Goal: Task Accomplishment & Management: Manage account settings

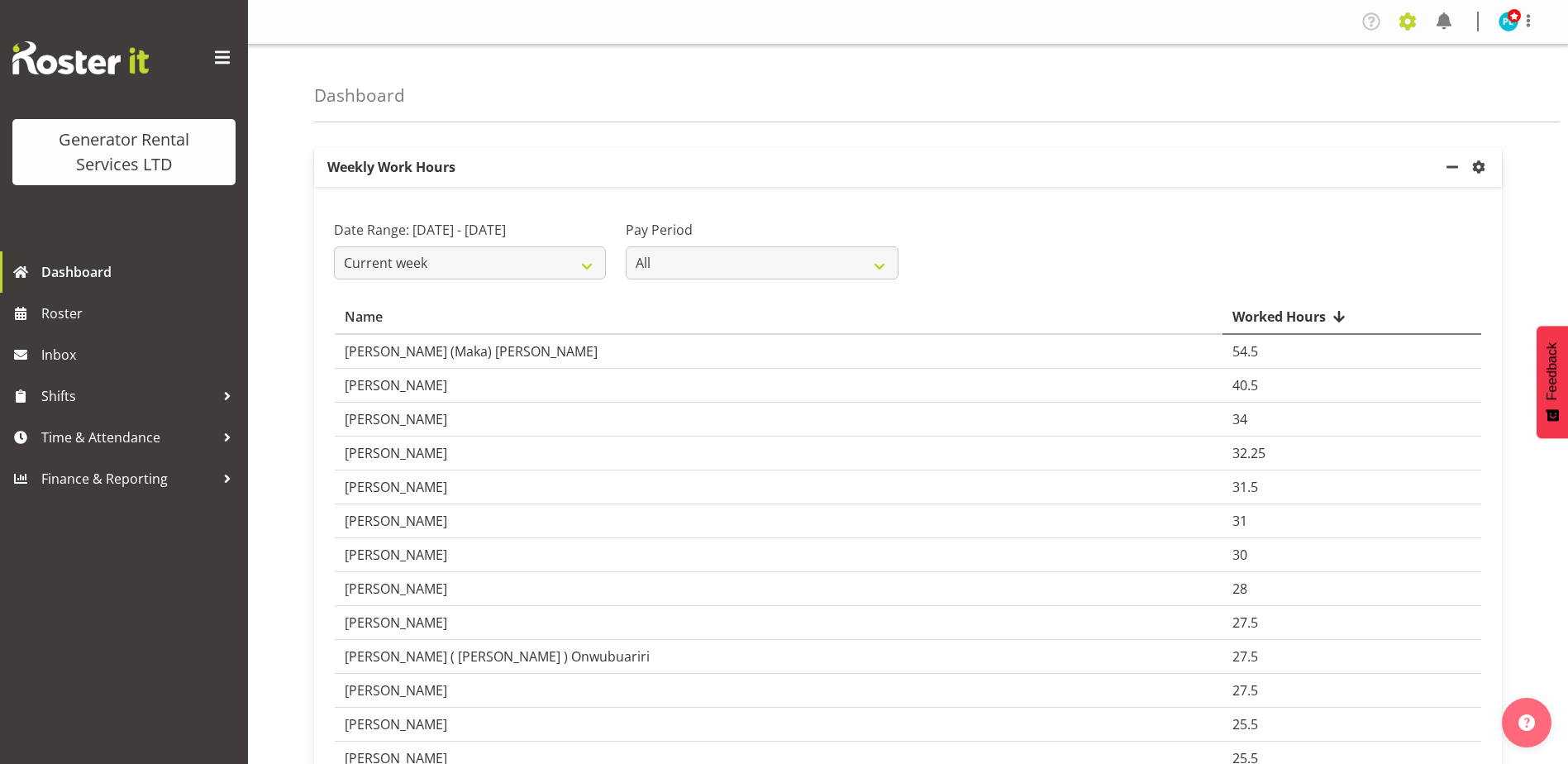
click at [1401, 18] on span at bounding box center [1408, 21] width 27 height 27
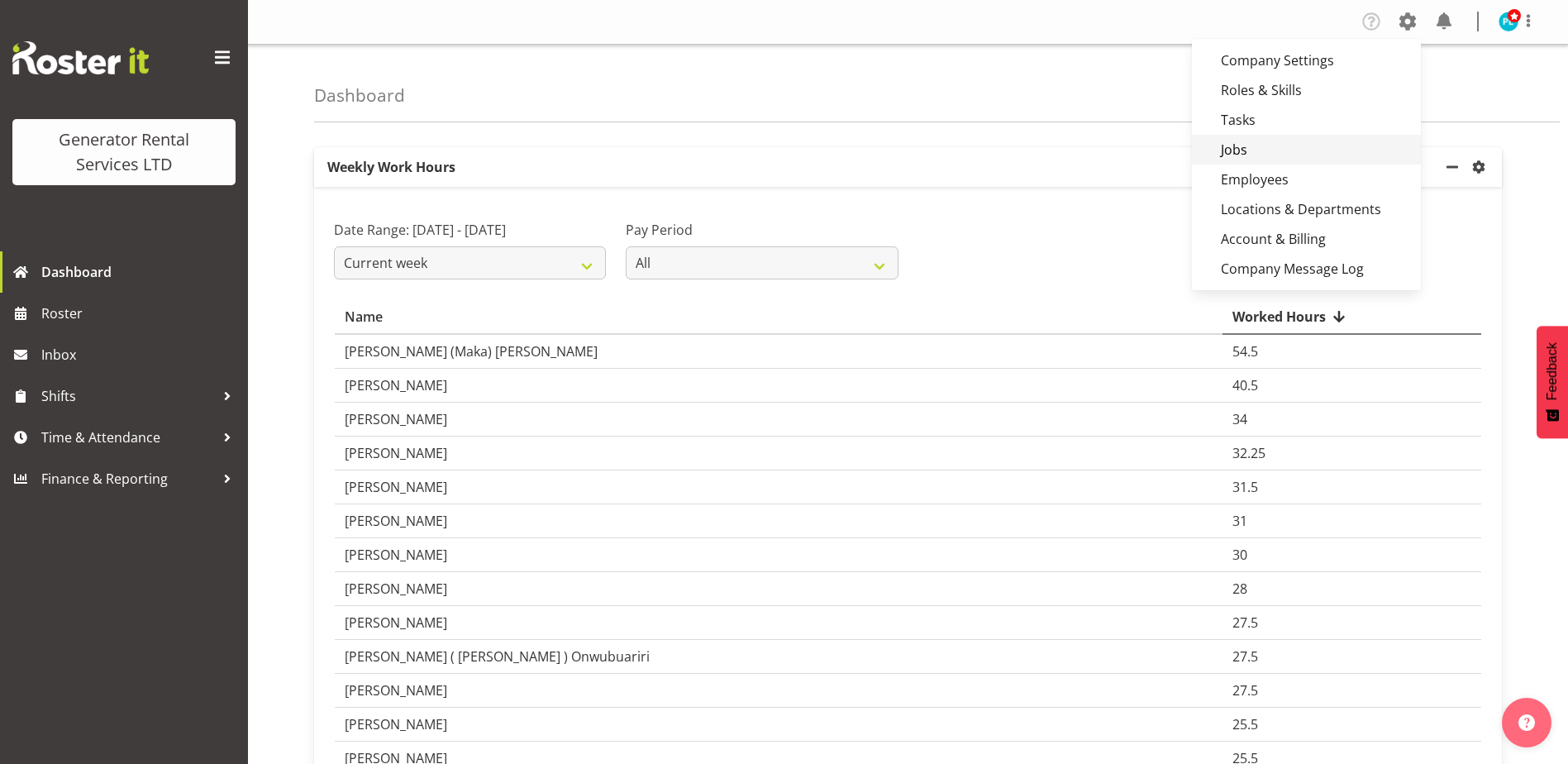
click at [1245, 142] on link "Jobs" at bounding box center [1306, 149] width 229 height 29
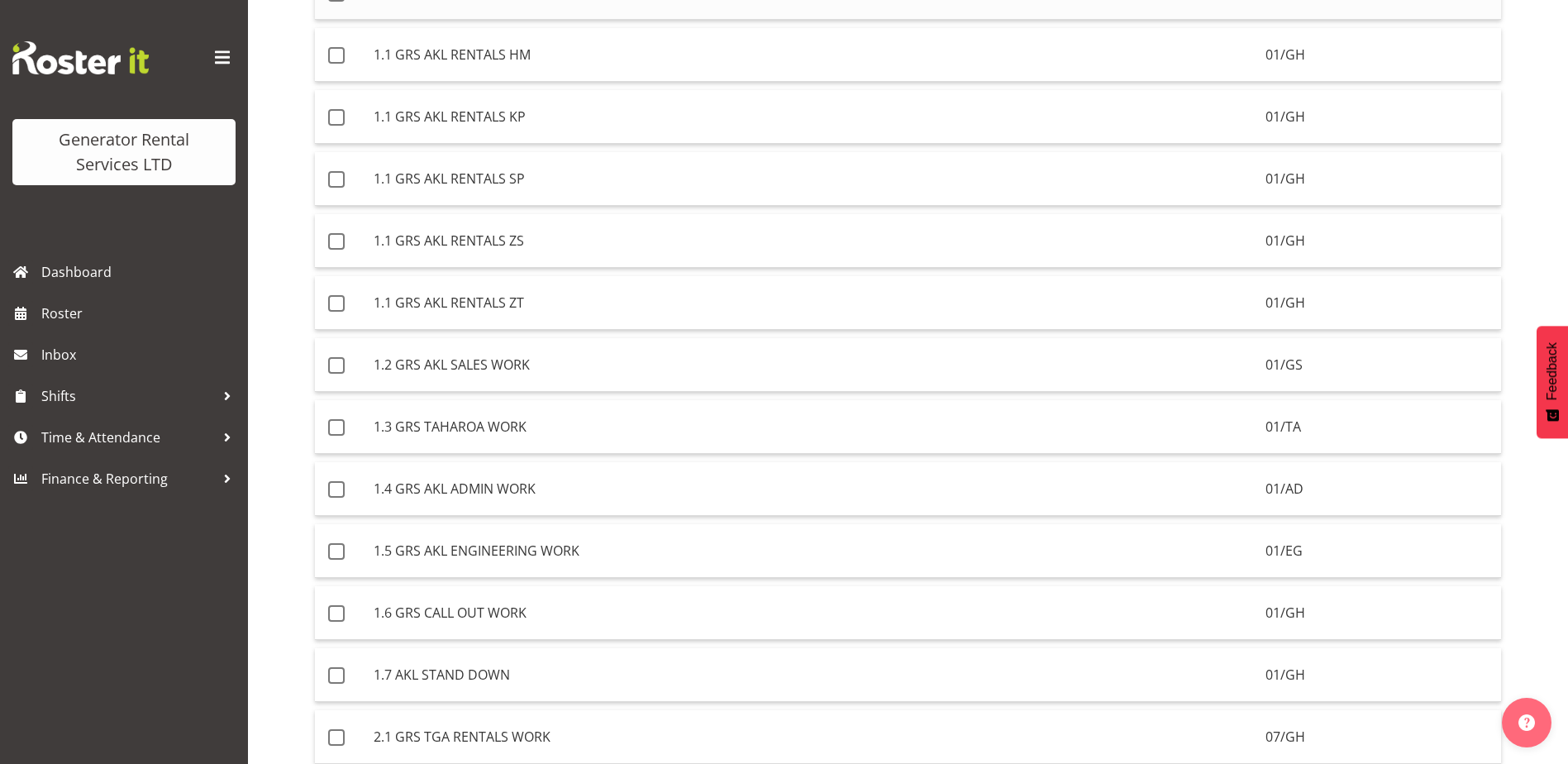
scroll to position [743, 0]
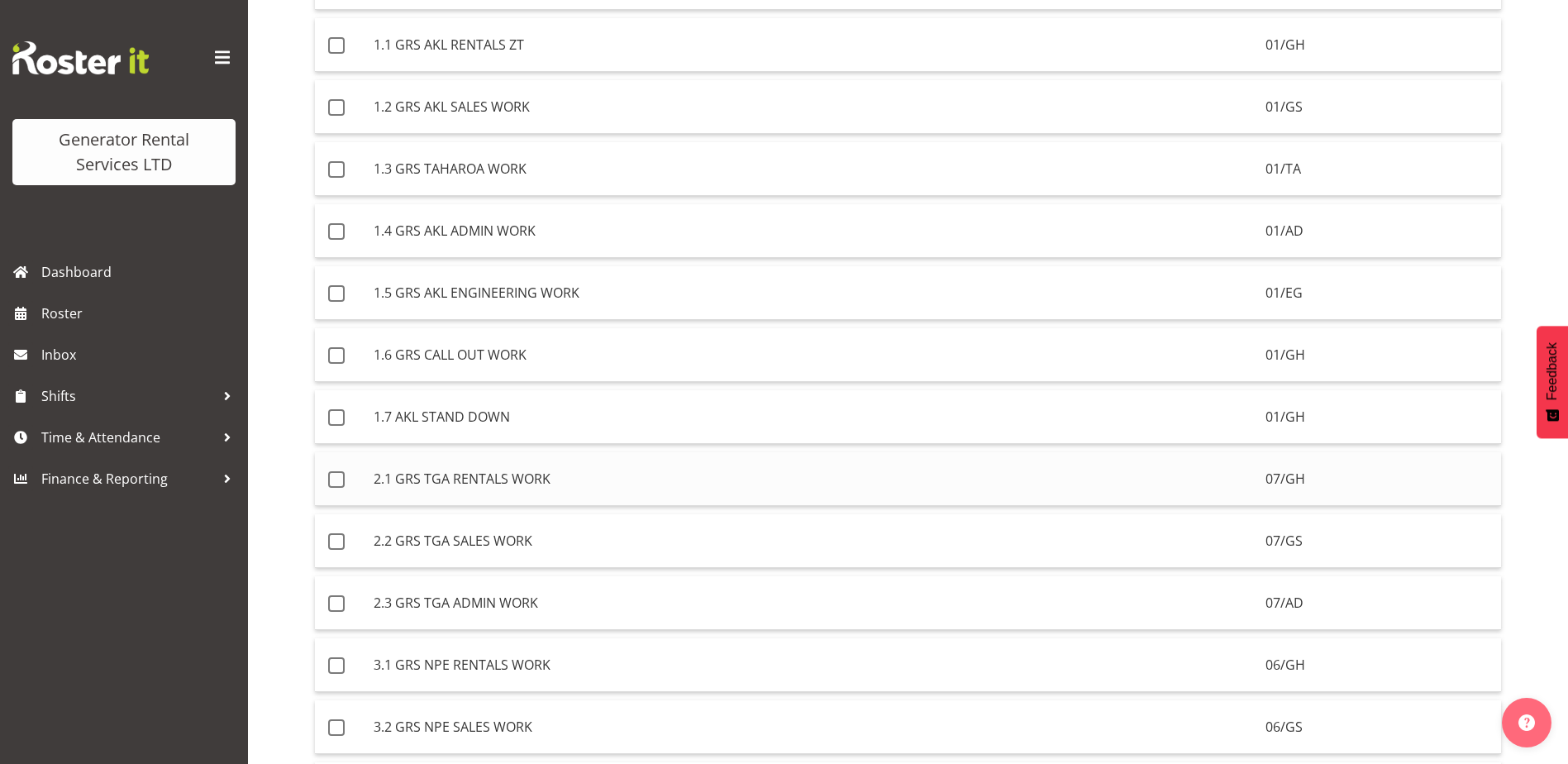
click at [516, 477] on td "2.1 GRS TGA RENTALS WORK" at bounding box center [813, 479] width 891 height 53
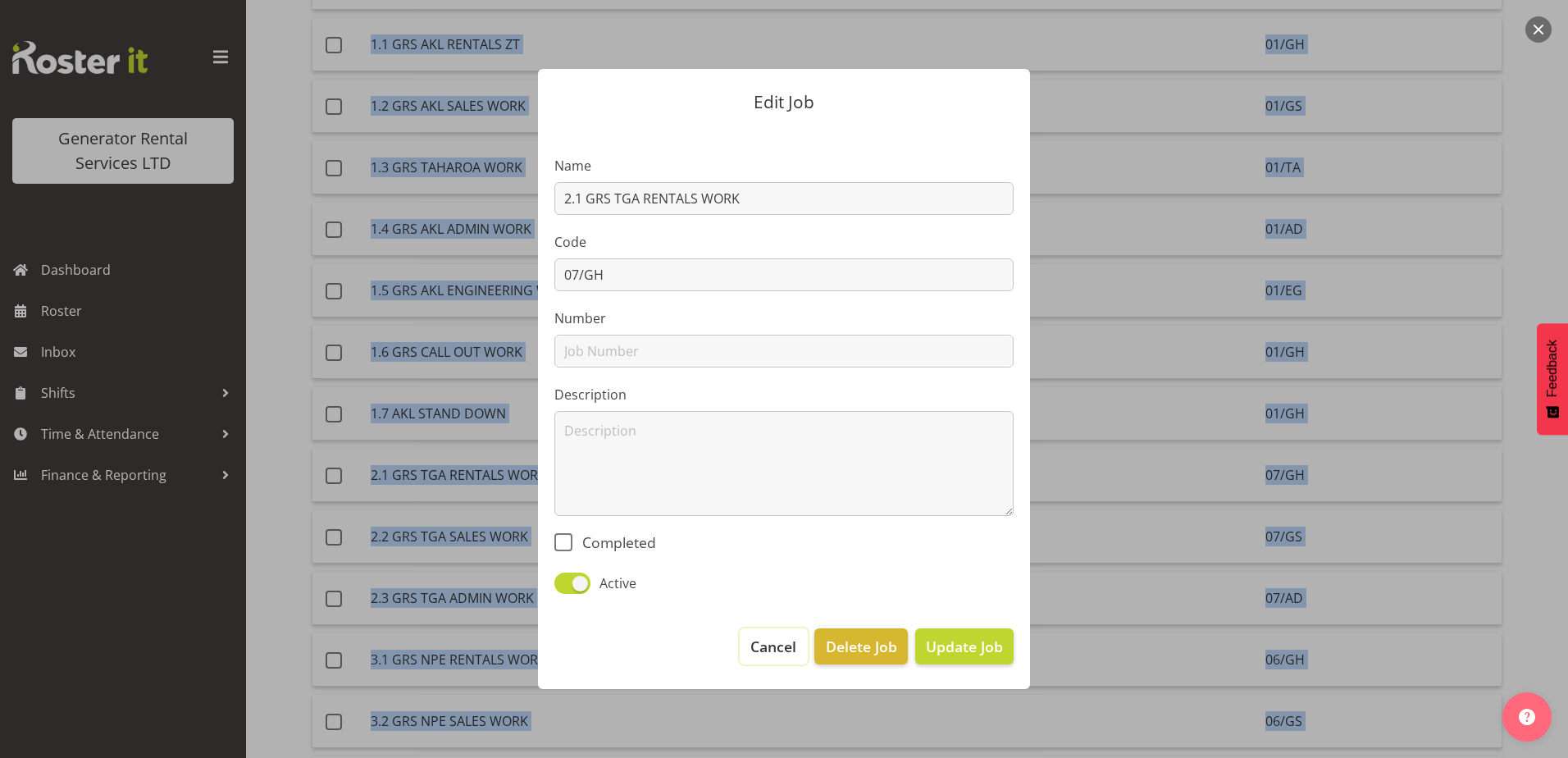
click at [771, 651] on span "Cancel" at bounding box center [773, 647] width 46 height 21
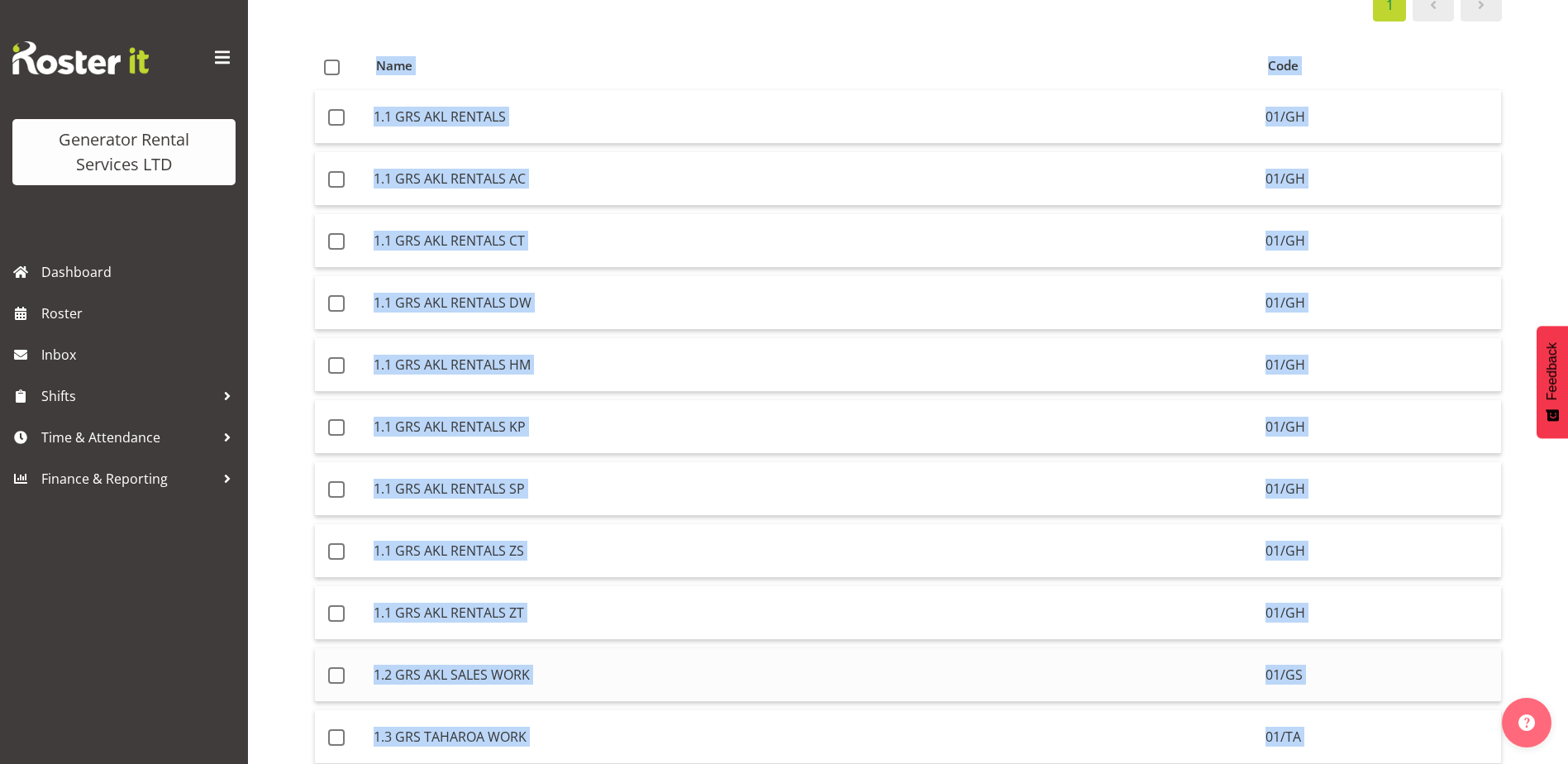
scroll to position [0, 0]
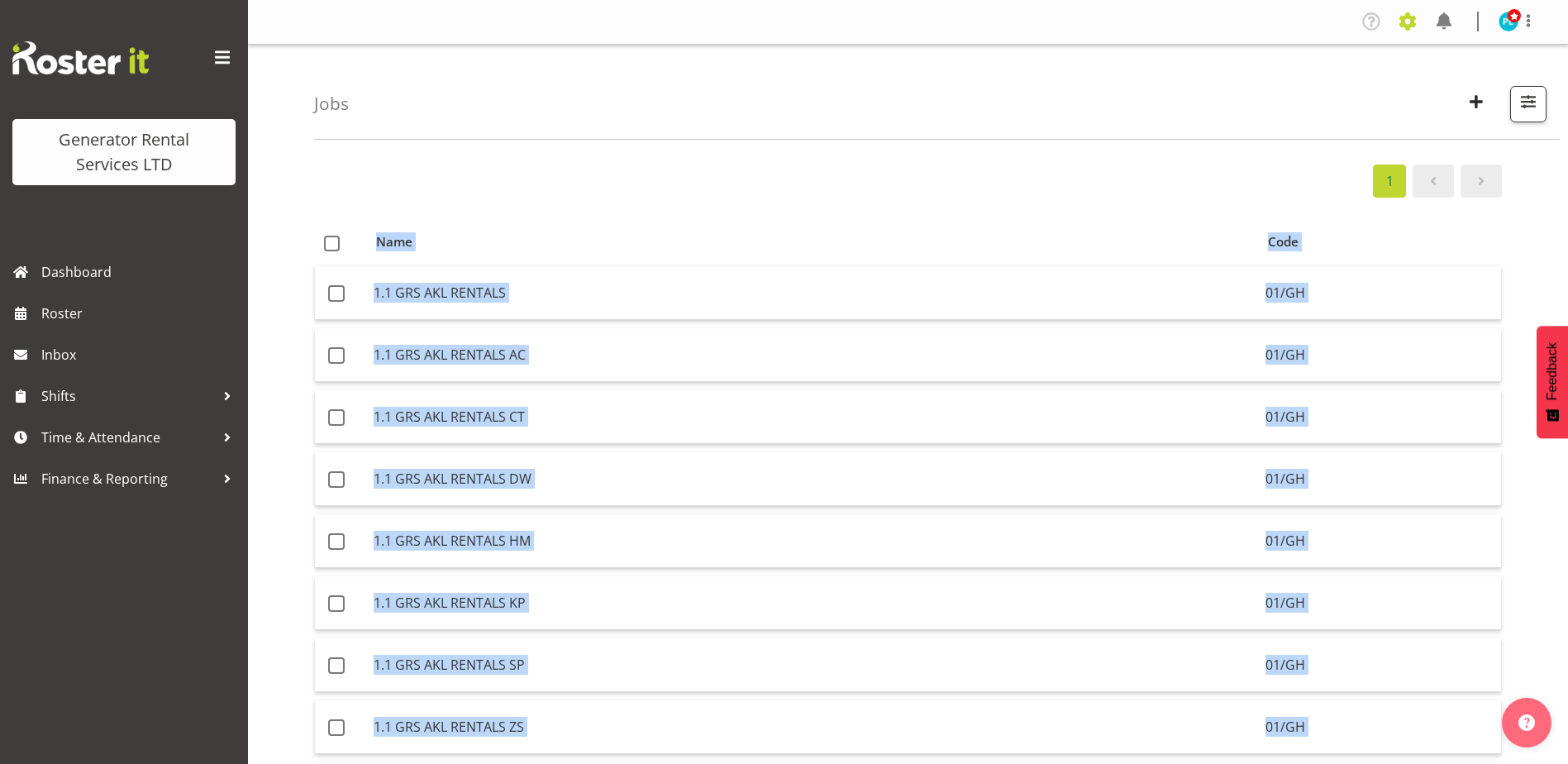
click at [1413, 28] on span at bounding box center [1408, 21] width 27 height 27
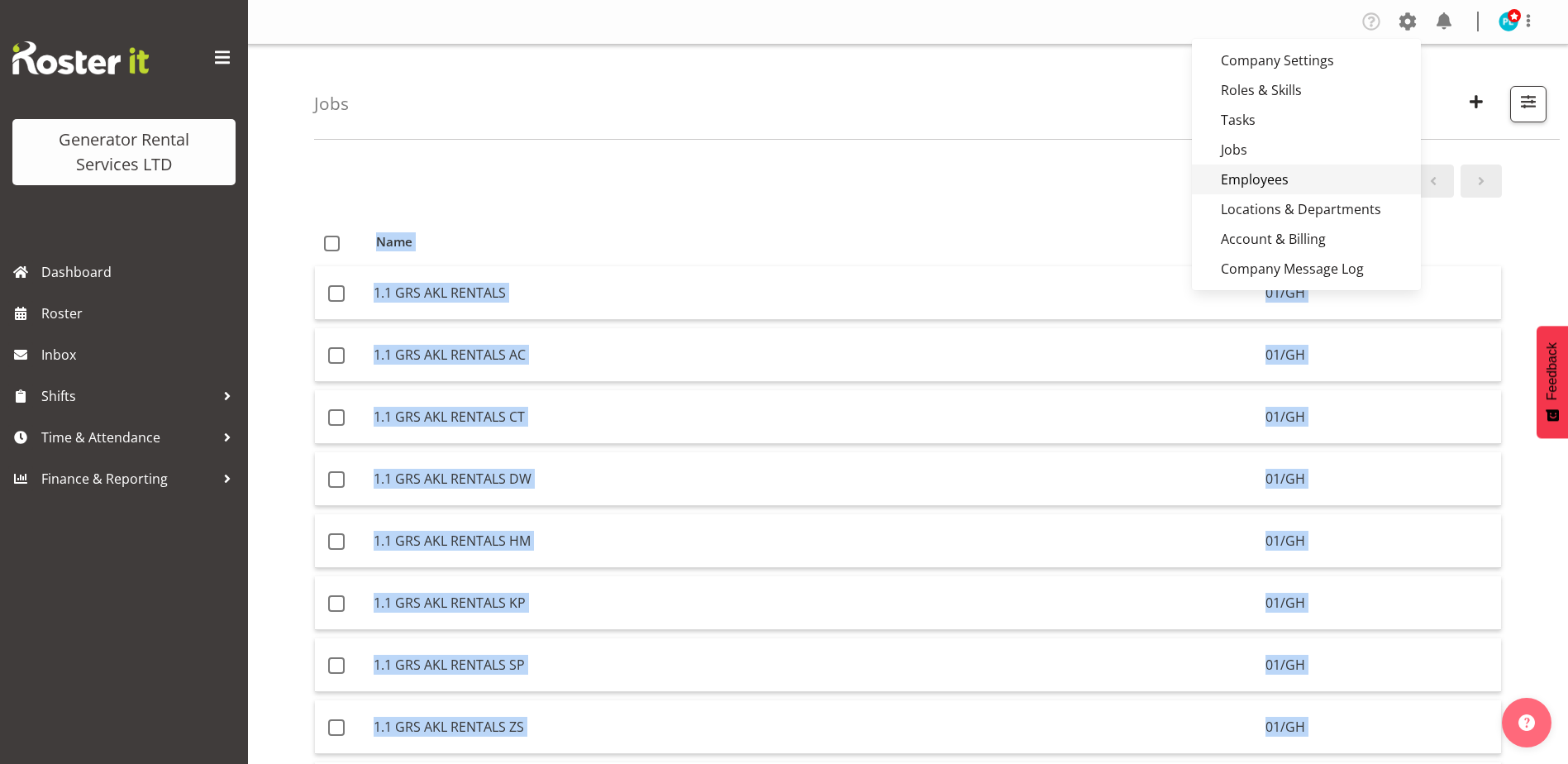
click at [1247, 176] on link "Employees" at bounding box center [1306, 179] width 229 height 29
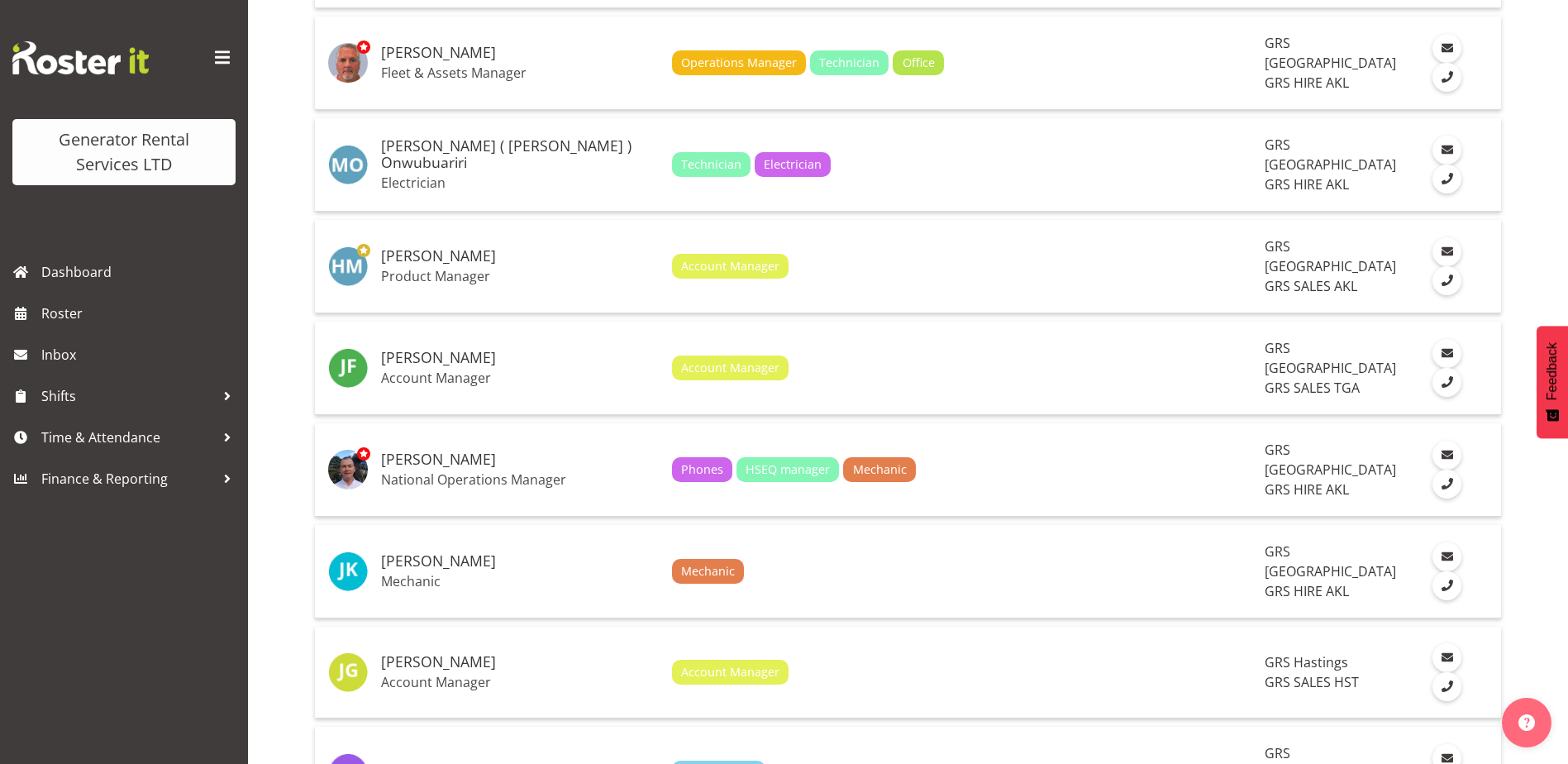
scroll to position [1653, 0]
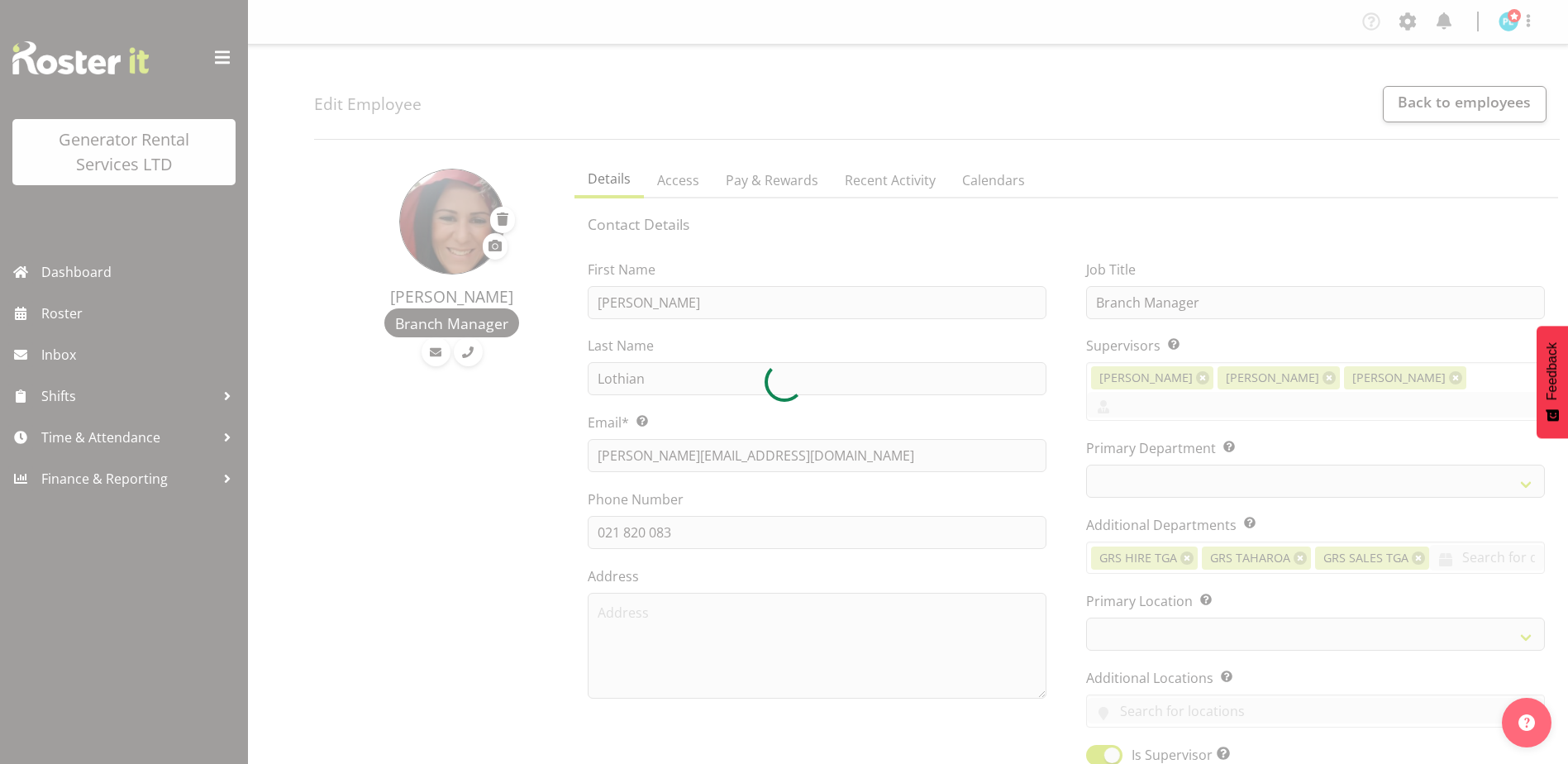
select select "shift"
select select "TimelineWeek"
select select
select select "163"
select select "29"
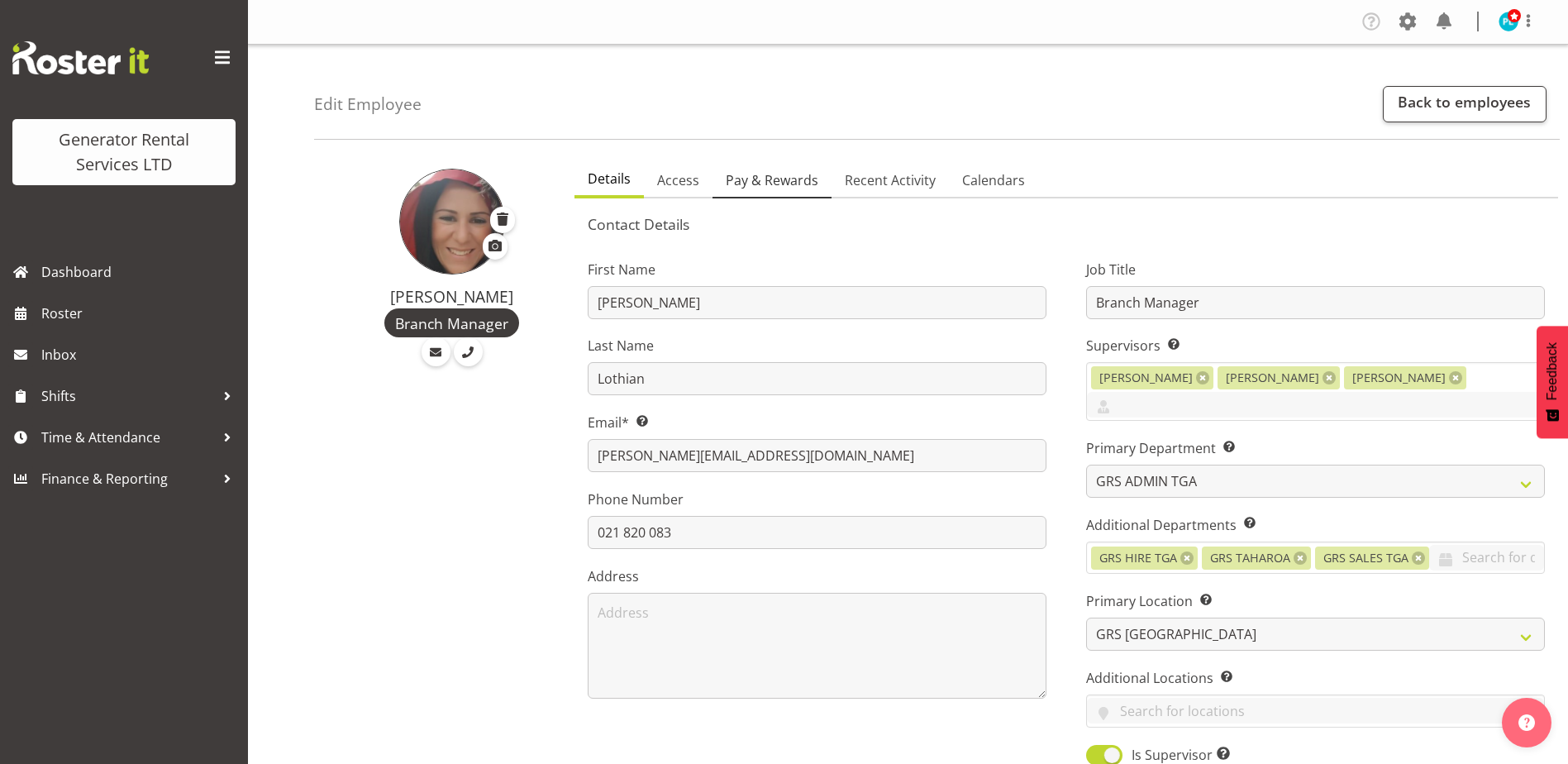
click at [760, 171] on span "Pay & Rewards" at bounding box center [772, 180] width 93 height 20
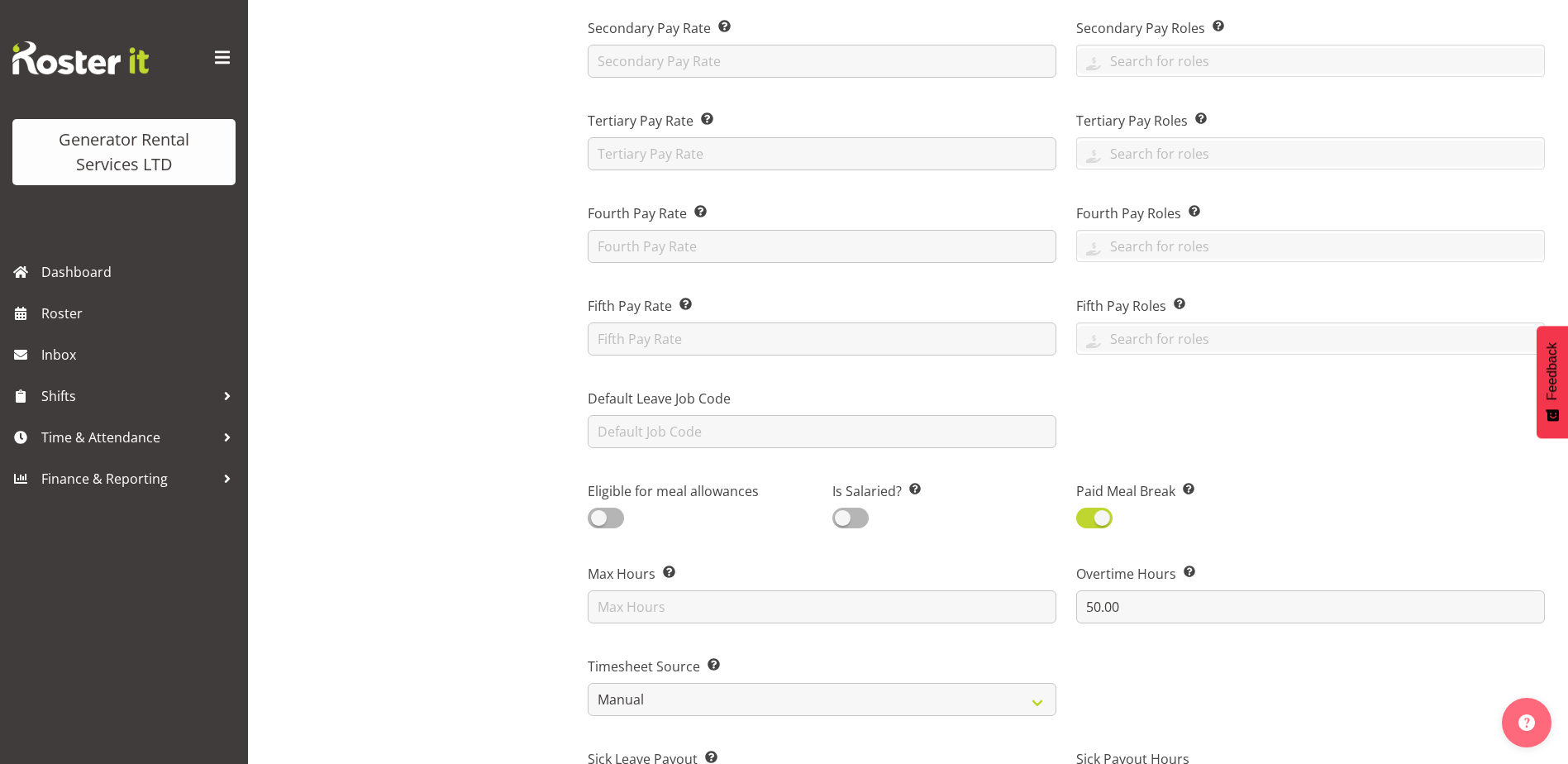
scroll to position [496, 0]
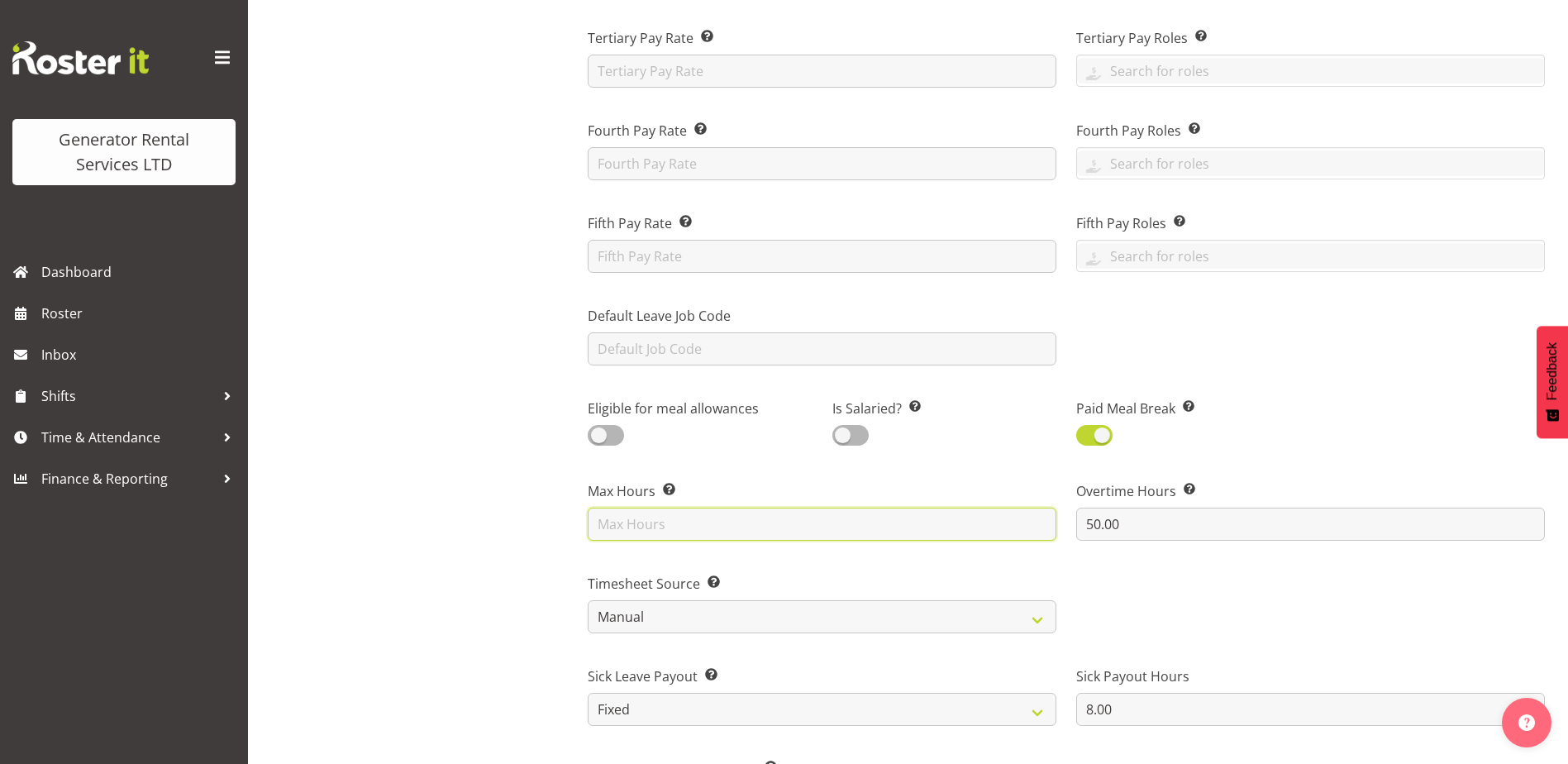
click at [714, 524] on input "text" at bounding box center [822, 523] width 469 height 33
type input "40"
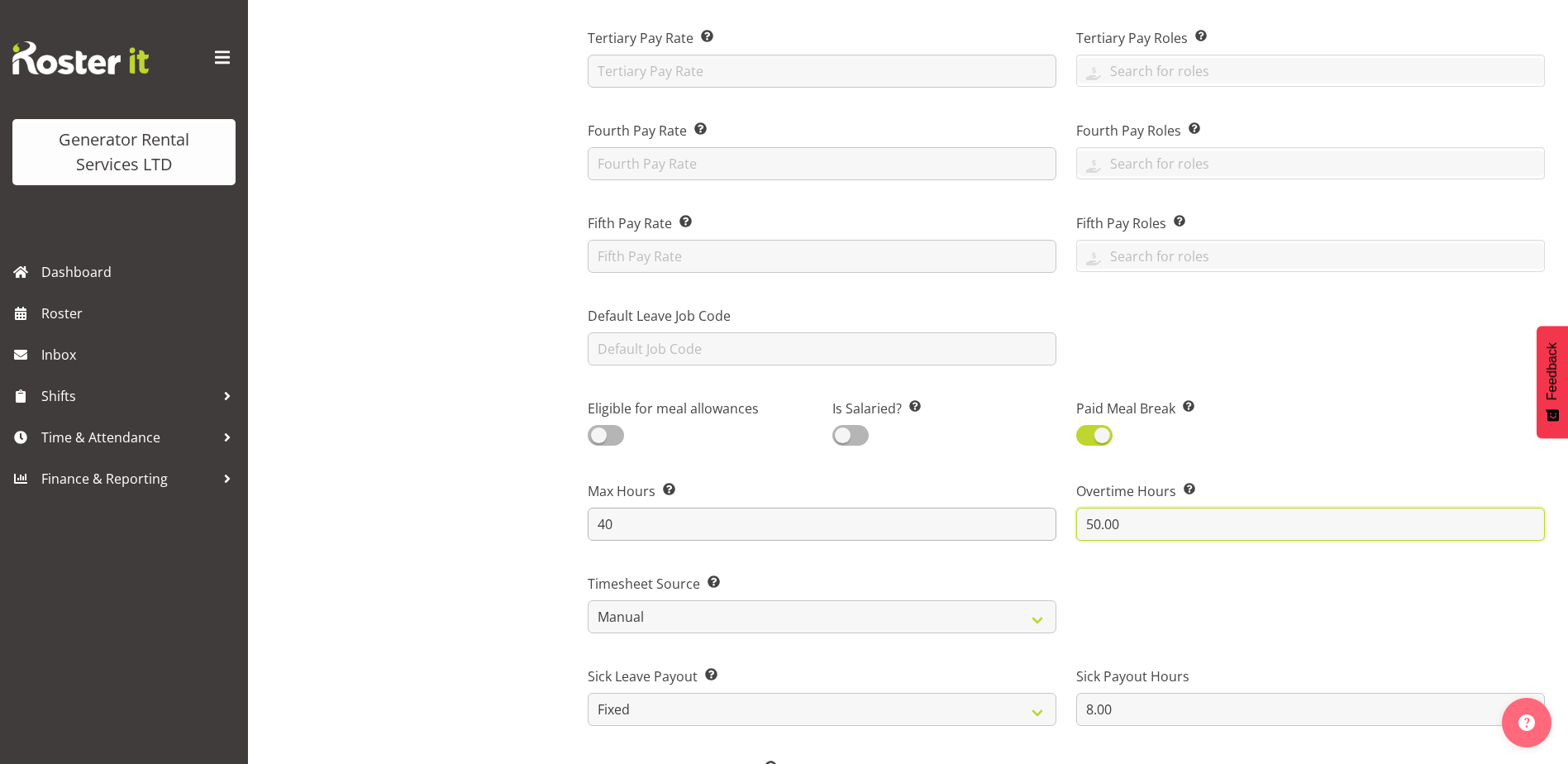
drag, startPoint x: 1159, startPoint y: 529, endPoint x: 1046, endPoint y: 528, distance: 113.0
click at [1046, 528] on div "Payroll ID This number should match the Payroll ID in your payroll system. 66 P…" at bounding box center [1066, 463] width 977 height 1471
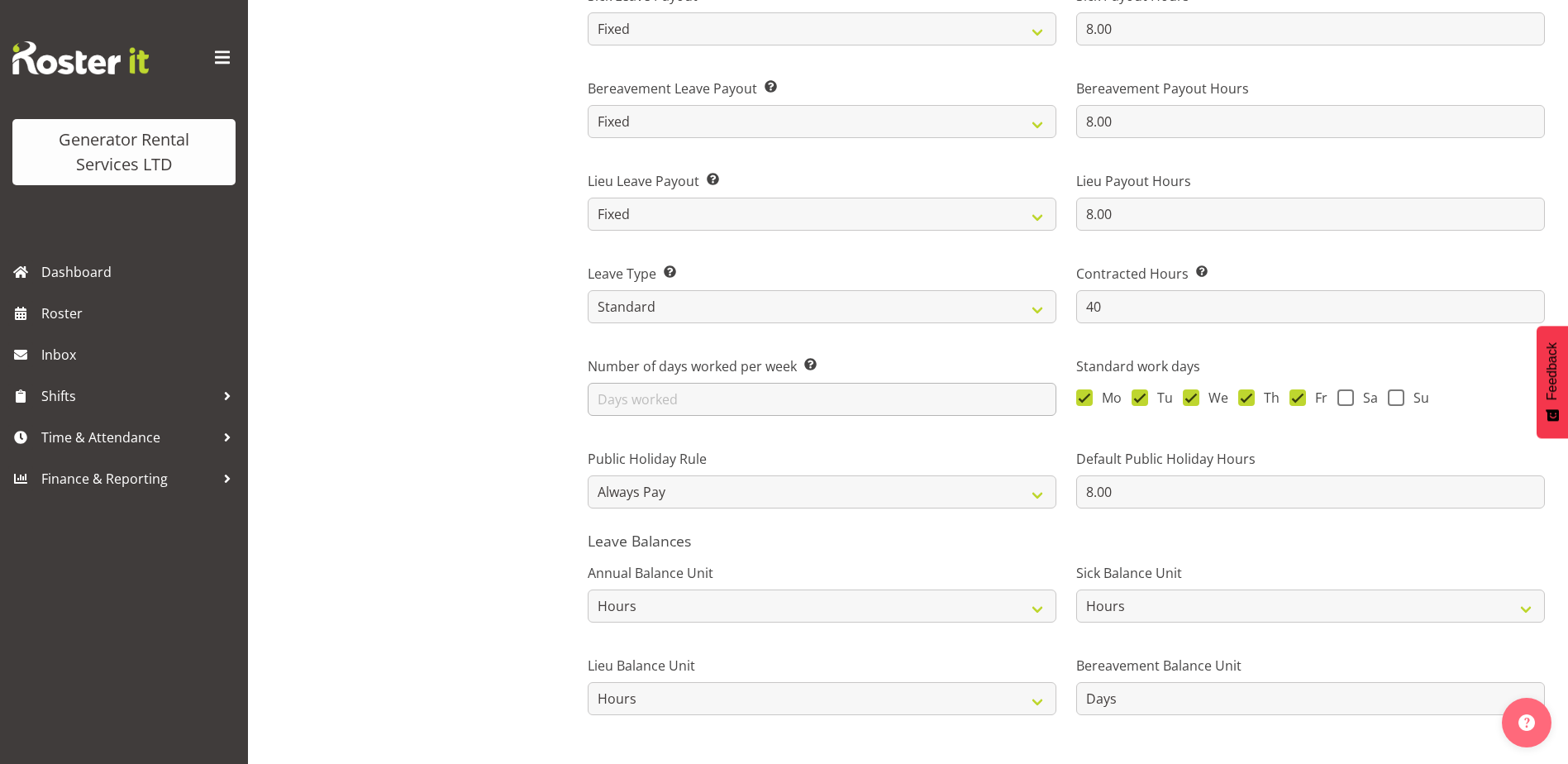
scroll to position [1240, 0]
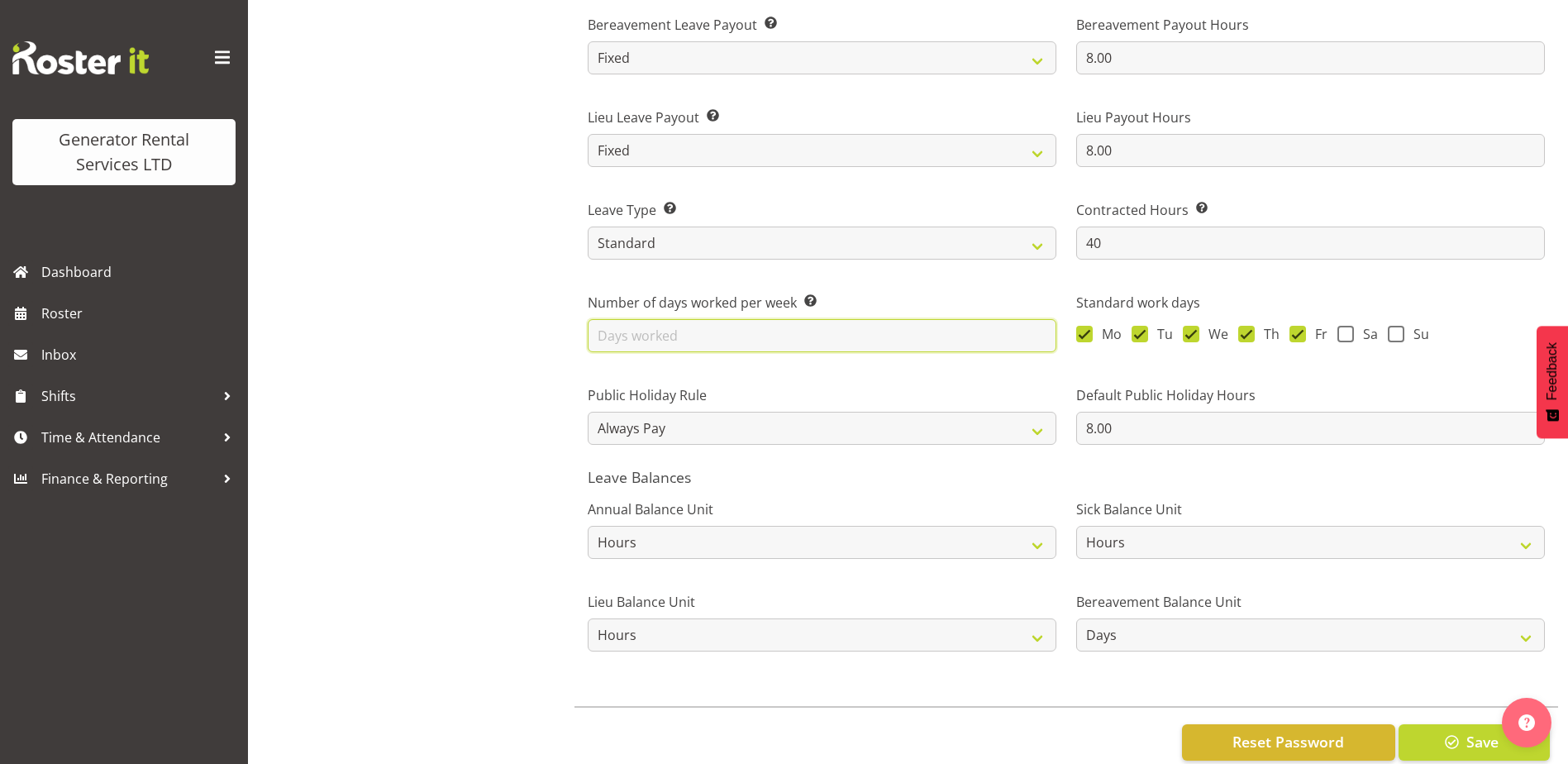
click at [792, 334] on input "text" at bounding box center [822, 335] width 469 height 33
type input "5"
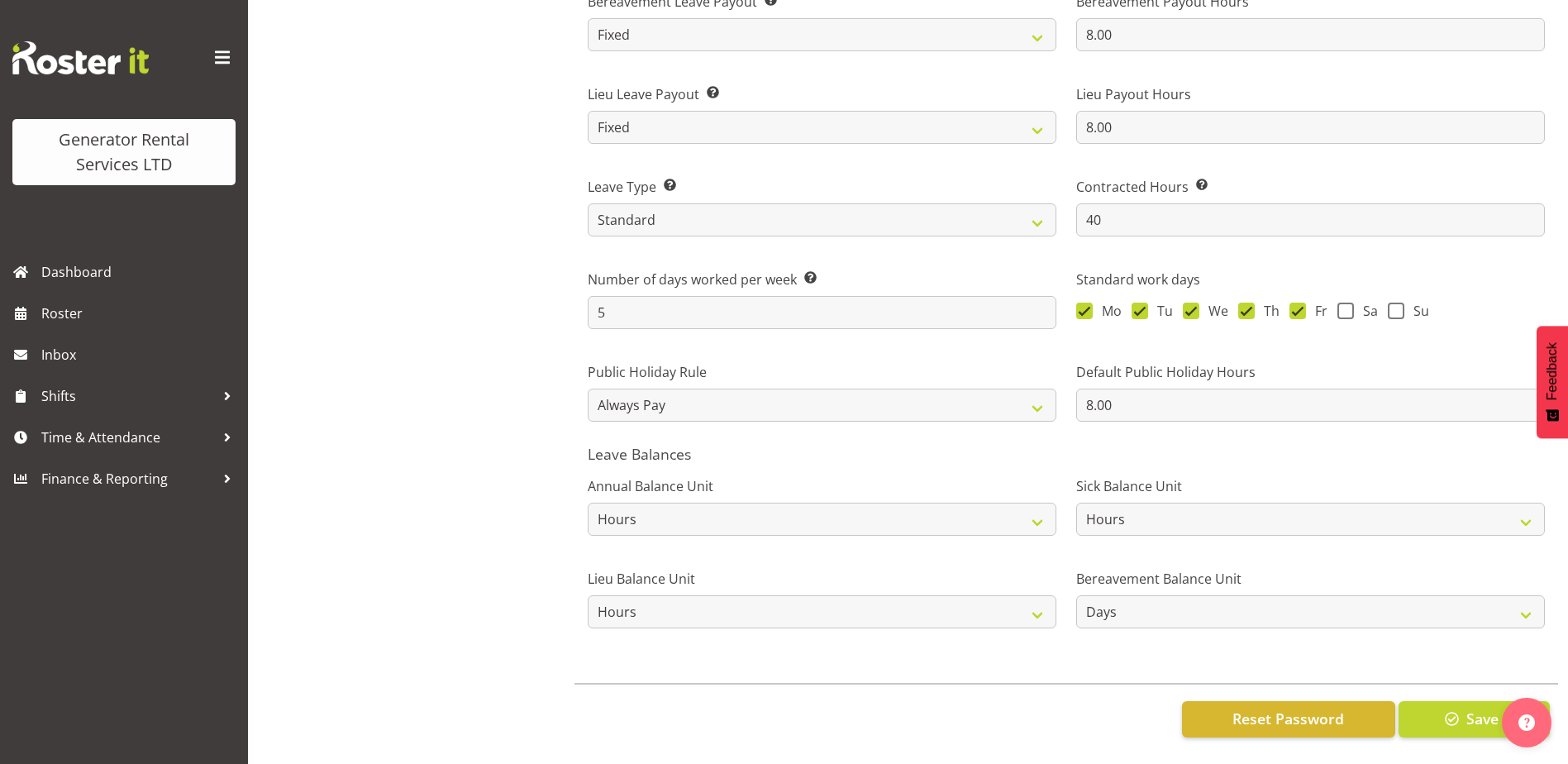
scroll to position [1276, 0]
click at [1186, 610] on select "Hours Days" at bounding box center [1310, 612] width 469 height 33
select select "hour"
click at [1076, 596] on select "Hours Days" at bounding box center [1310, 612] width 469 height 33
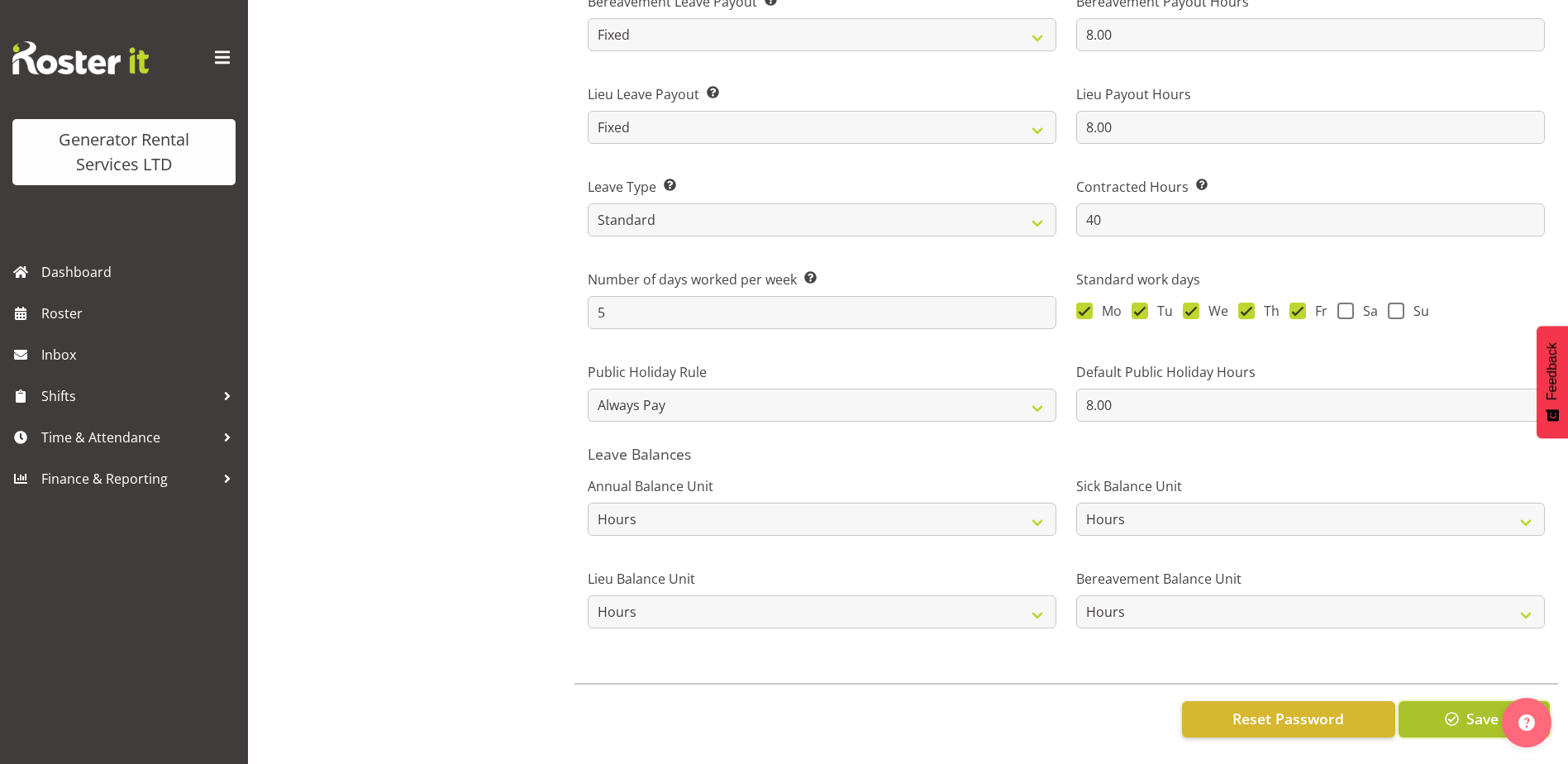
click at [1431, 701] on button "Save" at bounding box center [1474, 719] width 152 height 37
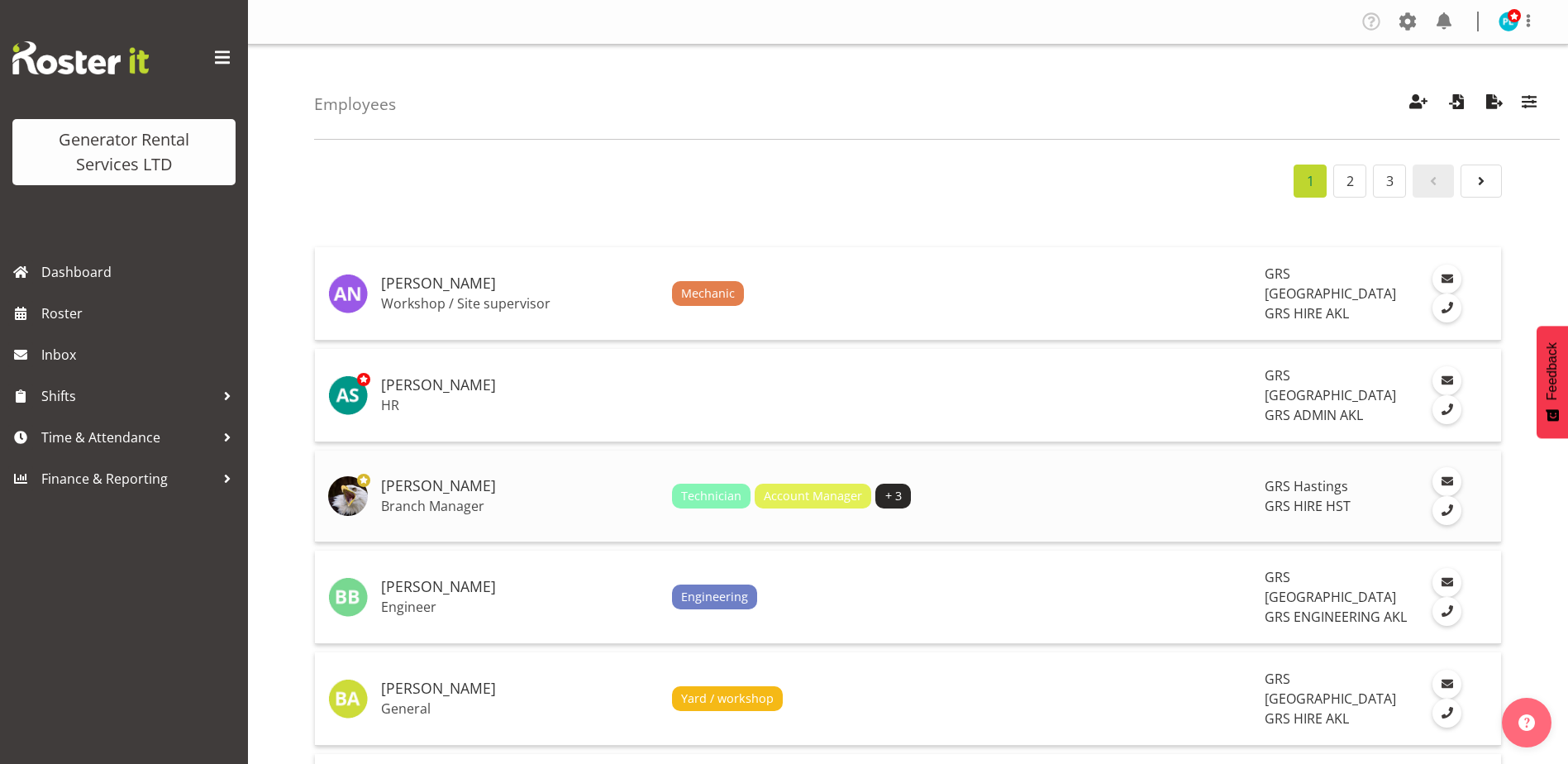
click at [445, 478] on h5 "[PERSON_NAME]" at bounding box center [520, 486] width 278 height 17
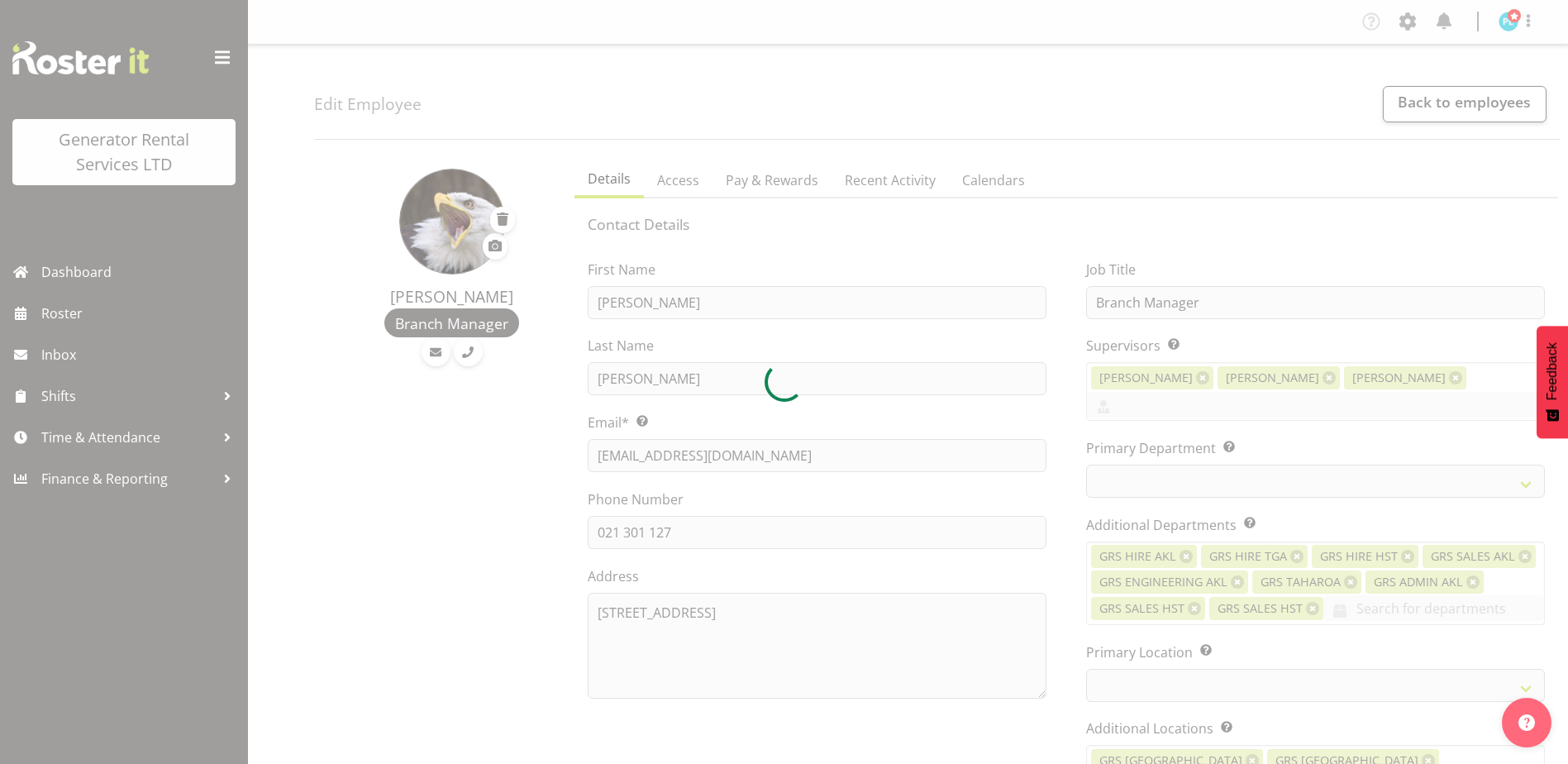
select select "shift"
select select "TimelineWeek"
select select
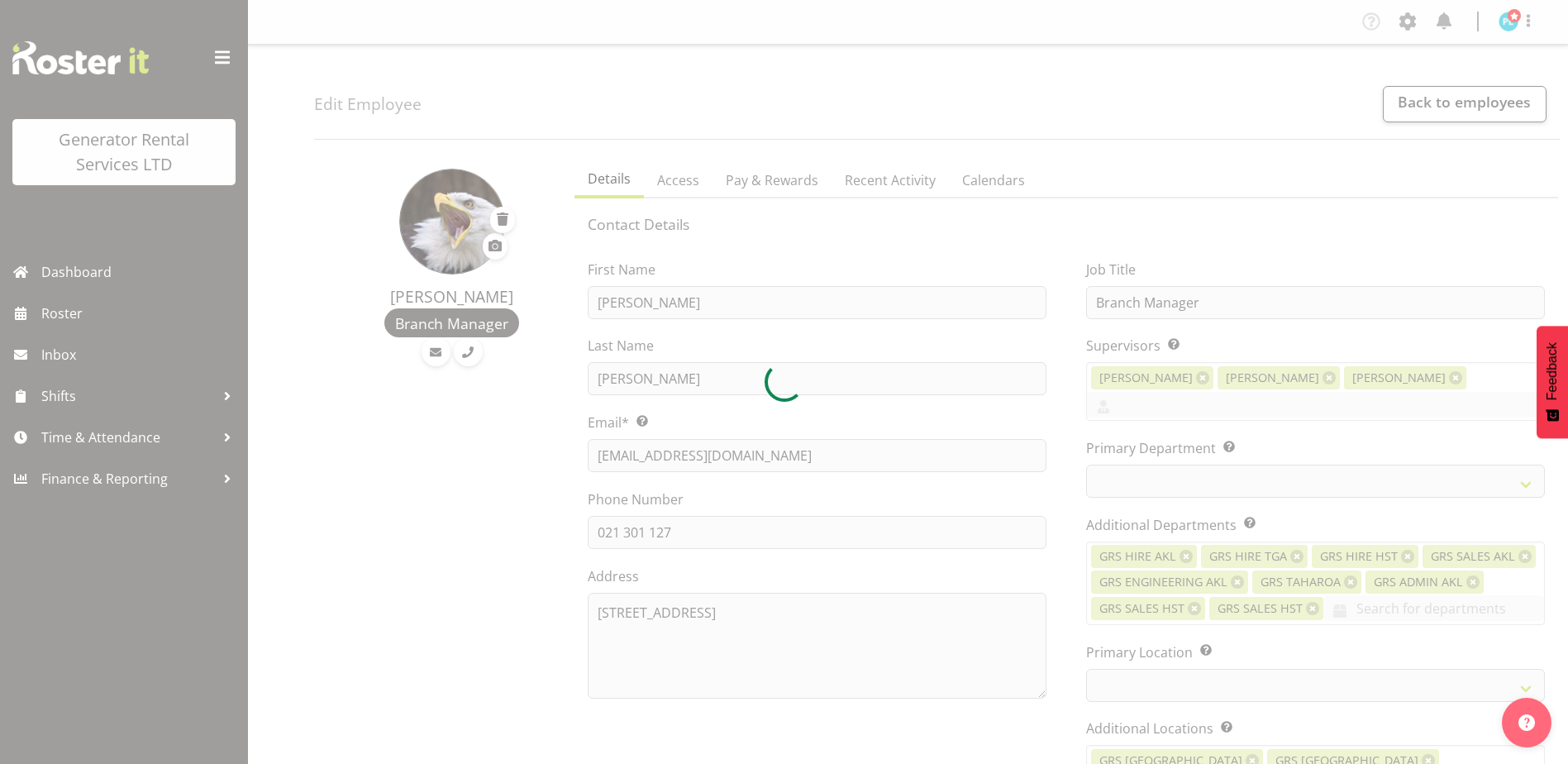
select select
select select "22"
select select "30"
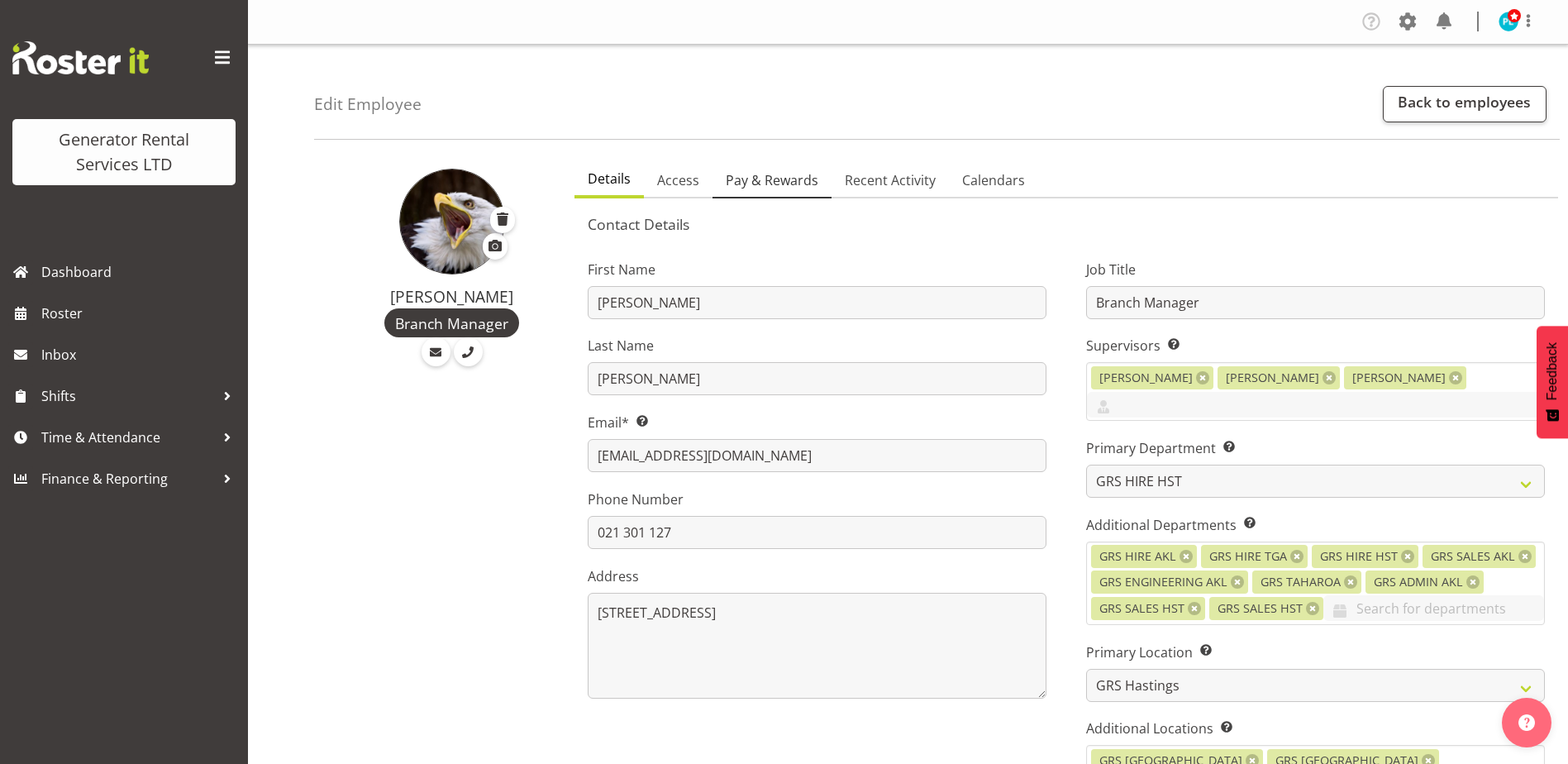
click at [765, 177] on span "Pay & Rewards" at bounding box center [772, 180] width 93 height 20
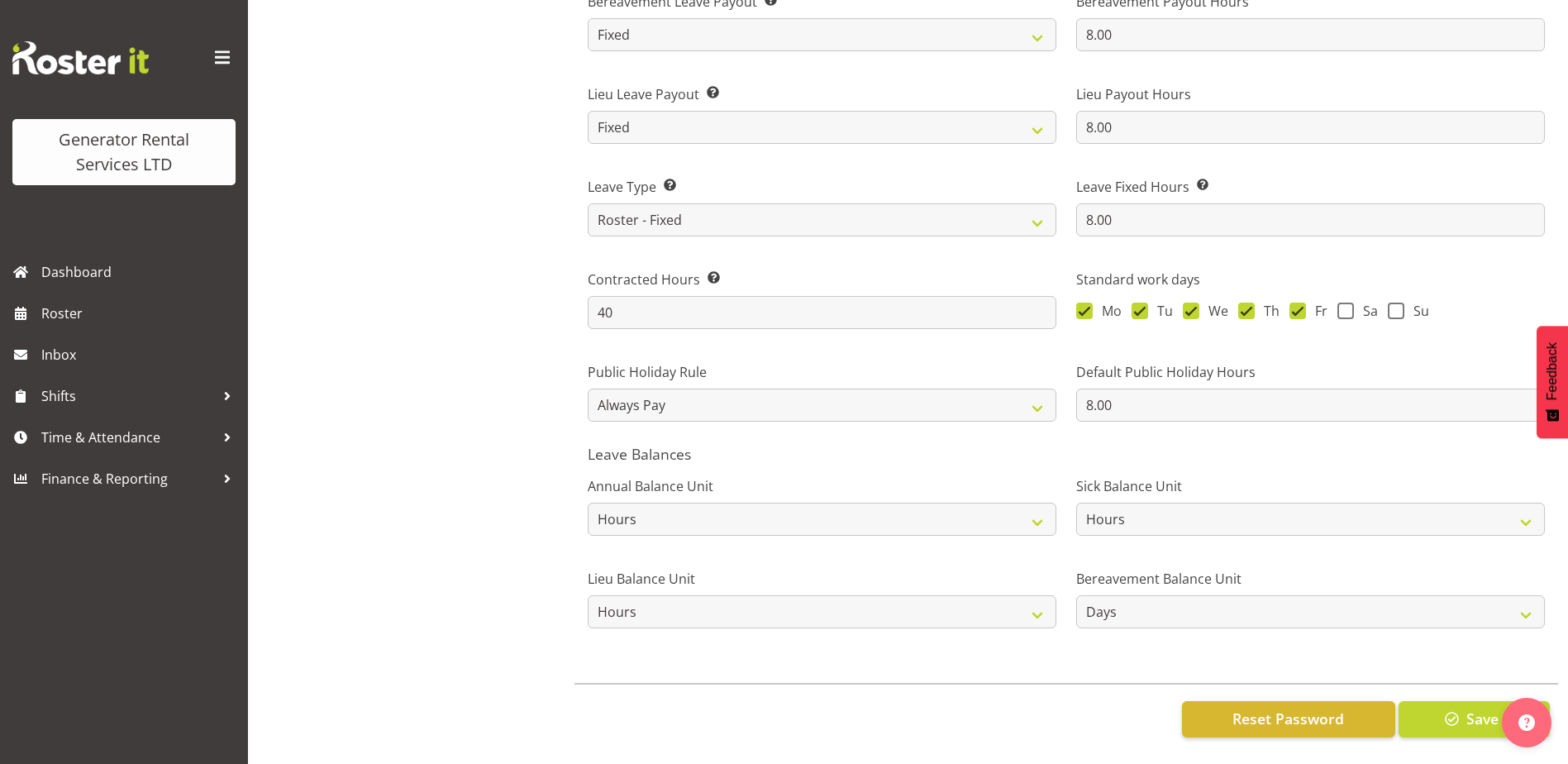
scroll to position [1276, 0]
click at [1160, 607] on select "Hours Days" at bounding box center [1310, 612] width 469 height 33
select select "hour"
click at [1076, 596] on select "Hours Days" at bounding box center [1310, 612] width 469 height 33
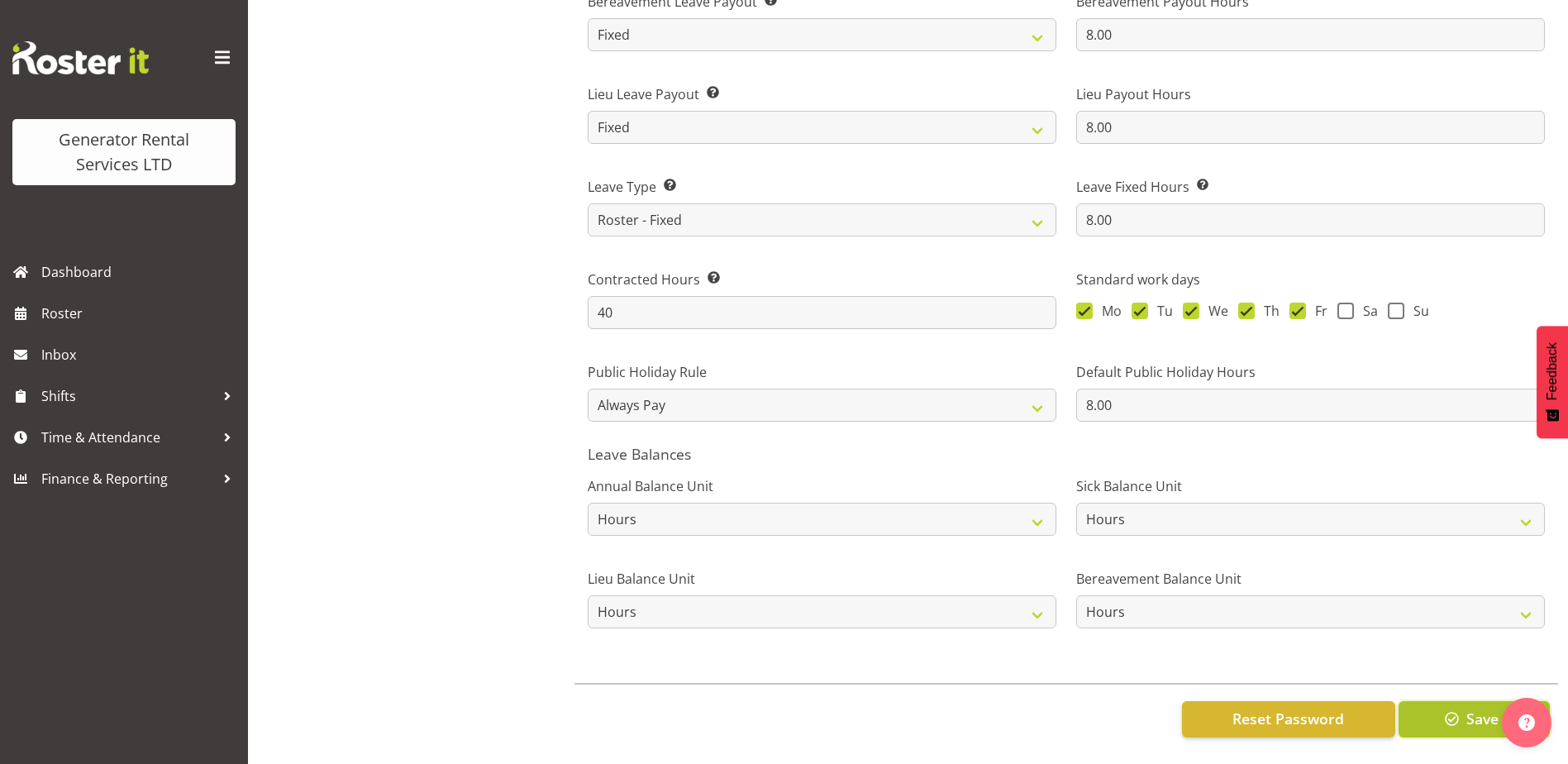
click at [1441, 710] on span "button" at bounding box center [1452, 719] width 21 height 21
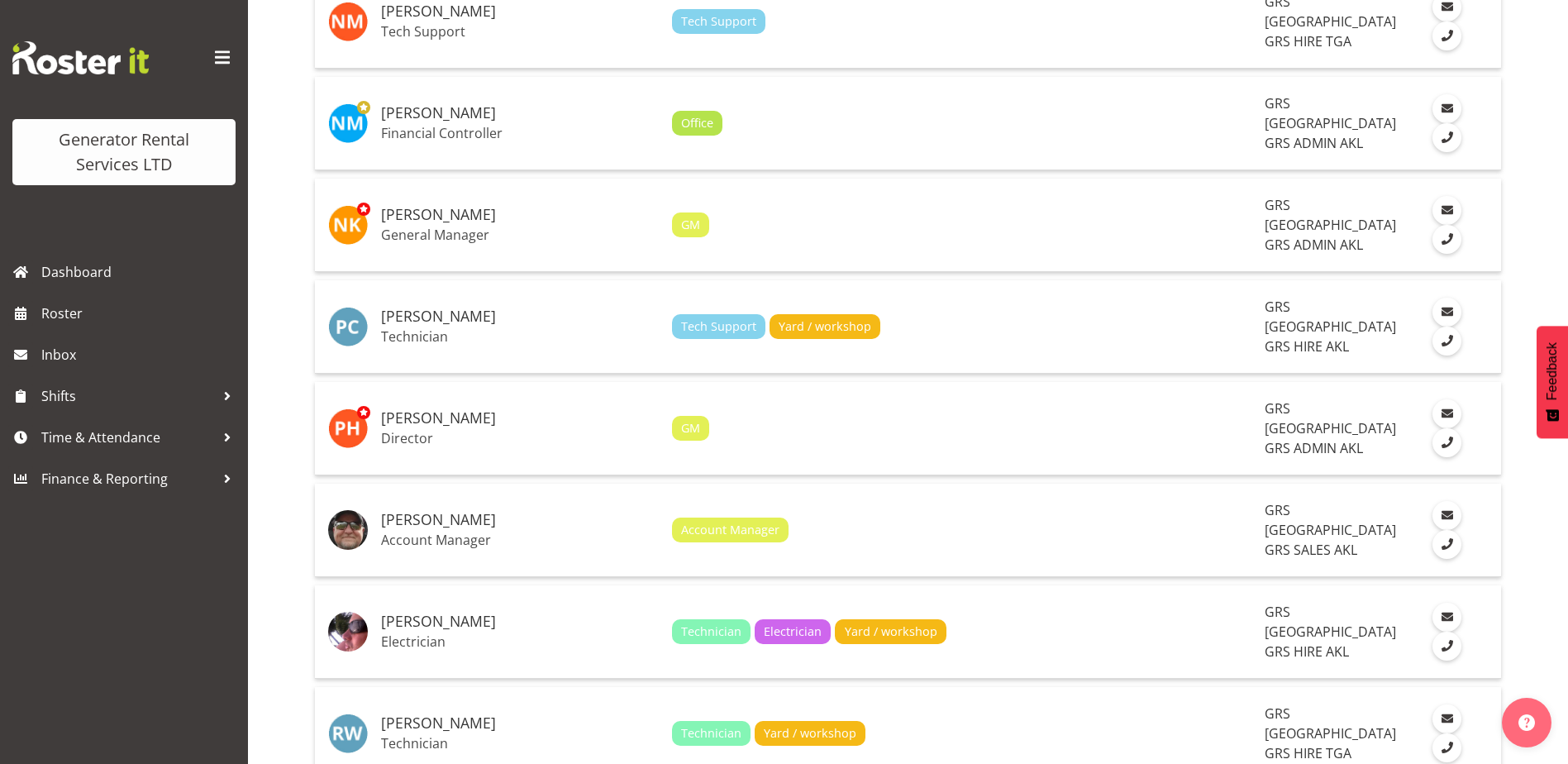
scroll to position [3405, 0]
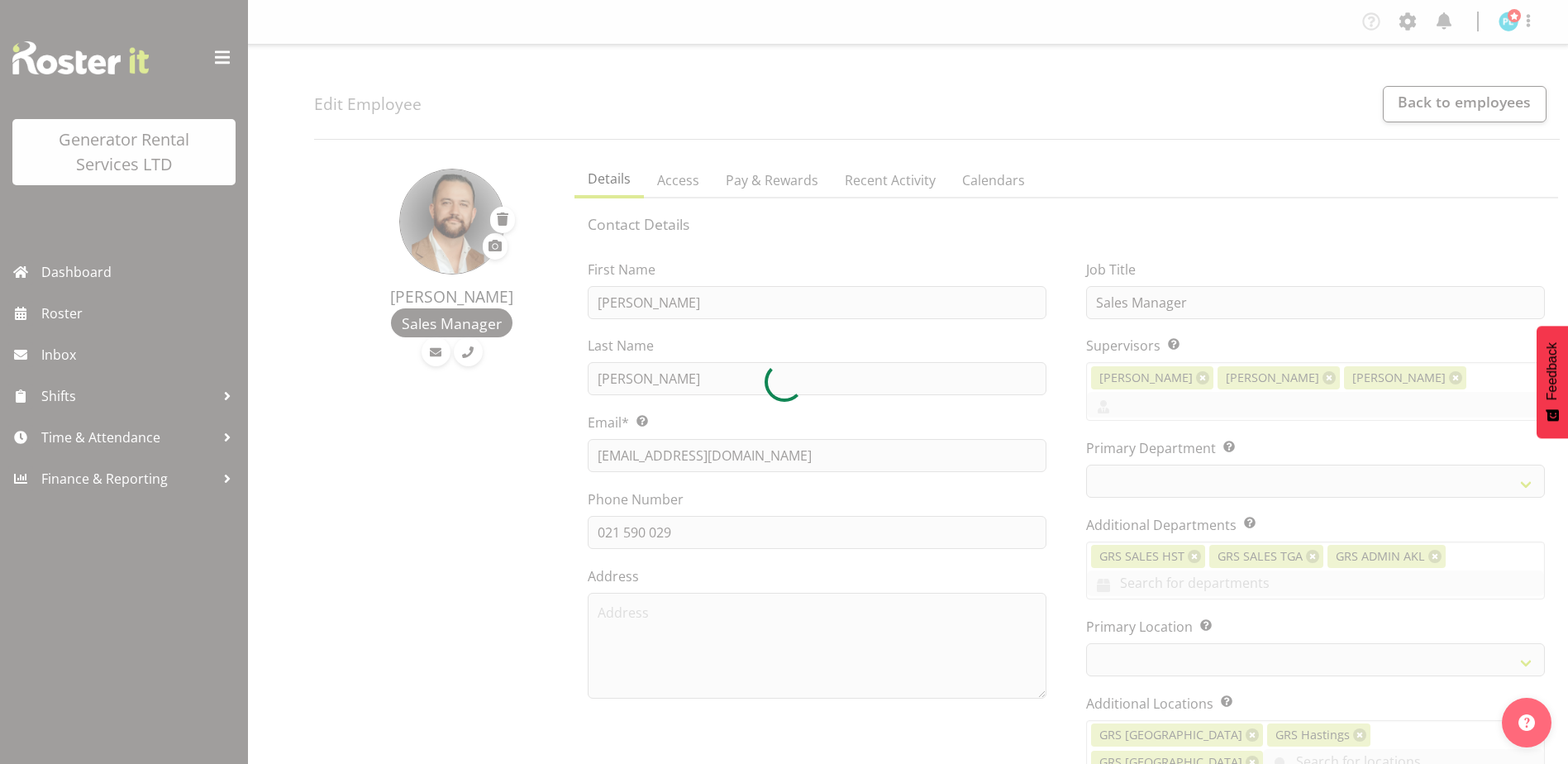
select select "TimelineWeek"
select select
select select "141"
select select "1165"
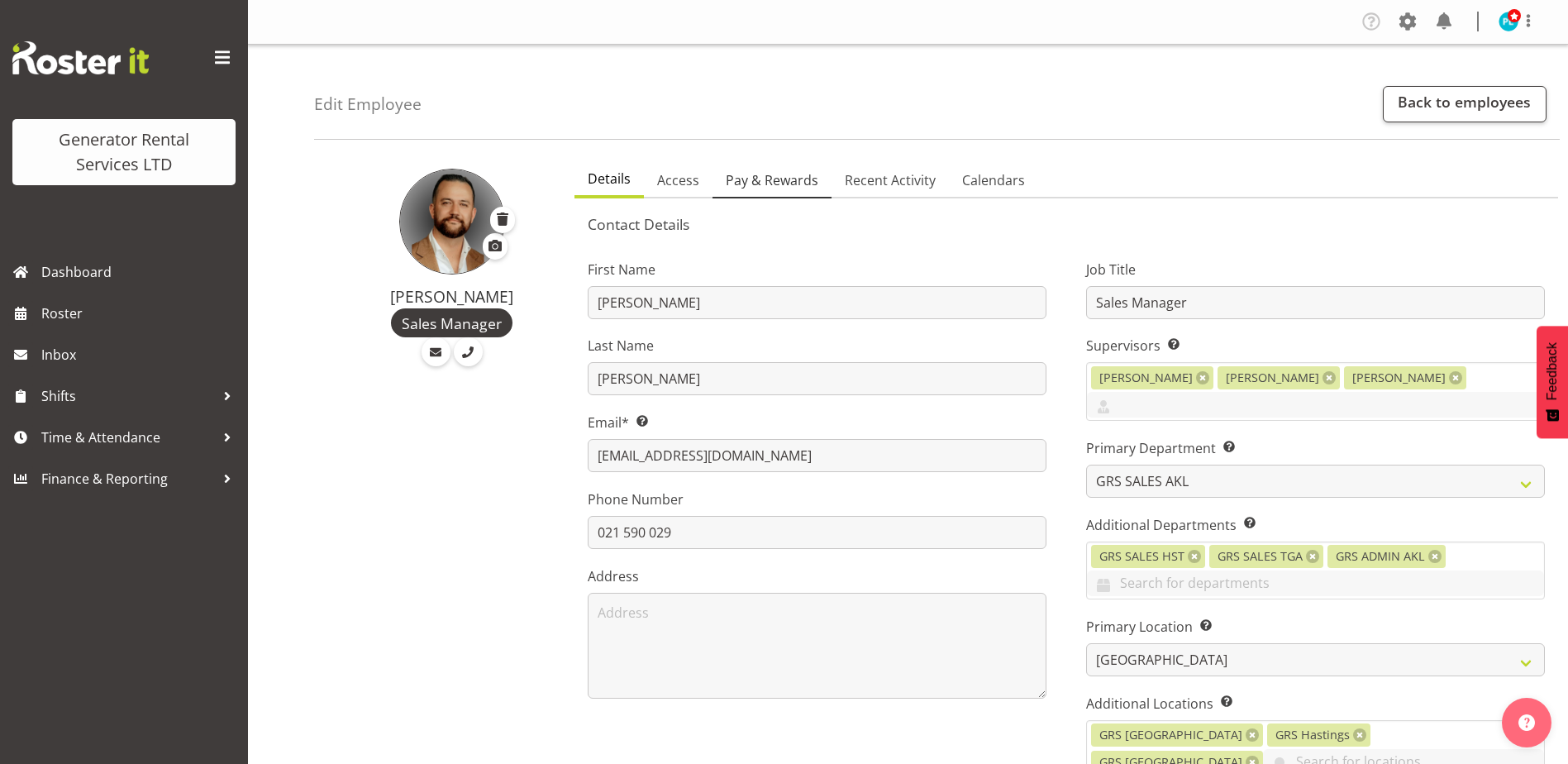
click at [776, 169] on link "Pay & Rewards" at bounding box center [772, 181] width 119 height 35
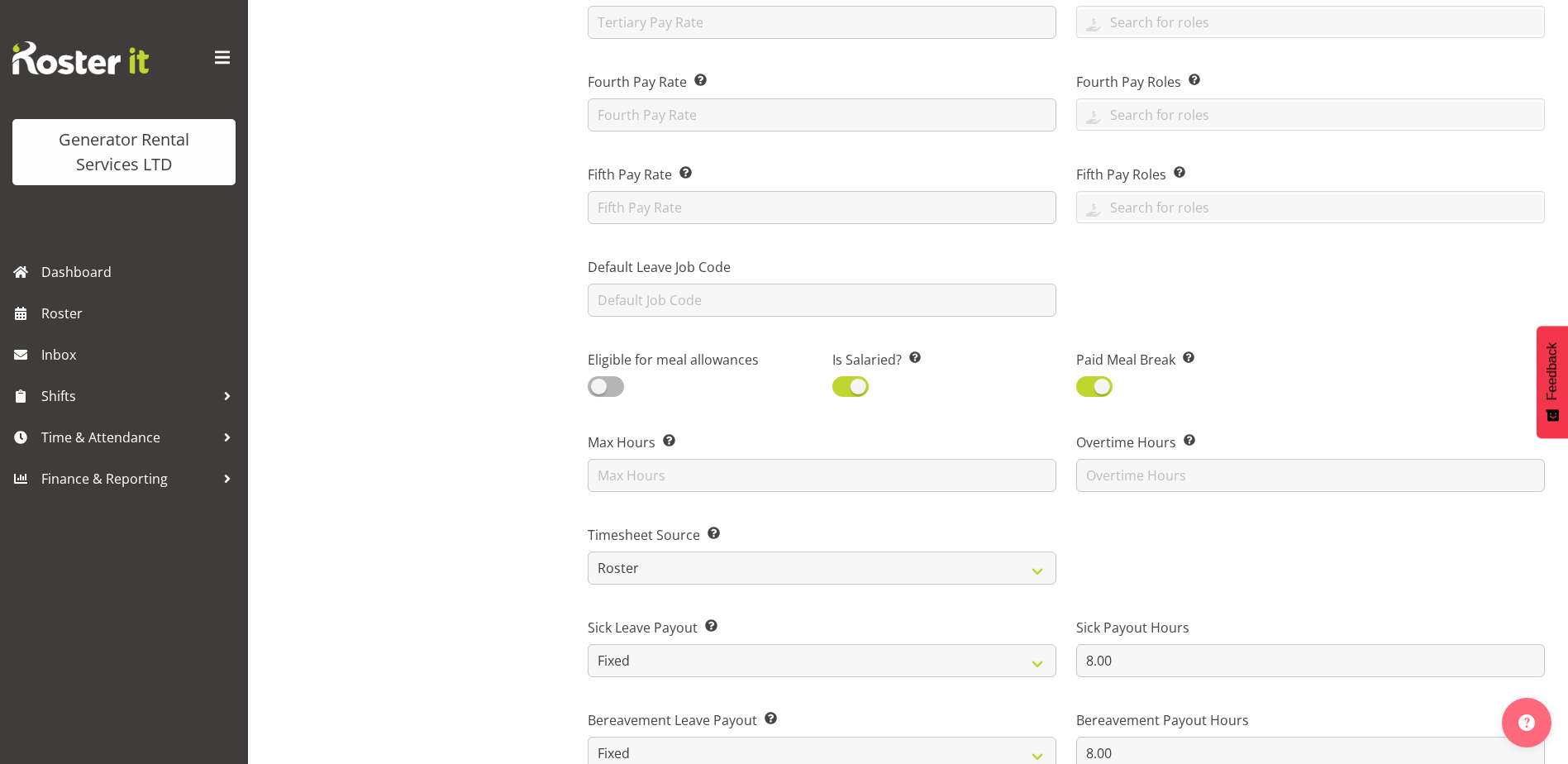
scroll to position [661, 0]
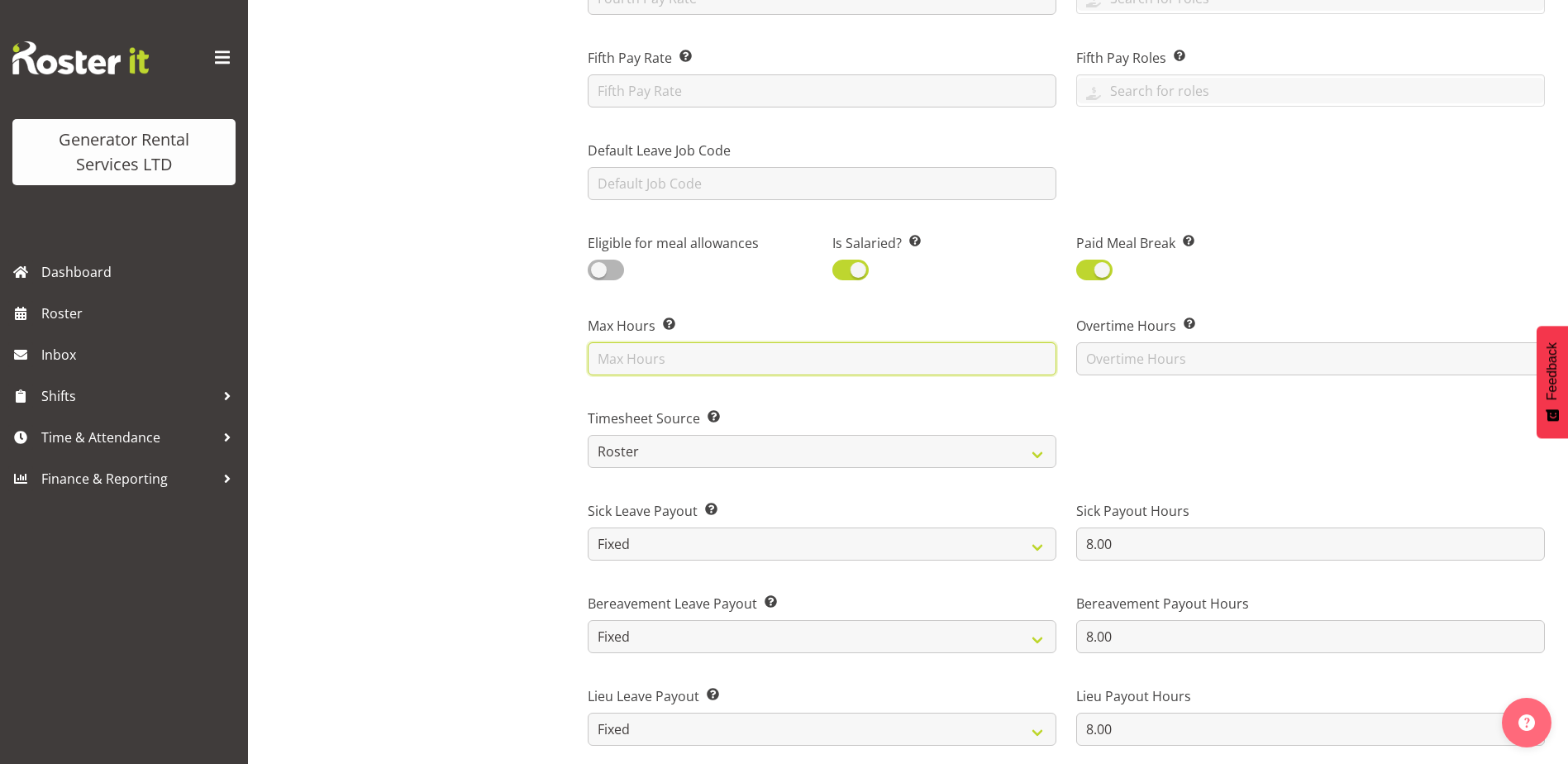
click at [776, 362] on input "text" at bounding box center [822, 358] width 469 height 33
type input "40"
click at [476, 414] on div "Sean Johnstone Sales Manager" at bounding box center [439, 428] width 250 height 1875
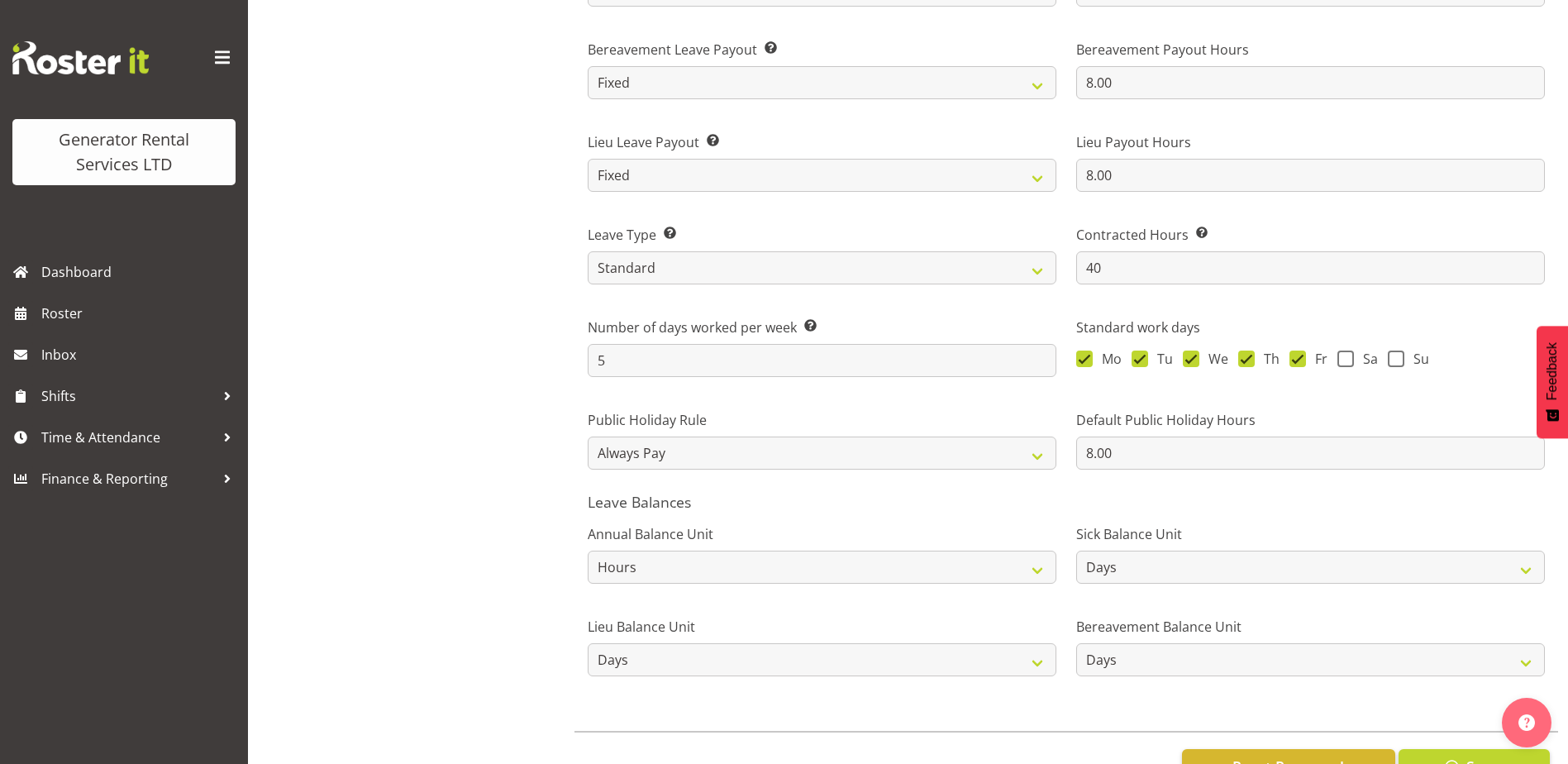
scroll to position [1276, 0]
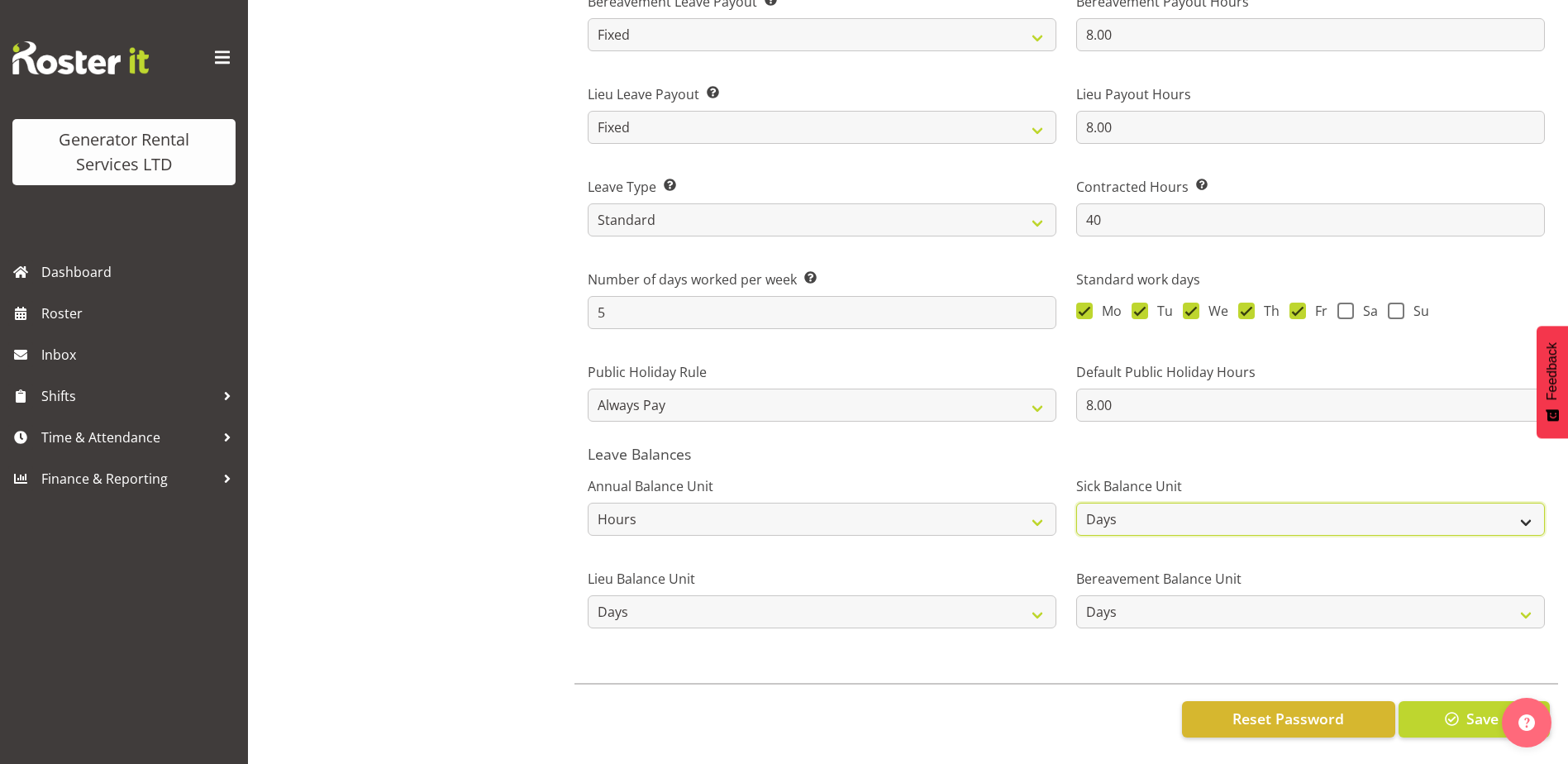
click at [1276, 516] on select "Hours Days" at bounding box center [1310, 519] width 469 height 33
select select "hour"
click at [1076, 503] on select "Hours Days" at bounding box center [1310, 519] width 469 height 33
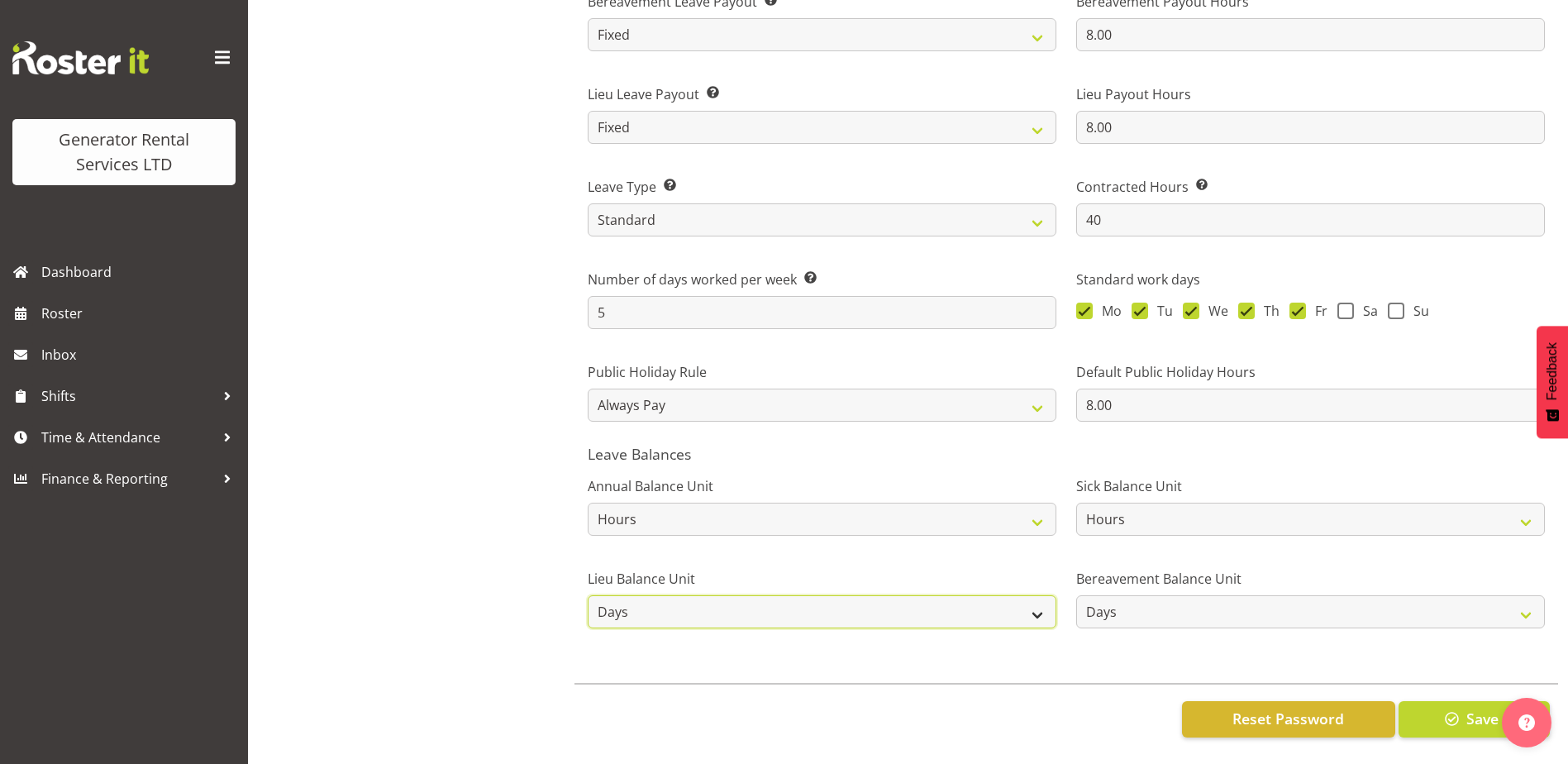
click at [1001, 596] on select "Hours Days" at bounding box center [822, 612] width 469 height 33
select select "hour"
click at [587, 596] on select "Hours Days" at bounding box center [822, 612] width 469 height 33
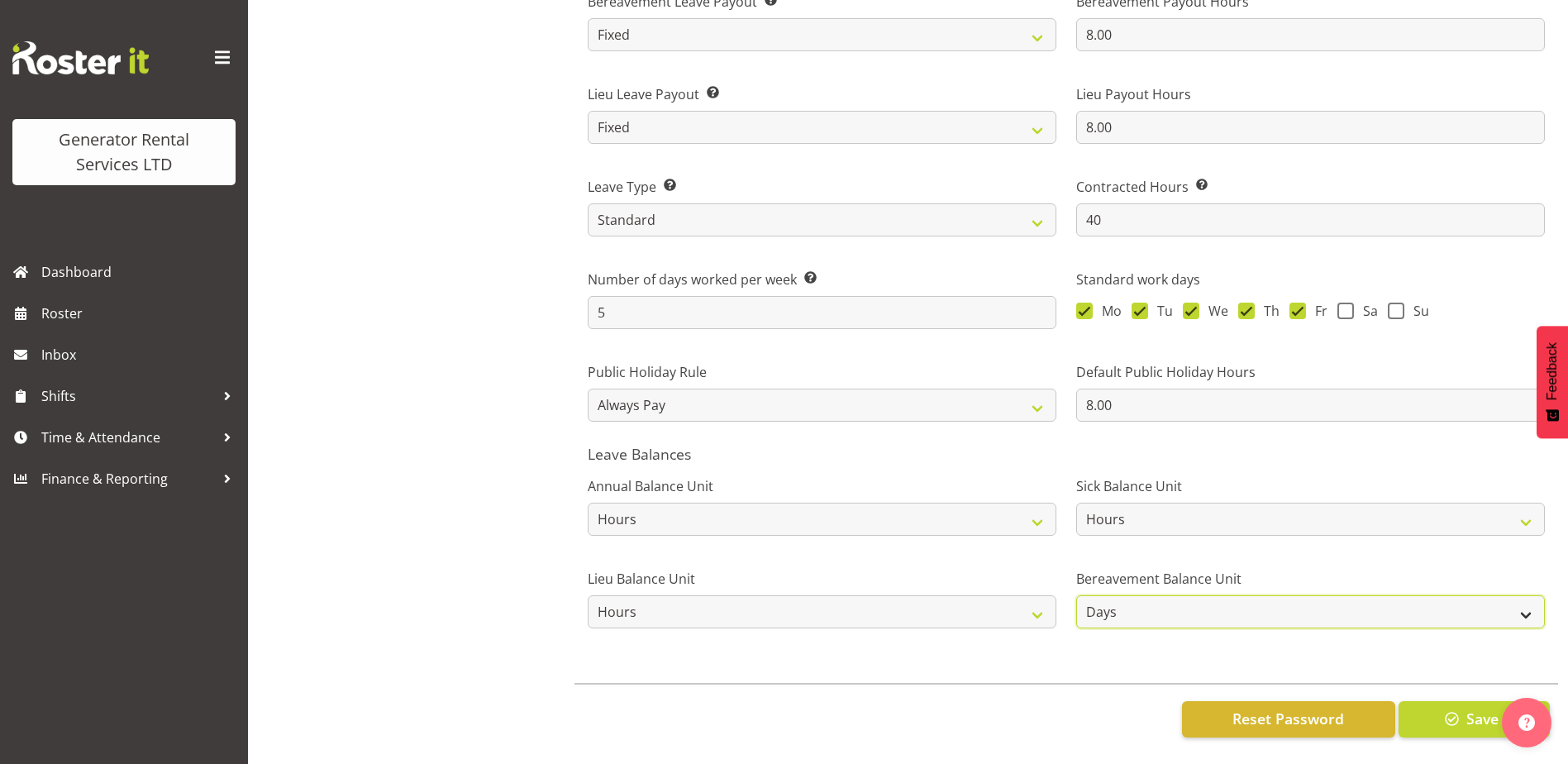
click at [1136, 613] on select "Hours Days" at bounding box center [1310, 612] width 469 height 33
select select "hour"
click at [1076, 596] on select "Hours Days" at bounding box center [1310, 612] width 469 height 33
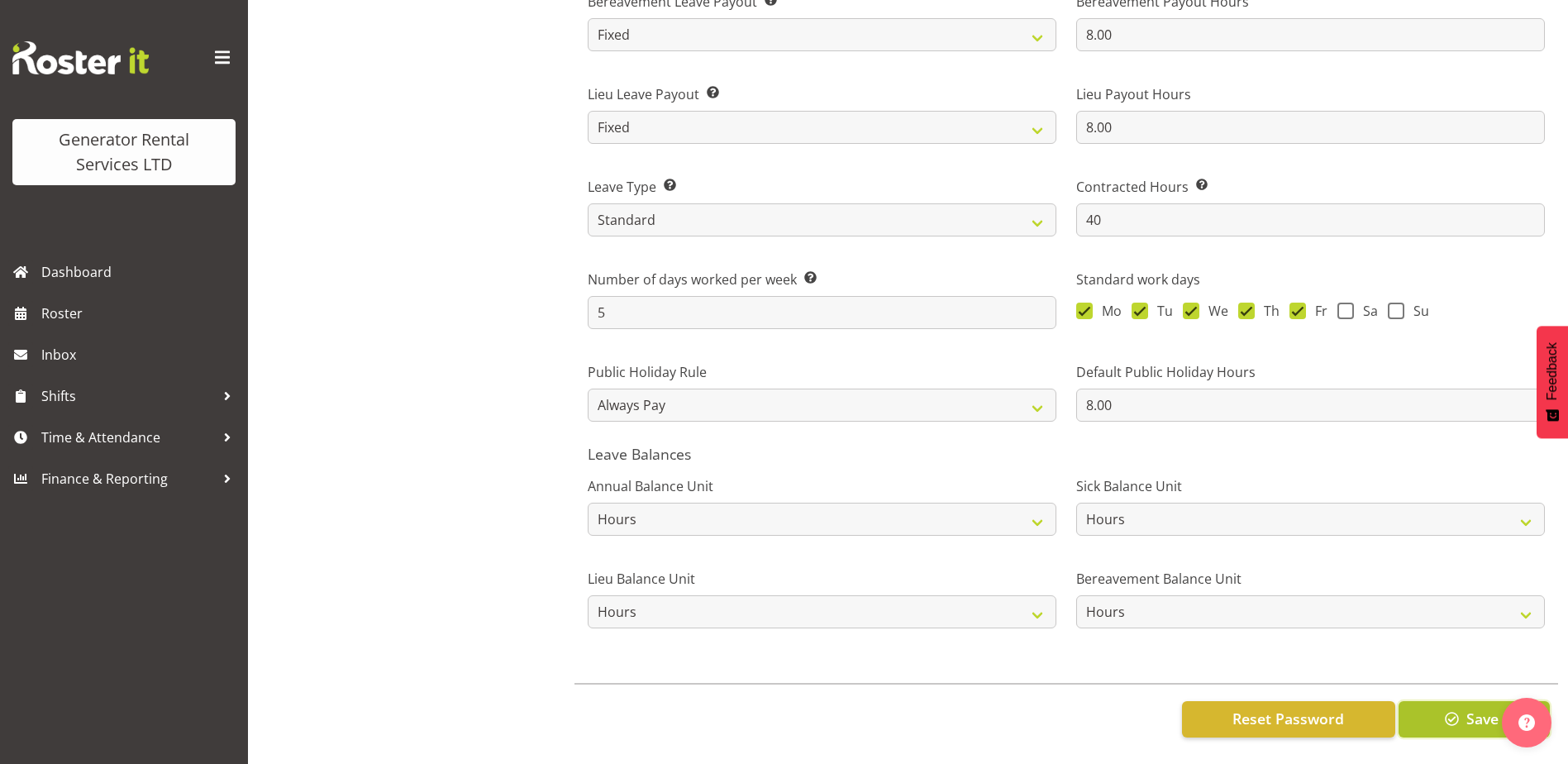
click at [1441, 708] on span "button" at bounding box center [1452, 719] width 21 height 21
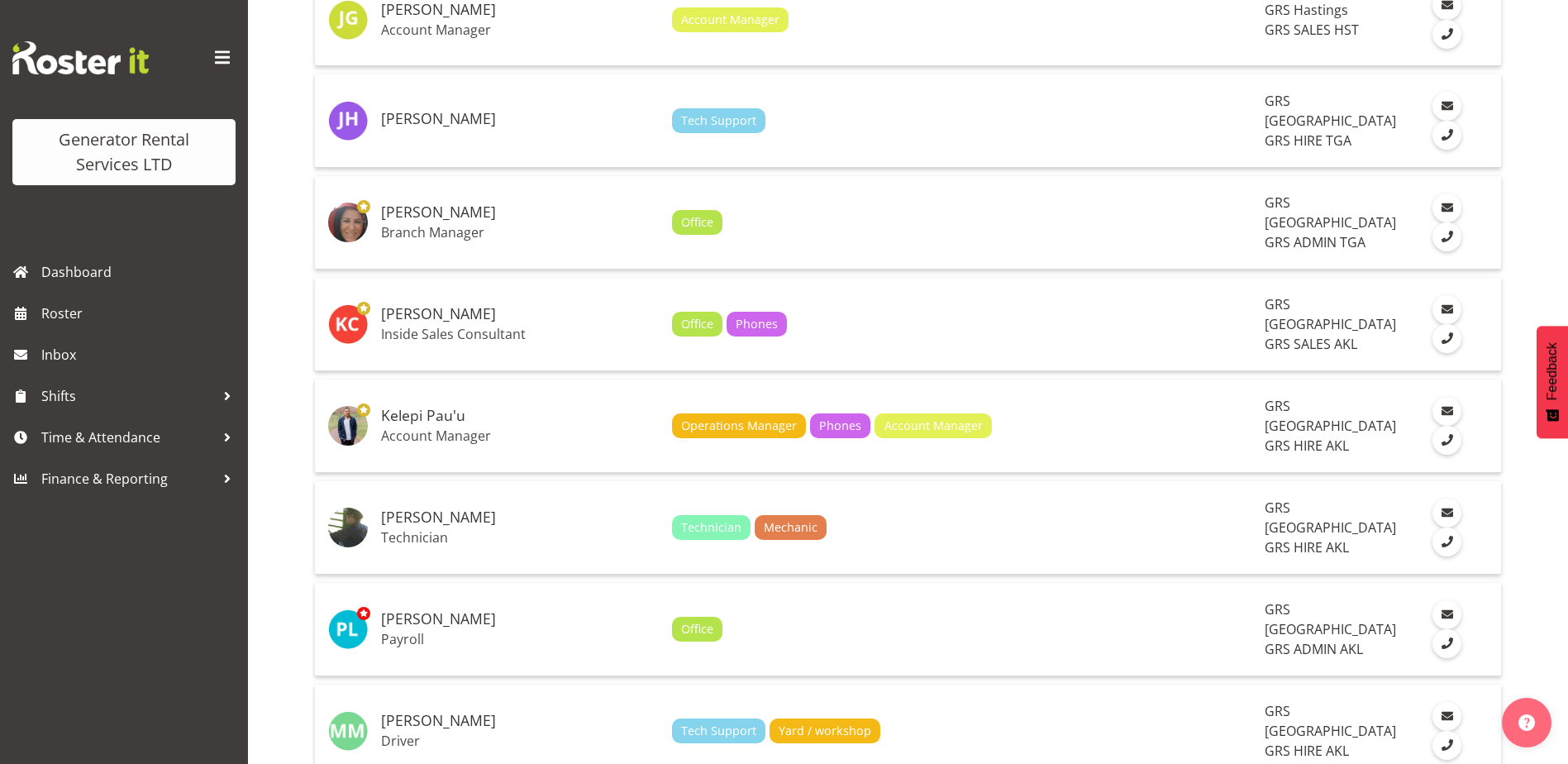
scroll to position [2314, 0]
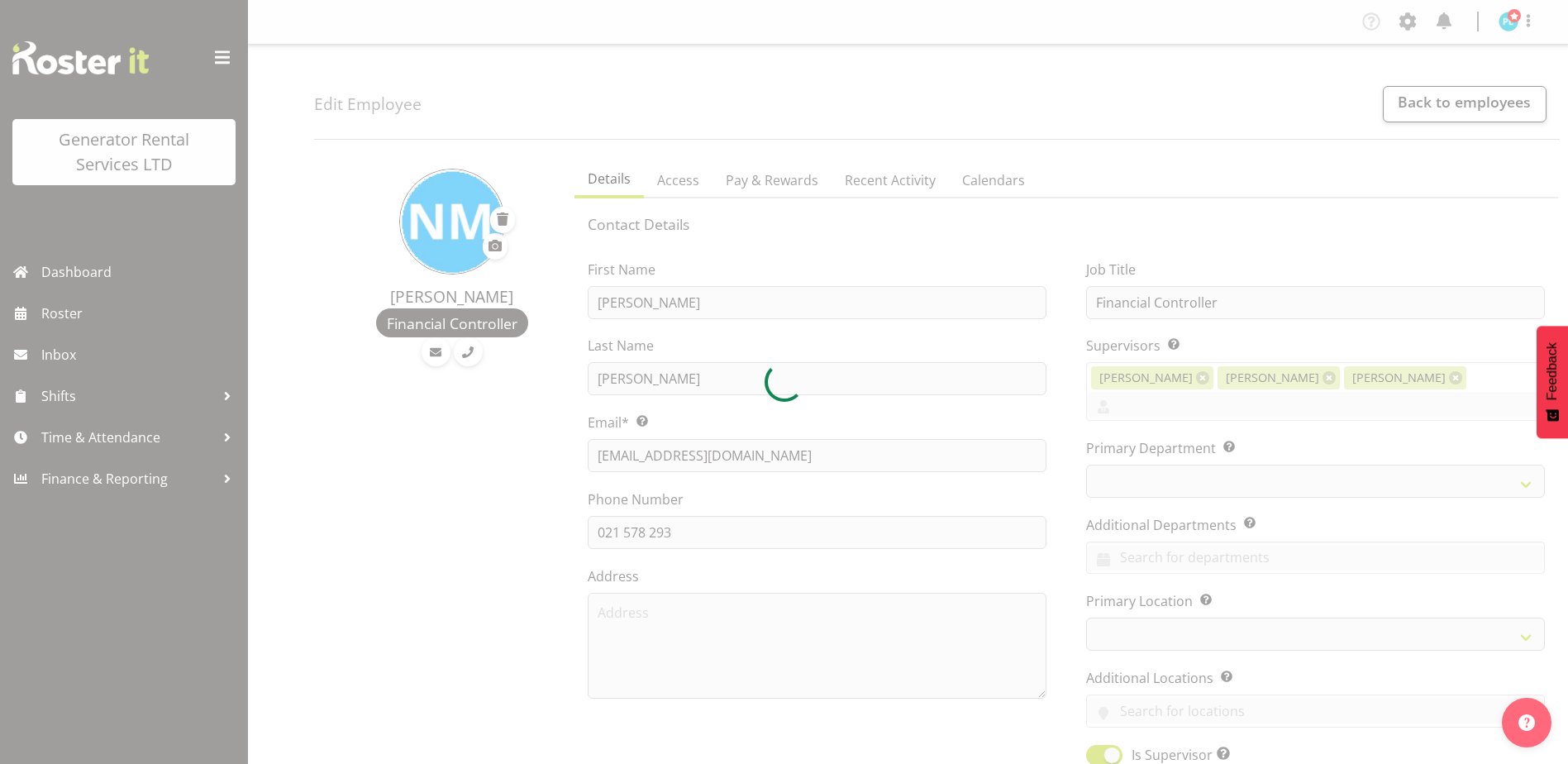
select select "TimelineWeek"
select select
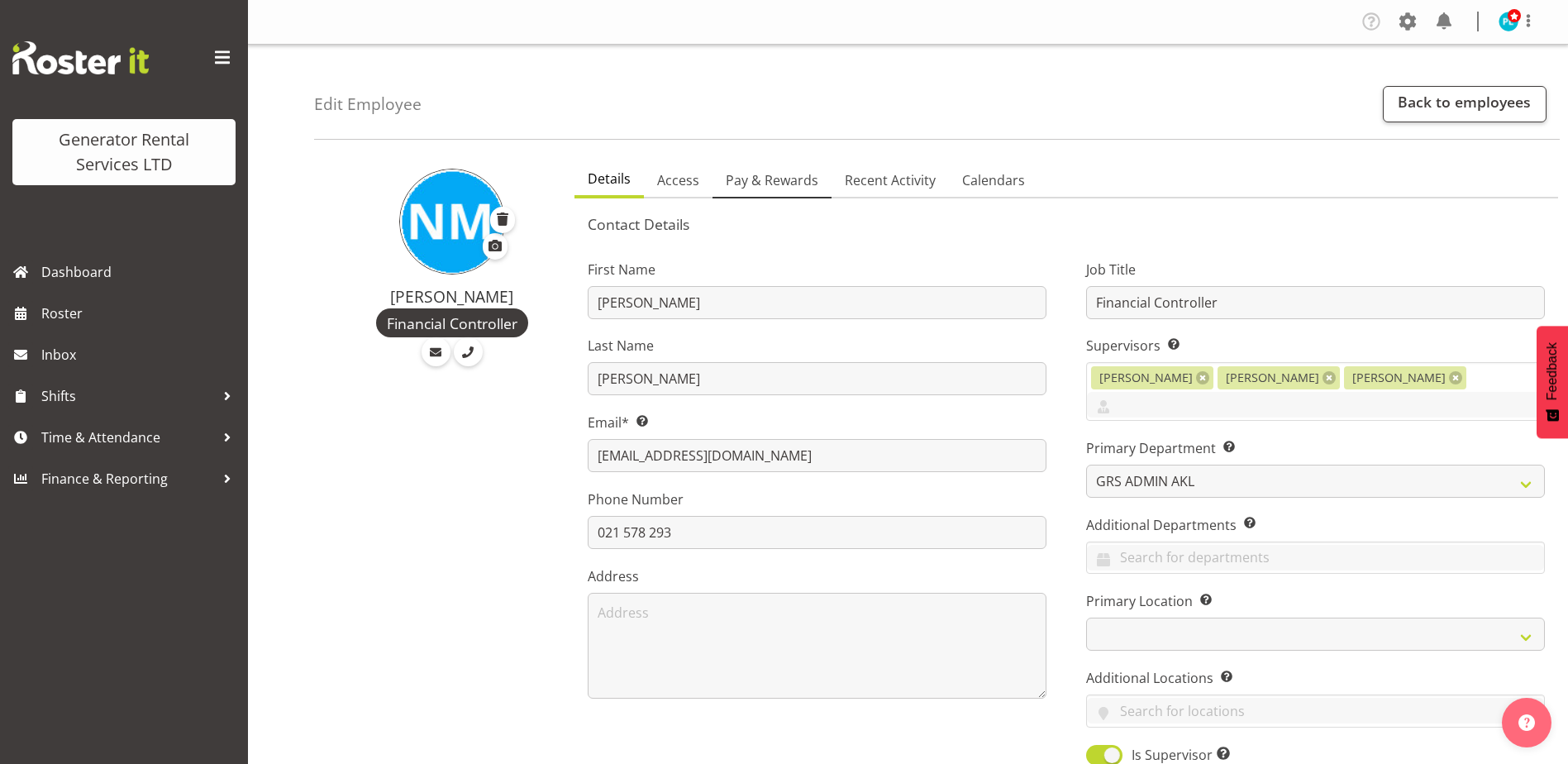
click at [789, 182] on span "Pay & Rewards" at bounding box center [772, 180] width 93 height 20
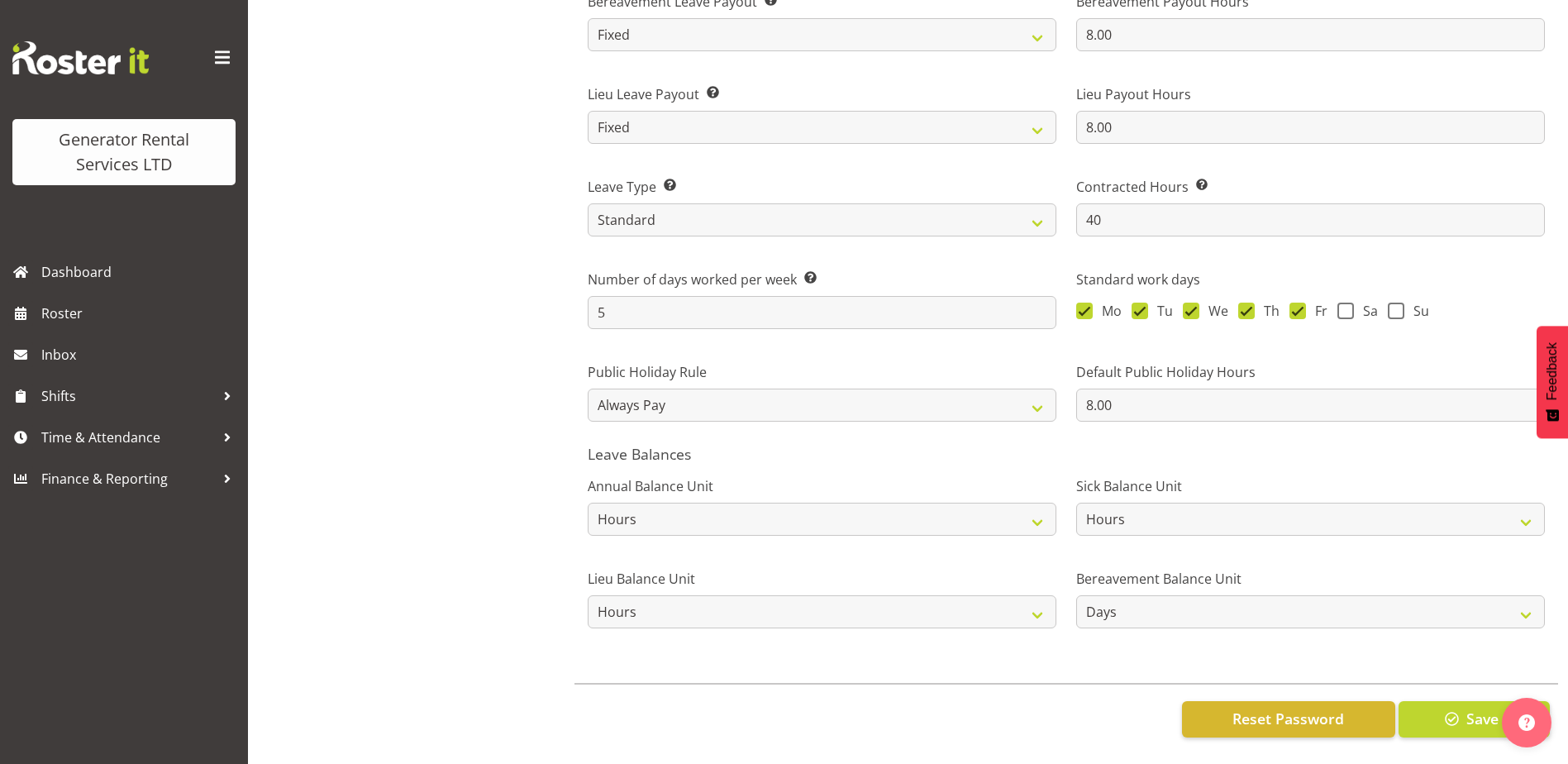
scroll to position [1276, 0]
click at [1129, 604] on select "Hours Days" at bounding box center [1310, 612] width 469 height 33
select select "hour"
click at [1076, 596] on select "Hours Days" at bounding box center [1310, 612] width 469 height 33
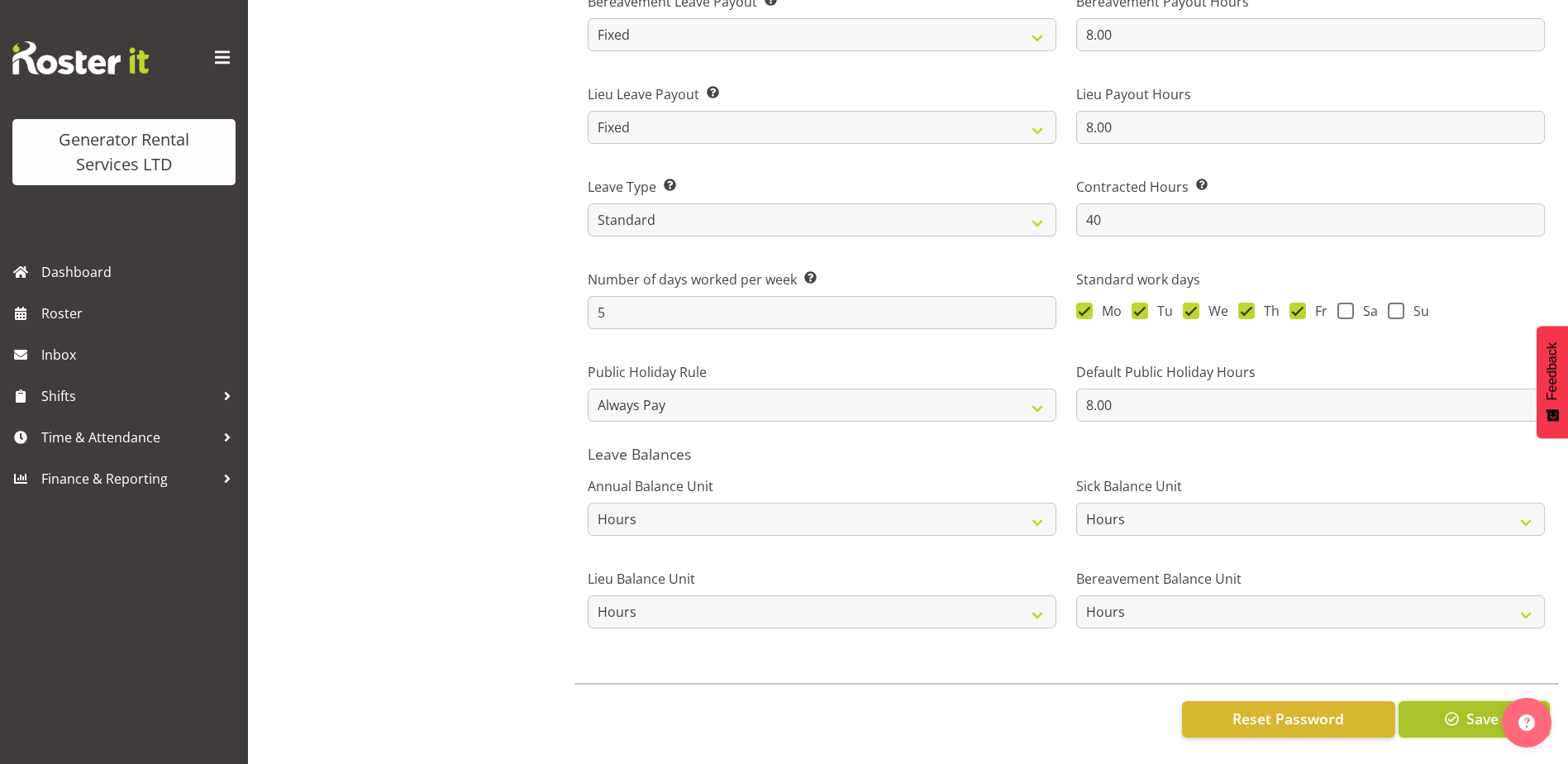
click at [1462, 709] on span "button" at bounding box center [1452, 719] width 21 height 21
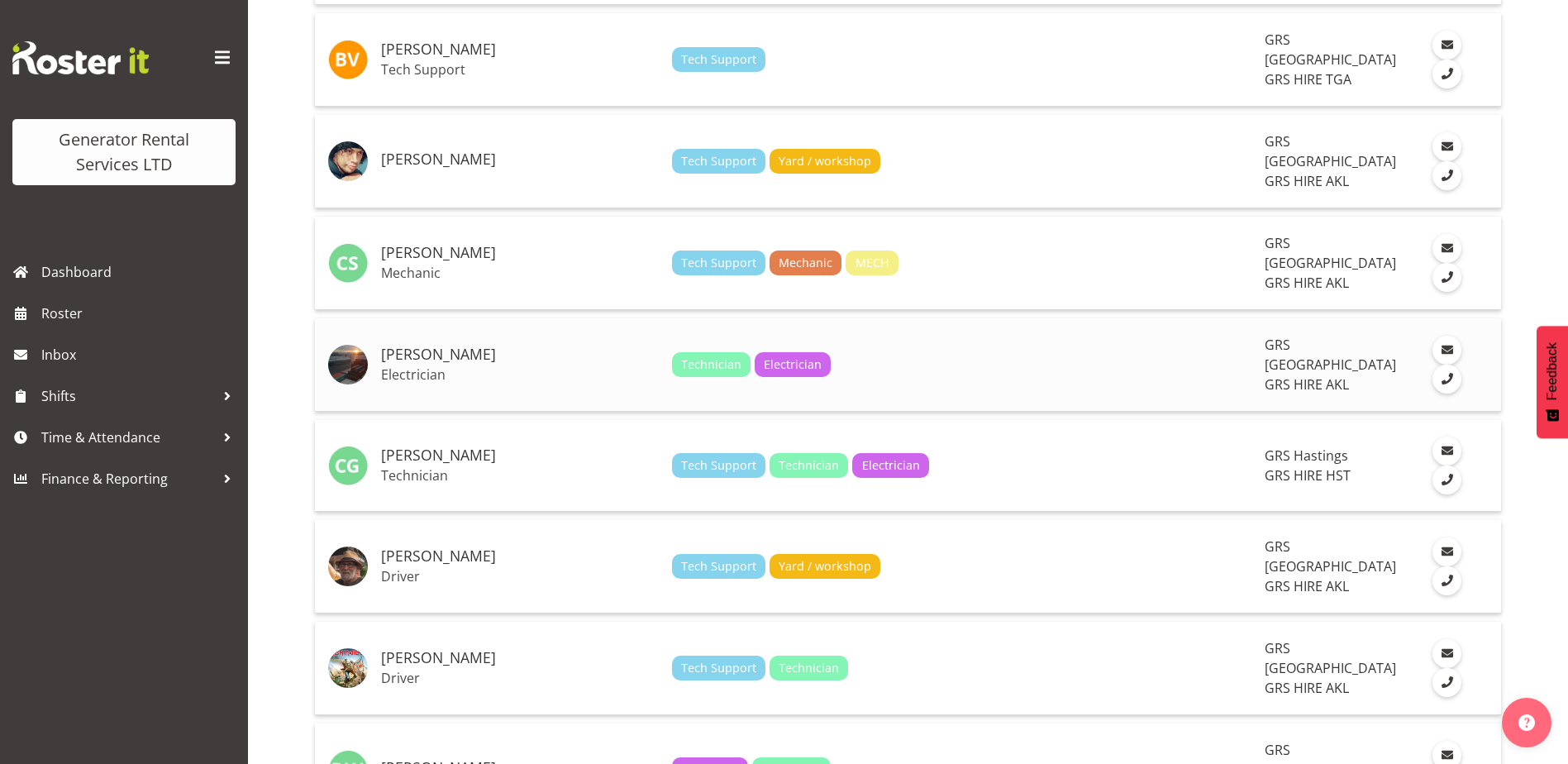
scroll to position [992, 0]
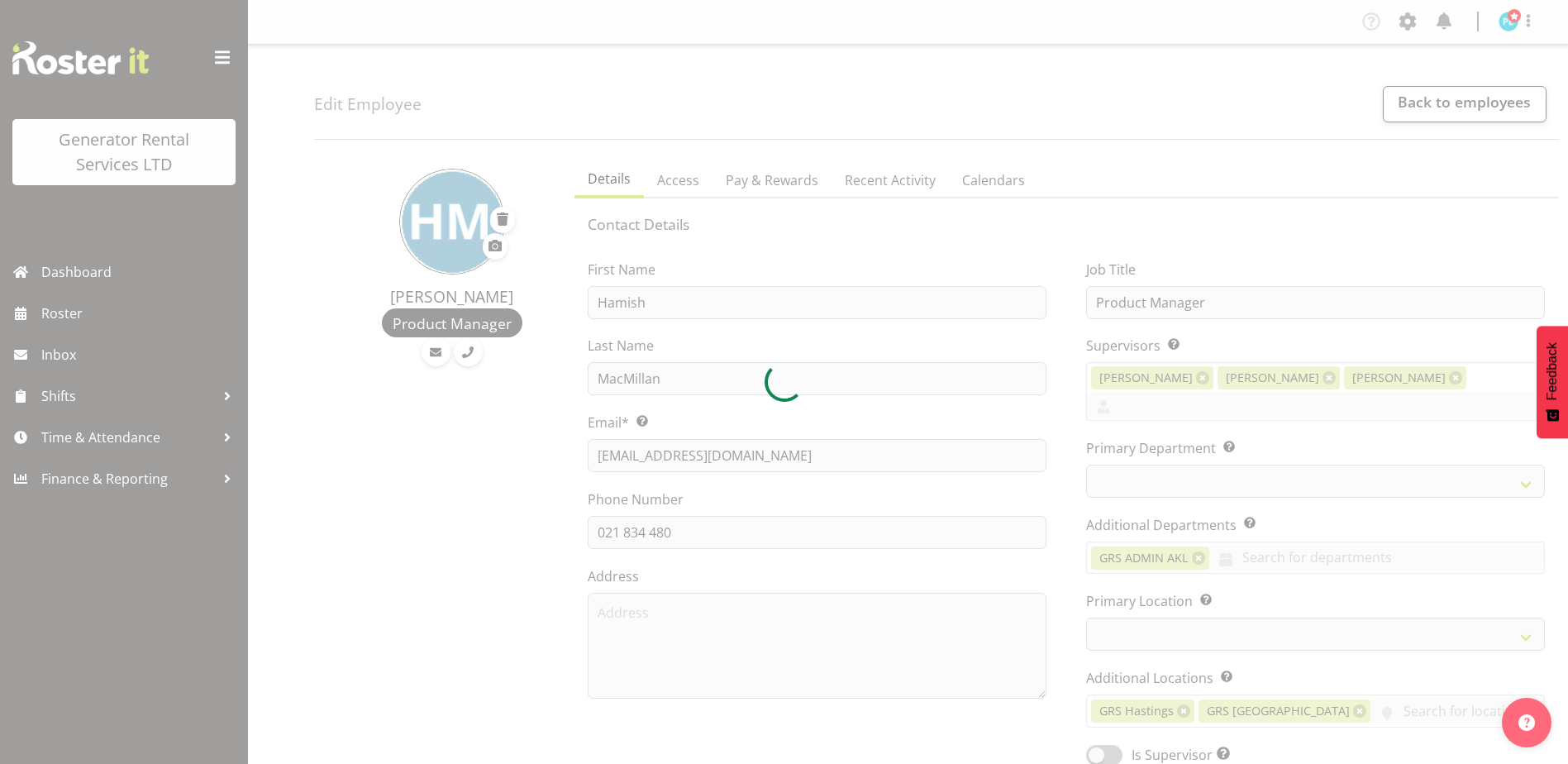
select select "TimelineWeek"
select select
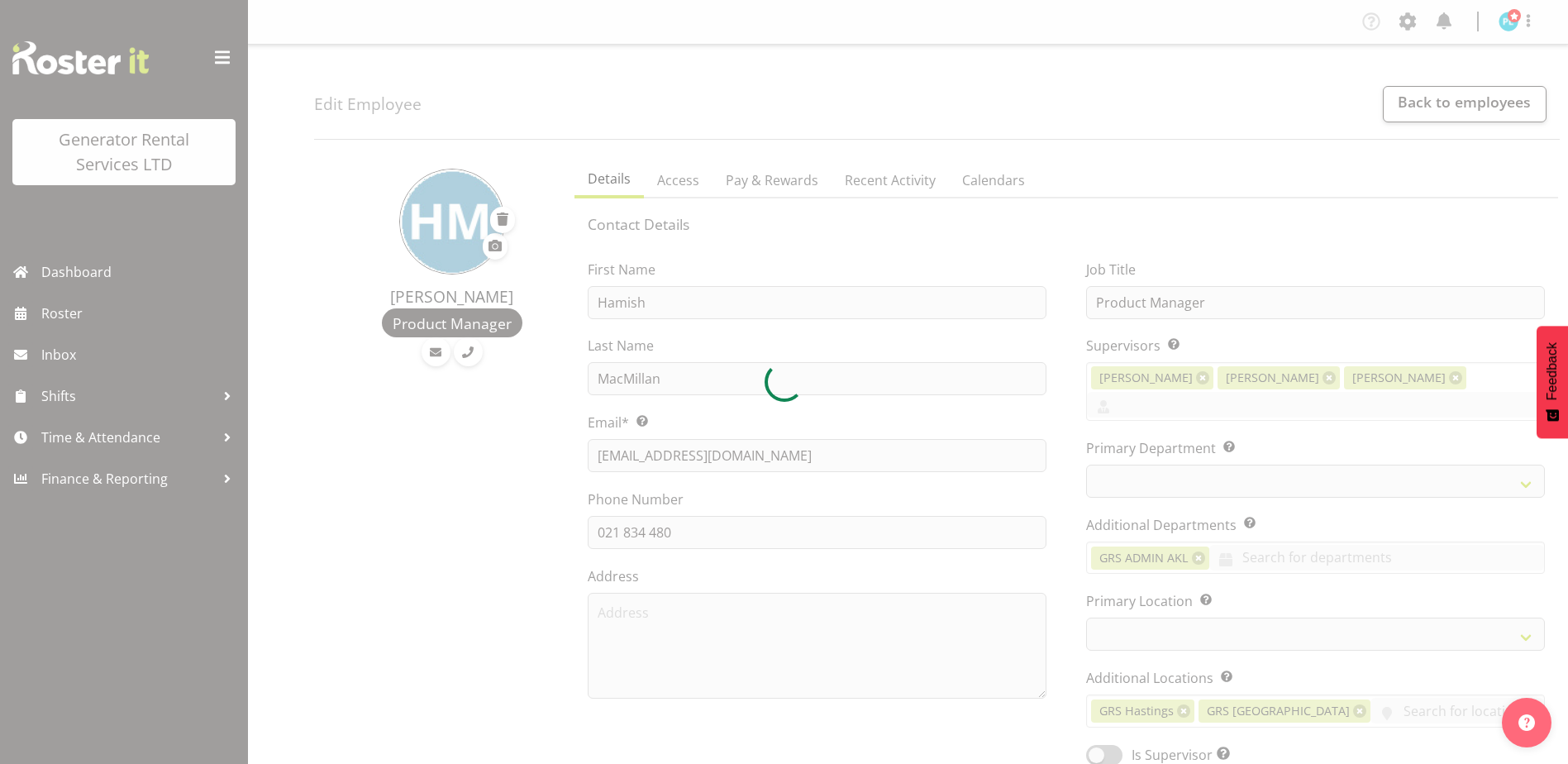
select select "141"
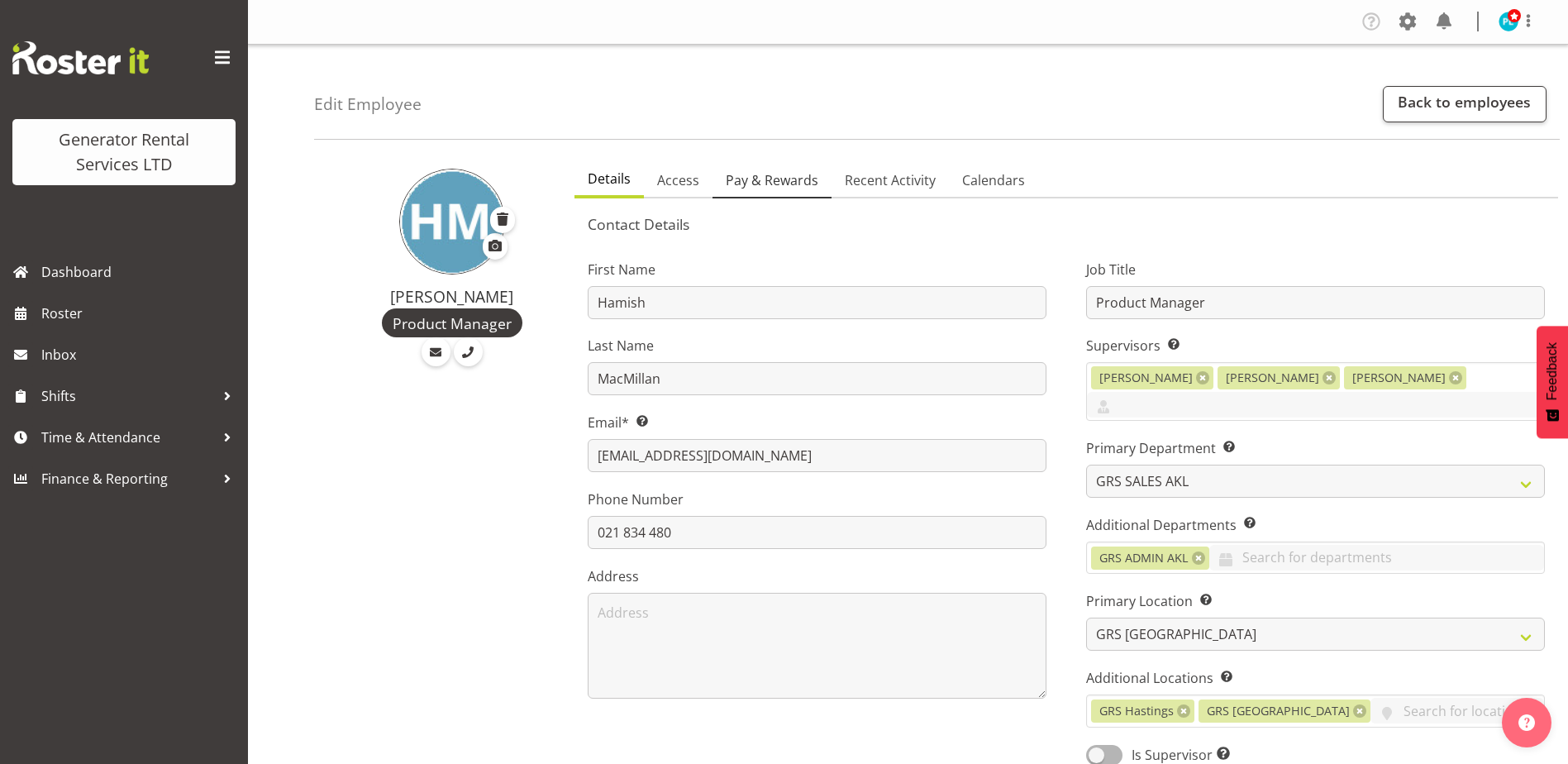
click at [792, 186] on span "Pay & Rewards" at bounding box center [772, 180] width 93 height 20
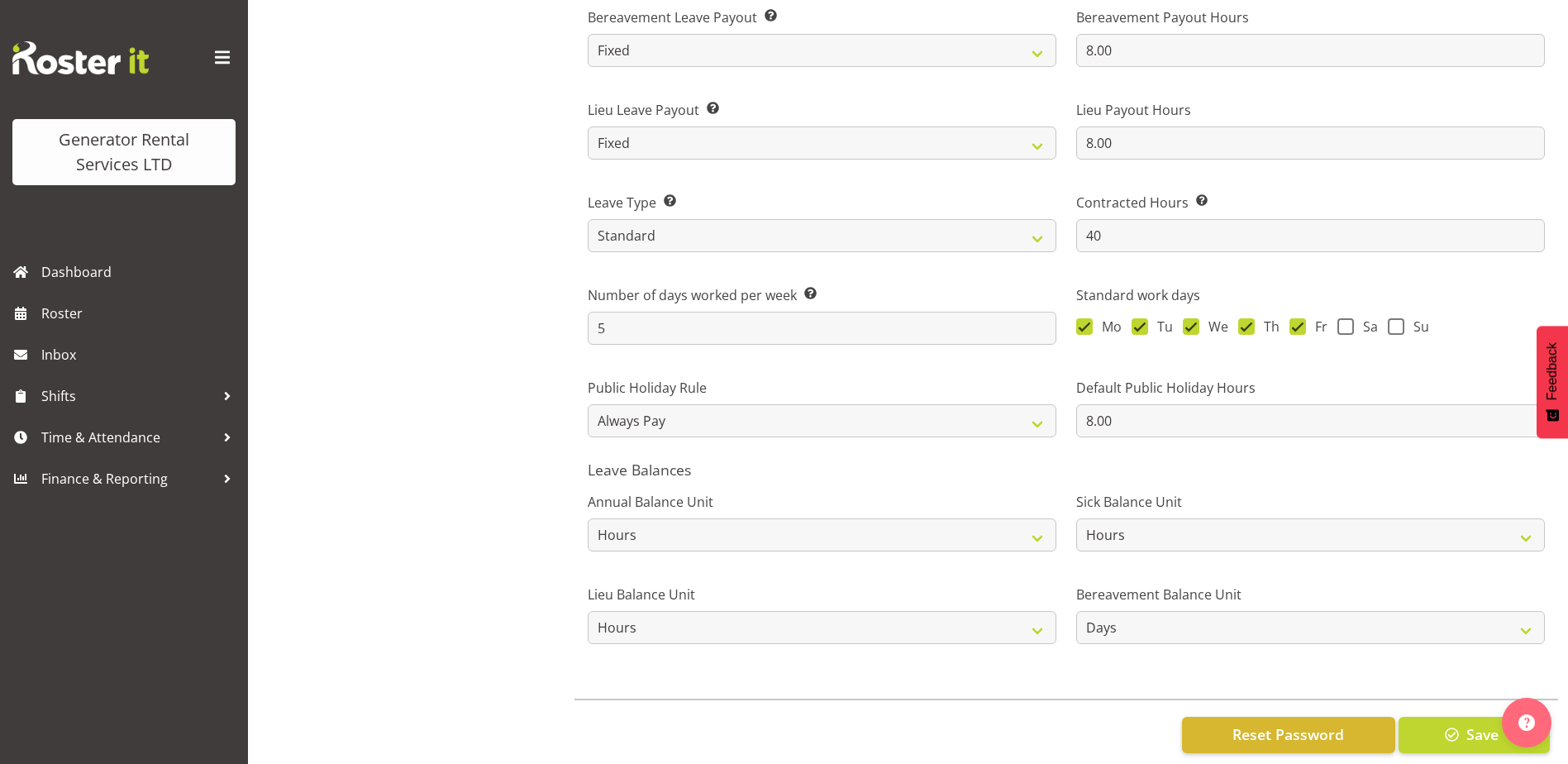
scroll to position [1276, 0]
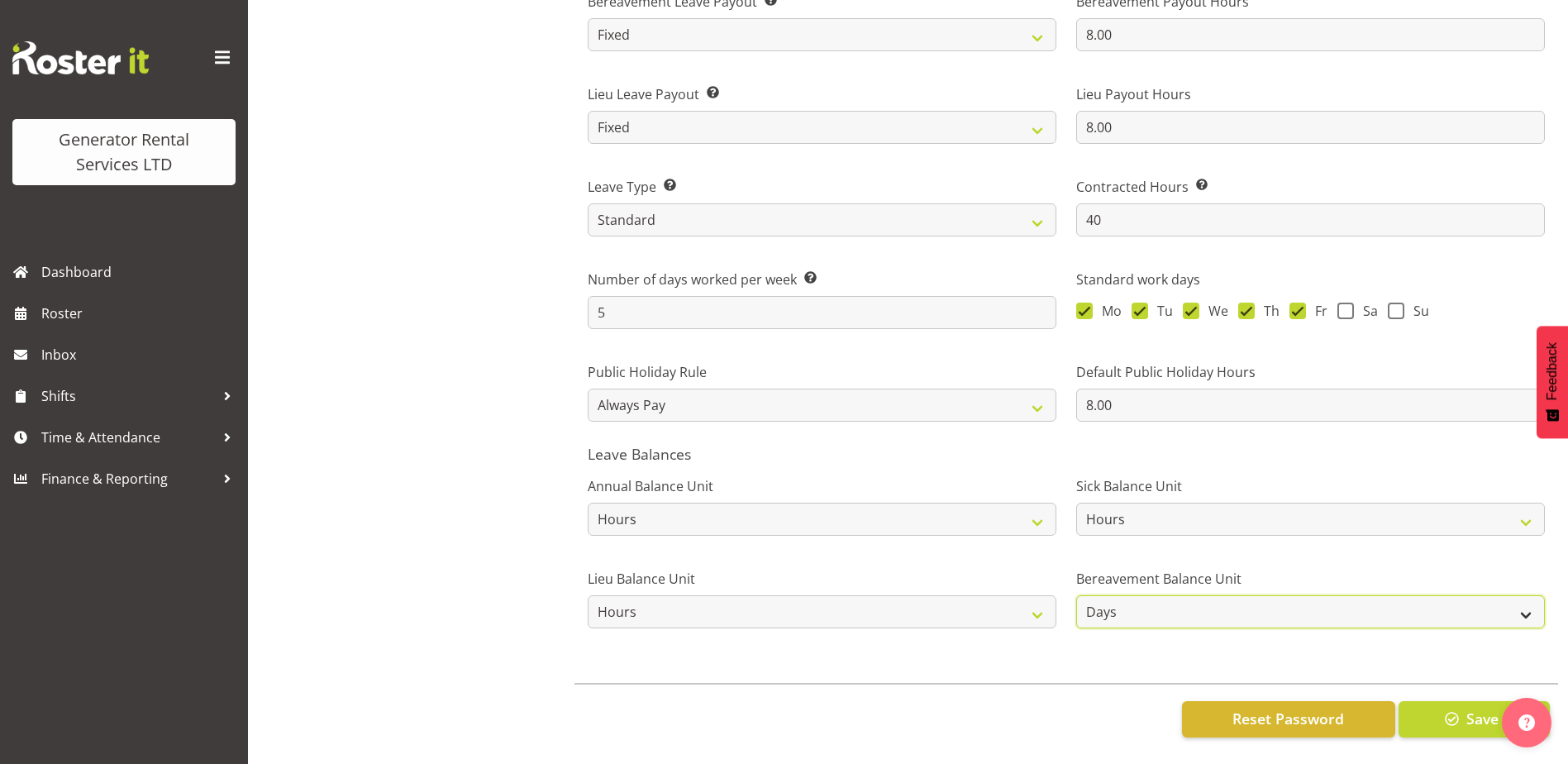
click at [1133, 604] on select "Hours Days" at bounding box center [1310, 612] width 469 height 33
select select "hour"
click at [1076, 596] on select "Hours Days" at bounding box center [1310, 612] width 469 height 33
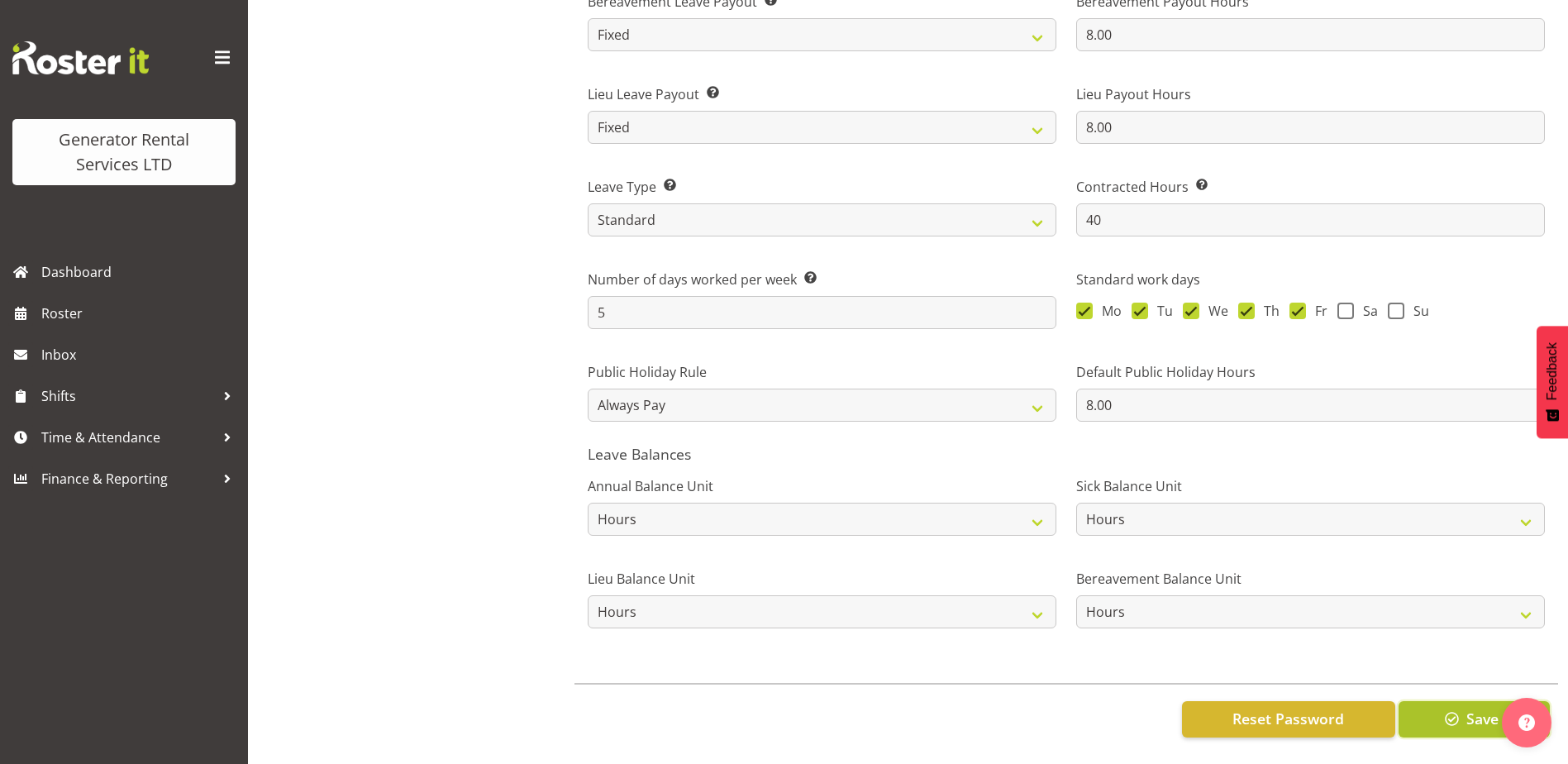
click at [1471, 716] on span "Save" at bounding box center [1482, 719] width 32 height 21
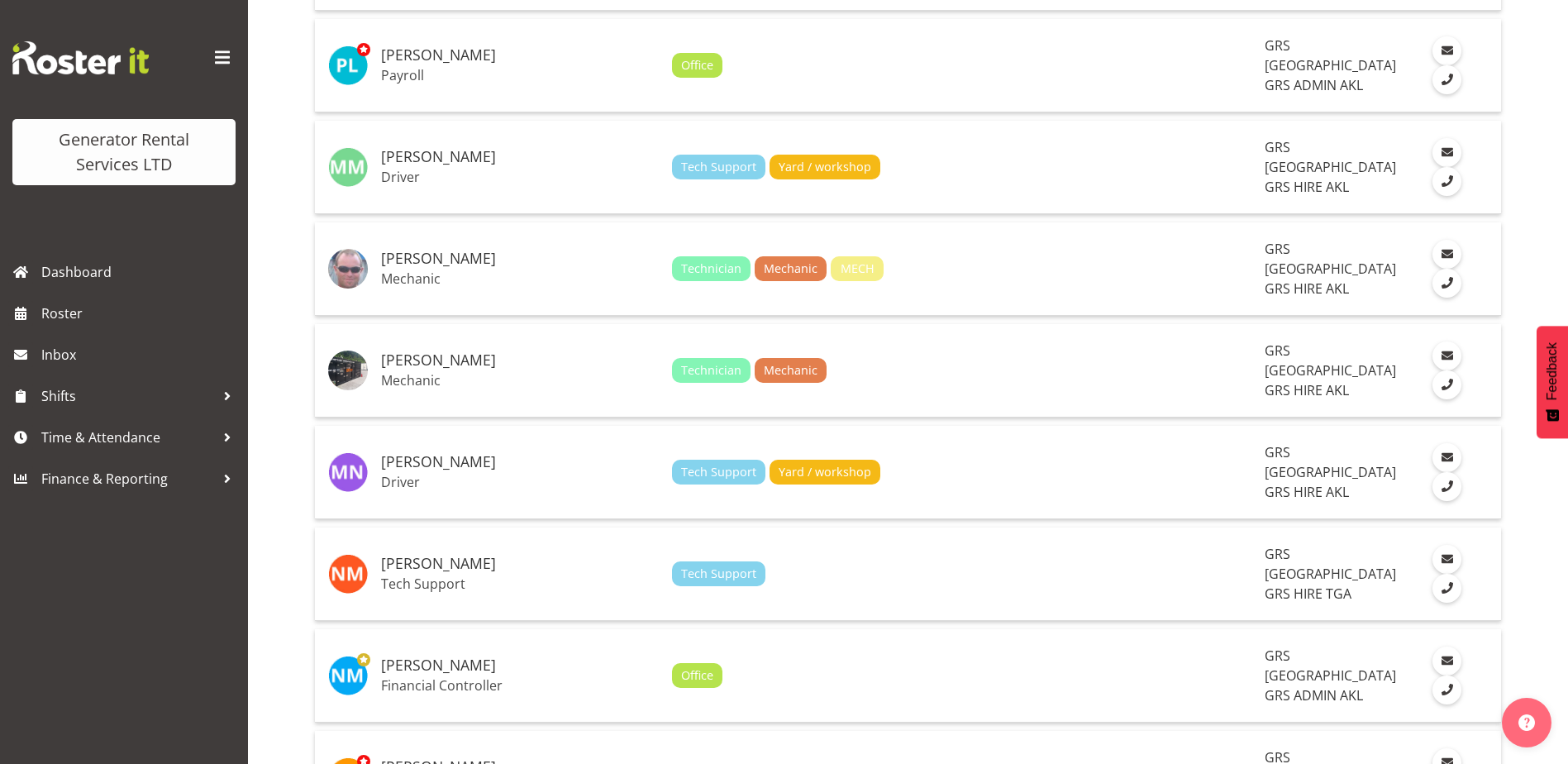
scroll to position [2893, 0]
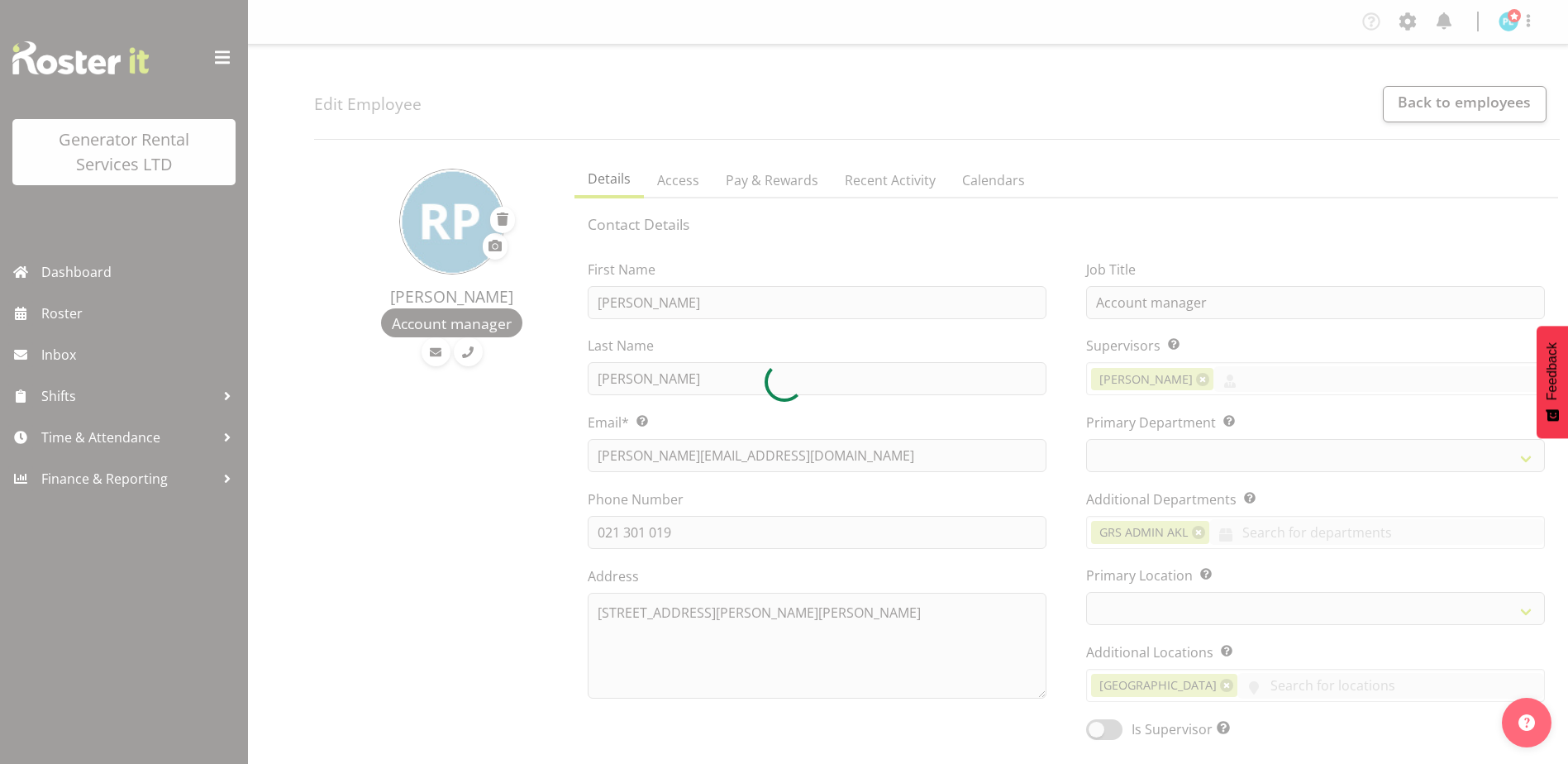
select select "TimelineWeek"
select select
select select "141"
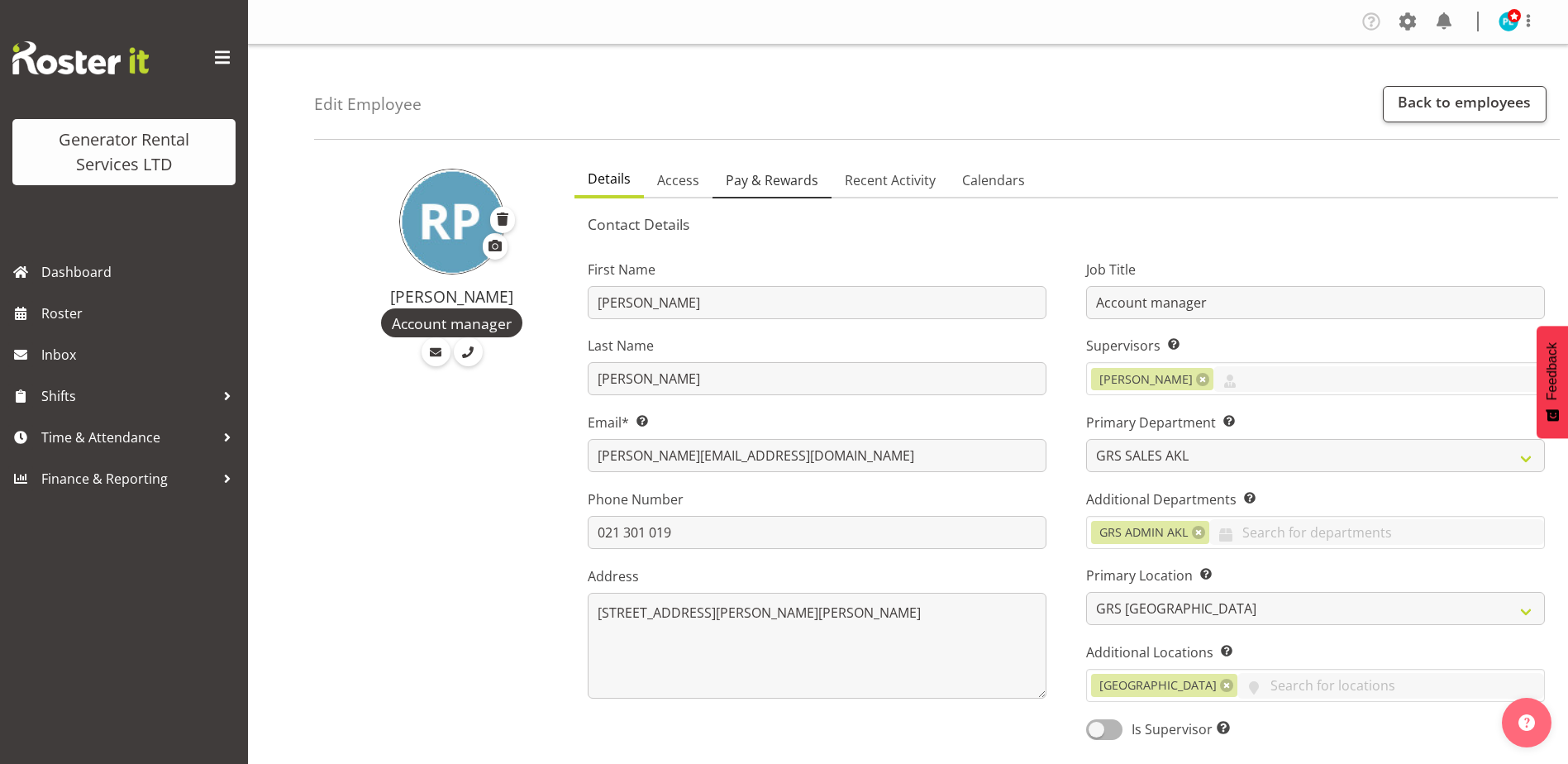
click at [784, 187] on span "Pay & Rewards" at bounding box center [772, 180] width 93 height 20
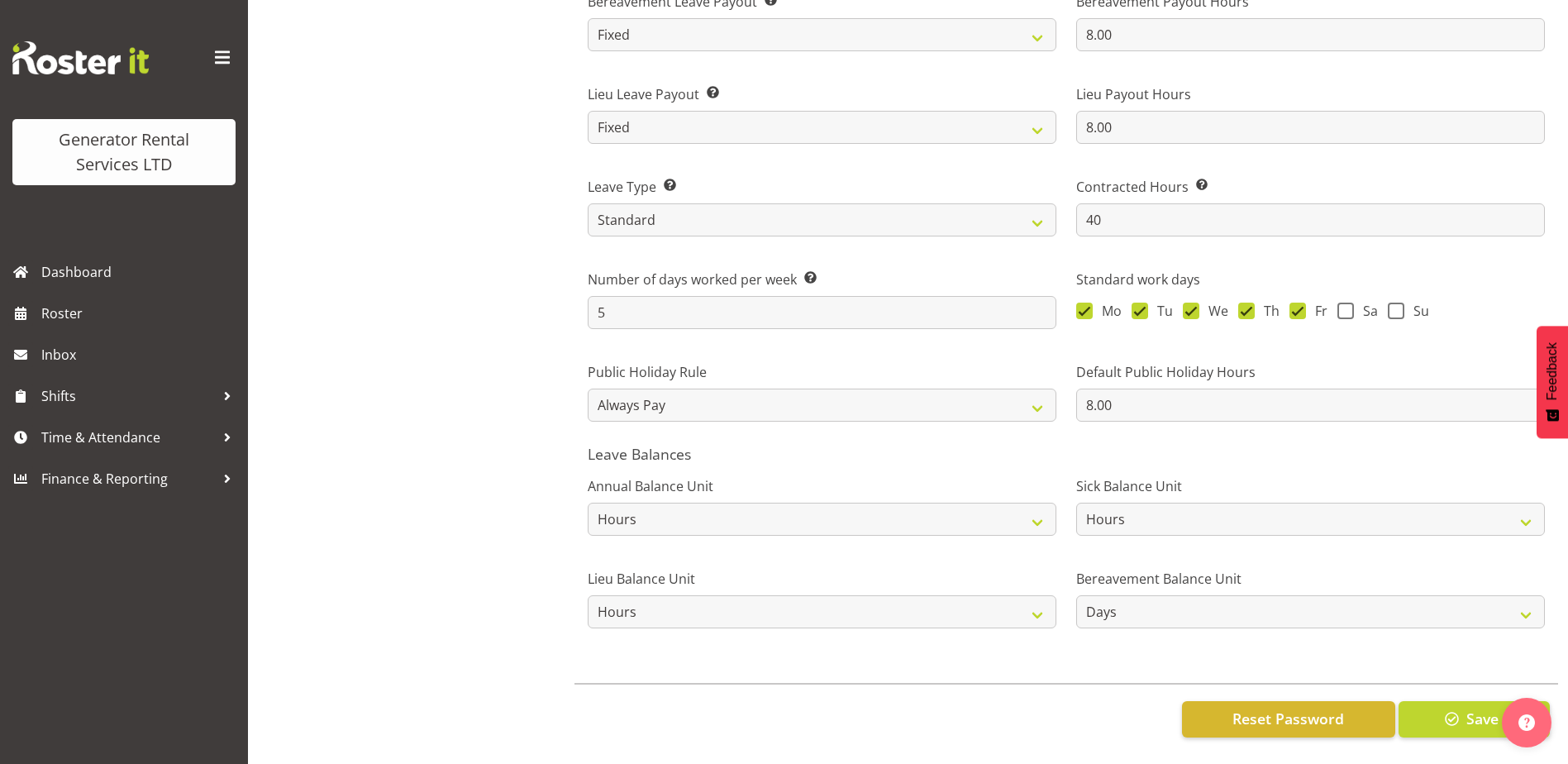
scroll to position [1276, 0]
click at [1124, 601] on select "Hours Days" at bounding box center [1310, 612] width 469 height 33
select select "hour"
click at [1076, 596] on select "Hours Days" at bounding box center [1310, 612] width 469 height 33
click at [1048, 389] on select "Roster Always Pay Never Pay Historical Roster-Fixed" at bounding box center [822, 405] width 469 height 33
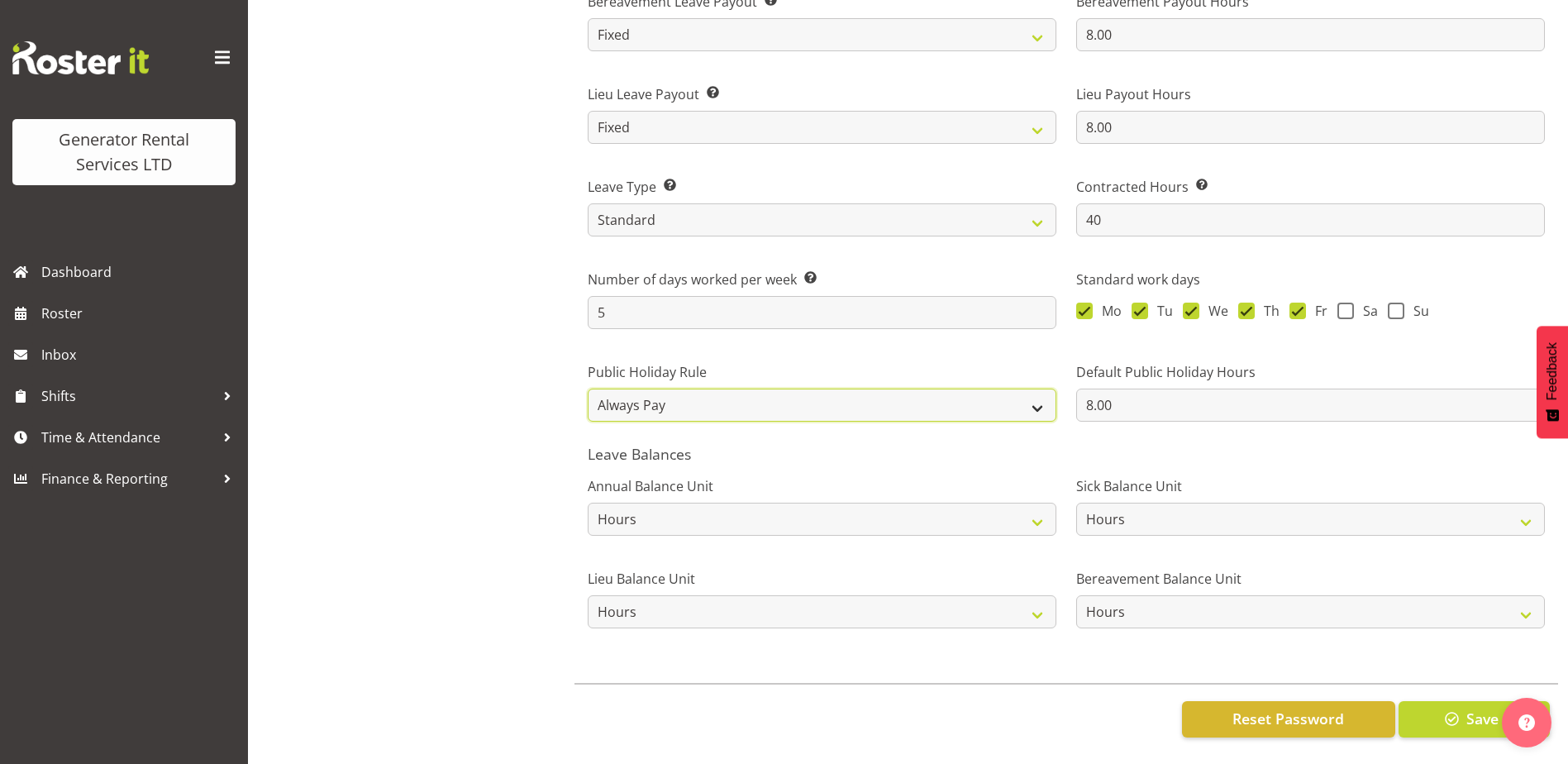
click at [1031, 394] on select "Roster Always Pay Never Pay Historical Roster-Fixed" at bounding box center [822, 405] width 469 height 33
click at [1453, 708] on span "button" at bounding box center [1452, 719] width 21 height 21
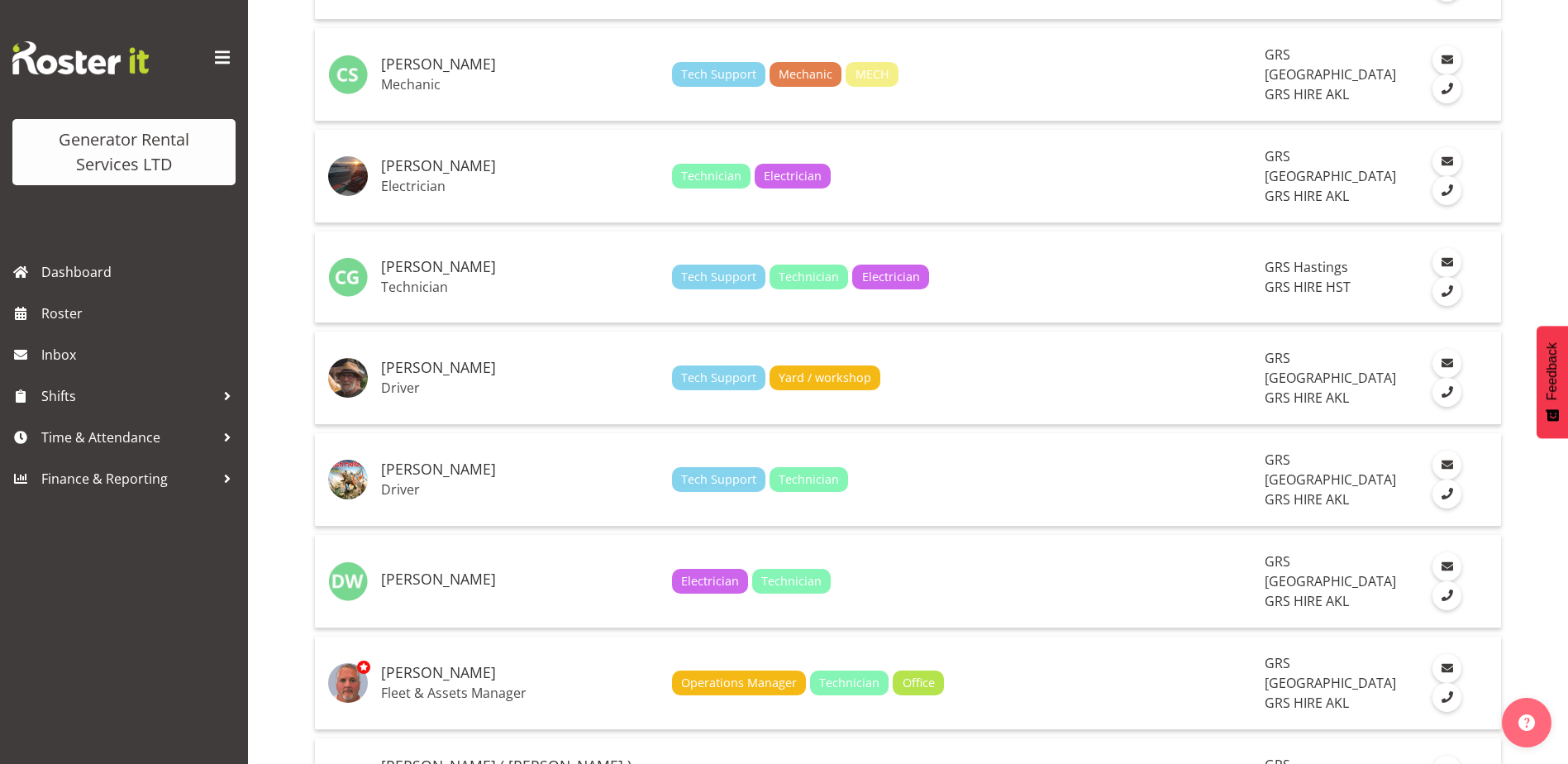
scroll to position [1074, 0]
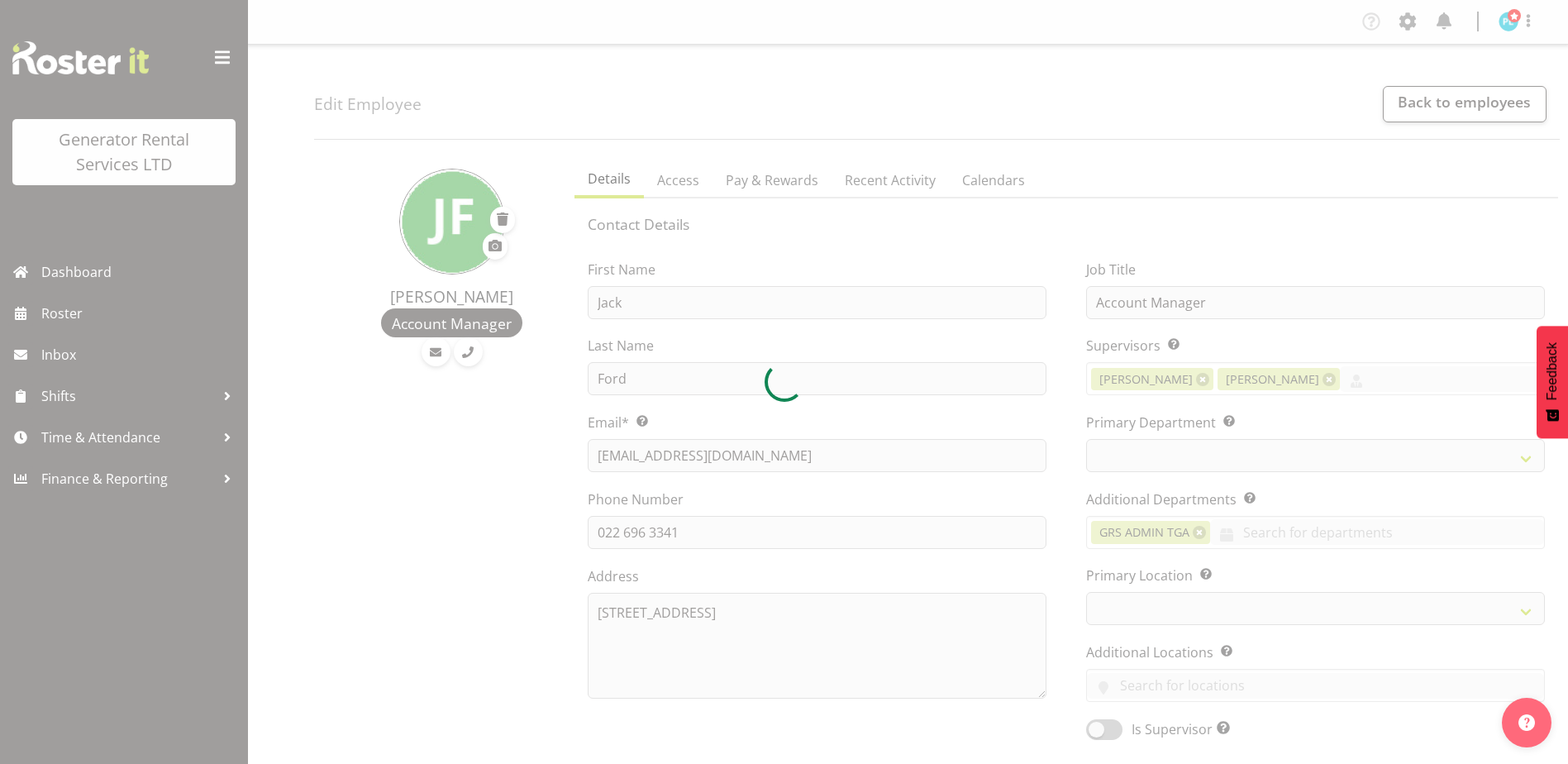
select select "TimelineWeek"
select select
select select "164"
select select "29"
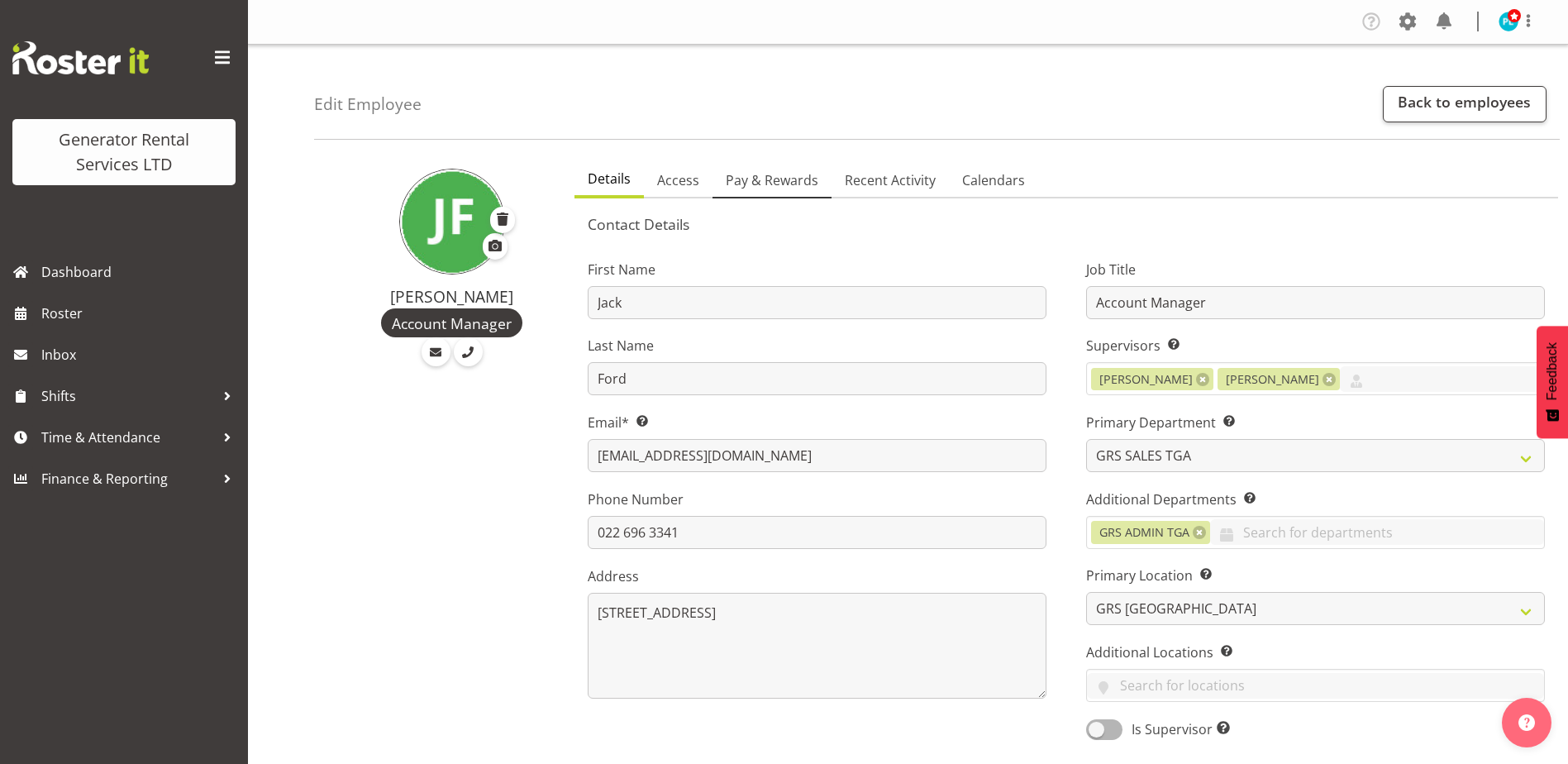
click at [784, 179] on span "Pay & Rewards" at bounding box center [772, 180] width 93 height 20
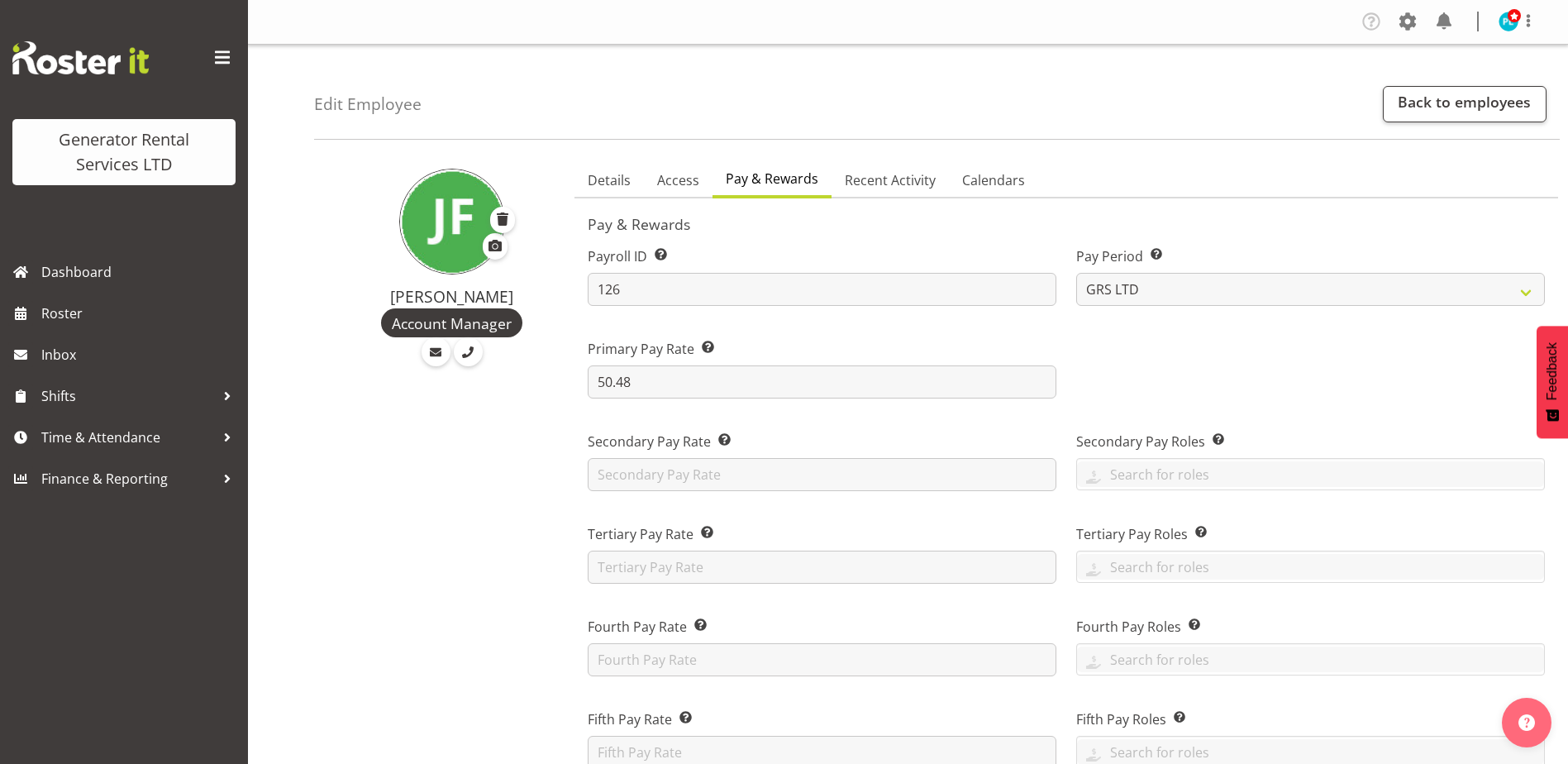
click at [784, 179] on span "Pay & Rewards" at bounding box center [772, 178] width 93 height 20
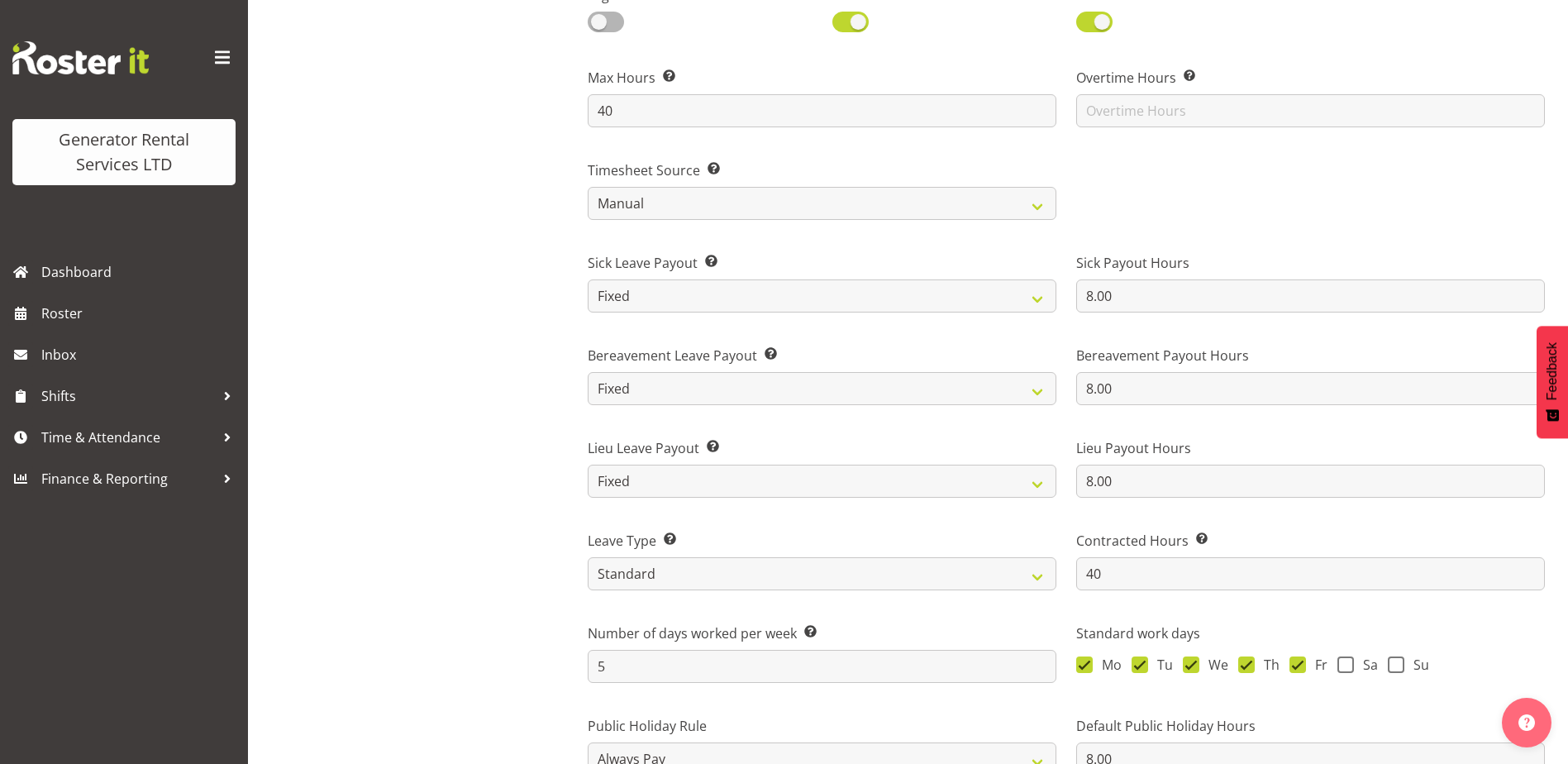
scroll to position [992, 0]
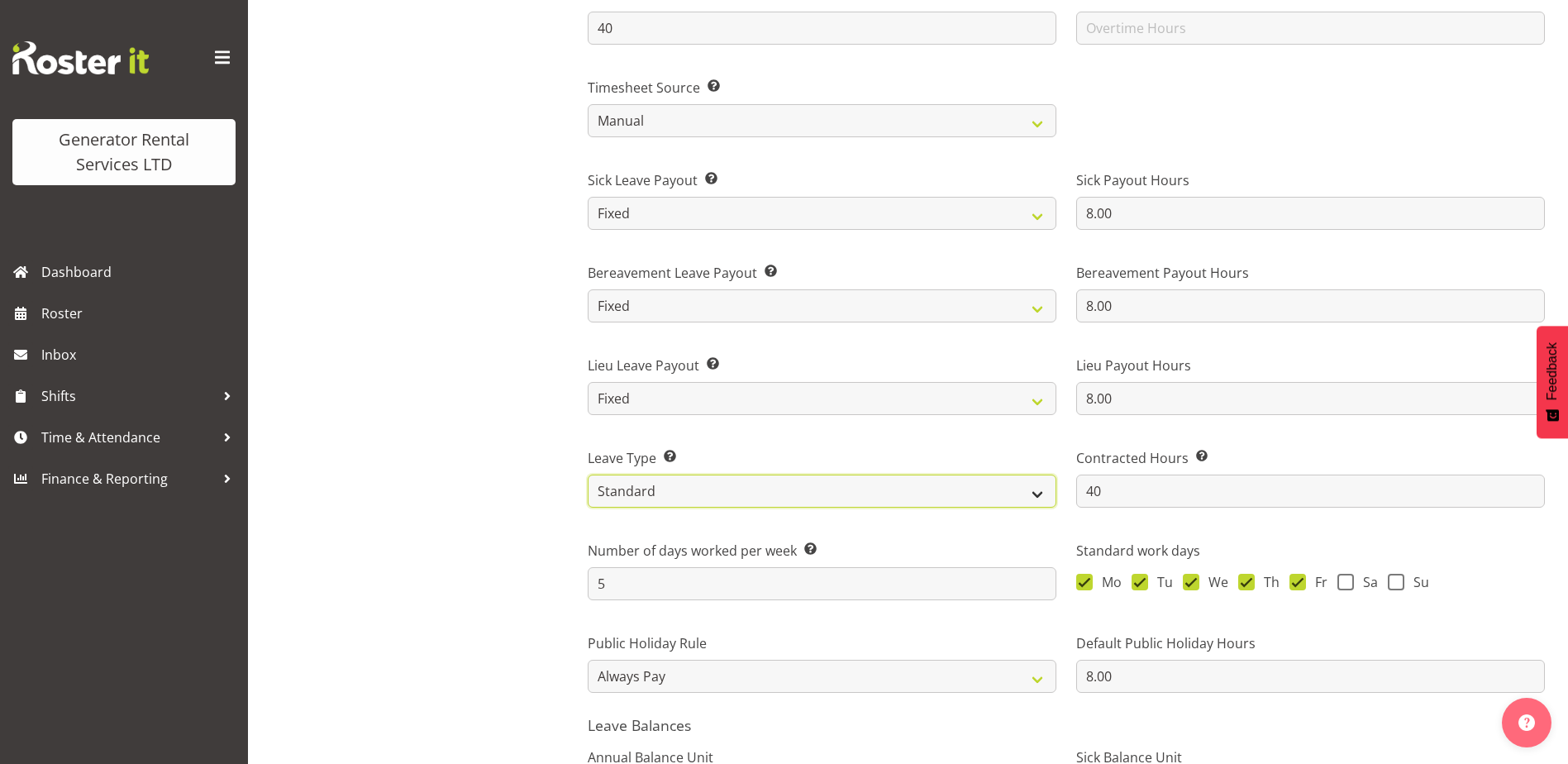
click at [1045, 489] on select "Standard History Payout Roster Roster - Fixed" at bounding box center [822, 490] width 469 height 33
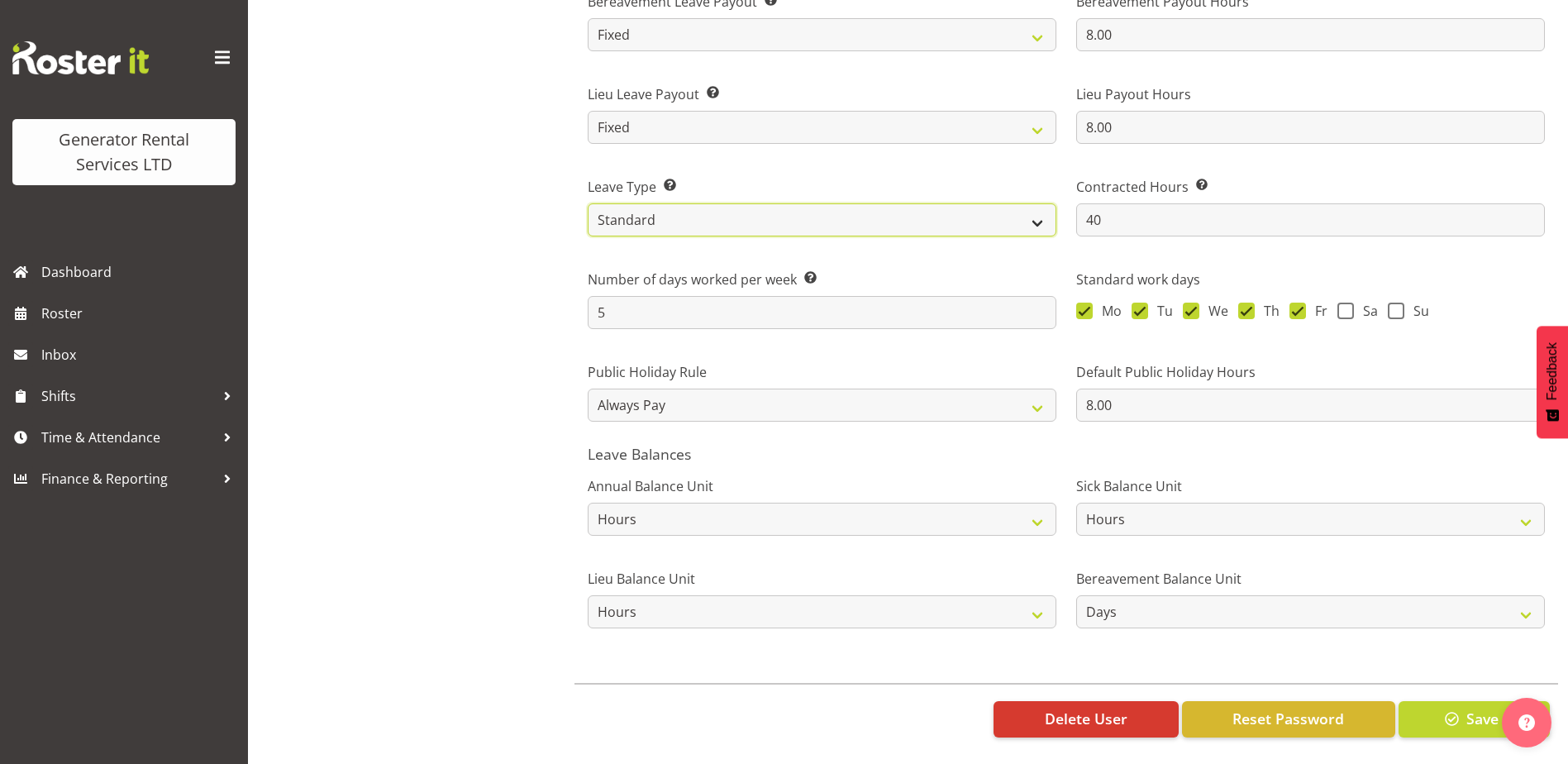
scroll to position [1276, 0]
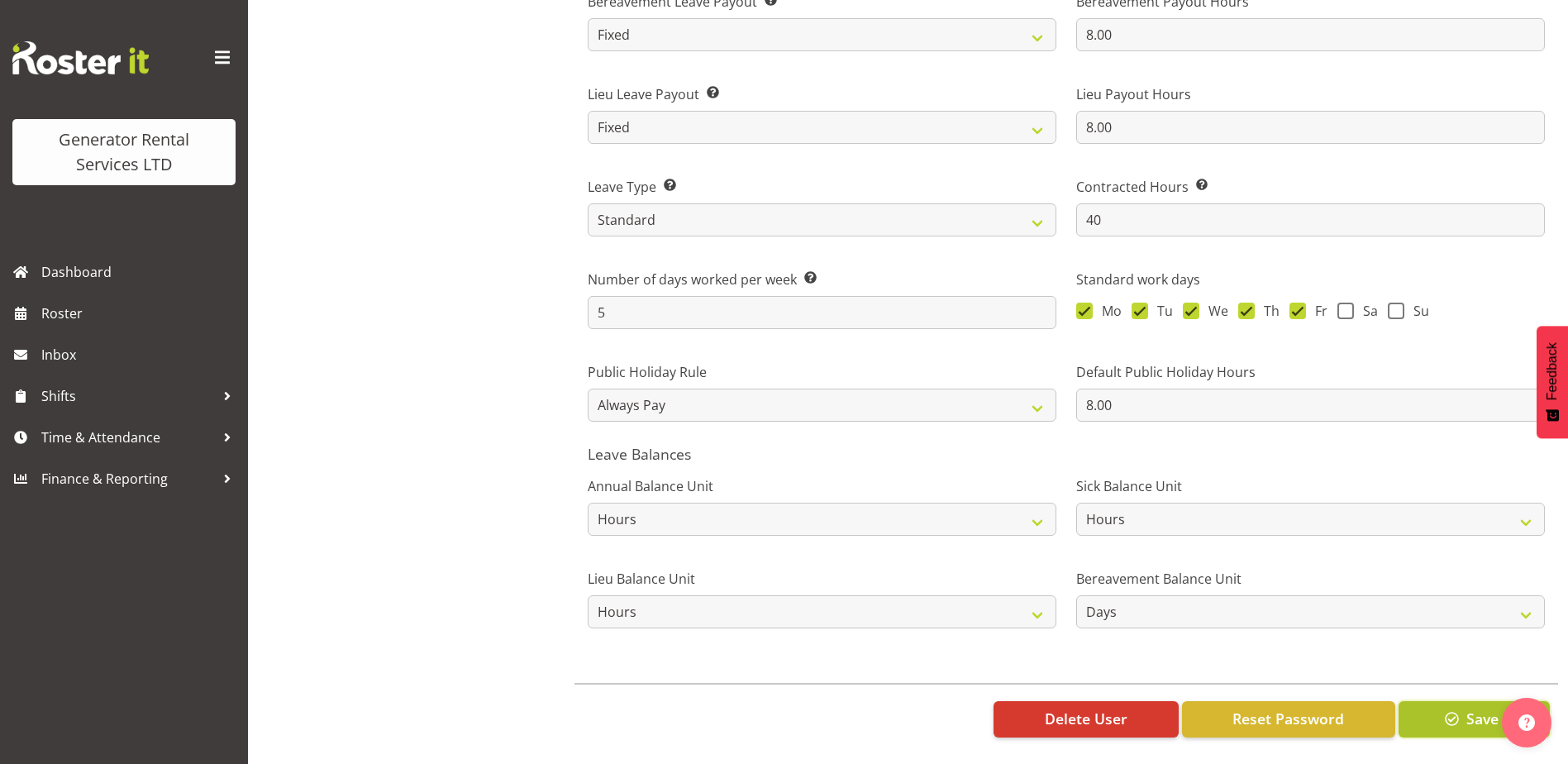
click at [1450, 708] on span "button" at bounding box center [1452, 719] width 21 height 21
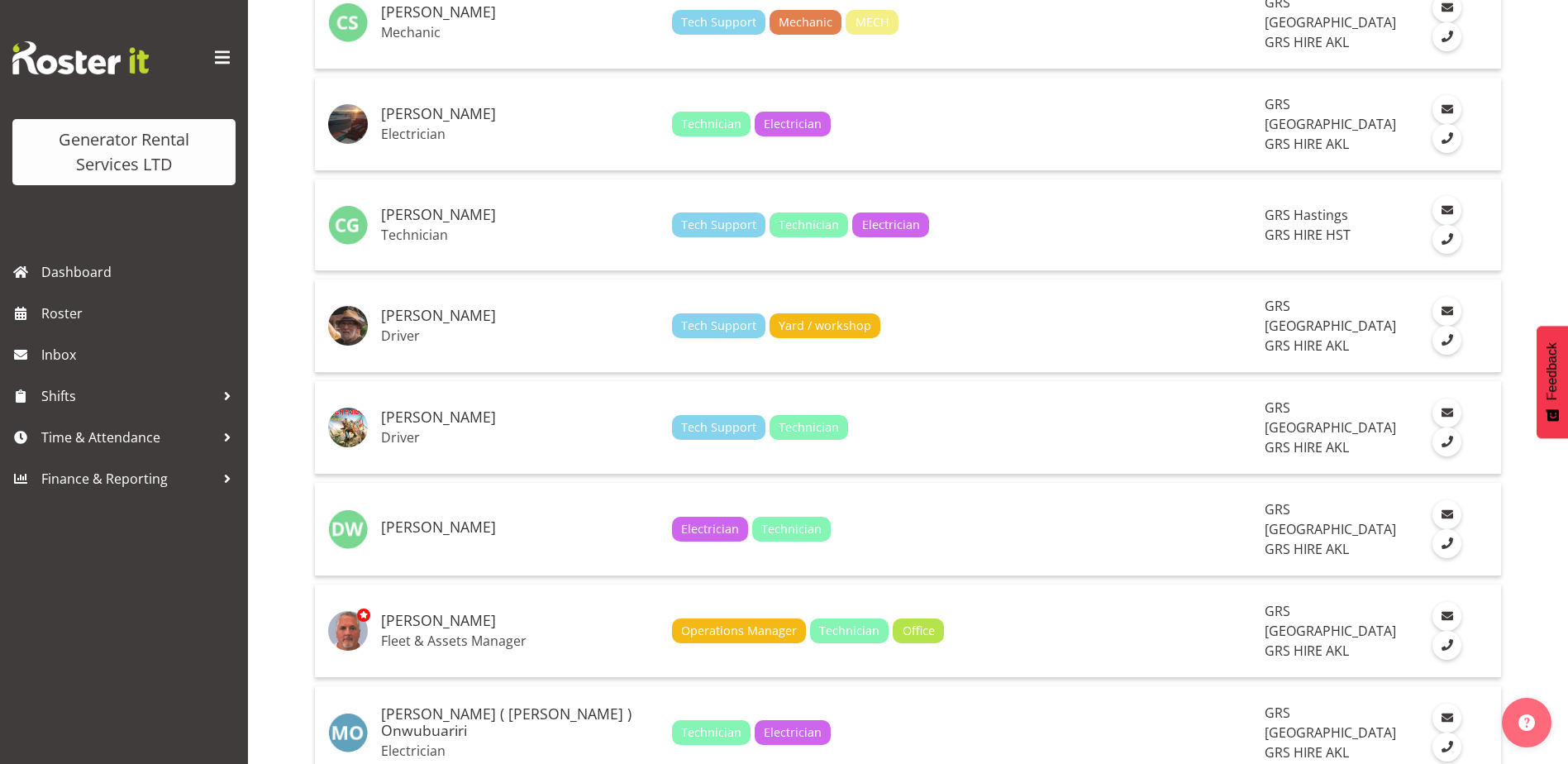
scroll to position [1240, 0]
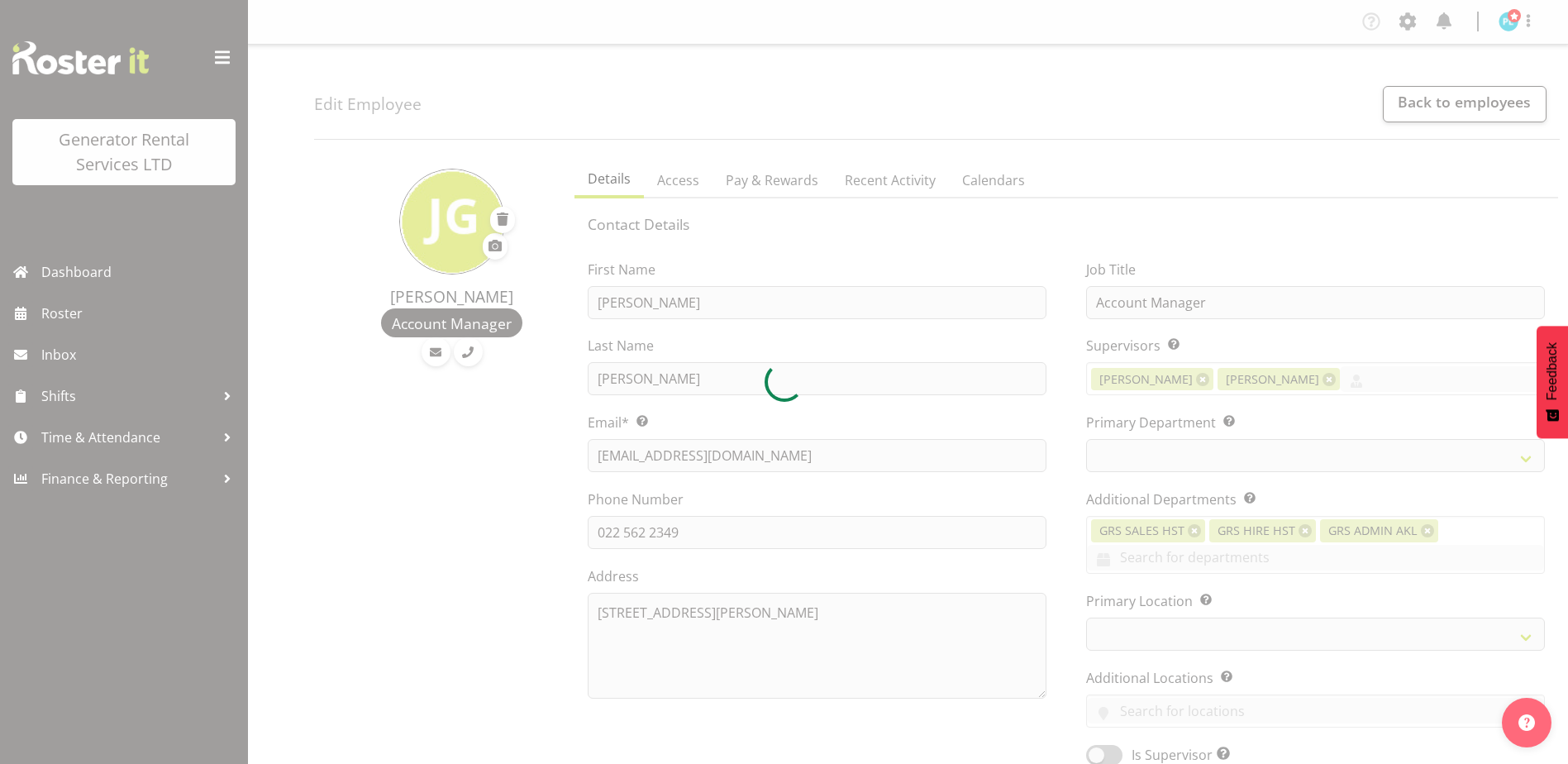
select select "shift"
select select "TimelineWeek"
select select
select select "30"
select select "162"
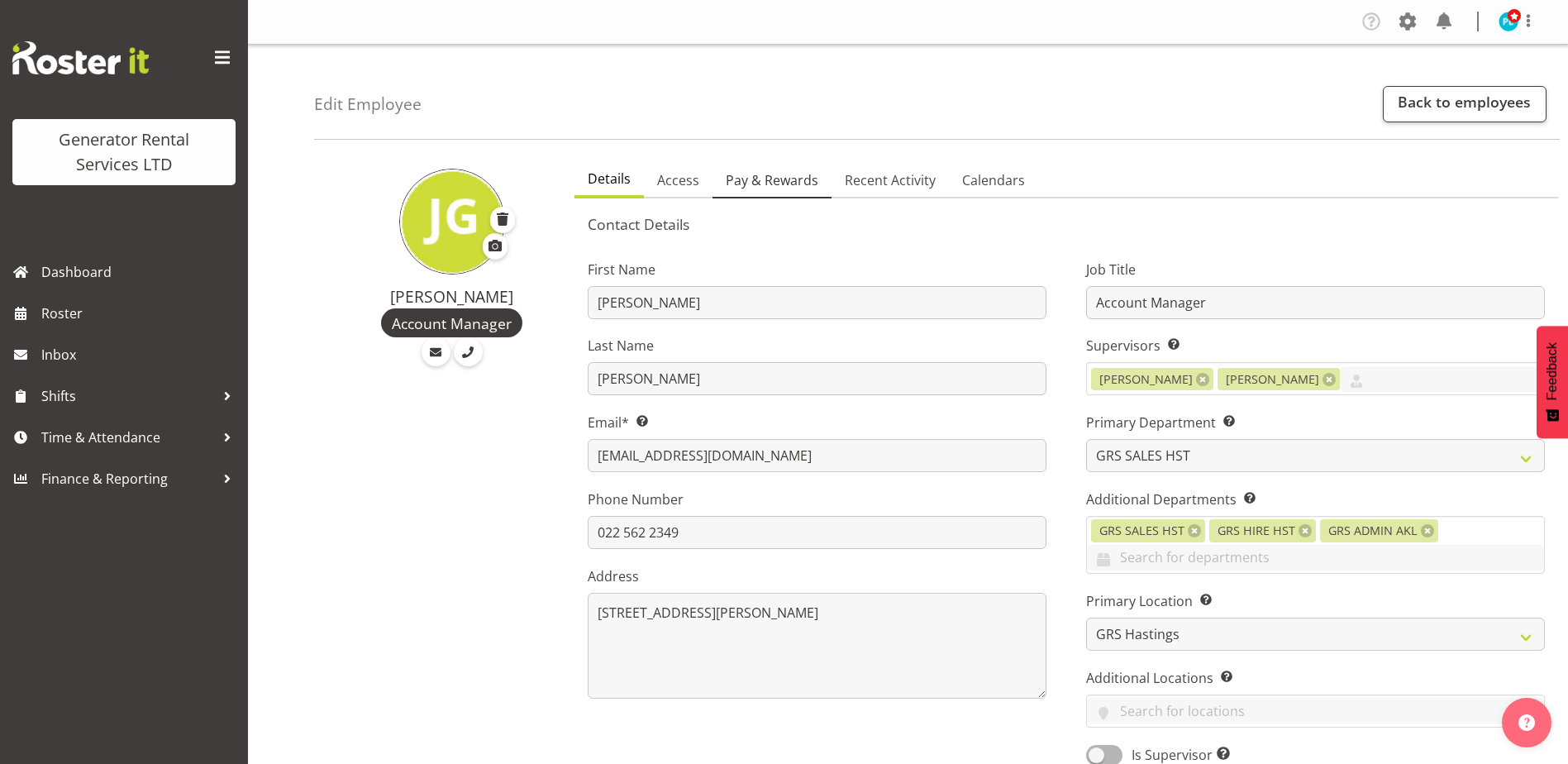
click at [778, 181] on span "Pay & Rewards" at bounding box center [772, 180] width 93 height 20
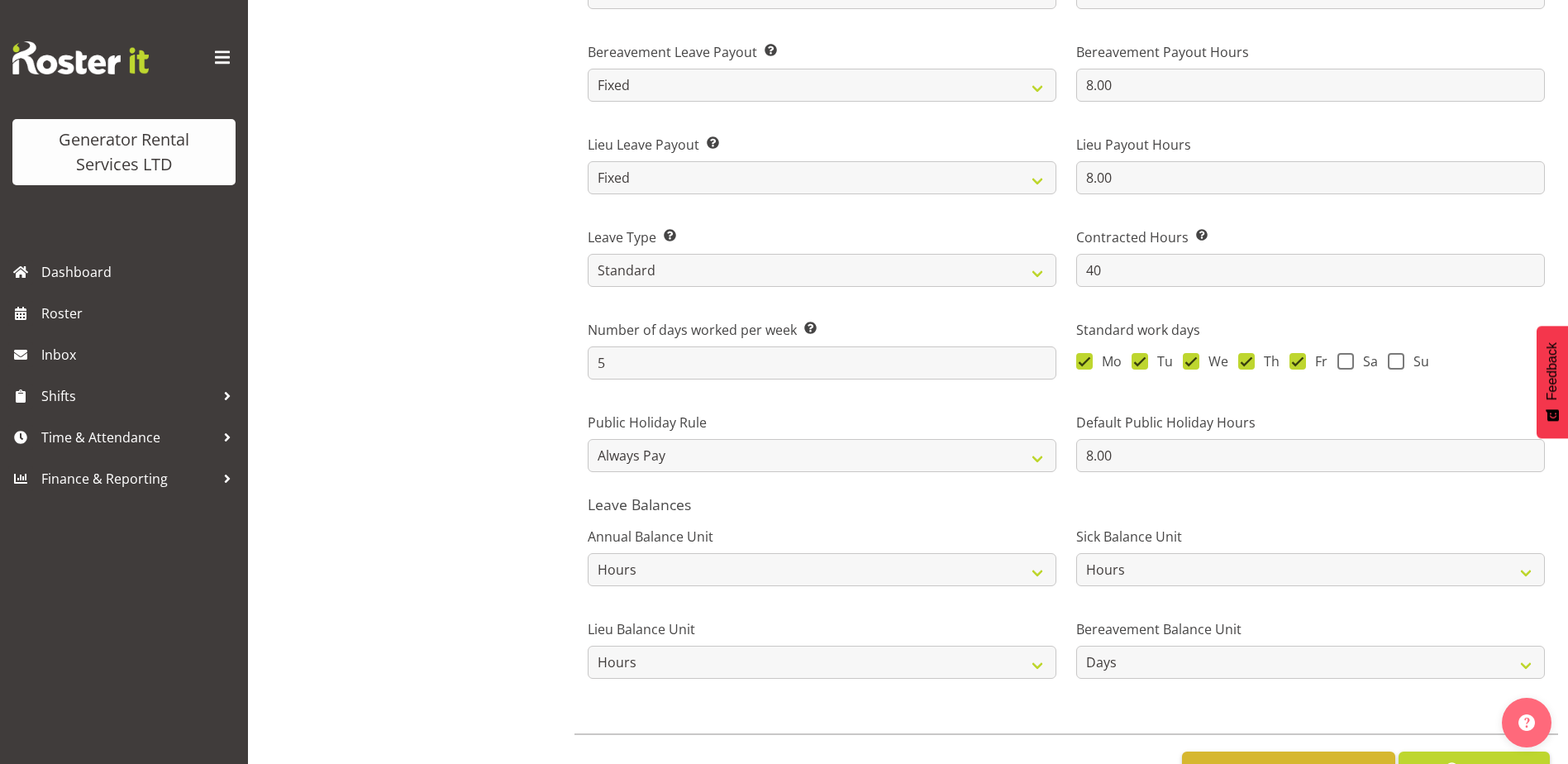
scroll to position [1276, 0]
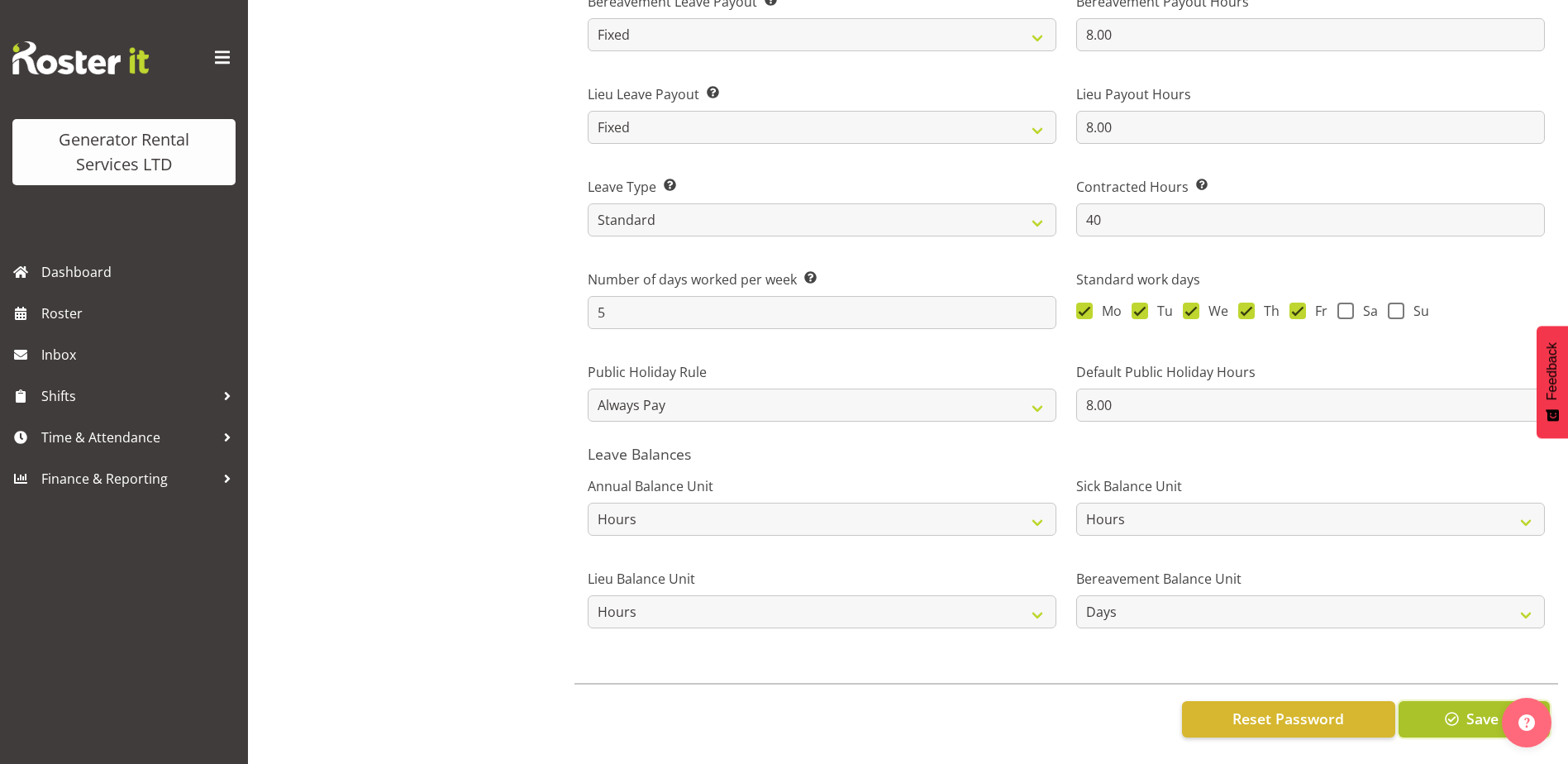
click at [1473, 711] on span "Save" at bounding box center [1482, 719] width 32 height 21
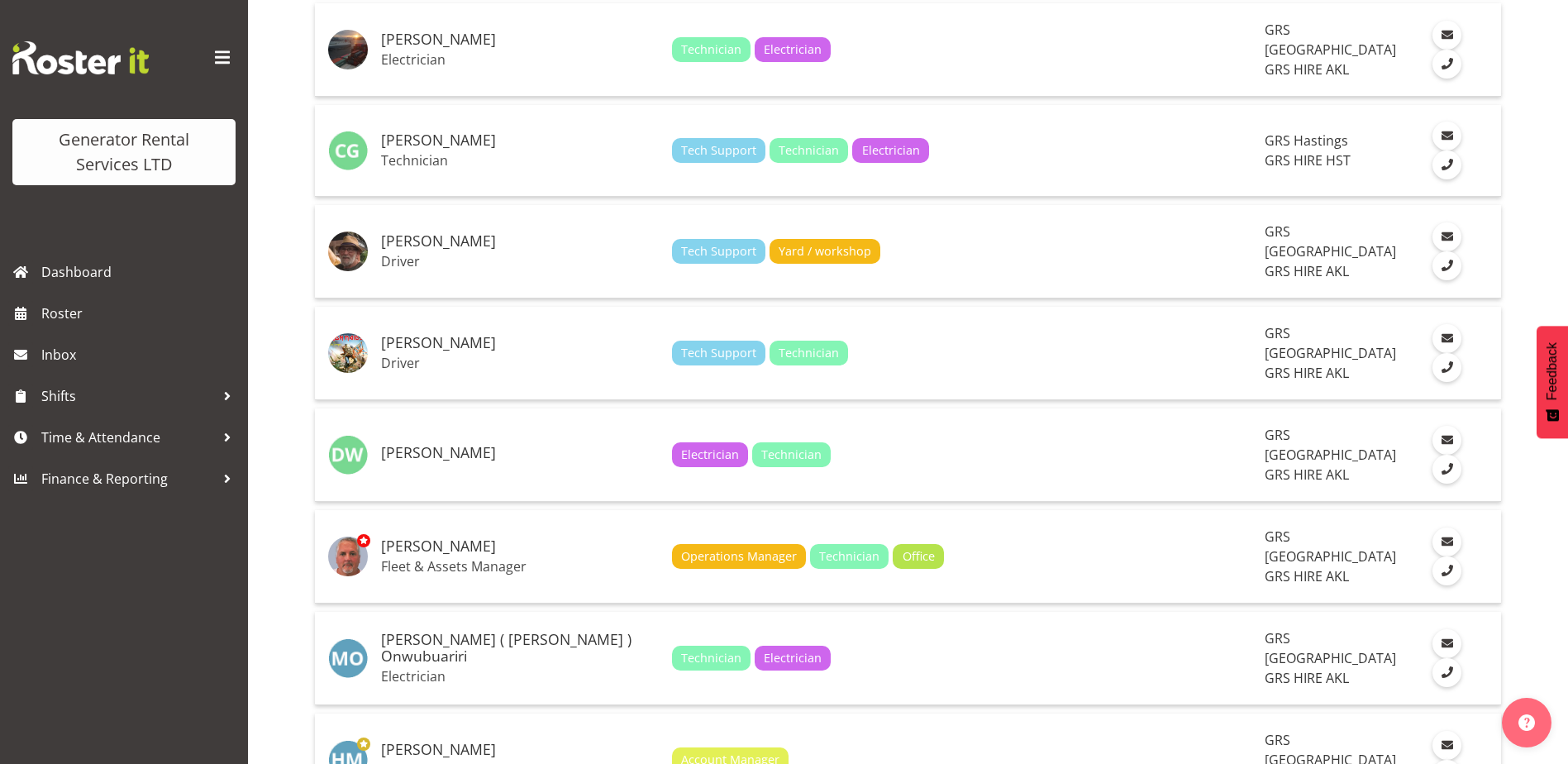
scroll to position [1240, 0]
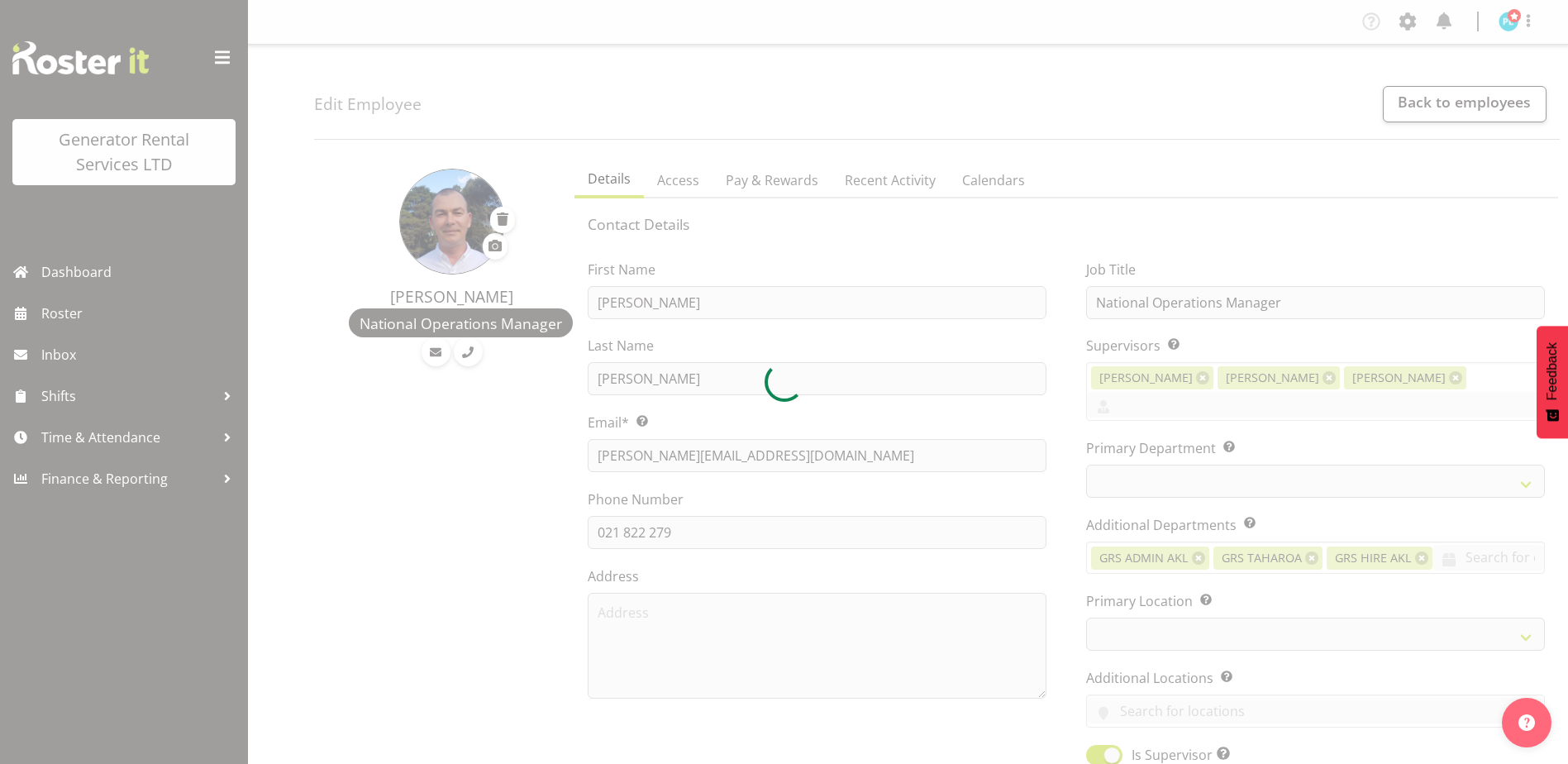
select select "shift"
select select "TimelineWeek"
select select "20"
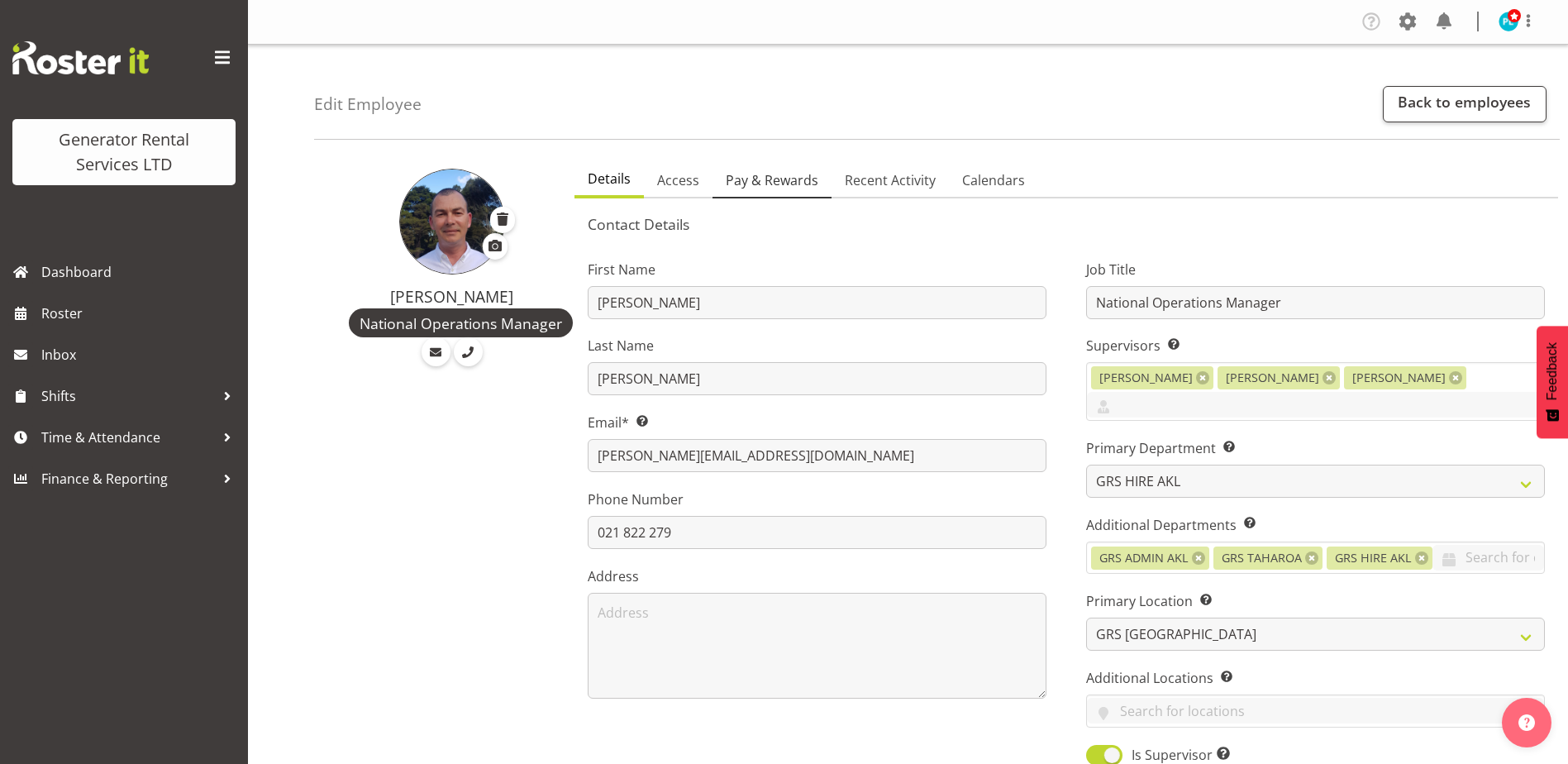
click at [776, 181] on span "Pay & Rewards" at bounding box center [772, 180] width 93 height 20
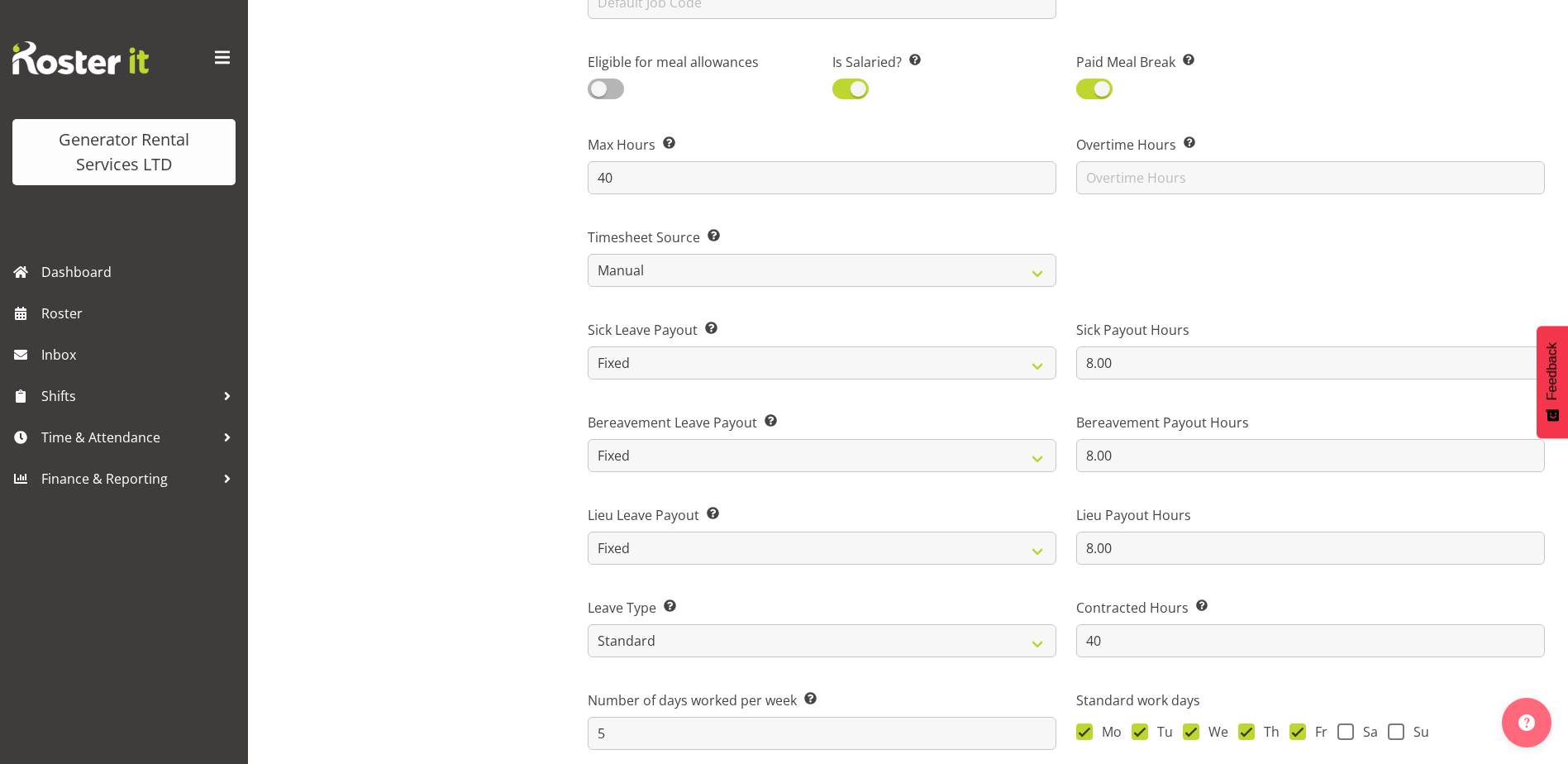
scroll to position [697, 0]
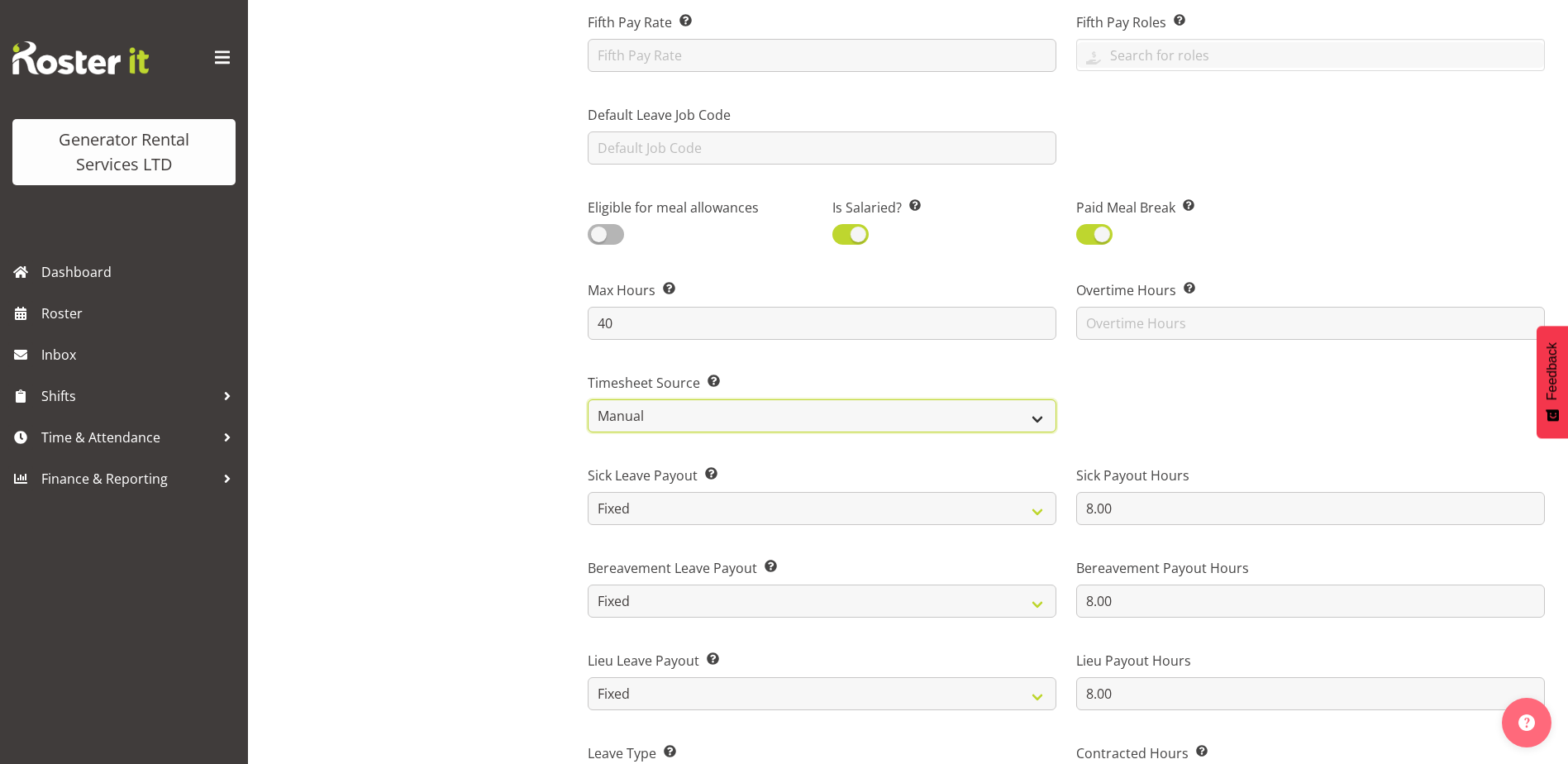
click at [1030, 417] on select "Roster Manual GPS GPS (via Roster)" at bounding box center [822, 415] width 469 height 33
click at [1103, 391] on div at bounding box center [1310, 396] width 488 height 93
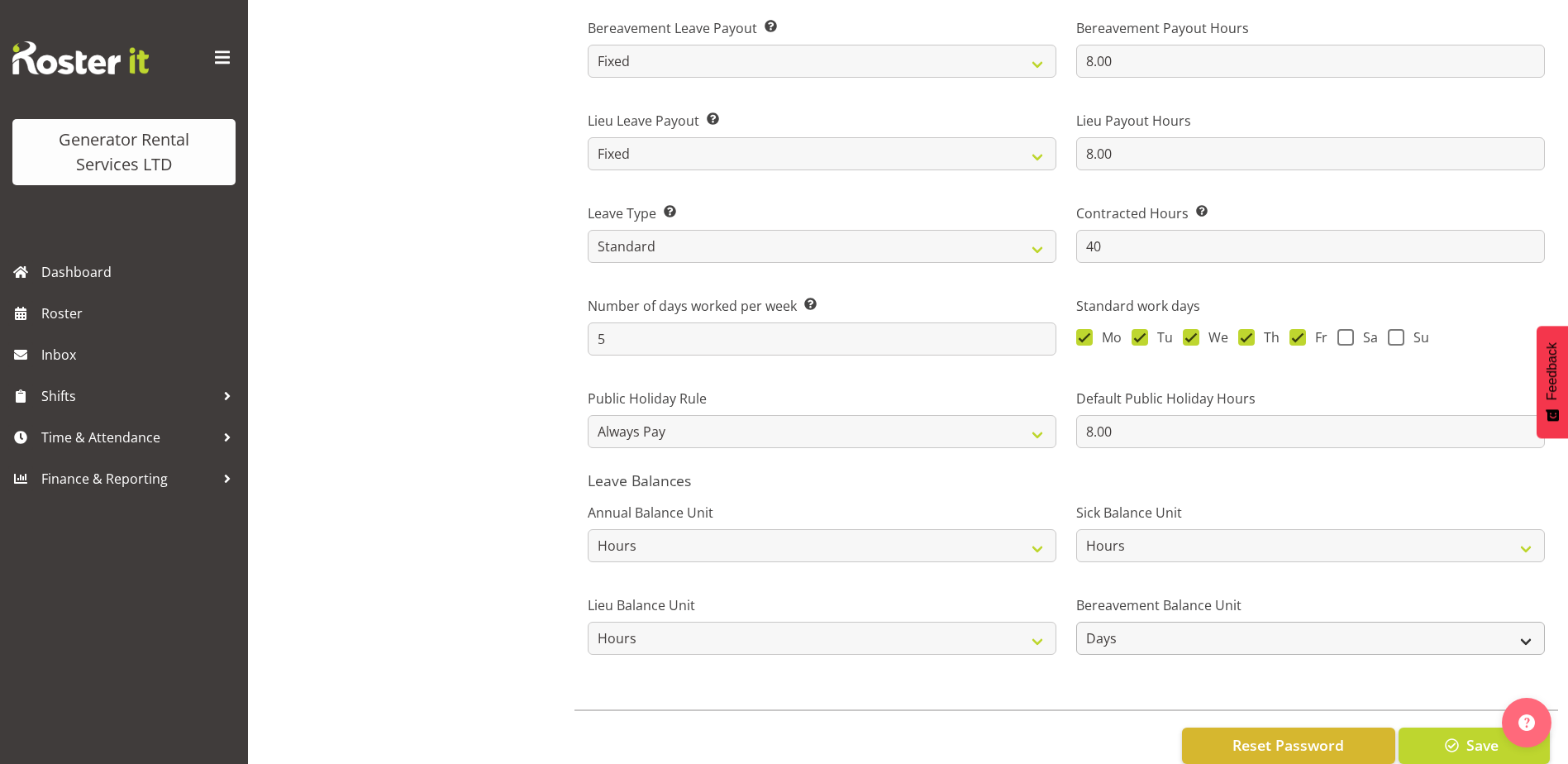
scroll to position [1276, 0]
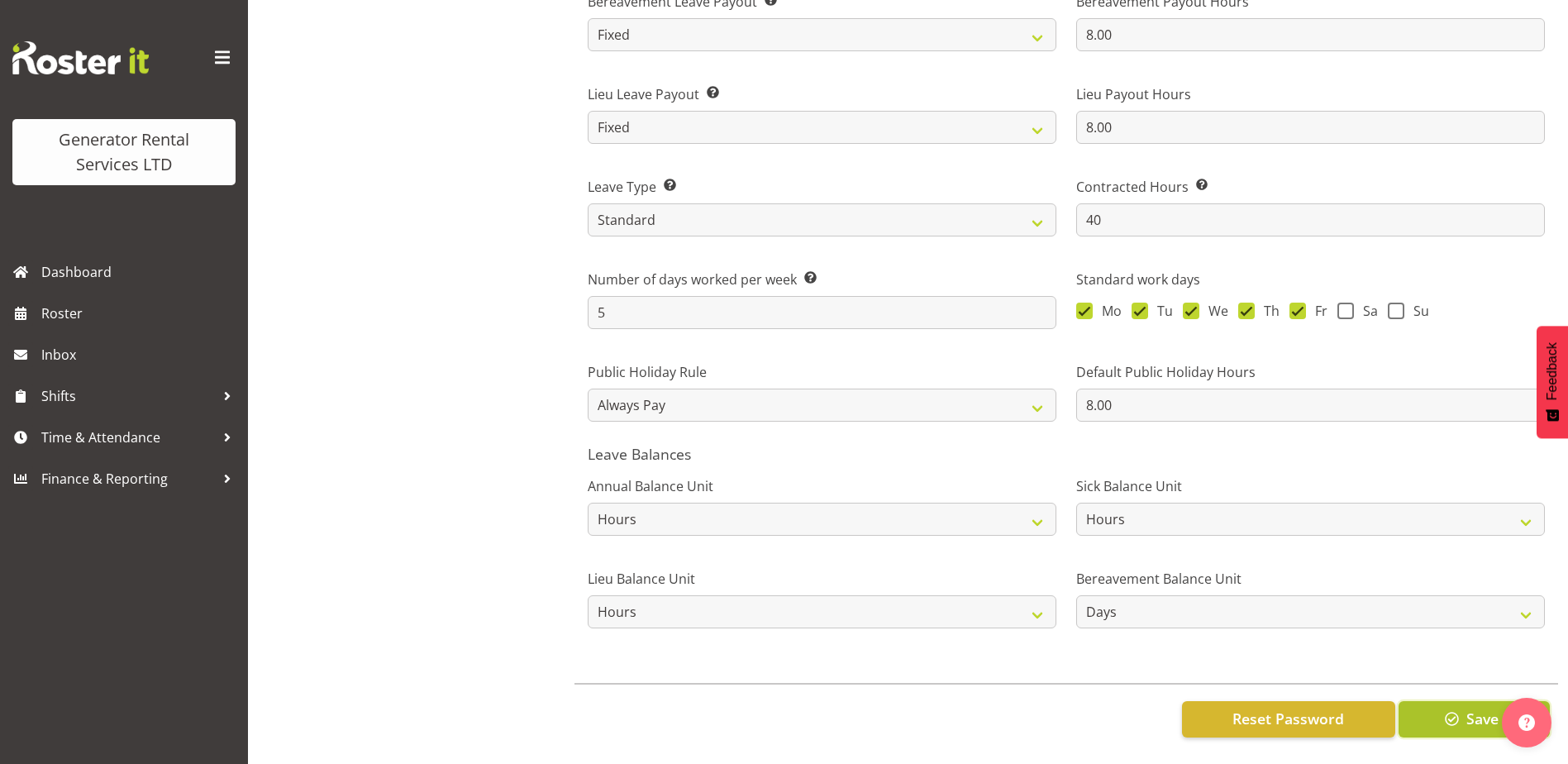
click at [1448, 710] on span "button" at bounding box center [1452, 719] width 21 height 21
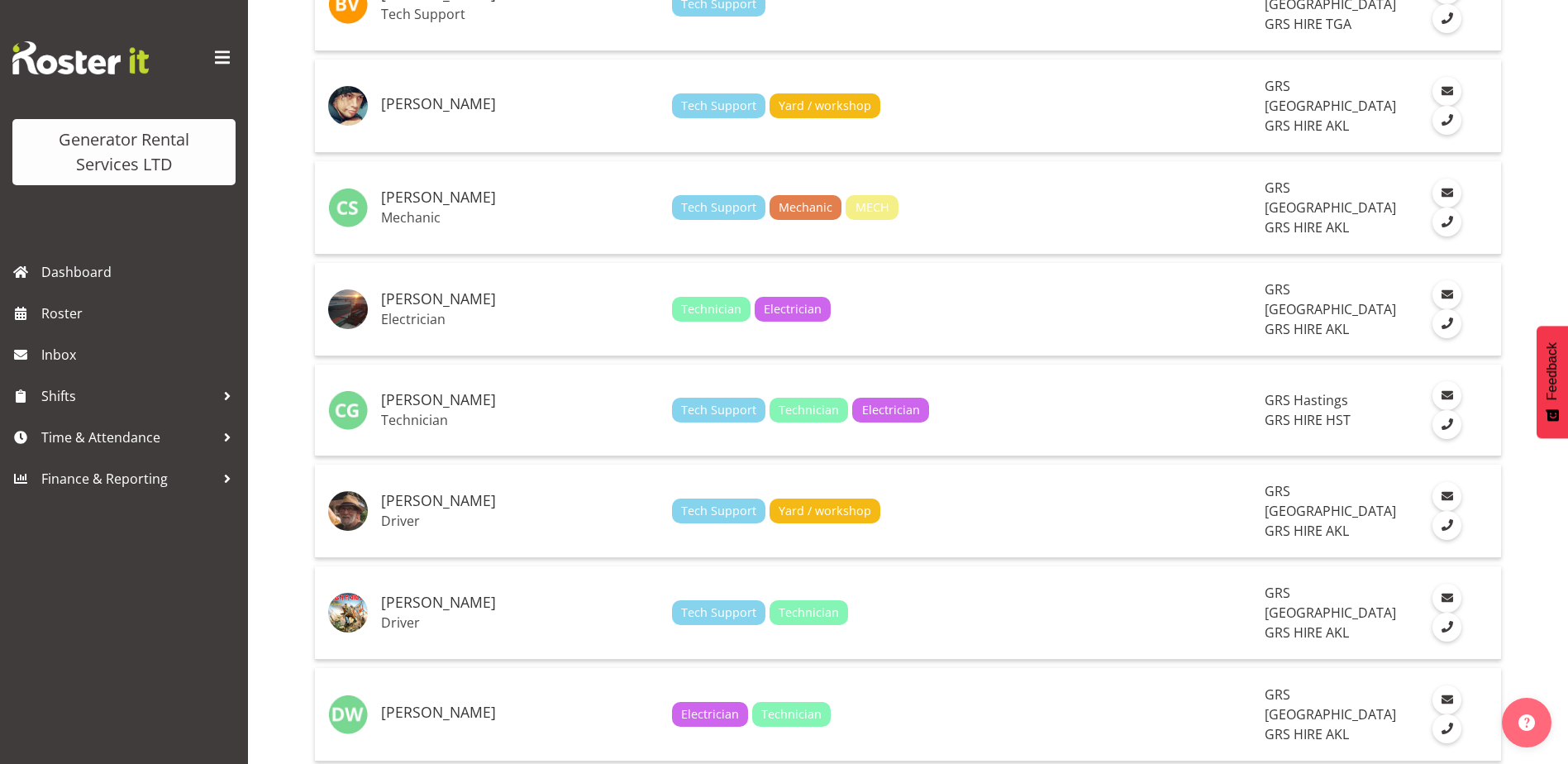
scroll to position [909, 0]
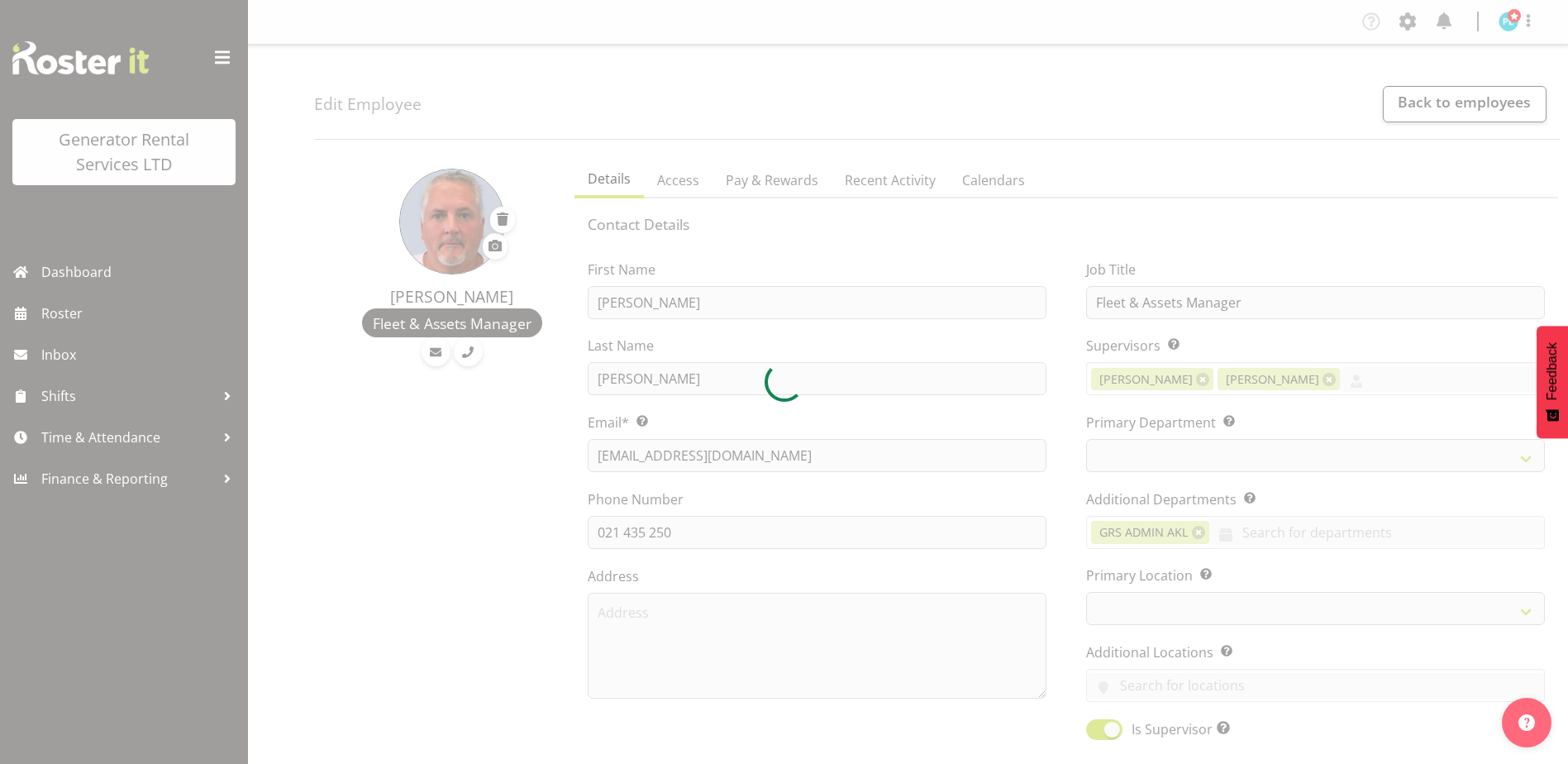
select select "TimelineWeek"
select select "20"
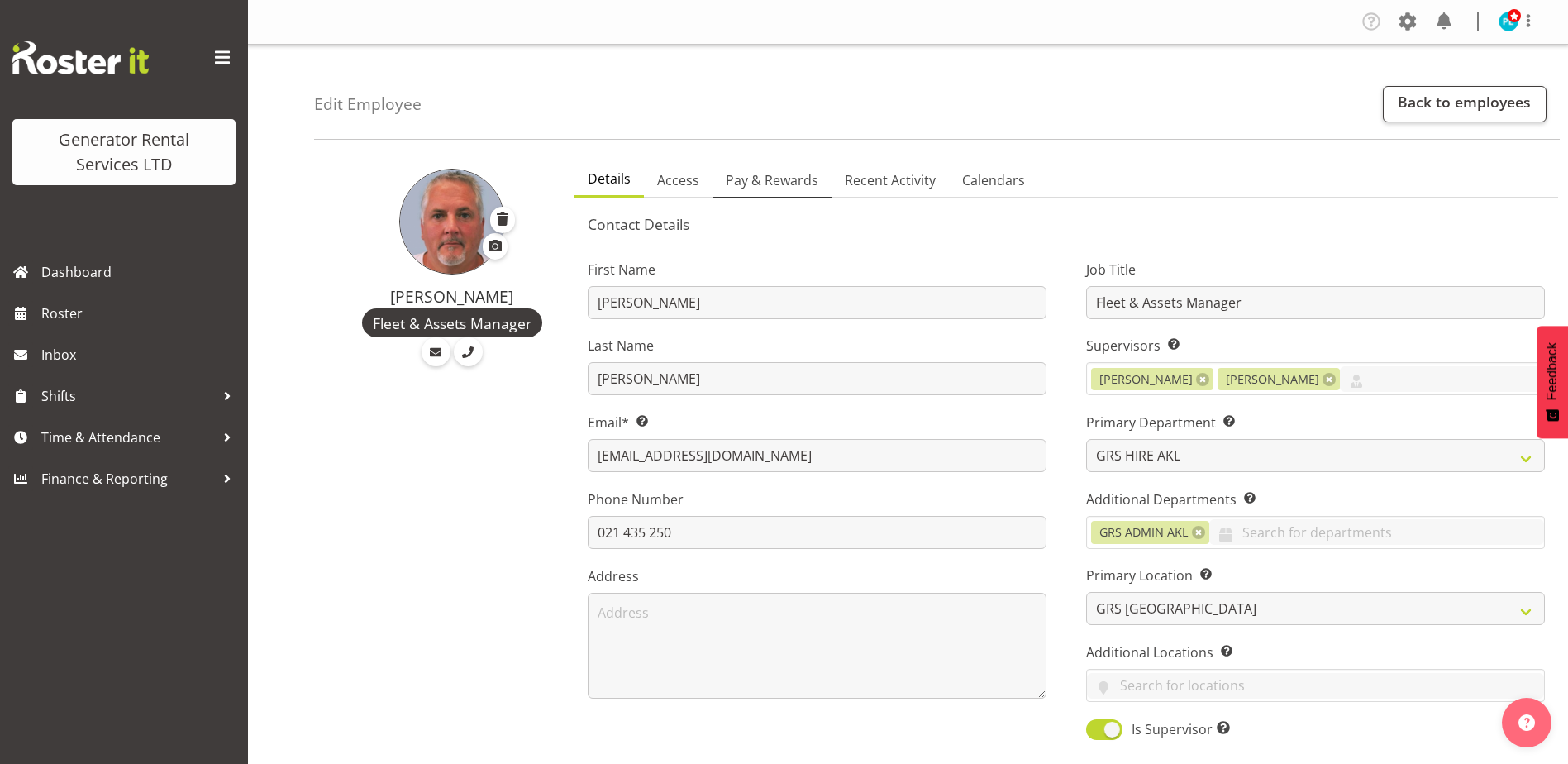
click at [783, 188] on span "Pay & Rewards" at bounding box center [772, 180] width 93 height 20
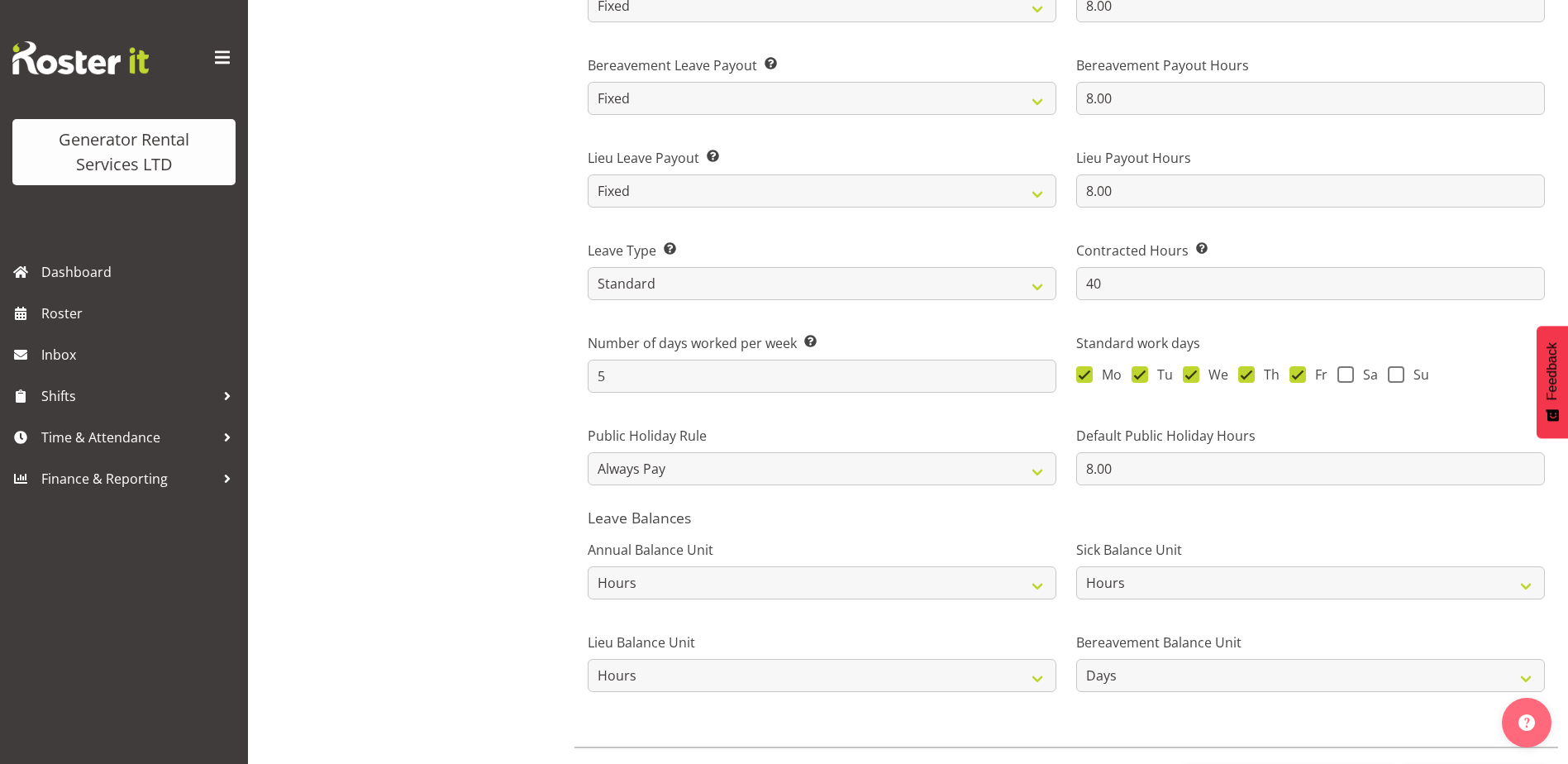
scroll to position [1276, 0]
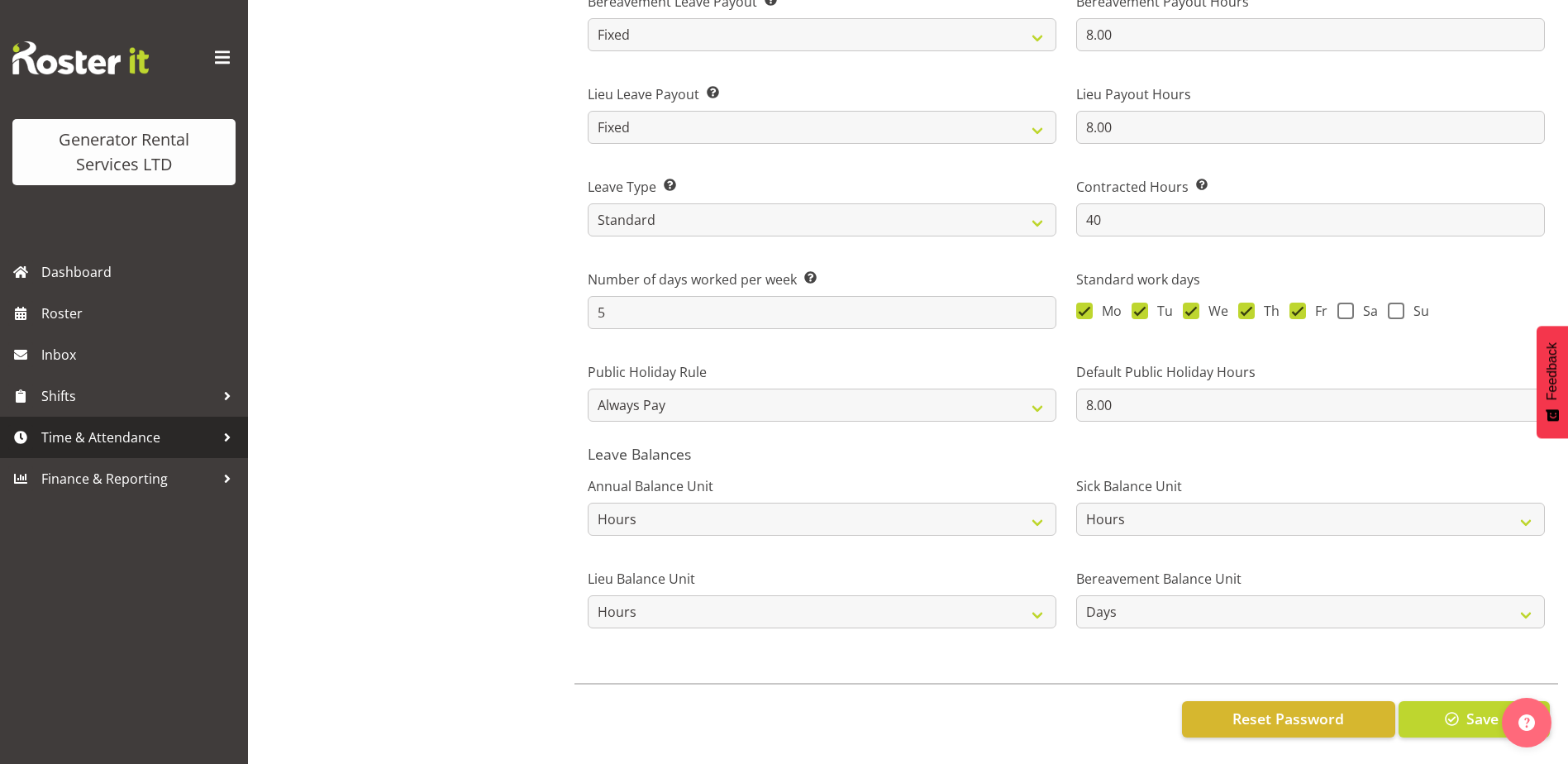
click at [221, 438] on div at bounding box center [227, 438] width 25 height 25
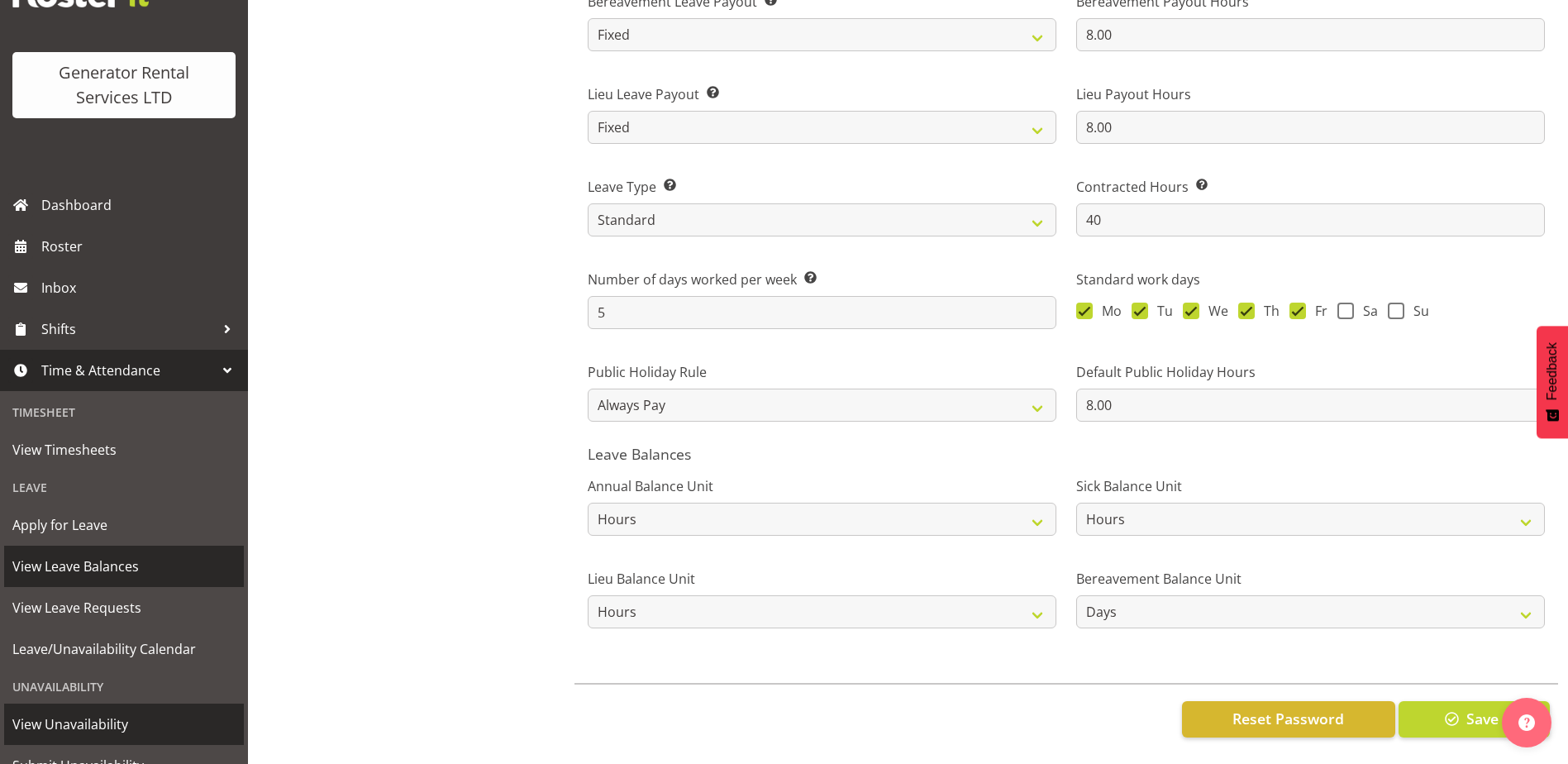
scroll to position [0, 0]
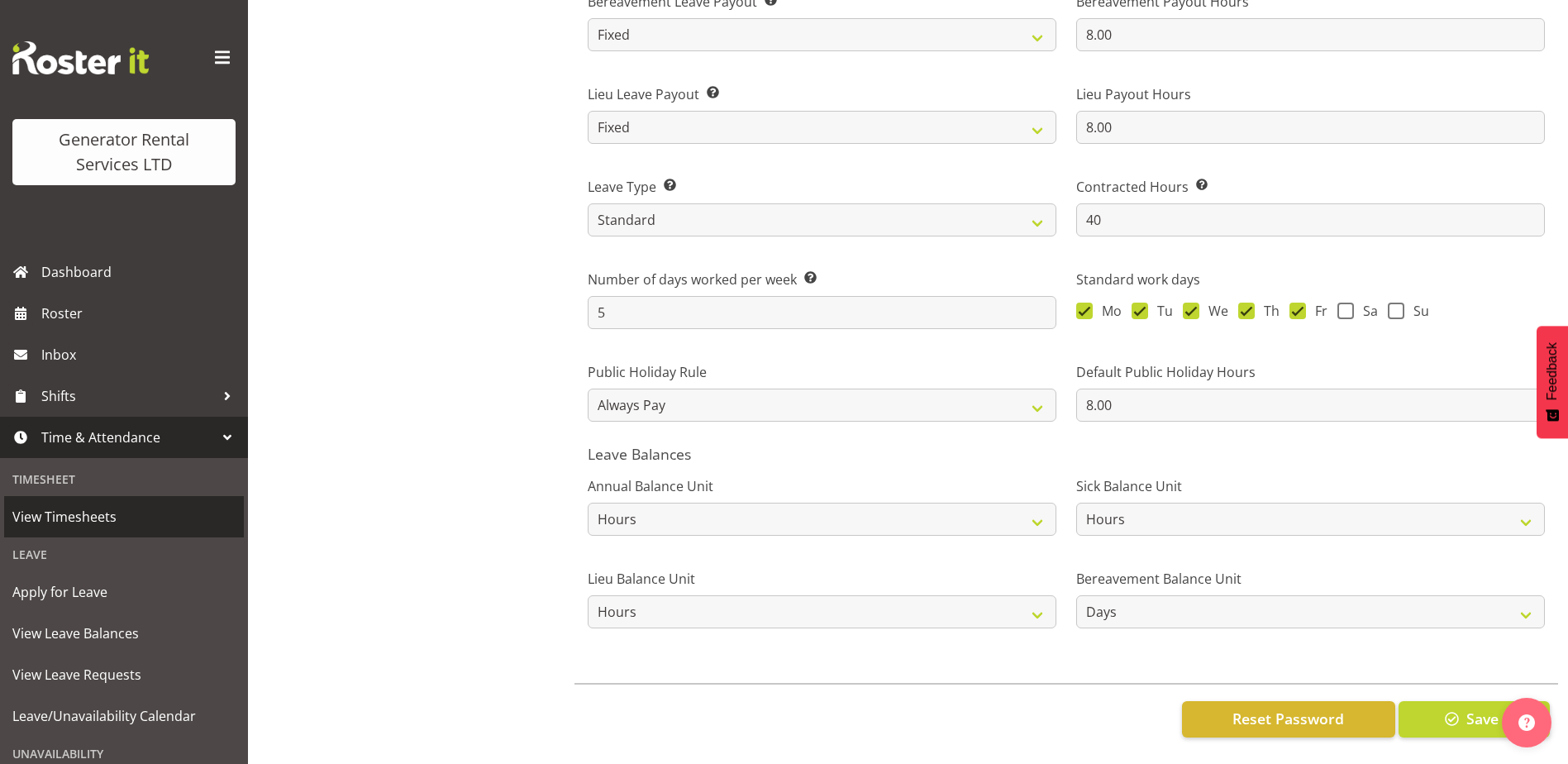
click at [52, 511] on span "View Timesheets" at bounding box center [124, 517] width 223 height 25
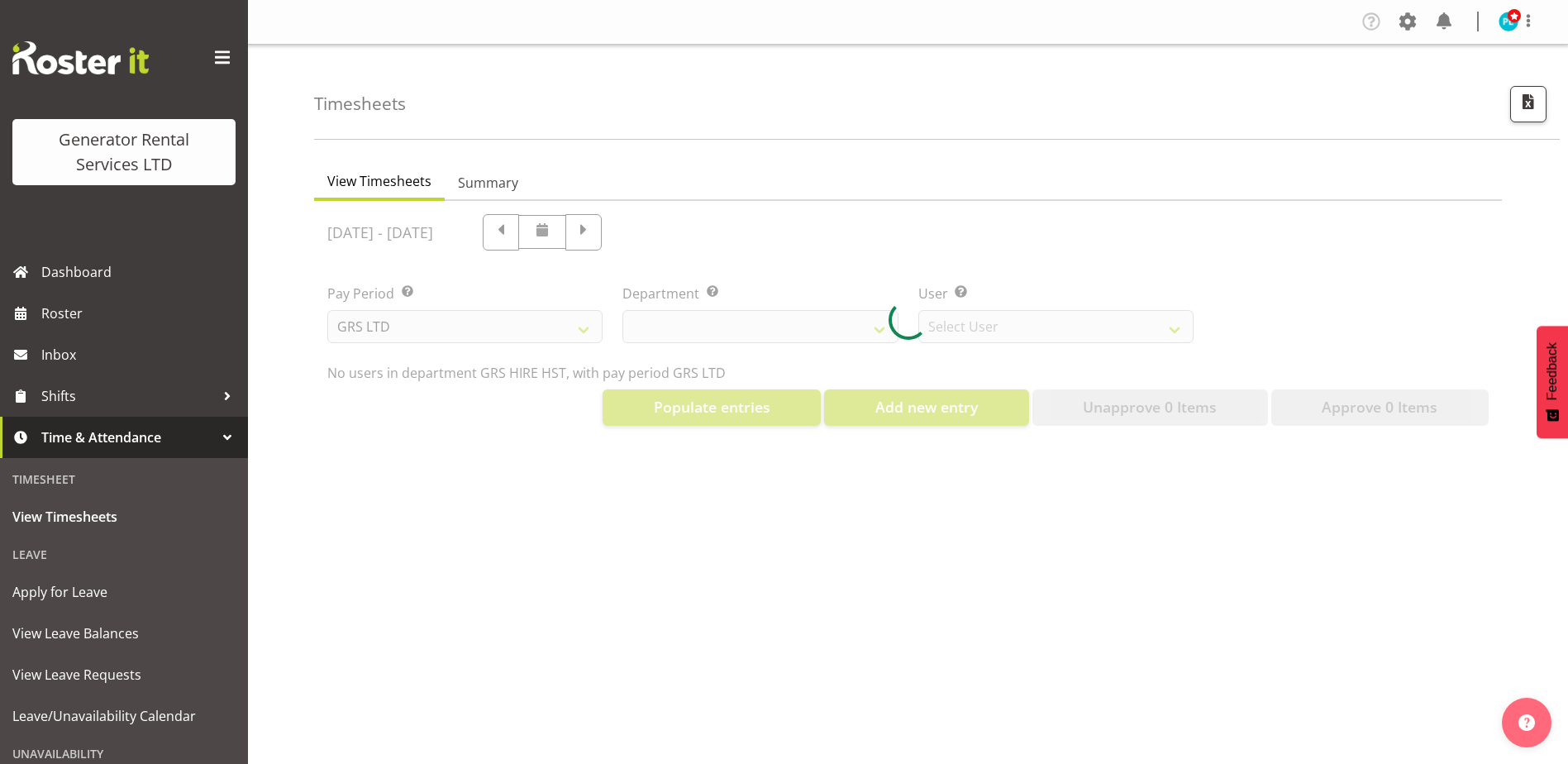
select select "22"
select select "149"
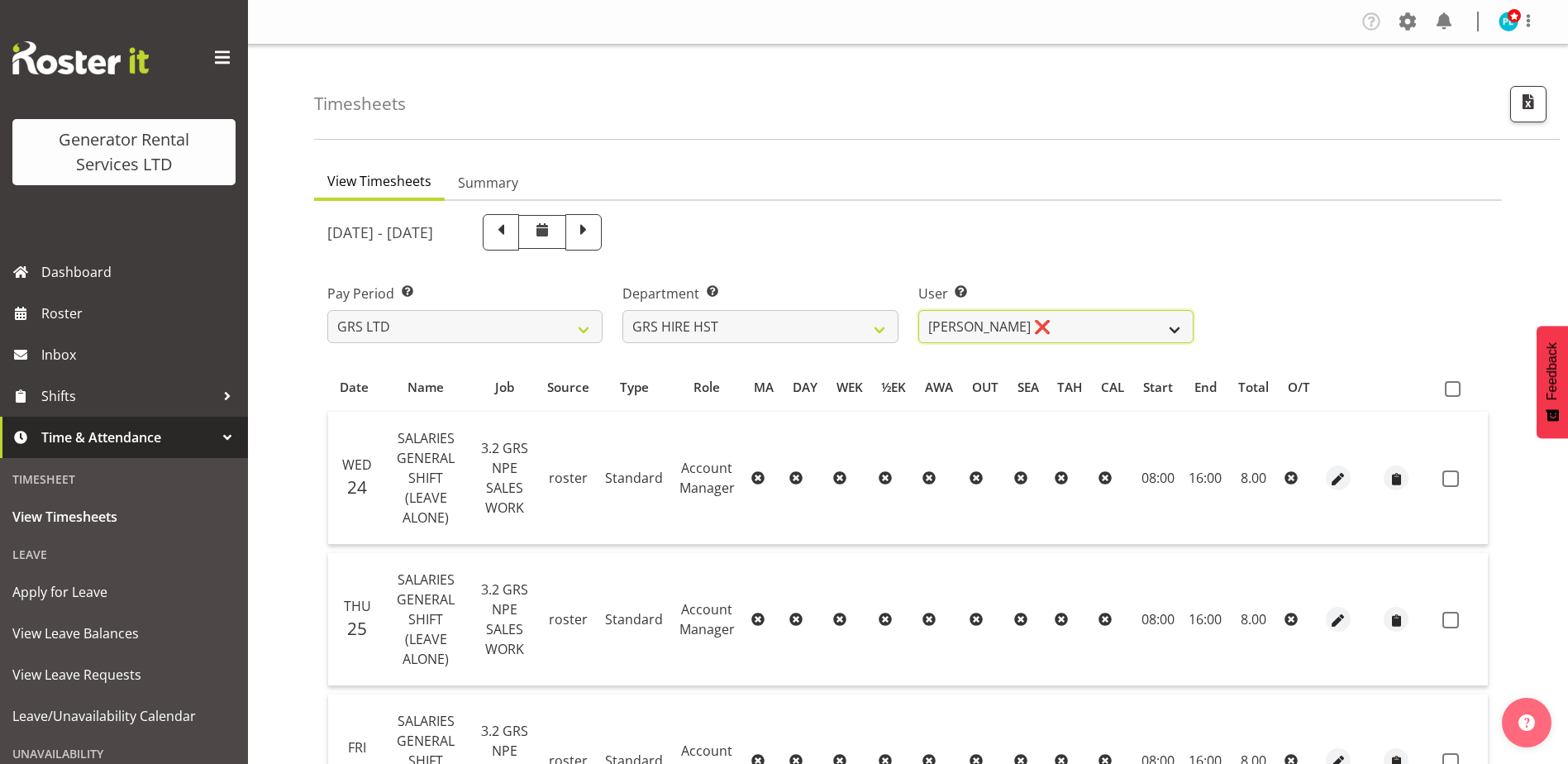
click at [1061, 334] on select "[PERSON_NAME] ❌ [PERSON_NAME] ✔ [PERSON_NAME] ✔" at bounding box center [1055, 326] width 275 height 33
click at [845, 335] on select "GRS ADMIN AKL GRS ADMIN TGA GRS ENGINEERING AKL GRS HIRE AKL GRS HIRE HST GRS H…" at bounding box center [759, 326] width 275 height 33
click at [622, 310] on select "GRS ADMIN AKL GRS ADMIN TGA GRS ENGINEERING AKL GRS HIRE AKL GRS HIRE HST GRS H…" at bounding box center [759, 326] width 275 height 33
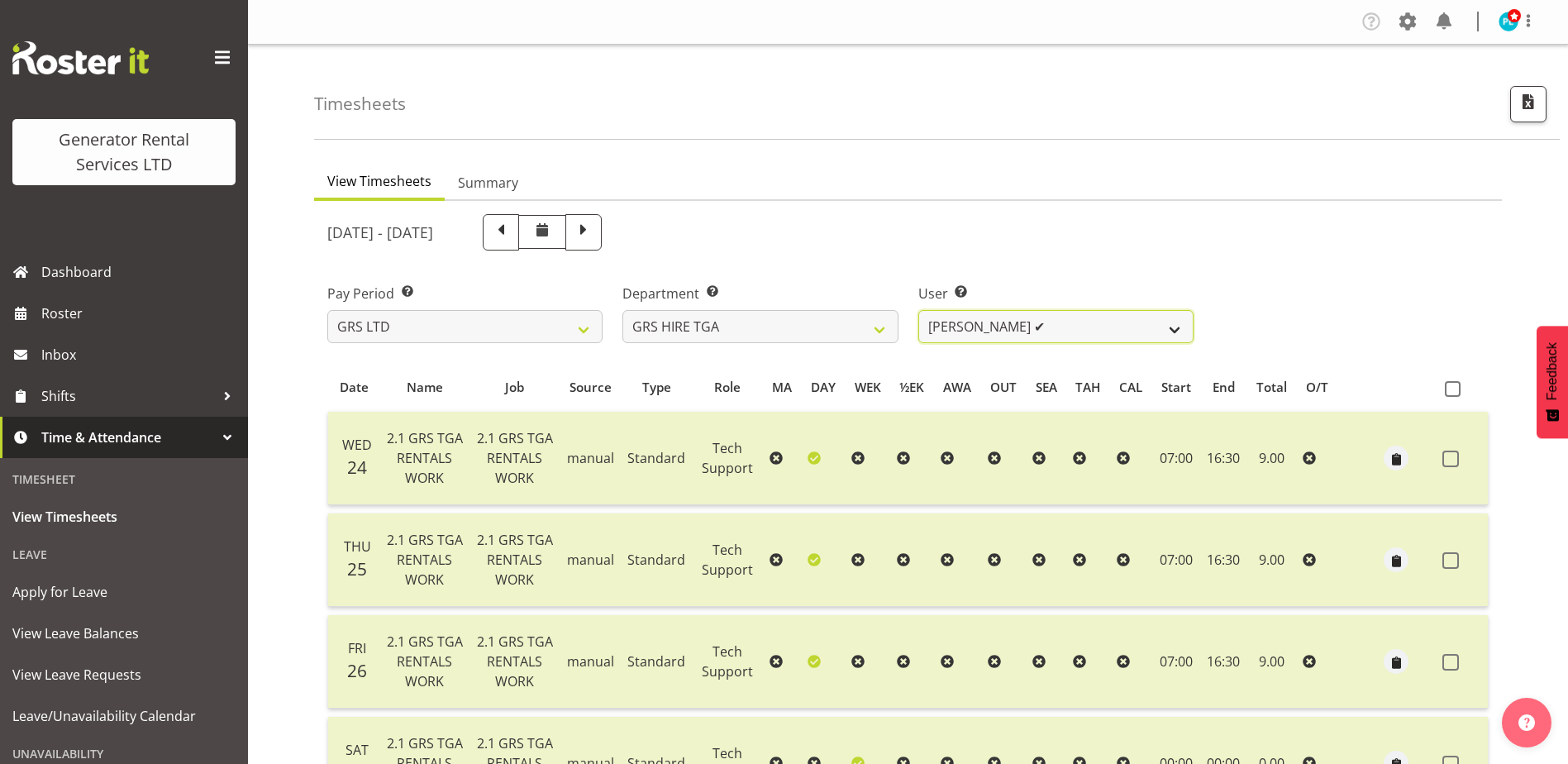
click at [959, 338] on select "[PERSON_NAME] ✔ [PERSON_NAME] ✔ [PERSON_NAME] ✔ [PERSON_NAME] ✔ [PERSON_NAME] ✔" at bounding box center [1055, 326] width 275 height 33
click at [848, 344] on div "Department Select which department you would like to view. GRS ADMIN AKL GRS AD…" at bounding box center [759, 307] width 295 height 93
click at [854, 335] on select "GRS ADMIN AKL GRS ADMIN TGA GRS ENGINEERING AKL GRS HIRE AKL GRS HIRE HST GRS H…" at bounding box center [759, 326] width 275 height 33
click at [622, 310] on select "GRS ADMIN AKL GRS ADMIN TGA GRS ENGINEERING AKL GRS HIRE AKL GRS HIRE HST GRS H…" at bounding box center [759, 326] width 275 height 33
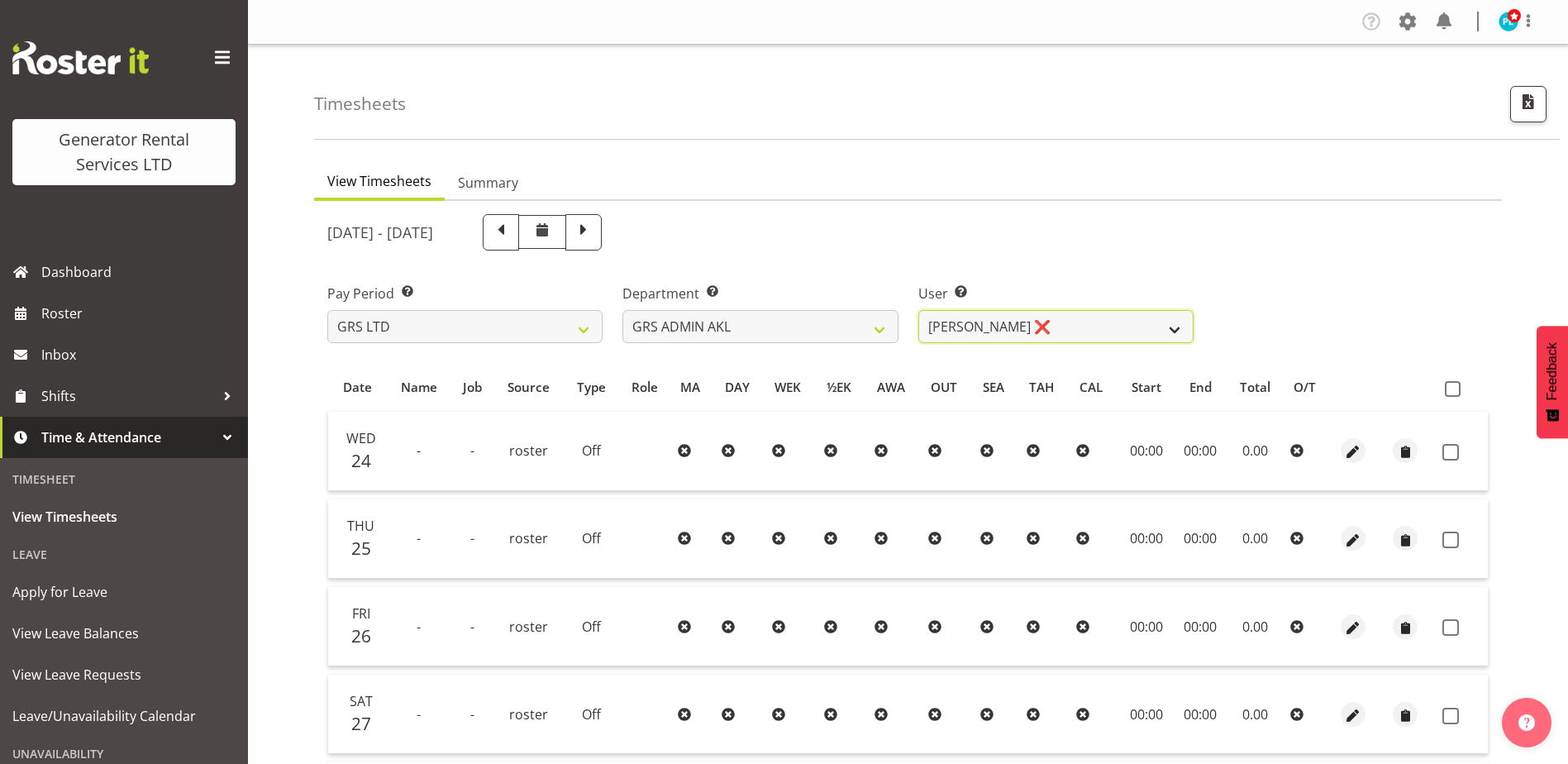
click at [945, 330] on select "[PERSON_NAME] ❌ [PERSON_NAME] ❌ [PERSON_NAME] ❌ [PERSON_NAME] ❌ [PERSON_NAME] ❌" at bounding box center [1055, 326] width 275 height 33
click at [817, 331] on select "GRS ADMIN AKL GRS ADMIN TGA GRS ENGINEERING AKL GRS HIRE AKL GRS HIRE HST GRS H…" at bounding box center [759, 326] width 275 height 33
select select "163"
click at [622, 310] on select "GRS ADMIN AKL GRS ADMIN TGA GRS ENGINEERING AKL GRS HIRE AKL GRS HIRE HST GRS H…" at bounding box center [759, 326] width 275 height 33
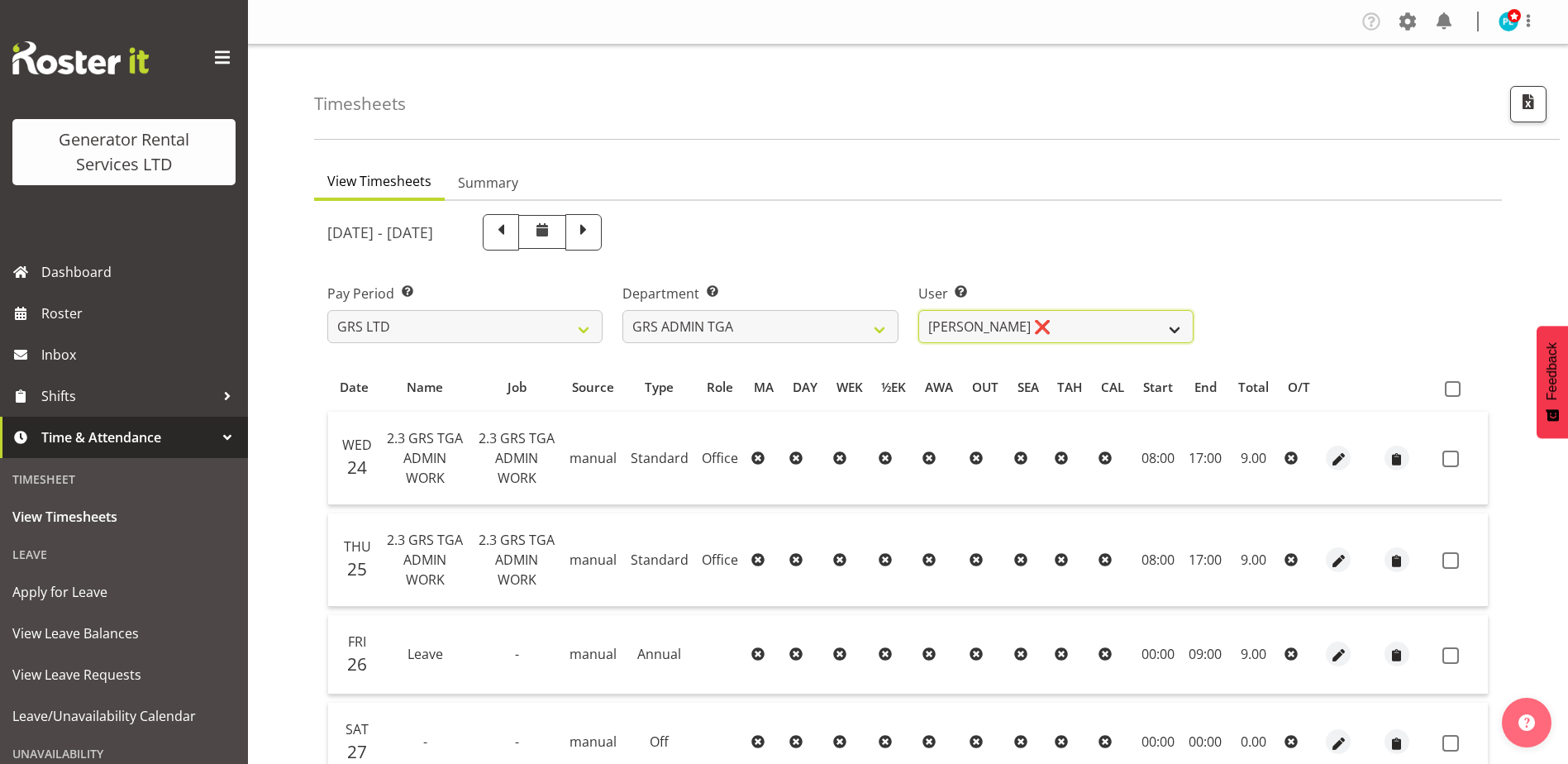
click at [969, 324] on select "Katherine Lothian ❌" at bounding box center [1055, 326] width 275 height 33
click at [1398, 24] on span at bounding box center [1408, 21] width 27 height 27
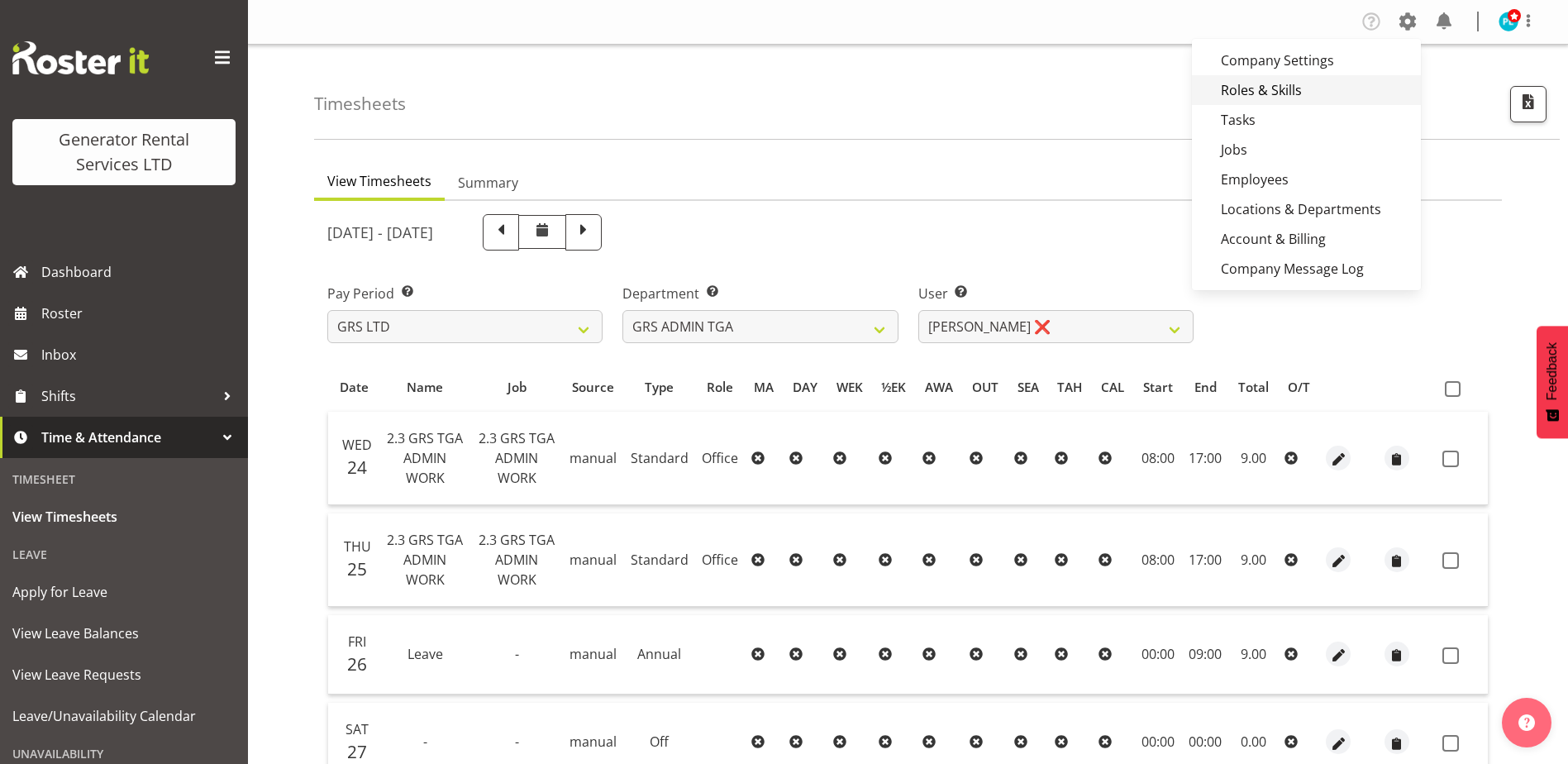
click at [1268, 90] on link "Roles & Skills" at bounding box center [1306, 89] width 229 height 29
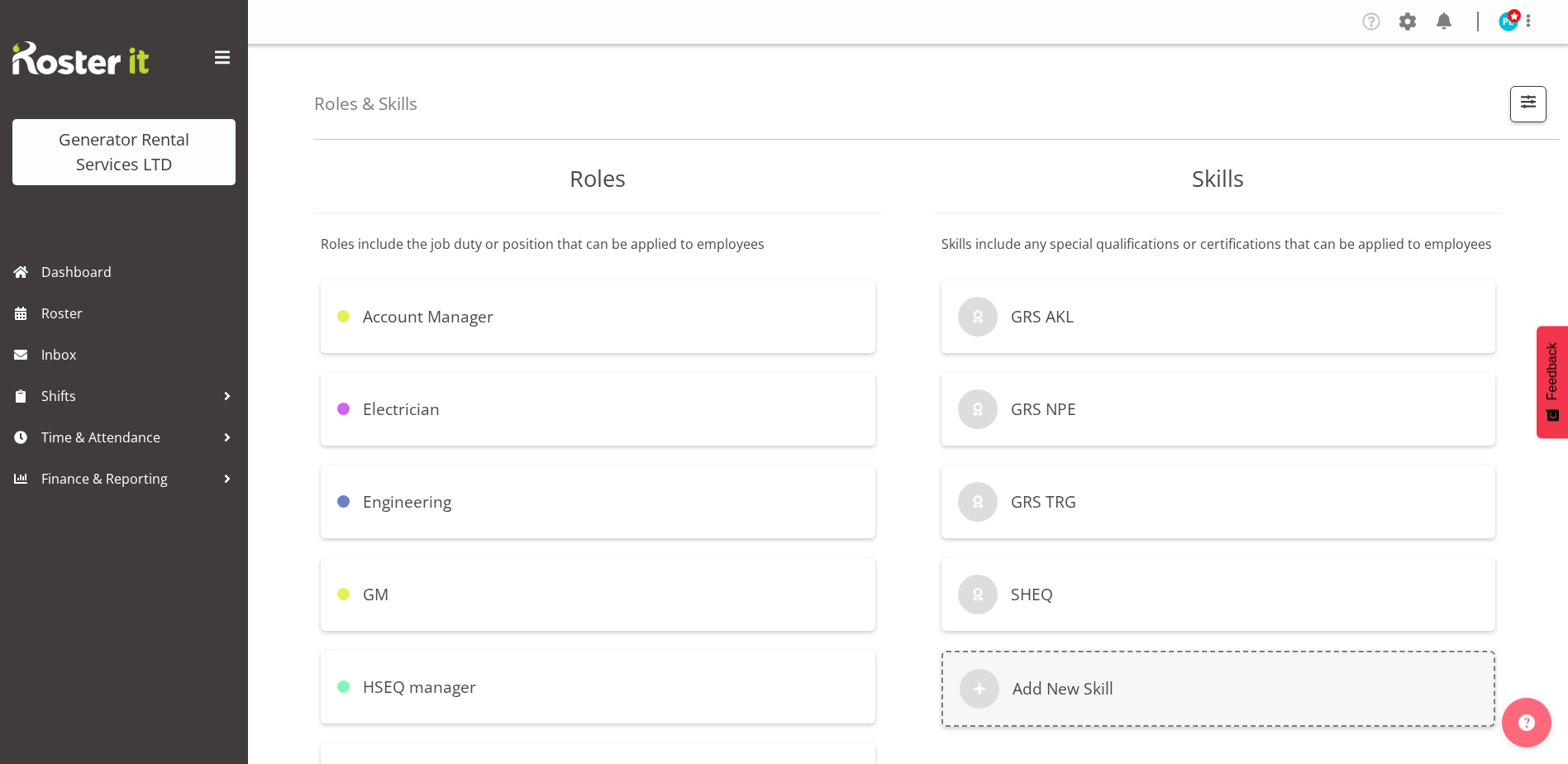
click at [462, 320] on h6 "Account Manager" at bounding box center [428, 316] width 130 height 20
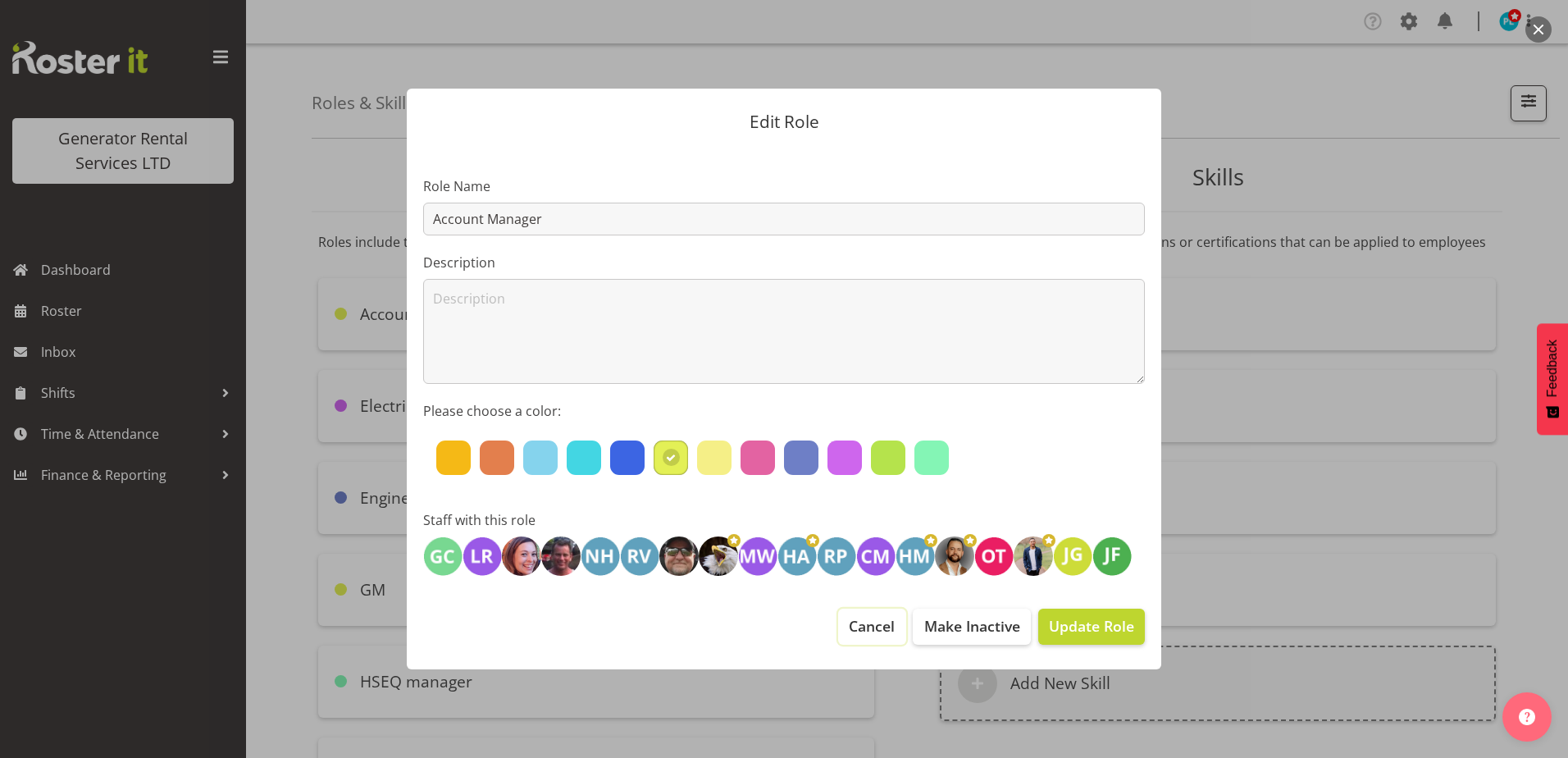
click at [876, 627] on span "Cancel" at bounding box center [872, 625] width 46 height 21
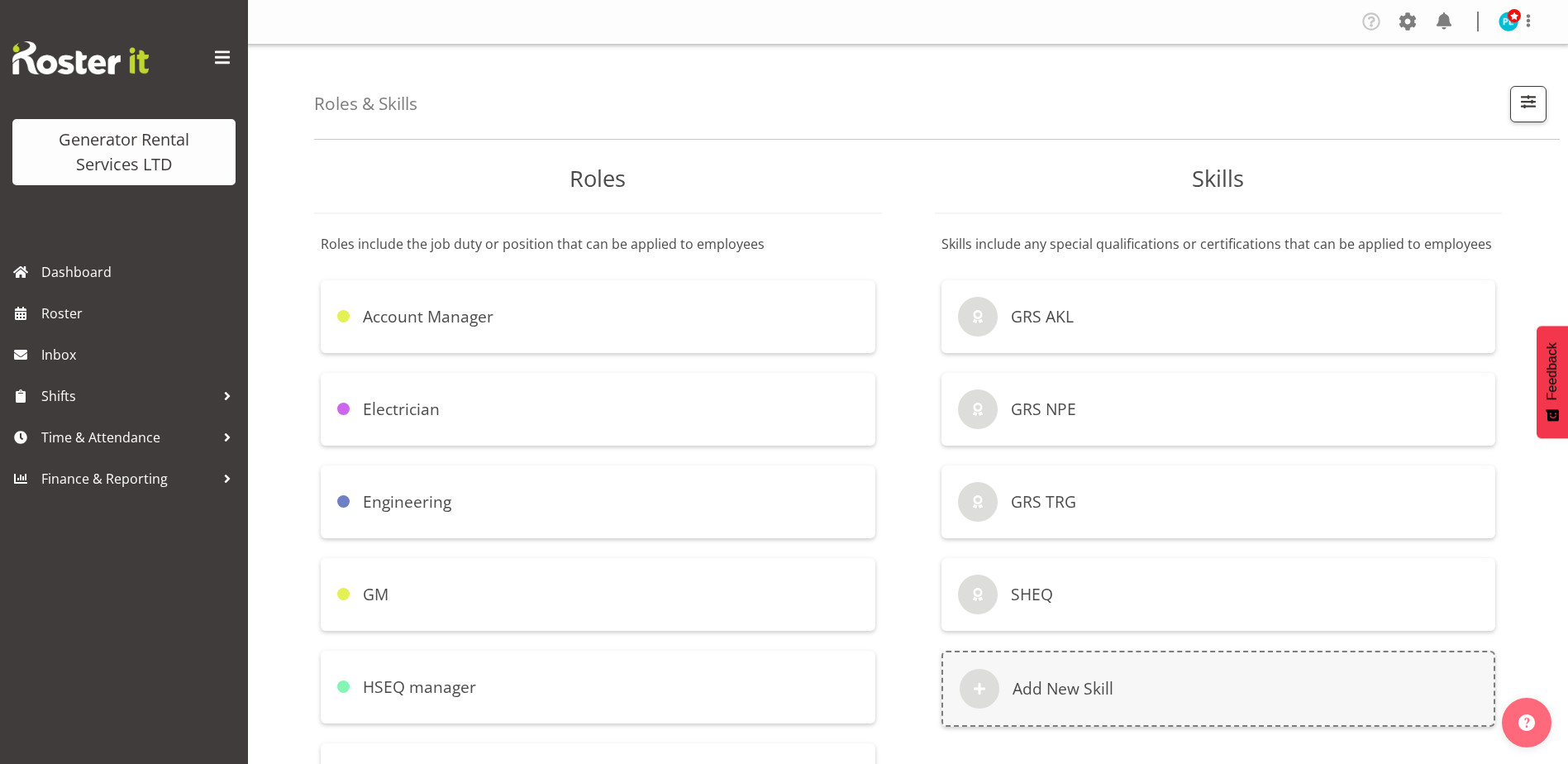
click at [1067, 321] on h6 "GRS AKL" at bounding box center [1042, 316] width 62 height 20
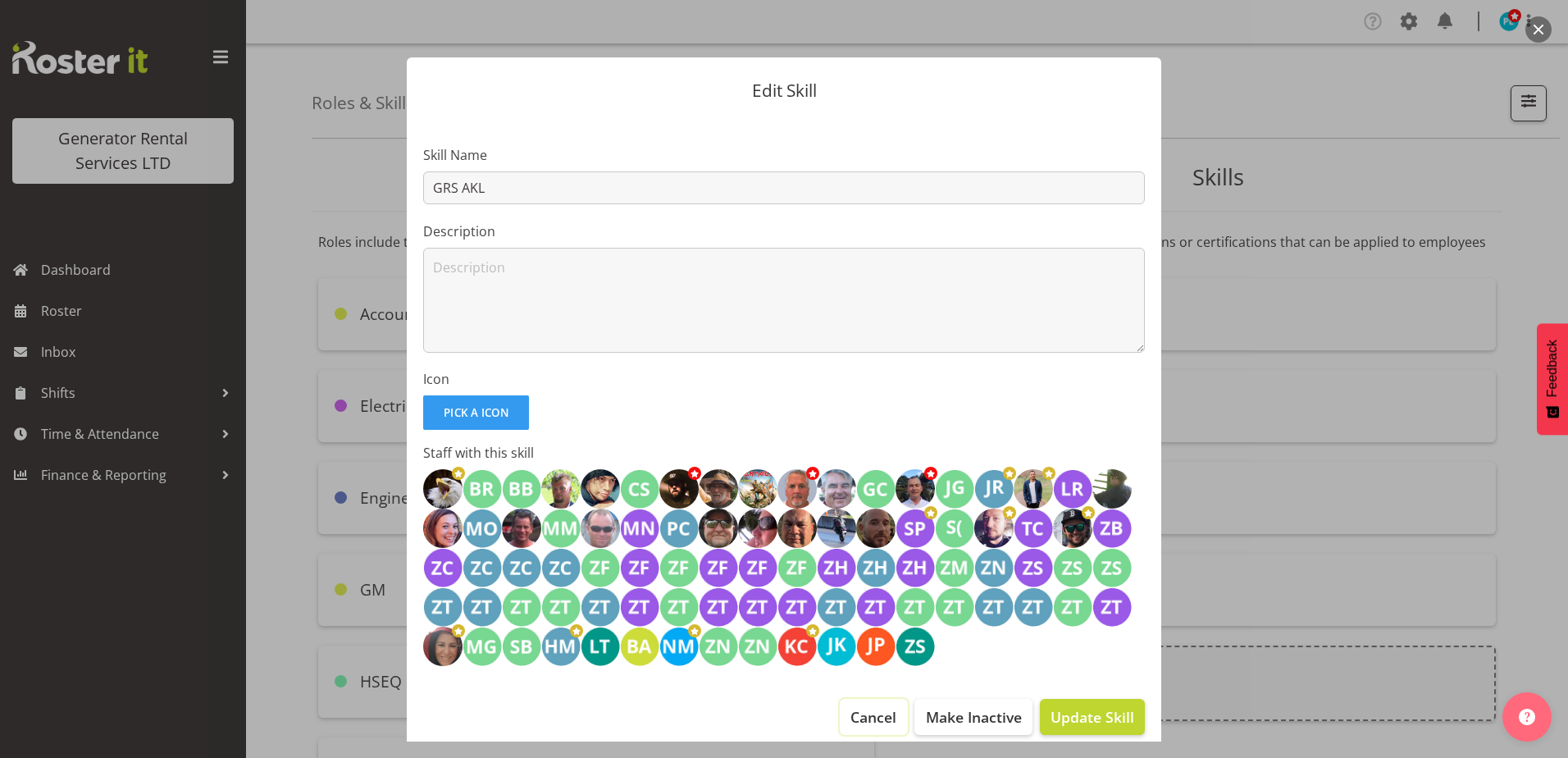
click at [839, 718] on button "Cancel" at bounding box center [873, 716] width 67 height 36
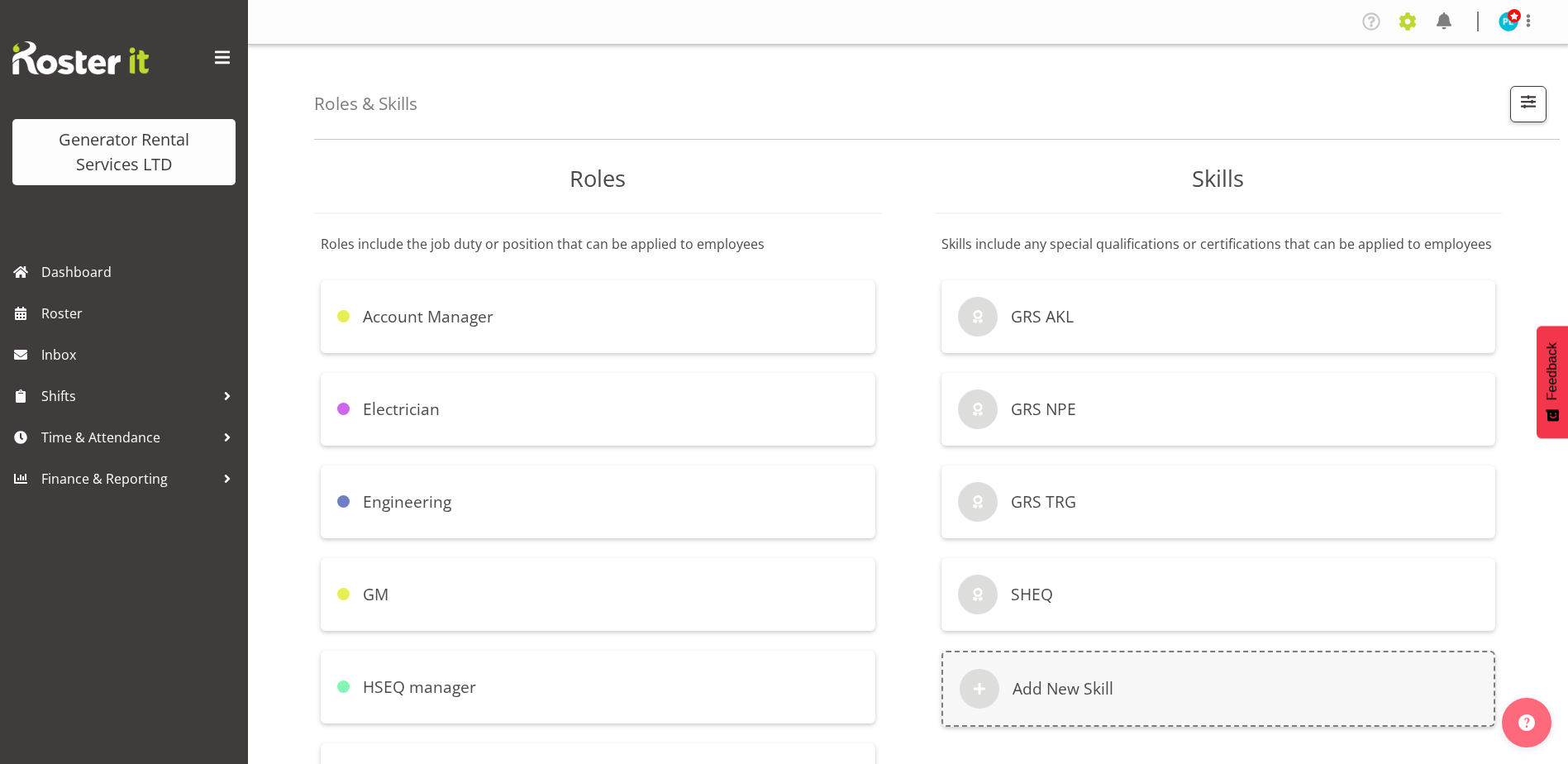
click at [1414, 27] on span at bounding box center [1408, 21] width 27 height 27
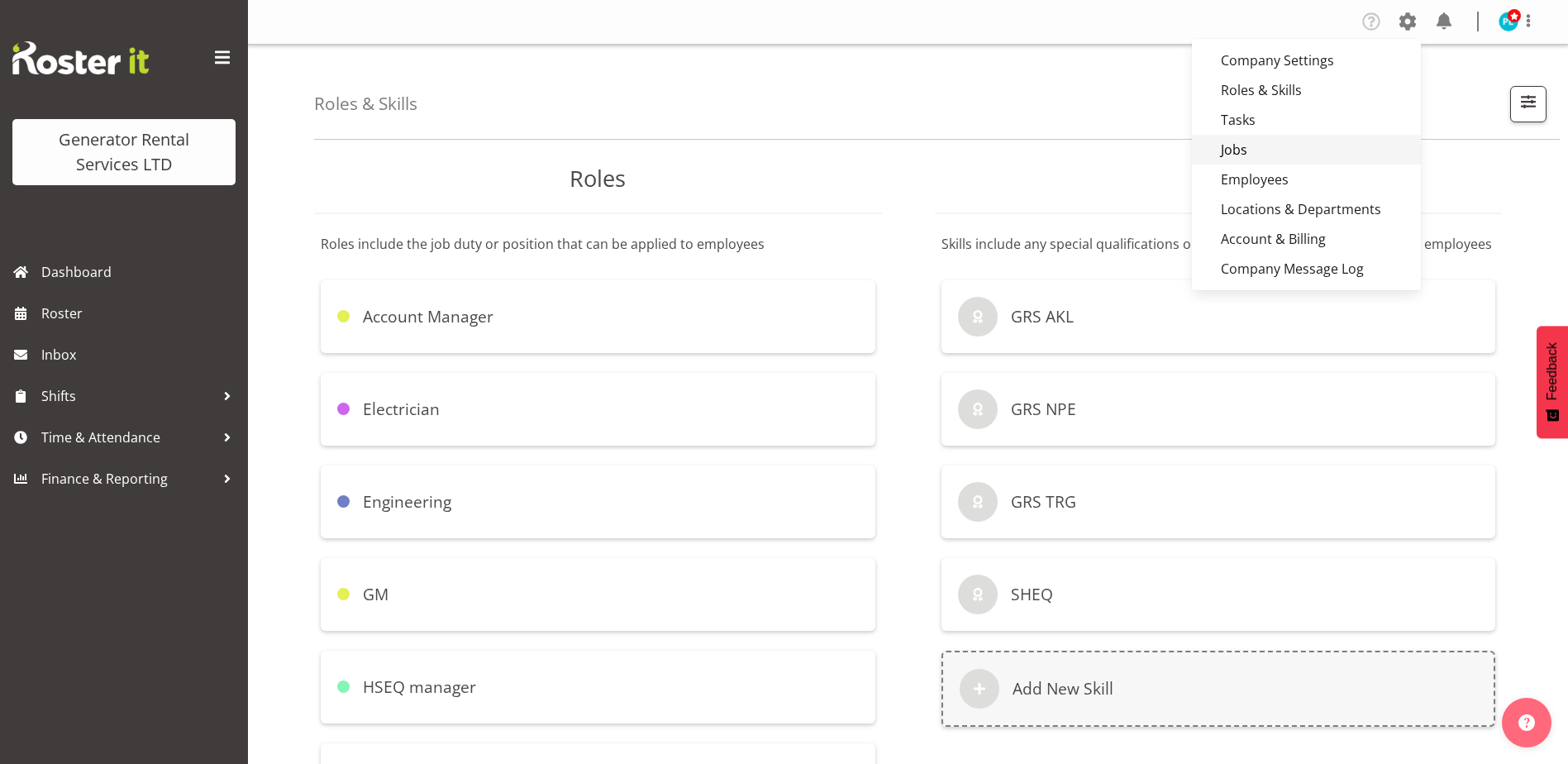
click at [1235, 144] on link "Jobs" at bounding box center [1306, 149] width 229 height 29
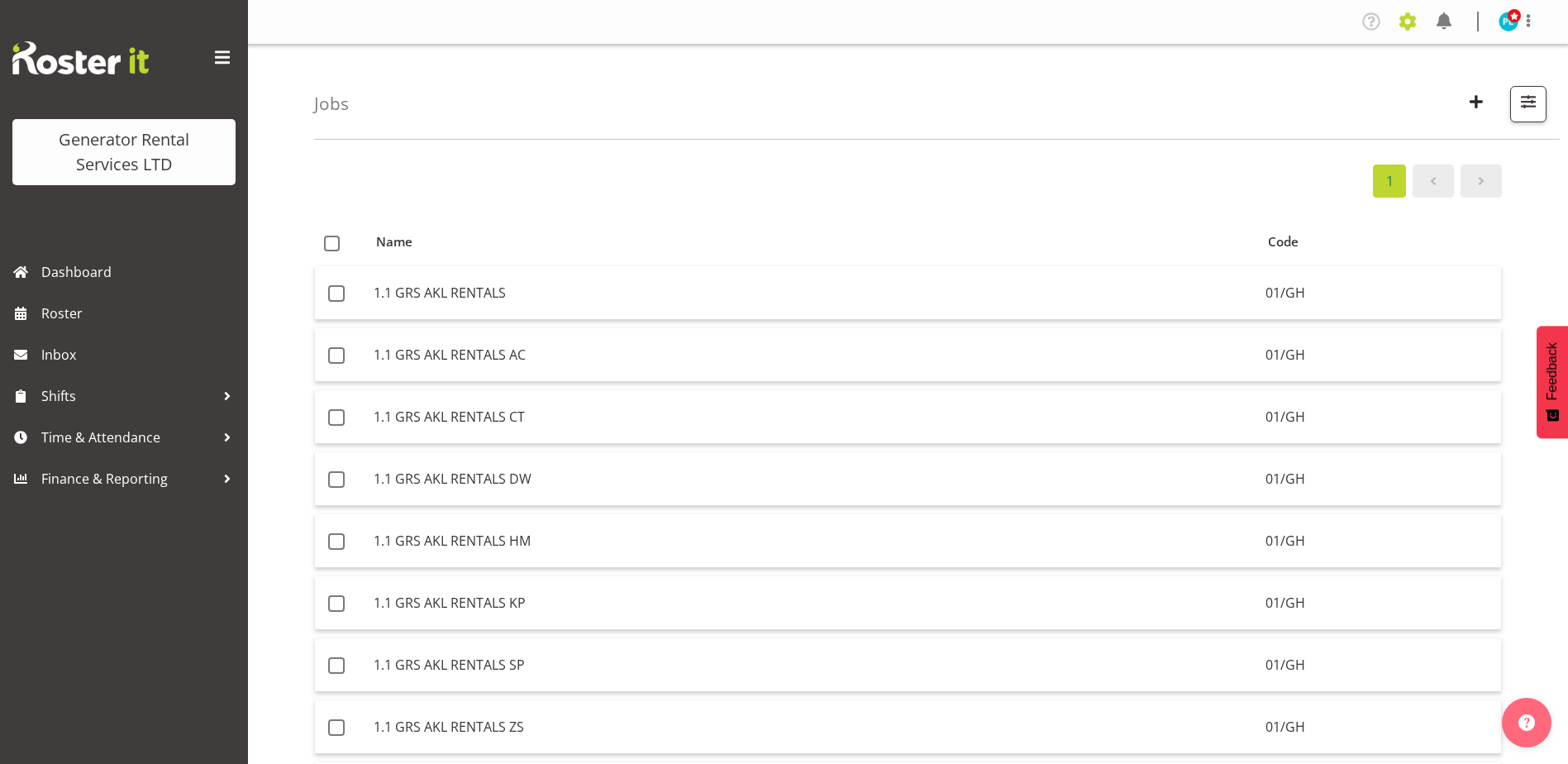
click at [1406, 23] on span at bounding box center [1408, 21] width 27 height 27
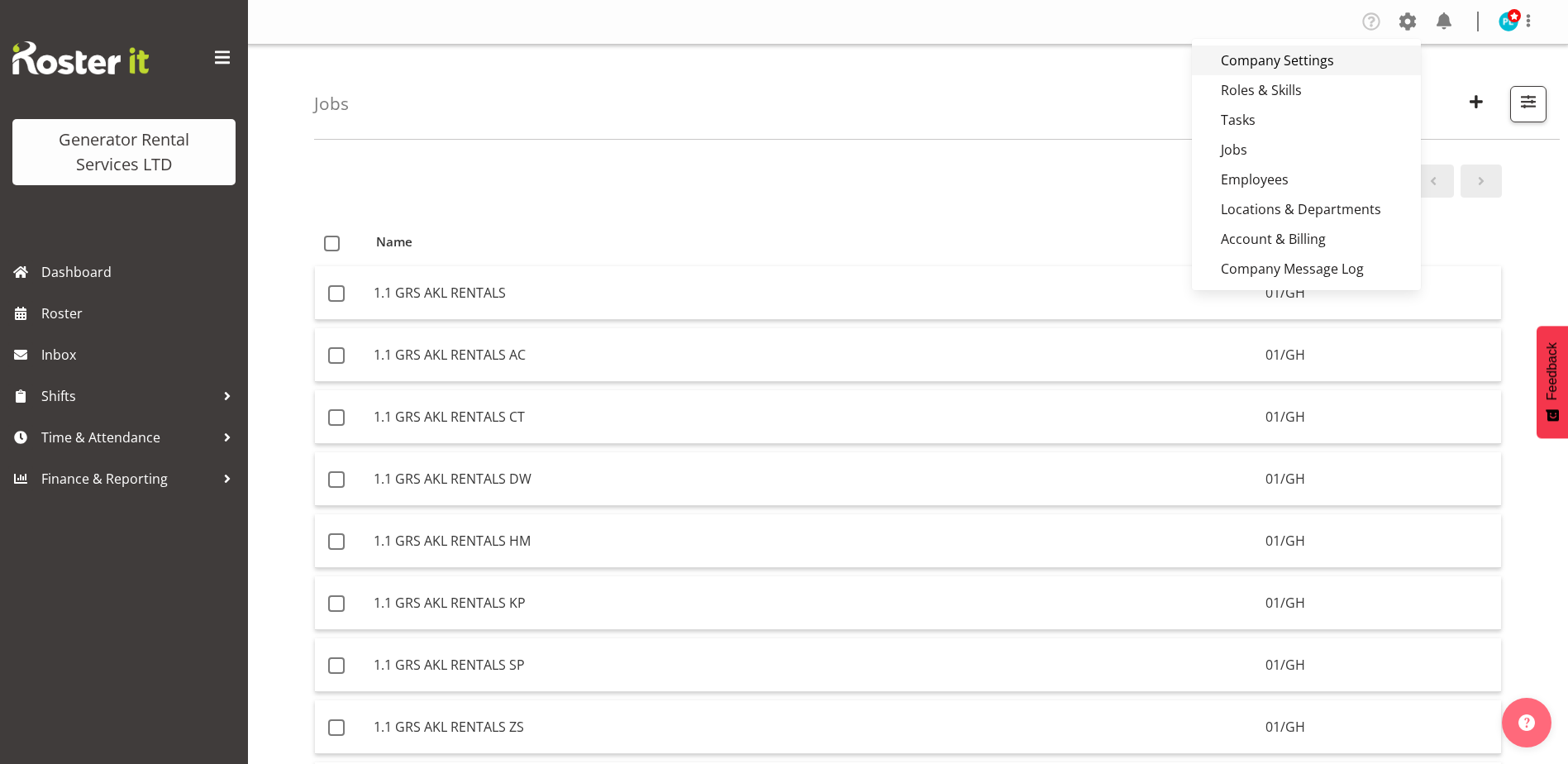
click at [1293, 60] on link "Company Settings" at bounding box center [1306, 60] width 229 height 29
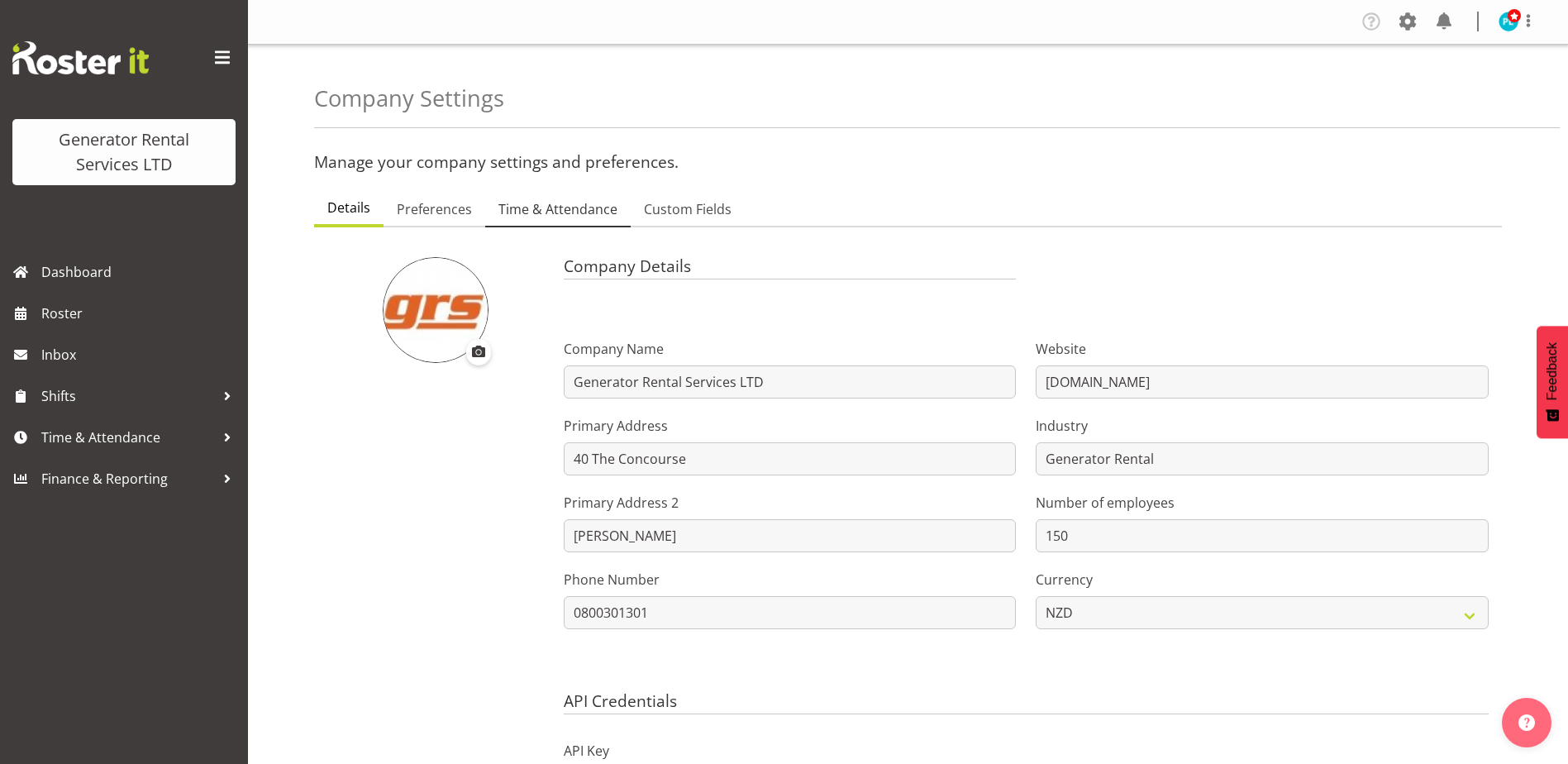
click at [558, 210] on span "Time & Attendance" at bounding box center [558, 209] width 119 height 20
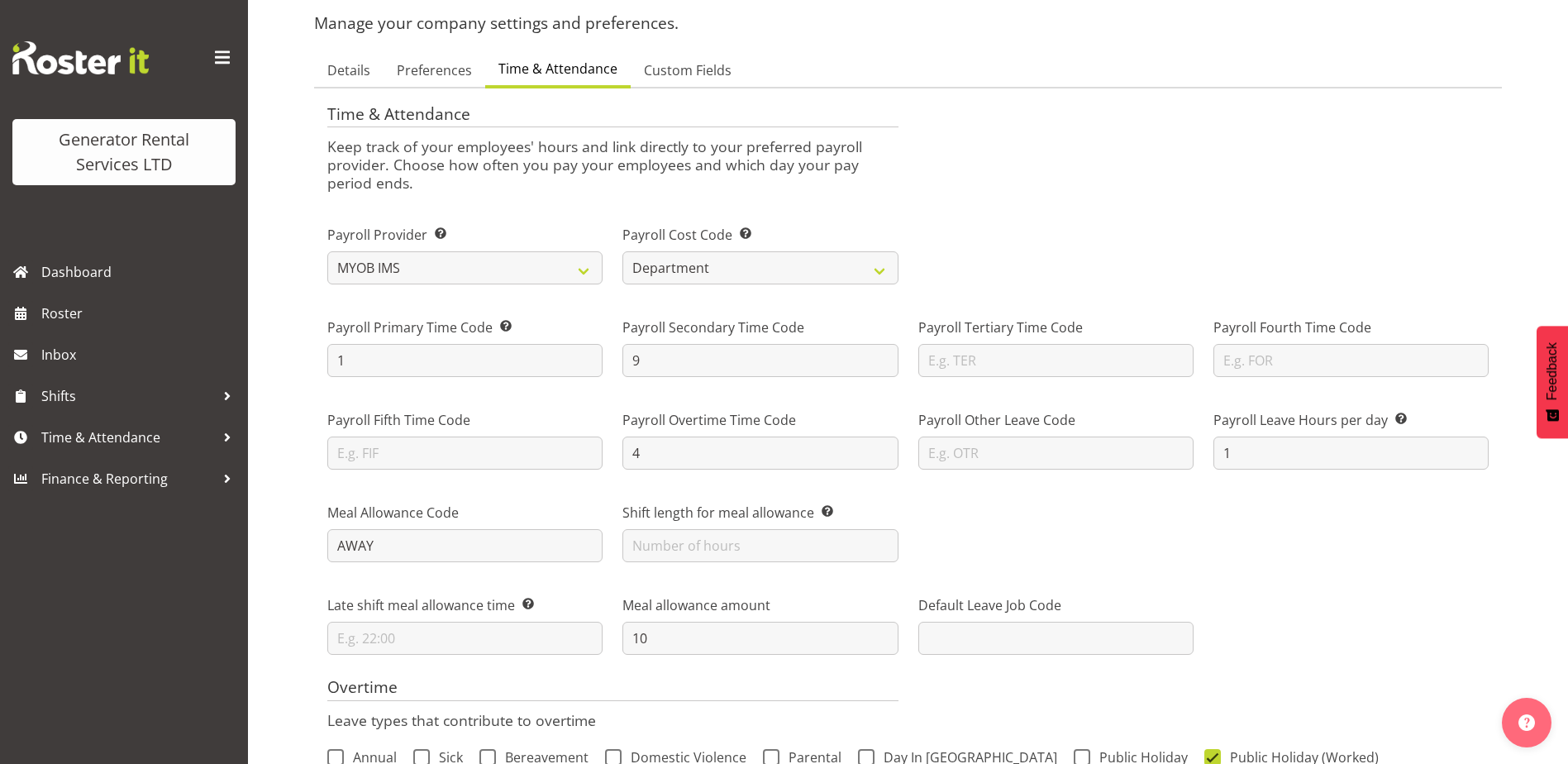
scroll to position [165, 0]
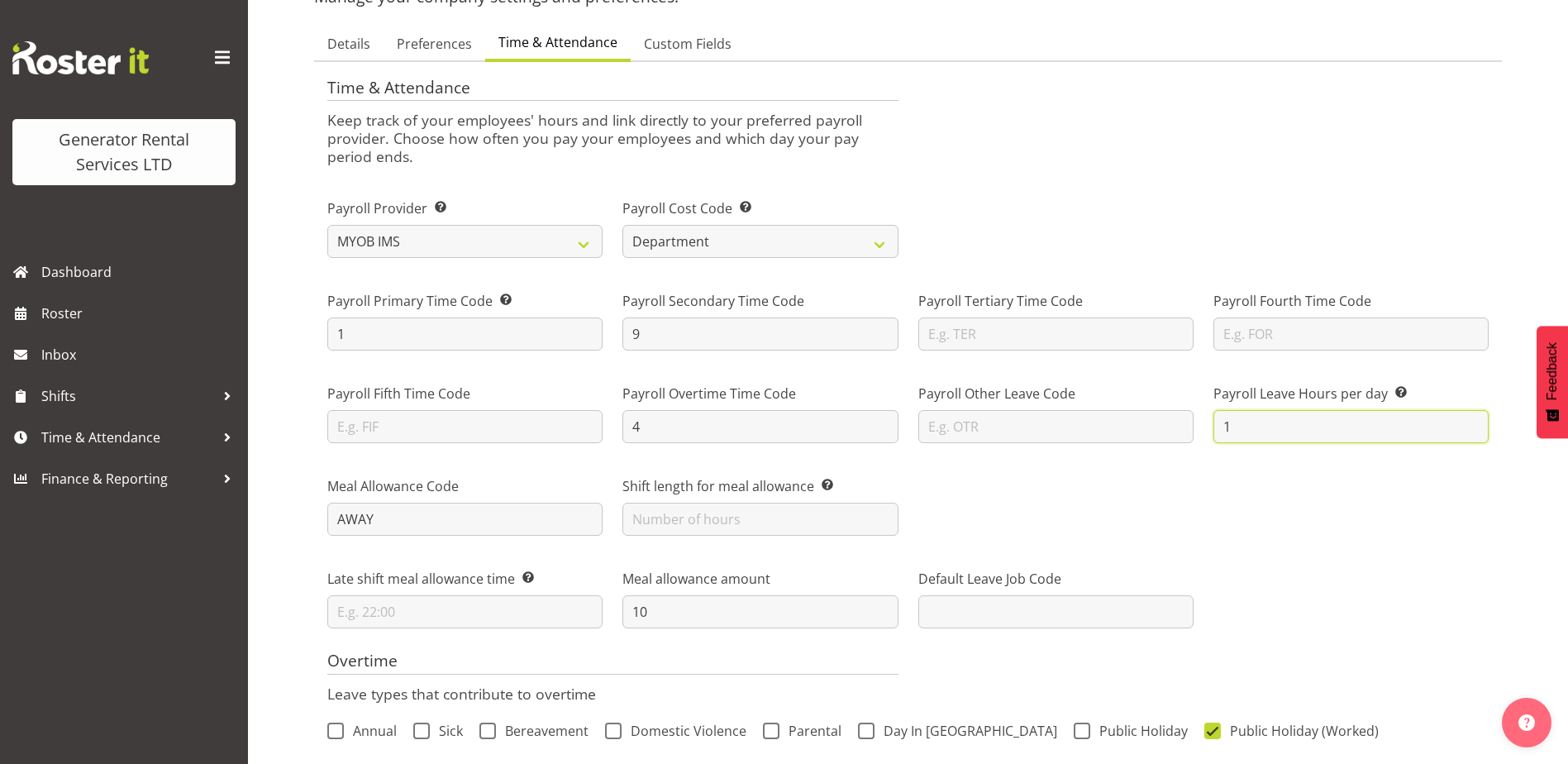
click at [1277, 429] on input "1" at bounding box center [1350, 426] width 275 height 33
click at [1403, 391] on span at bounding box center [1400, 391] width 13 height 13
drag, startPoint x: 1244, startPoint y: 428, endPoint x: 1186, endPoint y: 428, distance: 58.0
click at [1186, 428] on div "Payroll Fifth Time Code Payroll Overtime Time Code 4 Payroll Other Leave Code P…" at bounding box center [907, 407] width 1181 height 93
type input "8"
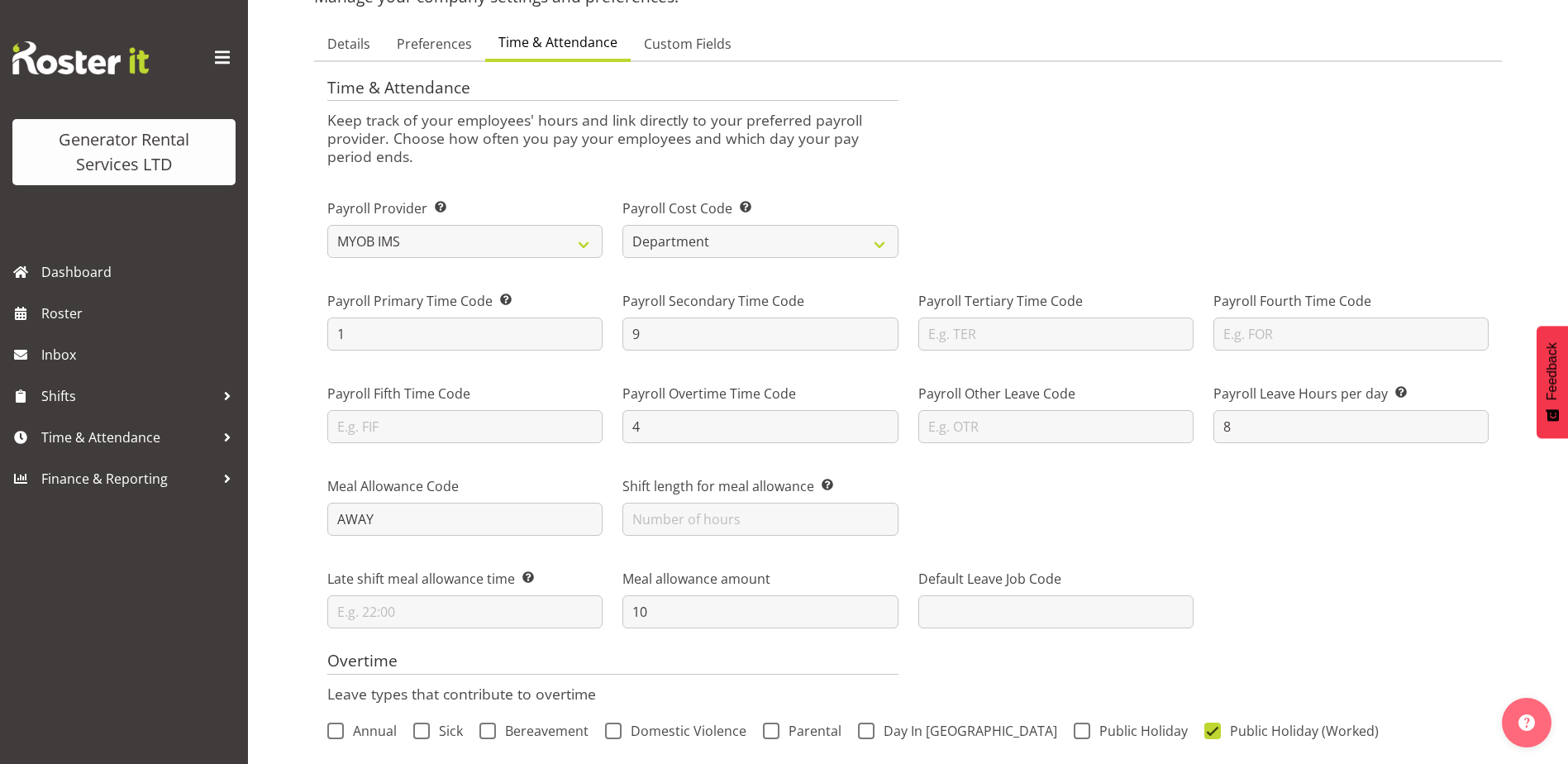
click at [1224, 518] on div "Meal Allowance Code AWAY Shift length for meal allowance This is the number of …" at bounding box center [907, 499] width 1181 height 93
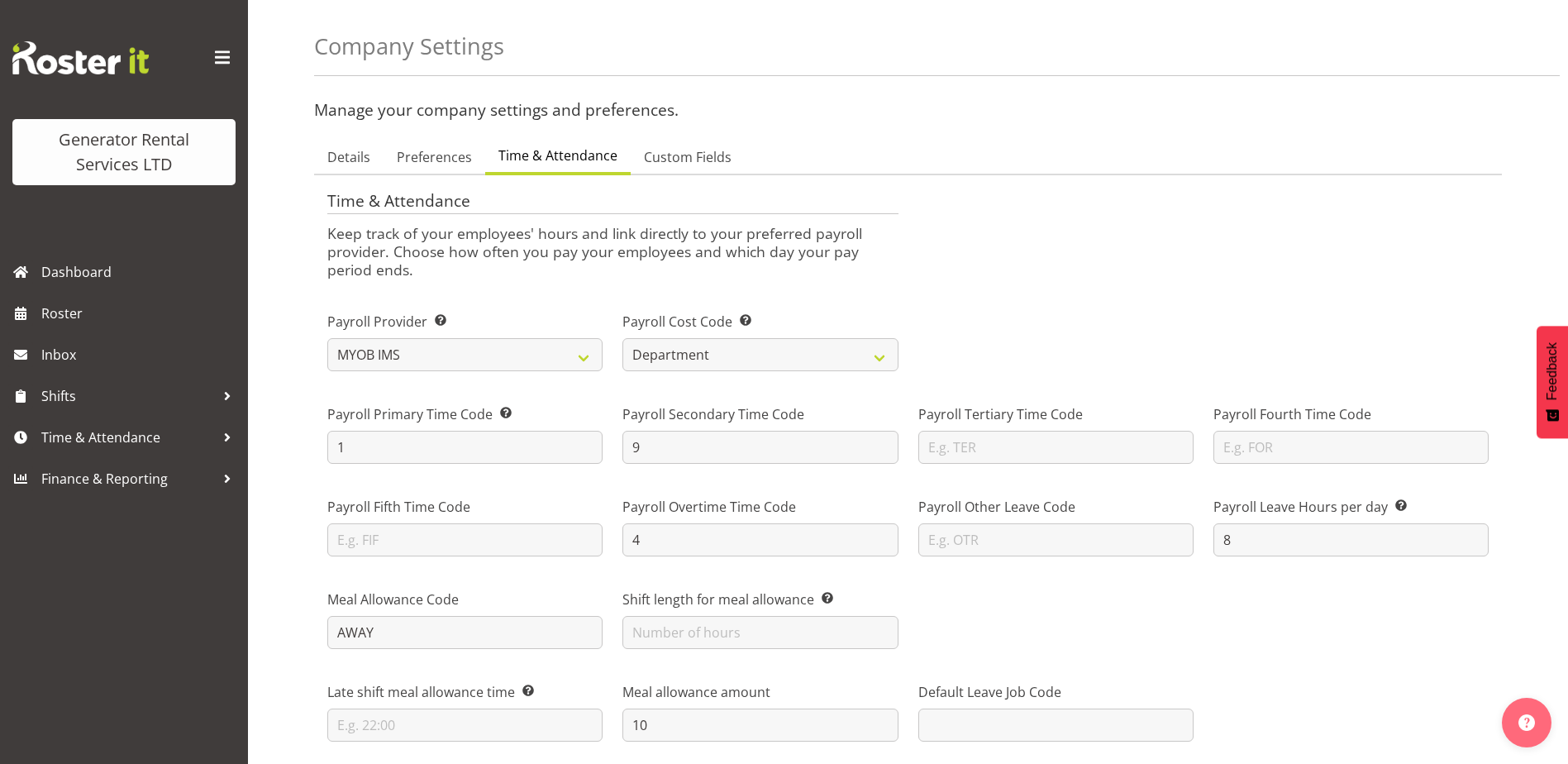
scroll to position [0, 0]
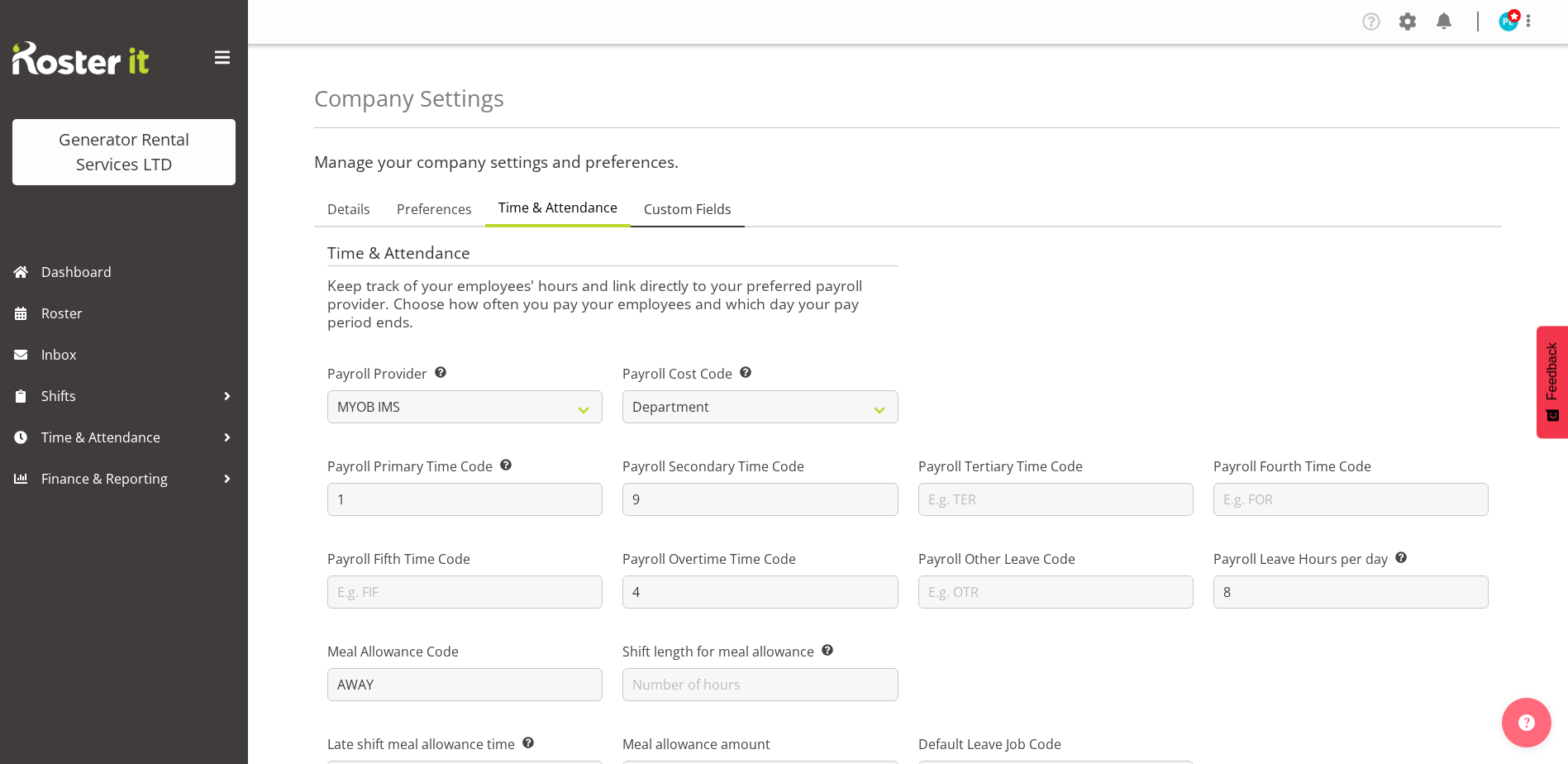
click at [676, 210] on span "Custom Fields" at bounding box center [687, 209] width 87 height 20
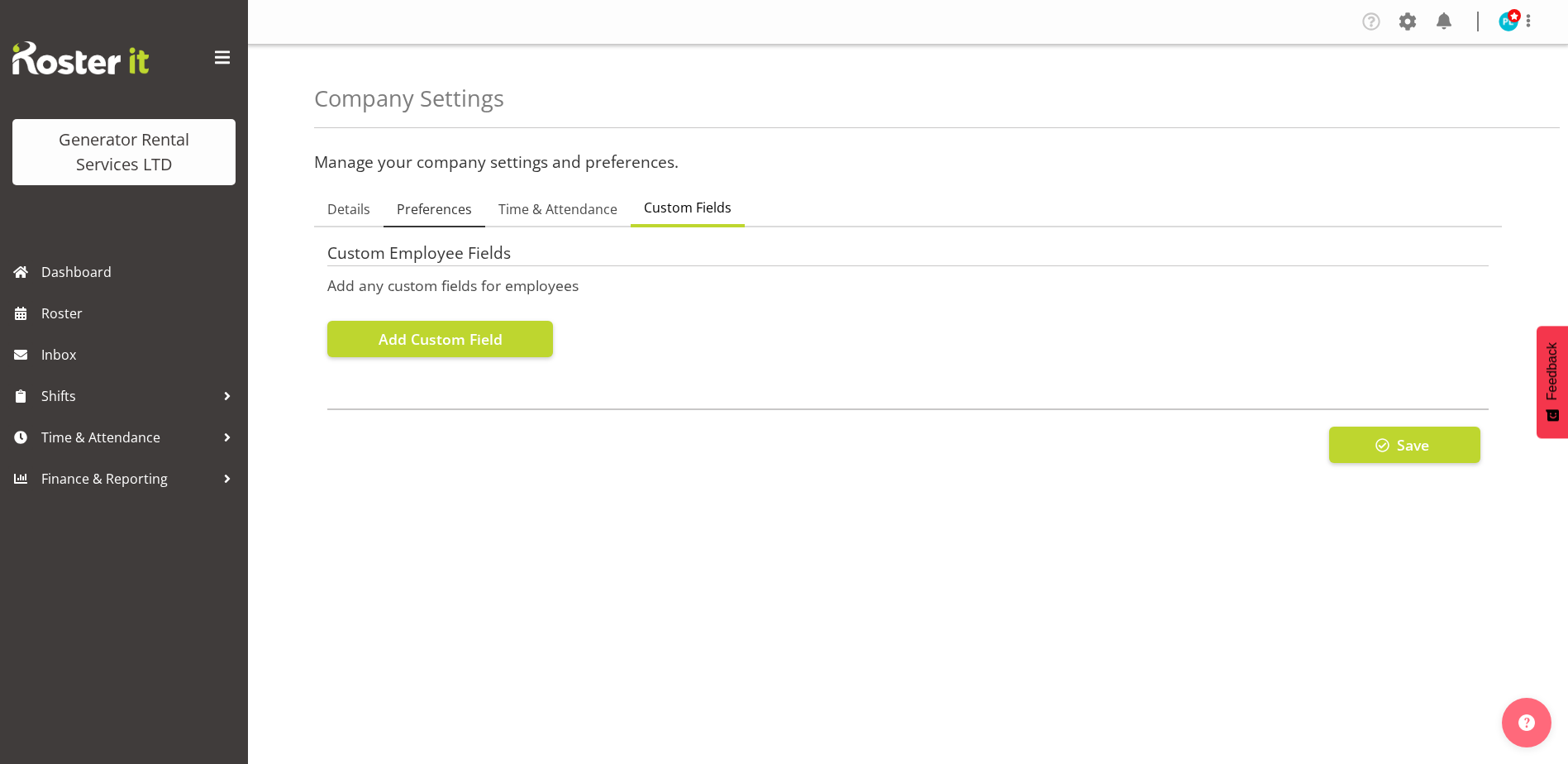
click at [450, 215] on span "Preferences" at bounding box center [434, 209] width 75 height 20
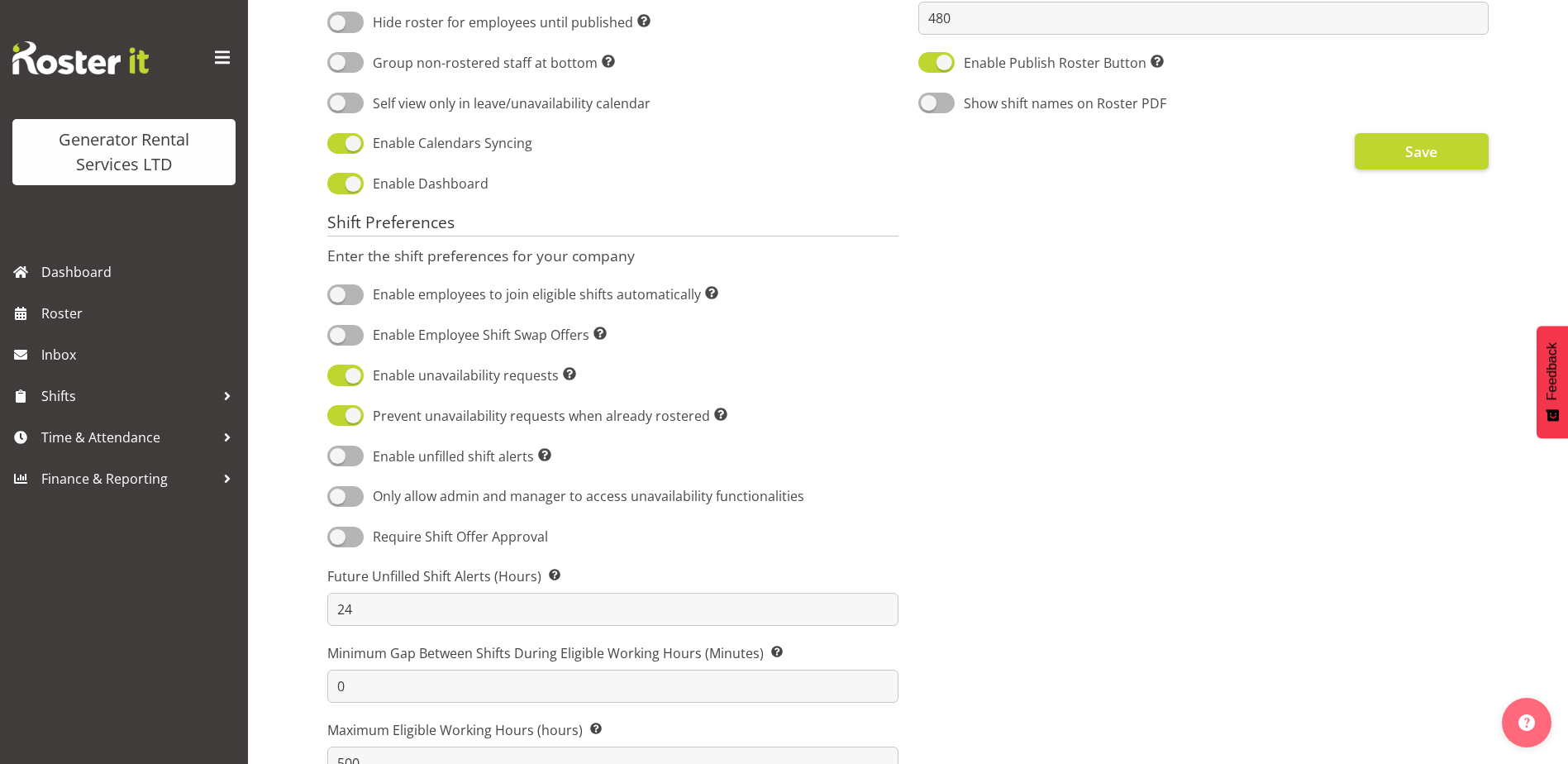
scroll to position [538, 0]
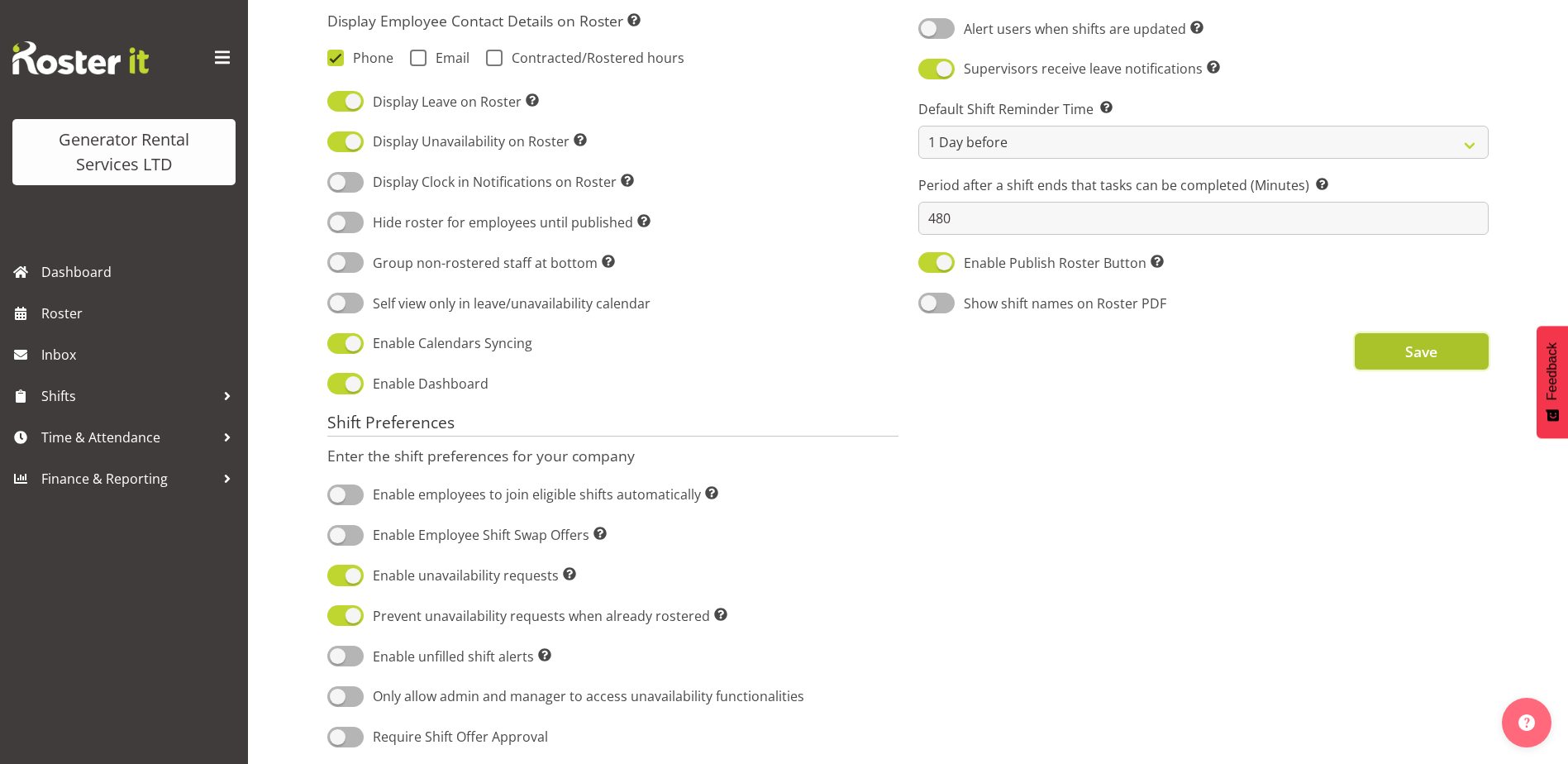
click at [1442, 349] on button "Save" at bounding box center [1422, 351] width 134 height 37
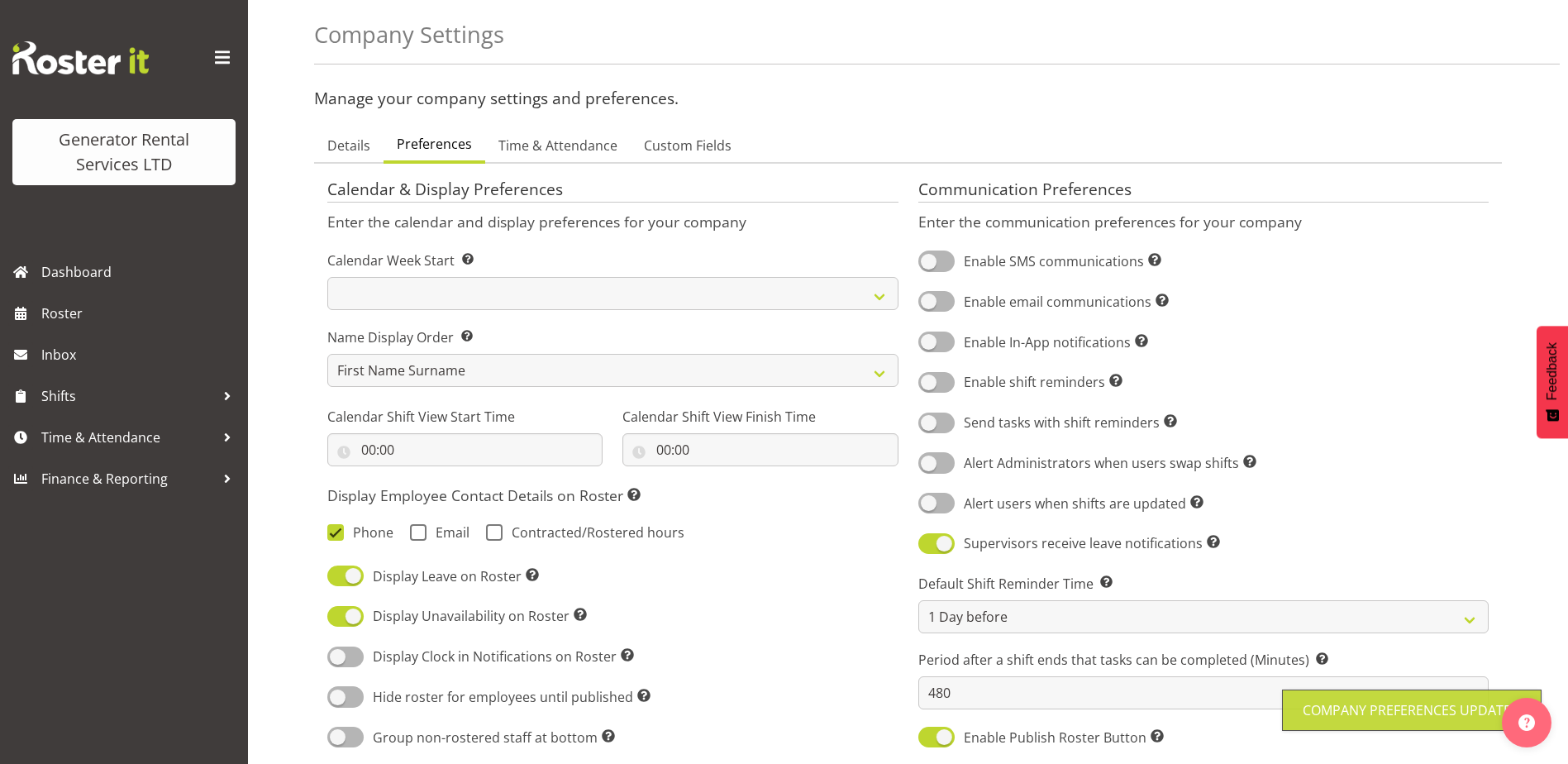
scroll to position [0, 0]
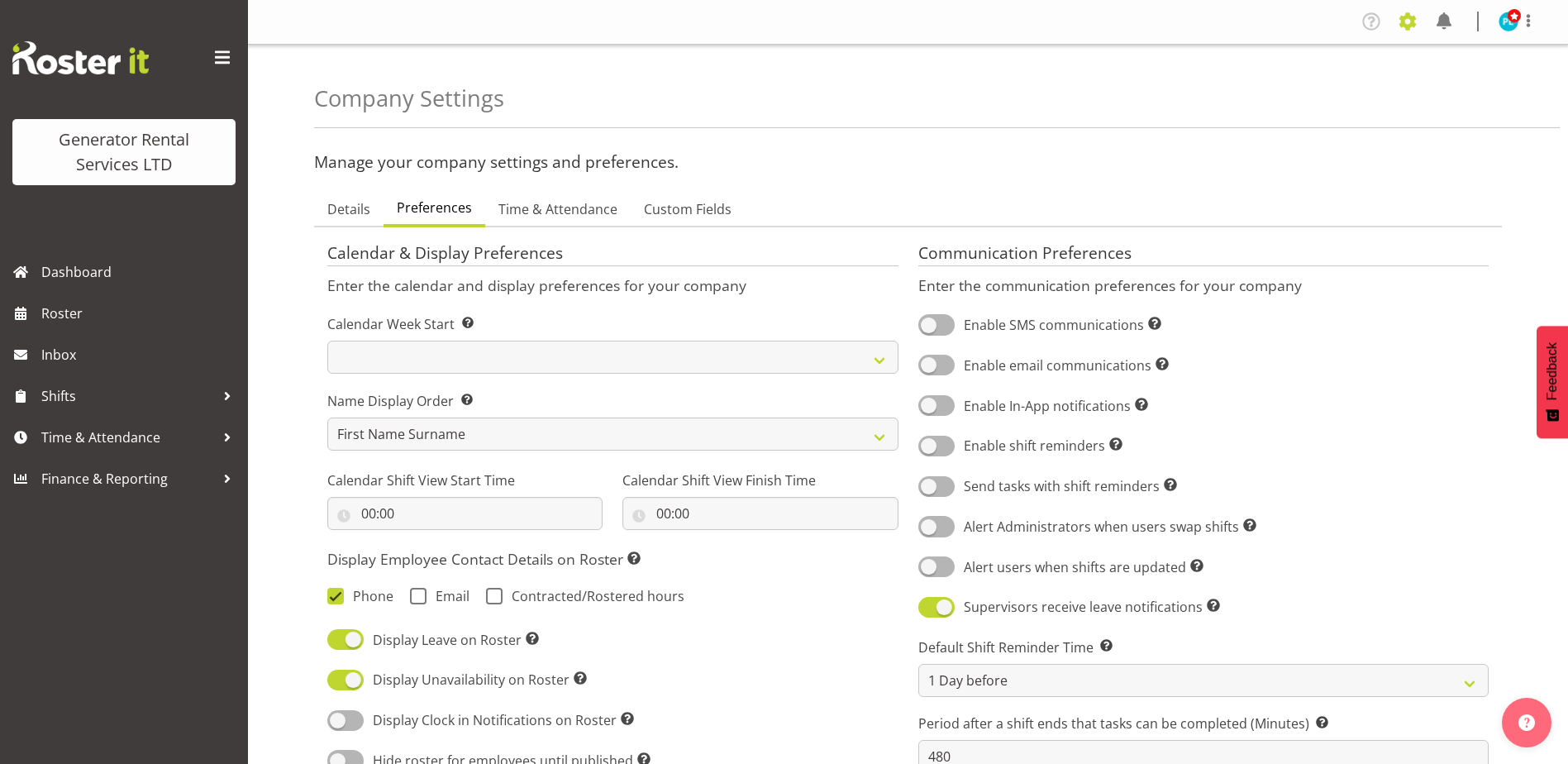
click at [1402, 16] on span at bounding box center [1408, 21] width 27 height 27
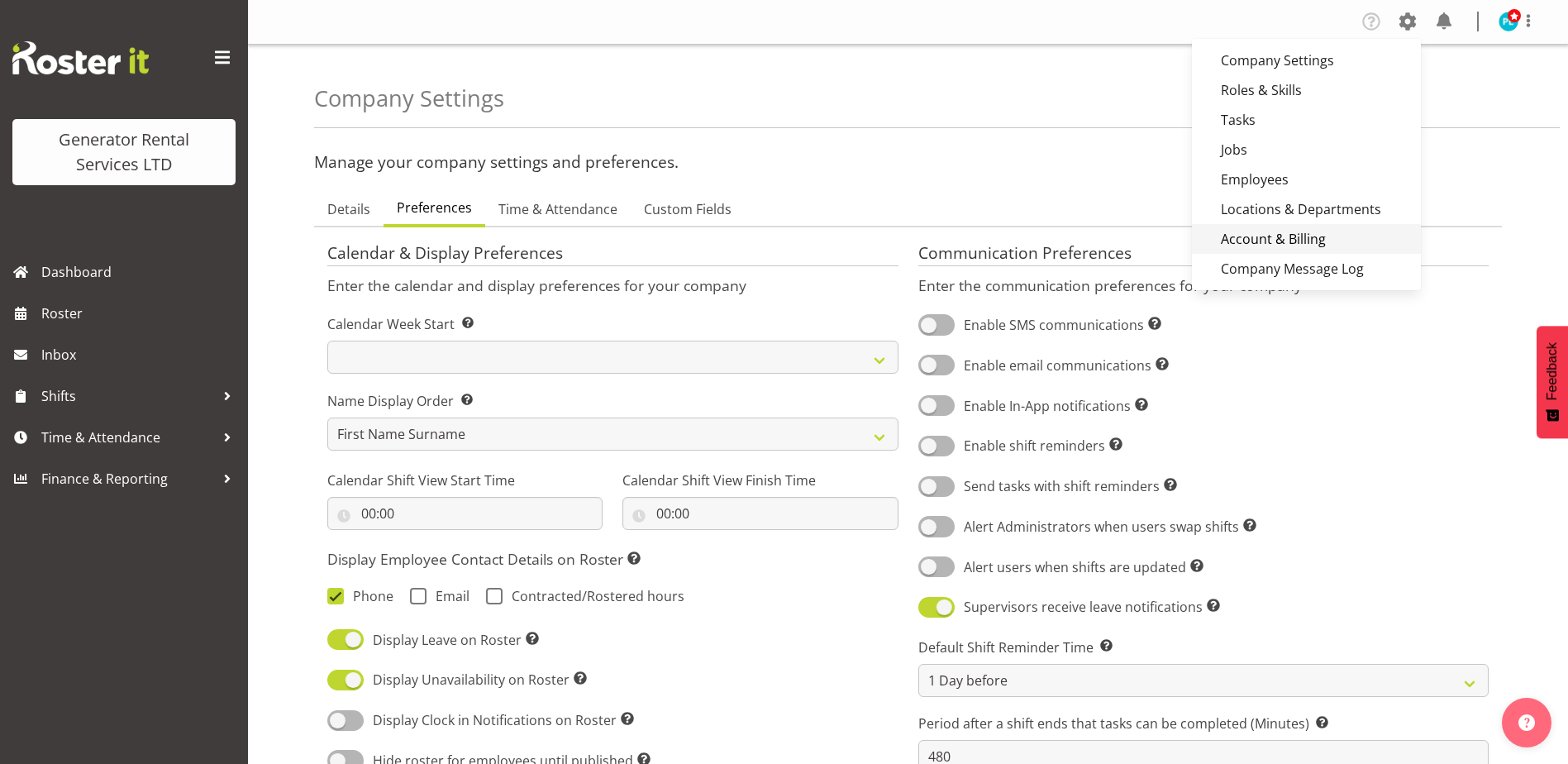
click at [1284, 239] on link "Account & Billing" at bounding box center [1306, 238] width 229 height 29
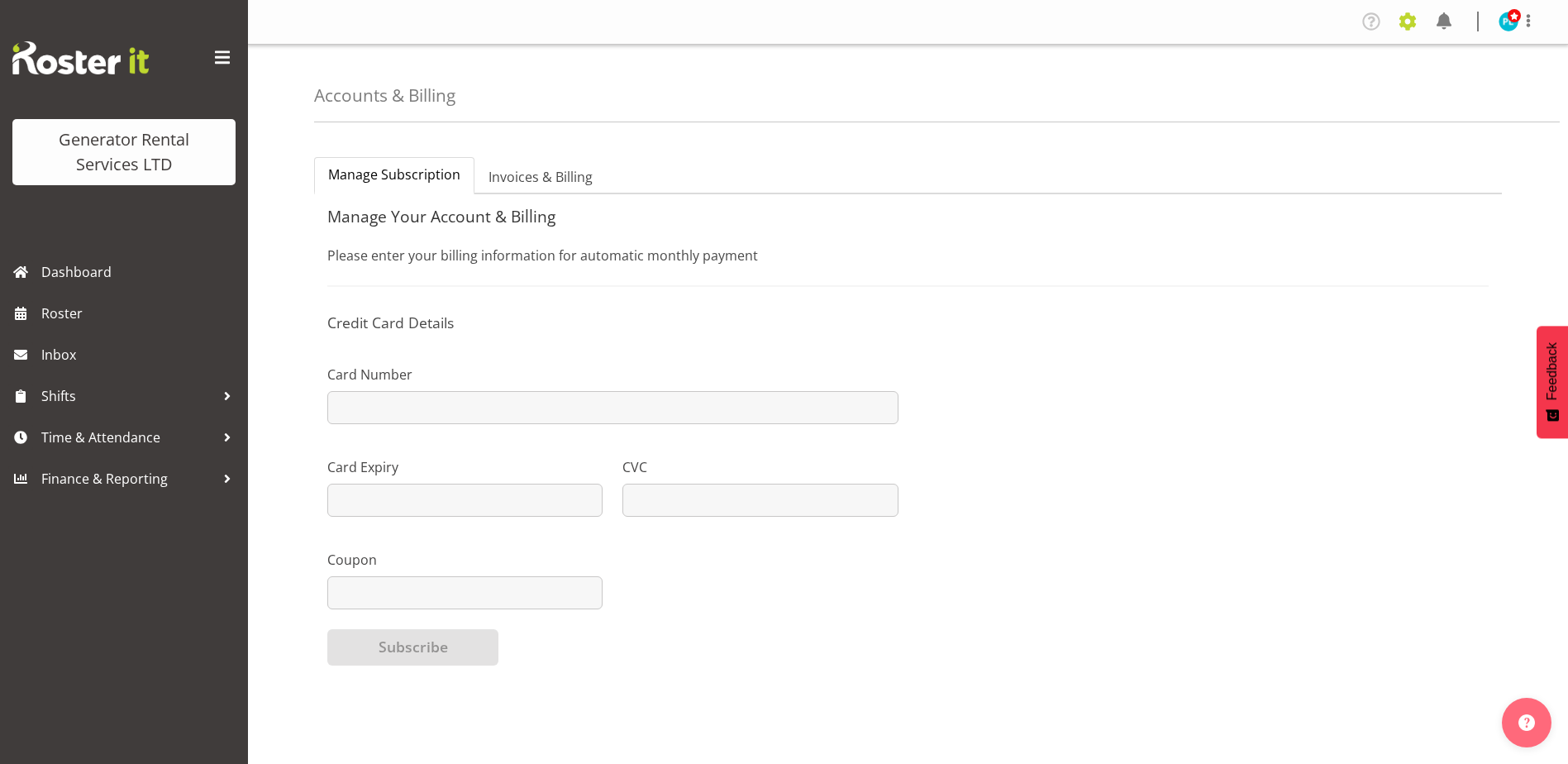
click at [1397, 27] on span at bounding box center [1408, 21] width 27 height 27
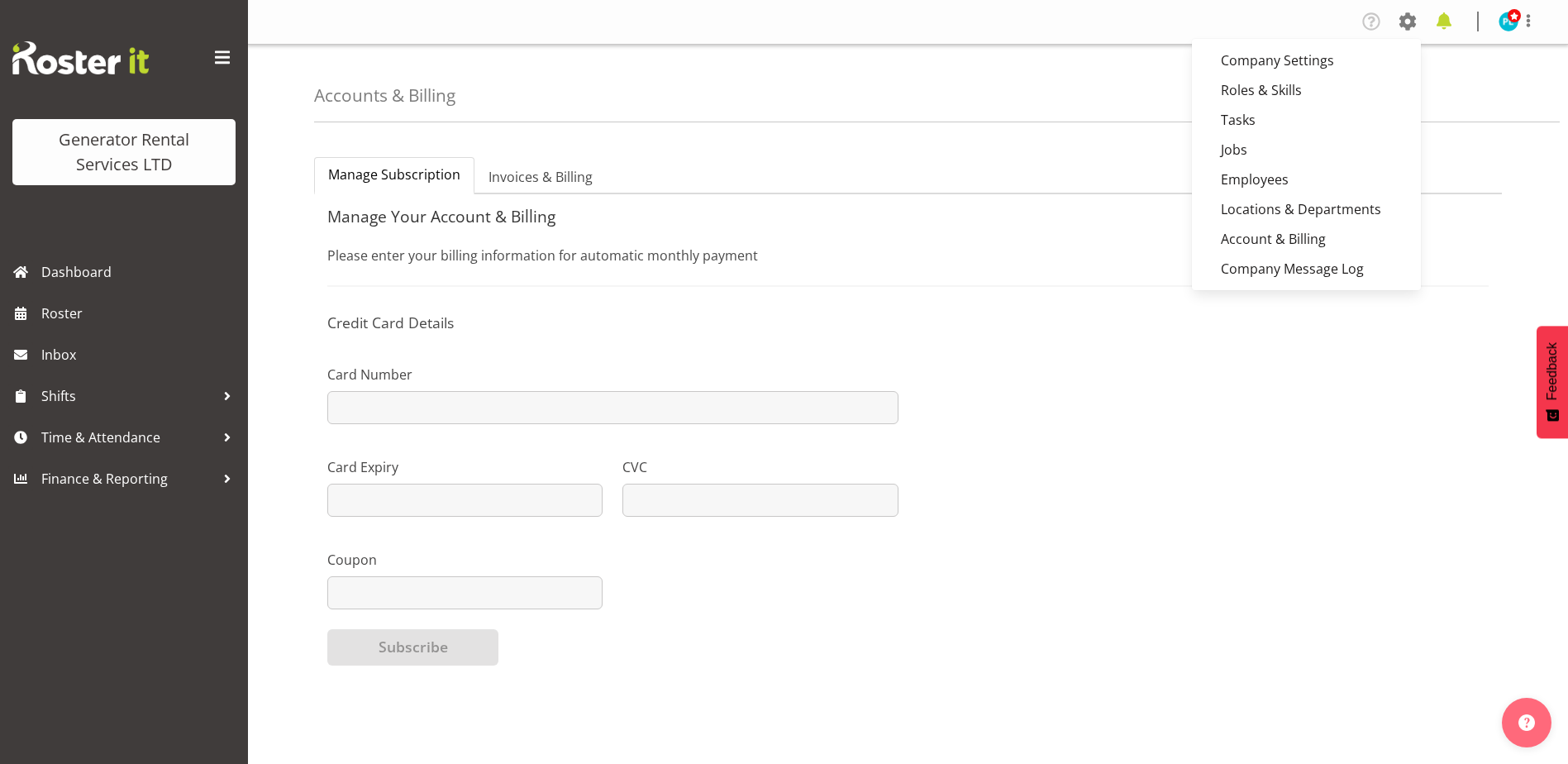
click at [1441, 26] on span at bounding box center [1444, 21] width 27 height 27
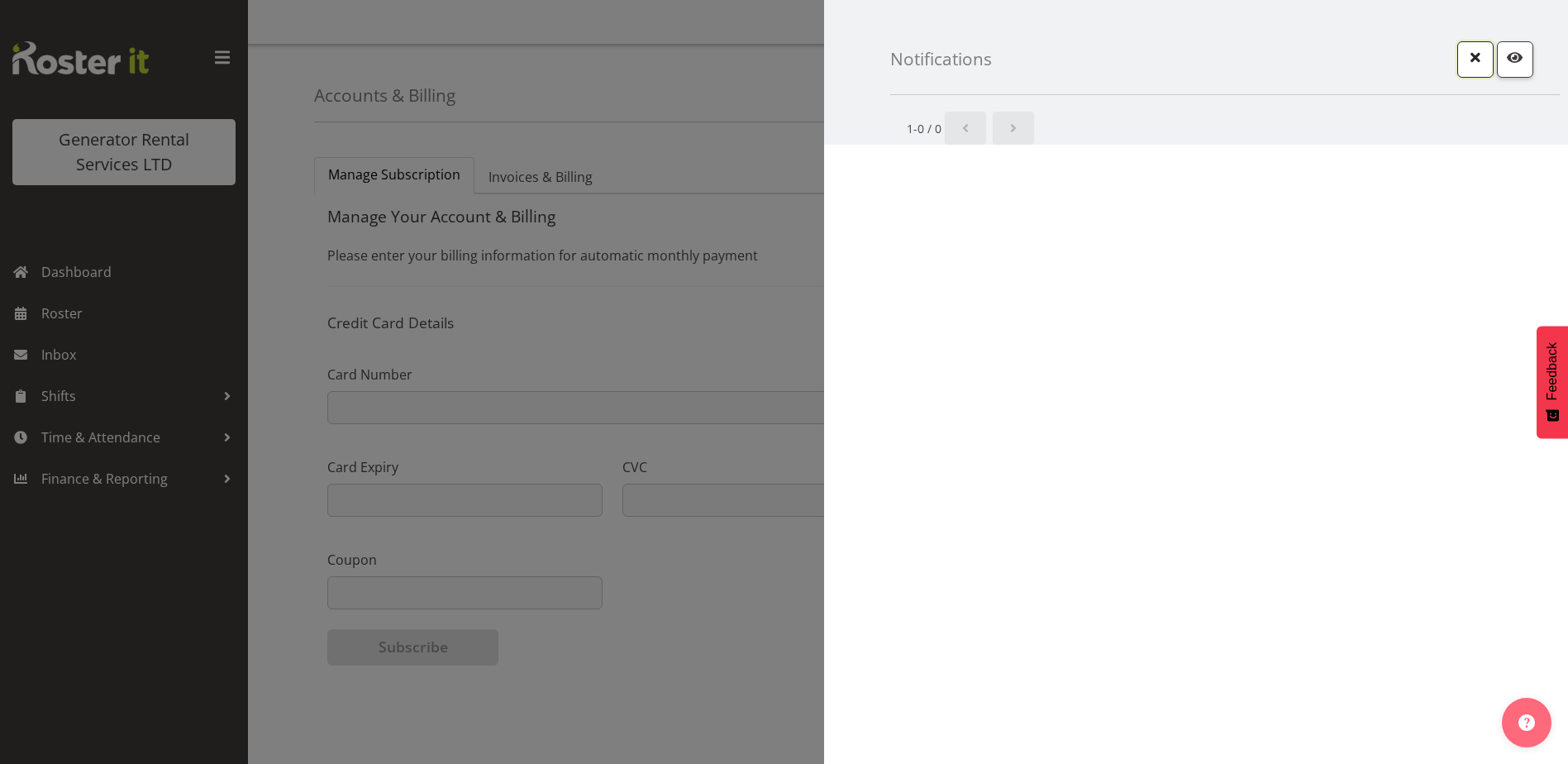
click at [1481, 56] on span "button" at bounding box center [1475, 57] width 21 height 21
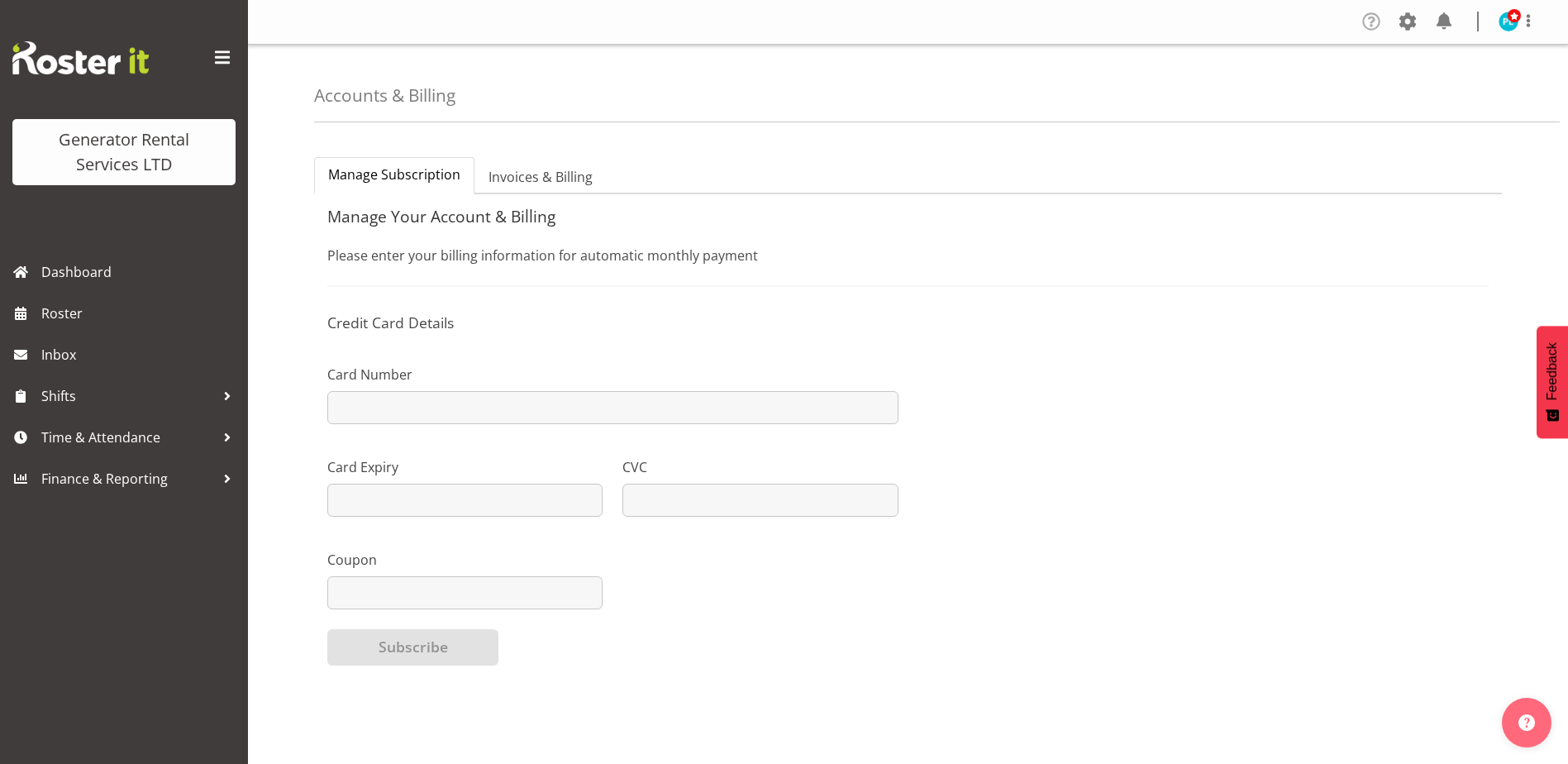
click at [1373, 21] on span at bounding box center [1371, 21] width 27 height 27
click at [49, 313] on span "Roster" at bounding box center [140, 313] width 199 height 25
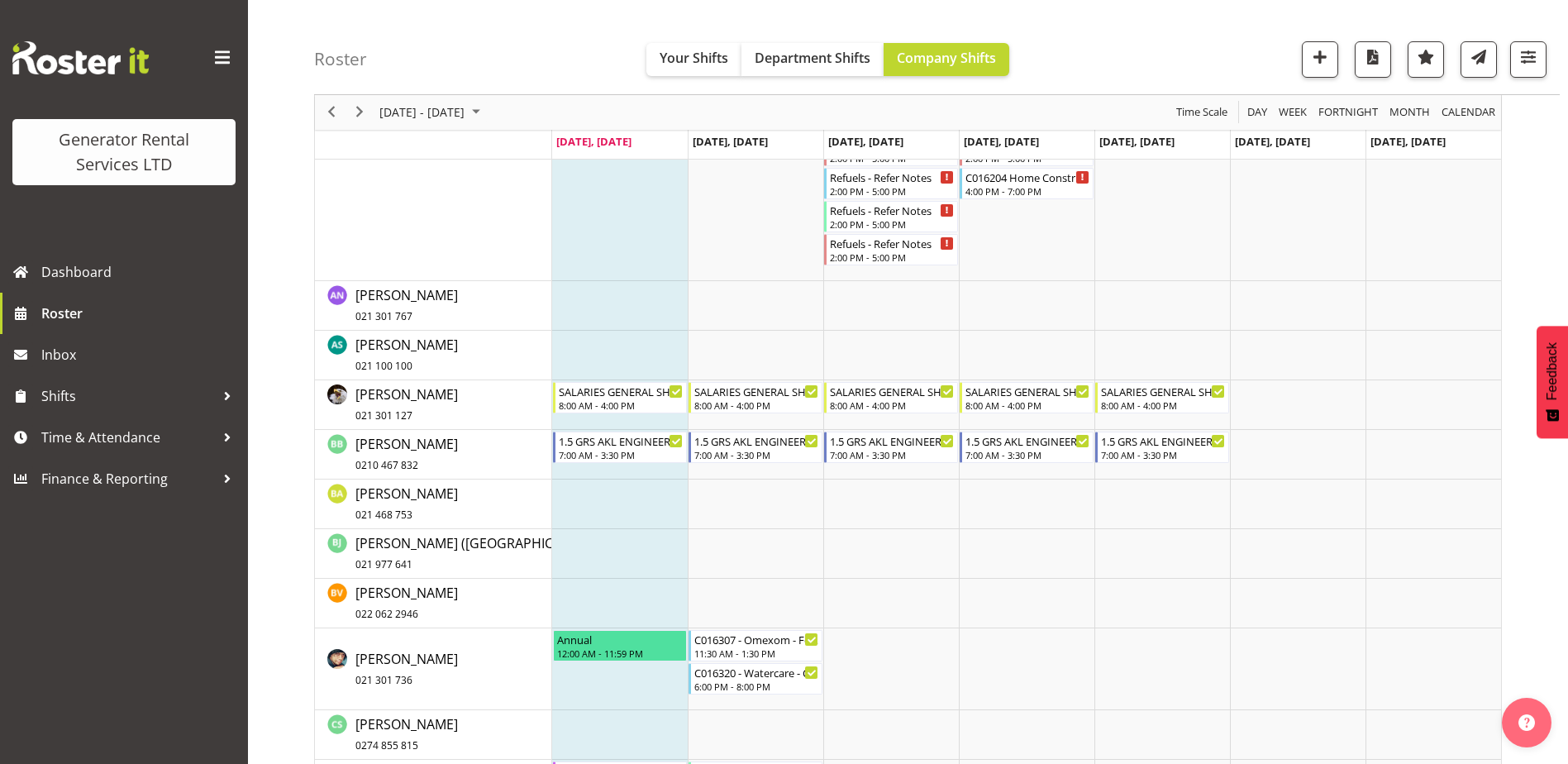
scroll to position [1323, 0]
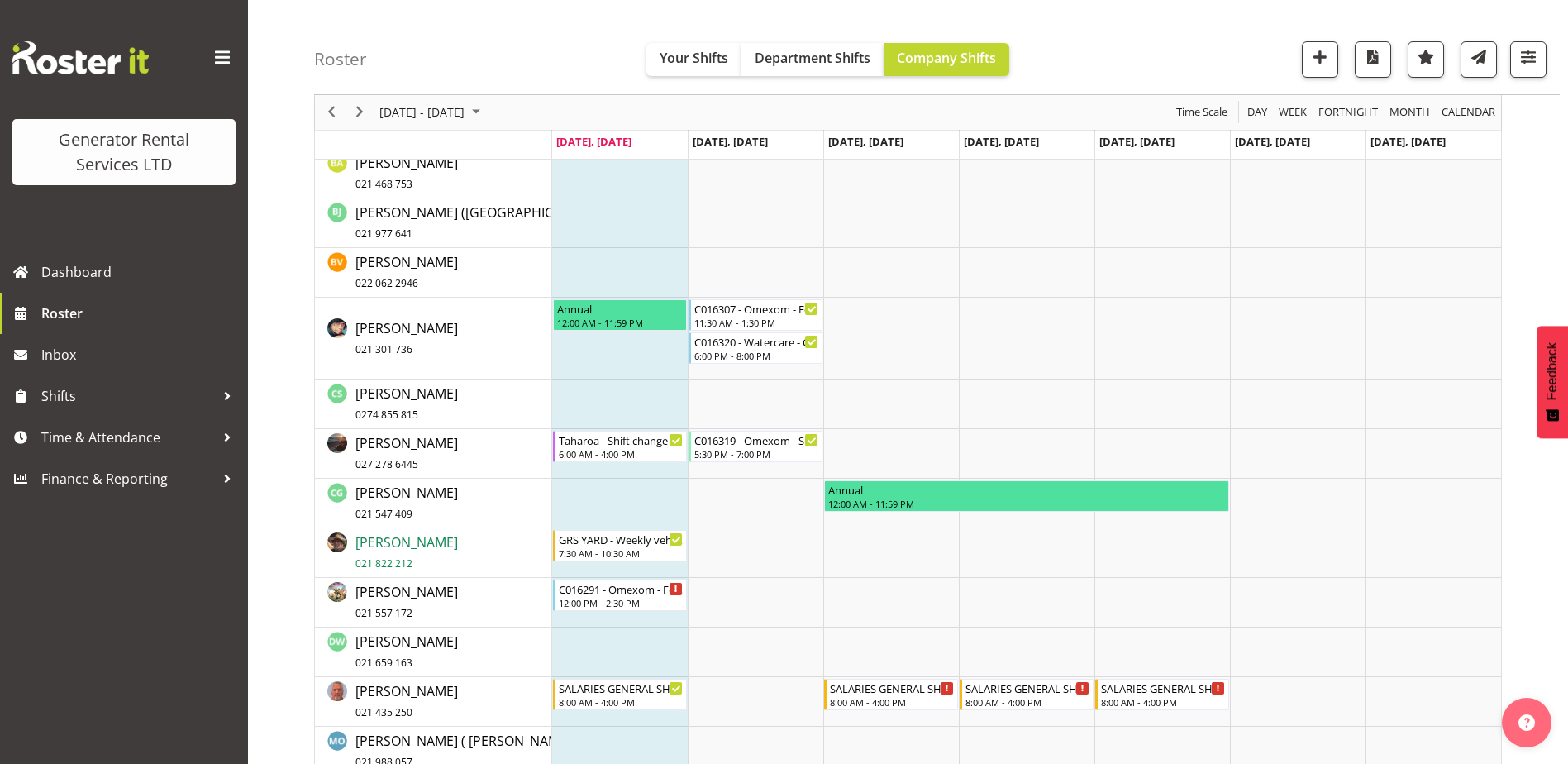
click at [405, 538] on span "Colin Crenfeldt 021 822 212" at bounding box center [406, 552] width 103 height 38
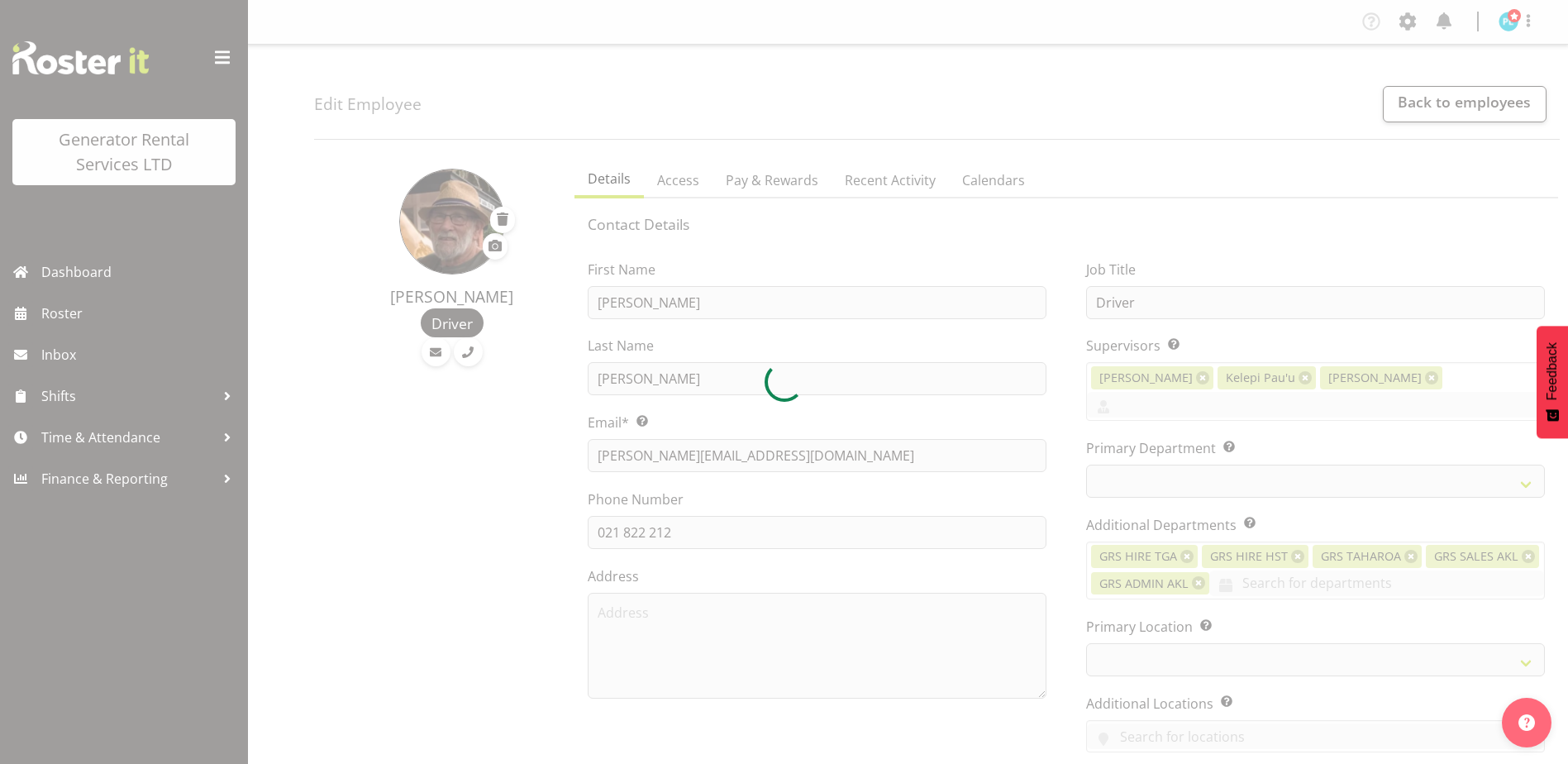
select select "shift"
select select "TimelineWeek"
select select
select select "20"
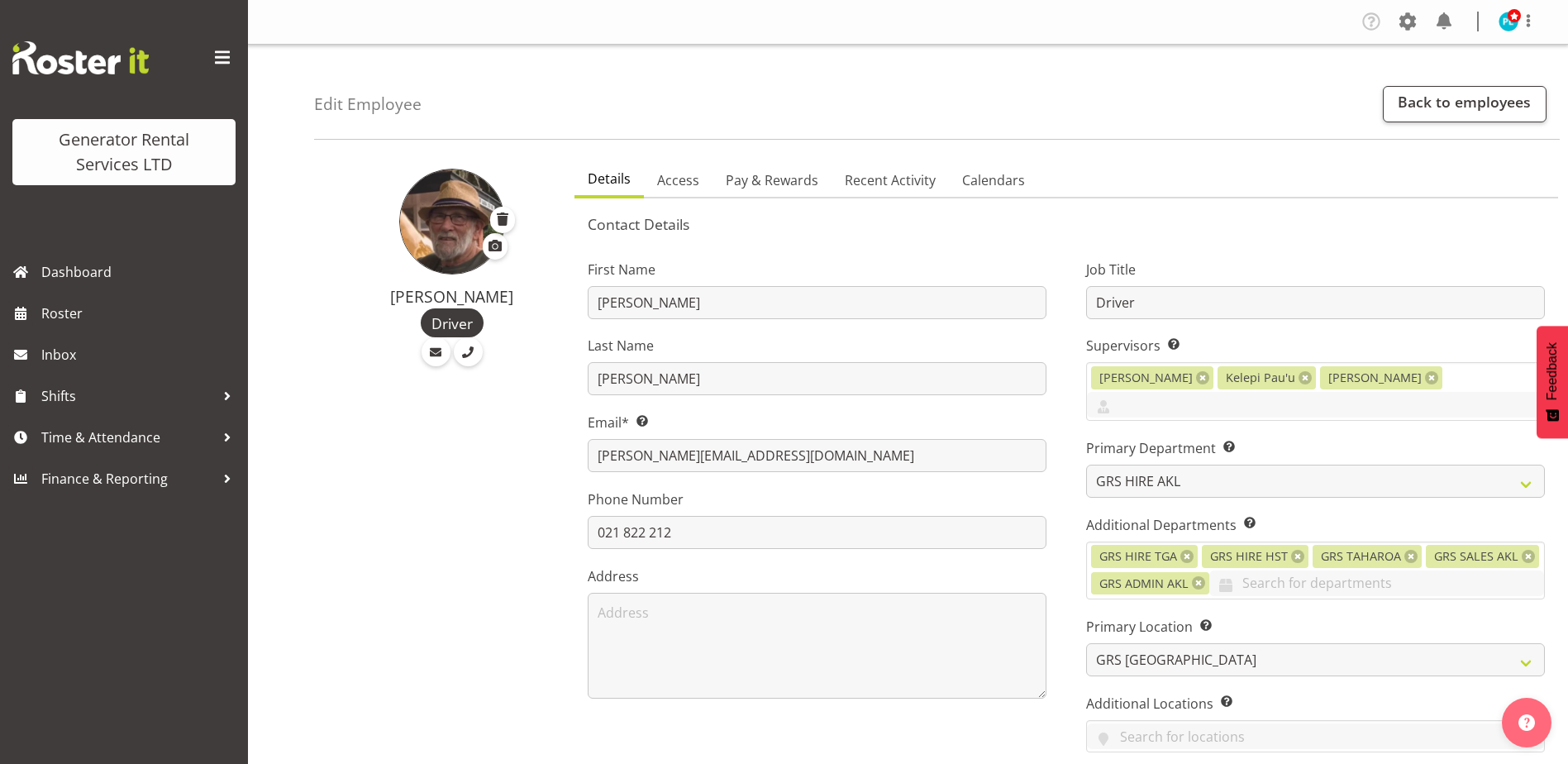
click at [226, 62] on span at bounding box center [223, 58] width 27 height 27
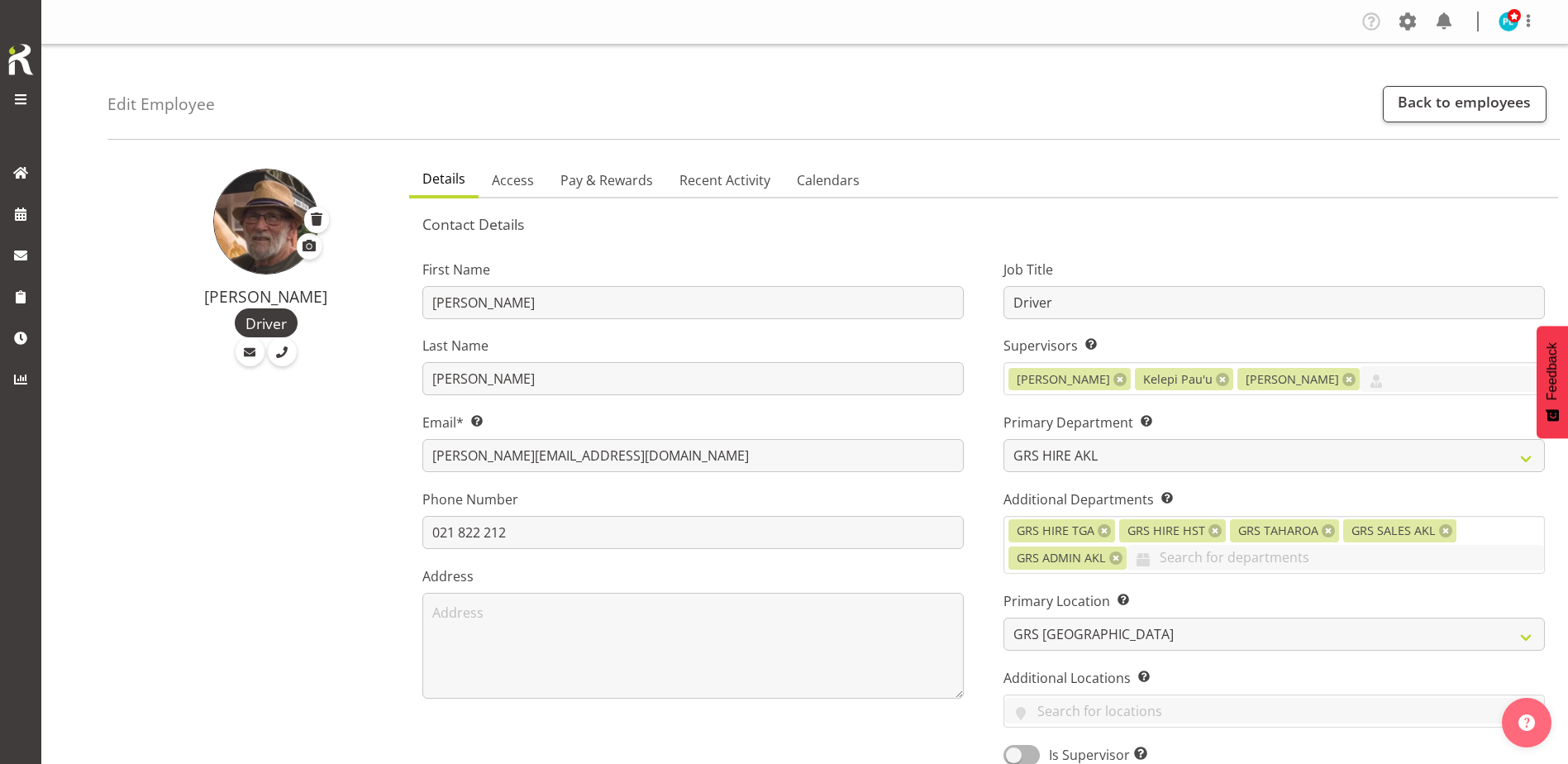
click at [15, 101] on span at bounding box center [21, 99] width 20 height 20
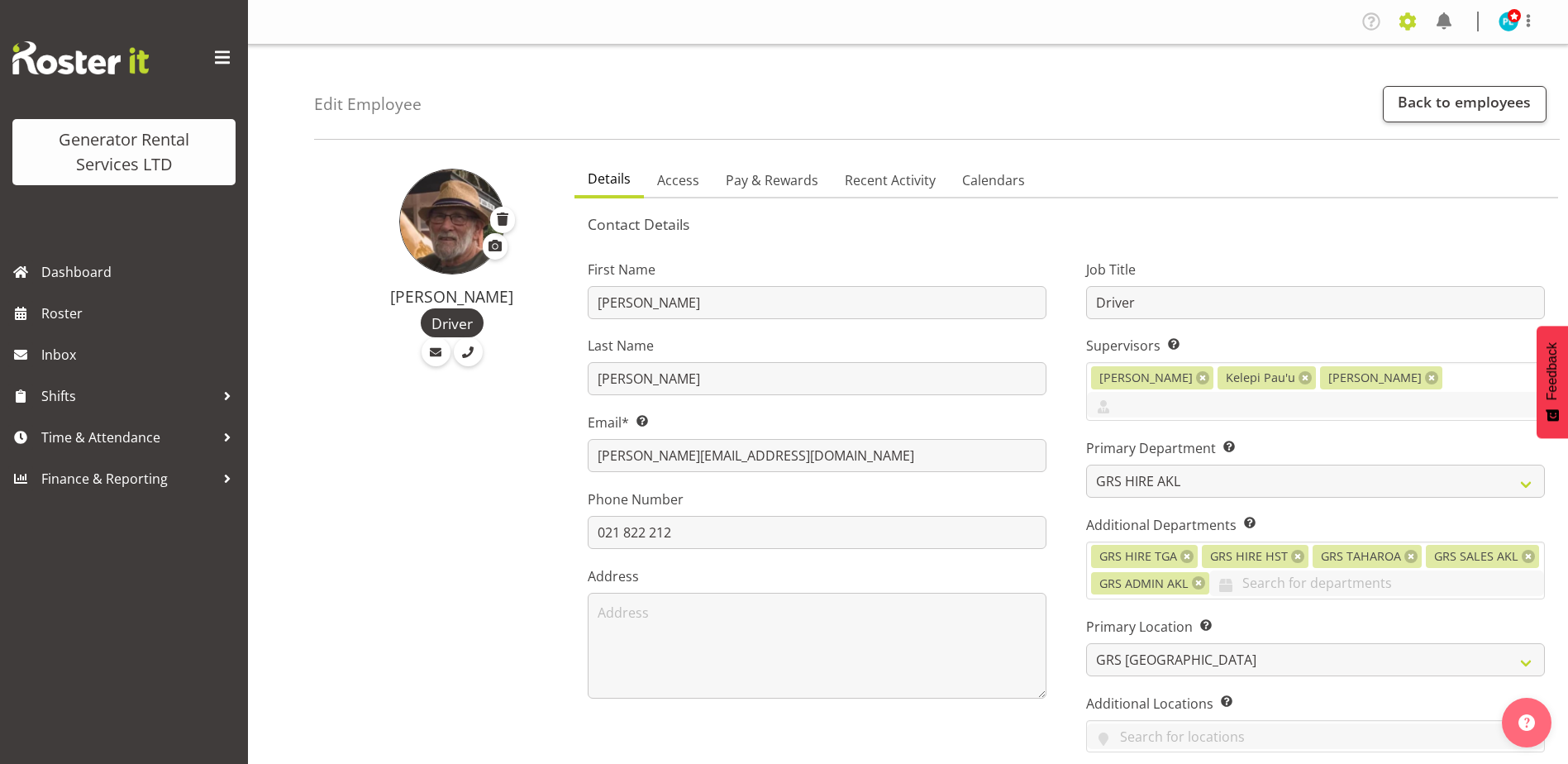
click at [1406, 24] on span at bounding box center [1408, 21] width 27 height 27
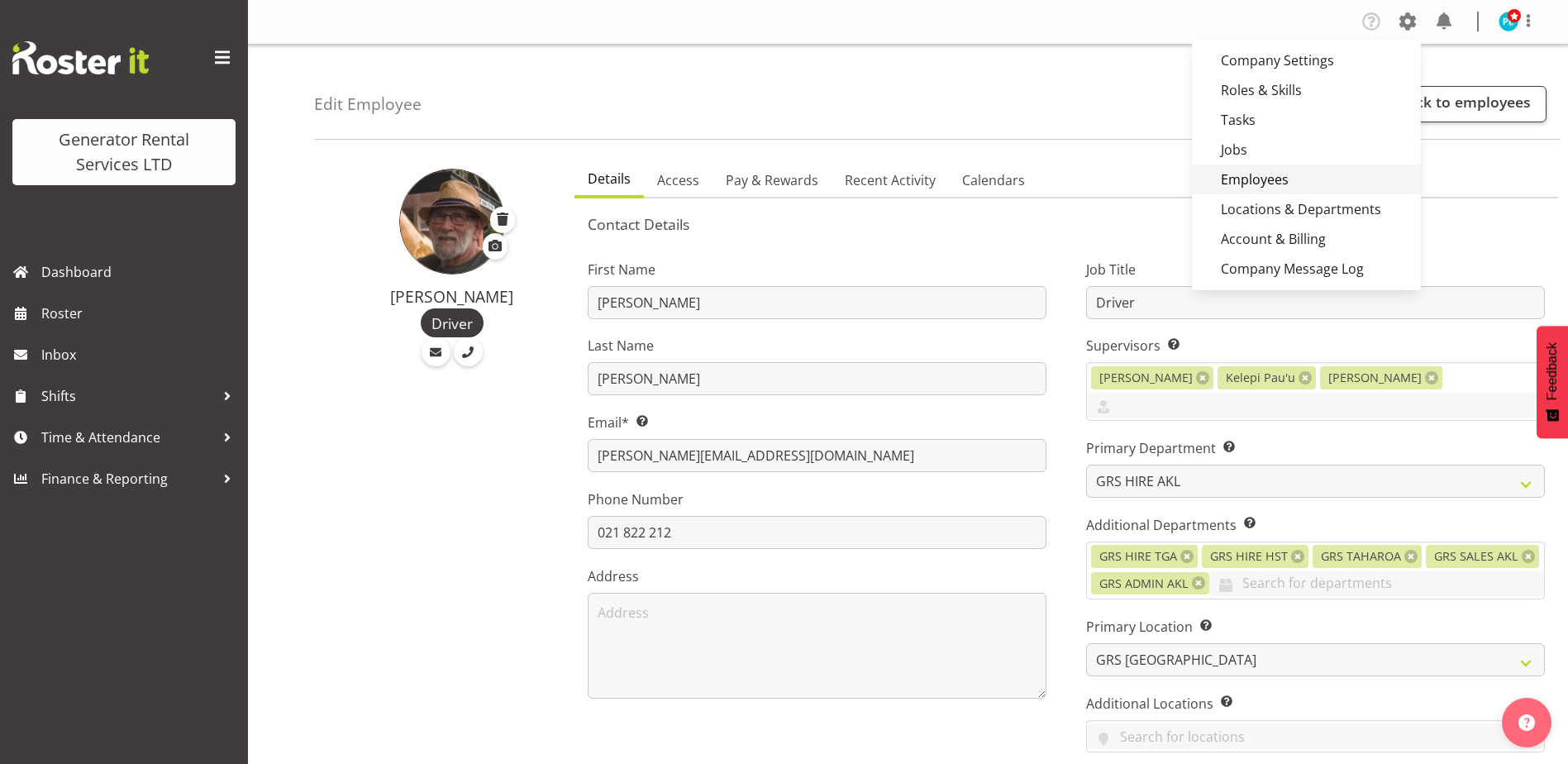
click at [1254, 177] on link "Employees" at bounding box center [1306, 179] width 229 height 29
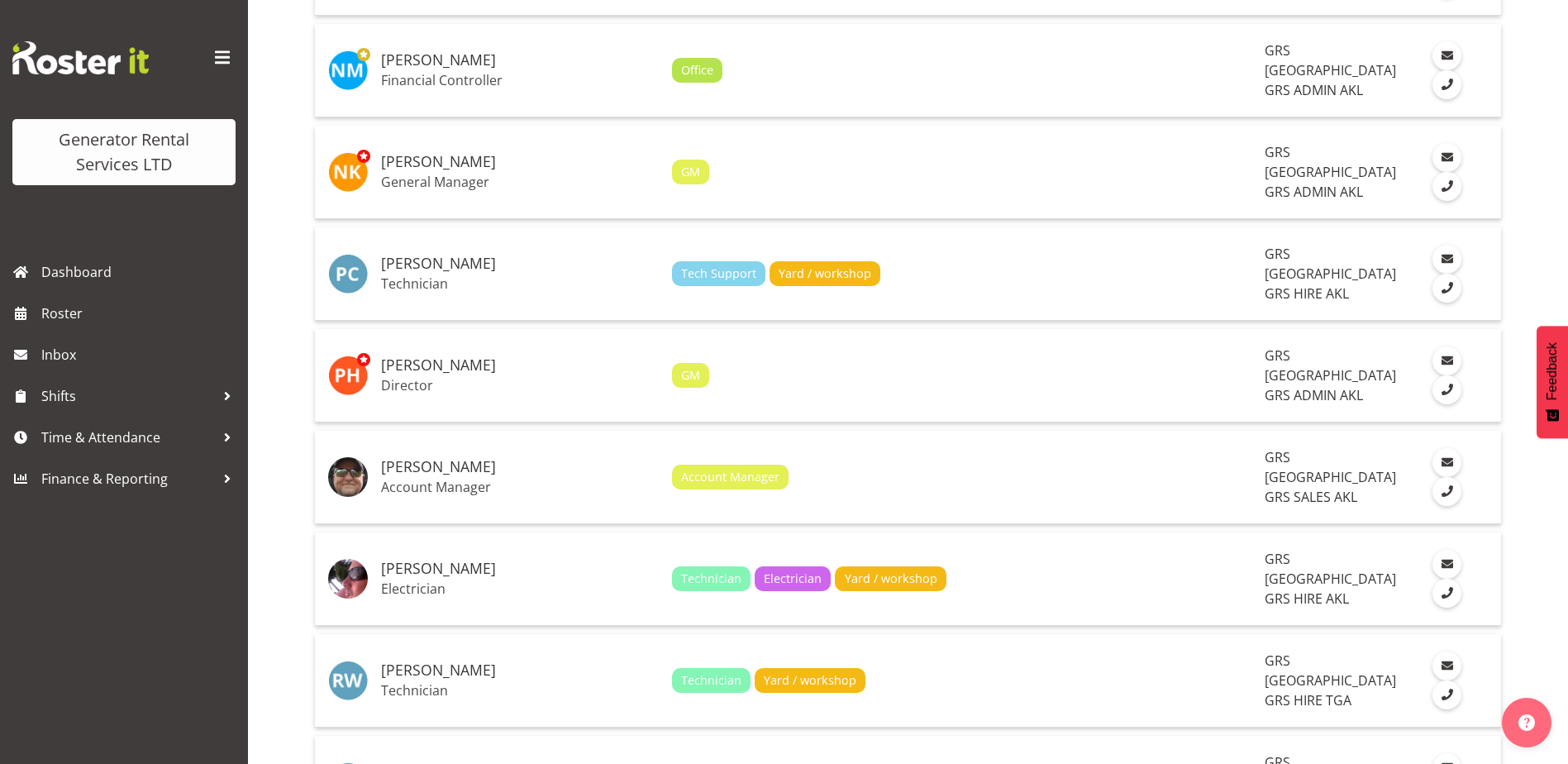
scroll to position [3652, 0]
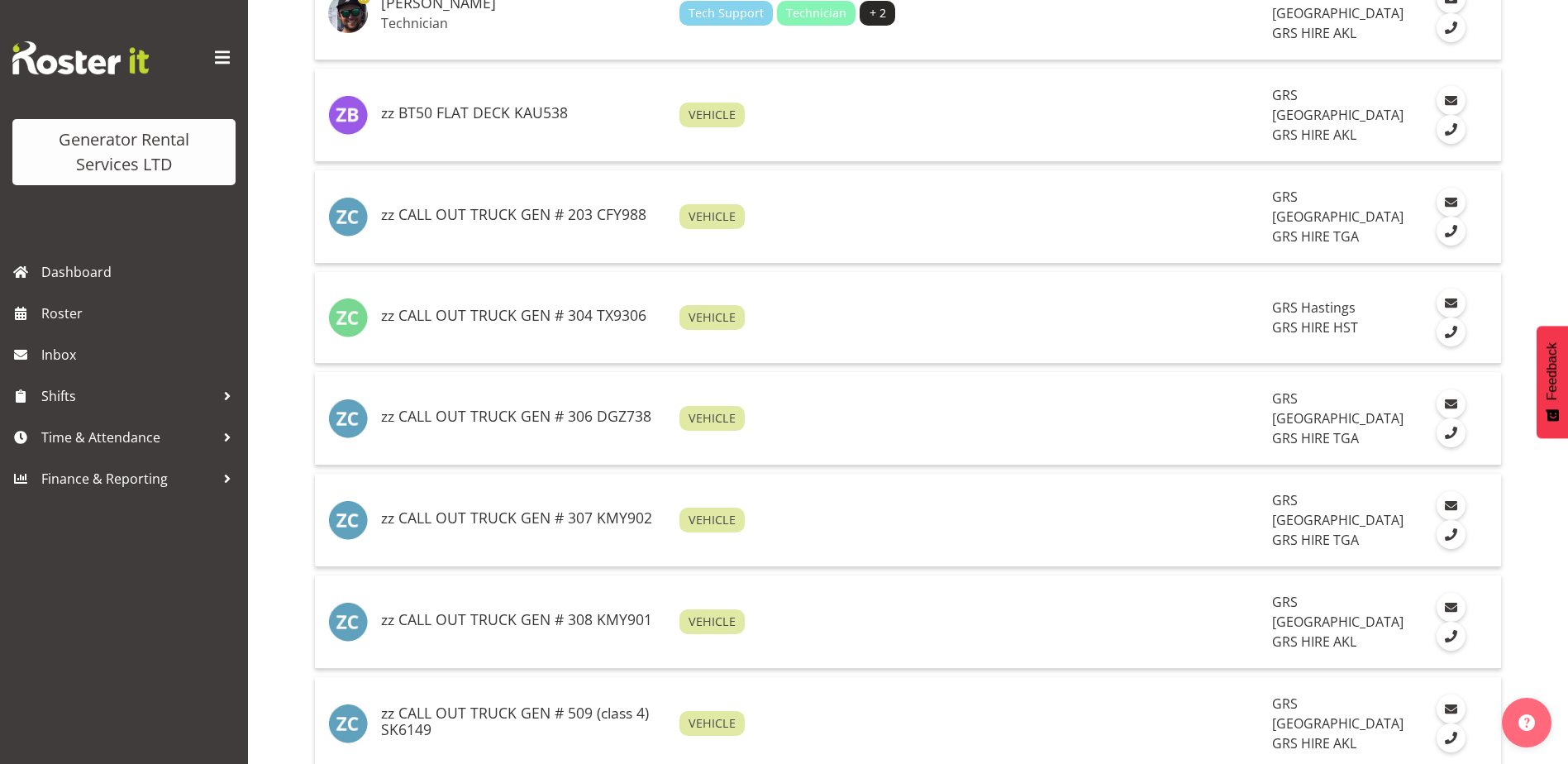
scroll to position [0, 0]
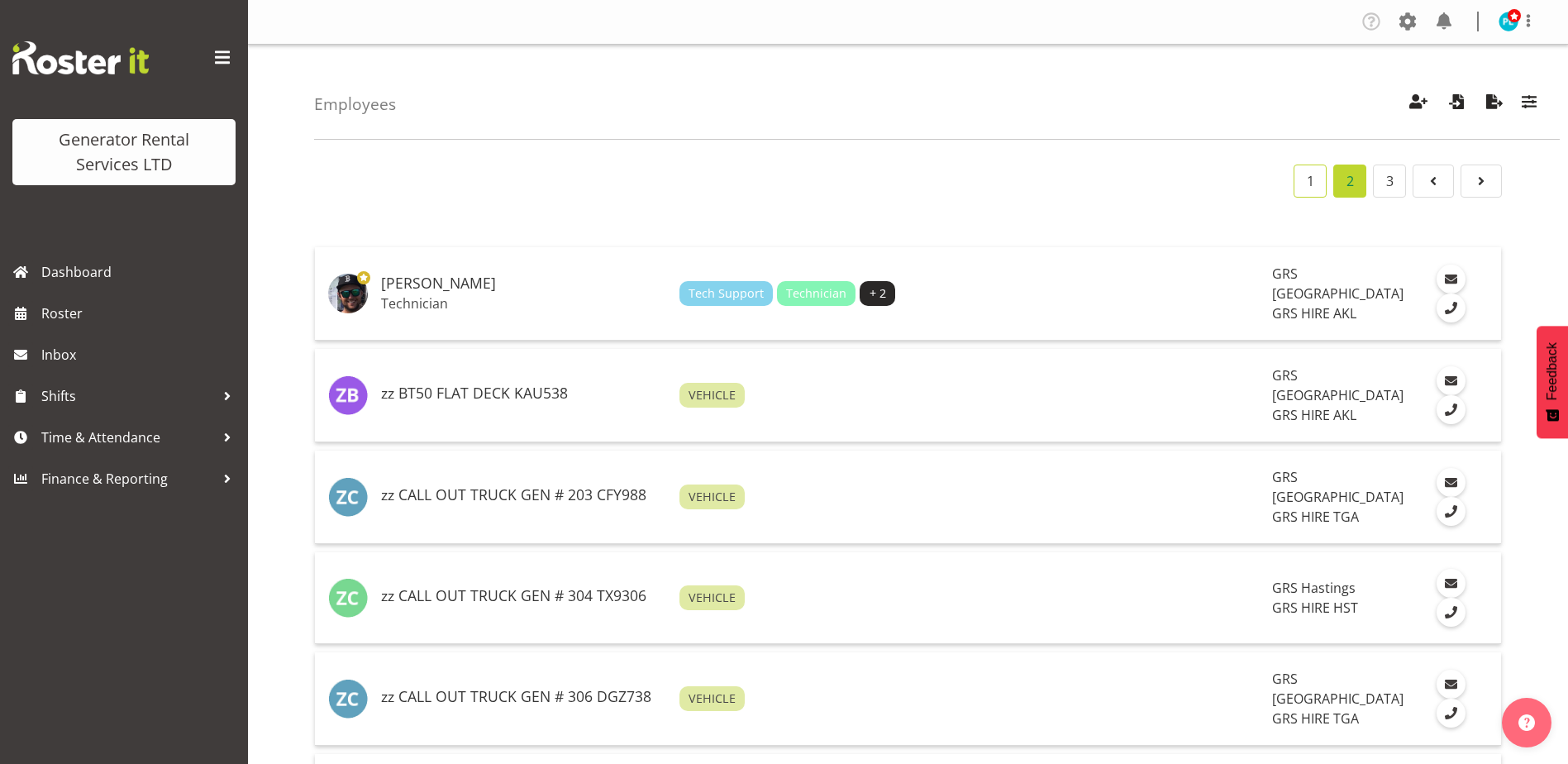
click at [1303, 185] on link "1" at bounding box center [1309, 181] width 33 height 33
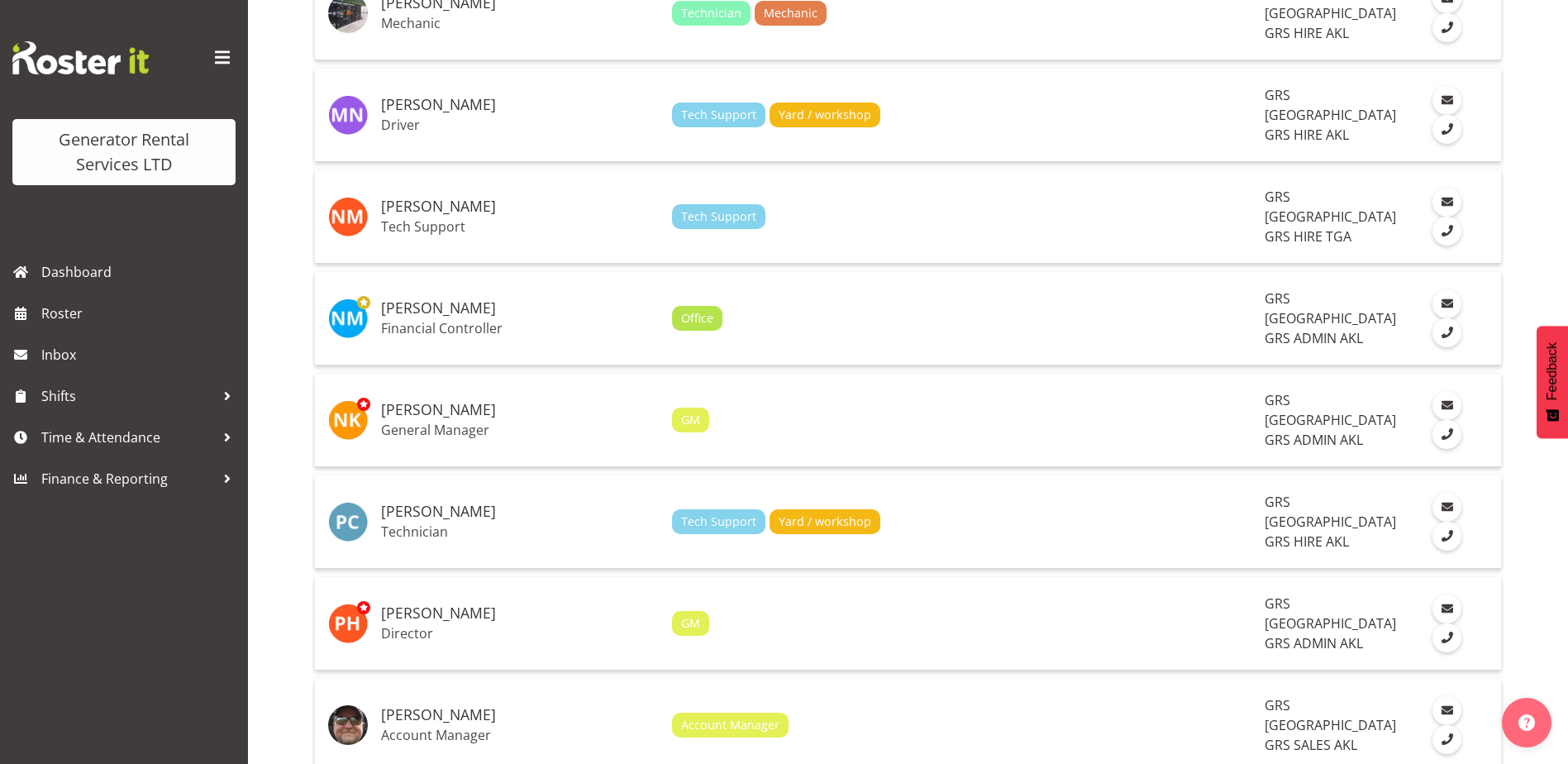
scroll to position [3637, 0]
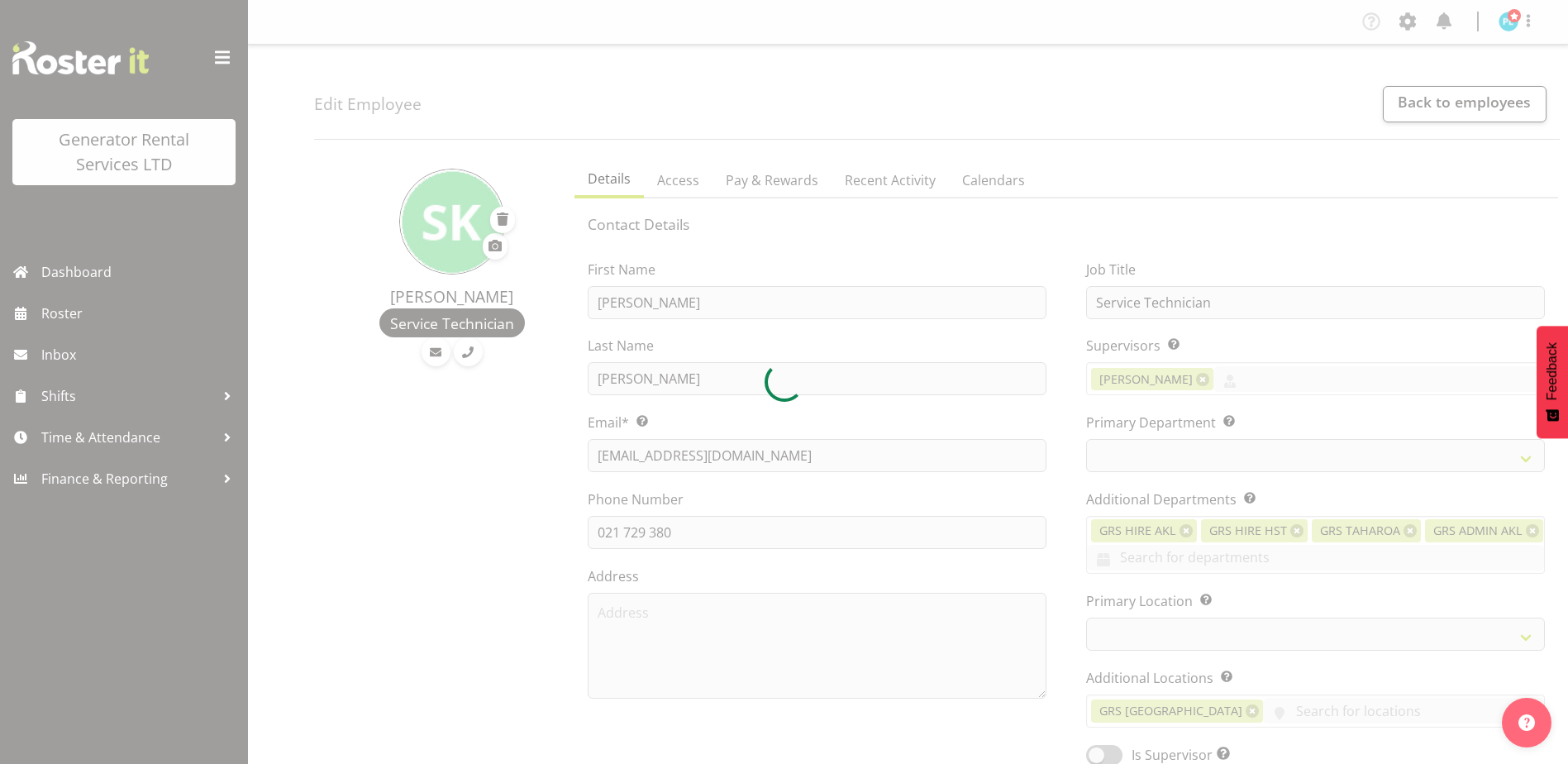
select select "shift"
select select "TimelineWeek"
select select
select select "21"
select select "29"
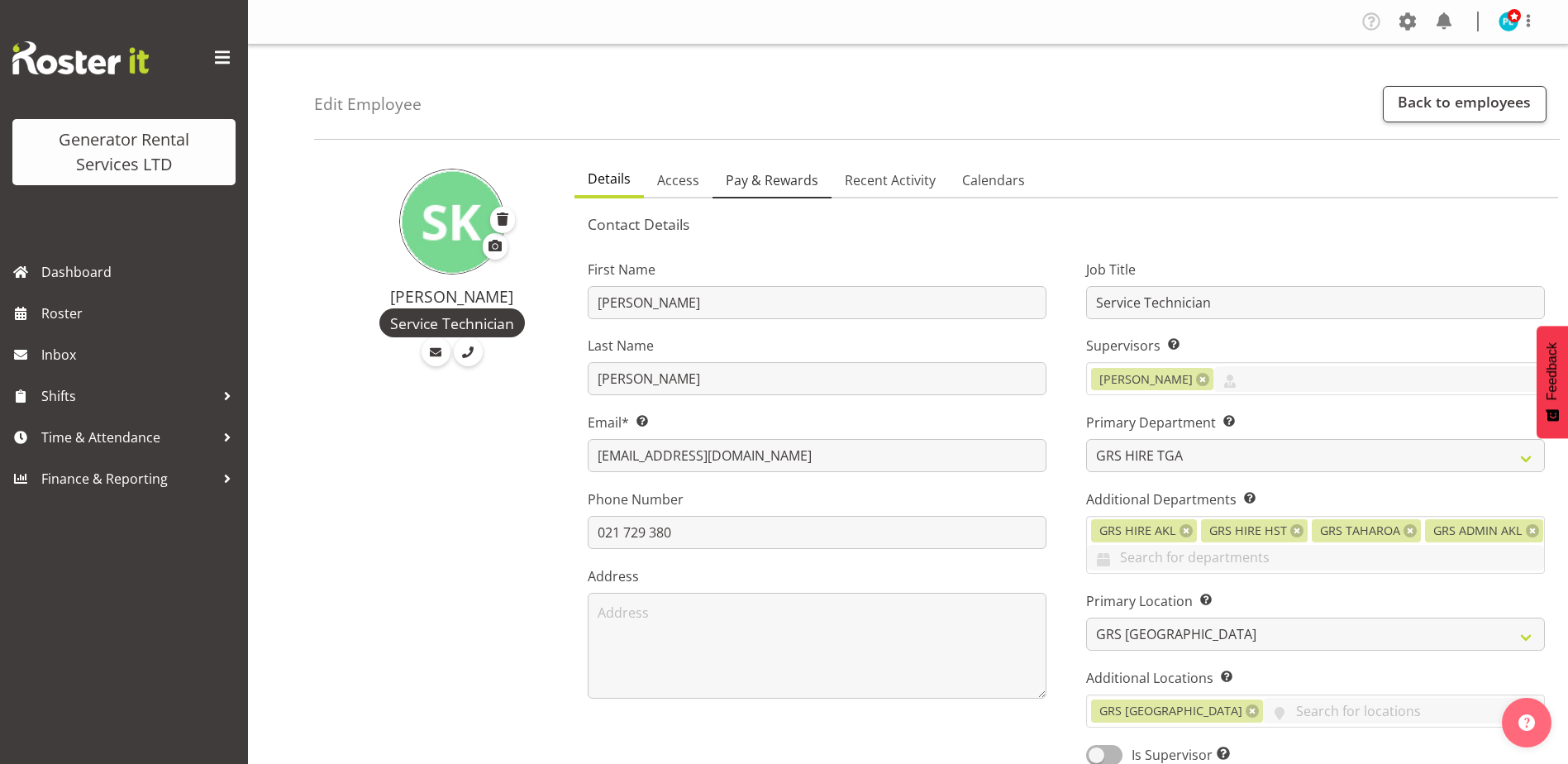
click at [753, 182] on span "Pay & Rewards" at bounding box center [772, 180] width 93 height 20
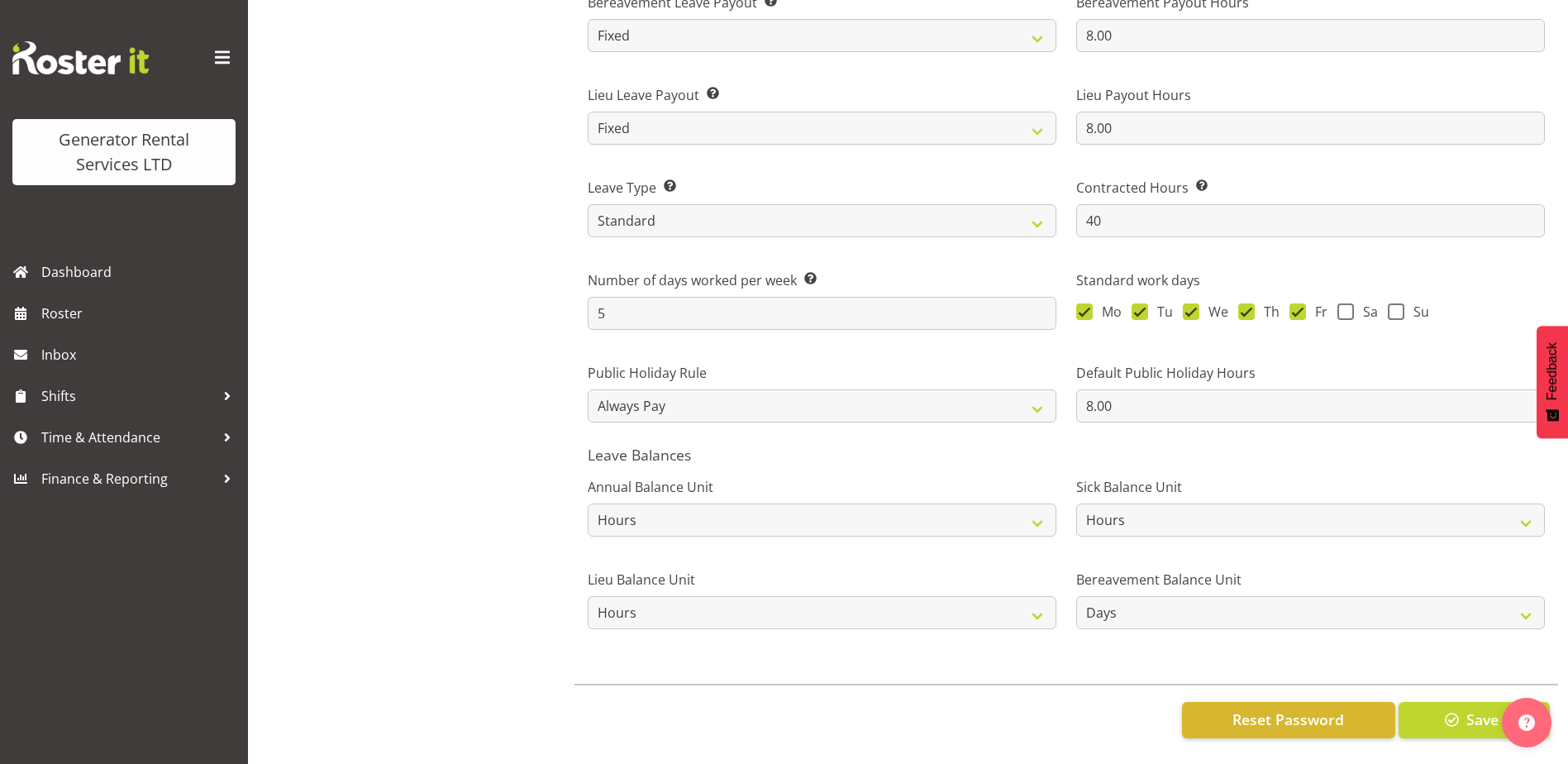
scroll to position [1276, 0]
click at [1429, 710] on button "Save" at bounding box center [1474, 719] width 152 height 37
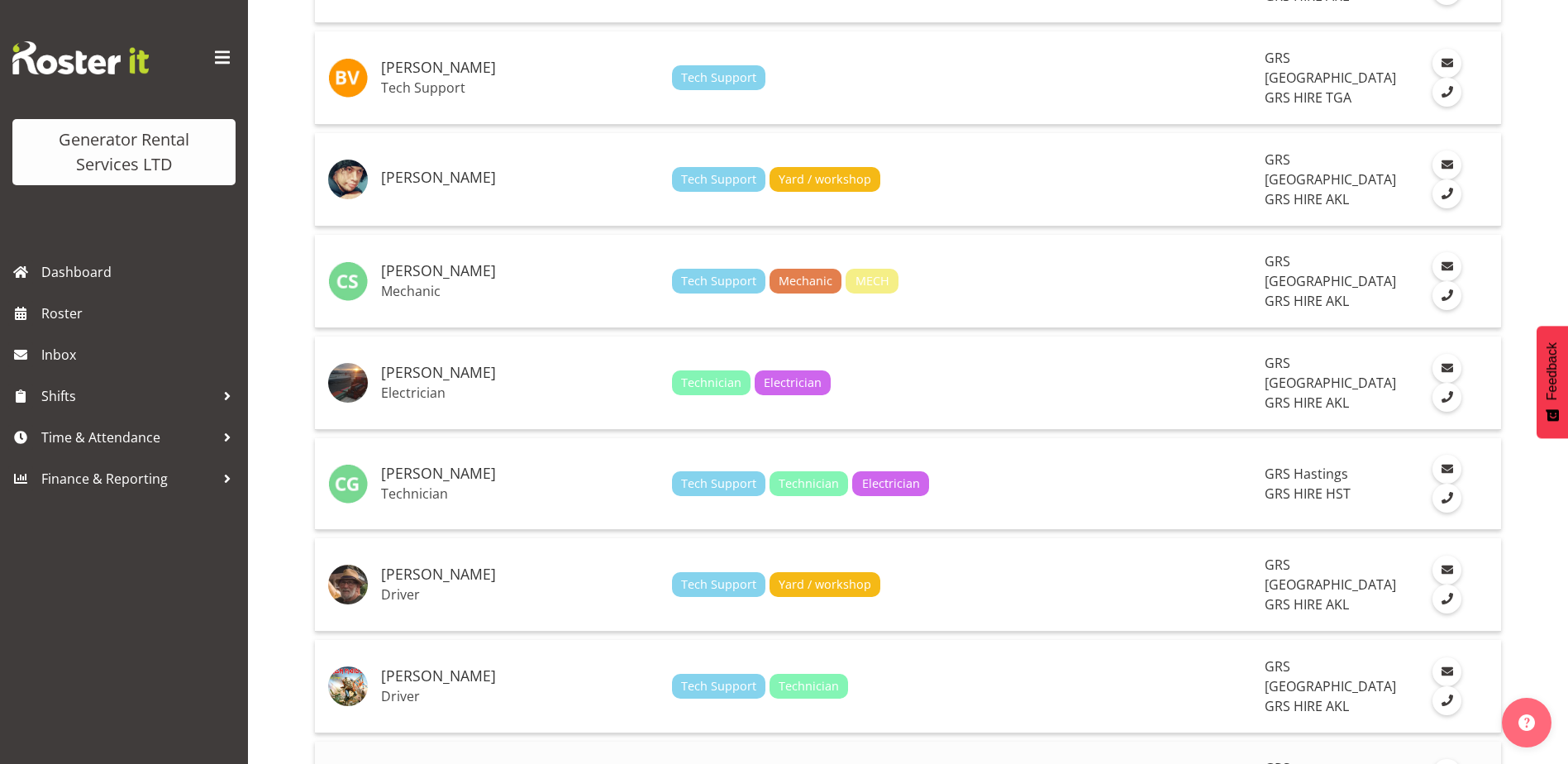
scroll to position [826, 0]
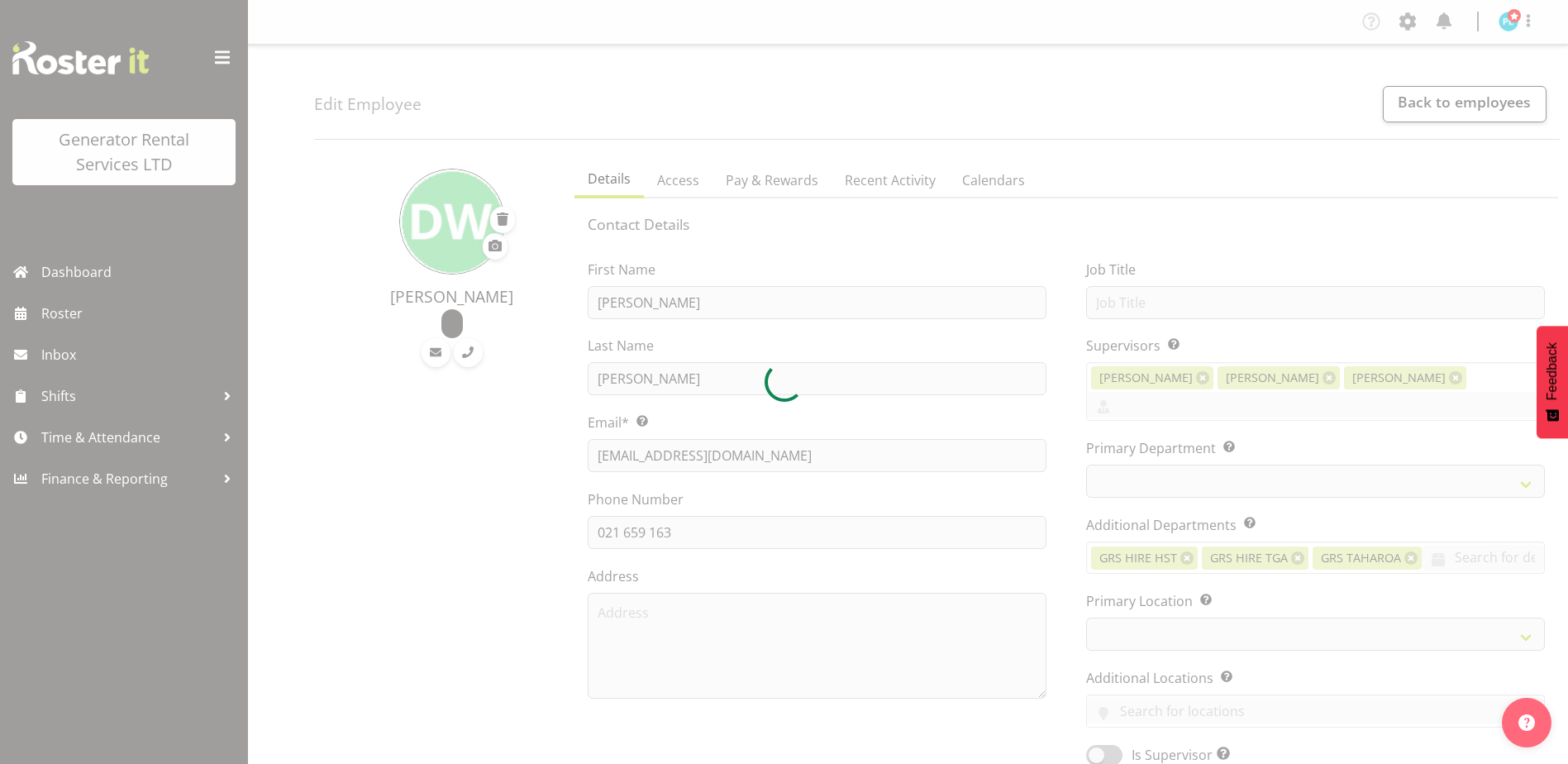
select select "TimelineWeek"
select select
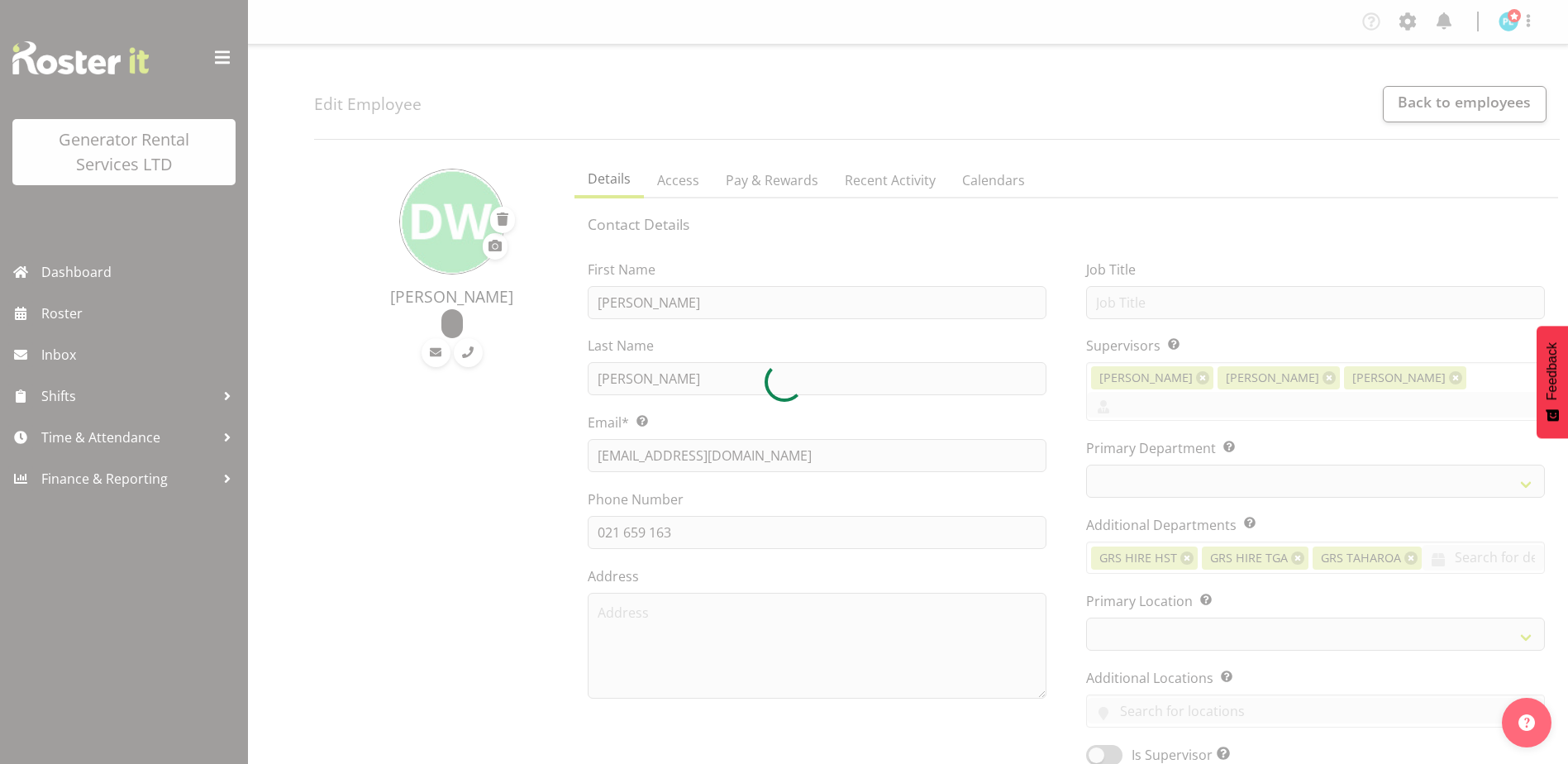
select select "20"
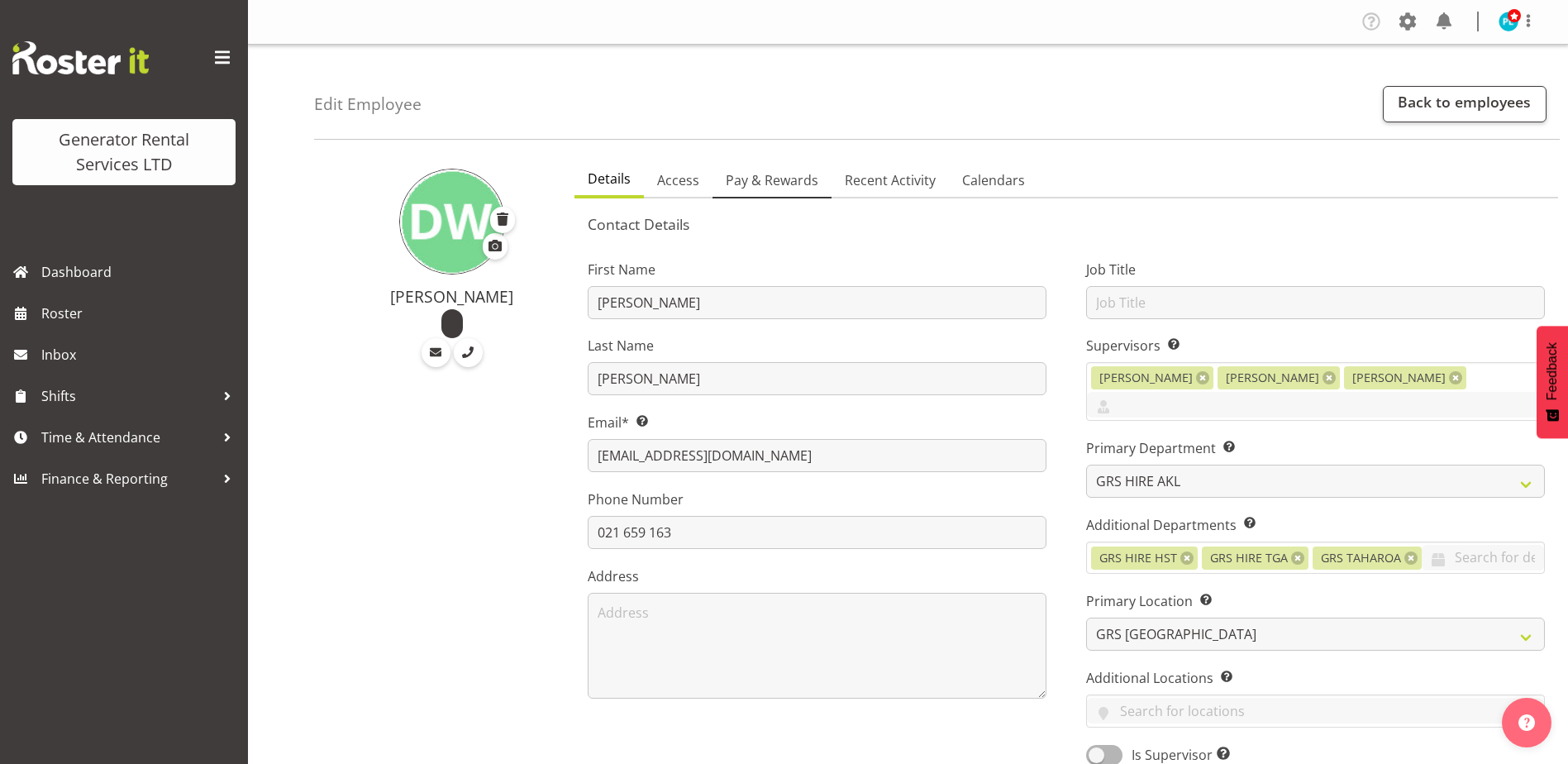
click at [765, 177] on span "Pay & Rewards" at bounding box center [772, 180] width 93 height 20
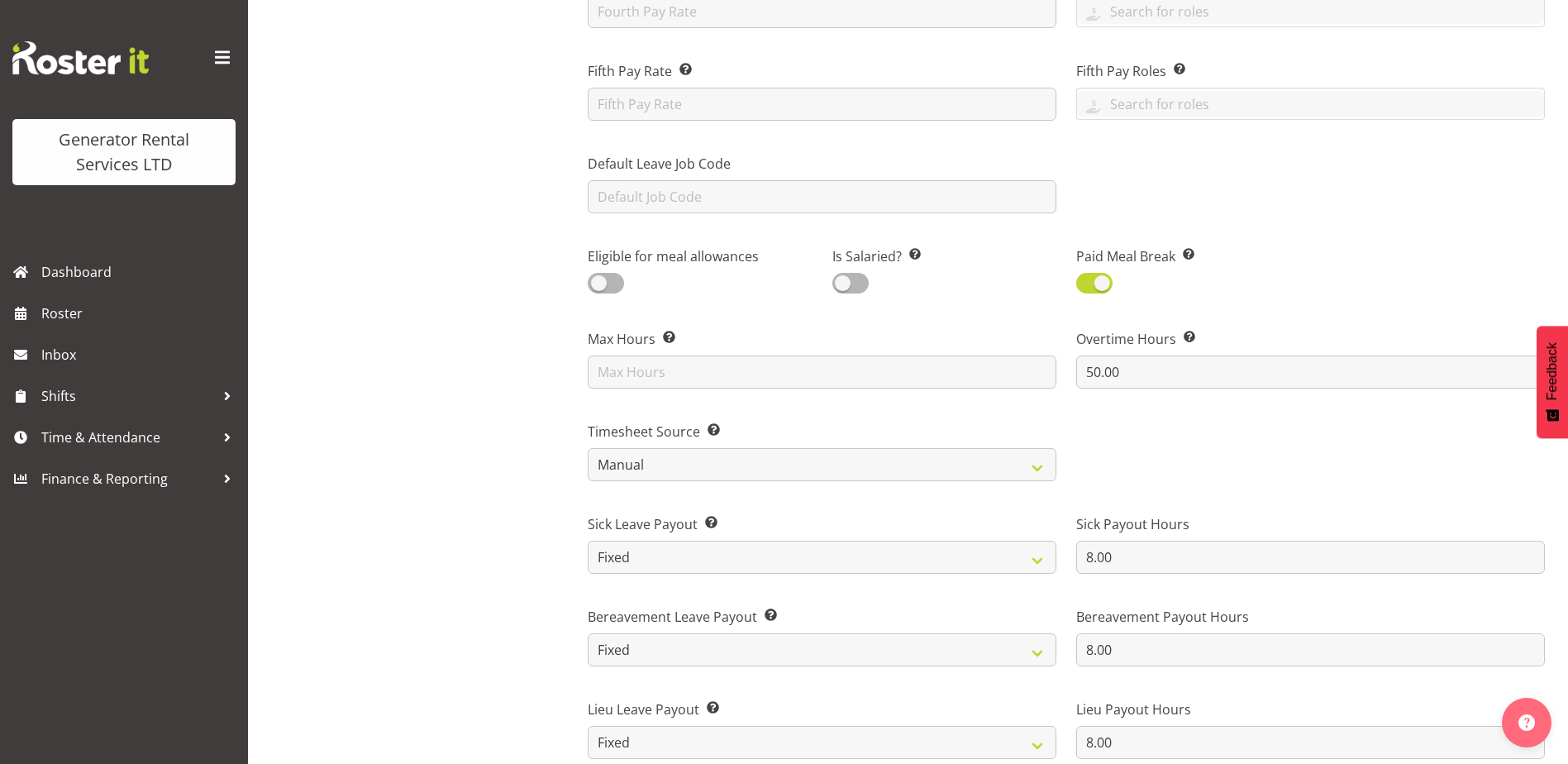
scroll to position [661, 0]
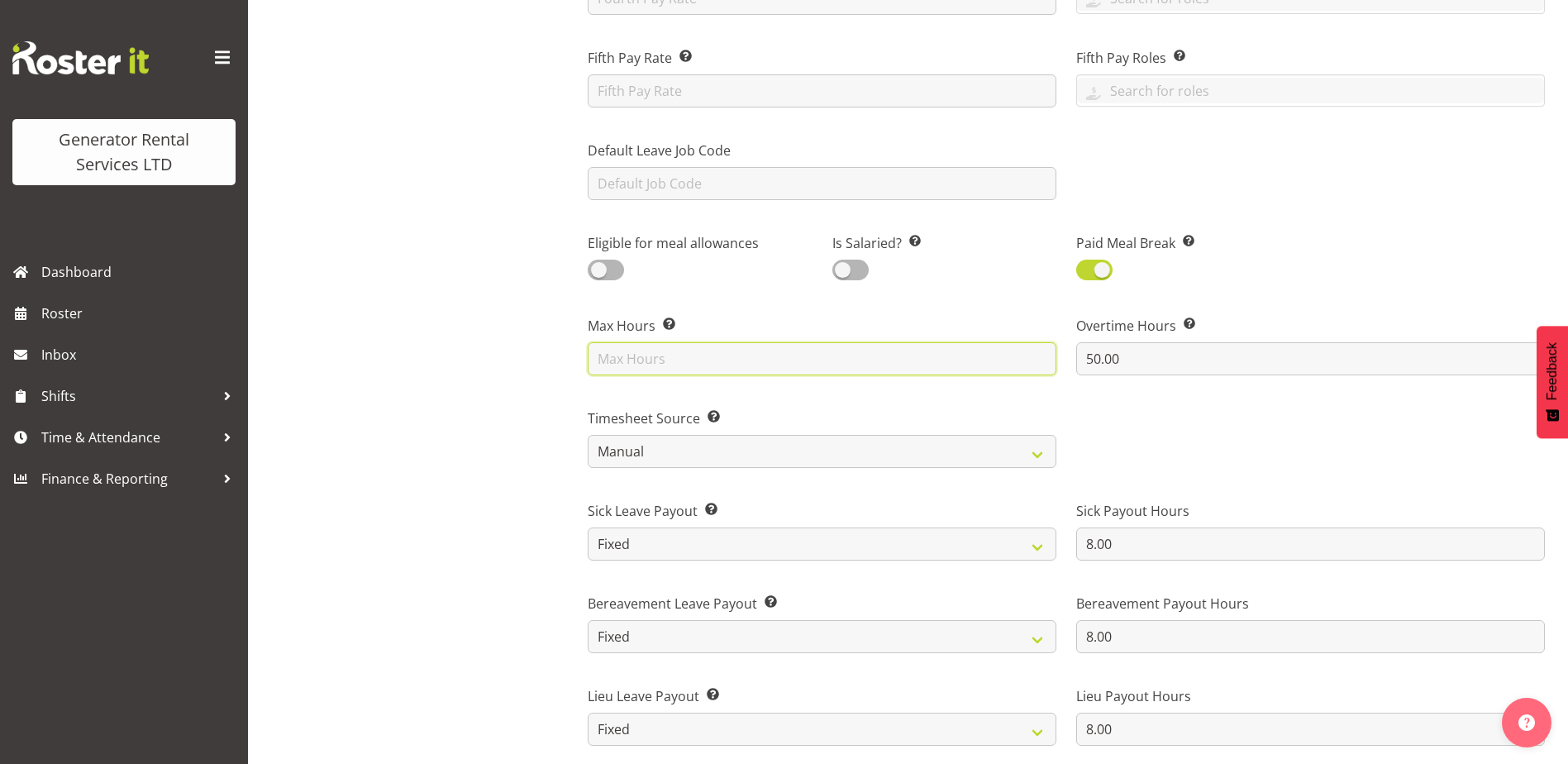
click at [623, 358] on input "text" at bounding box center [822, 358] width 469 height 33
type input "40"
drag, startPoint x: 1154, startPoint y: 357, endPoint x: 965, endPoint y: 357, distance: 189.0
click at [965, 357] on div "Payroll ID This number should match the Payroll ID in your payroll system. 117 …" at bounding box center [1066, 298] width 977 height 1471
type input "40"
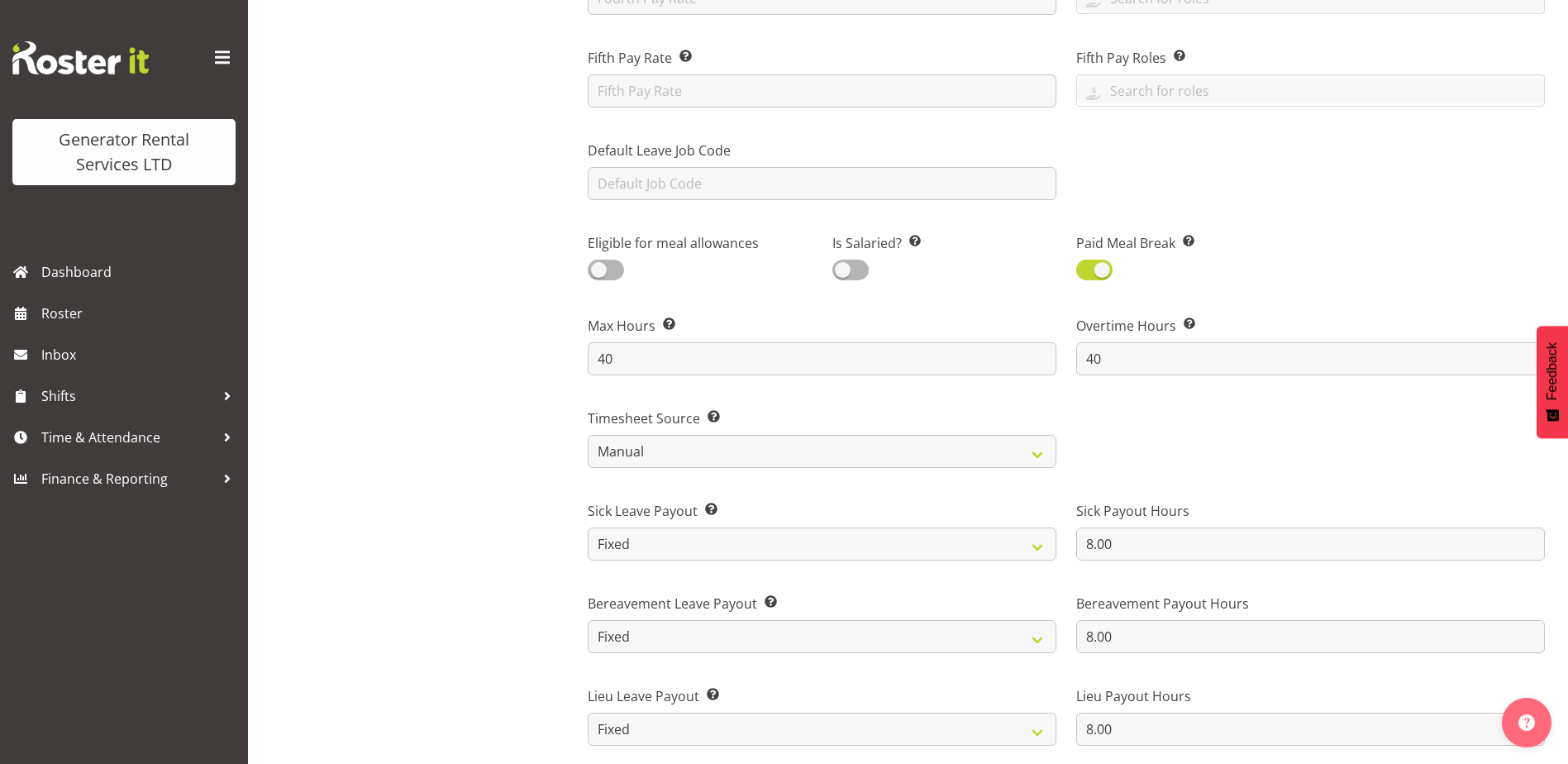
click at [1102, 442] on div at bounding box center [1310, 431] width 488 height 93
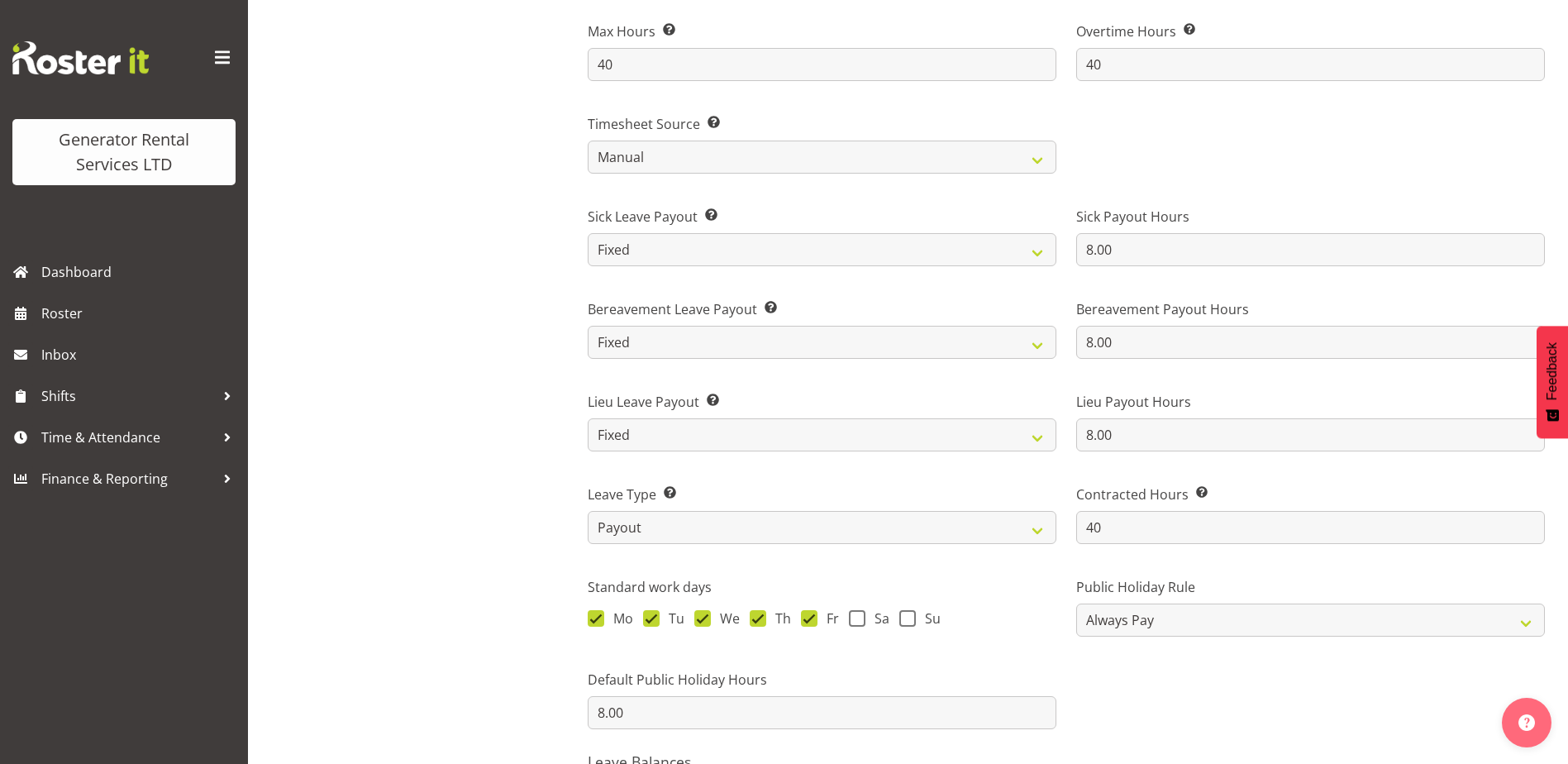
scroll to position [992, 0]
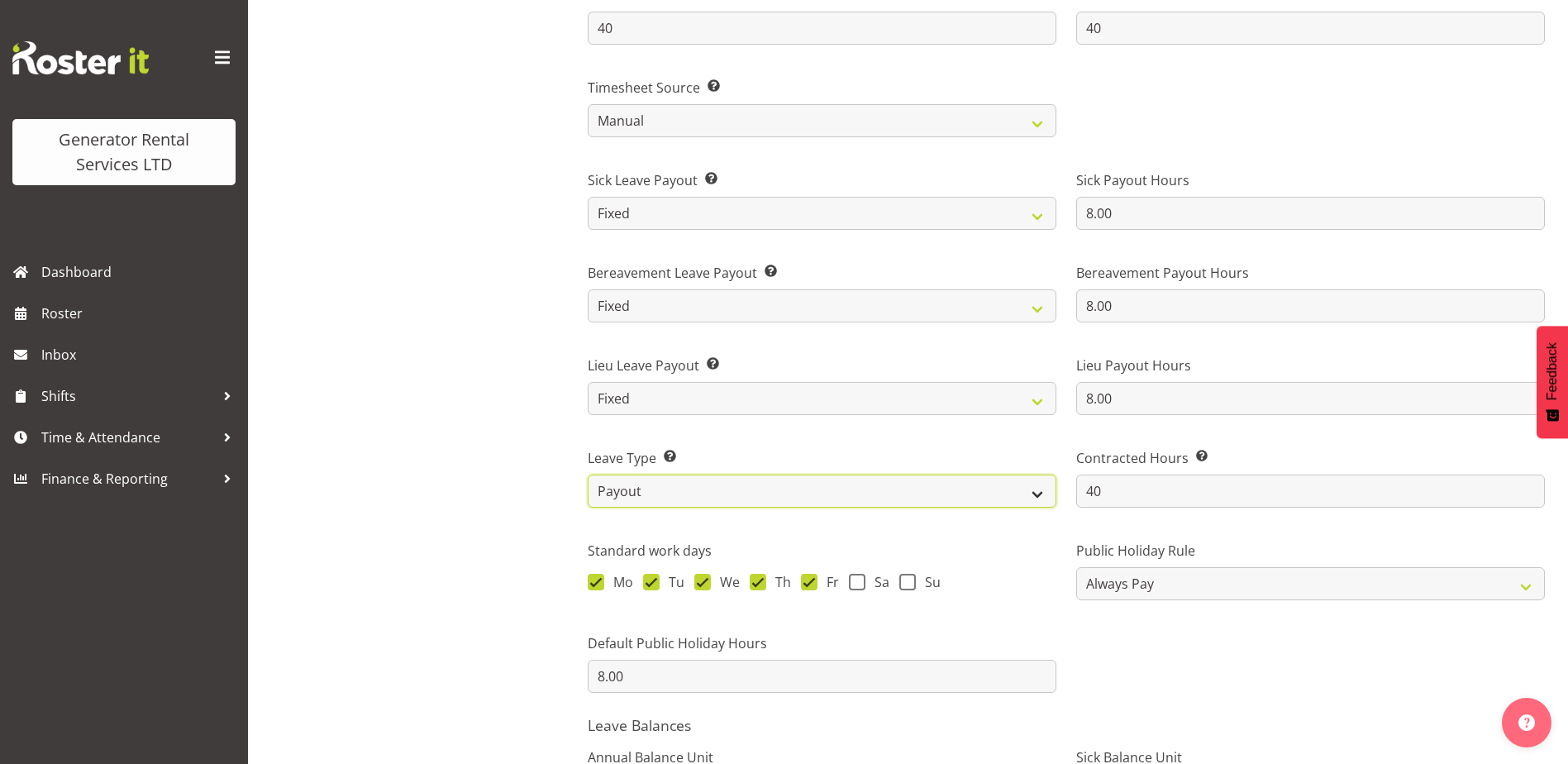
click at [1021, 494] on select "Standard History Payout Roster Roster - Fixed" at bounding box center [822, 490] width 469 height 33
select select "standard"
click at [587, 474] on select "Standard History Payout Roster Roster - Fixed" at bounding box center [822, 490] width 469 height 33
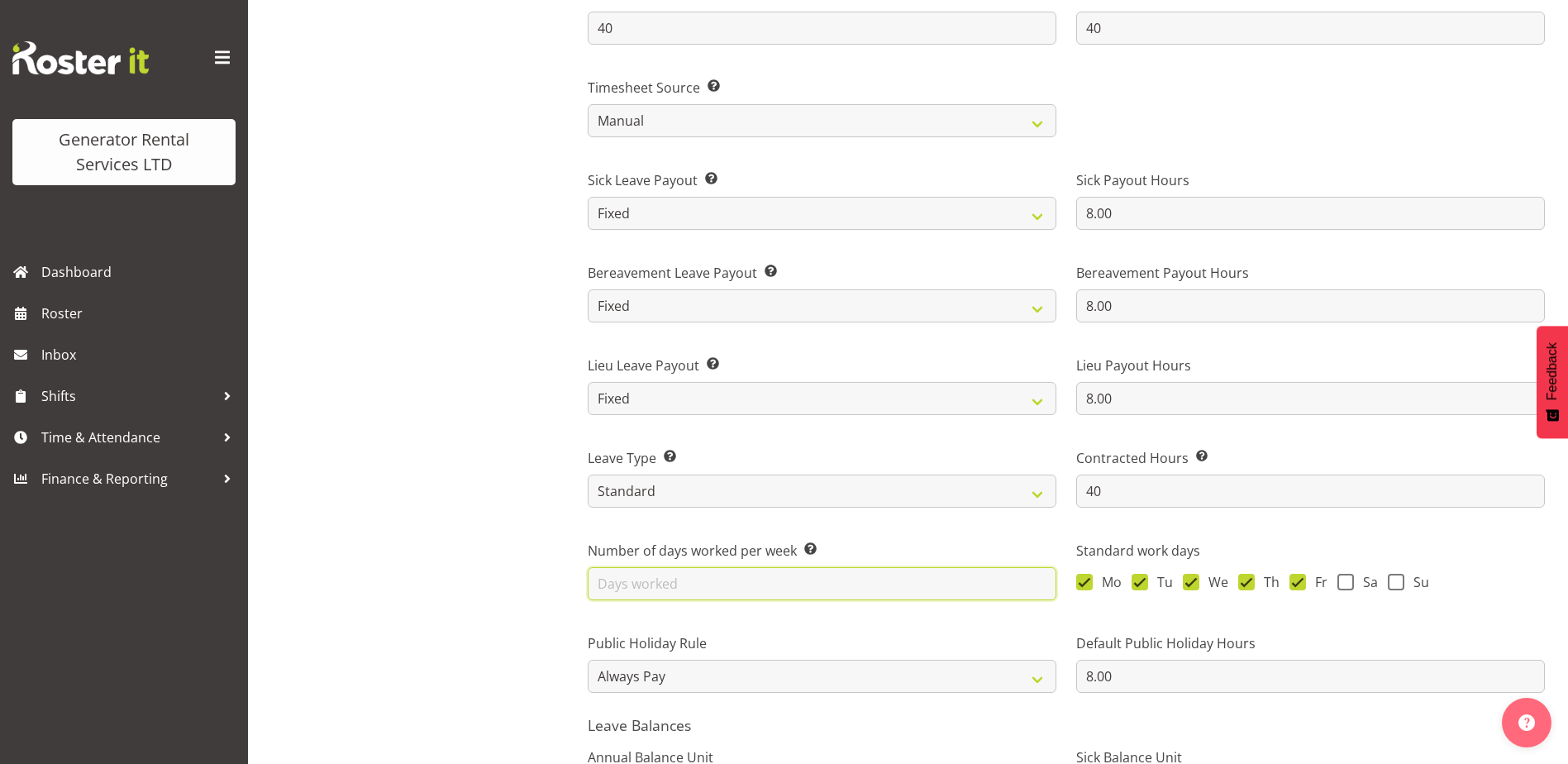
click at [623, 582] on input "text" at bounding box center [822, 583] width 469 height 33
type input "5"
click at [488, 576] on div "Daniel Watkinson" at bounding box center [439, 97] width 250 height 1875
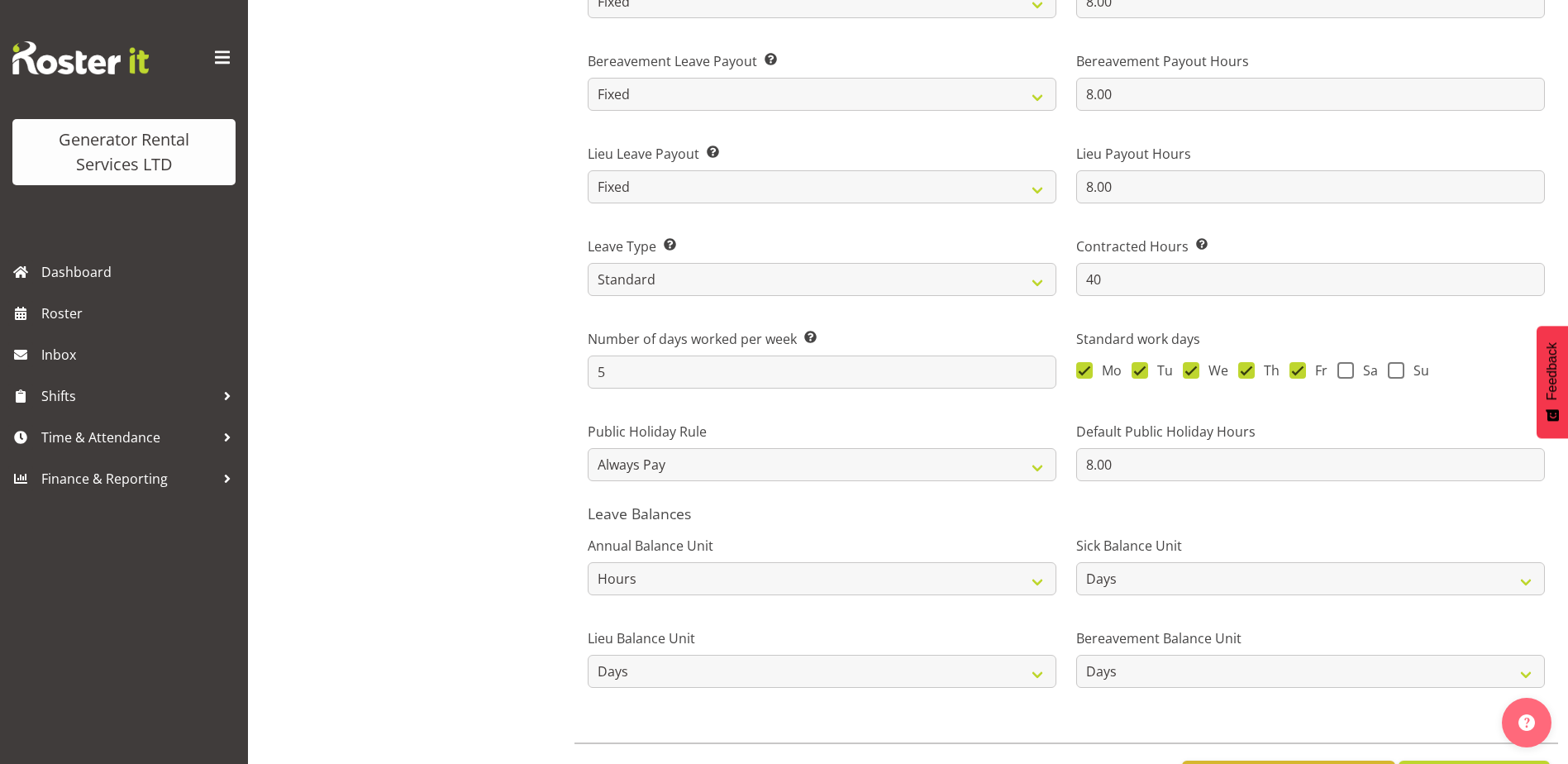
scroll to position [1276, 0]
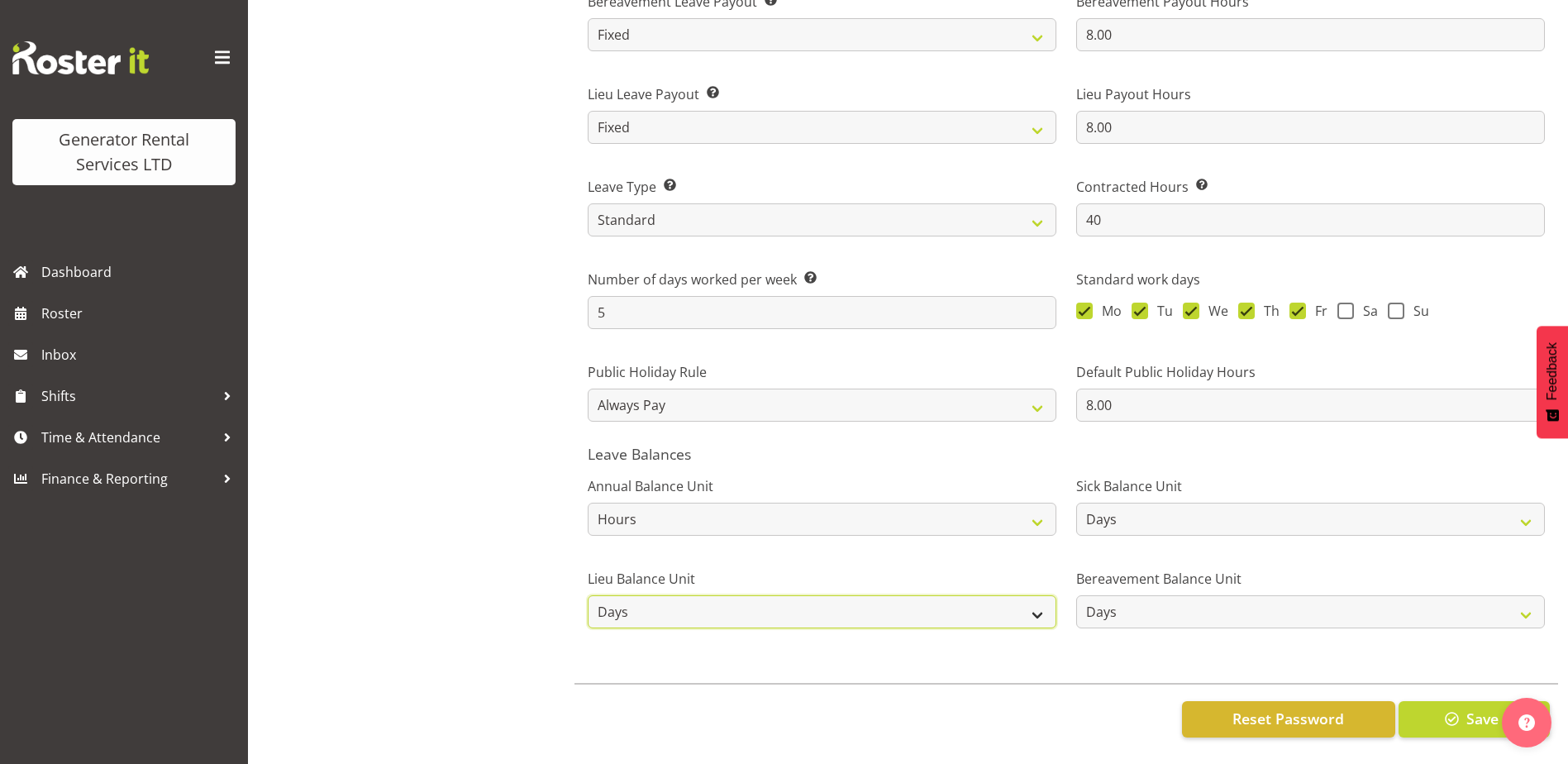
click at [714, 606] on select "Hours Days" at bounding box center [822, 612] width 469 height 33
select select "hour"
click at [587, 596] on select "Hours Days" at bounding box center [822, 612] width 469 height 33
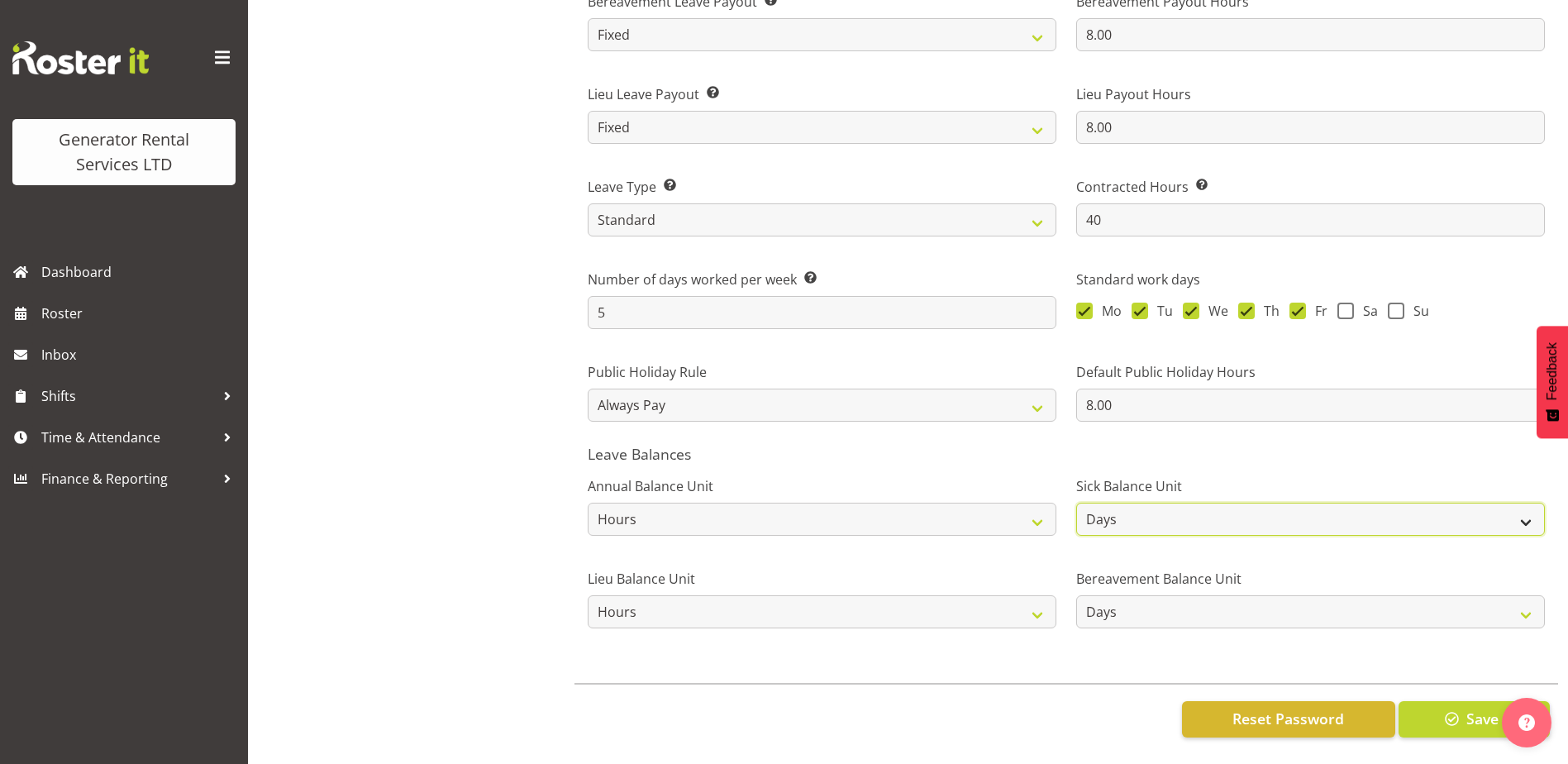
click at [1091, 506] on select "Hours Days" at bounding box center [1310, 519] width 469 height 33
select select "hour"
click at [1076, 503] on select "Hours Days" at bounding box center [1310, 519] width 469 height 33
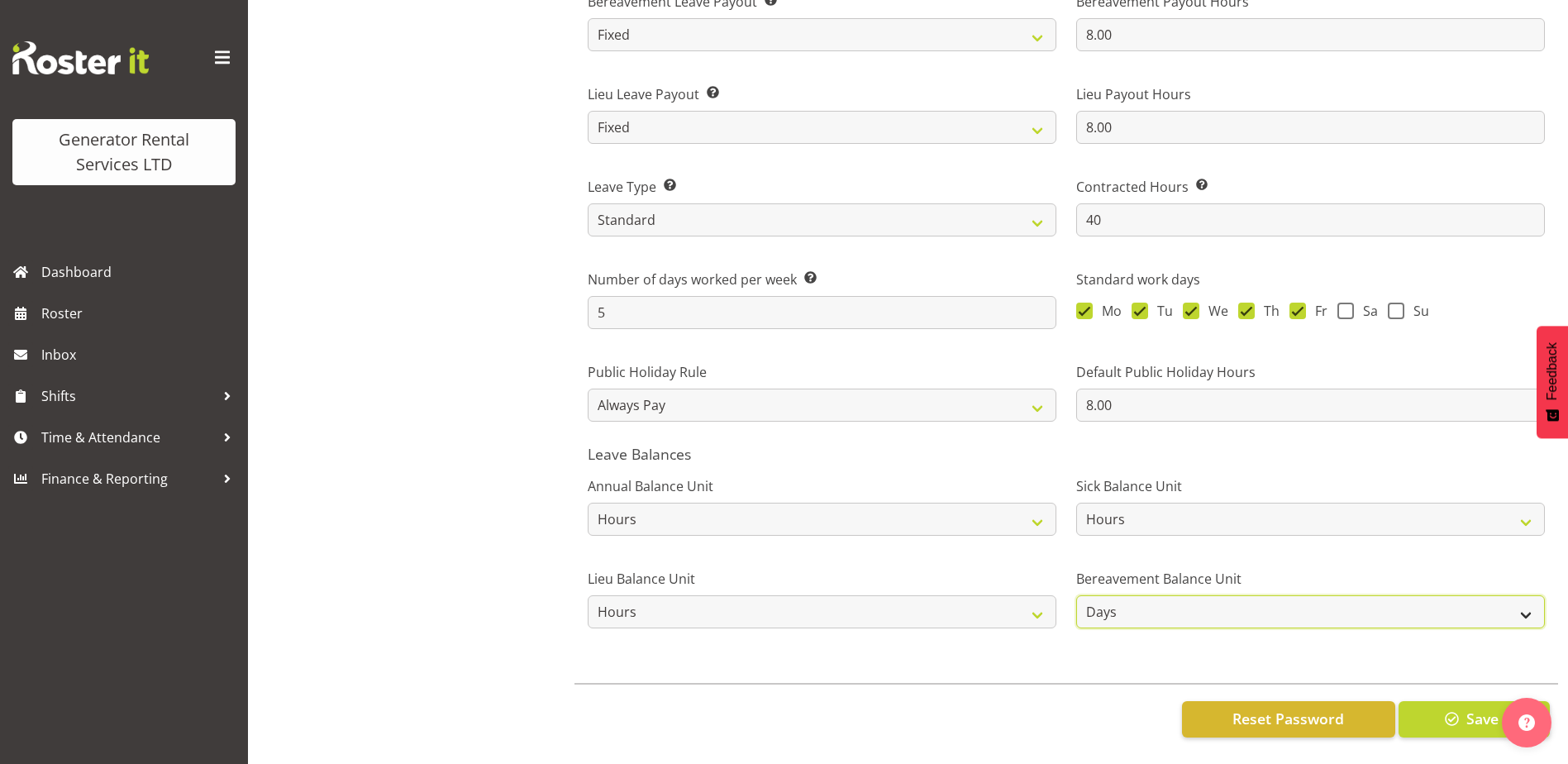
click at [1130, 599] on select "Hours Days" at bounding box center [1310, 612] width 469 height 33
select select "hour"
click at [1076, 596] on select "Hours Days" at bounding box center [1310, 612] width 469 height 33
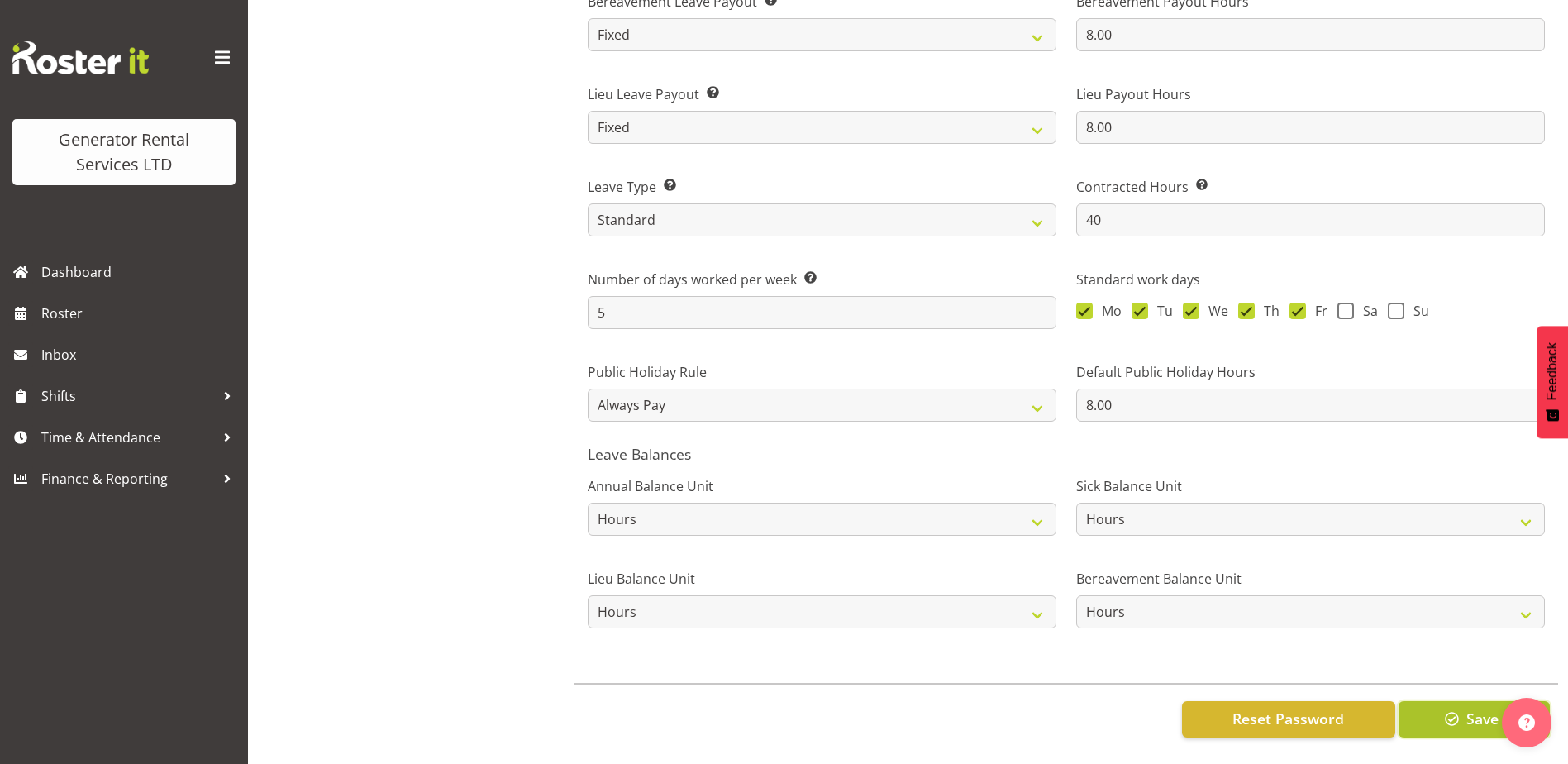
click at [1422, 714] on button "Save" at bounding box center [1474, 719] width 152 height 37
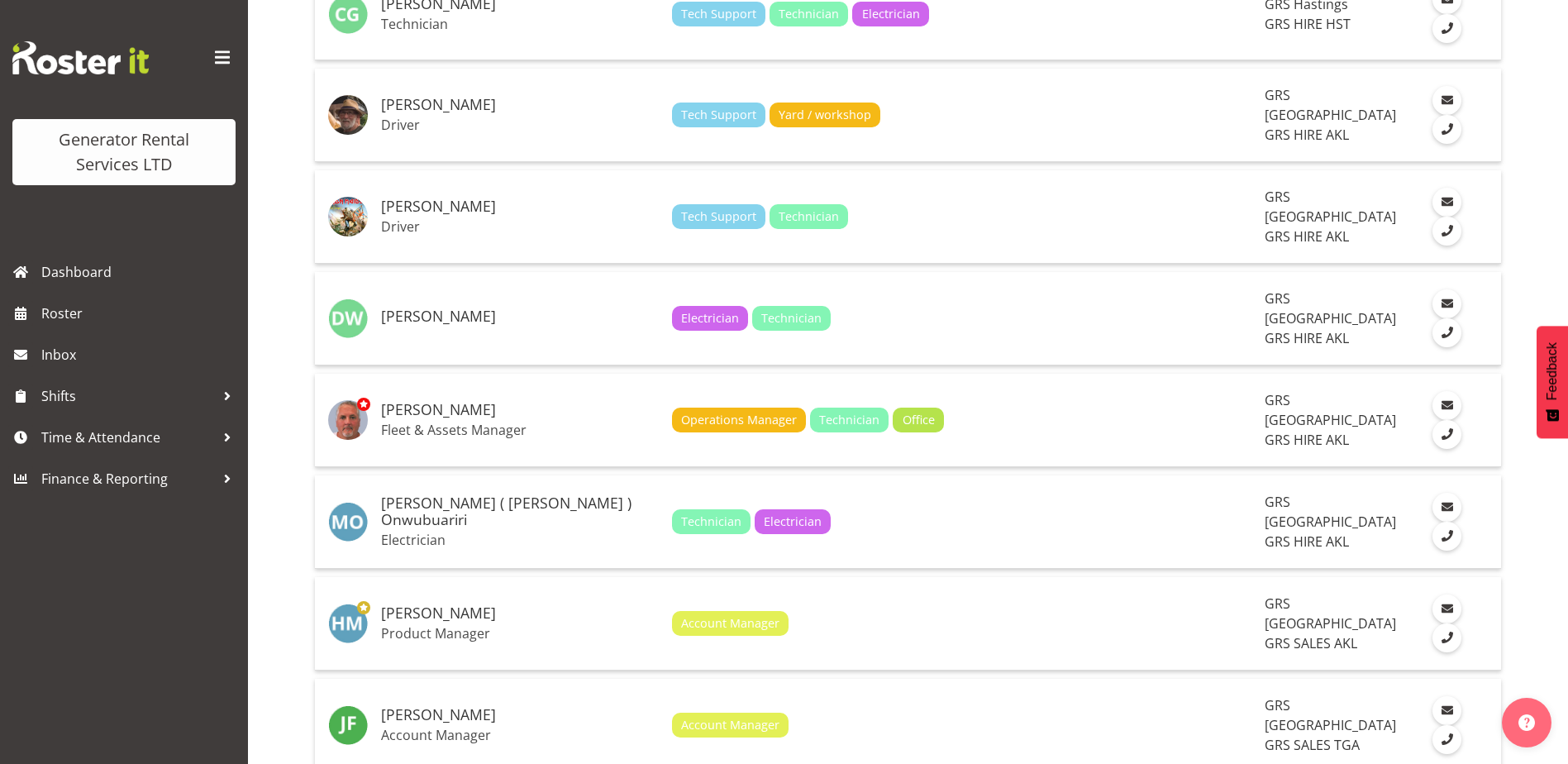
scroll to position [1323, 0]
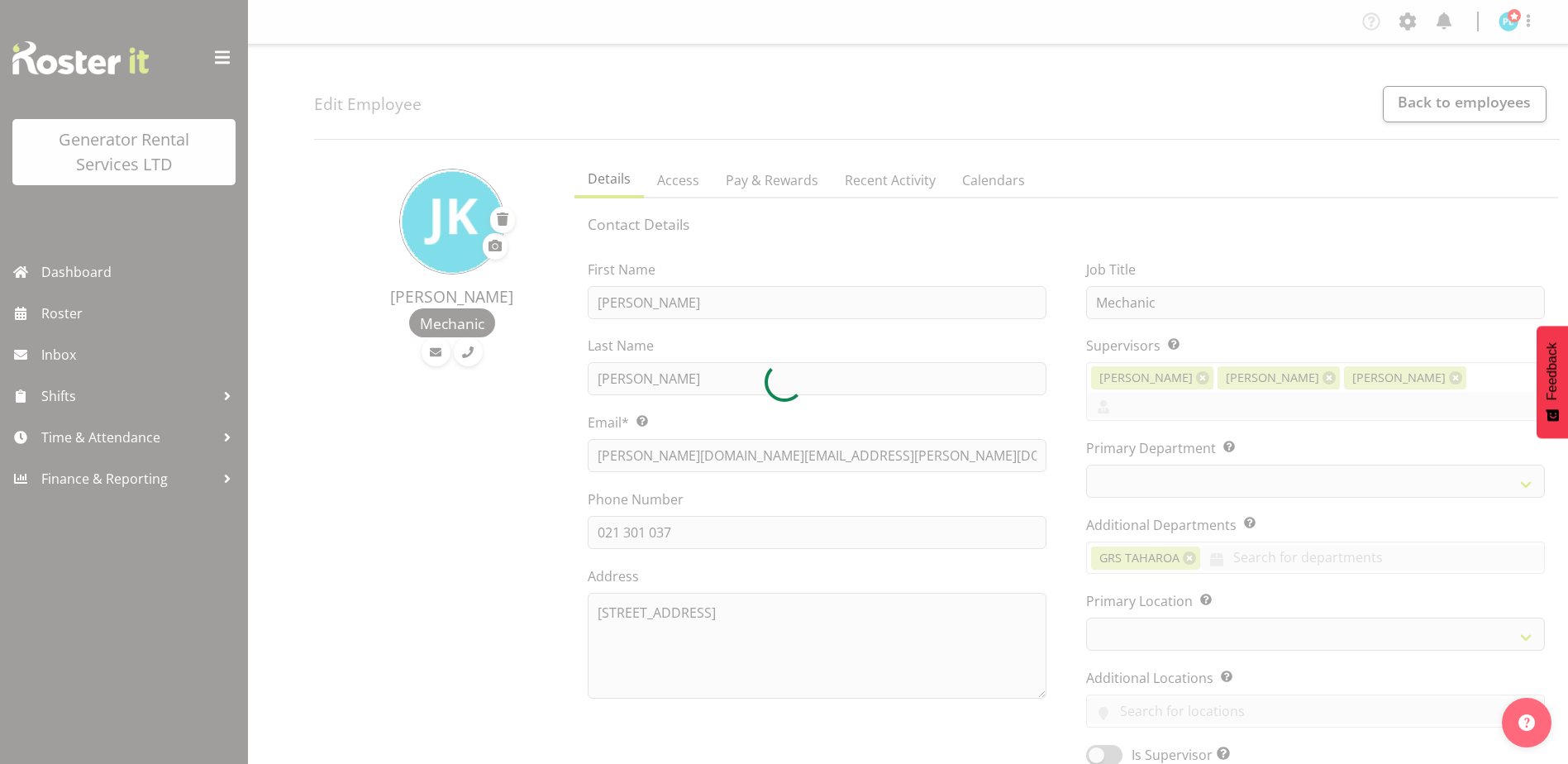
select select "TimelineWeek"
select select
select select "20"
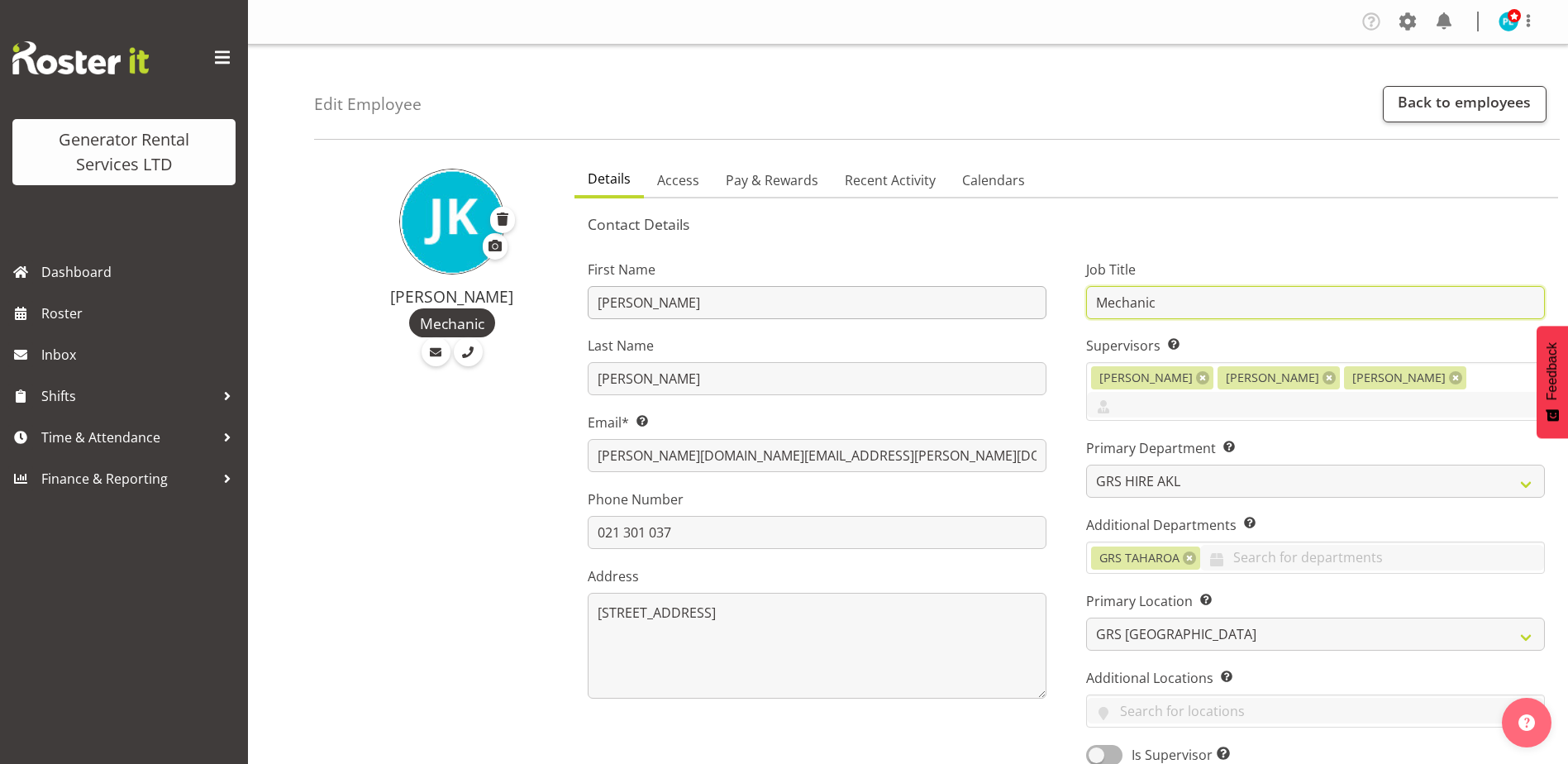
drag, startPoint x: 1168, startPoint y: 297, endPoint x: 1036, endPoint y: 294, distance: 132.0
click at [1036, 294] on div "First Name James Last Name Kim Email* This is a required field. james.kim@grsnz…" at bounding box center [1066, 506] width 997 height 541
type input "Service Technician"
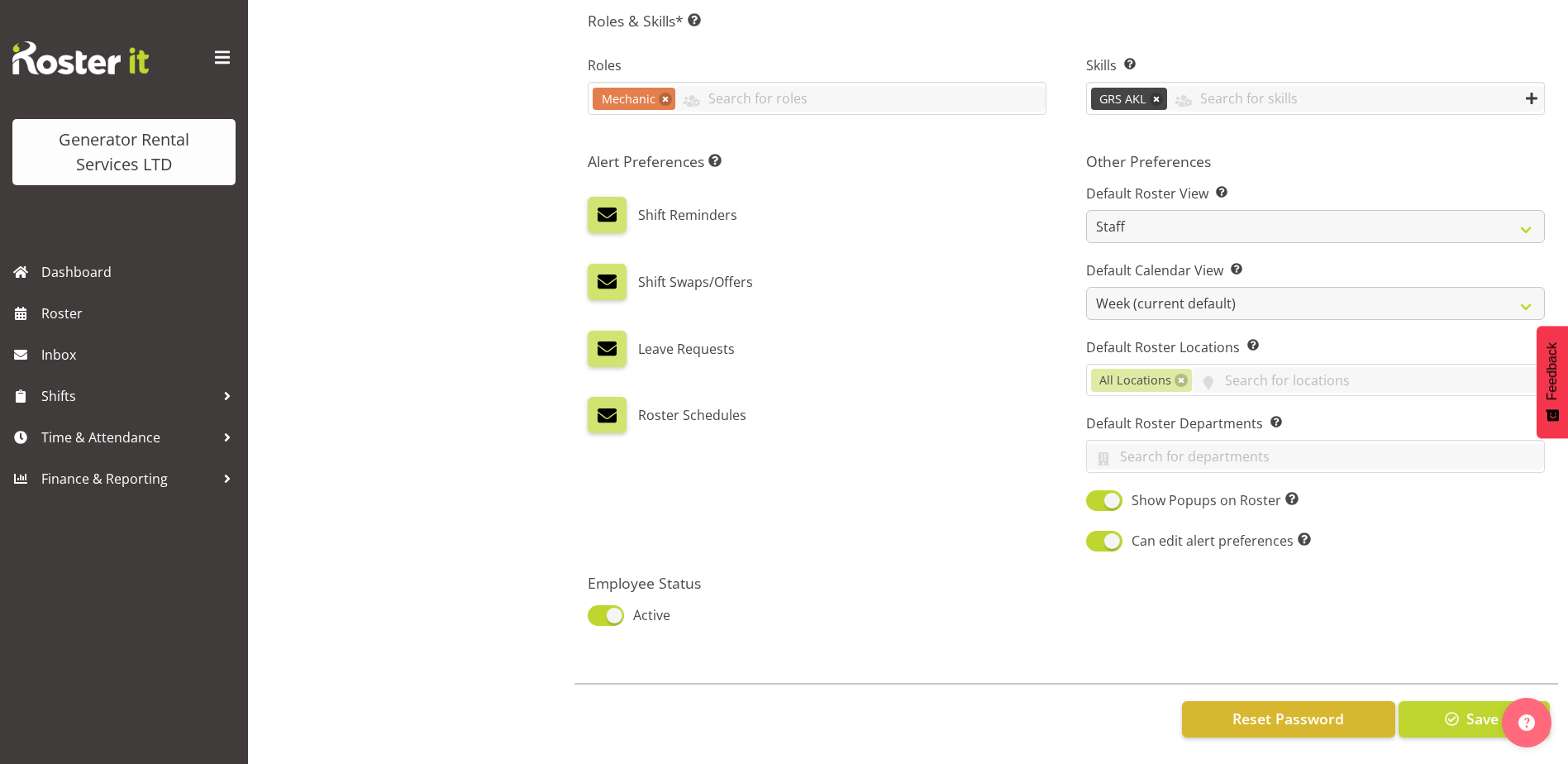
scroll to position [292, 0]
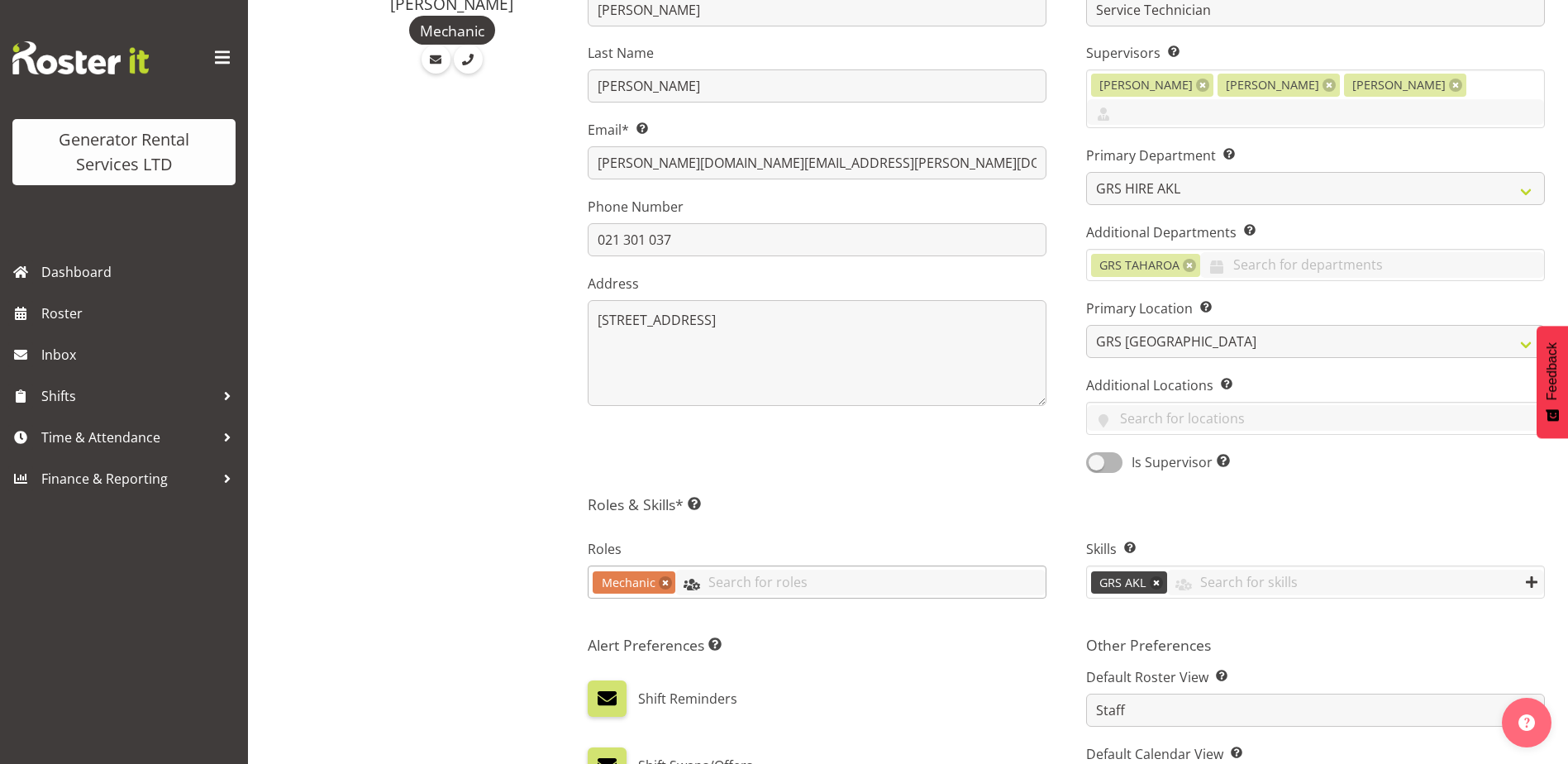
click at [852, 577] on input "text" at bounding box center [860, 582] width 370 height 26
click at [809, 637] on h5 "Alert Preferences Specifies what type(s) of communication the employee will rec…" at bounding box center [817, 645] width 459 height 18
click at [698, 504] on span at bounding box center [694, 503] width 13 height 13
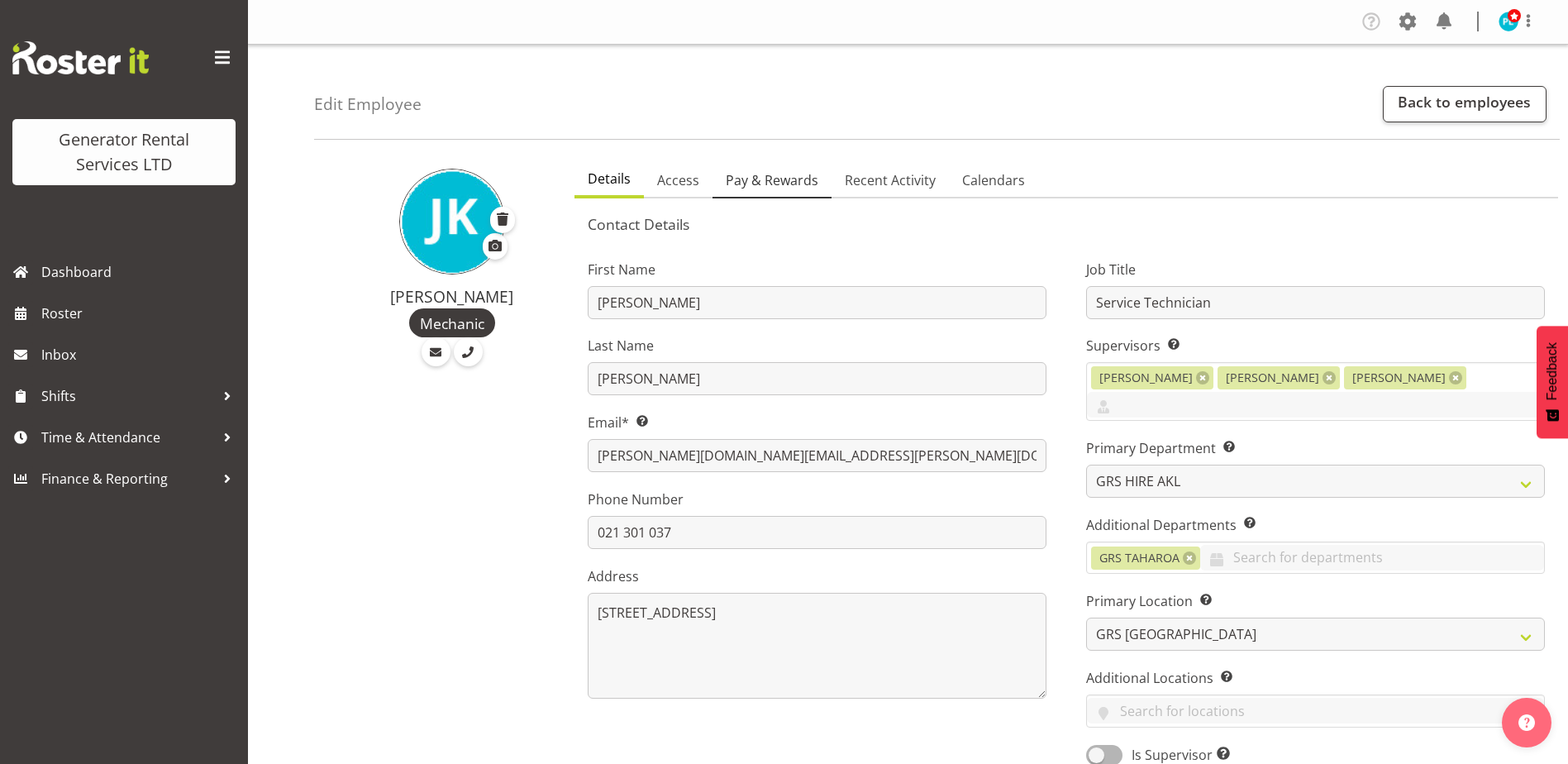
click at [778, 182] on span "Pay & Rewards" at bounding box center [772, 180] width 93 height 20
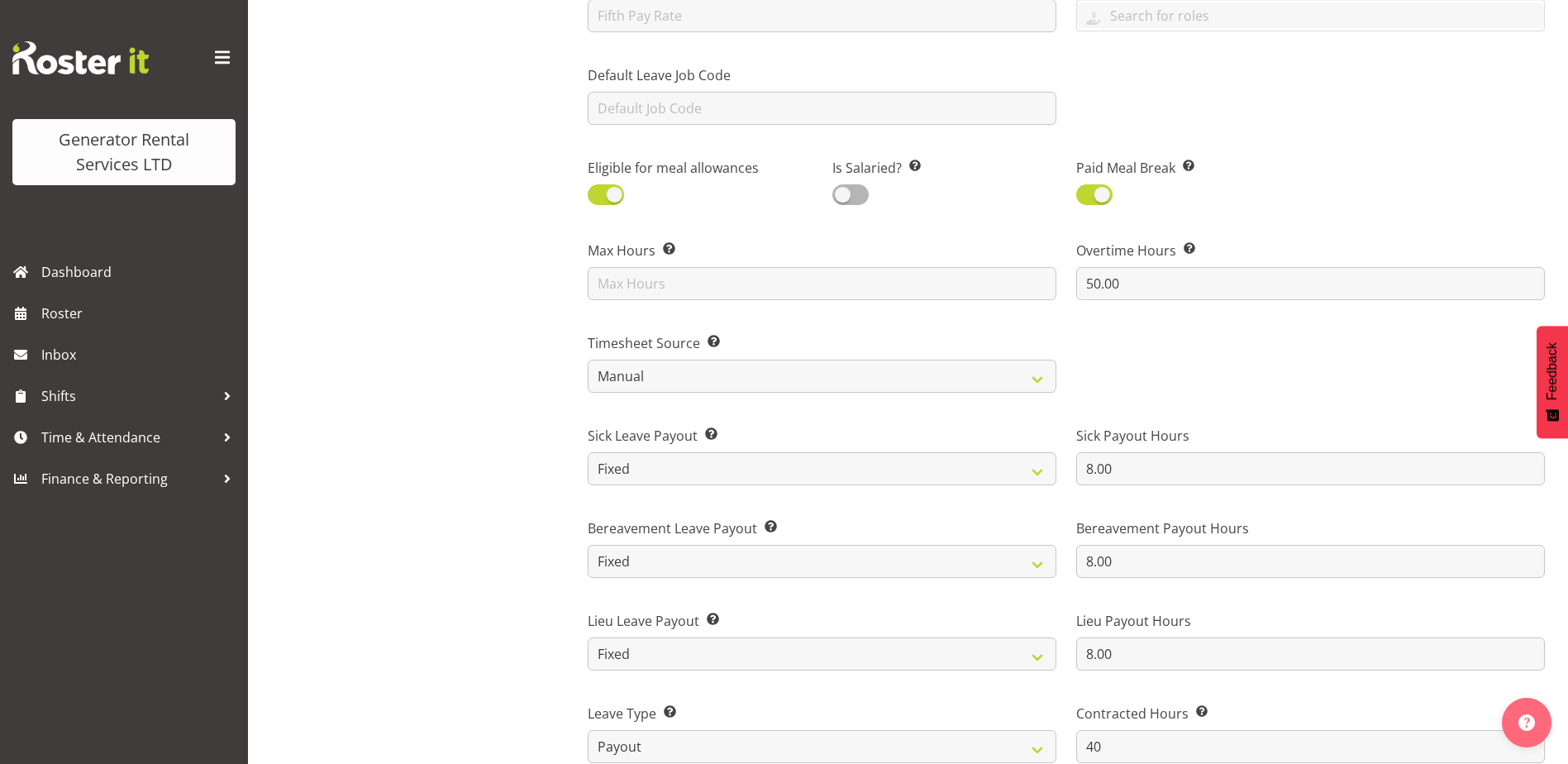
scroll to position [743, 0]
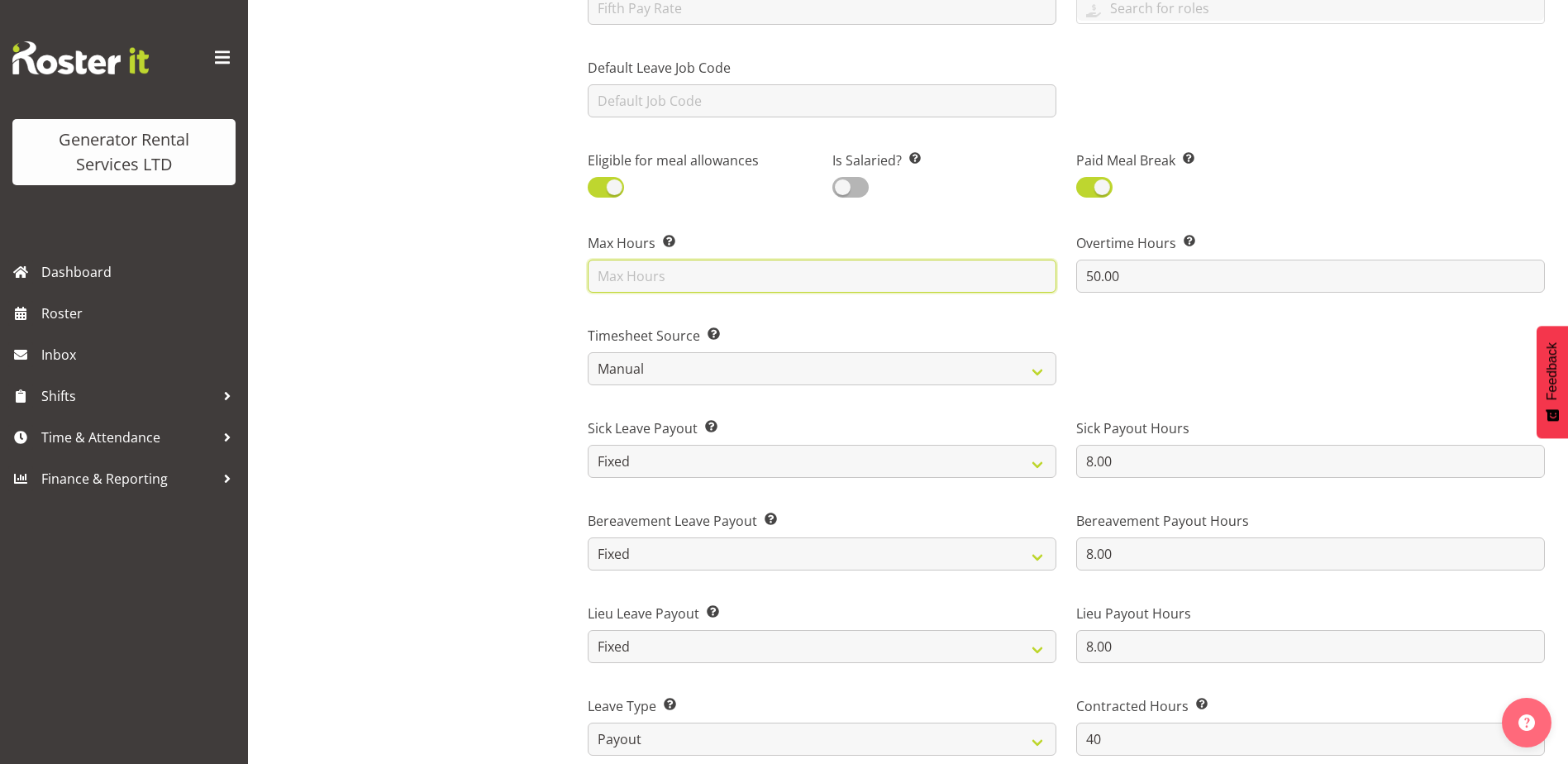
click at [717, 275] on input "text" at bounding box center [822, 275] width 469 height 33
type input "40"
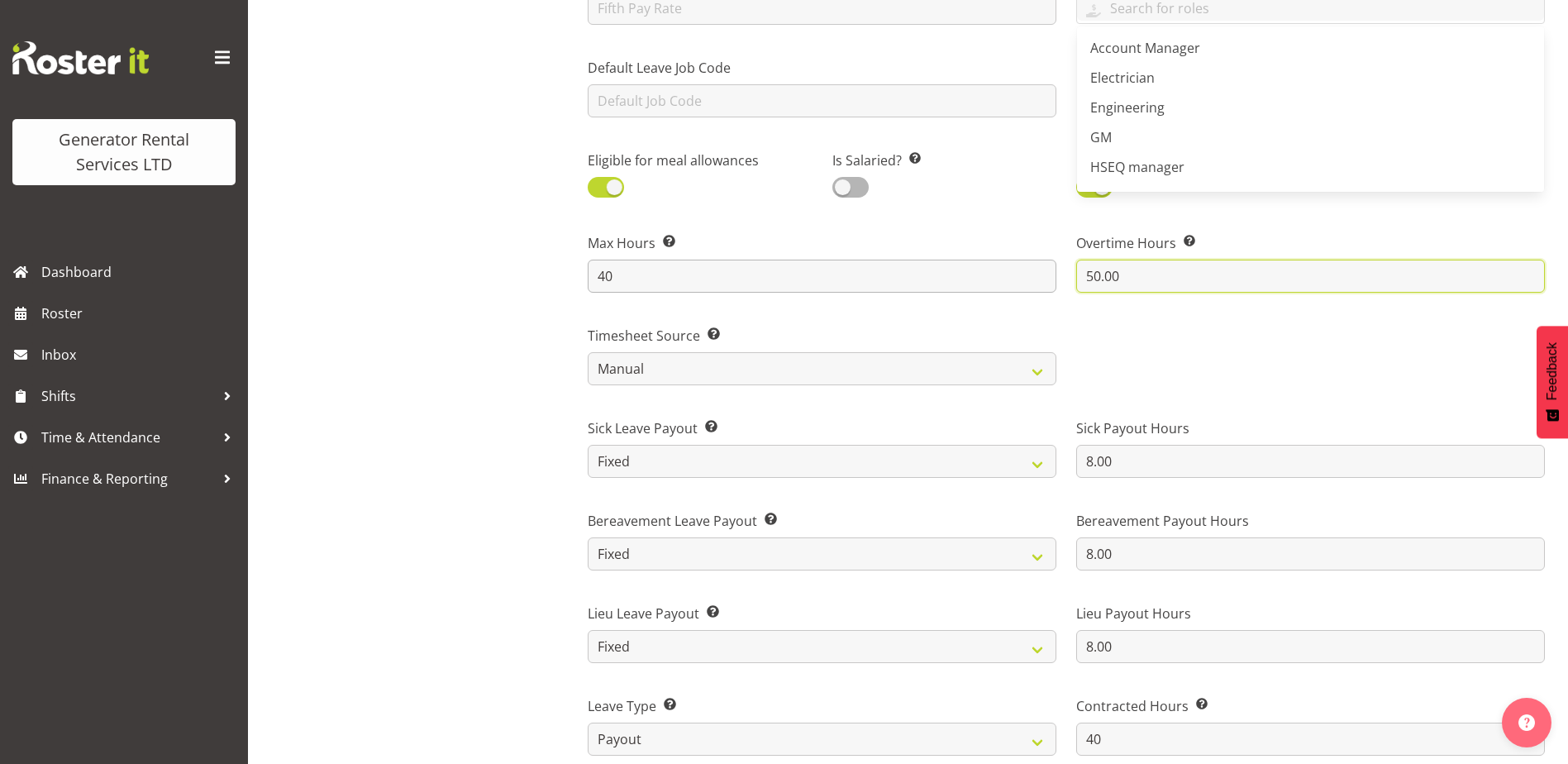
drag, startPoint x: 1170, startPoint y: 283, endPoint x: 984, endPoint y: 278, distance: 186.1
click at [985, 279] on div "Payroll ID This number should match the Payroll ID in your payroll system. 125 …" at bounding box center [1066, 215] width 977 height 1471
type input "40"
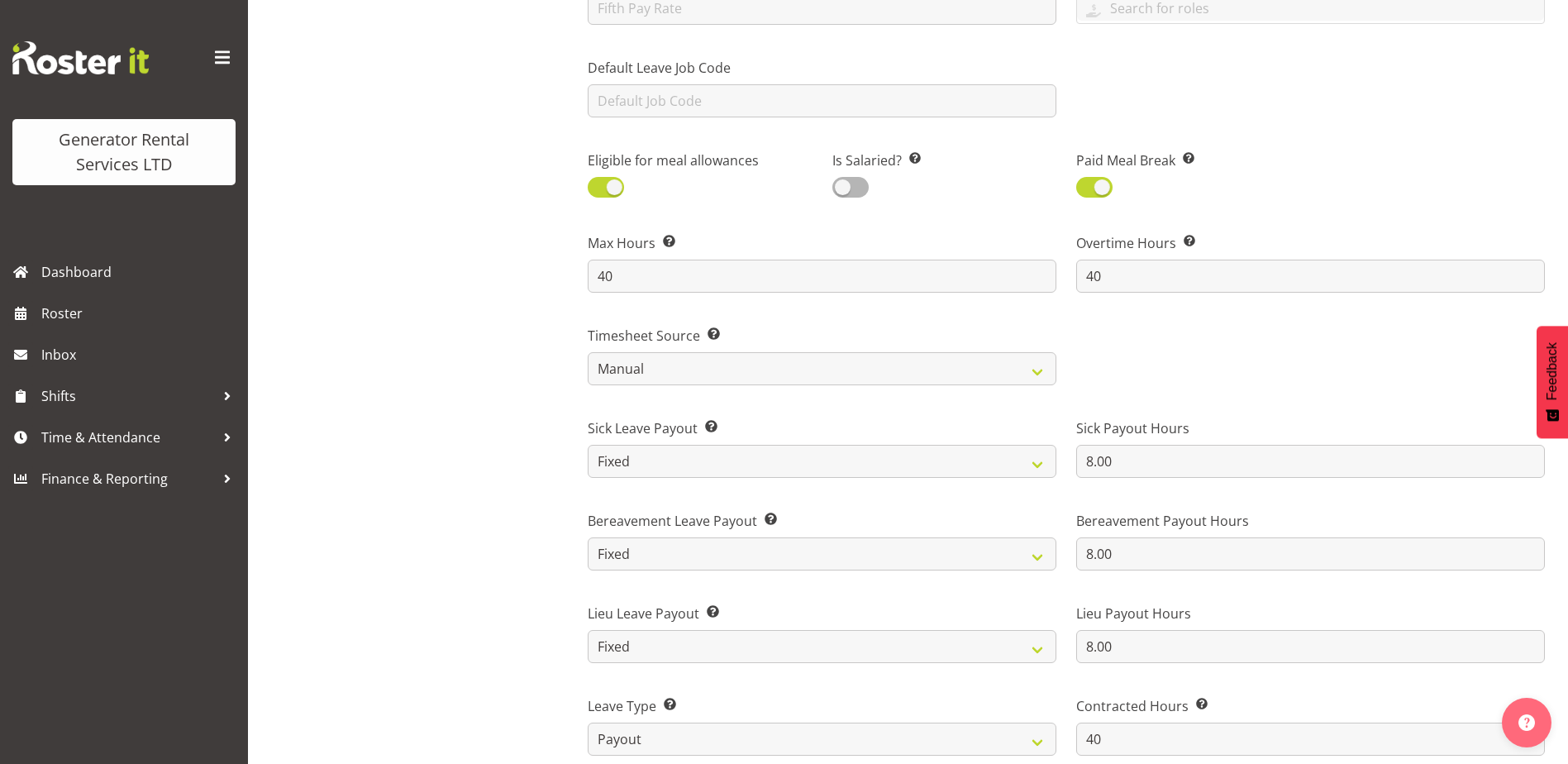
click at [1131, 355] on div at bounding box center [1310, 349] width 488 height 93
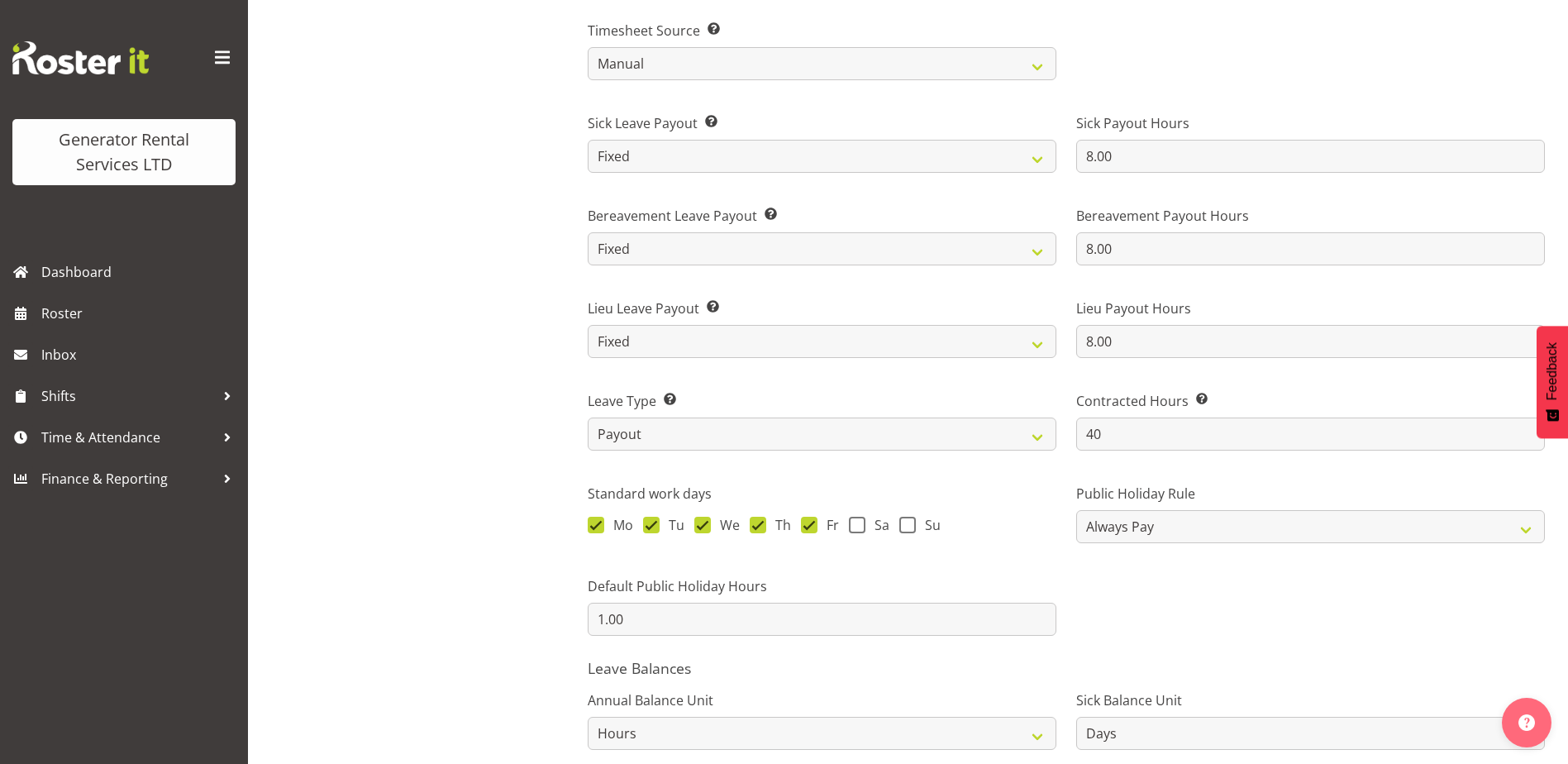
scroll to position [1074, 0]
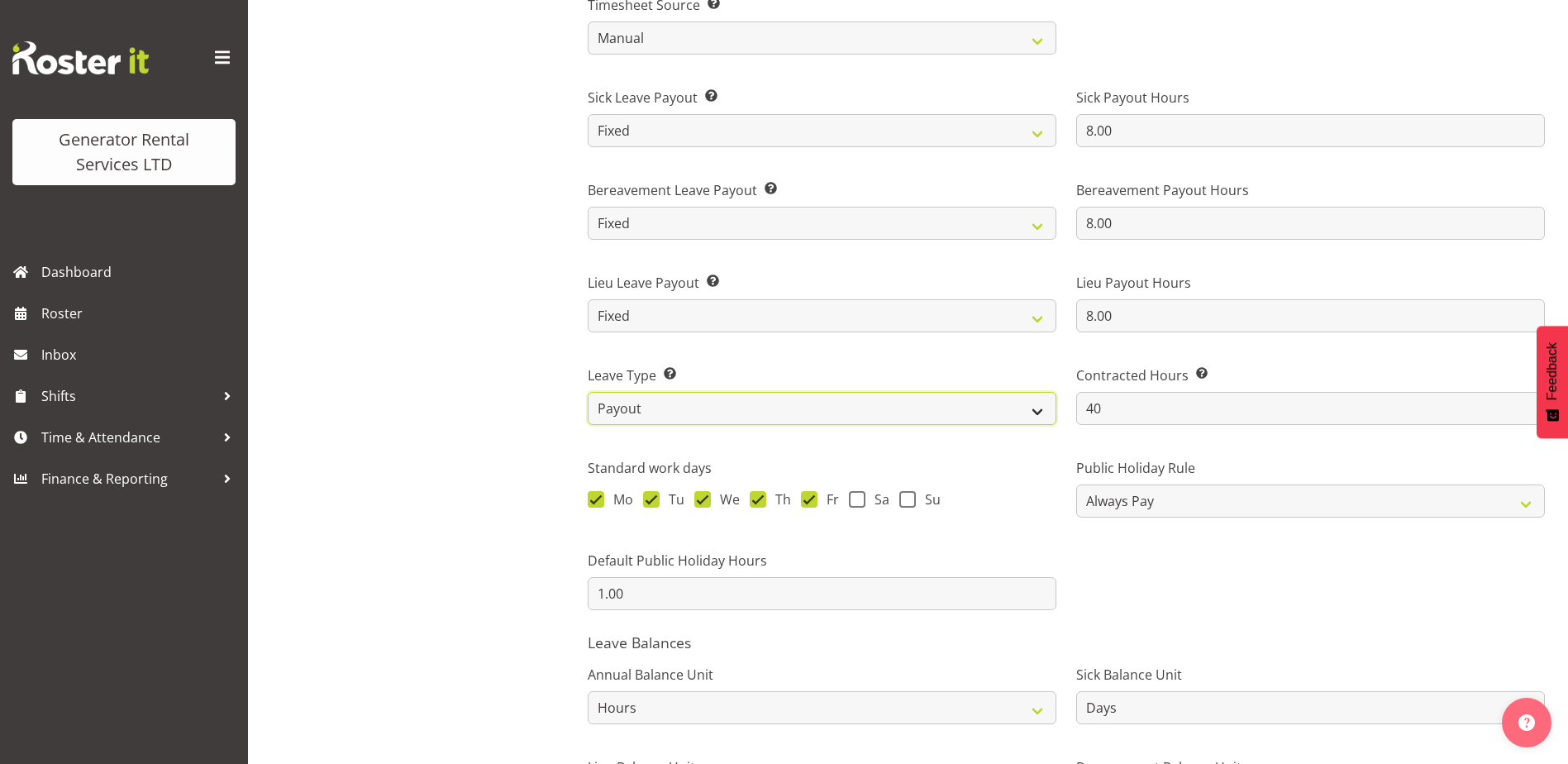
click at [1016, 413] on select "Standard History Payout Roster Roster - Fixed" at bounding box center [822, 407] width 469 height 33
select select "standard"
click at [587, 391] on select "Standard History Payout Roster Roster - Fixed" at bounding box center [822, 407] width 469 height 33
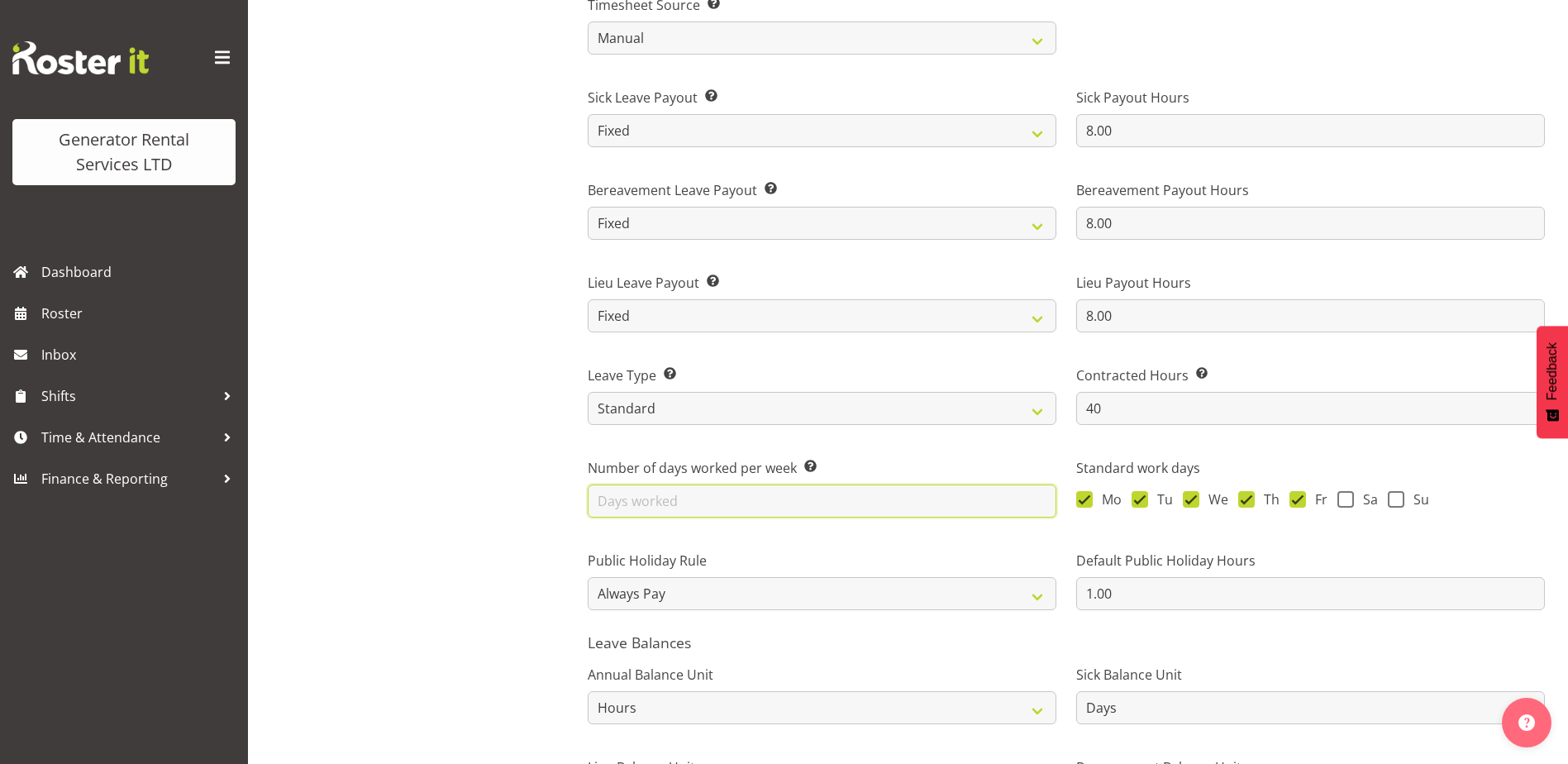
click at [814, 494] on input "text" at bounding box center [822, 500] width 469 height 33
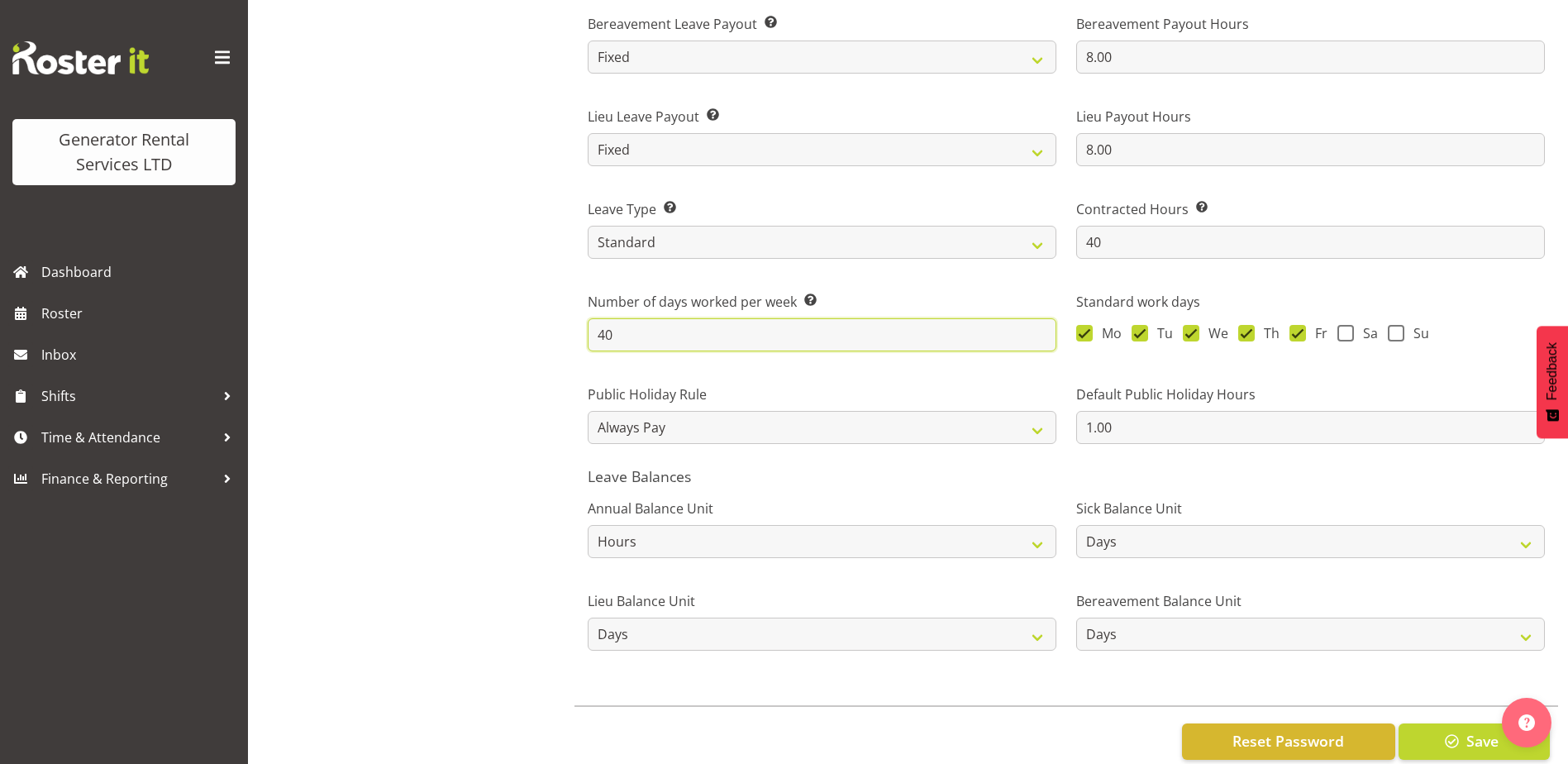
scroll to position [1276, 0]
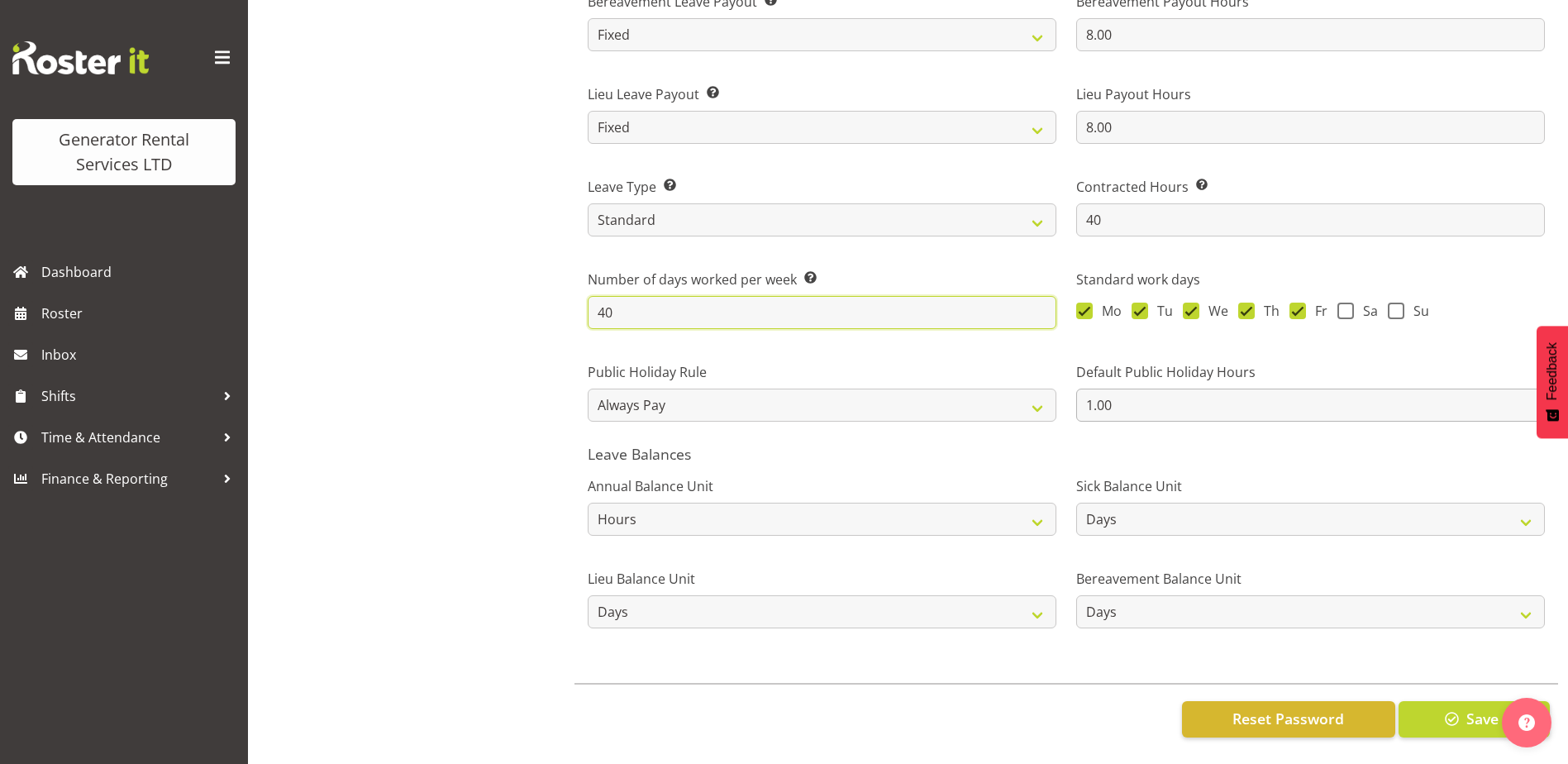
type input "40"
drag, startPoint x: 1136, startPoint y: 387, endPoint x: 1022, endPoint y: 386, distance: 114.0
type input "8.00"
click at [1215, 511] on select "Hours Days" at bounding box center [1310, 519] width 469 height 33
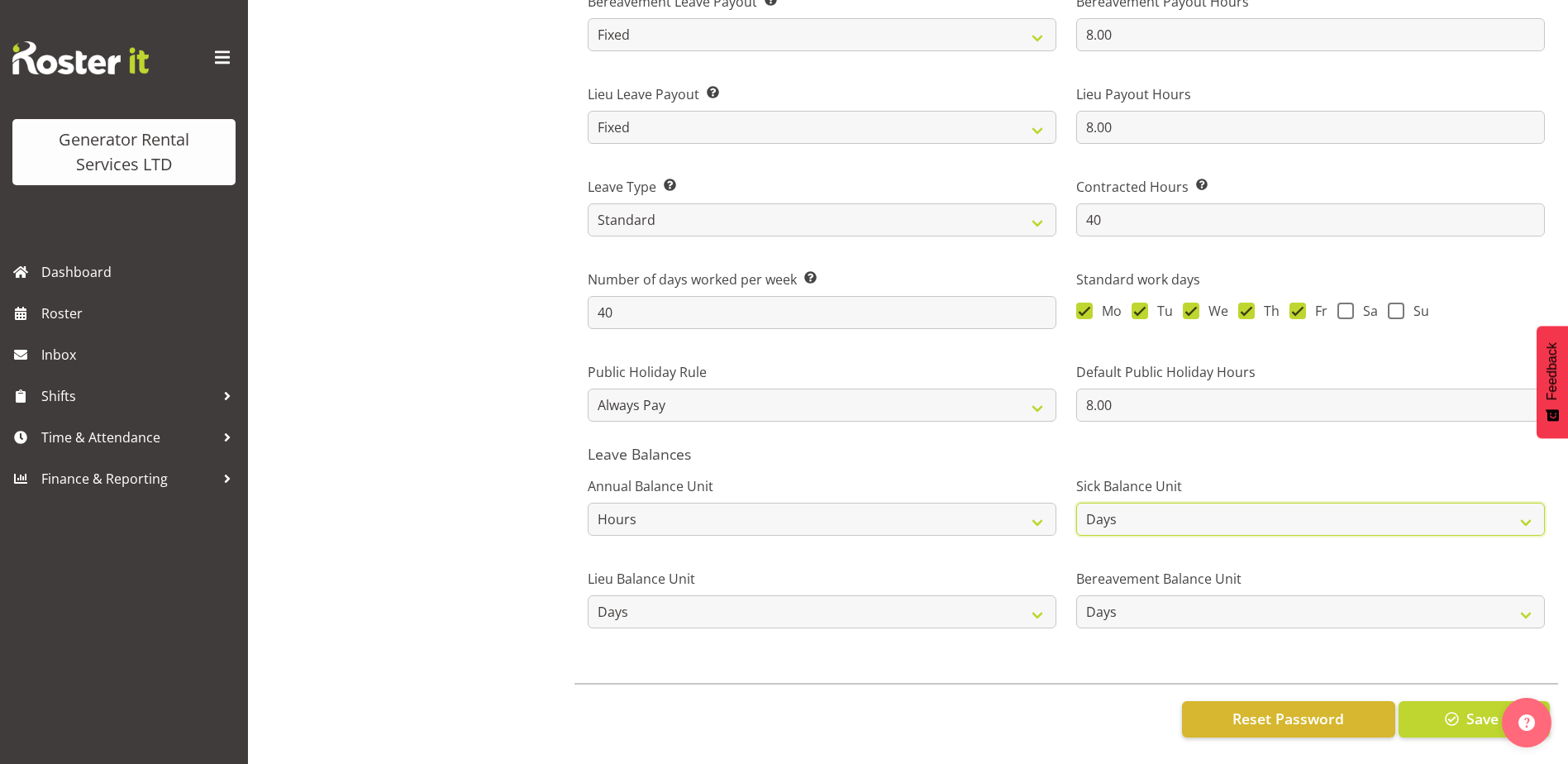
select select "hour"
click at [1076, 503] on select "Hours Days" at bounding box center [1310, 519] width 469 height 33
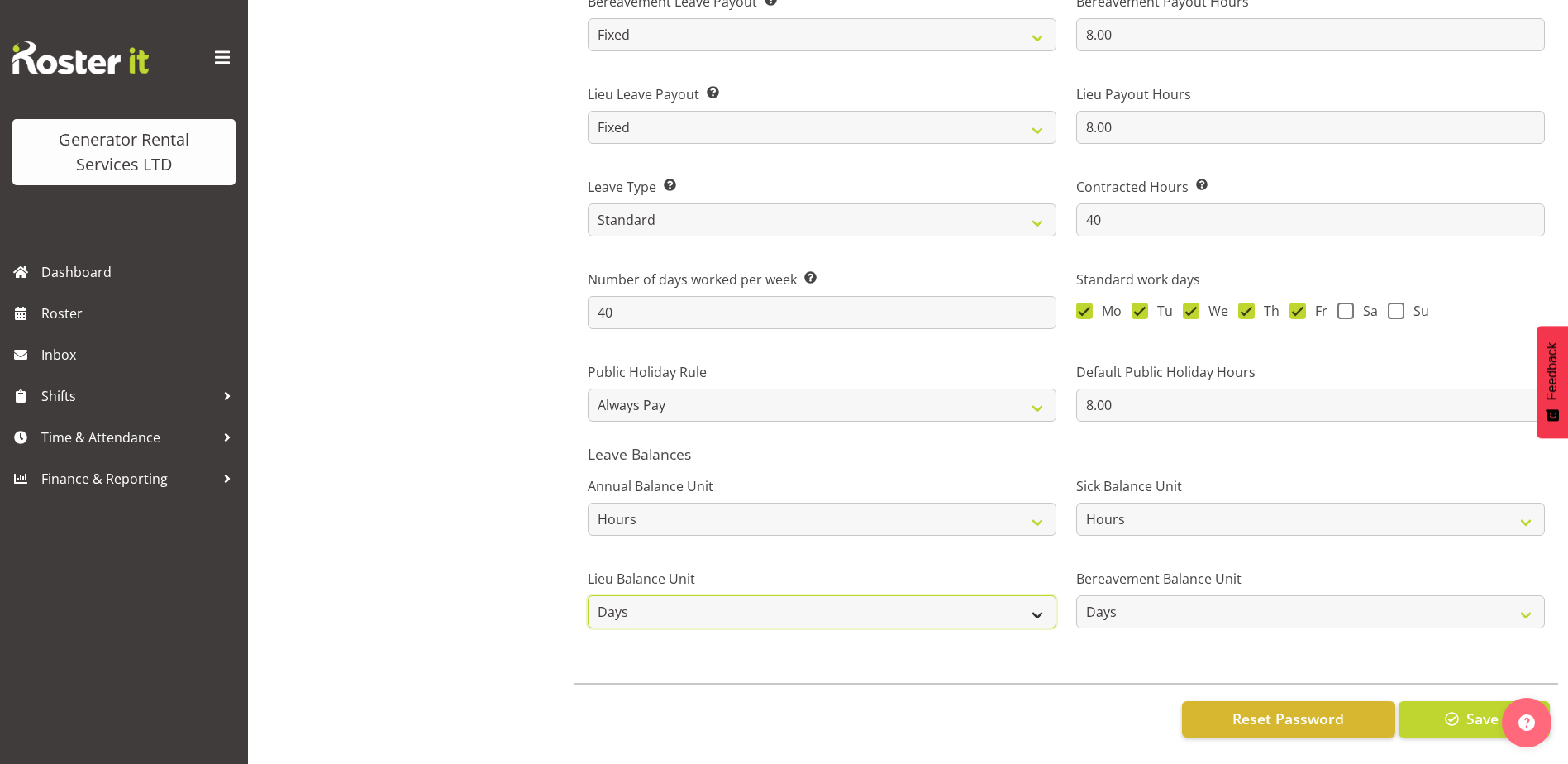
click at [924, 597] on select "Hours Days" at bounding box center [822, 612] width 469 height 33
select select "hour"
click at [587, 596] on select "Hours Days" at bounding box center [822, 612] width 469 height 33
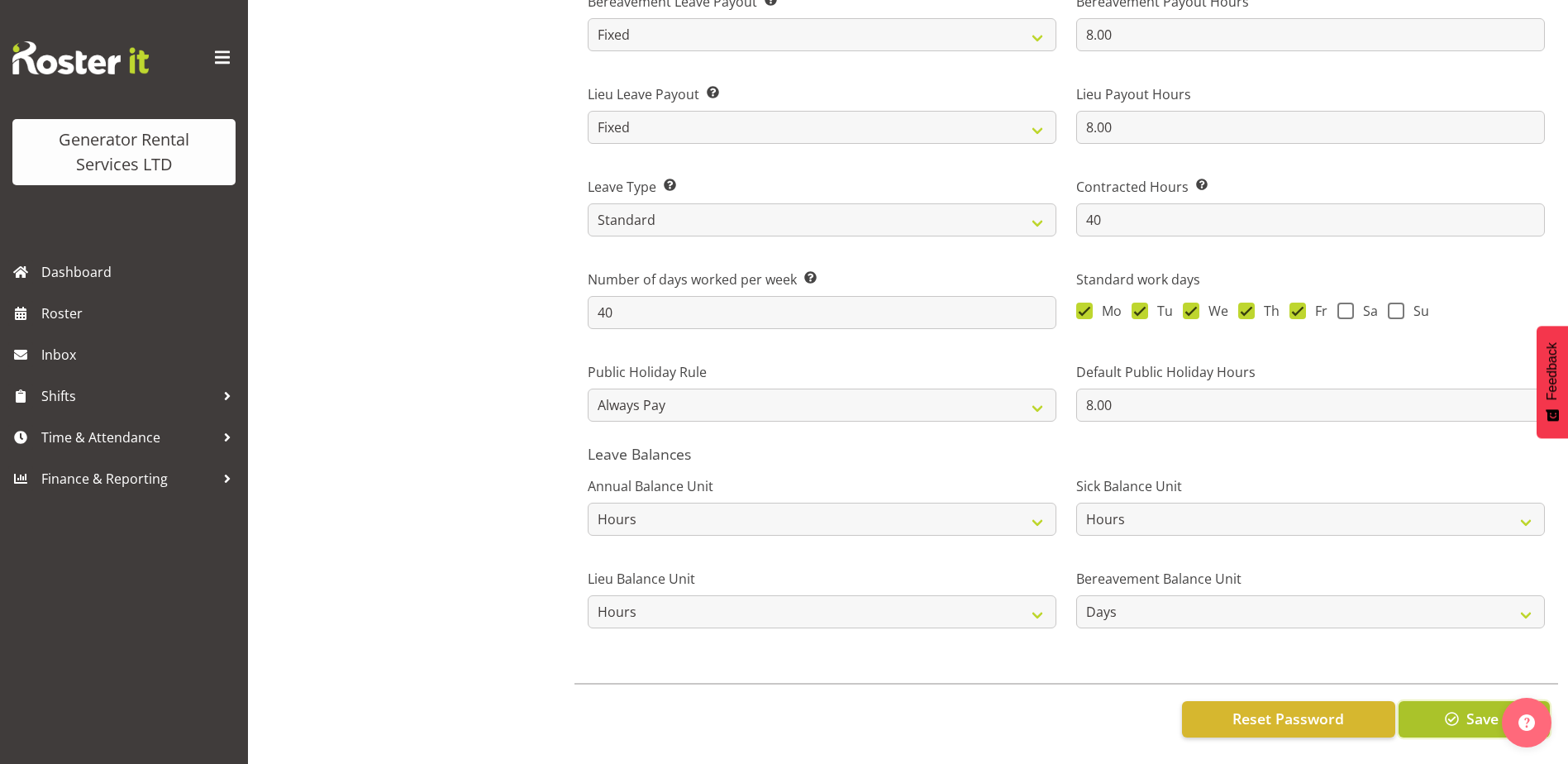
click at [1450, 708] on span "button" at bounding box center [1452, 719] width 21 height 21
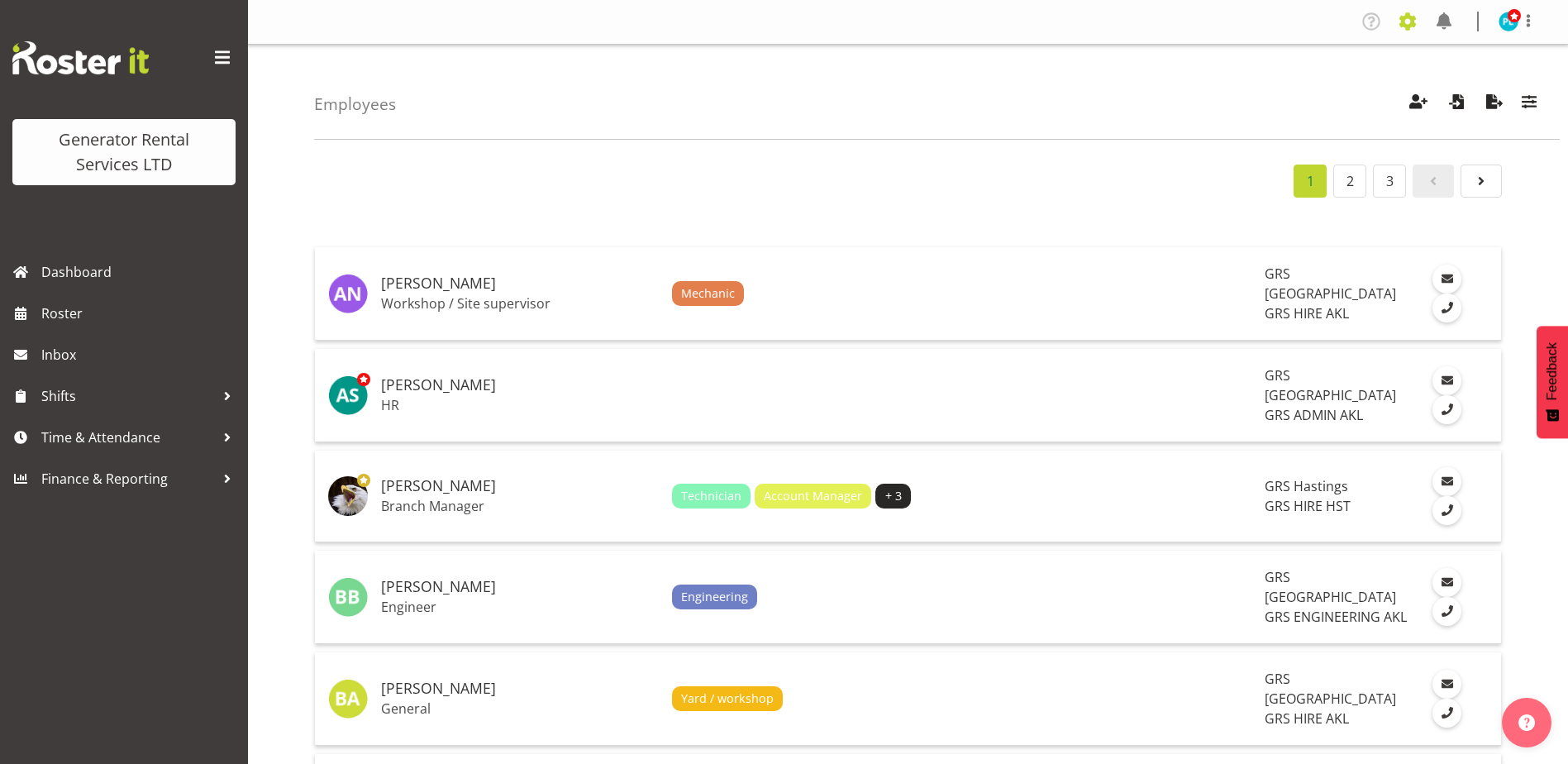
click at [1407, 29] on span at bounding box center [1408, 21] width 27 height 27
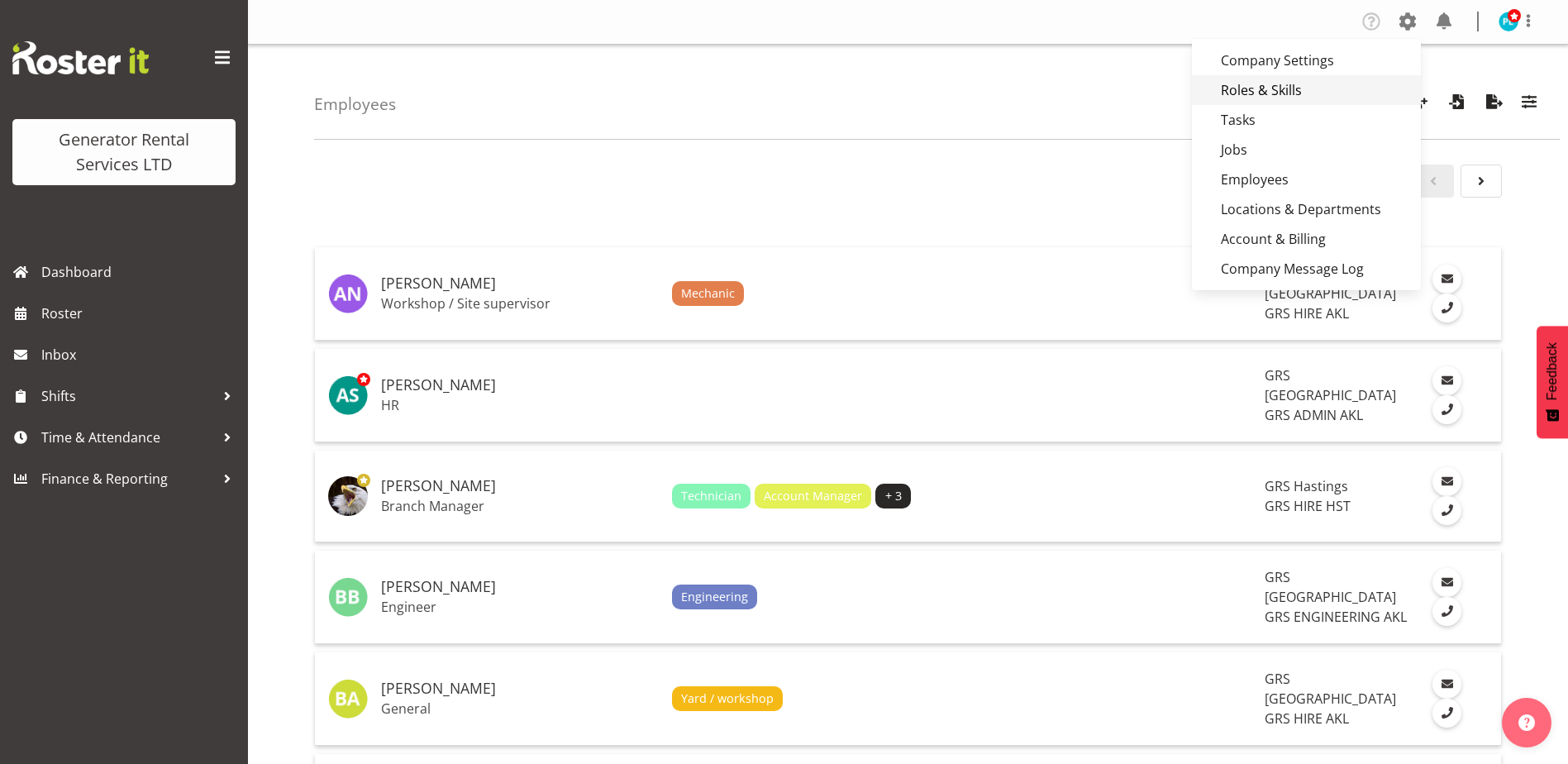
click at [1301, 91] on link "Roles & Skills" at bounding box center [1306, 89] width 229 height 29
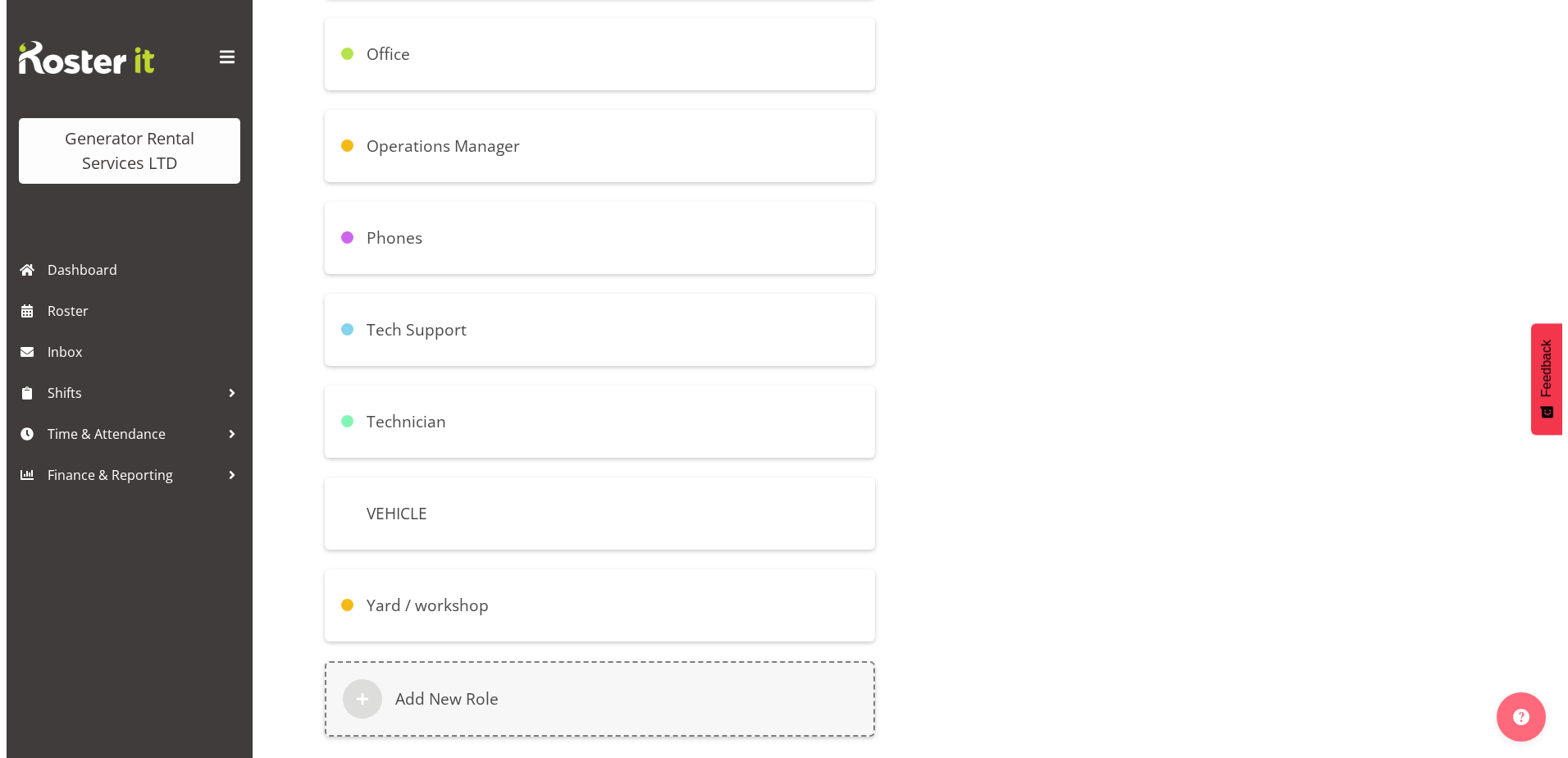
scroll to position [959, 0]
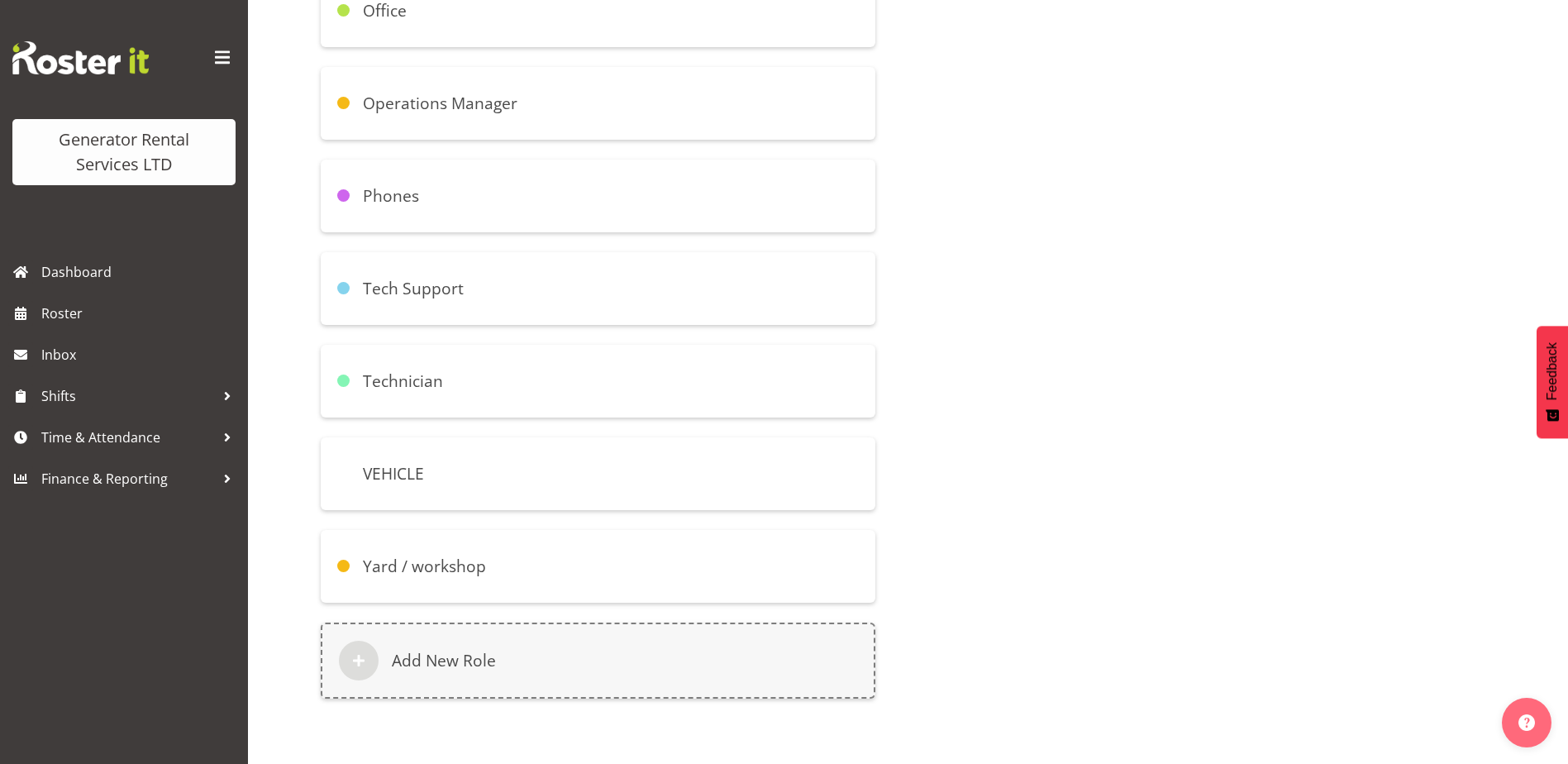
click at [482, 373] on div "Technician" at bounding box center [598, 382] width 554 height 73
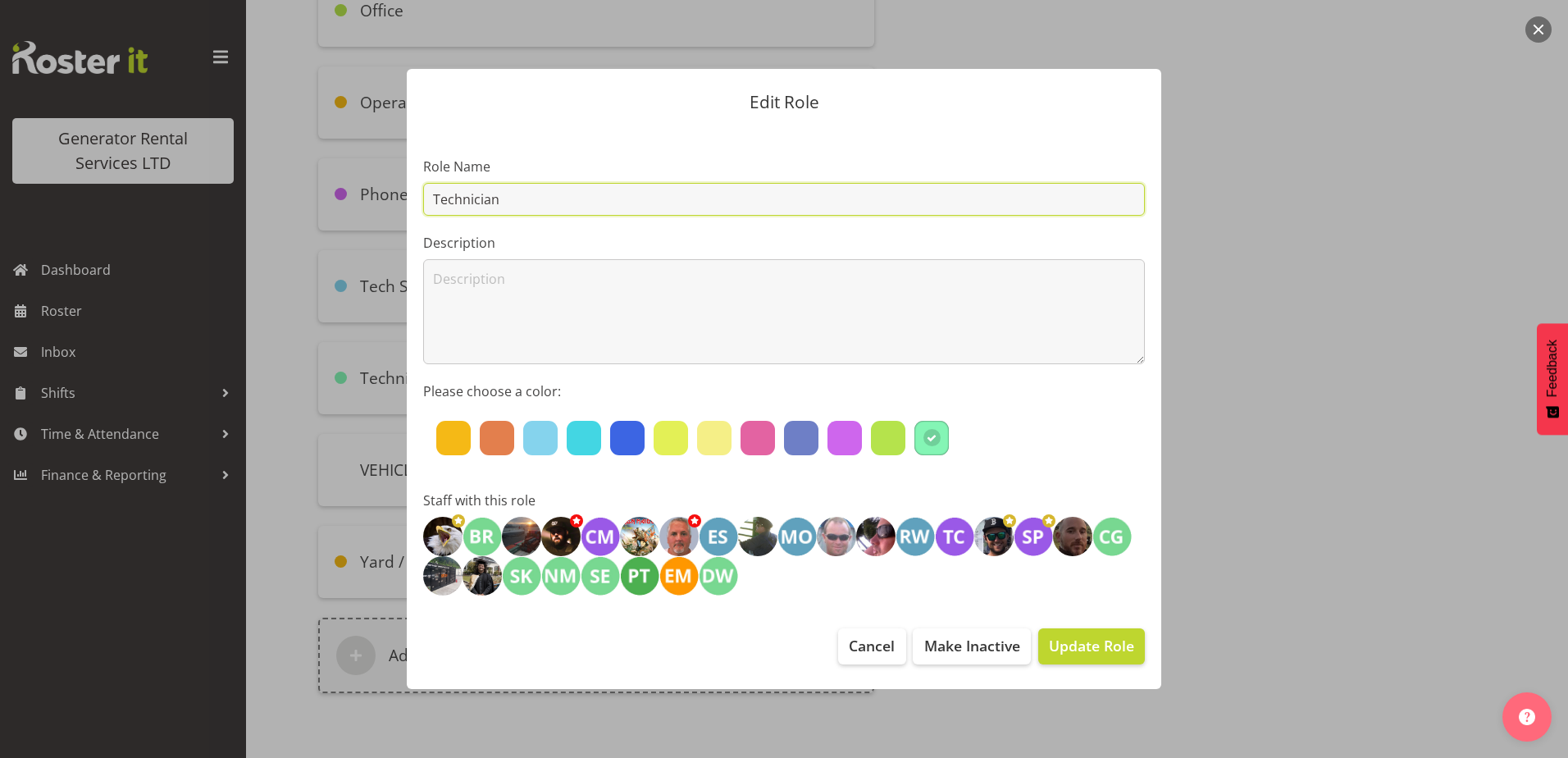
click at [431, 198] on input "Technician" at bounding box center [784, 199] width 722 height 33
type input "Service Technician"
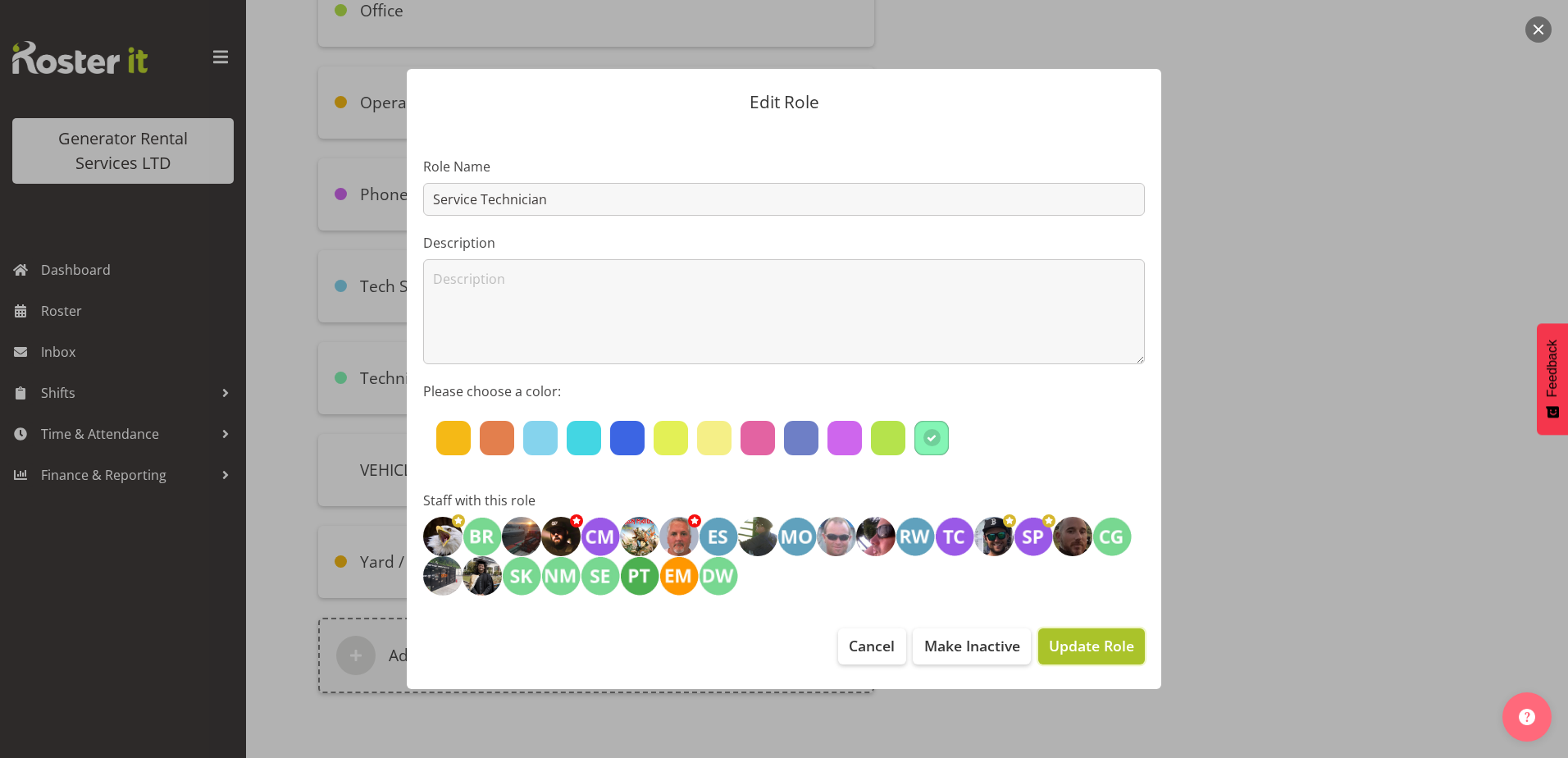
click at [1086, 646] on span "Update Role" at bounding box center [1091, 646] width 85 height 21
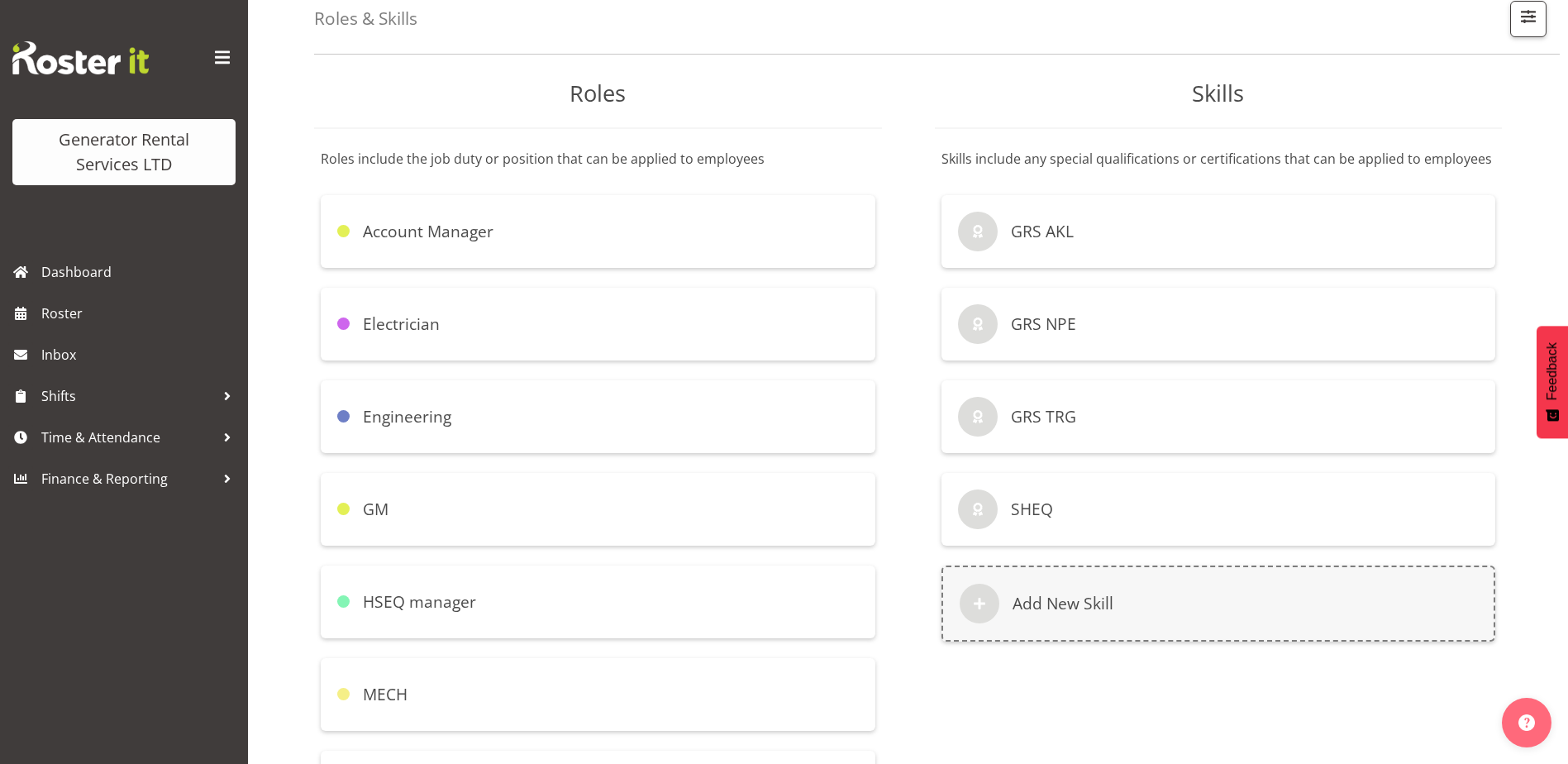
scroll to position [0, 0]
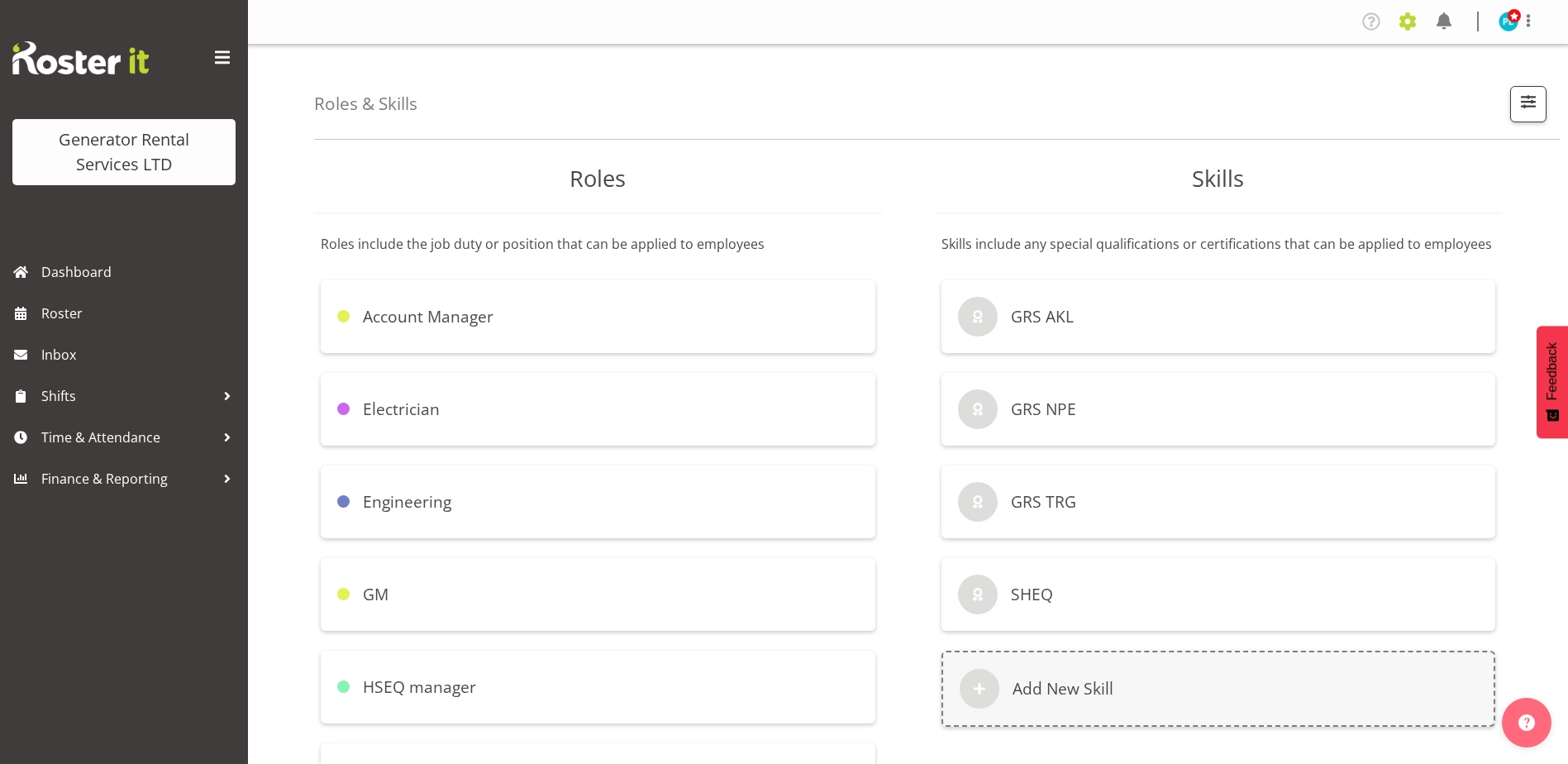
click at [1407, 20] on span at bounding box center [1408, 21] width 27 height 27
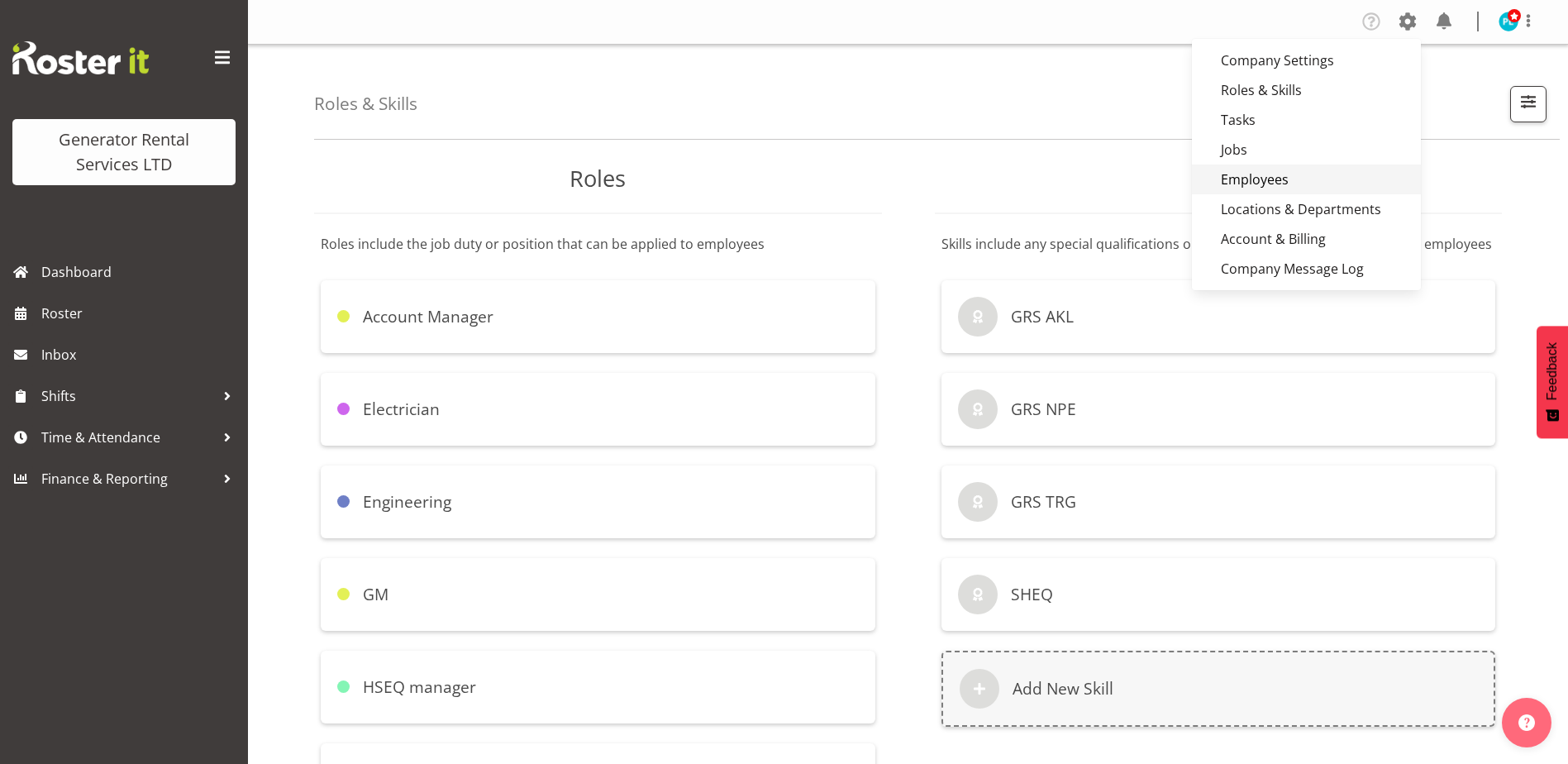
click at [1311, 167] on link "Employees" at bounding box center [1306, 179] width 229 height 29
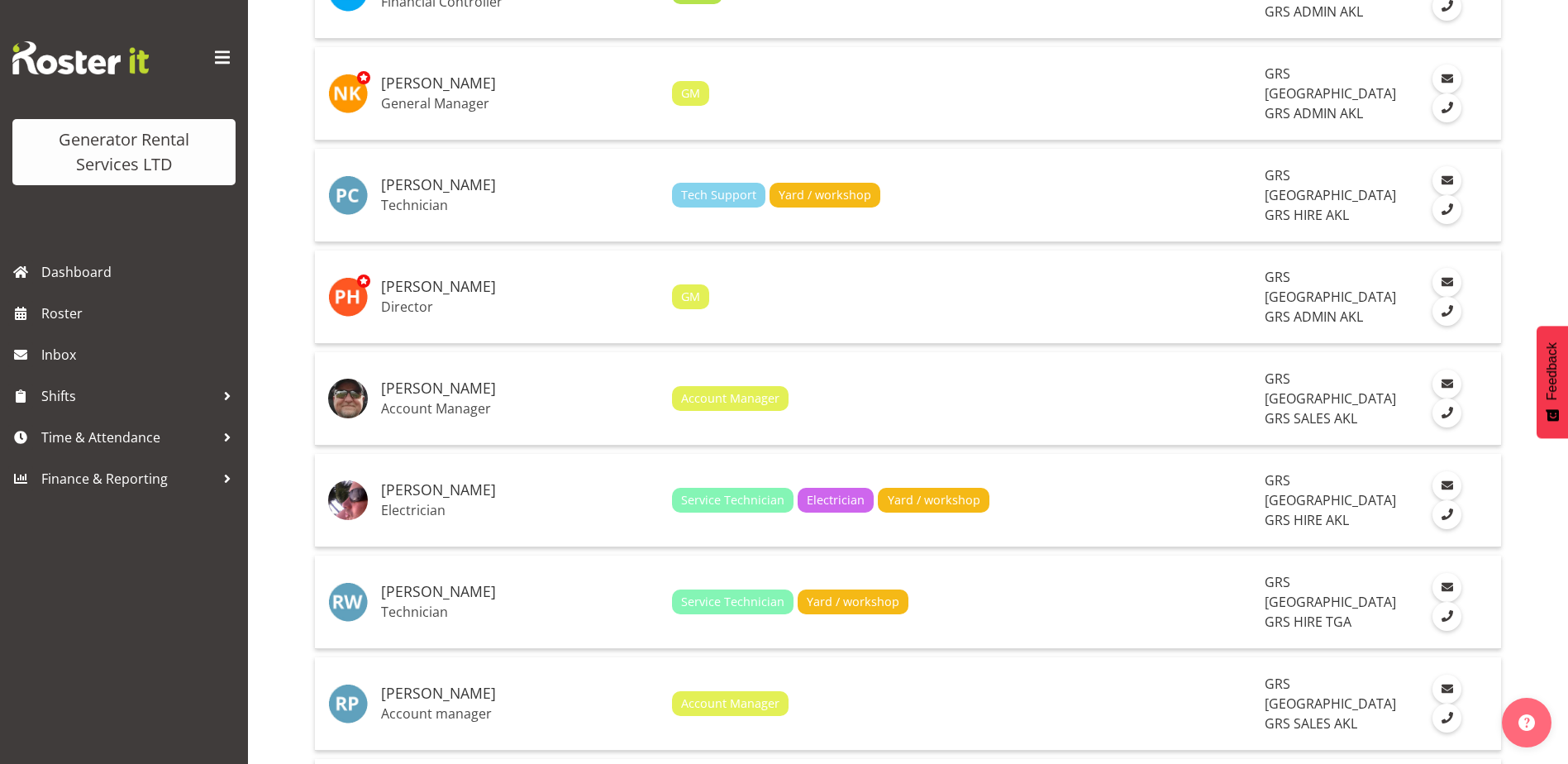
scroll to position [3554, 0]
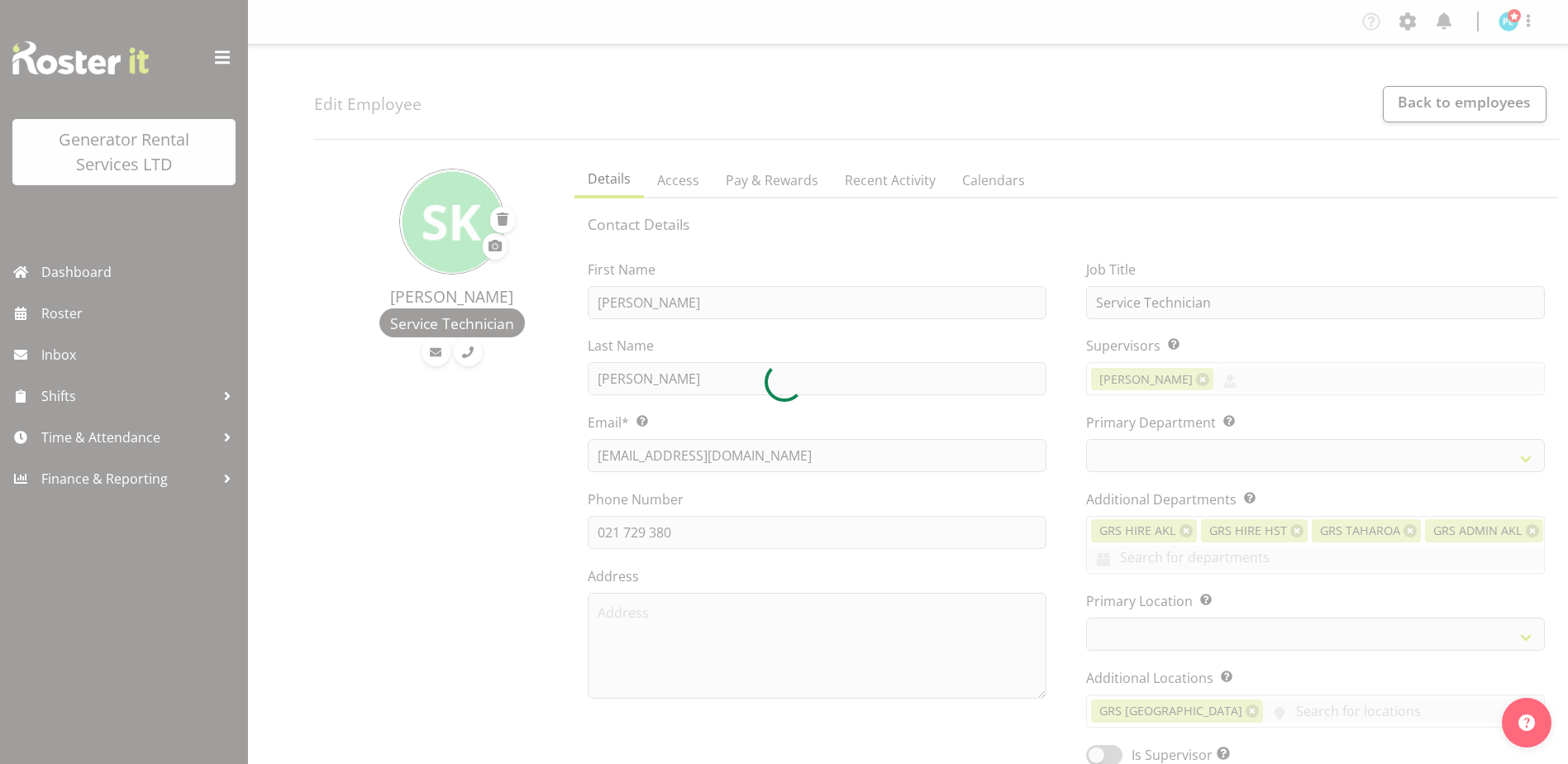
select select "shift"
select select "TimelineWeek"
select select
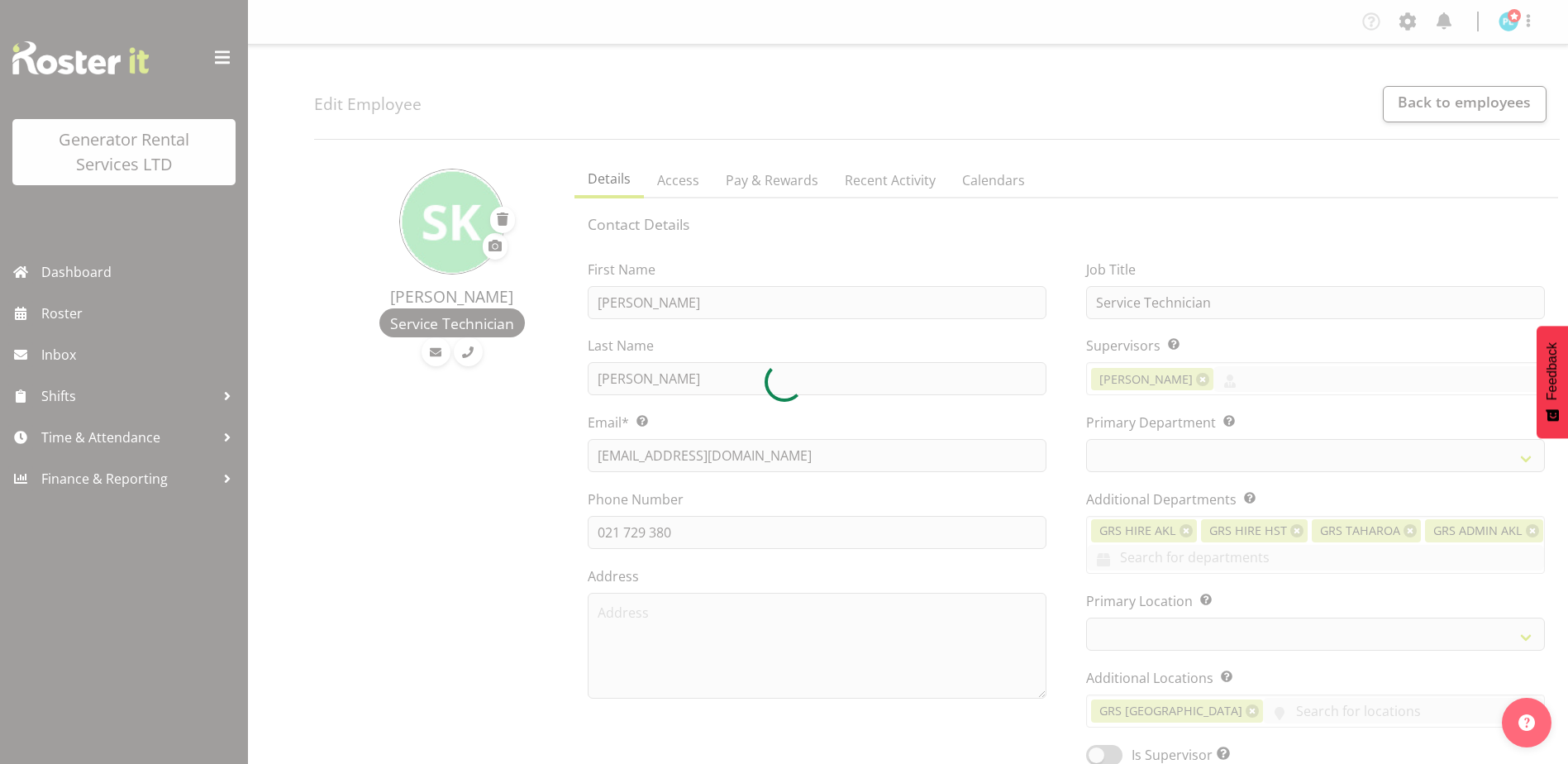
select select "29"
select select "21"
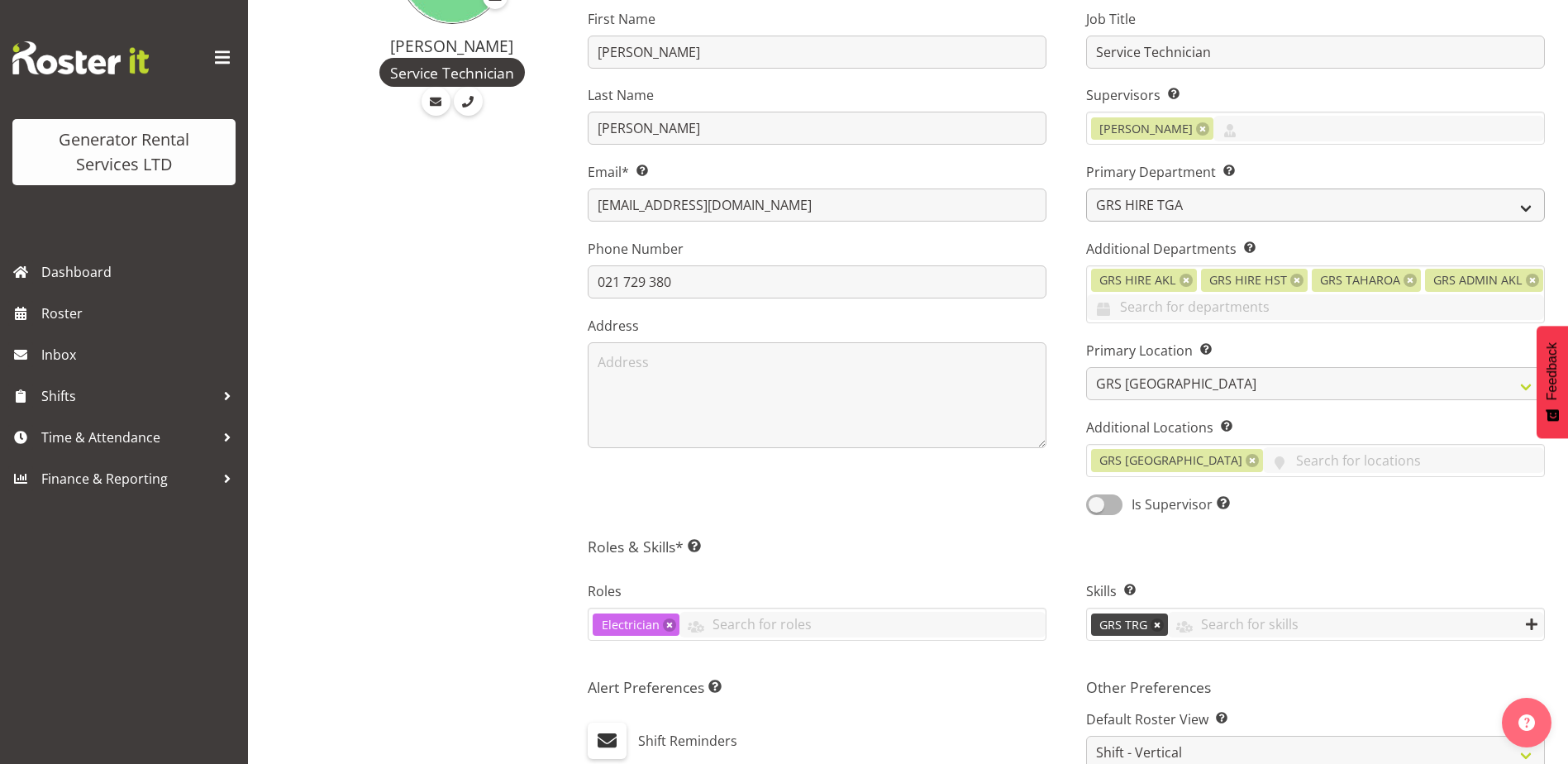
scroll to position [331, 0]
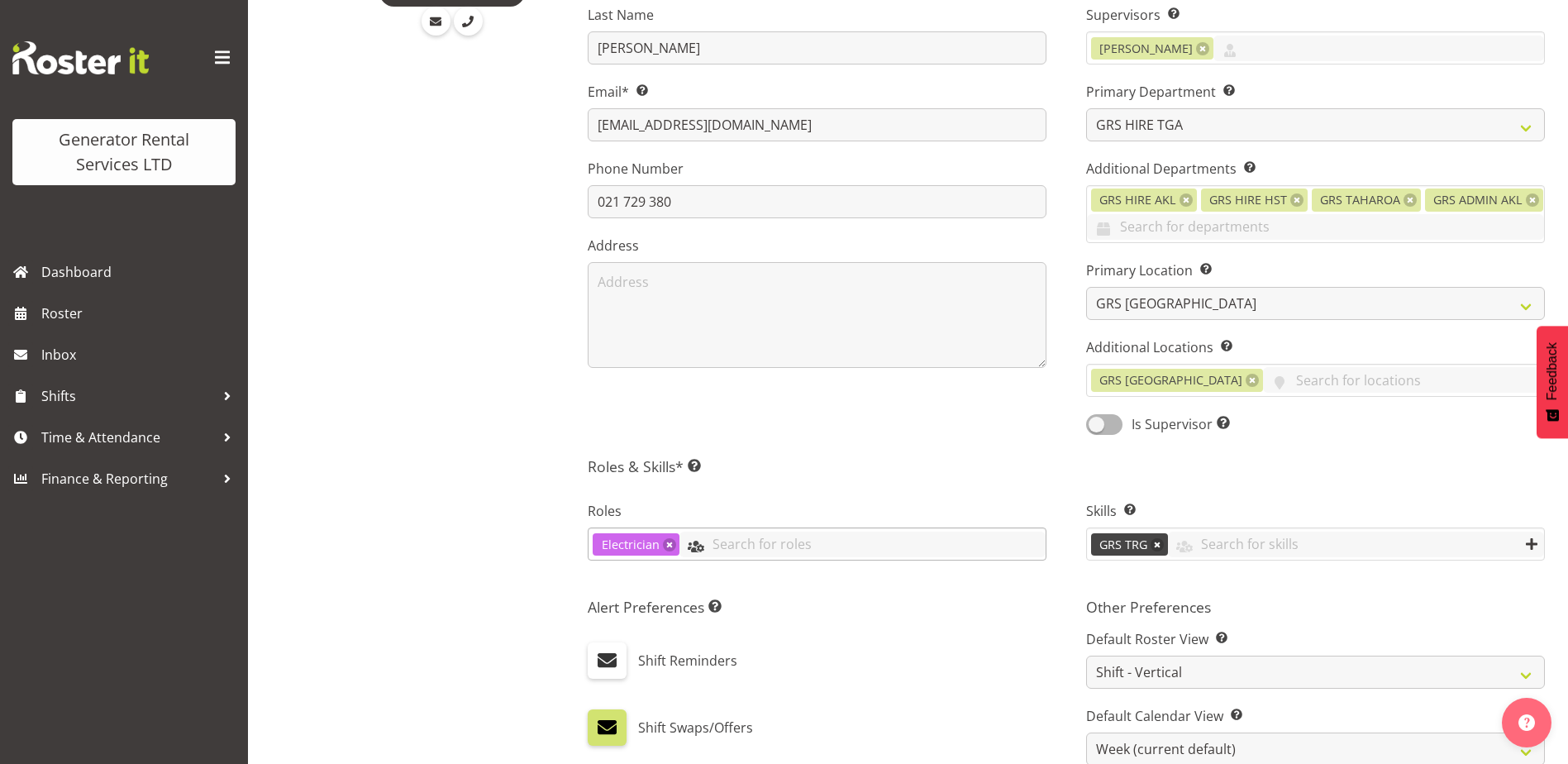
click at [701, 545] on input "text" at bounding box center [862, 544] width 366 height 26
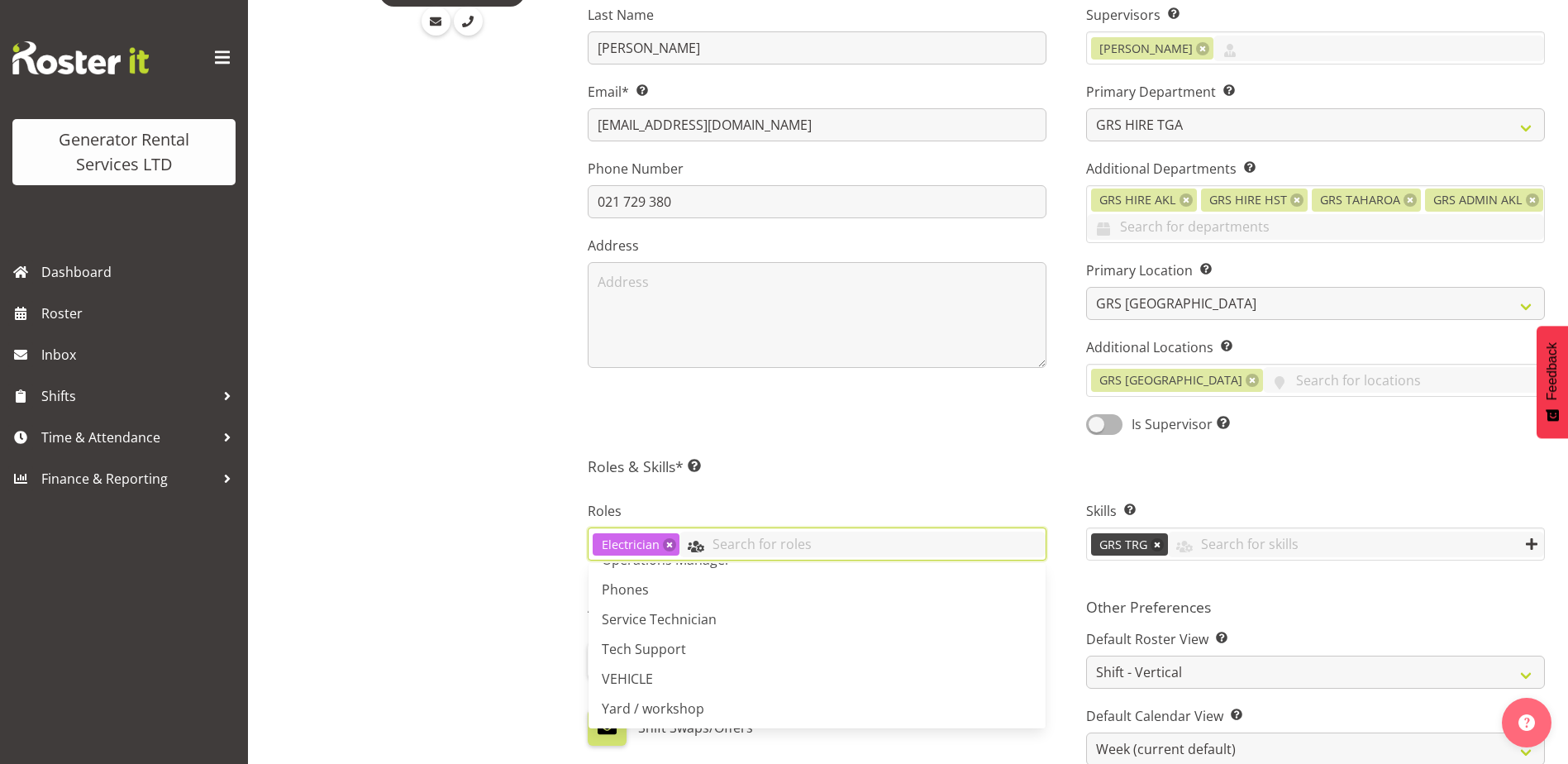
scroll to position [265, 0]
click at [668, 619] on span "Service Technician" at bounding box center [659, 617] width 115 height 18
click at [832, 460] on h5 "Roles & Skills* This is a required field. Add as many roles and skills as requi…" at bounding box center [1066, 466] width 957 height 18
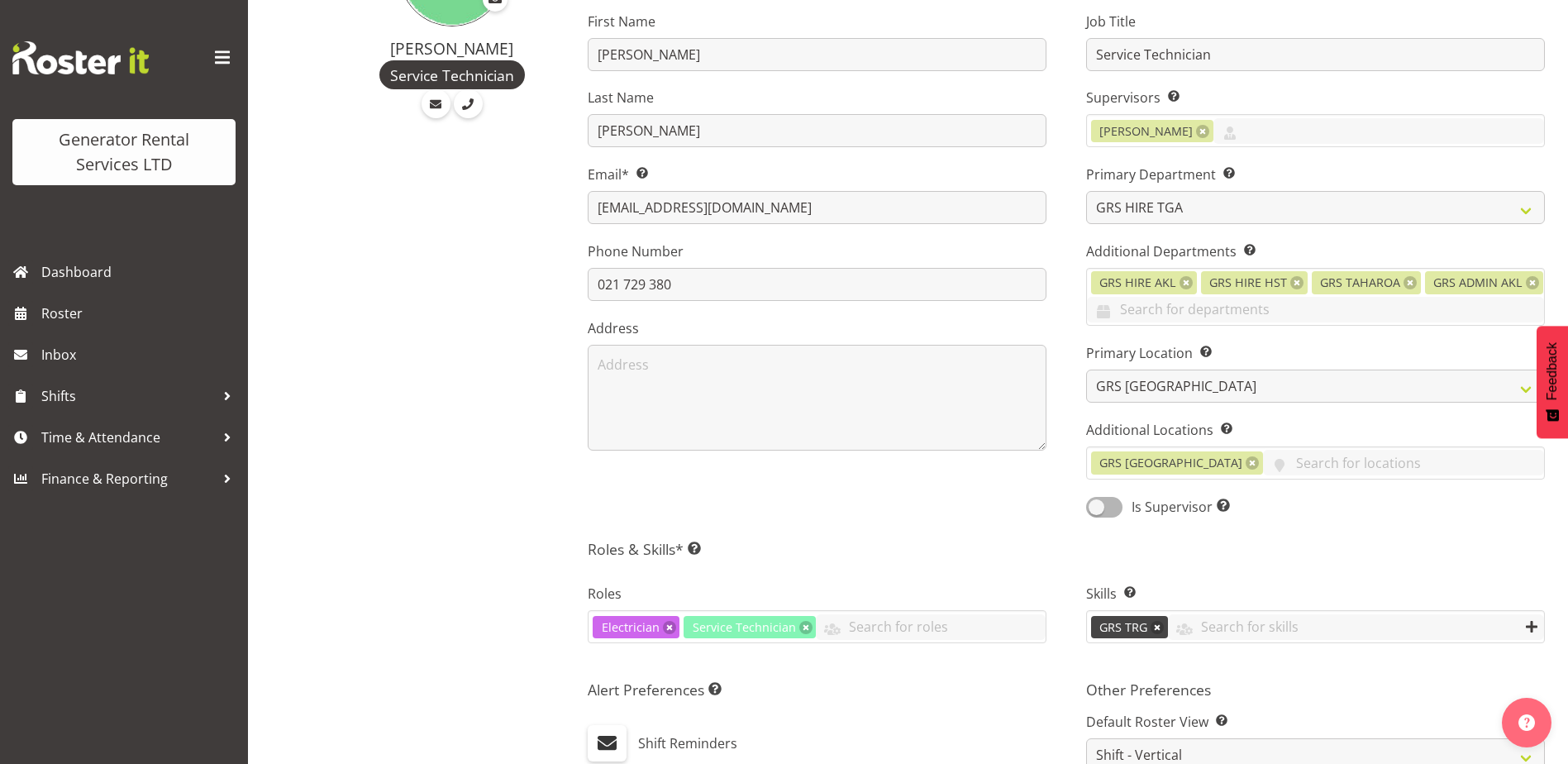
scroll to position [0, 0]
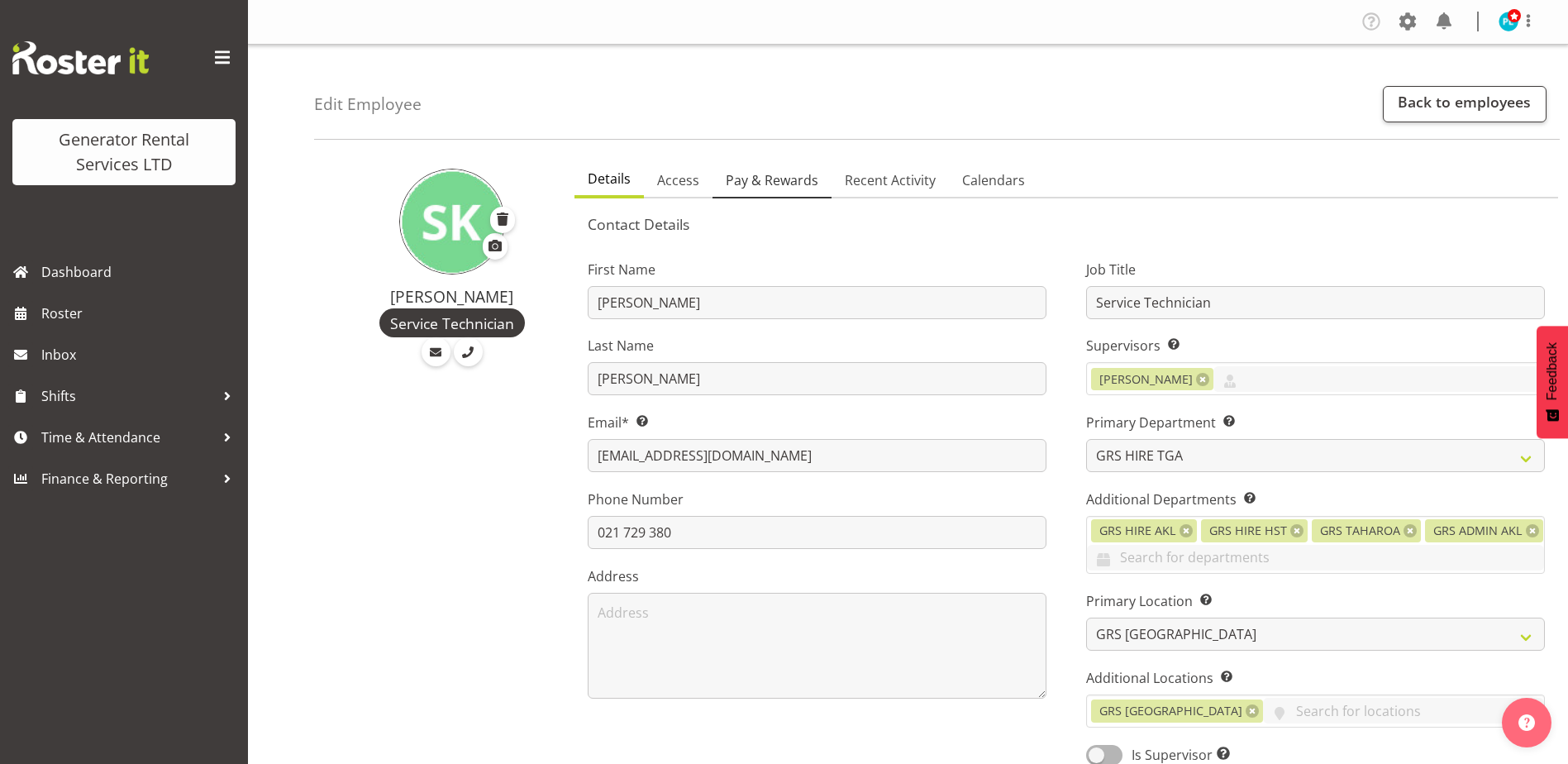
click at [735, 171] on span "Pay & Rewards" at bounding box center [772, 180] width 93 height 20
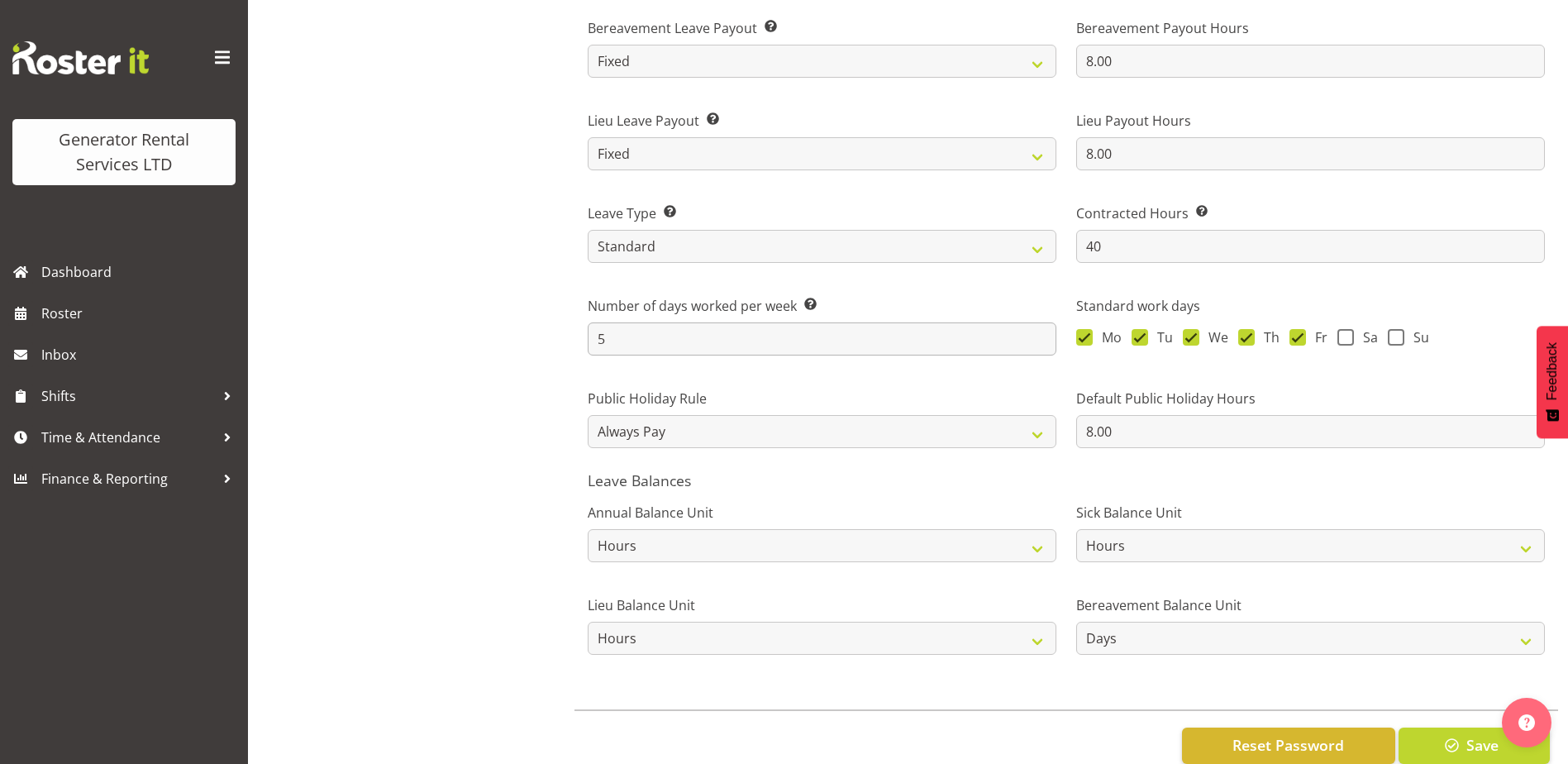
scroll to position [1240, 0]
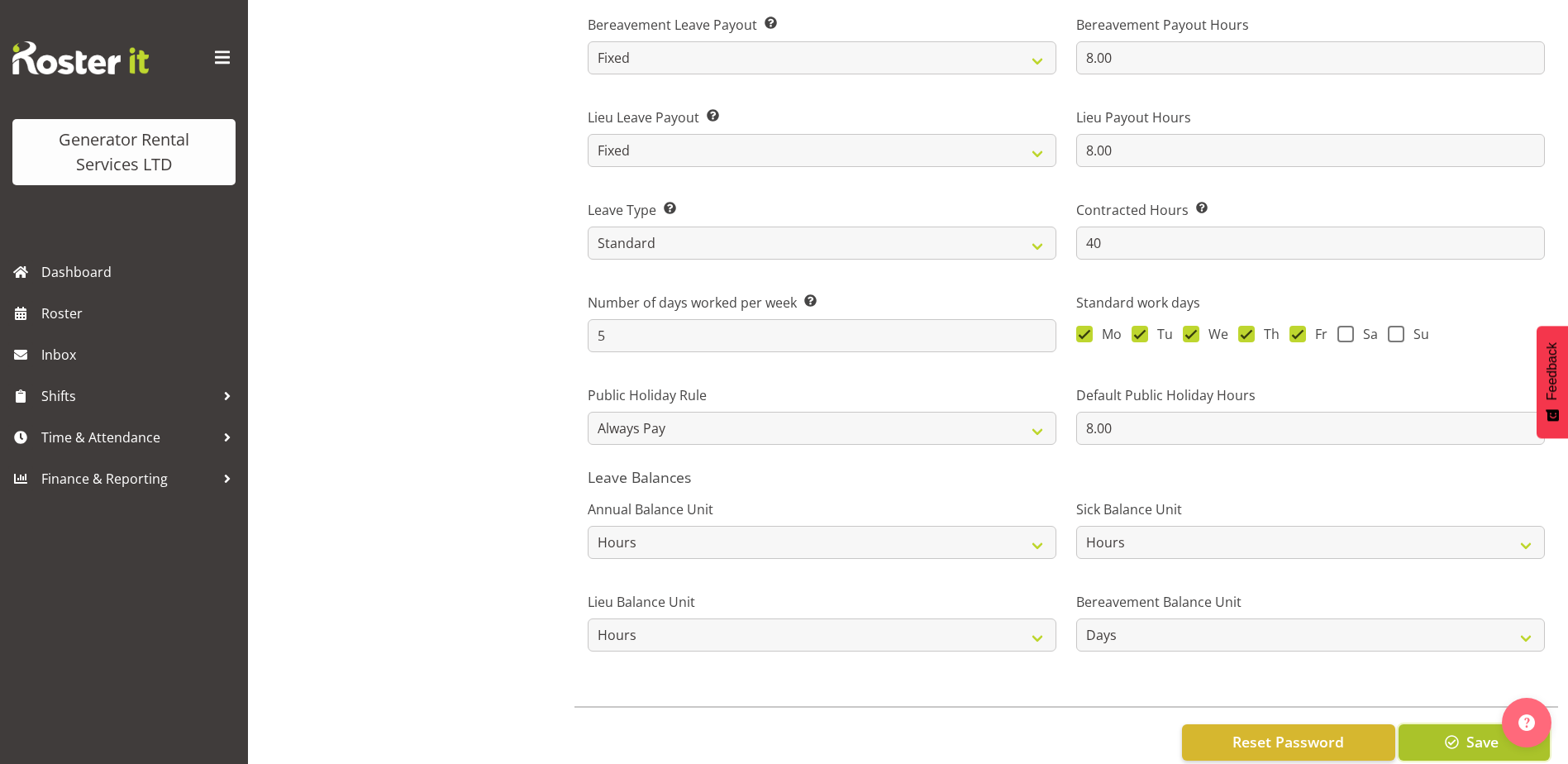
click at [1443, 739] on span "button" at bounding box center [1452, 742] width 21 height 21
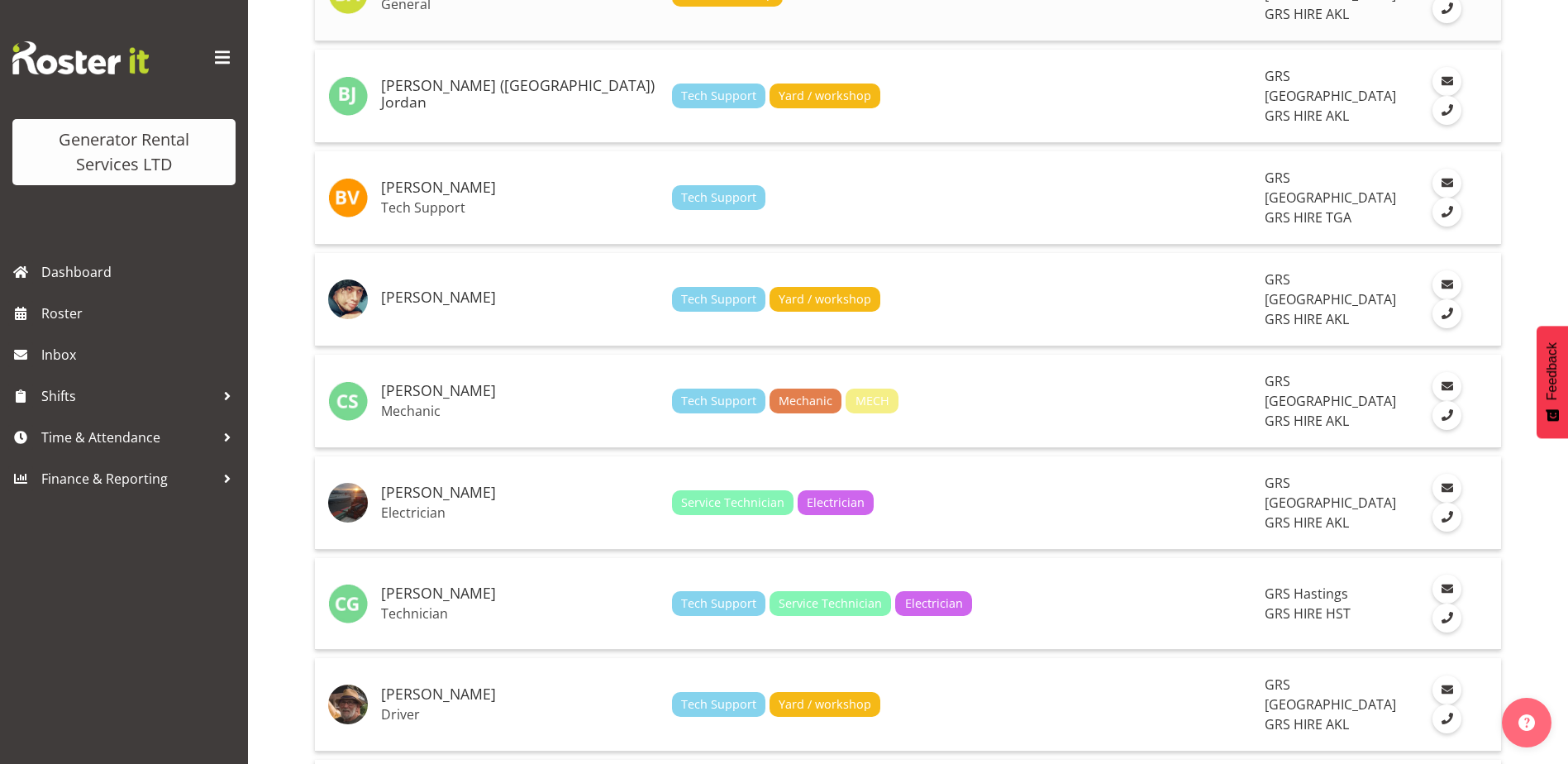
scroll to position [826, 0]
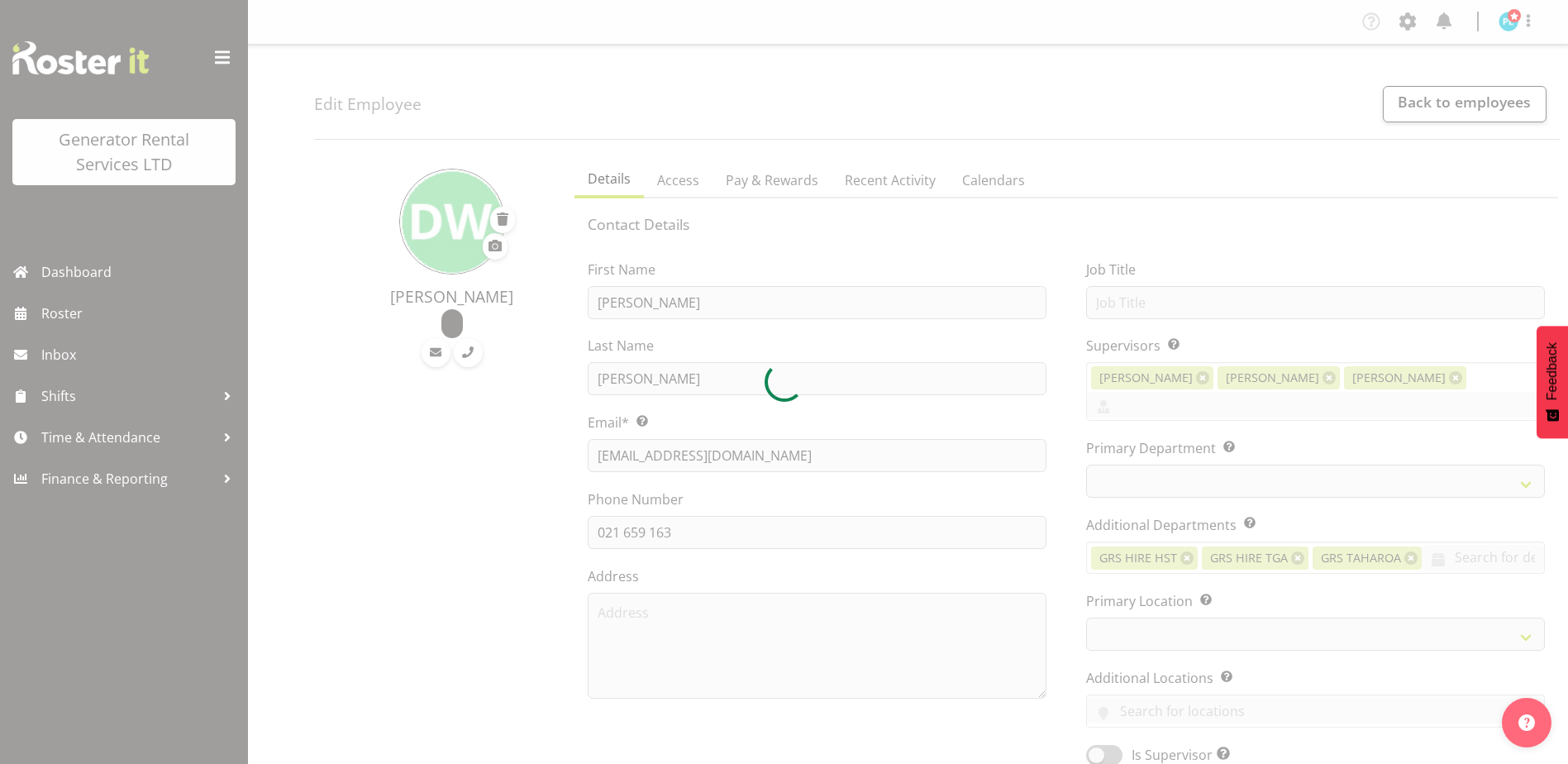
select select "TimelineWeek"
select select "20"
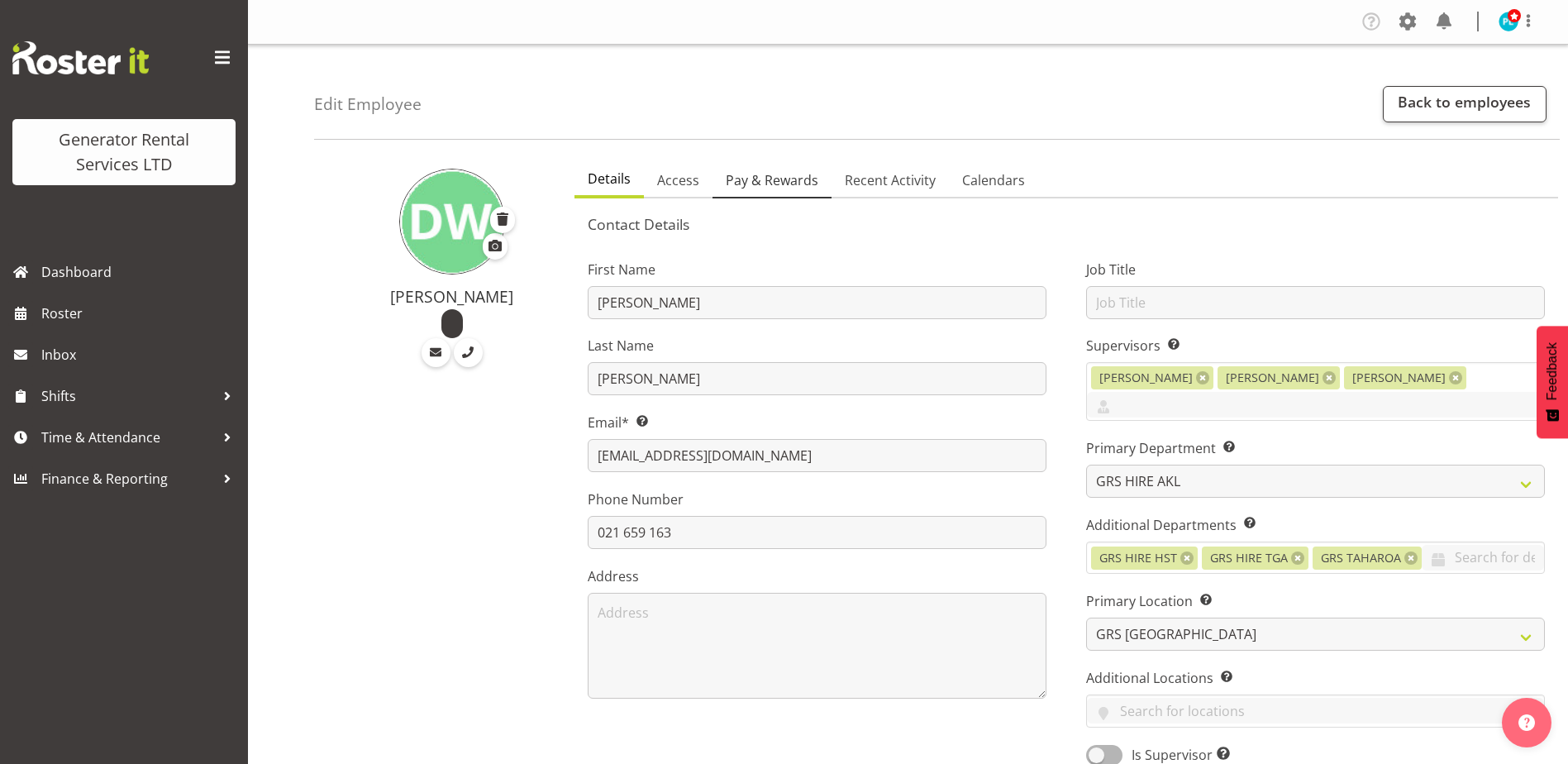
click at [788, 178] on span "Pay & Rewards" at bounding box center [772, 180] width 93 height 20
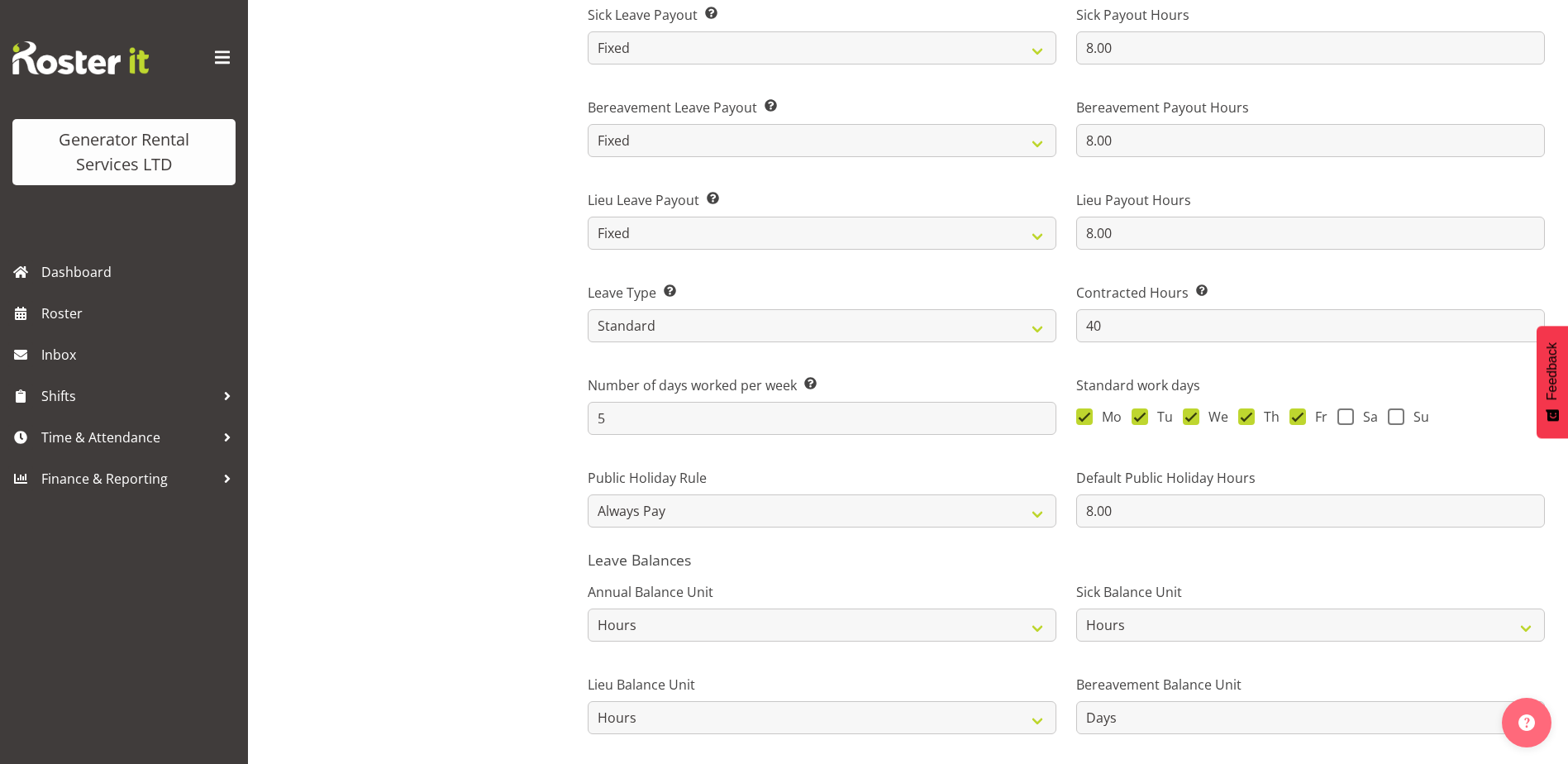
scroll to position [1074, 0]
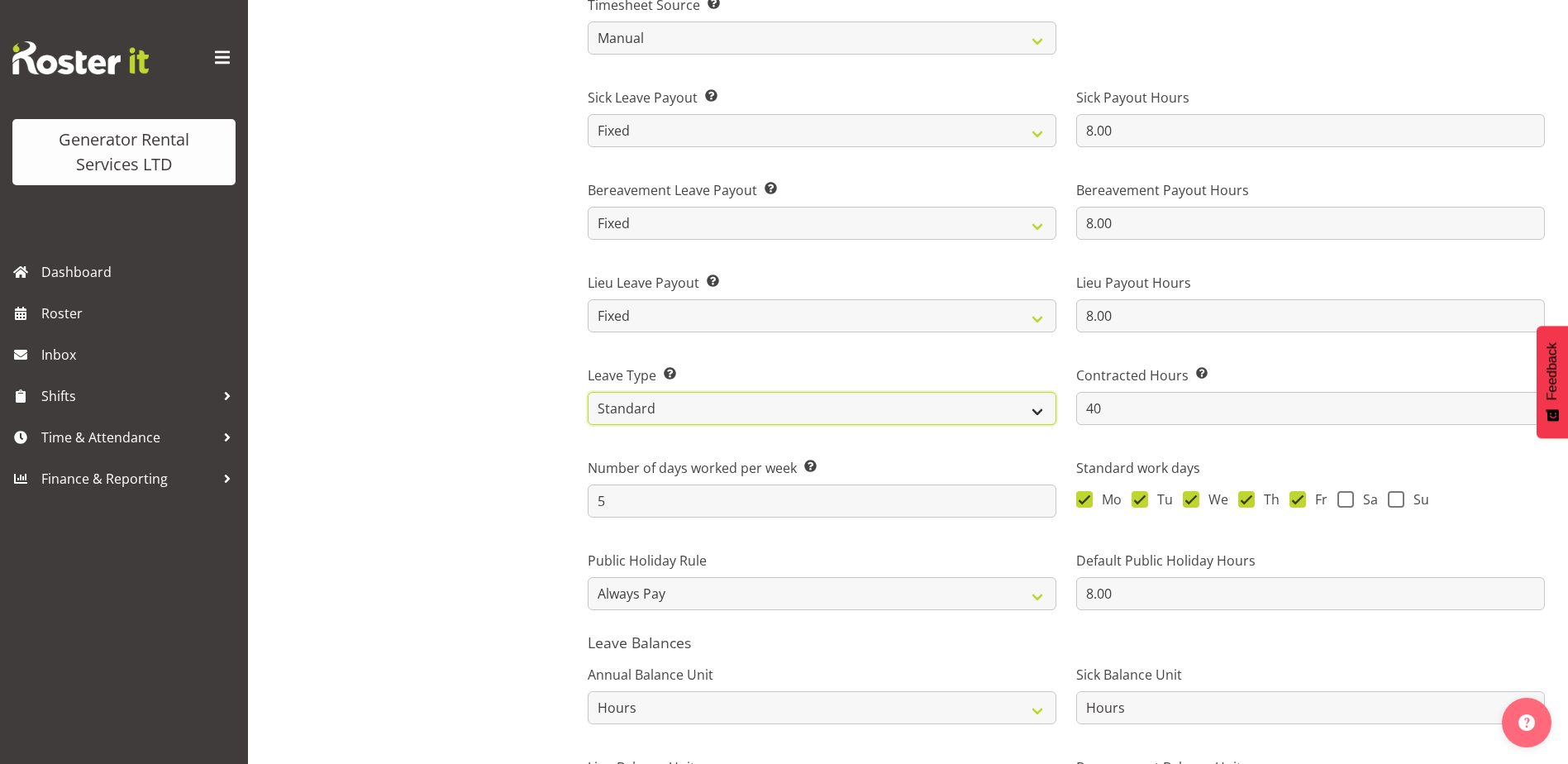
click at [1028, 407] on select "Standard History Payout Roster Roster - Fixed" at bounding box center [822, 407] width 469 height 33
click at [587, 391] on select "Standard History Payout Roster Roster - Fixed" at bounding box center [822, 407] width 469 height 33
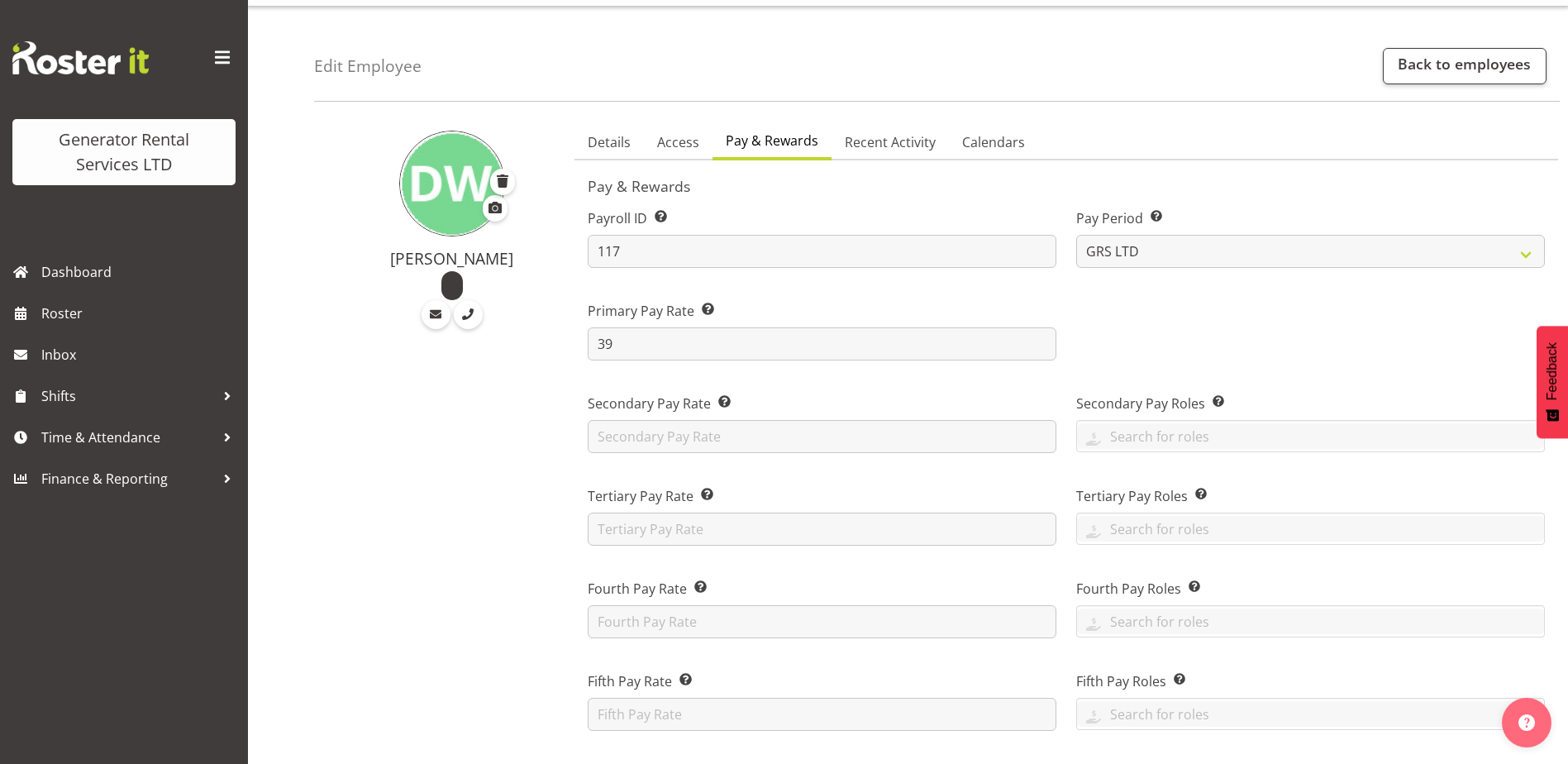
scroll to position [36, 0]
click at [612, 142] on span "Details" at bounding box center [609, 144] width 43 height 20
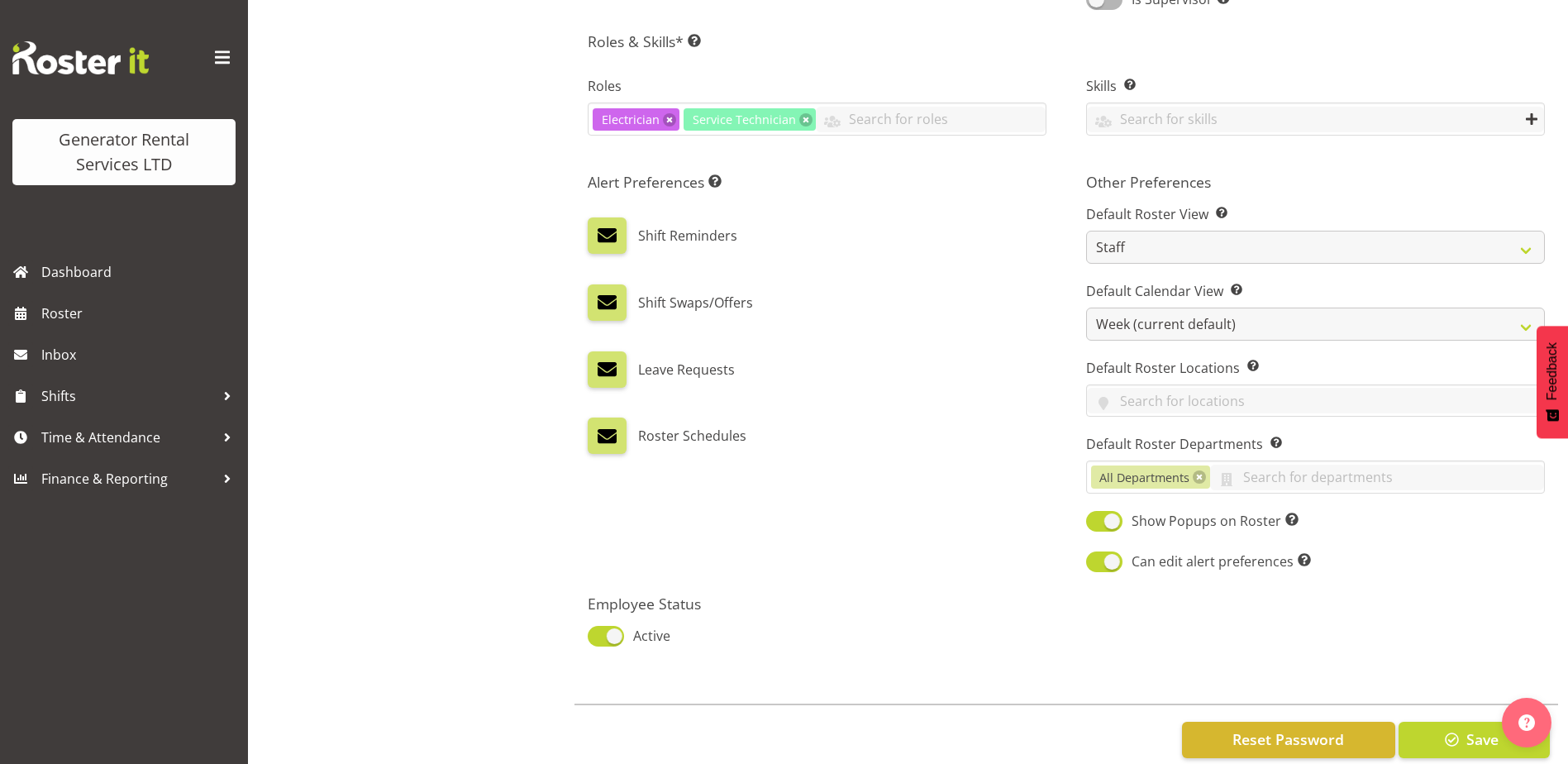
scroll to position [763, 0]
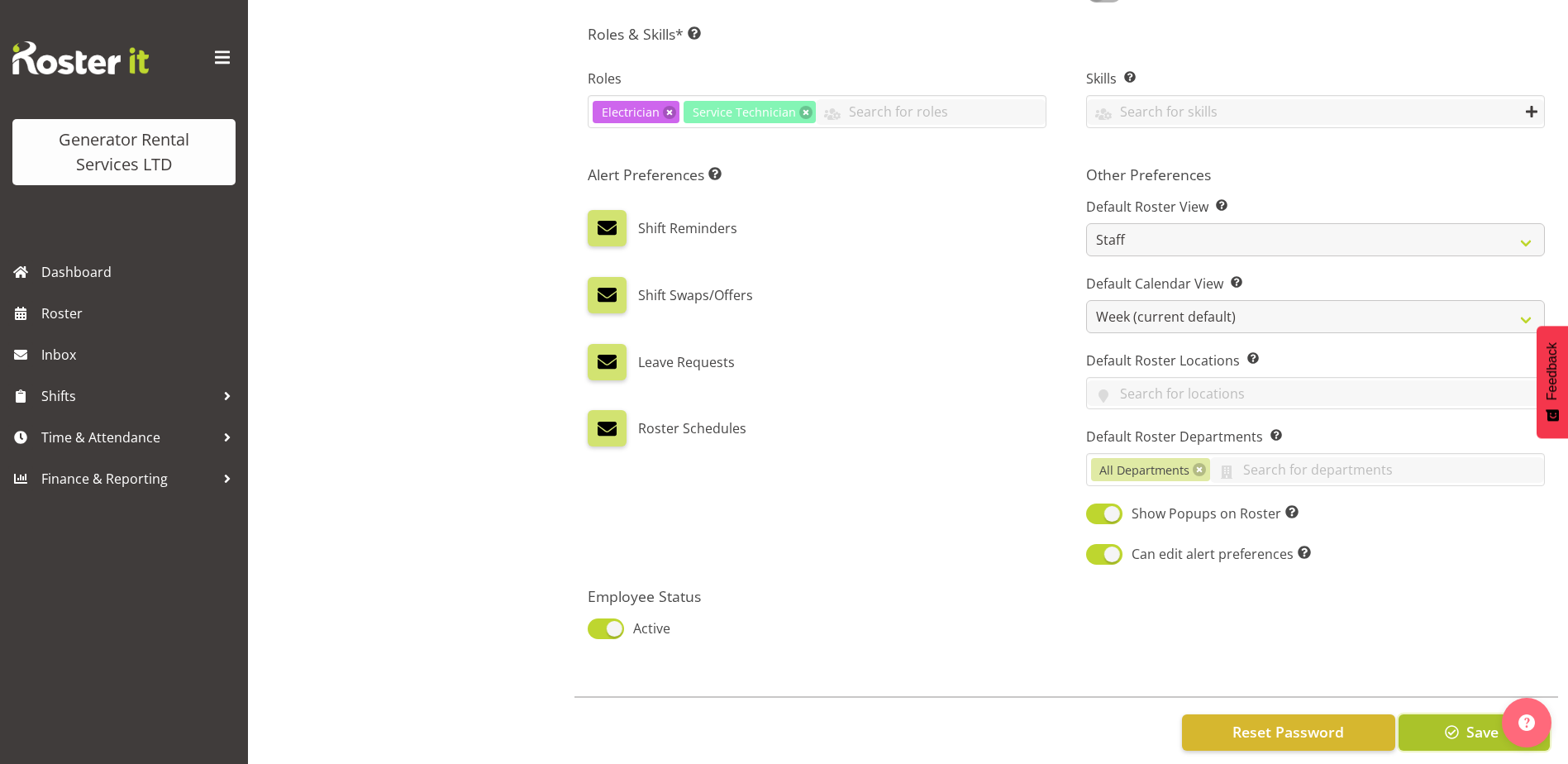
click at [1474, 721] on span "Save" at bounding box center [1482, 732] width 32 height 21
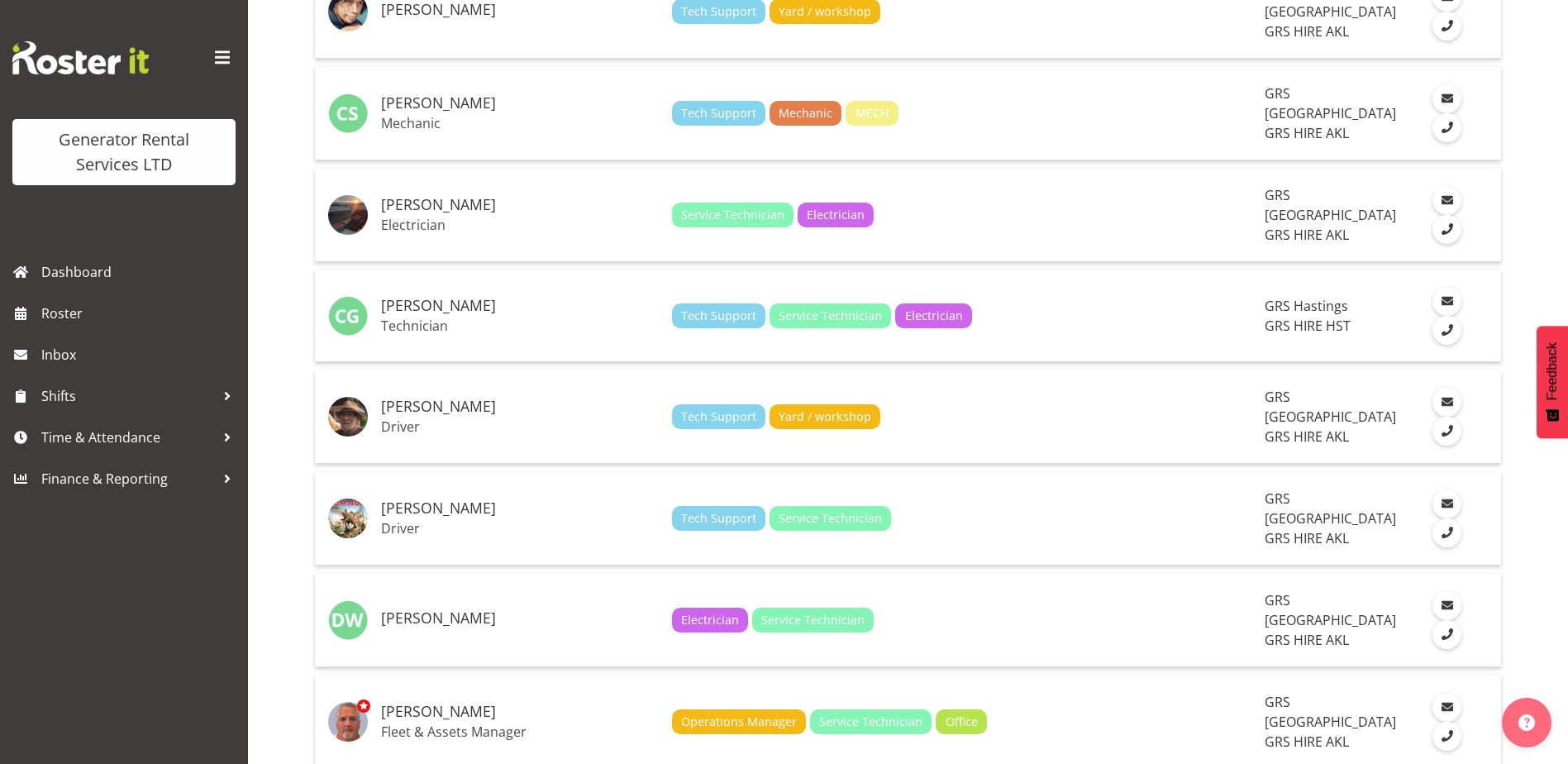
scroll to position [1323, 0]
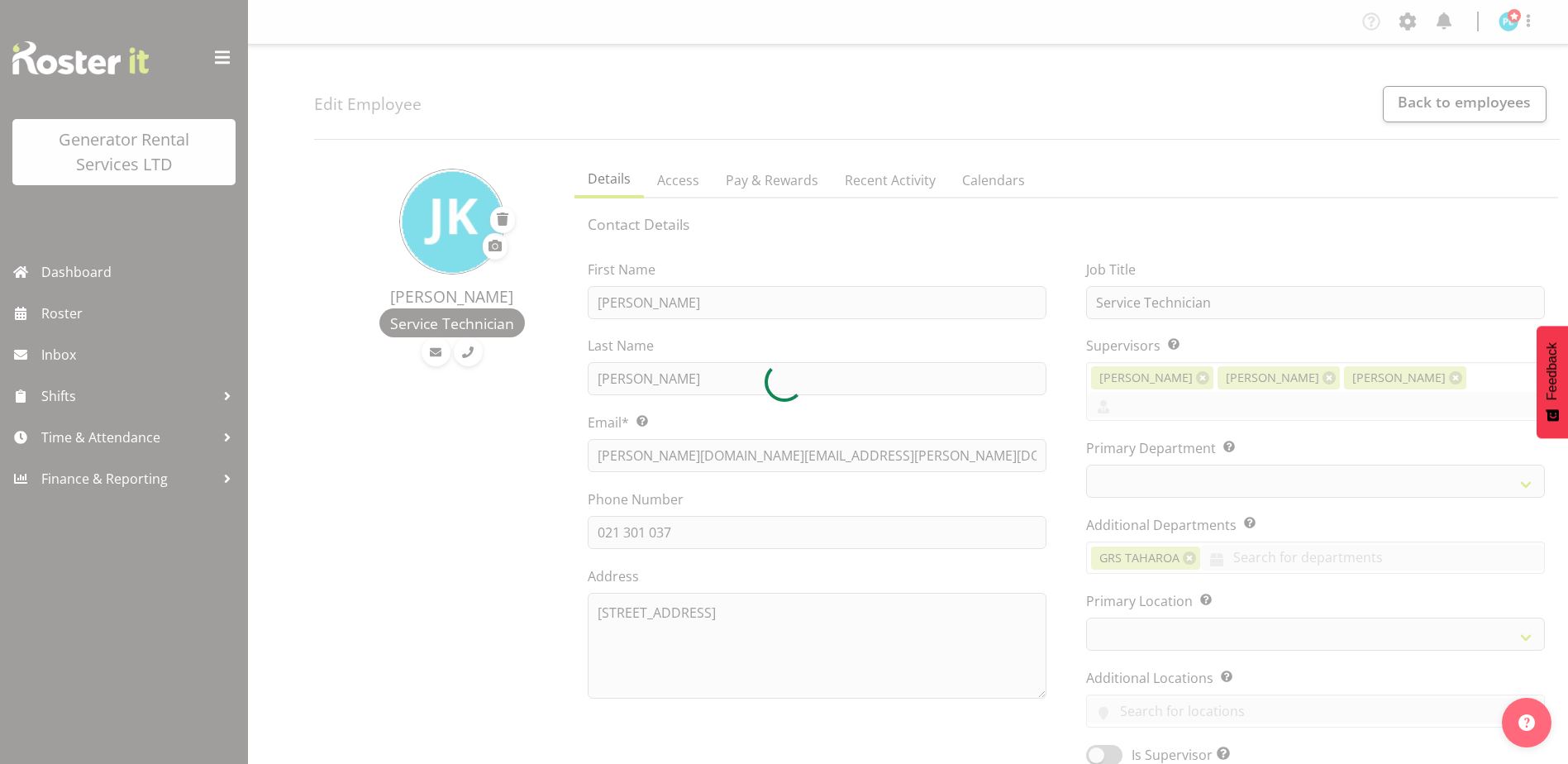
select select "TimelineWeek"
select select "20"
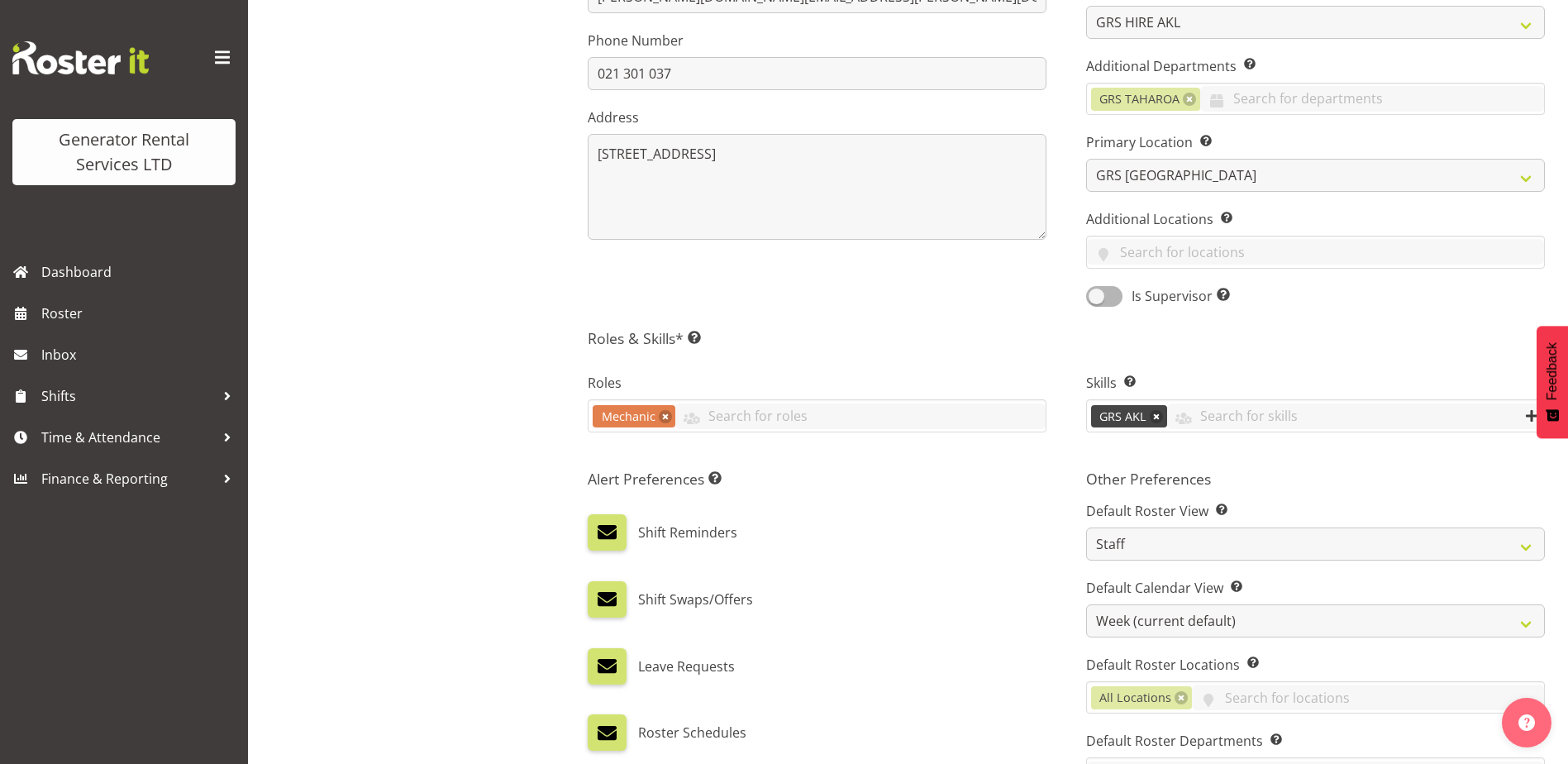
scroll to position [661, 0]
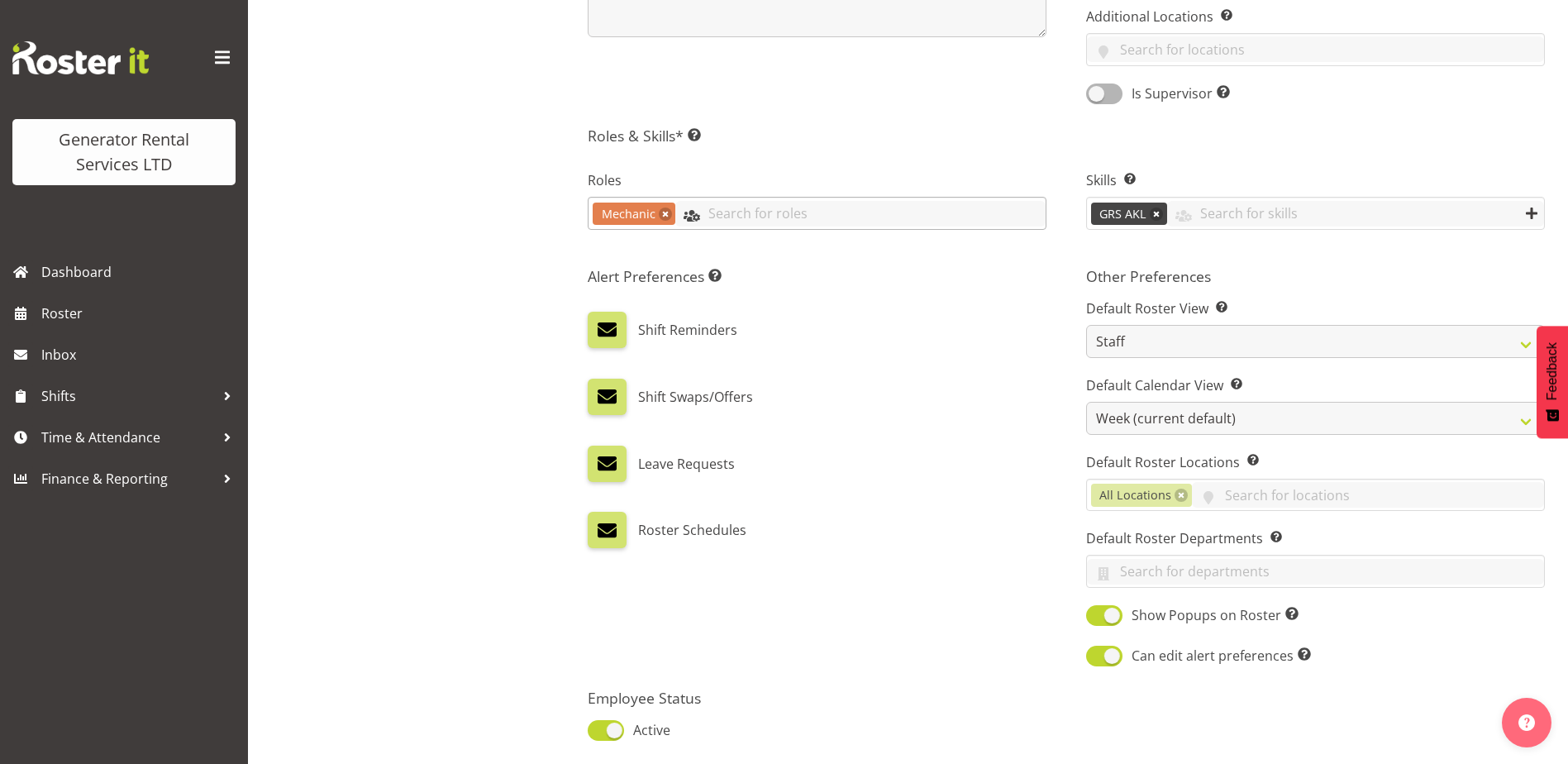
click at [786, 217] on input "text" at bounding box center [860, 213] width 370 height 26
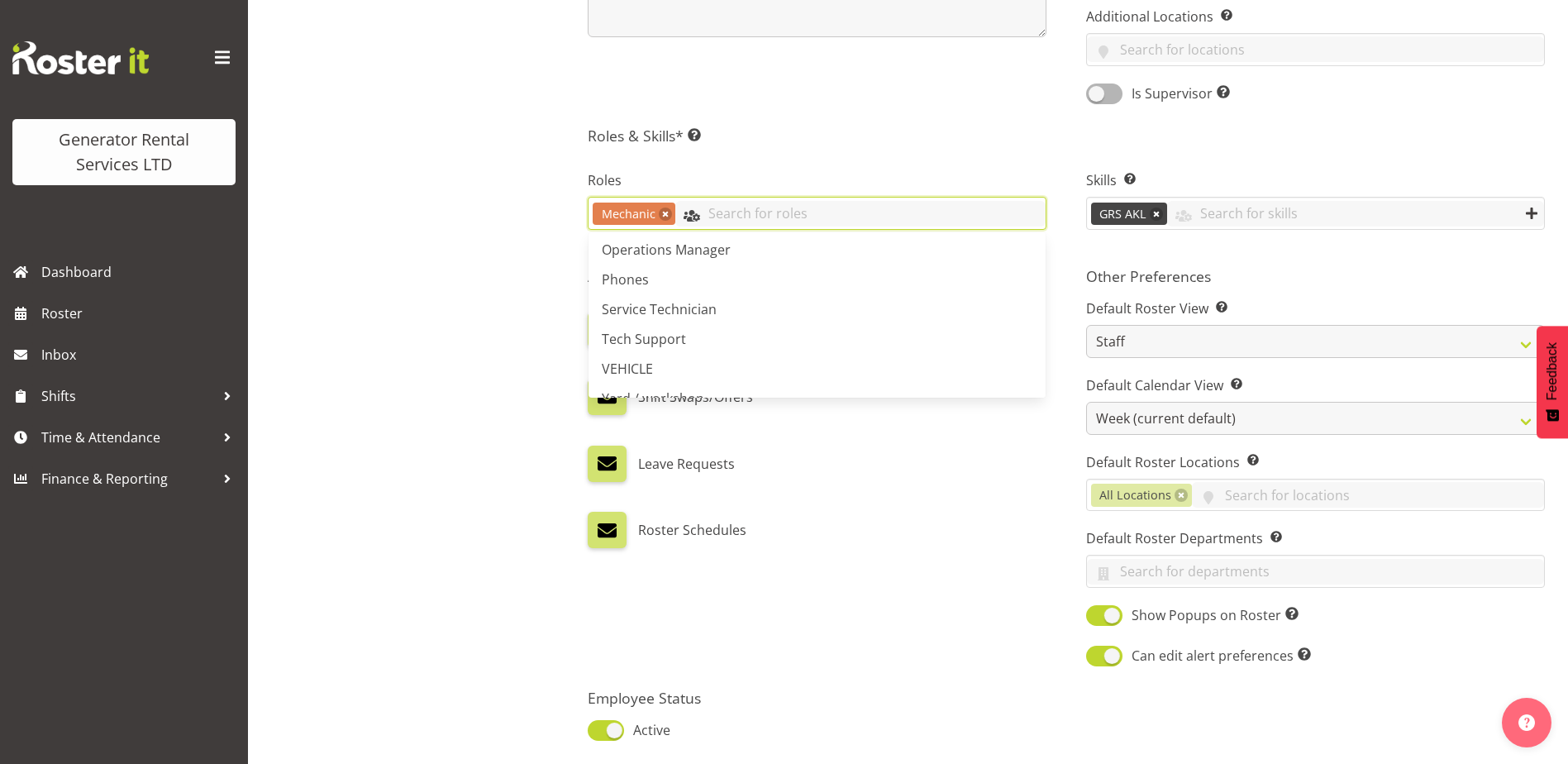
scroll to position [248, 0]
click at [741, 311] on link "Service Technician" at bounding box center [817, 303] width 457 height 29
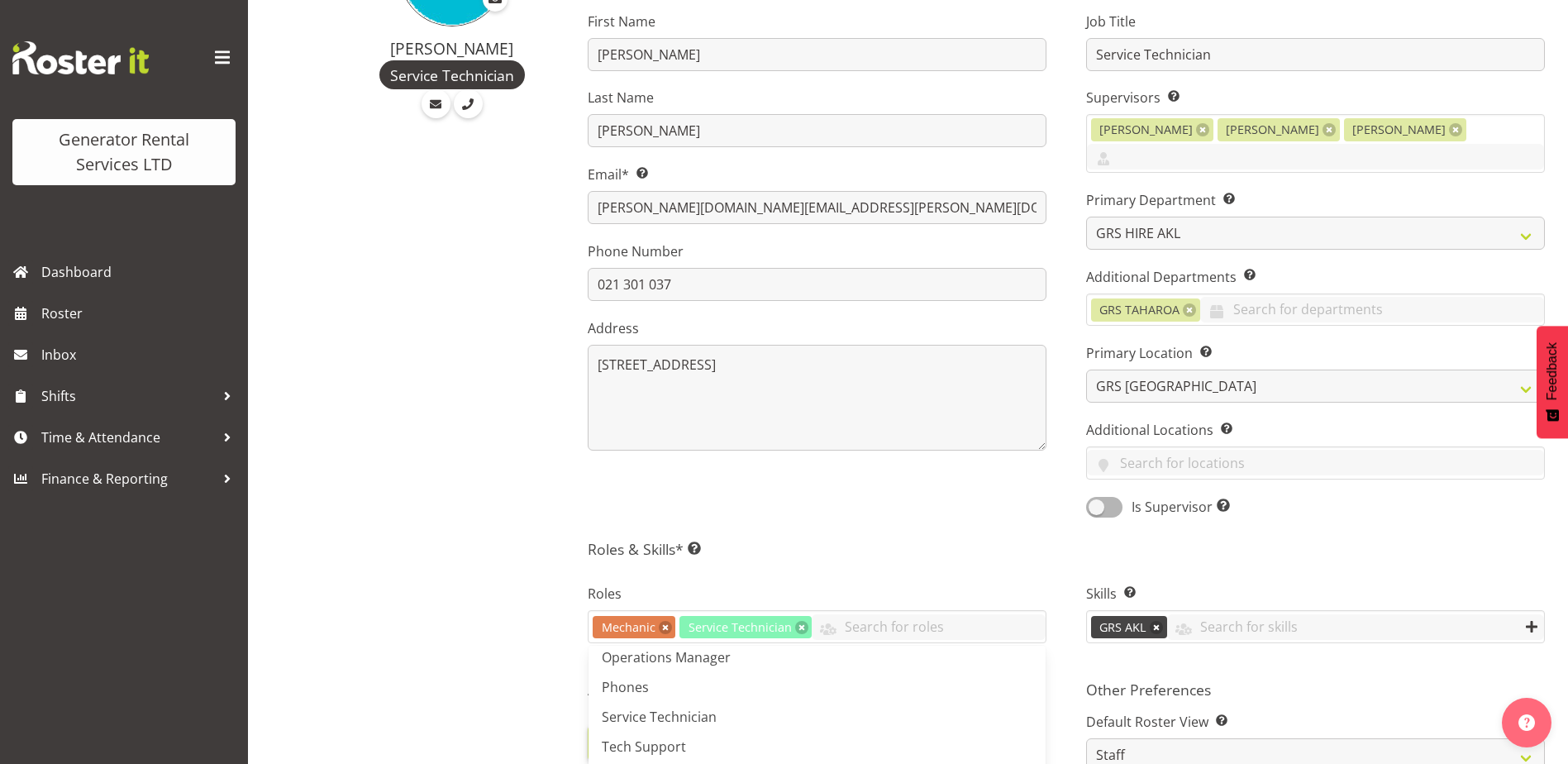
scroll to position [0, 0]
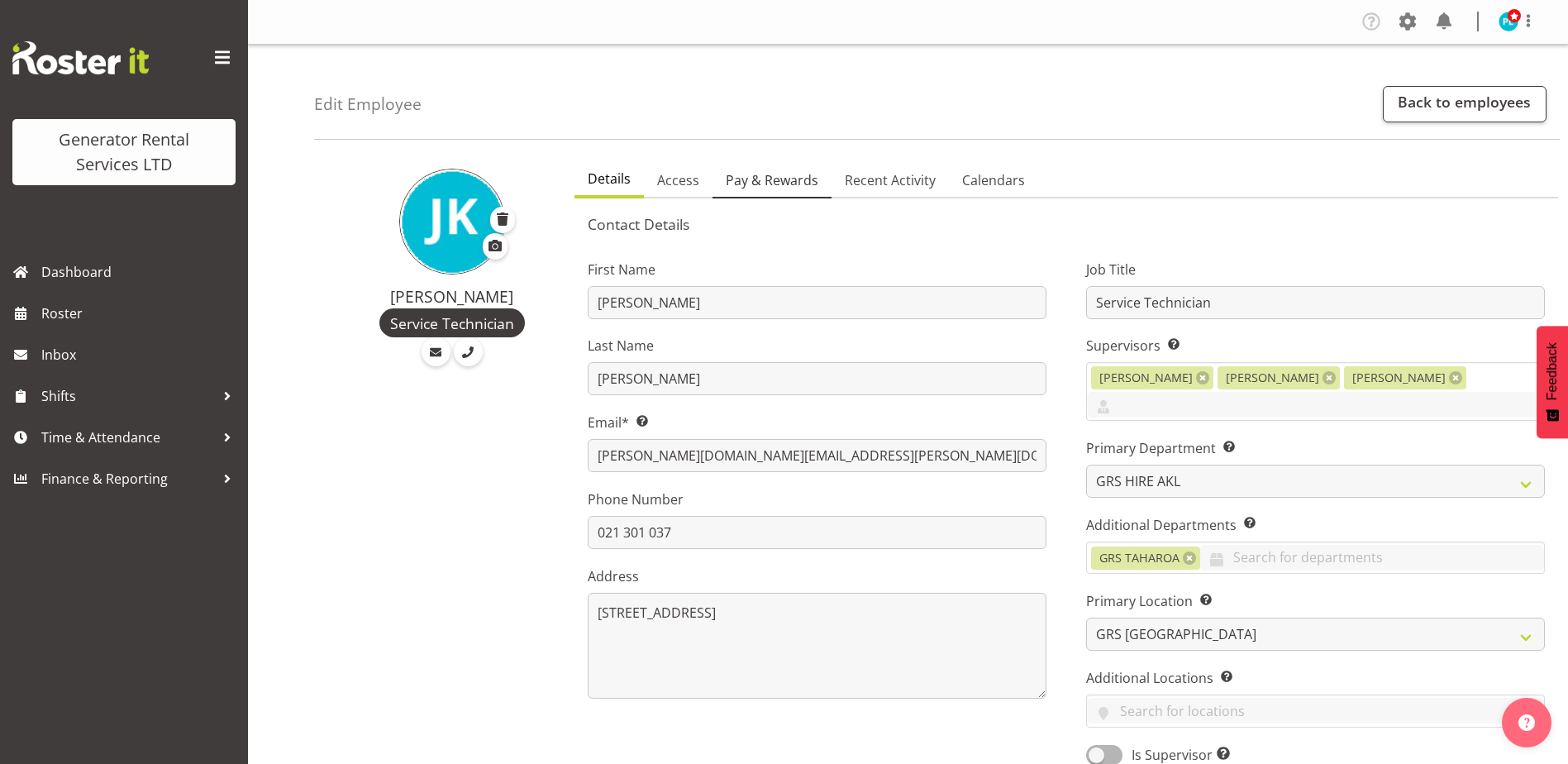
click at [765, 177] on span "Pay & Rewards" at bounding box center [772, 180] width 93 height 20
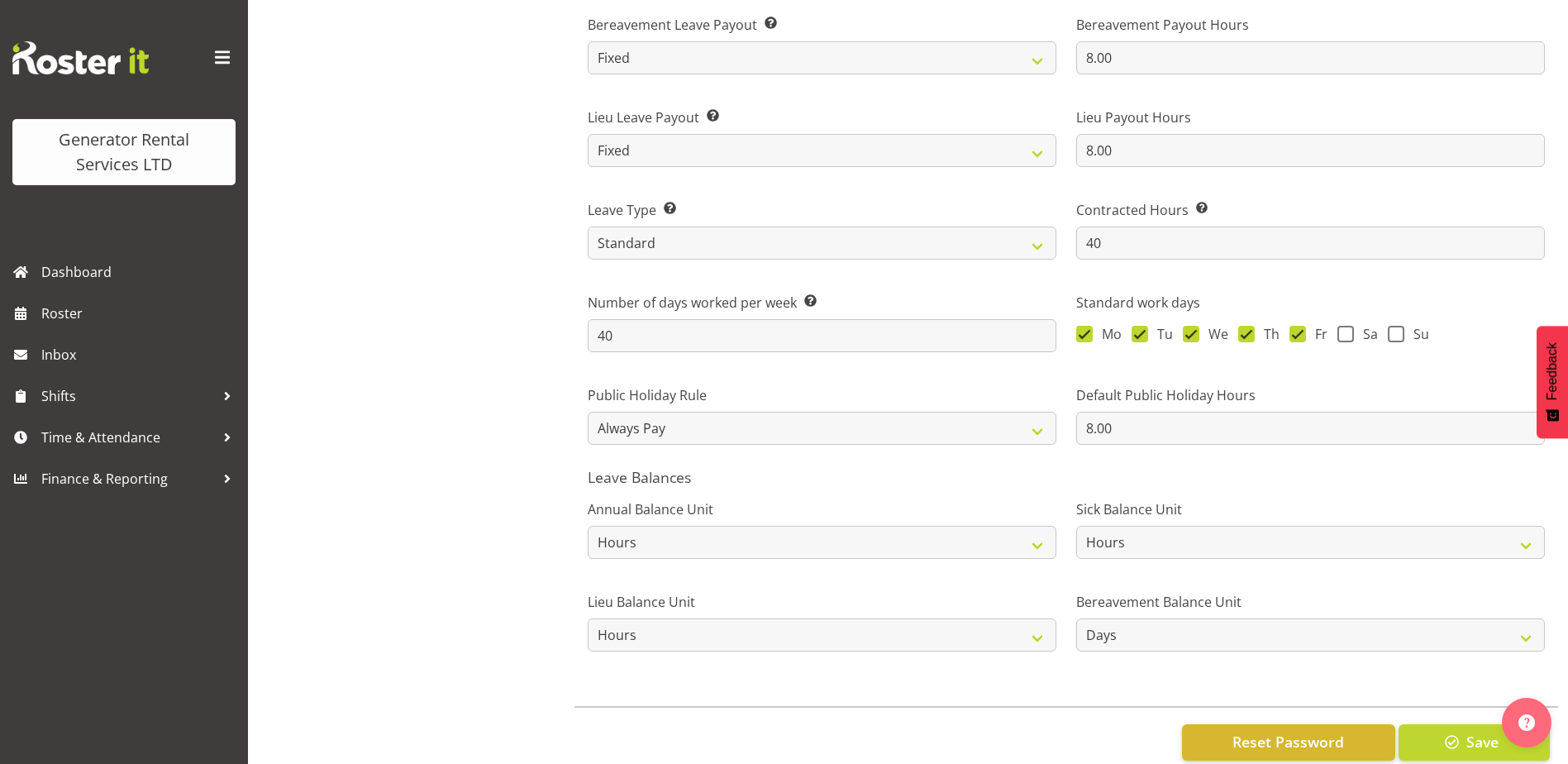
scroll to position [1276, 0]
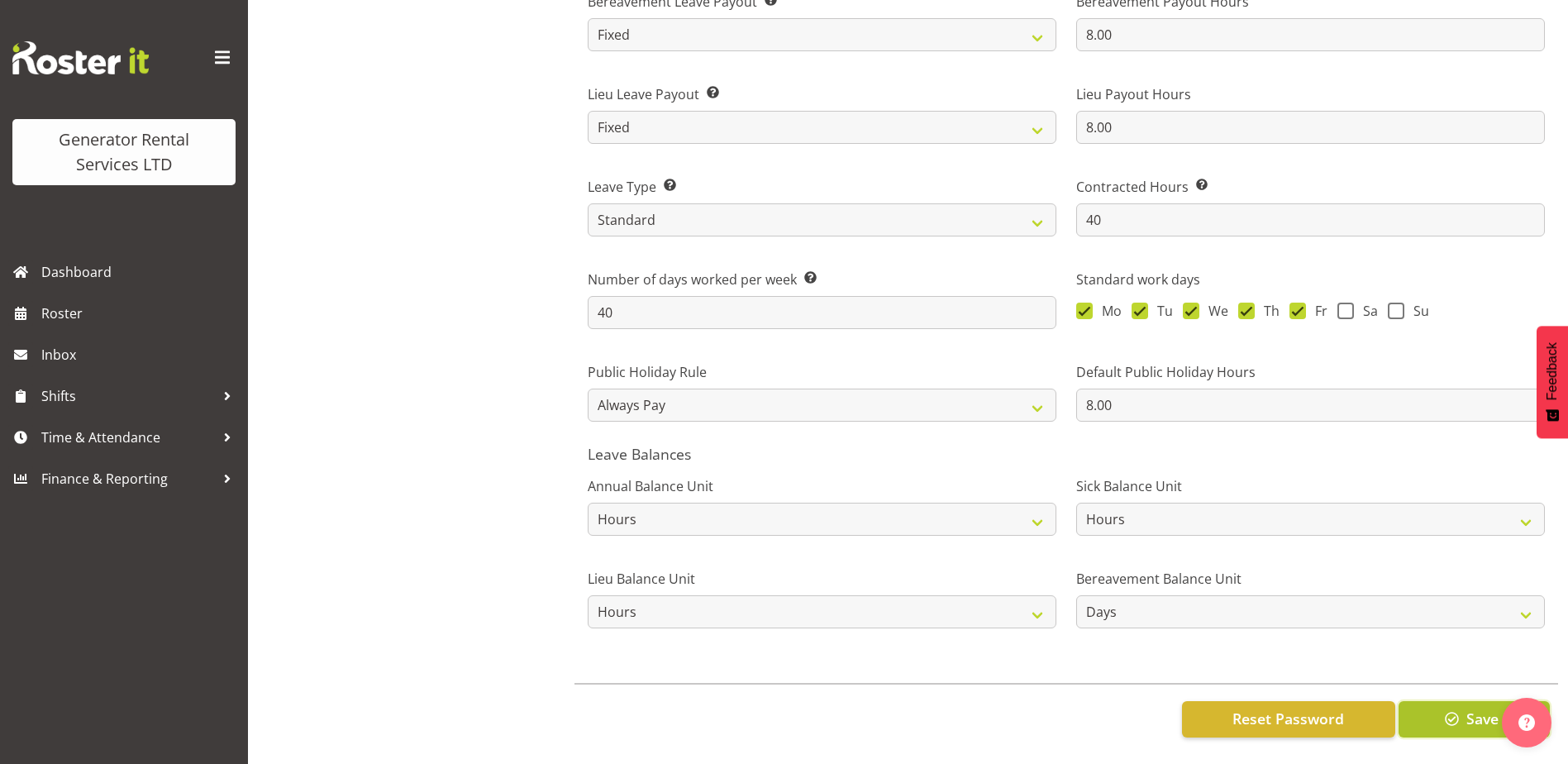
click at [1438, 709] on button "Save" at bounding box center [1474, 719] width 152 height 37
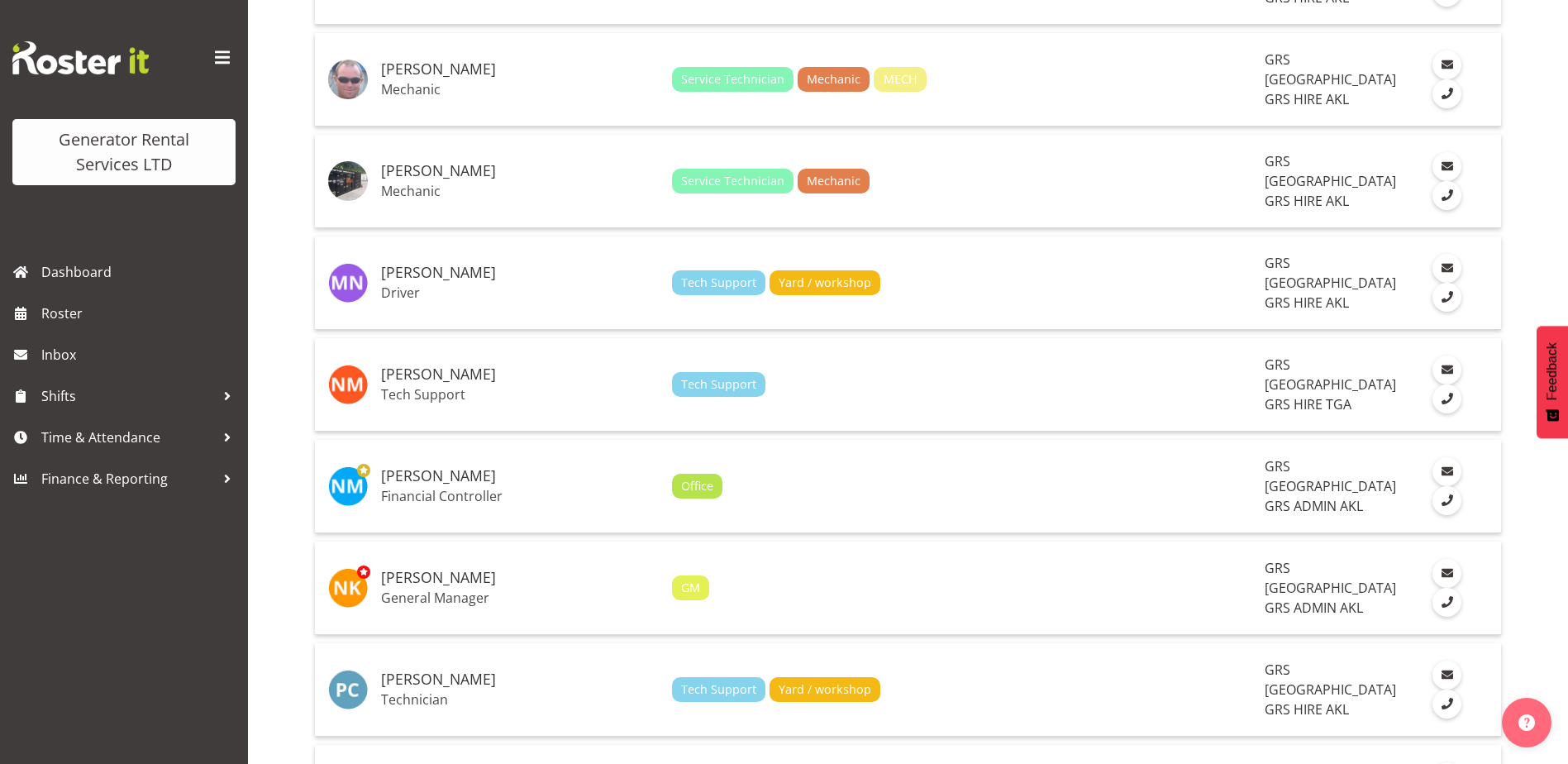
scroll to position [3059, 0]
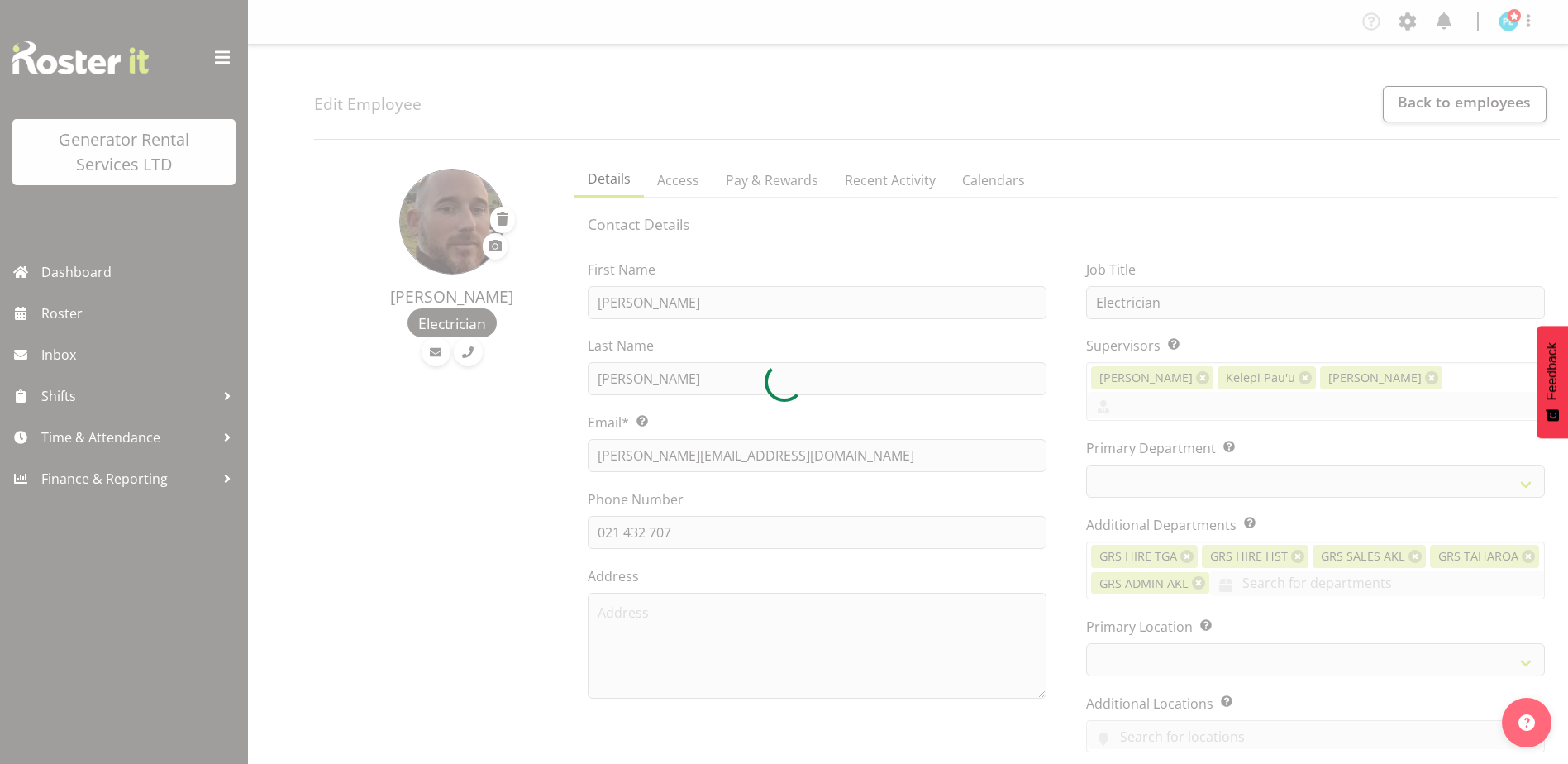
select select "shift"
select select "TimelineWeek"
select select
select select "20"
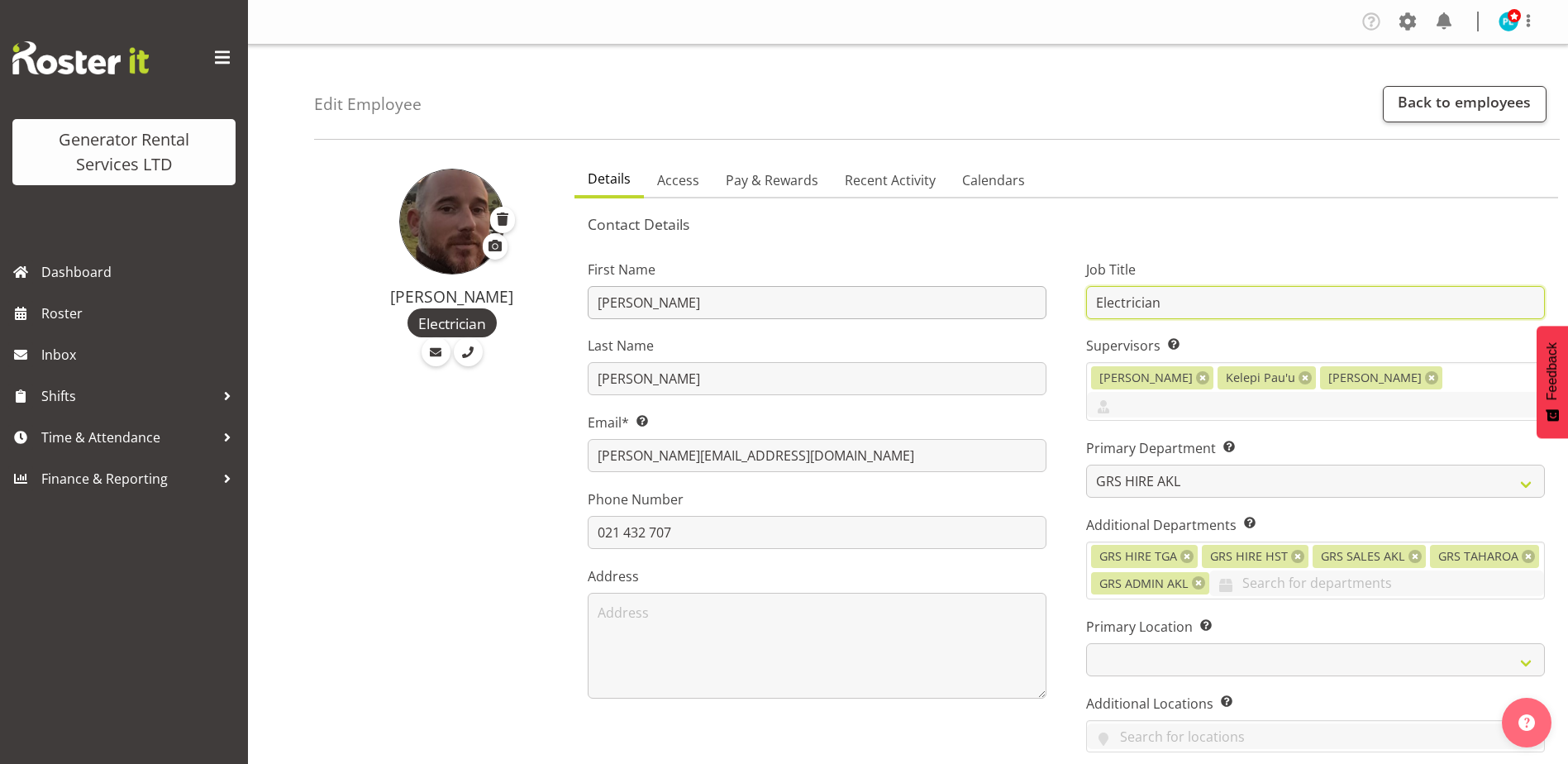
drag, startPoint x: 1168, startPoint y: 301, endPoint x: 1033, endPoint y: 308, distance: 135.2
click at [1033, 308] on div "First Name Sam Last Name Peters Email* This is a required field. samuel@grsnz.c…" at bounding box center [1066, 520] width 997 height 567
type input "Service Technician"
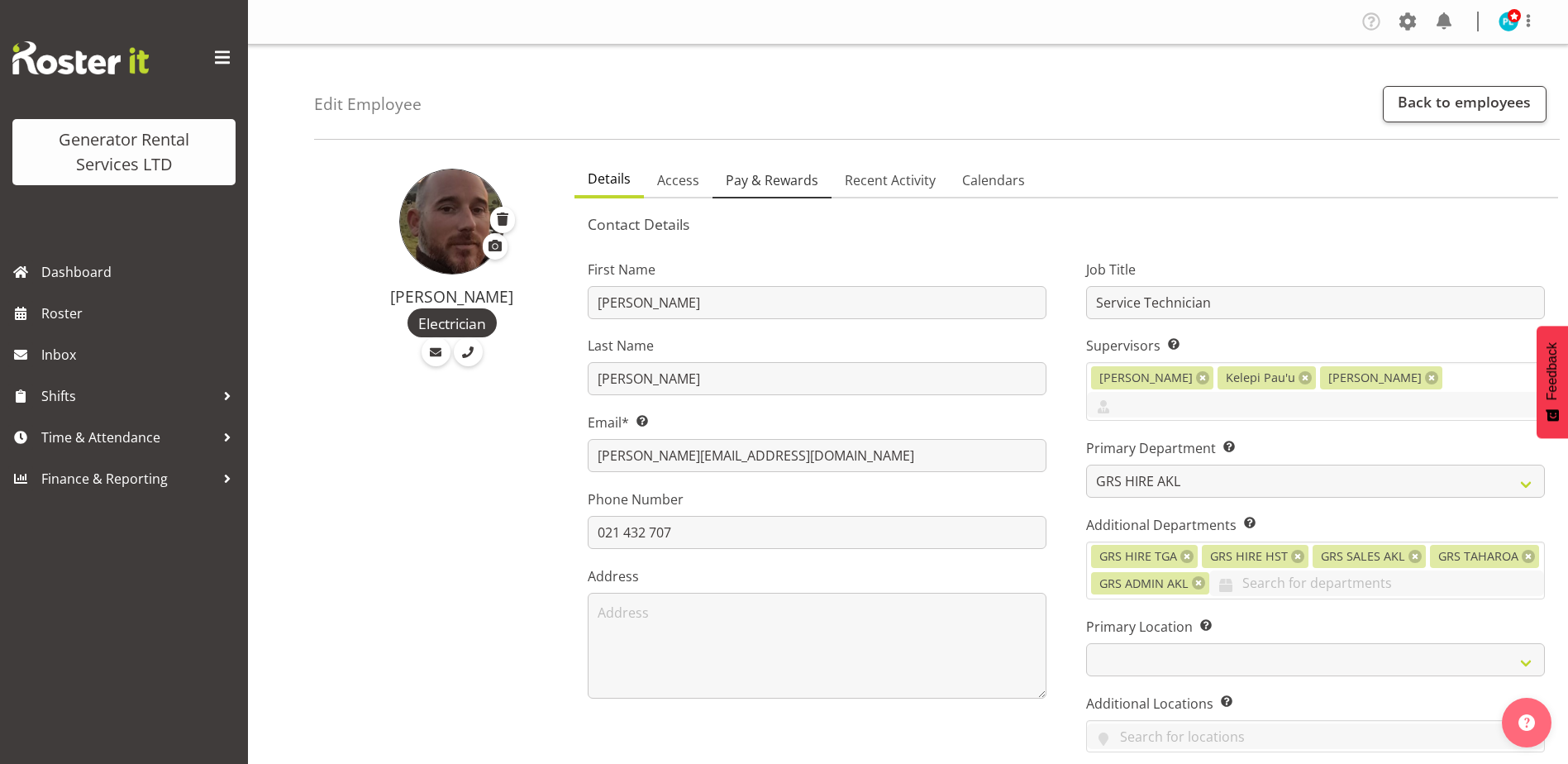
click at [779, 172] on span "Pay & Rewards" at bounding box center [772, 180] width 93 height 20
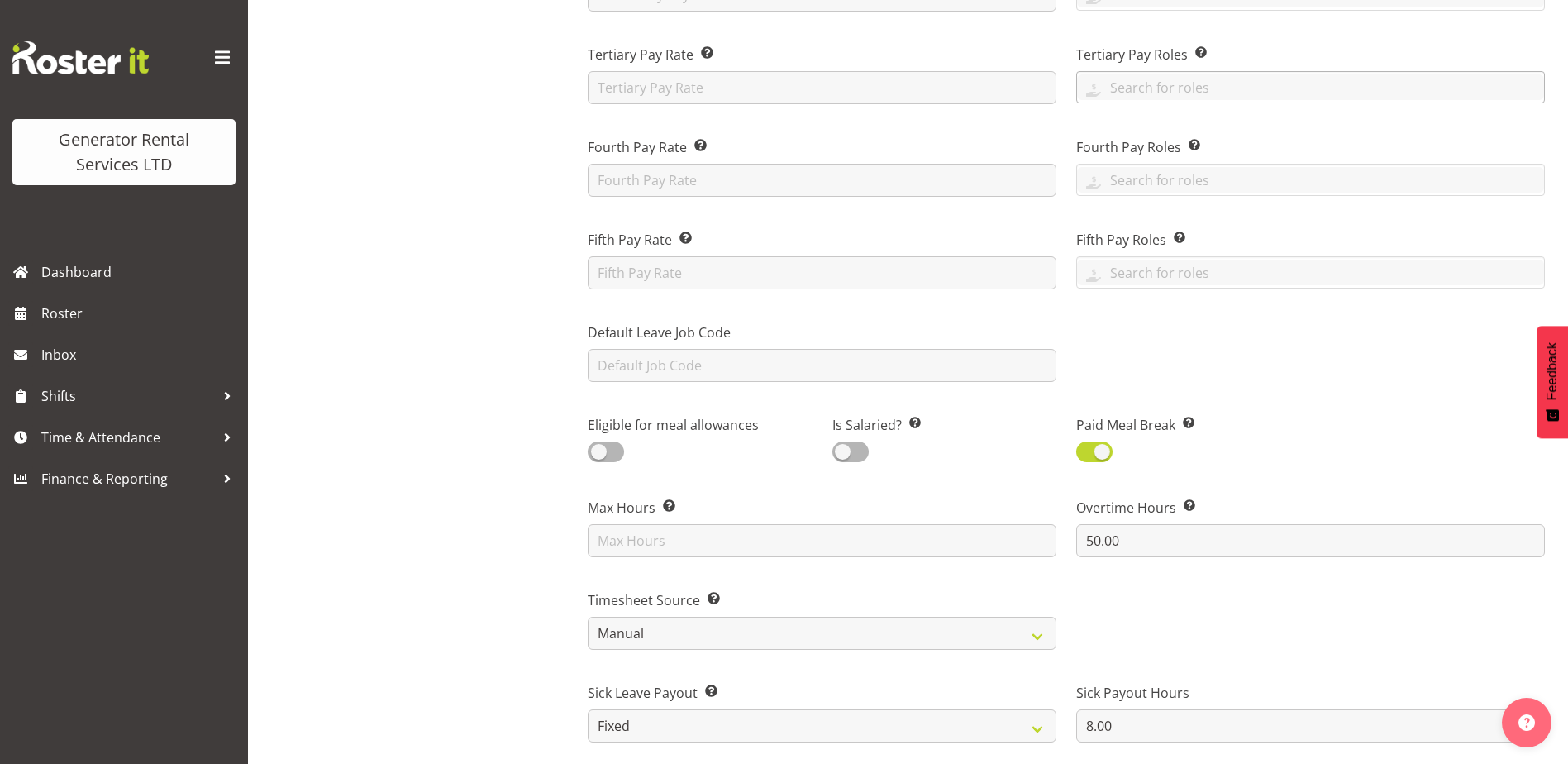
scroll to position [579, 0]
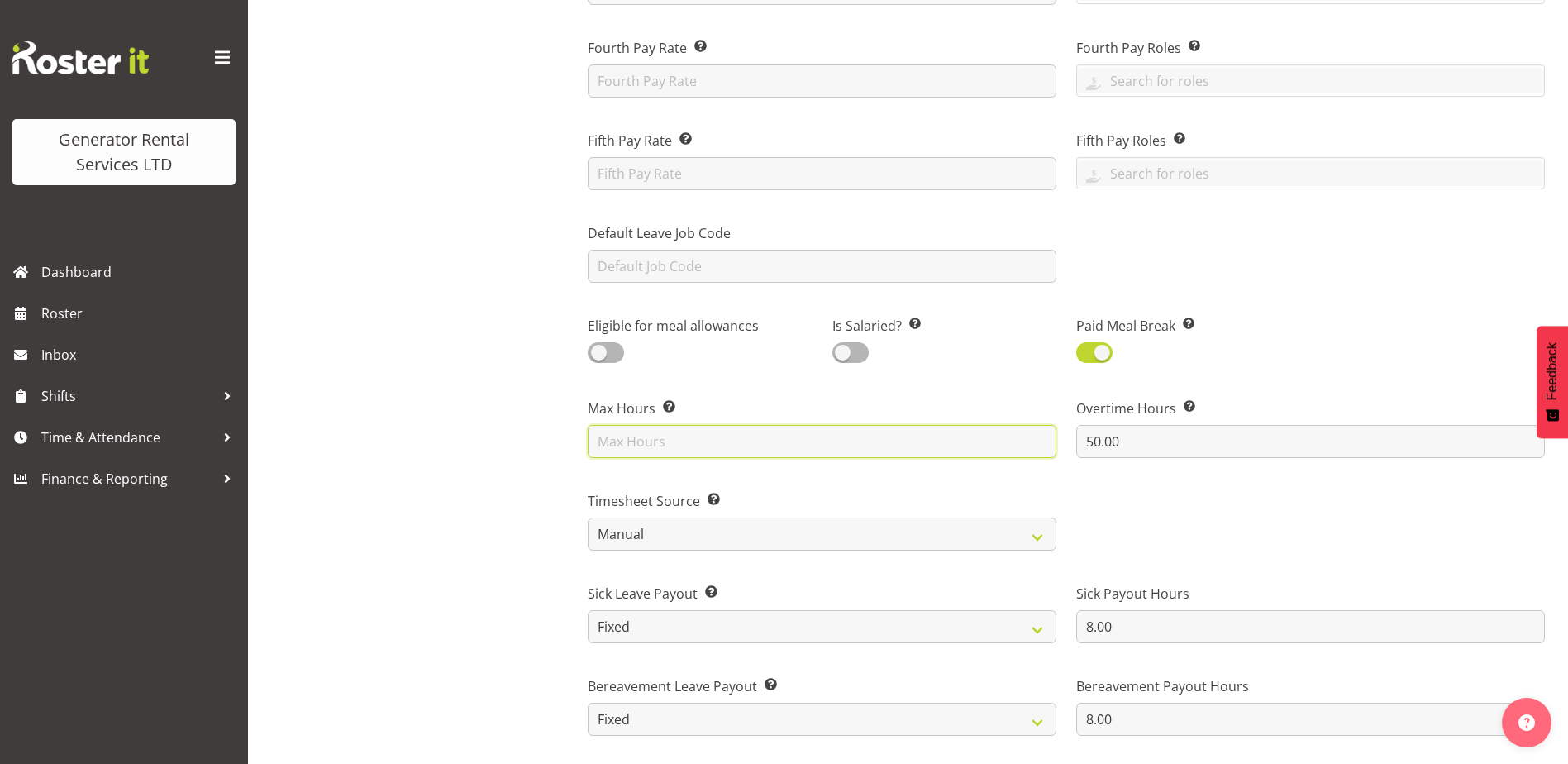
click at [639, 441] on input "text" at bounding box center [822, 441] width 469 height 33
type input "40"
drag, startPoint x: 1148, startPoint y: 442, endPoint x: 1055, endPoint y: 437, distance: 93.1
click at [1055, 437] on div "Payroll ID This number should match the Payroll ID in your payroll system. 75 P…" at bounding box center [1066, 380] width 977 height 1471
type input "40"
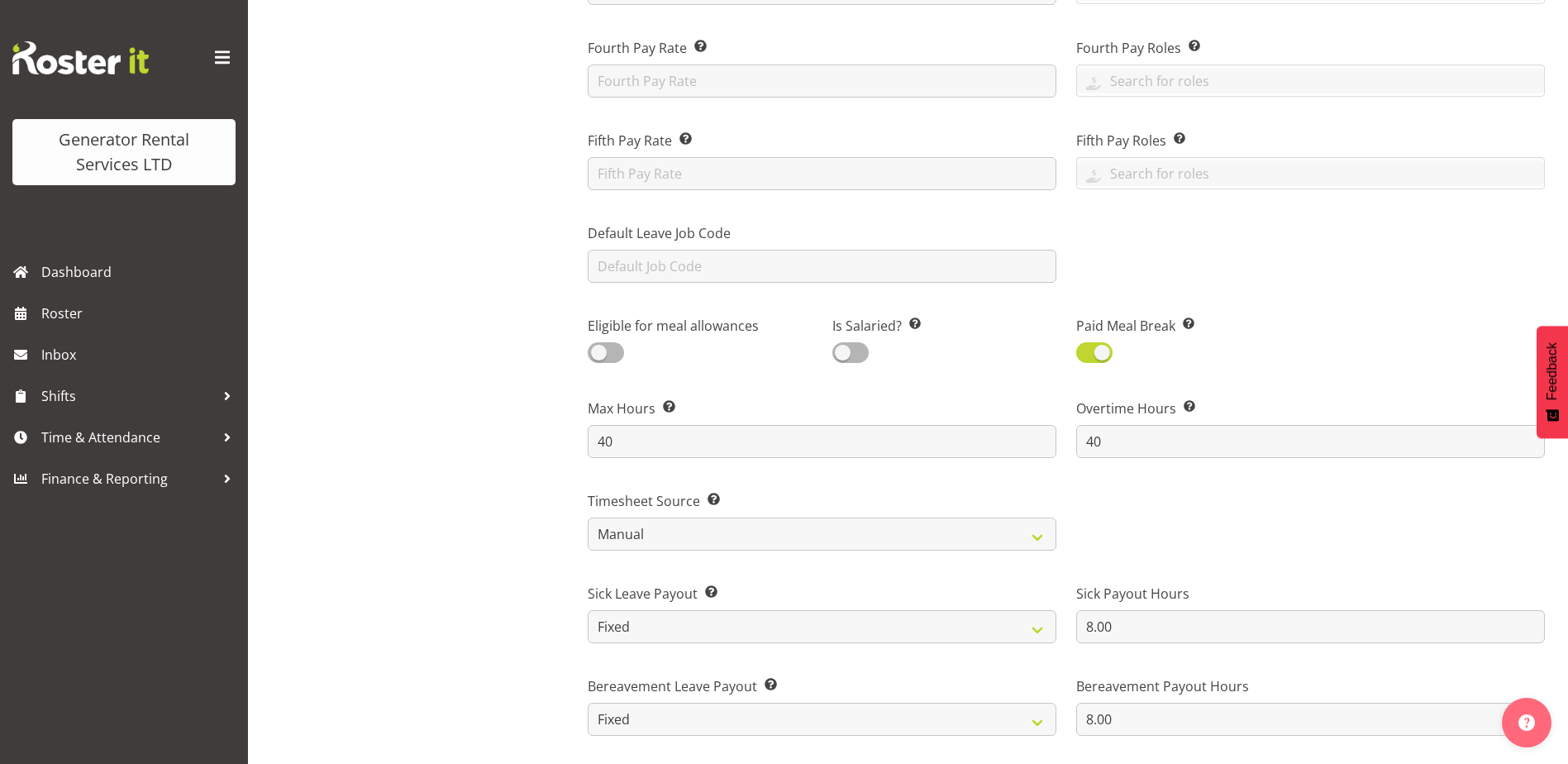
click at [431, 518] on div "Sam Peters Electrician" at bounding box center [439, 511] width 250 height 1875
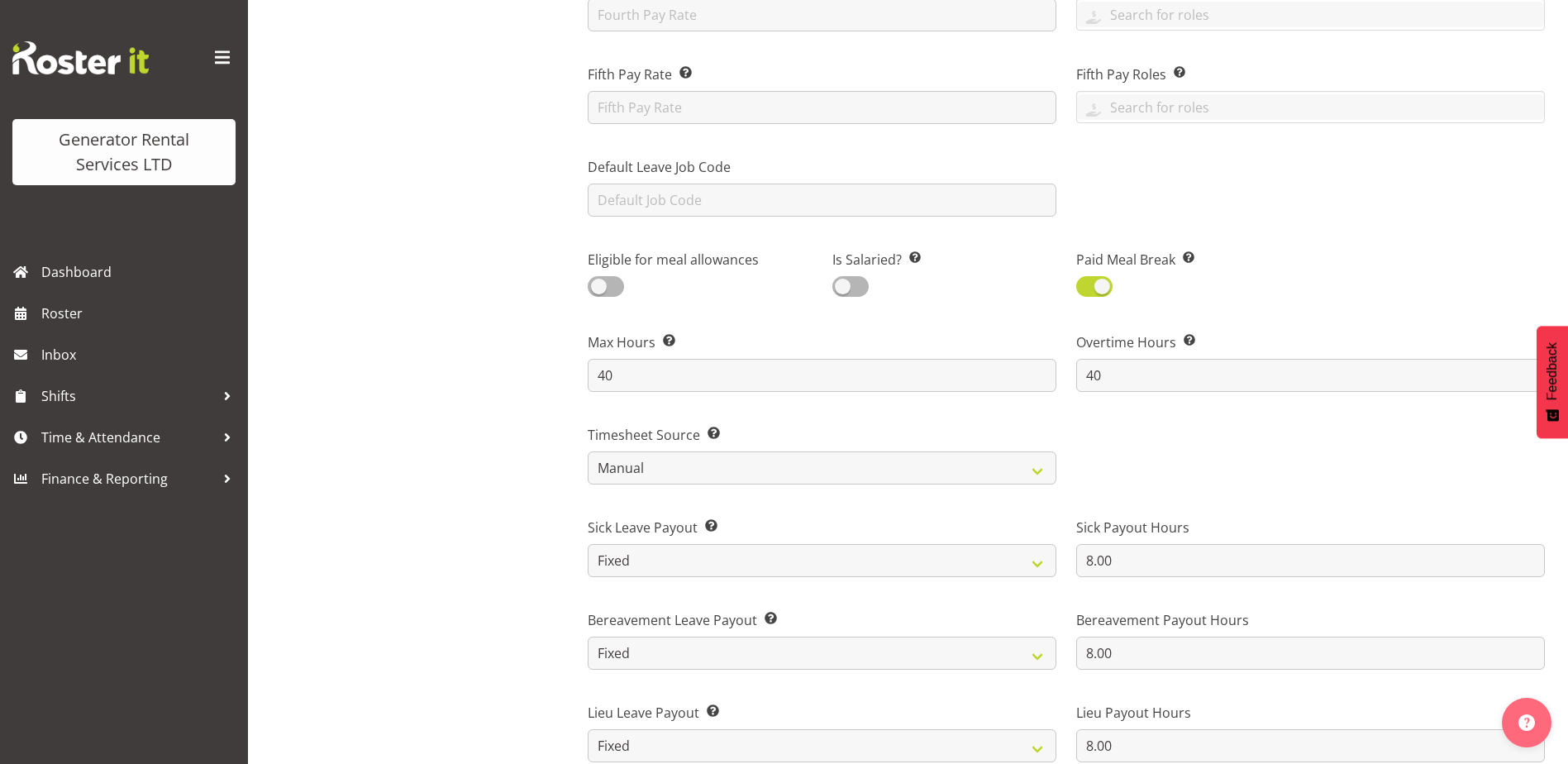
scroll to position [992, 0]
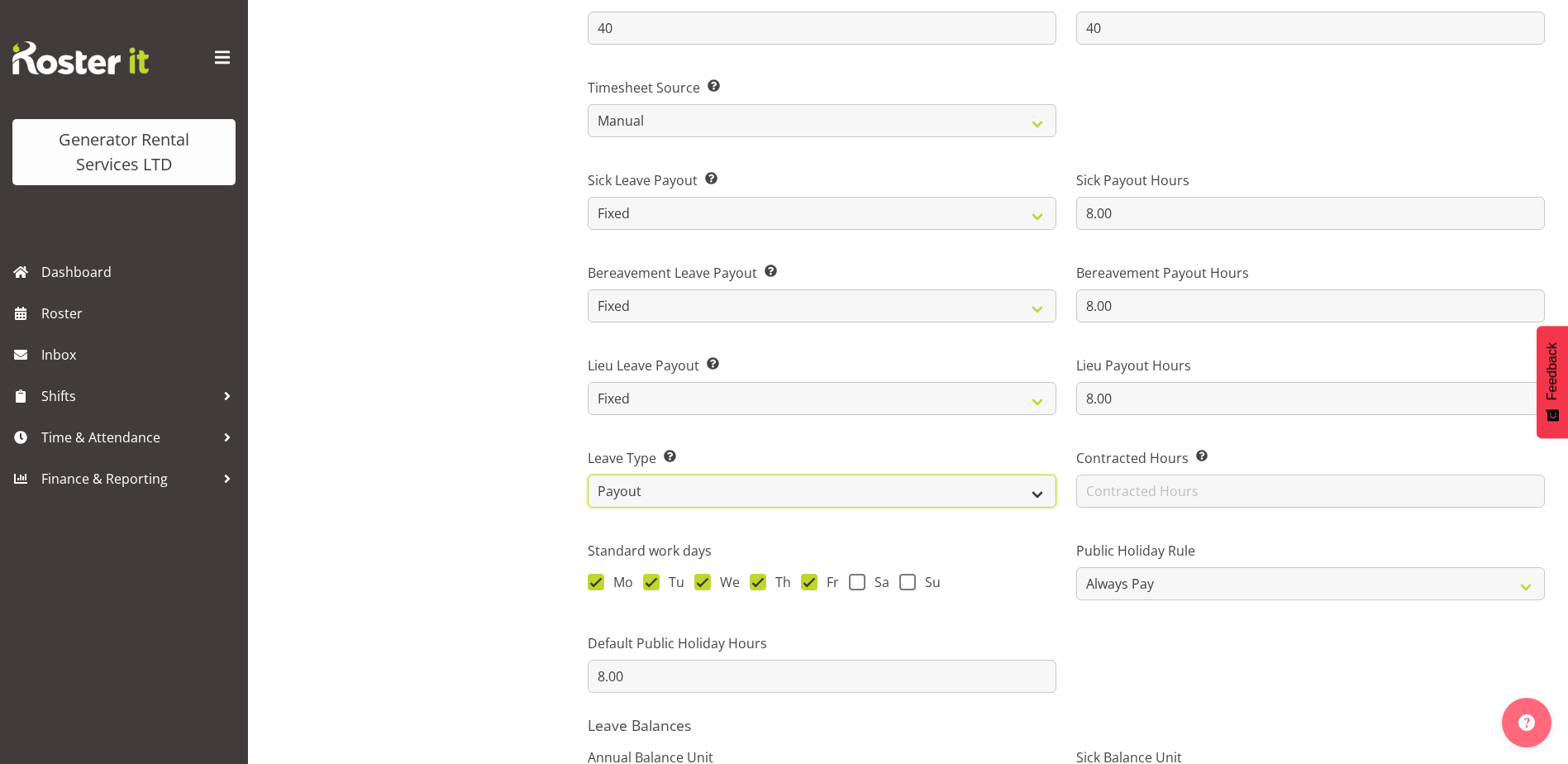
click at [1039, 489] on select "Standard History Payout Roster Roster - Fixed" at bounding box center [822, 490] width 469 height 33
select select "standard"
click at [587, 474] on select "Standard History Payout Roster Roster - Fixed" at bounding box center [822, 490] width 469 height 33
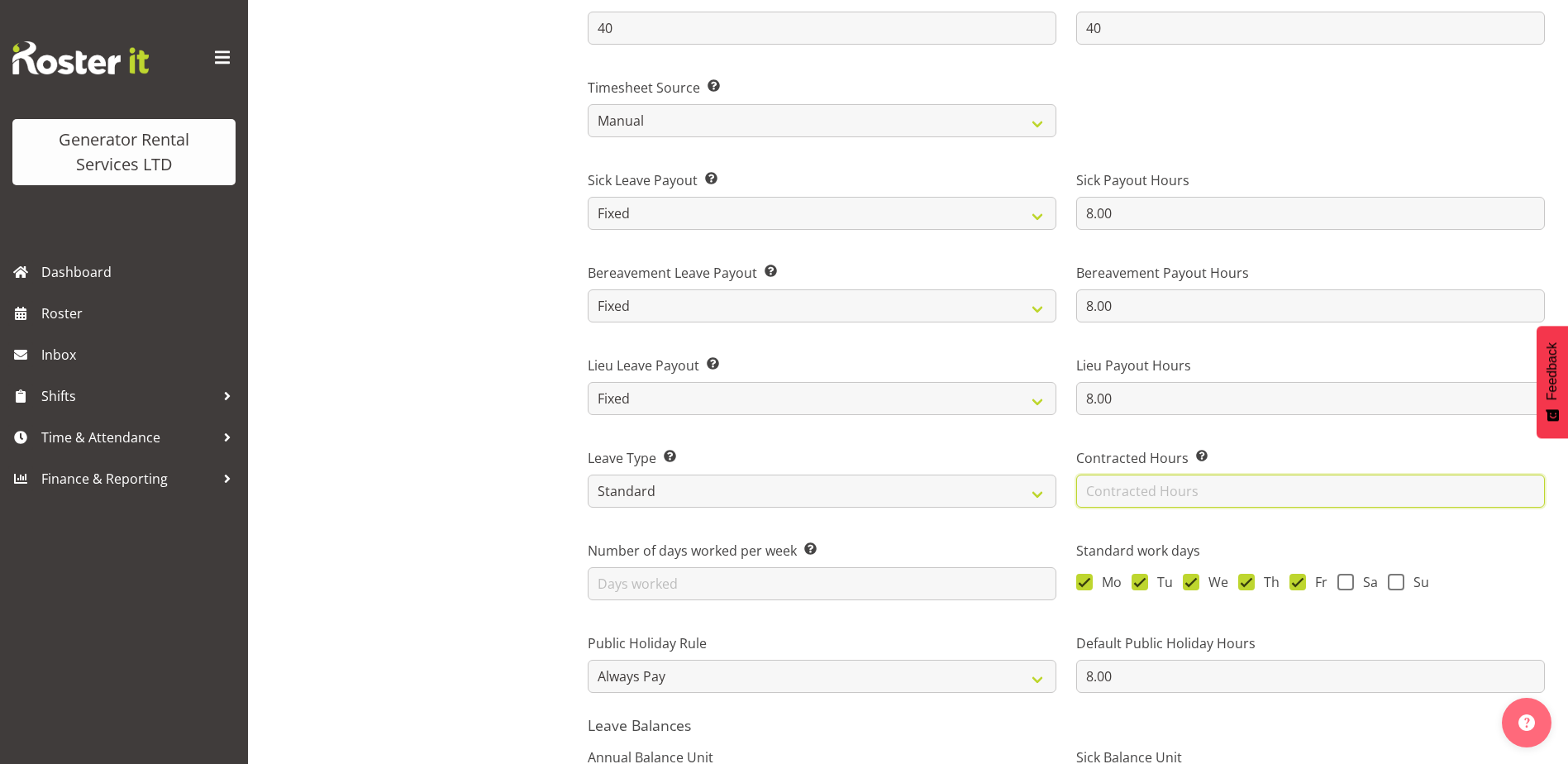
click at [1096, 500] on input "text" at bounding box center [1310, 490] width 469 height 33
type input "40"
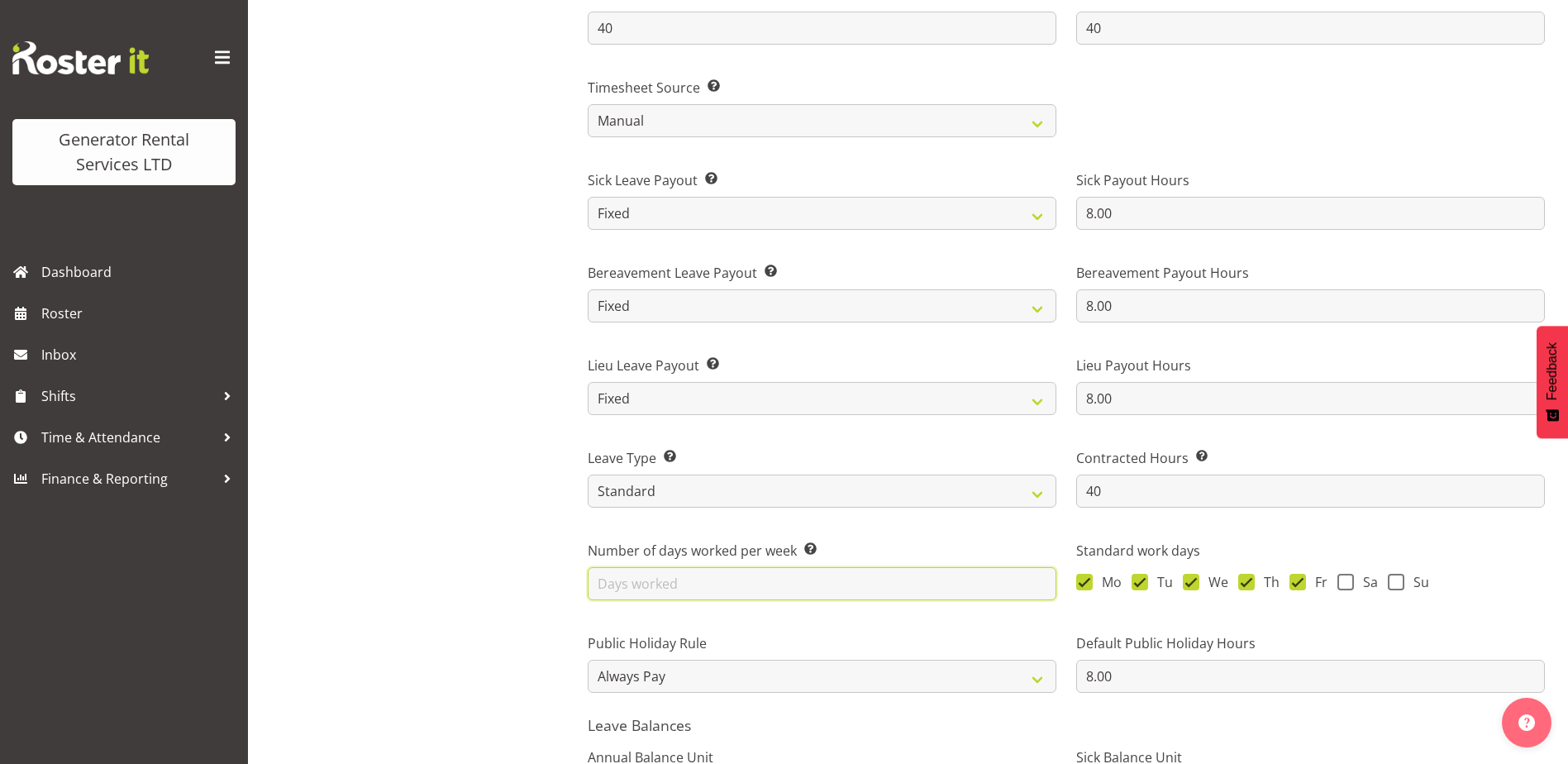
click at [703, 579] on input "text" at bounding box center [822, 583] width 469 height 33
type input "5"
click at [515, 577] on div "Sam Peters Electrician" at bounding box center [439, 97] width 250 height 1875
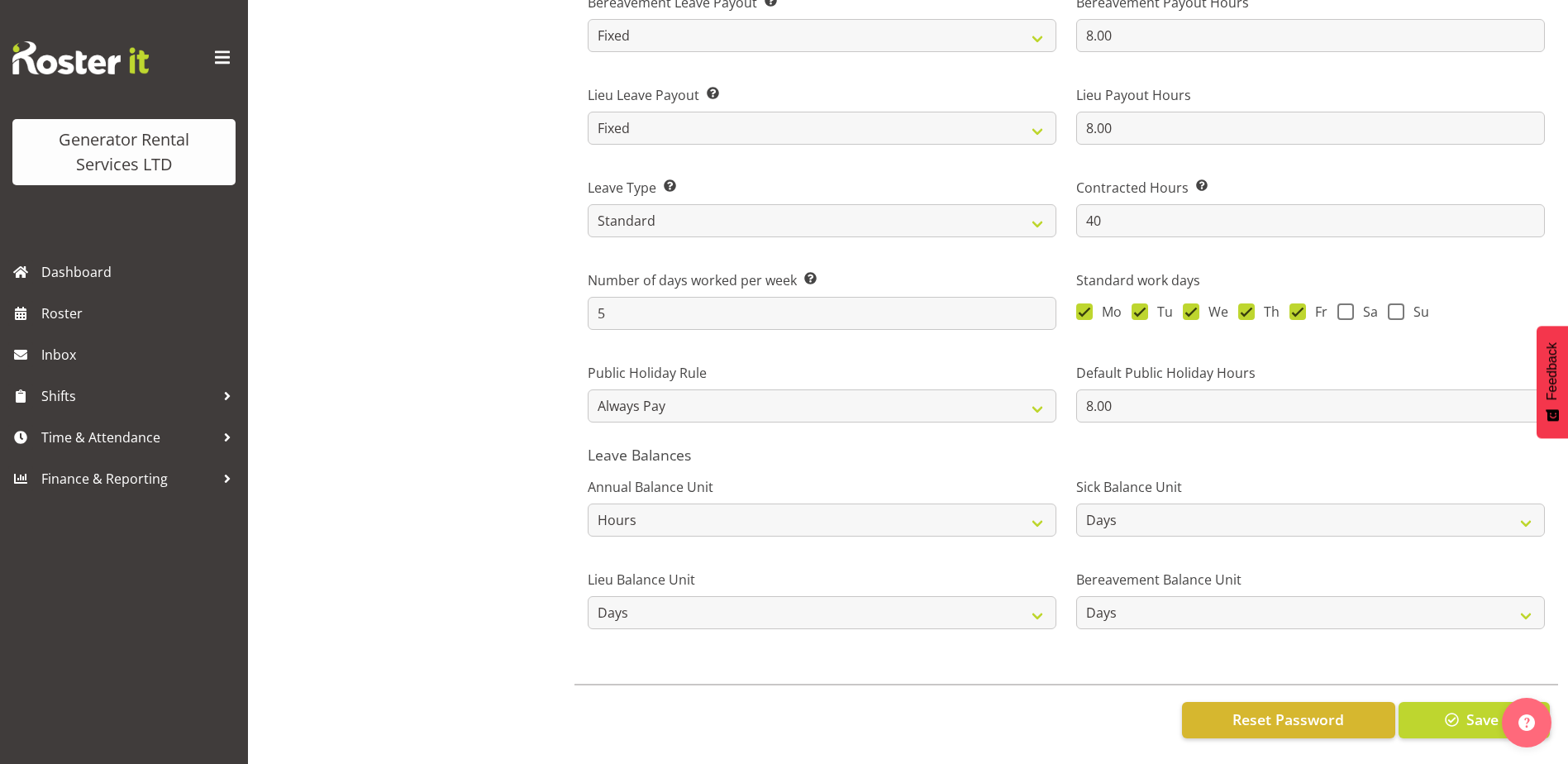
scroll to position [1276, 0]
click at [1303, 514] on select "Hours Days" at bounding box center [1310, 519] width 469 height 33
select select "hour"
click at [1076, 503] on select "Hours Days" at bounding box center [1310, 519] width 469 height 33
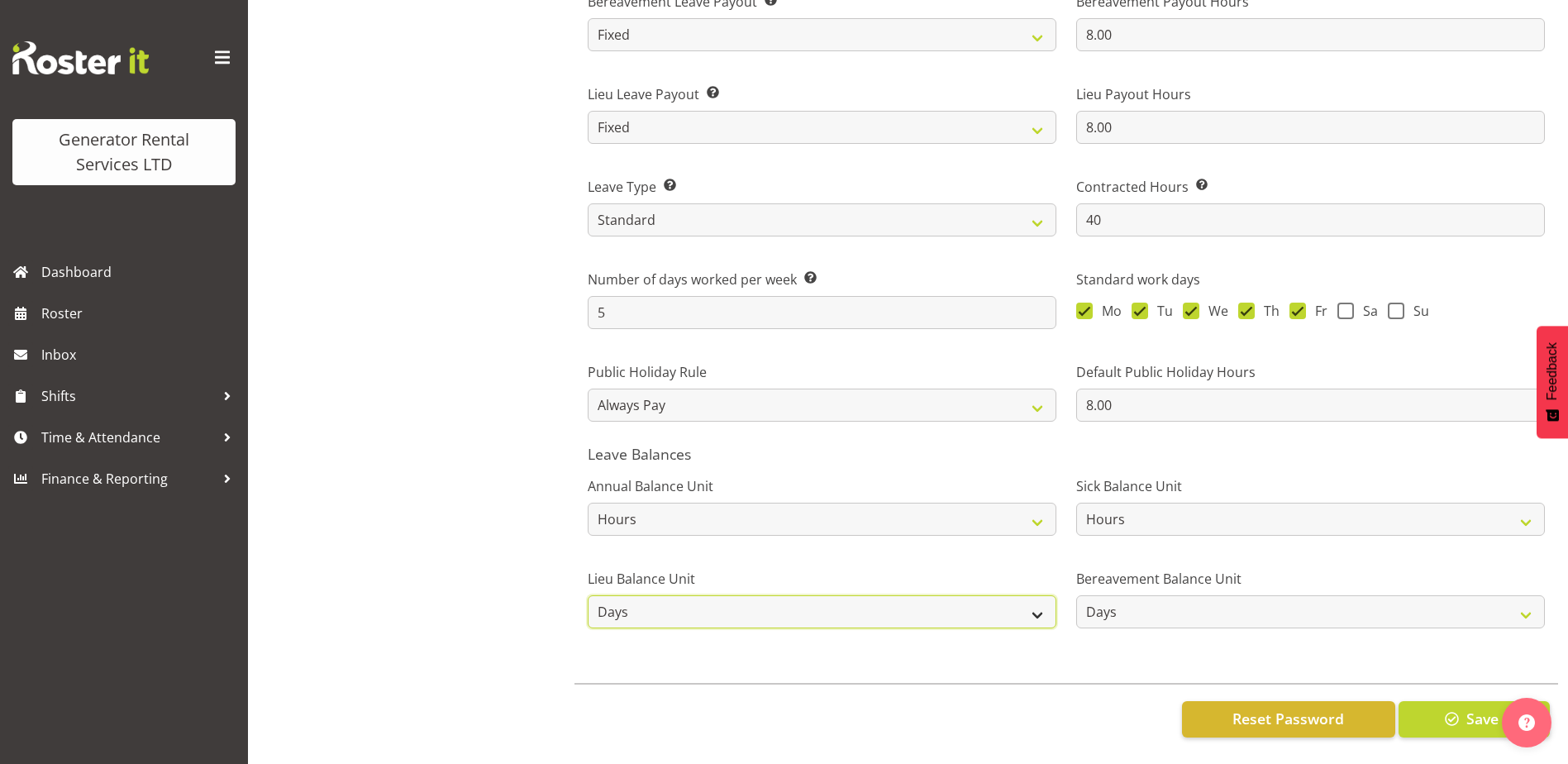
click at [932, 600] on select "Hours Days" at bounding box center [822, 612] width 469 height 33
select select "hour"
click at [587, 596] on select "Hours Days" at bounding box center [822, 612] width 469 height 33
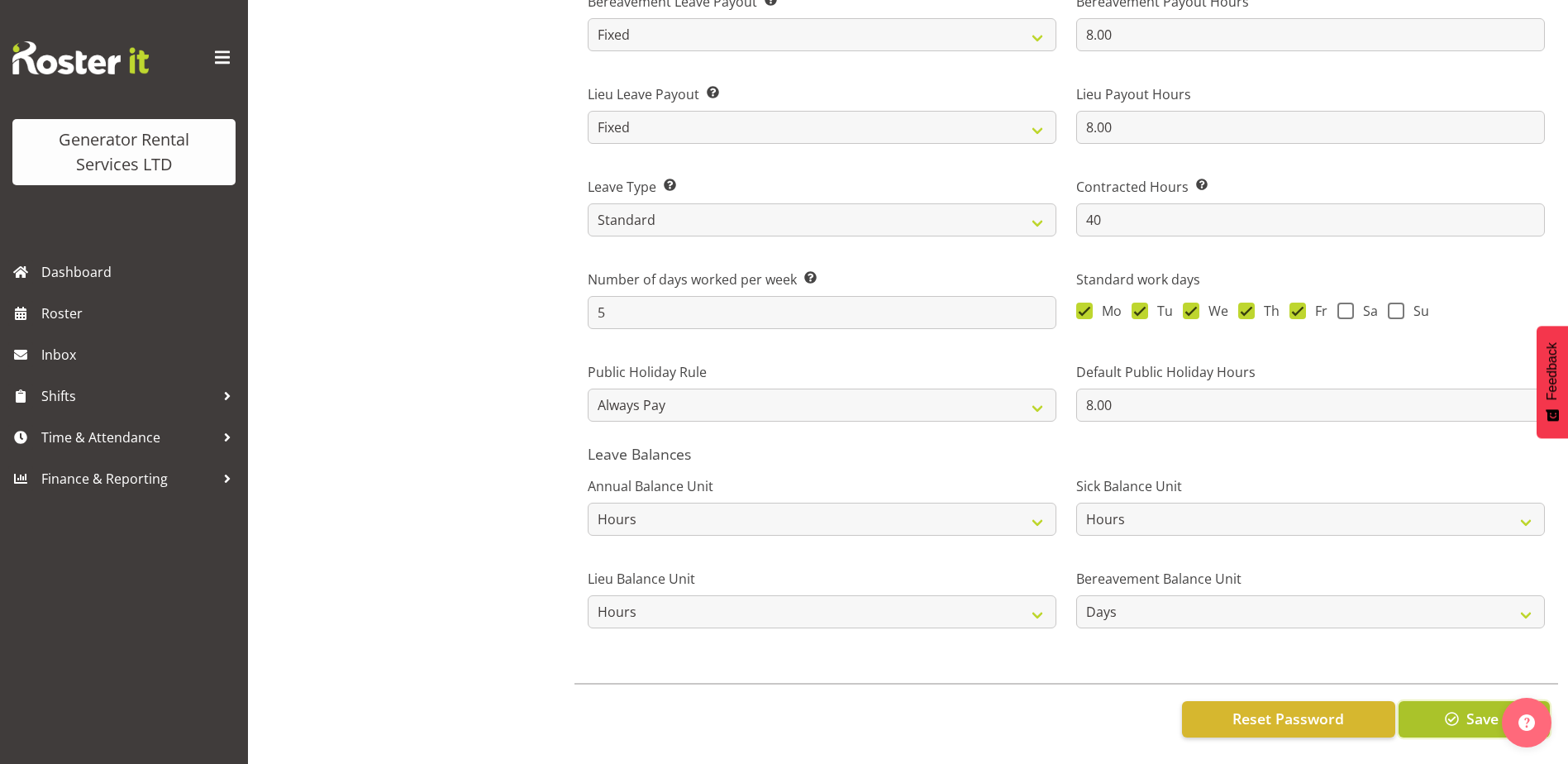
click at [1448, 714] on span "button" at bounding box center [1452, 719] width 21 height 21
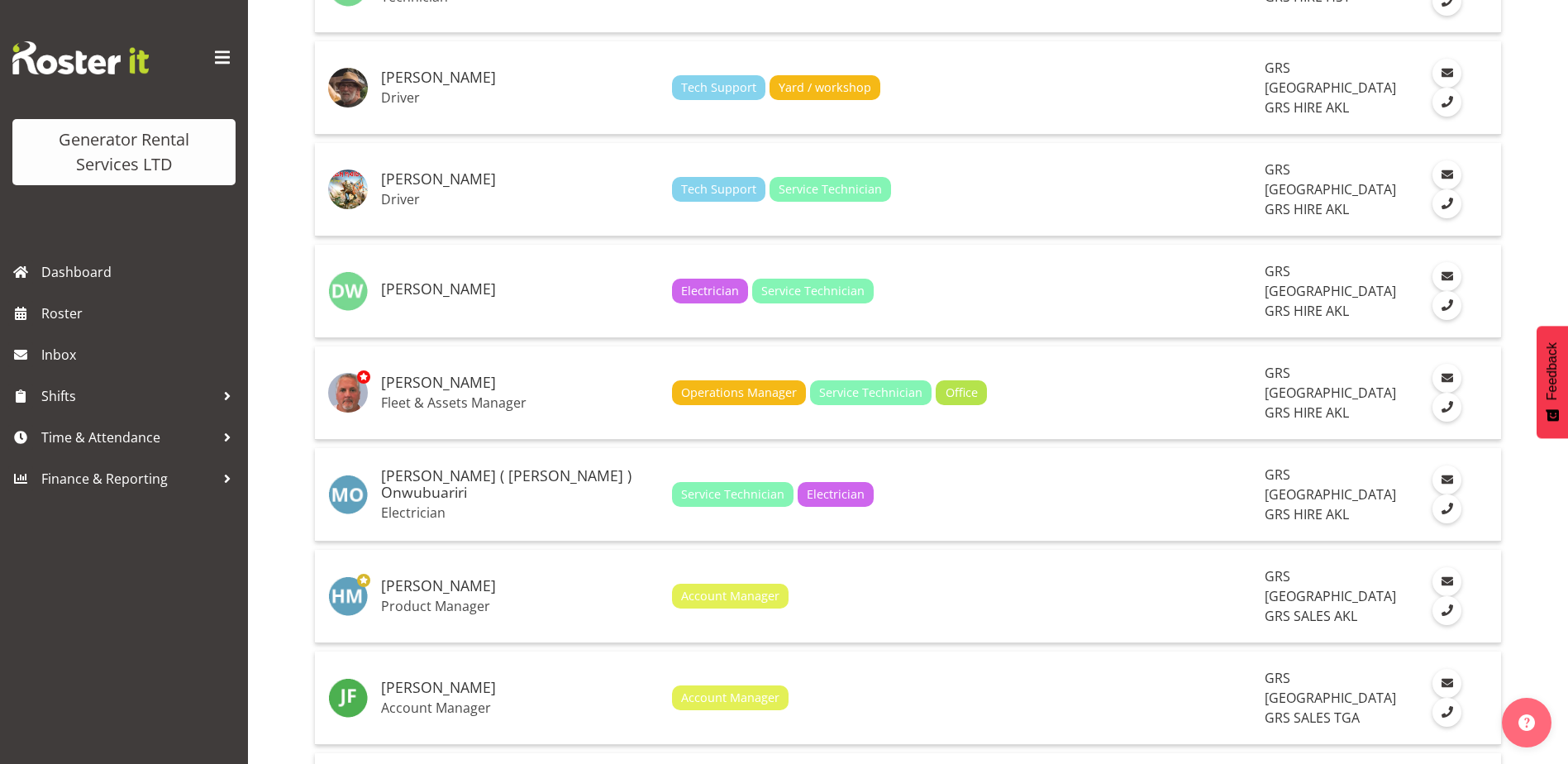
scroll to position [1323, 0]
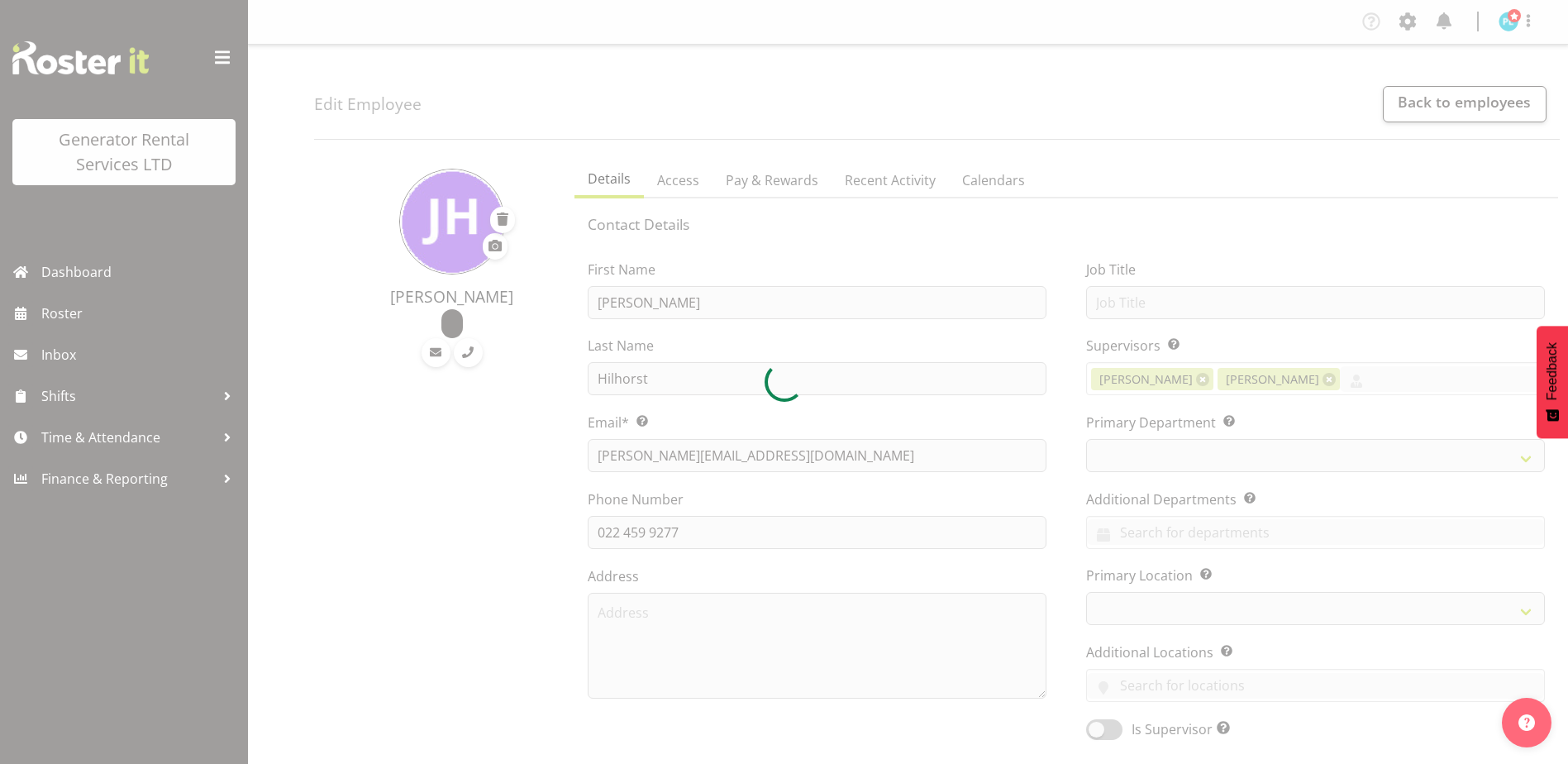
select select "TimelineWeek"
select select
select select "29"
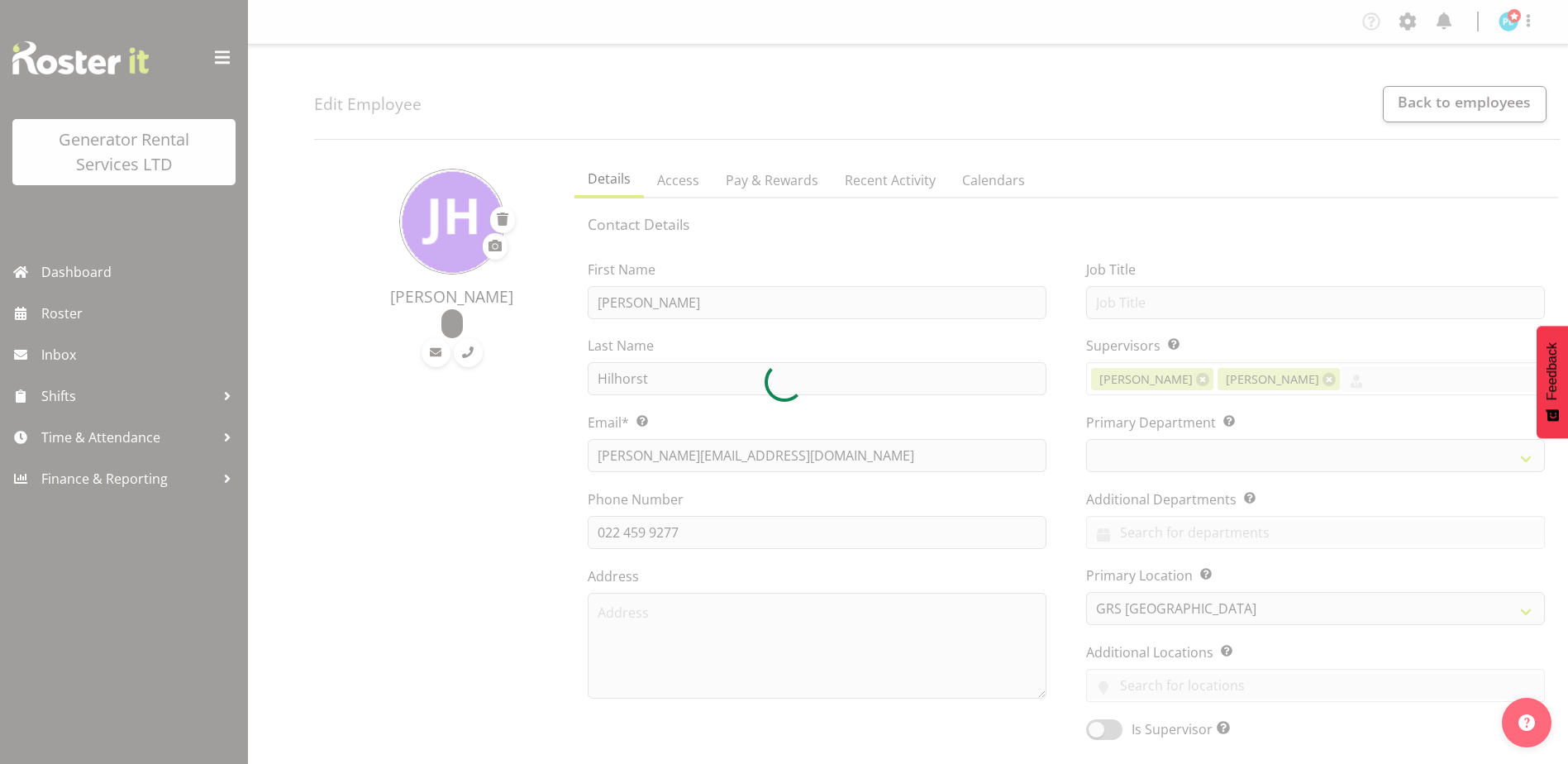
select select "21"
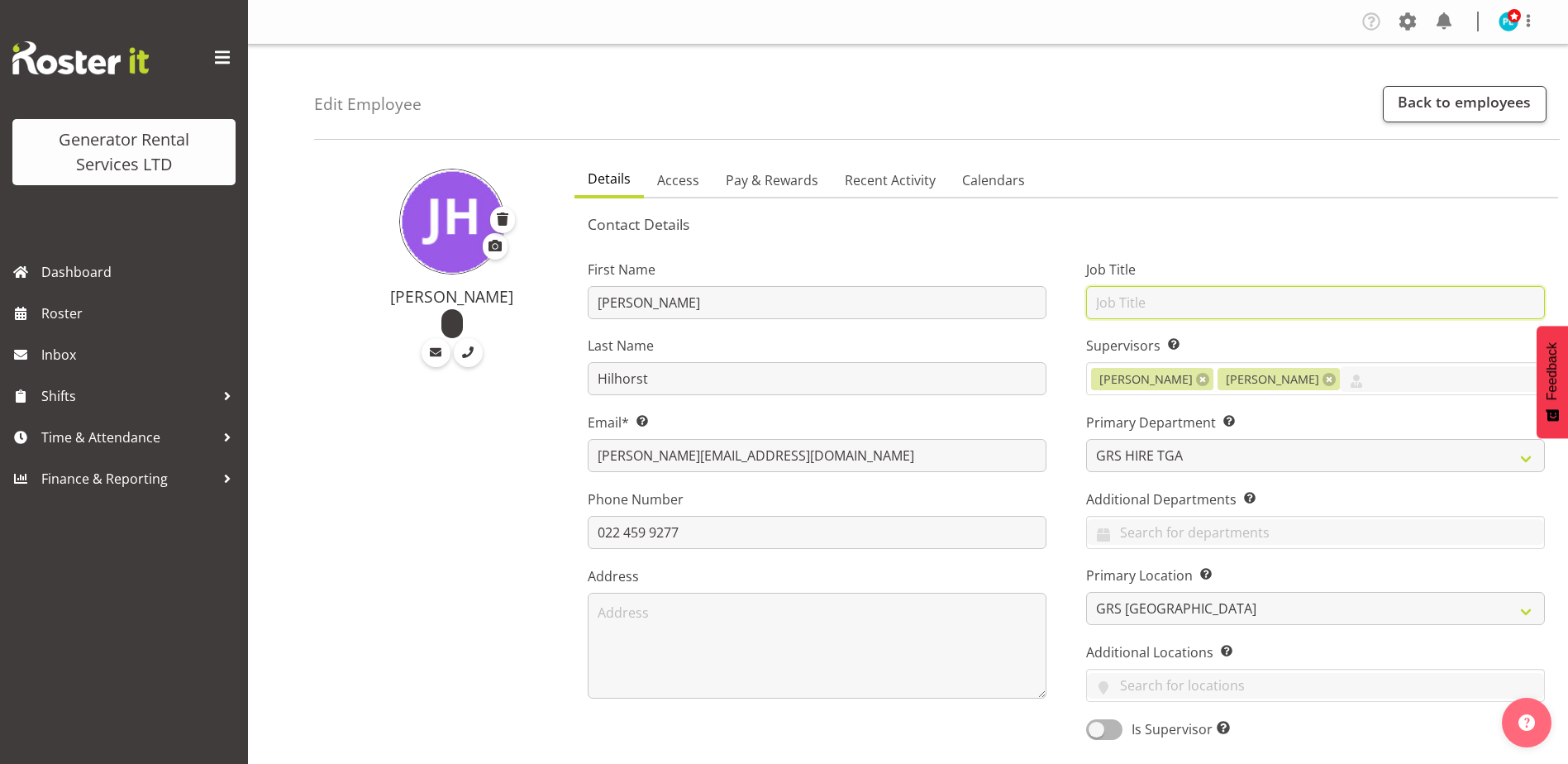
click at [1197, 305] on input "text" at bounding box center [1315, 302] width 459 height 33
type input "Service Technician"
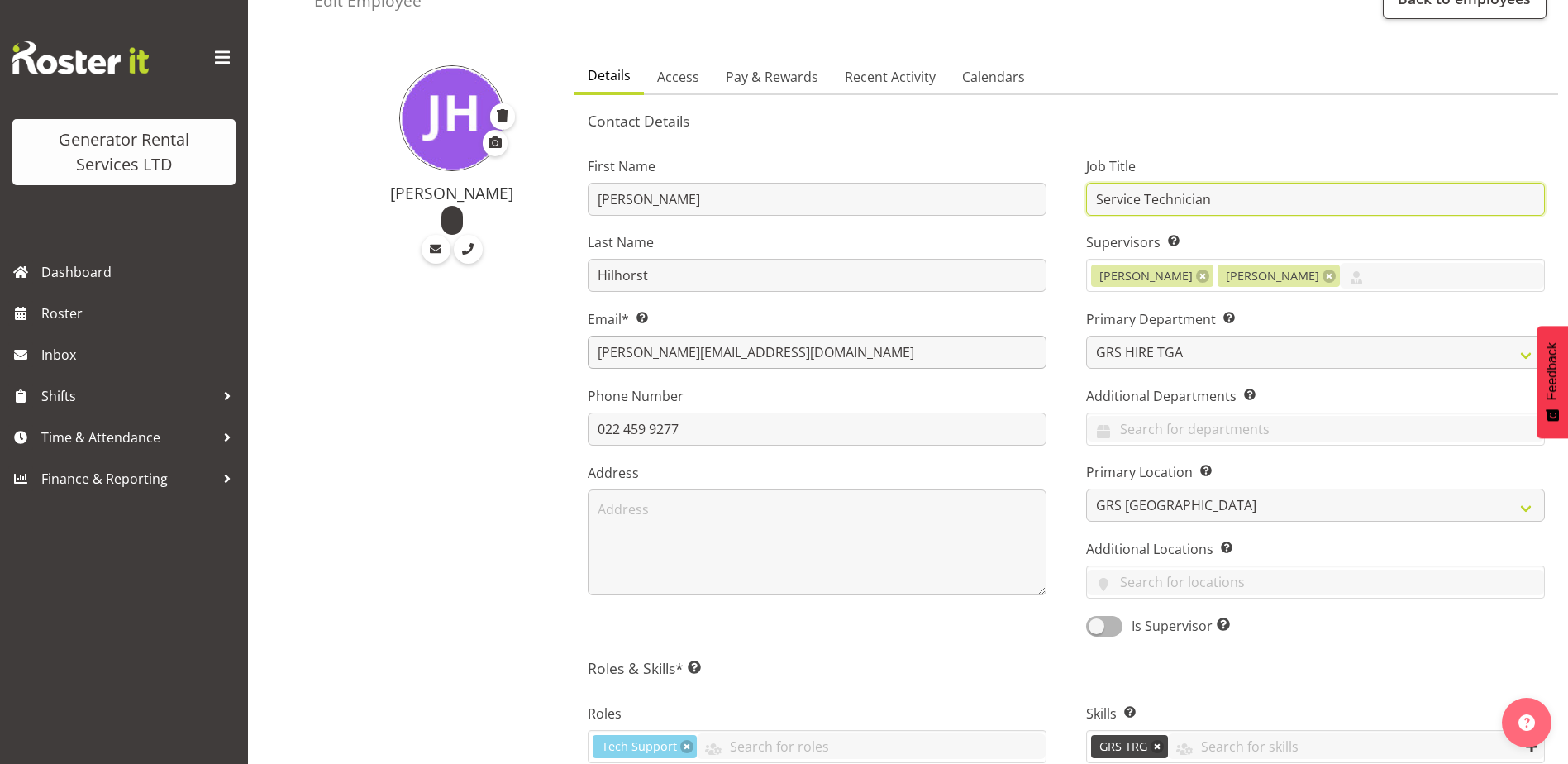
scroll to position [331, 0]
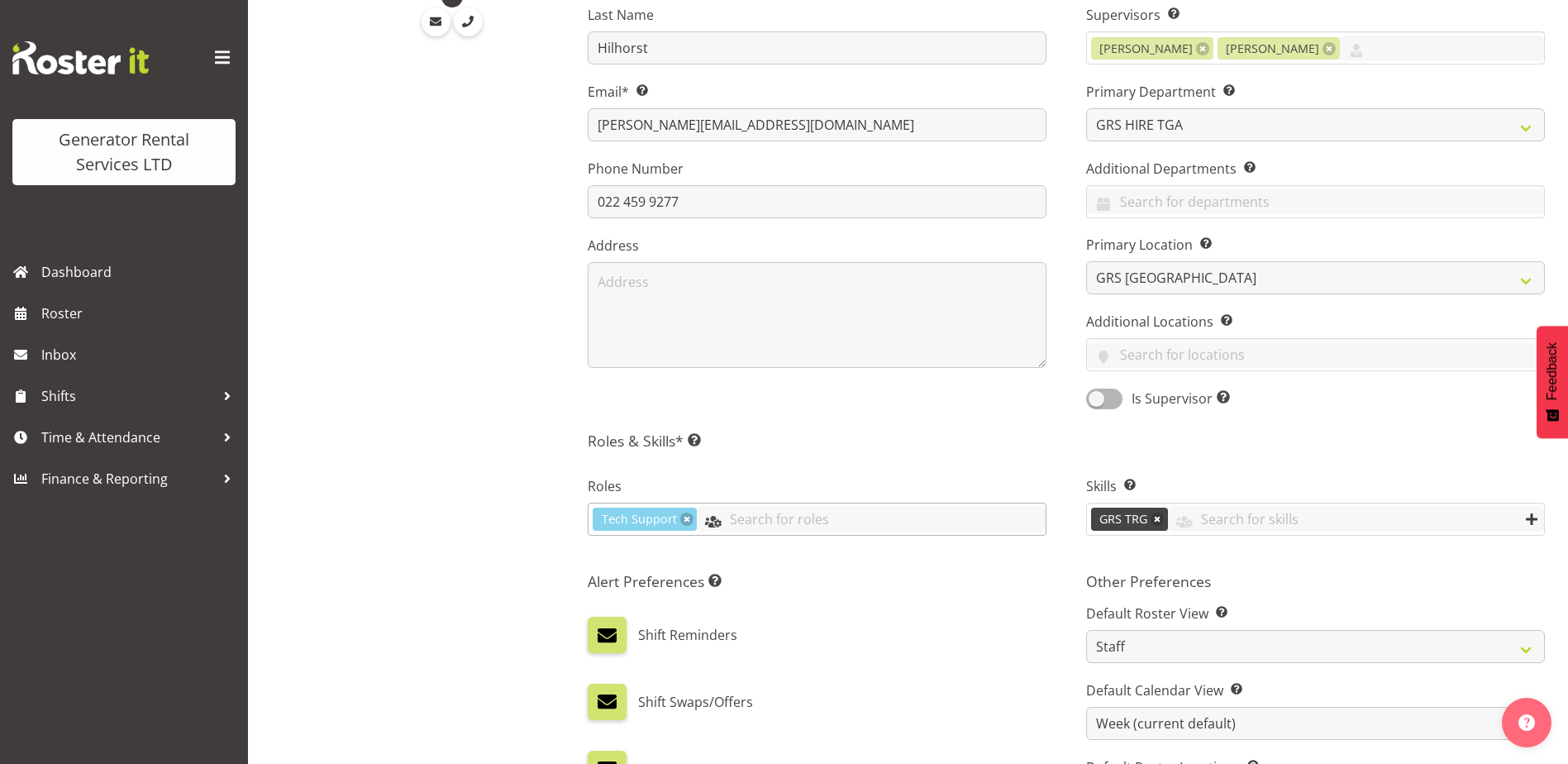
click at [812, 528] on input "text" at bounding box center [871, 518] width 349 height 26
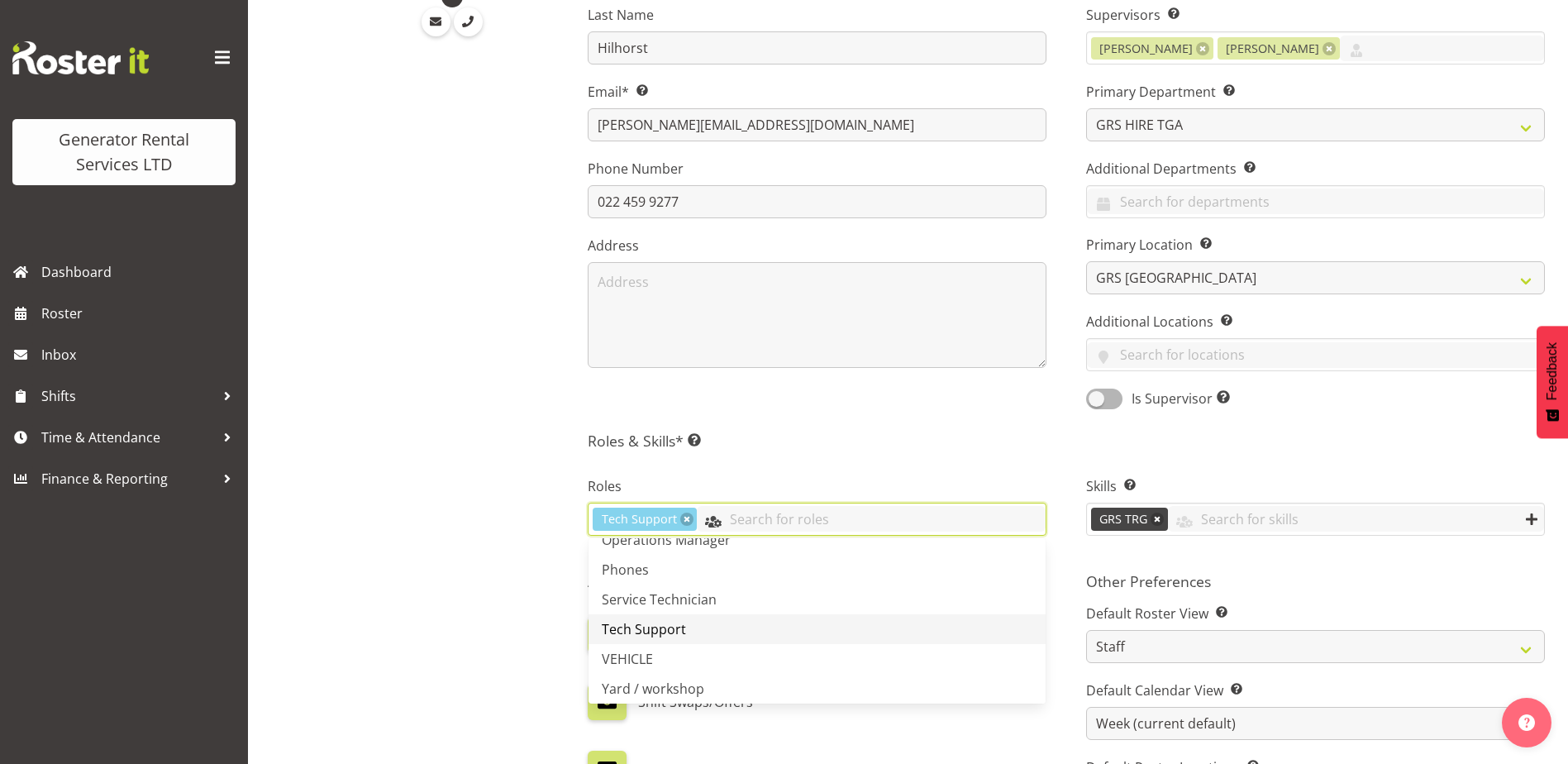
scroll to position [265, 0]
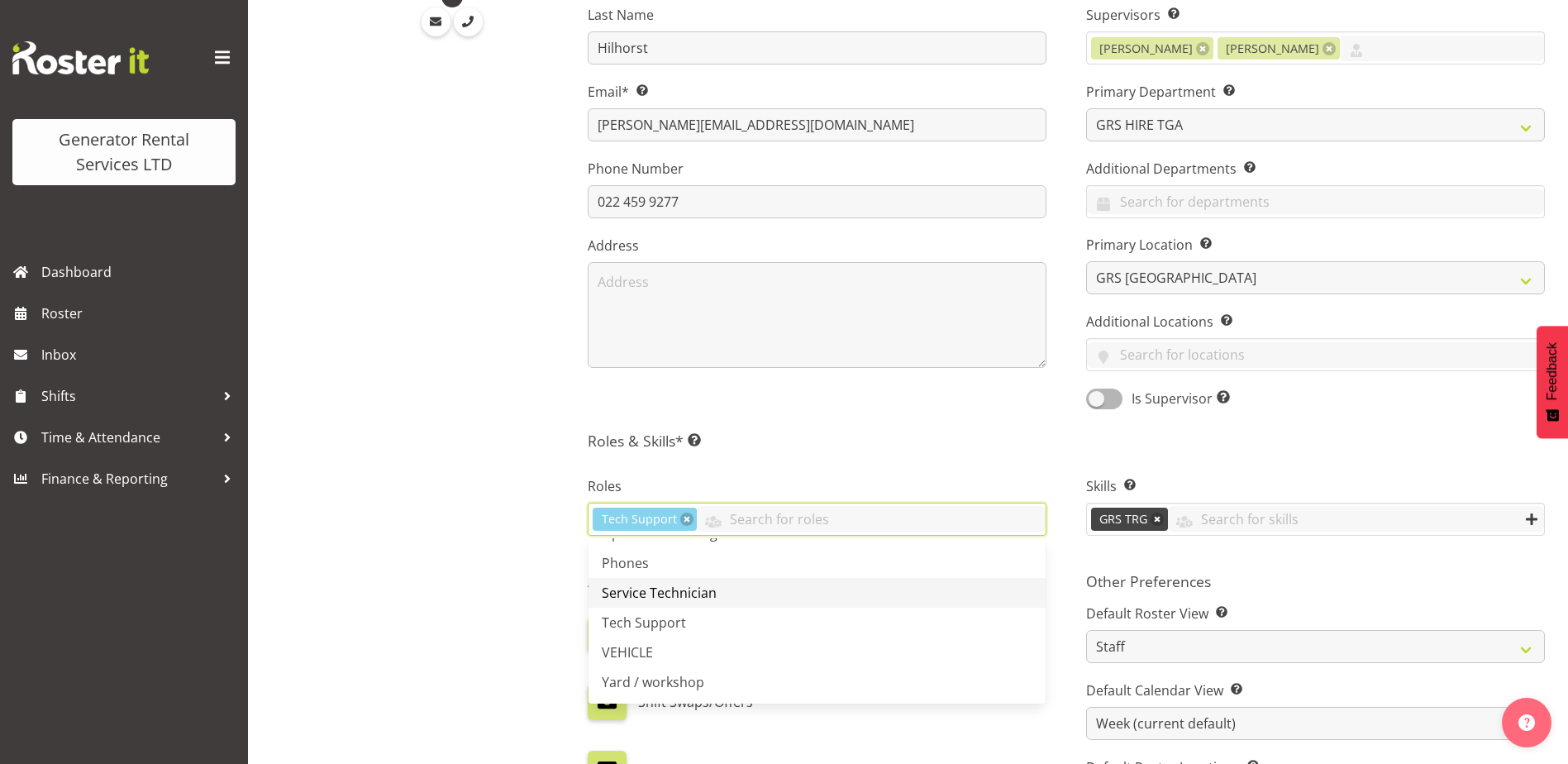
click at [684, 586] on span "Service Technician" at bounding box center [659, 593] width 115 height 18
click at [516, 381] on div "[PERSON_NAME]" at bounding box center [439, 503] width 250 height 1362
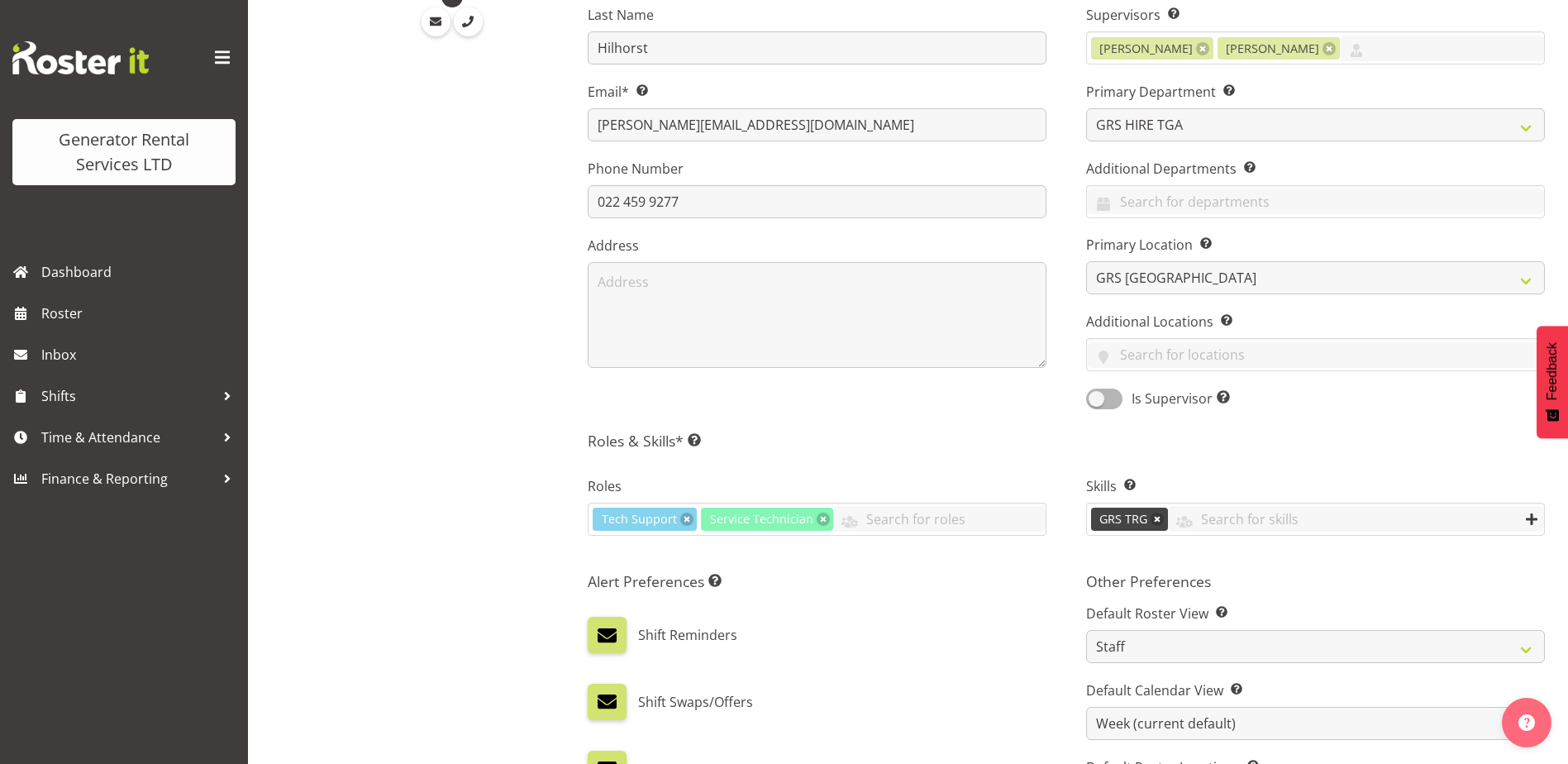
scroll to position [0, 0]
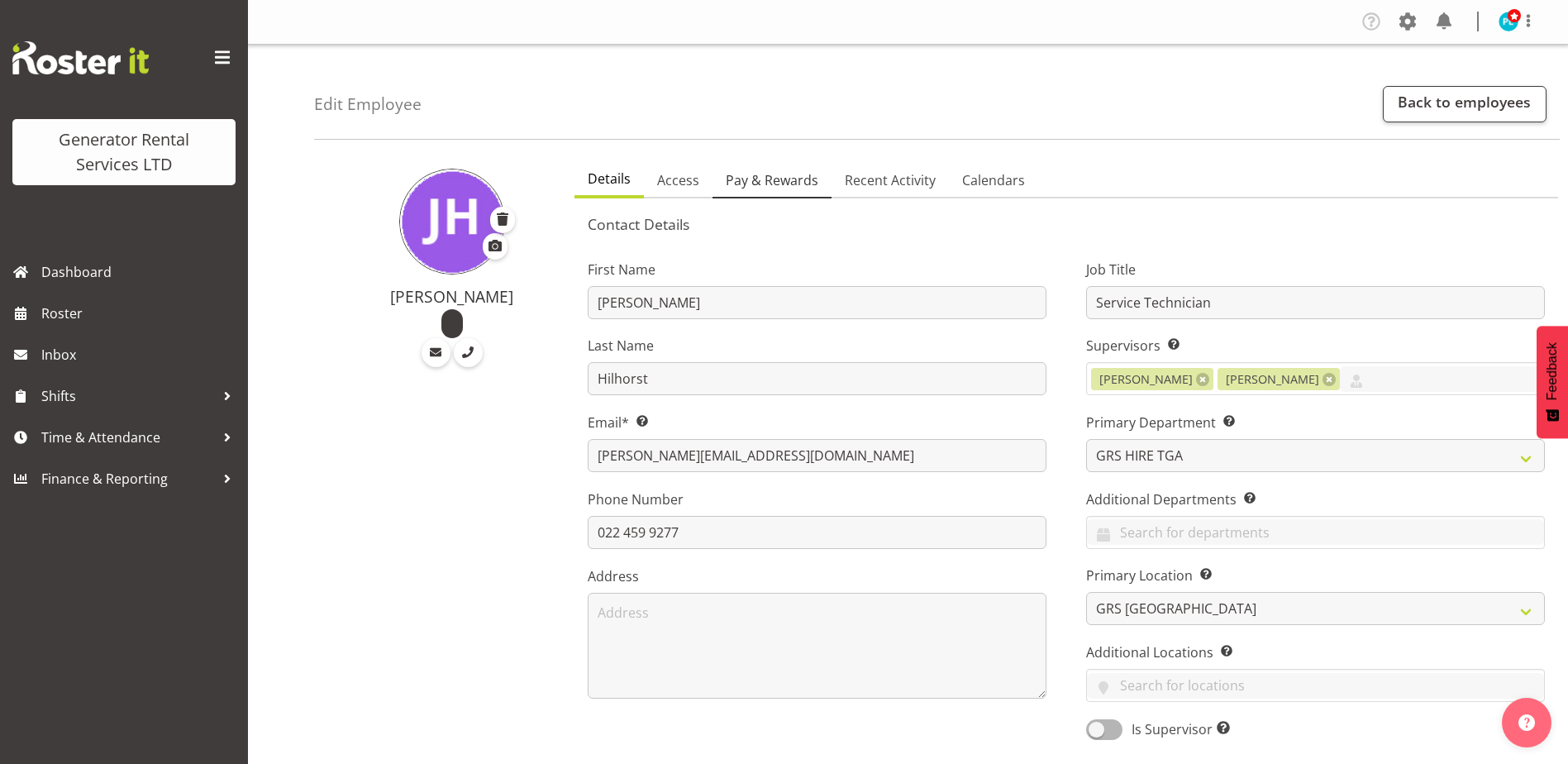
click at [797, 173] on span "Pay & Rewards" at bounding box center [772, 180] width 93 height 20
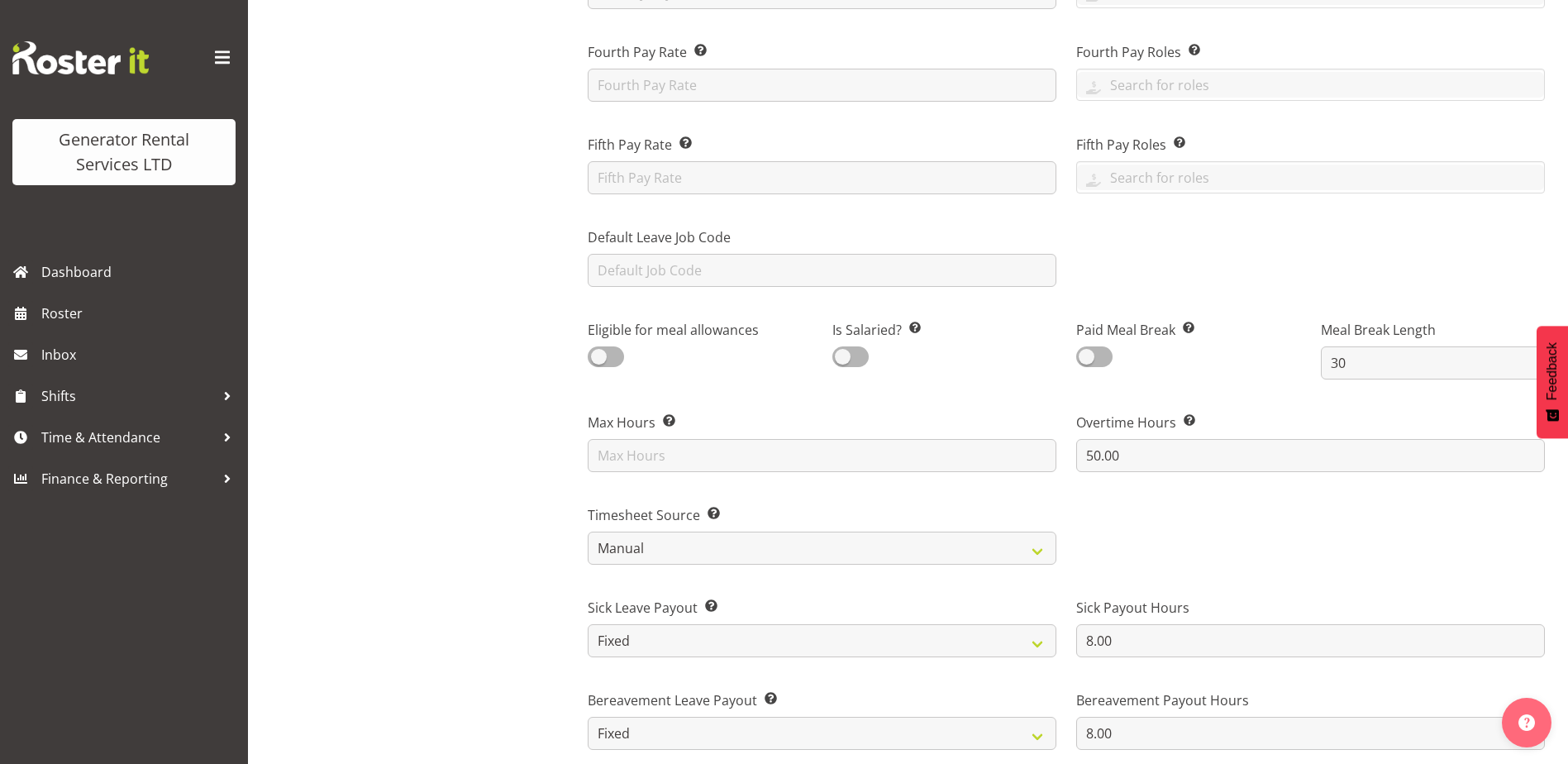
scroll to position [579, 0]
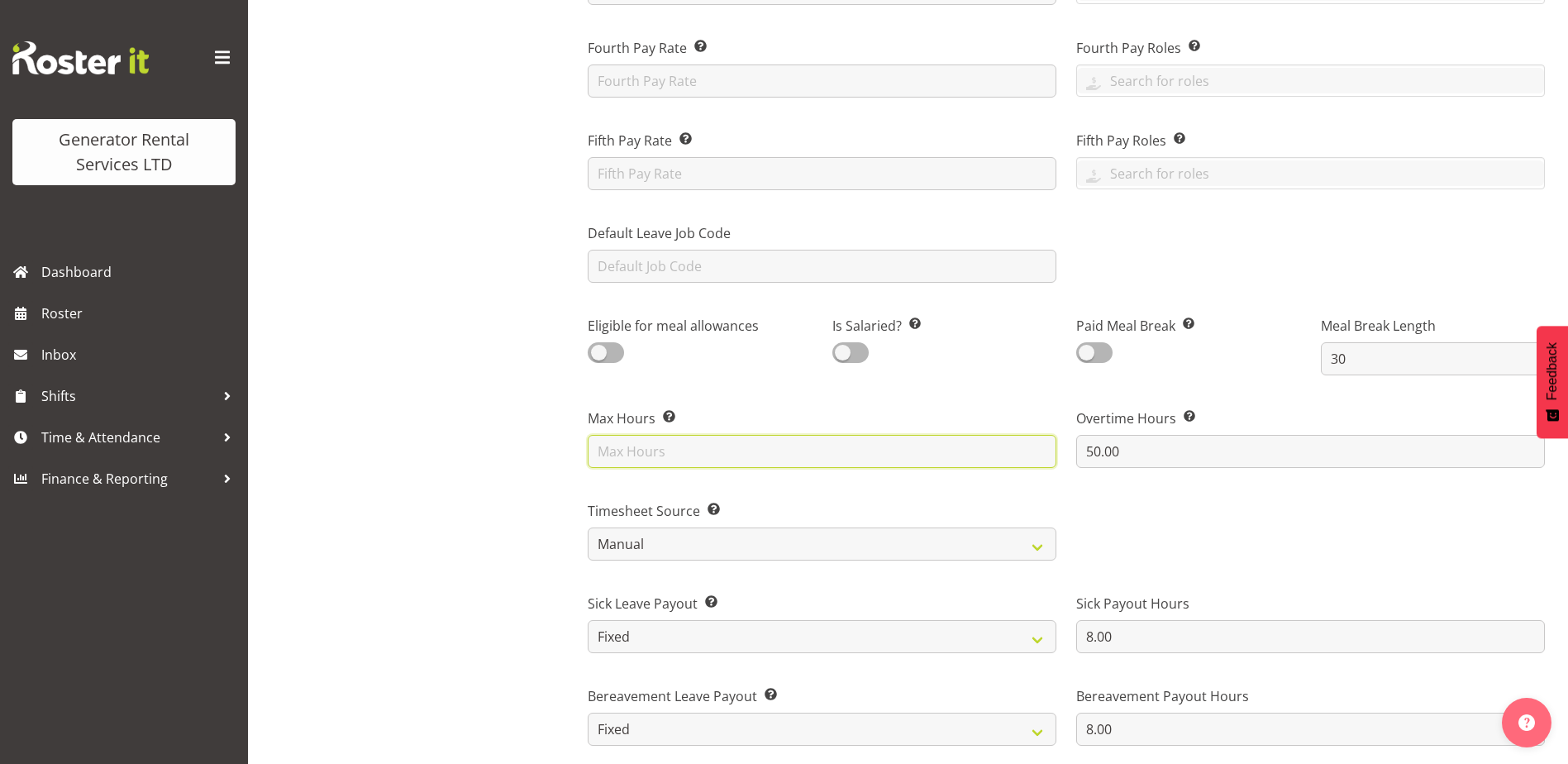
click at [715, 461] on input "text" at bounding box center [822, 451] width 469 height 33
type input "40"
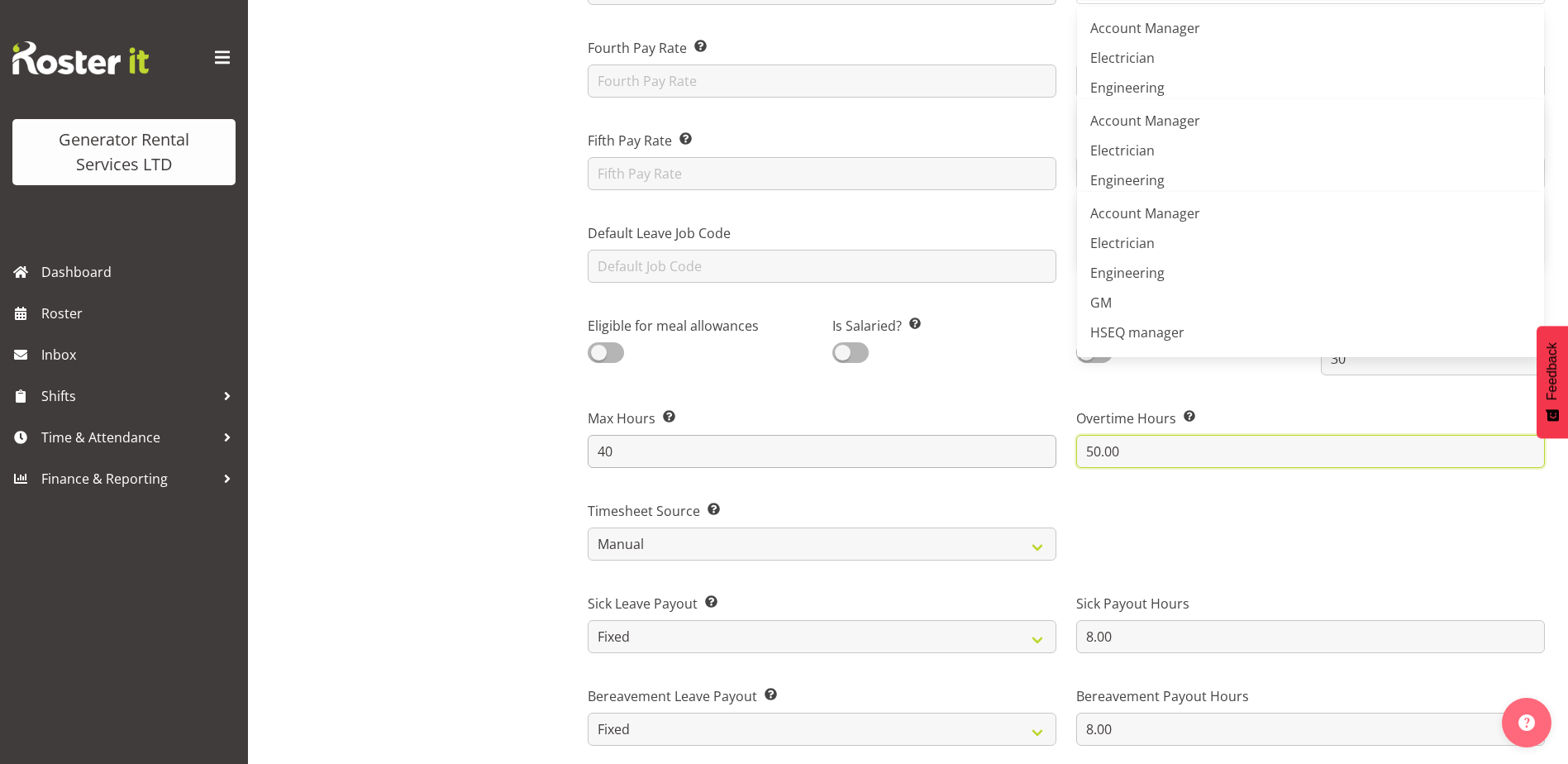
drag, startPoint x: 1189, startPoint y: 451, endPoint x: 906, endPoint y: 456, distance: 283.0
click at [906, 456] on div "Payroll ID This number should match the Payroll ID in your payroll system. 109 …" at bounding box center [1066, 385] width 977 height 1482
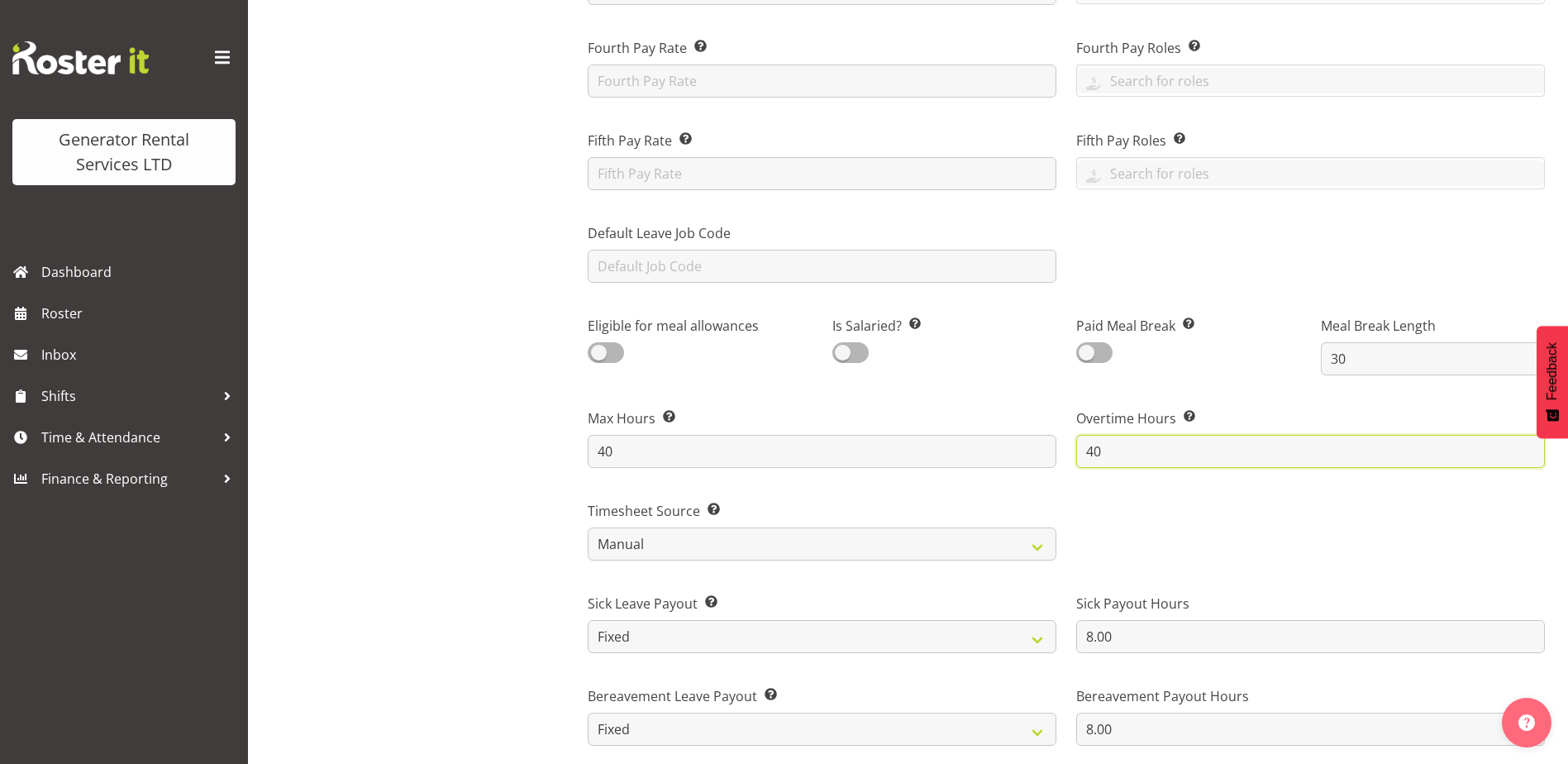
type input "40"
click at [908, 374] on div "Is Salaried? Salaried employees are excluded from the timesheet exports" at bounding box center [945, 333] width 244 height 83
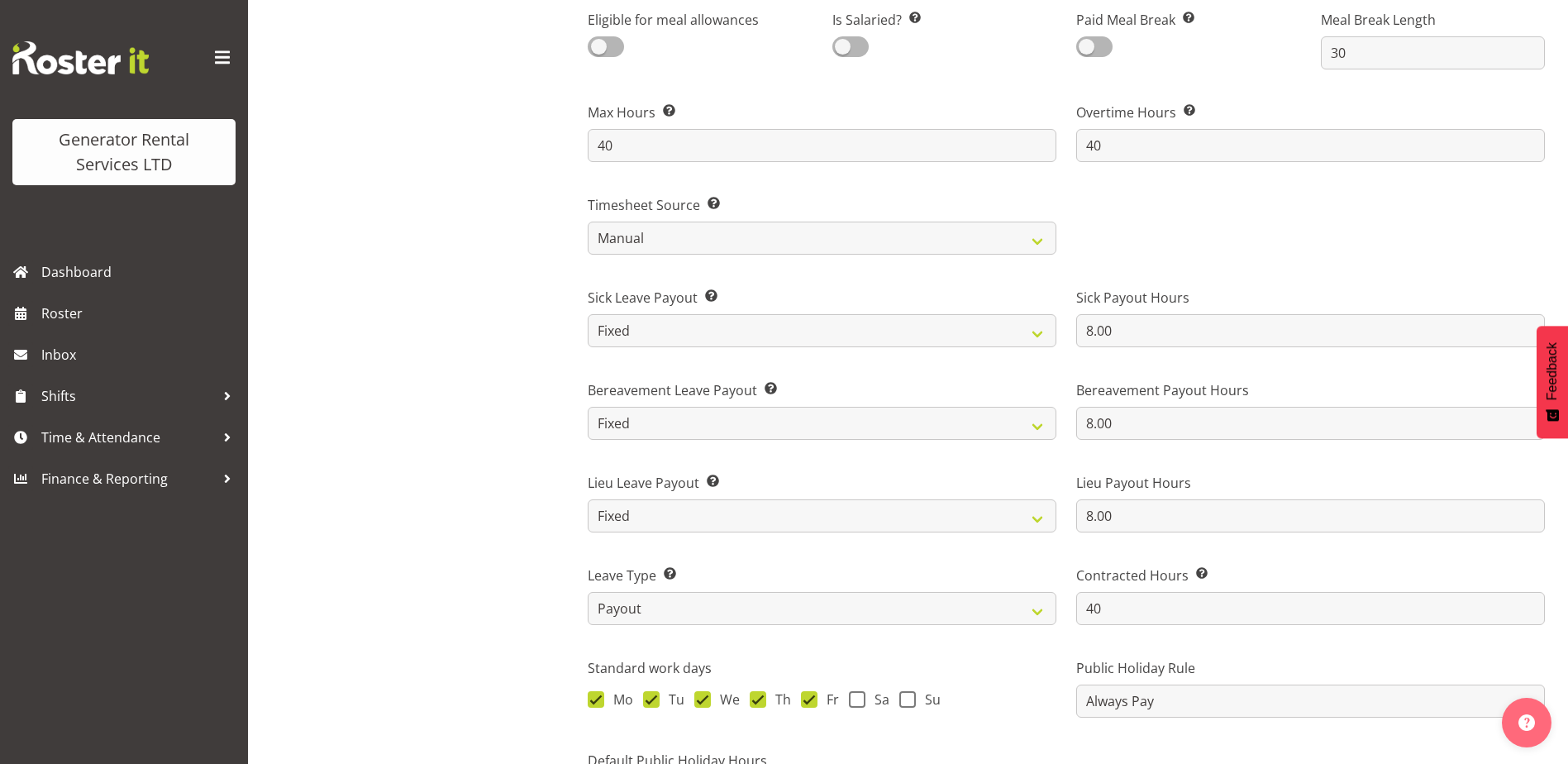
scroll to position [1074, 0]
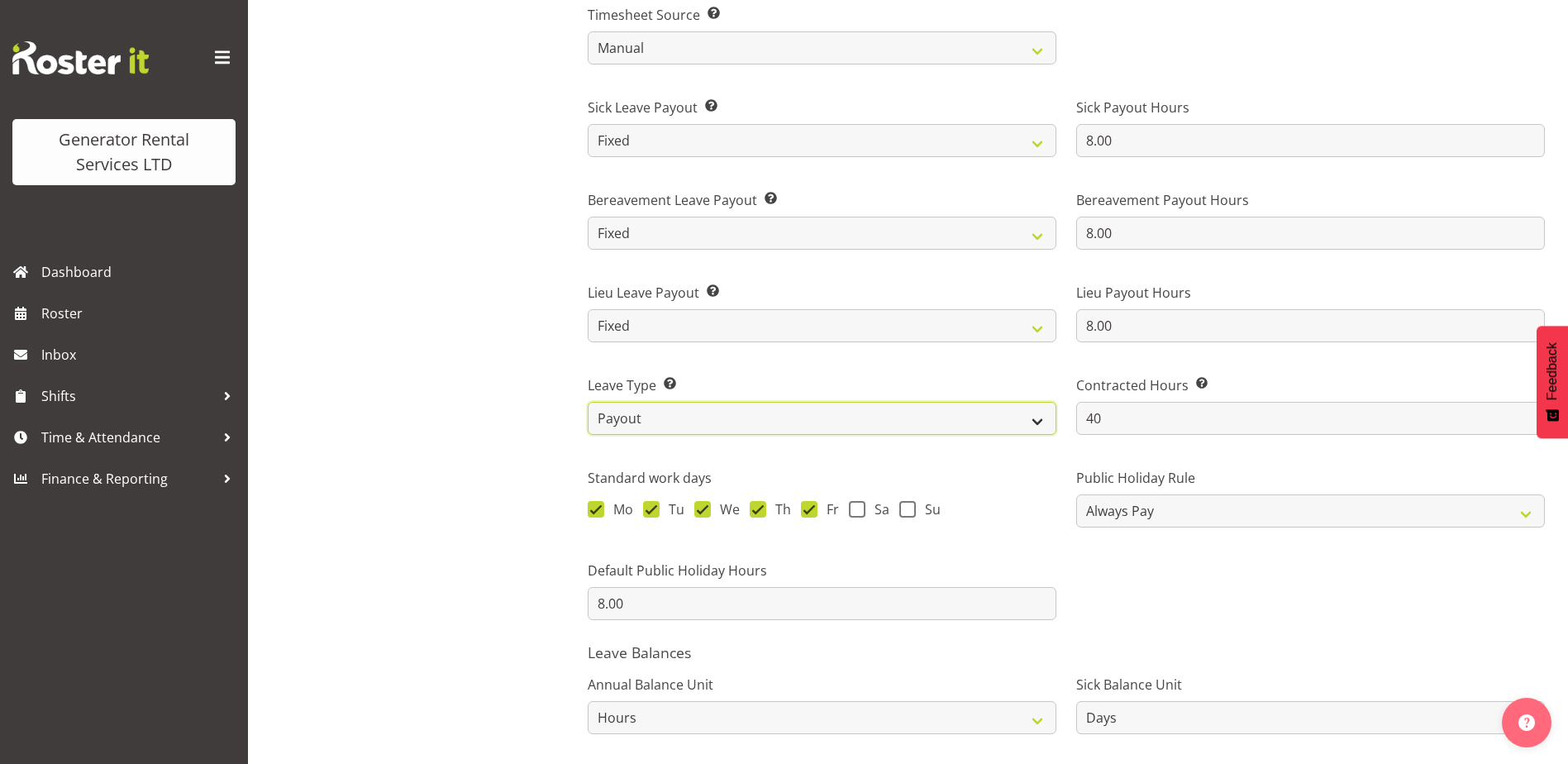
click at [1036, 418] on select "Standard History Payout Roster Roster - Fixed" at bounding box center [822, 418] width 469 height 33
select select "standard"
click at [587, 402] on select "Standard History Payout Roster Roster - Fixed" at bounding box center [822, 418] width 469 height 33
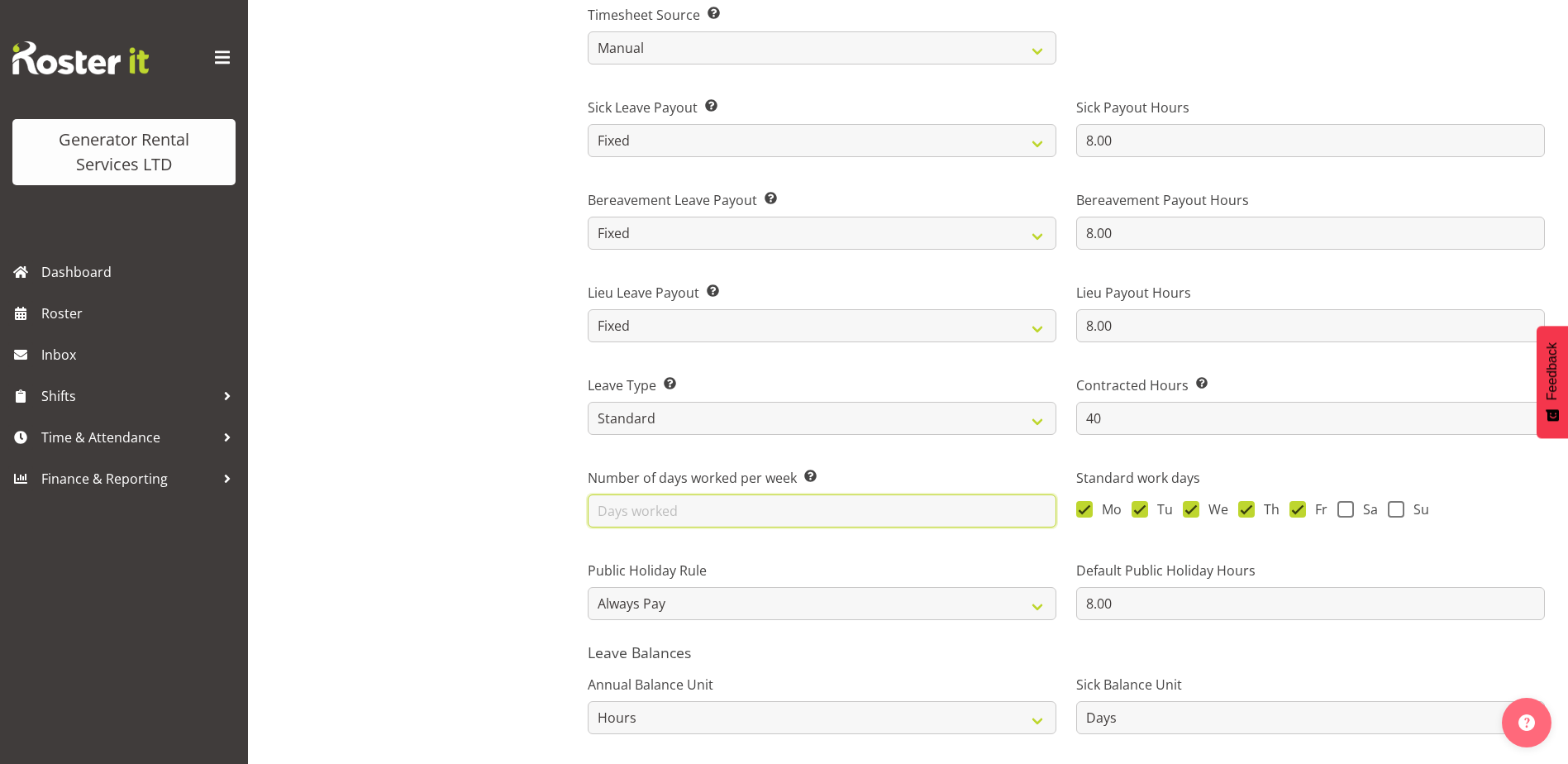
click at [769, 510] on input "text" at bounding box center [822, 510] width 469 height 33
type input "5"
click at [522, 487] on div "[PERSON_NAME]" at bounding box center [439, 20] width 250 height 1885
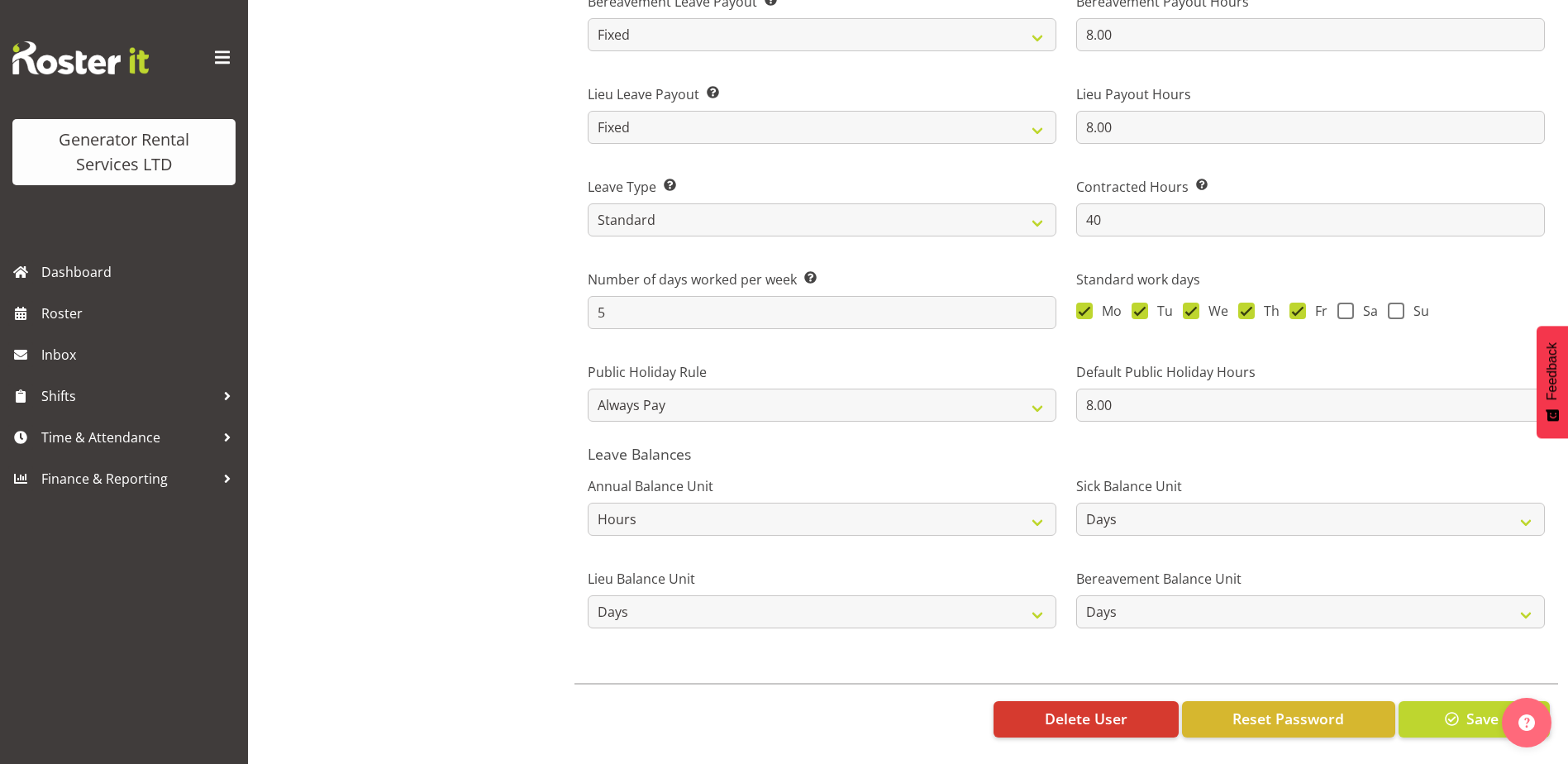
scroll to position [1286, 0]
click at [1240, 505] on select "Hours Days" at bounding box center [1310, 519] width 469 height 33
select select "hour"
click at [1076, 503] on select "Hours Days" at bounding box center [1310, 519] width 469 height 33
click at [843, 601] on select "Hours Days" at bounding box center [822, 612] width 469 height 33
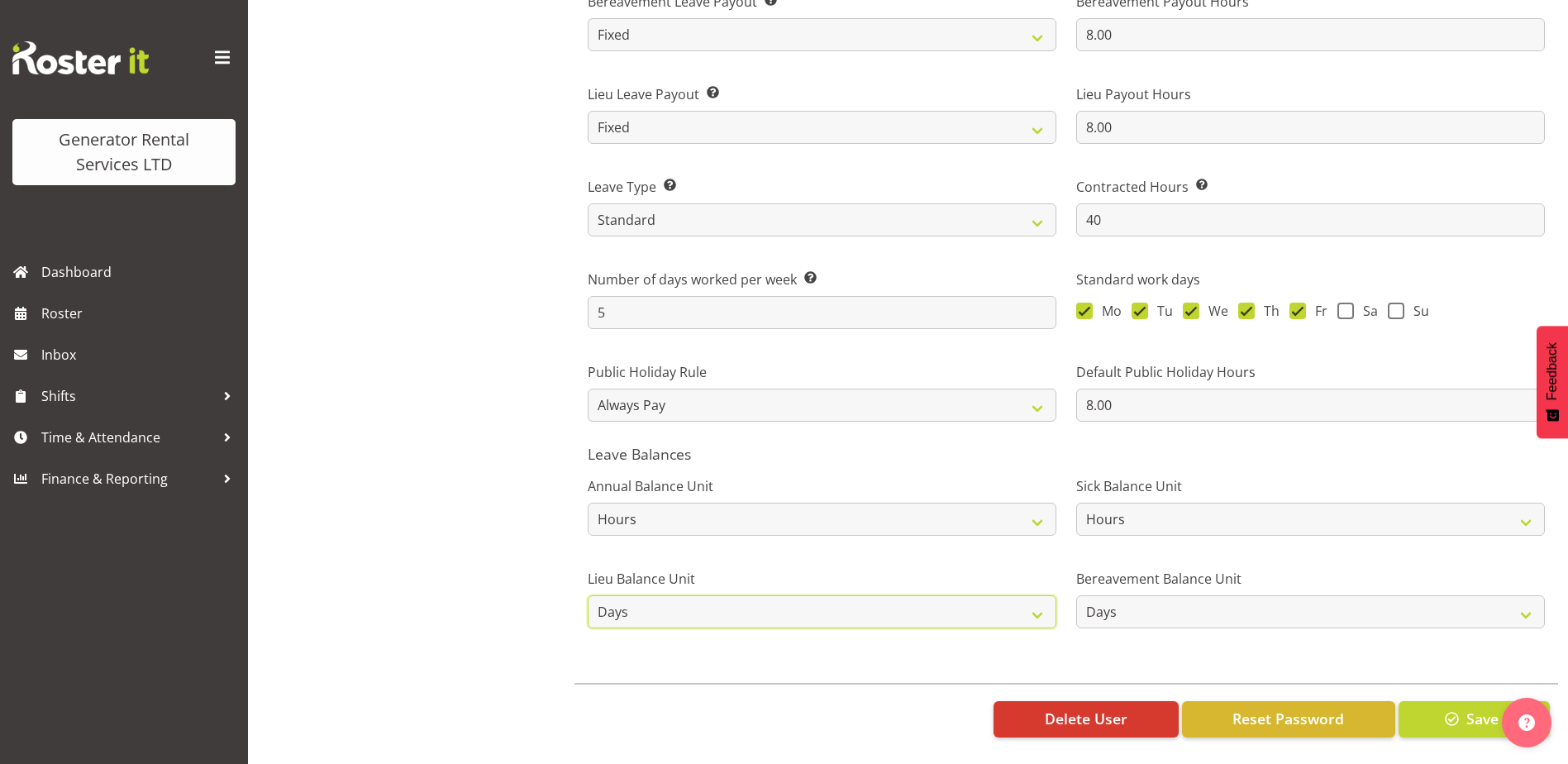
select select "hour"
click at [587, 596] on select "Hours Days" at bounding box center [822, 612] width 469 height 33
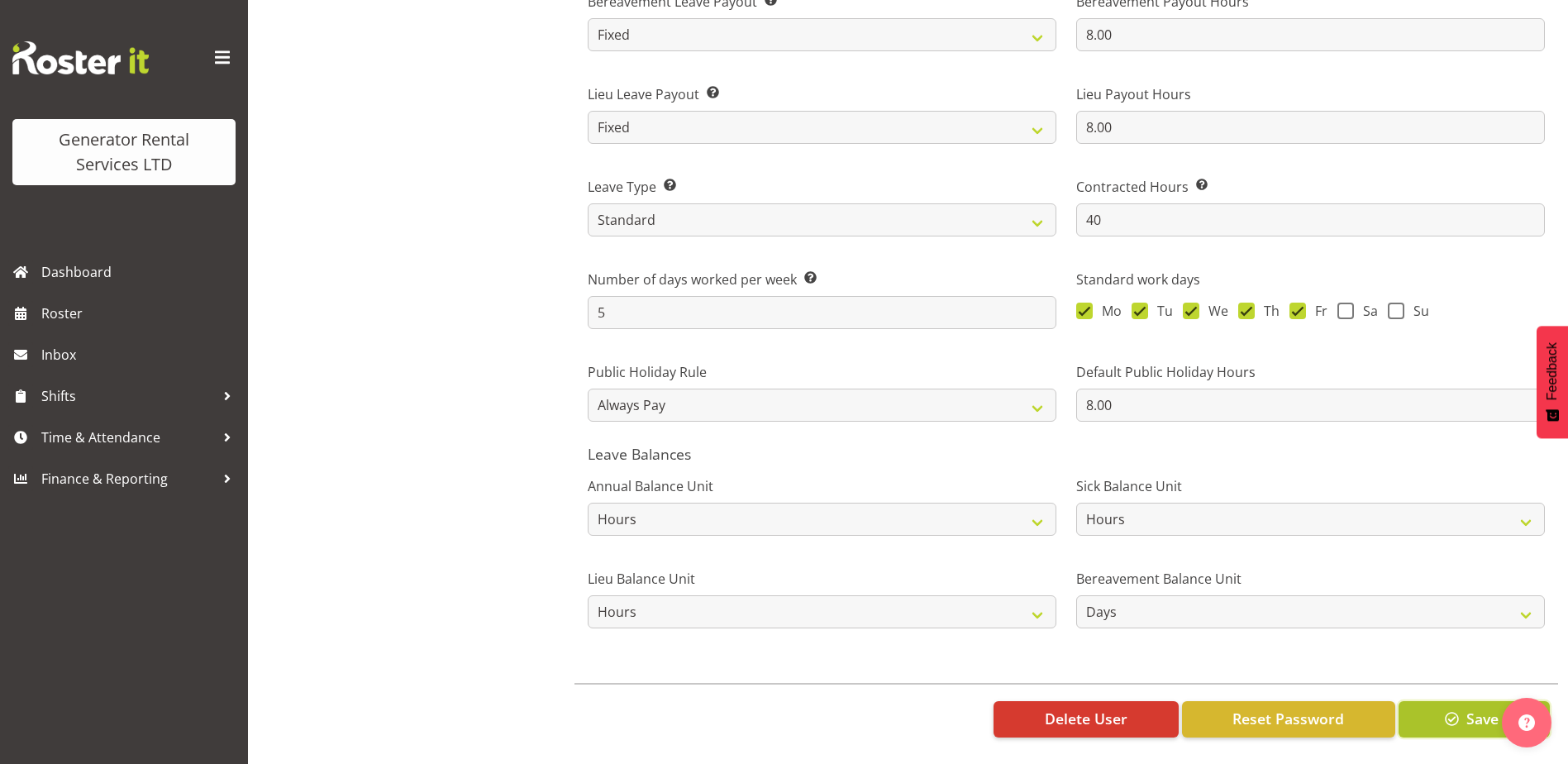
click at [1469, 708] on span "Save" at bounding box center [1482, 719] width 32 height 21
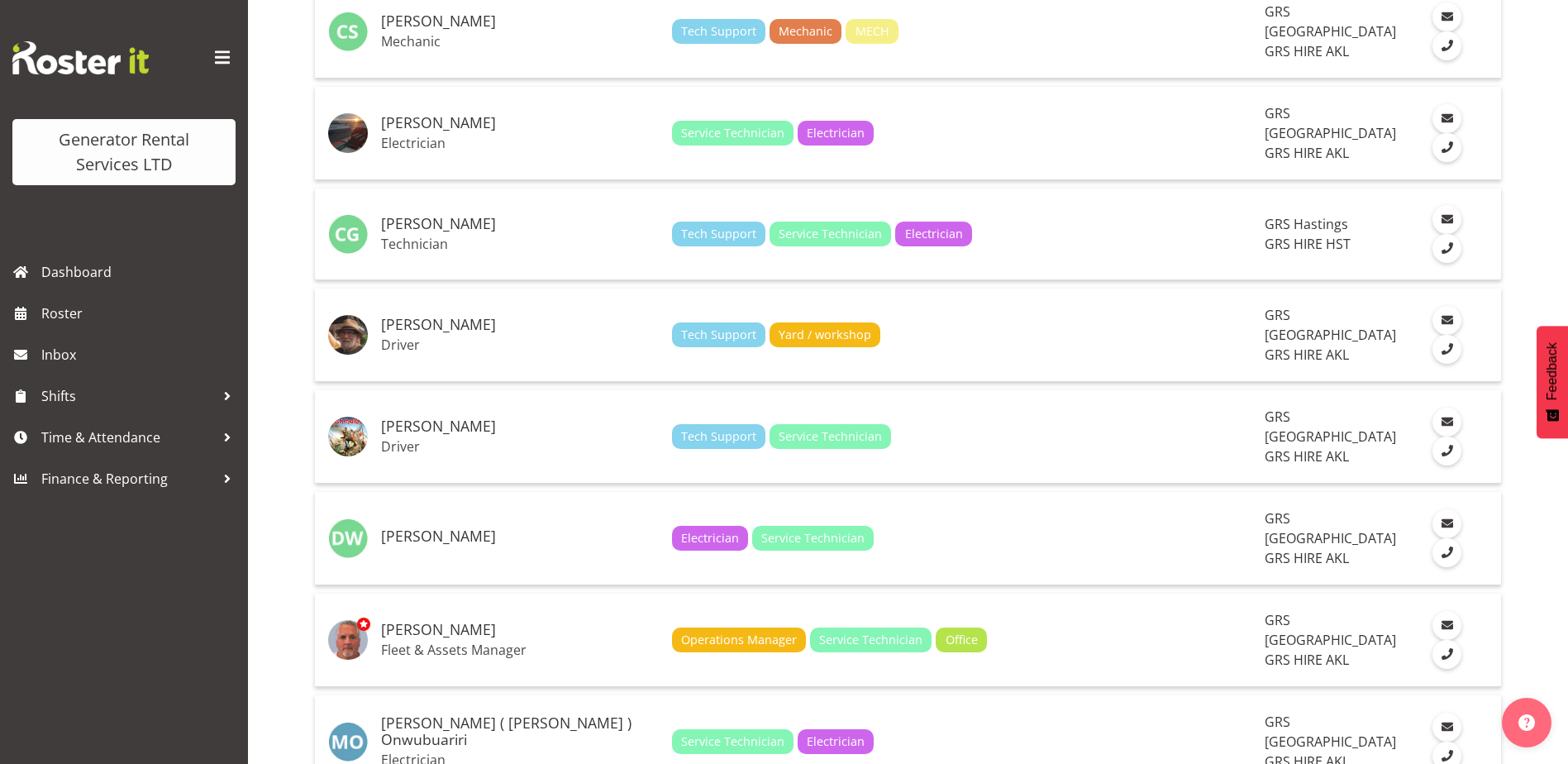
scroll to position [1074, 0]
click at [403, 714] on h5 "[PERSON_NAME] ( [PERSON_NAME] ) Onwubuariri" at bounding box center [520, 730] width 278 height 33
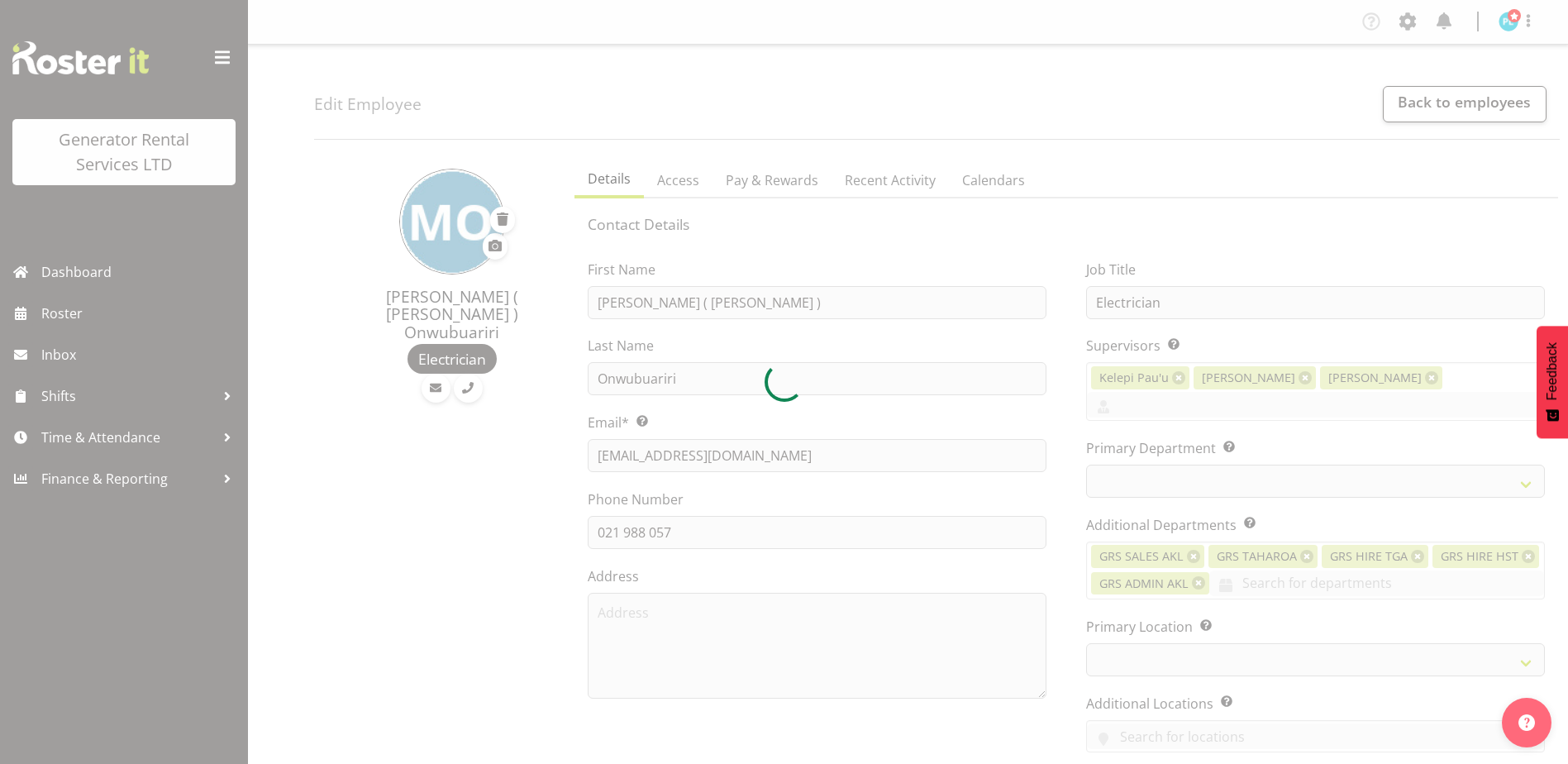
select select "TimelineWeek"
select select "20"
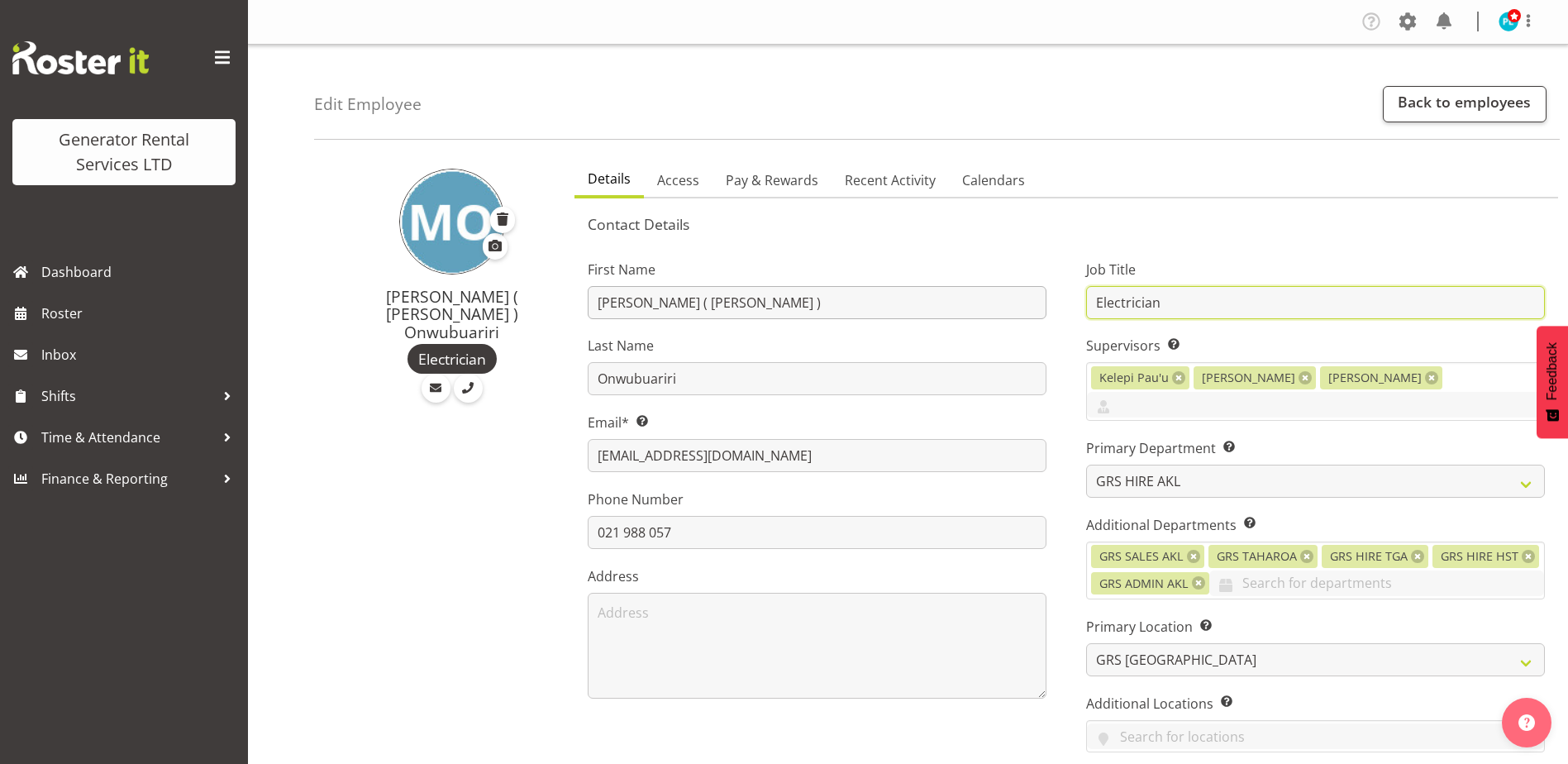
drag, startPoint x: 1181, startPoint y: 300, endPoint x: 904, endPoint y: 290, distance: 277.2
click at [904, 290] on div "First Name Emmanuel ( Manny ) Last Name Onwubuariri Email* This is a required f…" at bounding box center [1066, 520] width 997 height 567
type input "Service Technician"
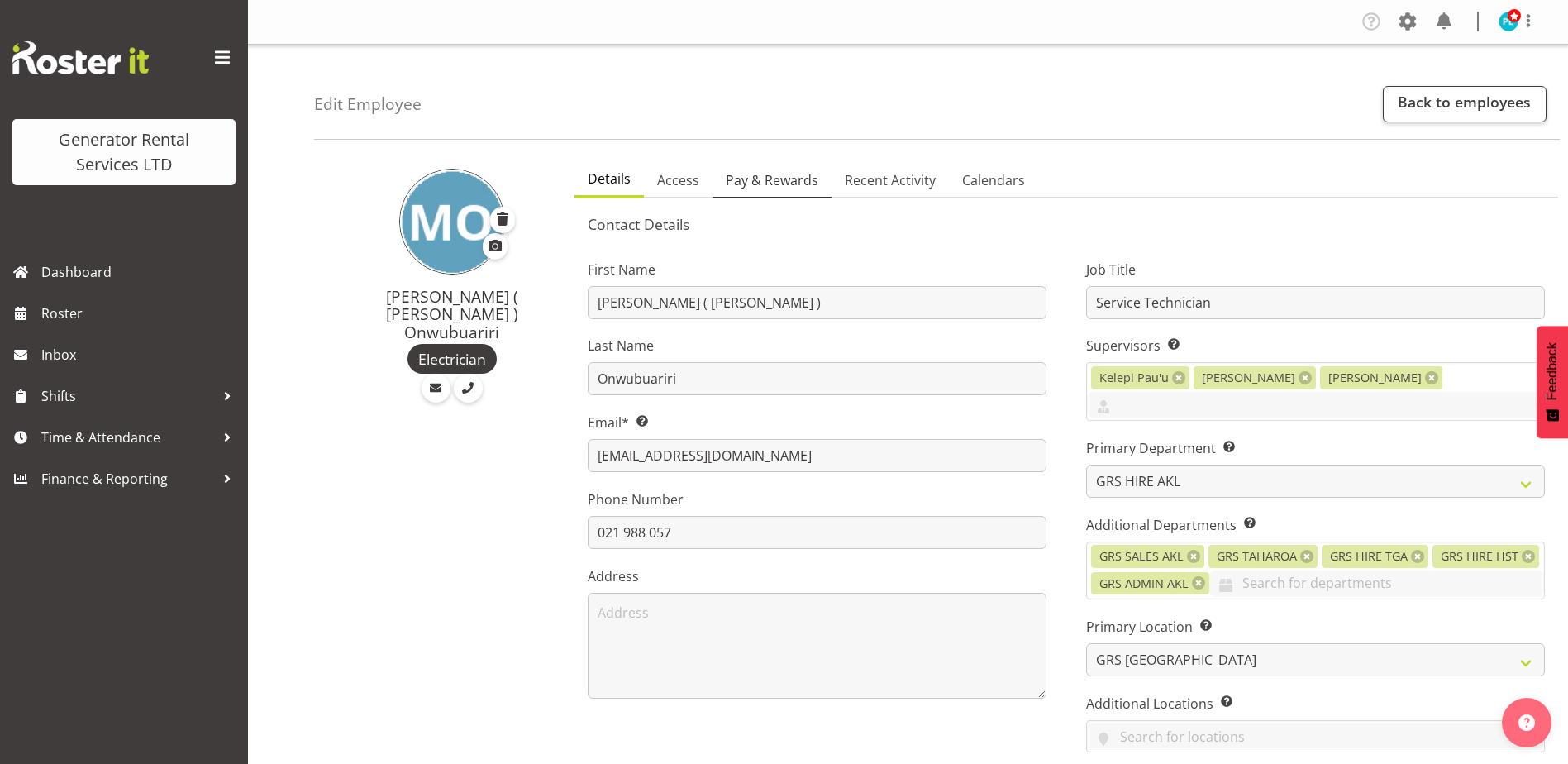
click at [796, 176] on span "Pay & Rewards" at bounding box center [772, 180] width 93 height 20
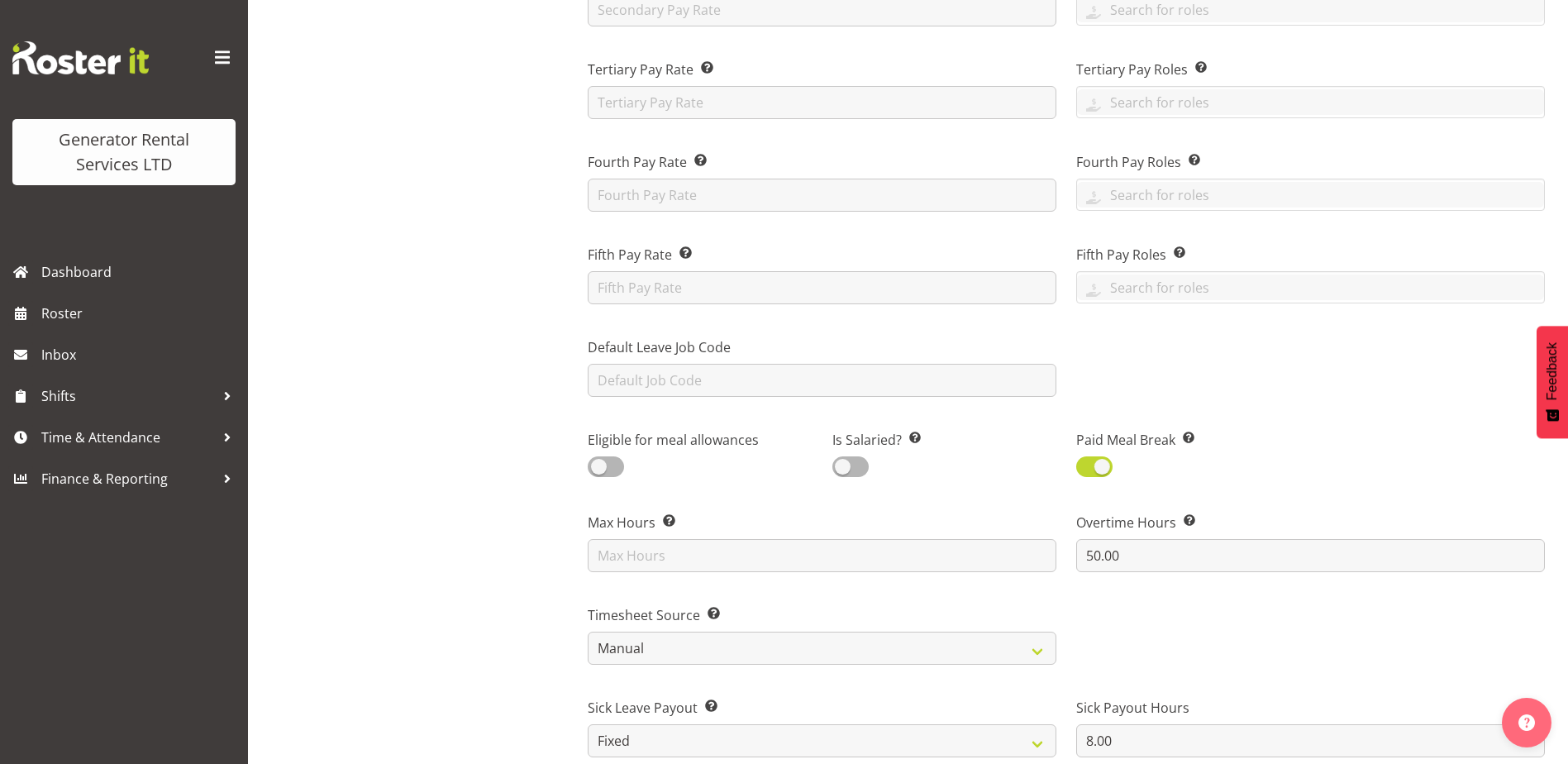
scroll to position [661, 0]
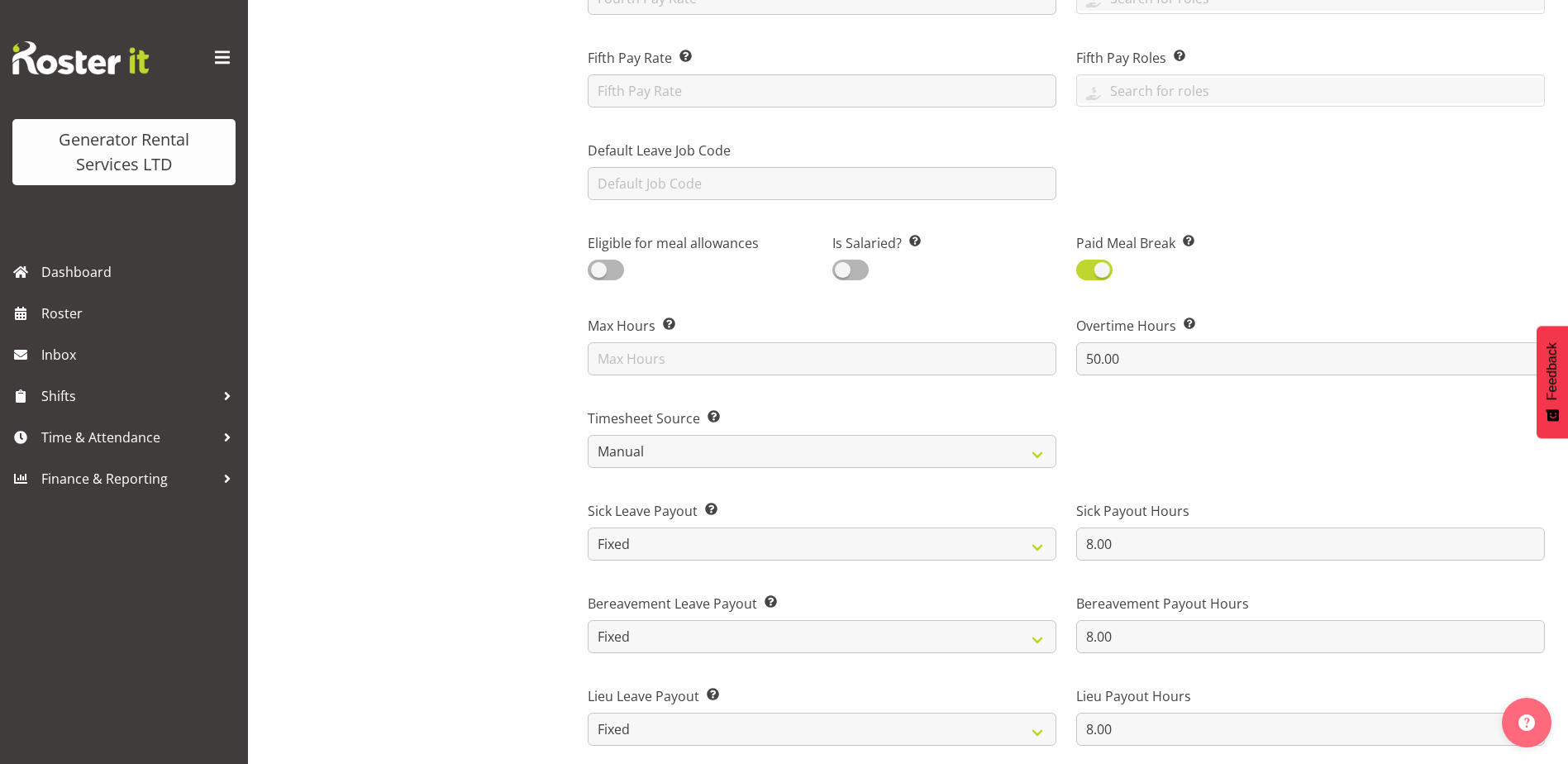
click at [652, 341] on div "Max Hours Enter the maximum number of hours an employee is allowed to work. Thi…" at bounding box center [822, 345] width 469 height 60
click at [660, 364] on input "text" at bounding box center [822, 358] width 469 height 33
click at [784, 358] on input "4" at bounding box center [822, 358] width 469 height 33
type input "4"
drag, startPoint x: 1118, startPoint y: 362, endPoint x: 1025, endPoint y: 357, distance: 93.1
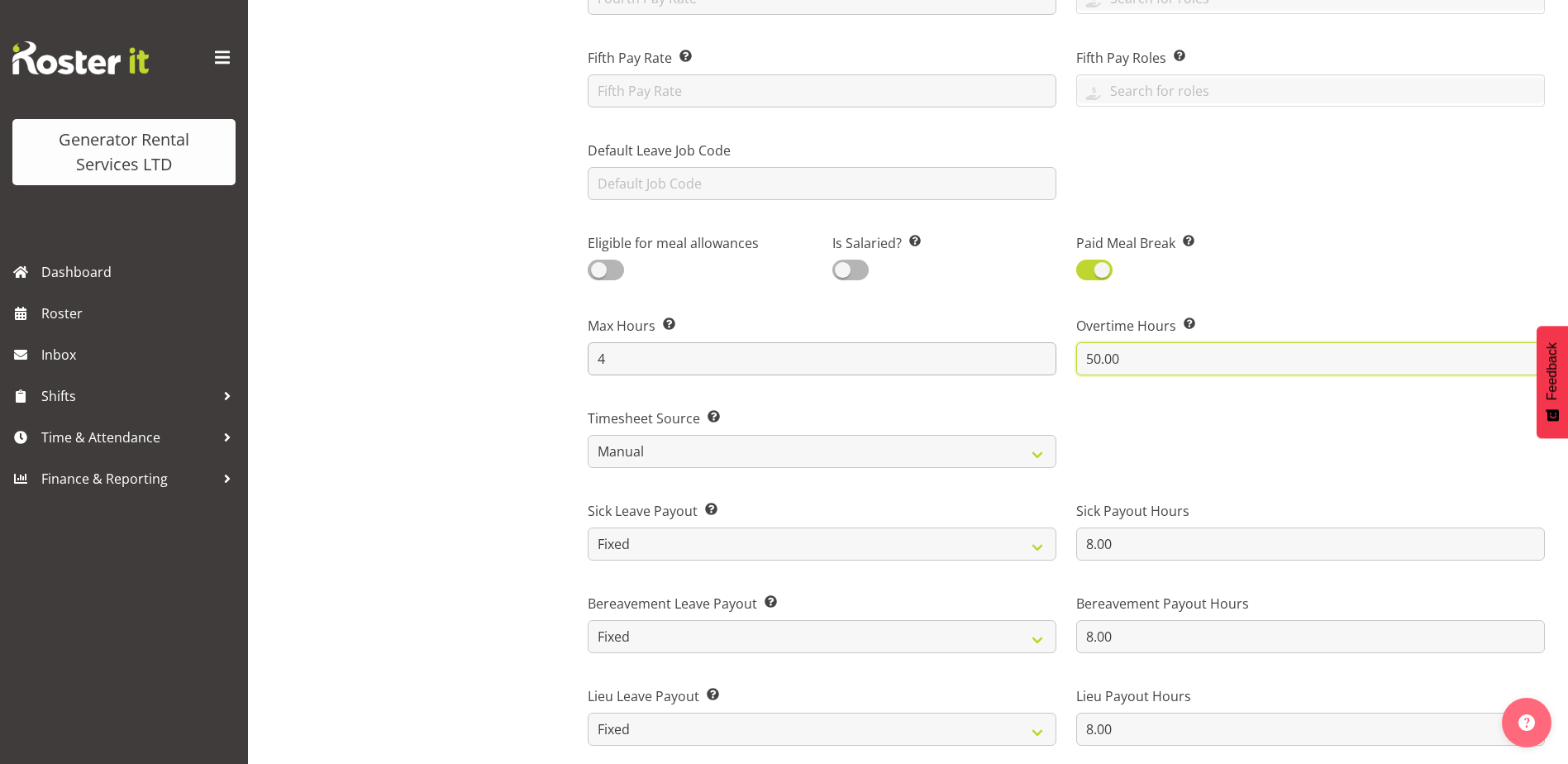
click at [1026, 357] on div "Payroll ID This number should match the Payroll ID in your payroll system. 72 P…" at bounding box center [1066, 298] width 977 height 1471
type input "40"
click at [644, 352] on input "4" at bounding box center [822, 358] width 469 height 33
type input "40"
click at [377, 474] on div "Emmanuel ( Manny ) Onwubuariri Electrician" at bounding box center [439, 428] width 250 height 1875
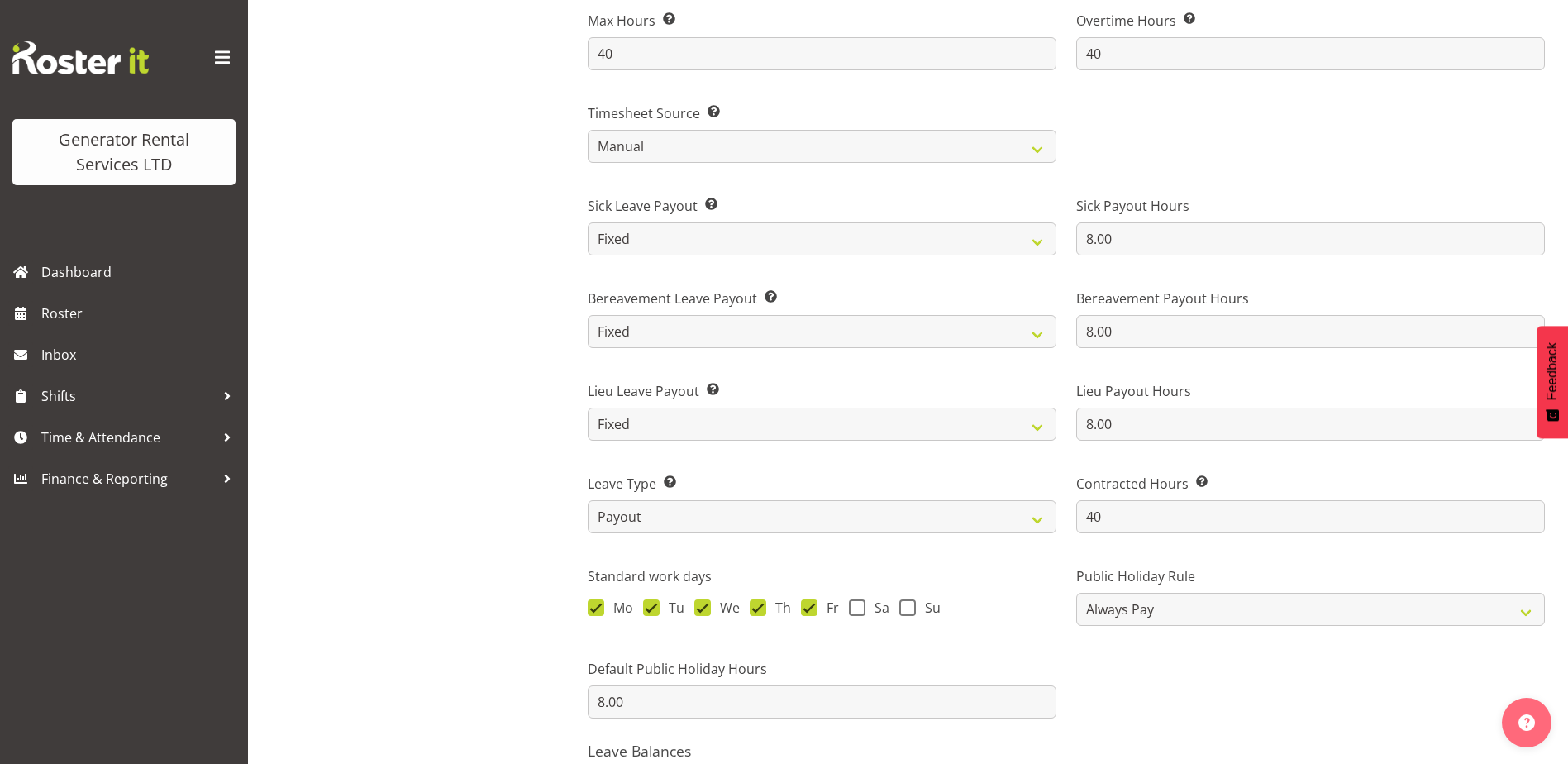
scroll to position [992, 0]
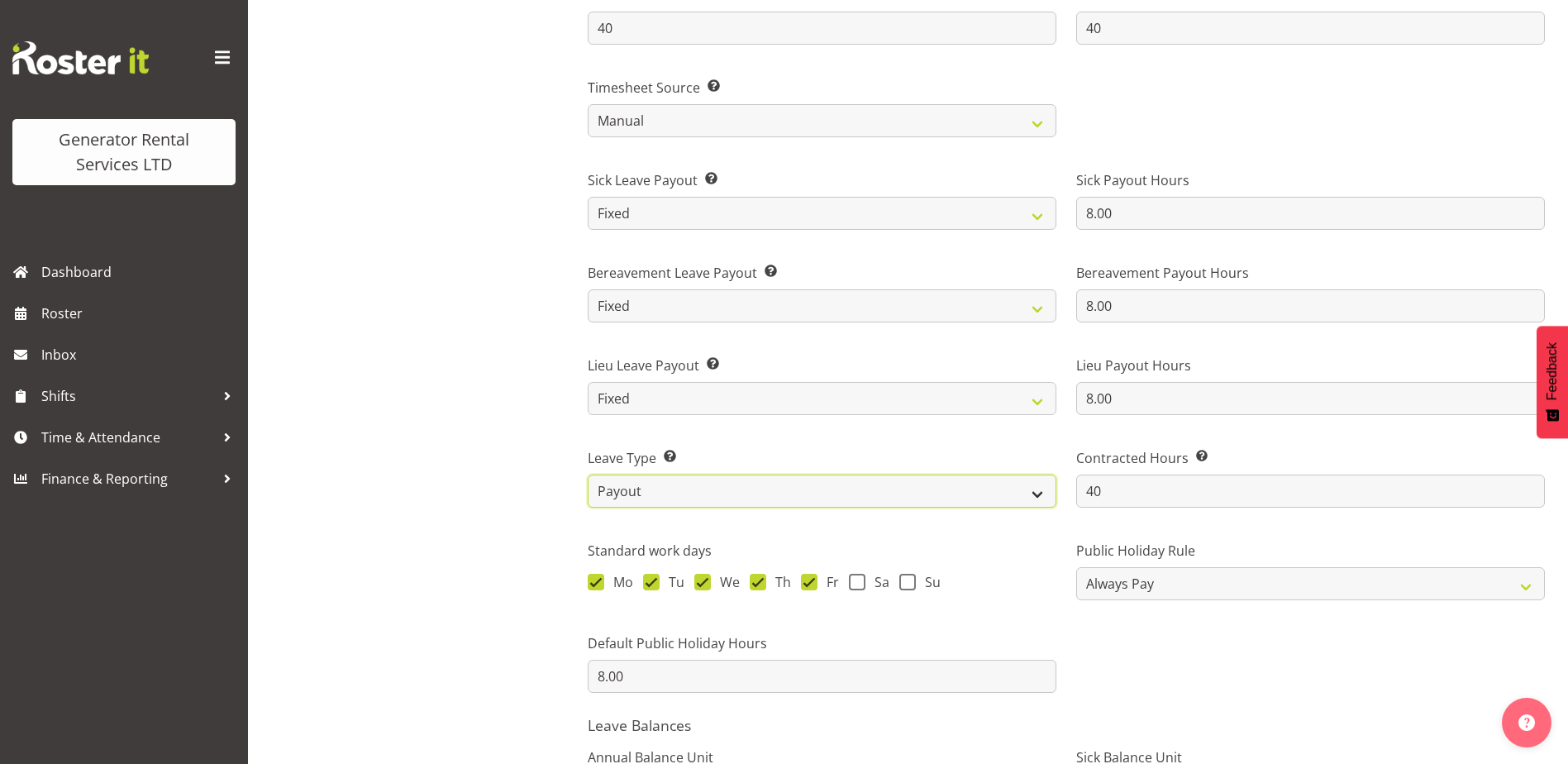
click at [832, 485] on select "Standard History Payout Roster Roster - Fixed" at bounding box center [822, 490] width 469 height 33
select select "standard"
click at [587, 474] on select "Standard History Payout Roster Roster - Fixed" at bounding box center [822, 490] width 469 height 33
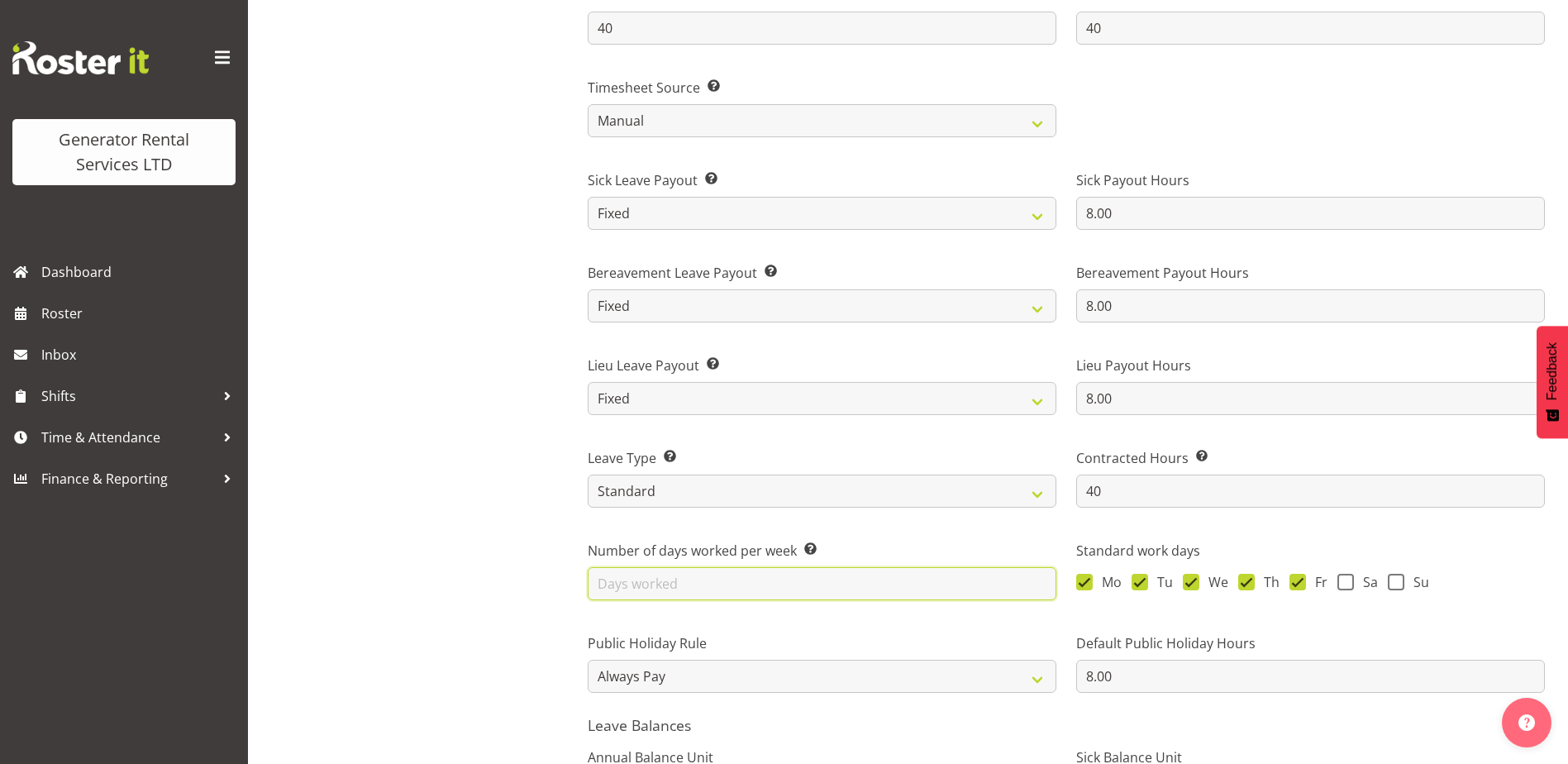
click at [812, 583] on input "text" at bounding box center [822, 583] width 469 height 33
type input "5"
click at [503, 564] on div "Emmanuel ( Manny ) Onwubuariri Electrician" at bounding box center [439, 97] width 250 height 1875
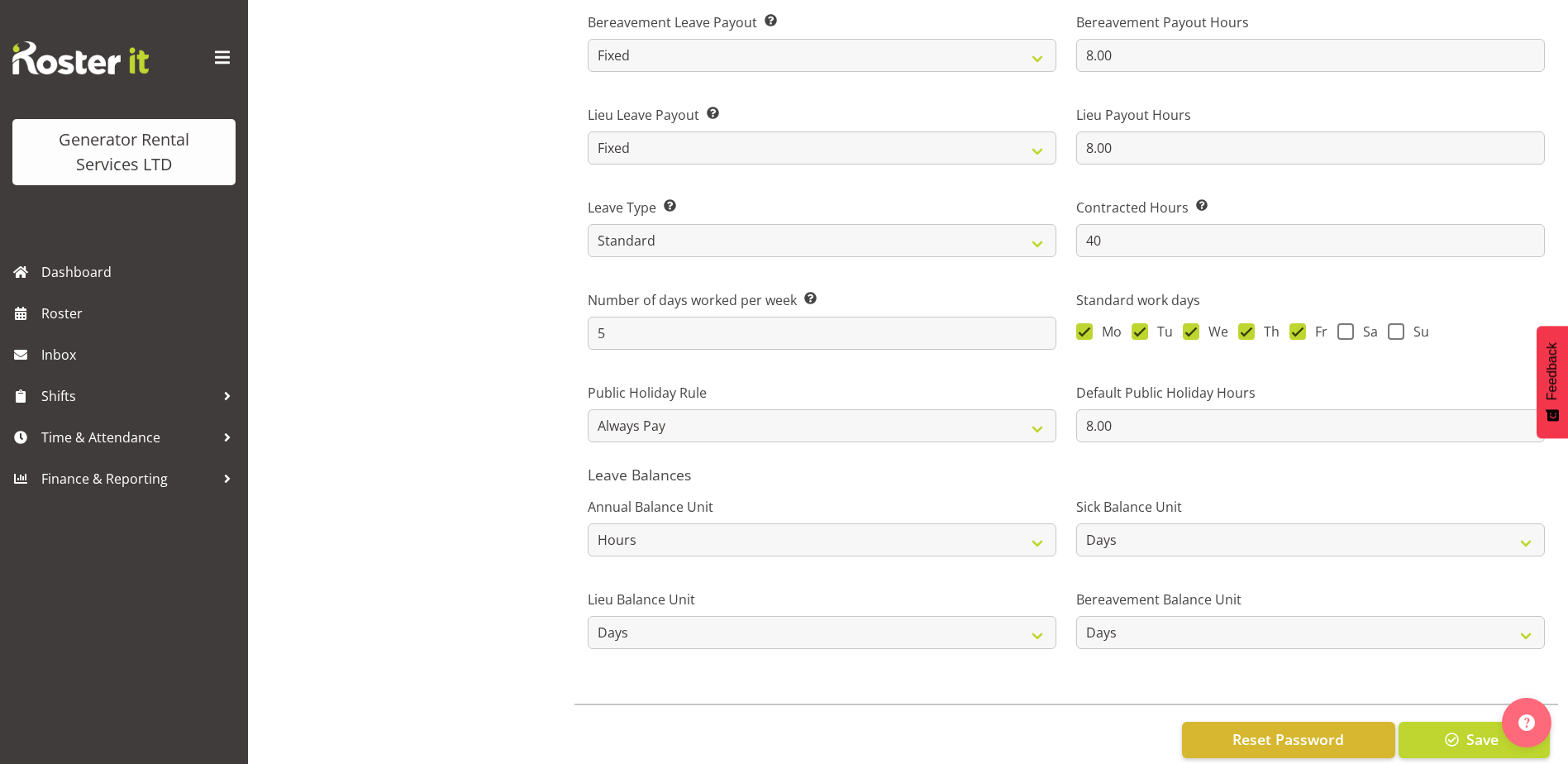
scroll to position [1276, 0]
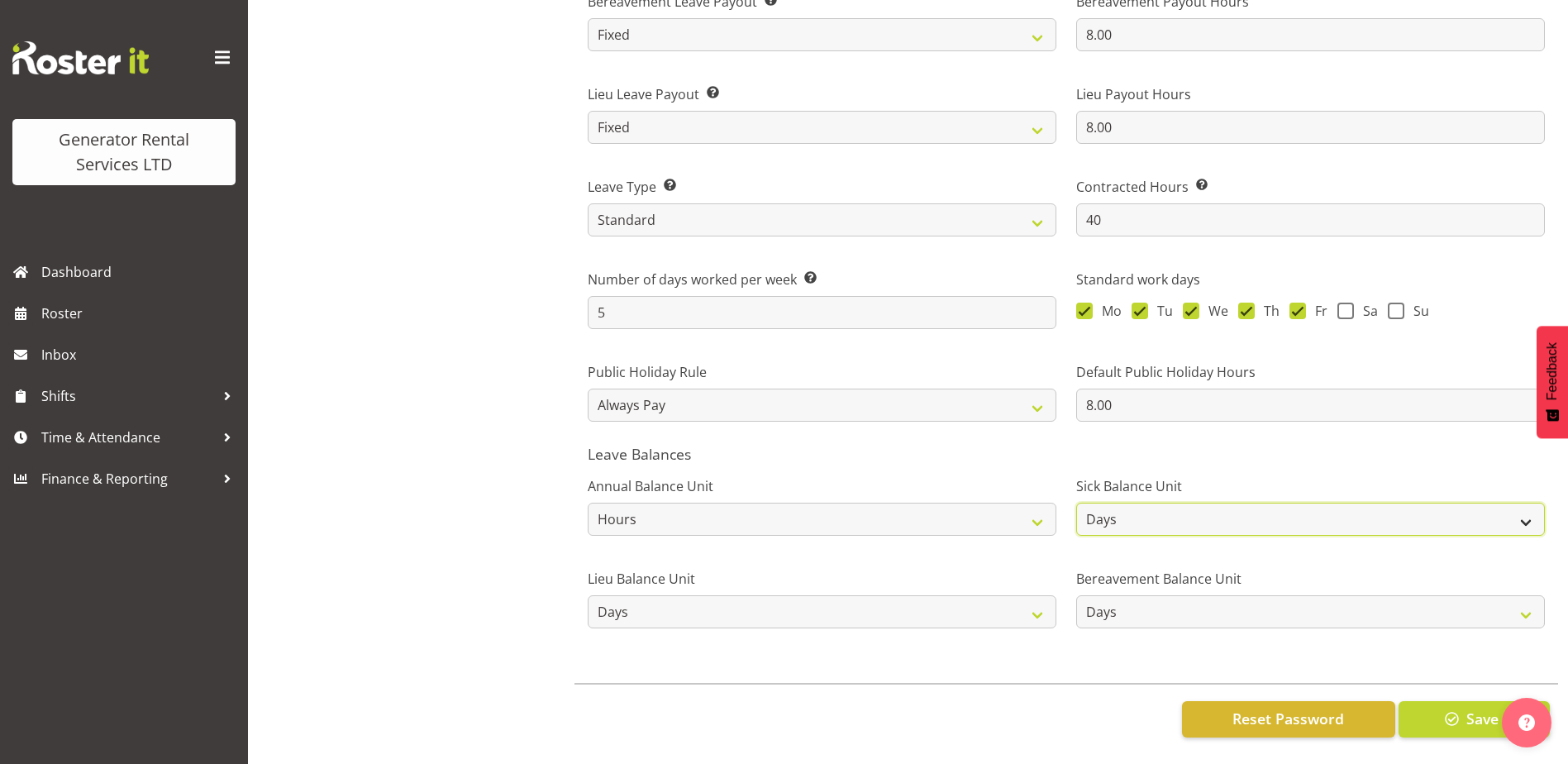
click at [1095, 516] on select "Hours Days" at bounding box center [1310, 519] width 469 height 33
select select "hour"
click at [1076, 503] on select "Hours Days" at bounding box center [1310, 519] width 469 height 33
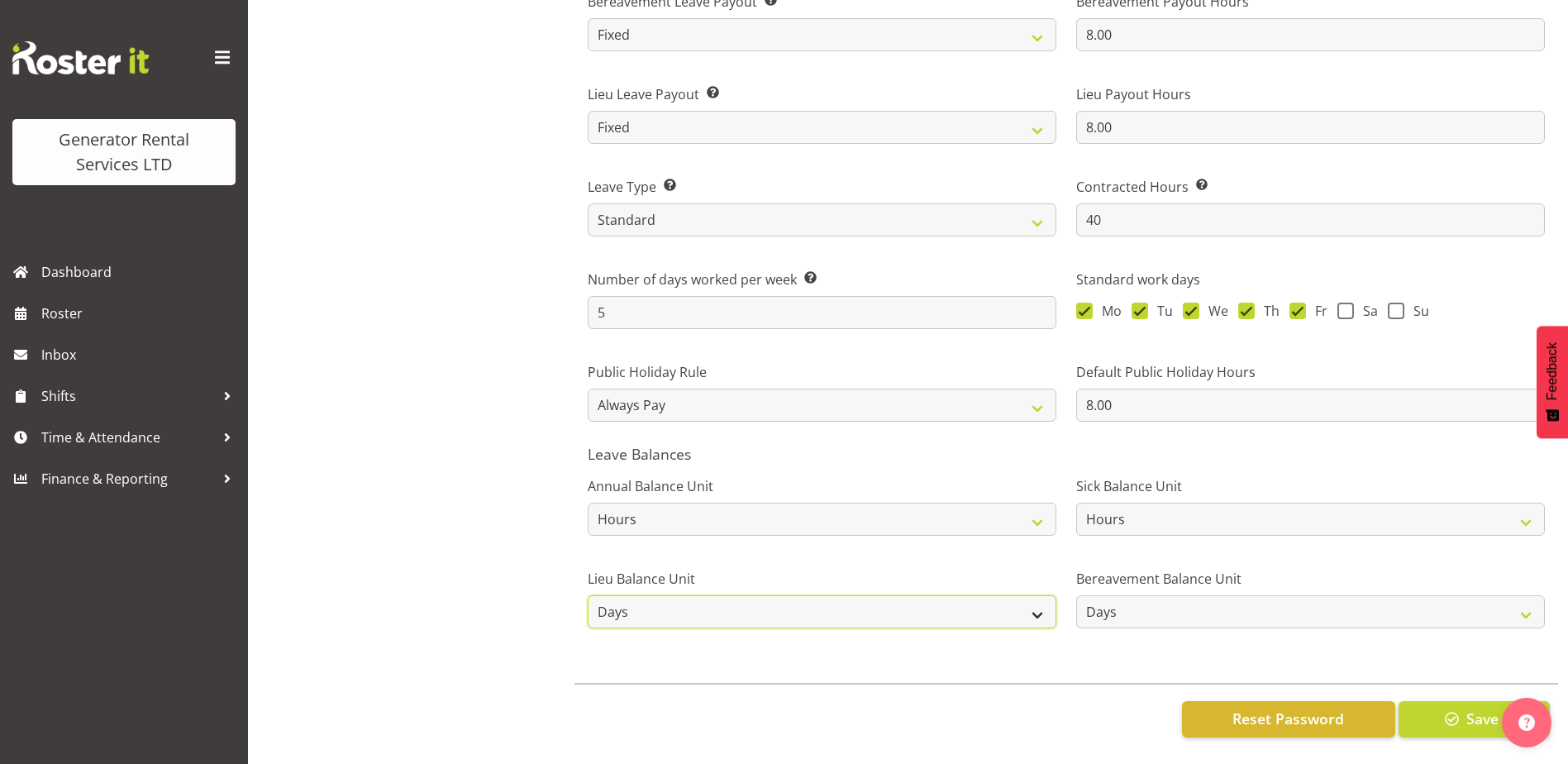
click at [924, 596] on select "Hours Days" at bounding box center [822, 612] width 469 height 33
select select "hour"
click at [587, 596] on select "Hours Days" at bounding box center [822, 612] width 469 height 33
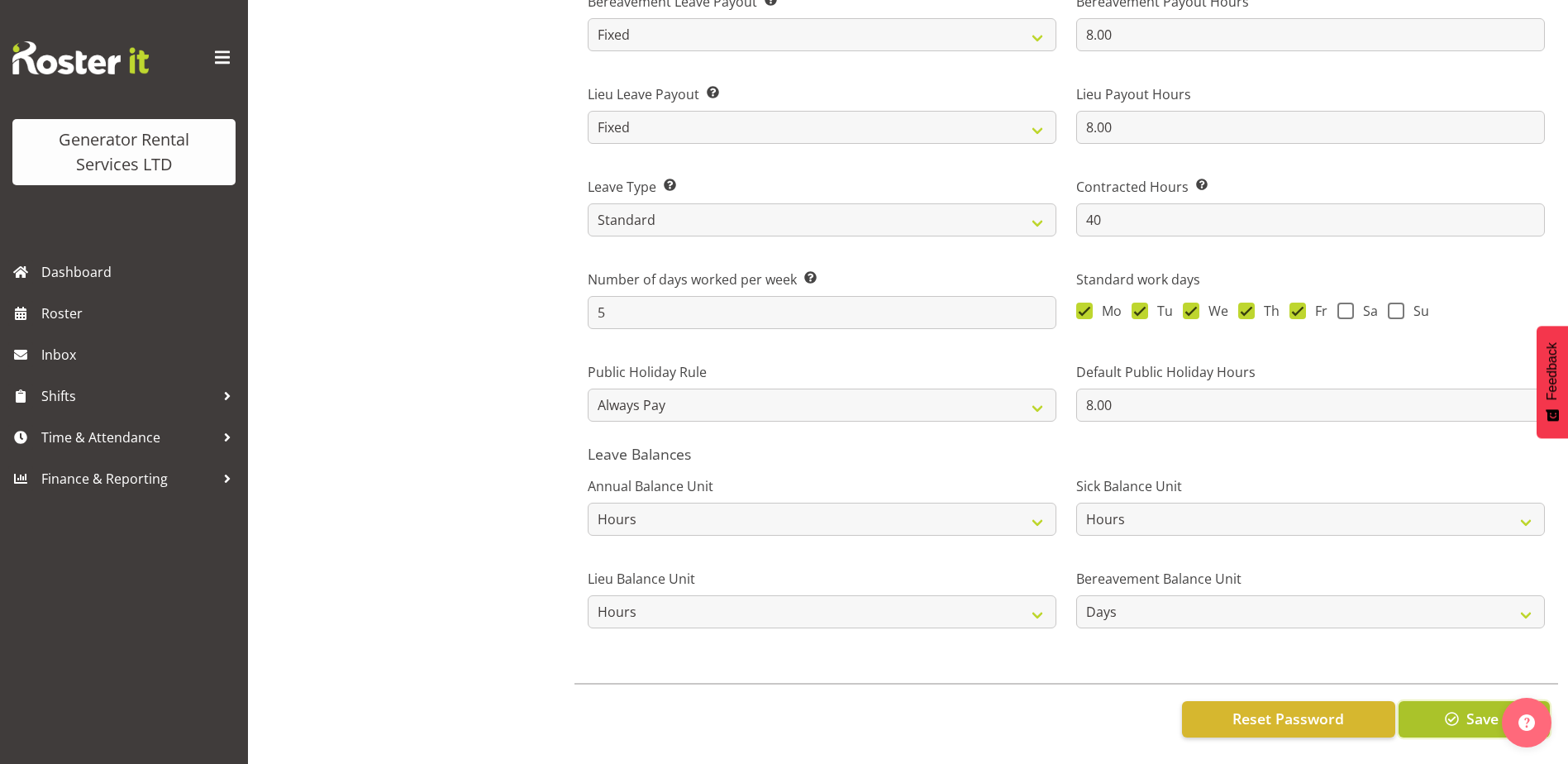
click at [1456, 708] on span "button" at bounding box center [1452, 719] width 21 height 21
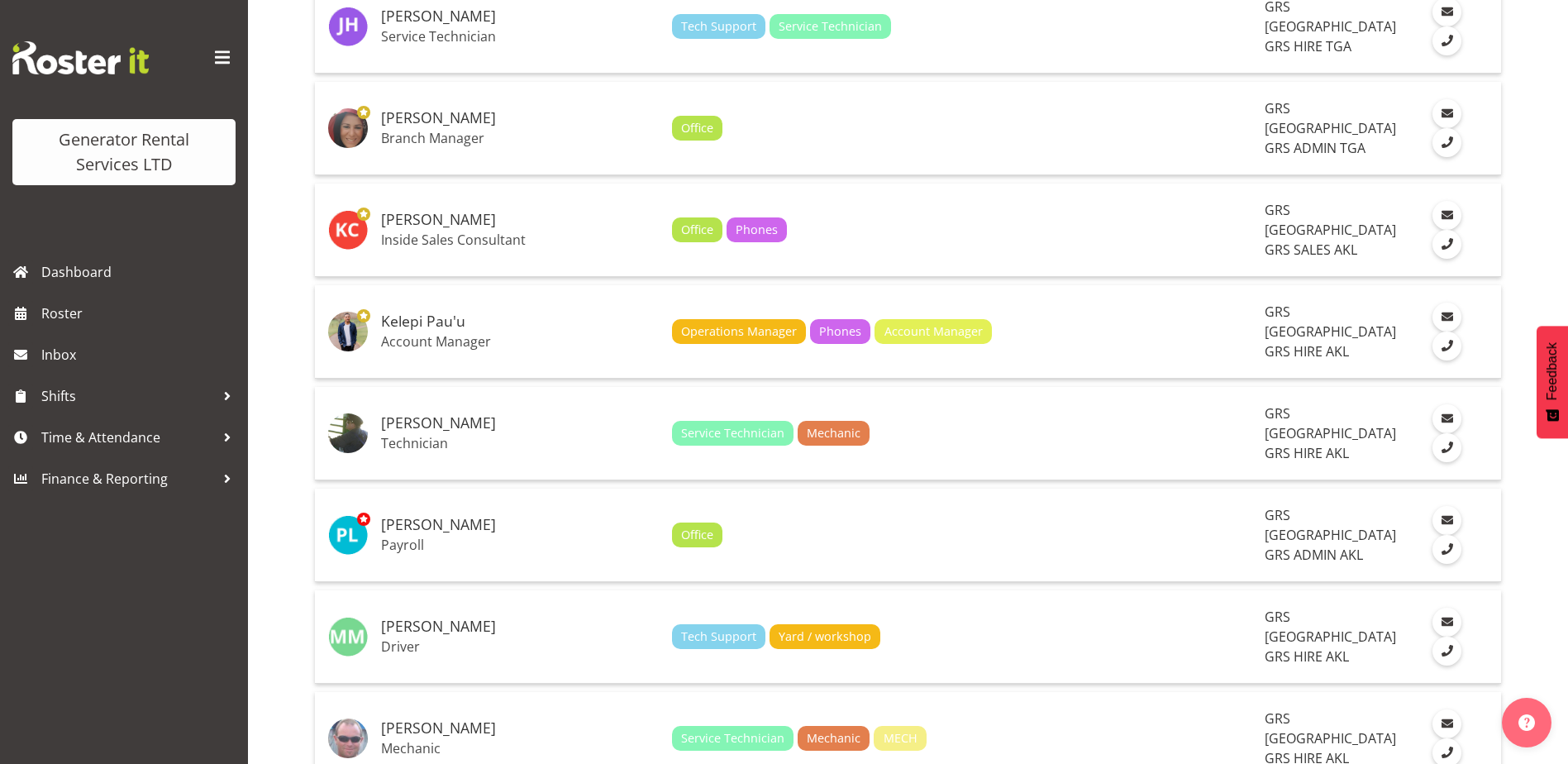
scroll to position [2810, 0]
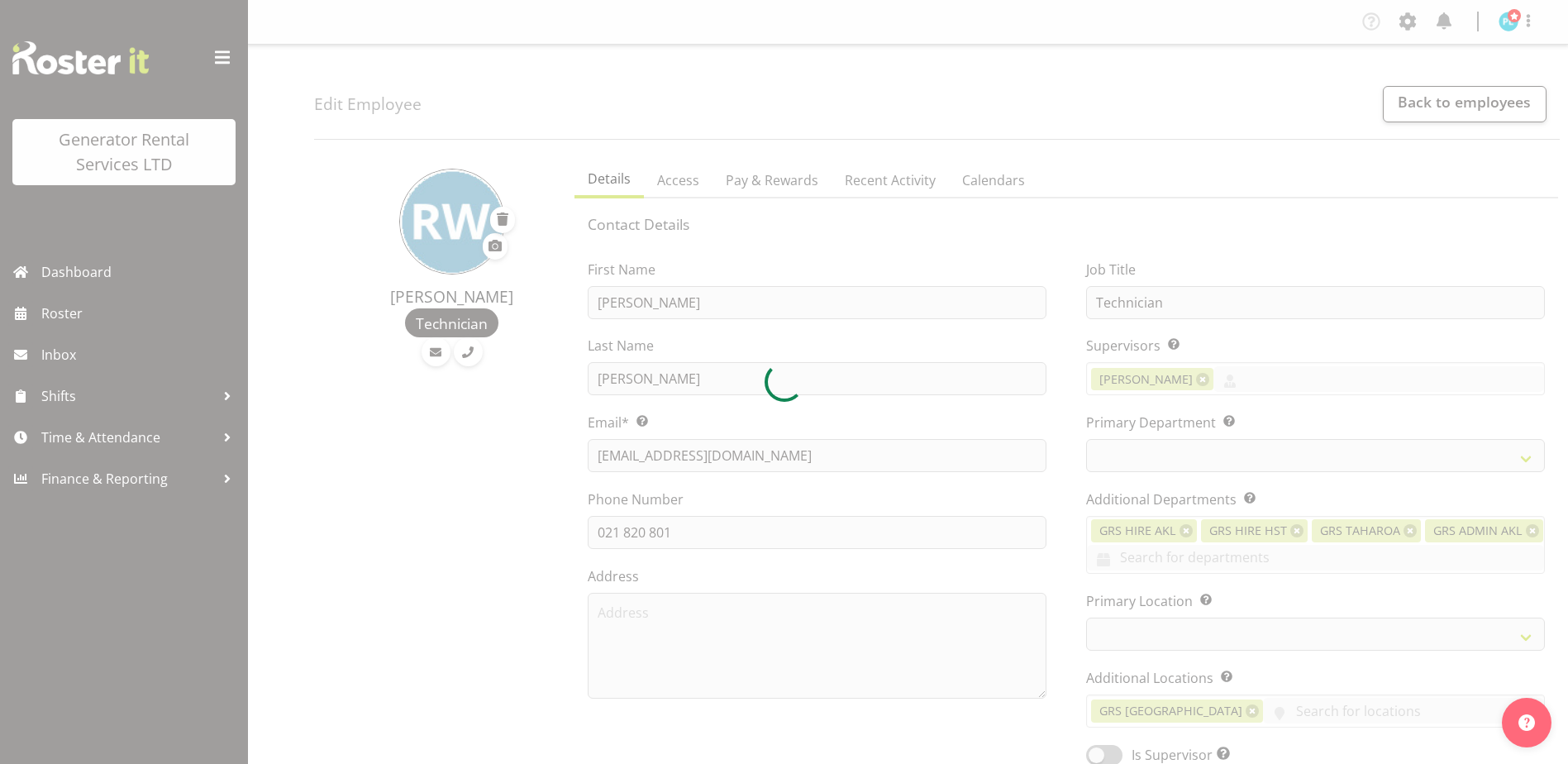
select select "shift"
select select "TimelineWeek"
select select
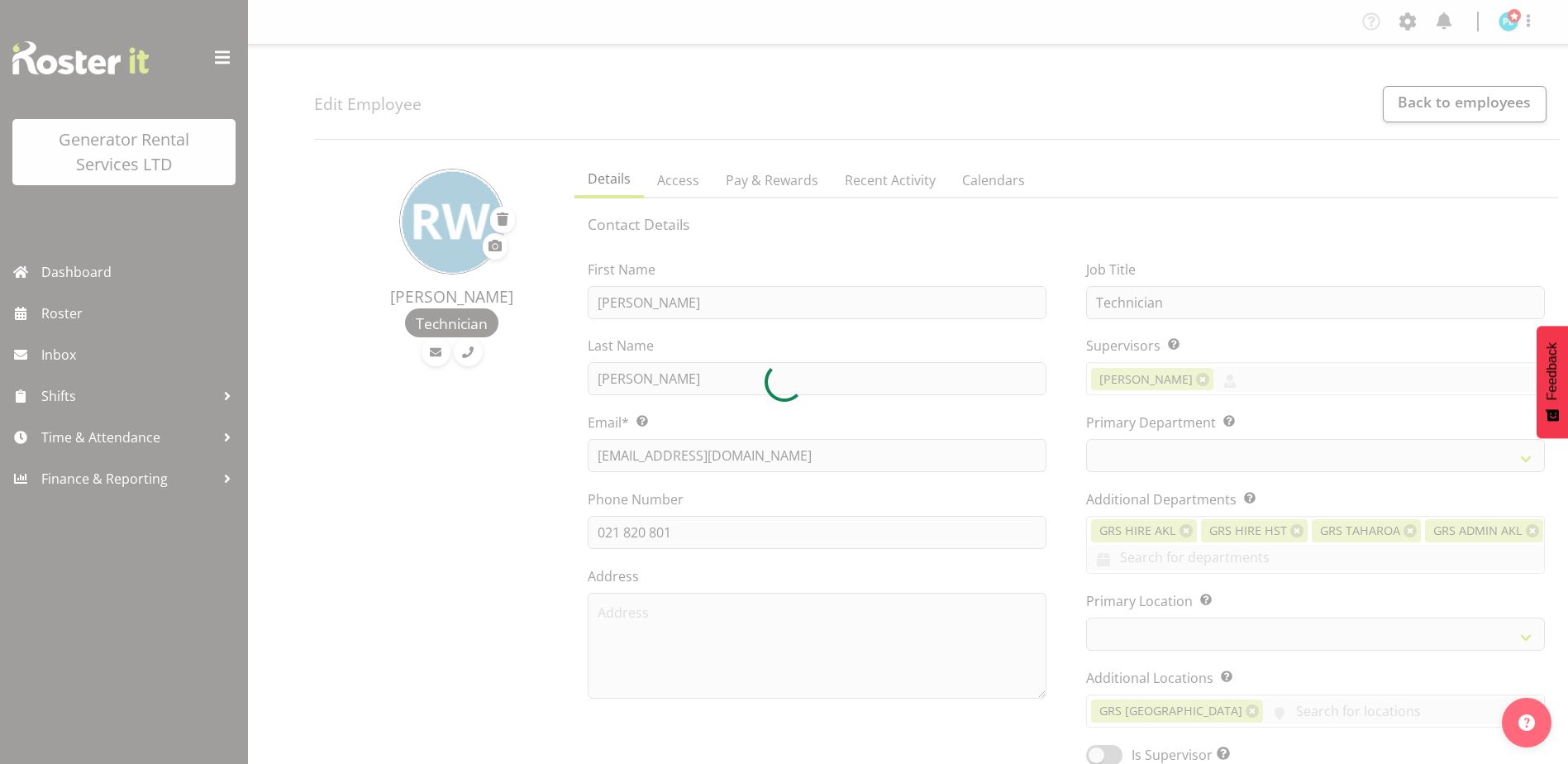
select select
select select "29"
select select "21"
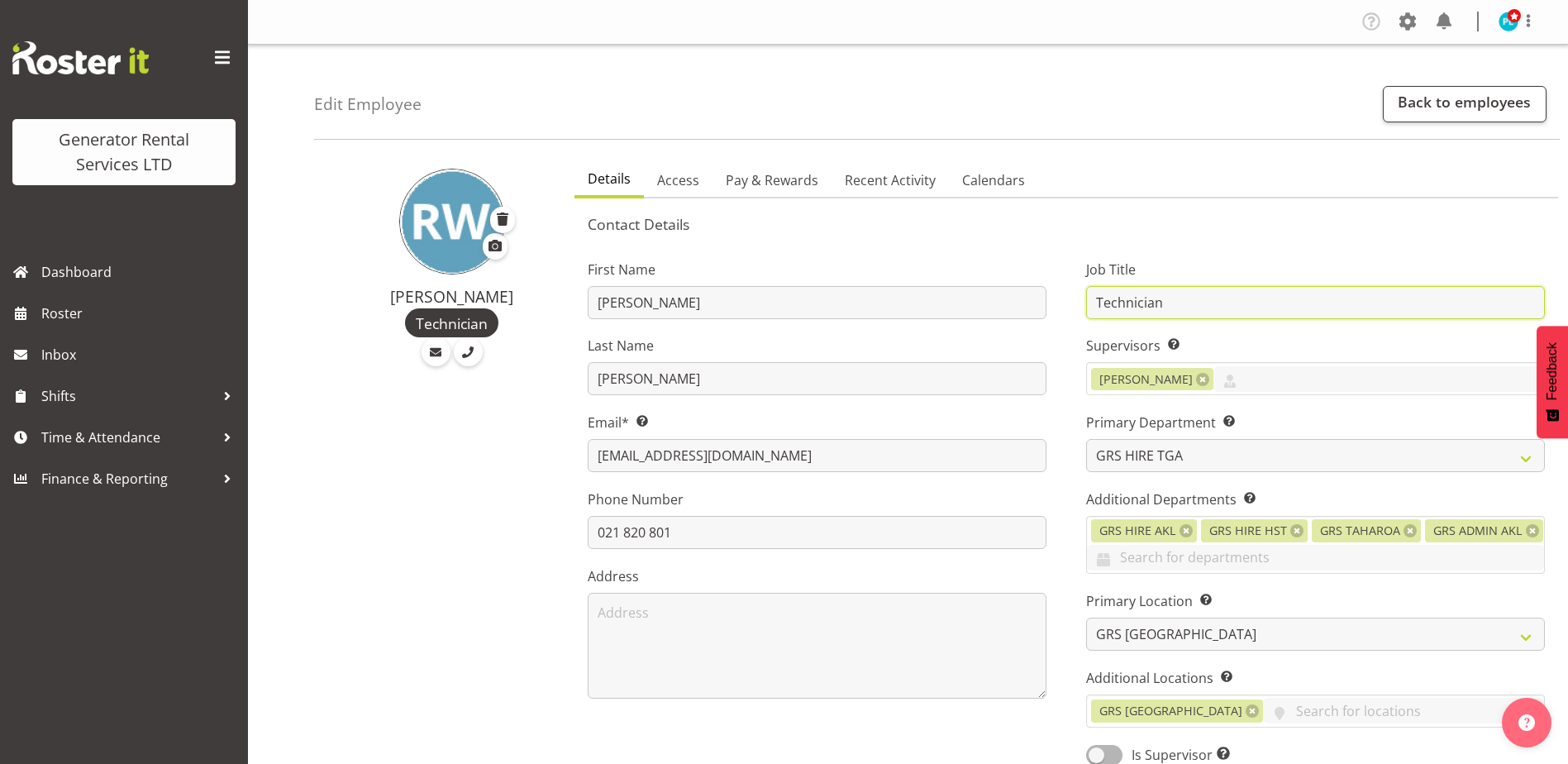
click at [1096, 300] on input "Technician" at bounding box center [1315, 302] width 459 height 33
type input "Service Technician"
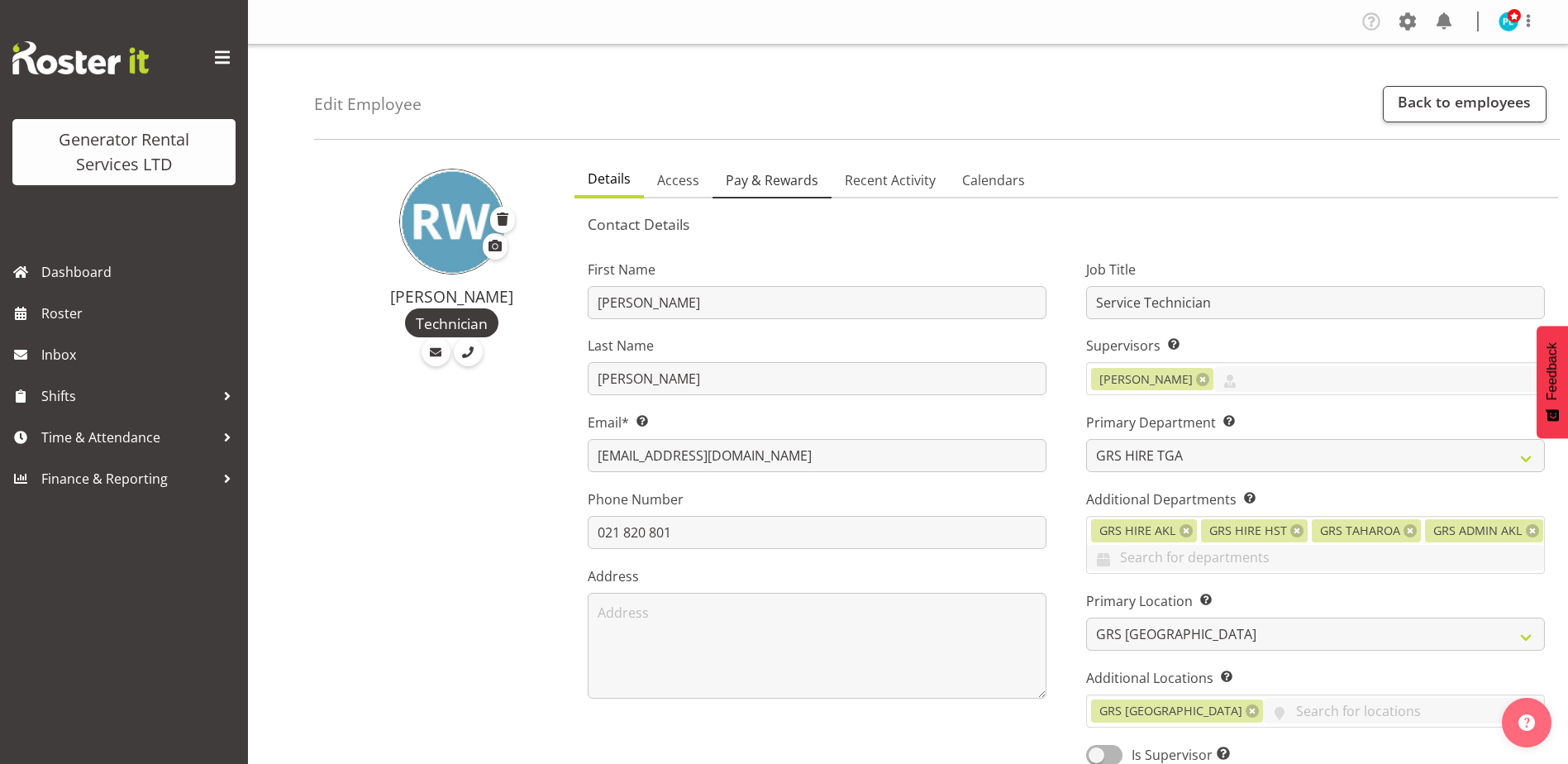
click at [759, 173] on span "Pay & Rewards" at bounding box center [772, 180] width 93 height 20
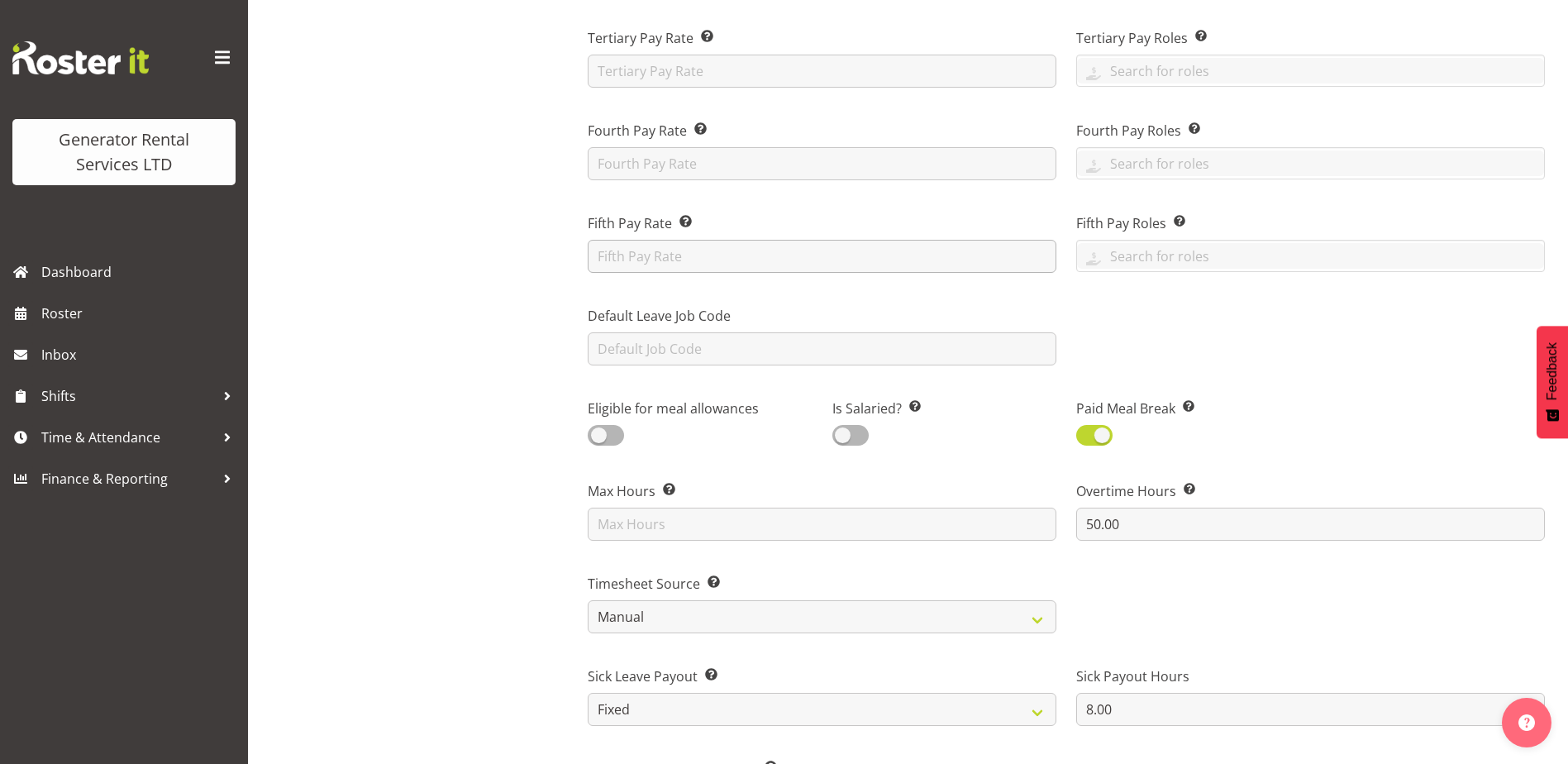
scroll to position [743, 0]
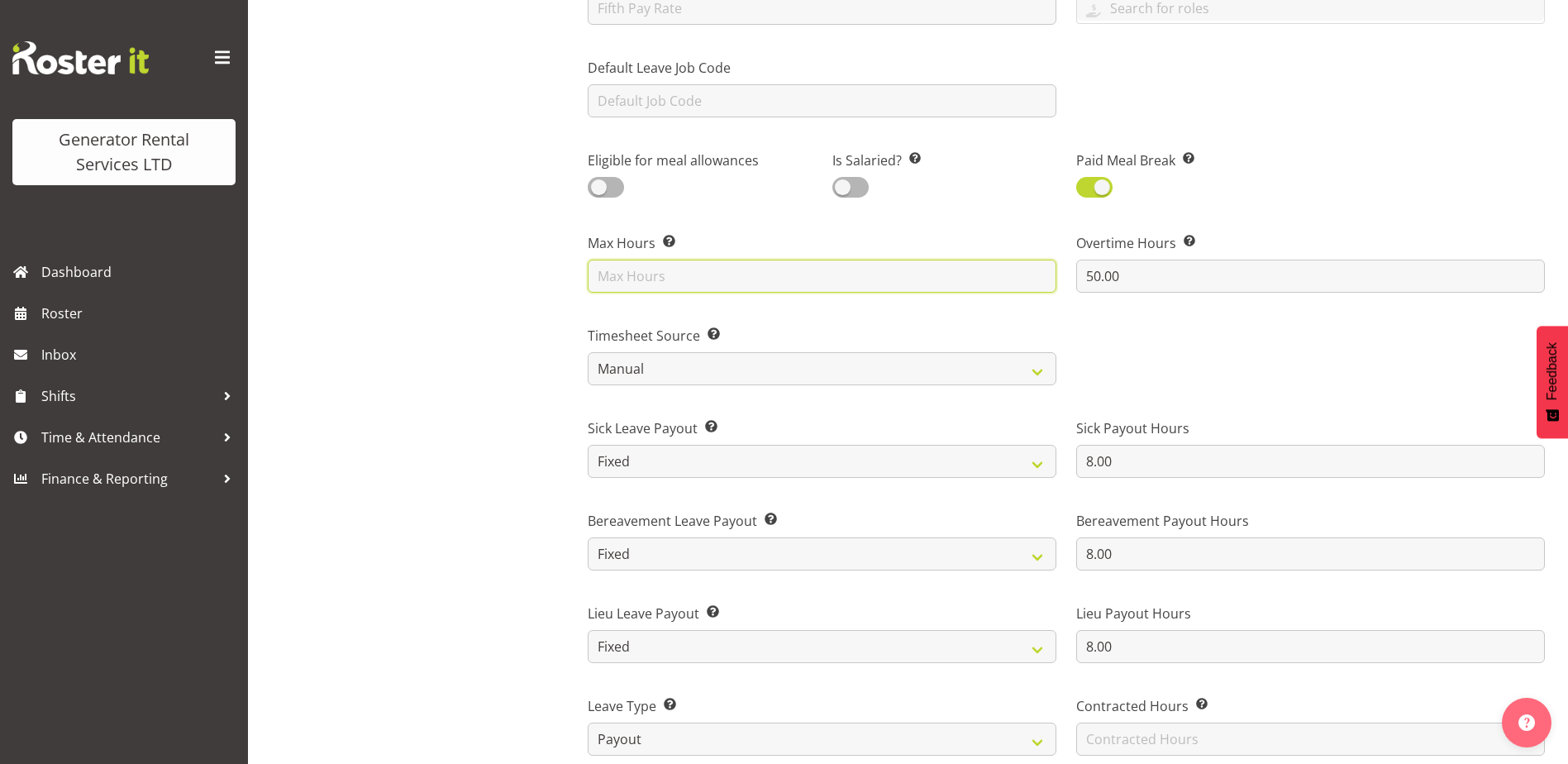
click at [657, 271] on input "text" at bounding box center [822, 275] width 469 height 33
type input "40"
drag, startPoint x: 1132, startPoint y: 272, endPoint x: 980, endPoint y: 278, distance: 152.1
click at [980, 278] on div "Payroll ID This number should match the Payroll ID in your payroll system. 86 P…" at bounding box center [1066, 215] width 977 height 1471
type input "40"
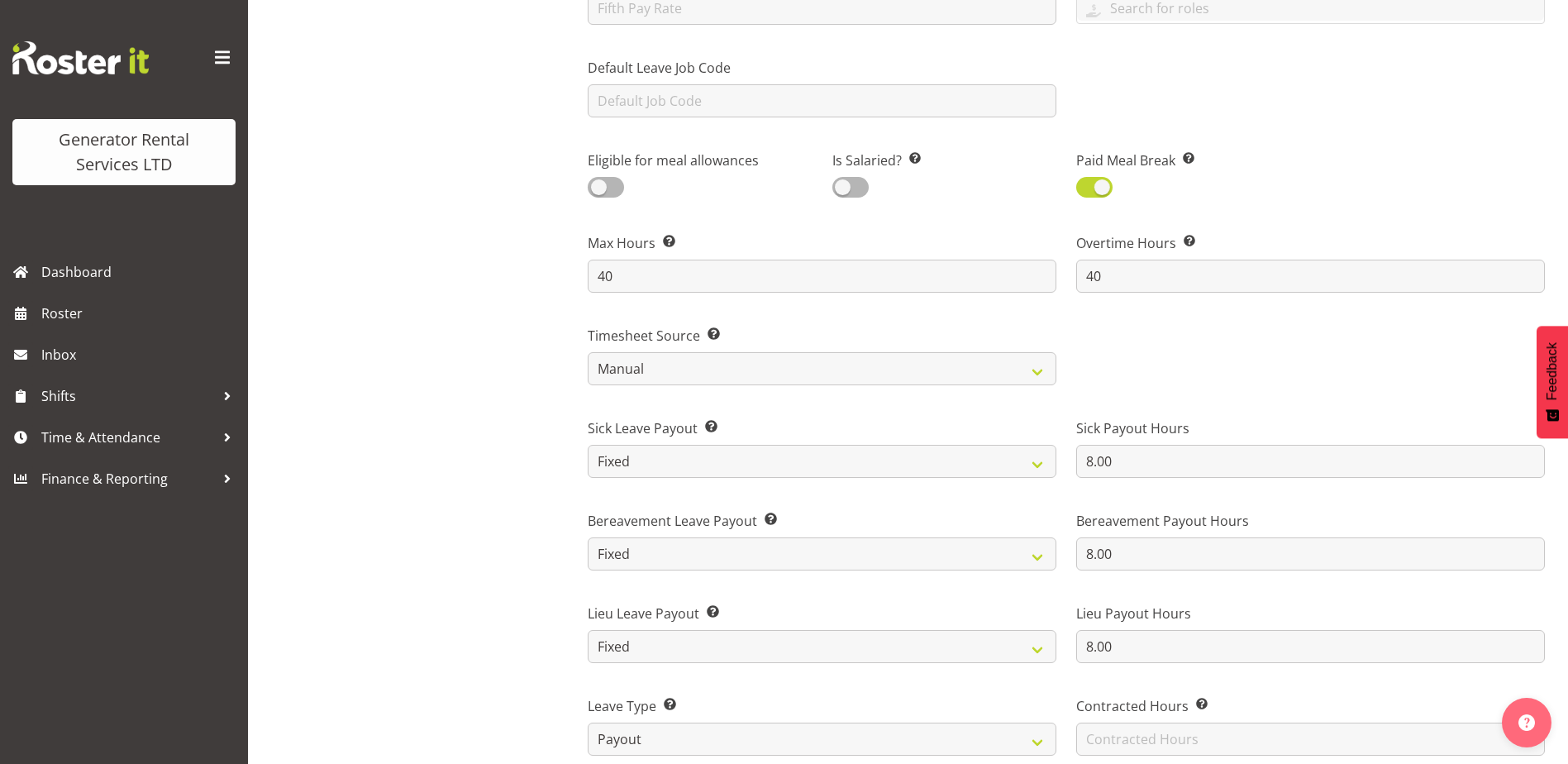
click at [396, 276] on div "Rob Wallace Technician" at bounding box center [439, 345] width 250 height 1875
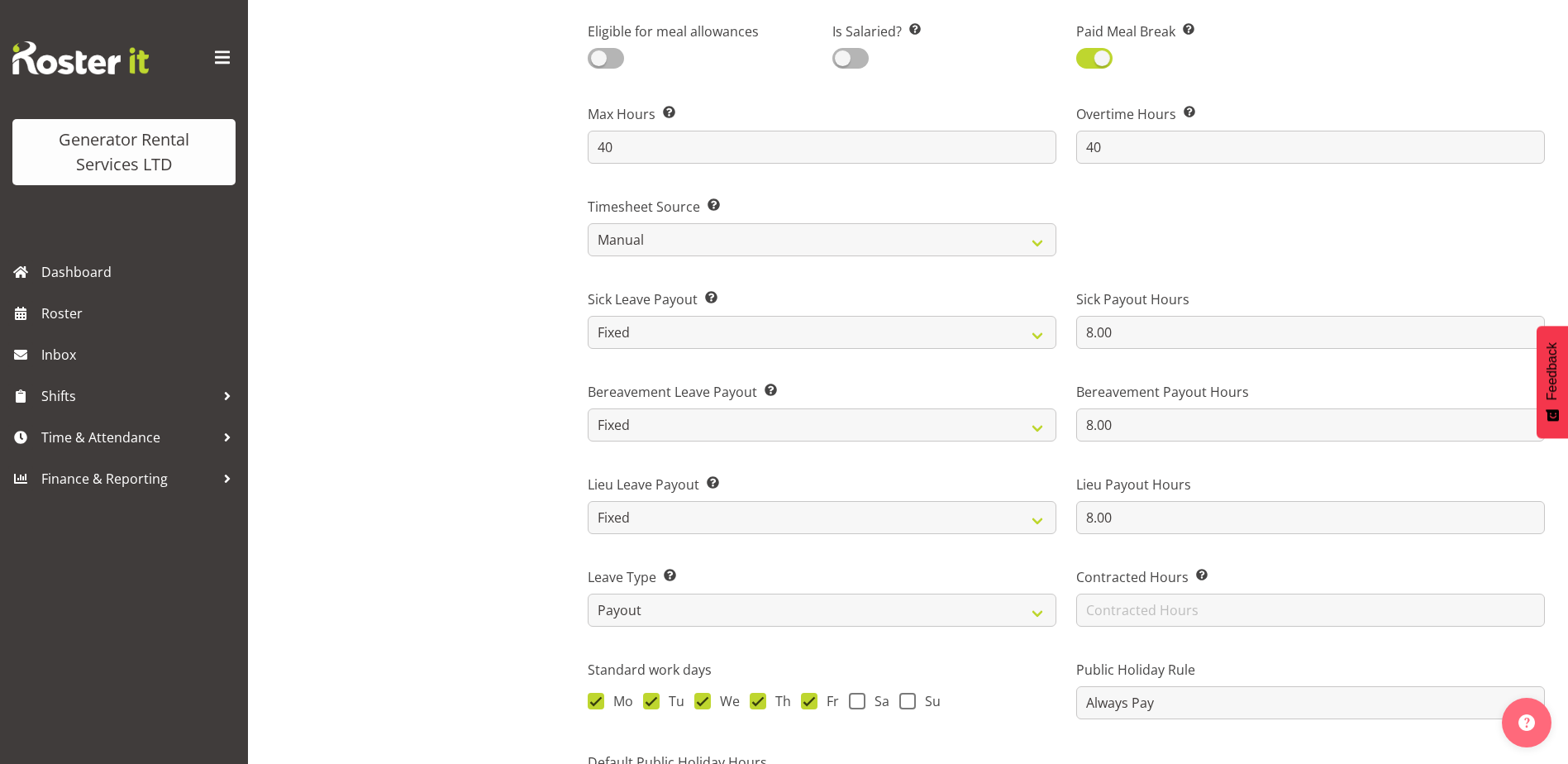
scroll to position [1157, 0]
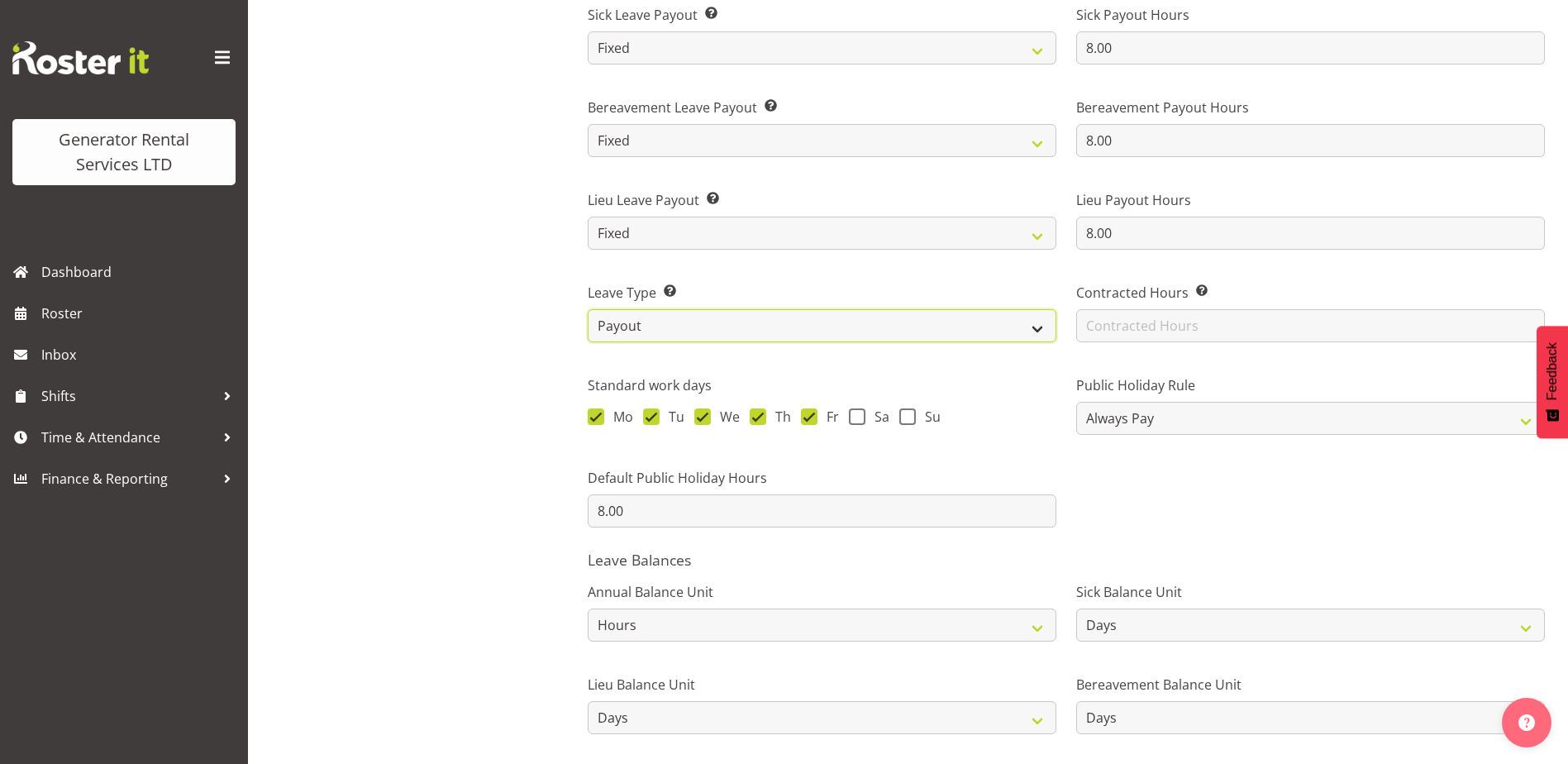
click at [634, 333] on select "Standard History Payout Roster Roster - Fixed" at bounding box center [822, 325] width 469 height 33
select select "standard"
click at [587, 309] on select "Standard History Payout Roster Roster - Fixed" at bounding box center [822, 325] width 469 height 33
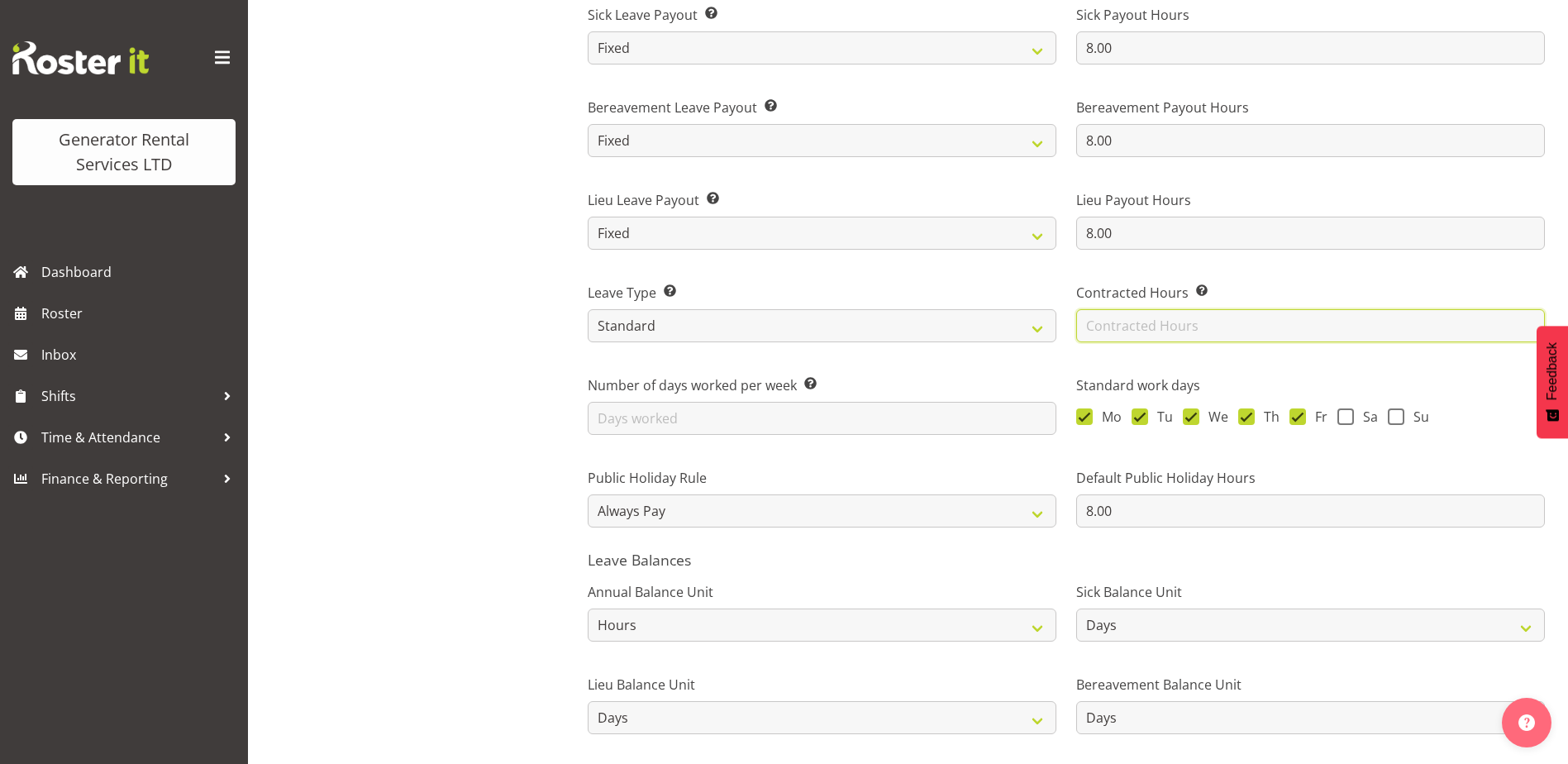
click at [1127, 316] on input "text" at bounding box center [1310, 325] width 469 height 33
type input "40"
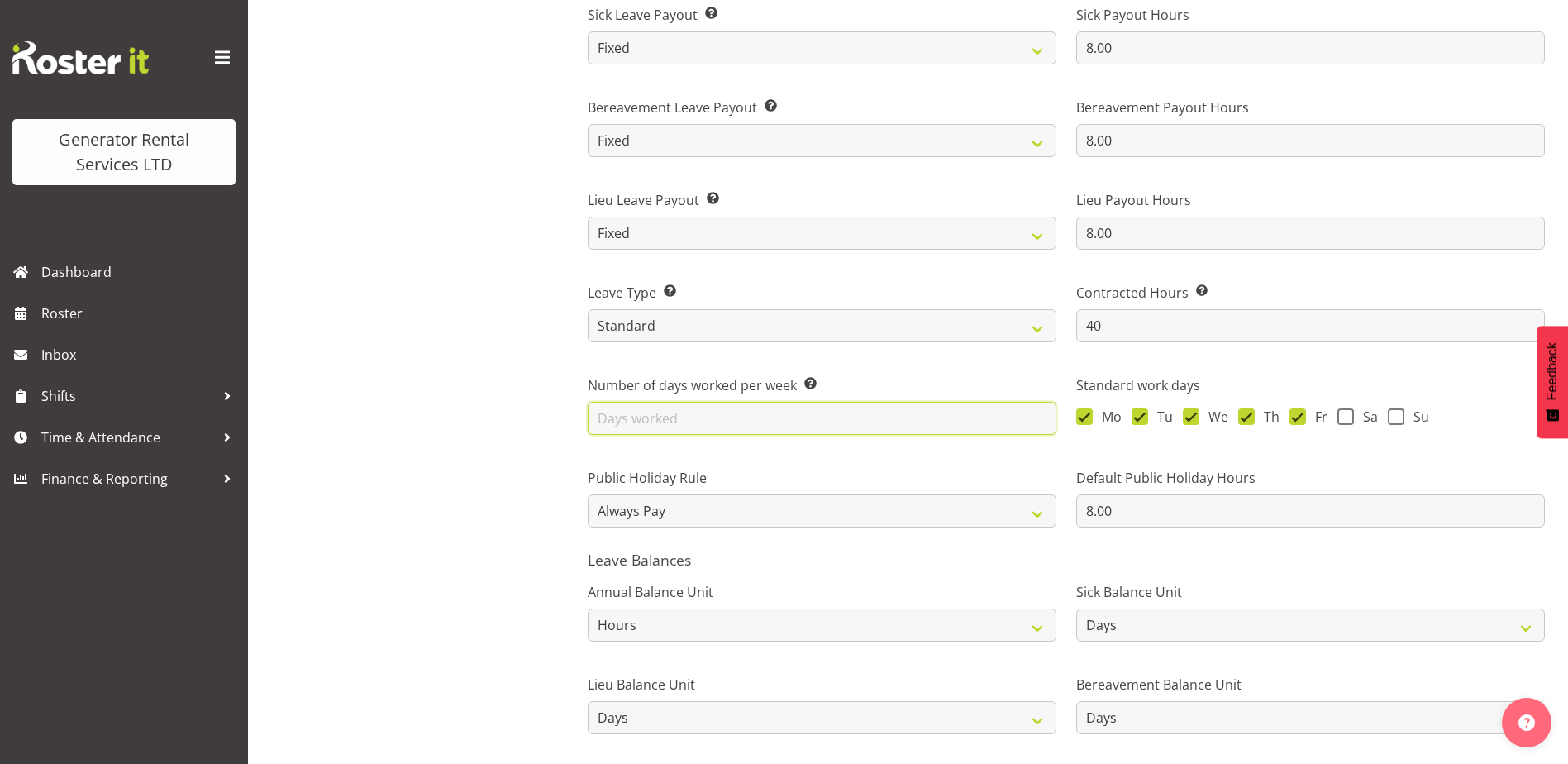
click at [607, 415] on input "text" at bounding box center [822, 418] width 469 height 33
type input "5"
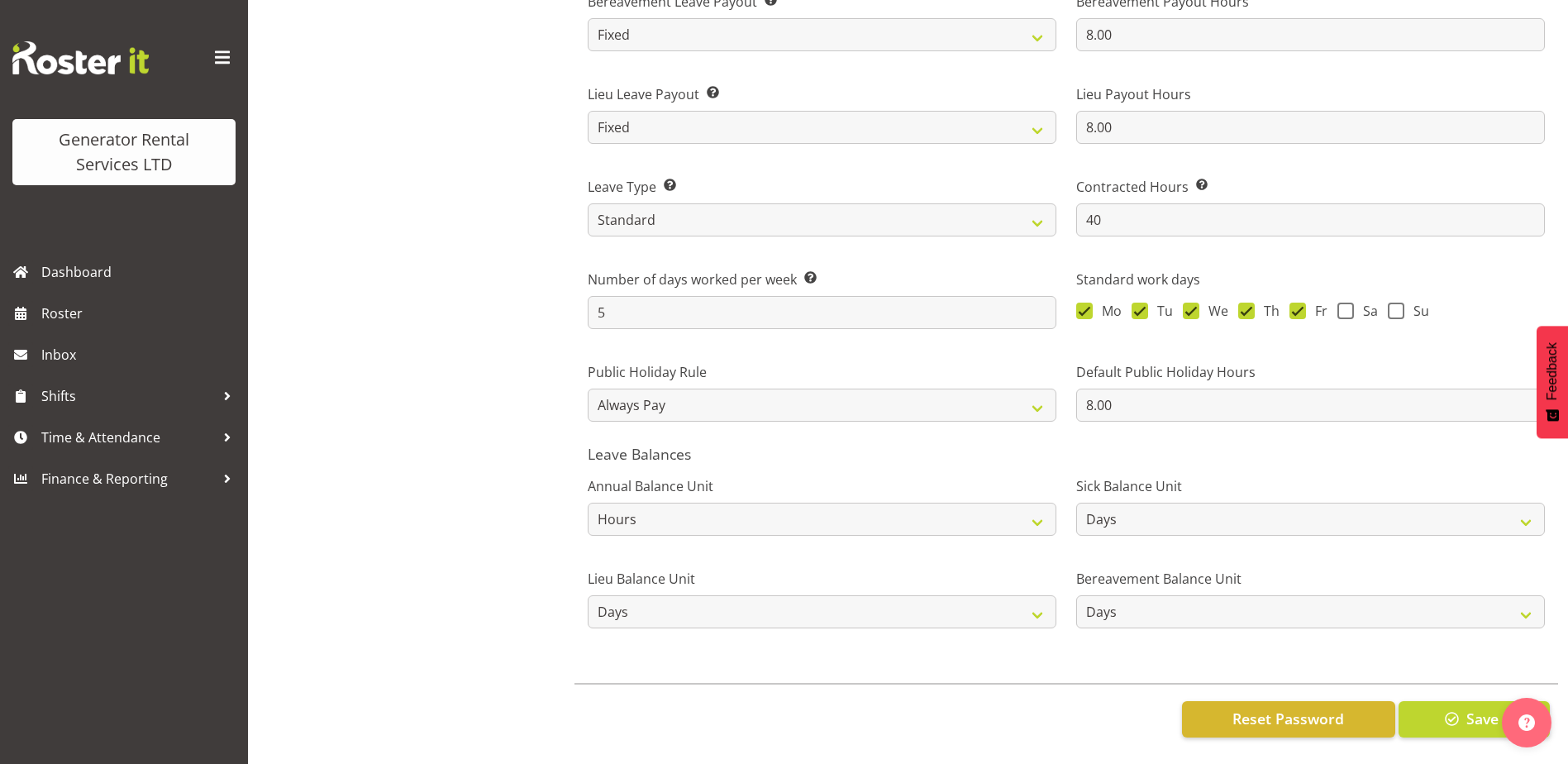
scroll to position [1276, 0]
click at [1125, 510] on select "Hours Days" at bounding box center [1310, 519] width 469 height 33
select select "hour"
click at [1076, 503] on select "Hours Days" at bounding box center [1310, 519] width 469 height 33
click at [937, 596] on select "Hours Days" at bounding box center [822, 612] width 469 height 33
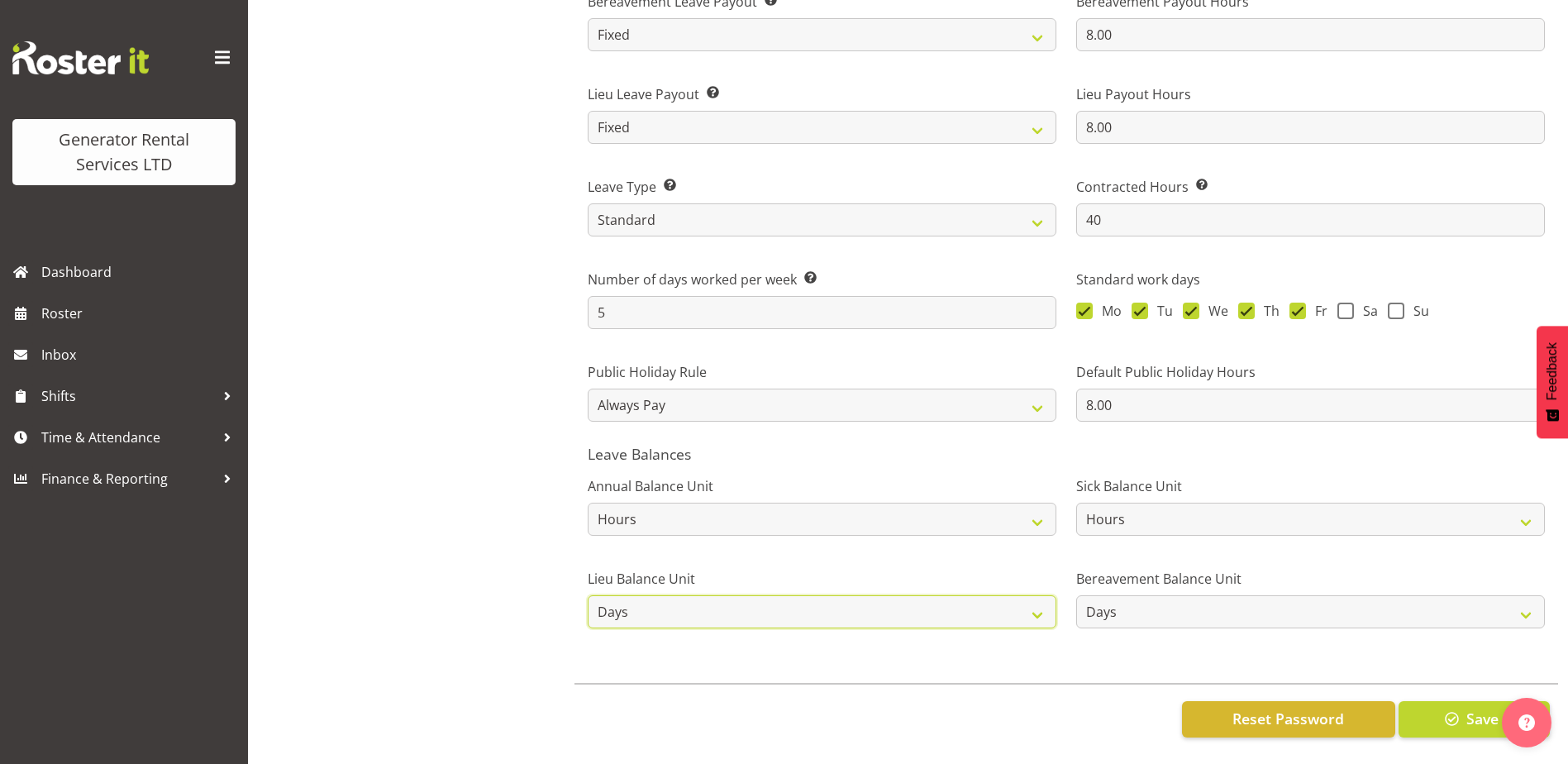
select select "hour"
click at [587, 596] on select "Hours Days" at bounding box center [822, 612] width 469 height 33
click at [1441, 711] on button "Save" at bounding box center [1474, 719] width 152 height 37
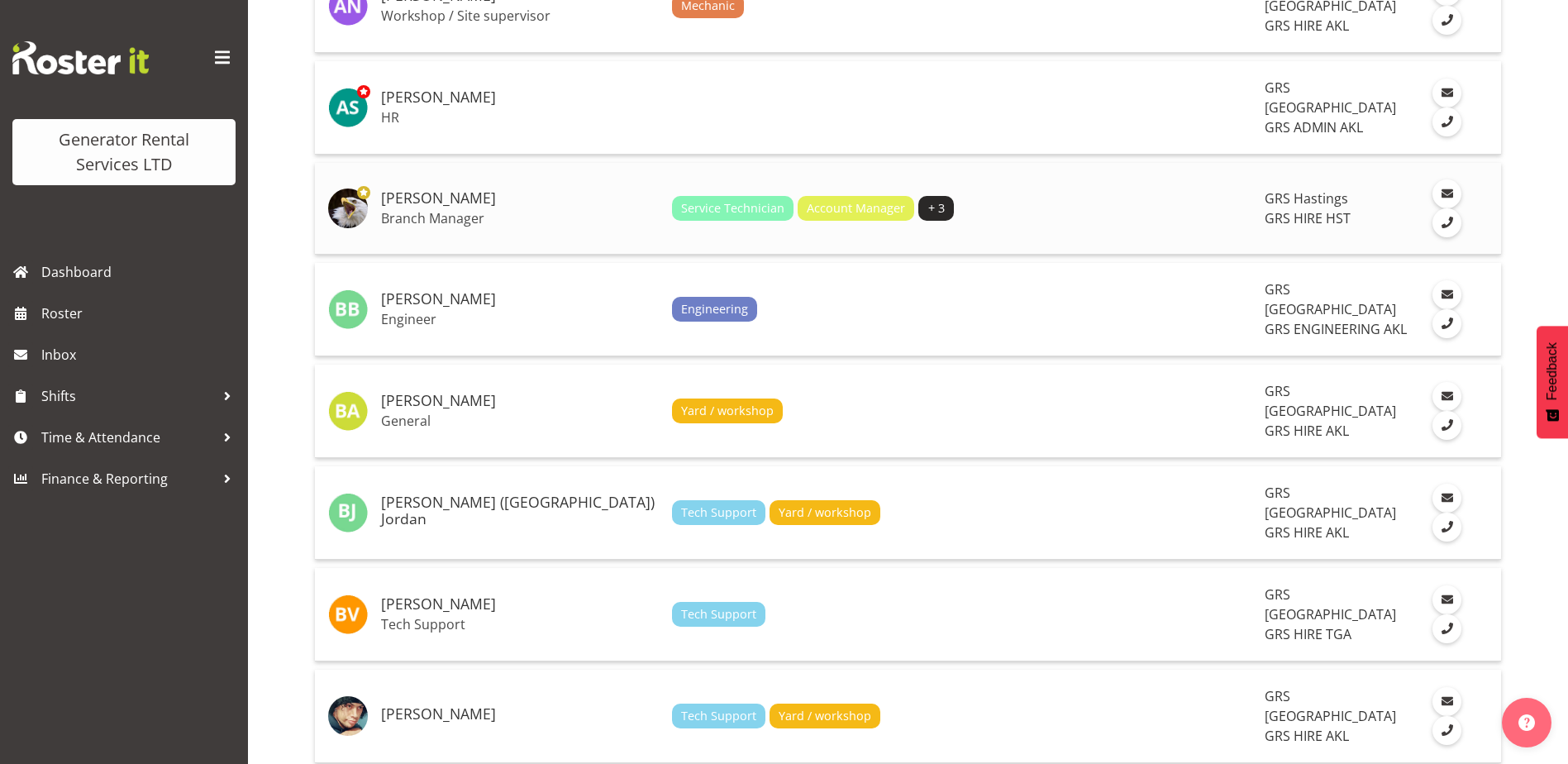
scroll to position [496, 0]
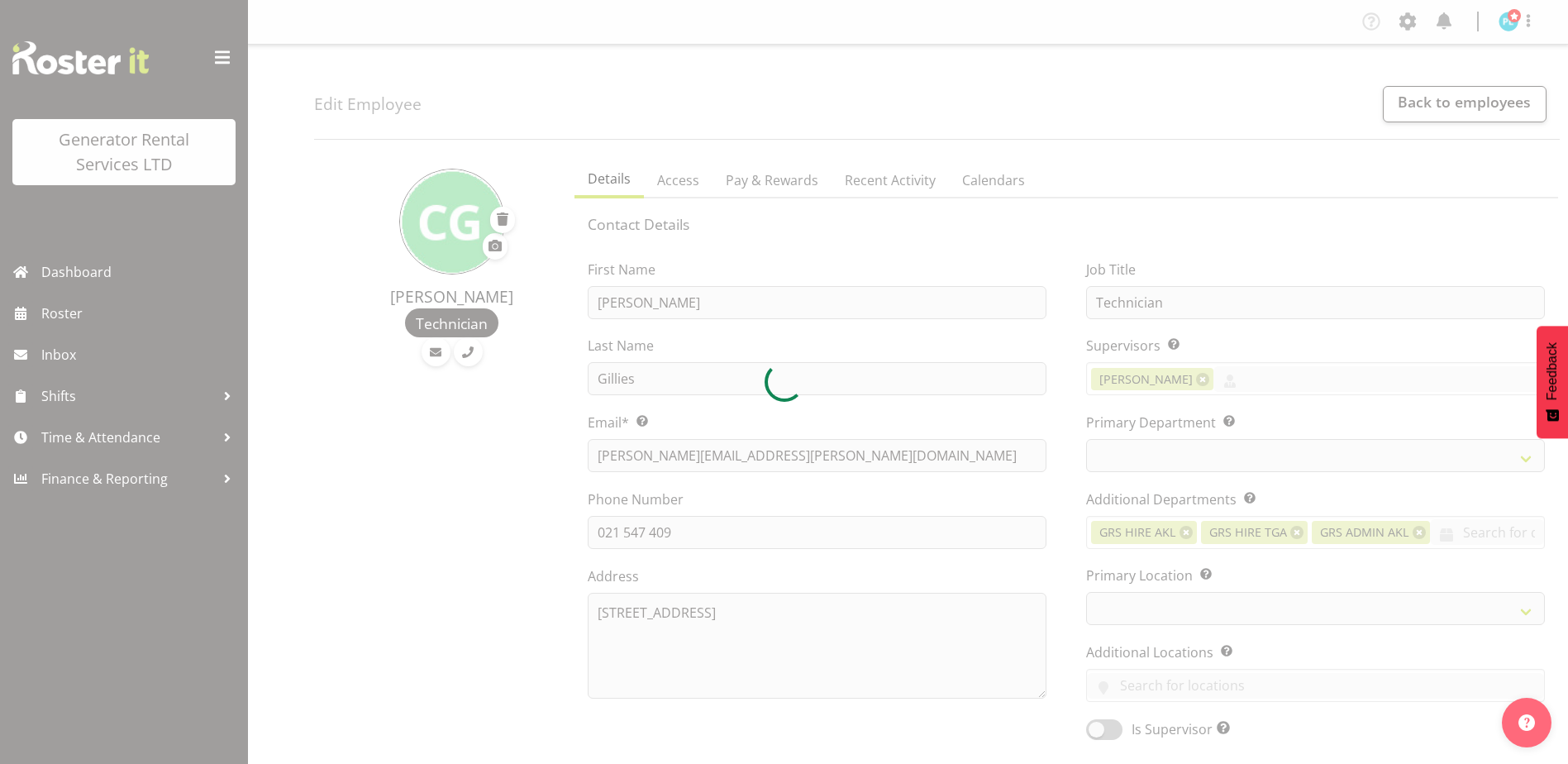
select select "shift"
select select "TimelineWeek"
select select
select select "22"
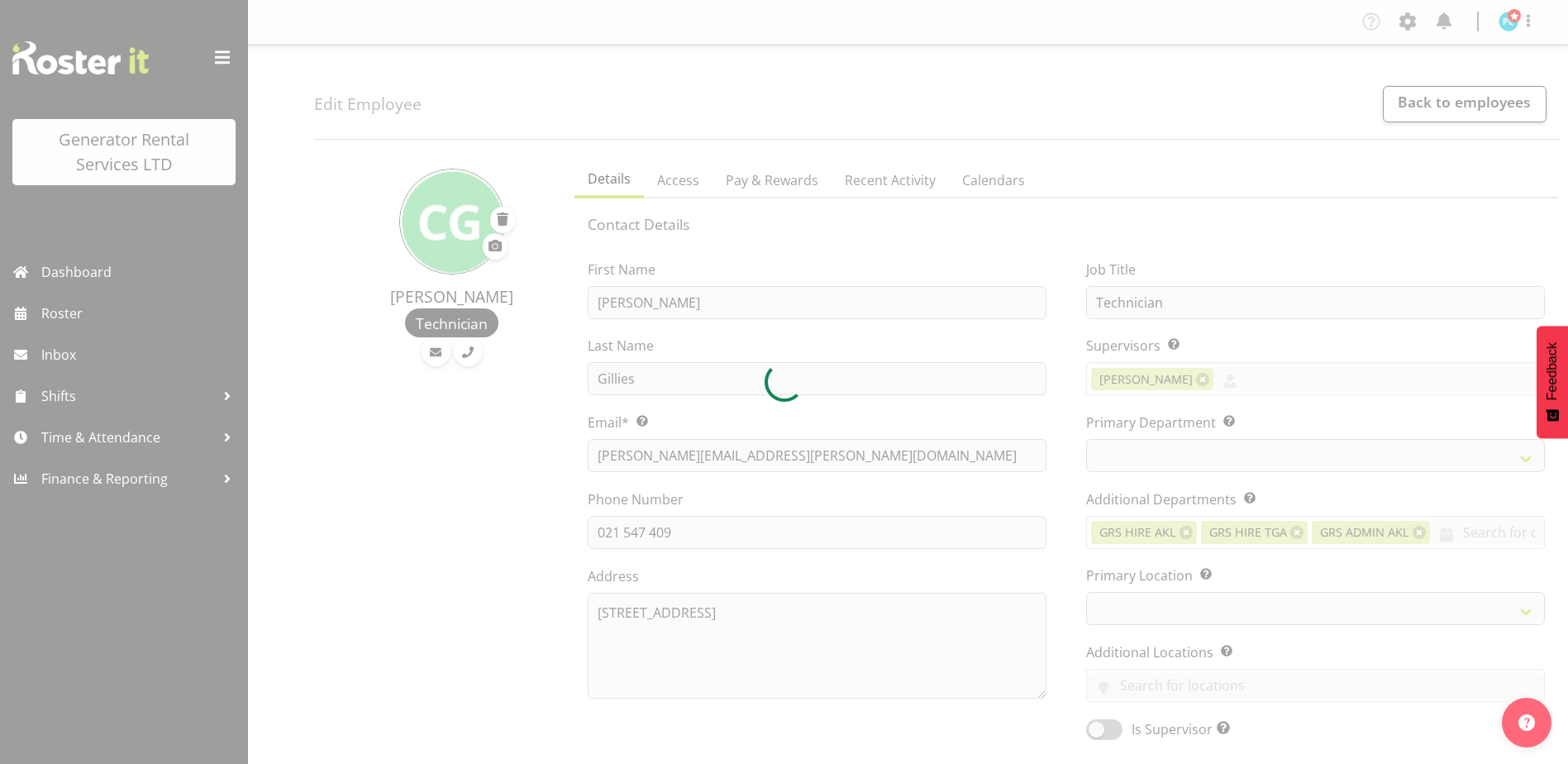
select select "30"
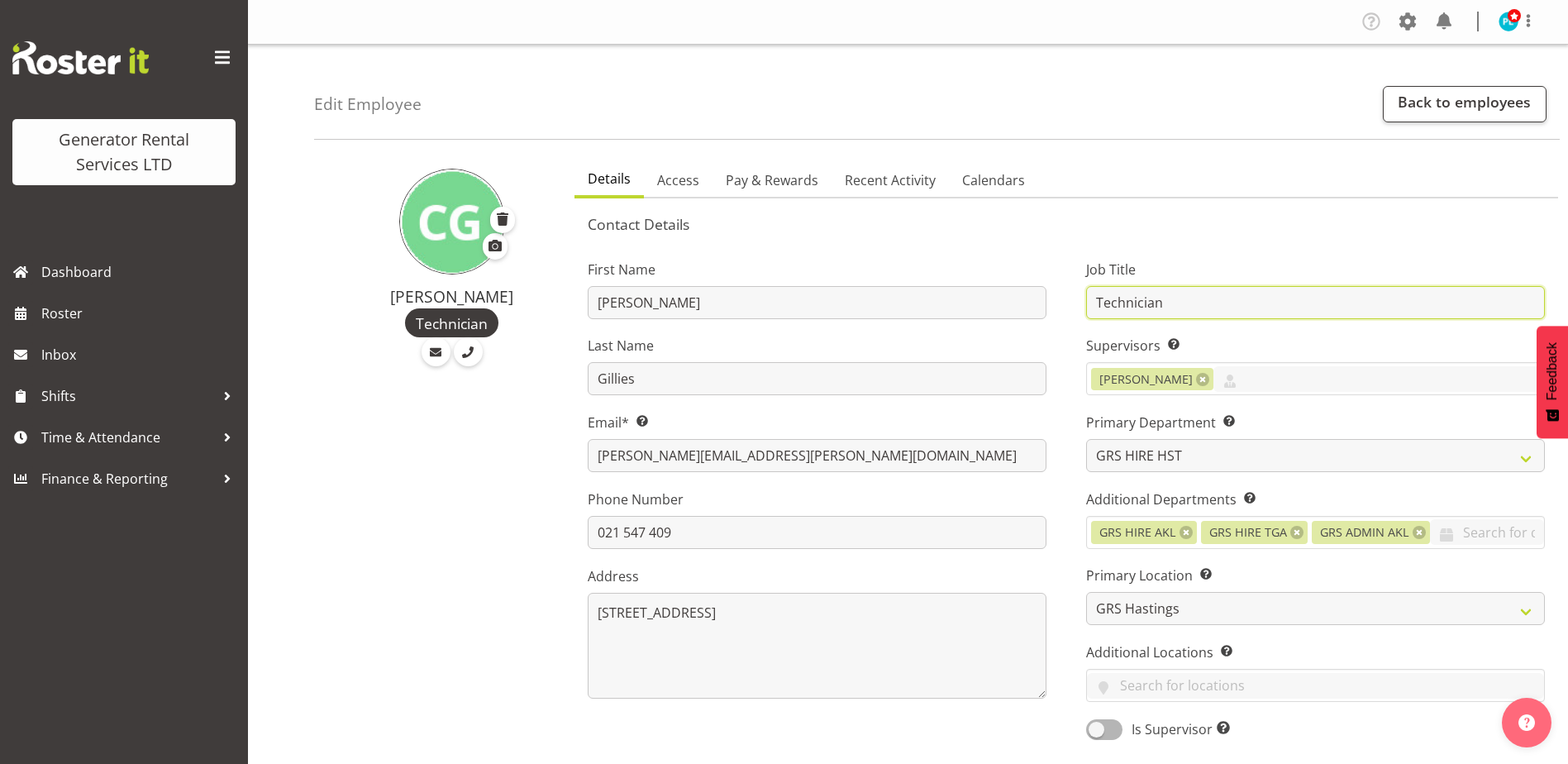
click at [1091, 297] on input "Technician" at bounding box center [1315, 302] width 459 height 33
type input "Service Technician"
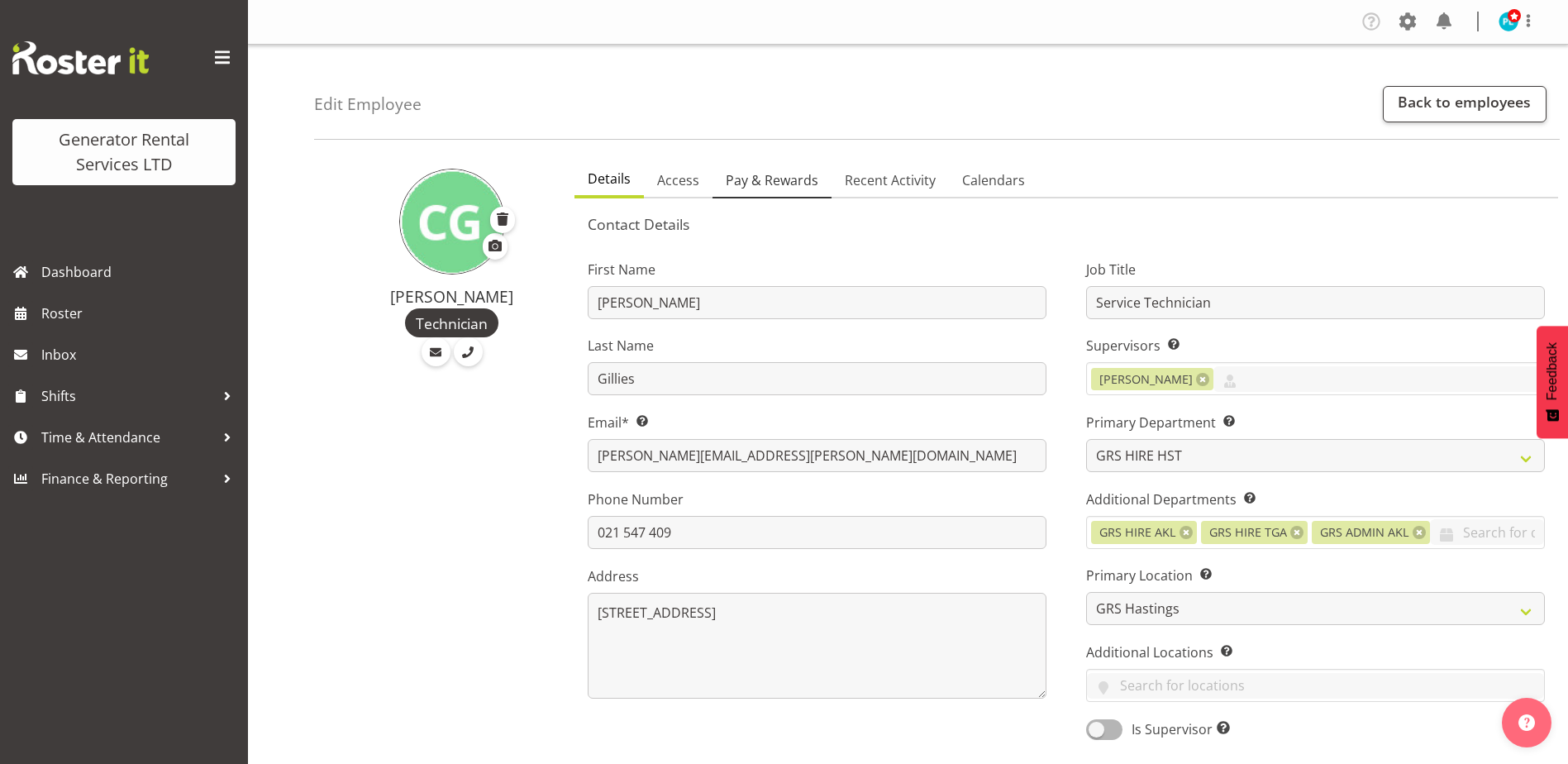
click at [775, 184] on span "Pay & Rewards" at bounding box center [772, 180] width 93 height 20
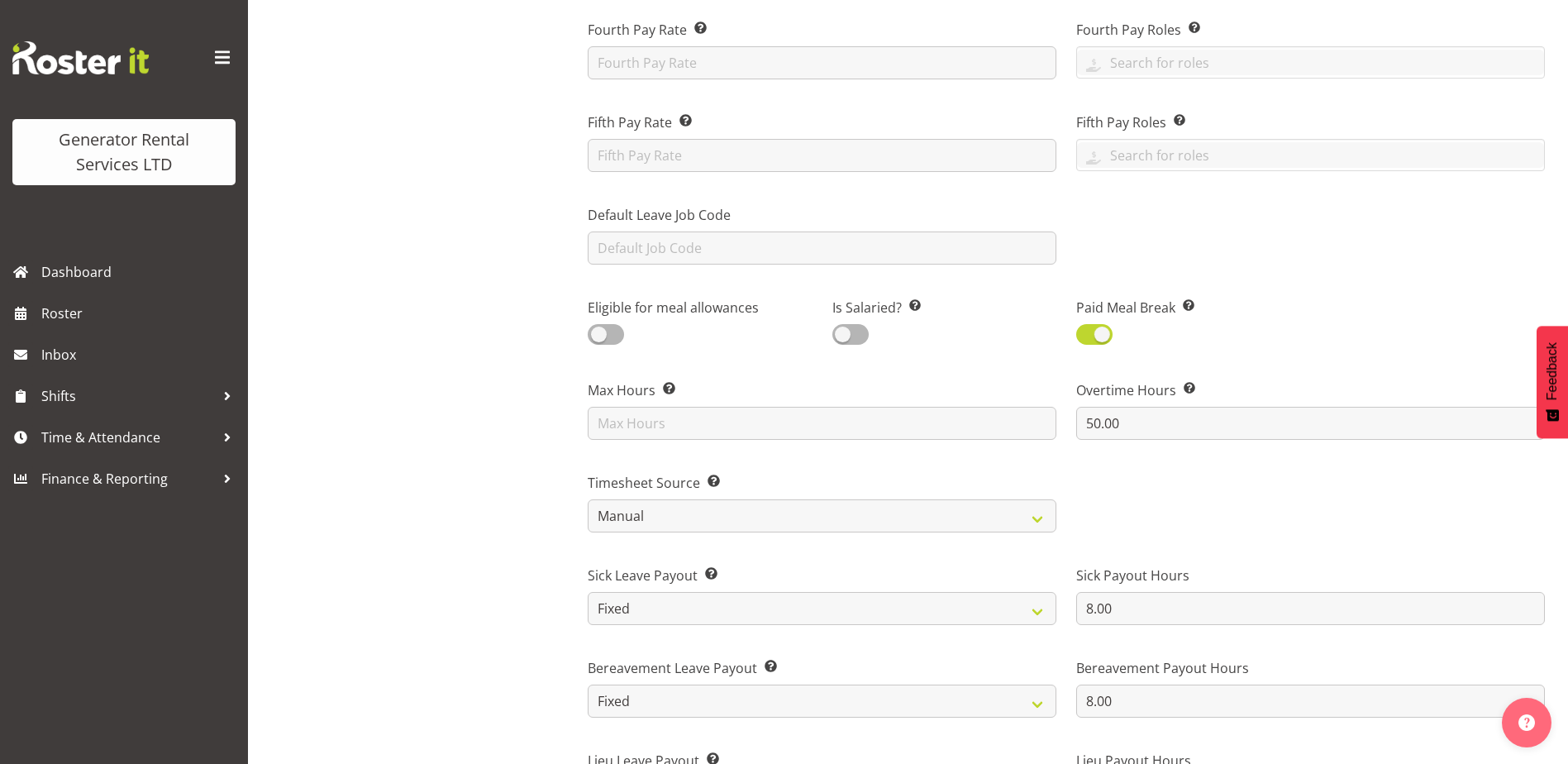
scroll to position [661, 0]
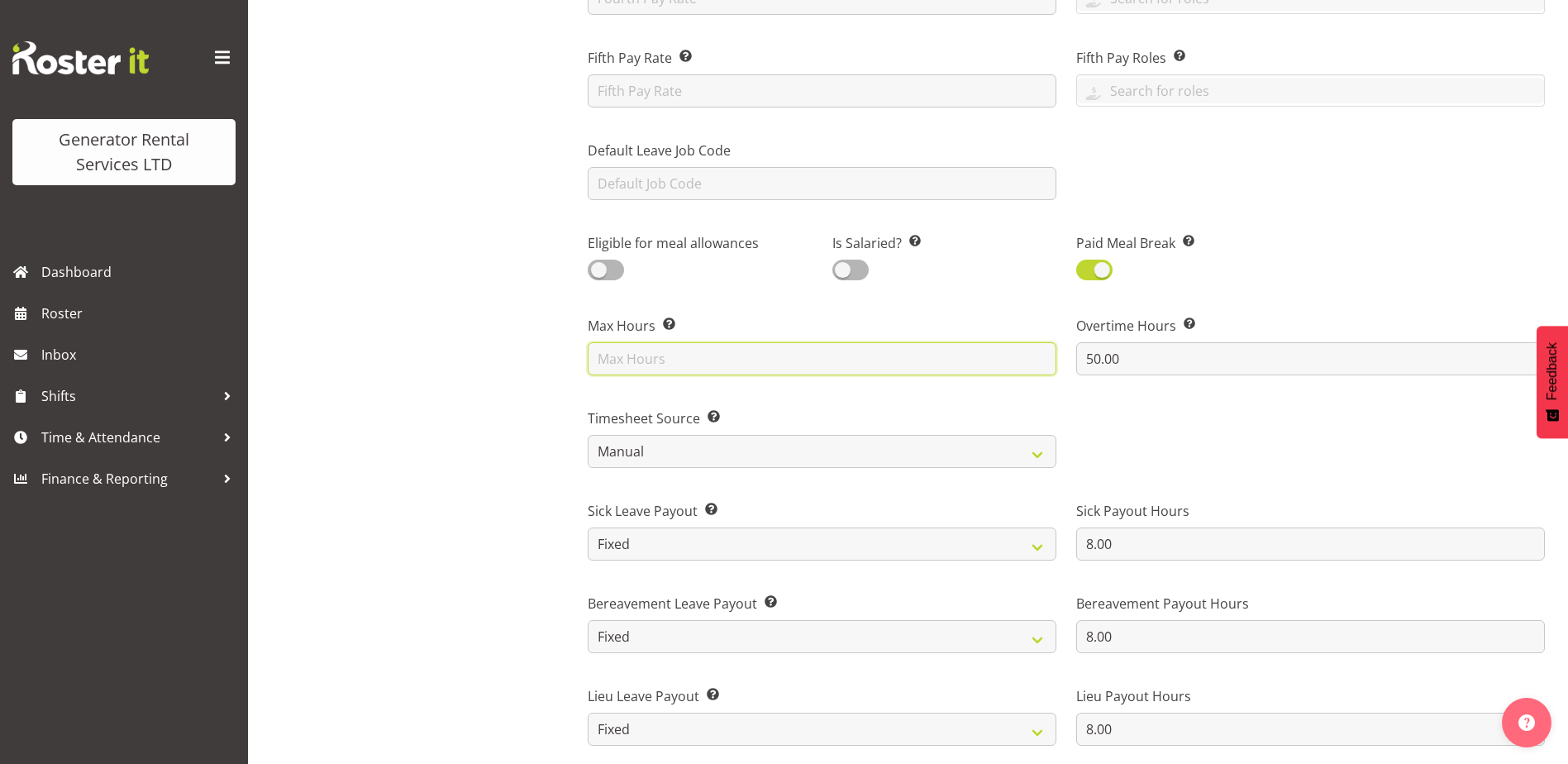
click at [890, 357] on input "text" at bounding box center [822, 358] width 469 height 33
type input "40"
drag, startPoint x: 1236, startPoint y: 361, endPoint x: 943, endPoint y: 356, distance: 293.0
click at [943, 356] on div "Payroll ID This number should match the Payroll ID in your payroll system. 90 P…" at bounding box center [1066, 298] width 977 height 1471
type input "40"
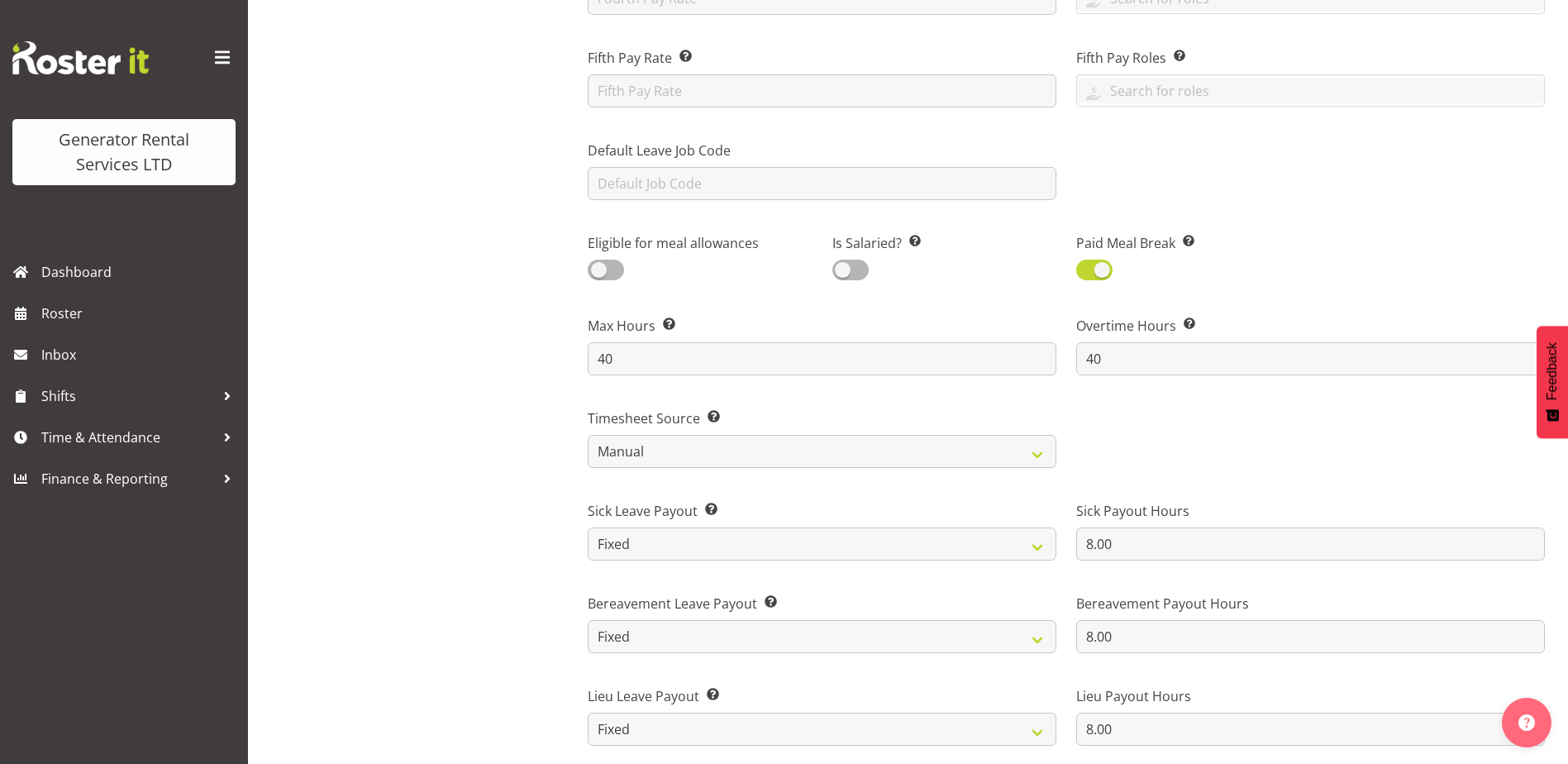
click at [392, 349] on div "Cody Gillies Technician" at bounding box center [439, 428] width 250 height 1875
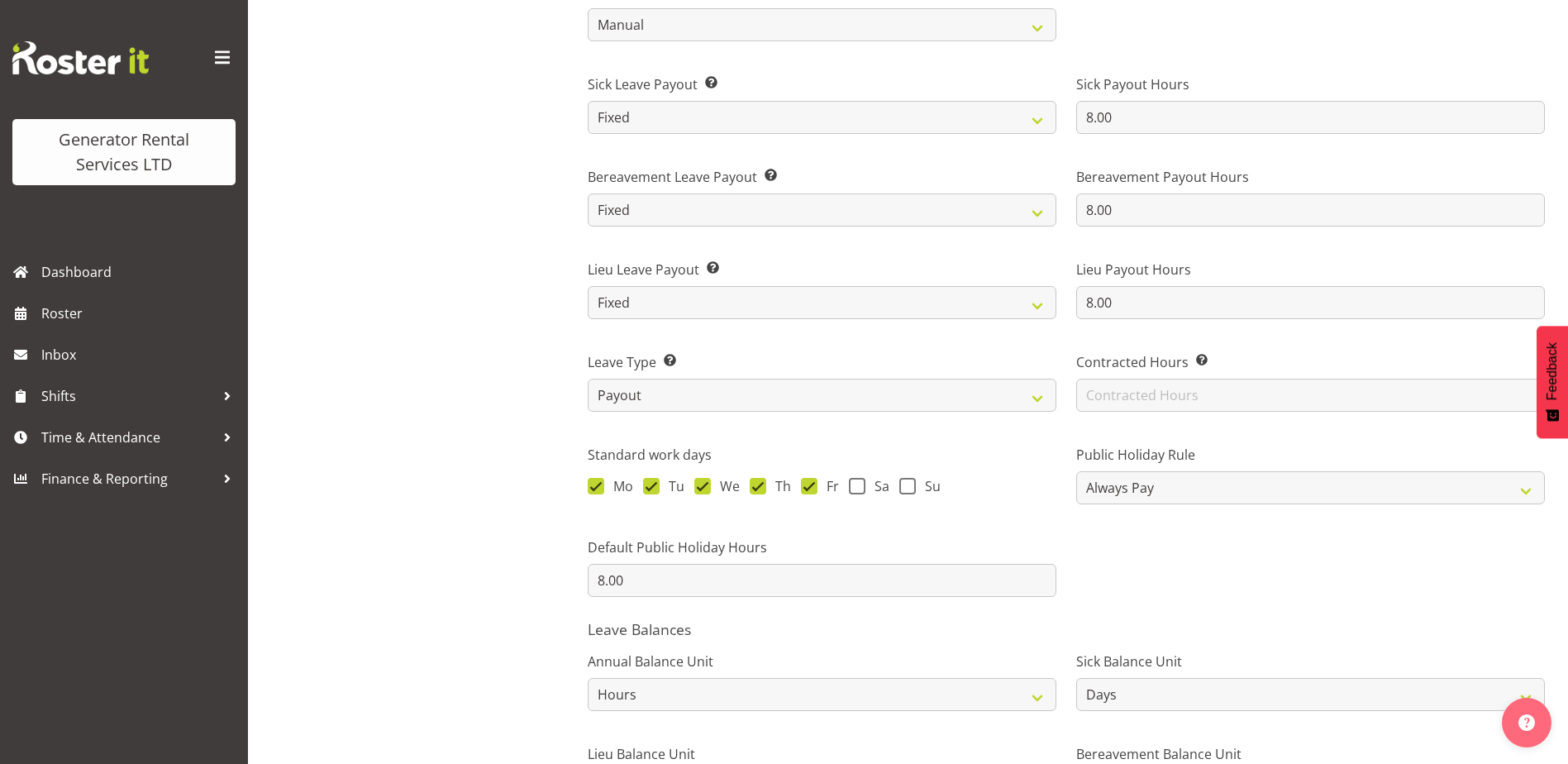
scroll to position [1240, 0]
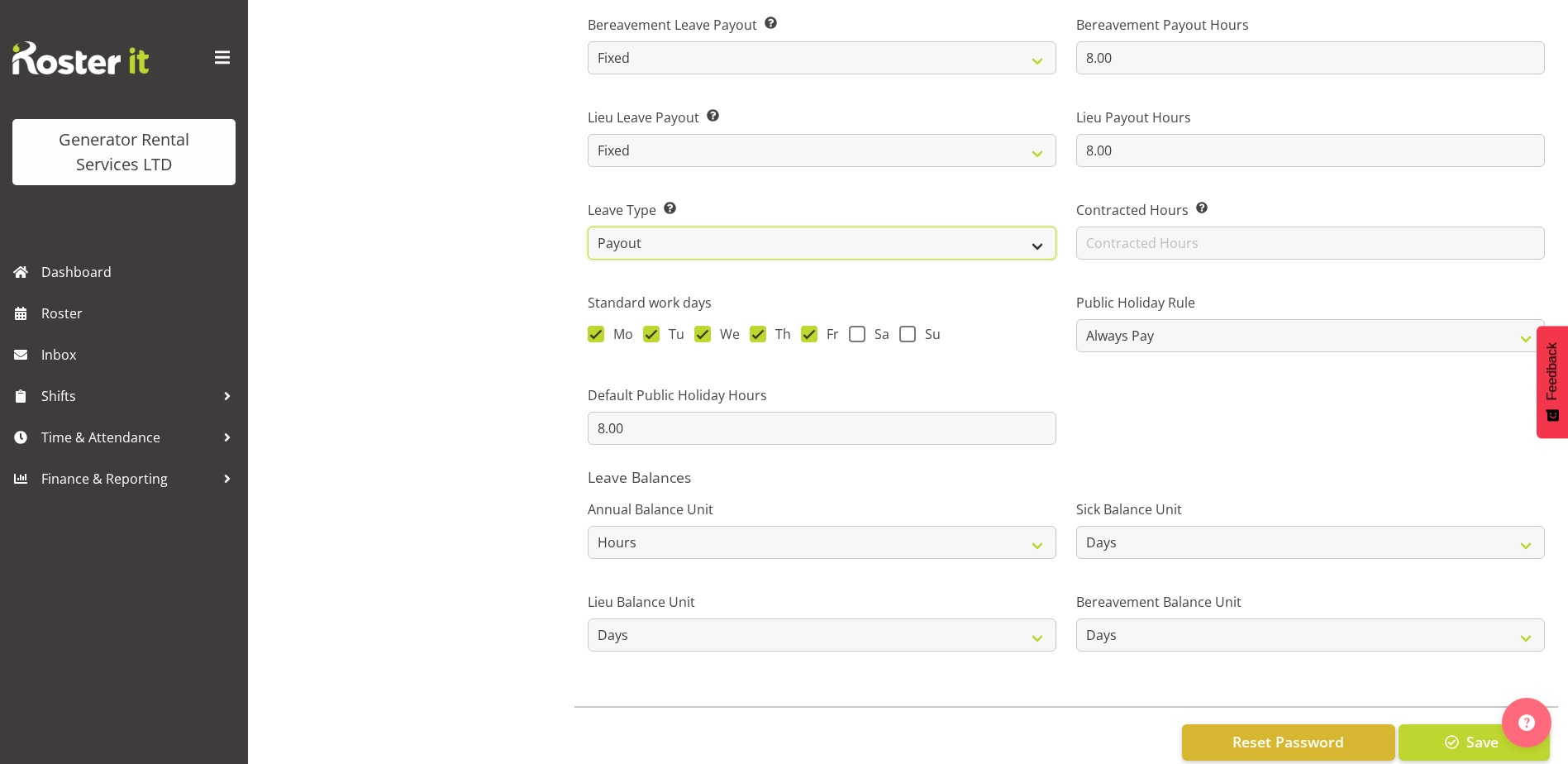
click at [1008, 247] on select "Standard History Payout Roster Roster - Fixed" at bounding box center [822, 242] width 469 height 33
select select "standard"
click at [587, 226] on select "Standard History Payout Roster Roster - Fixed" at bounding box center [822, 242] width 469 height 33
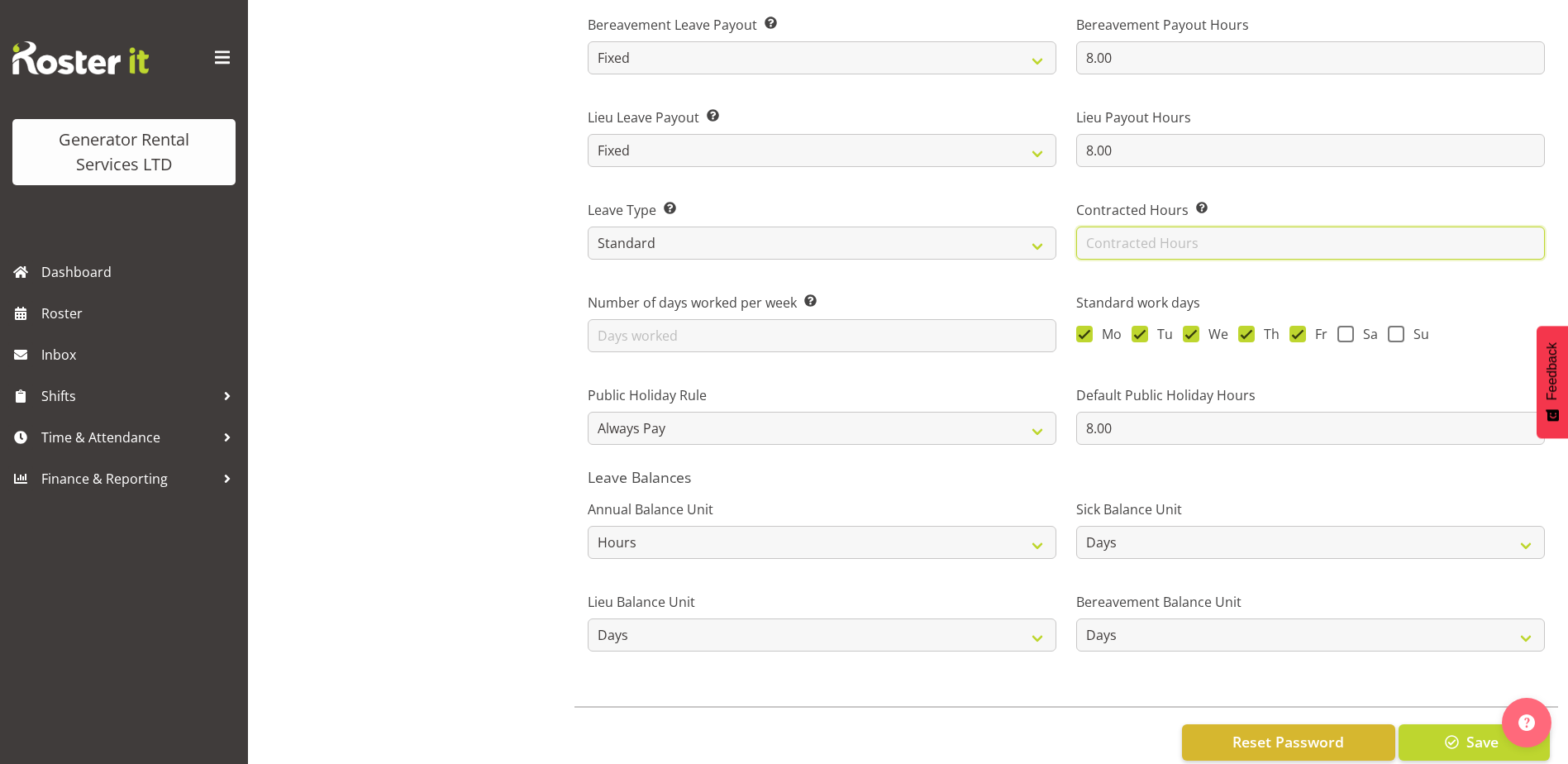
click at [1209, 236] on input "text" at bounding box center [1310, 242] width 469 height 33
type input "40"
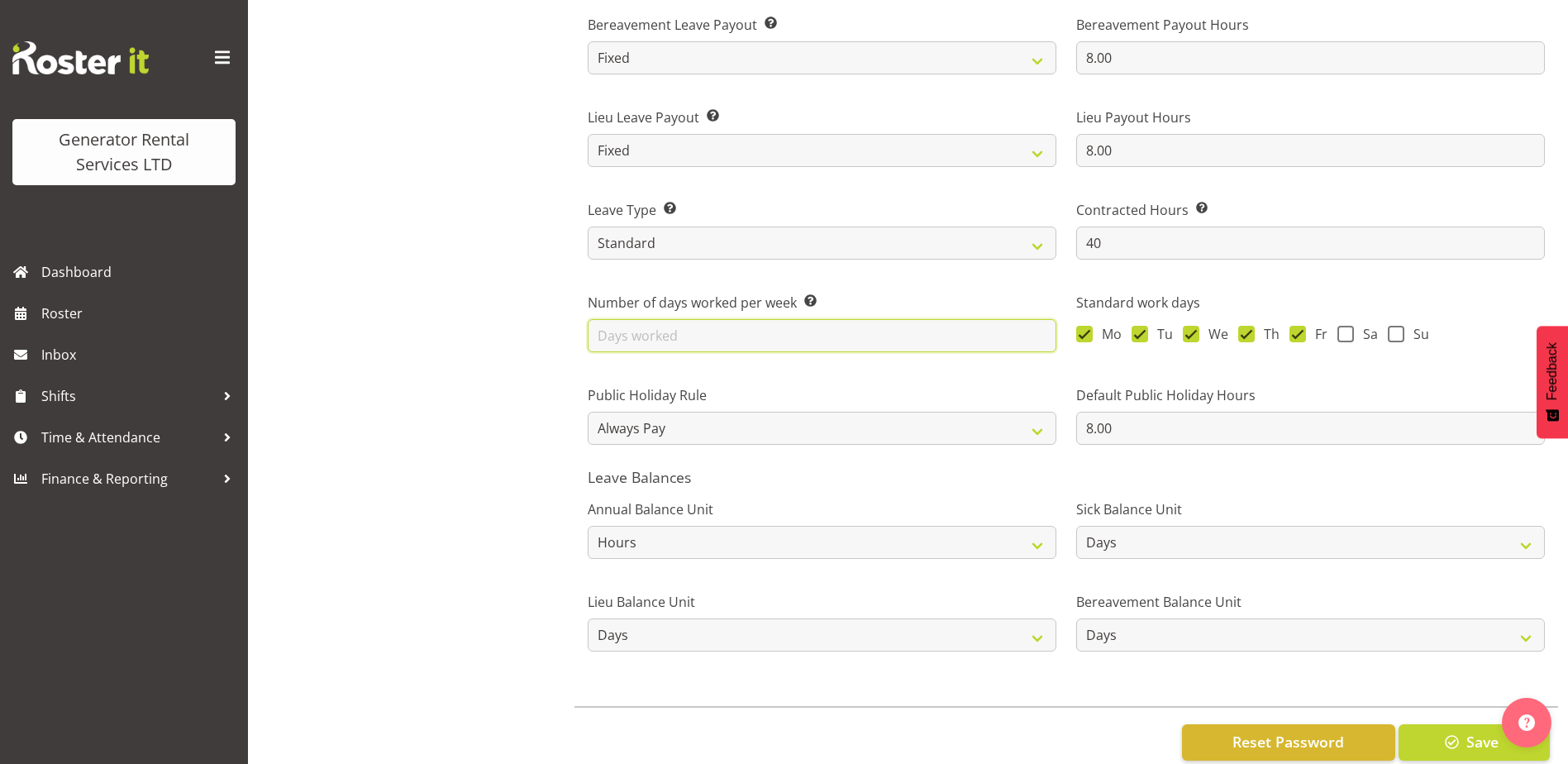
click at [853, 343] on input "text" at bounding box center [822, 335] width 469 height 33
type input "5"
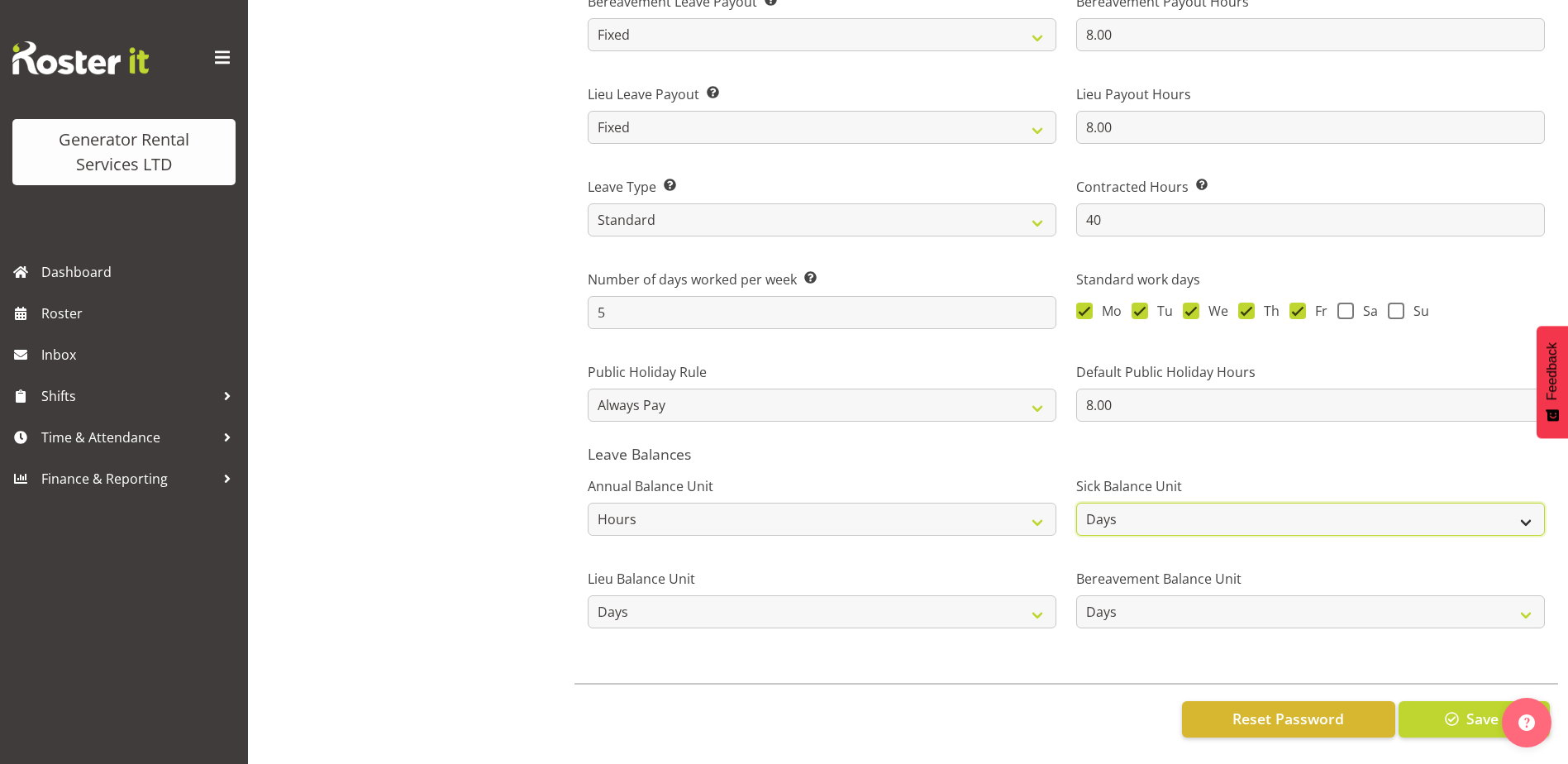
click at [1135, 507] on select "Hours Days" at bounding box center [1310, 519] width 469 height 33
select select "hour"
click at [1076, 503] on select "Hours Days" at bounding box center [1310, 519] width 469 height 33
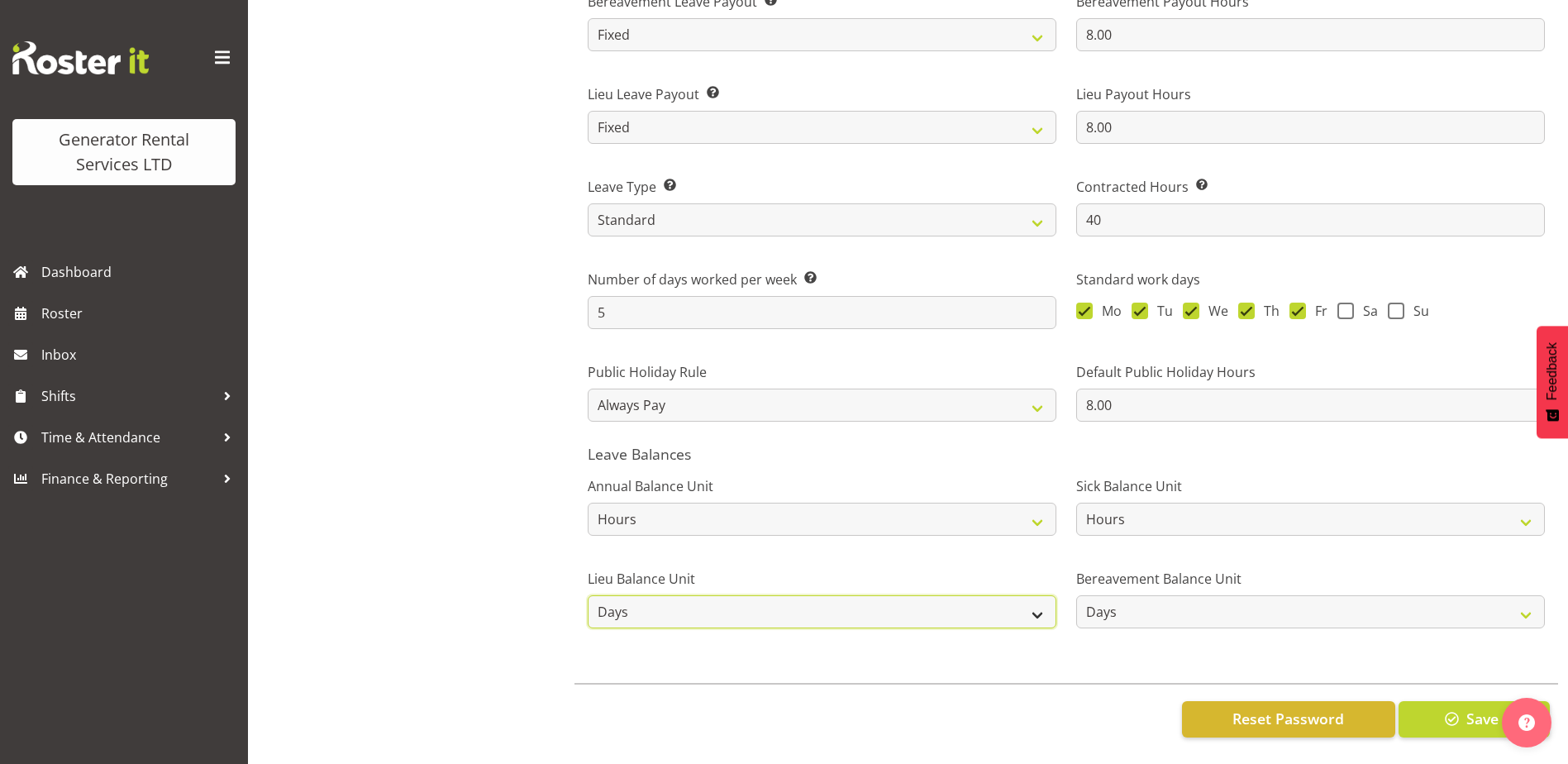
click at [881, 613] on select "Hours Days" at bounding box center [822, 612] width 469 height 33
select select "hour"
click at [587, 596] on select "Hours Days" at bounding box center [822, 612] width 469 height 33
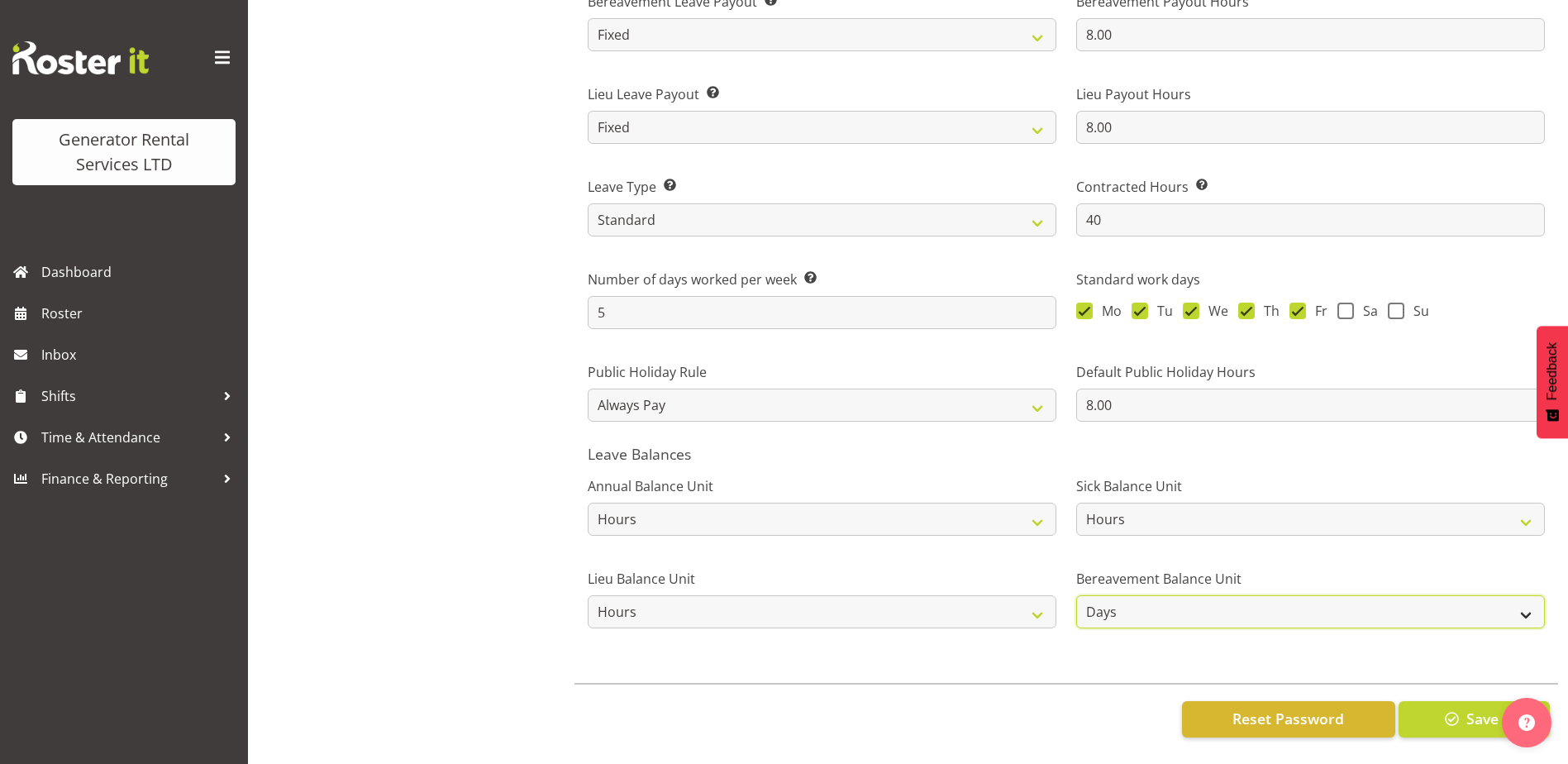
click at [1101, 612] on select "Hours Days" at bounding box center [1310, 612] width 469 height 33
select select "hour"
click at [1076, 596] on select "Hours Days" at bounding box center [1310, 612] width 469 height 33
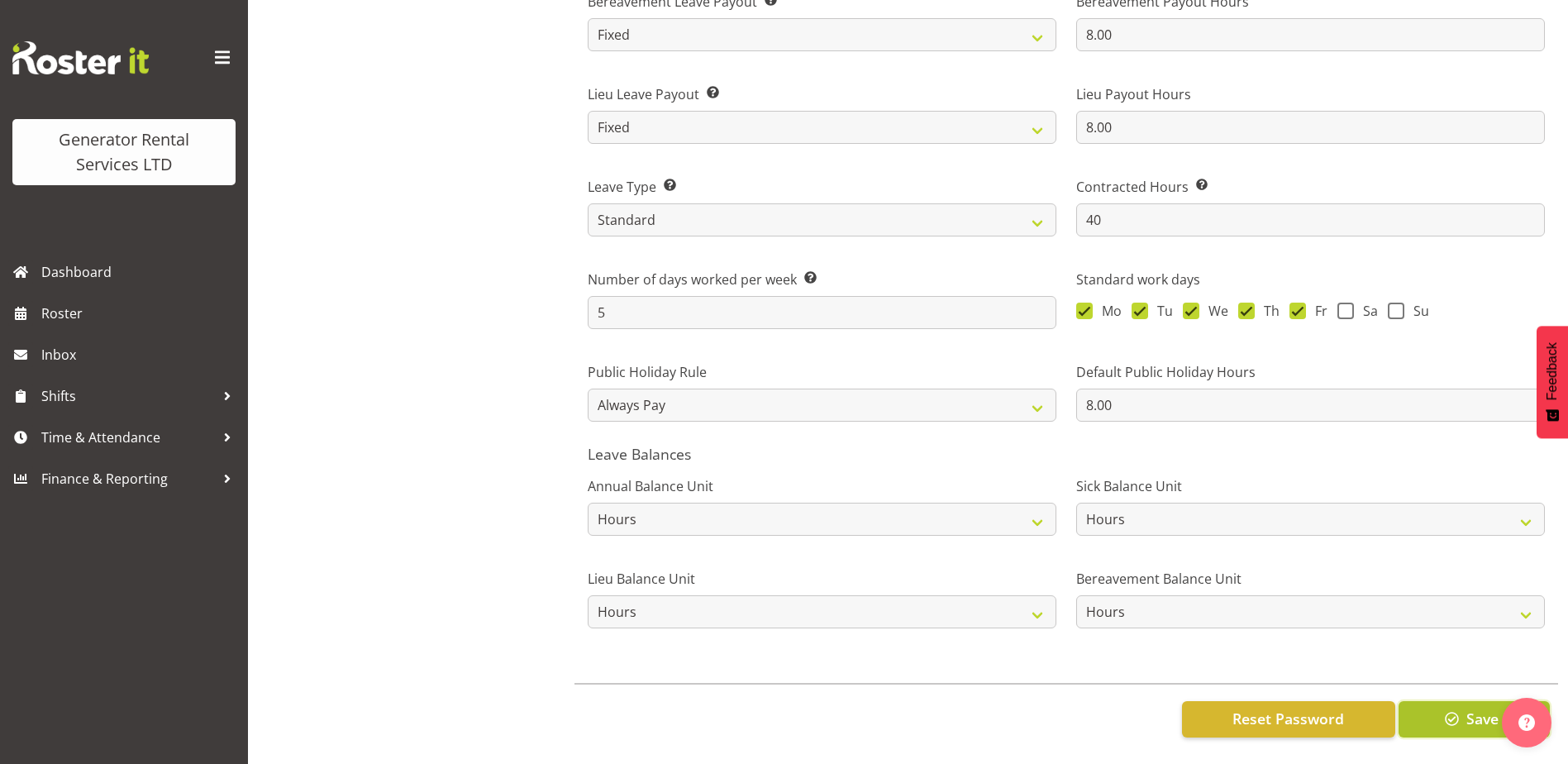
click at [1425, 704] on button "Save" at bounding box center [1474, 719] width 152 height 37
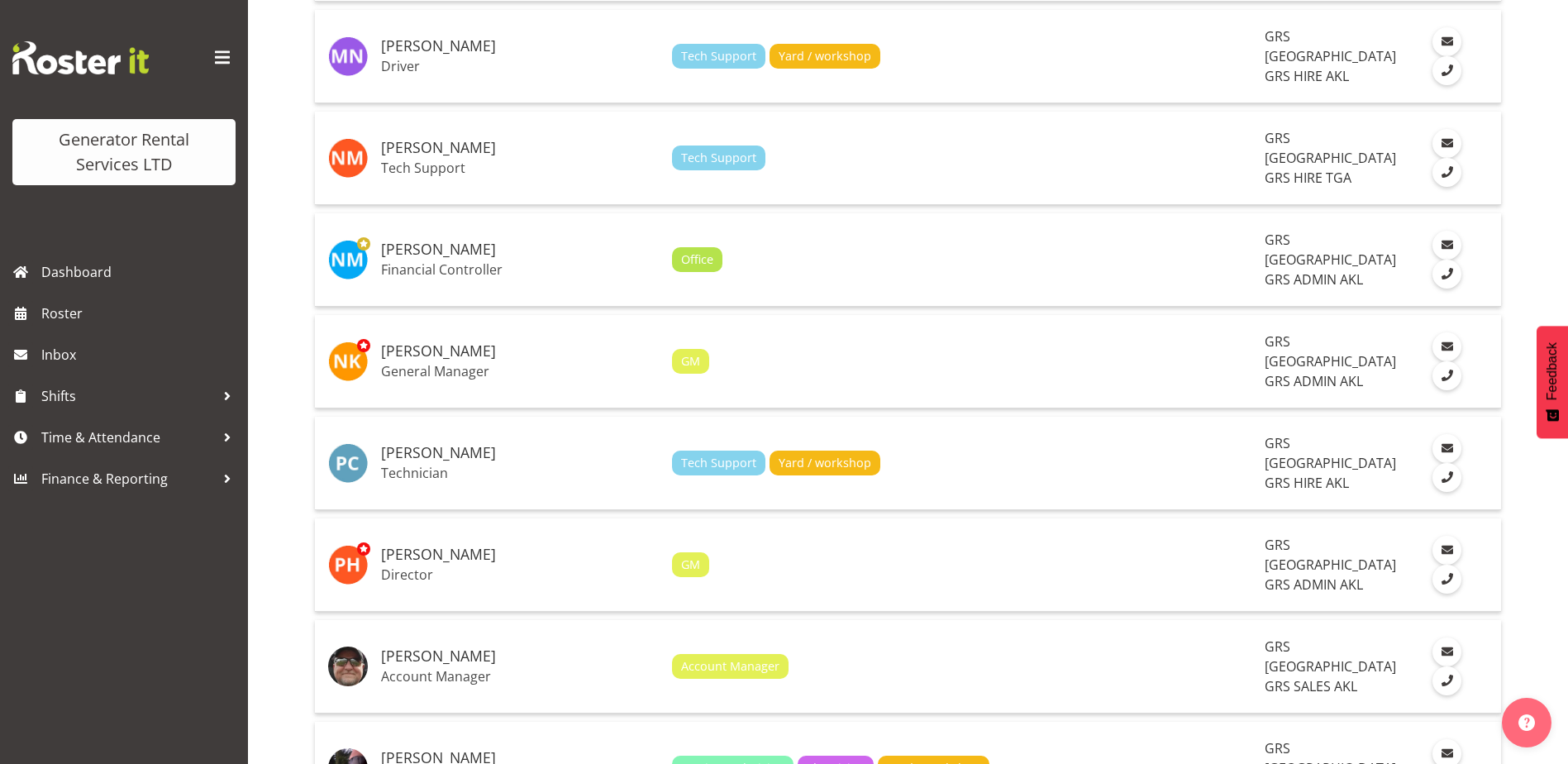
scroll to position [3307, 0]
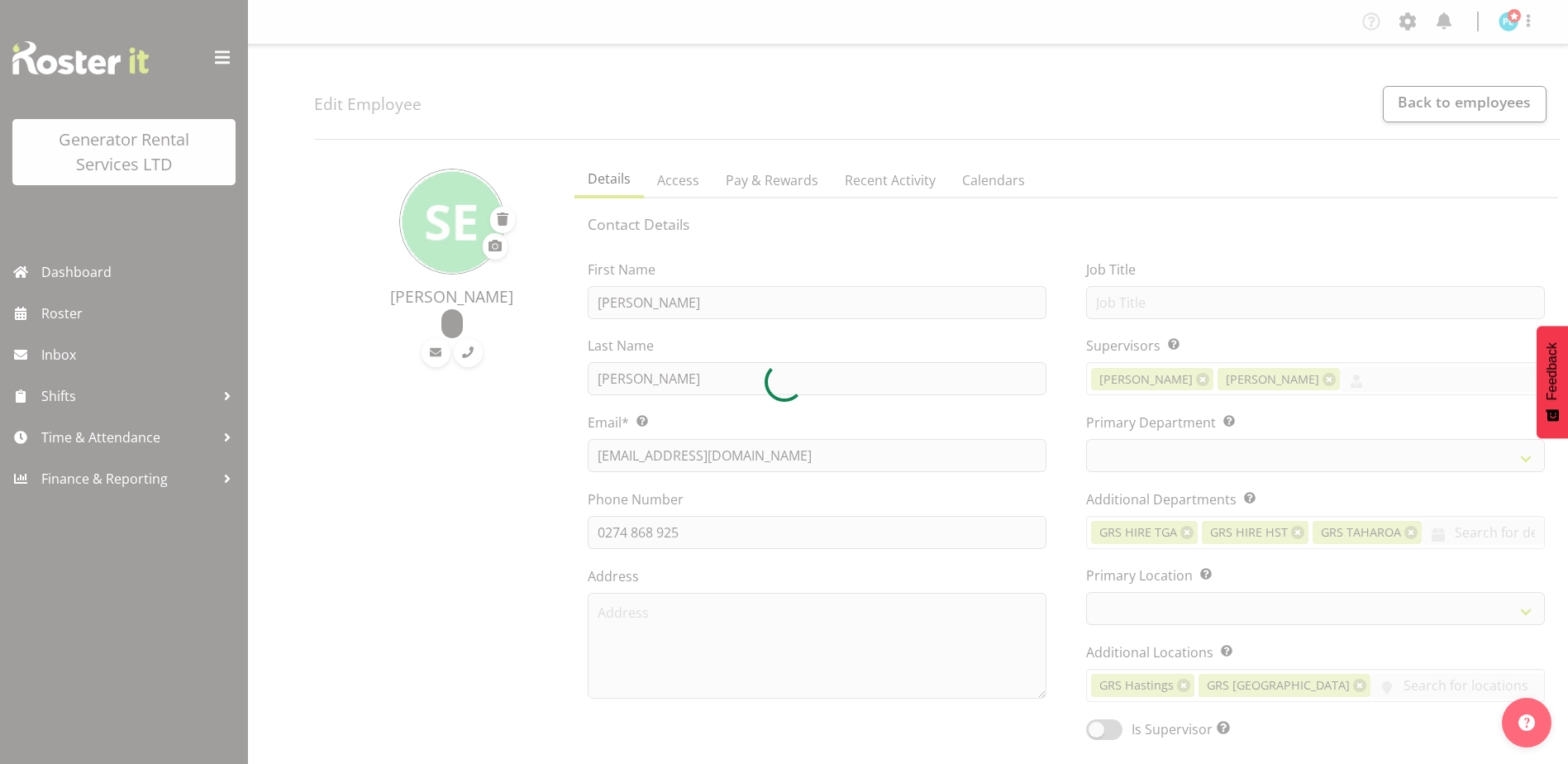
select select "TimelineWeek"
select select
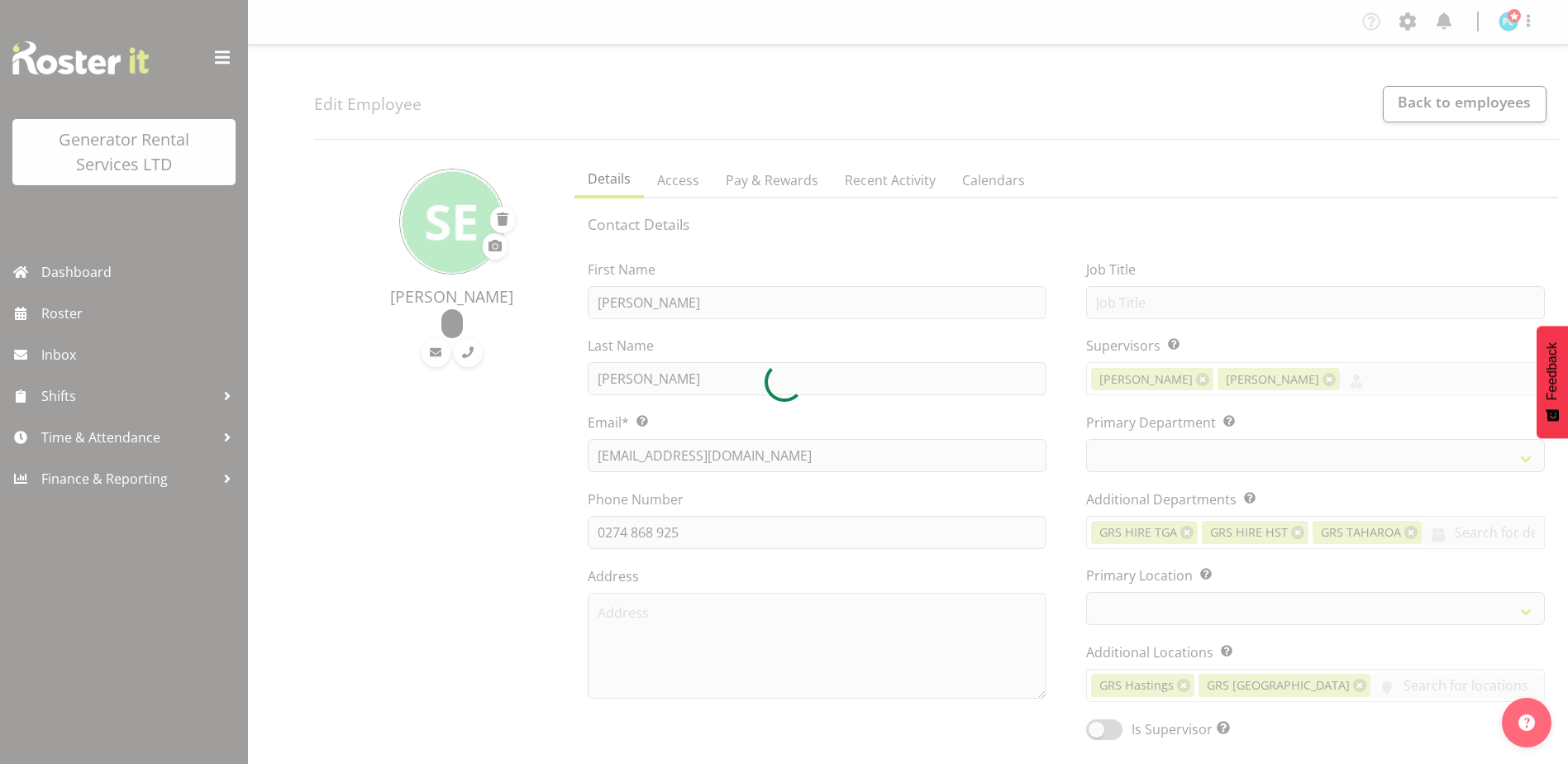
select select "20"
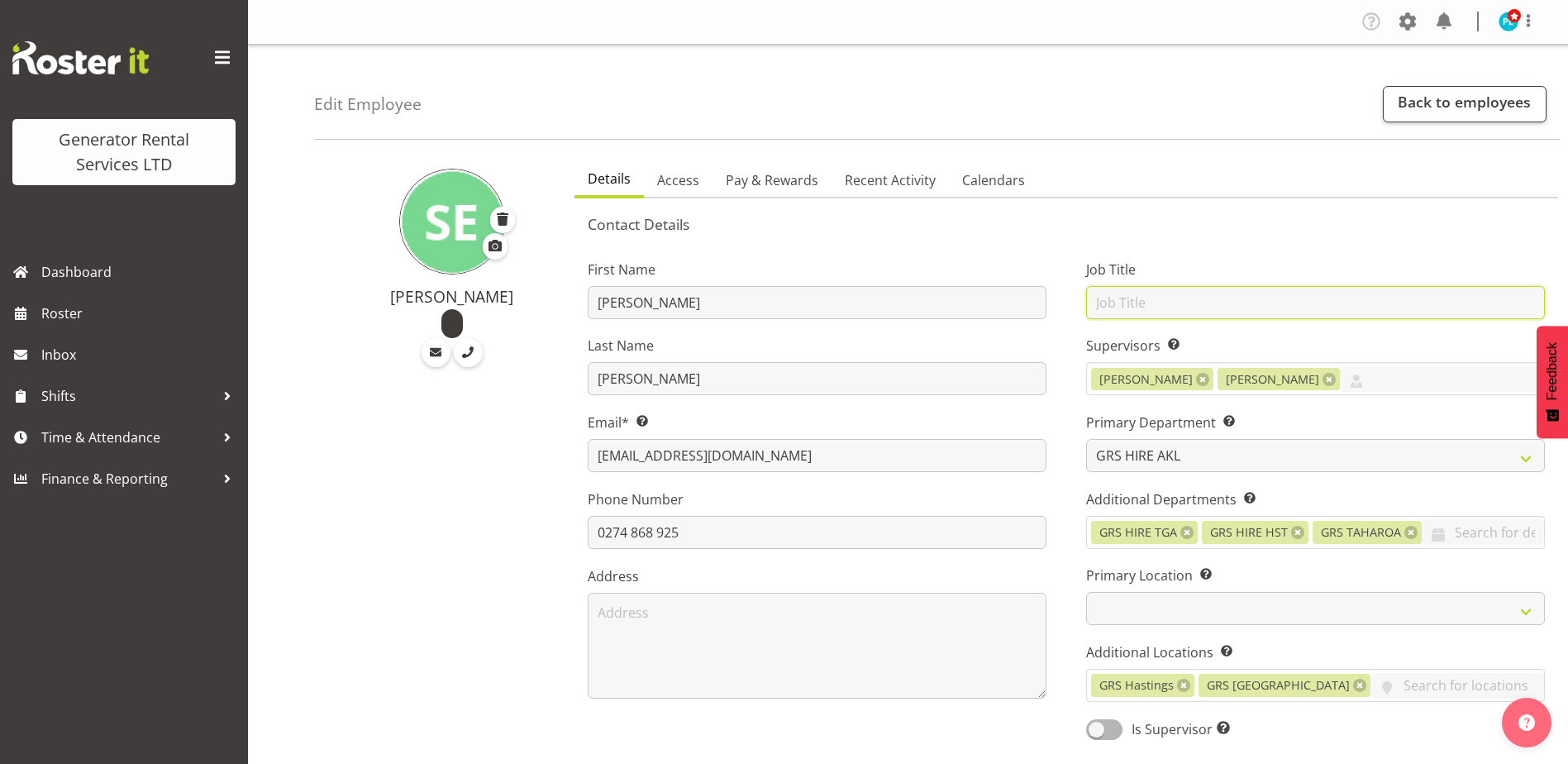
click at [1155, 300] on input "text" at bounding box center [1315, 302] width 459 height 33
type input "Service Technician"
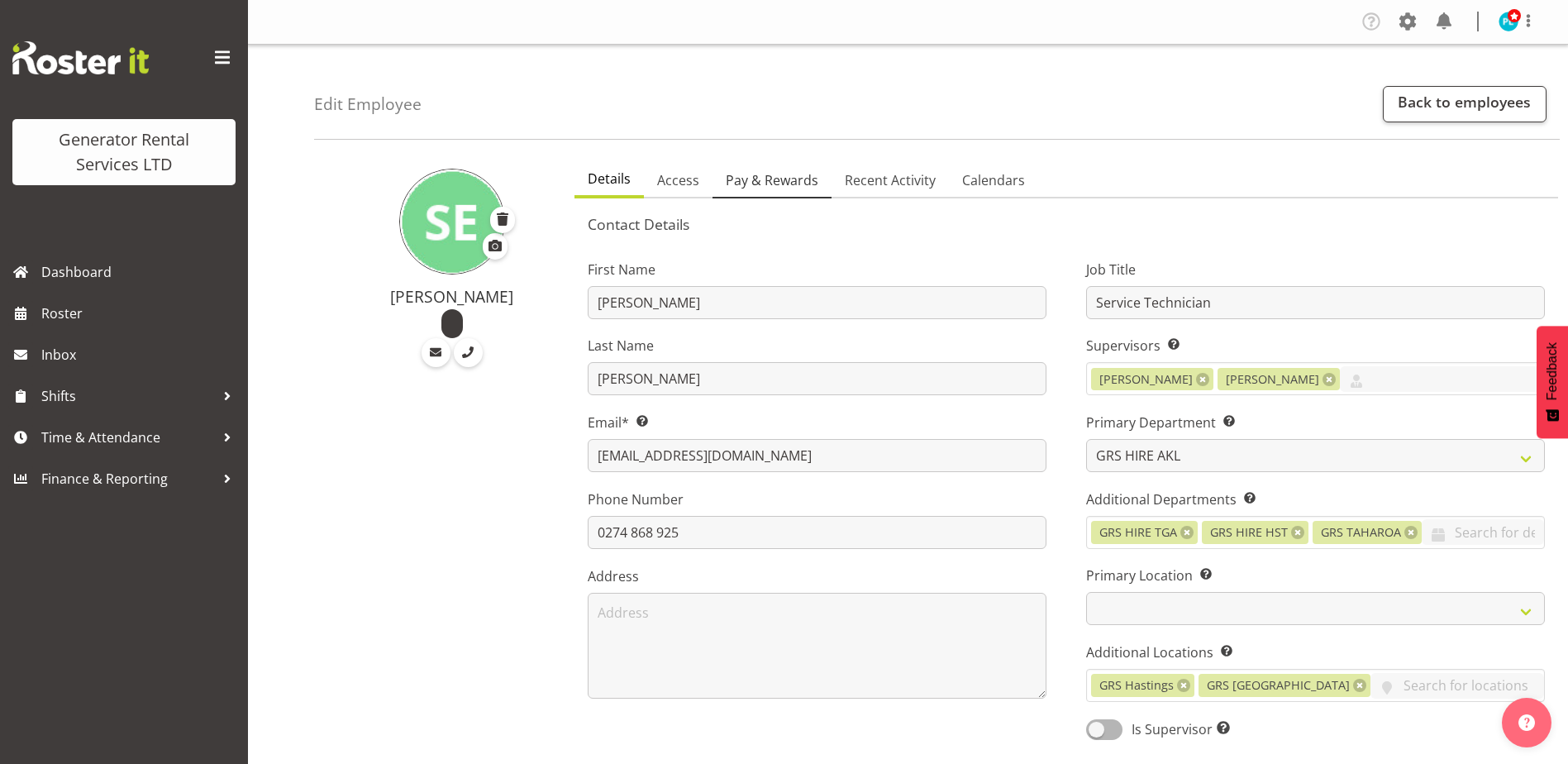
click at [734, 180] on span "Pay & Rewards" at bounding box center [772, 180] width 93 height 20
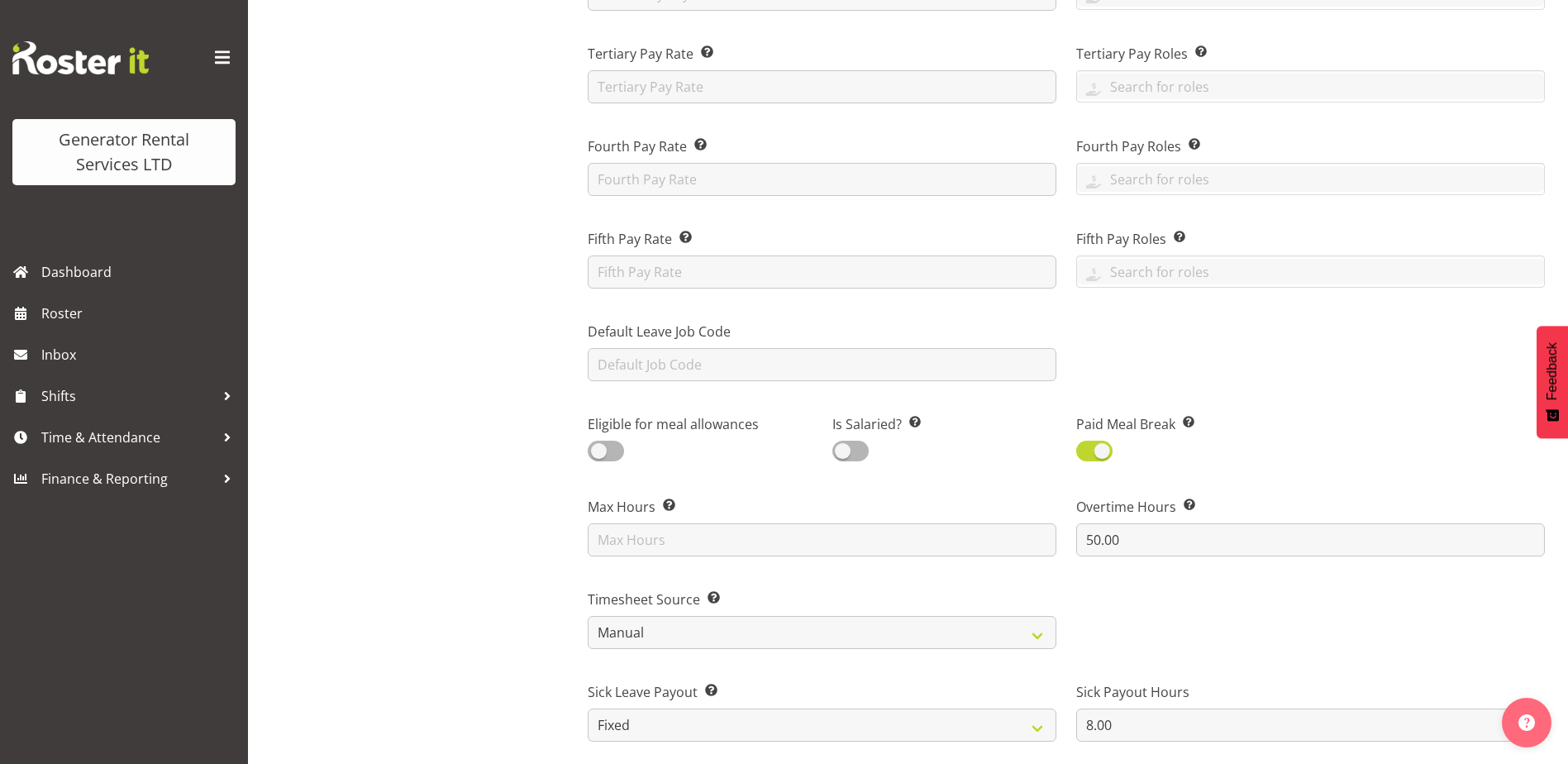
scroll to position [579, 0]
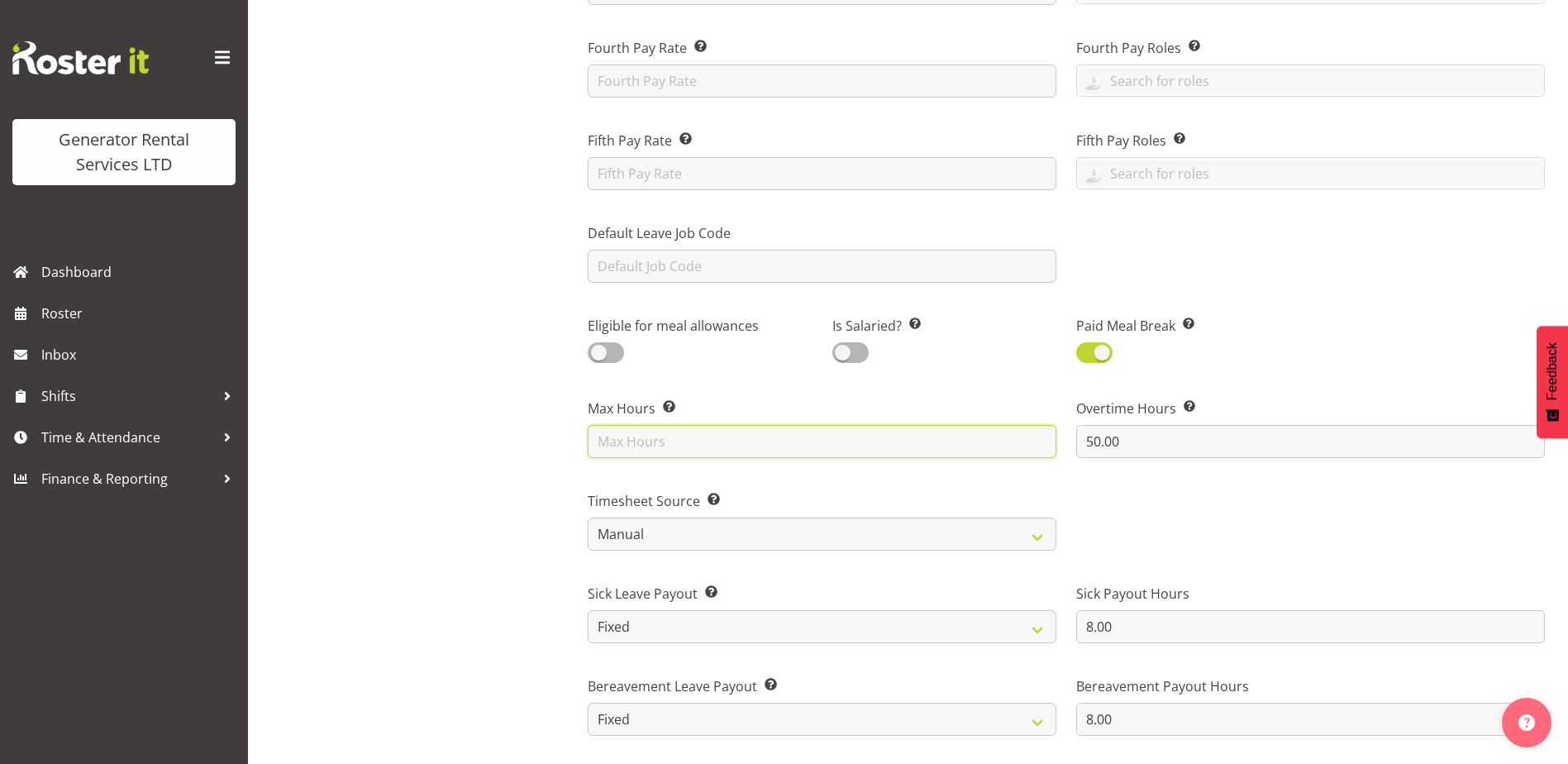
click at [668, 442] on input "text" at bounding box center [822, 441] width 469 height 33
click at [653, 441] on input "text" at bounding box center [822, 441] width 469 height 33
type input "40"
drag, startPoint x: 1162, startPoint y: 426, endPoint x: 1050, endPoint y: 437, distance: 112.5
click at [1050, 437] on div "Payroll ID This number should match the Payroll ID in your payroll system. 53 P…" at bounding box center [1066, 380] width 977 height 1471
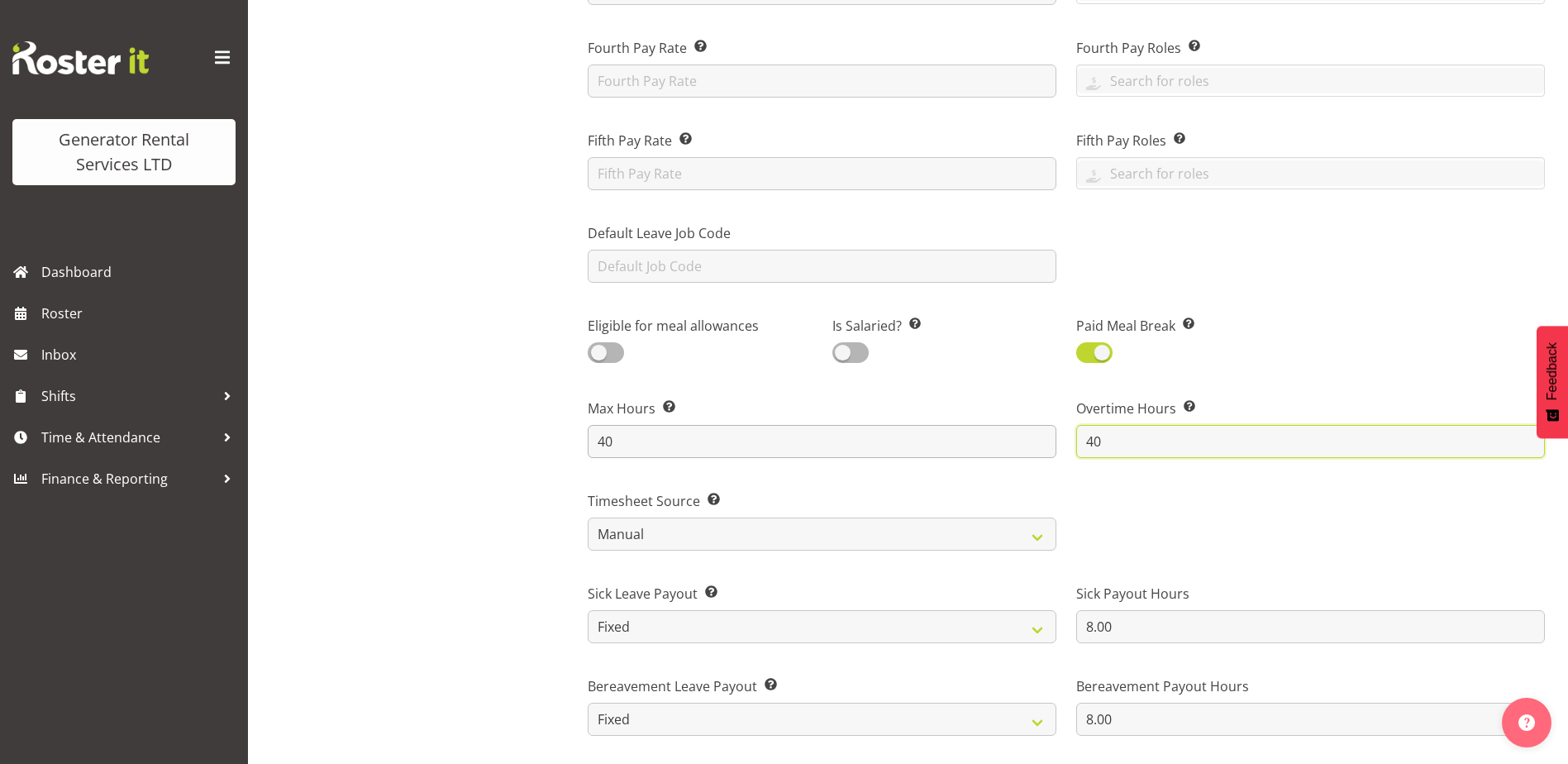
type input "40"
drag, startPoint x: 659, startPoint y: 432, endPoint x: 516, endPoint y: 440, distance: 143.2
click at [516, 440] on div "[PERSON_NAME] Details Access Pay & Rewards Recent Activity Calendars Contact De…" at bounding box center [940, 511] width 1254 height 1875
type input "0"
click at [516, 440] on div "[PERSON_NAME]" at bounding box center [439, 511] width 250 height 1875
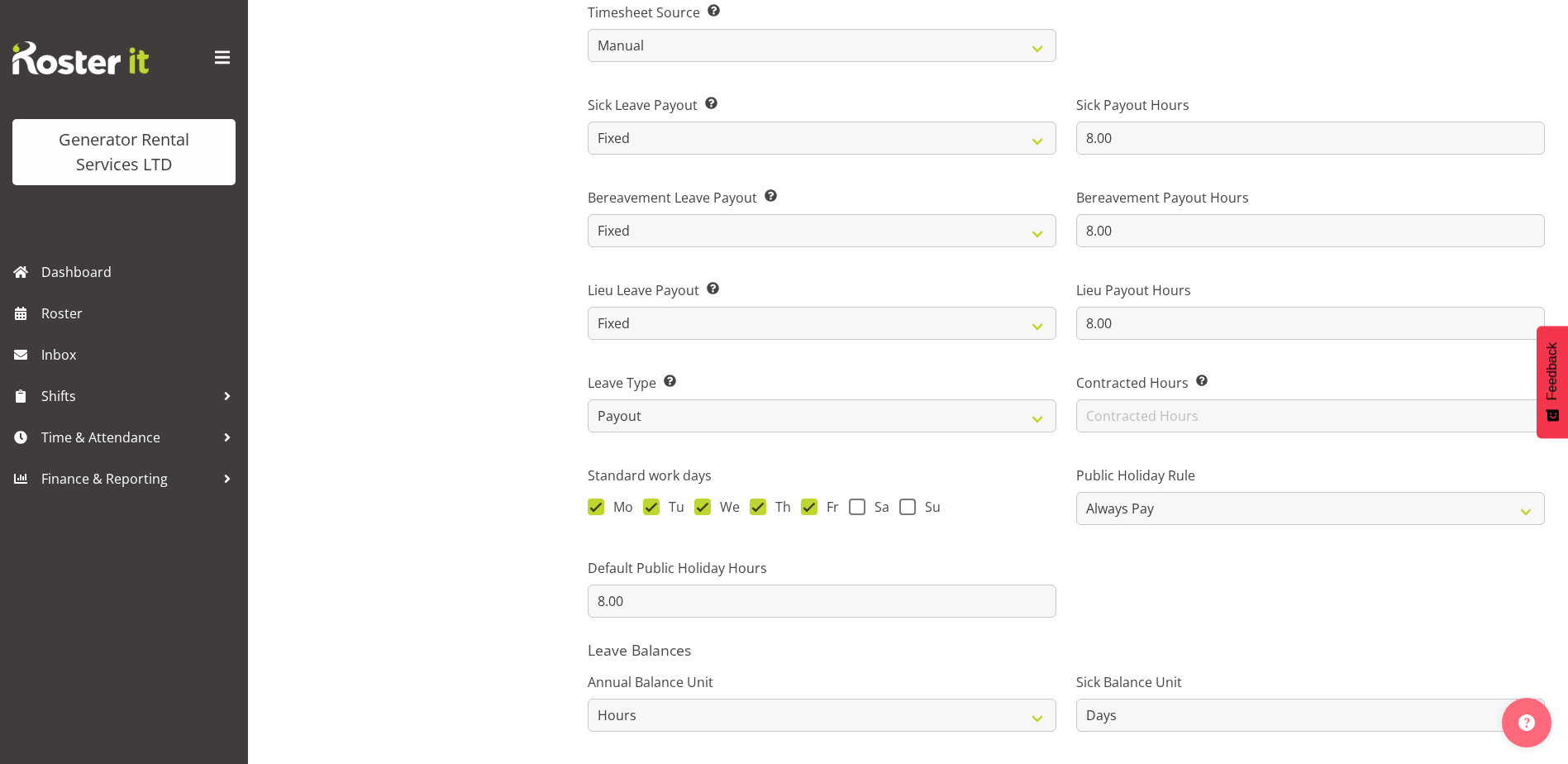
scroll to position [1074, 0]
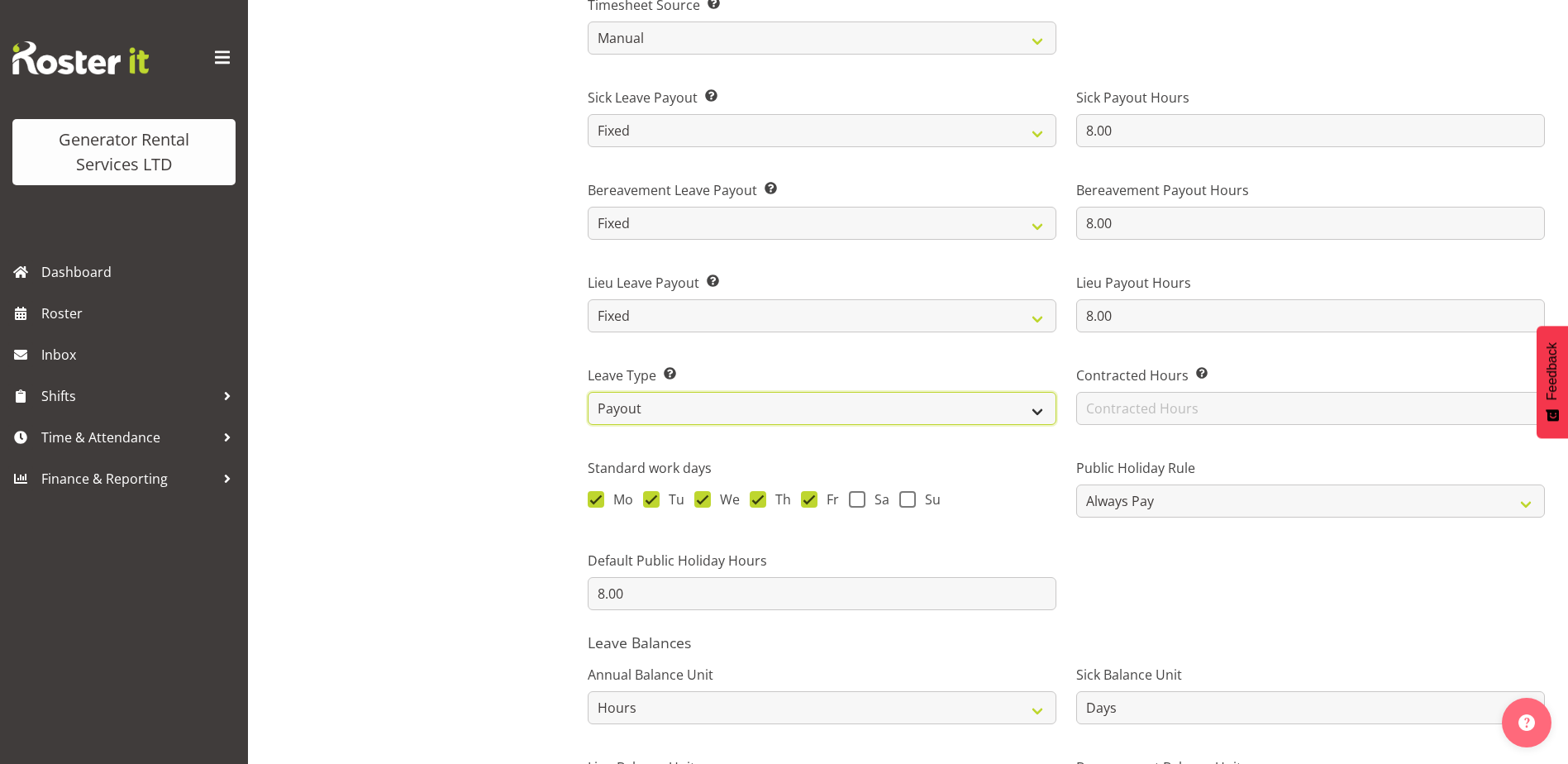
click at [1008, 415] on select "Standard History Payout Roster Roster - Fixed" at bounding box center [822, 407] width 469 height 33
select select "standard"
click at [587, 391] on select "Standard History Payout Roster Roster - Fixed" at bounding box center [822, 407] width 469 height 33
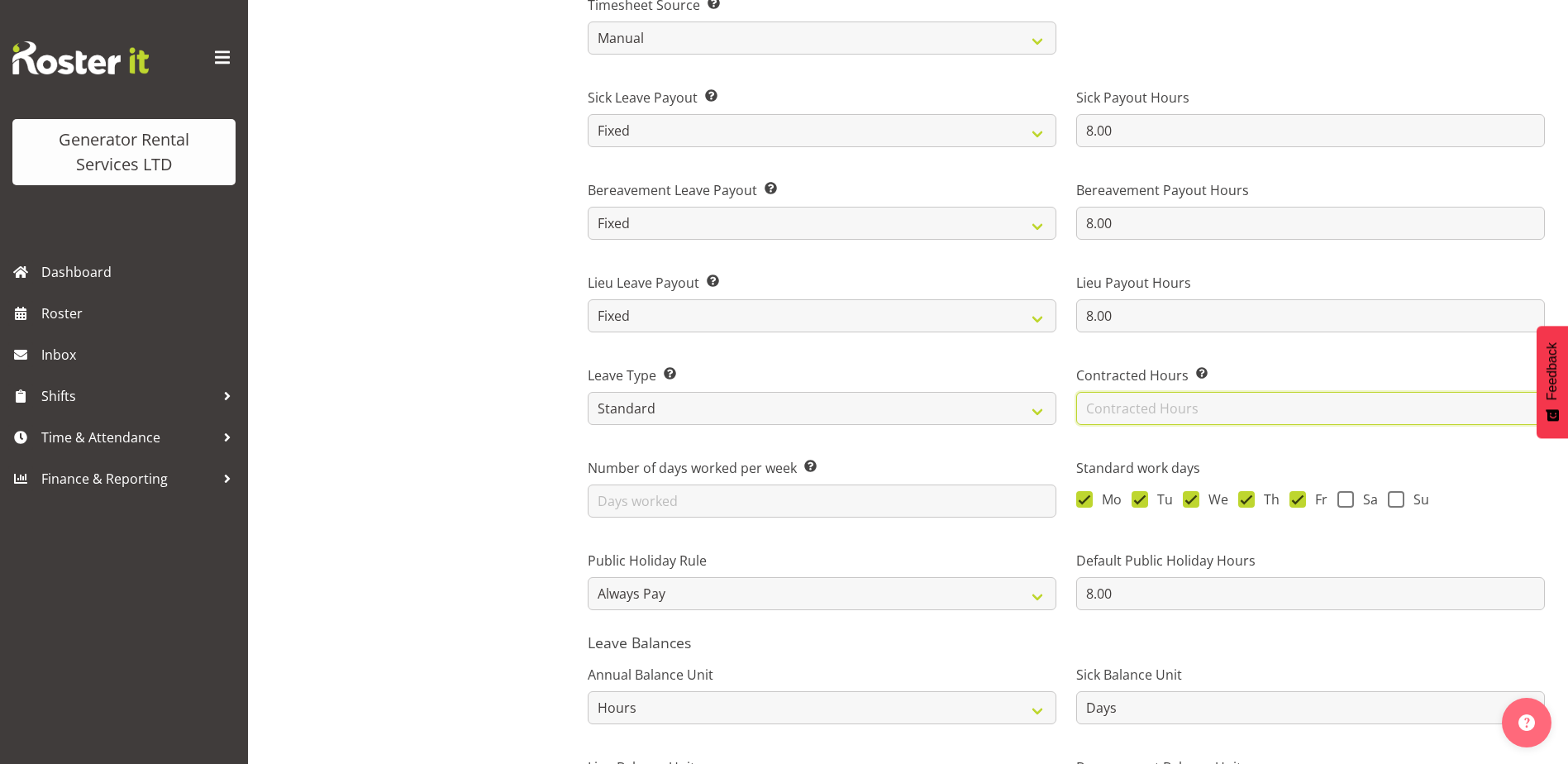
click at [1227, 414] on input "text" at bounding box center [1310, 407] width 469 height 33
type input "40"
click at [743, 505] on input "text" at bounding box center [822, 500] width 469 height 33
type input "5"
click at [369, 458] on div "[PERSON_NAME]" at bounding box center [439, 14] width 250 height 1875
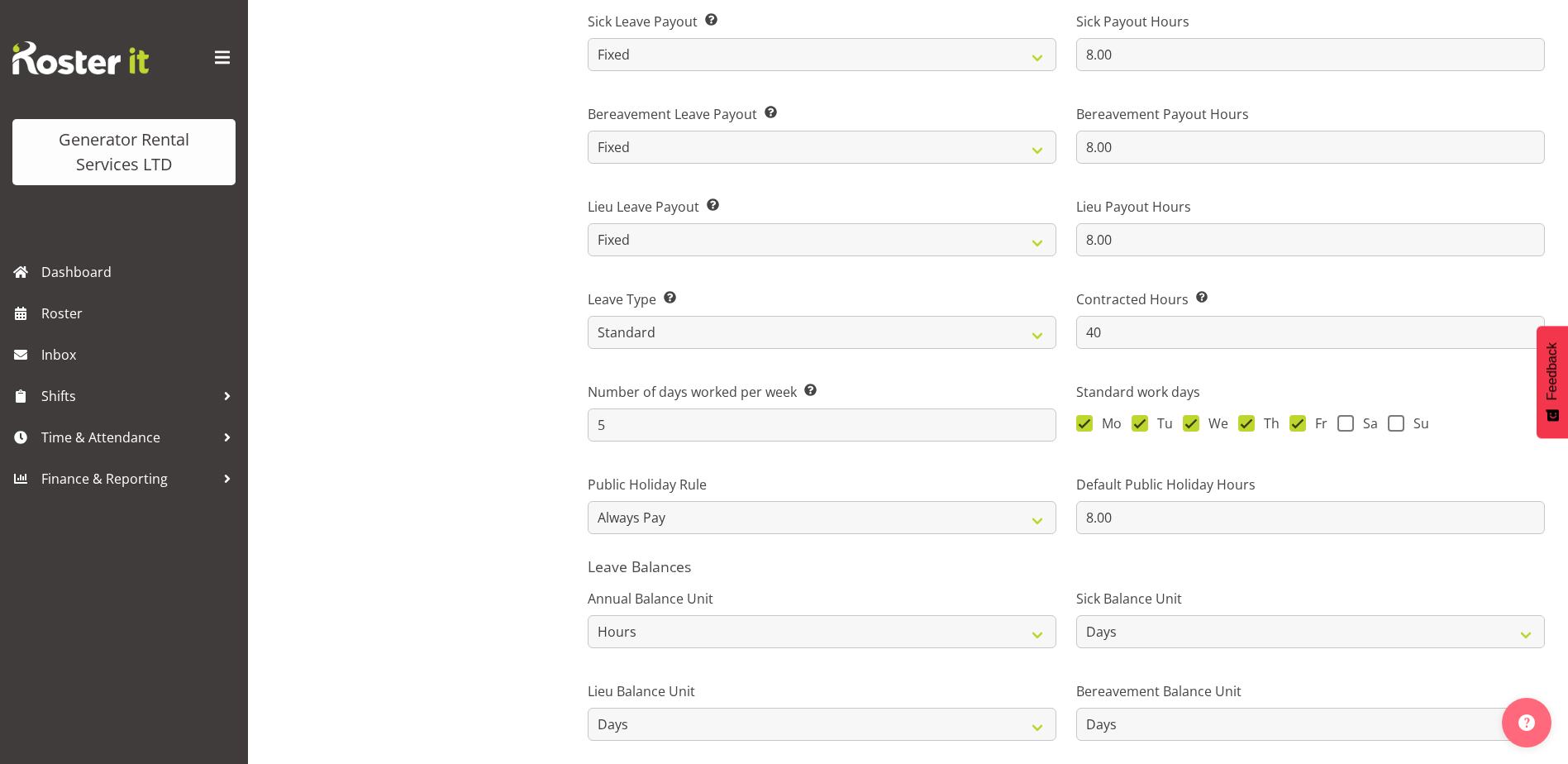
scroll to position [1276, 0]
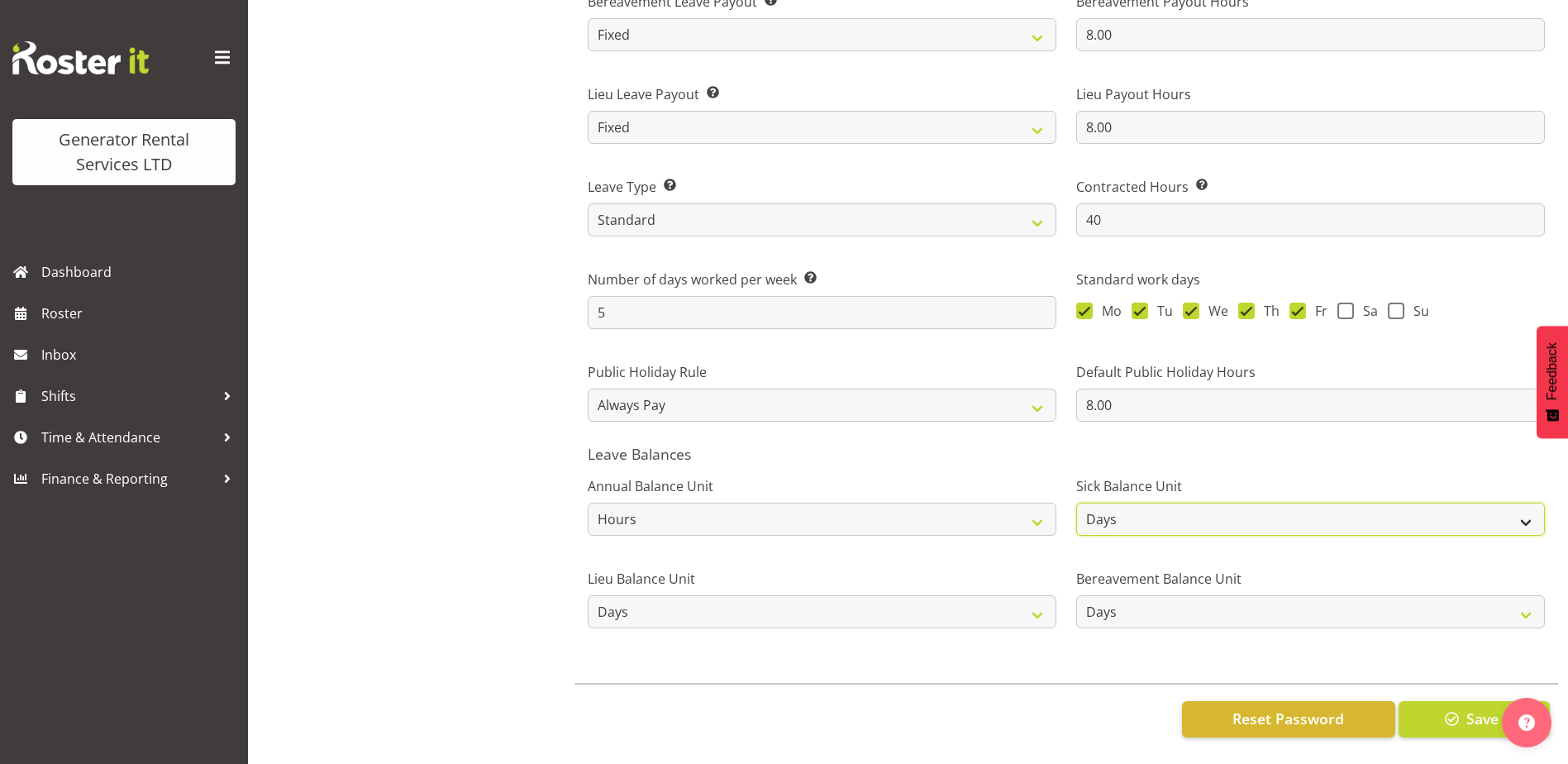
drag, startPoint x: 1160, startPoint y: 501, endPoint x: 1151, endPoint y: 513, distance: 15.0
click at [1160, 503] on select "Hours Days" at bounding box center [1310, 519] width 469 height 33
select select "hour"
click at [1076, 503] on select "Hours Days" at bounding box center [1310, 519] width 469 height 33
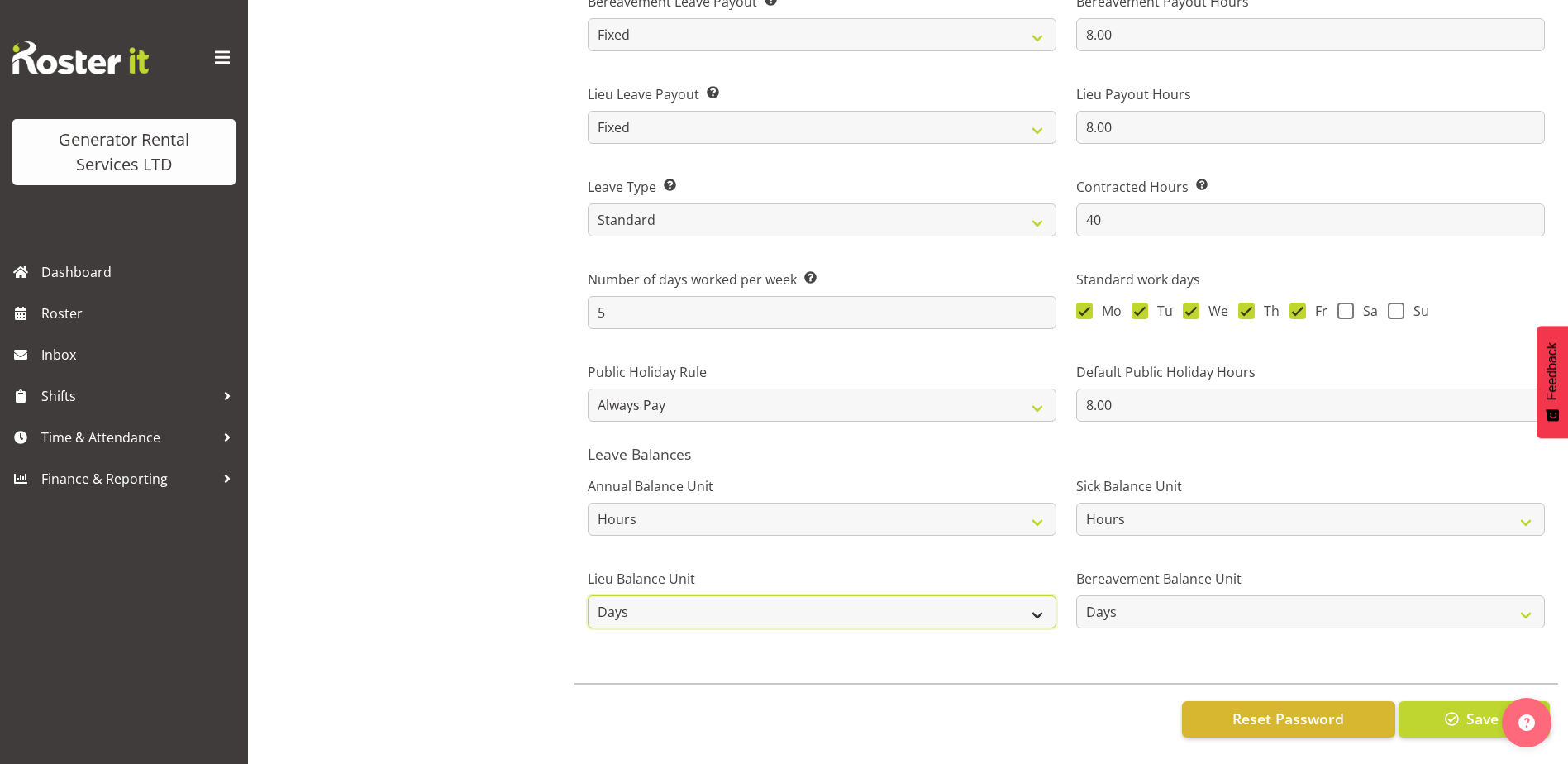
click at [875, 615] on select "Hours Days" at bounding box center [822, 612] width 469 height 33
select select "hour"
click at [587, 596] on select "Hours Days" at bounding box center [822, 612] width 469 height 33
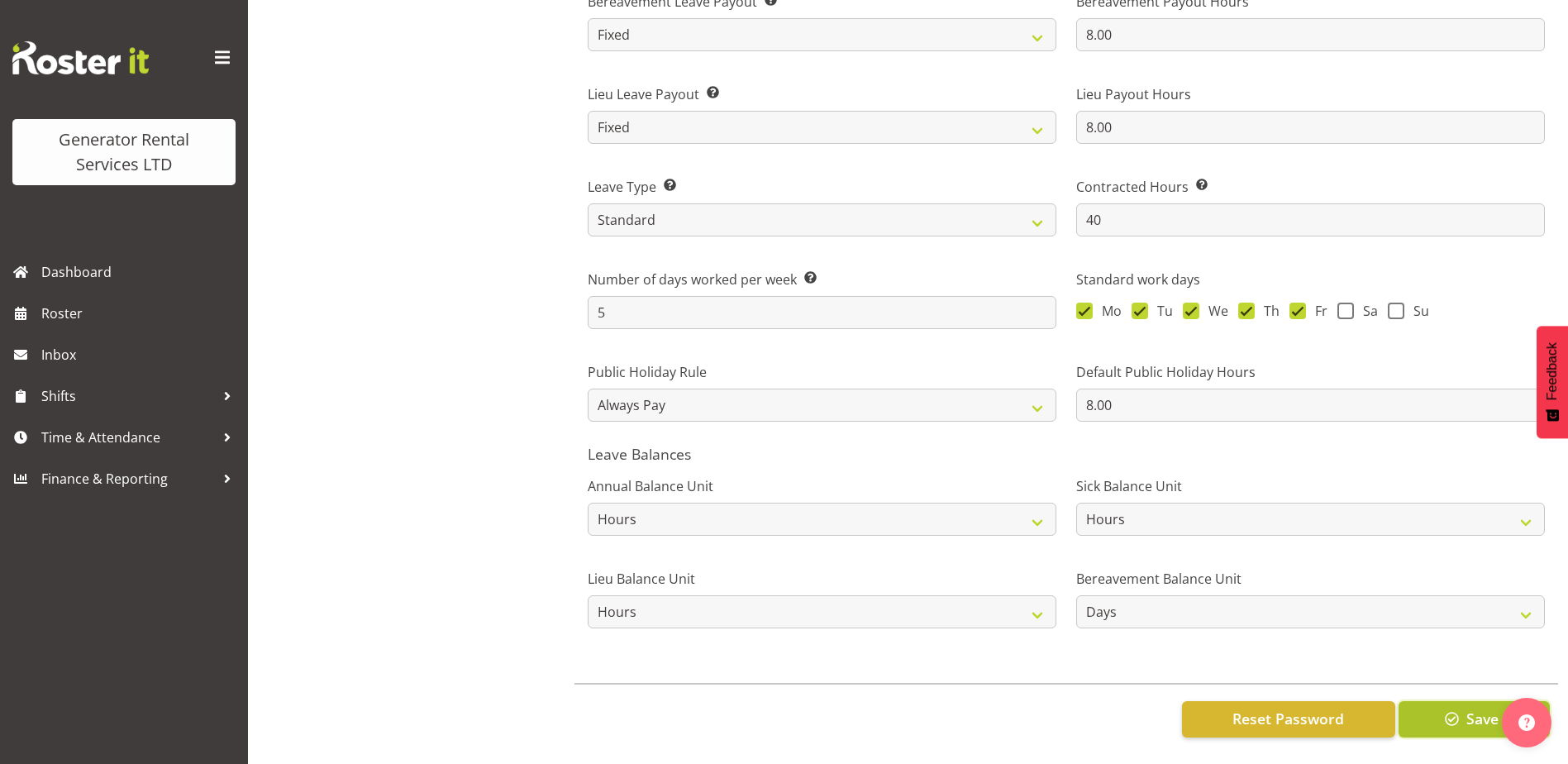
click at [1433, 701] on button "Save" at bounding box center [1474, 719] width 152 height 37
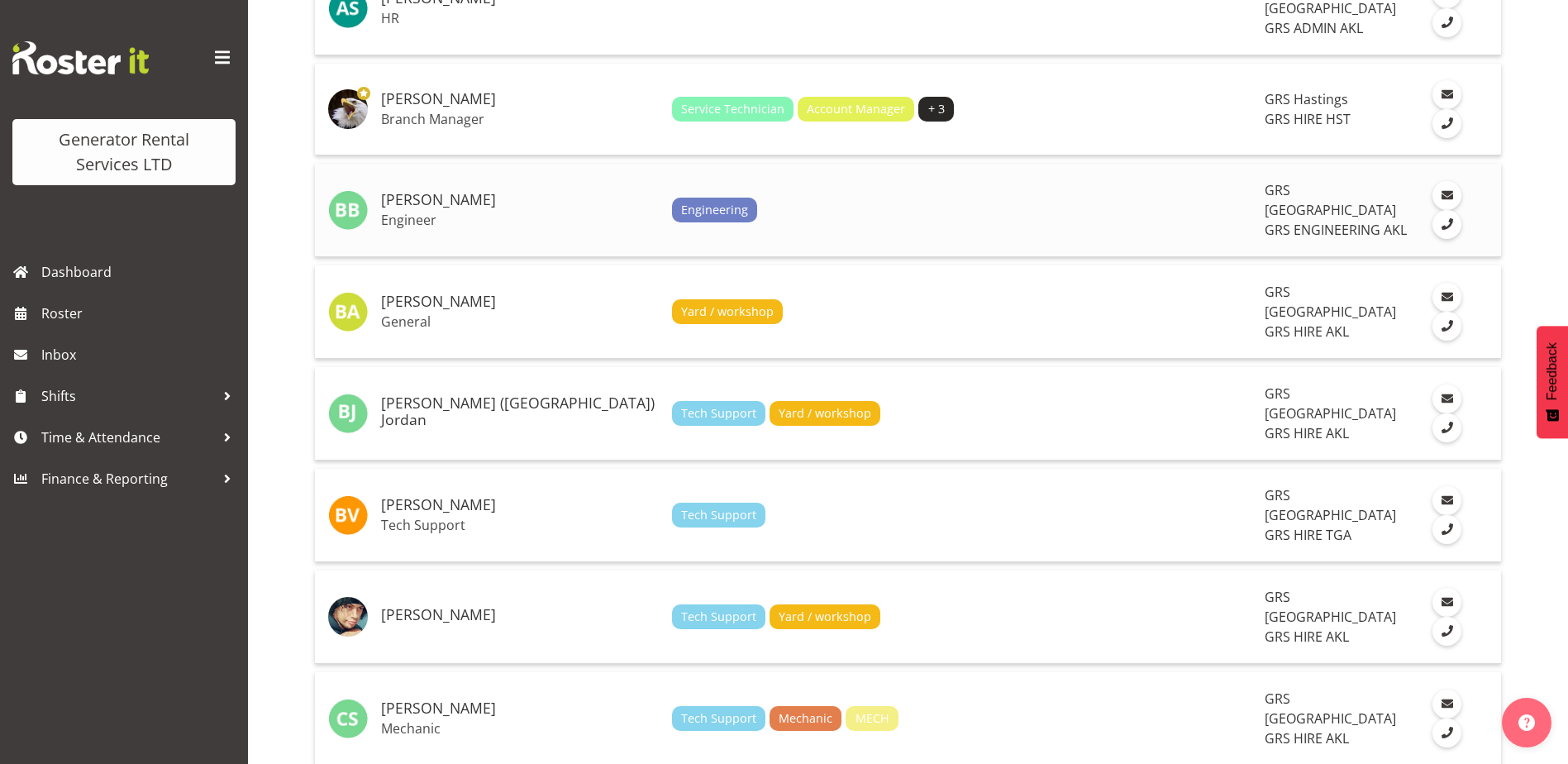
scroll to position [414, 0]
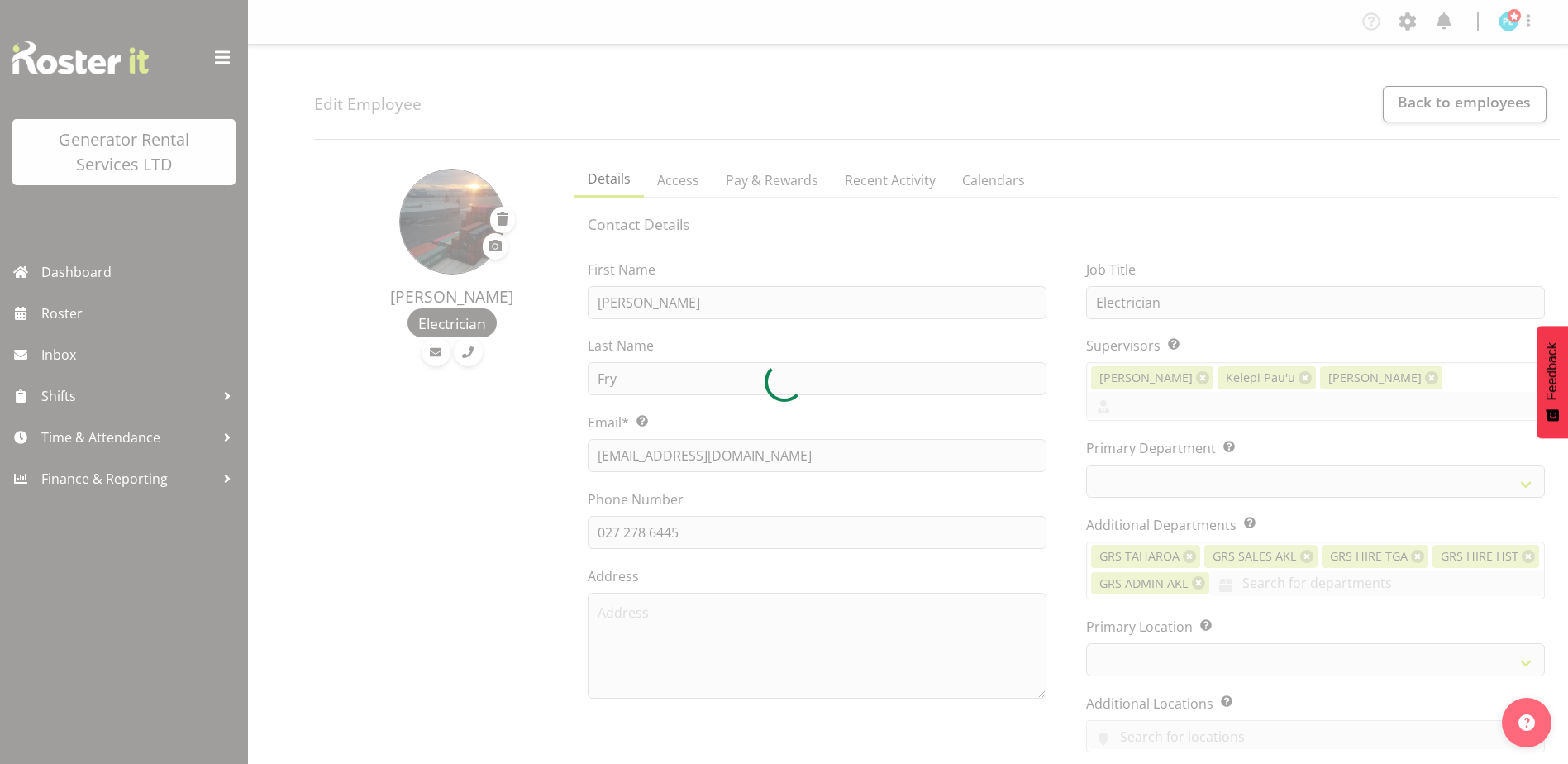
select select "shift"
select select "TimelineWeek"
select select "20"
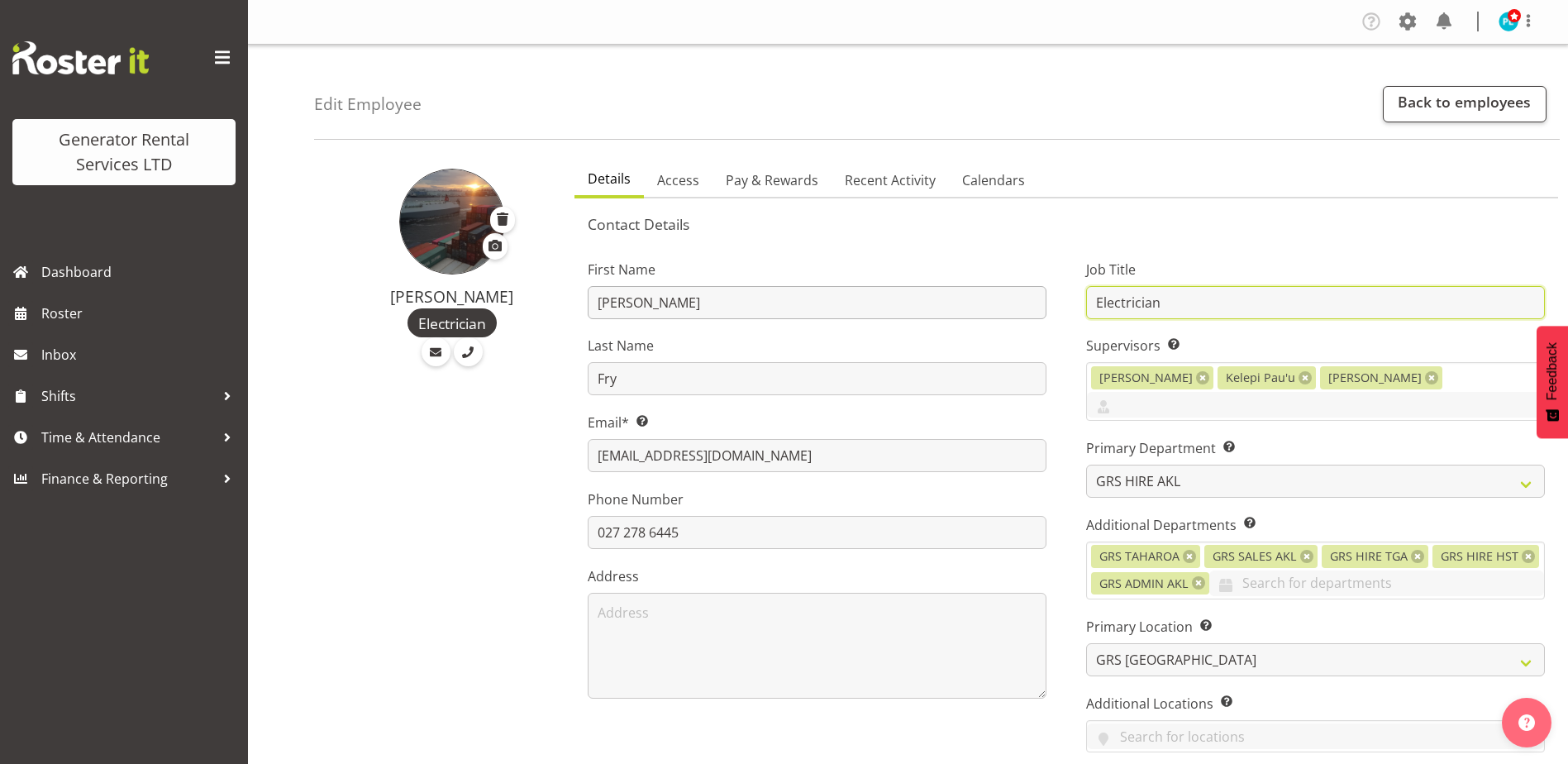
drag, startPoint x: 1186, startPoint y: 307, endPoint x: 872, endPoint y: 316, distance: 314.1
click at [872, 316] on div "First Name Chris Last Name Fry Email* This is a required field. chrisfry@grsnz.…" at bounding box center [1066, 520] width 997 height 567
type input "Service Technician"
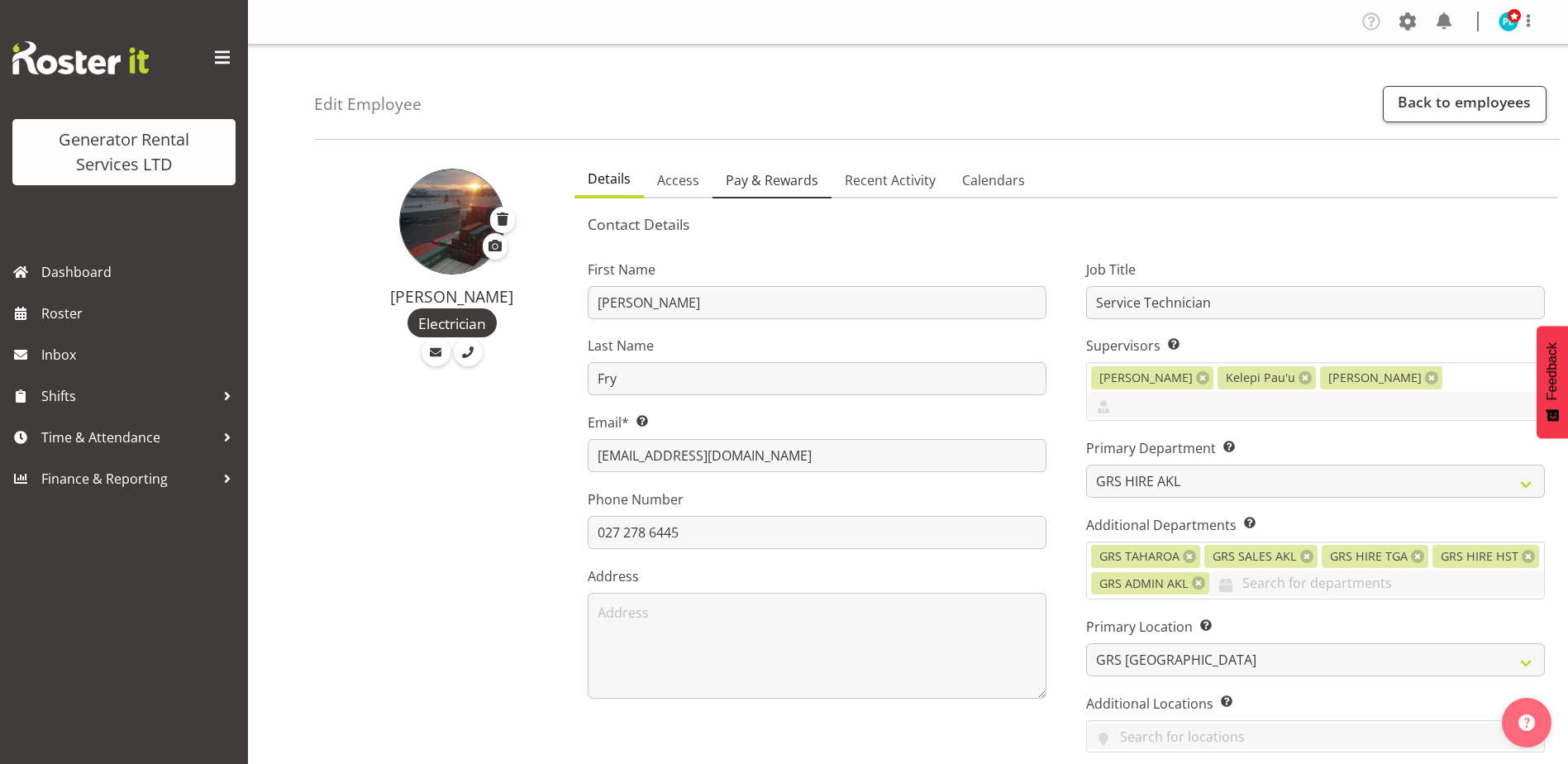
click at [767, 176] on span "Pay & Rewards" at bounding box center [772, 180] width 93 height 20
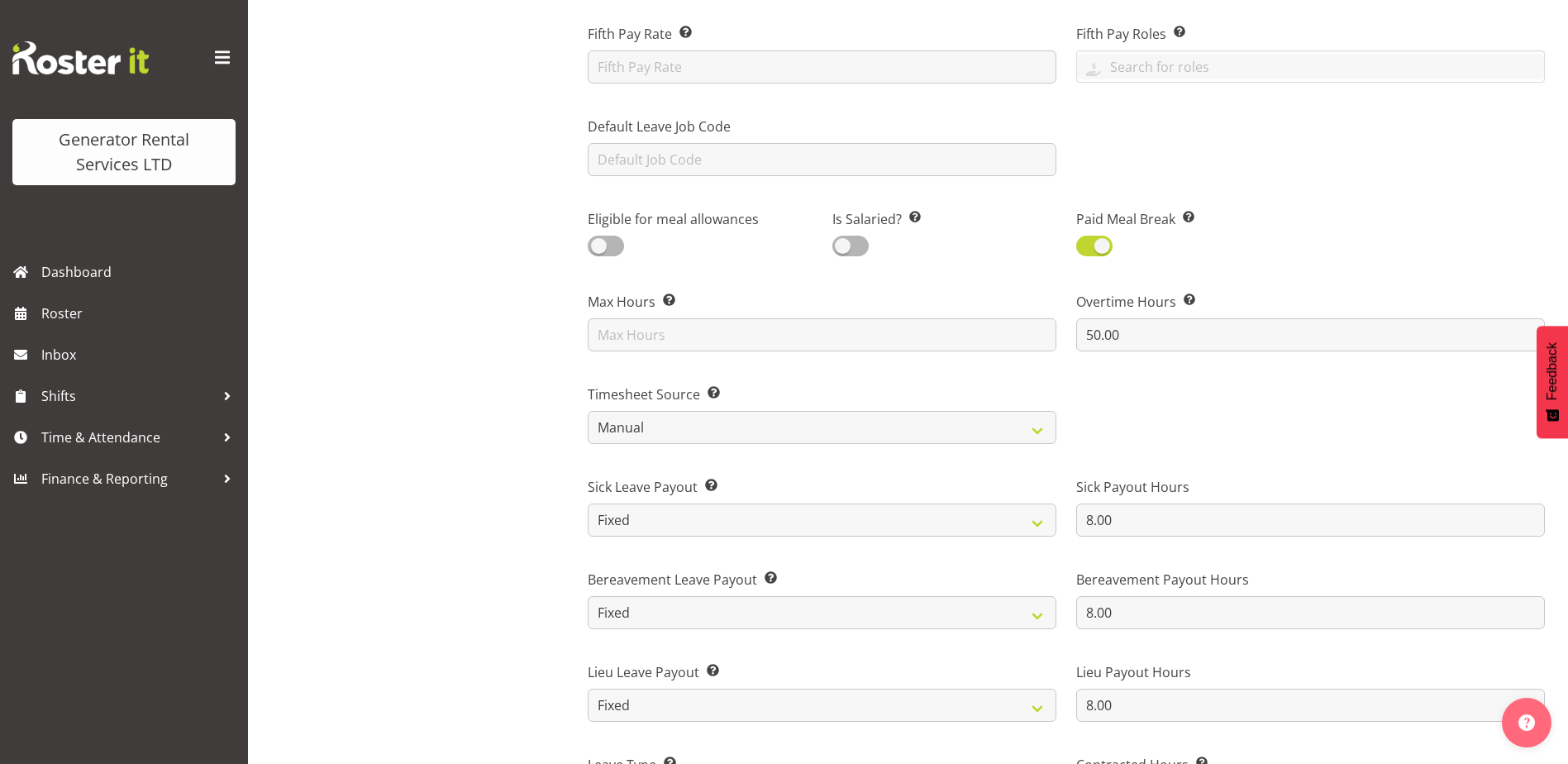
scroll to position [743, 0]
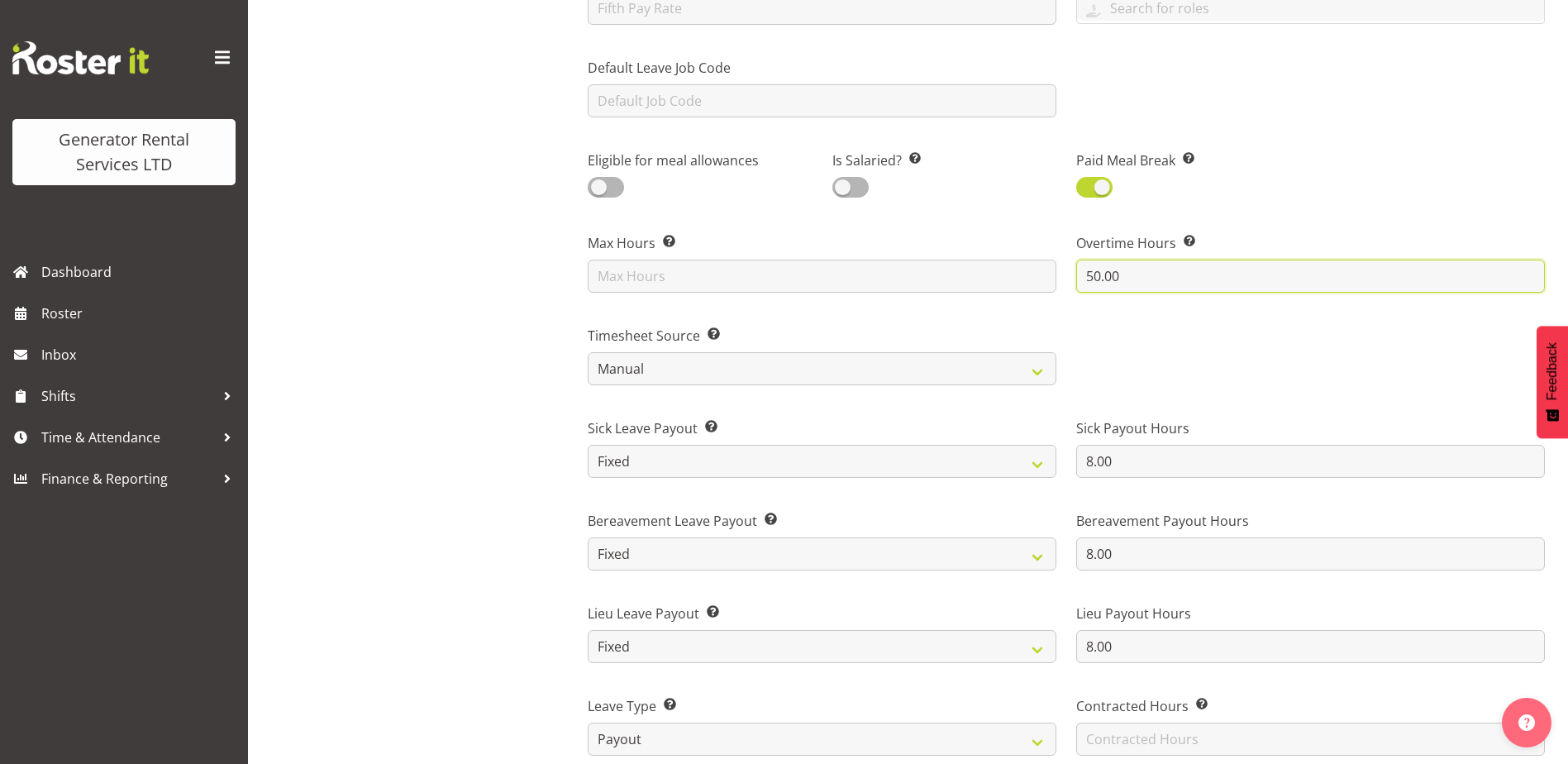
drag, startPoint x: 1156, startPoint y: 280, endPoint x: 1060, endPoint y: 280, distance: 96.0
click at [1061, 280] on div "Payroll ID This number should match the Payroll ID in your payroll system. 58 P…" at bounding box center [1066, 215] width 977 height 1471
type input "40"
click at [553, 376] on div "Chris Fry Electrician" at bounding box center [439, 345] width 250 height 1875
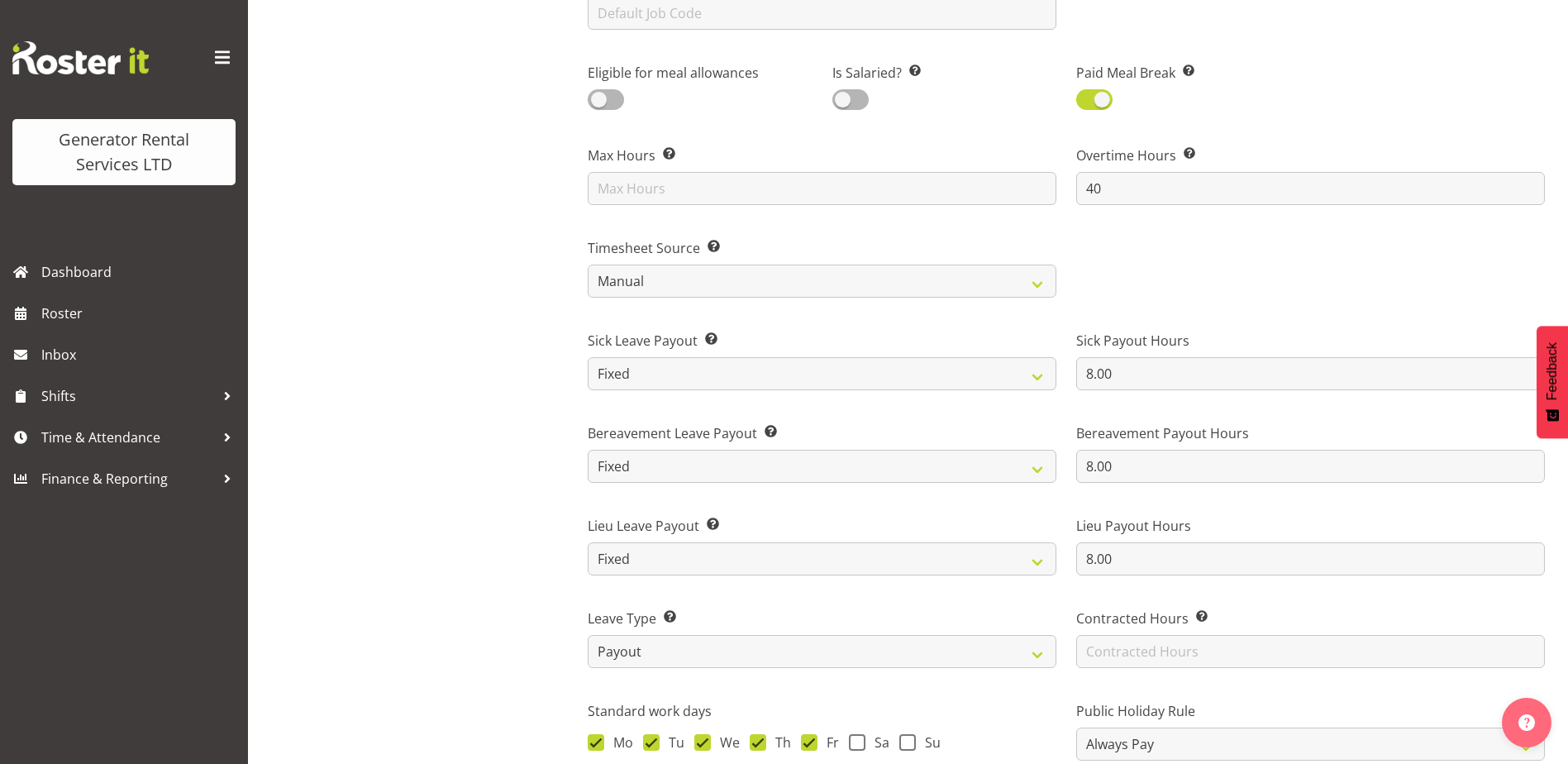
scroll to position [1074, 0]
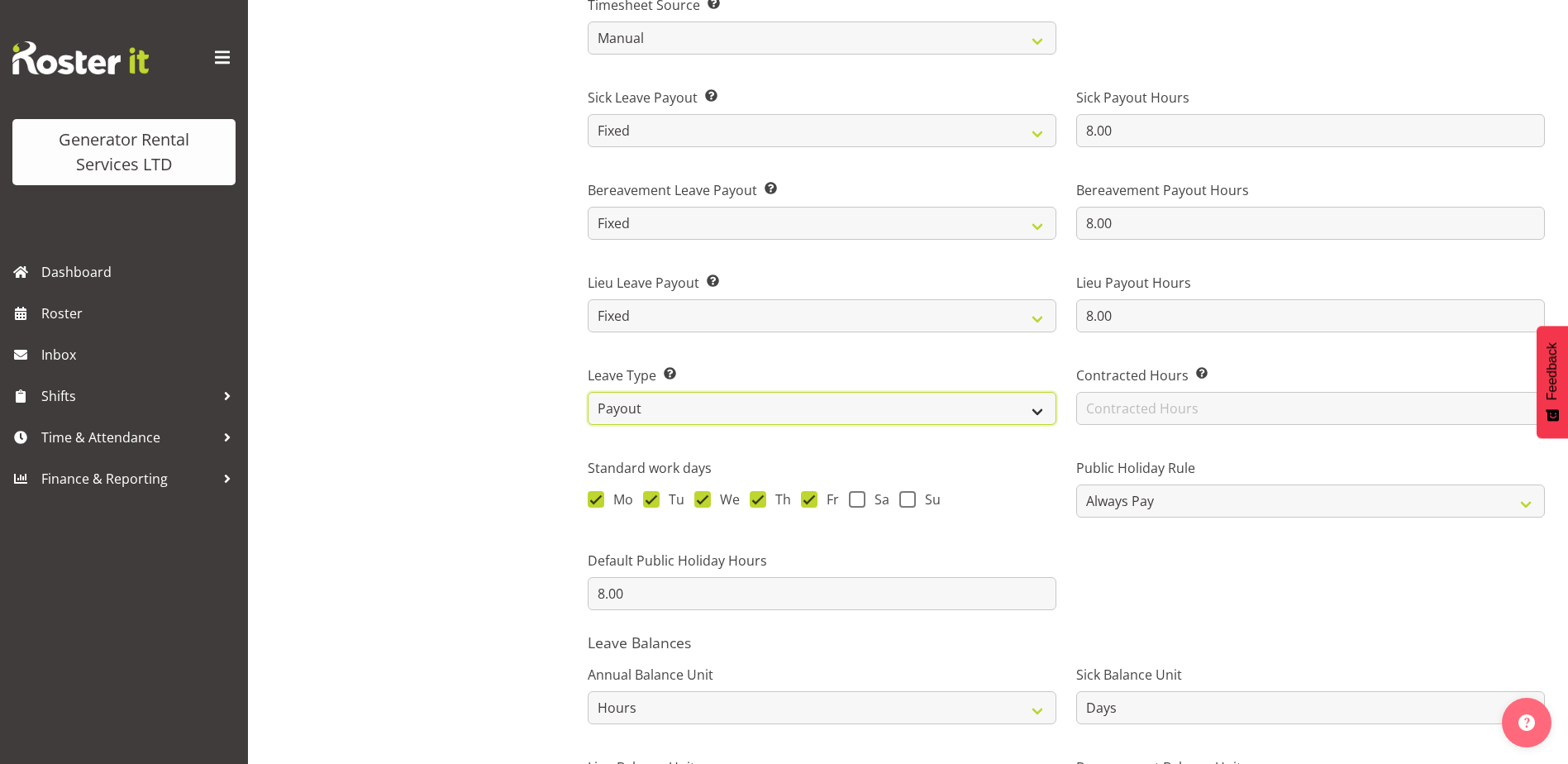
click at [695, 399] on select "Standard History Payout Roster Roster - Fixed" at bounding box center [822, 407] width 469 height 33
select select "standard"
click at [587, 391] on select "Standard History Payout Roster Roster - Fixed" at bounding box center [822, 407] width 469 height 33
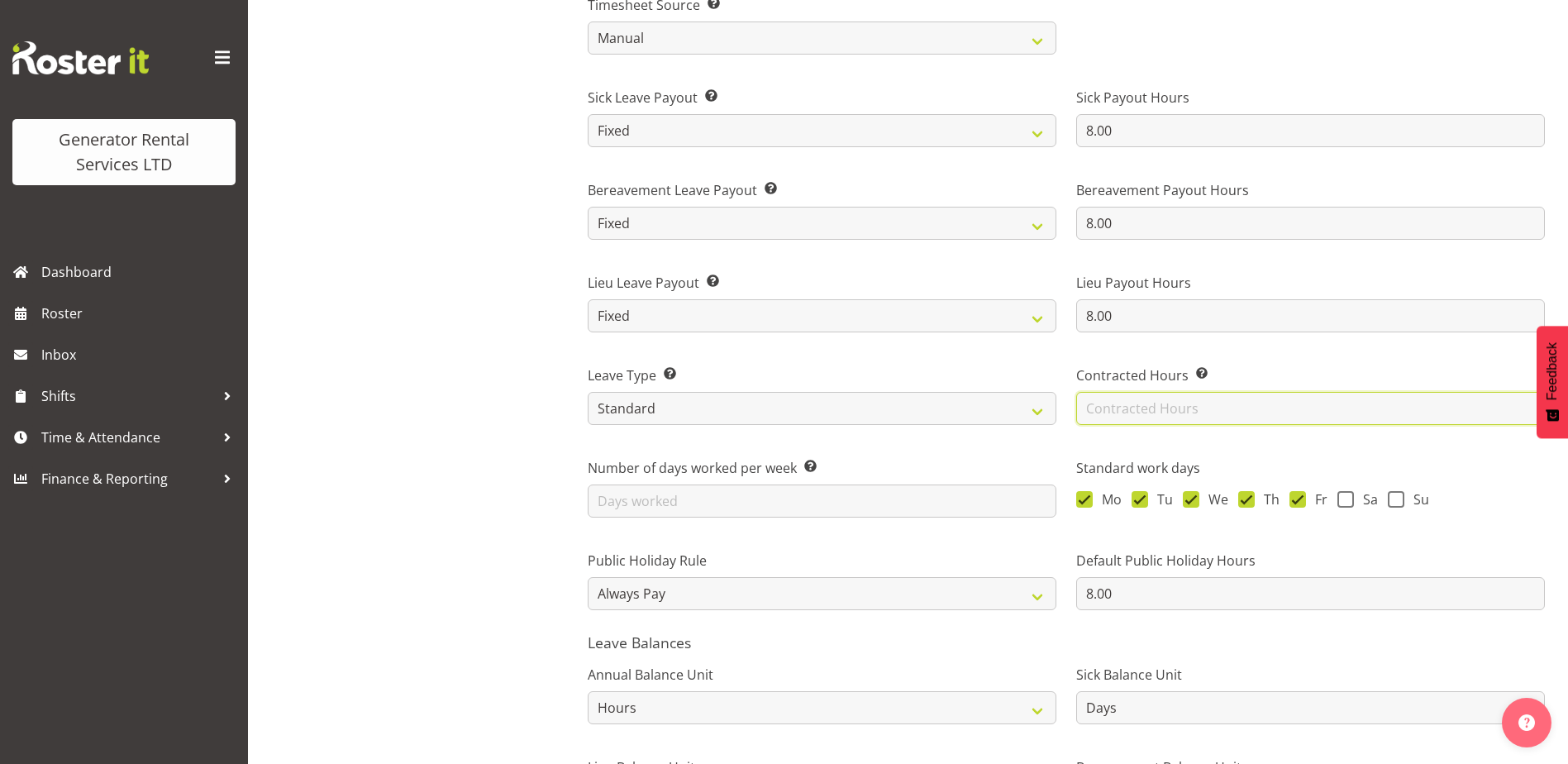
click at [1135, 406] on input "text" at bounding box center [1310, 407] width 469 height 33
type input "40"
click at [930, 506] on input "text" at bounding box center [822, 500] width 469 height 33
type input "5"
click at [500, 497] on div "Chris Fry Electrician" at bounding box center [439, 14] width 250 height 1875
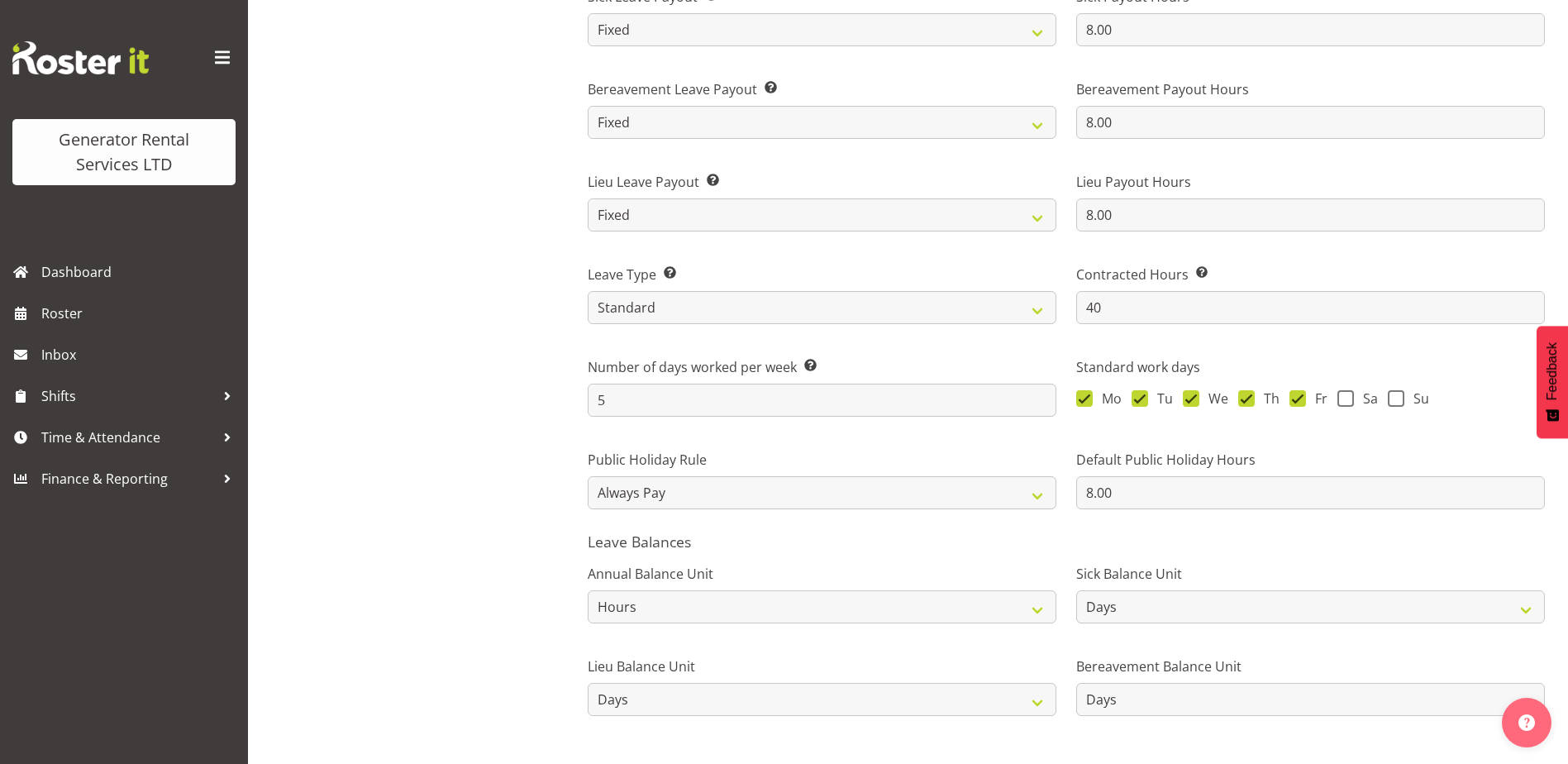
scroll to position [1276, 0]
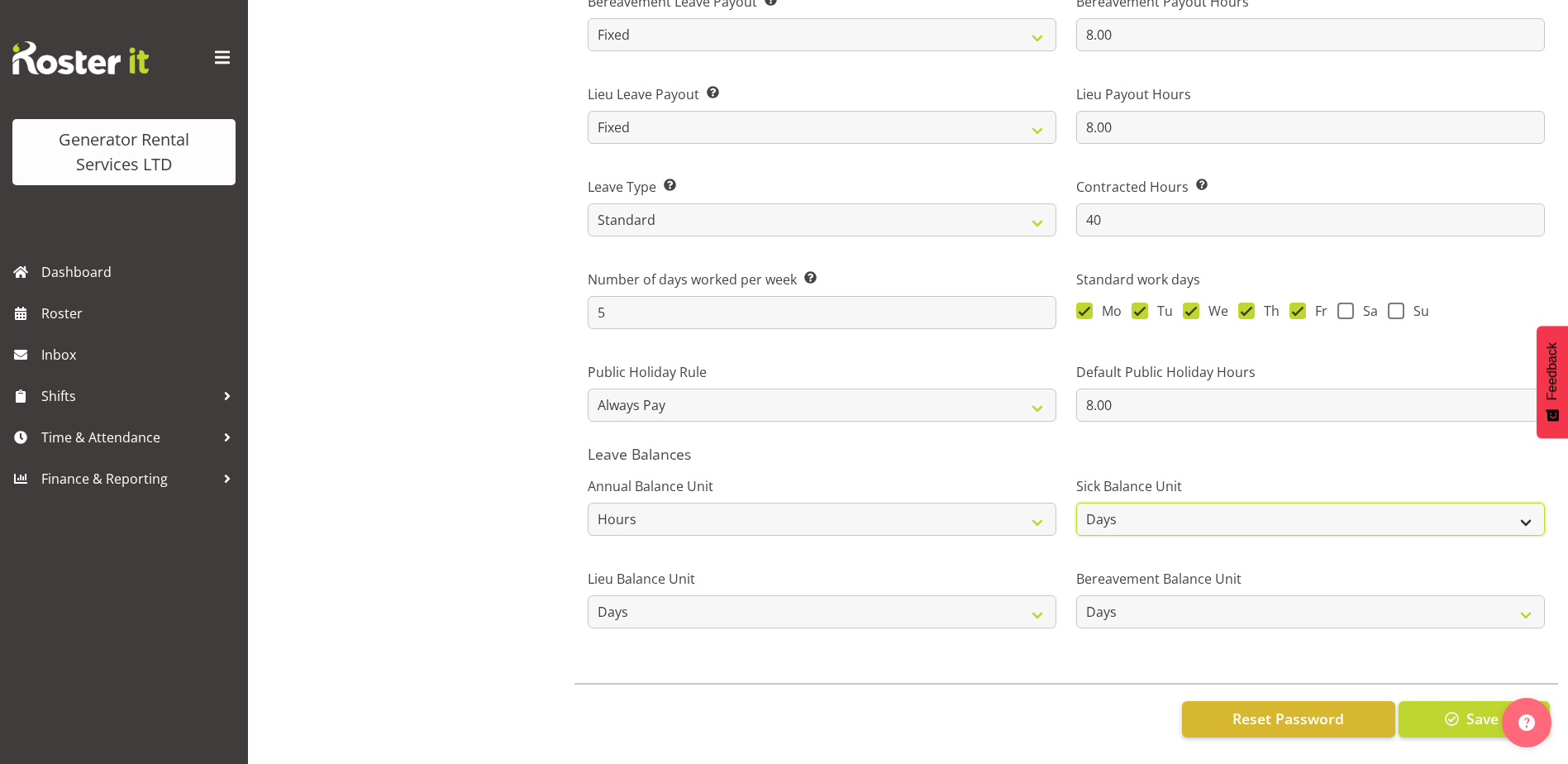
click at [1192, 505] on select "Hours Days" at bounding box center [1310, 519] width 469 height 33
select select "hour"
click at [1076, 503] on select "Hours Days" at bounding box center [1310, 519] width 469 height 33
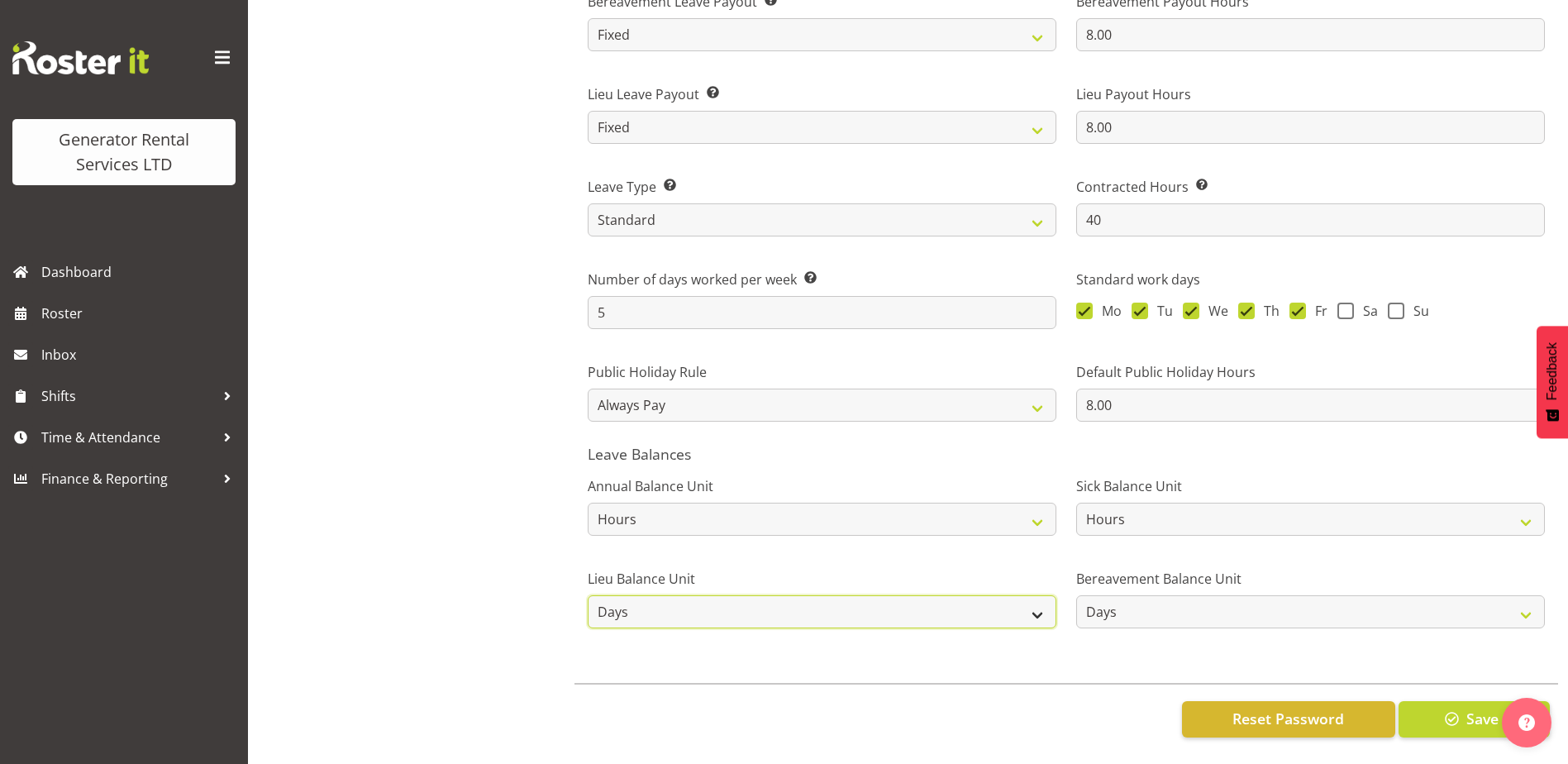
drag, startPoint x: 838, startPoint y: 608, endPoint x: 818, endPoint y: 607, distance: 20.0
click at [838, 608] on select "Hours Days" at bounding box center [822, 612] width 469 height 33
select select "hour"
click at [587, 596] on select "Hours Days" at bounding box center [822, 612] width 469 height 33
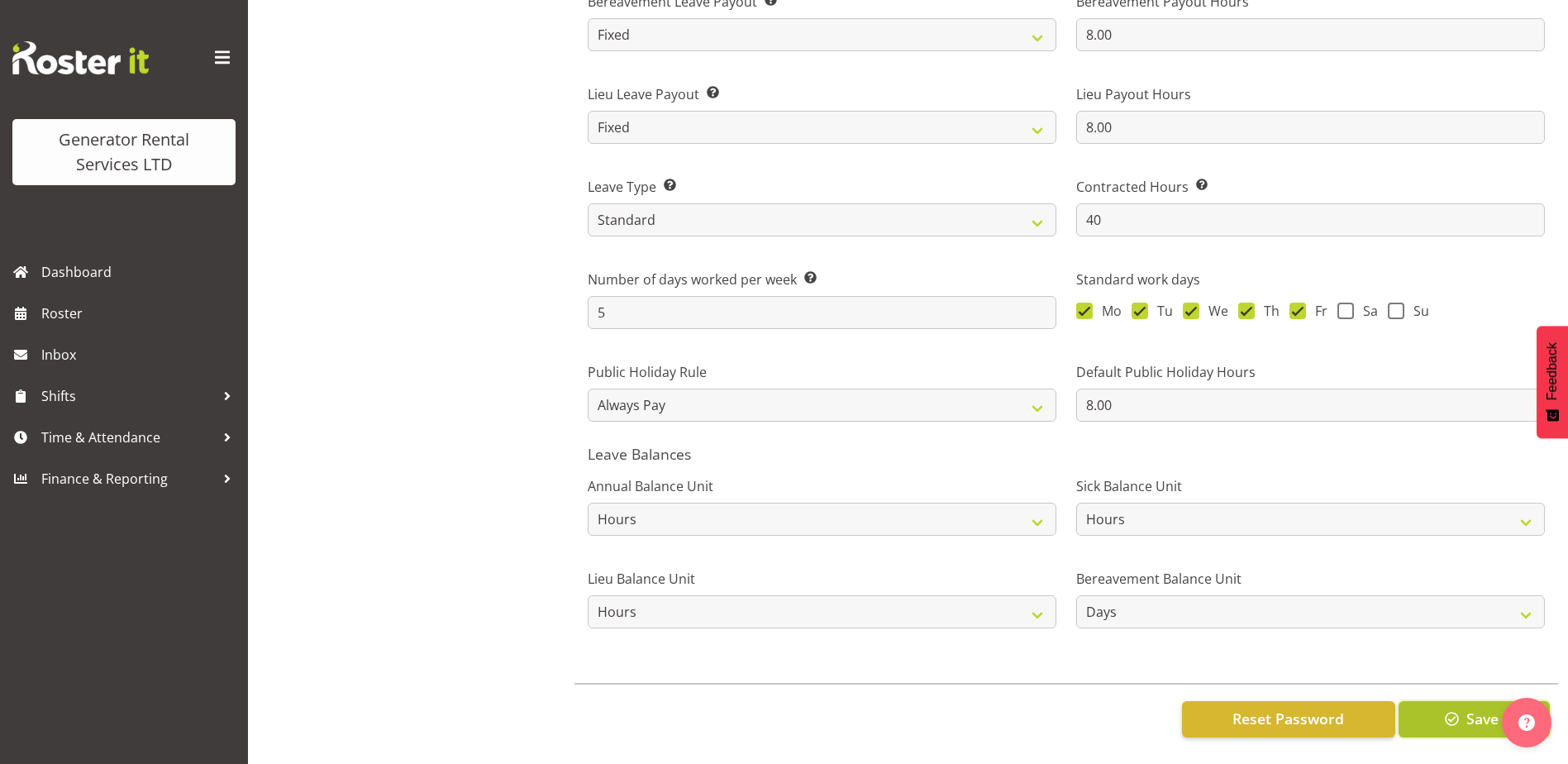
click at [1449, 714] on span "button" at bounding box center [1452, 719] width 21 height 21
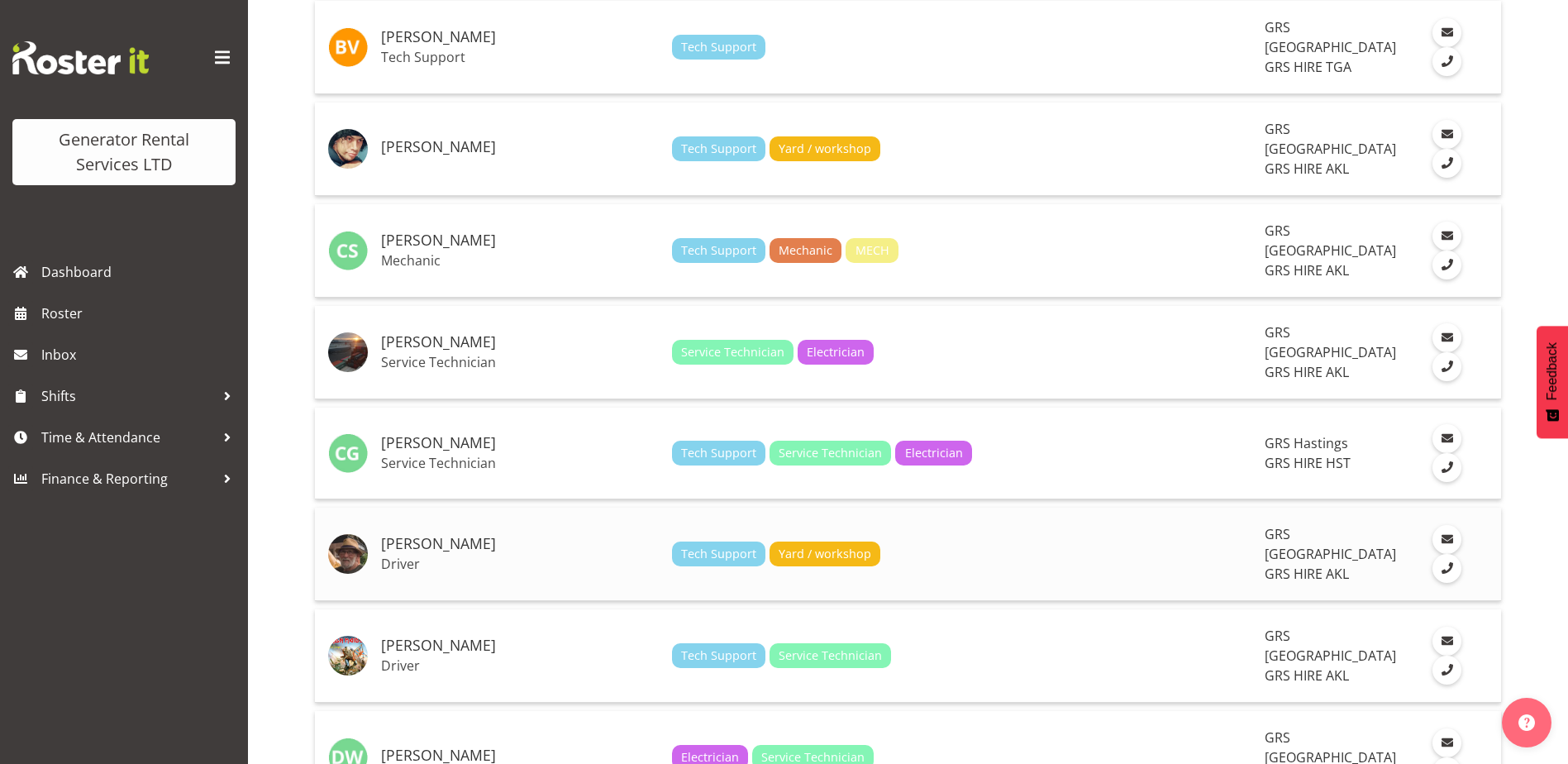
scroll to position [826, 0]
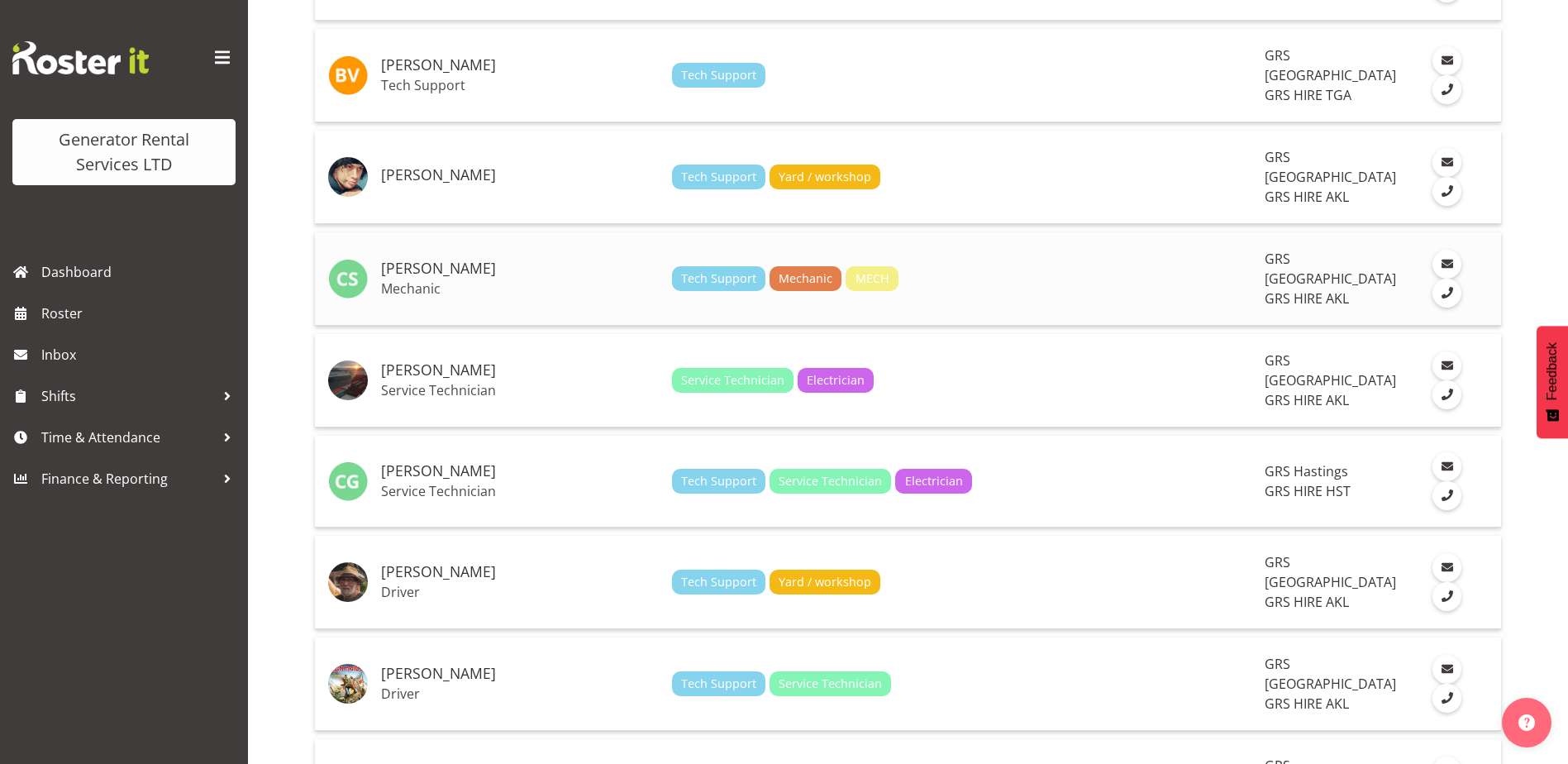
click at [419, 280] on p "Mechanic" at bounding box center [520, 288] width 278 height 17
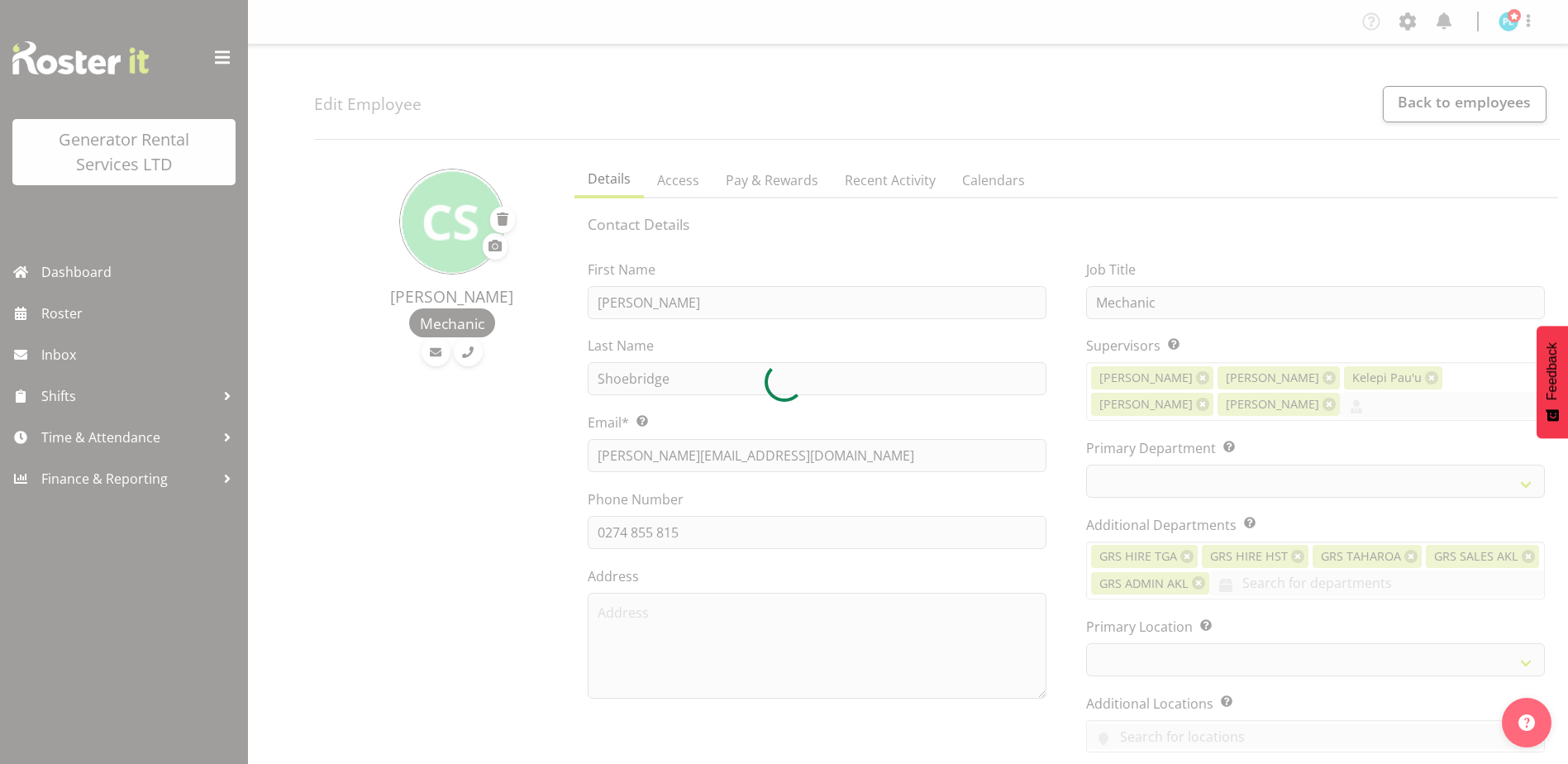
select select "shift"
select select "TimelineWeek"
select select "20"
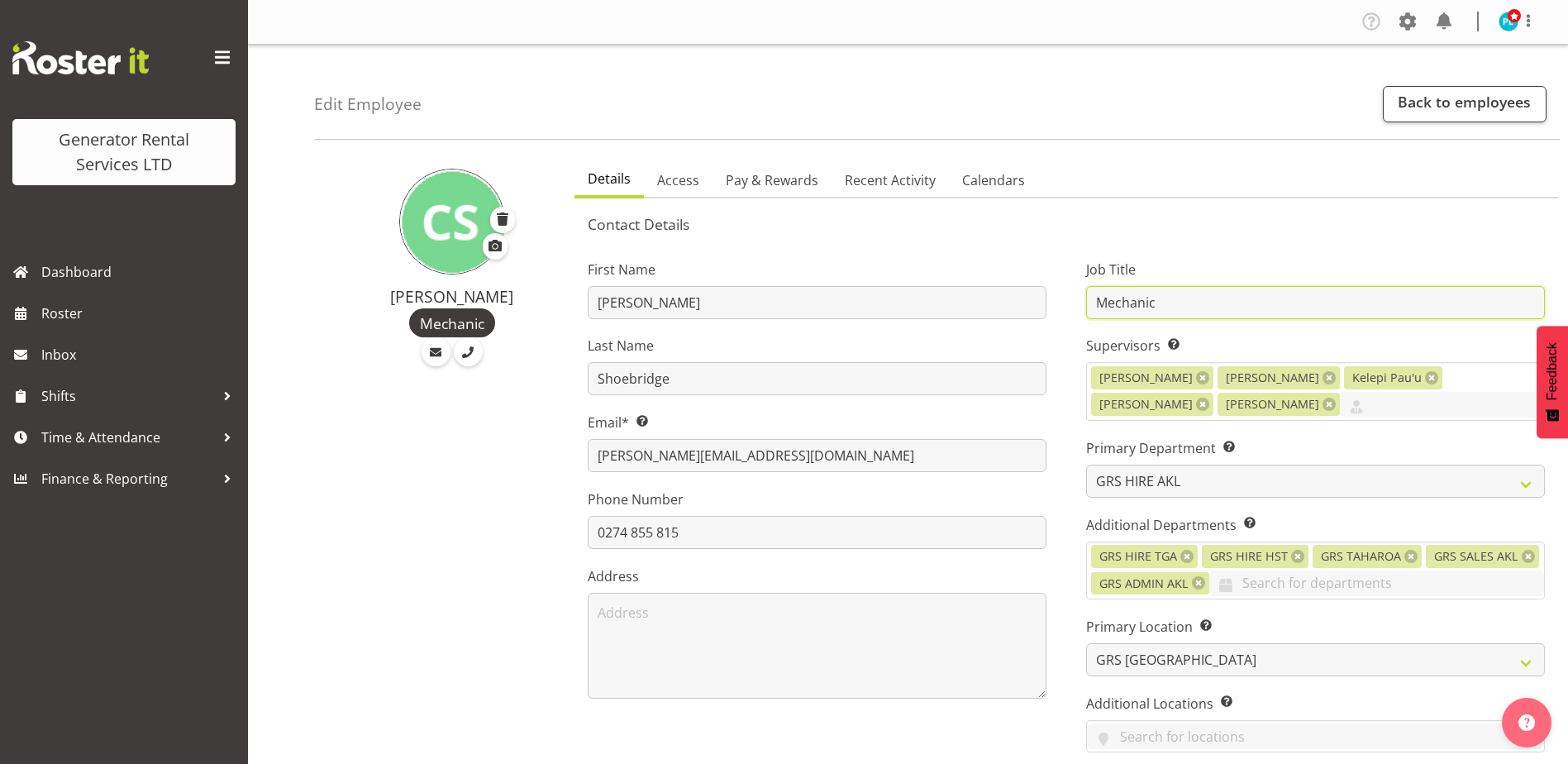
drag, startPoint x: 1247, startPoint y: 313, endPoint x: 1054, endPoint y: 303, distance: 193.3
click at [1007, 316] on div "First Name [PERSON_NAME] Last Name [PERSON_NAME] Email* This is a required fiel…" at bounding box center [1066, 520] width 997 height 567
type input "Service Technician"
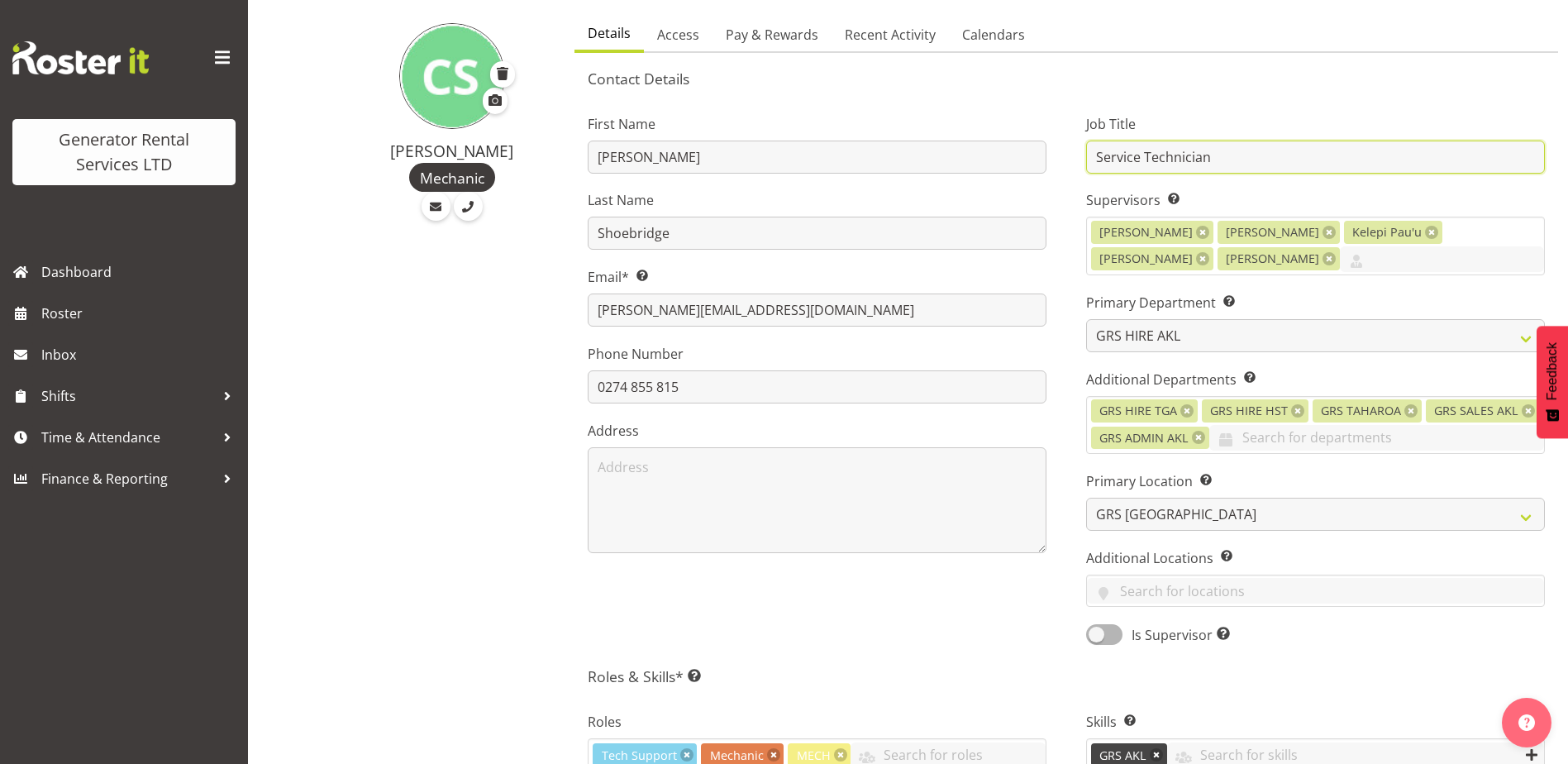
scroll to position [331, 0]
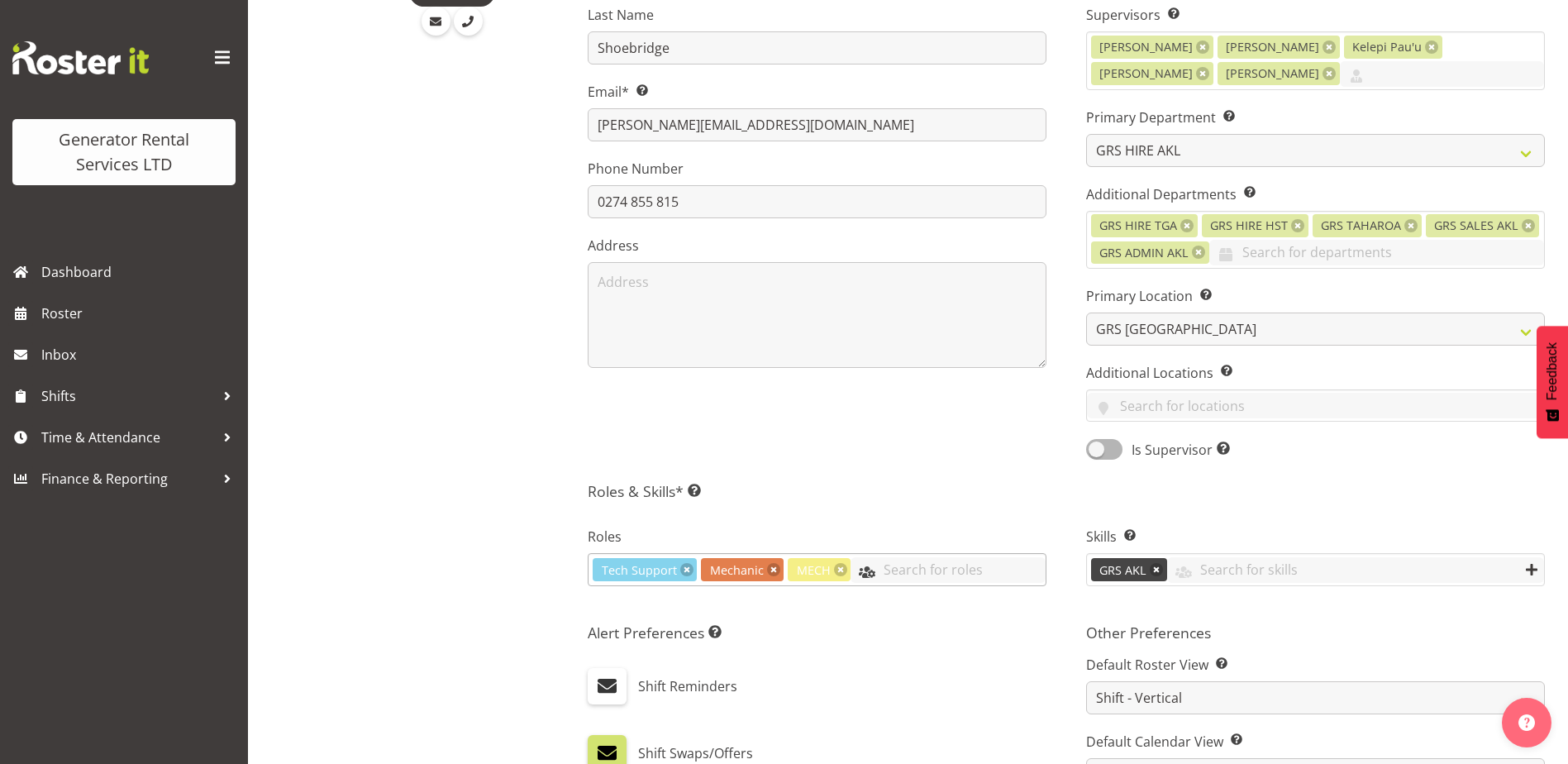
click at [913, 571] on input "text" at bounding box center [948, 570] width 195 height 26
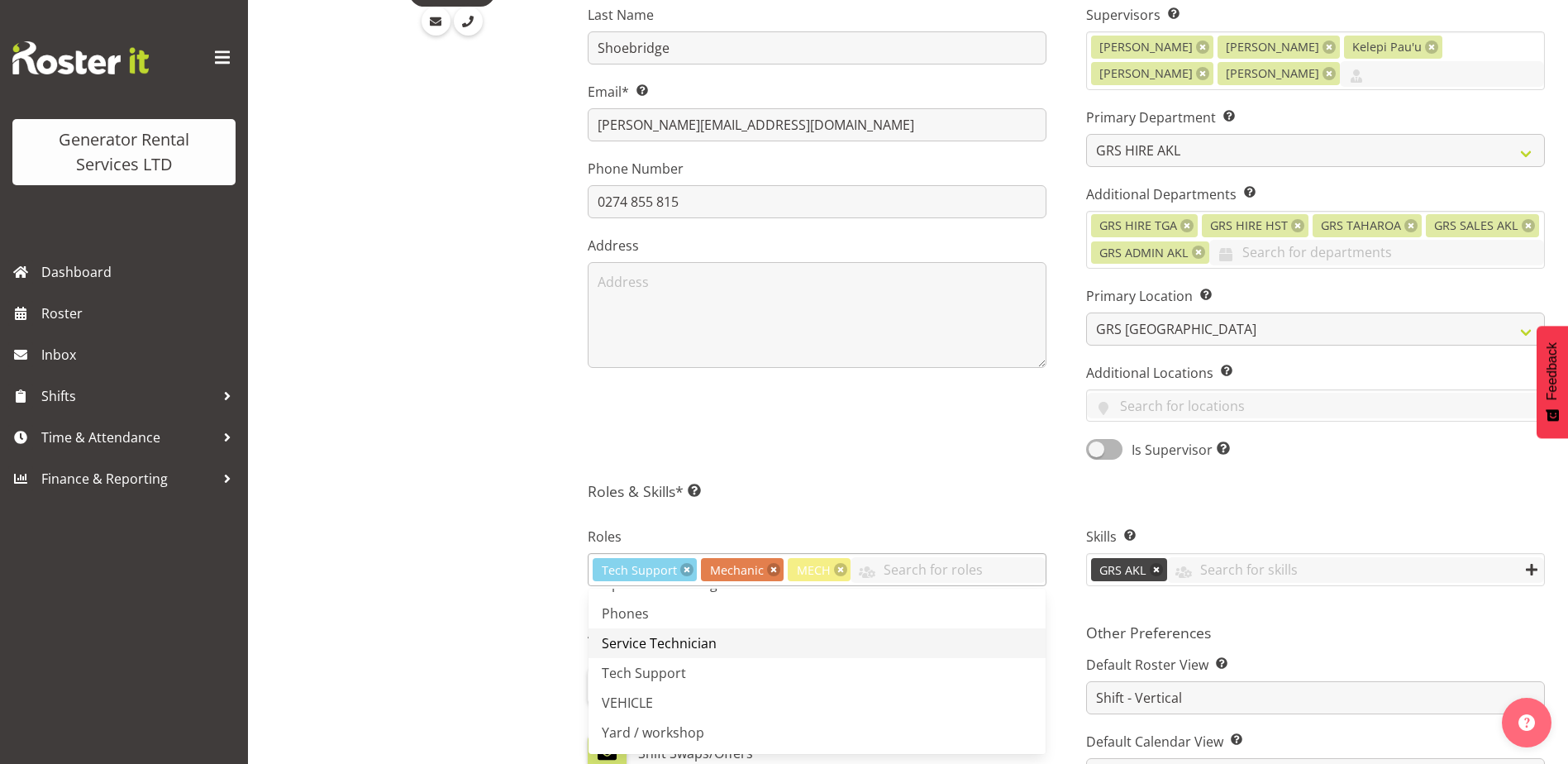
click at [841, 653] on link "Service Technician" at bounding box center [817, 643] width 457 height 29
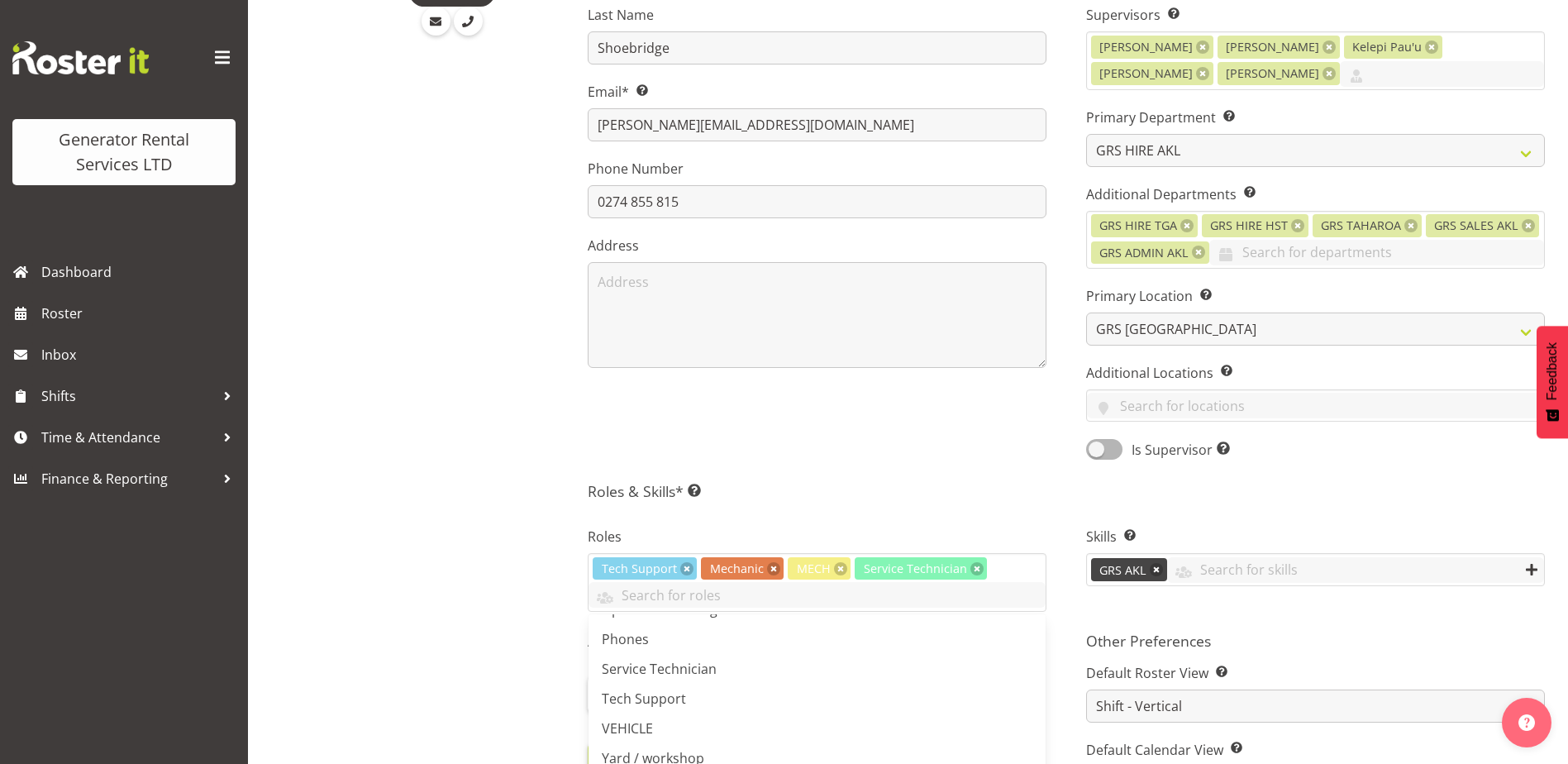
click at [331, 403] on div "Carl Shoebridge Mechanic" at bounding box center [439, 532] width 250 height 1422
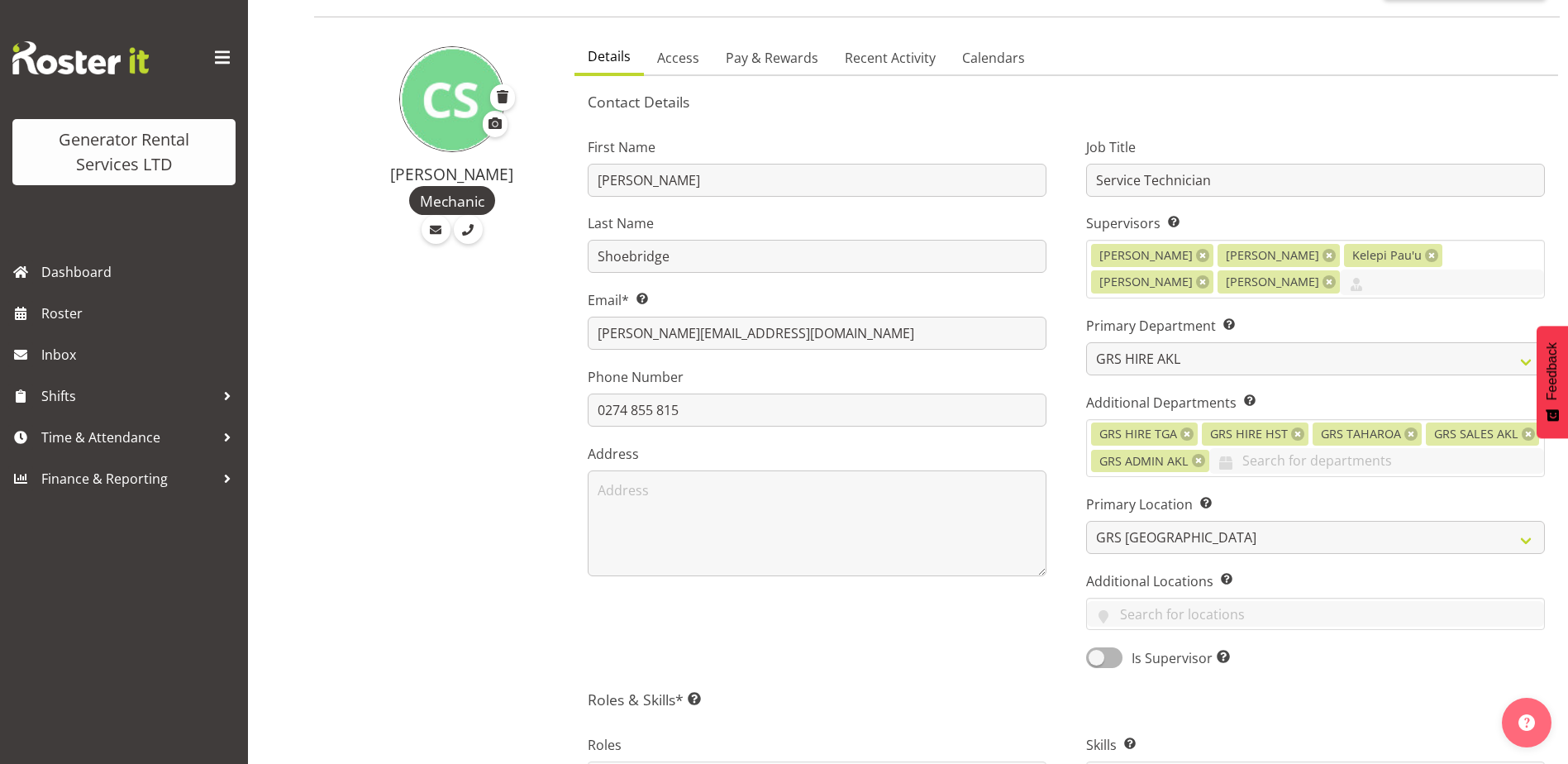
scroll to position [0, 0]
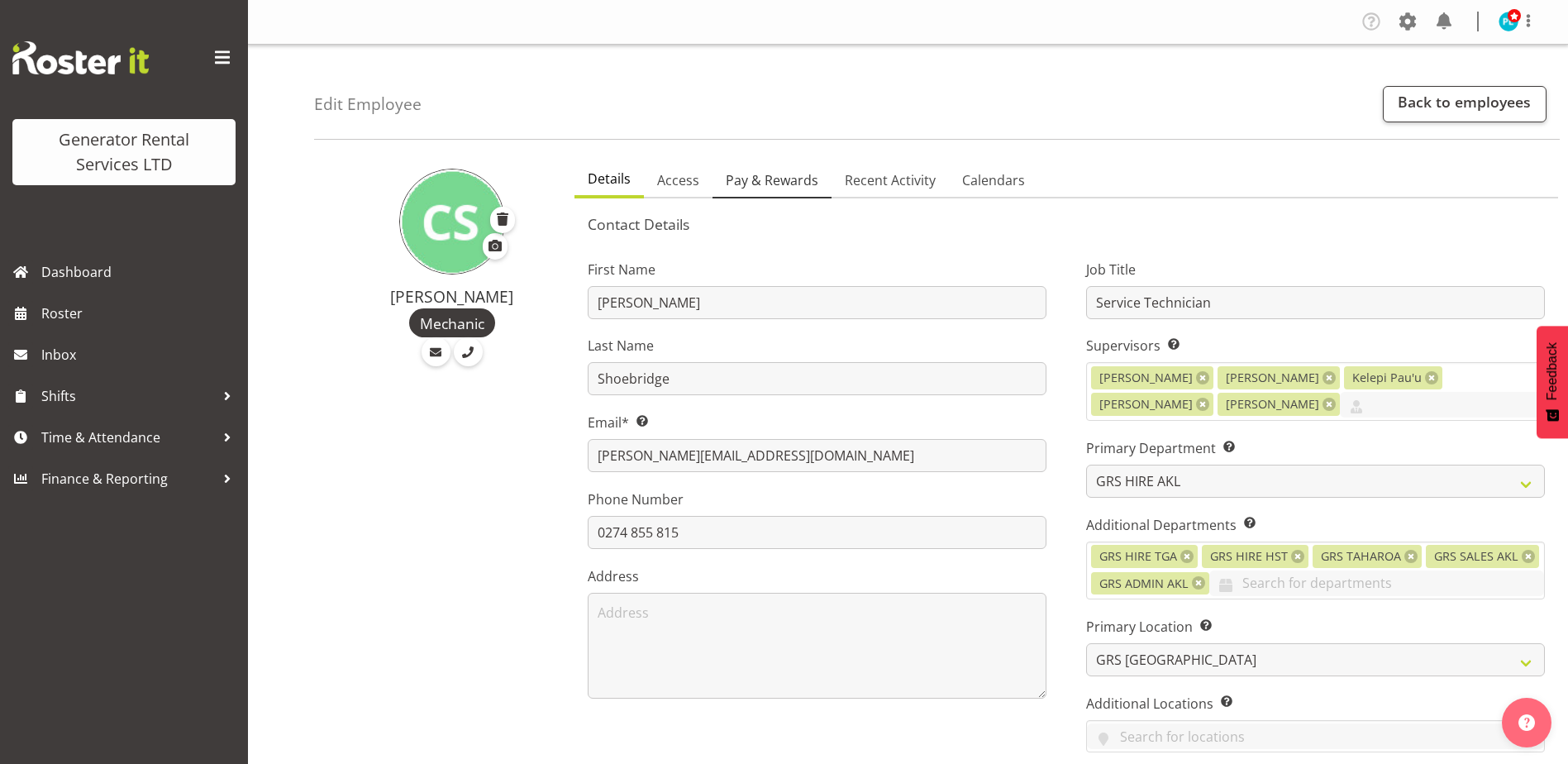
click at [801, 179] on span "Pay & Rewards" at bounding box center [772, 180] width 93 height 20
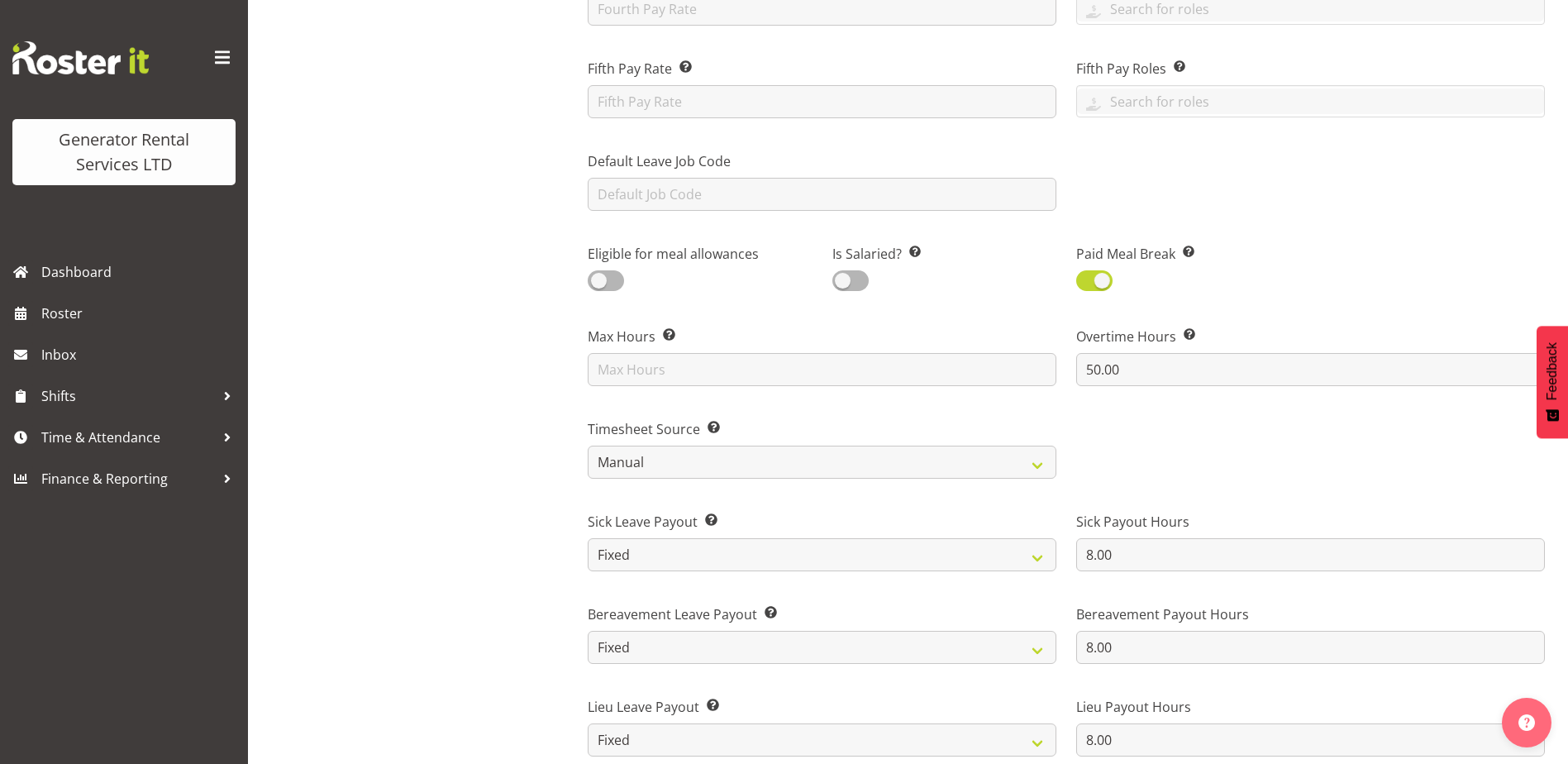
scroll to position [661, 0]
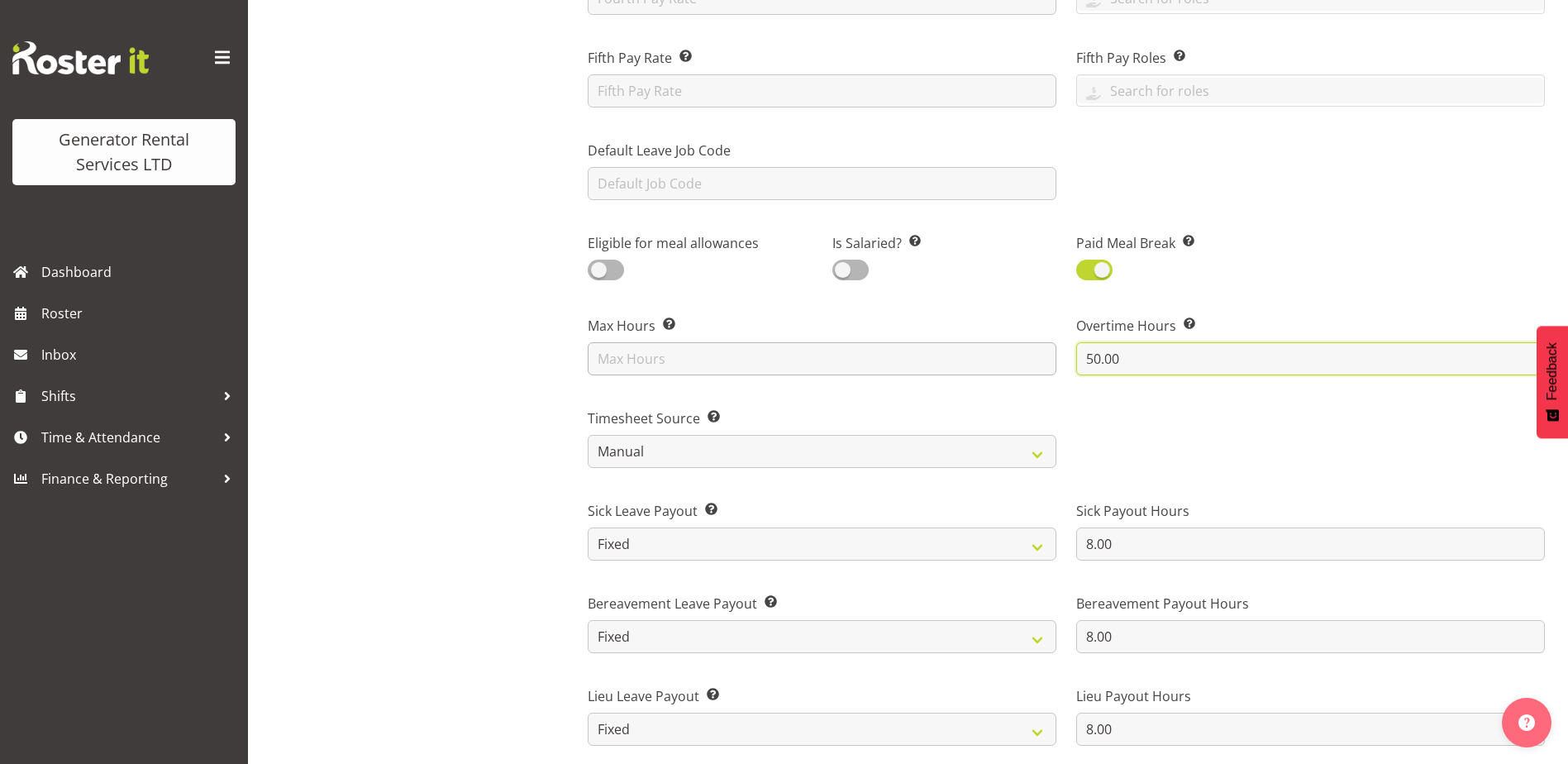
drag, startPoint x: 1265, startPoint y: 350, endPoint x: 907, endPoint y: 357, distance: 358.1
click at [907, 357] on div "Payroll ID This number should match the Payroll ID in your payroll system. 87 P…" at bounding box center [1066, 298] width 977 height 1471
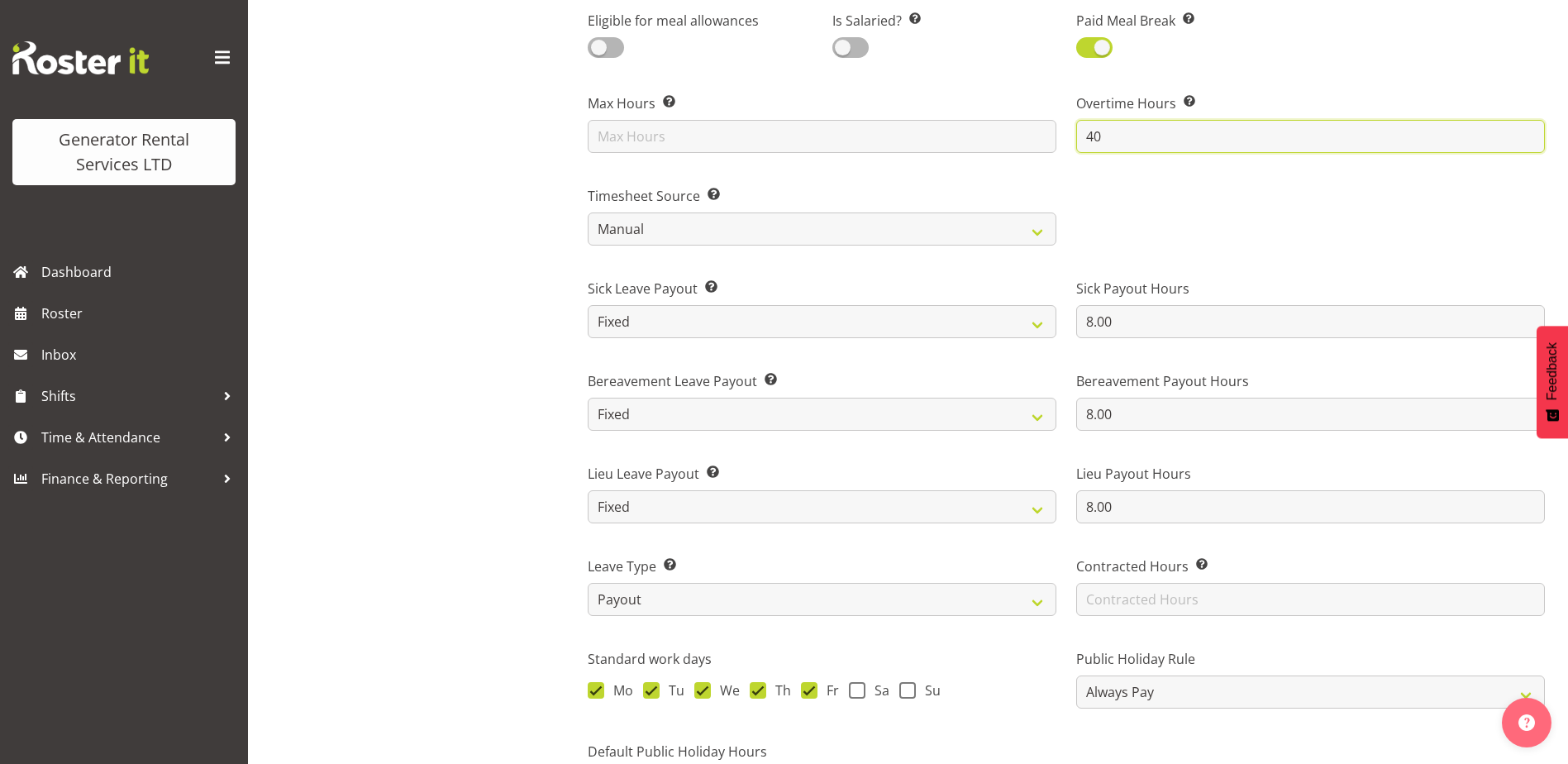
scroll to position [909, 0]
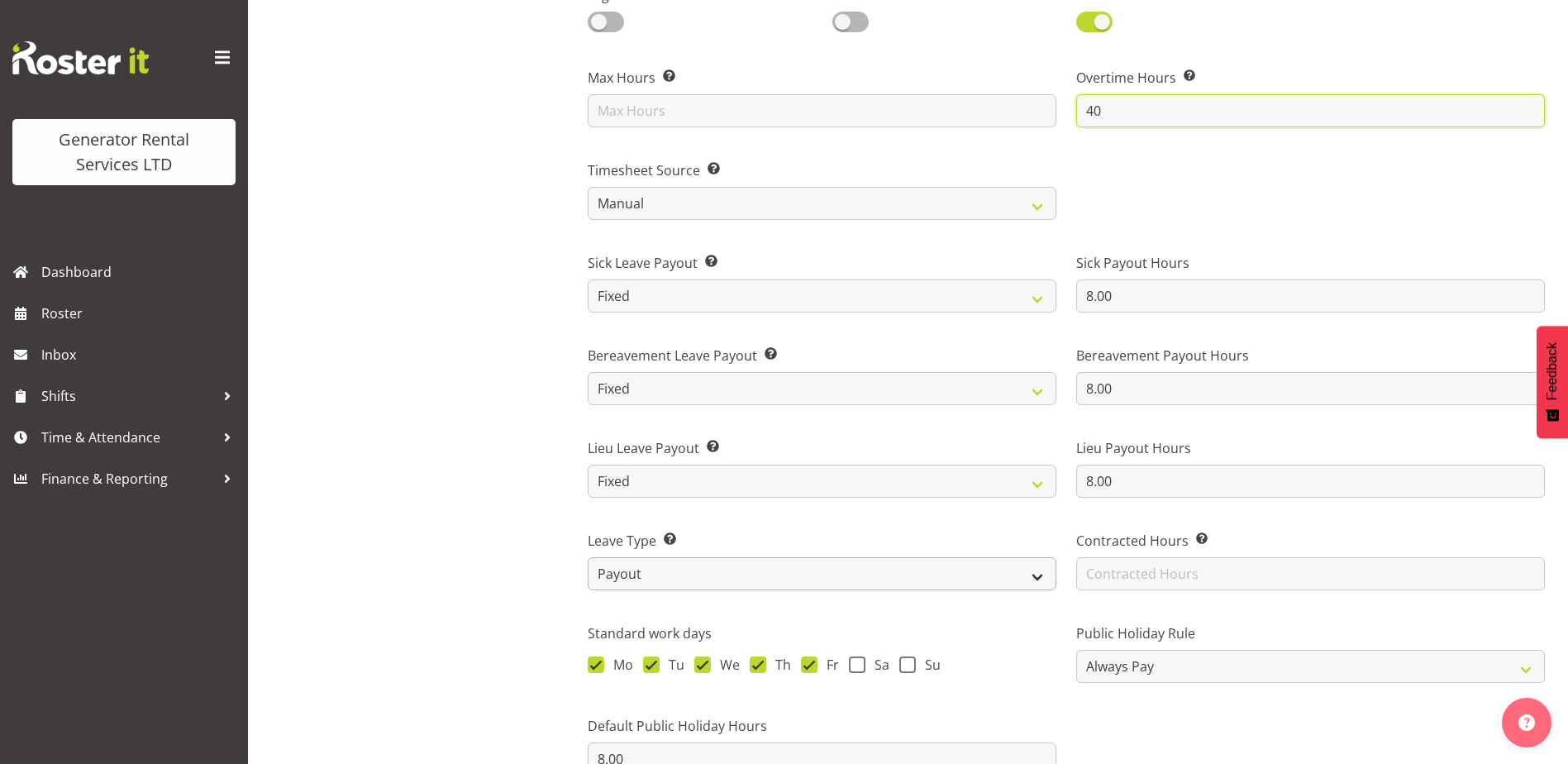
type input "40"
click at [811, 573] on select "Standard History Payout Roster Roster - Fixed" at bounding box center [822, 573] width 469 height 33
select select "standard"
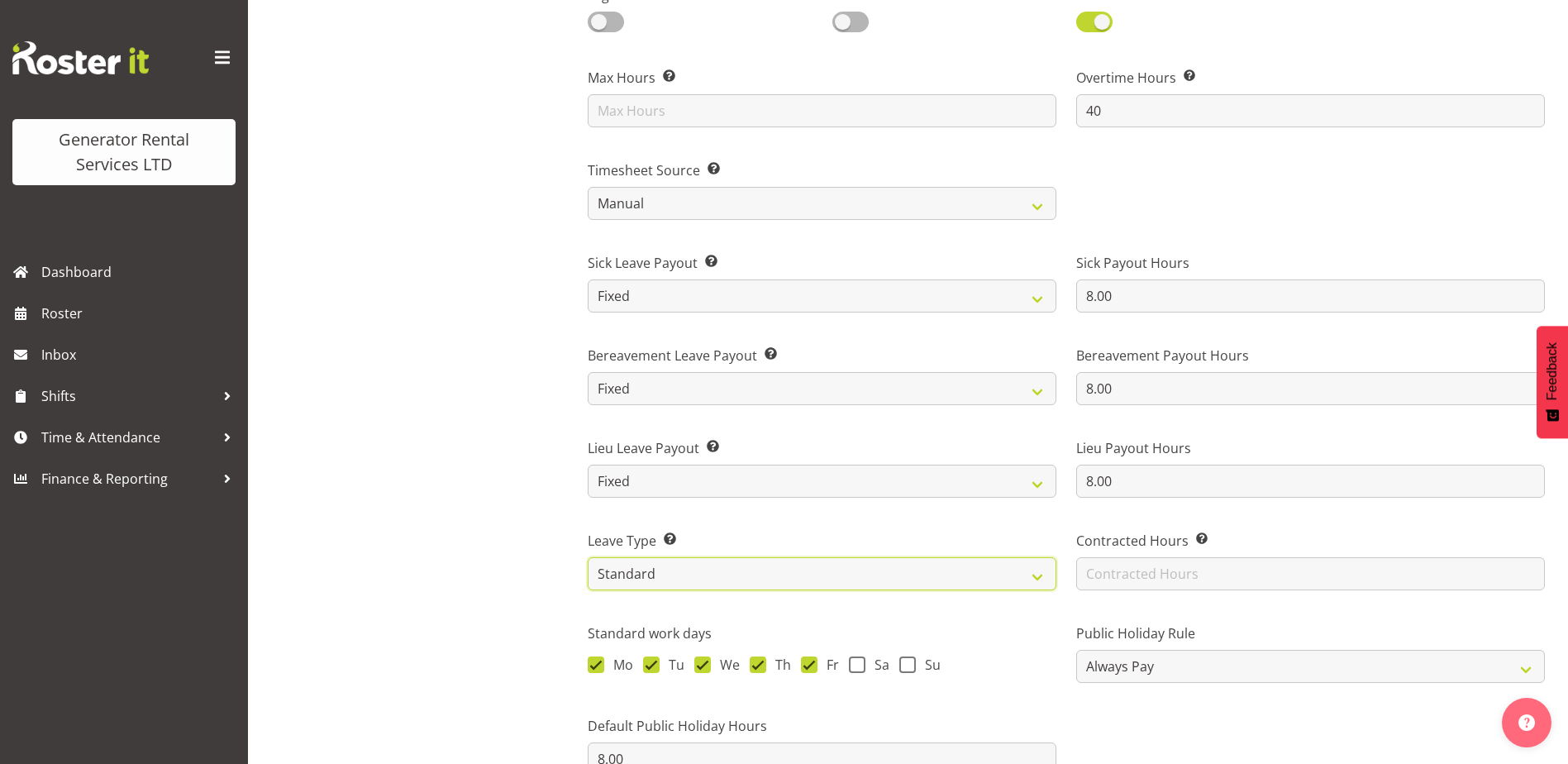
click at [587, 557] on select "Standard History Payout Roster Roster - Fixed" at bounding box center [822, 573] width 469 height 33
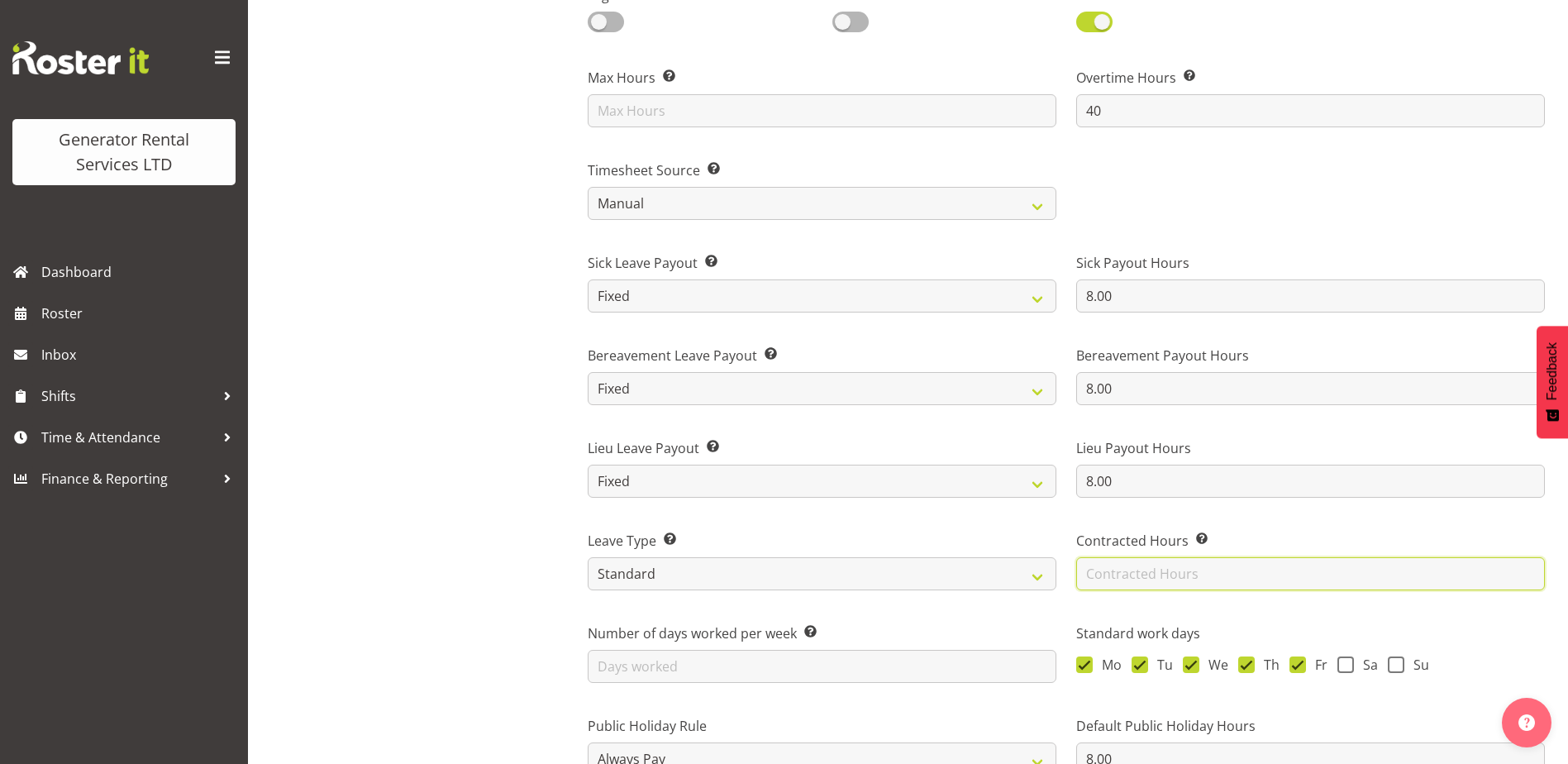
click at [1186, 573] on input "text" at bounding box center [1310, 573] width 469 height 33
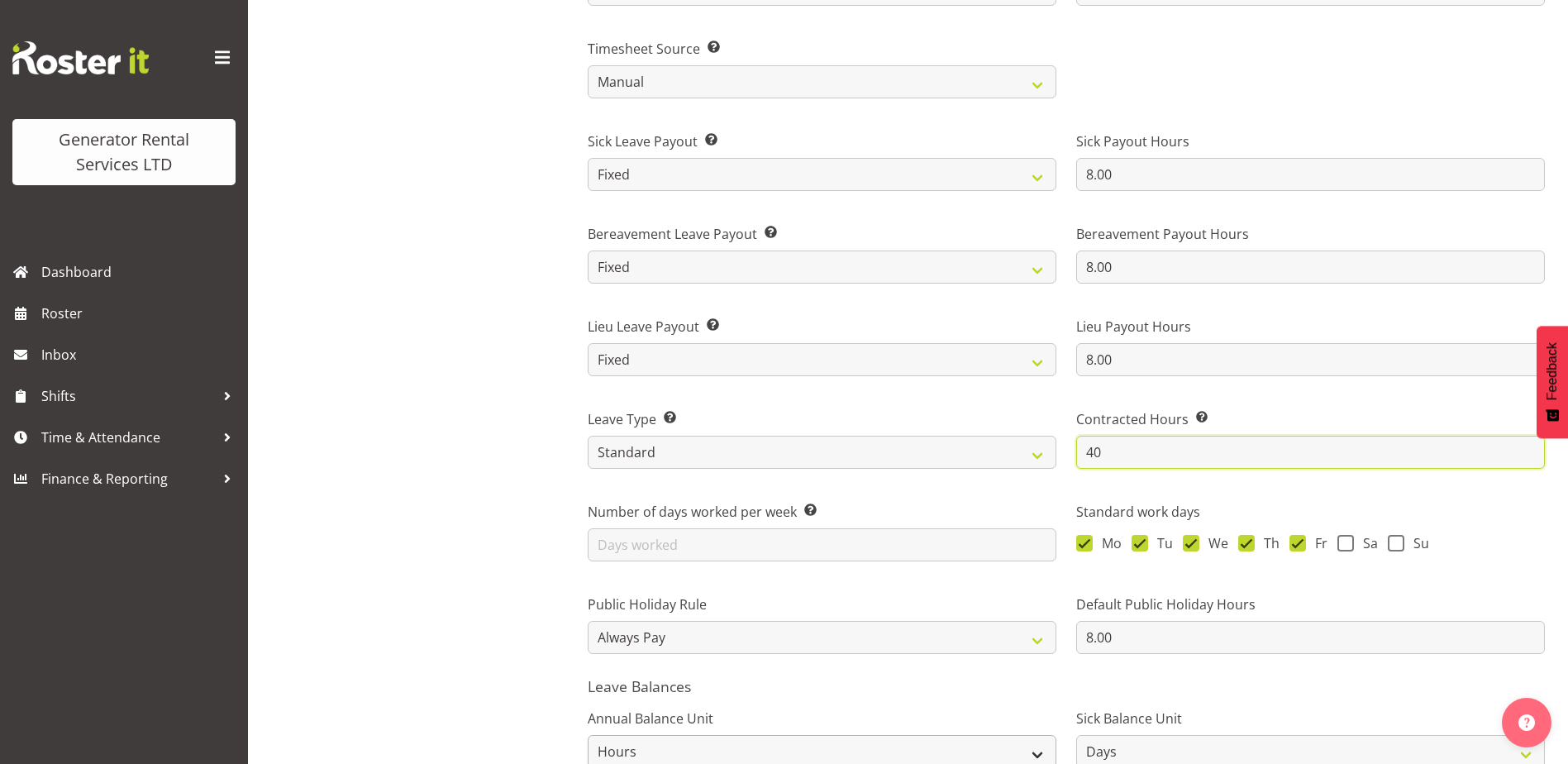
scroll to position [1240, 0]
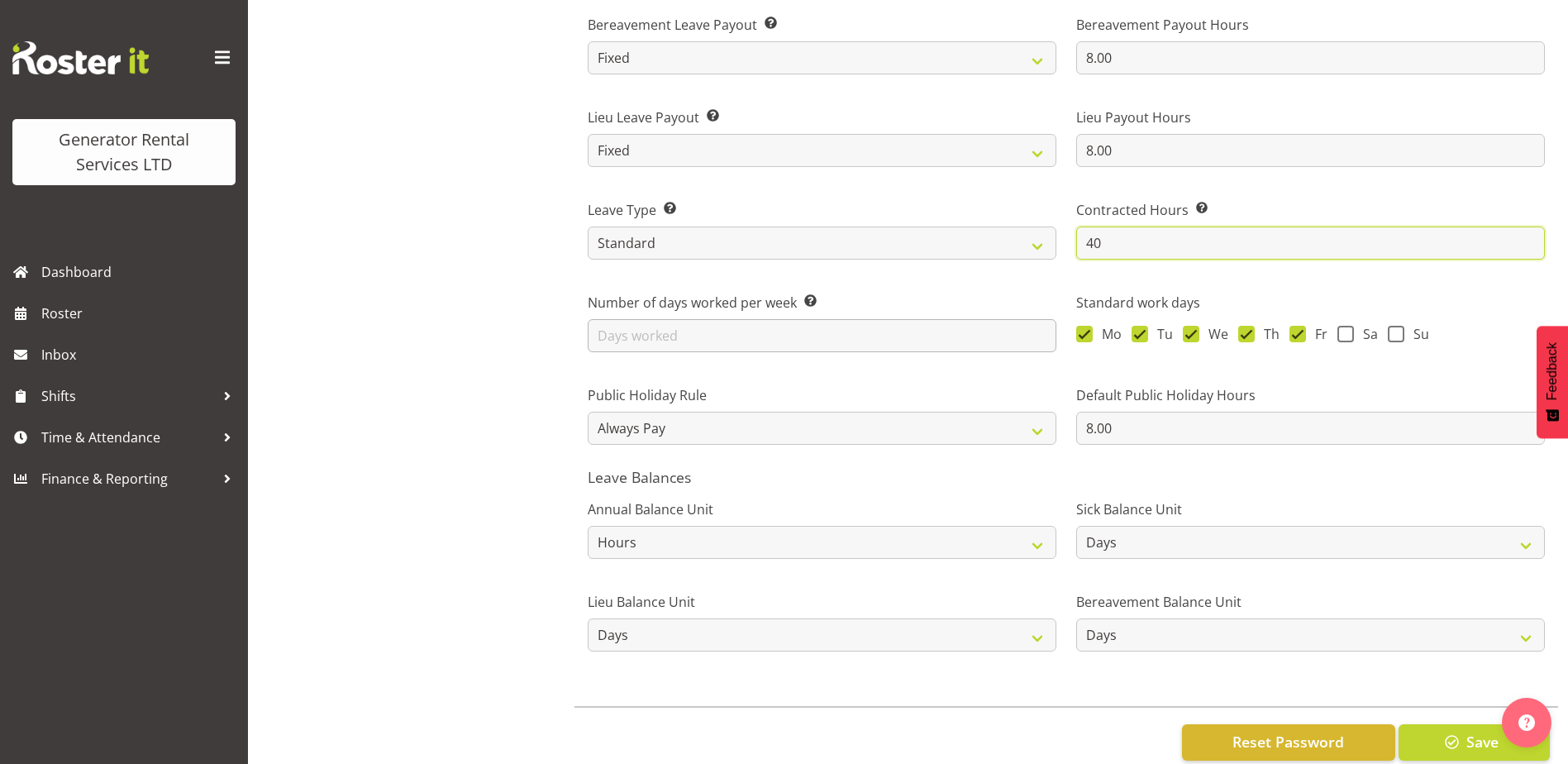
type input "40"
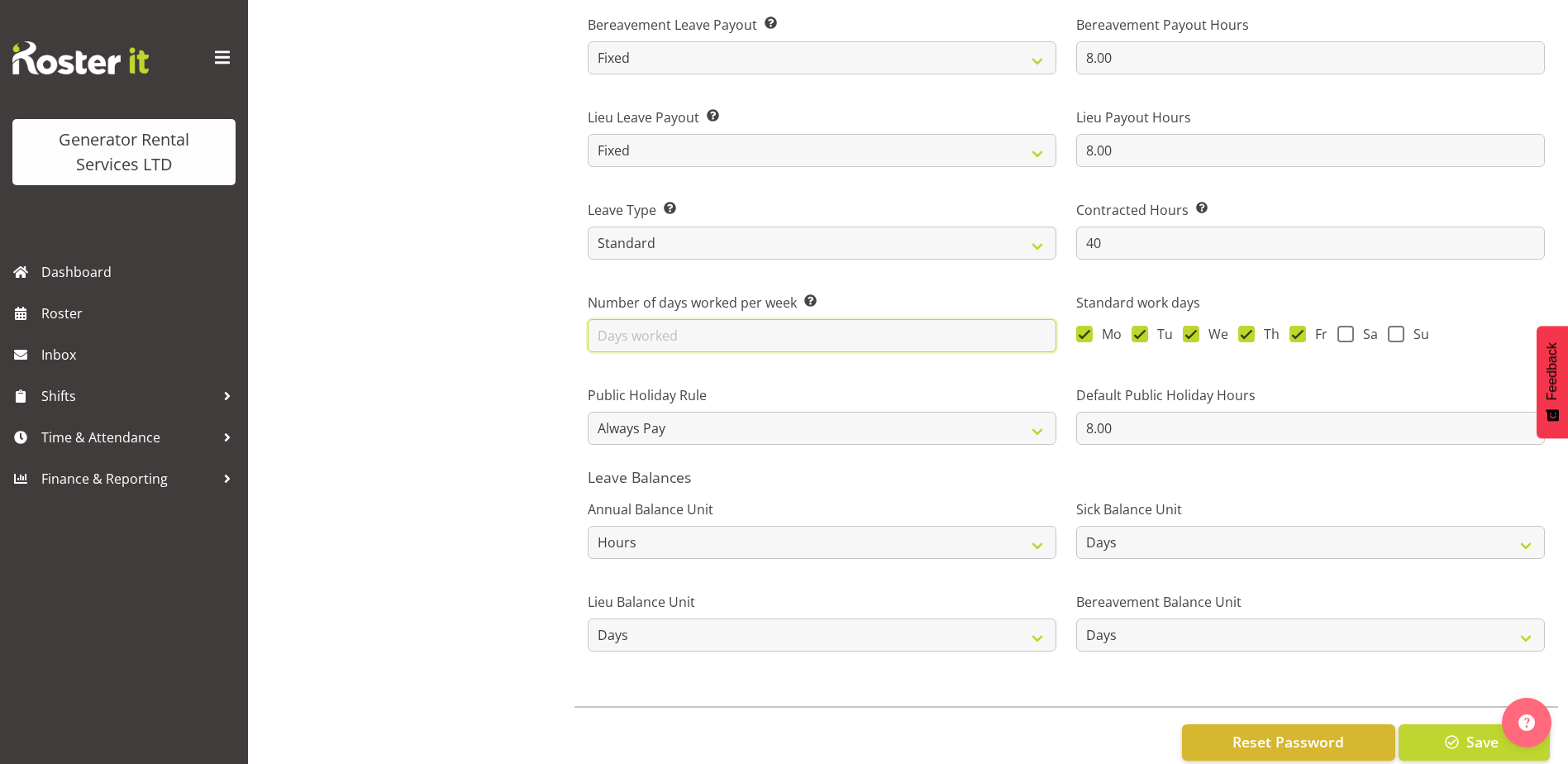
click at [868, 329] on input "text" at bounding box center [822, 335] width 469 height 33
type input "5"
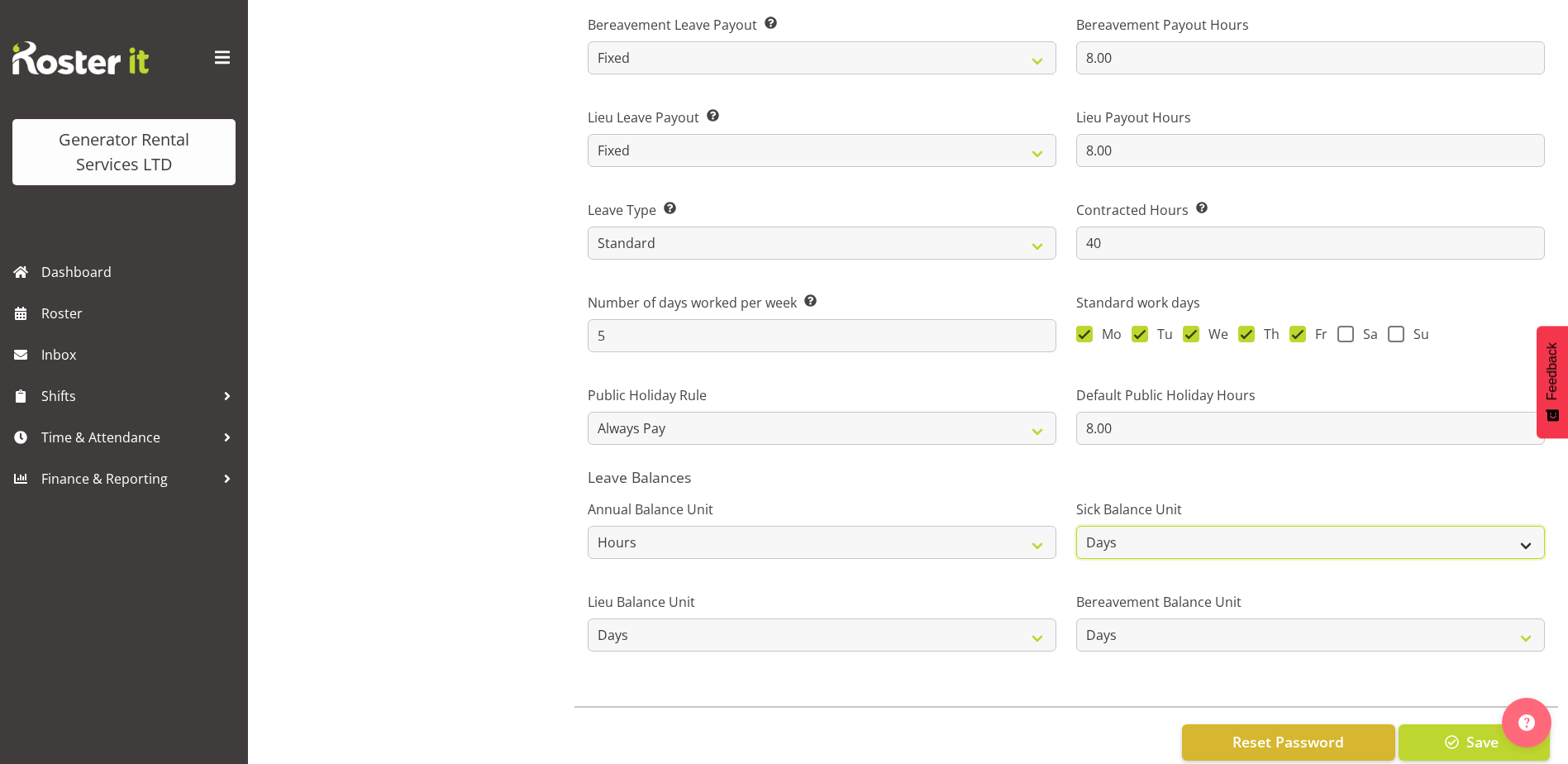
click at [1155, 555] on select "Hours Days" at bounding box center [1310, 542] width 469 height 33
select select "hour"
click at [1076, 526] on select "Hours Days" at bounding box center [1310, 542] width 469 height 33
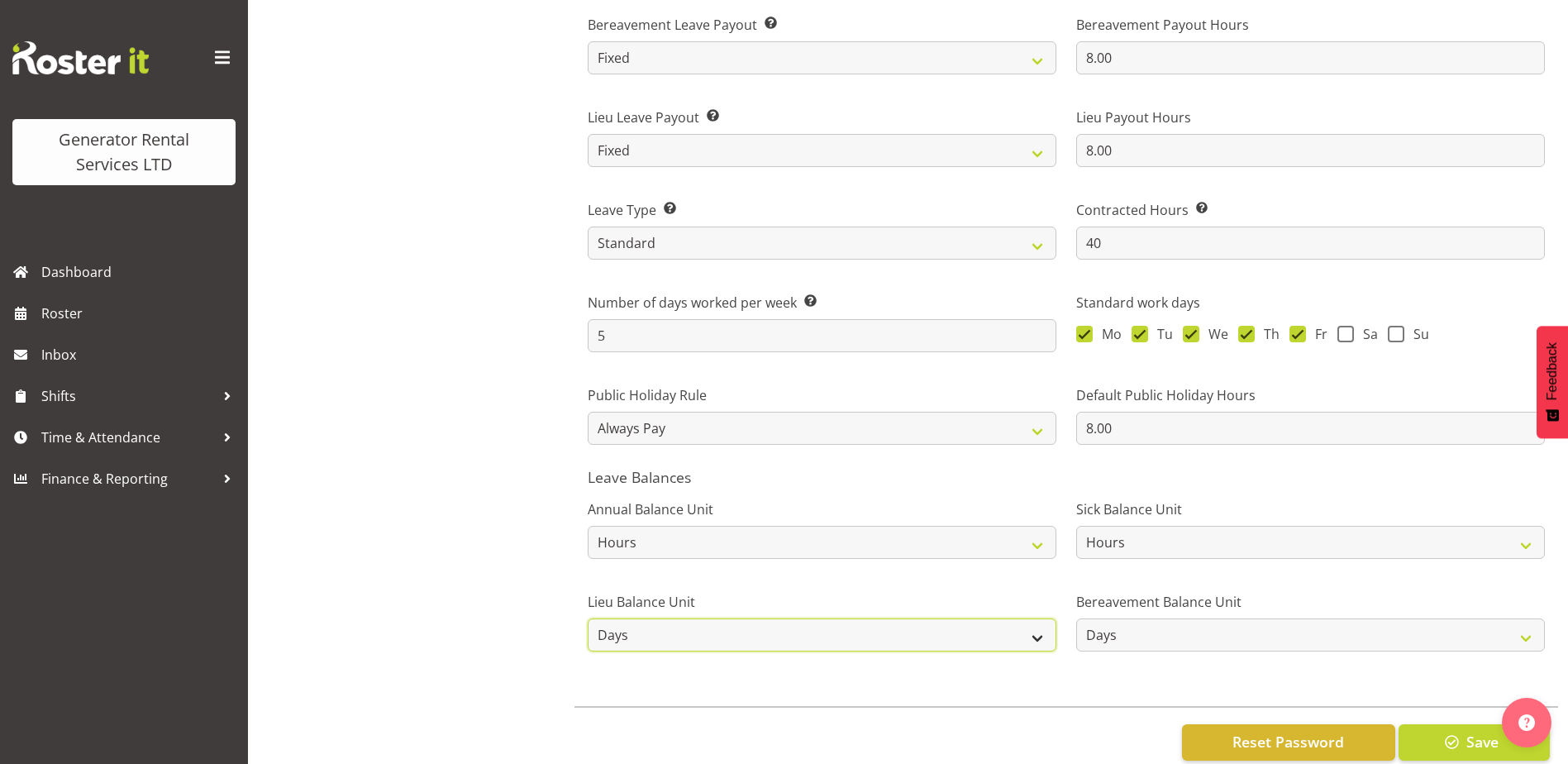
click at [842, 636] on select "Hours Days" at bounding box center [822, 635] width 469 height 33
select select "hour"
click at [587, 619] on select "Hours Days" at bounding box center [822, 635] width 469 height 33
click at [1447, 745] on span "button" at bounding box center [1452, 742] width 21 height 21
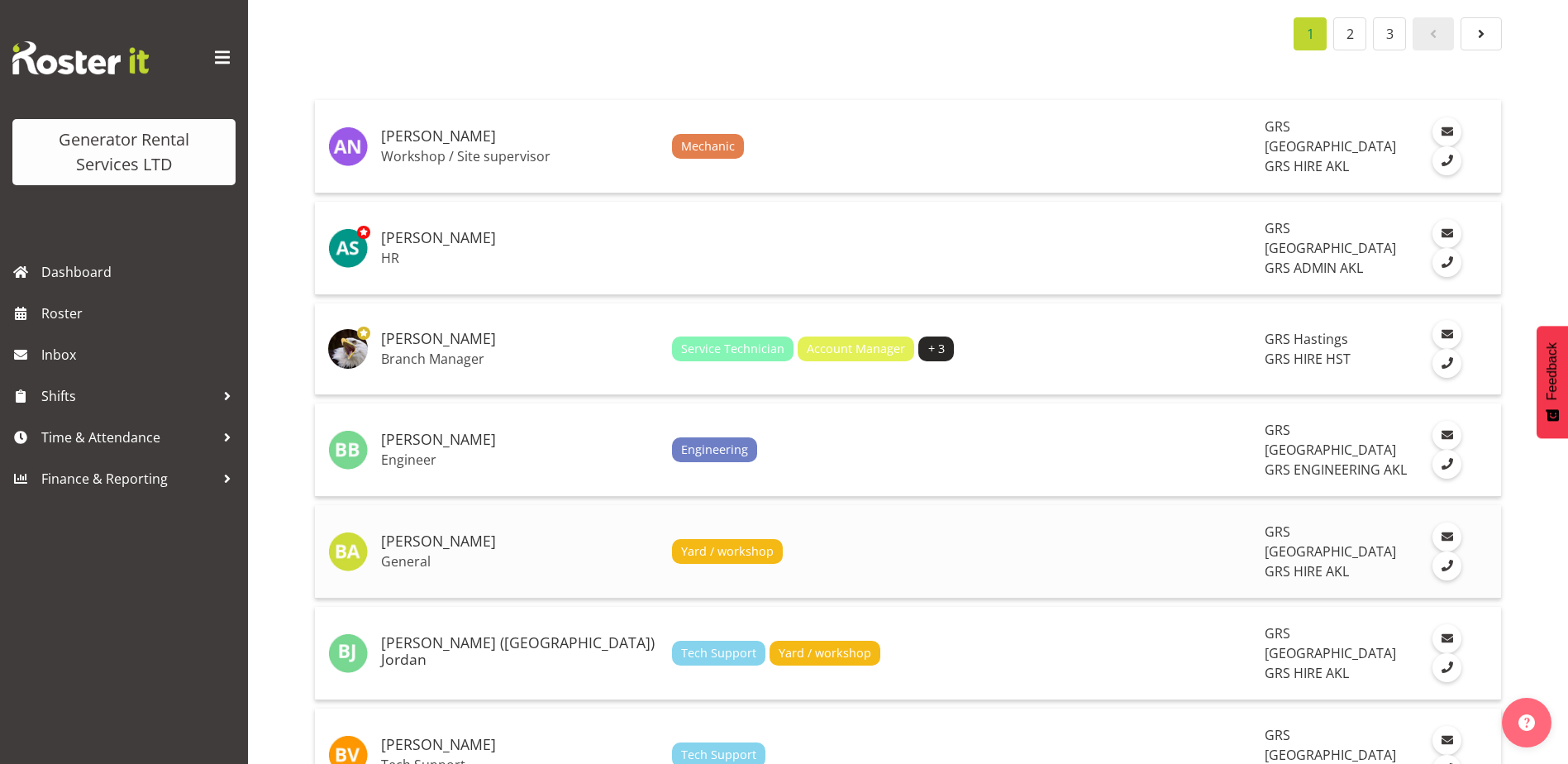
scroll to position [165, 0]
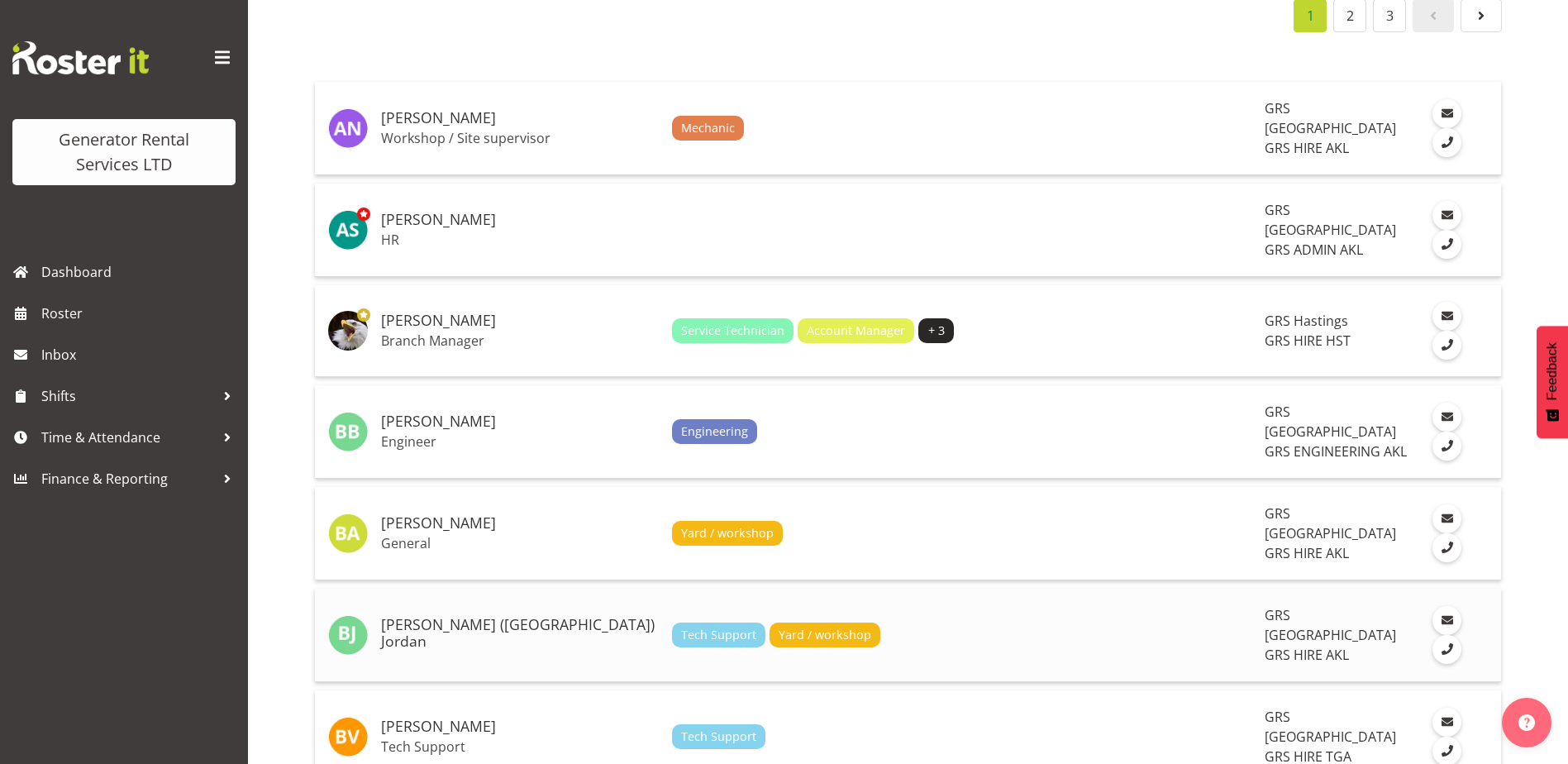
click at [458, 617] on h5 "[PERSON_NAME] ([GEOGRAPHIC_DATA]) Jordan" at bounding box center [520, 633] width 278 height 33
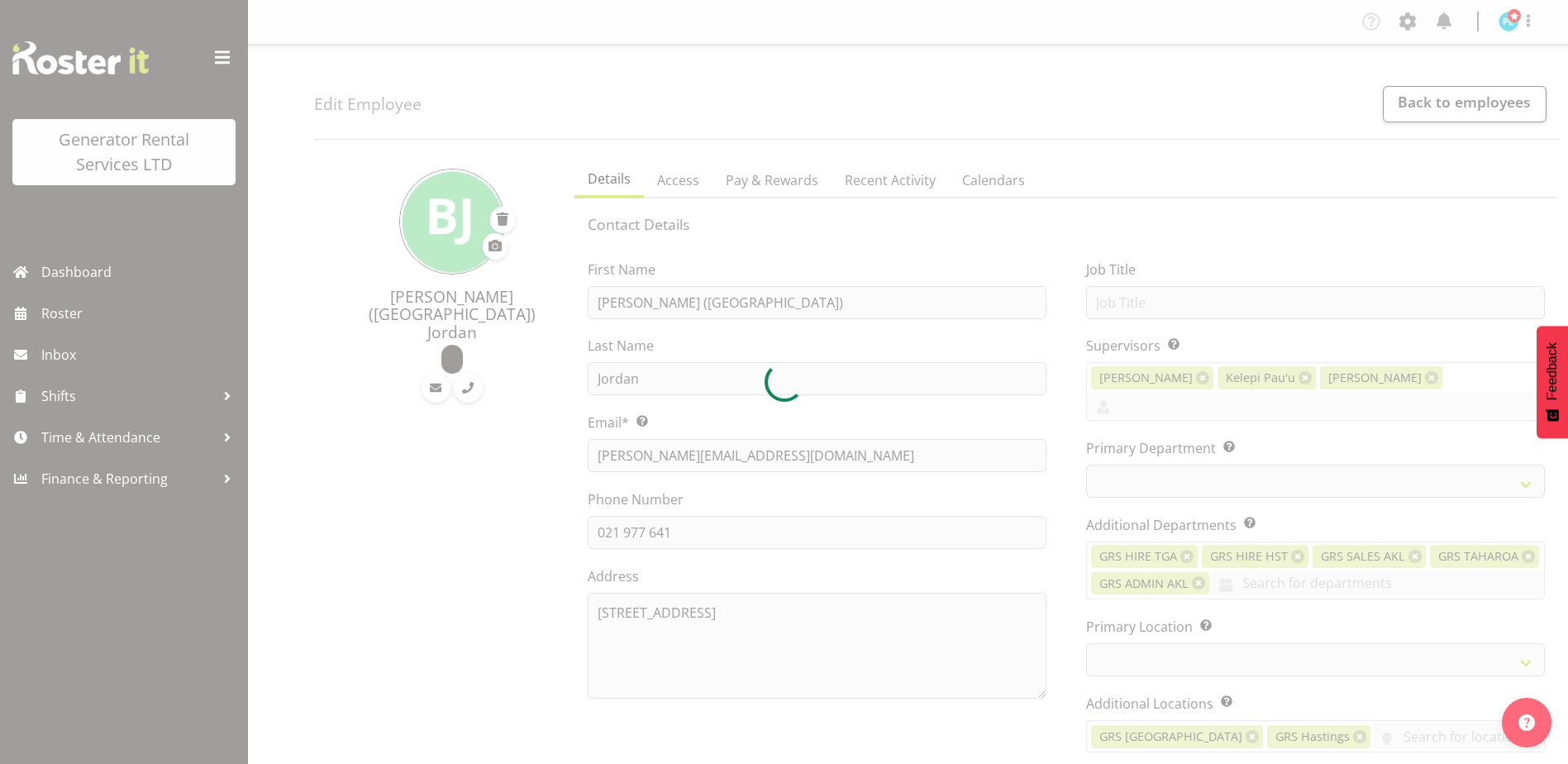
select select "shift"
select select "TimelineWeek"
select select
select select "20"
select select
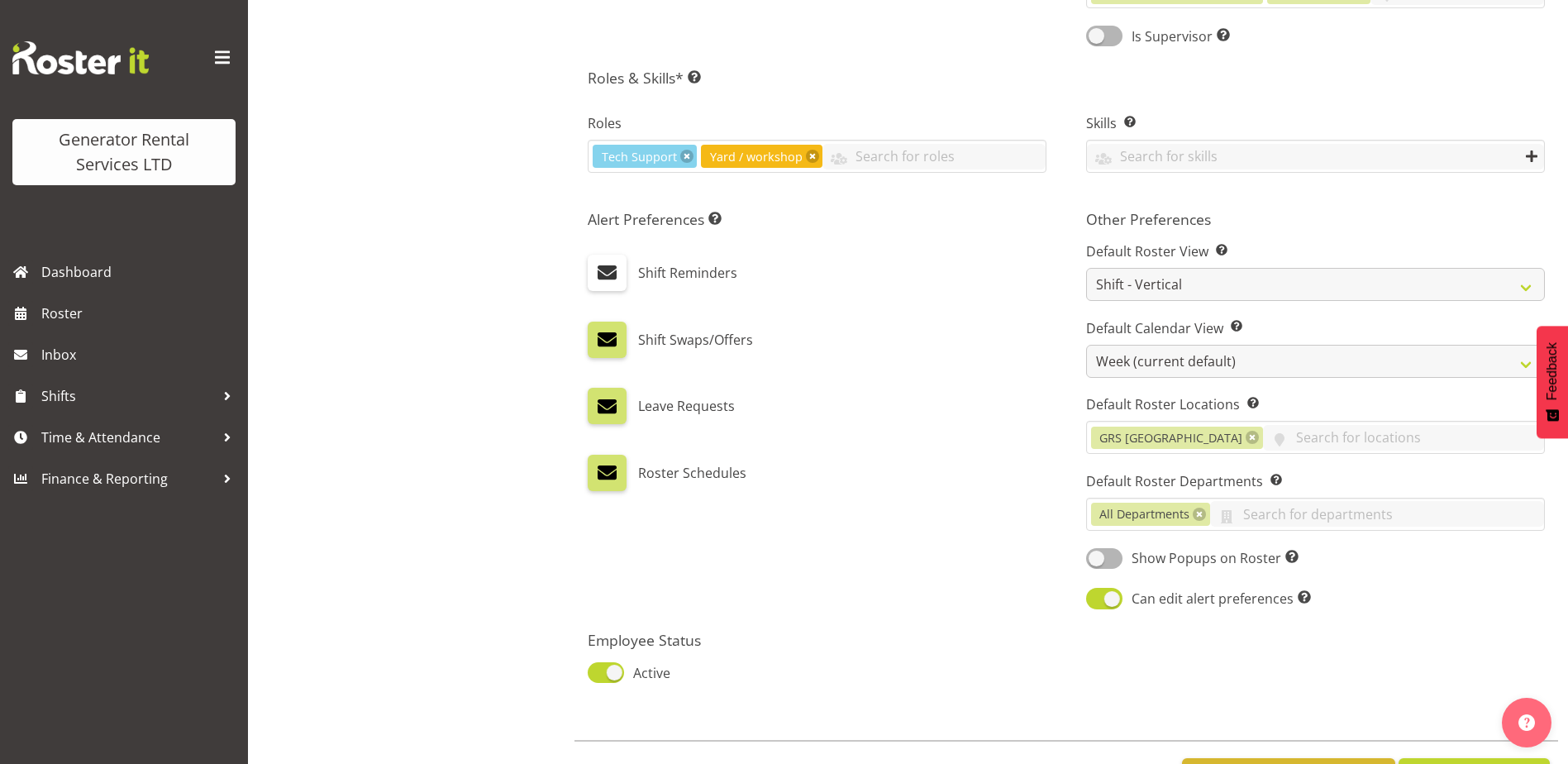
scroll to position [789, 0]
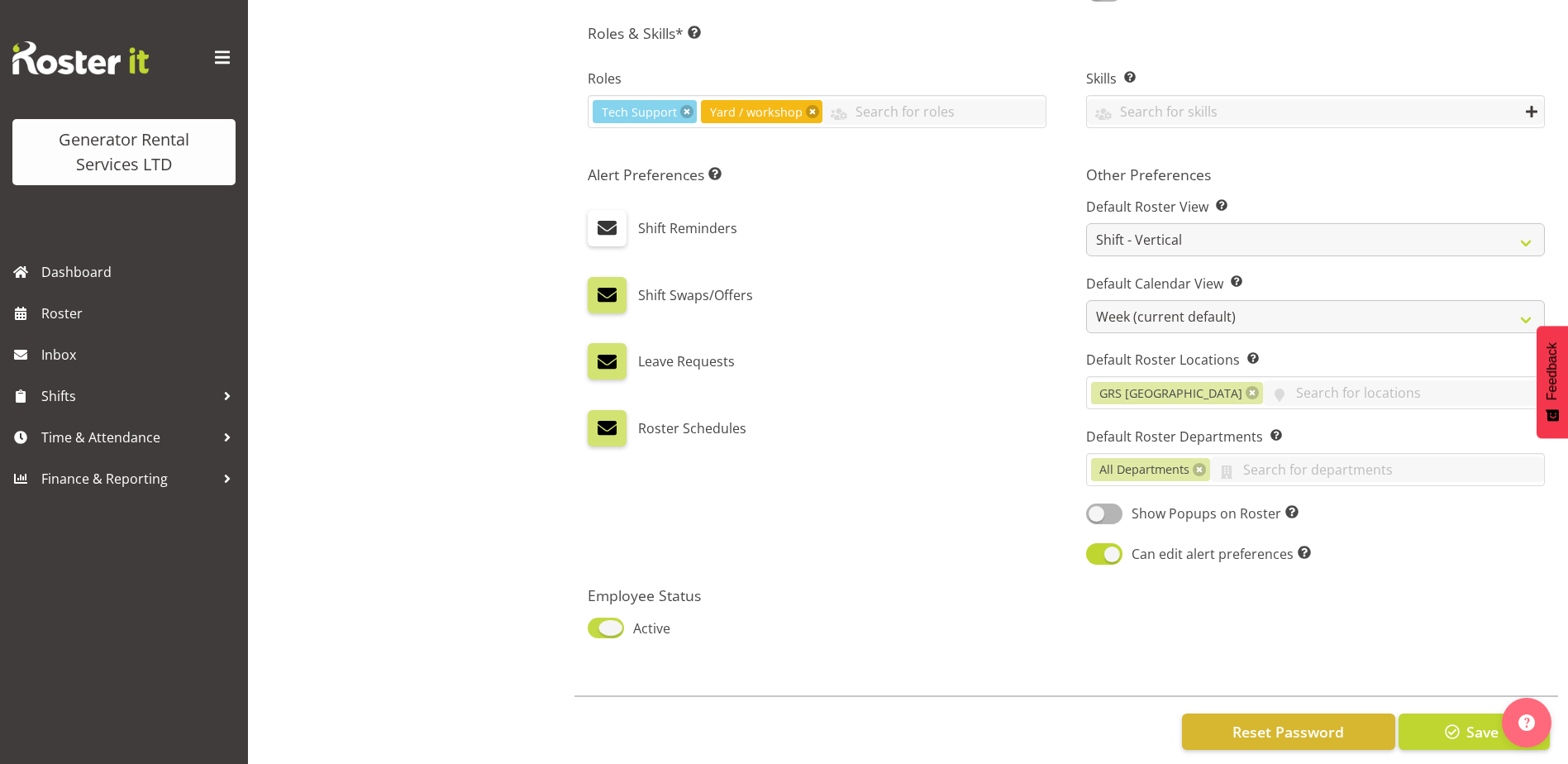
click at [596, 618] on span at bounding box center [605, 628] width 37 height 21
click at [596, 622] on input "Active" at bounding box center [593, 628] width 11 height 11
checkbox input "false"
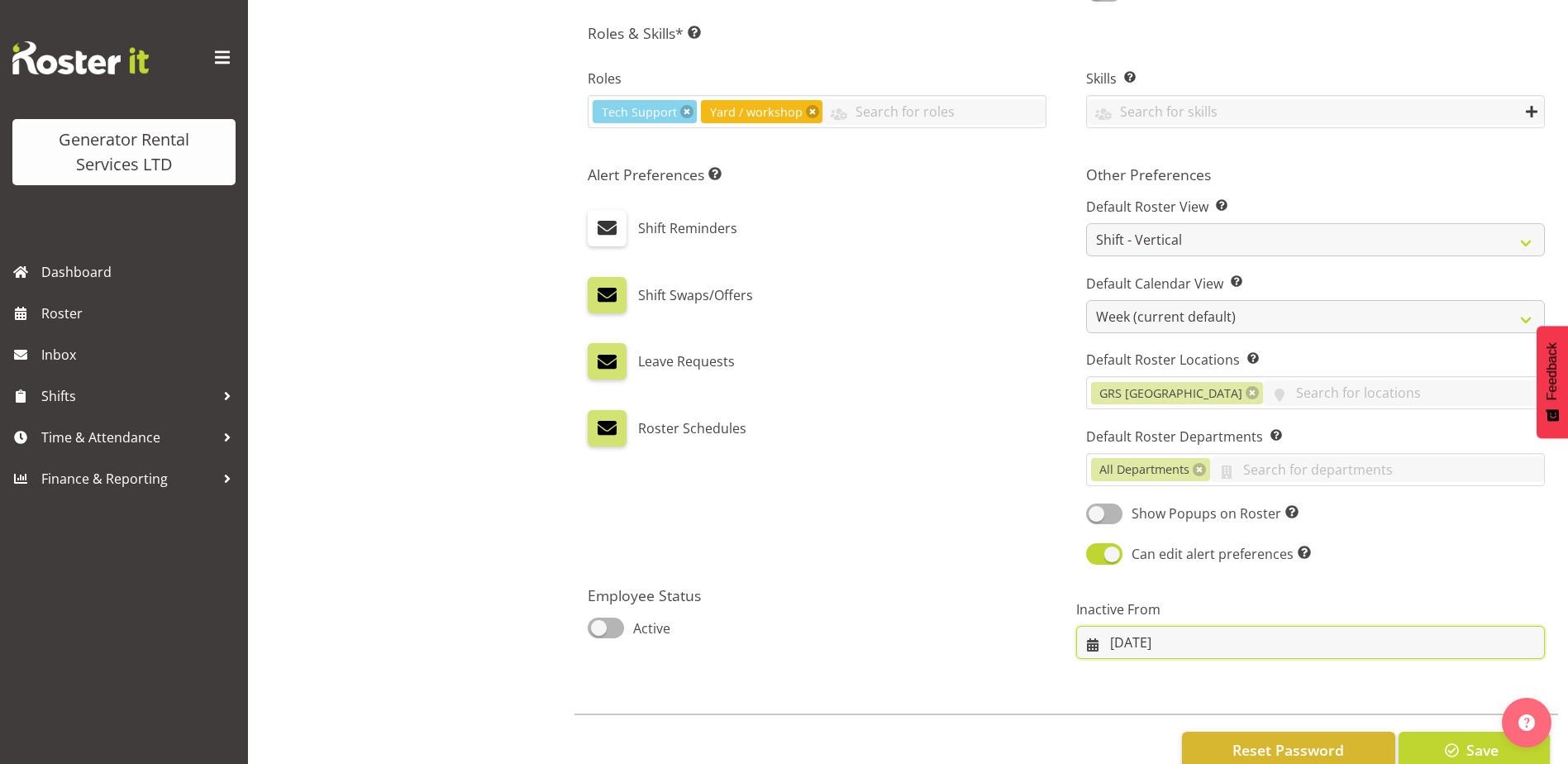
click at [1097, 626] on input "[DATE]" at bounding box center [1310, 642] width 469 height 33
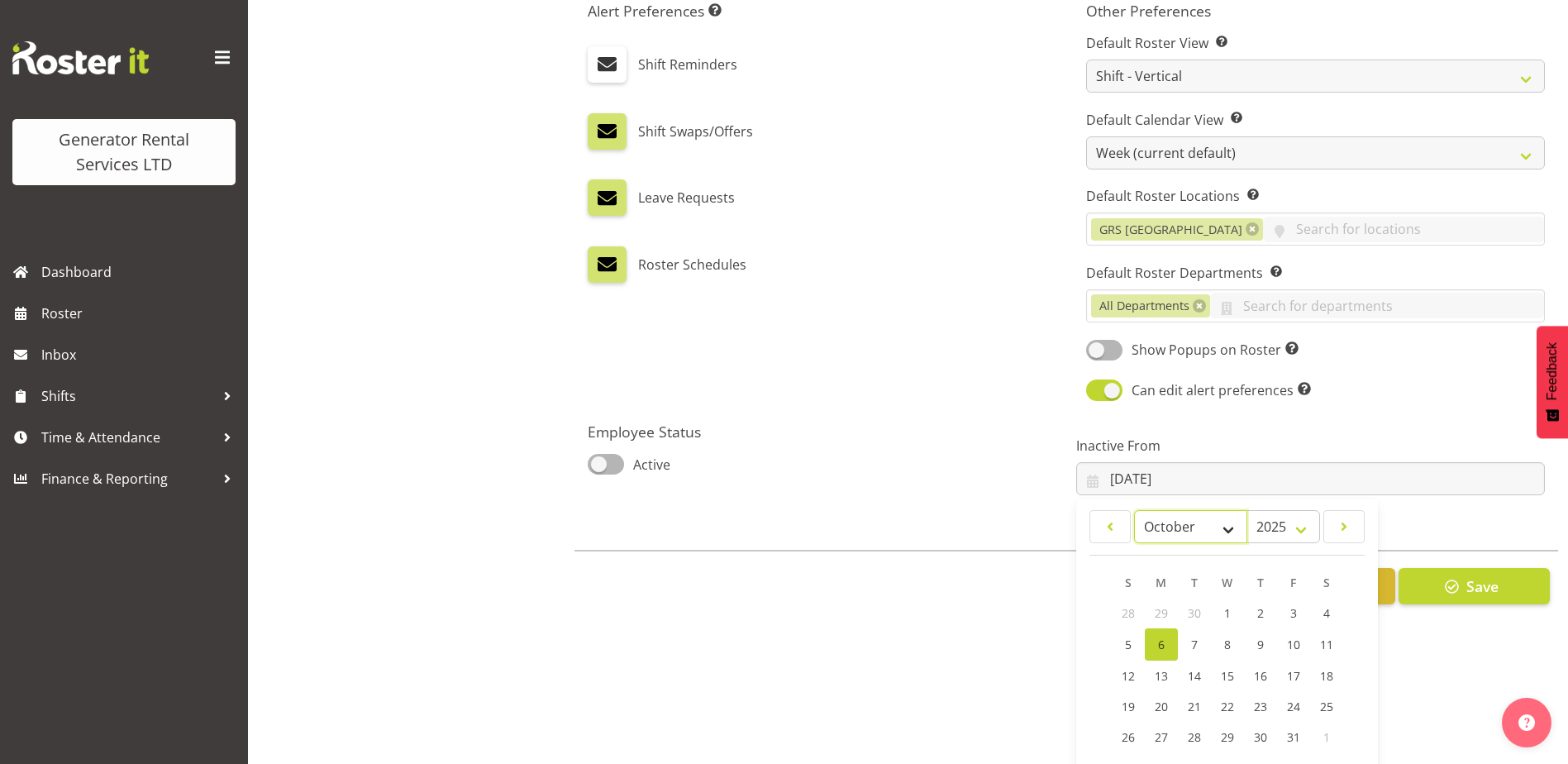
click at [1212, 510] on select "January February March April May June July August September October November De…" at bounding box center [1190, 526] width 113 height 33
select select "8"
click at [1134, 510] on select "January February March April May June July August September October November De…" at bounding box center [1190, 526] width 113 height 33
click at [1293, 659] on link "19" at bounding box center [1293, 674] width 33 height 30
type input "19/09/2025"
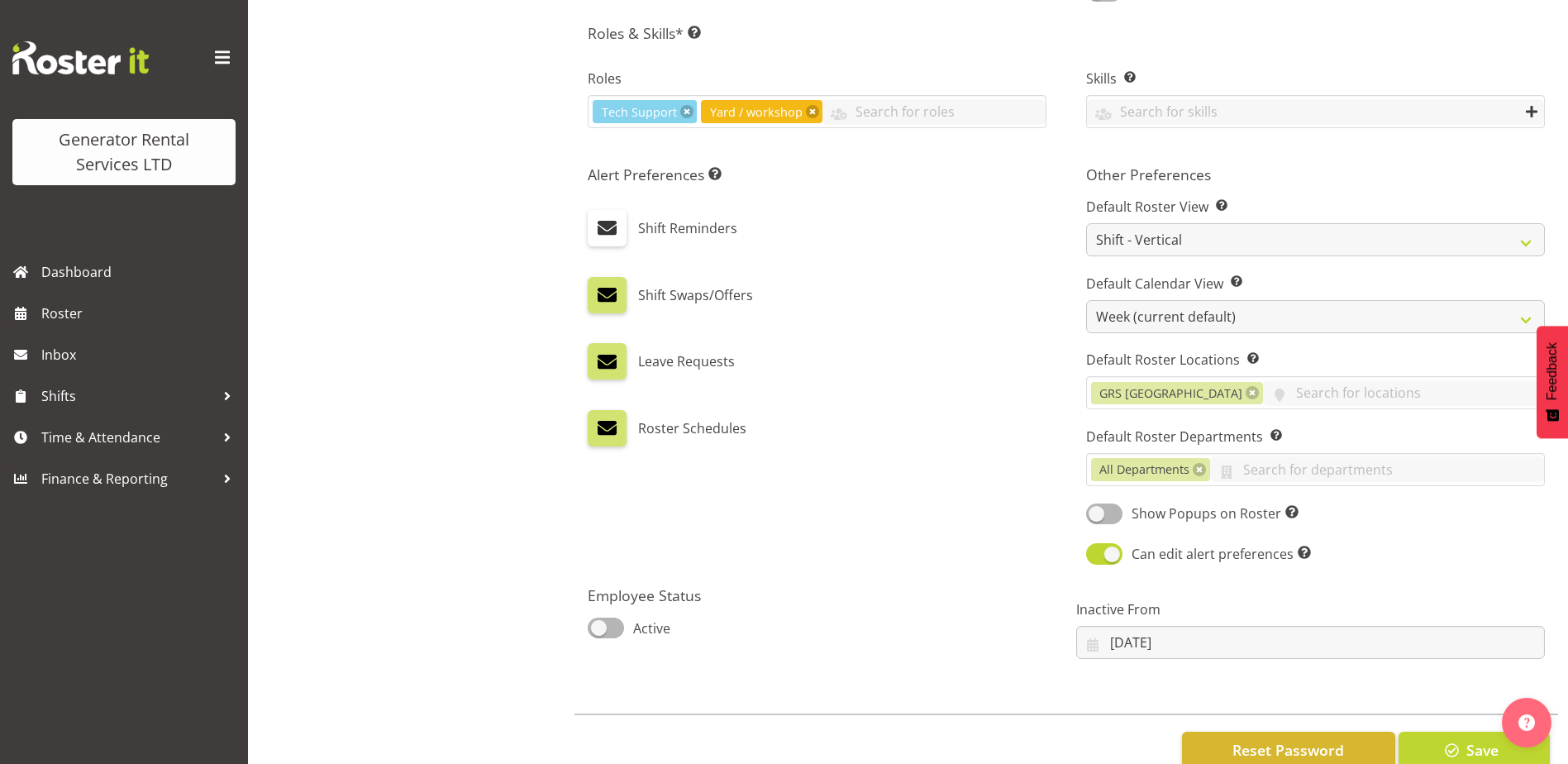
scroll to position [807, 0]
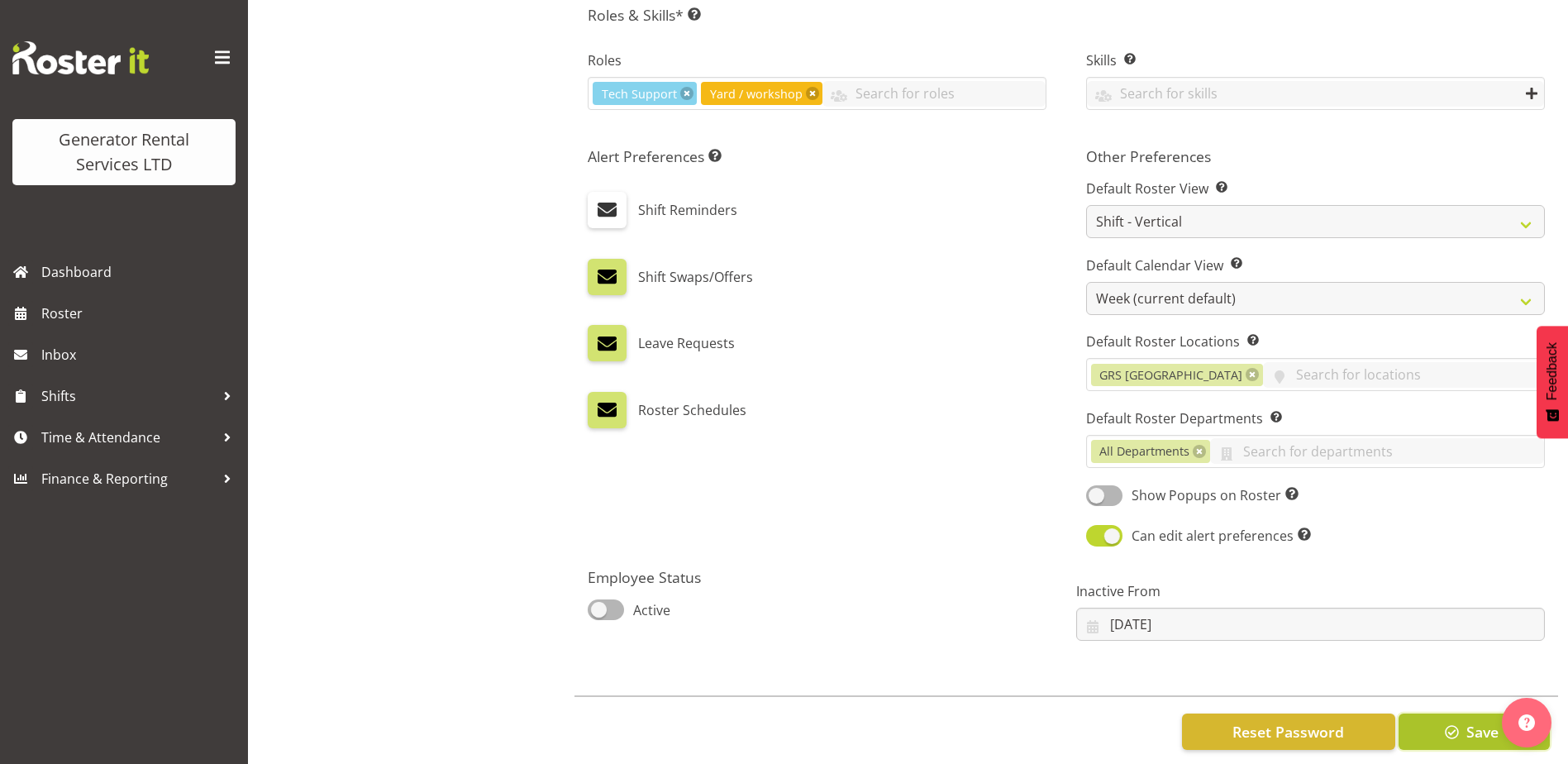
click at [1447, 721] on span "button" at bounding box center [1452, 732] width 21 height 21
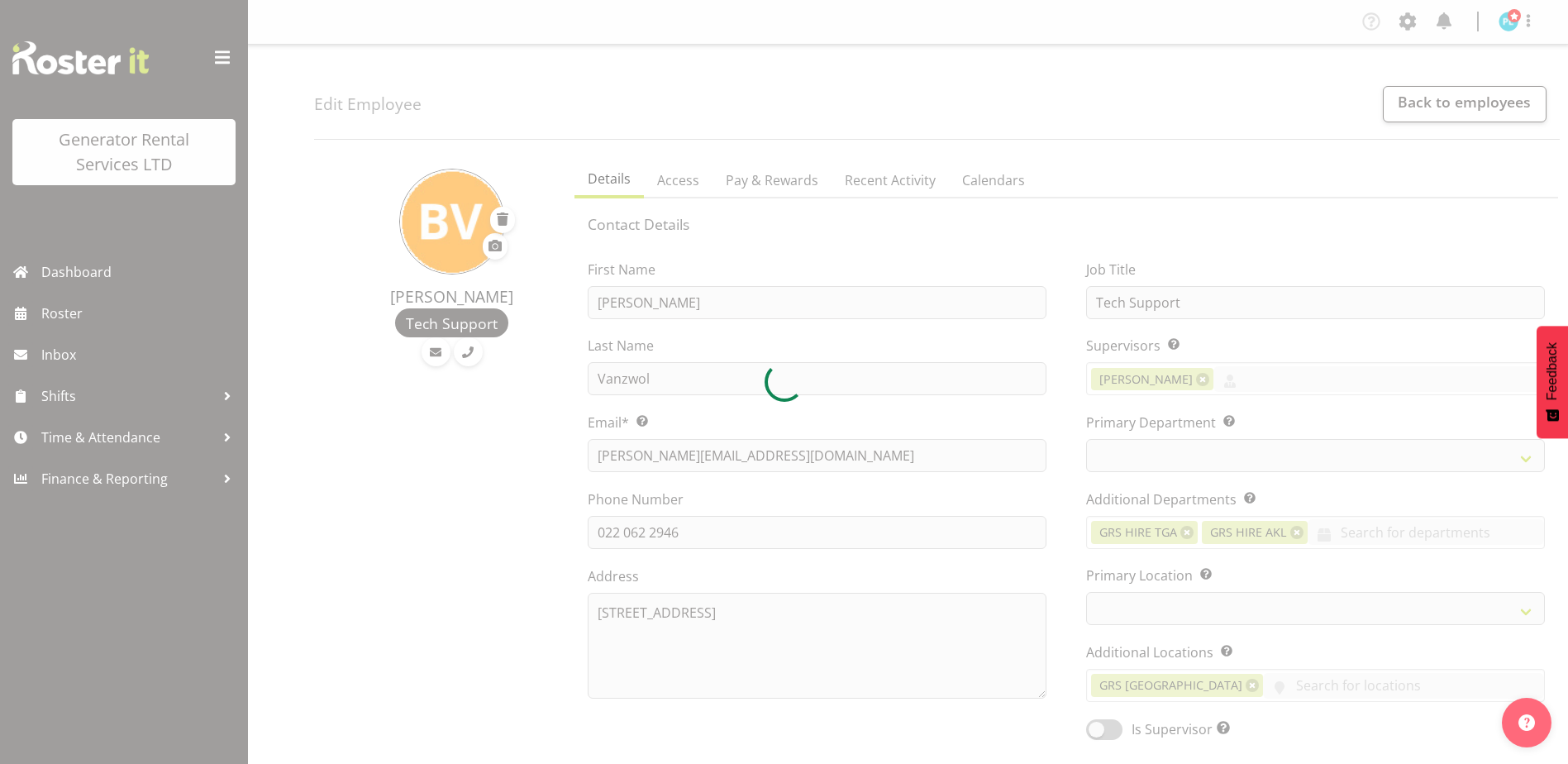
select select "TimelineWeek"
select select
select select "29"
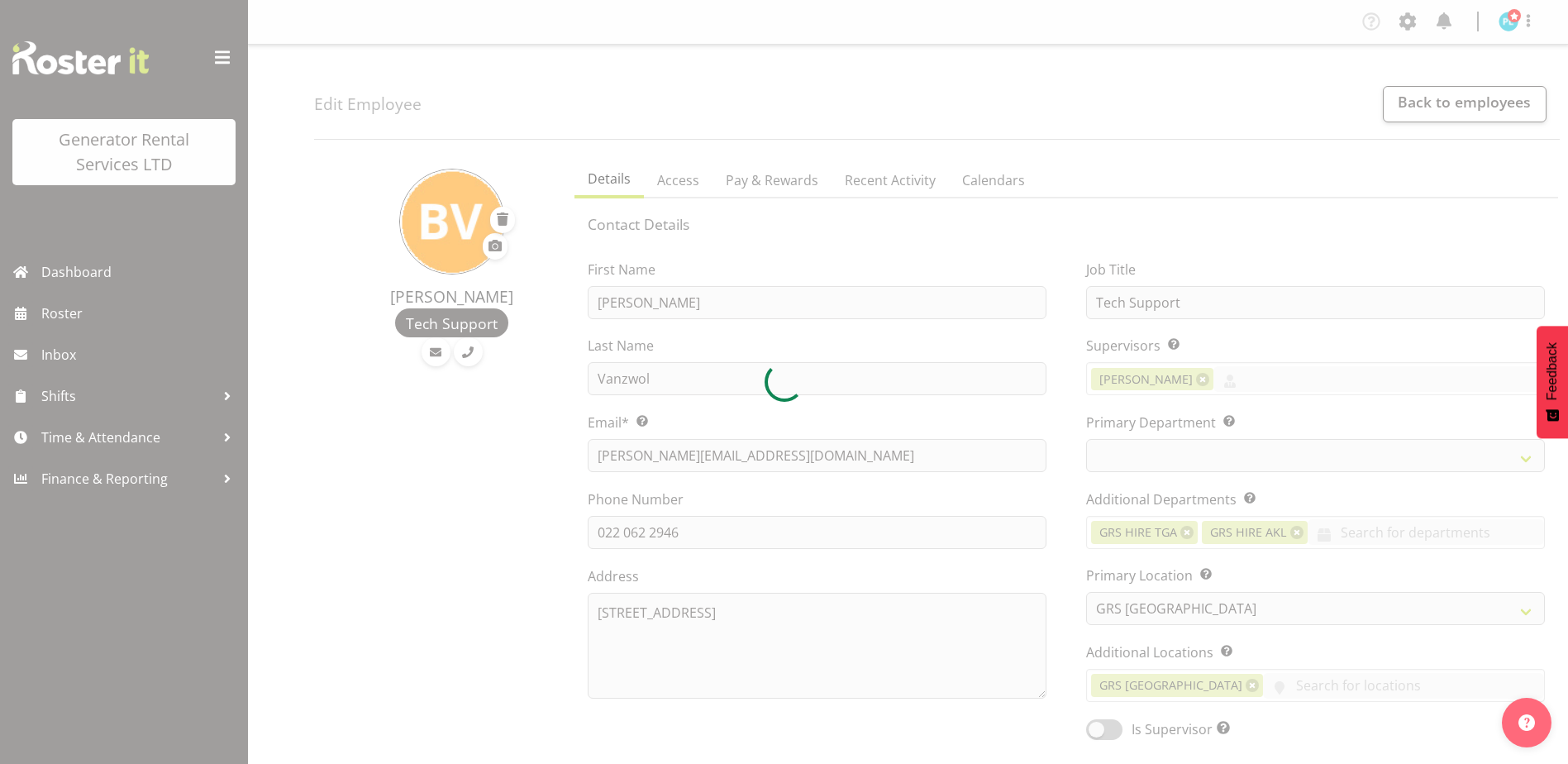
select select "21"
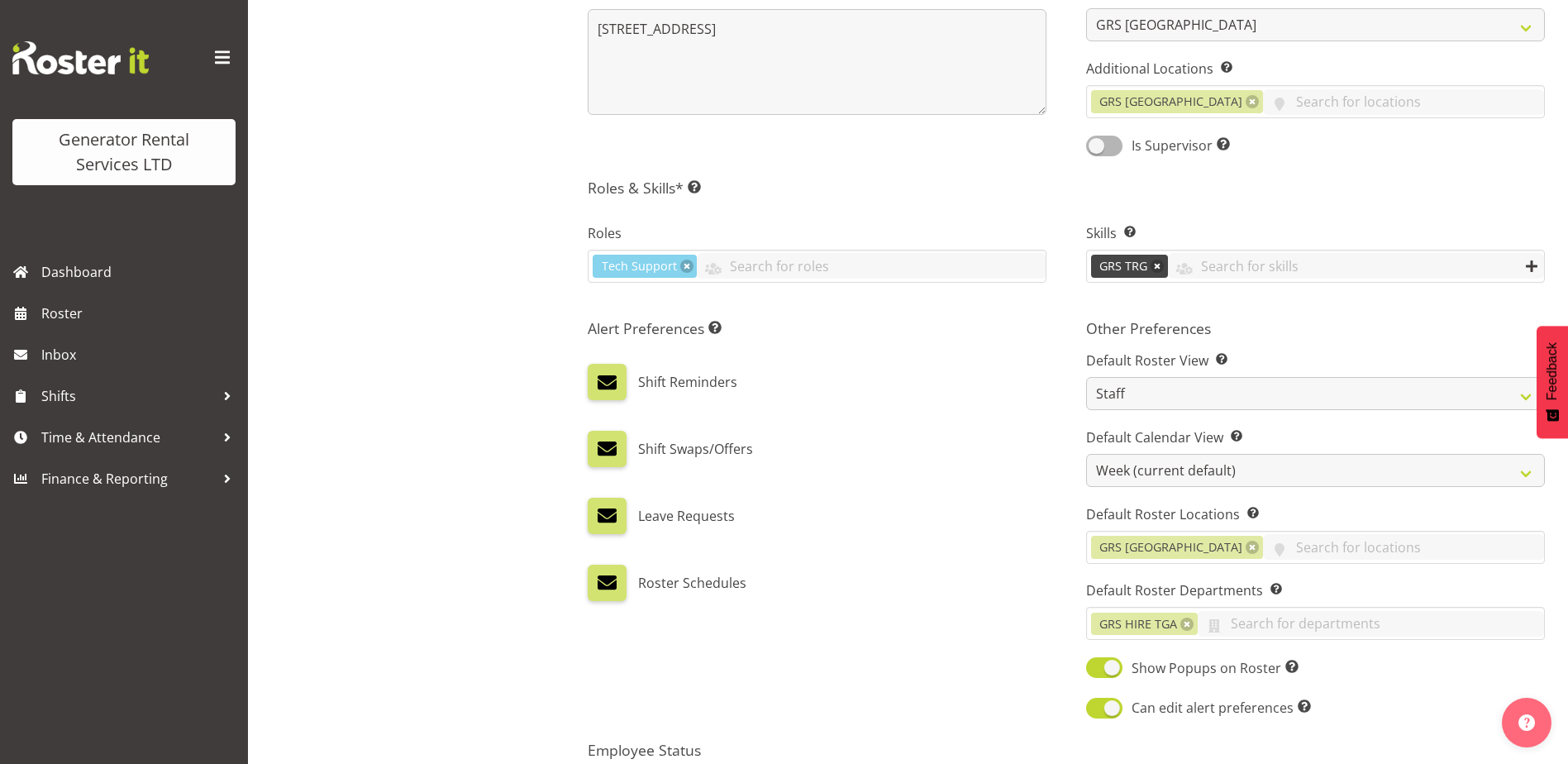
scroll to position [763, 0]
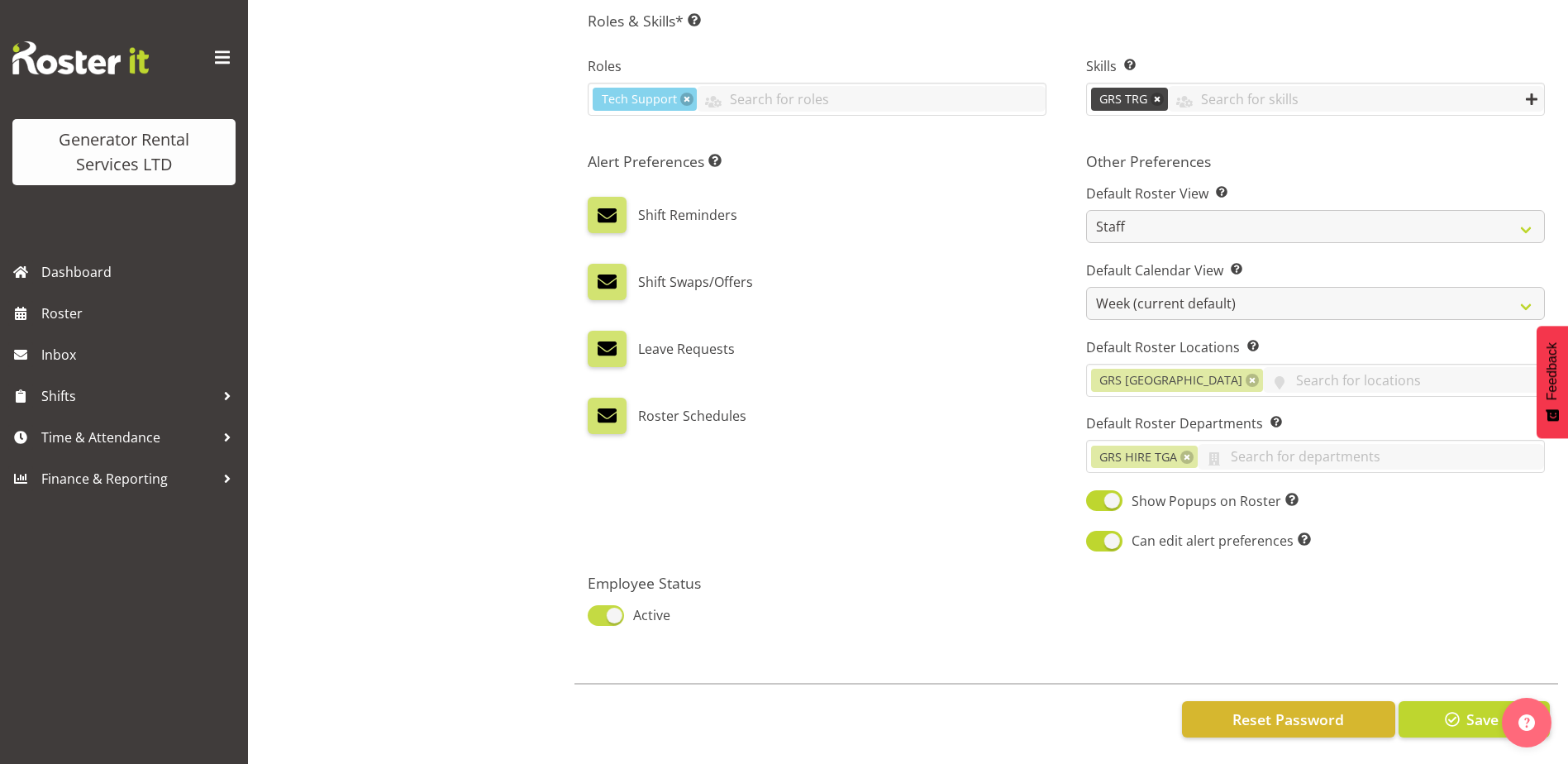
click at [620, 605] on span at bounding box center [605, 615] width 37 height 21
click at [598, 610] on input "Active" at bounding box center [593, 615] width 11 height 11
checkbox input "false"
select select "9"
select select "2025"
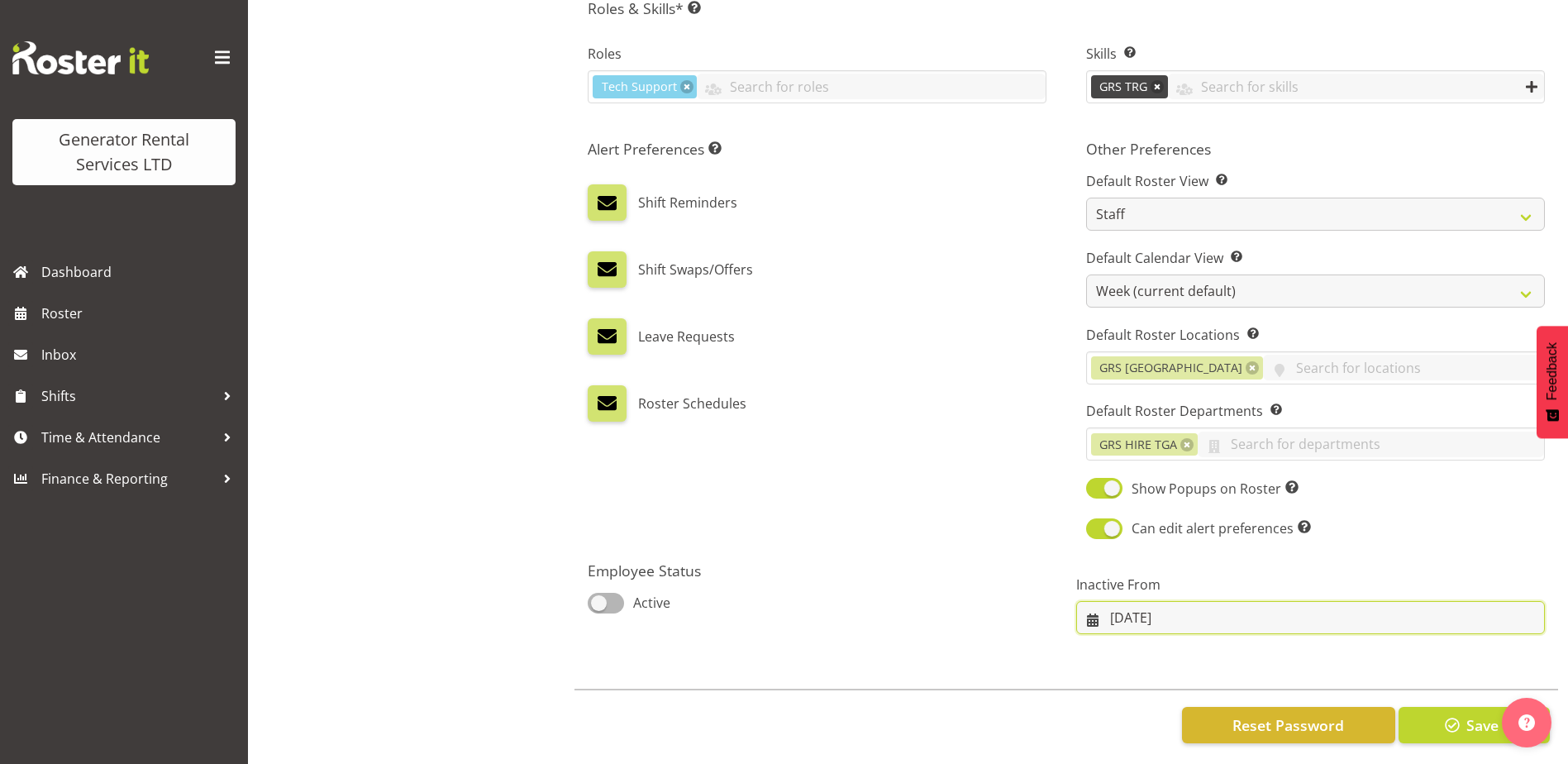
click at [1089, 626] on input "06/10/2025" at bounding box center [1310, 617] width 469 height 33
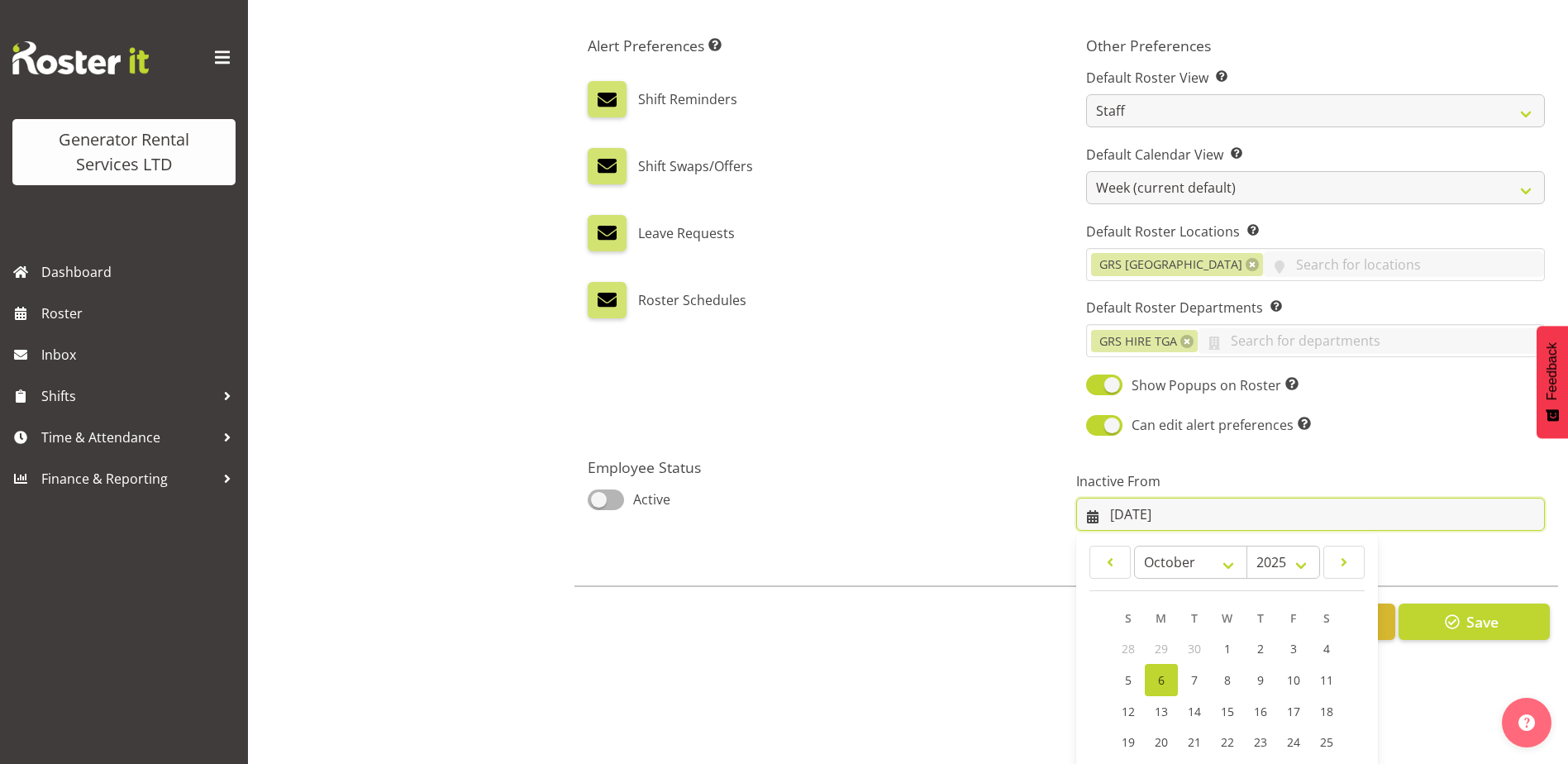
scroll to position [164, 0]
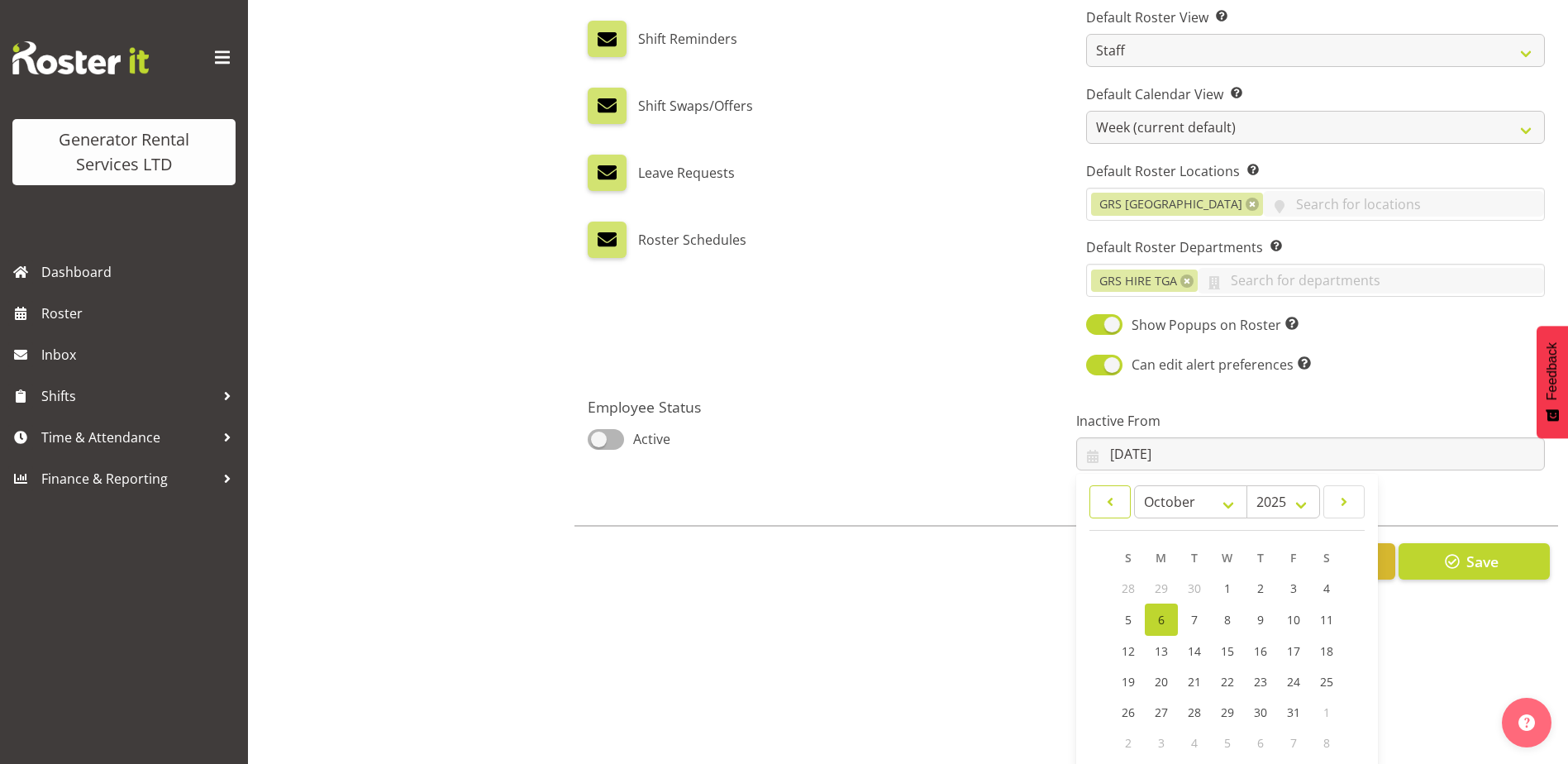
click at [1117, 513] on link at bounding box center [1110, 501] width 41 height 33
select select "8"
click at [1112, 713] on link "28" at bounding box center [1128, 711] width 33 height 30
type input "28/09/2025"
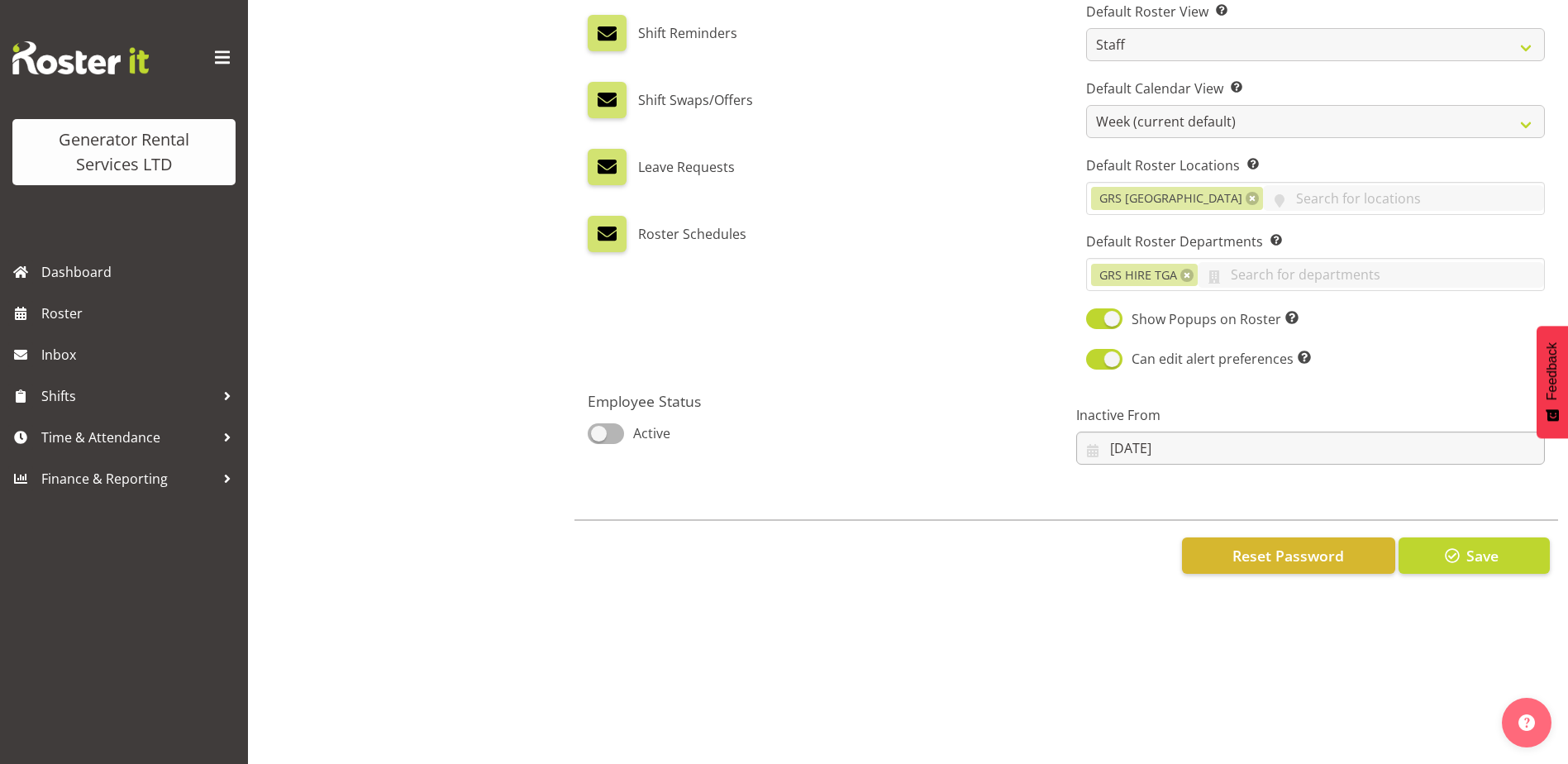
scroll to position [0, 0]
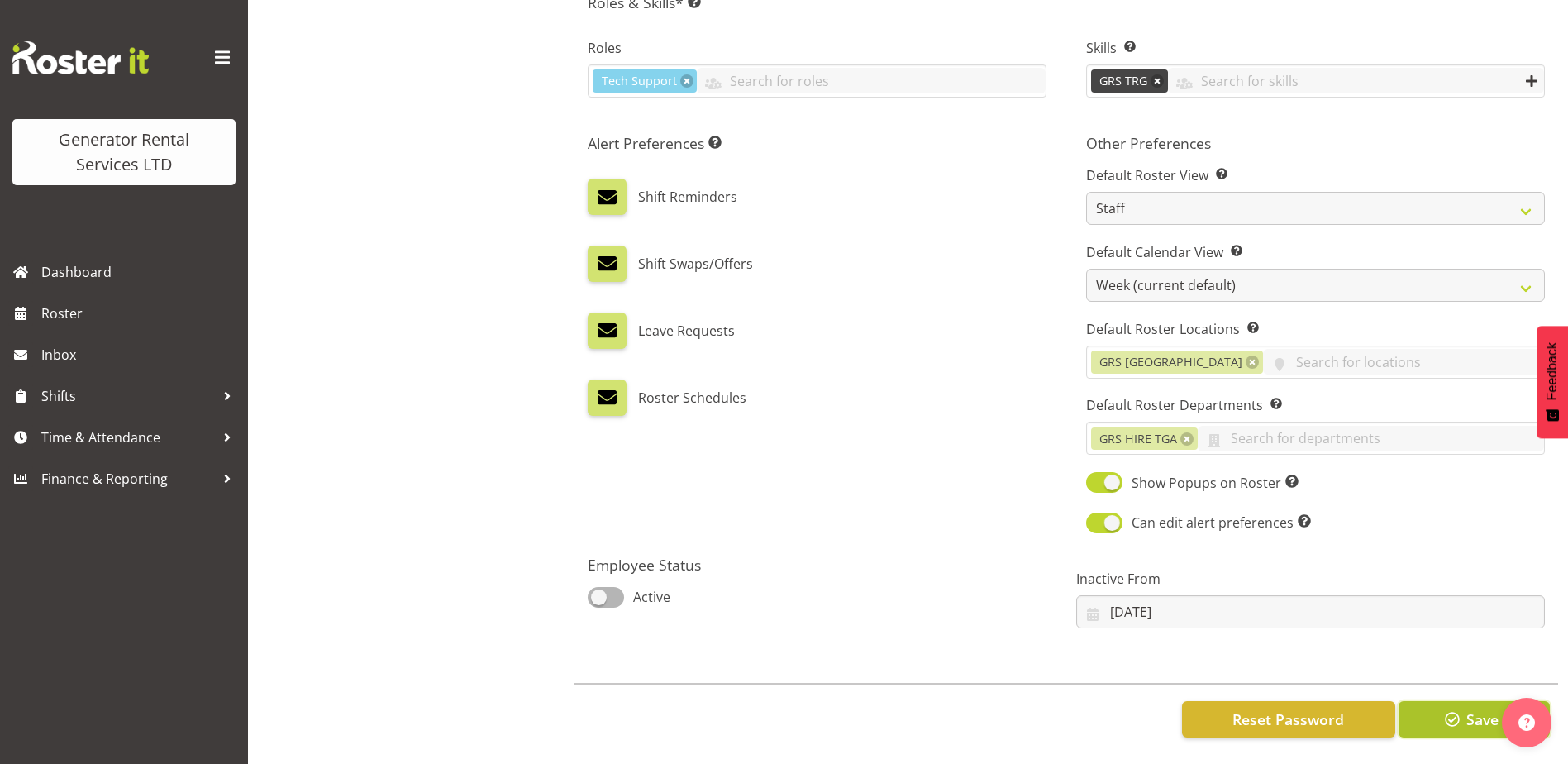
click at [1452, 709] on span "button" at bounding box center [1452, 719] width 21 height 21
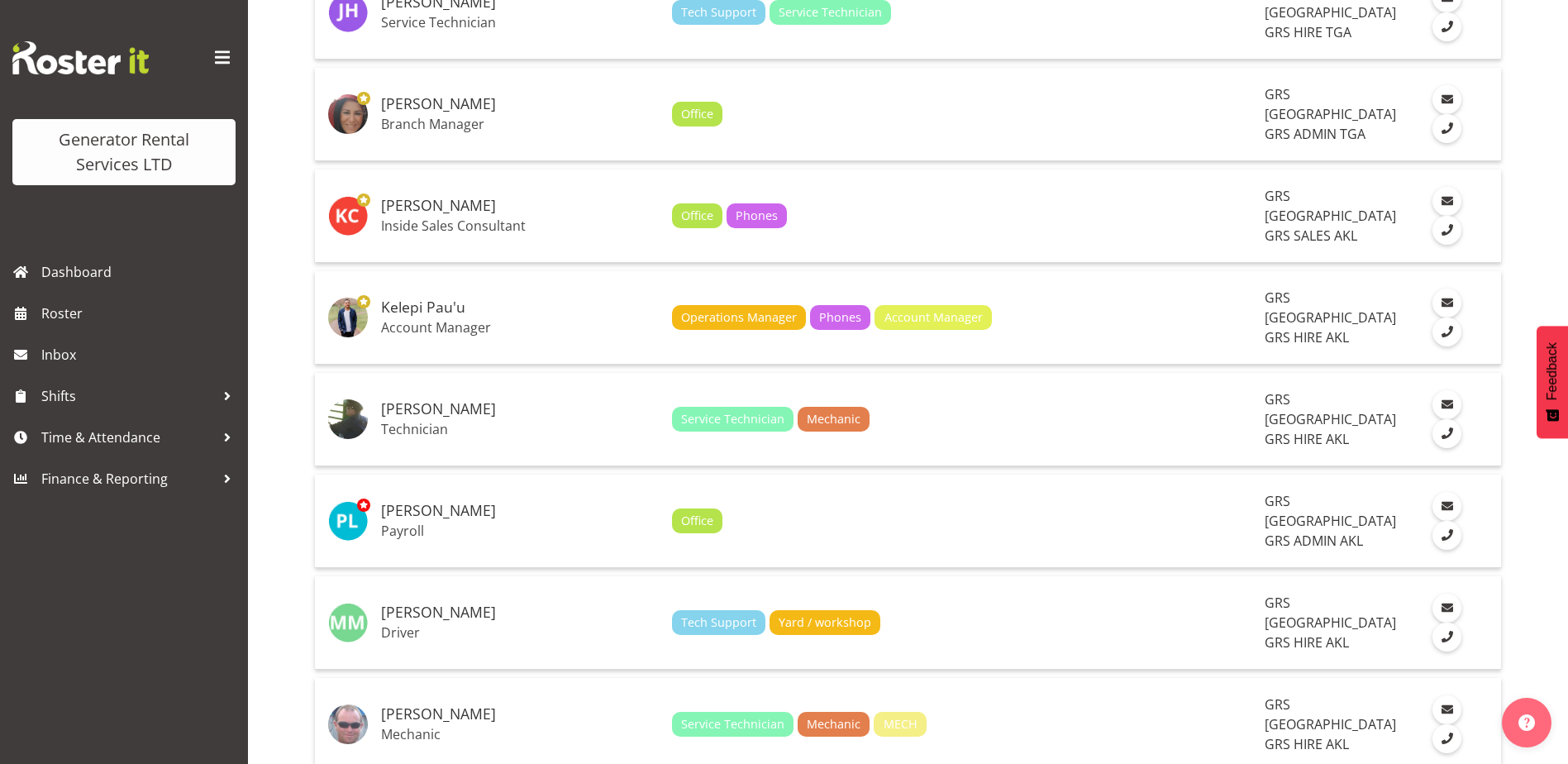
scroll to position [2231, 0]
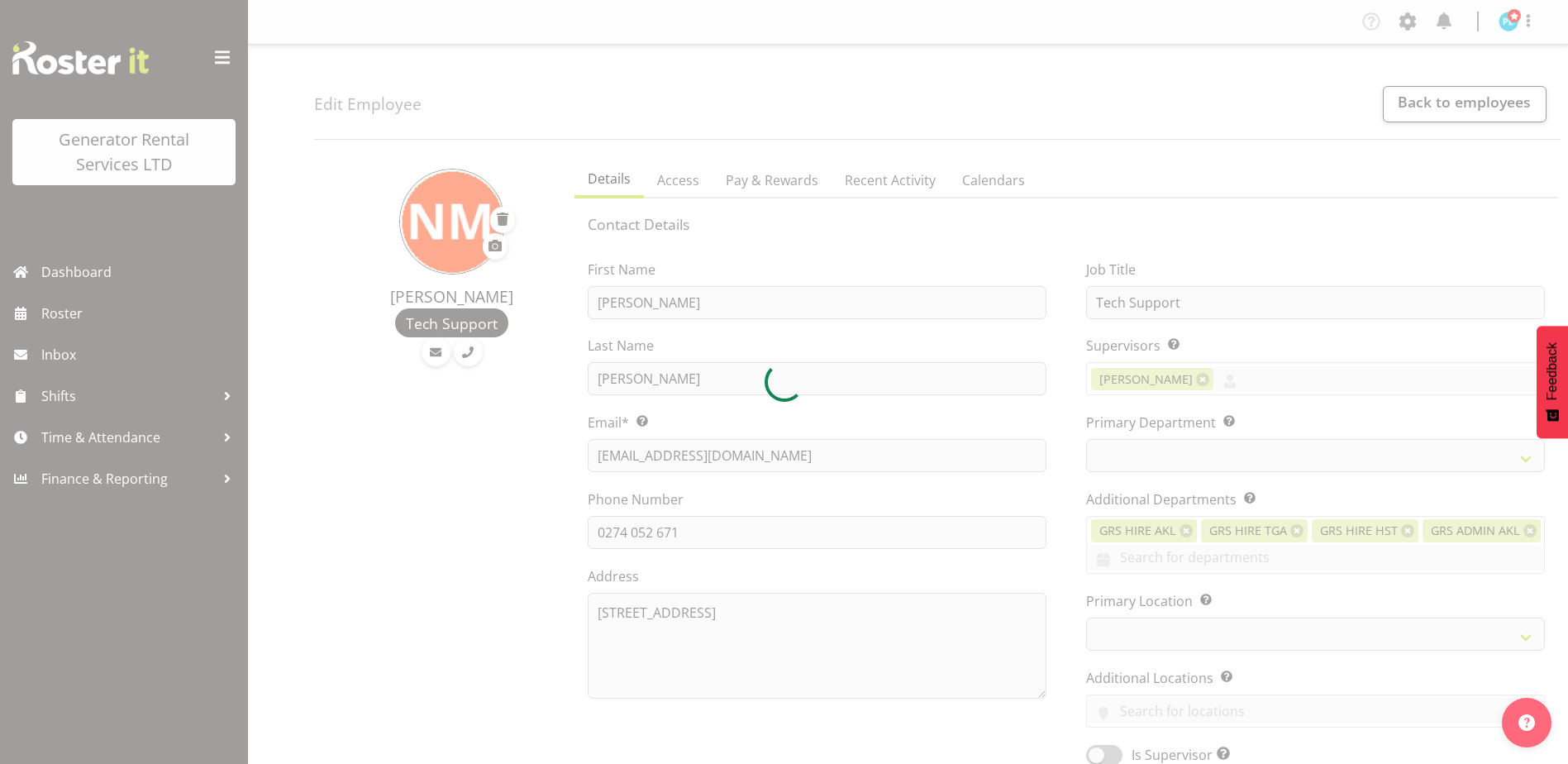
select select "shift"
select select "TimelineWeek"
select select
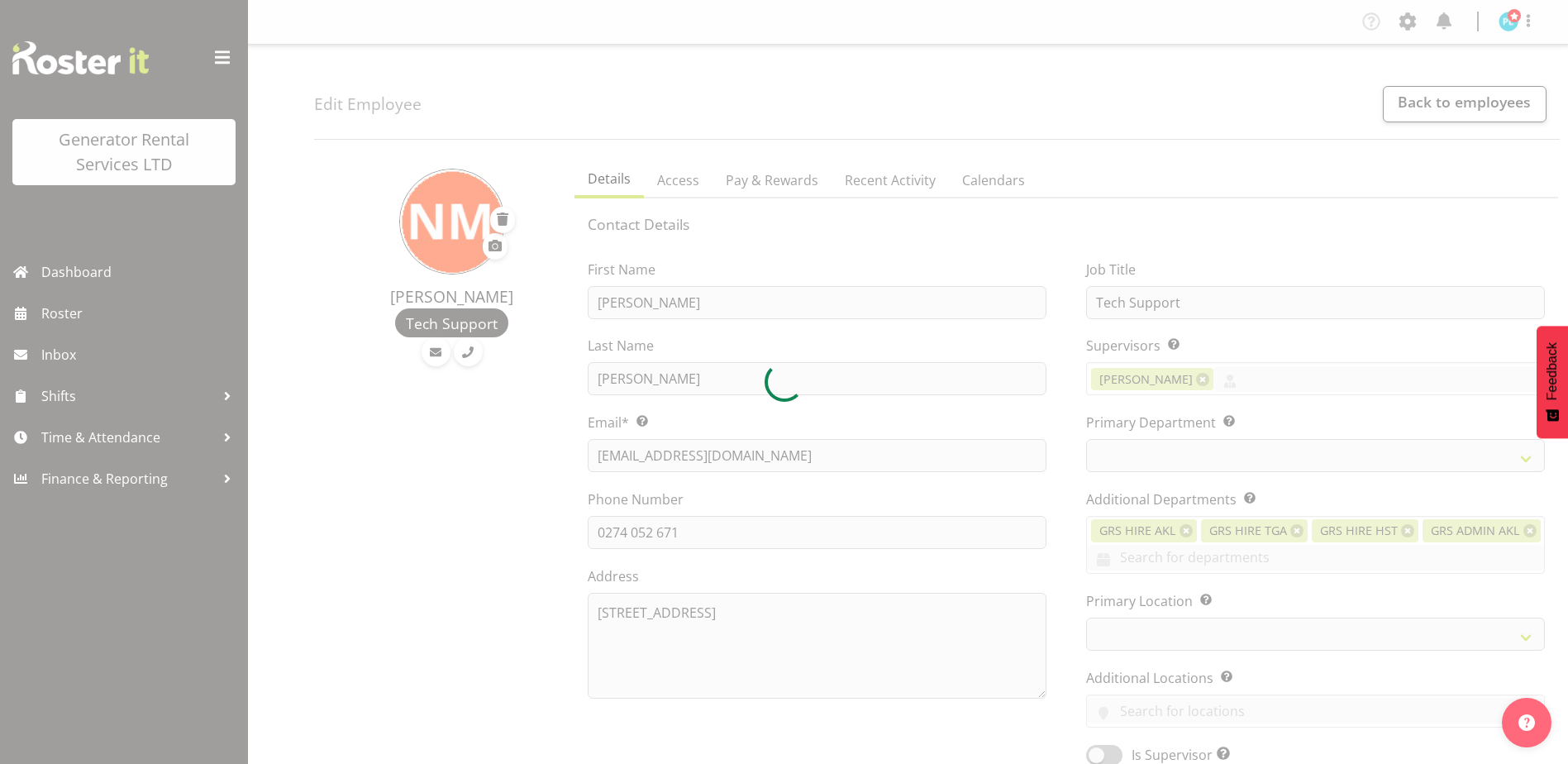
select select
select select "29"
select select "21"
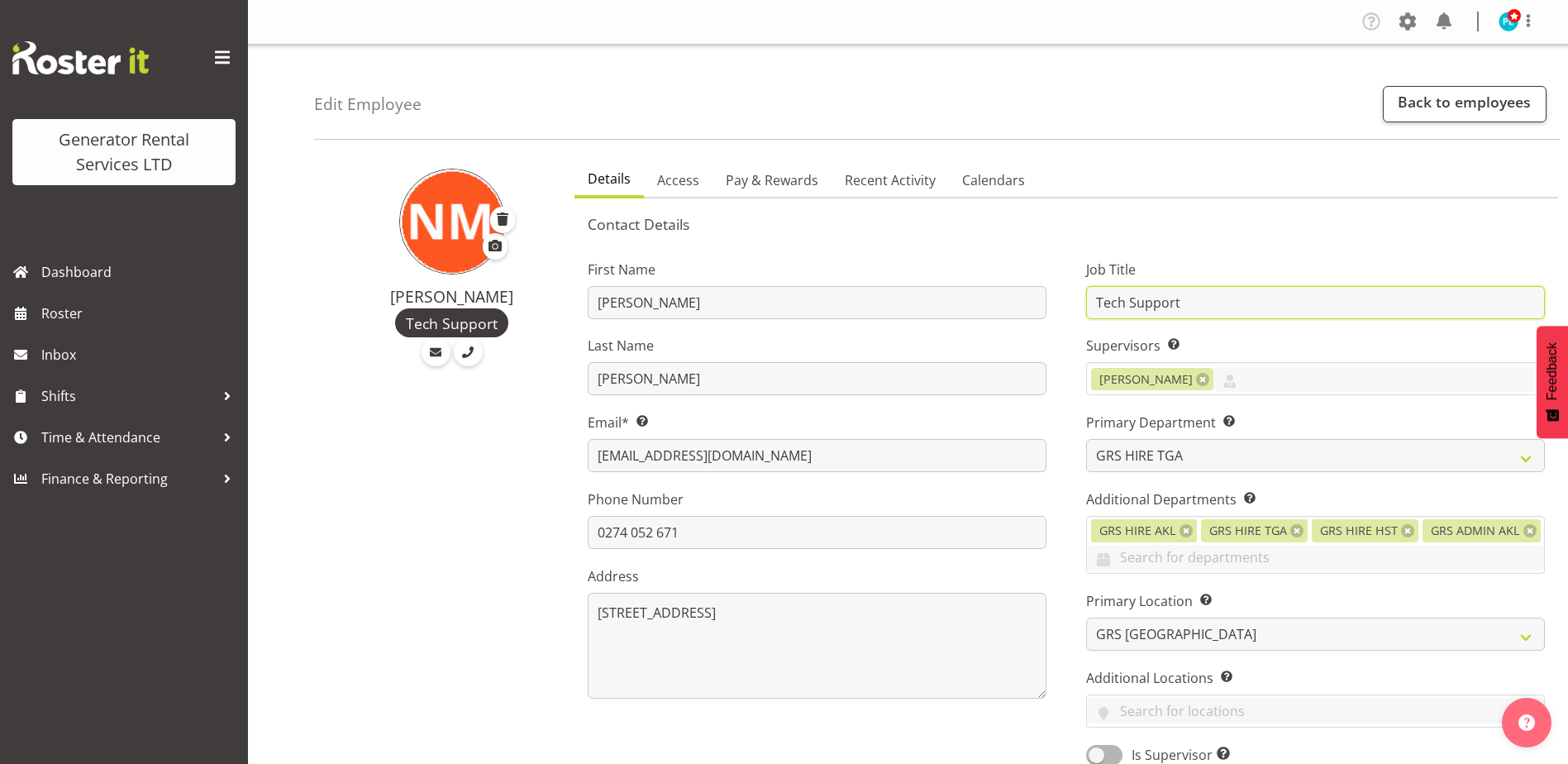
drag, startPoint x: 1203, startPoint y: 291, endPoint x: 754, endPoint y: 320, distance: 449.9
click at [754, 320] on div "First Name [PERSON_NAME] Last Name [PERSON_NAME] Email* This is a required fiel…" at bounding box center [1066, 506] width 997 height 541
type input "Service Technician"
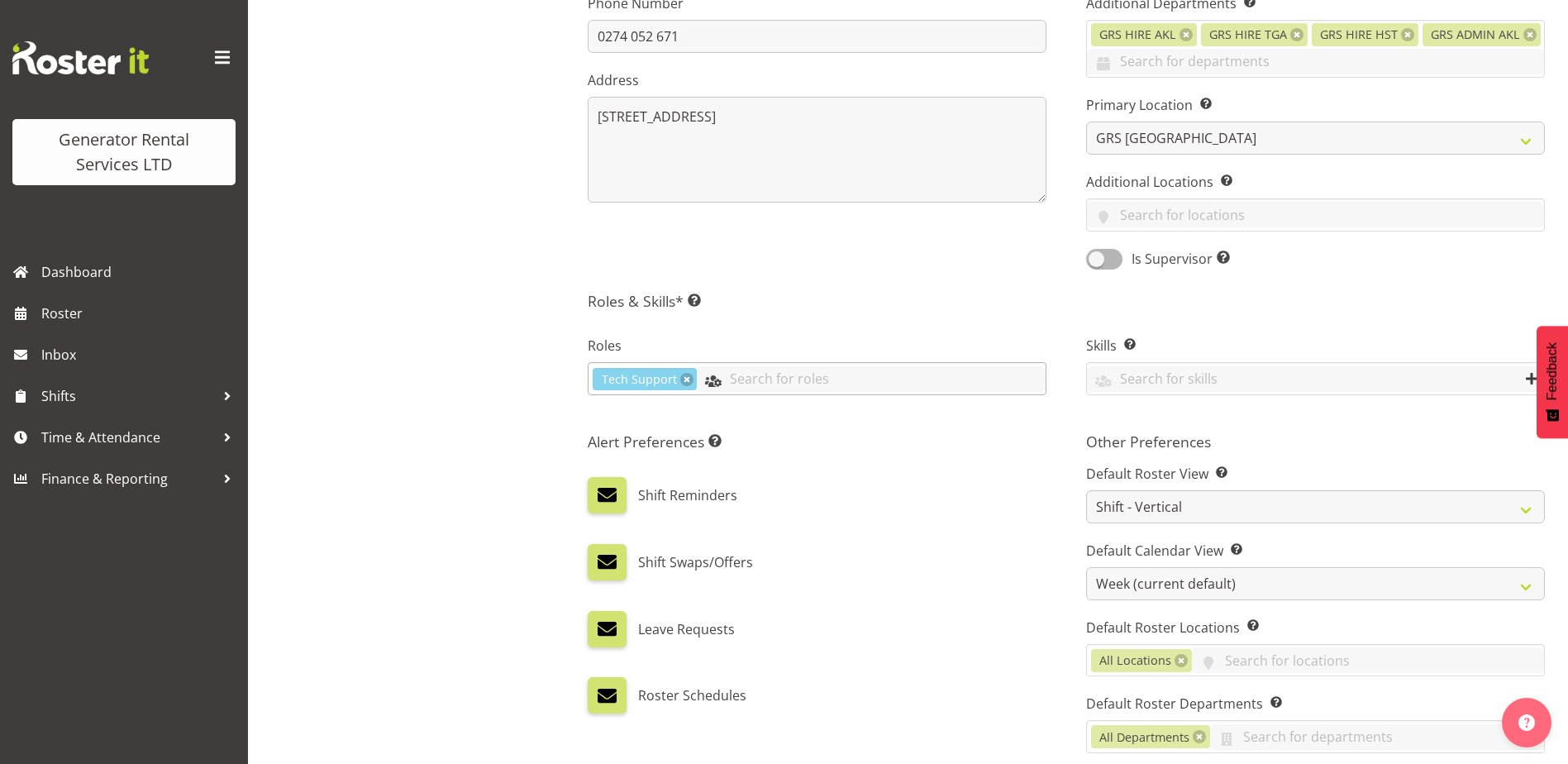
click at [804, 384] on input "text" at bounding box center [871, 379] width 349 height 26
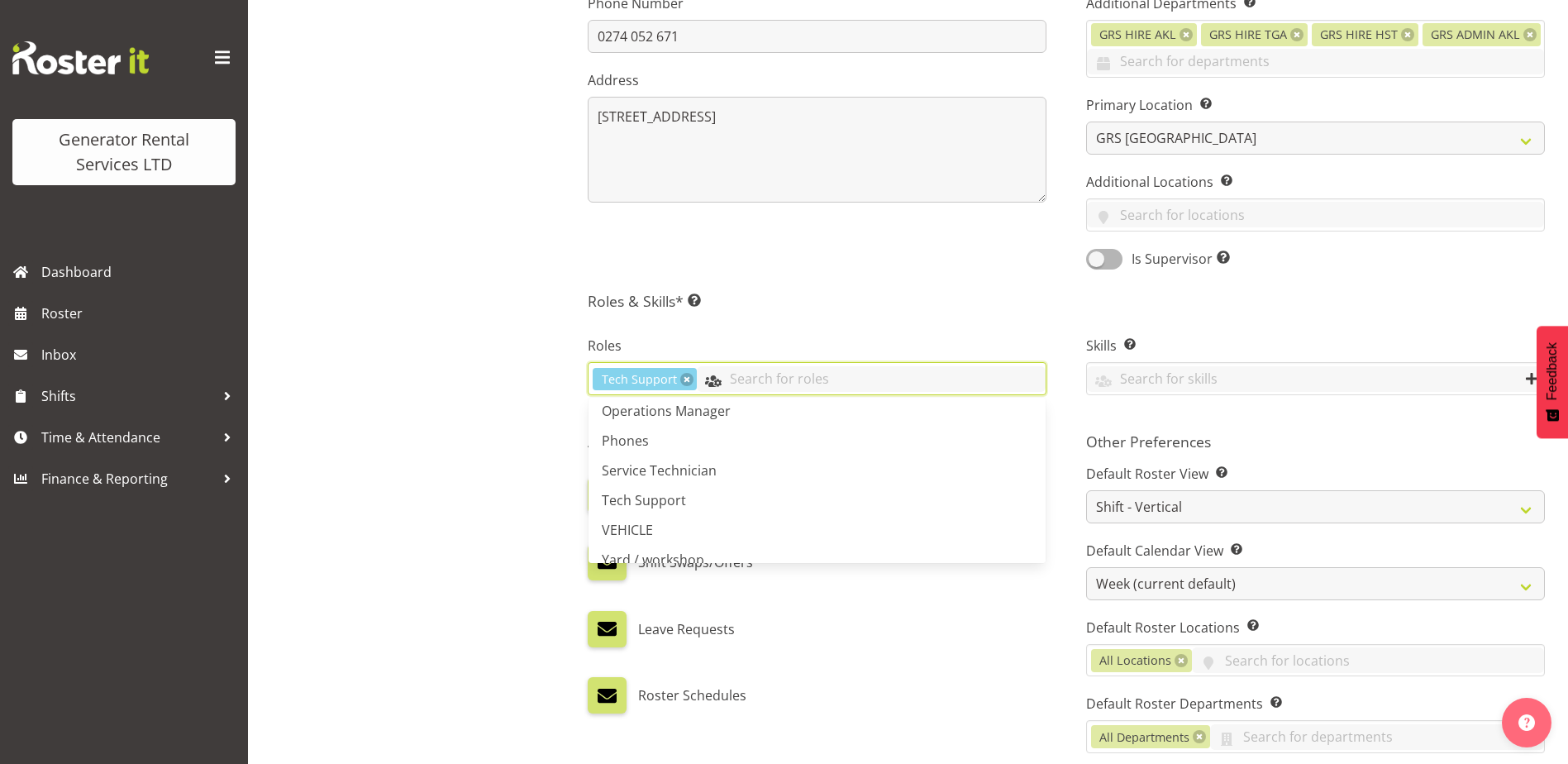
scroll to position [248, 0]
click at [696, 465] on span "Service Technician" at bounding box center [659, 469] width 115 height 18
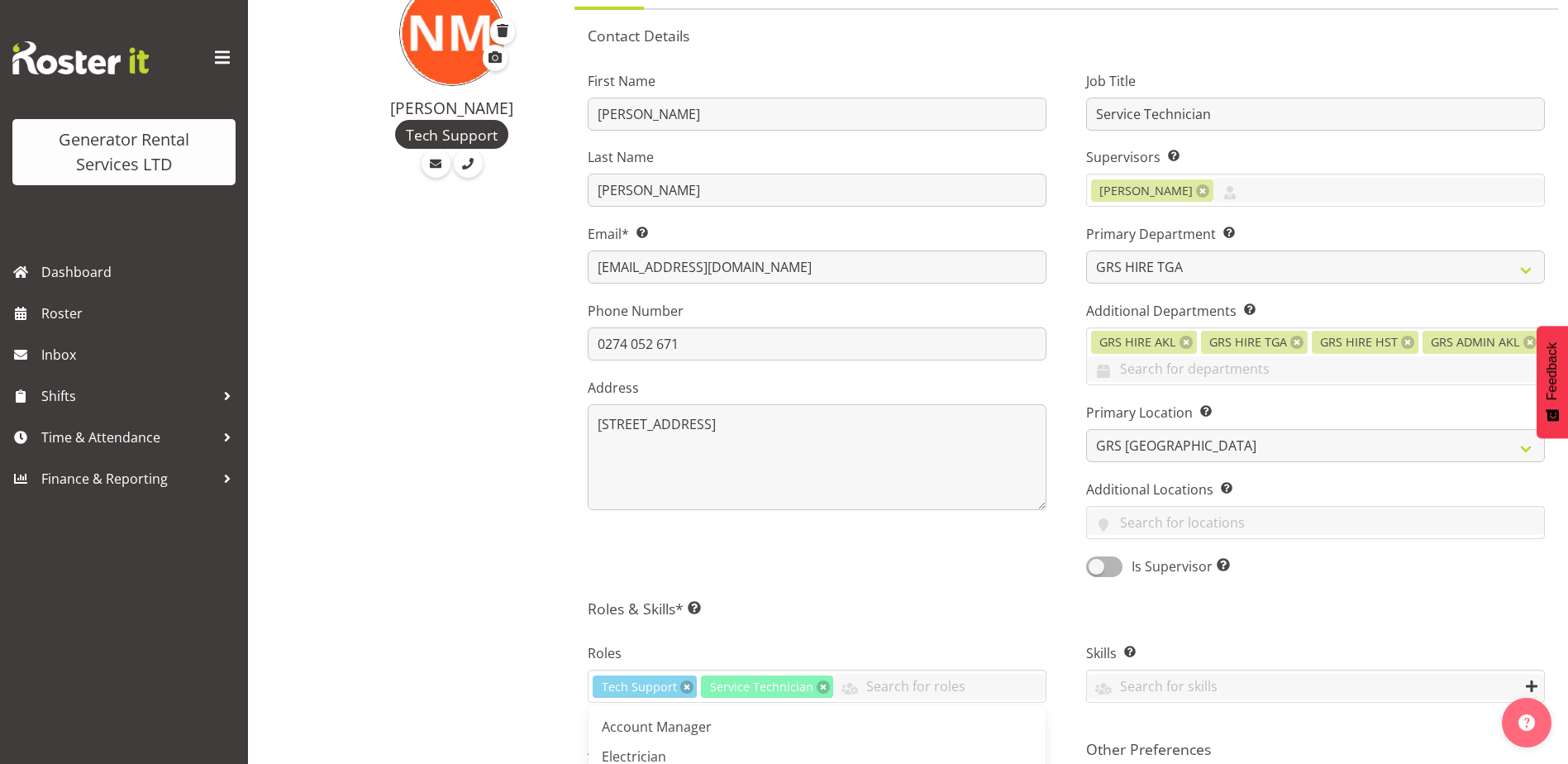
scroll to position [0, 0]
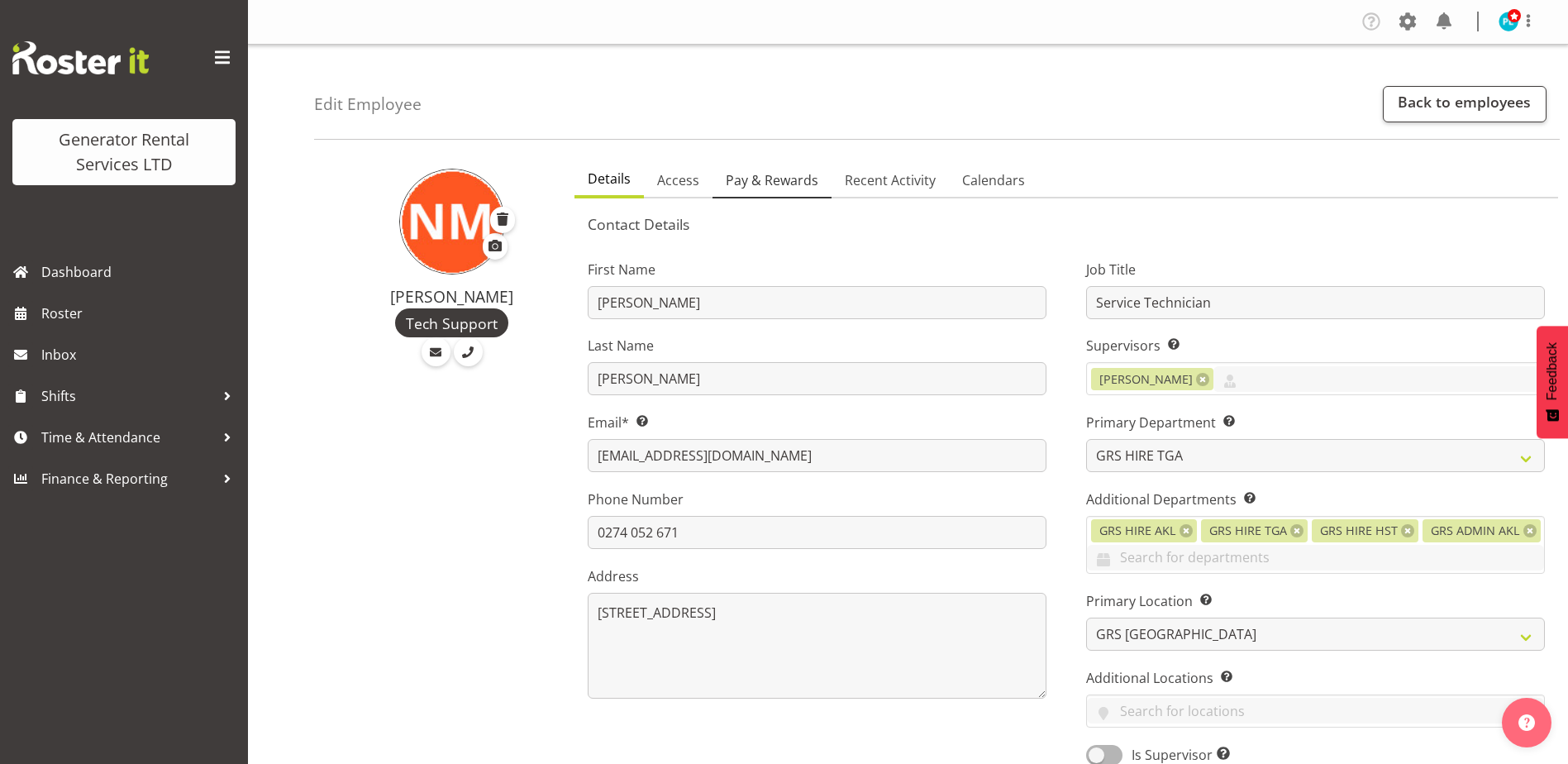
click at [785, 184] on span "Pay & Rewards" at bounding box center [772, 180] width 93 height 20
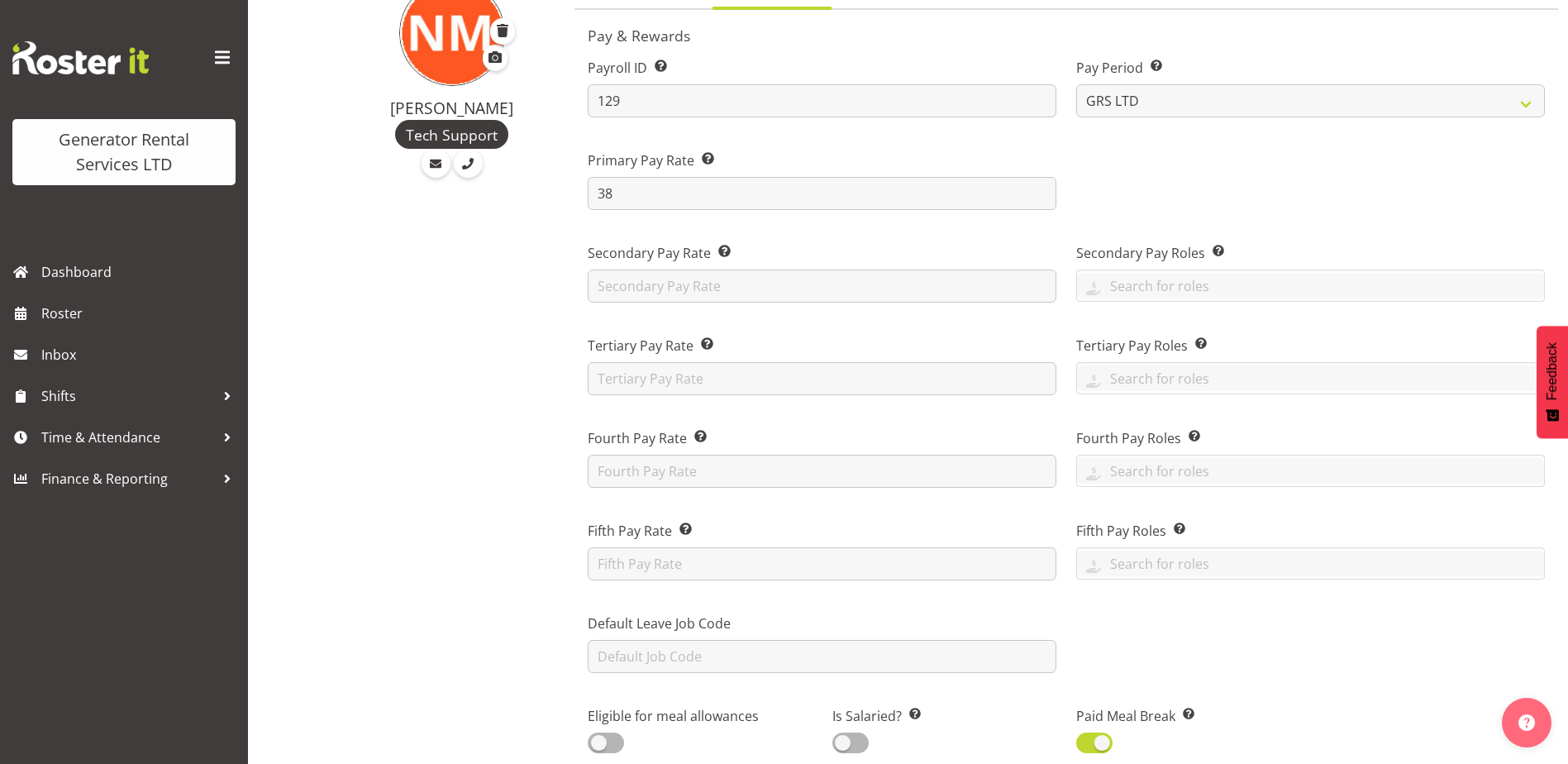
scroll to position [496, 0]
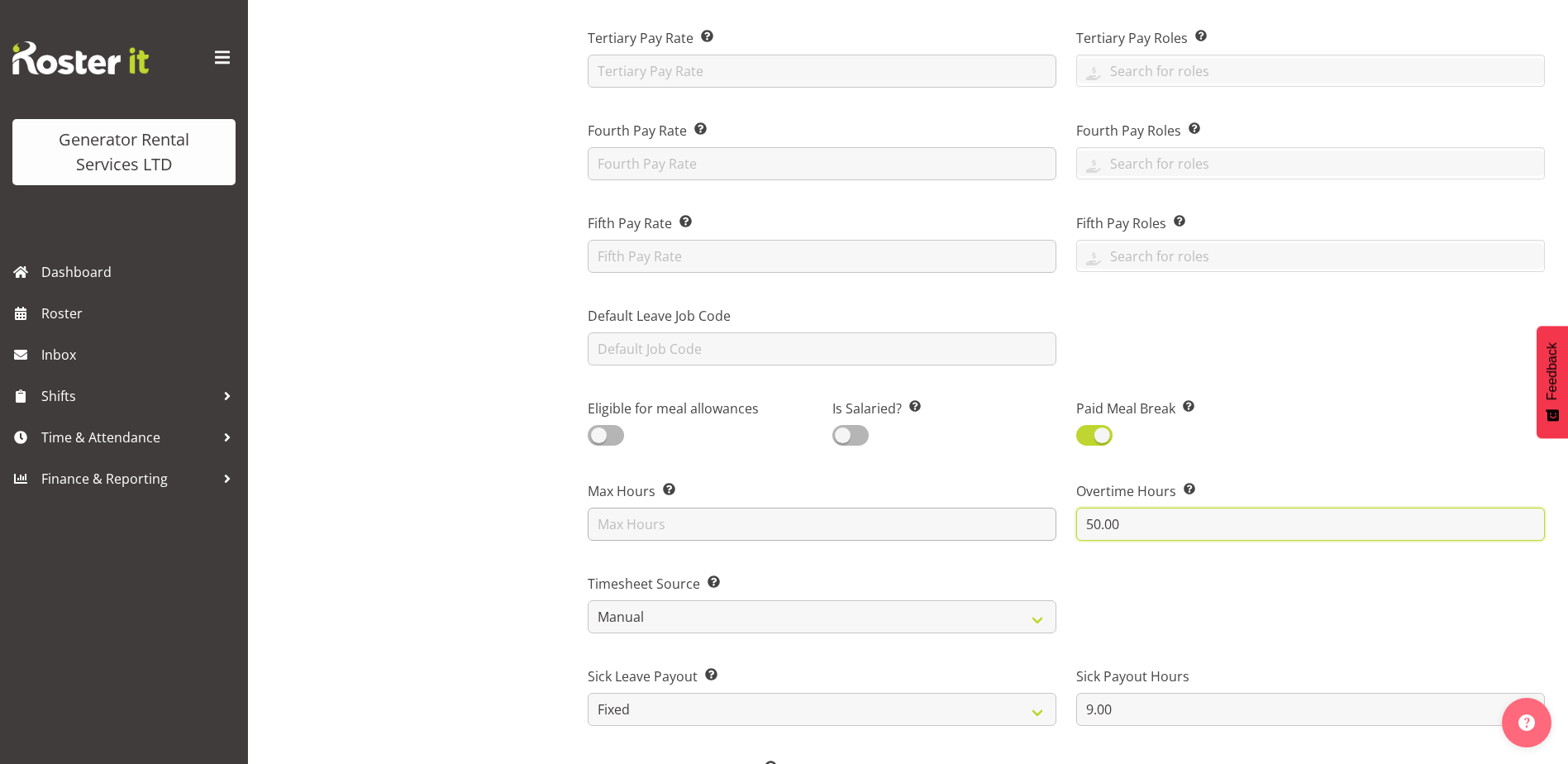
drag, startPoint x: 1141, startPoint y: 516, endPoint x: 1038, endPoint y: 530, distance: 103.9
click at [1038, 530] on div "Payroll ID This number should match the Payroll ID in your payroll system. 129 …" at bounding box center [1066, 463] width 977 height 1471
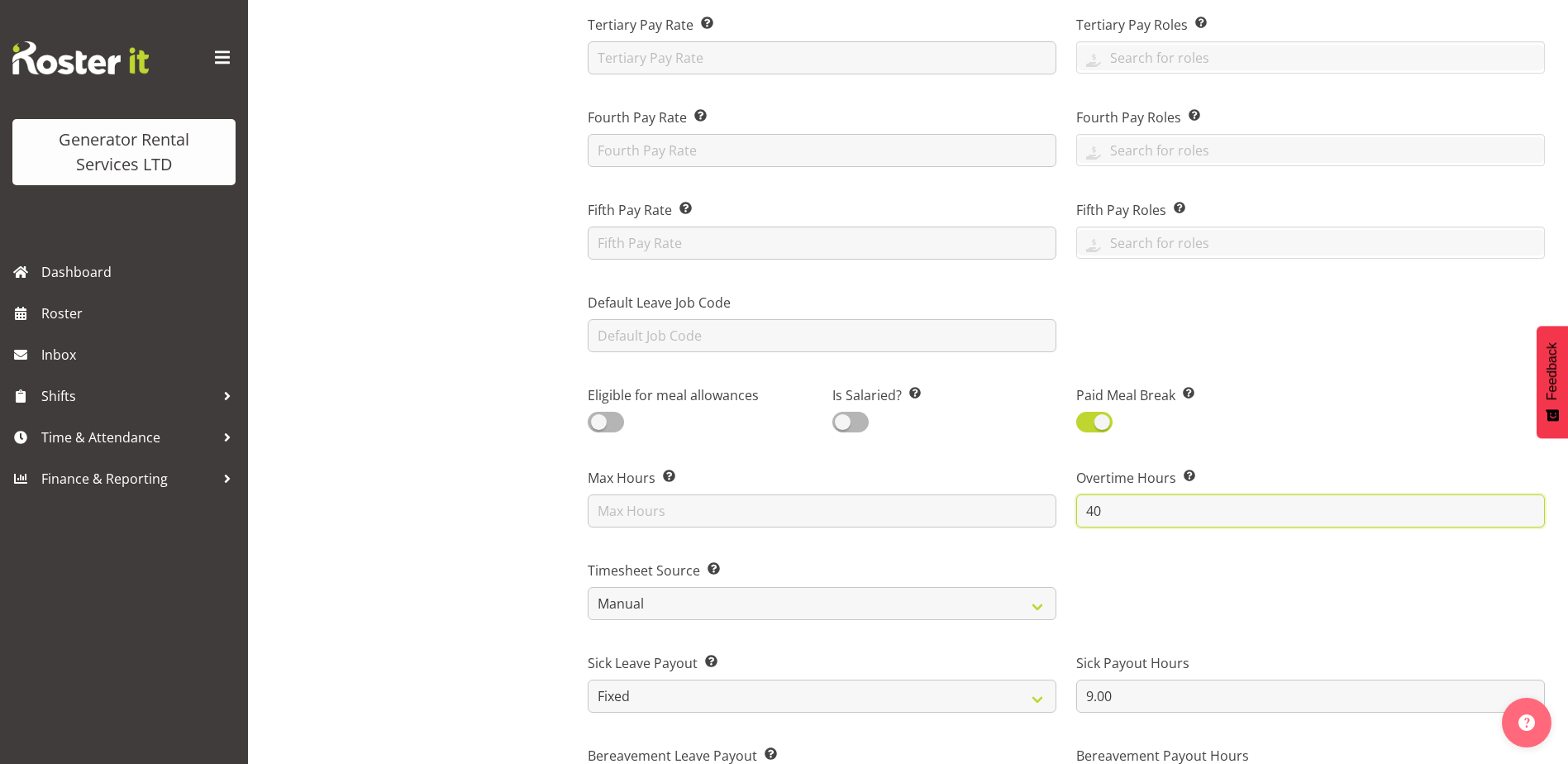
scroll to position [909, 0]
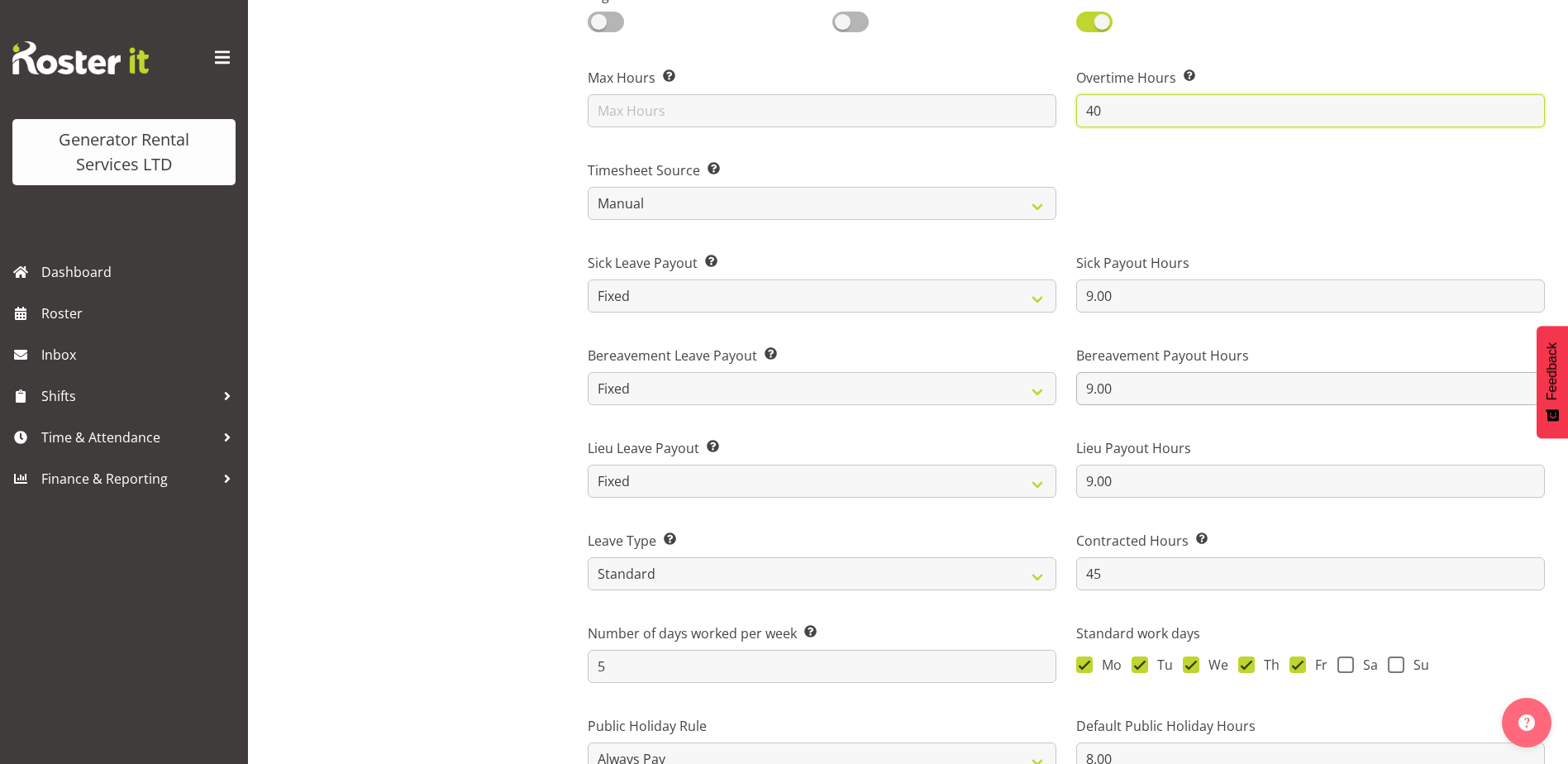
type input "40"
drag, startPoint x: 1159, startPoint y: 387, endPoint x: 1050, endPoint y: 391, distance: 109.1
click at [1051, 391] on div "Payroll ID This number should match the Payroll ID in your payroll system. 129 …" at bounding box center [1066, 49] width 977 height 1471
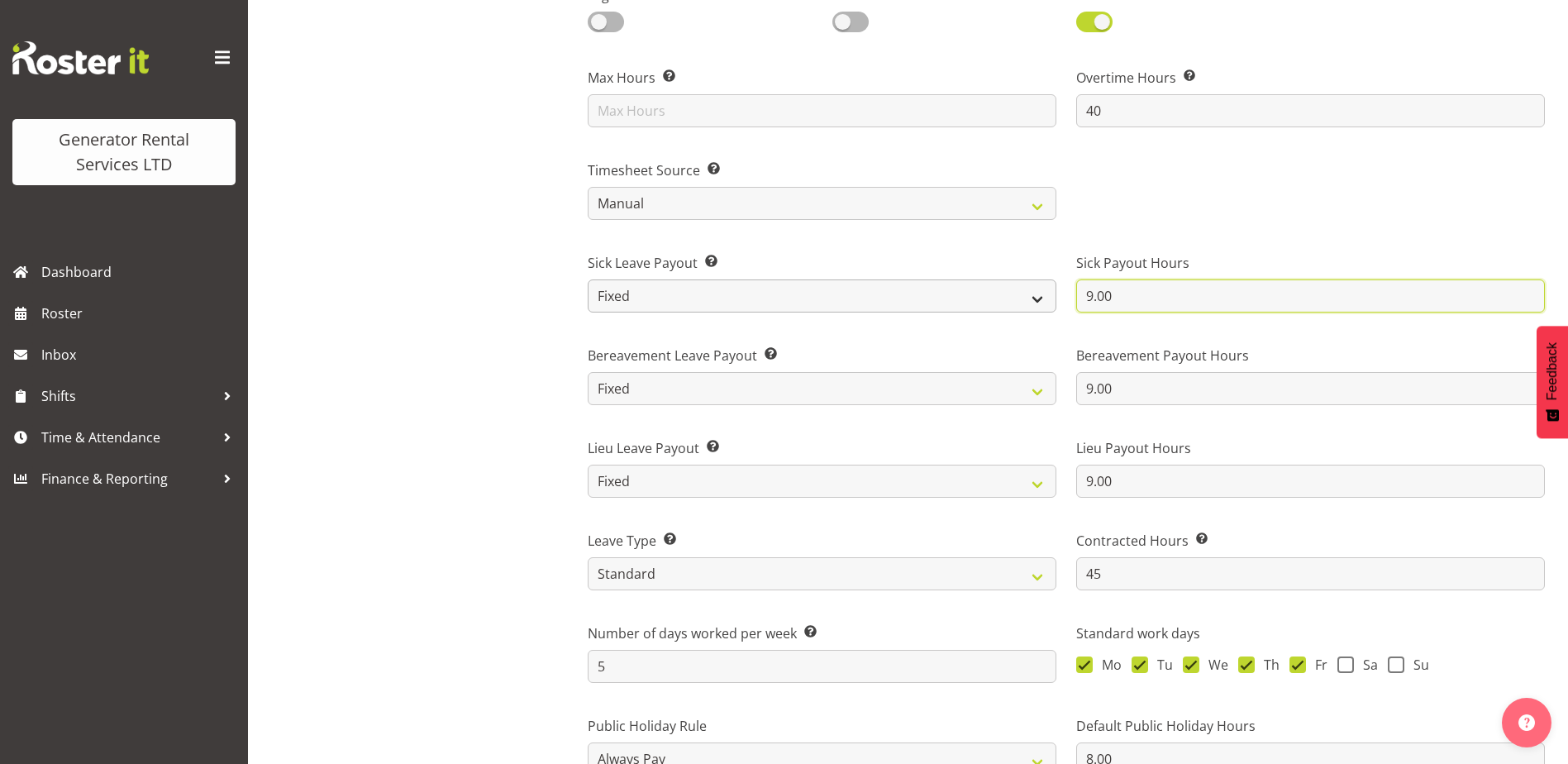
drag, startPoint x: 1175, startPoint y: 283, endPoint x: 1050, endPoint y: 283, distance: 125.0
click at [1069, 282] on div "Sick Payout Hours 9.00" at bounding box center [1310, 276] width 488 height 93
type input "8"
click at [1107, 391] on input "9.00" at bounding box center [1310, 388] width 469 height 33
drag, startPoint x: 1117, startPoint y: 390, endPoint x: 973, endPoint y: 390, distance: 144.0
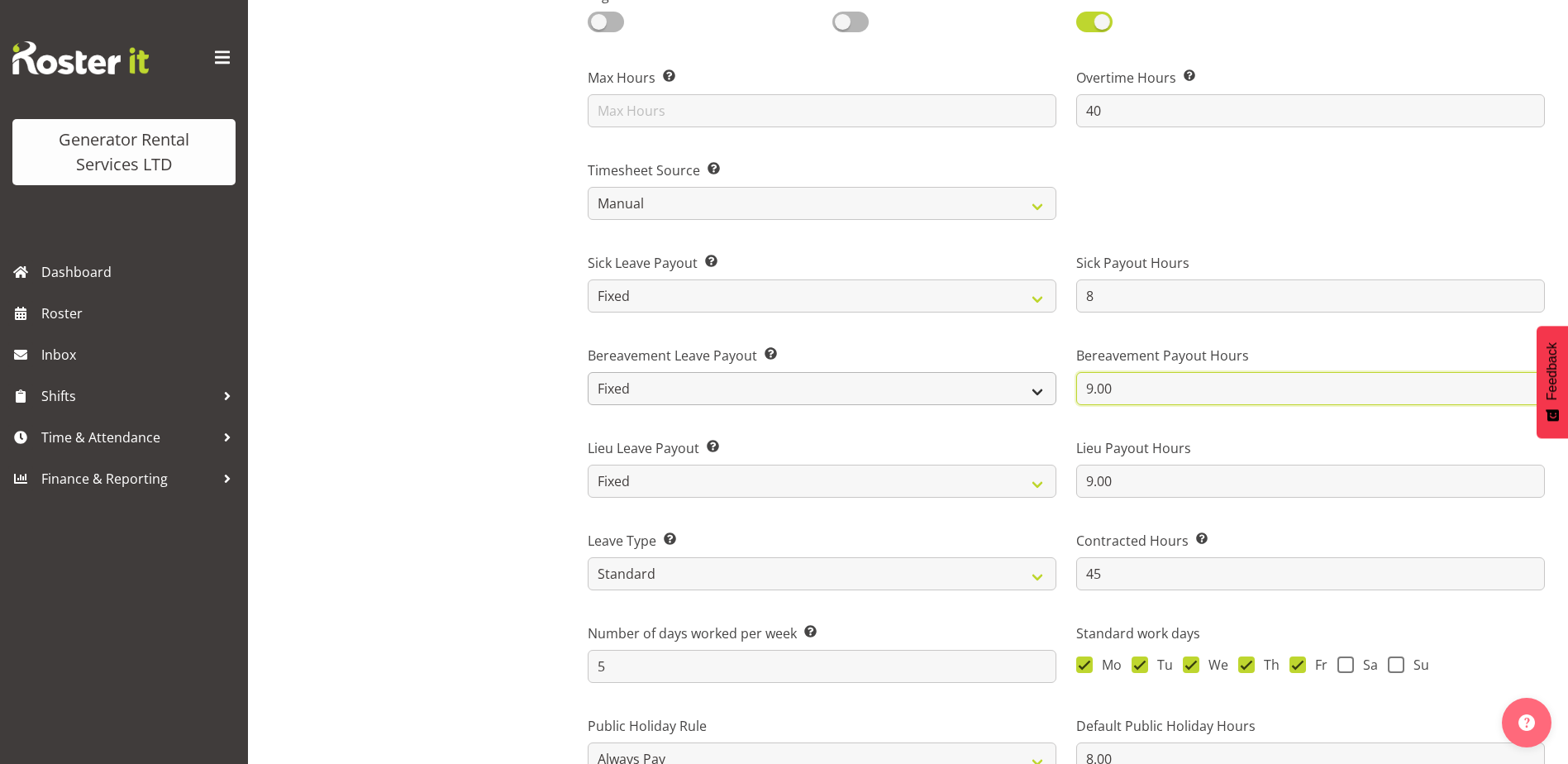
click at [973, 390] on div "Payroll ID This number should match the Payroll ID in your payroll system. 129 …" at bounding box center [1066, 49] width 977 height 1471
type input "8"
click at [1087, 481] on input "9.00" at bounding box center [1310, 481] width 469 height 33
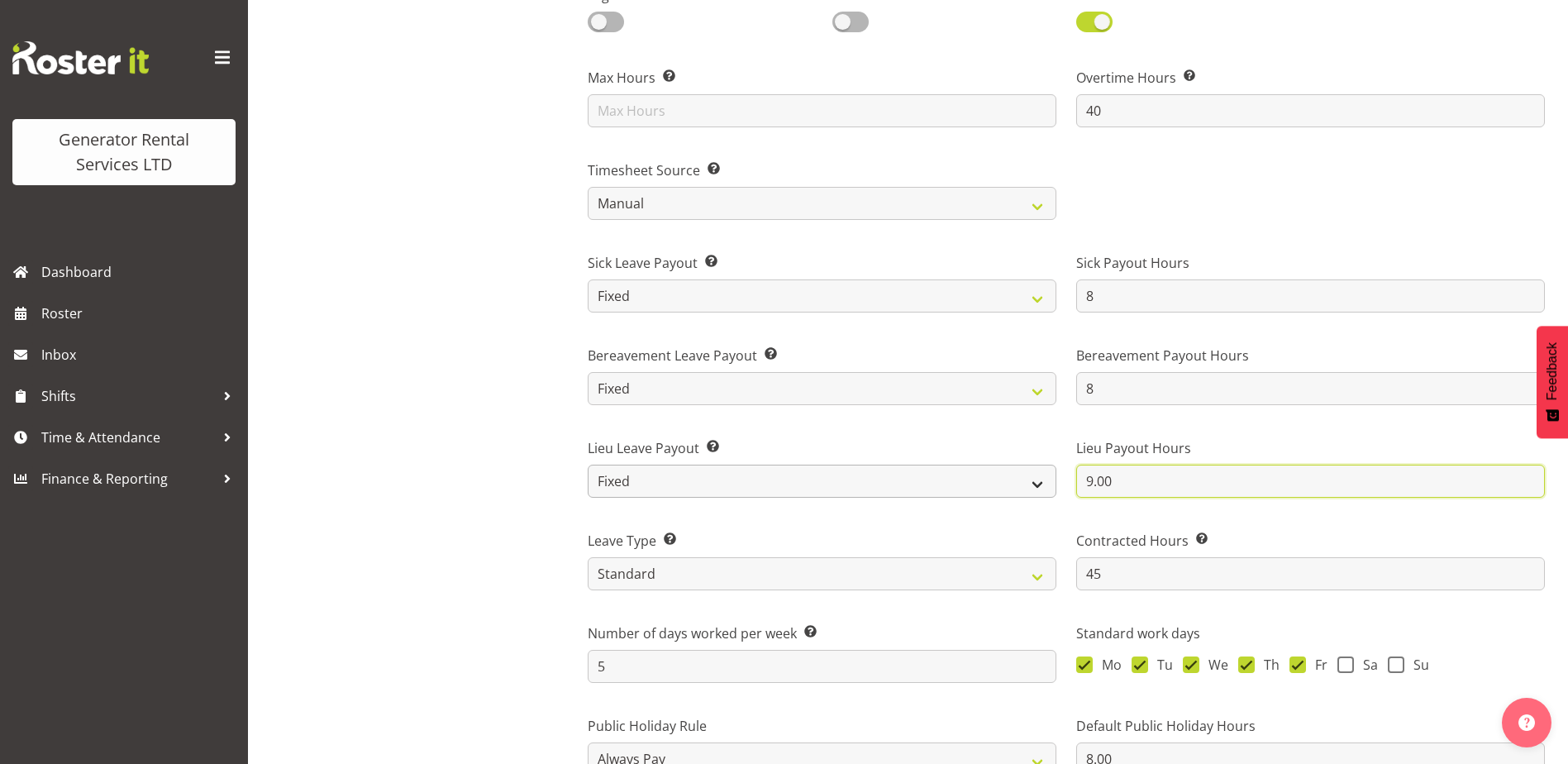
drag, startPoint x: 1125, startPoint y: 484, endPoint x: 1032, endPoint y: 487, distance: 93.0
click at [1032, 487] on div "Payroll ID This number should match the Payroll ID in your payroll system. 129 …" at bounding box center [1066, 49] width 977 height 1471
type input "8"
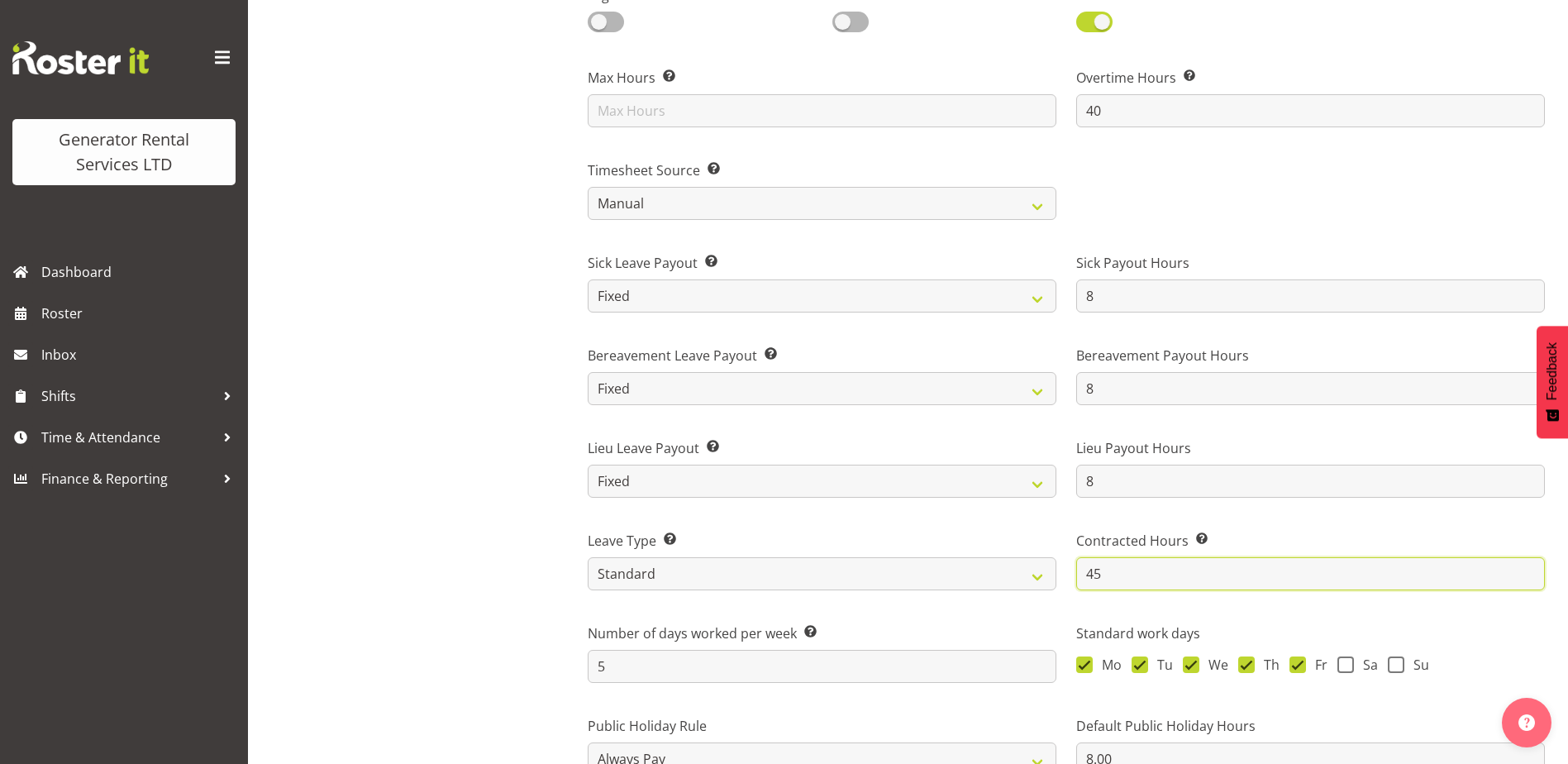
click at [1092, 572] on input "45" at bounding box center [1310, 573] width 469 height 33
drag, startPoint x: 1116, startPoint y: 570, endPoint x: 1026, endPoint y: 575, distance: 90.1
click at [1028, 575] on div "Payroll ID This number should match the Payroll ID in your payroll system. 129 …" at bounding box center [1066, 49] width 977 height 1471
type input "40"
click at [411, 615] on div "Nathan Maxwell Tech Support" at bounding box center [439, 180] width 250 height 1875
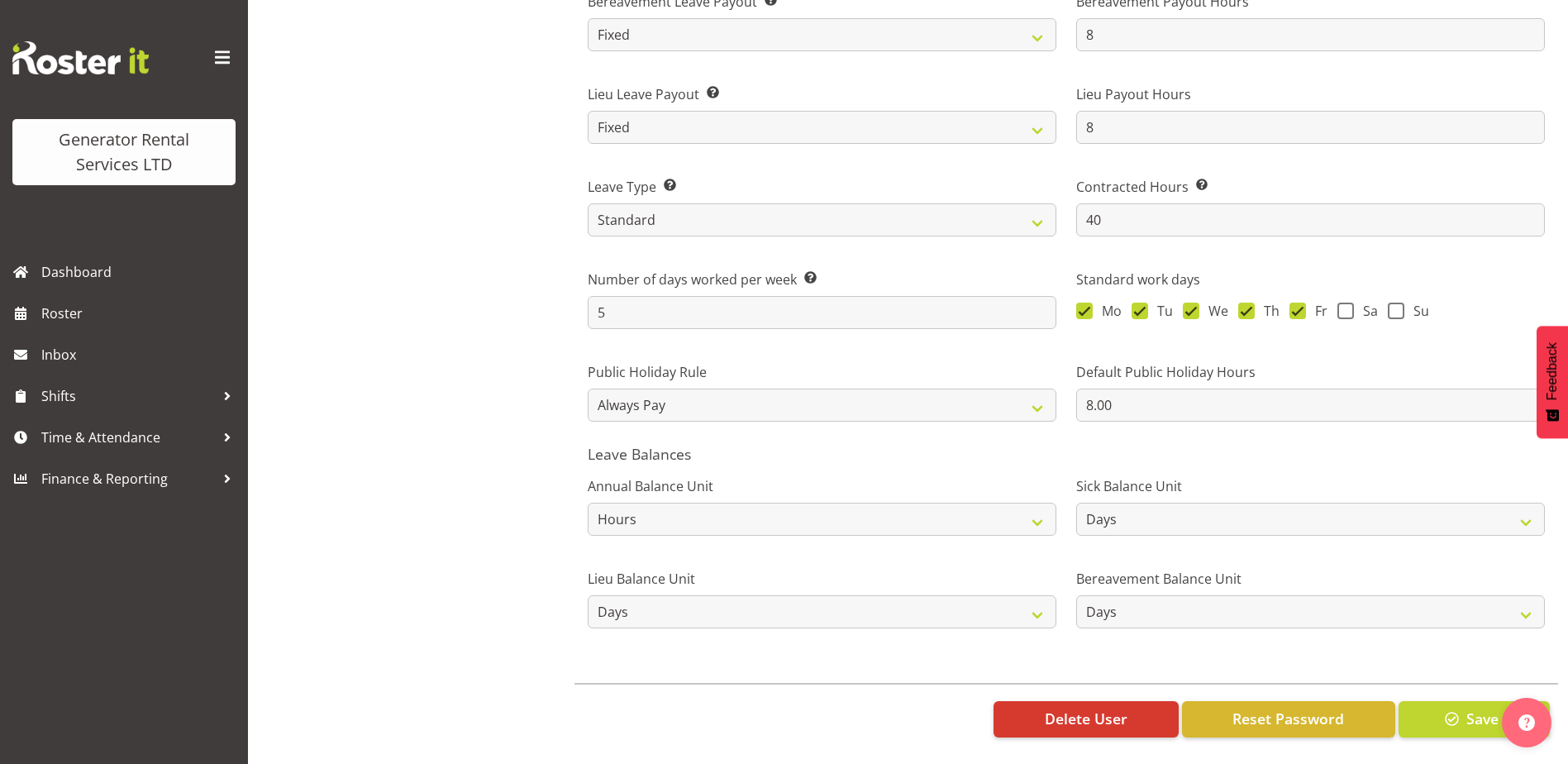
scroll to position [1276, 0]
click at [1233, 514] on select "Hours Days" at bounding box center [1310, 519] width 469 height 33
select select "hour"
click at [1076, 503] on select "Hours Days" at bounding box center [1310, 519] width 469 height 33
click at [996, 580] on div "Lieu Balance Unit Hours Days" at bounding box center [822, 598] width 469 height 60
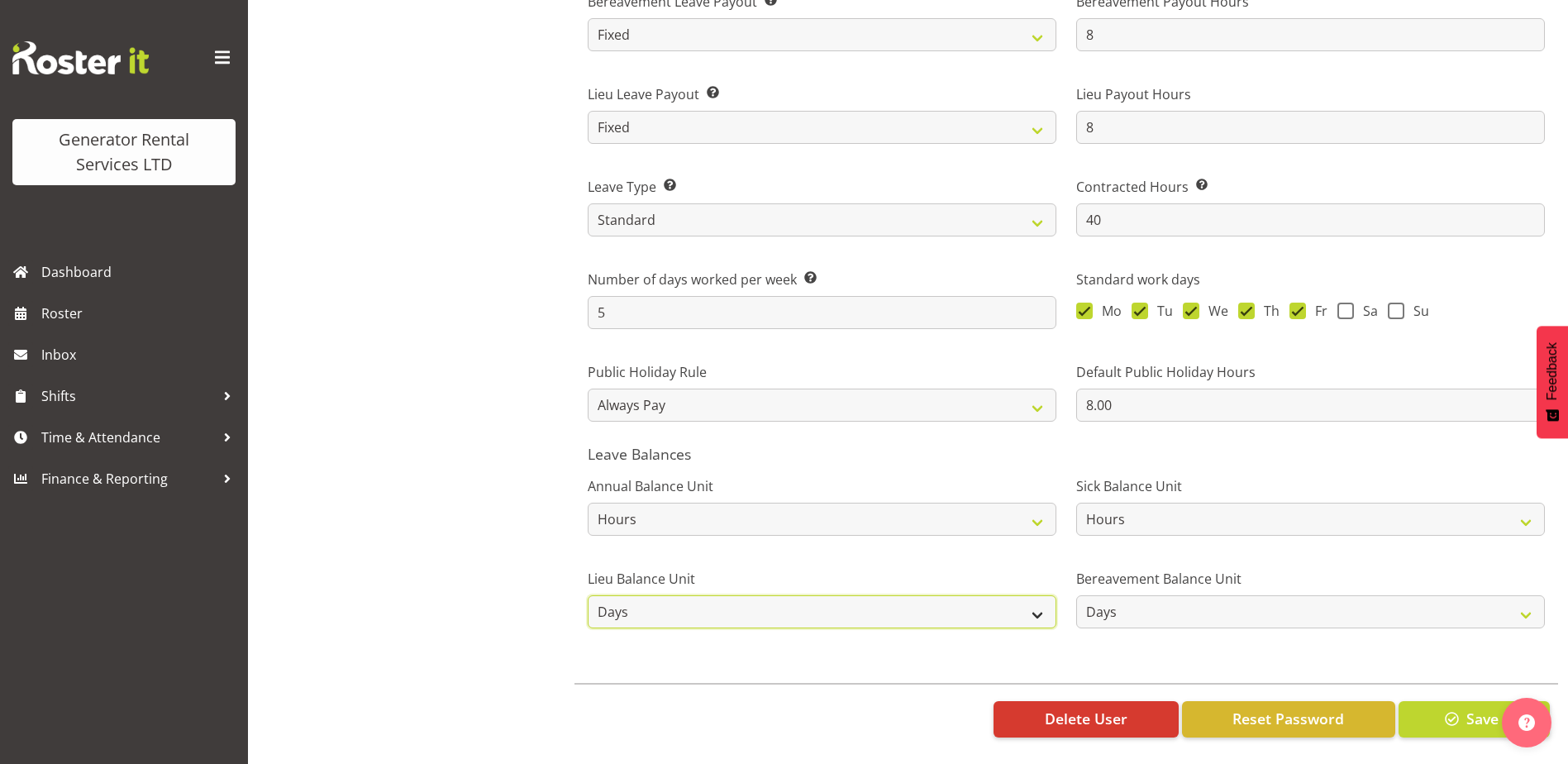
click at [996, 603] on select "Hours Days" at bounding box center [822, 612] width 469 height 33
select select "hour"
click at [587, 596] on select "Hours Days" at bounding box center [822, 612] width 469 height 33
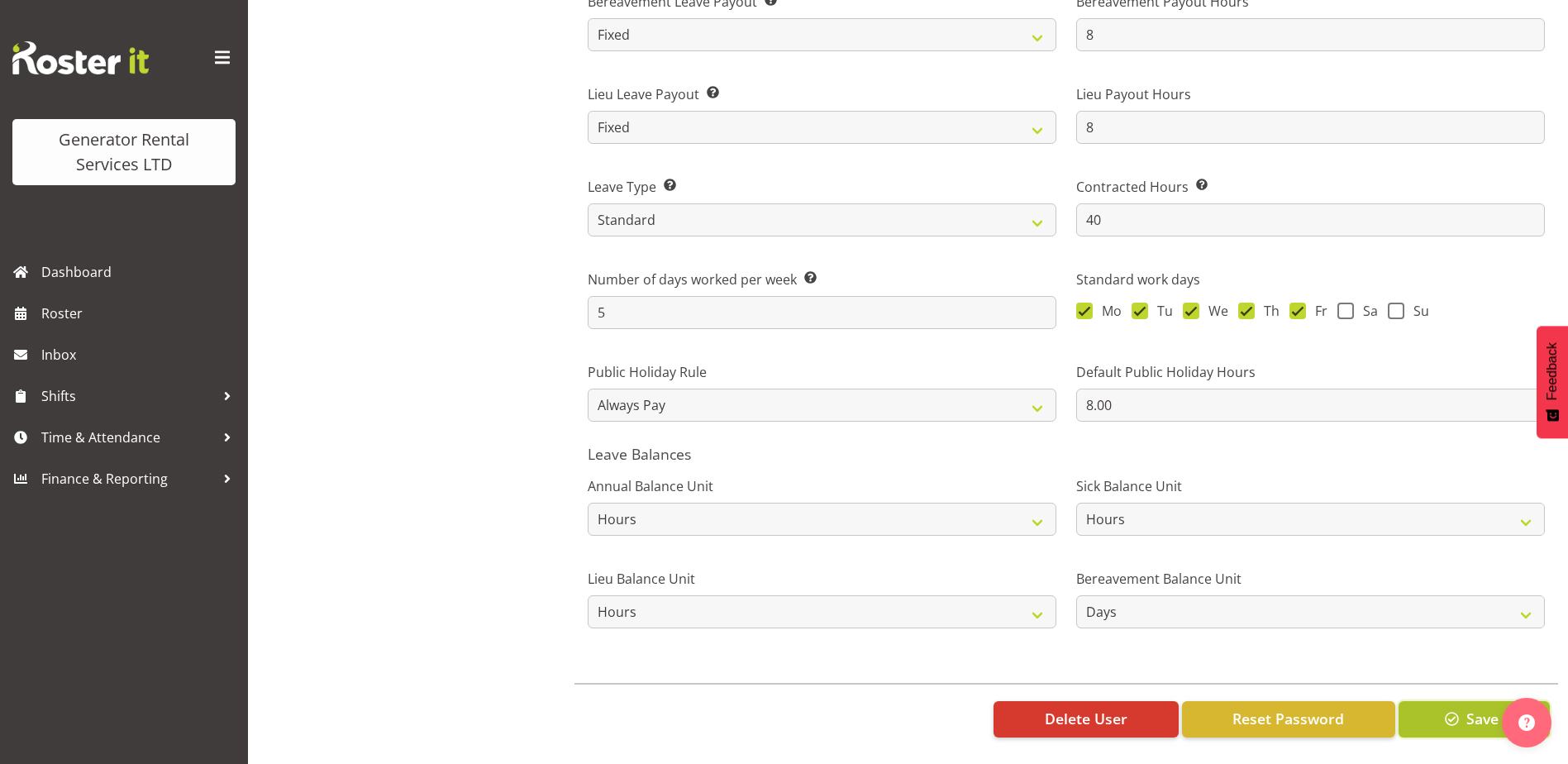
click at [1450, 708] on span "button" at bounding box center [1452, 719] width 21 height 21
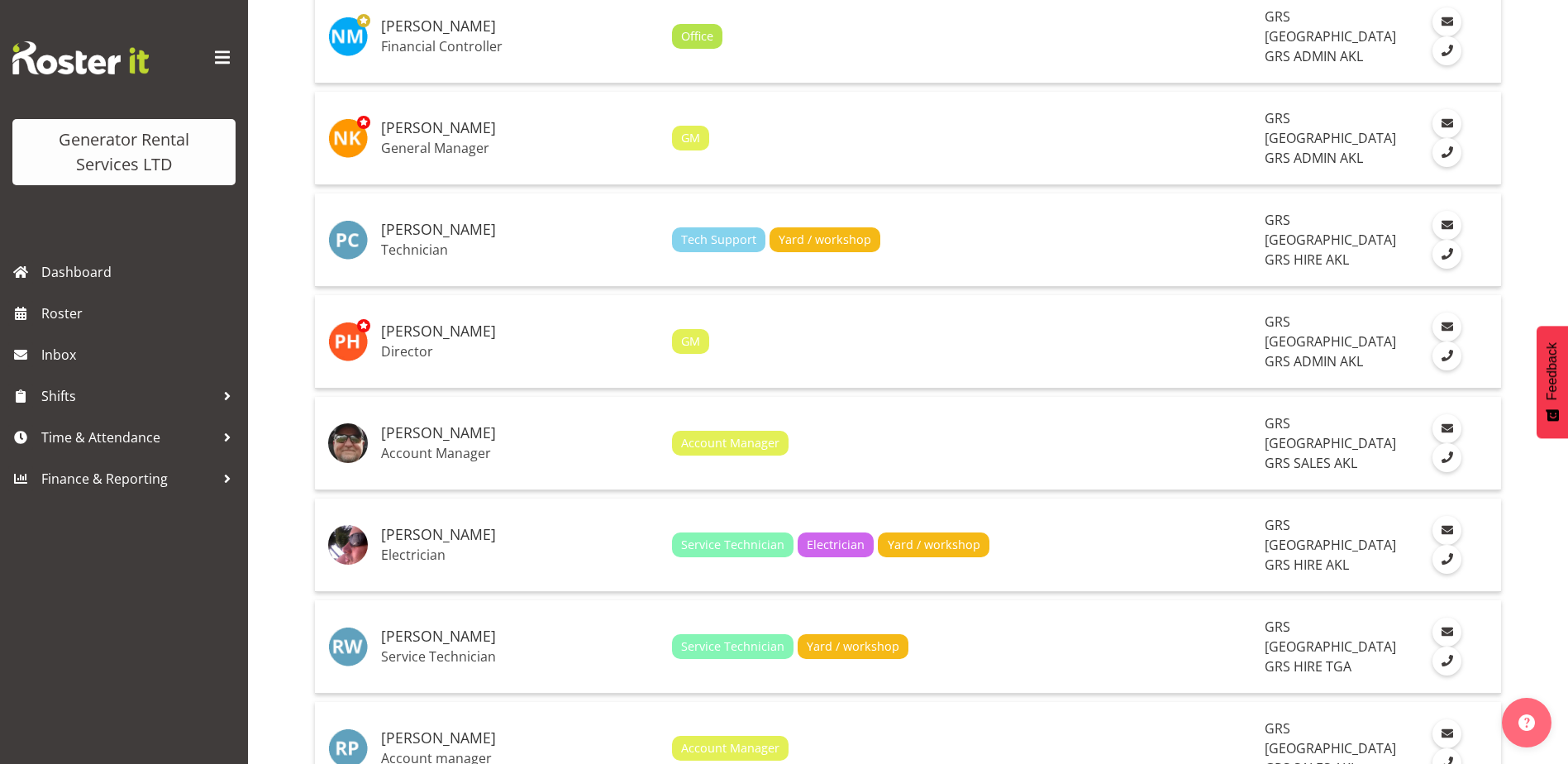
scroll to position [3307, 0]
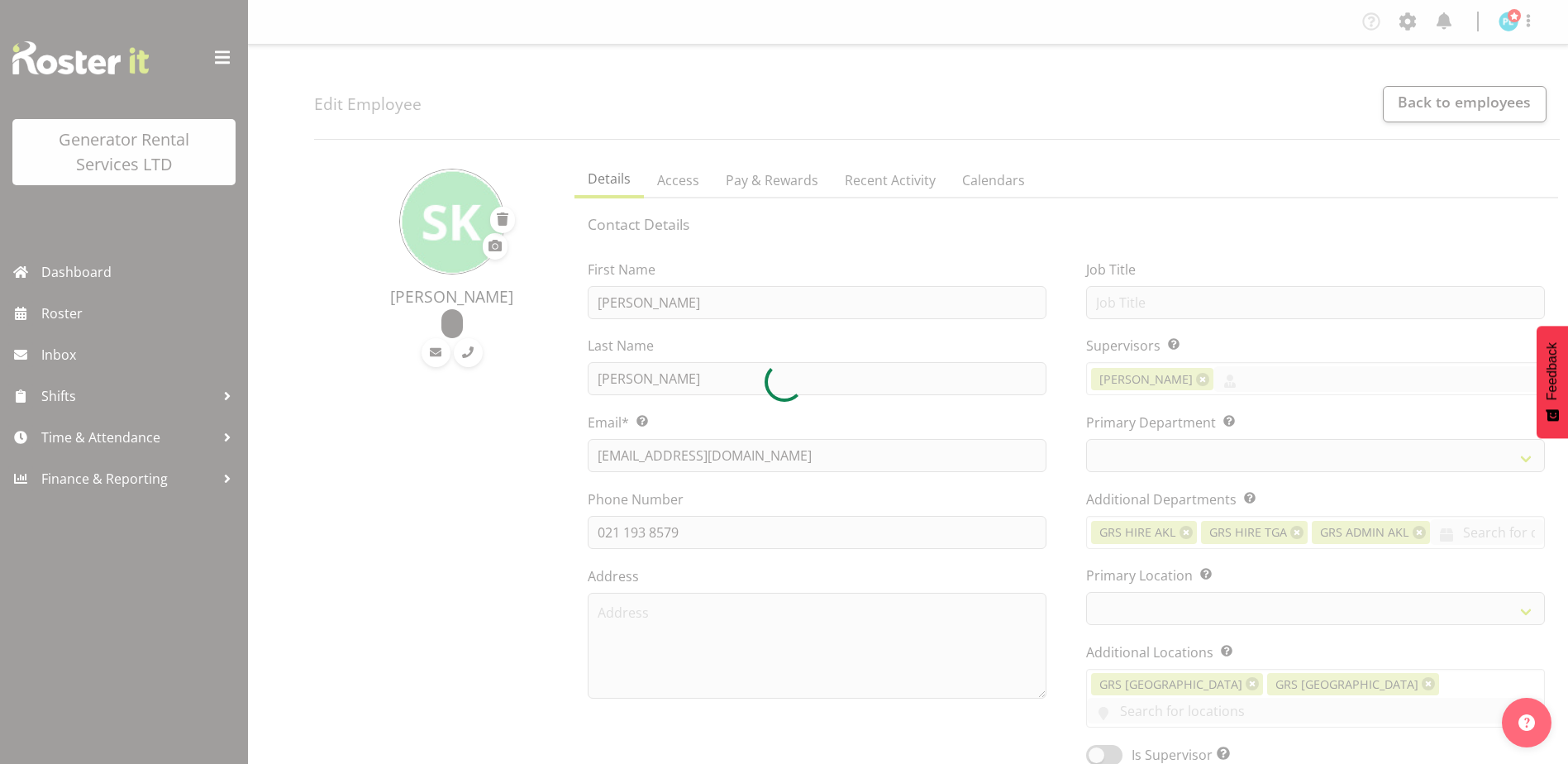
select select "TimelineWeek"
select select
select select "30"
select select "22"
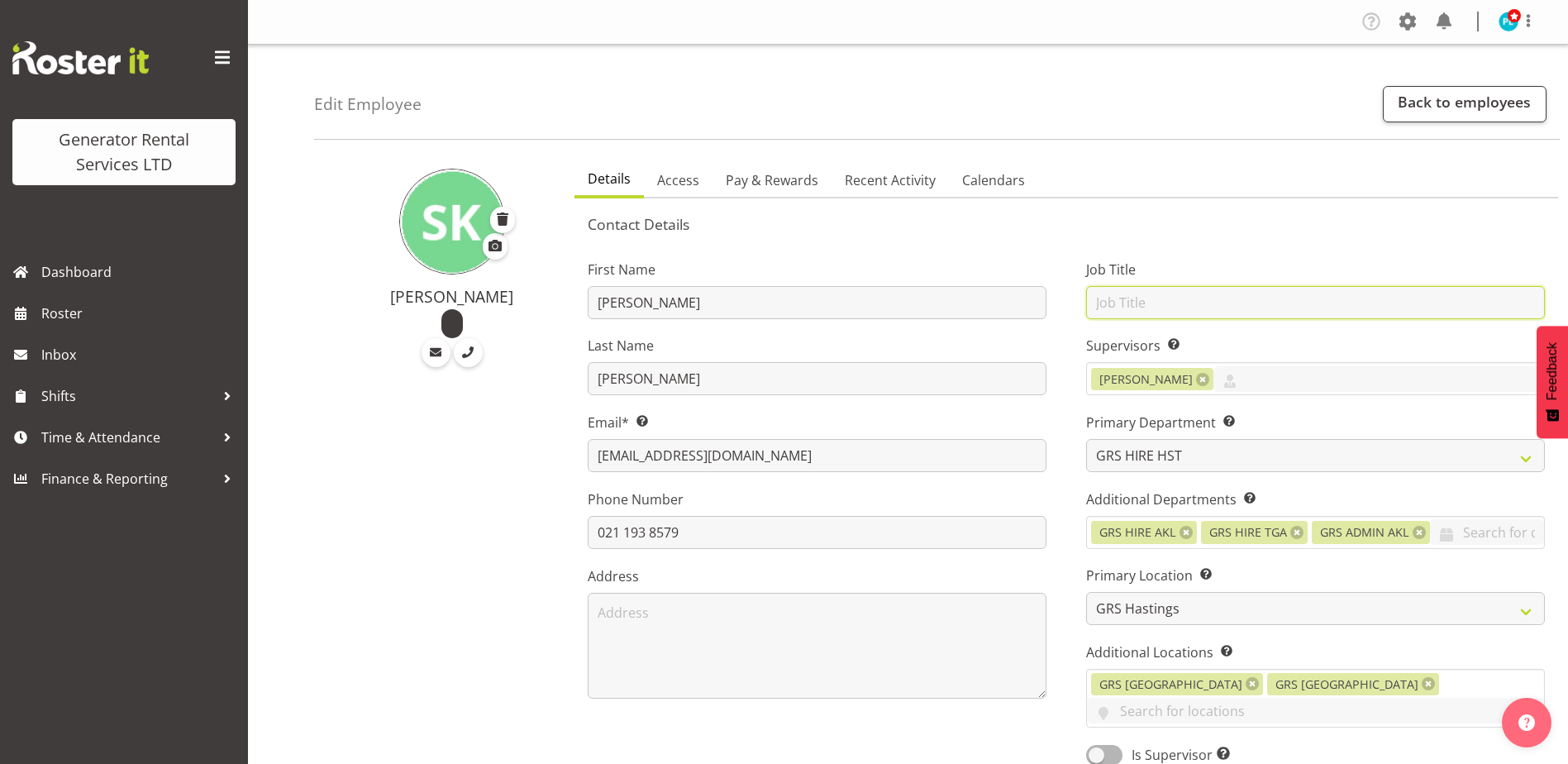
click at [1181, 292] on input "text" at bounding box center [1315, 302] width 459 height 33
type input "Service Technician"
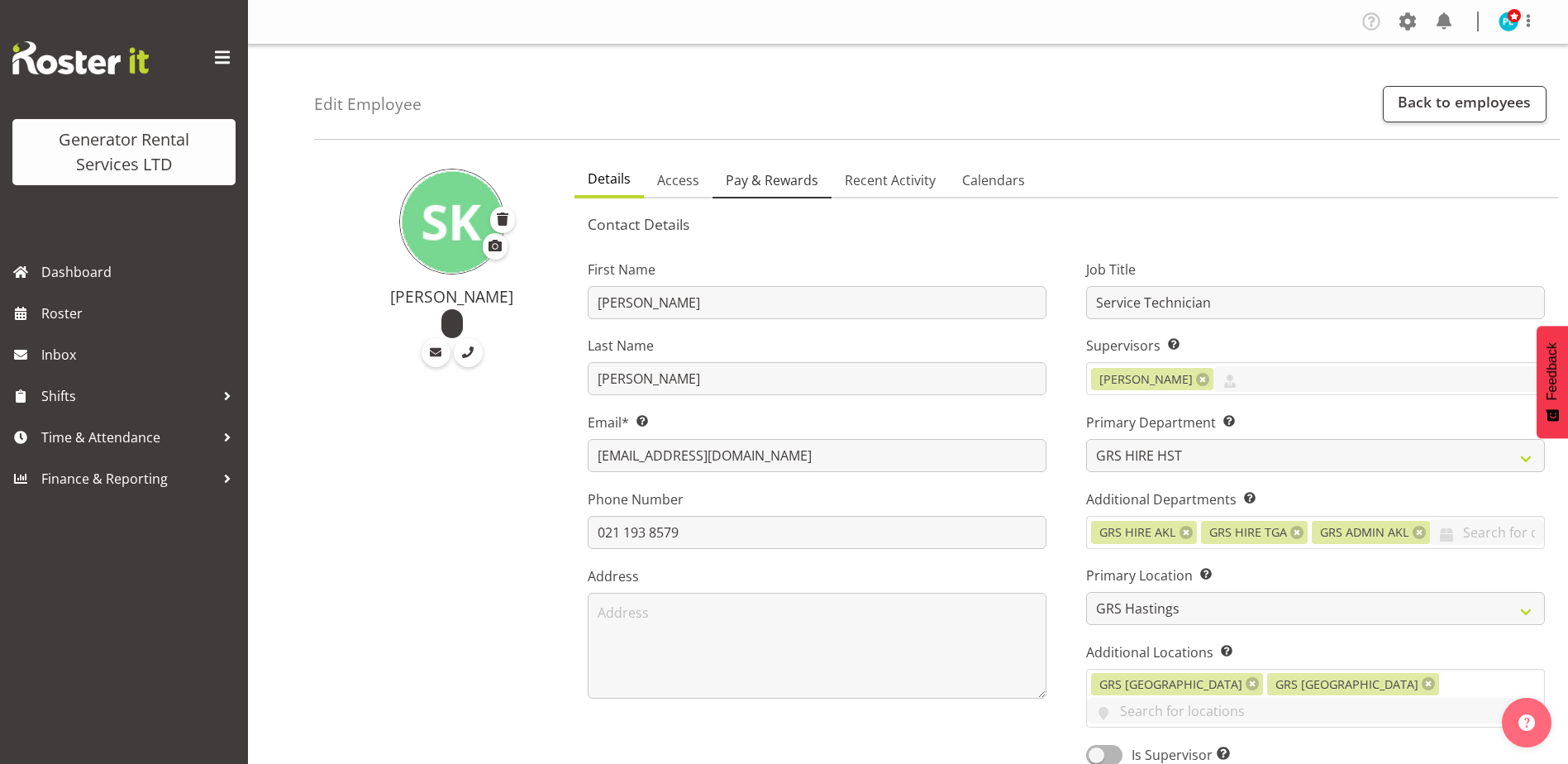
click at [756, 183] on span "Pay & Rewards" at bounding box center [772, 180] width 93 height 20
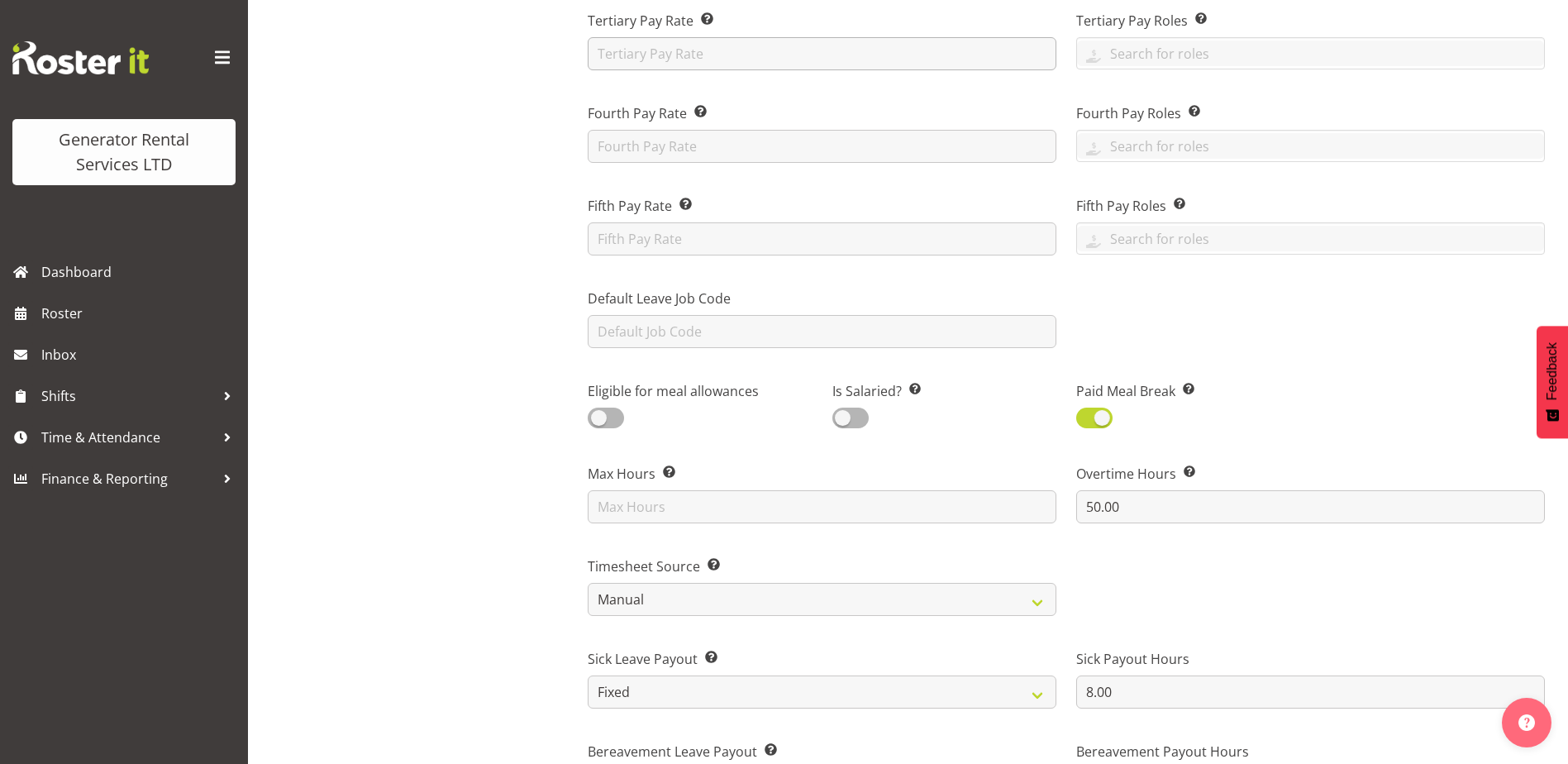
scroll to position [661, 0]
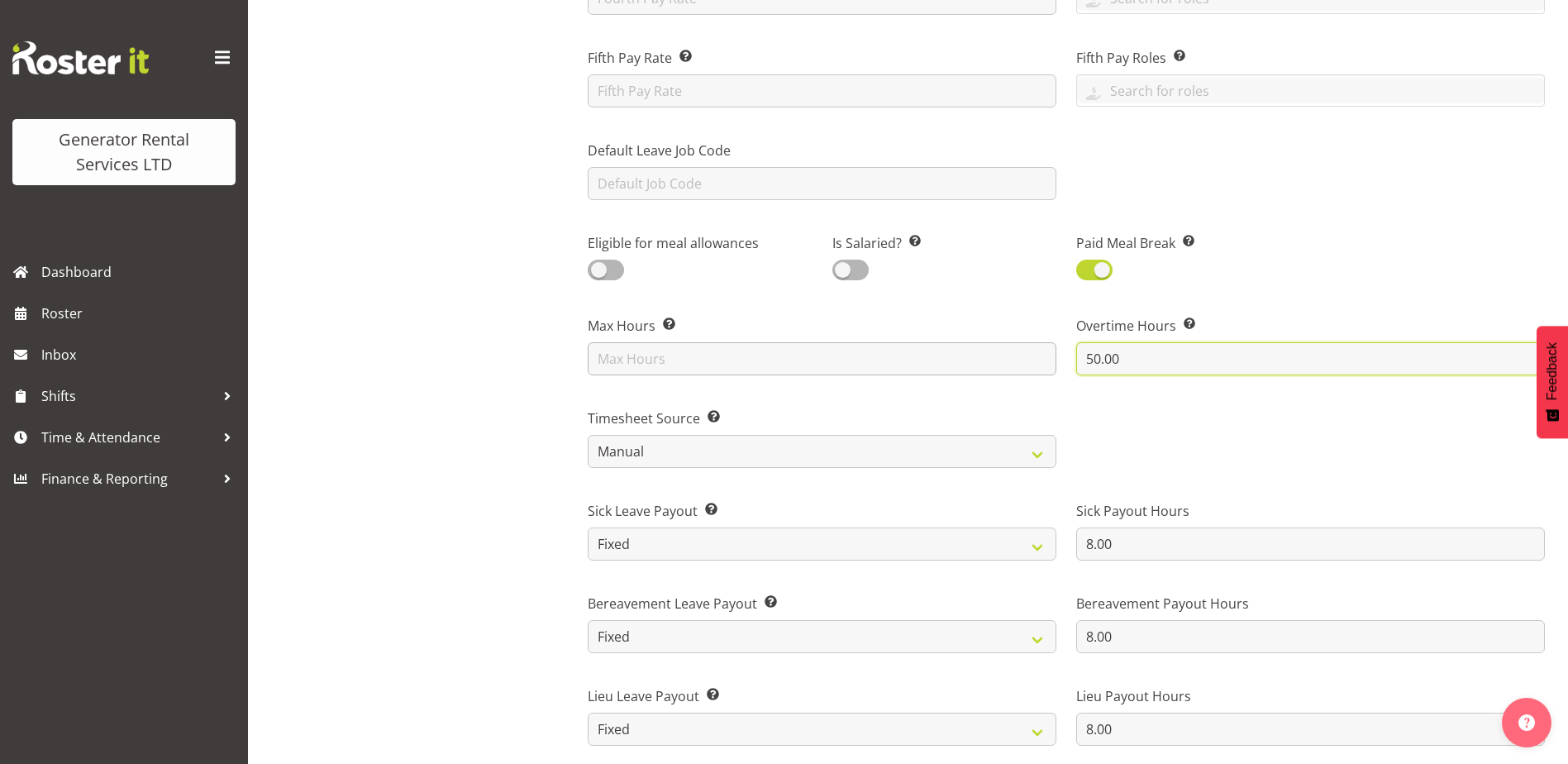
drag, startPoint x: 1155, startPoint y: 358, endPoint x: 1049, endPoint y: 357, distance: 106.0
click at [1050, 357] on div "Payroll ID This number should match the Payroll ID in your payroll system. 97 P…" at bounding box center [1066, 298] width 977 height 1471
type input "40.00"
click at [420, 418] on div "[PERSON_NAME]" at bounding box center [439, 428] width 250 height 1875
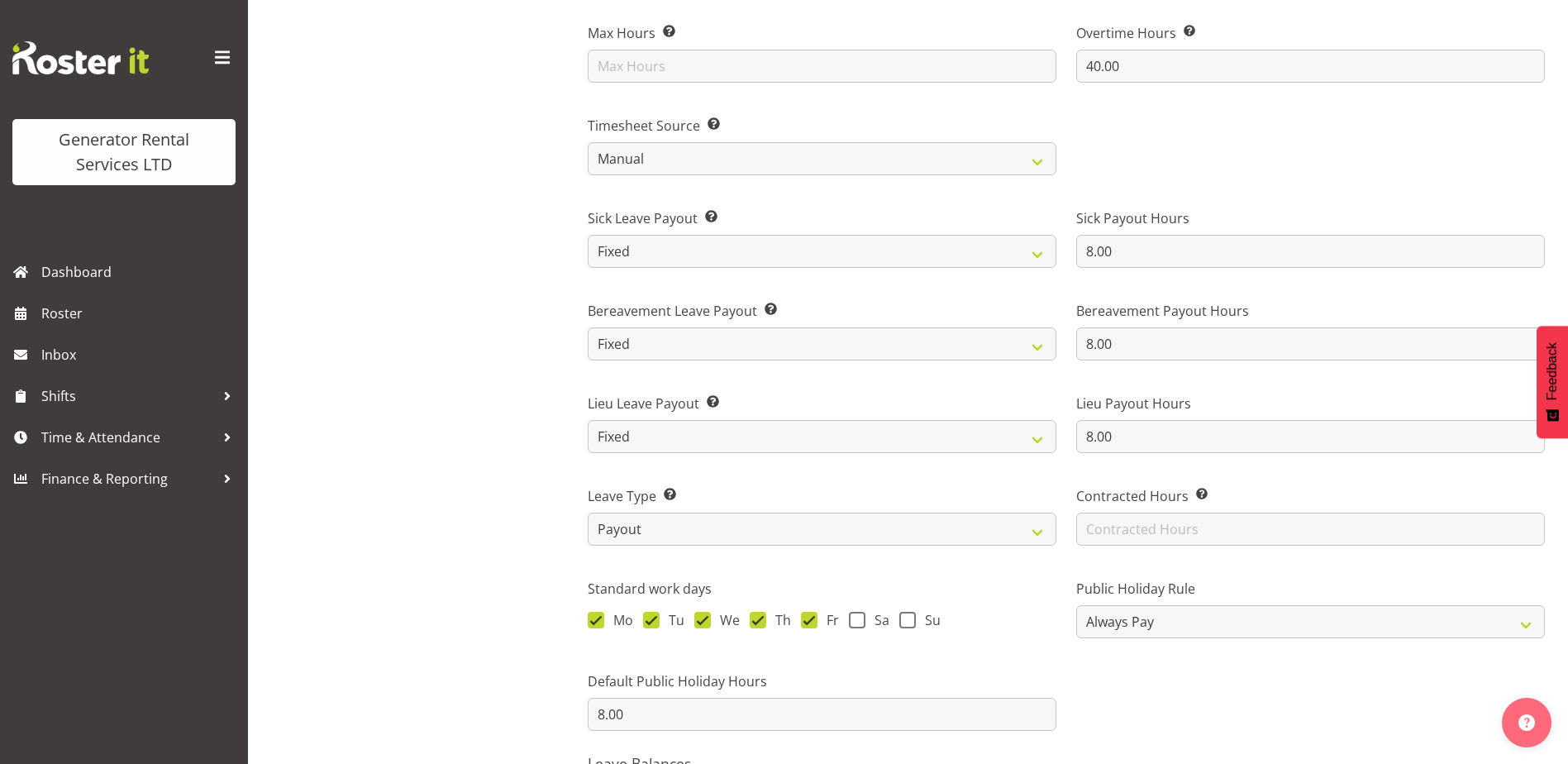
scroll to position [992, 0]
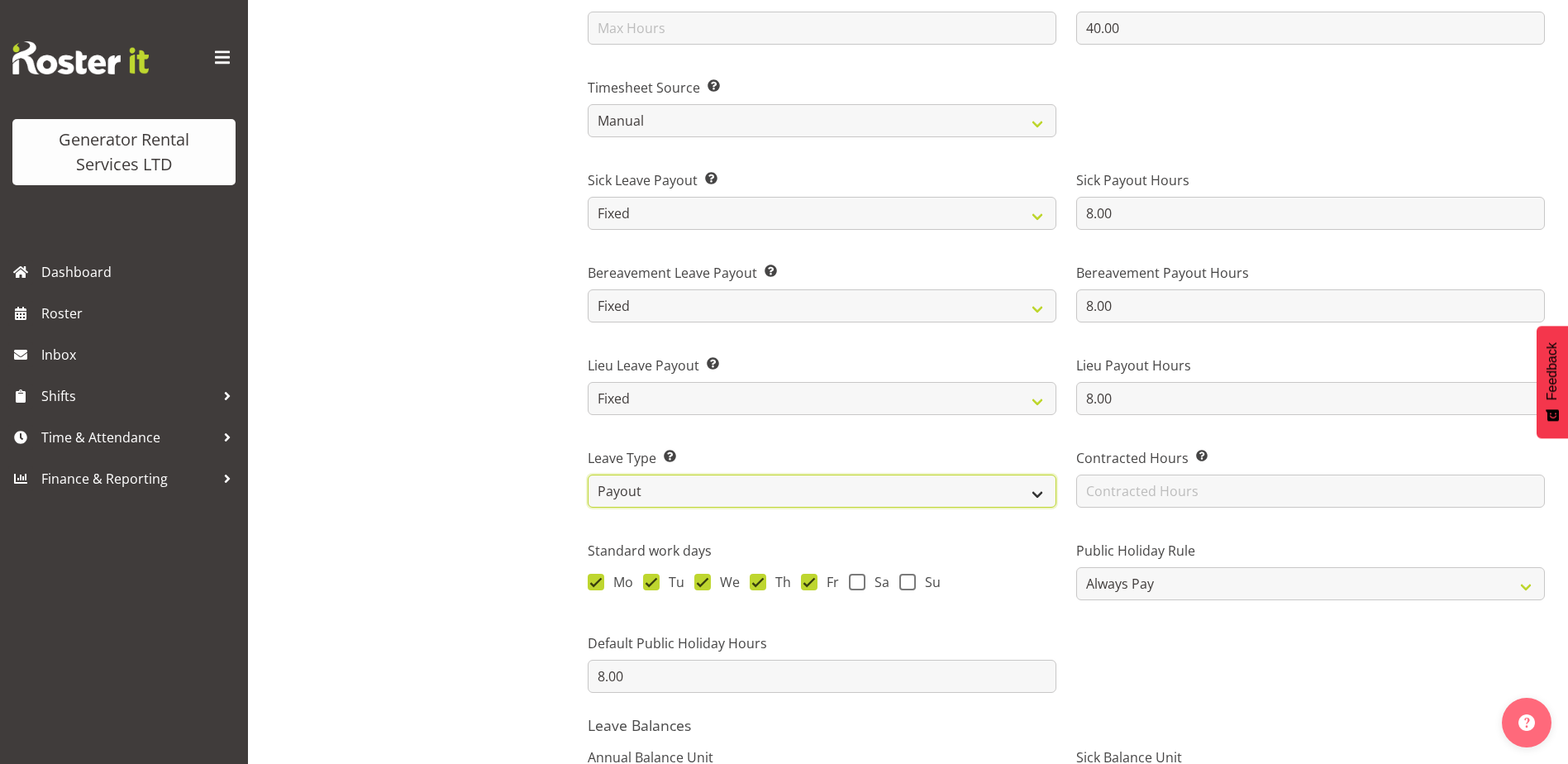
click at [755, 502] on select "Standard History Payout Roster Roster - Fixed" at bounding box center [822, 490] width 469 height 33
select select "standard"
click at [587, 474] on select "Standard History Payout Roster Roster - Fixed" at bounding box center [822, 490] width 469 height 33
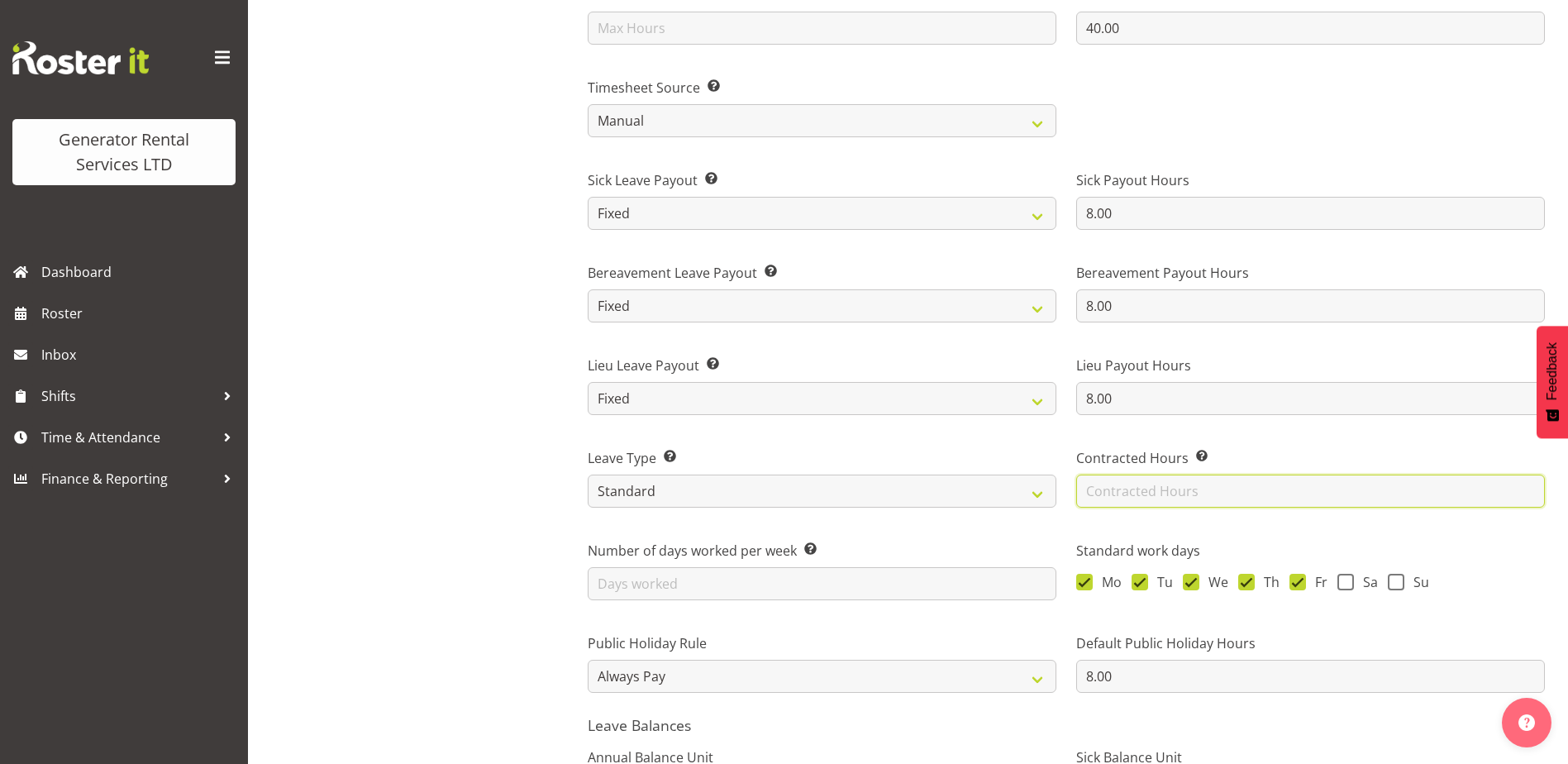
drag, startPoint x: 1081, startPoint y: 500, endPoint x: 1093, endPoint y: 497, distance: 12.4
click at [1081, 500] on input "text" at bounding box center [1310, 490] width 469 height 33
type input "40"
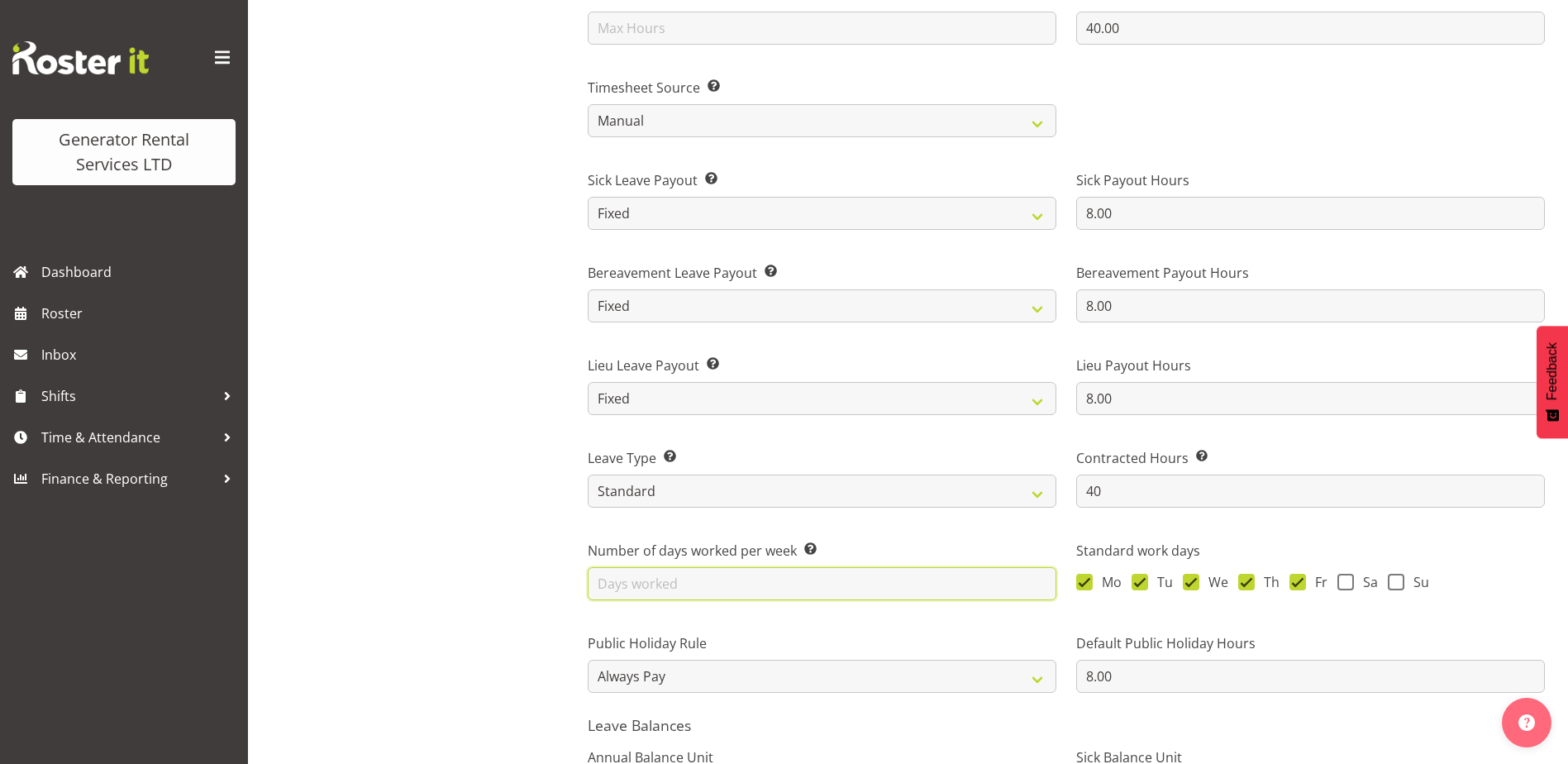
click at [729, 584] on input "text" at bounding box center [822, 583] width 469 height 33
type input "5"
click at [505, 538] on div "[PERSON_NAME]" at bounding box center [439, 97] width 250 height 1875
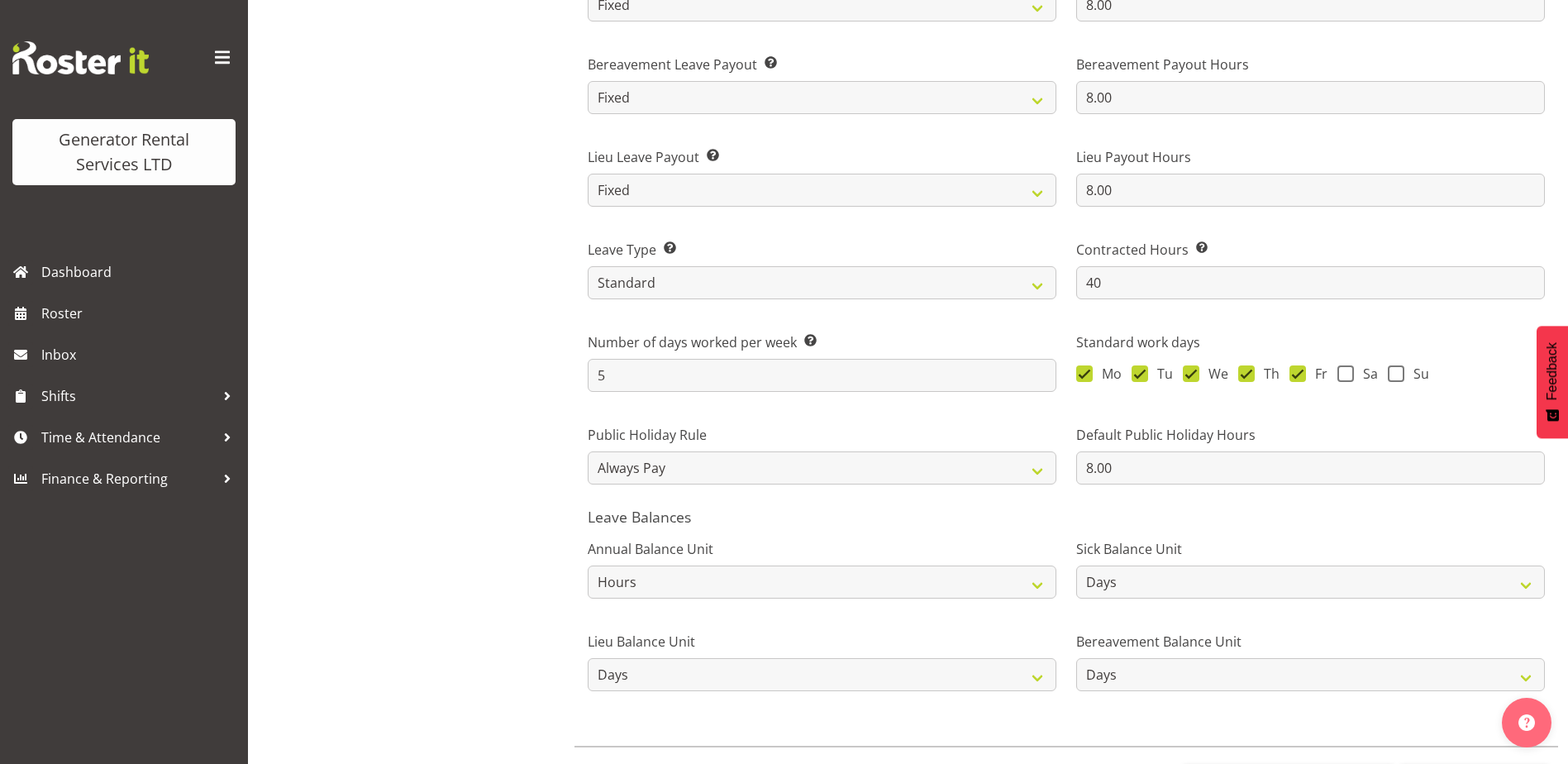
scroll to position [1276, 0]
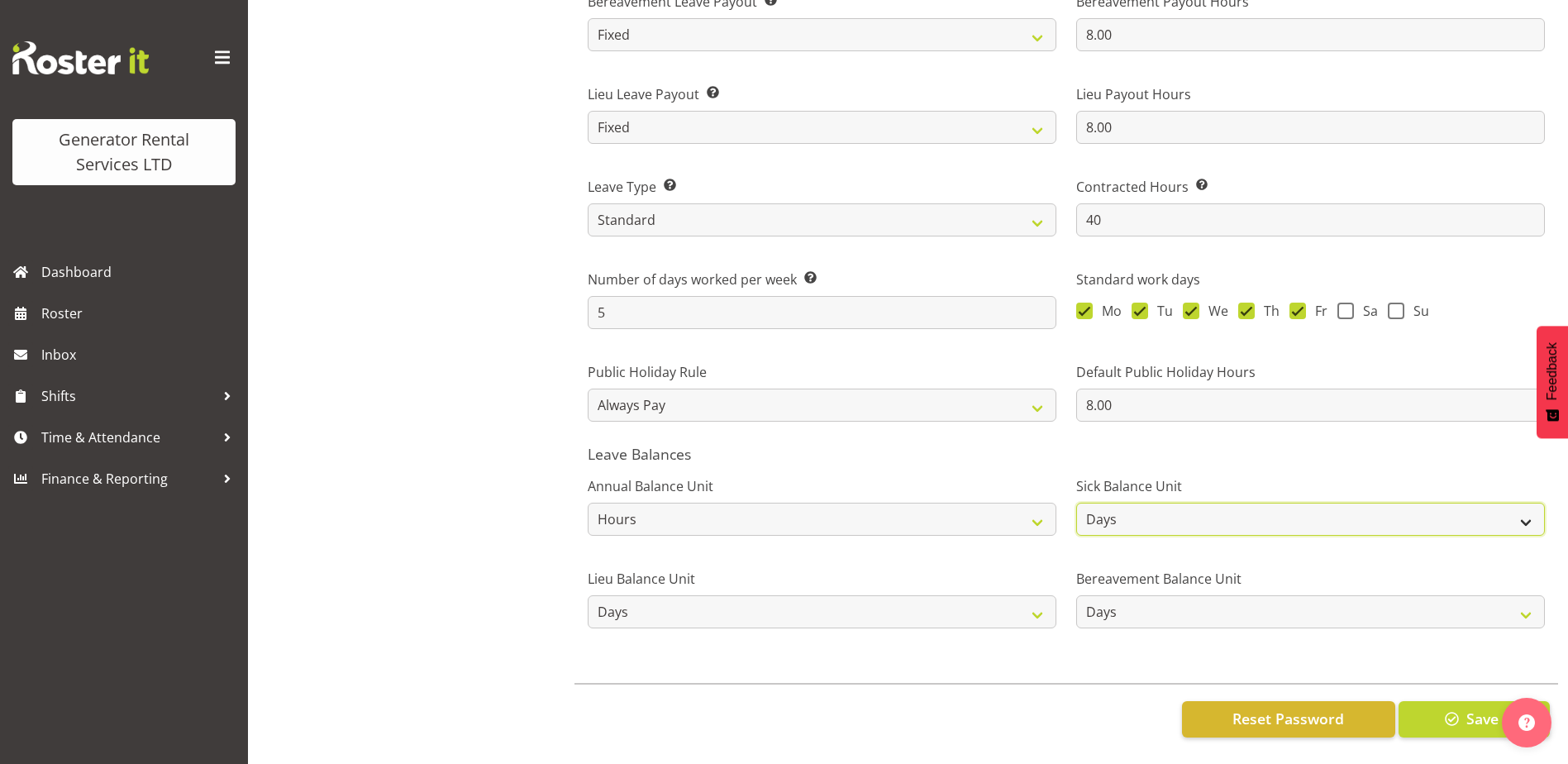
click at [1194, 505] on select "Hours Days" at bounding box center [1310, 519] width 469 height 33
select select "hour"
click at [1076, 503] on select "Hours Days" at bounding box center [1310, 519] width 469 height 33
click at [835, 622] on div "Lieu Balance Unit Hours Days" at bounding box center [822, 592] width 488 height 93
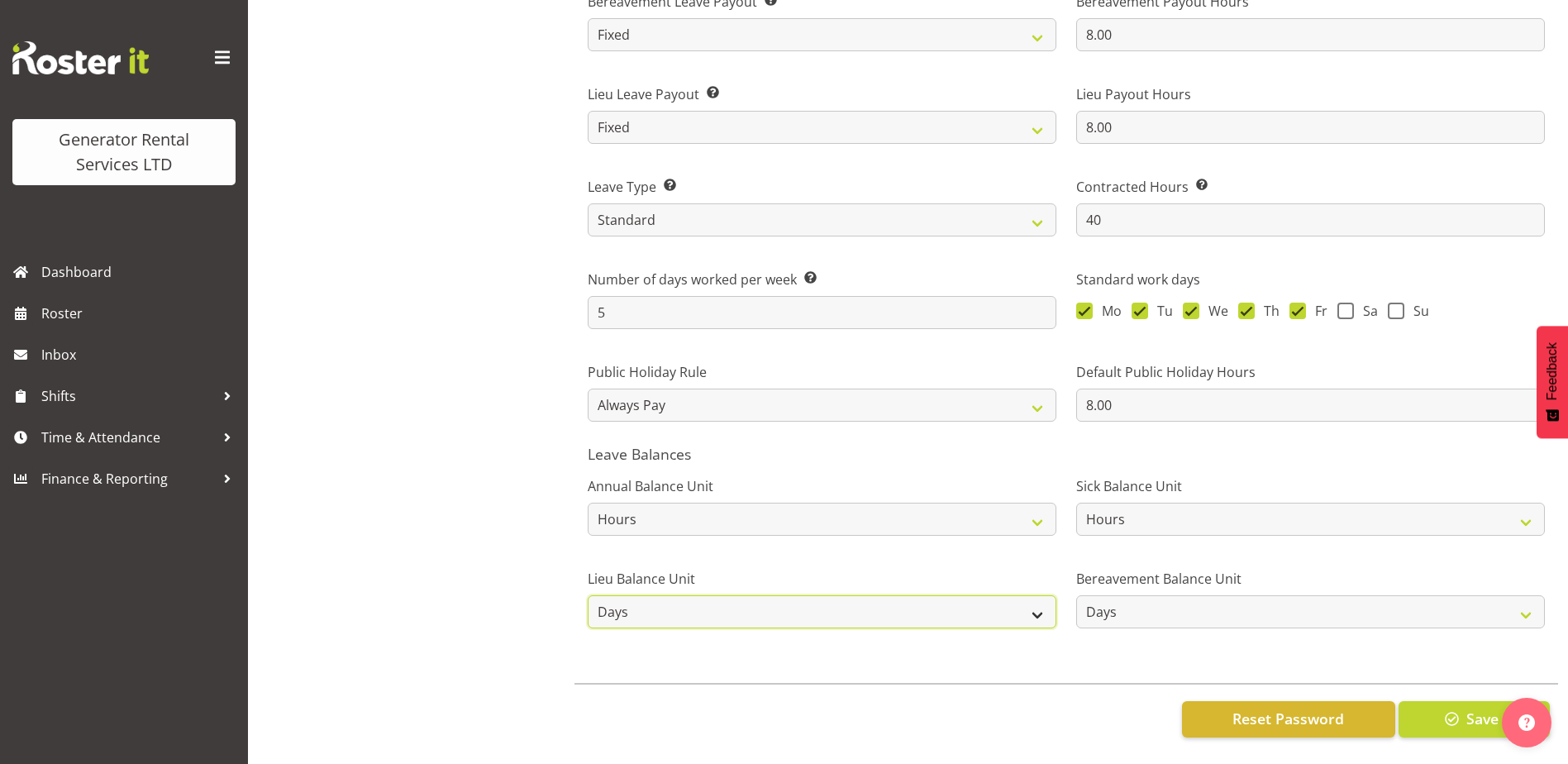
click at [834, 615] on select "Hours Days" at bounding box center [822, 612] width 469 height 33
select select "hour"
click at [587, 596] on select "Hours Days" at bounding box center [822, 612] width 469 height 33
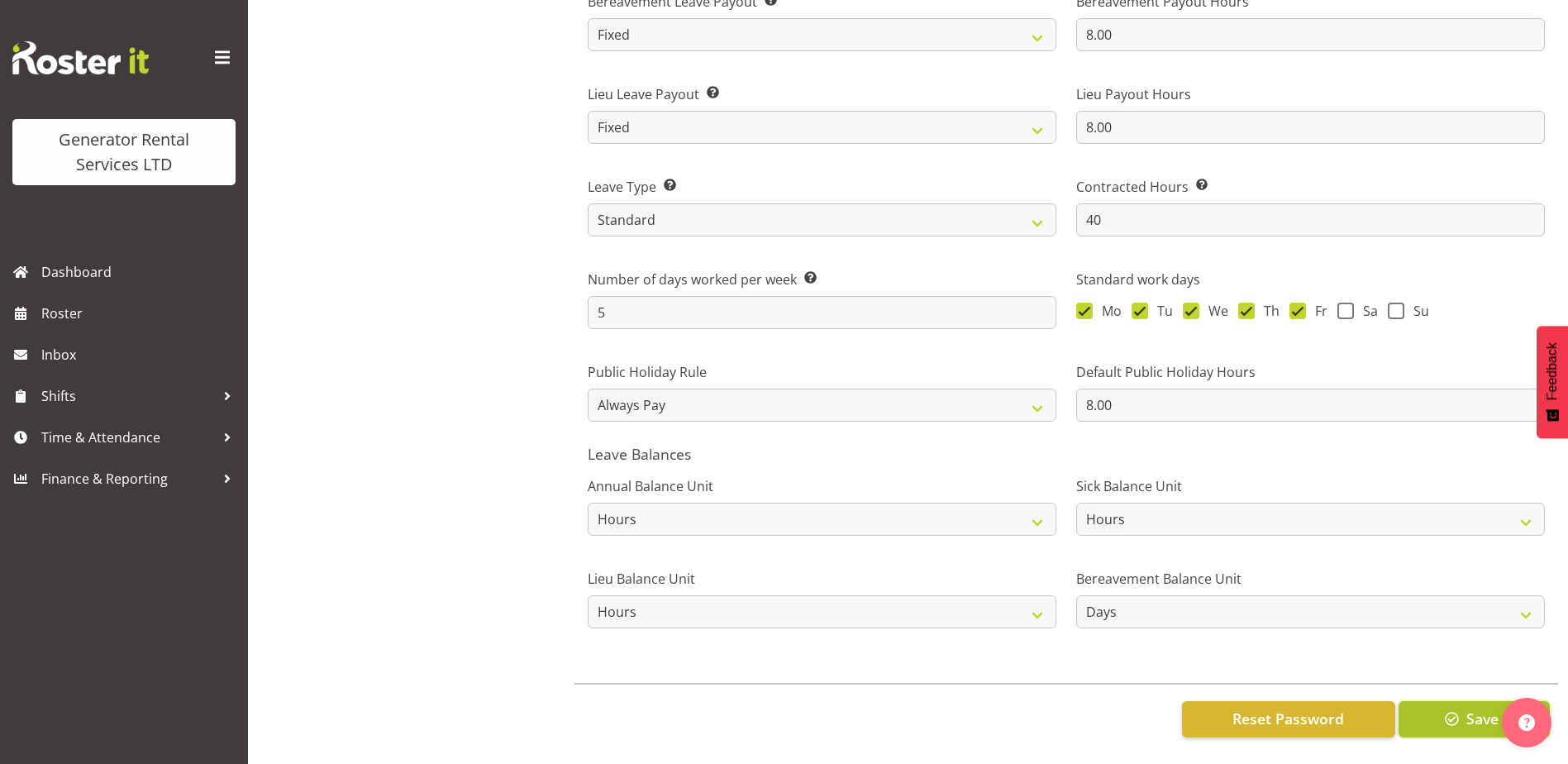
click at [1437, 701] on button "Save" at bounding box center [1474, 719] width 152 height 37
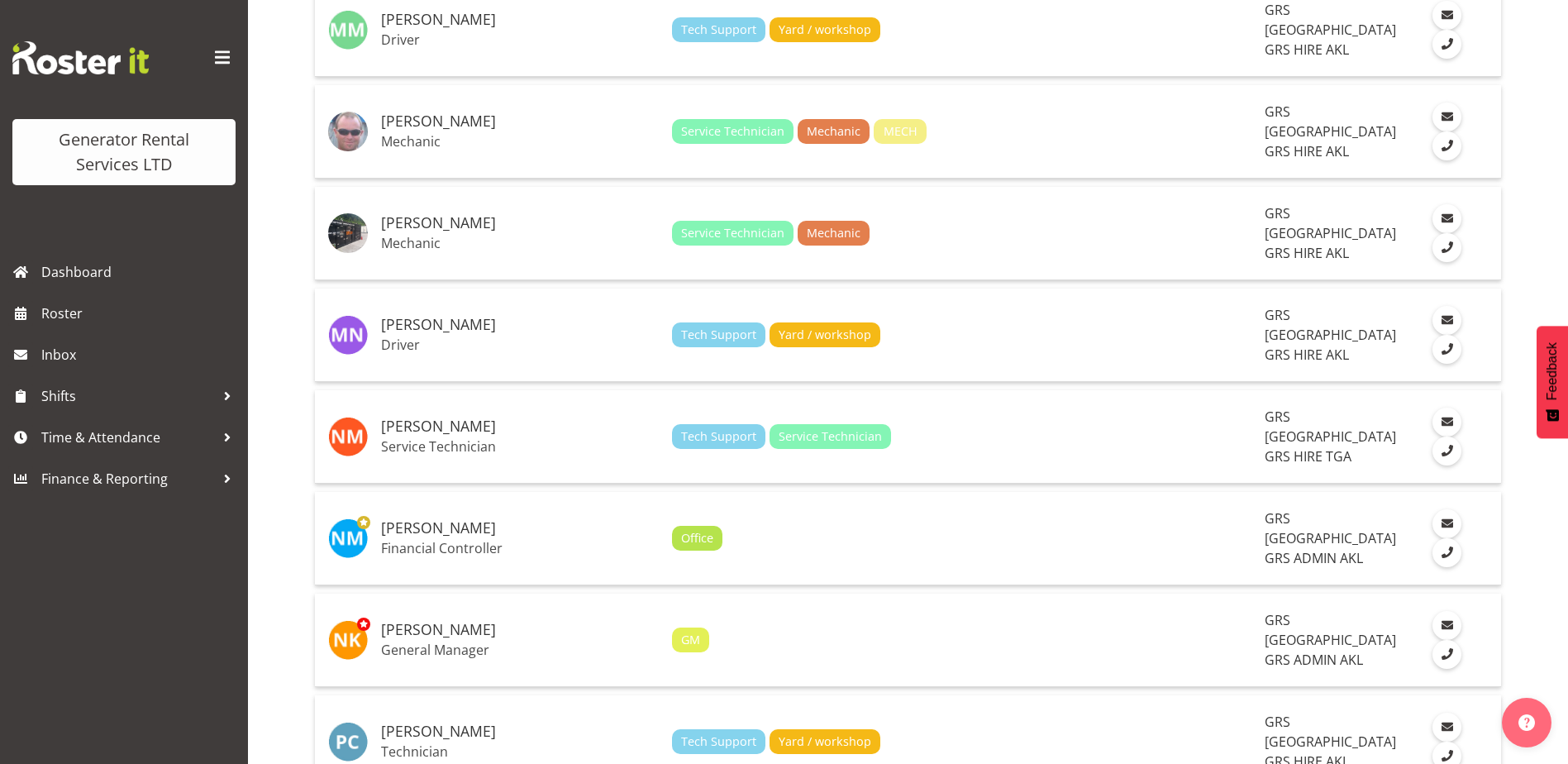
scroll to position [2810, 0]
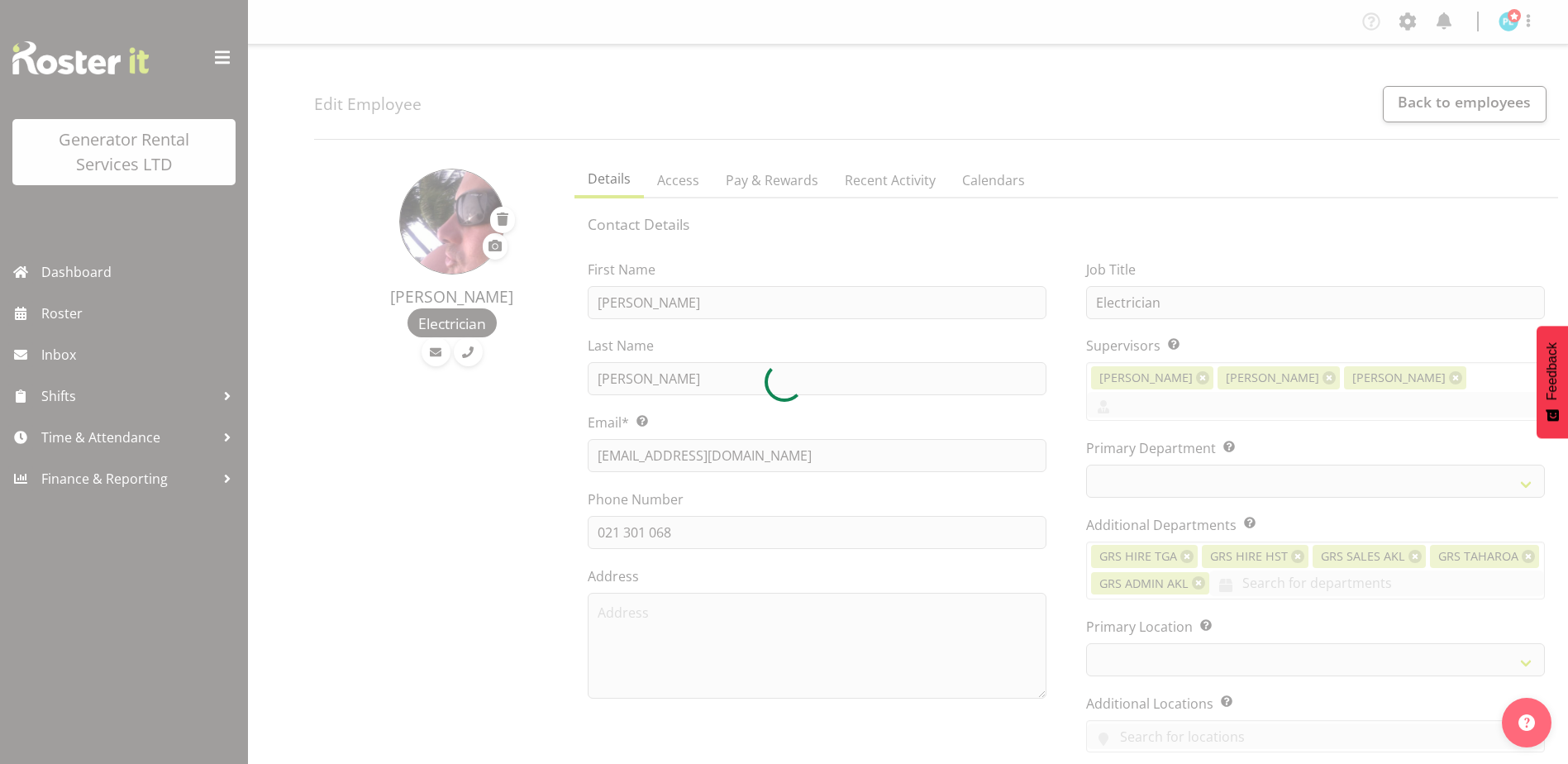
select select "shift"
select select "TimelineWeek"
select select "20"
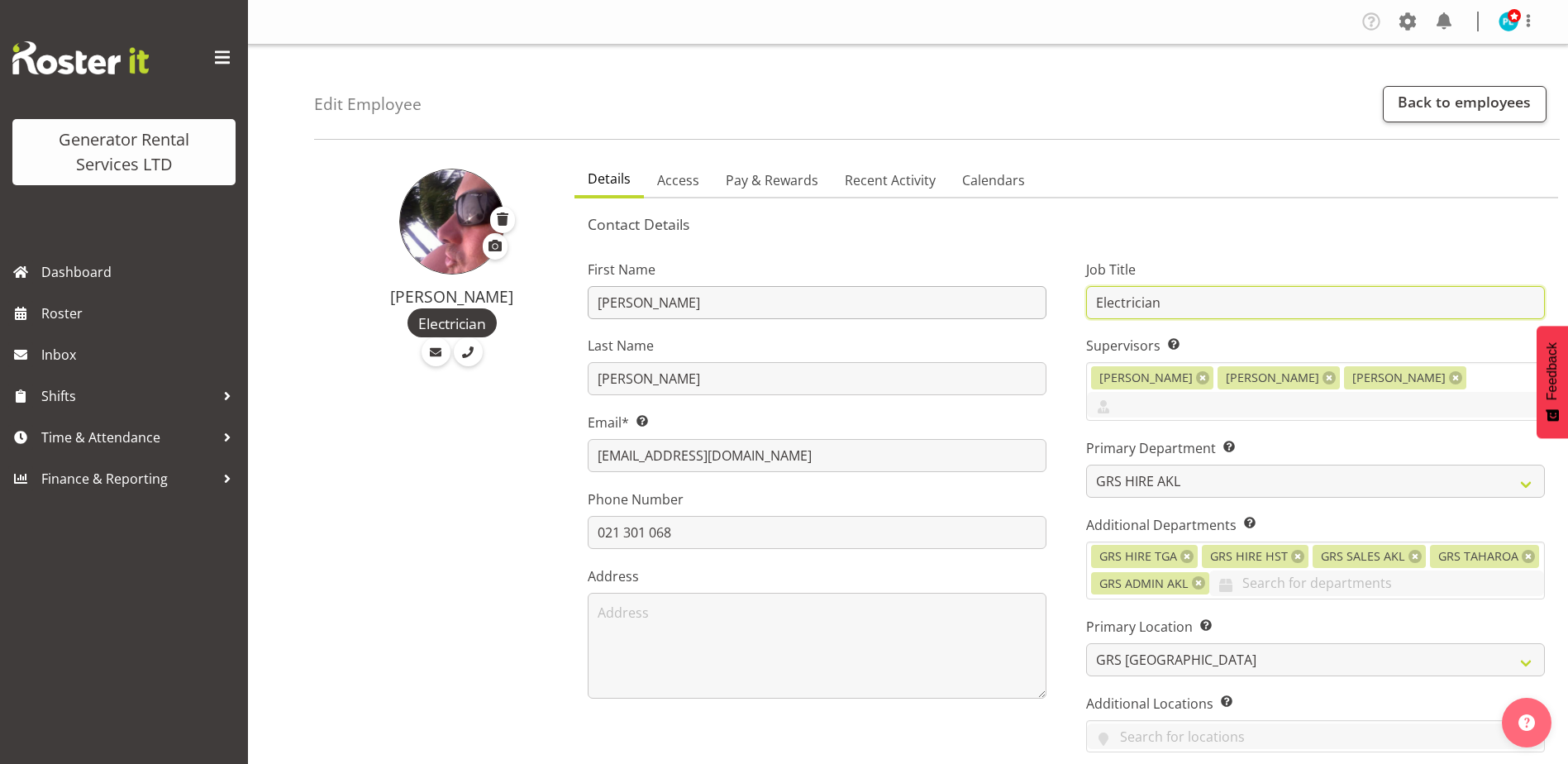
drag, startPoint x: 1164, startPoint y: 300, endPoint x: 944, endPoint y: 312, distance: 220.3
click at [944, 312] on div "First Name Rob Last Name Ryan Email* This is a required field. rob@grsnz.co.nz …" at bounding box center [1066, 520] width 997 height 567
type input "Service Technician"
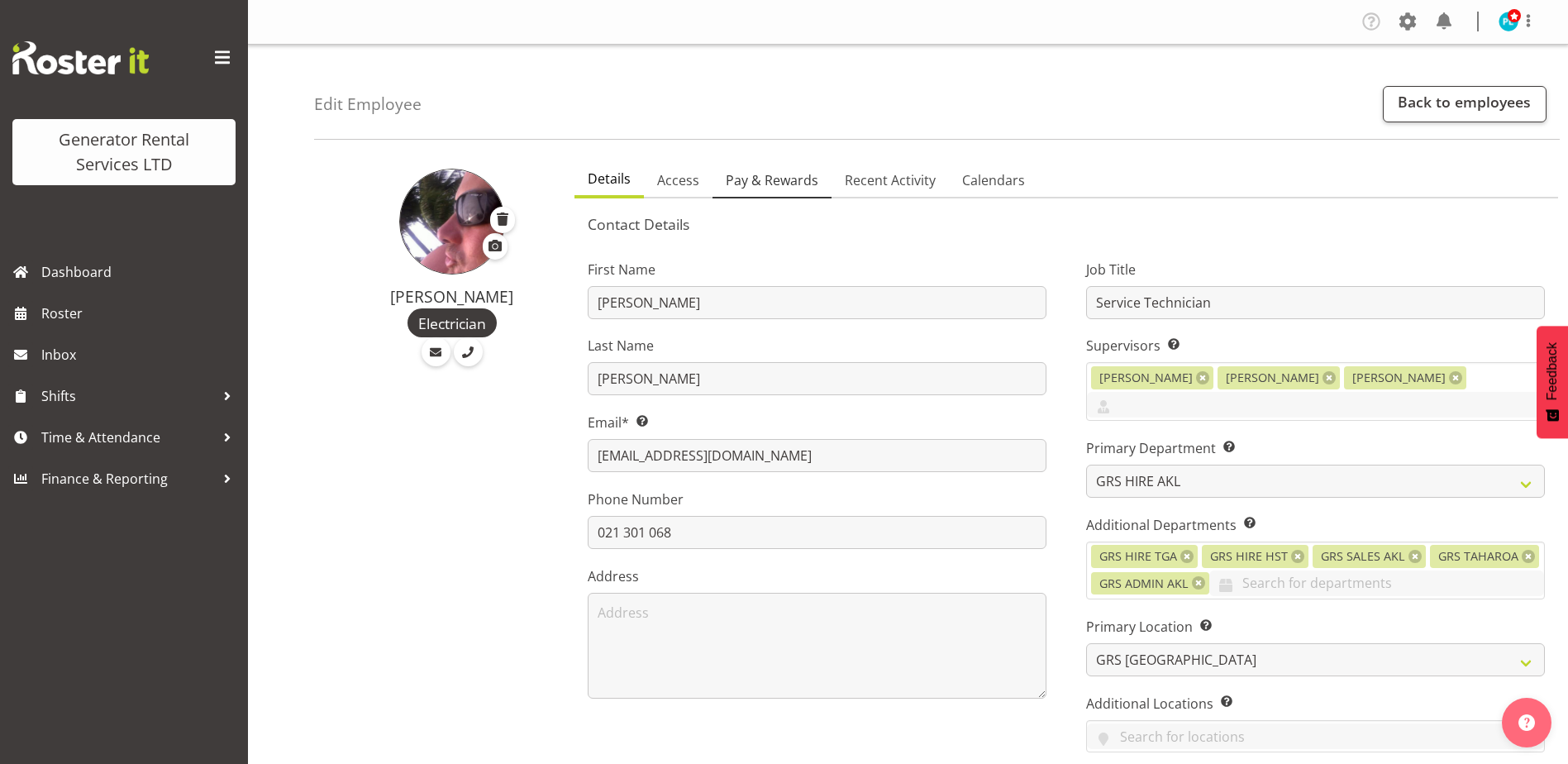
click at [757, 168] on link "Pay & Rewards" at bounding box center [772, 181] width 119 height 35
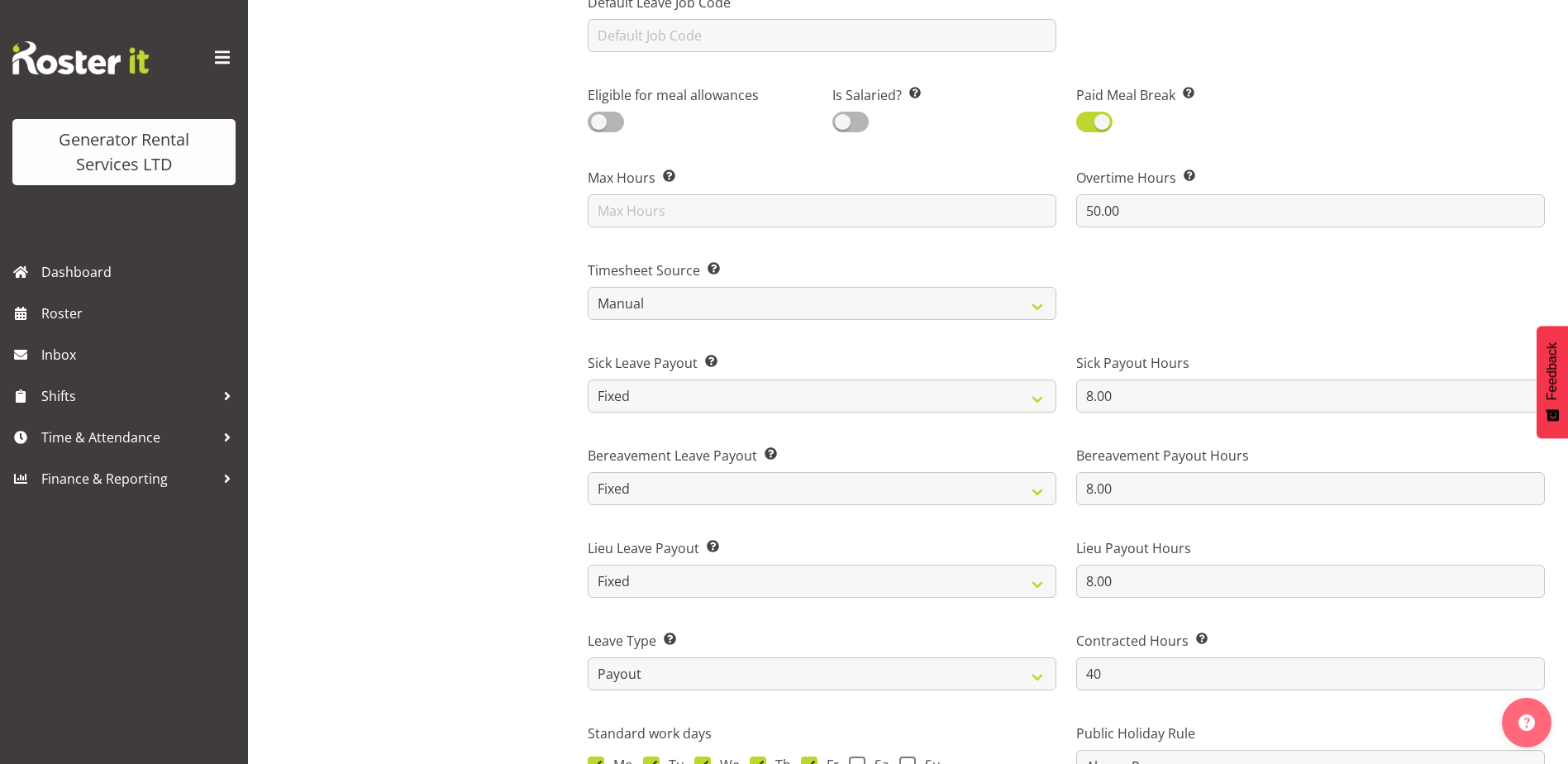
scroll to position [826, 0]
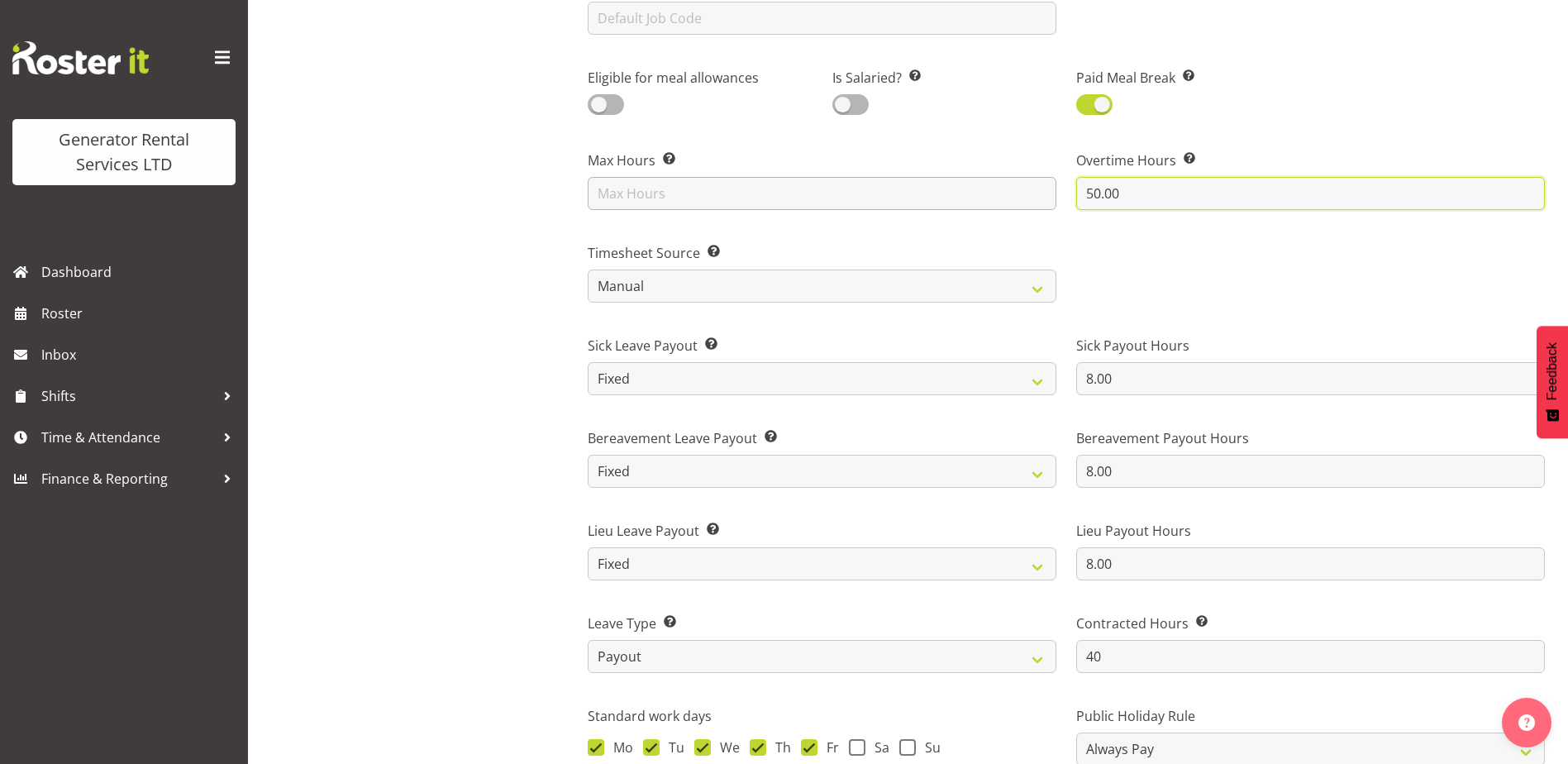
drag, startPoint x: 1160, startPoint y: 185, endPoint x: 1003, endPoint y: 203, distance: 158.0
click at [1003, 203] on div "Payroll ID This number should match the Payroll ID in your payroll system. 42 P…" at bounding box center [1066, 132] width 977 height 1471
type input "40.00"
click at [438, 469] on div "Rob Ryan Electrician" at bounding box center [439, 262] width 250 height 1875
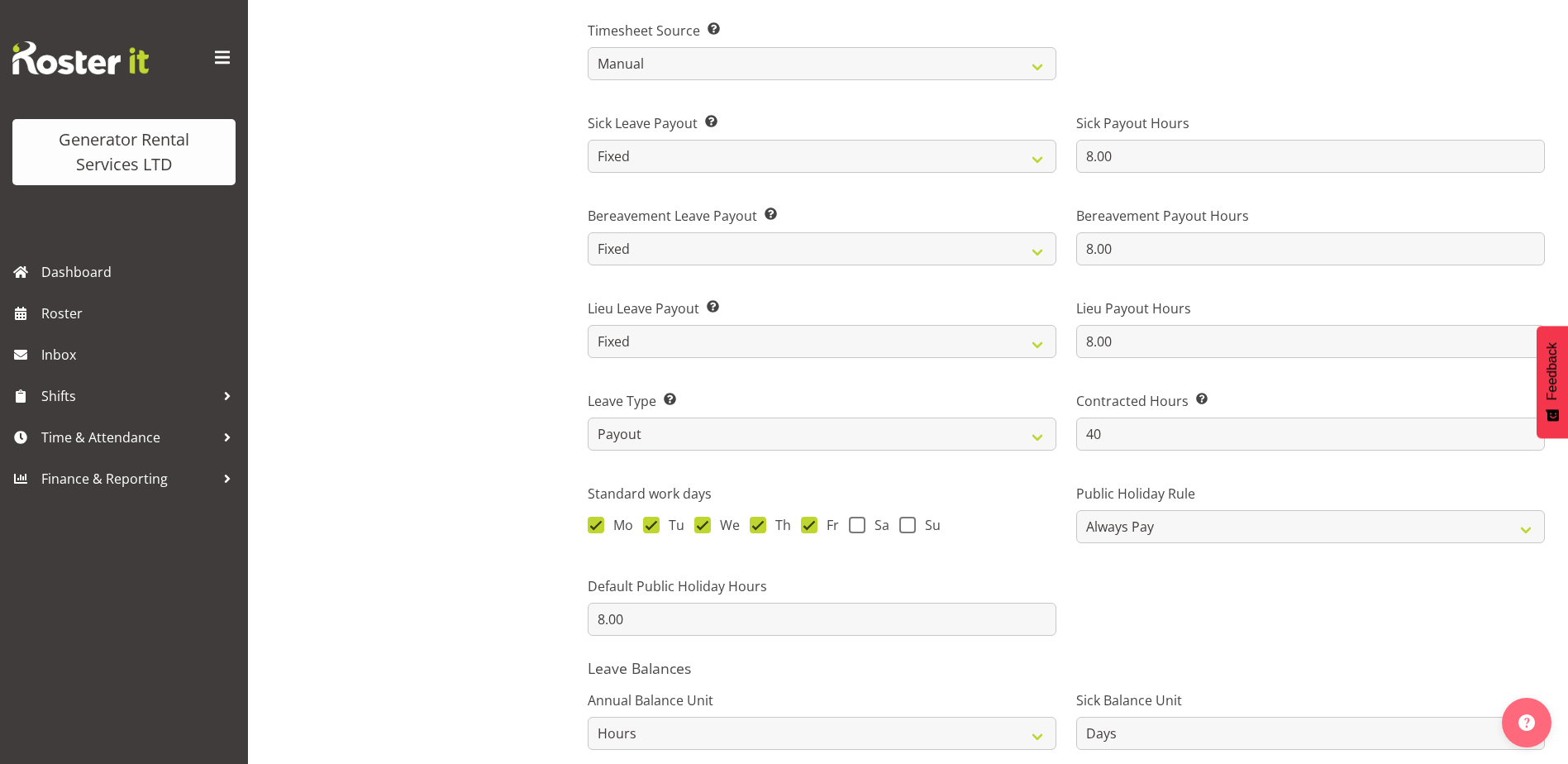
scroll to position [1074, 0]
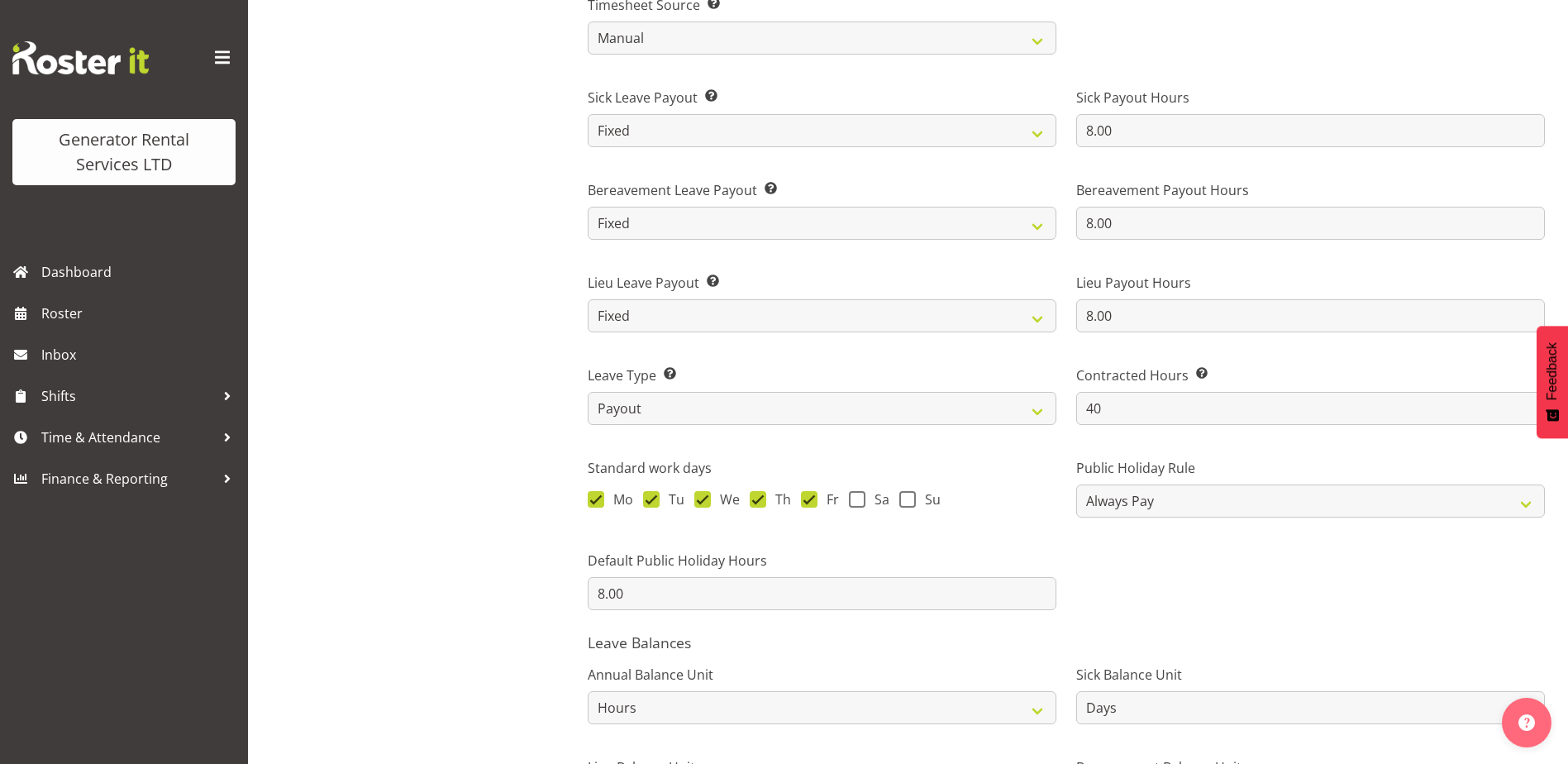
click at [896, 425] on div "Leave Type Select how employee leave will be calculated: Standard – Leave hours…" at bounding box center [822, 389] width 488 height 93
drag, startPoint x: 893, startPoint y: 414, endPoint x: 847, endPoint y: 415, distance: 46.0
click at [893, 414] on select "Standard History Payout Roster Roster - Fixed" at bounding box center [822, 407] width 469 height 33
select select "standard"
click at [587, 391] on select "Standard History Payout Roster Roster - Fixed" at bounding box center [822, 407] width 469 height 33
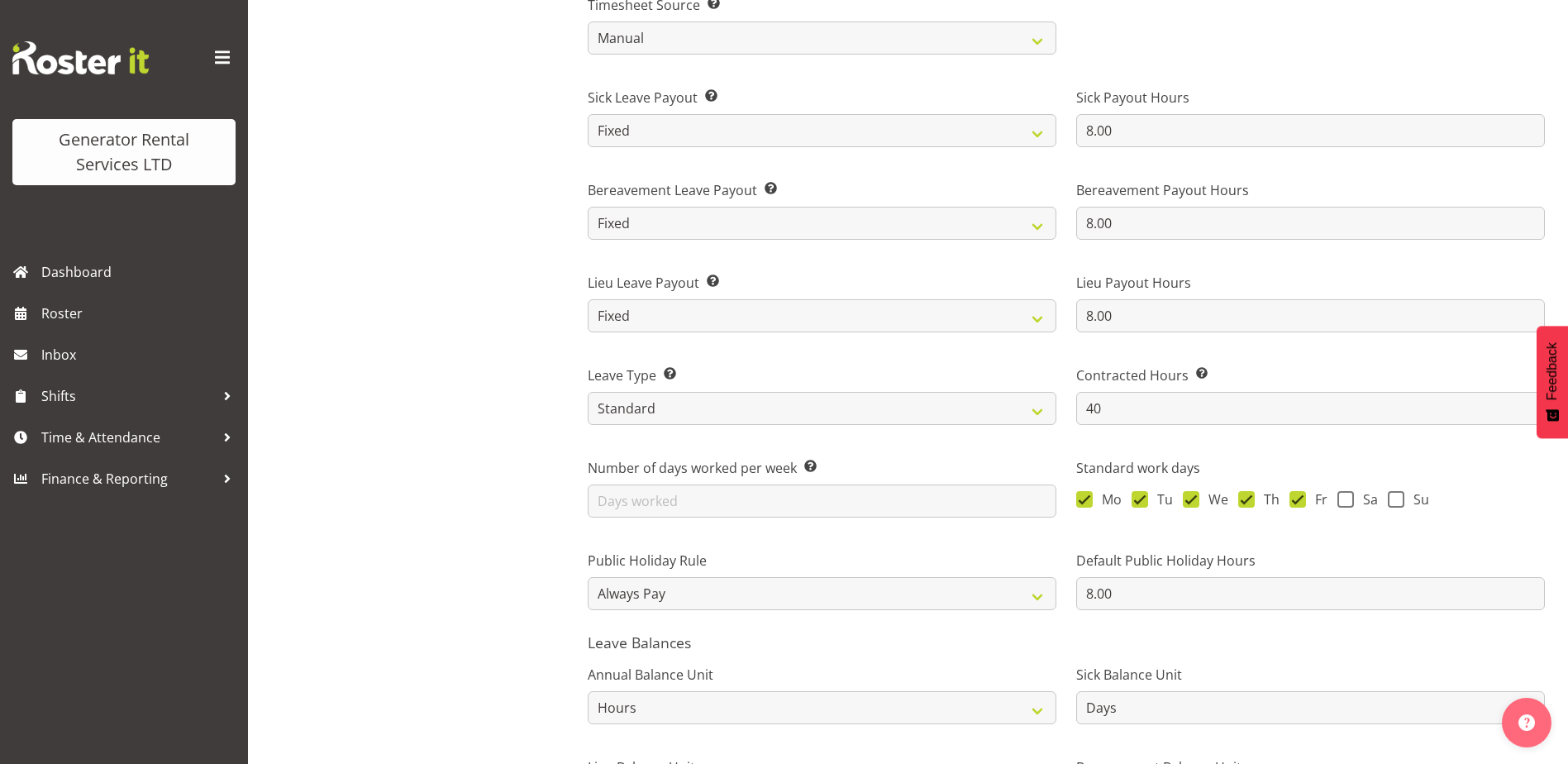
click at [426, 448] on div "Rob Ryan Electrician" at bounding box center [439, 14] width 250 height 1875
click at [662, 504] on input "text" at bounding box center [822, 500] width 469 height 33
type input "5"
click at [522, 492] on div "Rob Ryan Electrician" at bounding box center [439, 14] width 250 height 1875
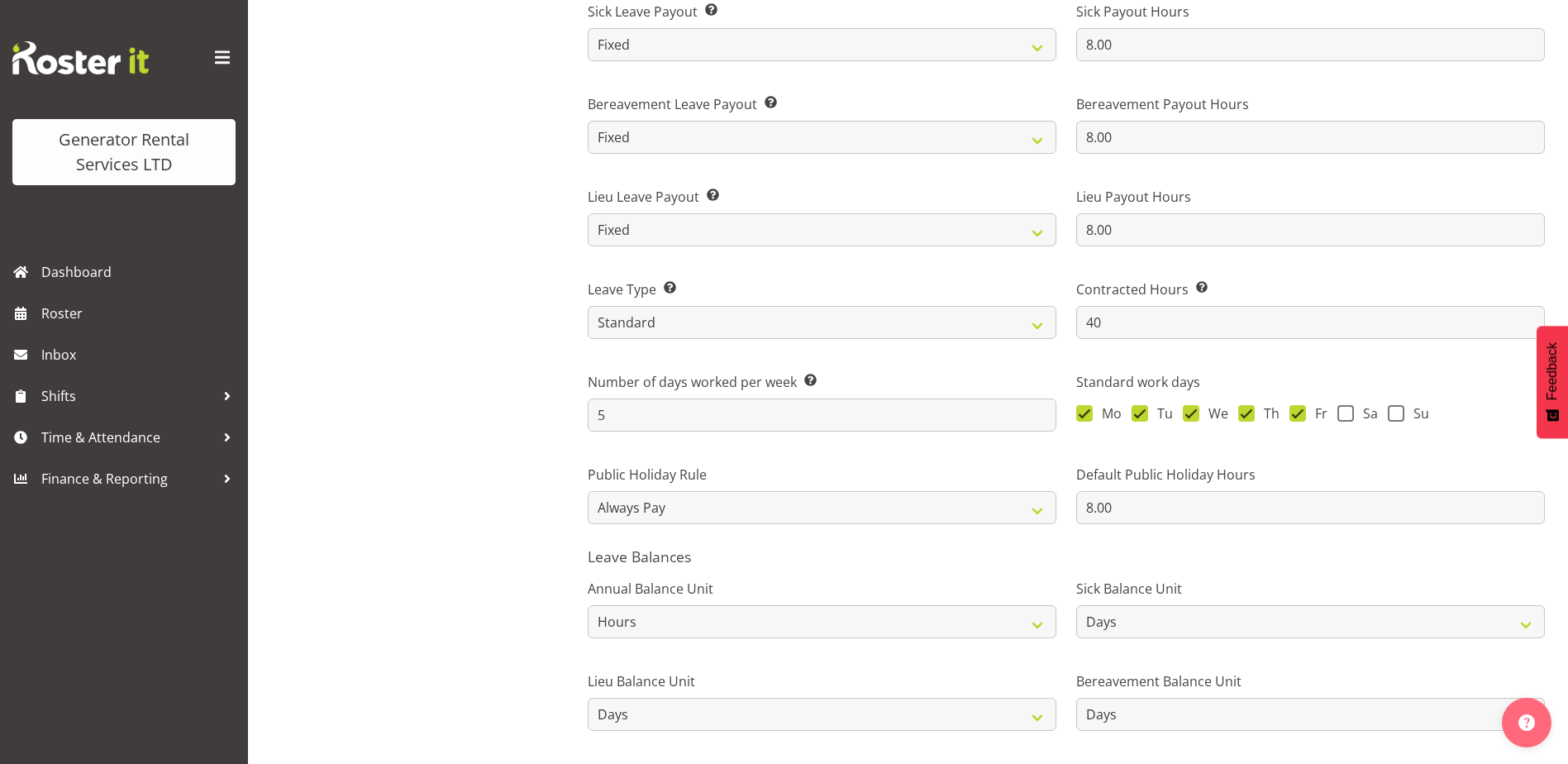
scroll to position [1276, 0]
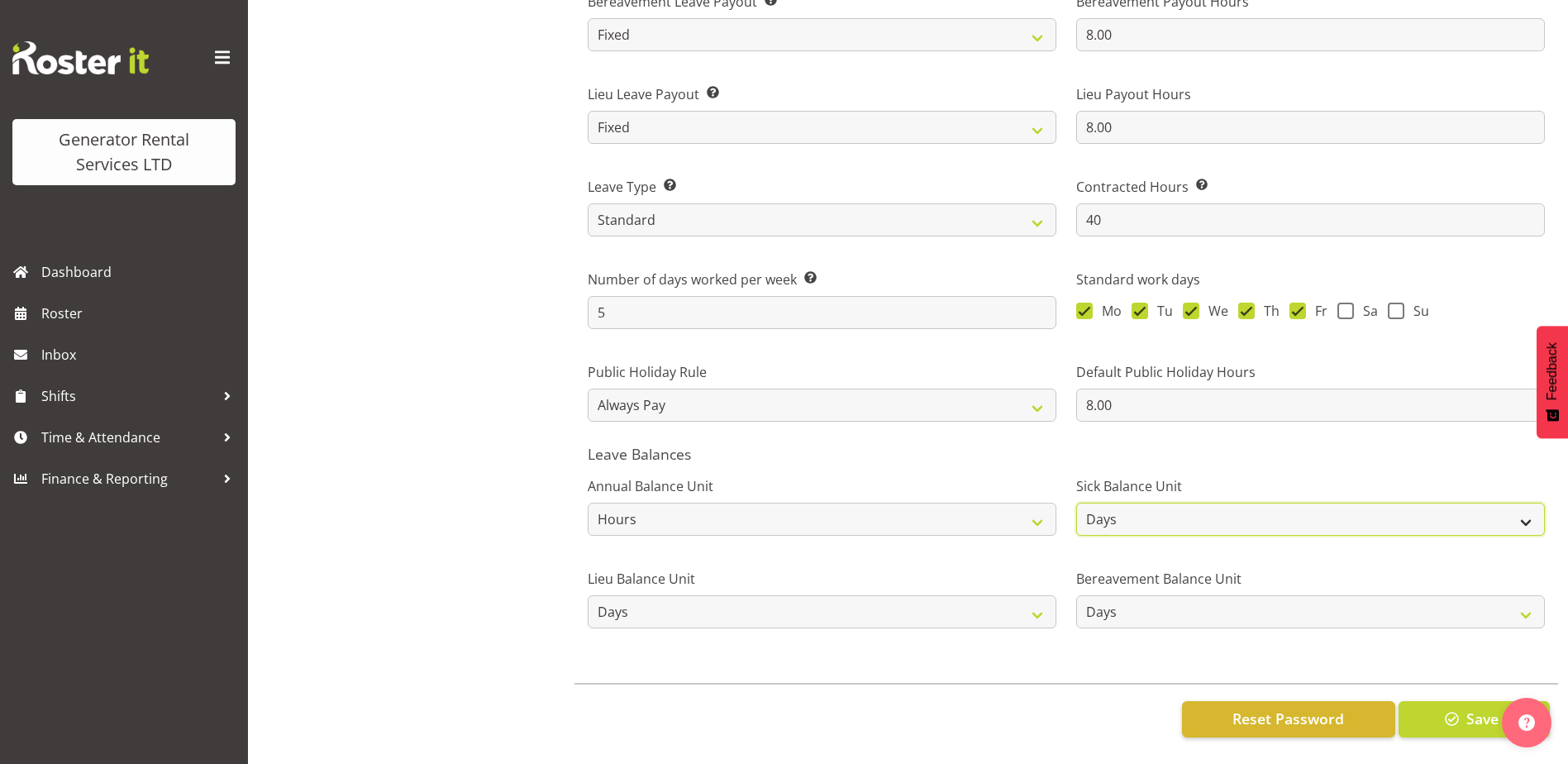
click at [1118, 503] on select "Hours Days" at bounding box center [1310, 519] width 469 height 33
select select "hour"
click at [1076, 503] on select "Hours Days" at bounding box center [1310, 519] width 469 height 33
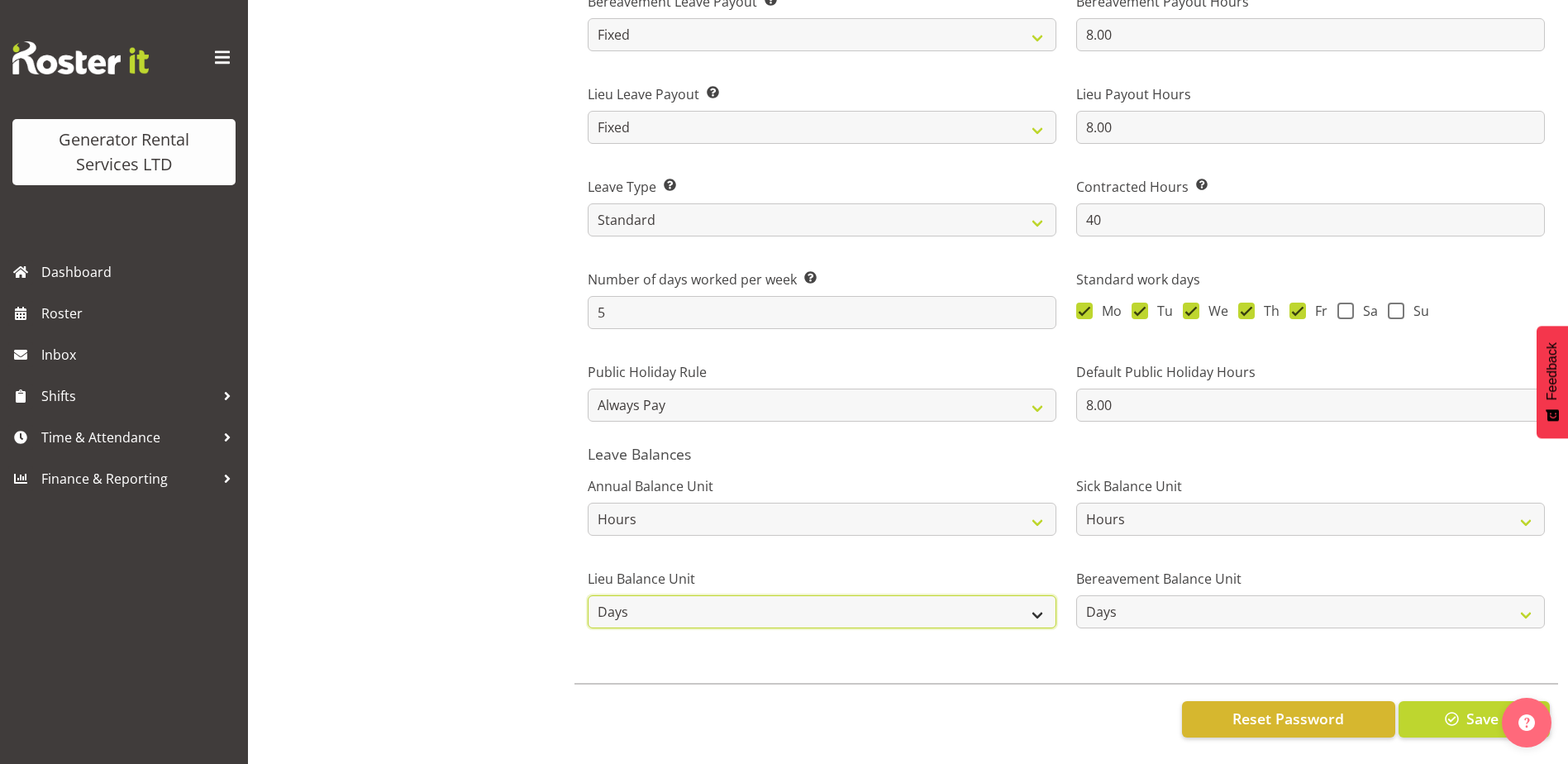
click at [924, 598] on select "Hours Days" at bounding box center [822, 612] width 469 height 33
select select "hour"
click at [587, 596] on select "Hours Days" at bounding box center [822, 612] width 469 height 33
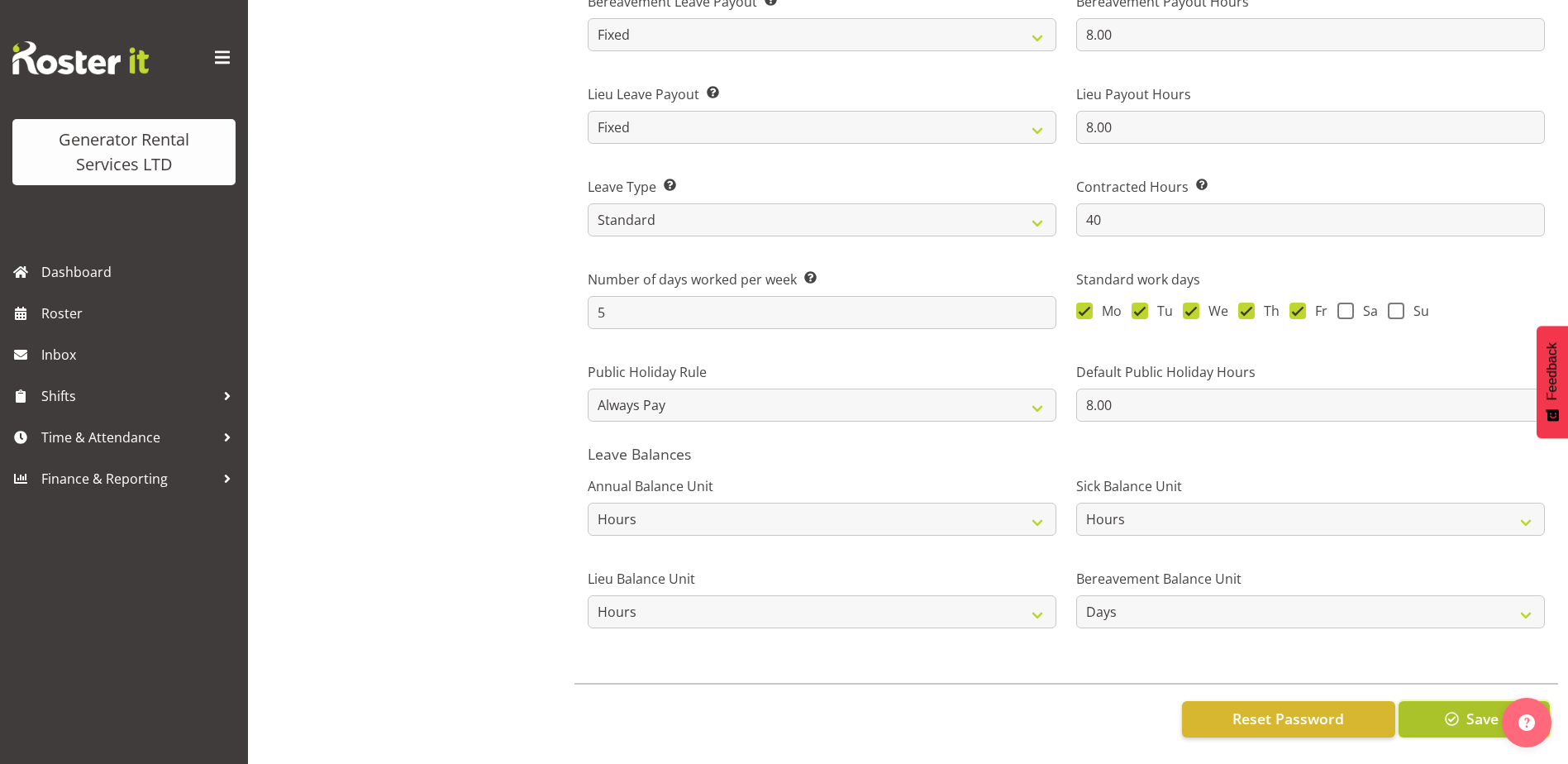
click at [1446, 708] on span "button" at bounding box center [1452, 719] width 21 height 21
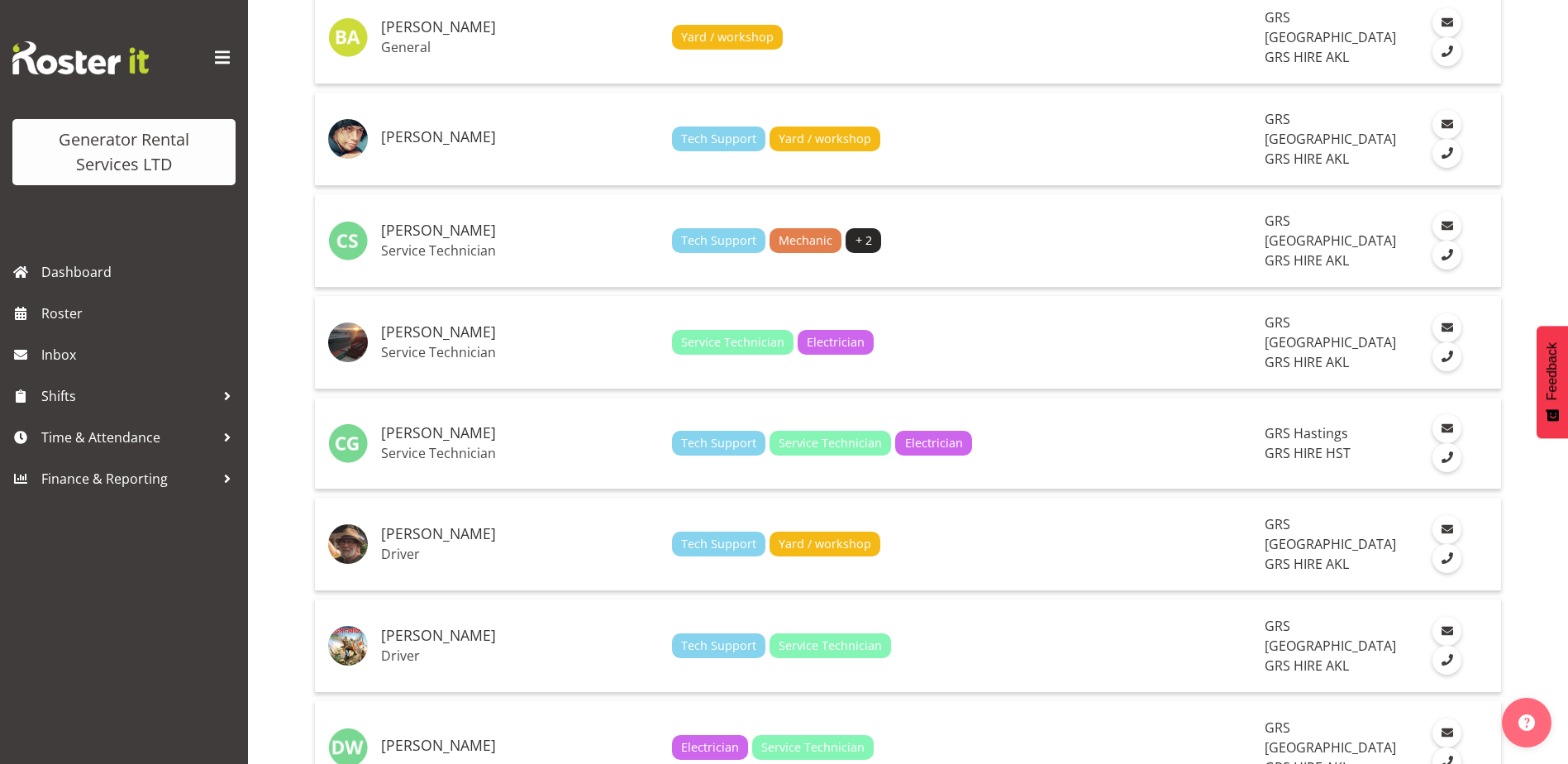
scroll to position [165, 0]
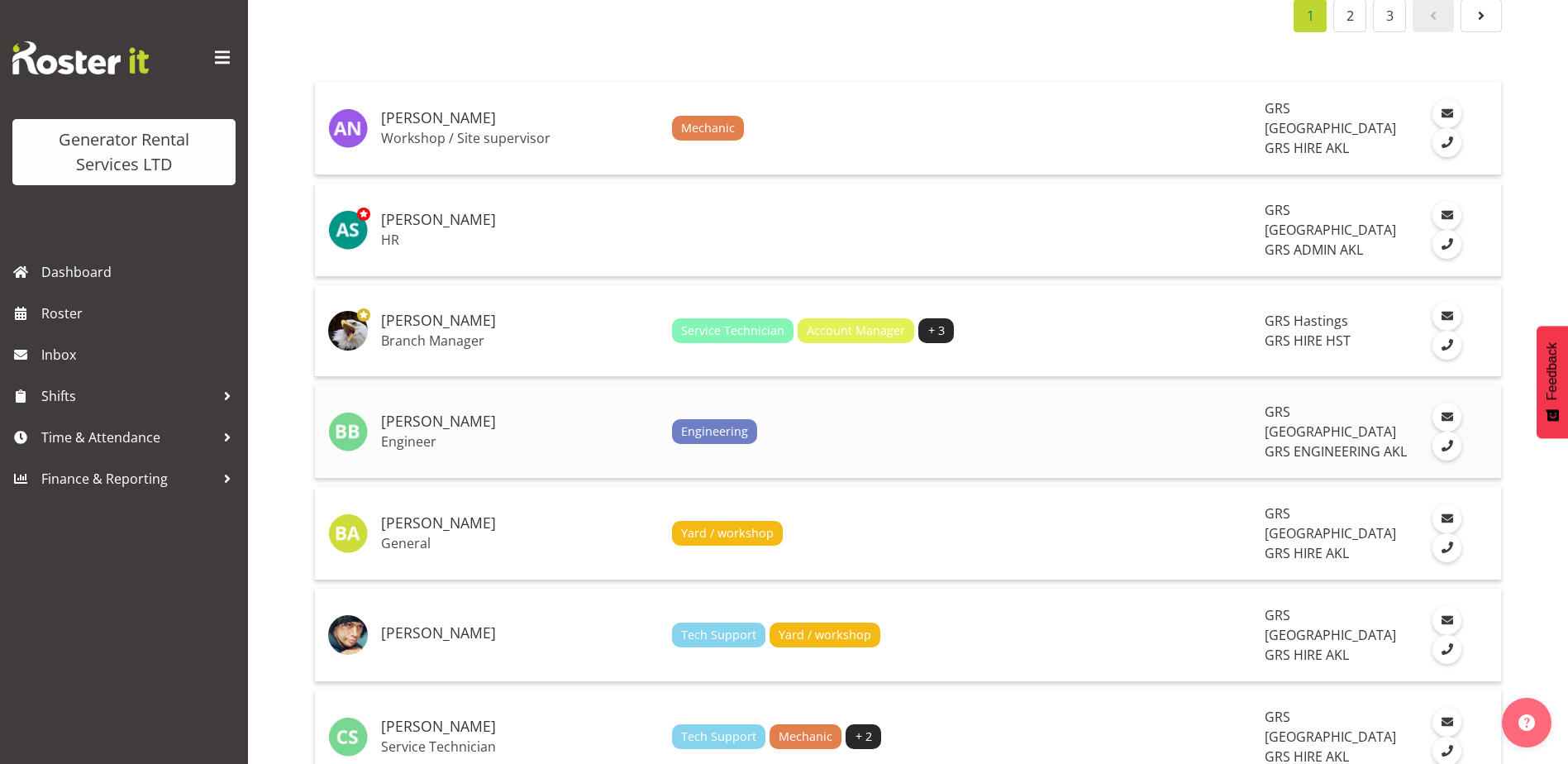
click at [430, 385] on td "[PERSON_NAME] Engineer" at bounding box center [520, 431] width 291 height 94
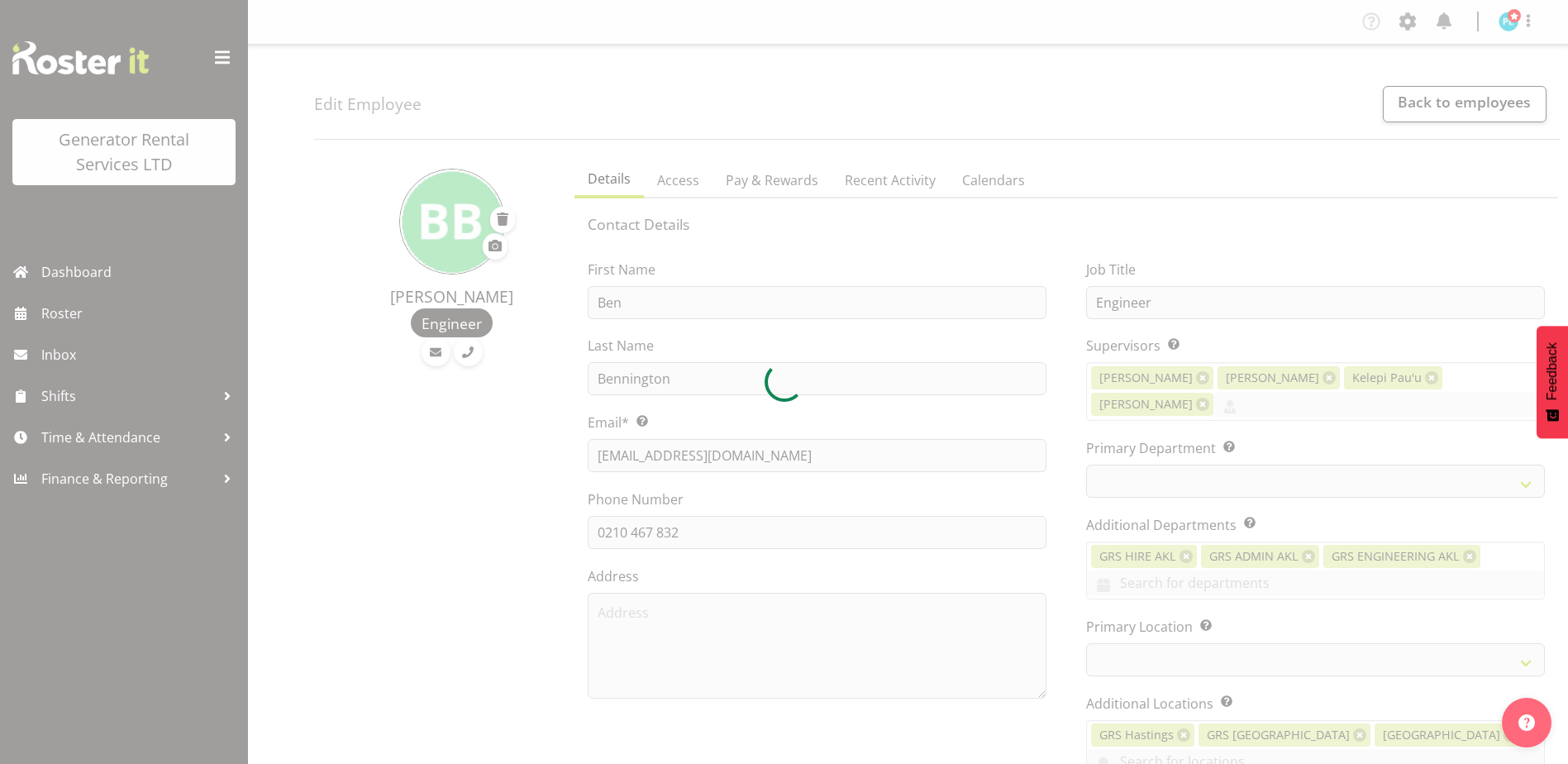
select select "shift"
select select "TimelineWeek"
select select
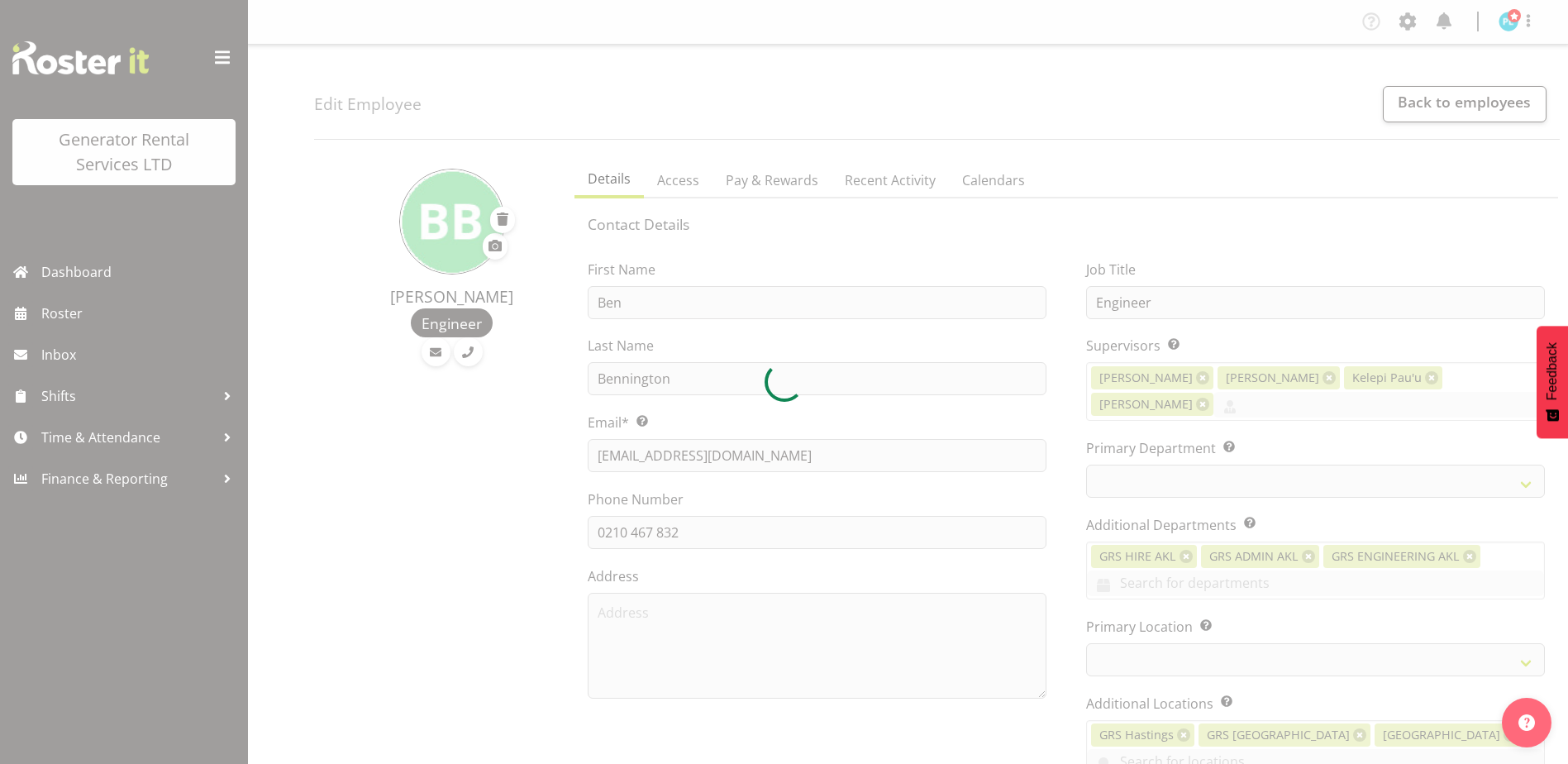
select select
select select "142"
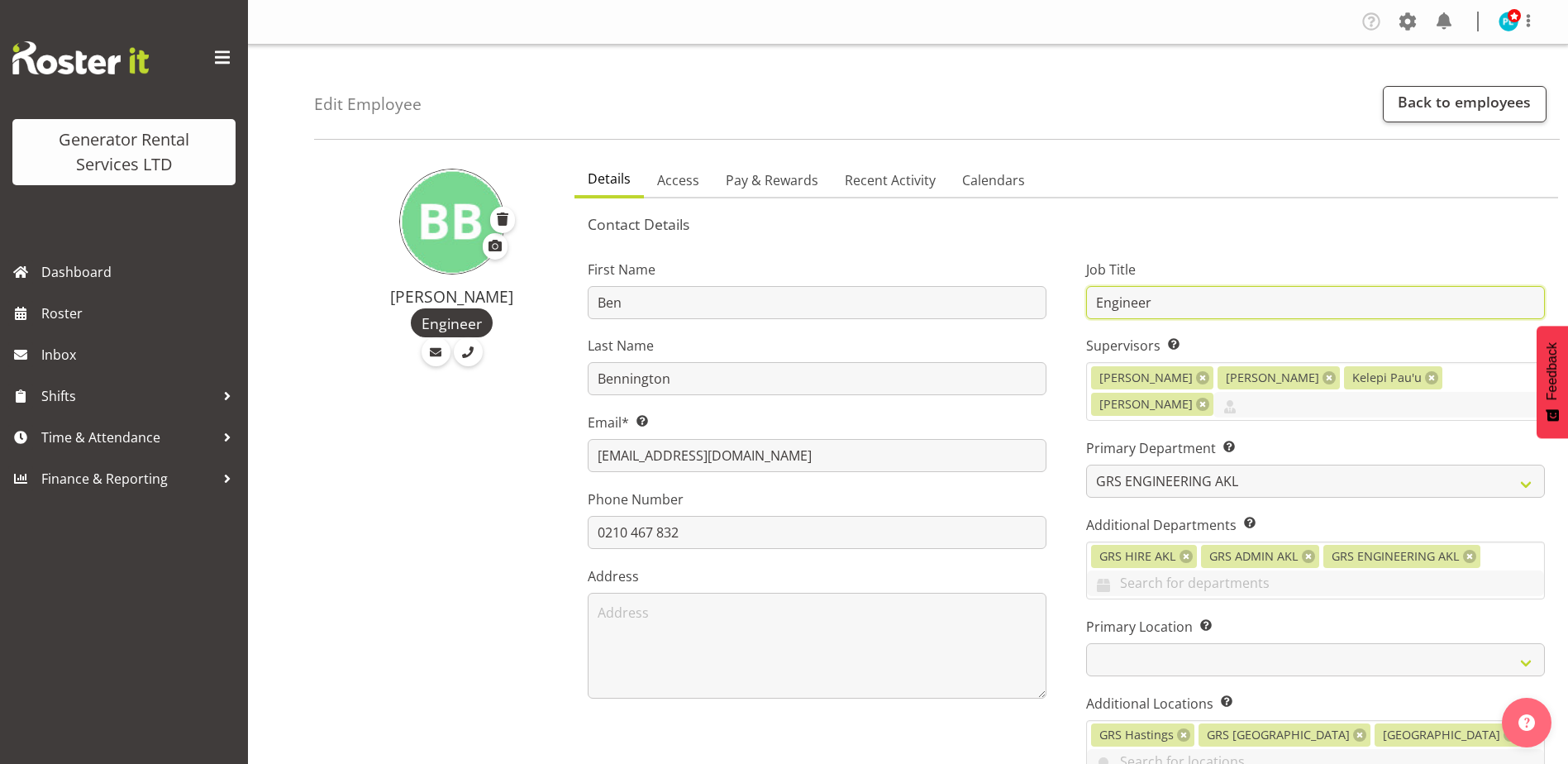
drag, startPoint x: 1172, startPoint y: 308, endPoint x: 1062, endPoint y: 304, distance: 110.1
click at [1062, 304] on div "First Name Ben Last Name Bennington Email* This is a required field. benbenning…" at bounding box center [1066, 532] width 997 height 592
type input "Service Technician"
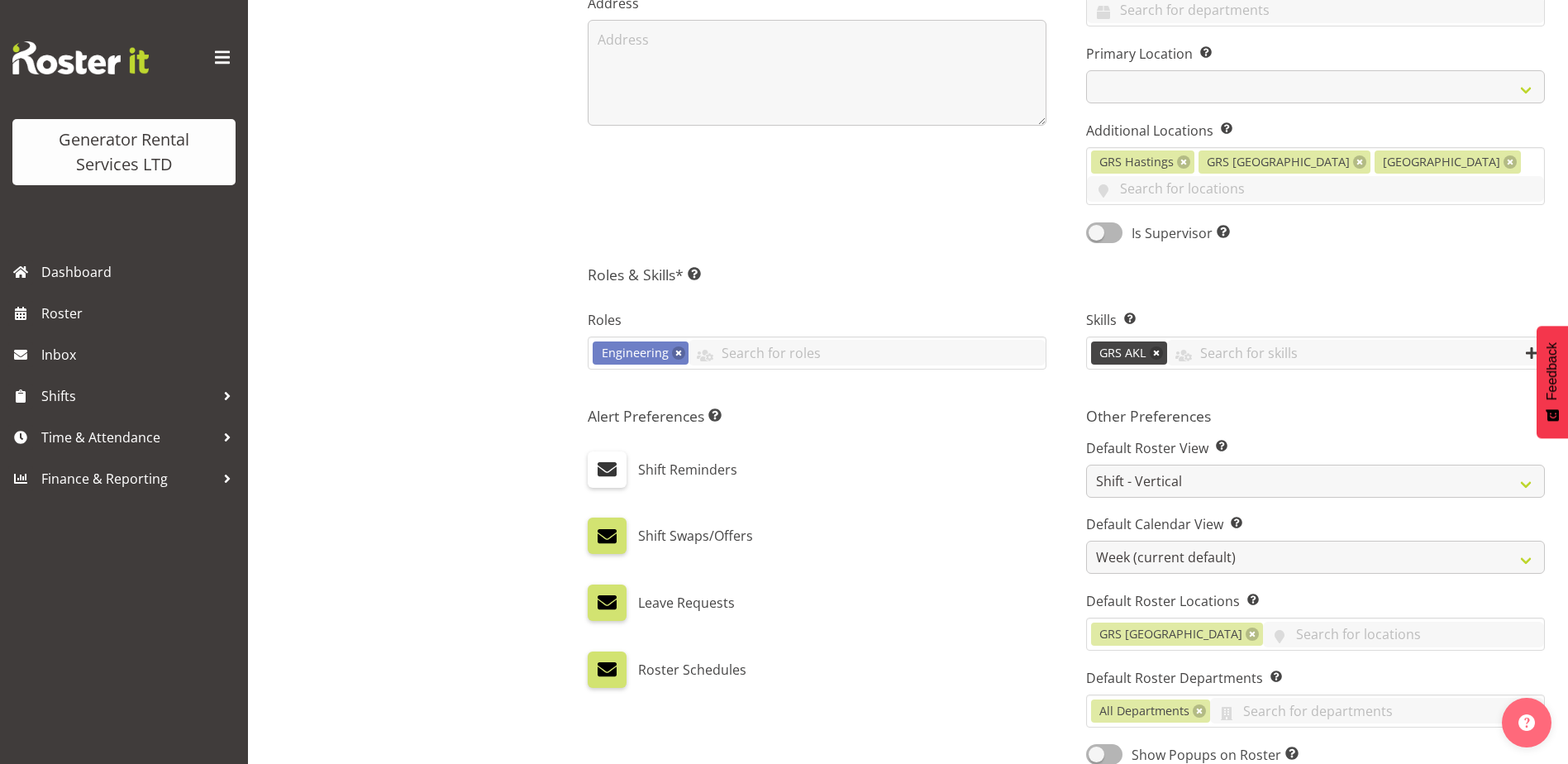
scroll to position [579, 0]
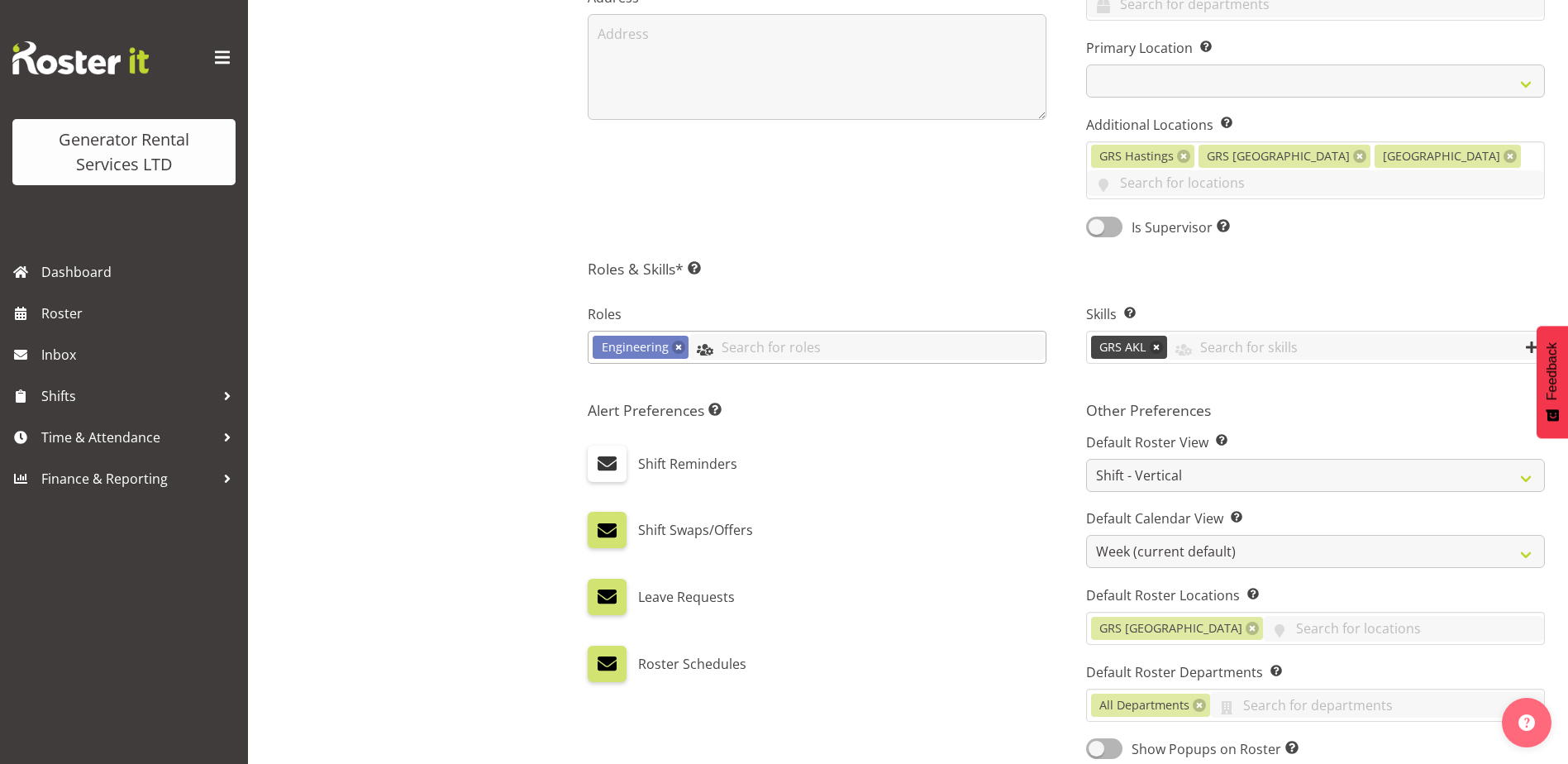
click at [757, 357] on input "text" at bounding box center [866, 347] width 357 height 26
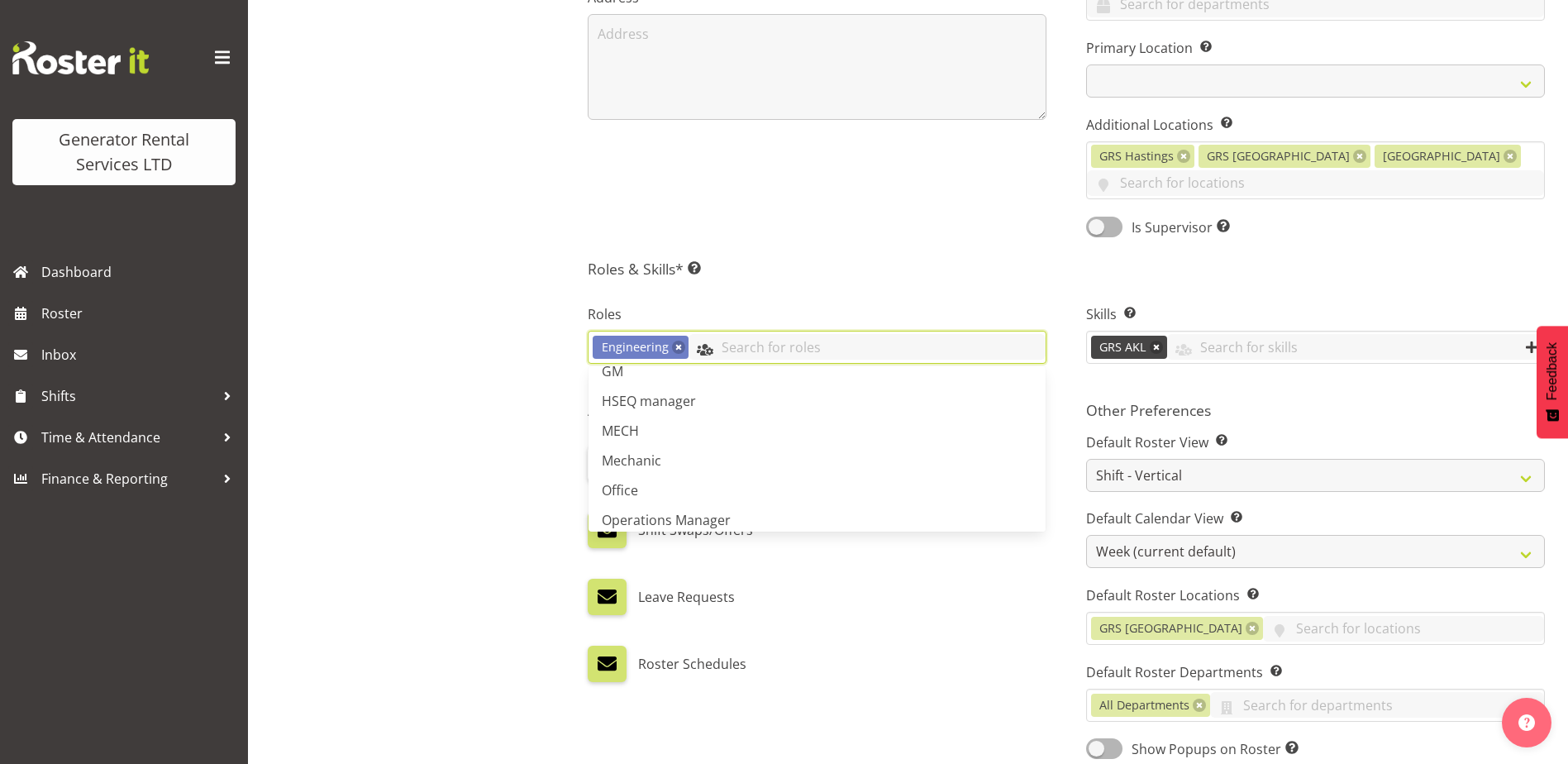
scroll to position [265, 0]
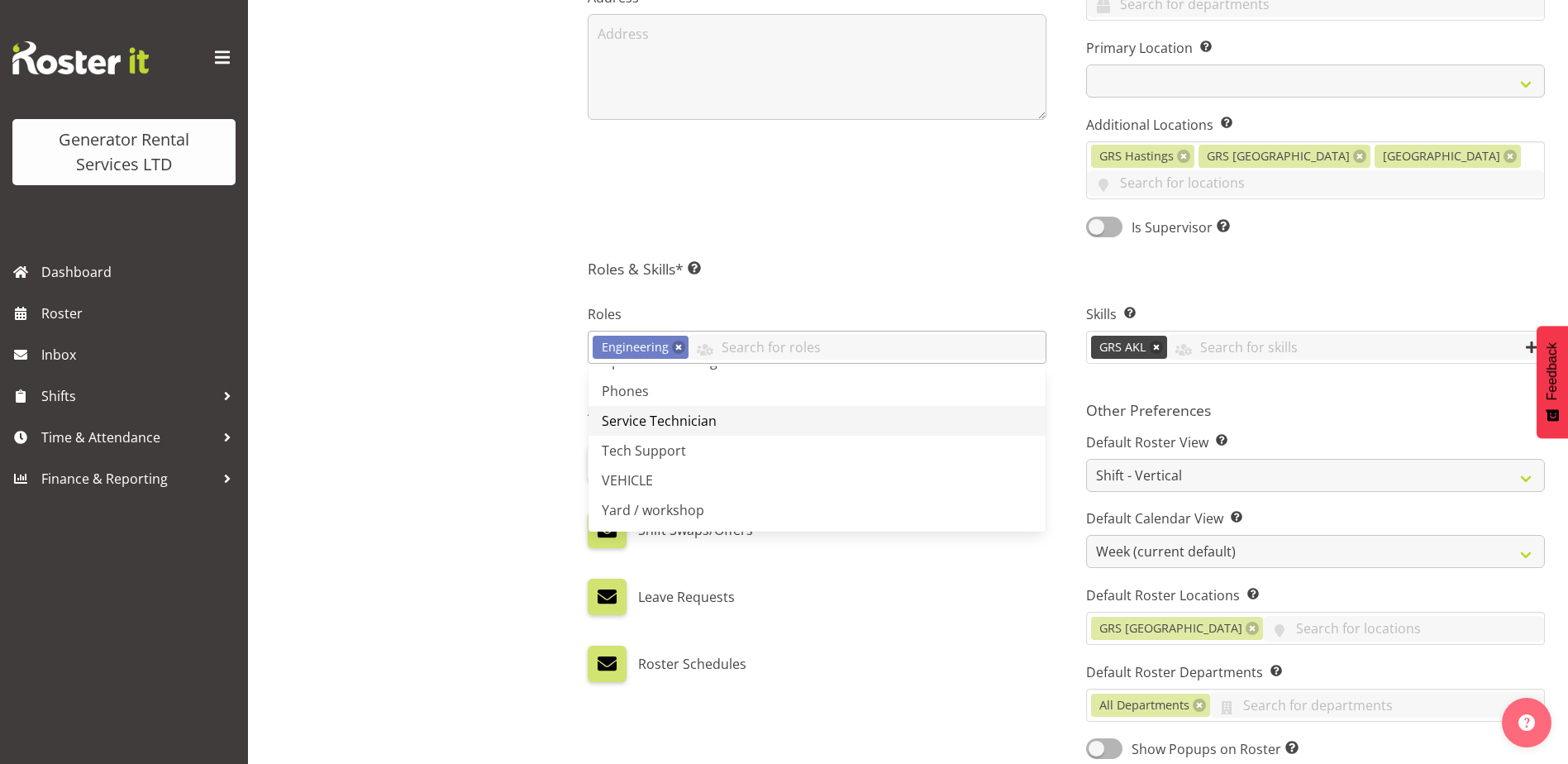
click at [677, 415] on span "Service Technician" at bounding box center [659, 421] width 115 height 18
click at [310, 344] on div "Edit Employee Back to employees Ben Bennington Engineer Details Access Pay & Re…" at bounding box center [907, 239] width 1320 height 1546
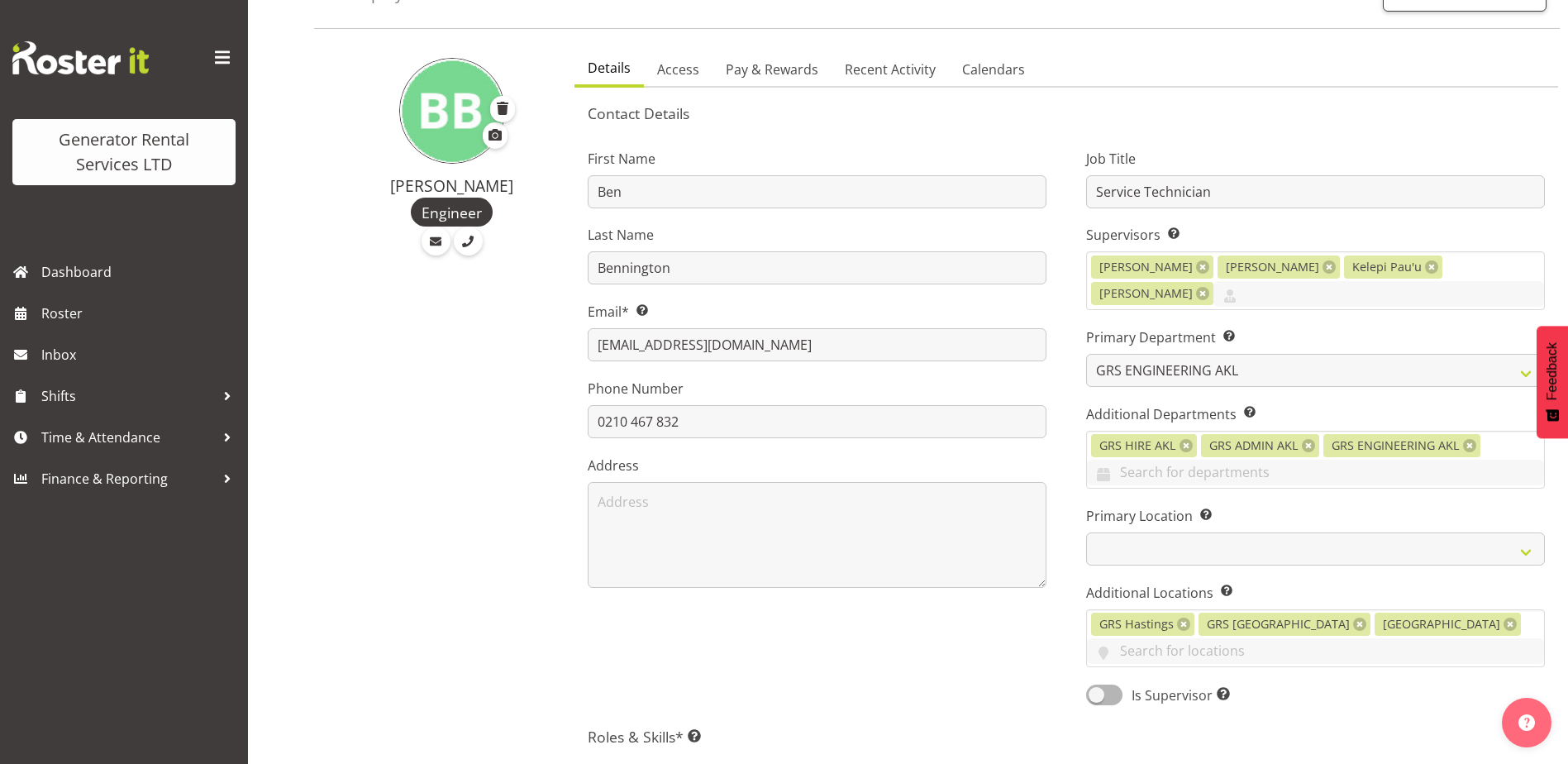
scroll to position [0, 0]
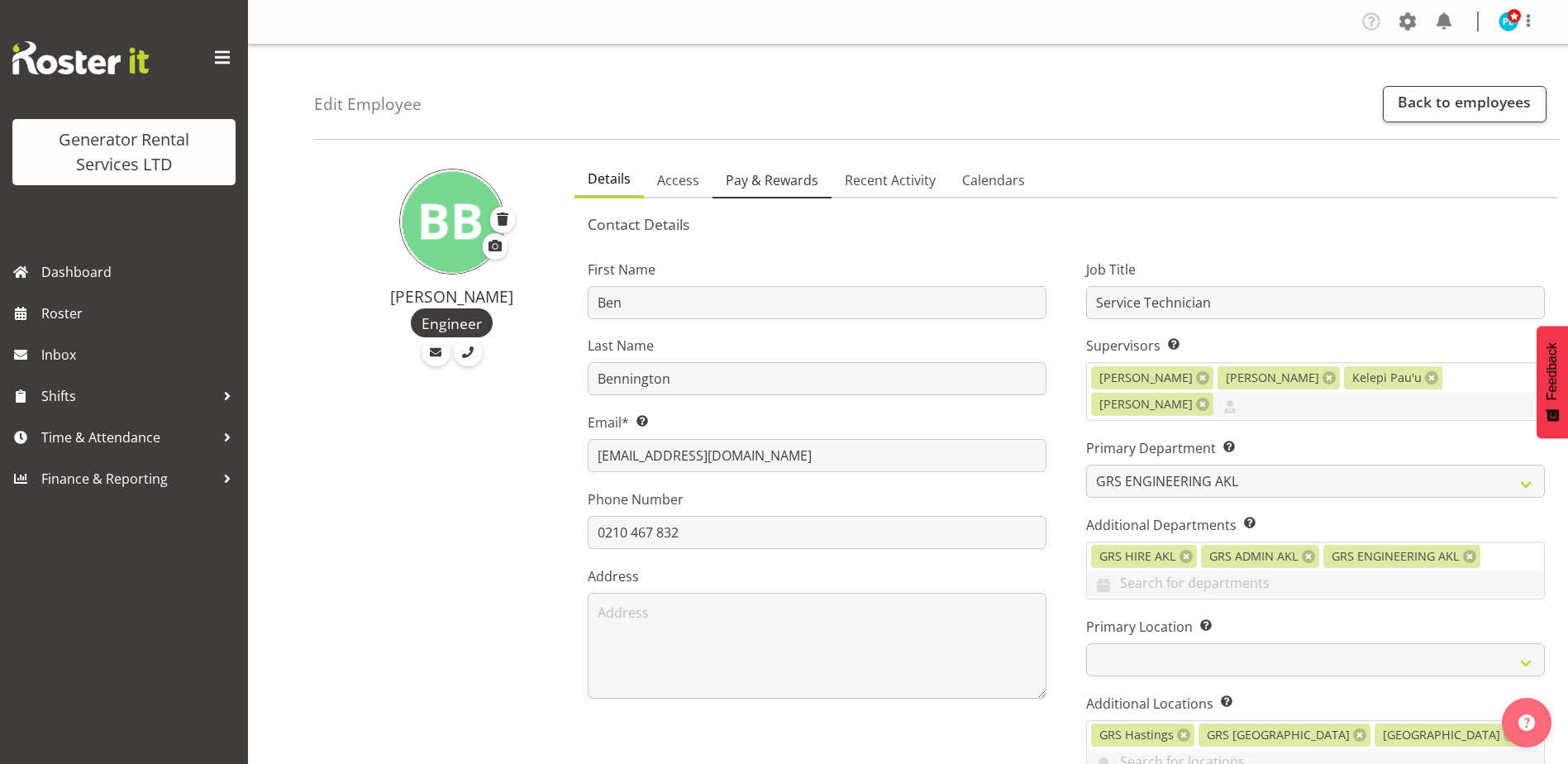
click at [751, 180] on span "Pay & Rewards" at bounding box center [772, 180] width 93 height 20
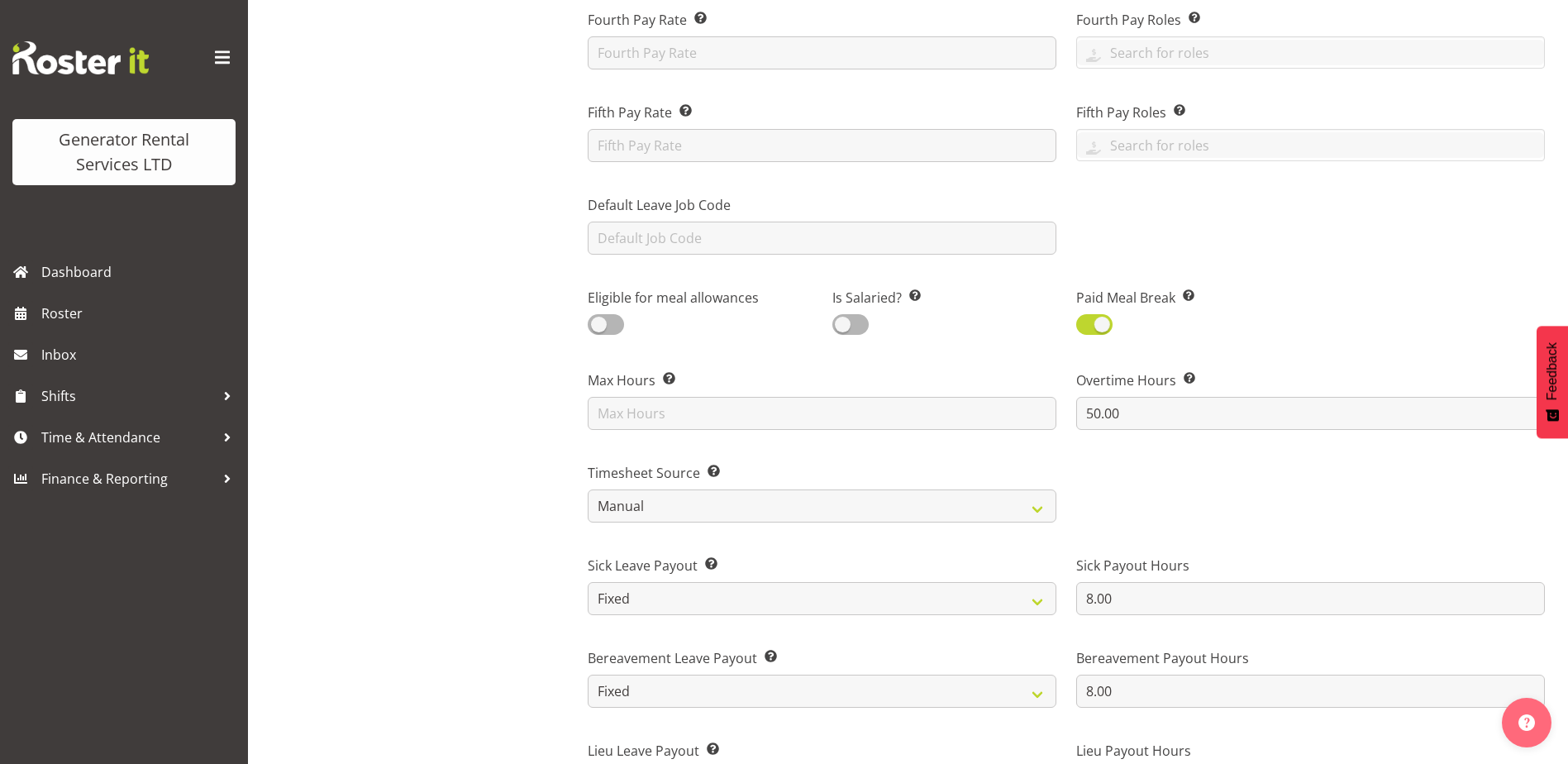
scroll to position [661, 0]
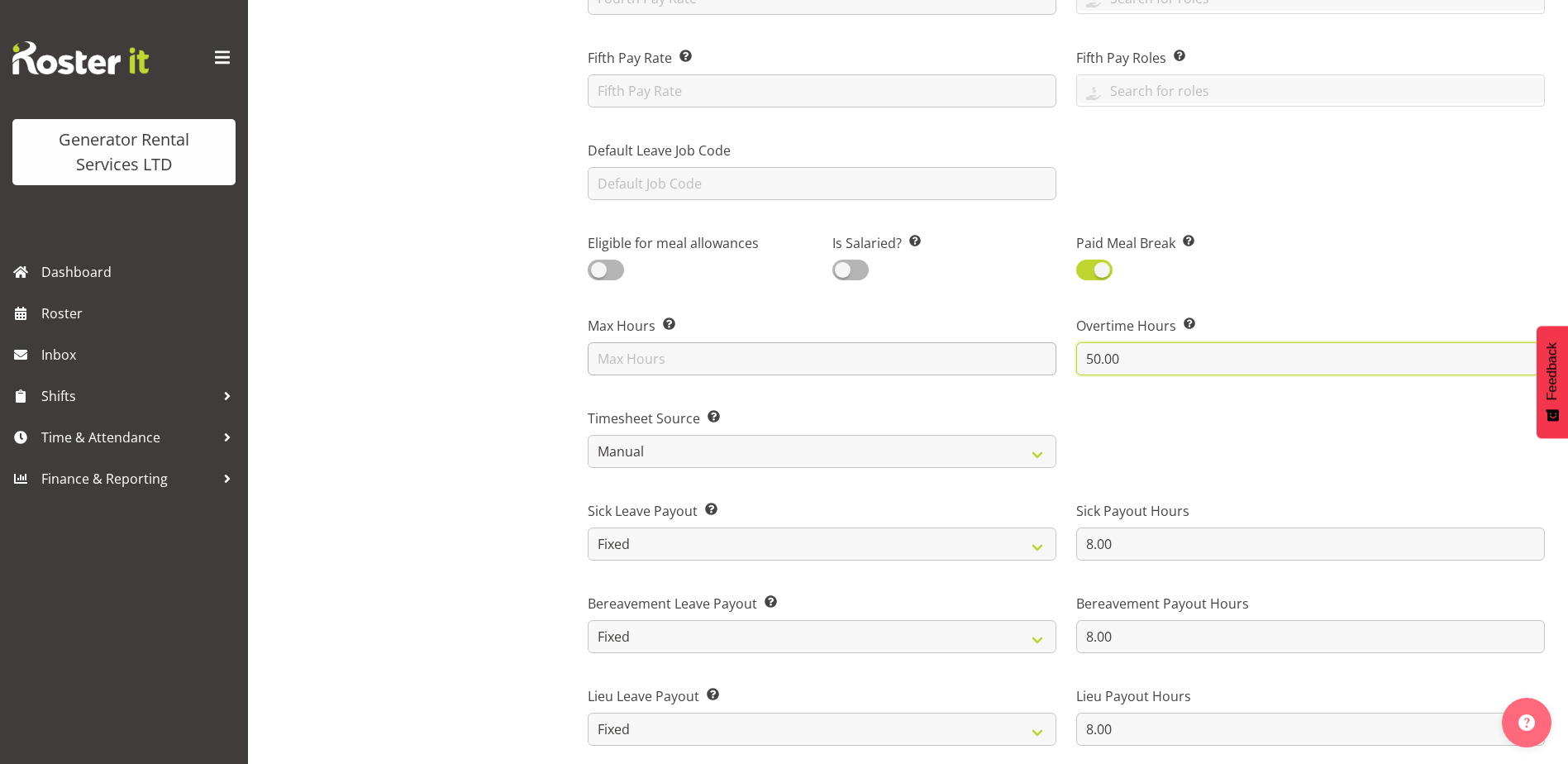
drag, startPoint x: 1156, startPoint y: 368, endPoint x: 1022, endPoint y: 367, distance: 134.0
click at [1022, 367] on div "Payroll ID This number should match the Payroll ID in your payroll system. 45 P…" at bounding box center [1066, 298] width 977 height 1471
type input "40"
click at [1042, 402] on div "Timesheet Source Select how you would like the employee timesheet to be recorde…" at bounding box center [822, 431] width 488 height 93
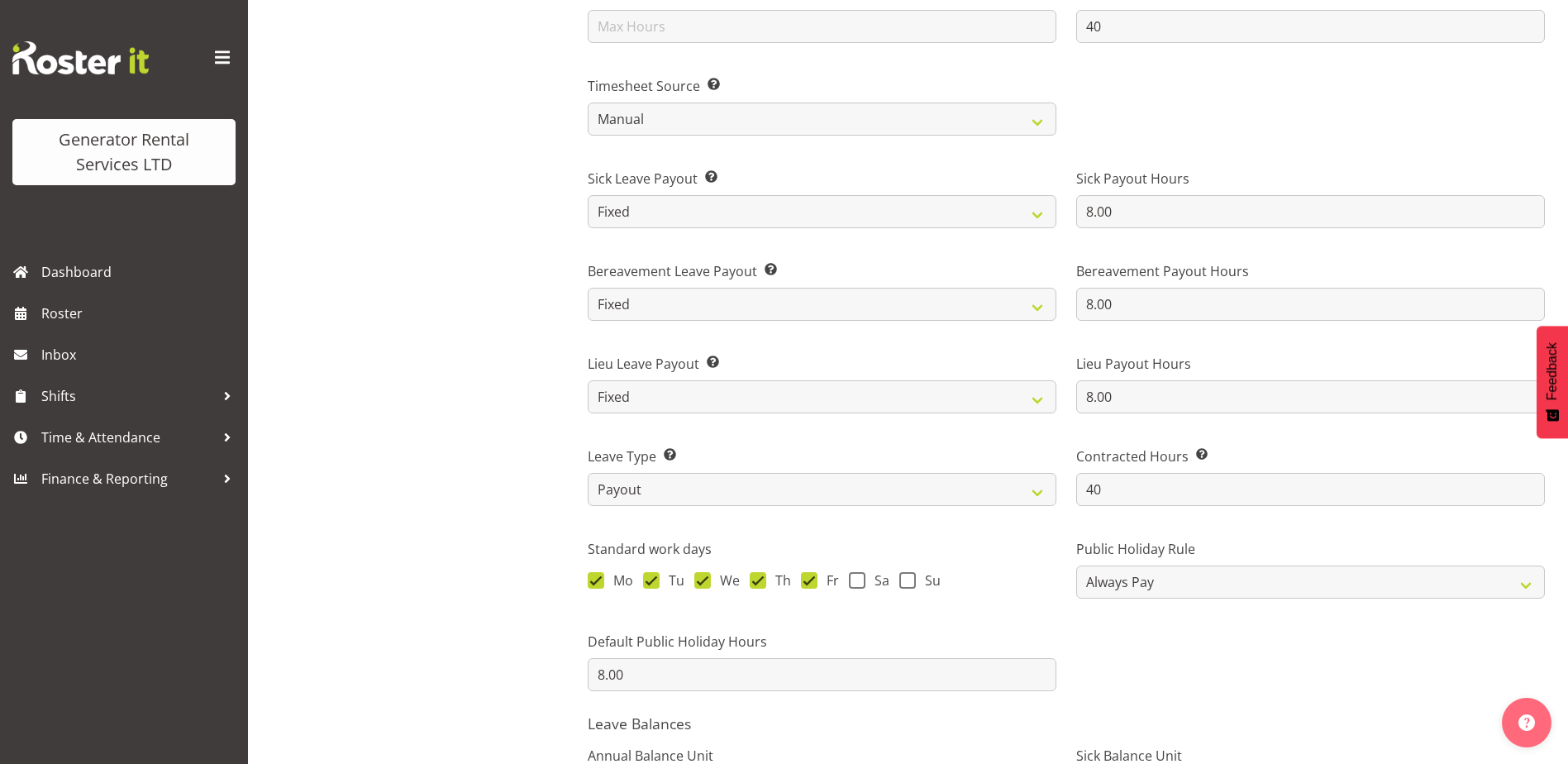
scroll to position [1074, 0]
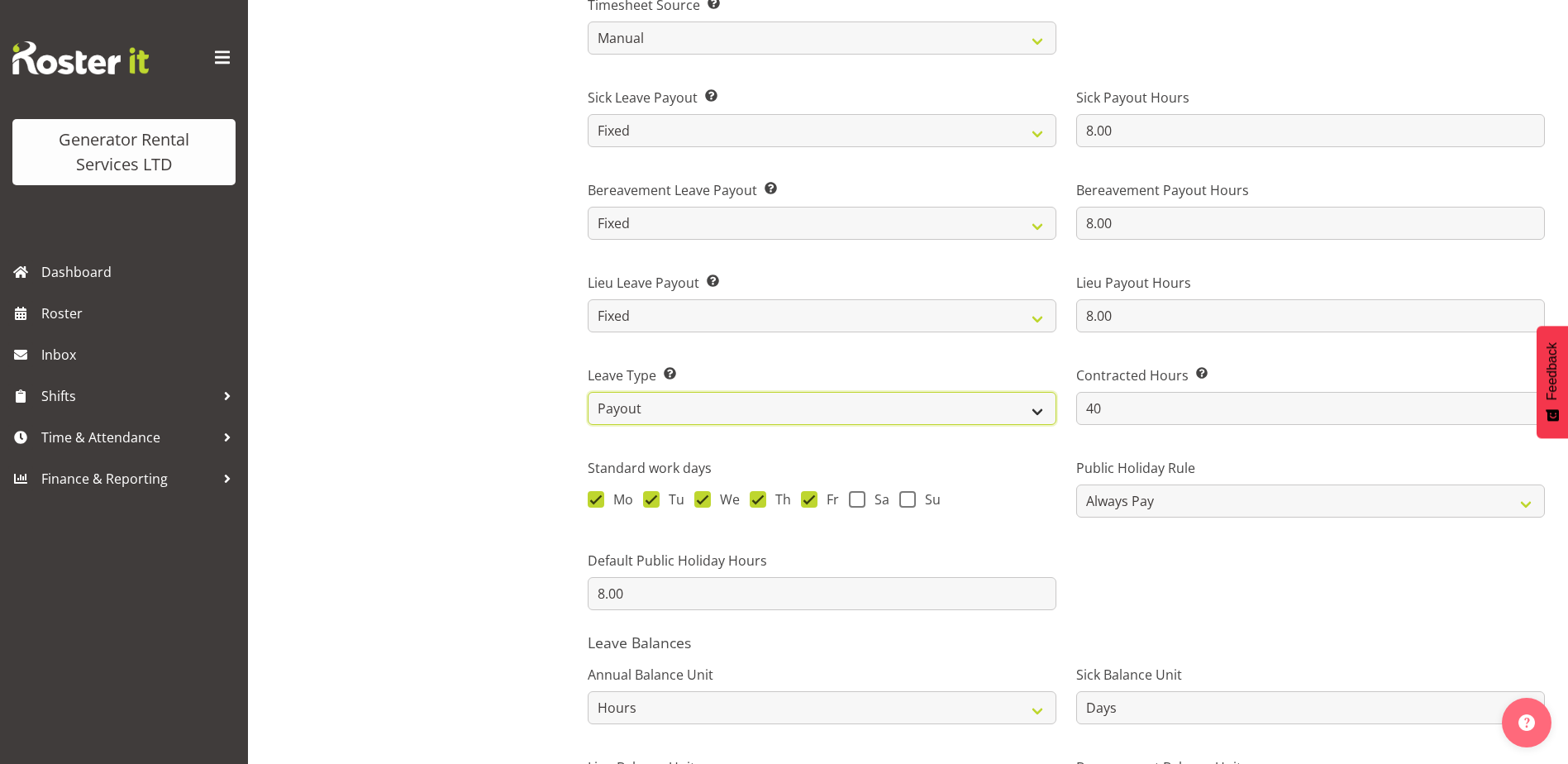
click at [1042, 402] on select "Standard History Payout Roster Roster - Fixed" at bounding box center [822, 407] width 469 height 33
select select "standard"
click at [587, 391] on select "Standard History Payout Roster Roster - Fixed" at bounding box center [822, 407] width 469 height 33
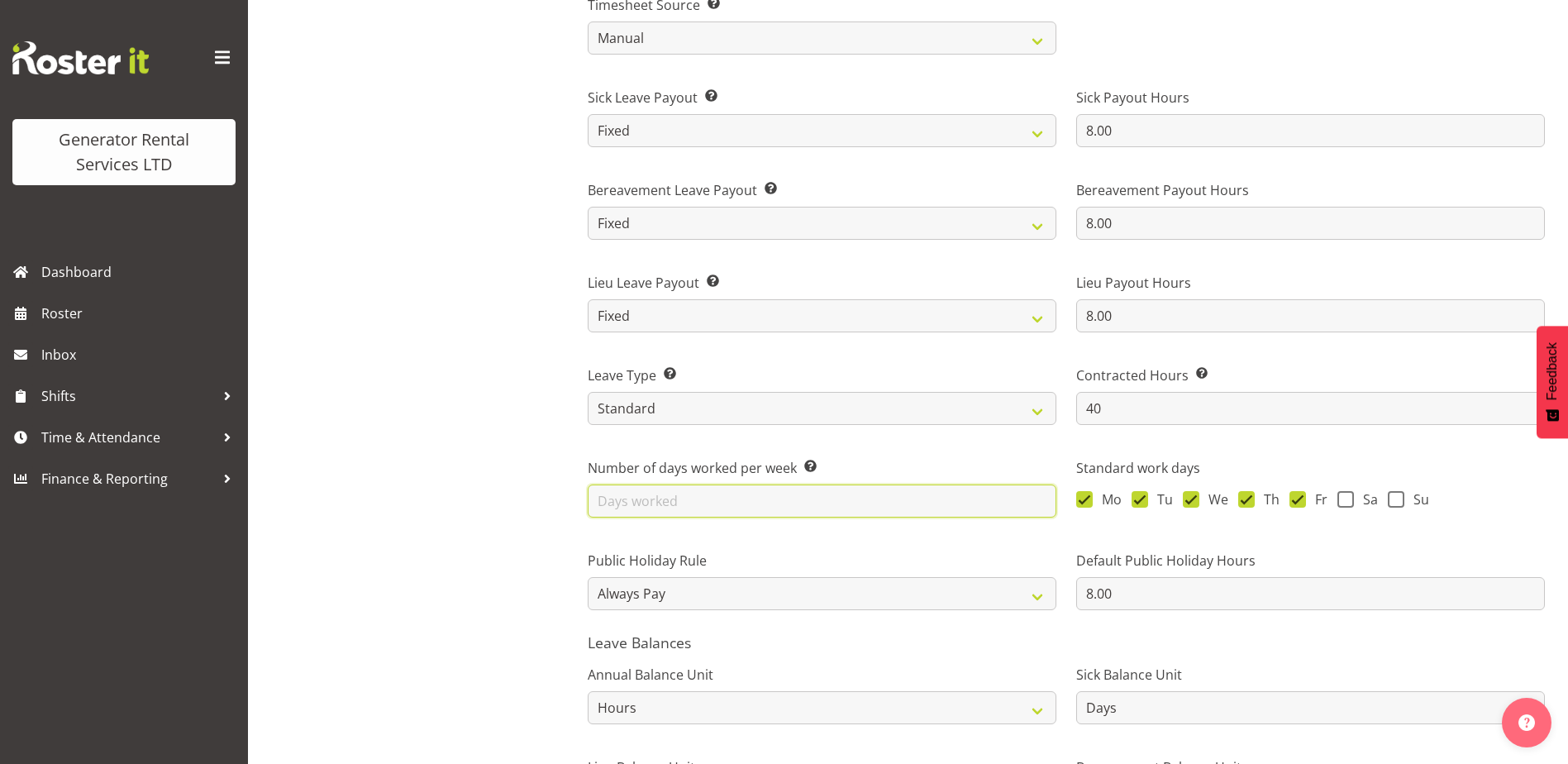
drag, startPoint x: 802, startPoint y: 502, endPoint x: 816, endPoint y: 505, distance: 14.3
click at [802, 502] on input "text" at bounding box center [822, 500] width 469 height 33
type input "5"
click at [510, 459] on div "Ben Bennington Engineer" at bounding box center [439, 14] width 250 height 1875
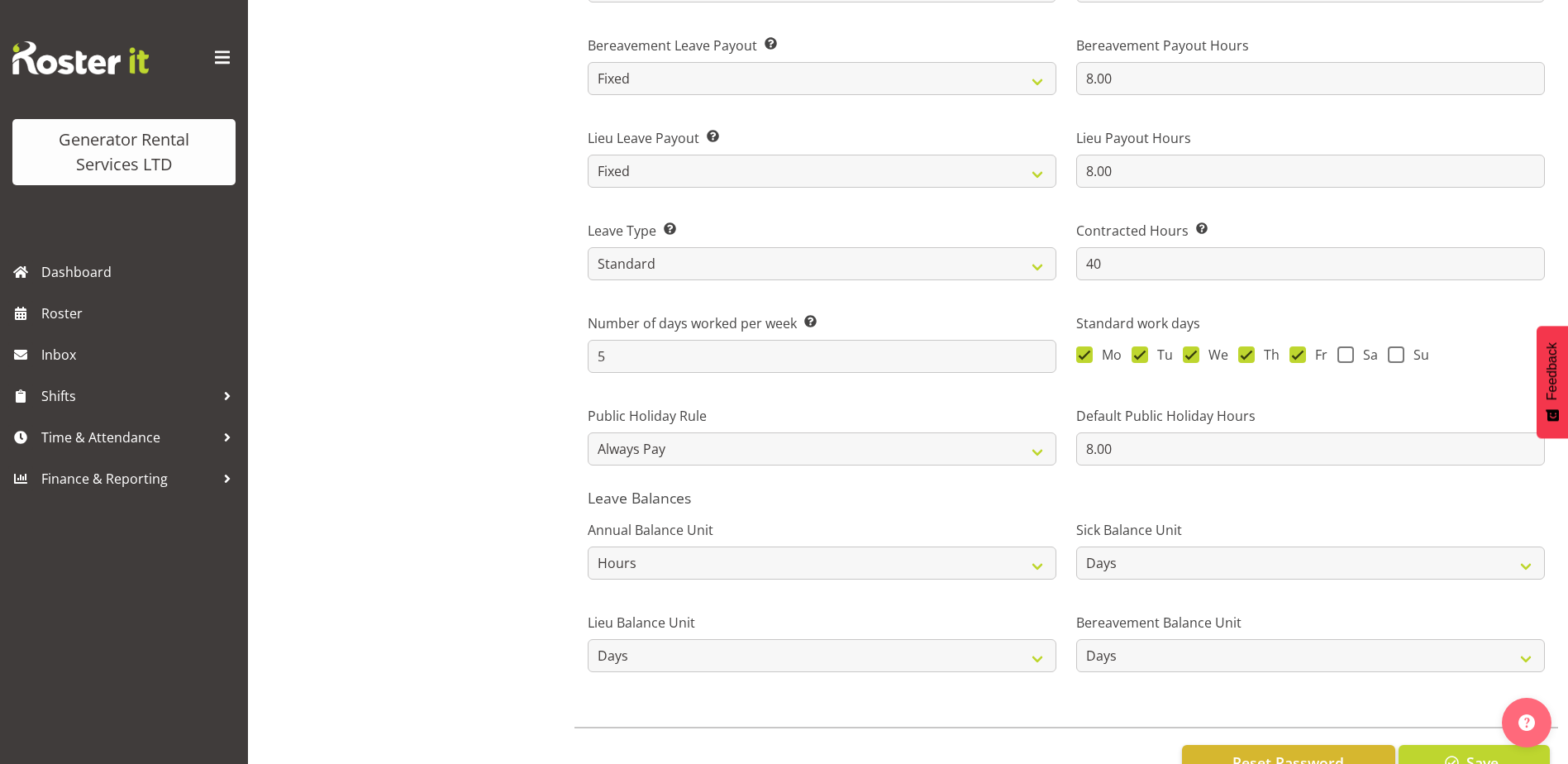
scroll to position [1276, 0]
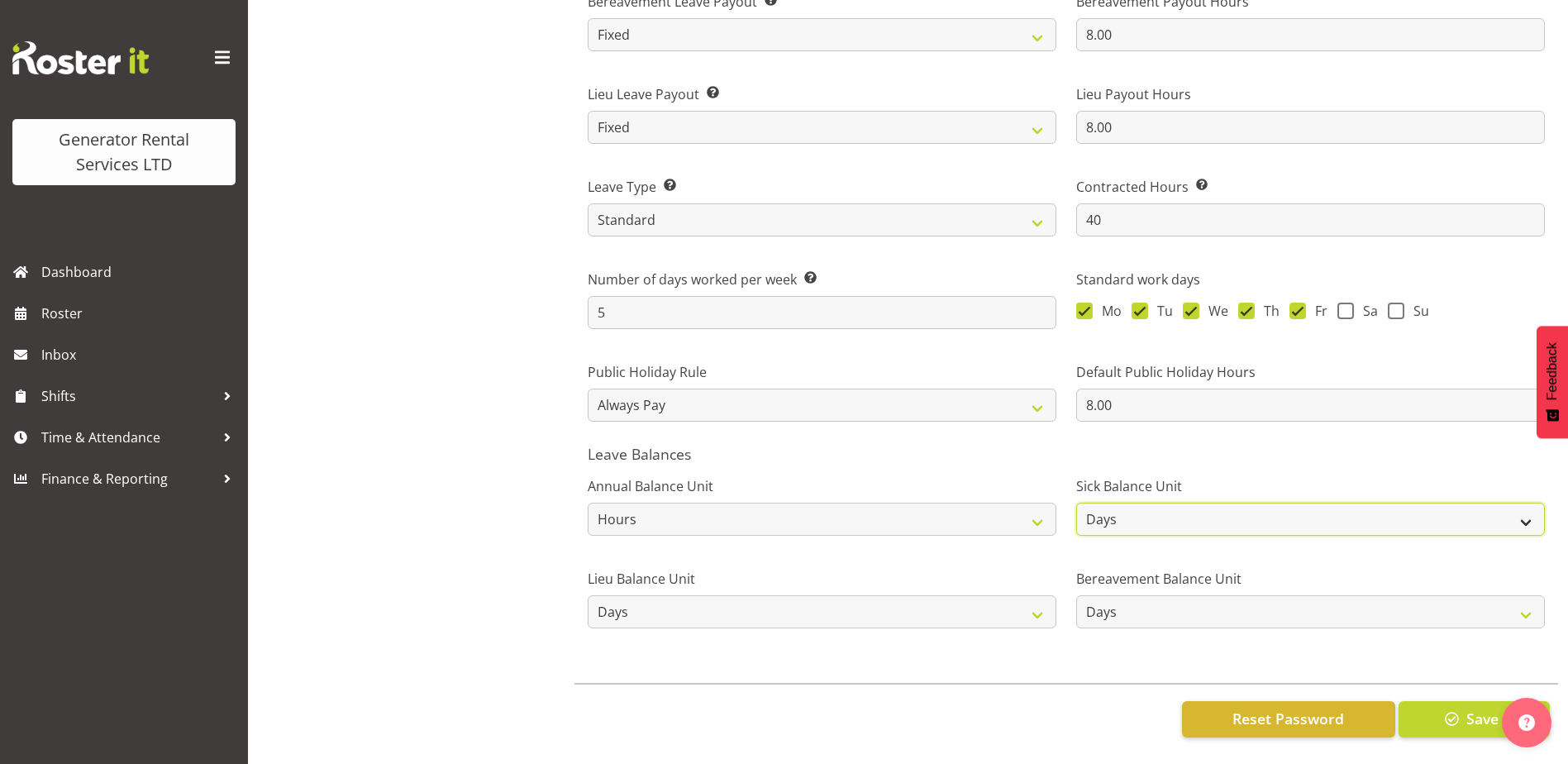
click at [1110, 509] on select "Hours Days" at bounding box center [1310, 519] width 469 height 33
select select "hour"
click at [1076, 503] on select "Hours Days" at bounding box center [1310, 519] width 469 height 33
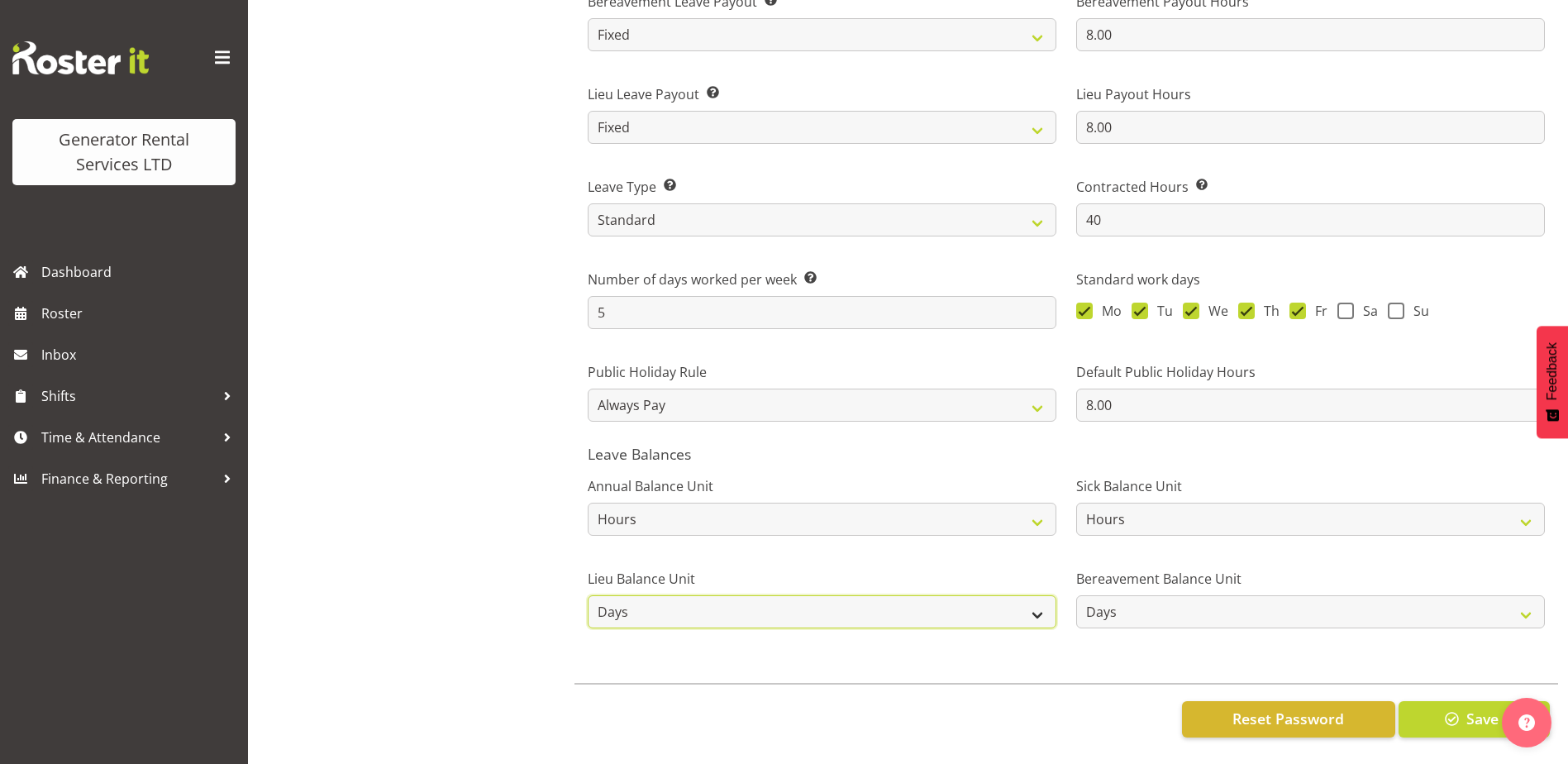
click at [915, 598] on select "Hours Days" at bounding box center [822, 612] width 469 height 33
select select "hour"
click at [587, 596] on select "Hours Days" at bounding box center [822, 612] width 469 height 33
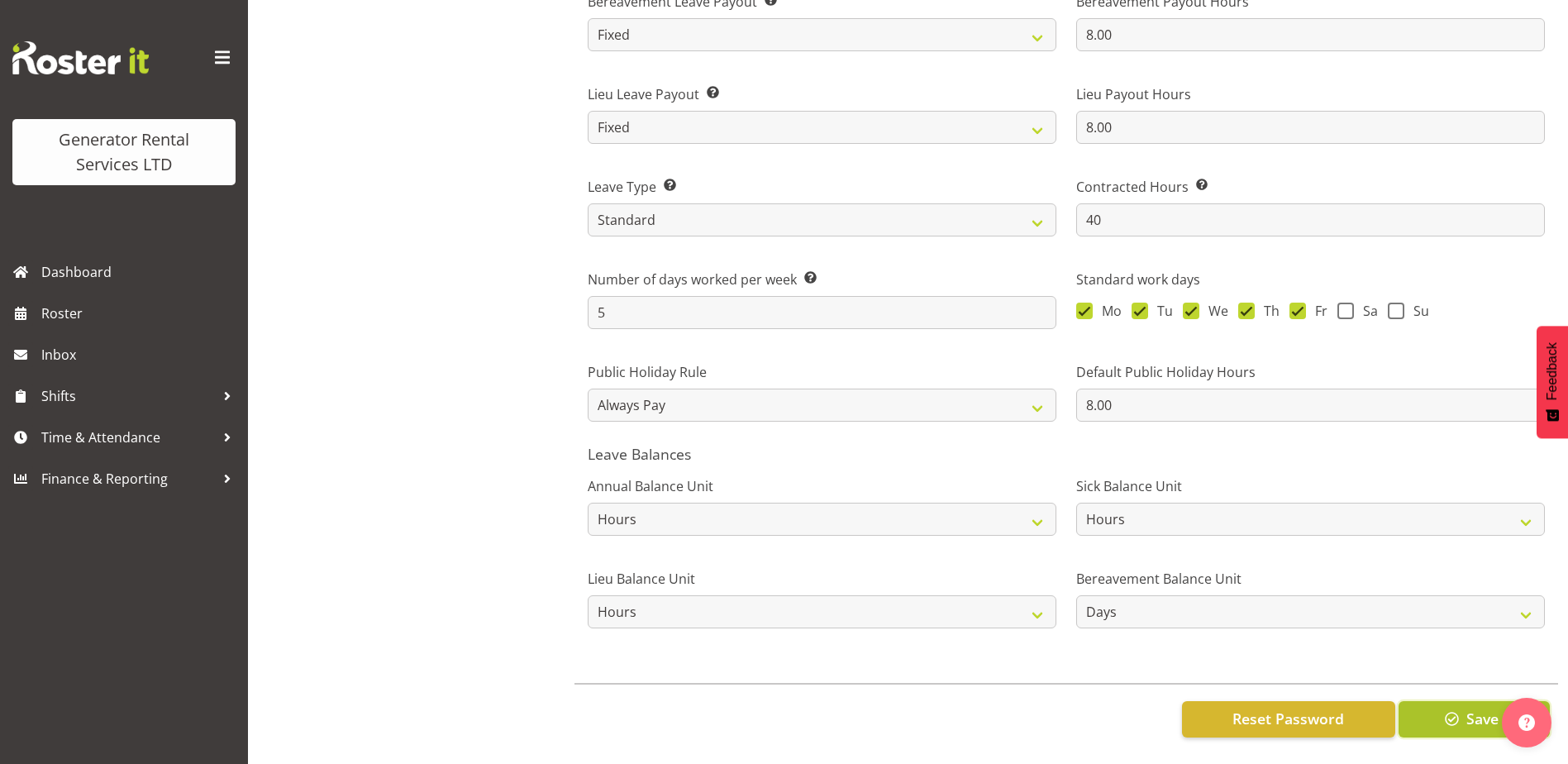
click at [1424, 711] on button "Save" at bounding box center [1474, 719] width 152 height 37
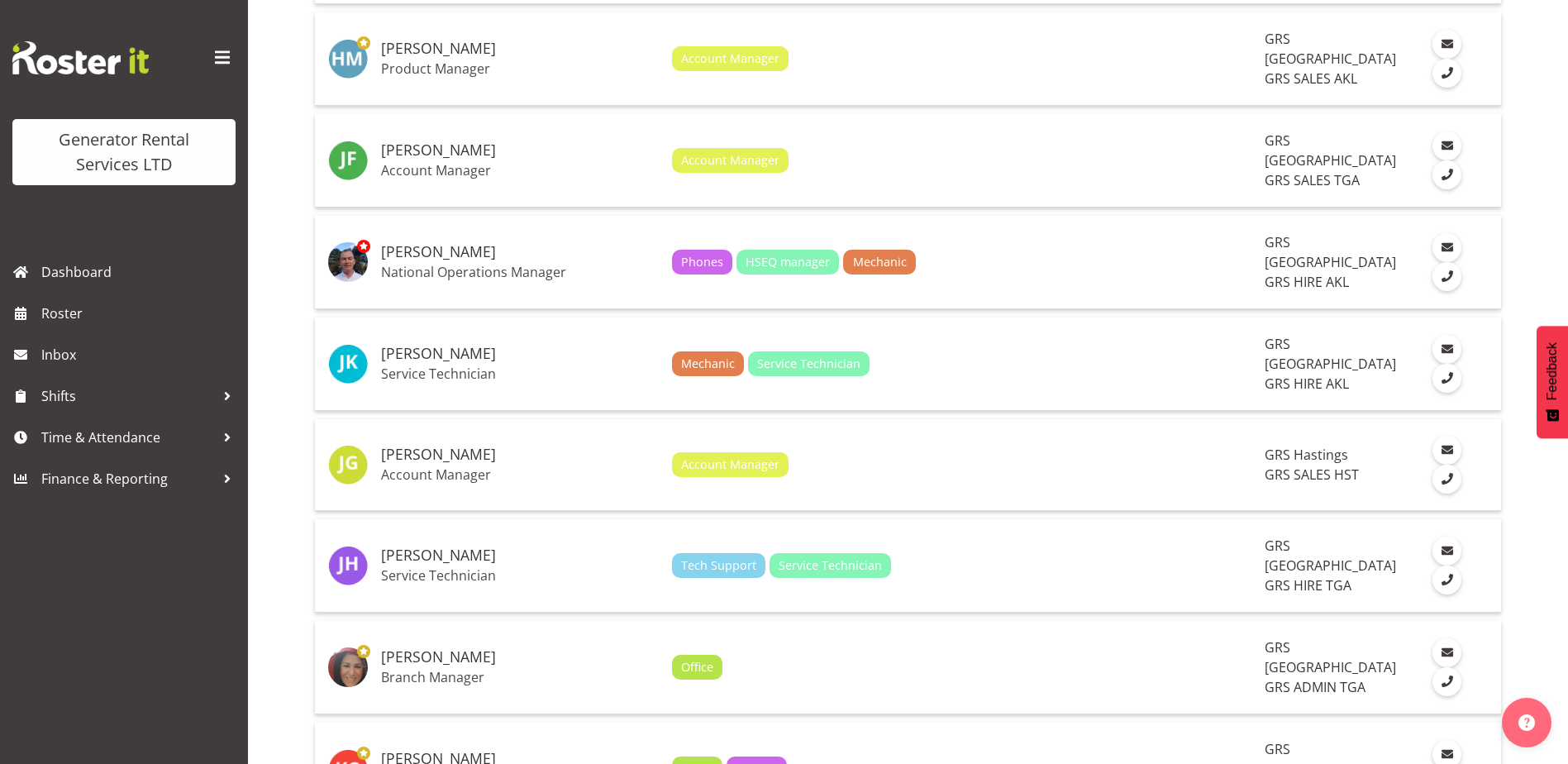
scroll to position [1736, 0]
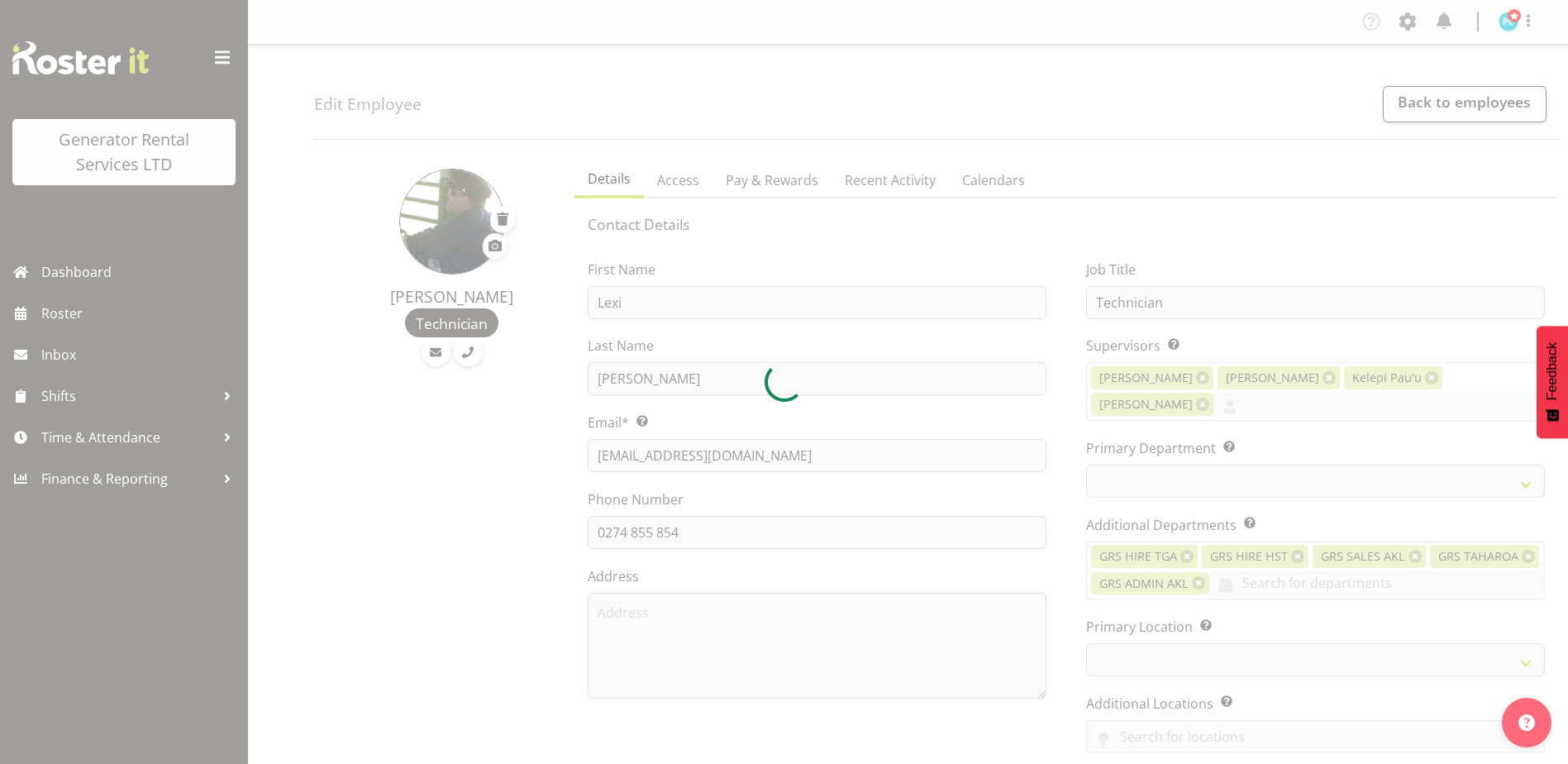
select select "shift"
select select "TimelineWeek"
select select
select select "20"
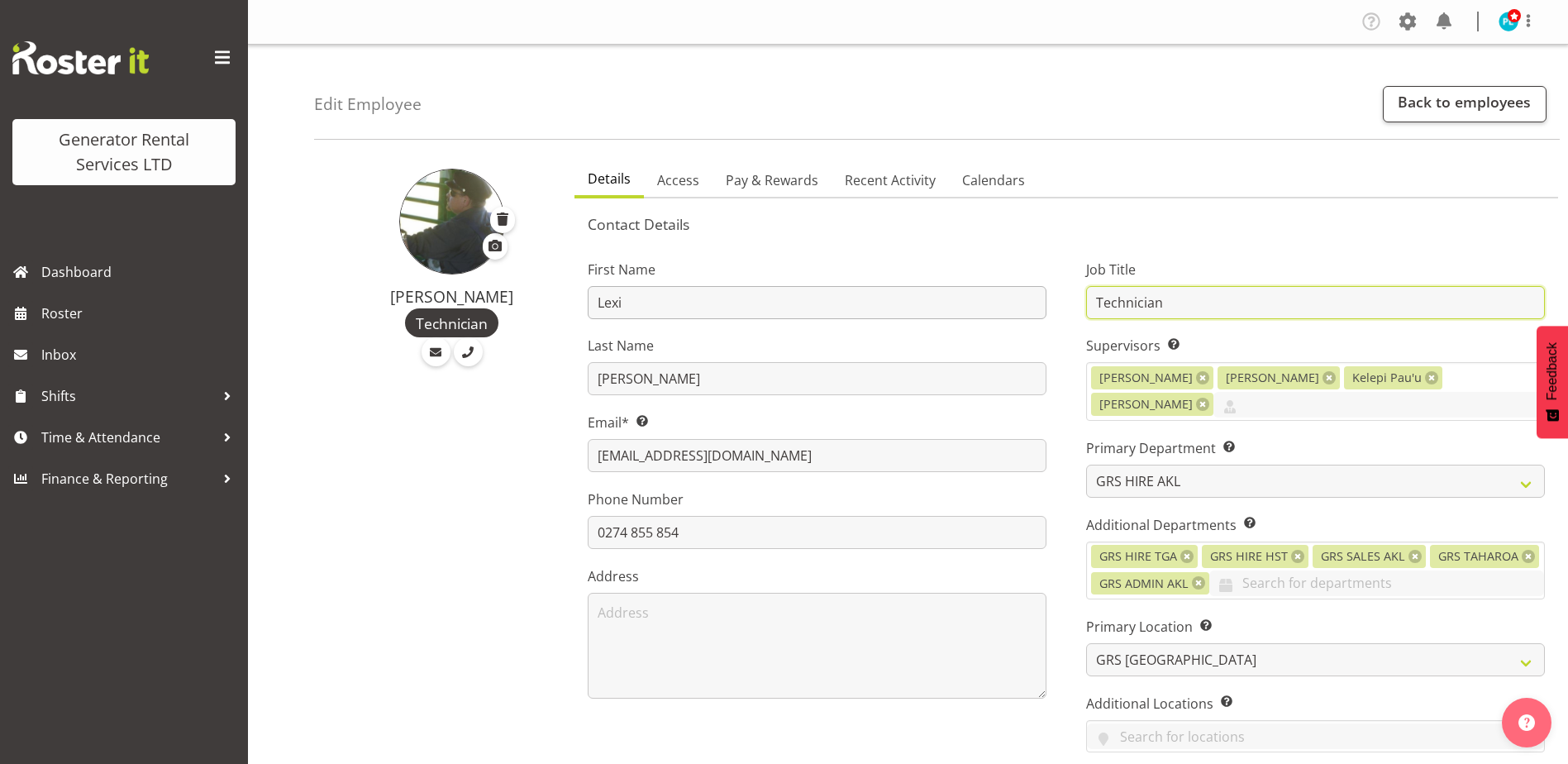
drag, startPoint x: 1192, startPoint y: 305, endPoint x: 950, endPoint y: 310, distance: 242.1
click at [950, 310] on div "First Name [PERSON_NAME] Last Name [PERSON_NAME] Email* This is a required fiel…" at bounding box center [1066, 520] width 997 height 567
type input "Service Technician"
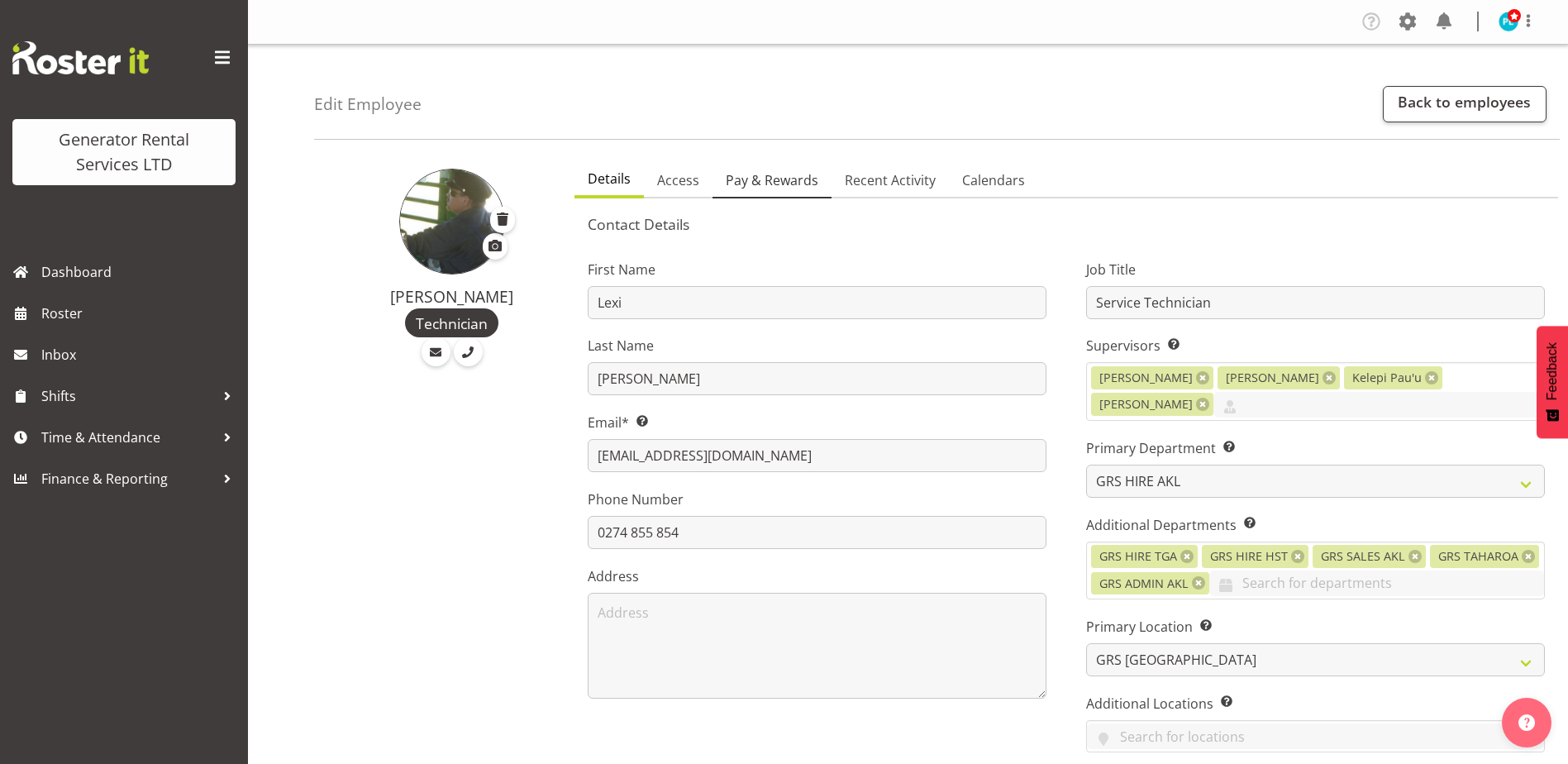
click at [784, 184] on span "Pay & Rewards" at bounding box center [772, 180] width 93 height 20
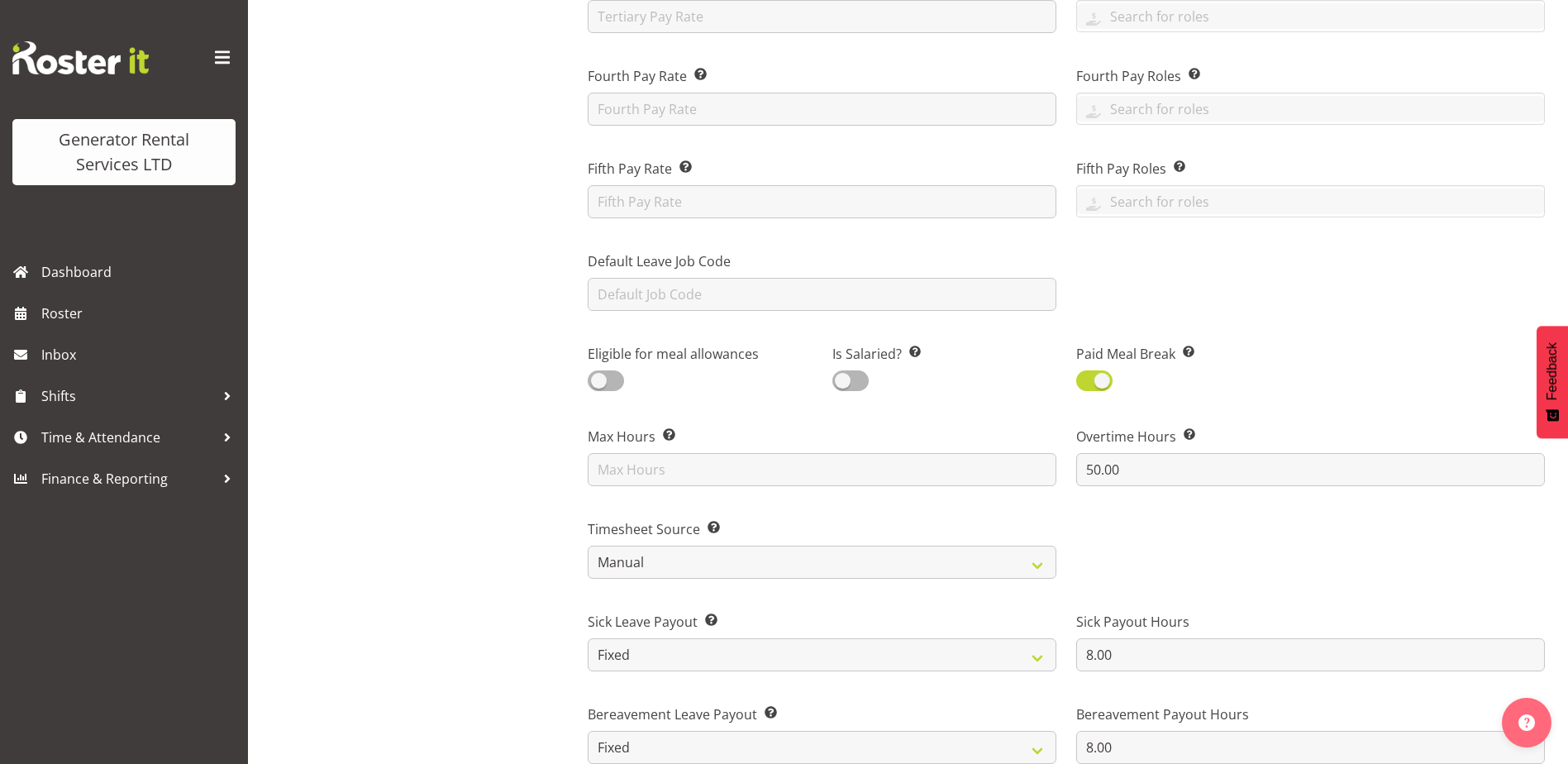
scroll to position [579, 0]
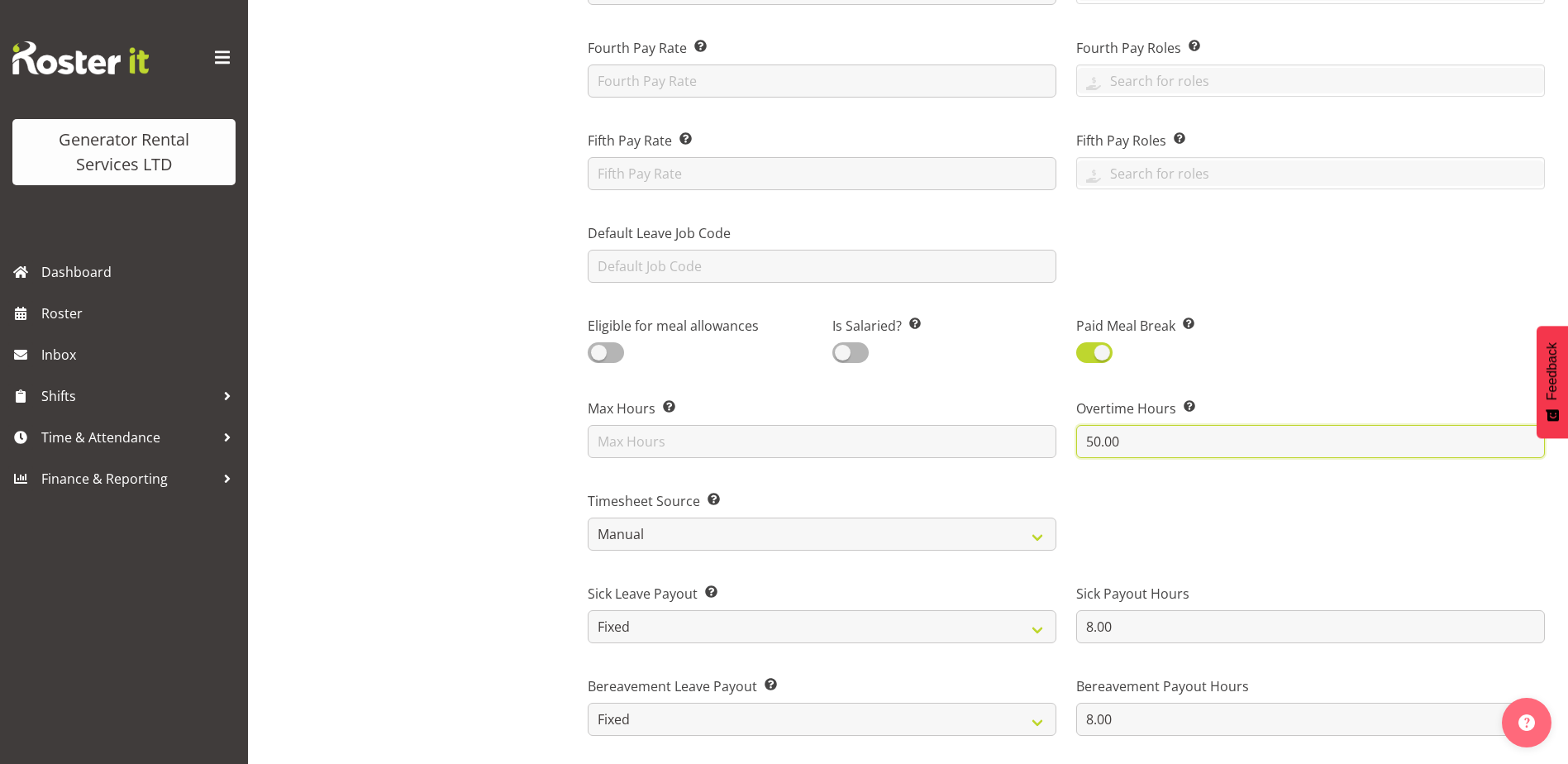
drag, startPoint x: 1153, startPoint y: 450, endPoint x: 1076, endPoint y: 448, distance: 77.0
click at [1084, 448] on input "50.00" at bounding box center [1310, 441] width 469 height 33
type input "40"
click at [1372, 339] on div "Paid Meal Break Does the employee get paid for lunch? If not specify the time f…" at bounding box center [1310, 333] width 488 height 83
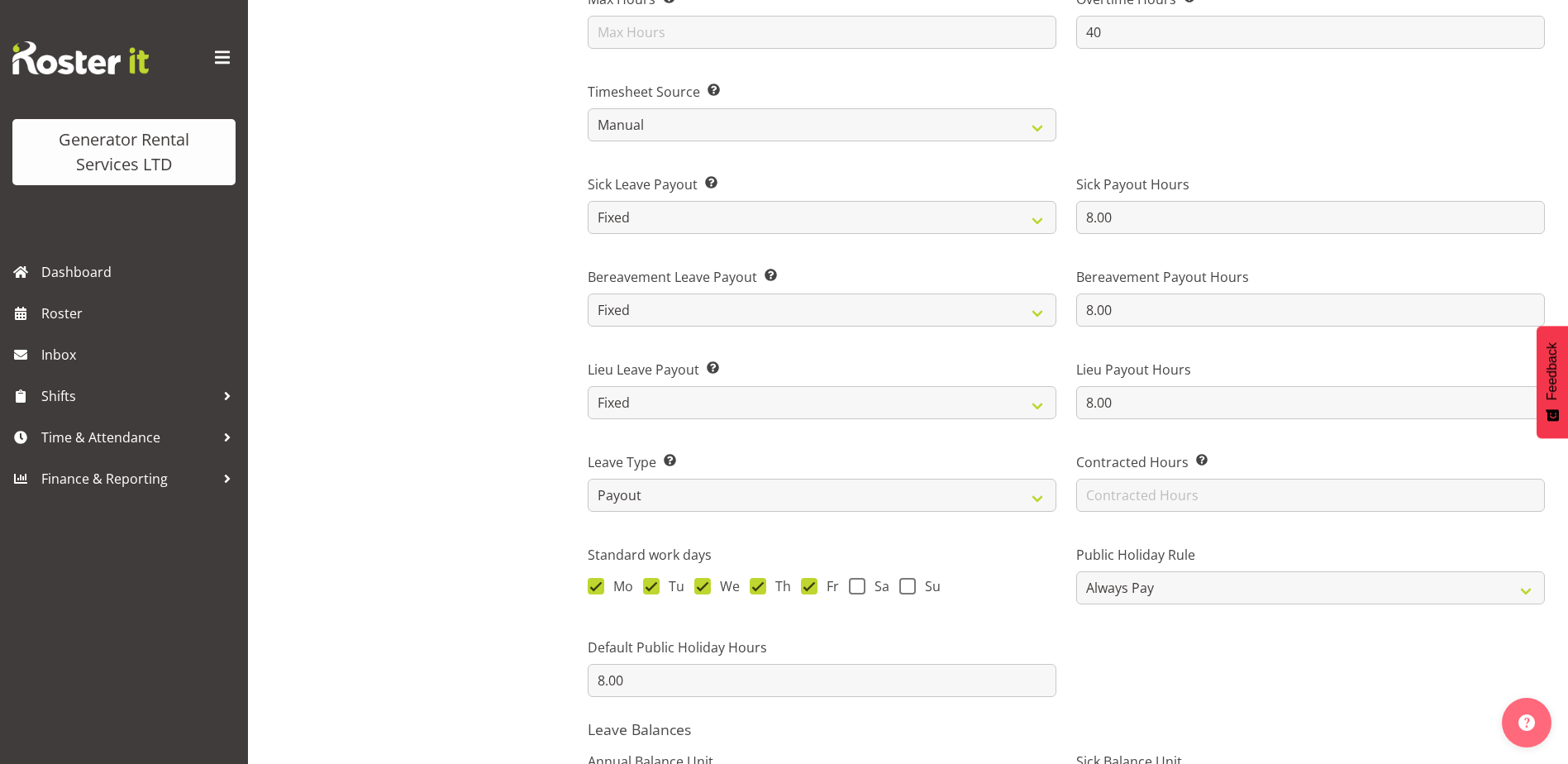
scroll to position [992, 0]
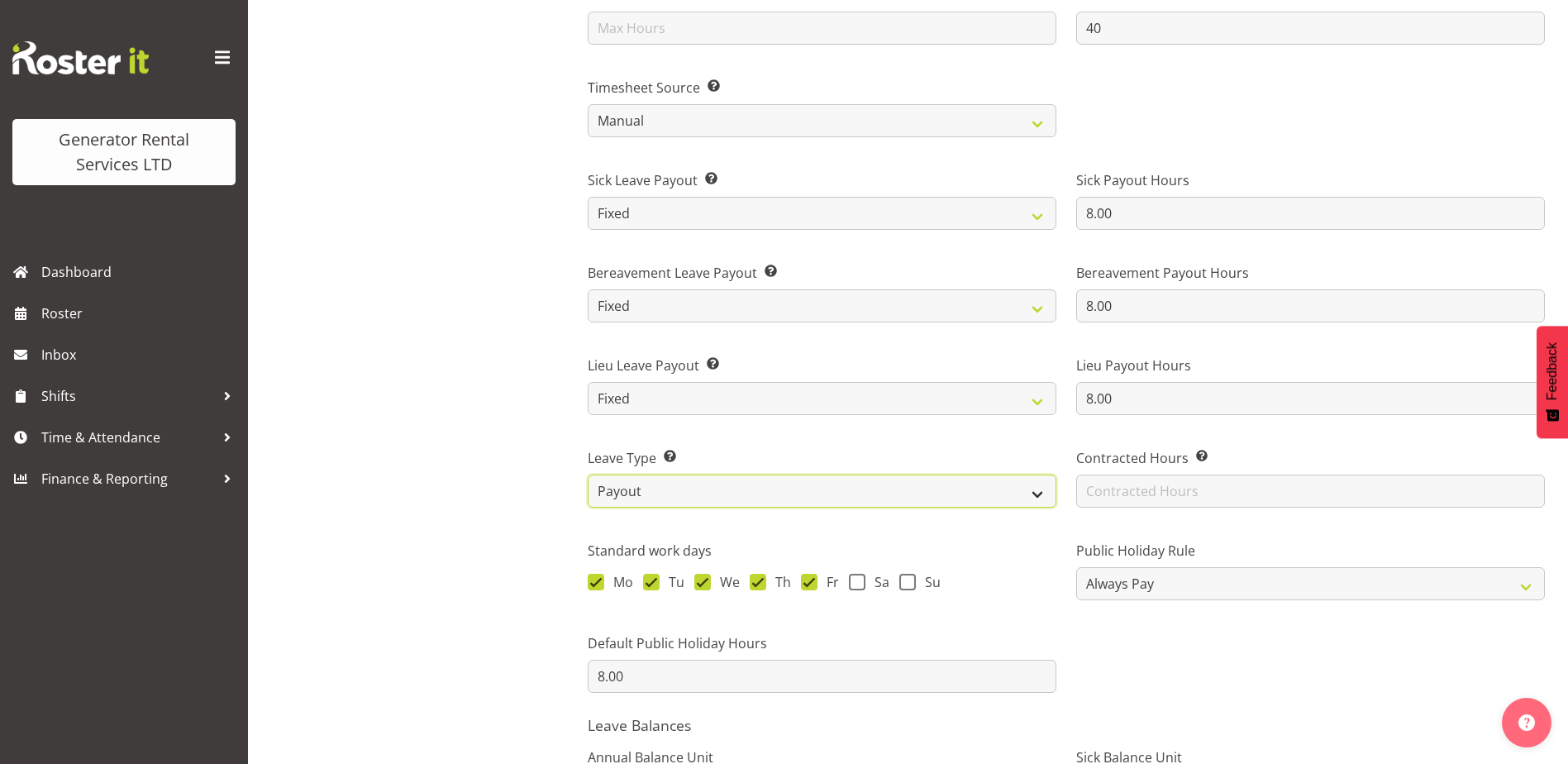
click at [1027, 500] on select "Standard History Payout Roster Roster - Fixed" at bounding box center [822, 490] width 469 height 33
select select "standard"
click at [587, 474] on select "Standard History Payout Roster Roster - Fixed" at bounding box center [822, 490] width 469 height 33
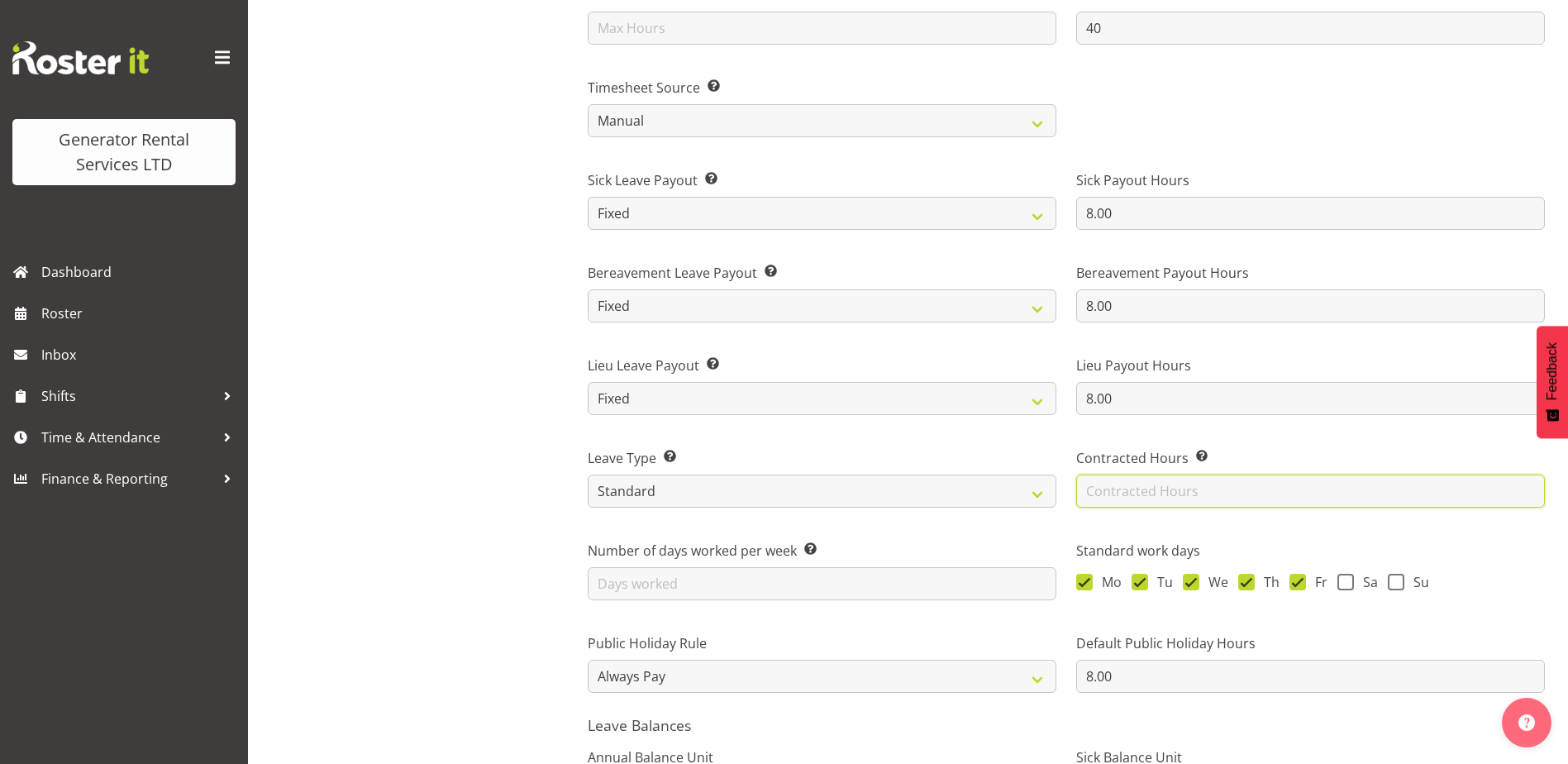
click at [1111, 495] on input "text" at bounding box center [1310, 490] width 469 height 33
type input "40"
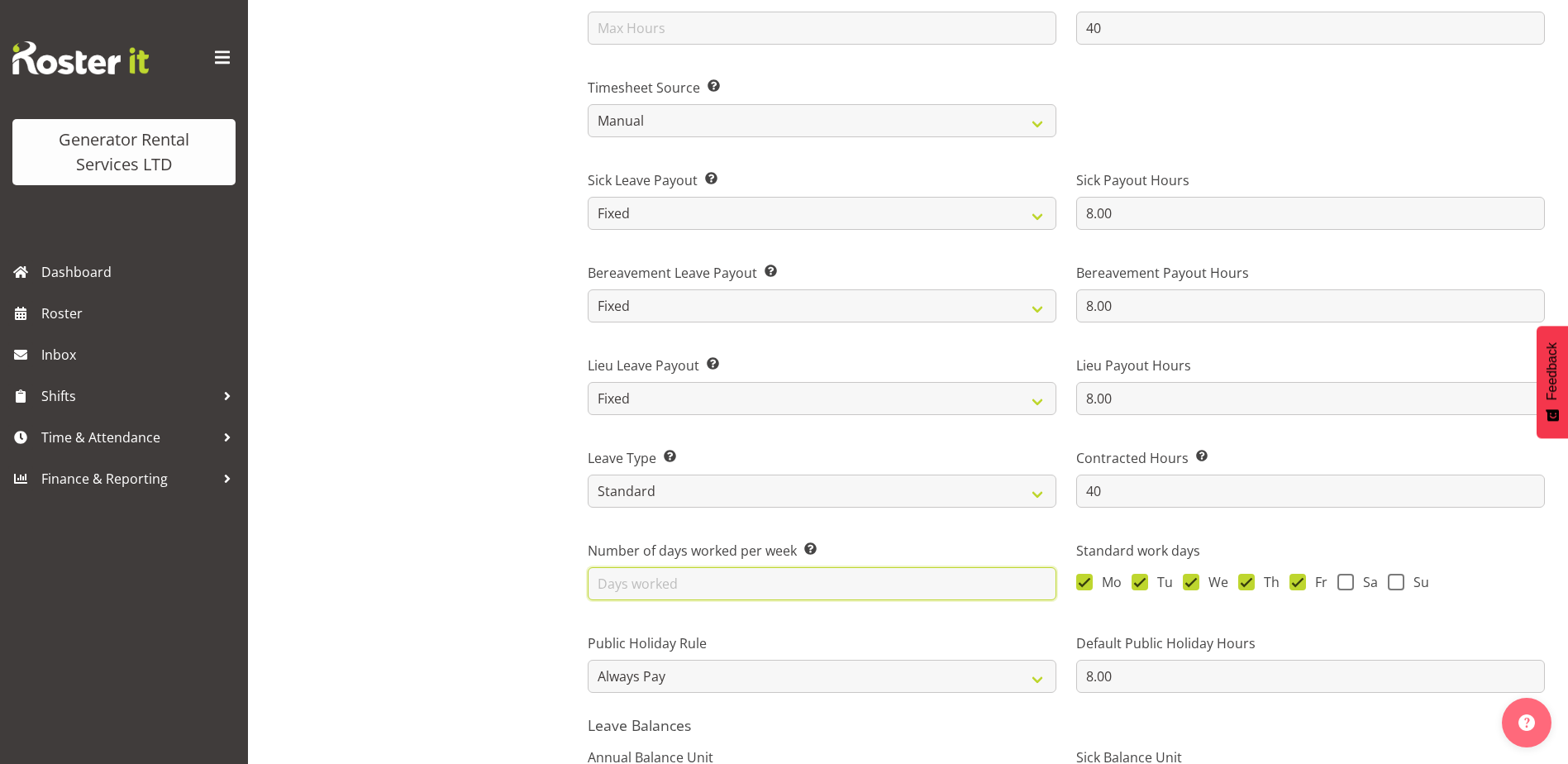
click at [883, 572] on input "text" at bounding box center [822, 583] width 469 height 33
type input "5"
click at [514, 591] on div "Lexi Browne Technician" at bounding box center [439, 97] width 250 height 1875
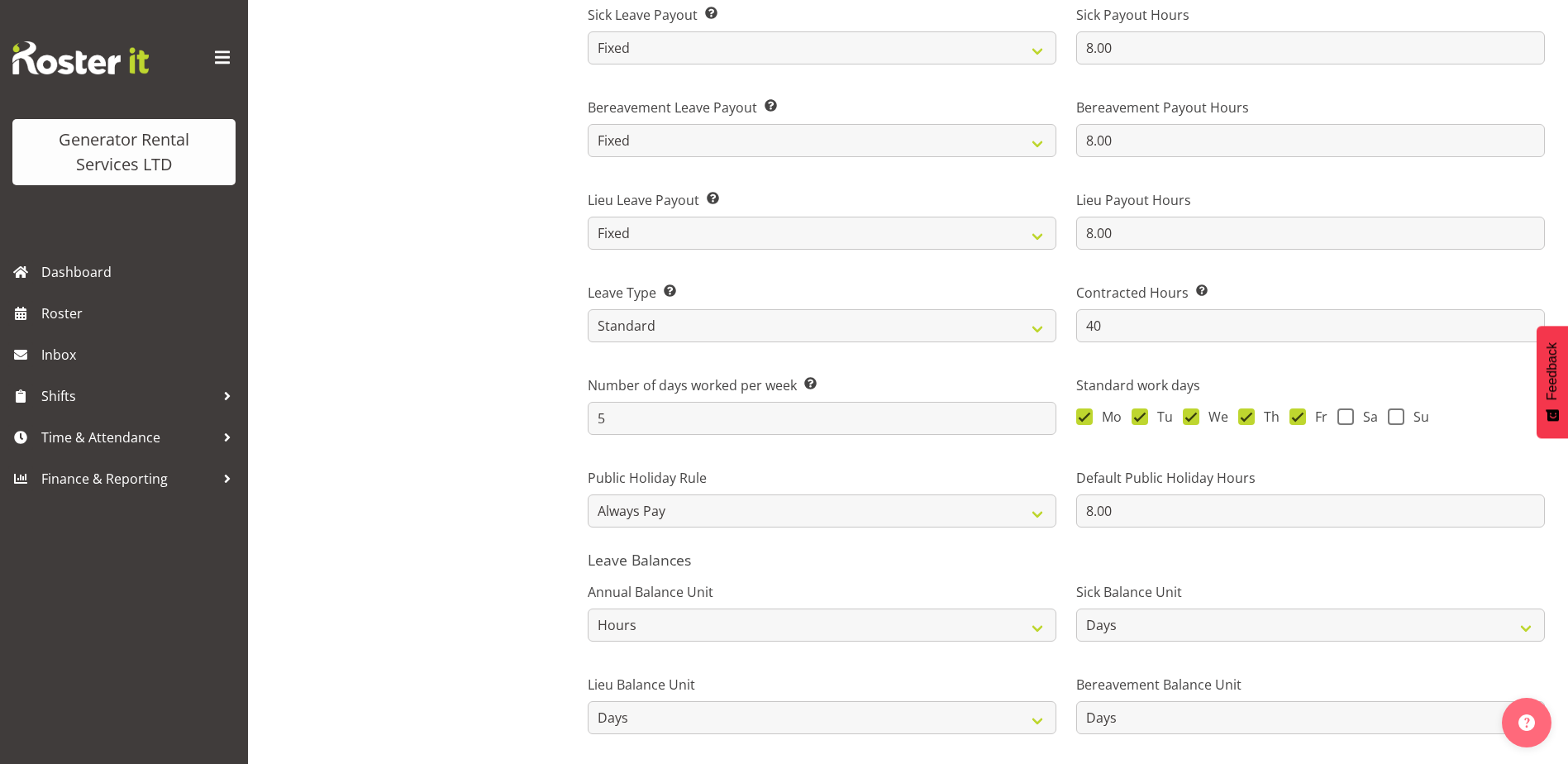
scroll to position [1276, 0]
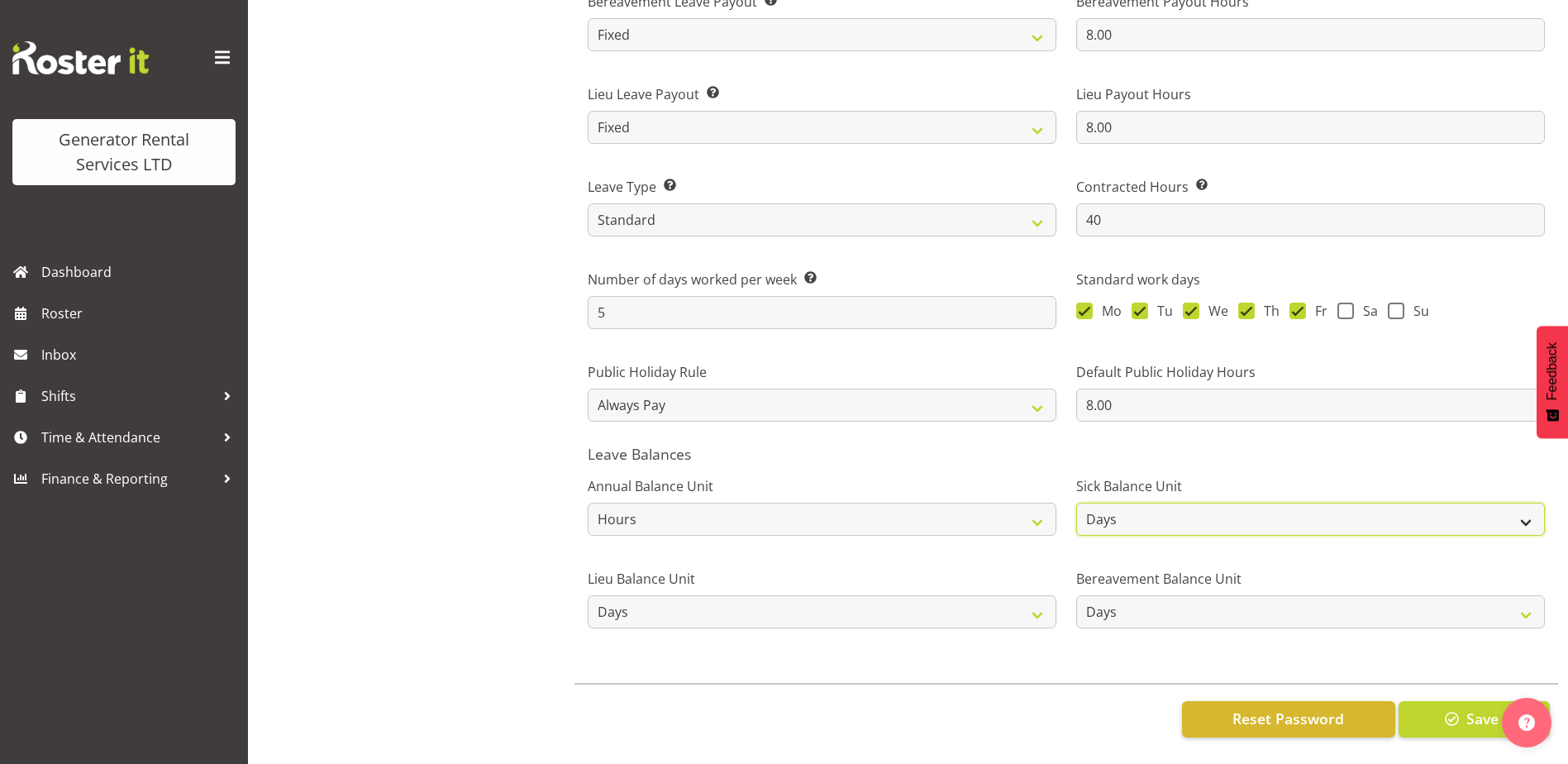
click at [1115, 511] on select "Hours Days" at bounding box center [1310, 519] width 469 height 33
select select "hour"
click at [1076, 503] on select "Hours Days" at bounding box center [1310, 519] width 469 height 33
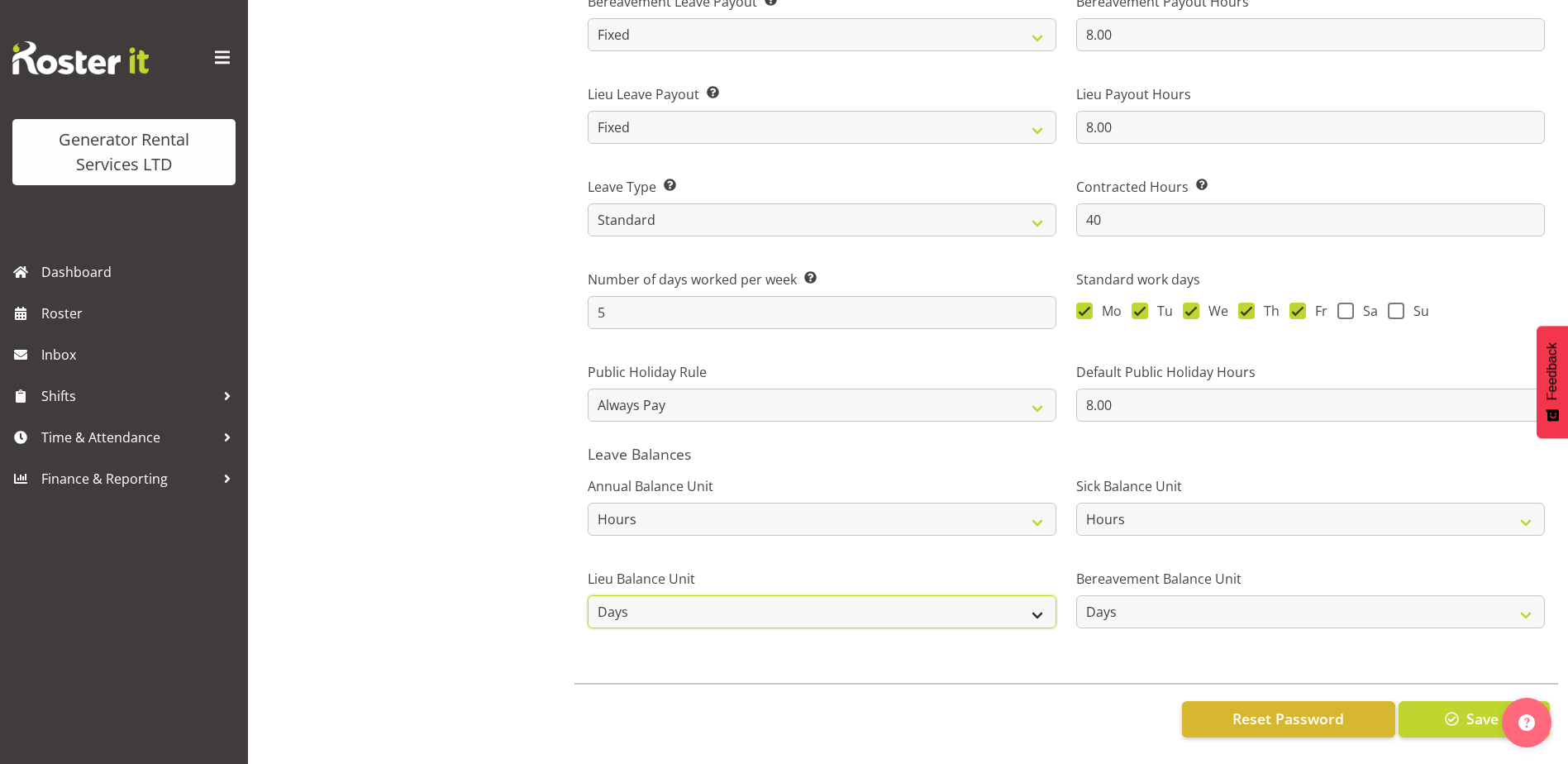
click at [864, 605] on select "Hours Days" at bounding box center [822, 612] width 469 height 33
select select "hour"
click at [587, 596] on select "Hours Days" at bounding box center [822, 612] width 469 height 33
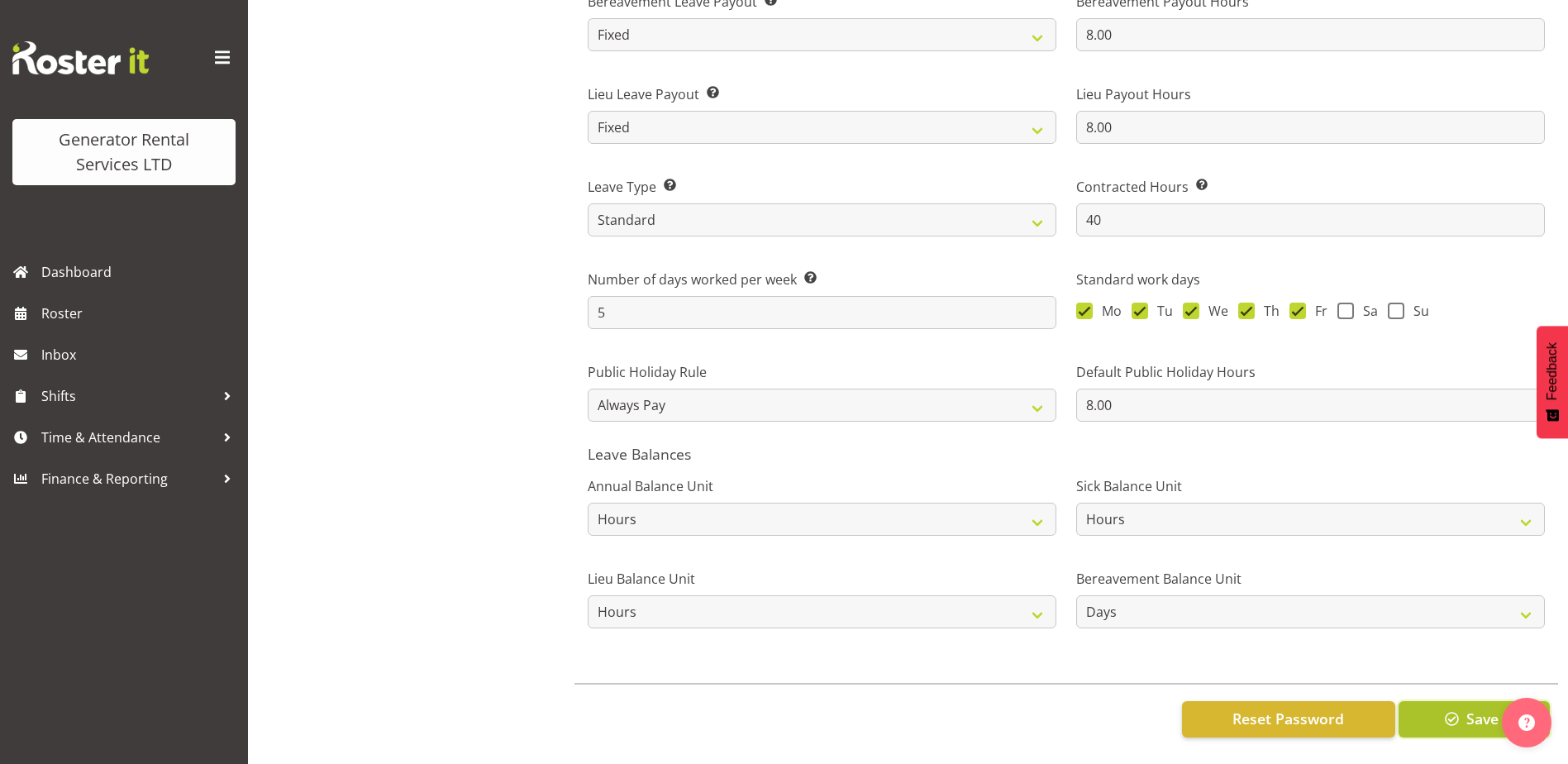
click at [1470, 708] on span "Save" at bounding box center [1482, 719] width 32 height 21
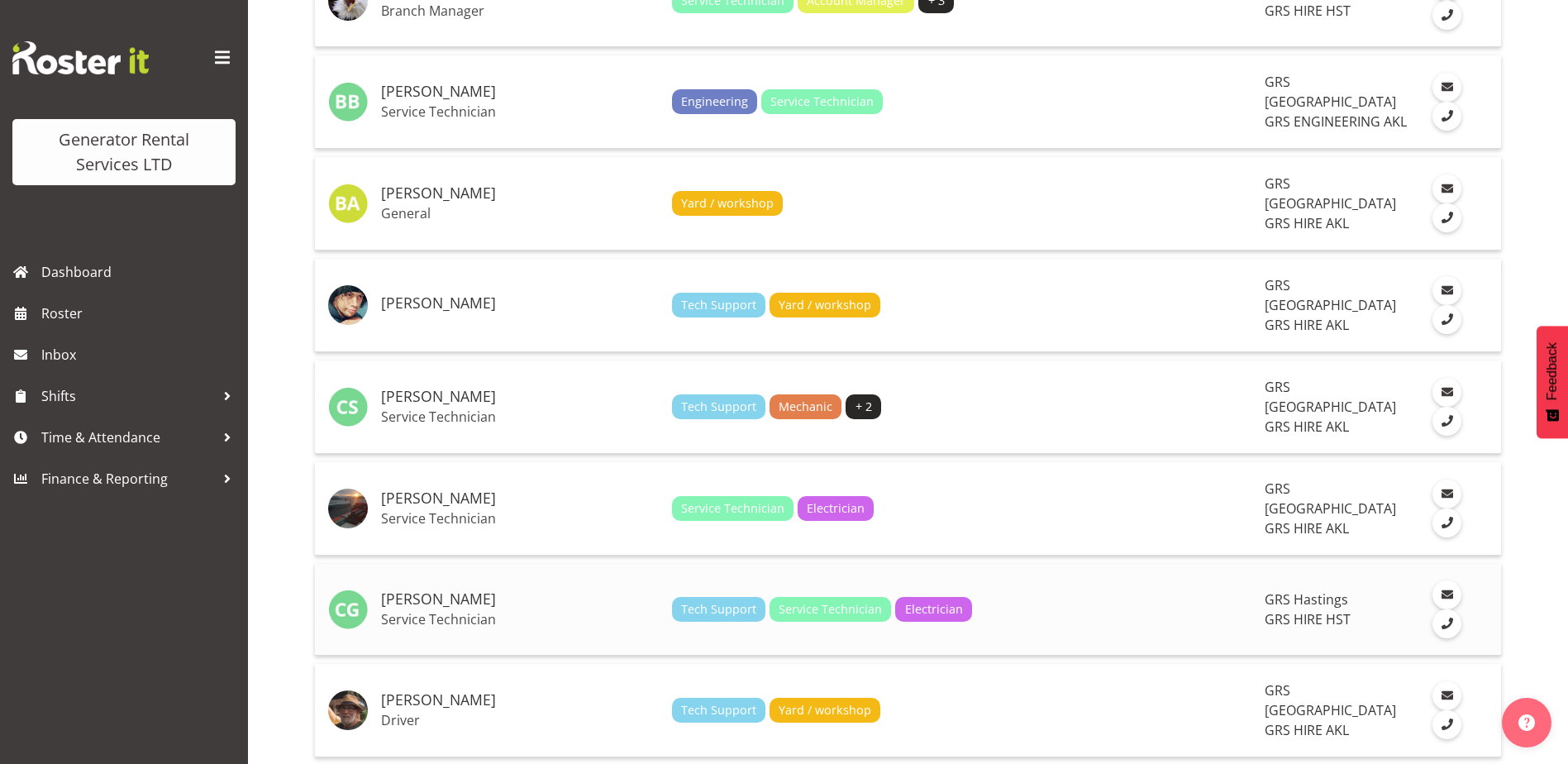
scroll to position [496, 0]
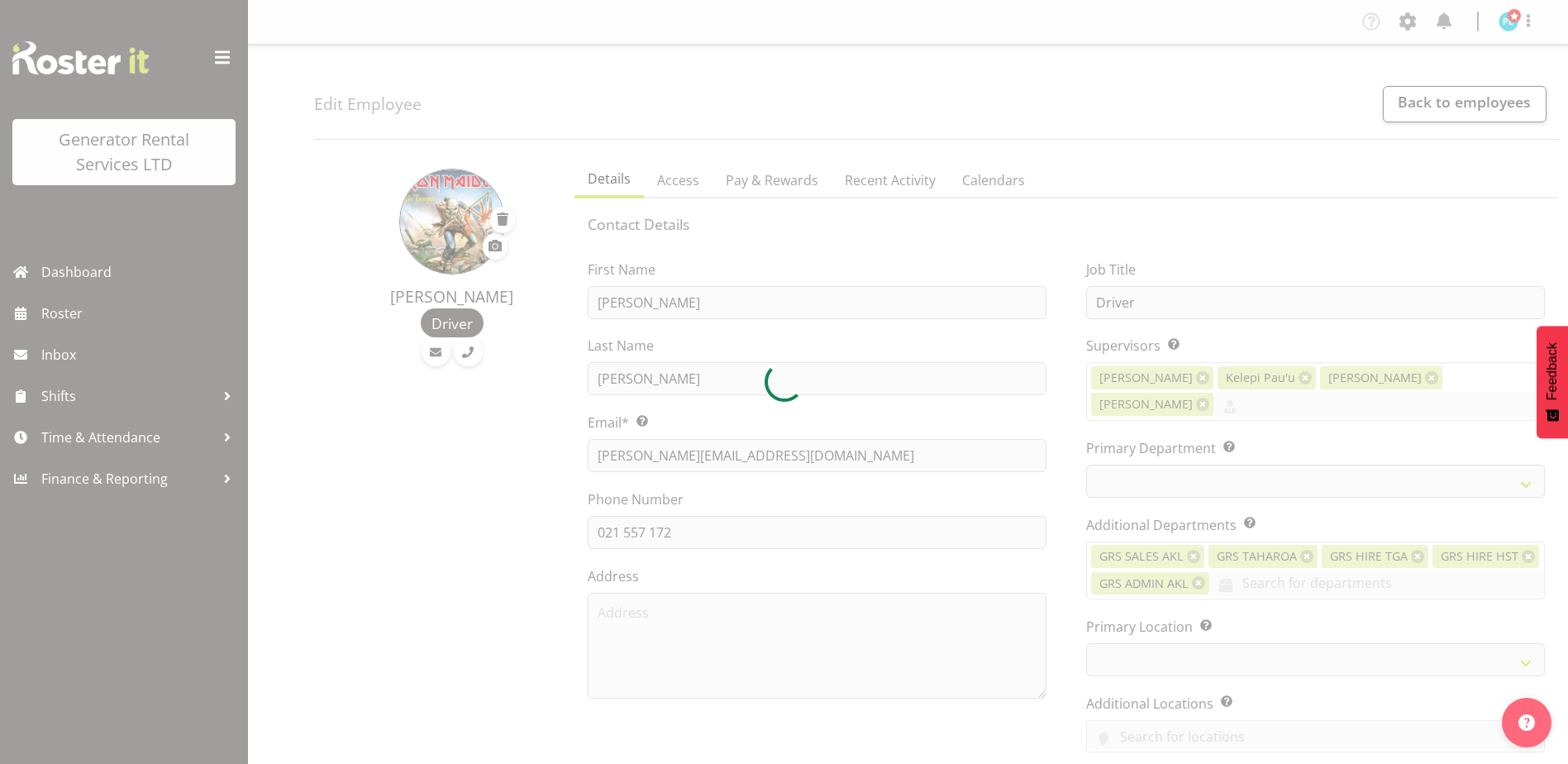
select select "shift"
select select "TimelineWeek"
select select
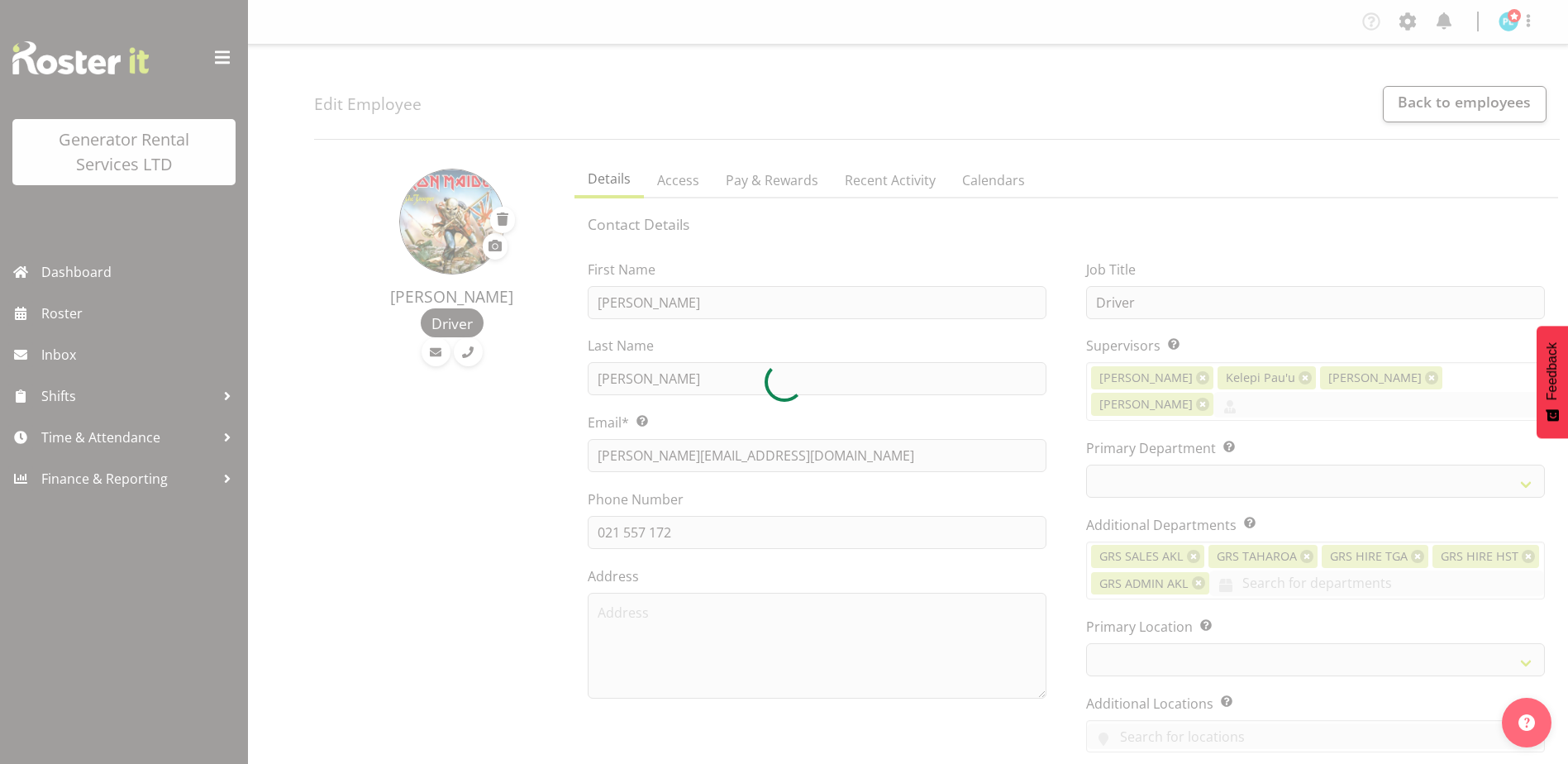
select select
select select "20"
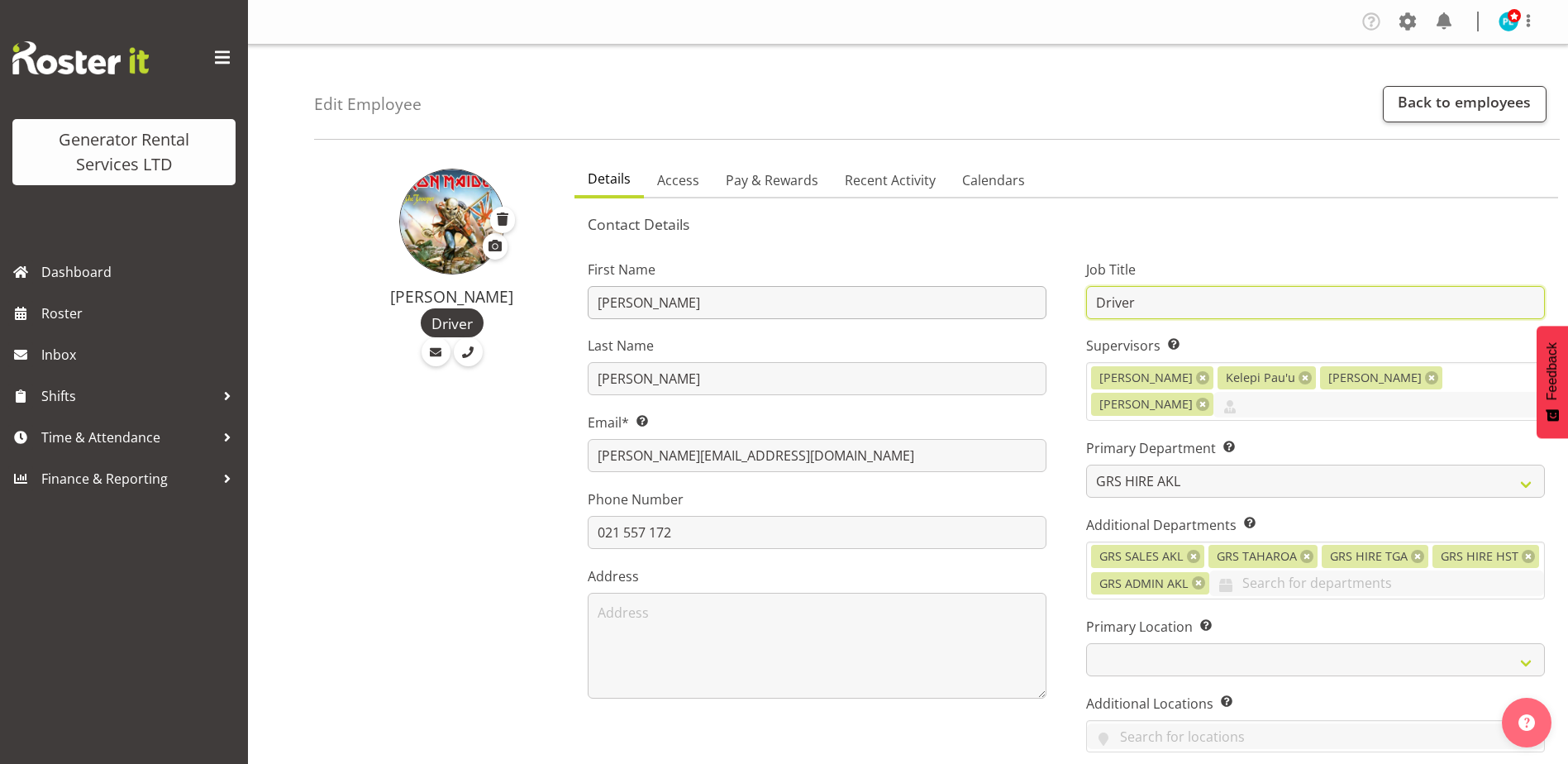
drag, startPoint x: 1192, startPoint y: 303, endPoint x: 1030, endPoint y: 304, distance: 162.0
click at [1030, 304] on div "First Name [PERSON_NAME] Last Name [PERSON_NAME] Email* This is a required fiel…" at bounding box center [1066, 520] width 997 height 567
type input "Service Technician"
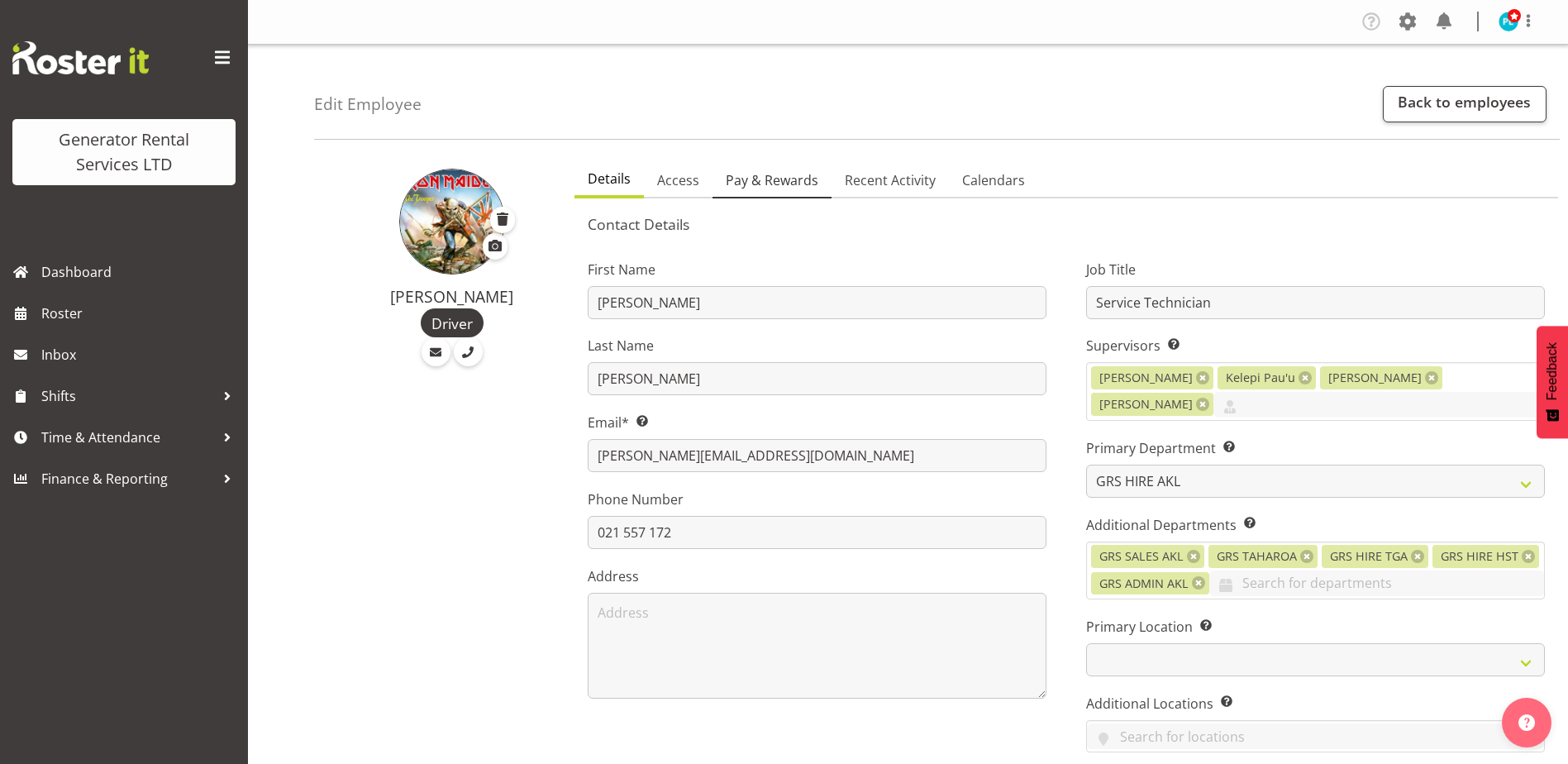
click at [799, 189] on span "Pay & Rewards" at bounding box center [772, 180] width 93 height 20
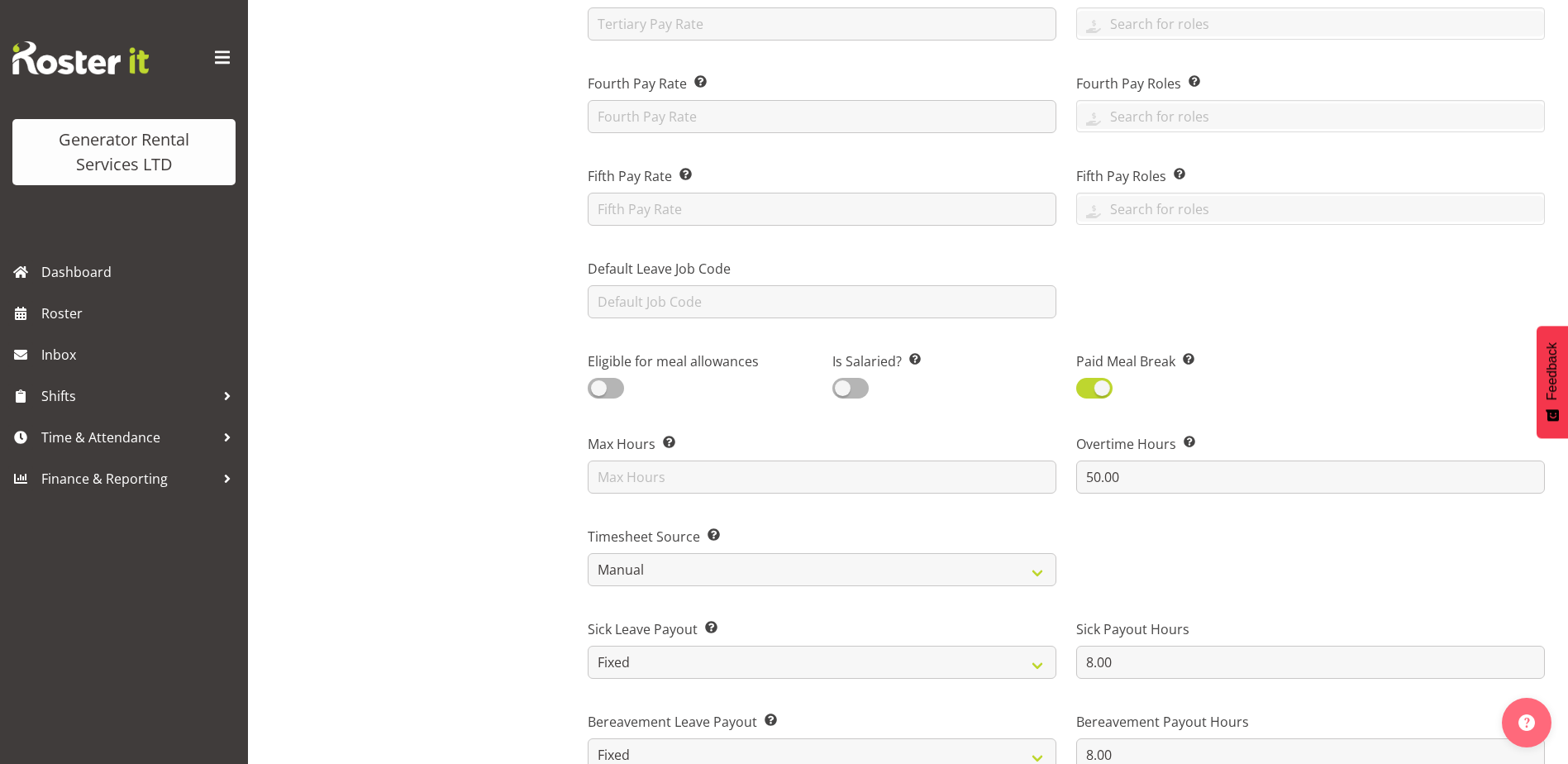
scroll to position [579, 0]
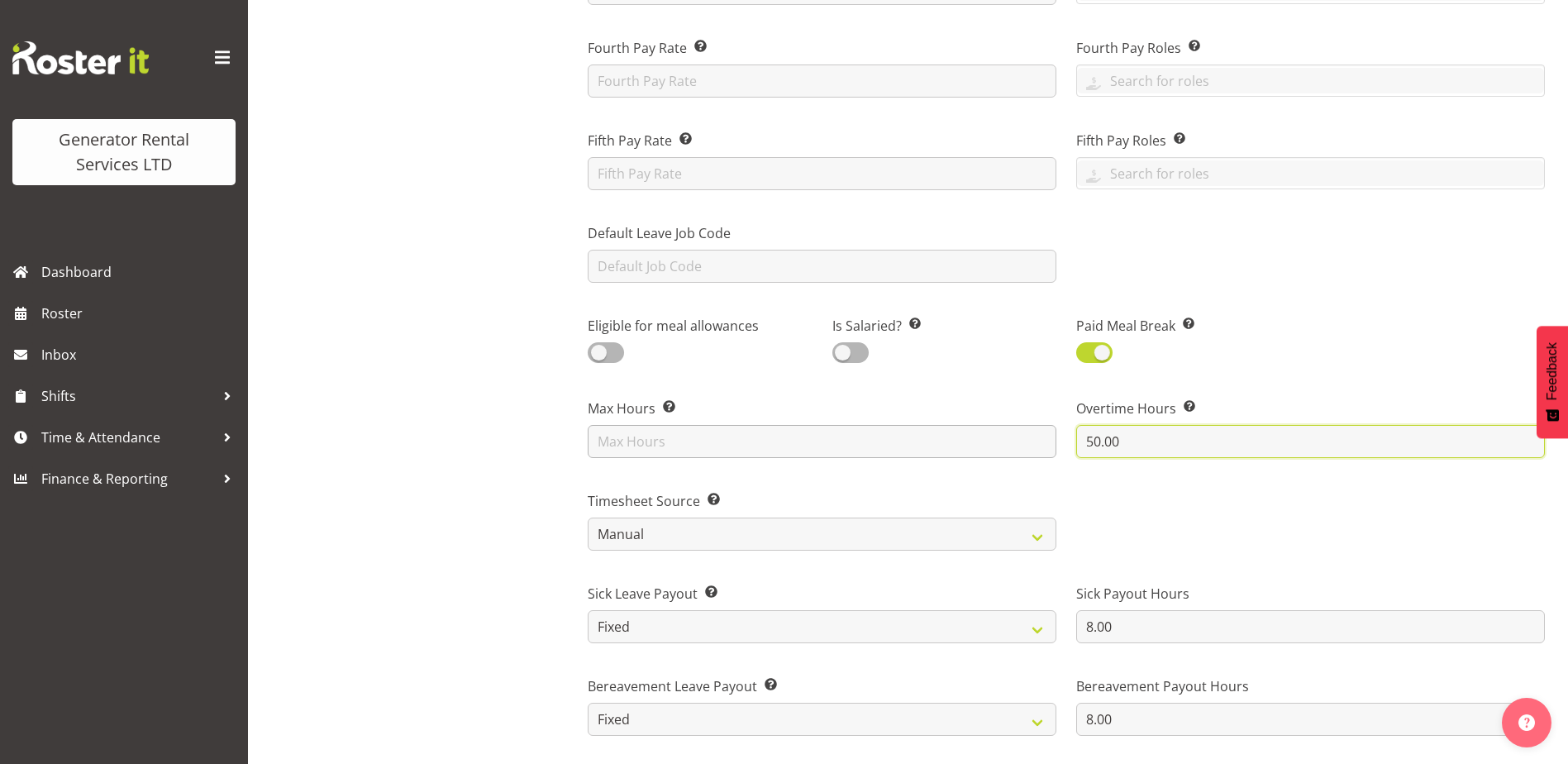
drag, startPoint x: 1139, startPoint y: 441, endPoint x: 946, endPoint y: 444, distance: 193.0
click at [948, 444] on div "Payroll ID This number should match the Payroll ID in your payroll system. 44 P…" at bounding box center [1066, 380] width 977 height 1471
type input "40"
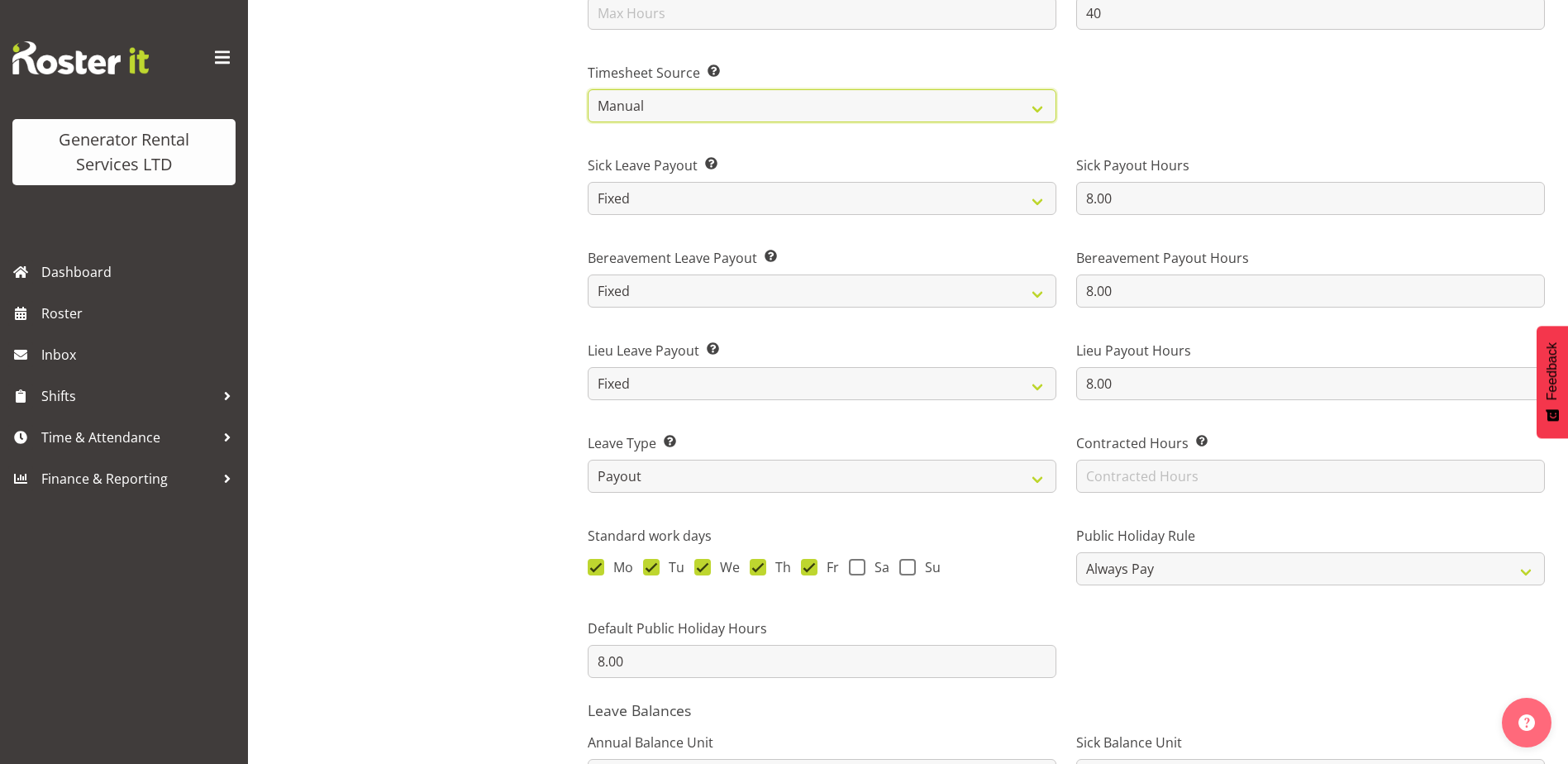
scroll to position [1157, 0]
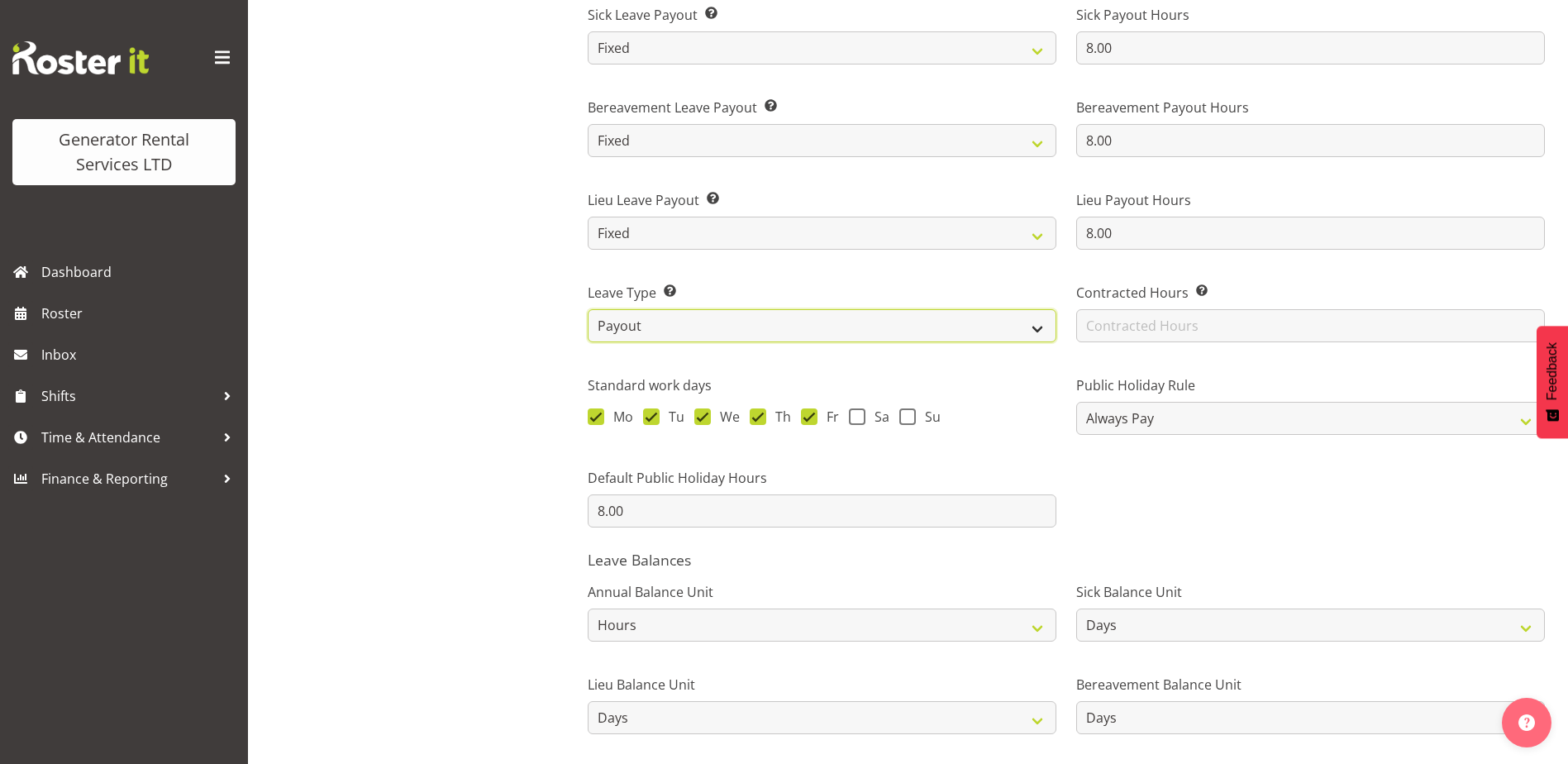
click at [872, 335] on select "Standard History Payout Roster Roster - Fixed" at bounding box center [822, 325] width 469 height 33
select select "standard"
click at [587, 309] on select "Standard History Payout Roster Roster - Fixed" at bounding box center [822, 325] width 469 height 33
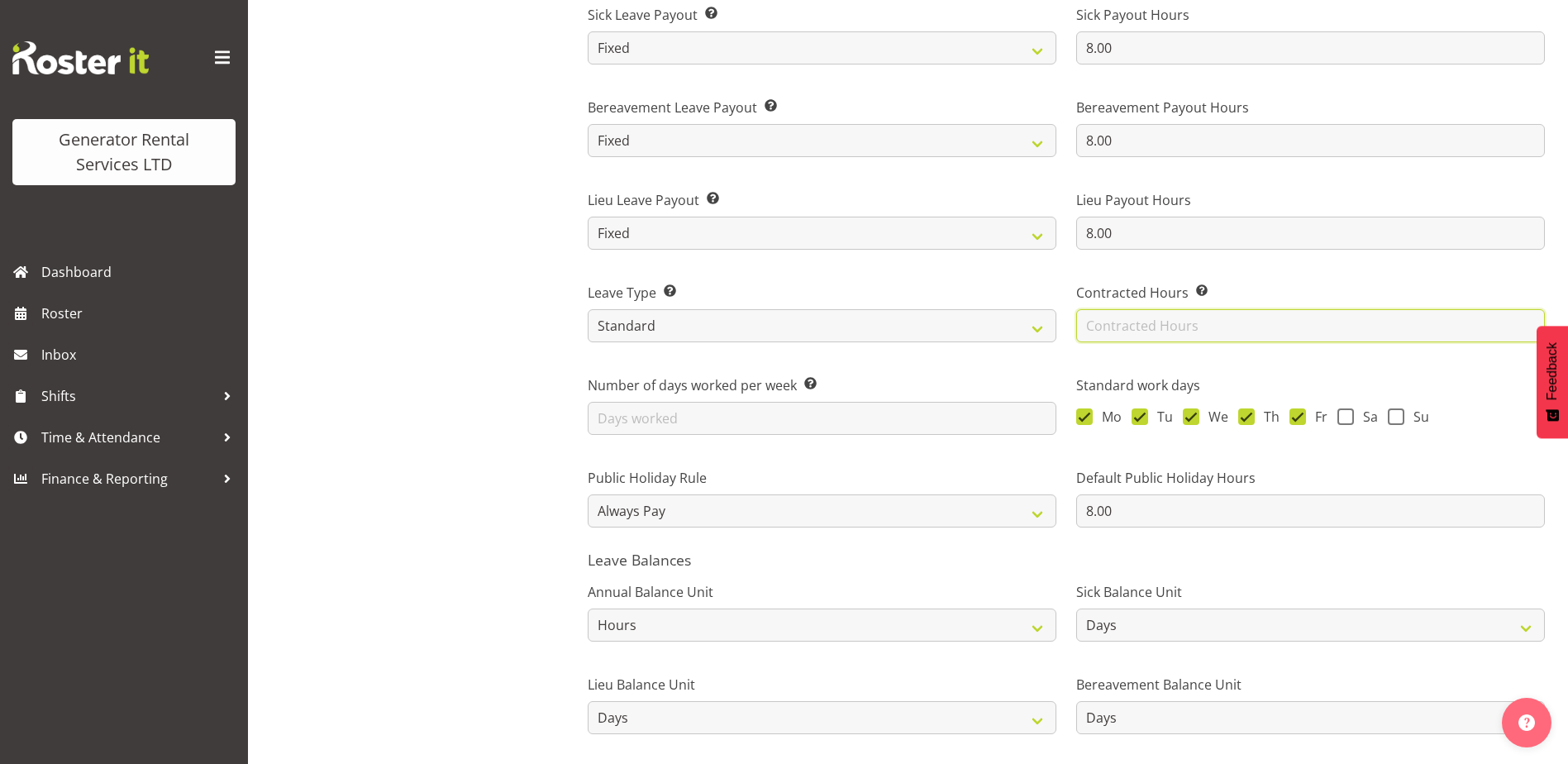
click at [1239, 327] on input "text" at bounding box center [1310, 325] width 469 height 33
type input "40"
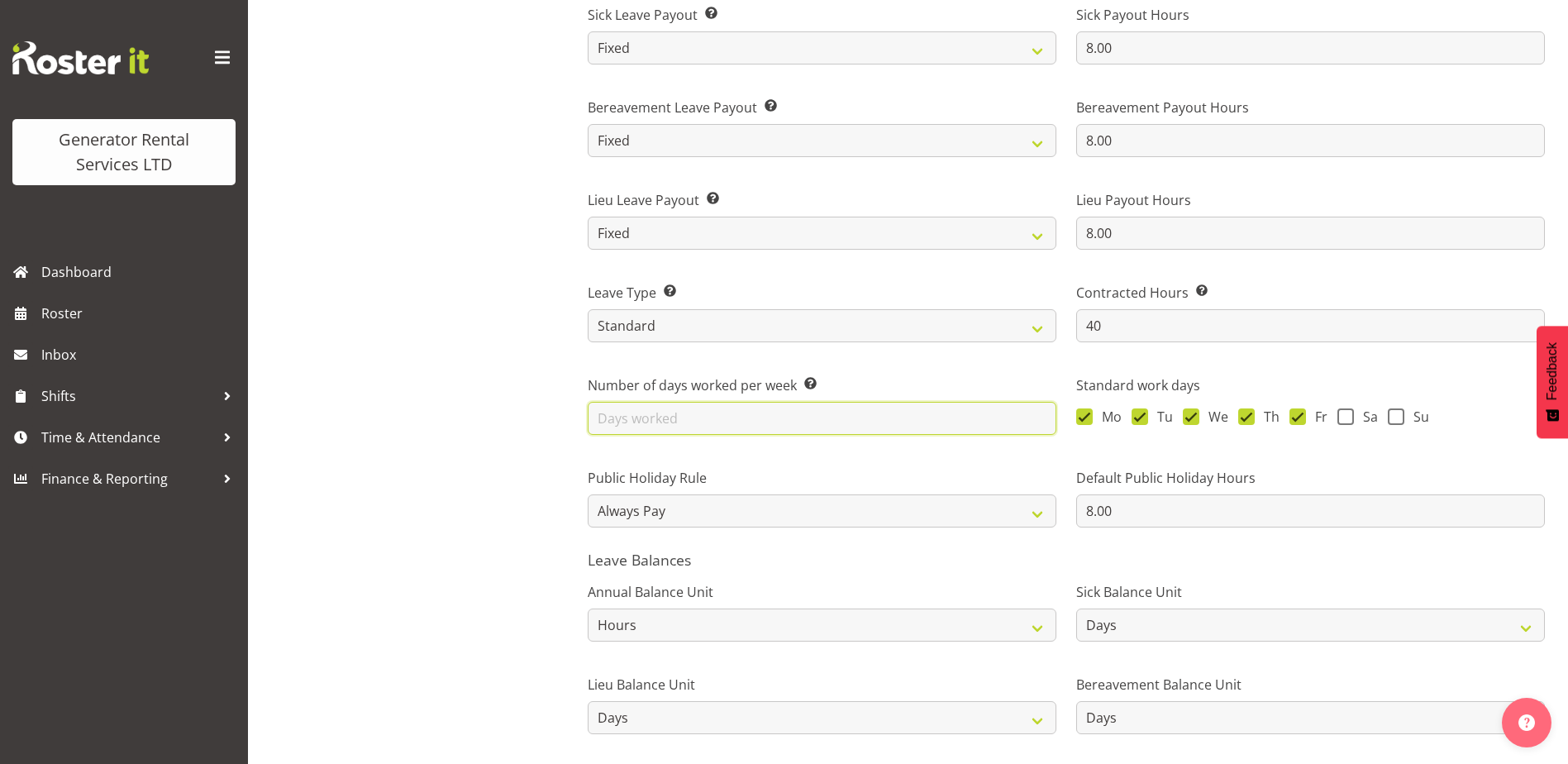
click at [709, 407] on input "text" at bounding box center [822, 418] width 469 height 33
type input "5"
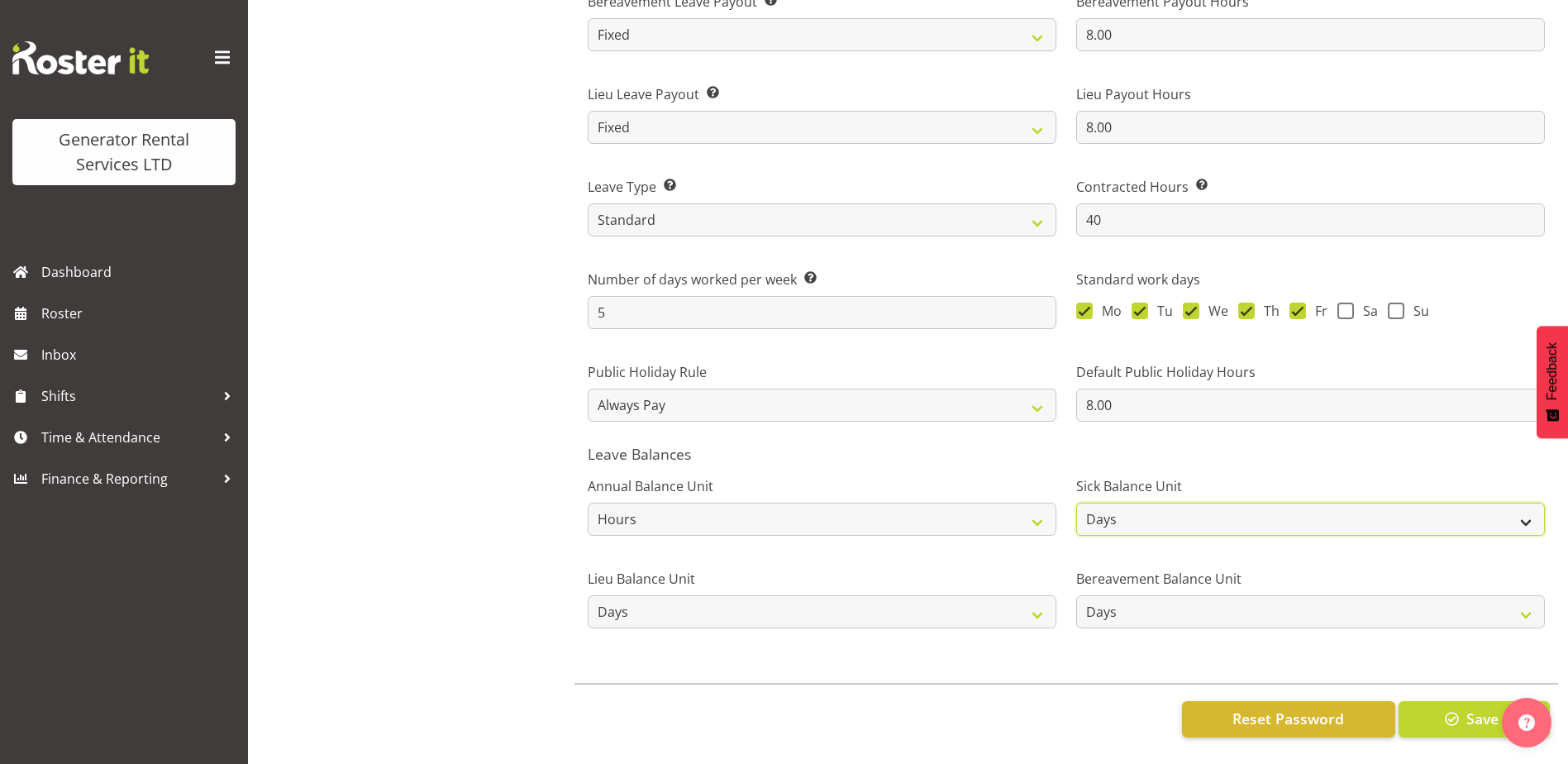
click at [1225, 503] on select "Hours Days" at bounding box center [1310, 519] width 469 height 33
select select "hour"
click at [1076, 503] on select "Hours Days" at bounding box center [1310, 519] width 469 height 33
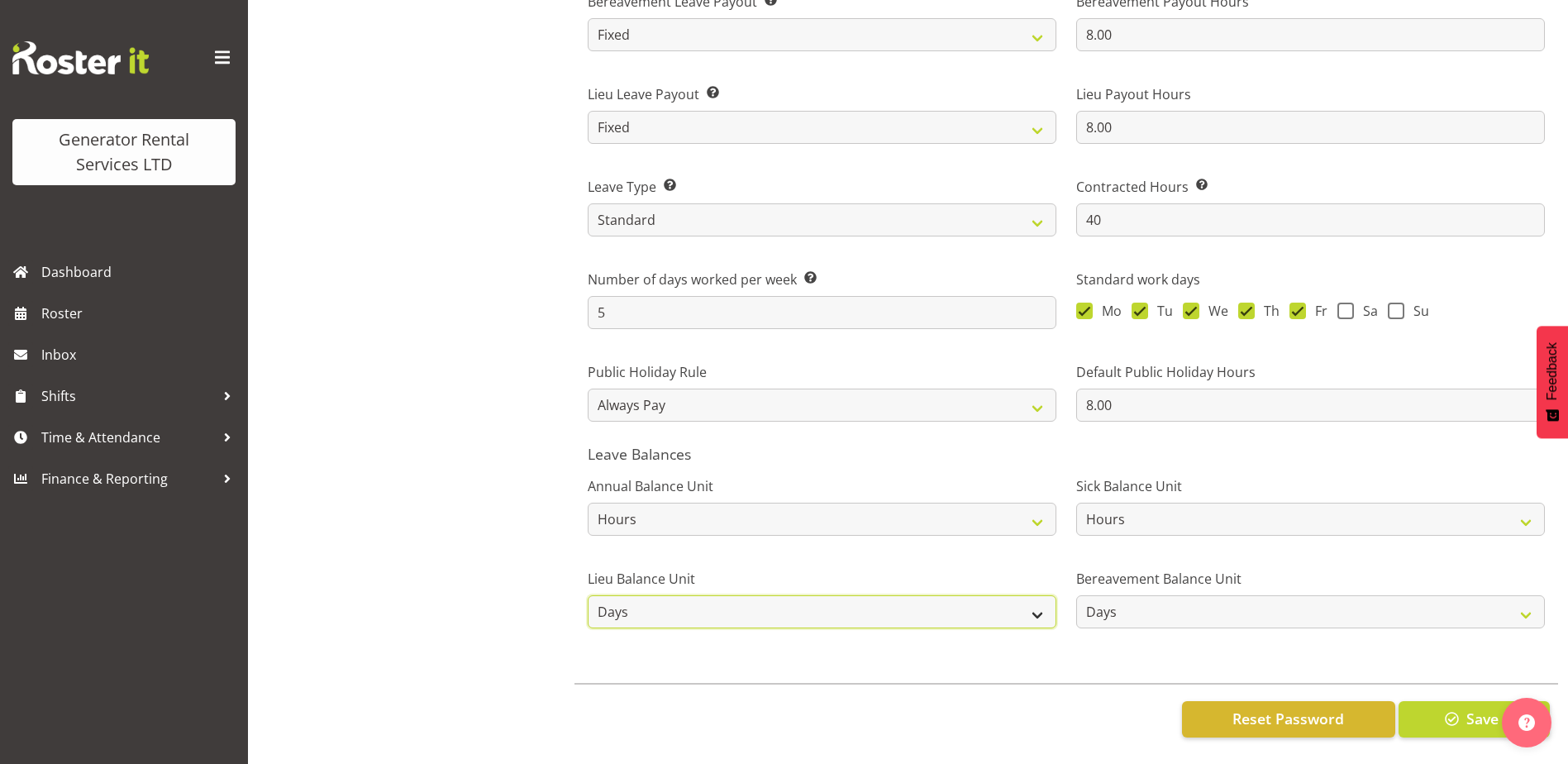
click at [846, 600] on select "Hours Days" at bounding box center [822, 612] width 469 height 33
select select "hour"
click at [587, 596] on select "Hours Days" at bounding box center [822, 612] width 469 height 33
drag, startPoint x: 1427, startPoint y: 703, endPoint x: 1468, endPoint y: 703, distance: 41.0
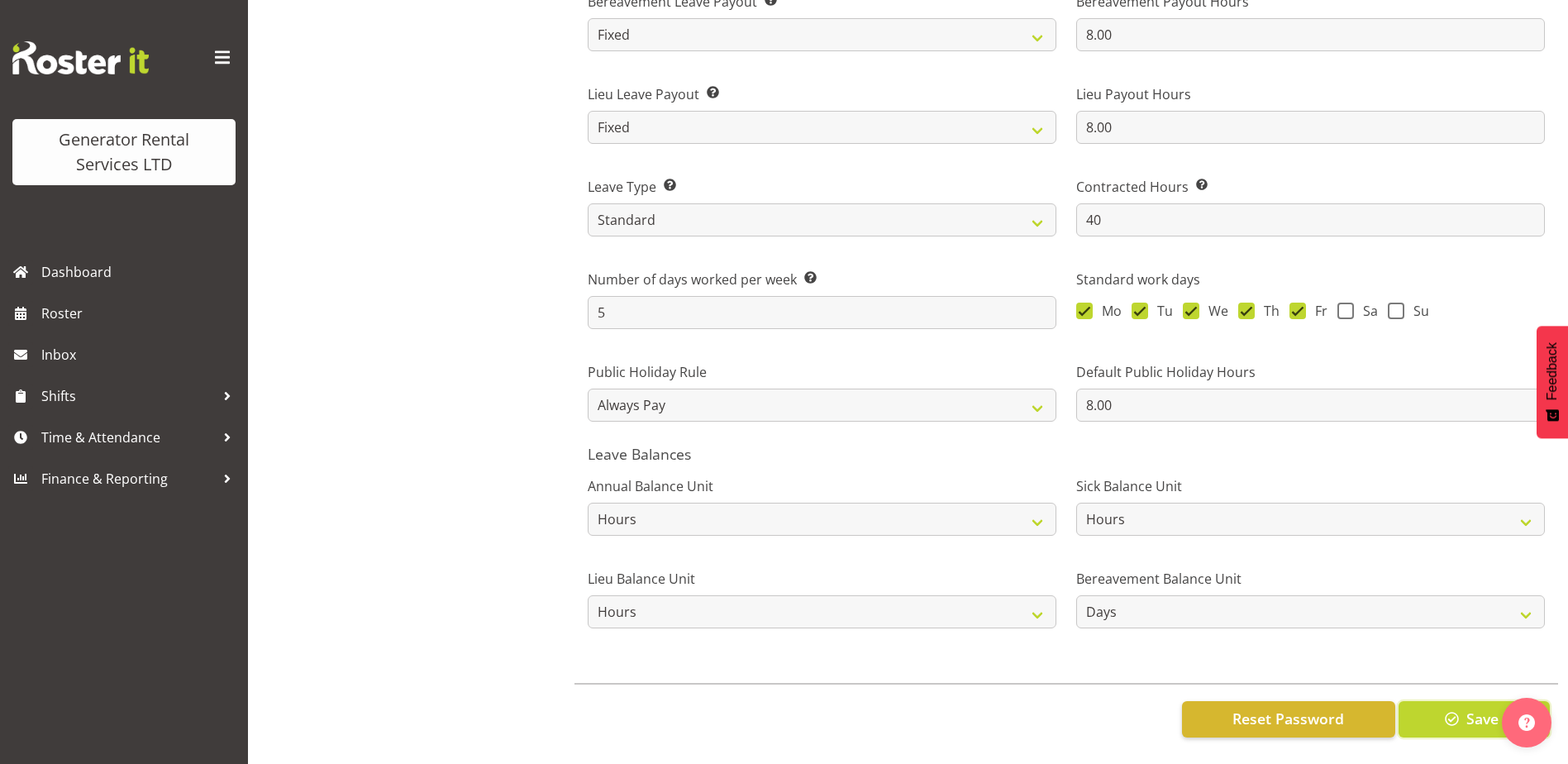
click at [1426, 703] on button "Save" at bounding box center [1474, 719] width 152 height 37
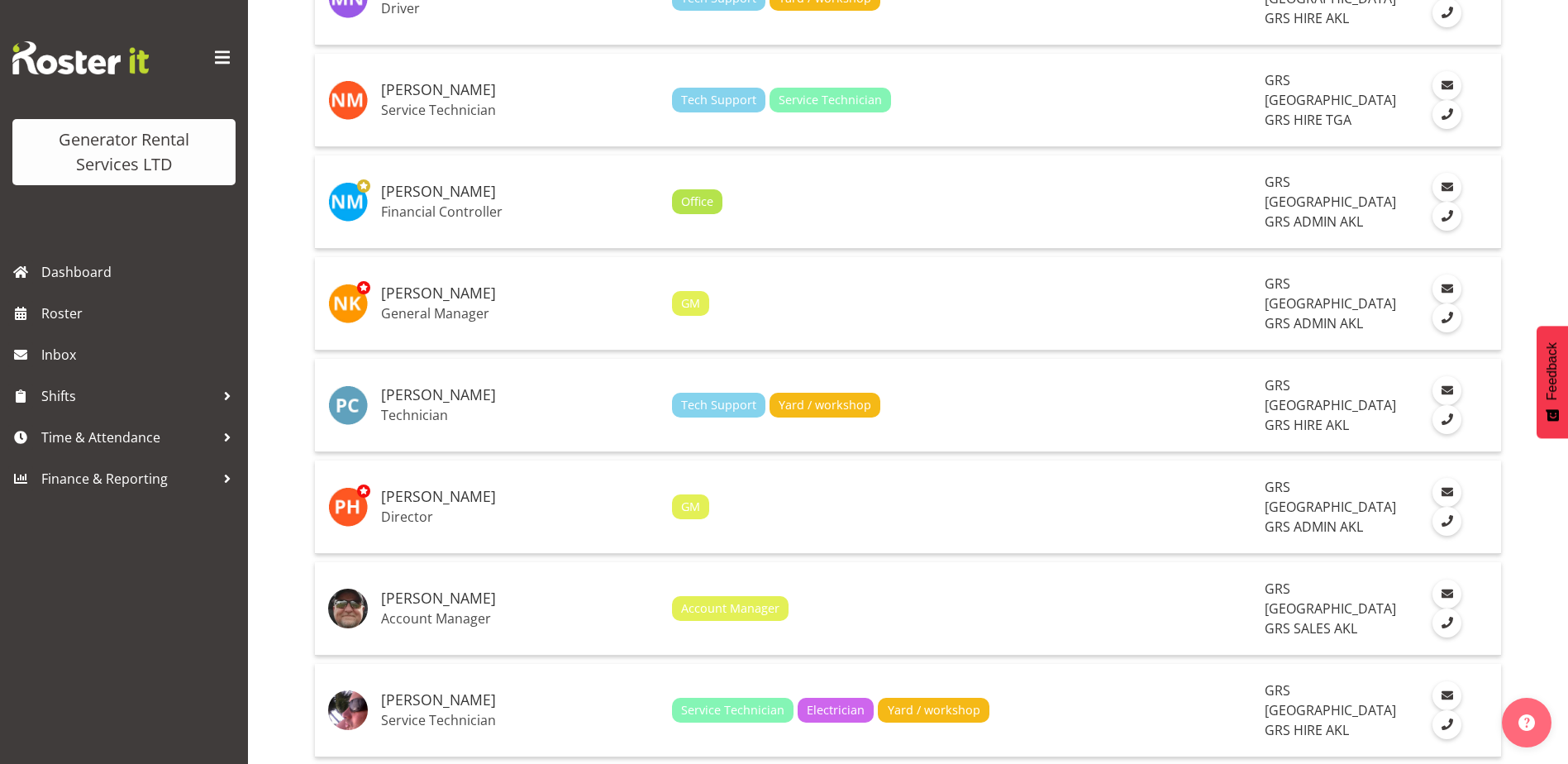
scroll to position [3141, 0]
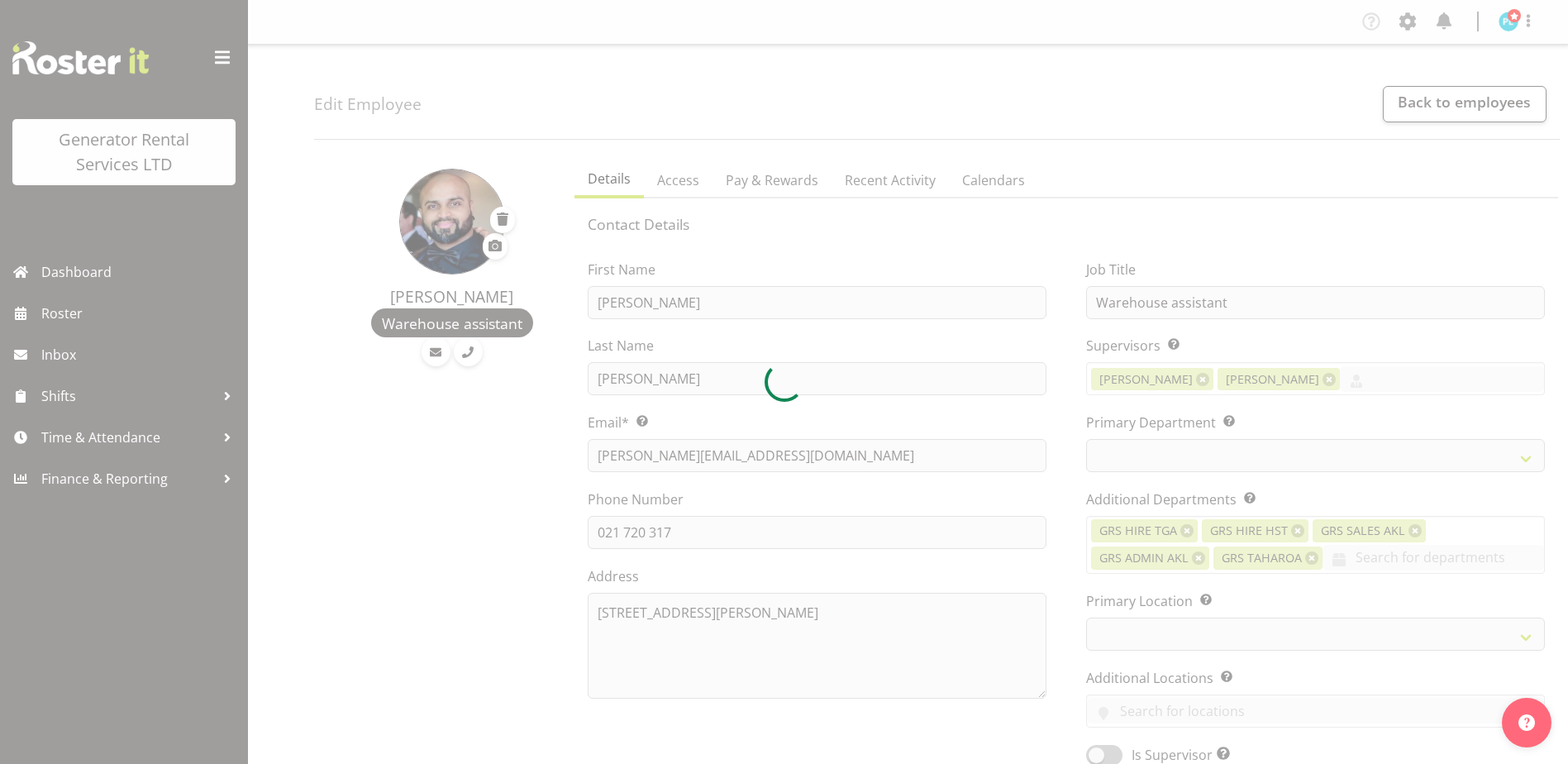
select select "shift"
select select "TimelineWeek"
select select
select select "20"
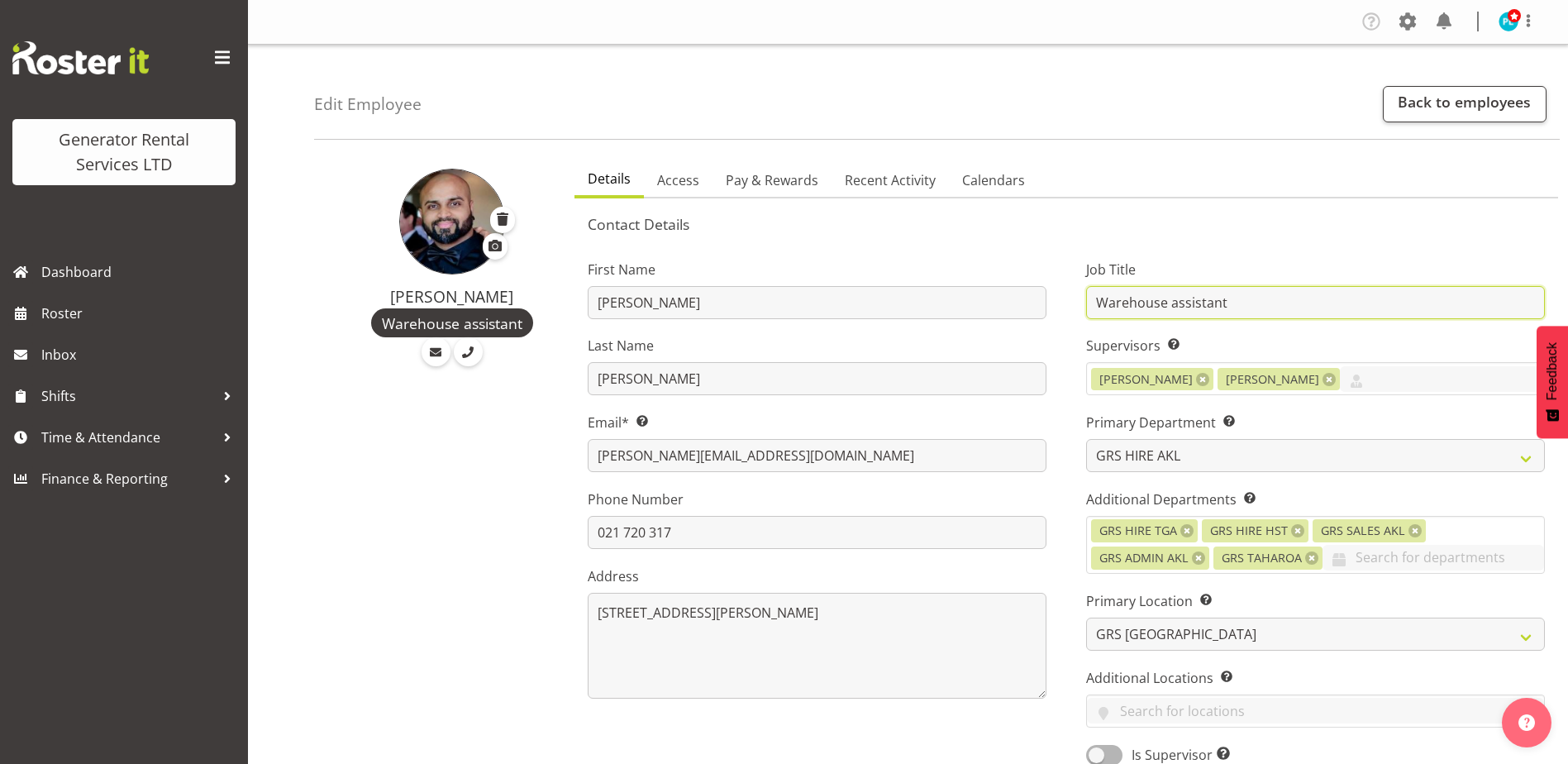
drag, startPoint x: 1300, startPoint y: 302, endPoint x: 812, endPoint y: 335, distance: 489.1
click at [812, 335] on div "First Name [PERSON_NAME] Last Name [PERSON_NAME] Email* This is a required fiel…" at bounding box center [1066, 506] width 997 height 541
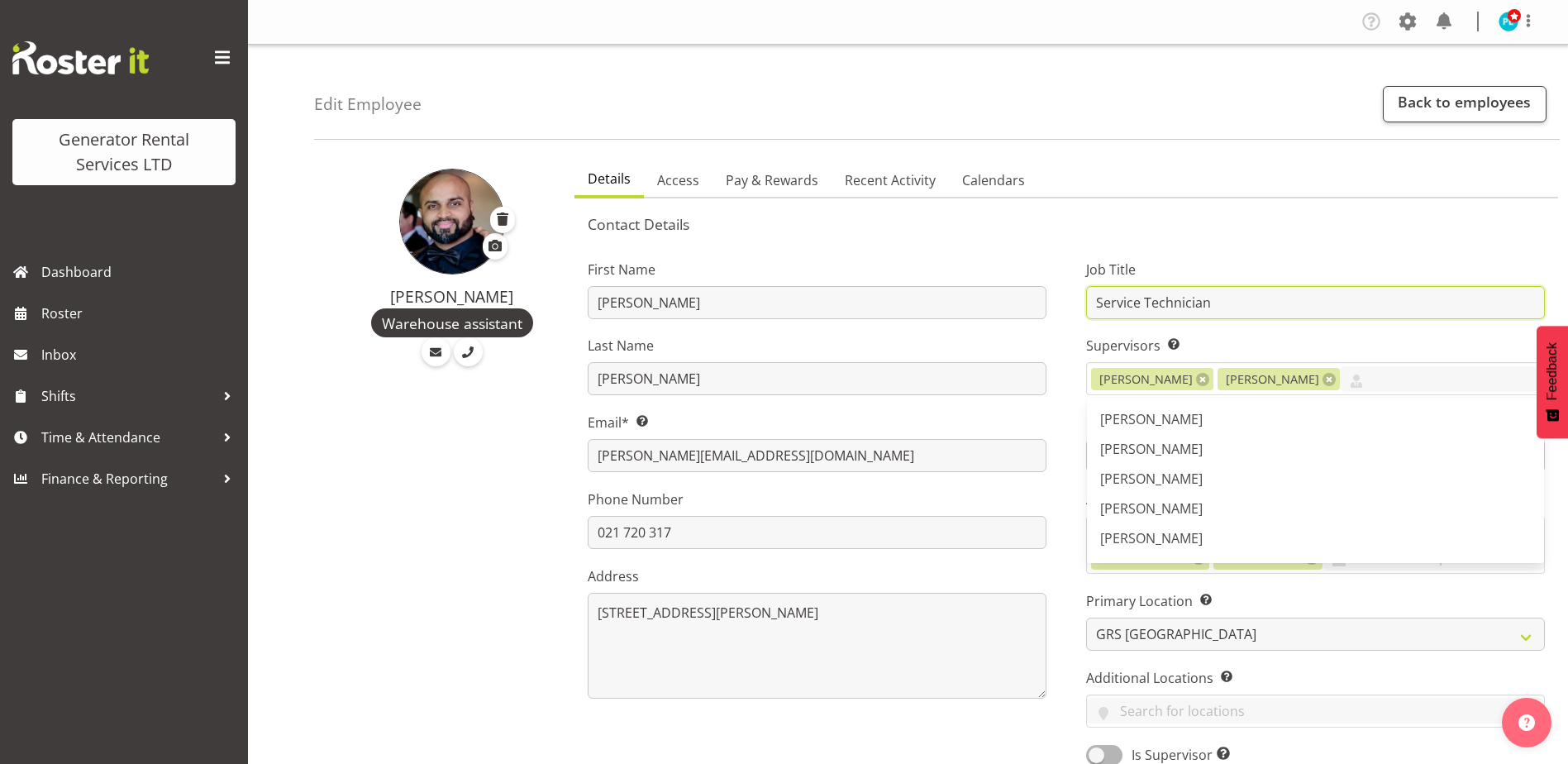
click at [1227, 308] on input "Service Technician" at bounding box center [1315, 302] width 459 height 33
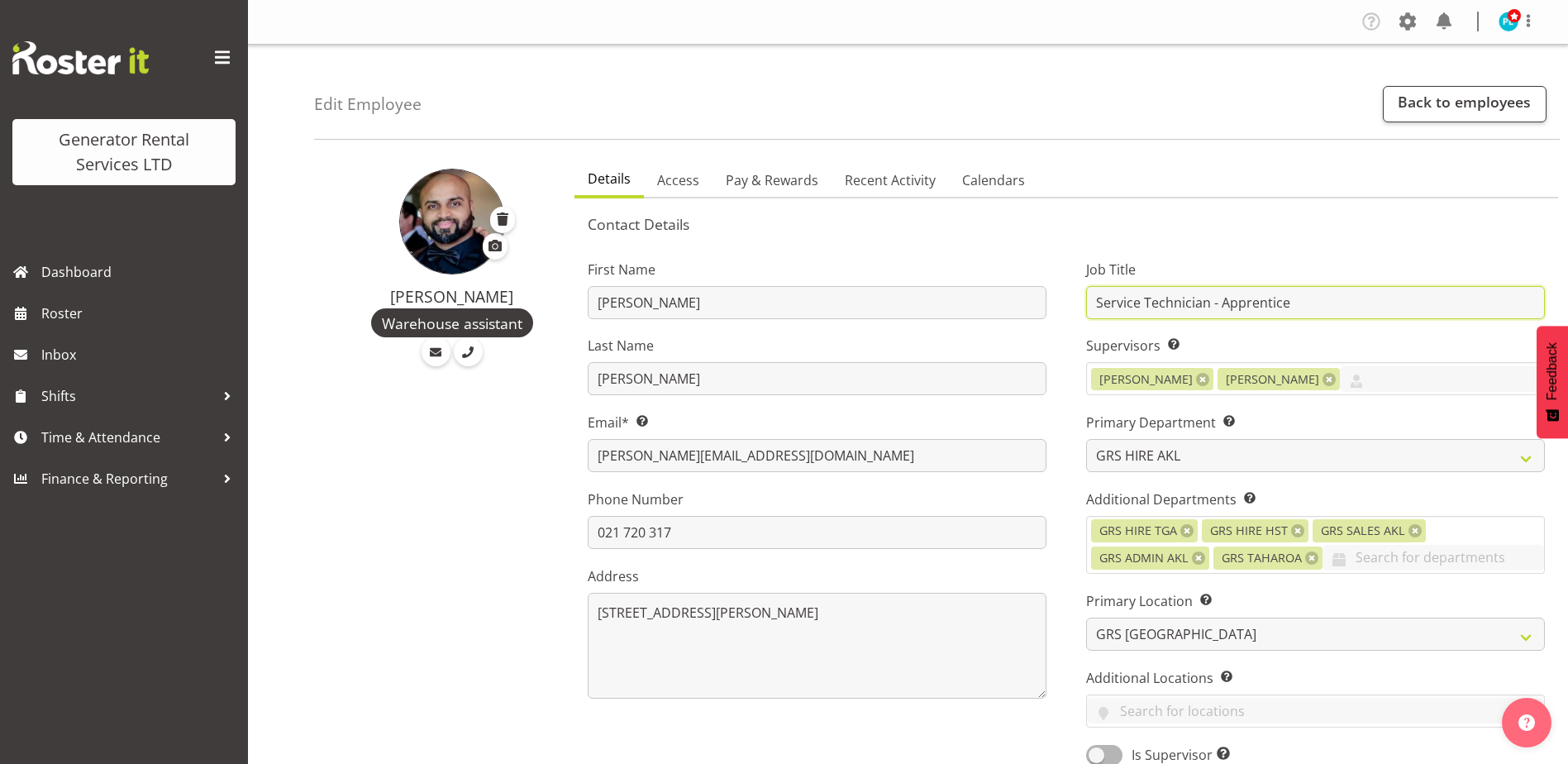
type input "Service Technician - Apprentice"
click at [1333, 251] on div "Job Title Service Technician - Apprentice Supervisors Select the employee’s sup…" at bounding box center [1315, 506] width 498 height 541
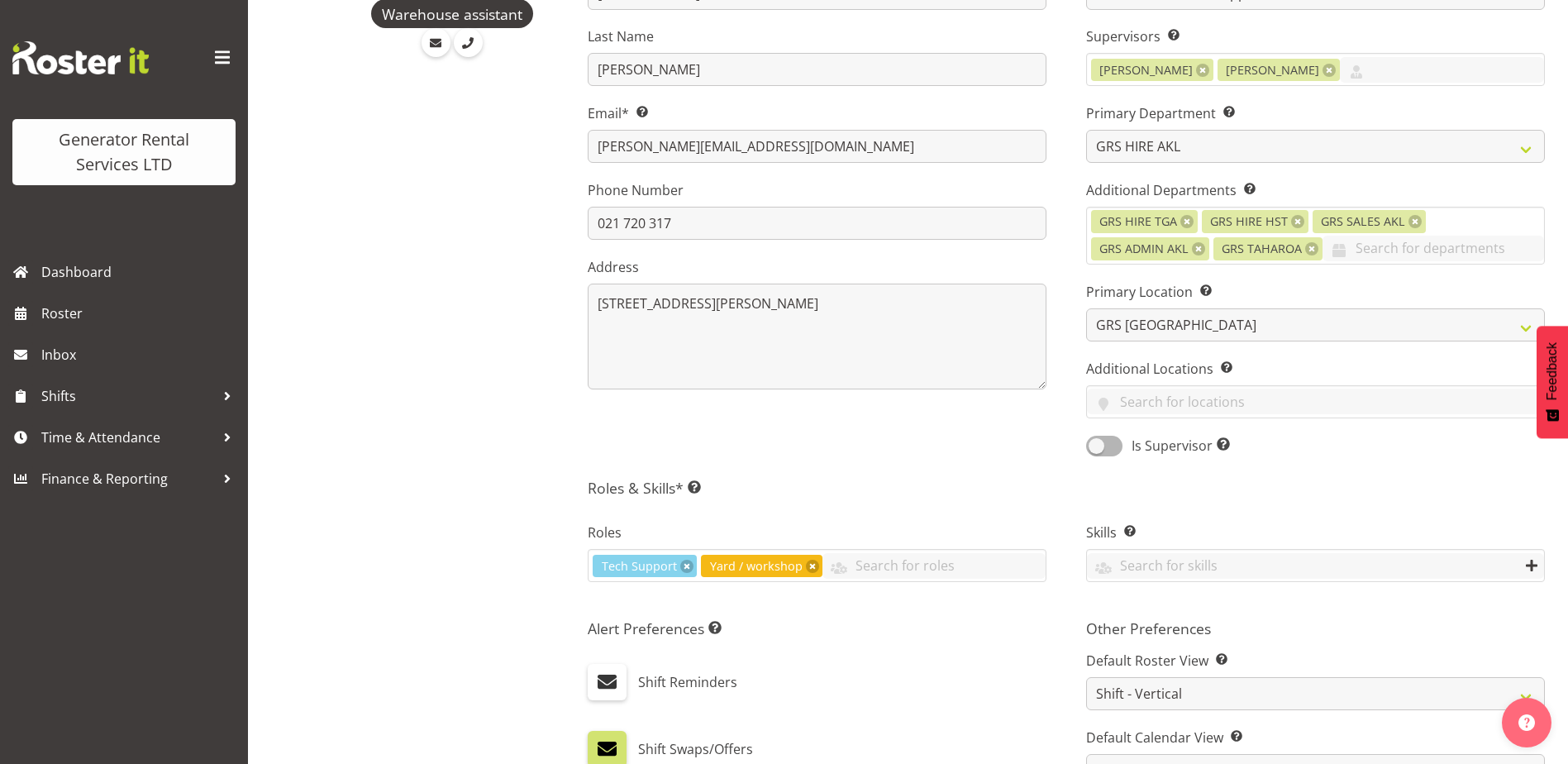
scroll to position [414, 0]
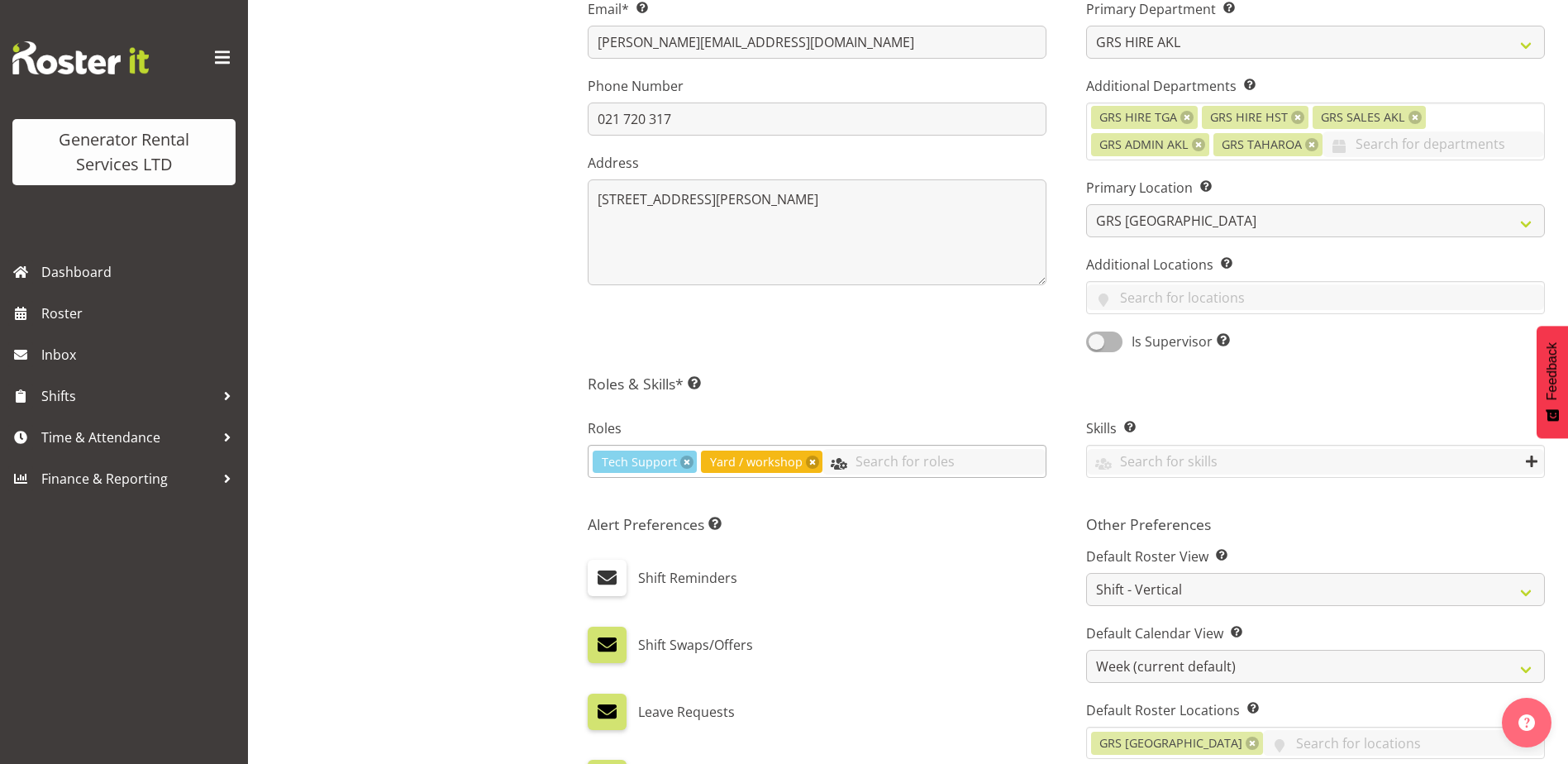
click at [940, 465] on input "text" at bounding box center [934, 461] width 223 height 26
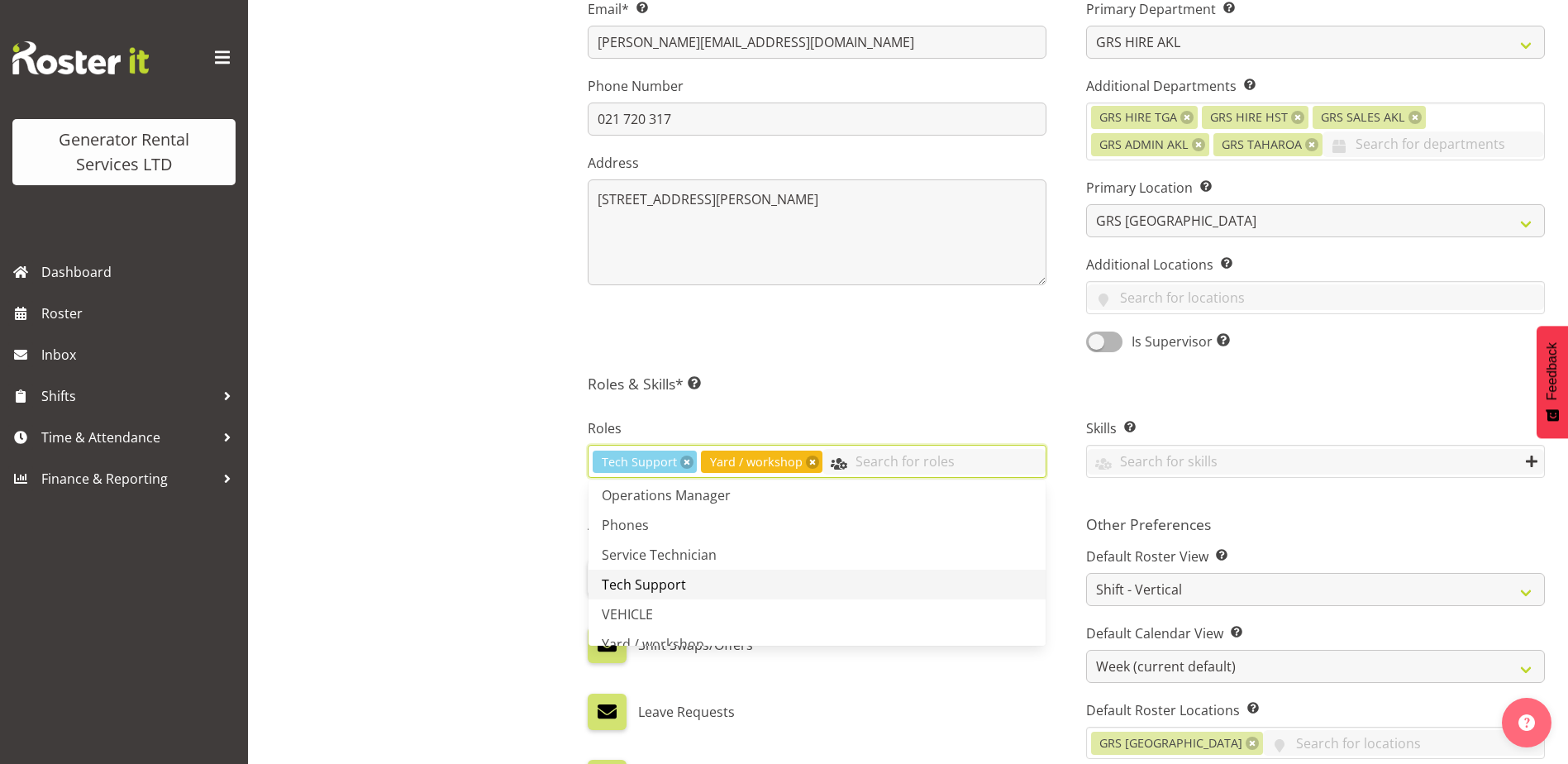
scroll to position [248, 0]
click at [787, 555] on link "Service Technician" at bounding box center [817, 551] width 457 height 29
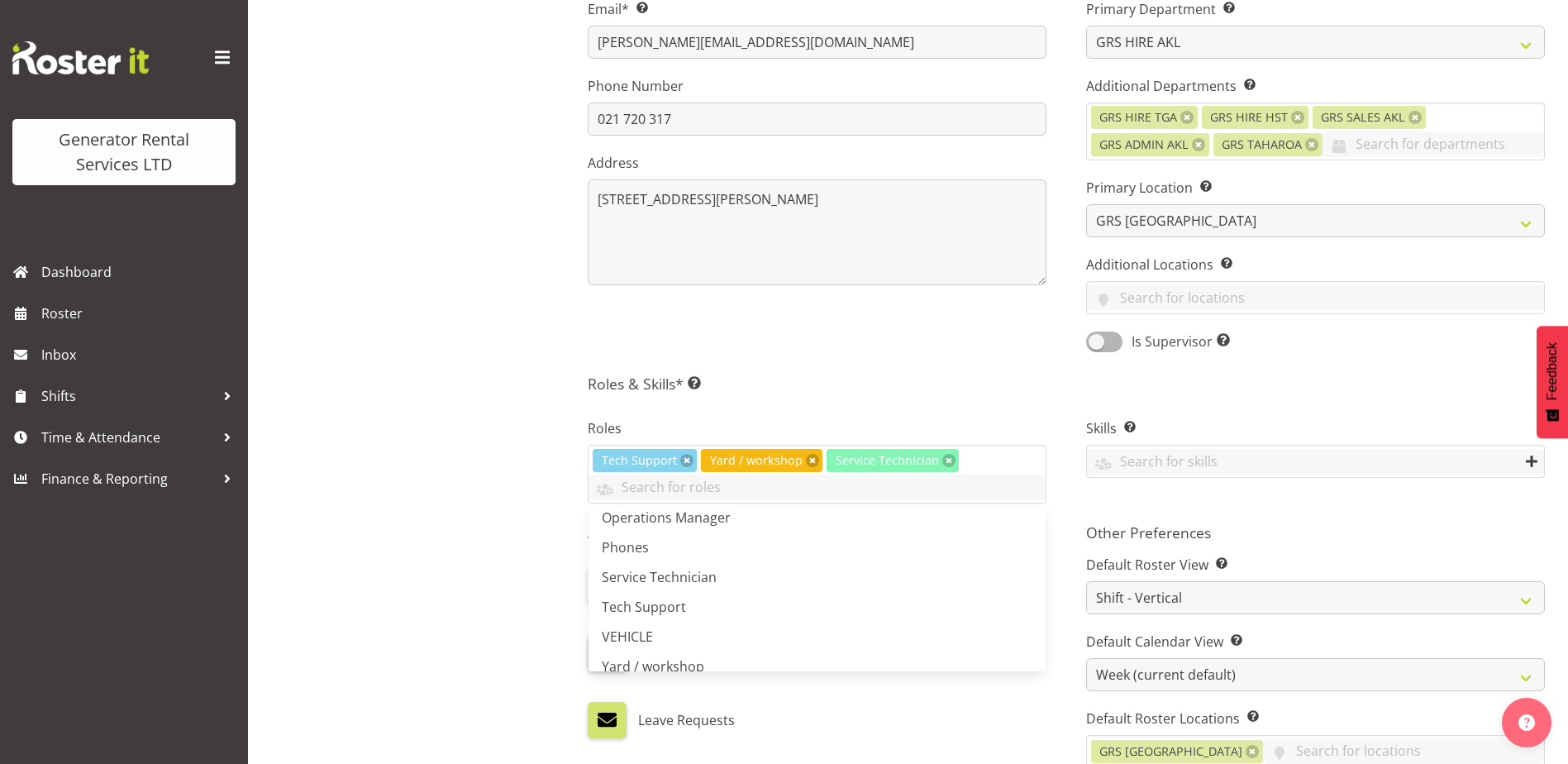
click at [1022, 382] on h5 "Roles & Skills* This is a required field. Add as many roles and skills as requi…" at bounding box center [1066, 383] width 957 height 18
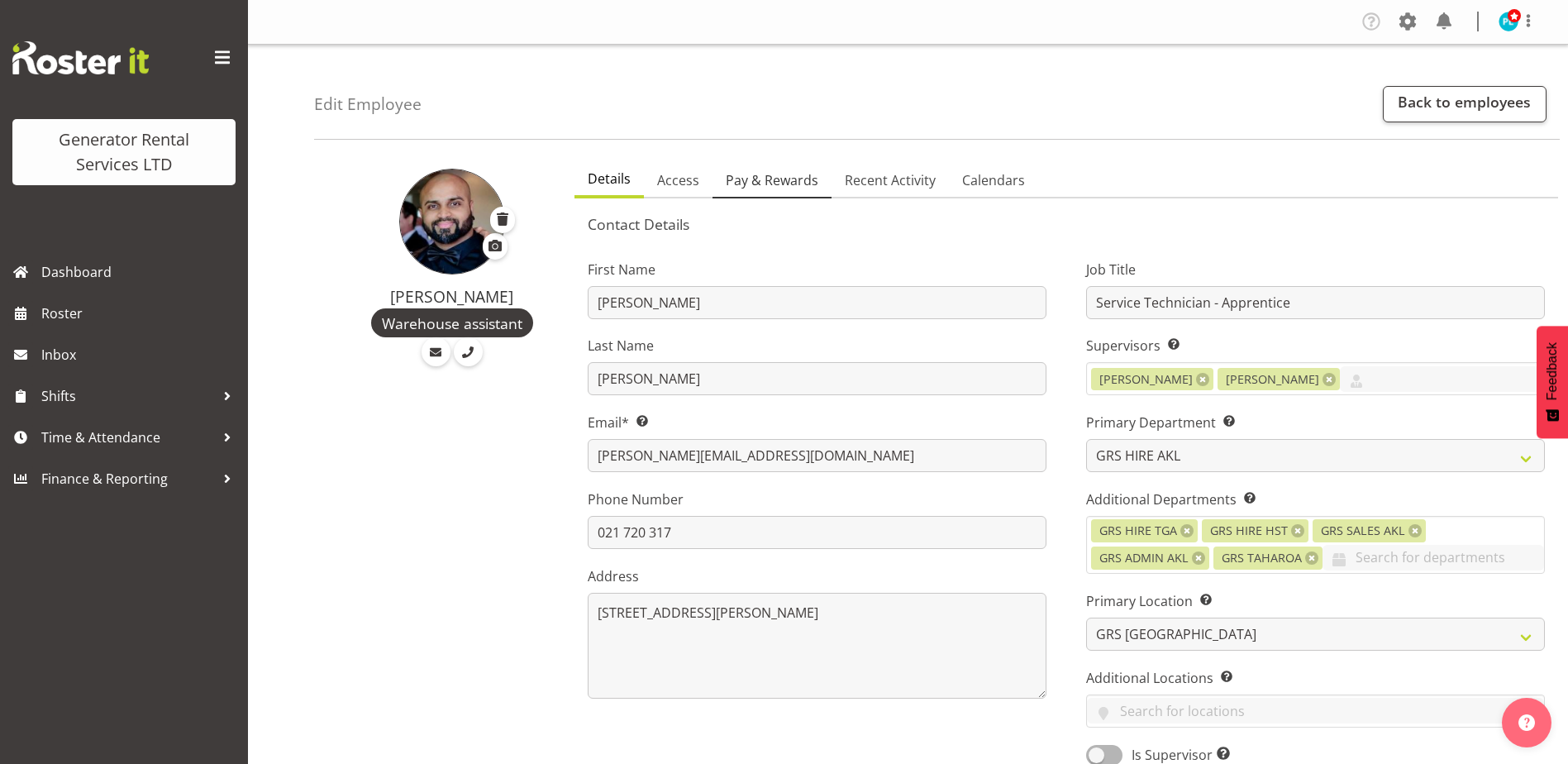
click at [774, 176] on span "Pay & Rewards" at bounding box center [772, 180] width 93 height 20
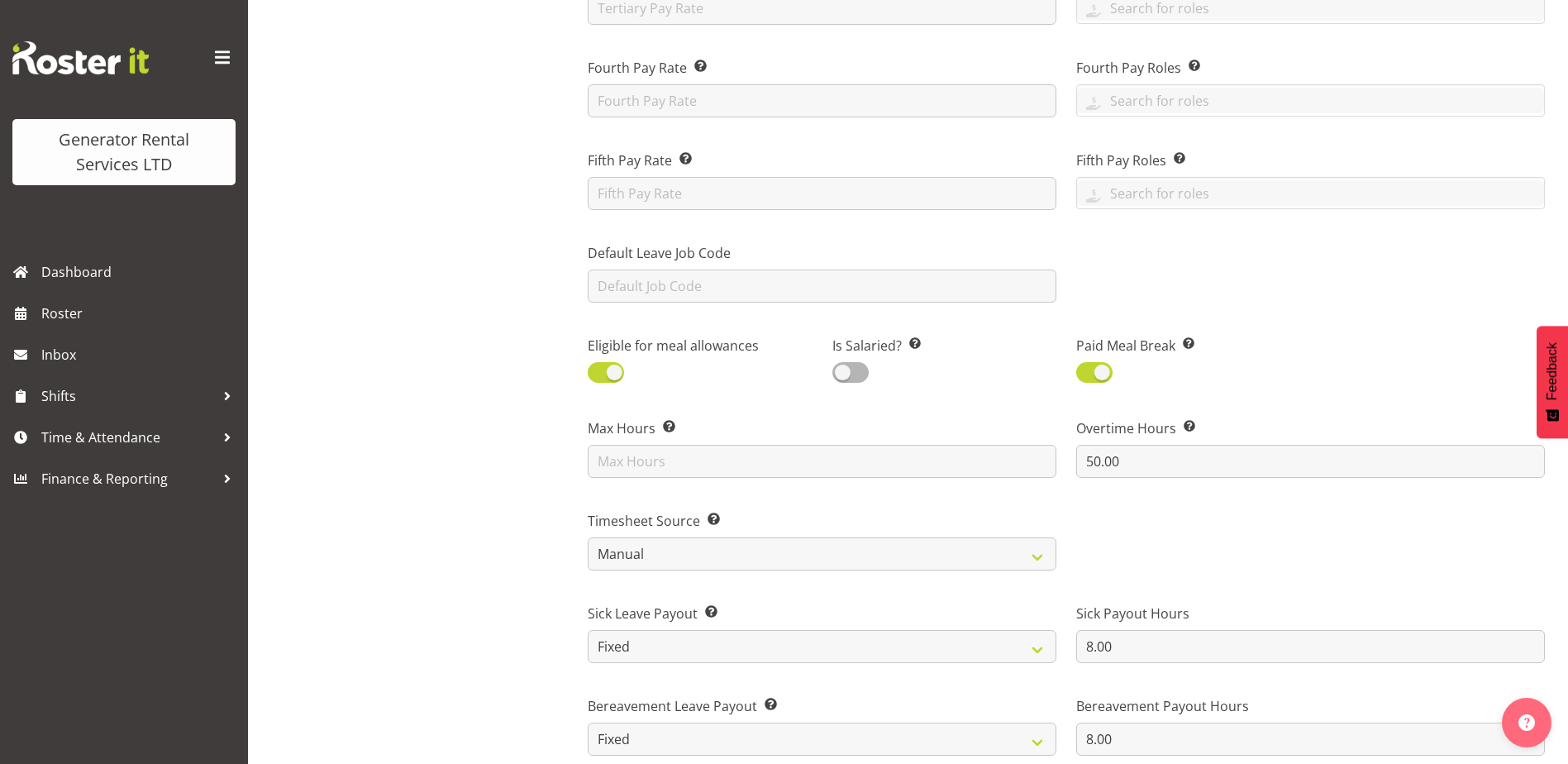
scroll to position [579, 0]
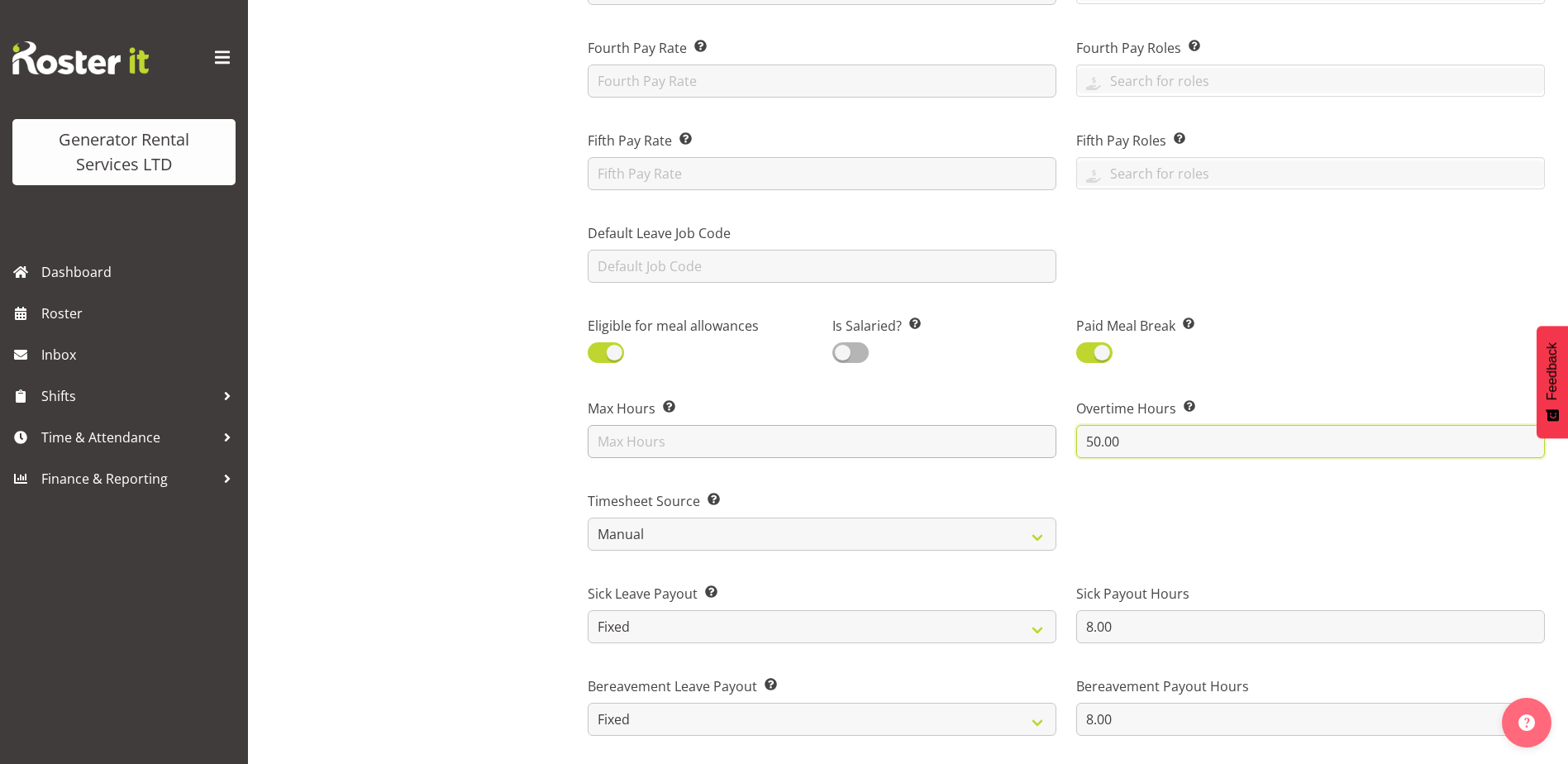
drag, startPoint x: 1153, startPoint y: 445, endPoint x: 969, endPoint y: 441, distance: 184.0
click at [969, 441] on div "Payroll ID This number should match the Payroll ID in your payroll system. 91 P…" at bounding box center [1066, 380] width 977 height 1471
type input "40"
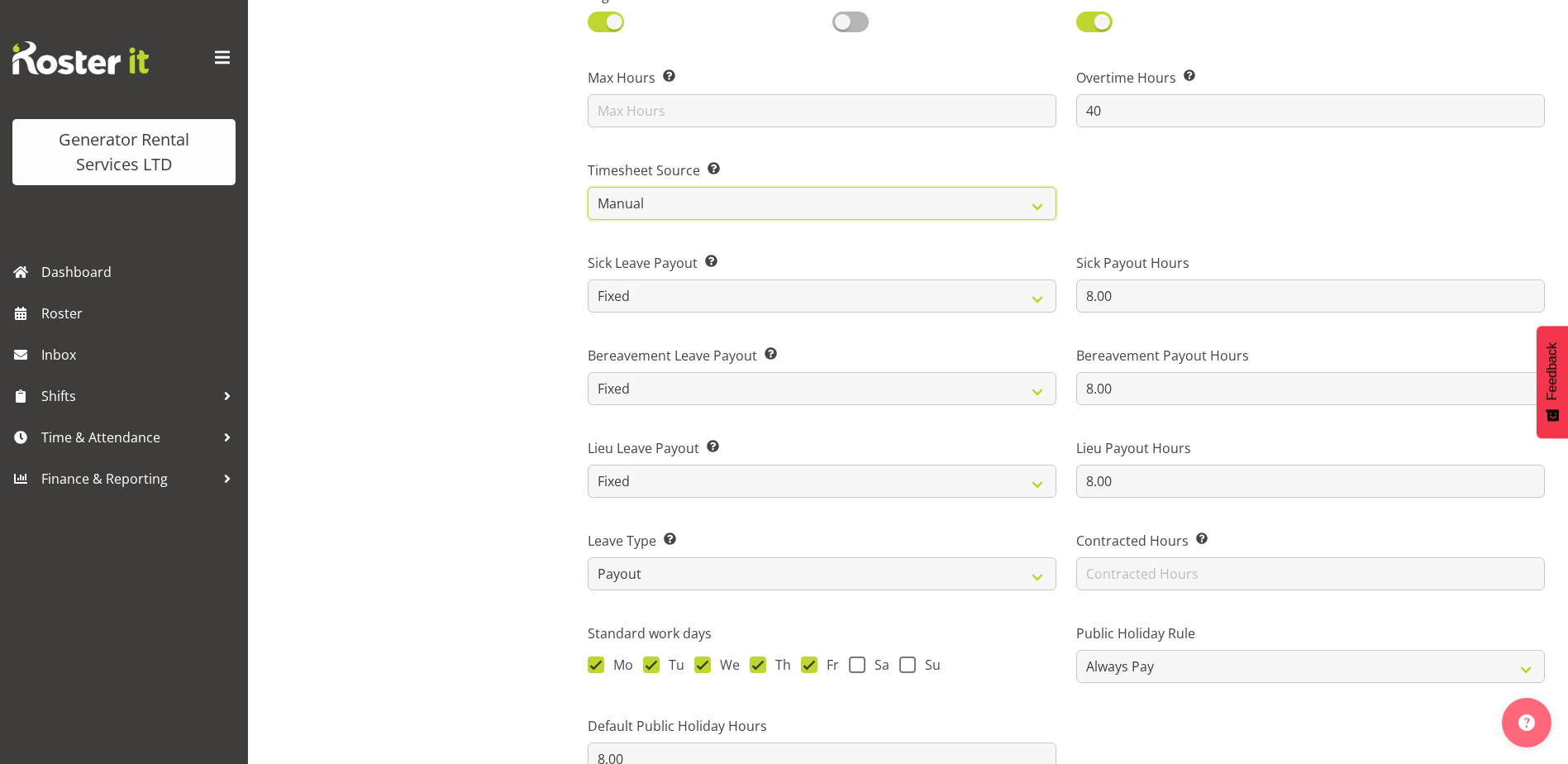
scroll to position [992, 0]
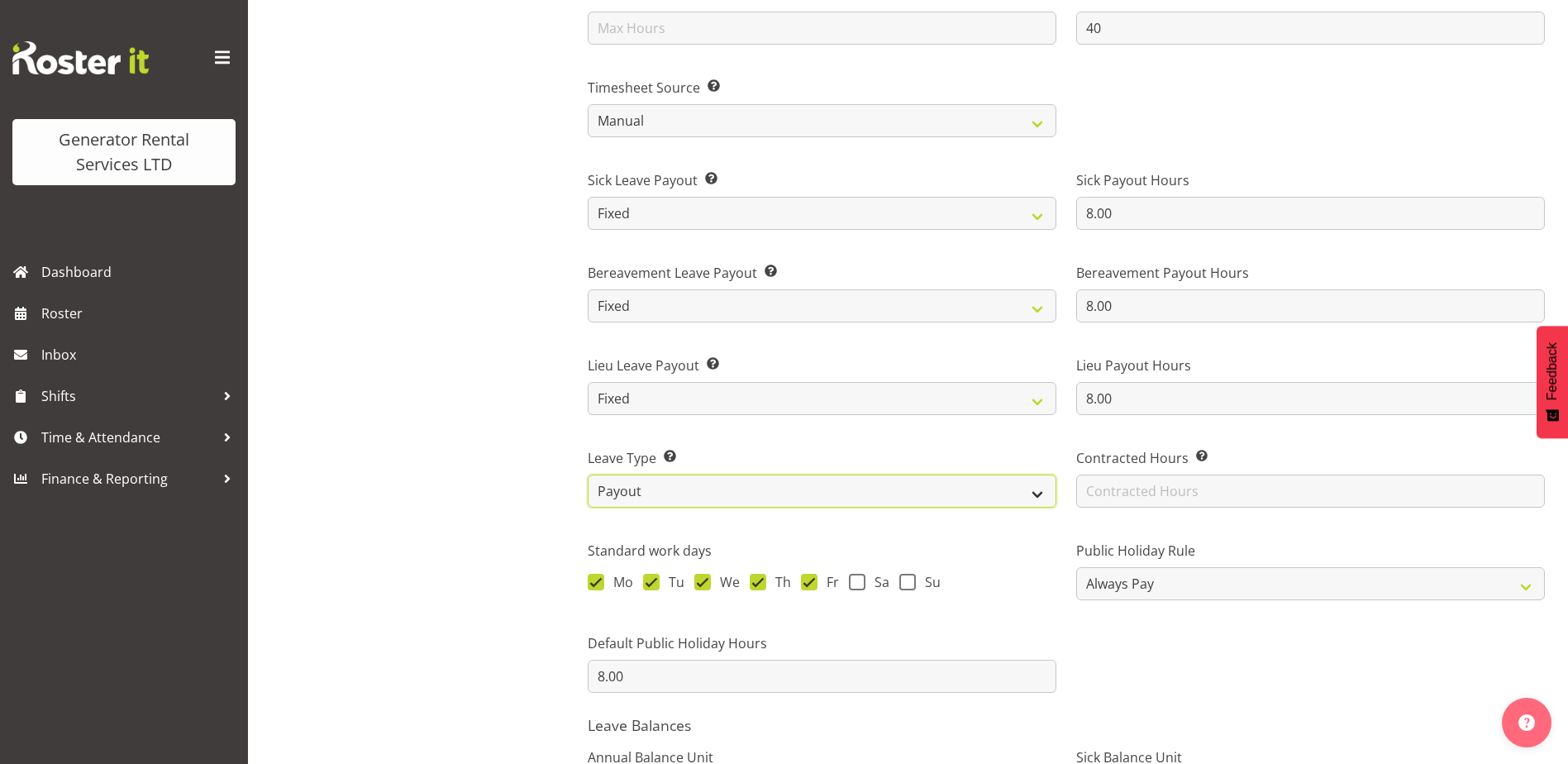
click at [908, 496] on select "Standard History Payout Roster Roster - Fixed" at bounding box center [822, 490] width 469 height 33
click at [787, 507] on div "Leave Type Select how employee leave will be calculated: Standard – Leave hours…" at bounding box center [822, 472] width 488 height 93
click at [717, 493] on select "Standard History Payout Roster Roster - Fixed" at bounding box center [822, 490] width 469 height 33
select select "standard"
click at [587, 474] on select "Standard History Payout Roster Roster - Fixed" at bounding box center [822, 490] width 469 height 33
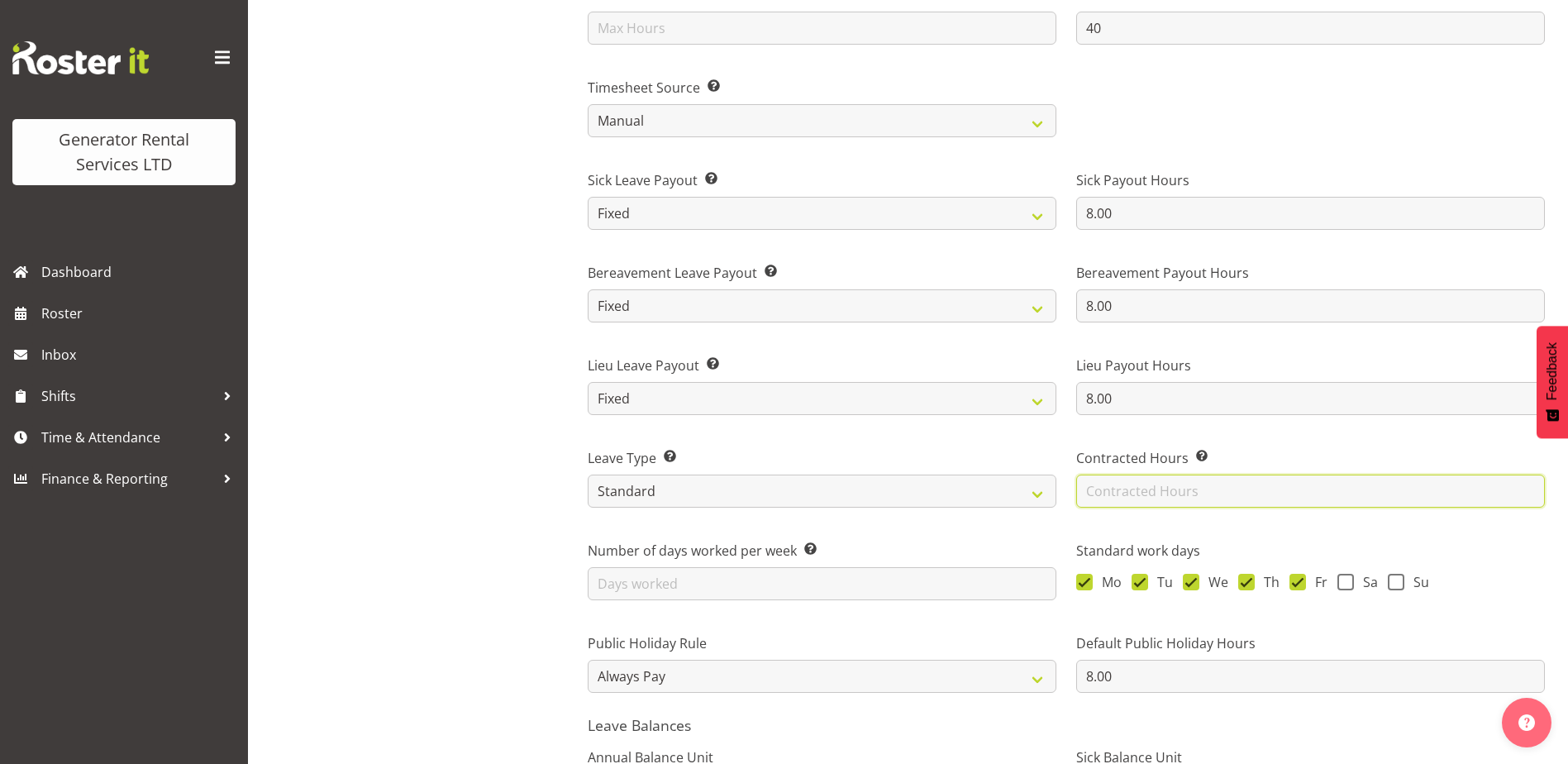
click at [1240, 494] on input "text" at bounding box center [1310, 490] width 469 height 33
type input "40"
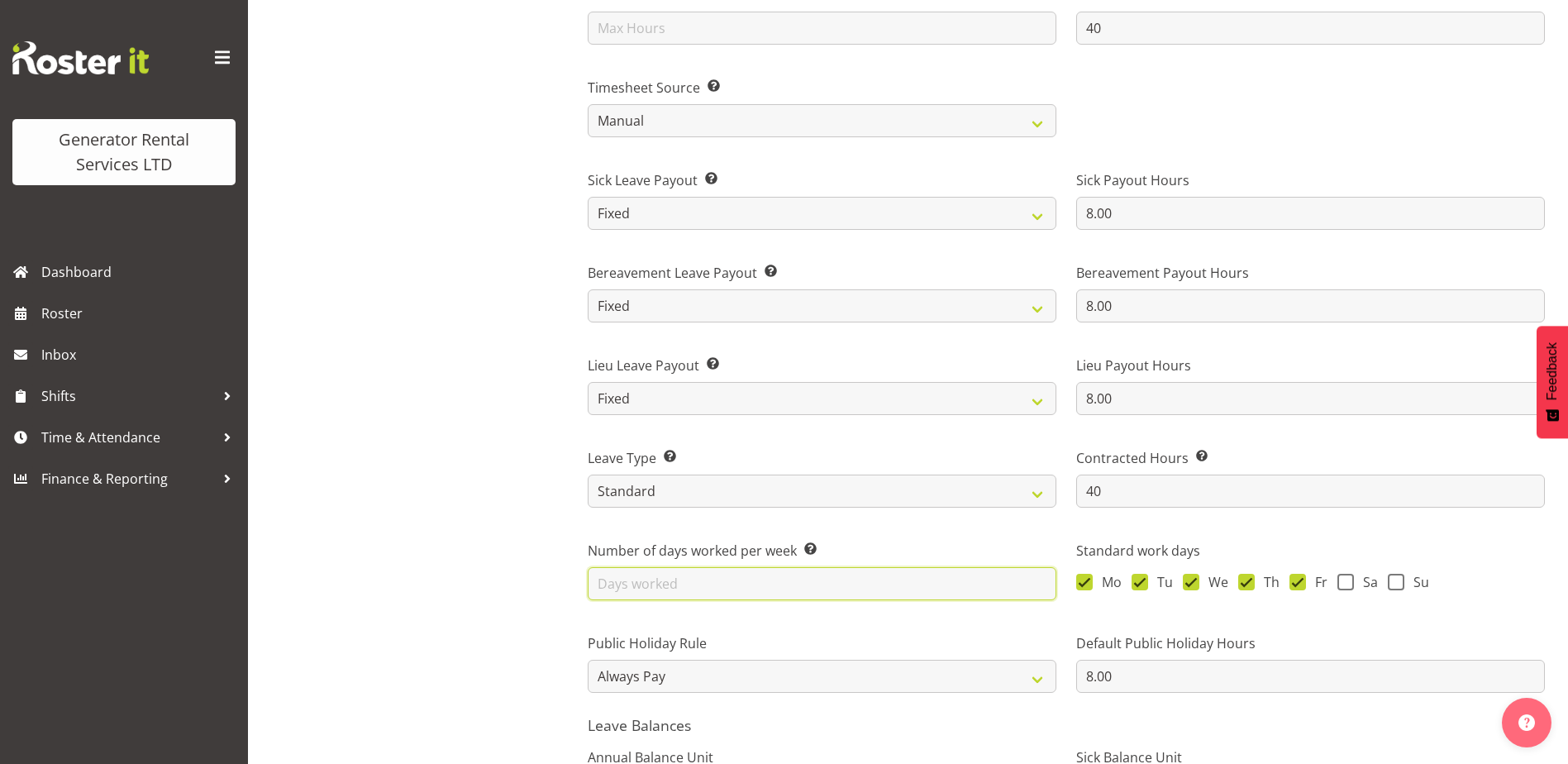
click at [675, 584] on input "text" at bounding box center [822, 583] width 469 height 33
type input "5"
click at [472, 553] on div "Sean Moitra Warehouse assistant" at bounding box center [439, 97] width 250 height 1875
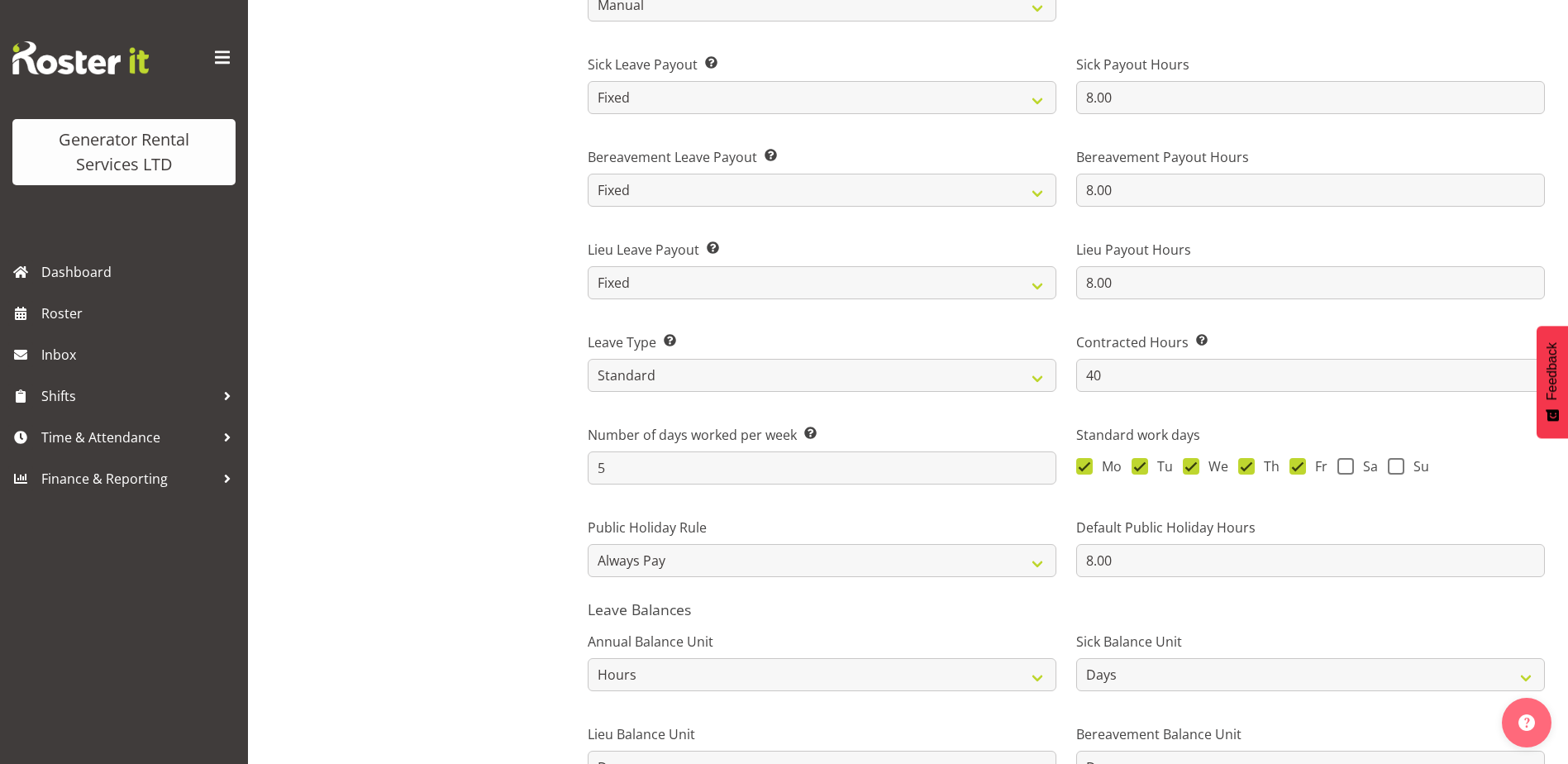
scroll to position [1276, 0]
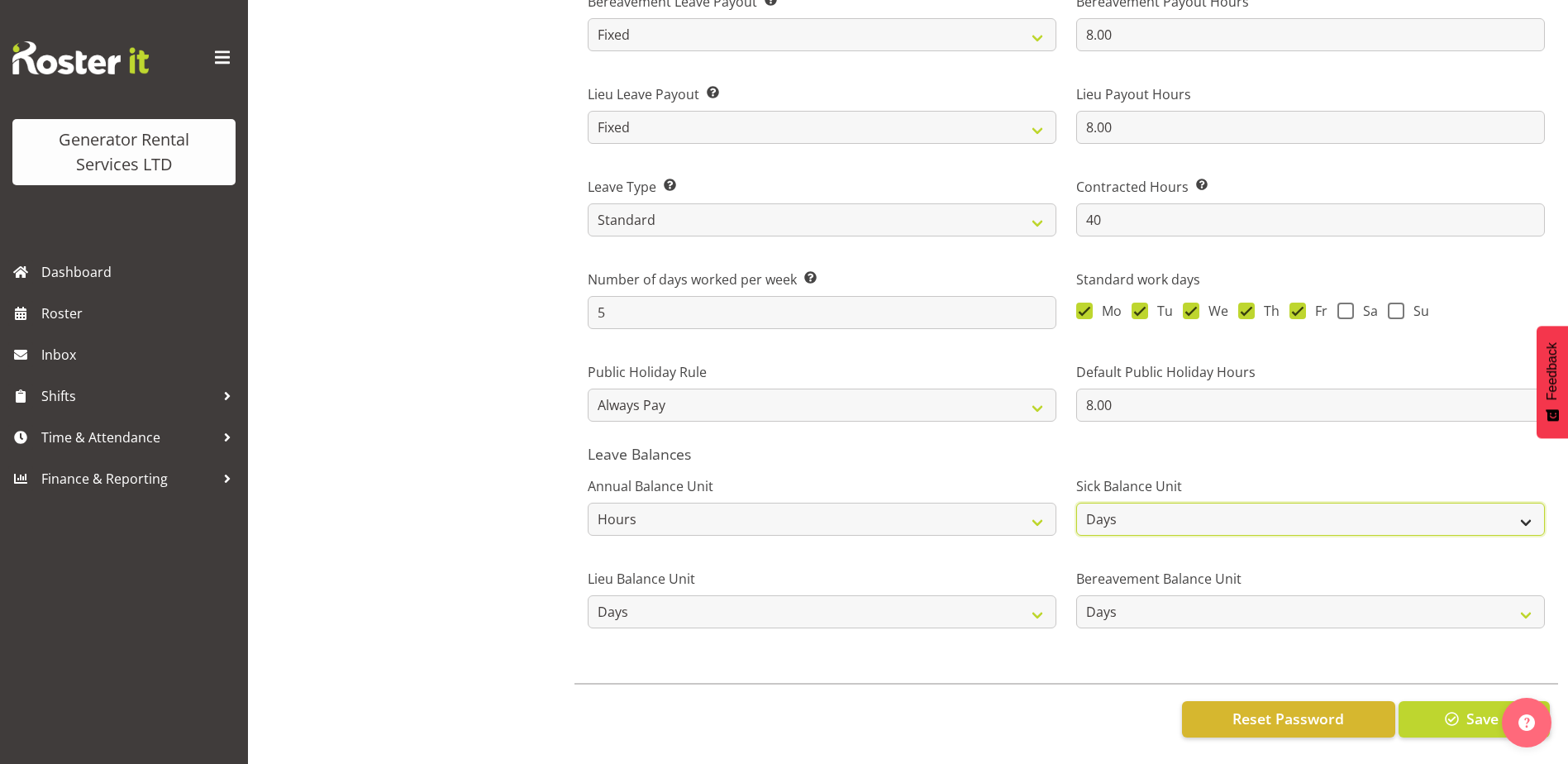
click at [1277, 505] on select "Hours Days" at bounding box center [1310, 519] width 469 height 33
select select "hour"
click at [1076, 503] on select "Hours Days" at bounding box center [1310, 519] width 469 height 33
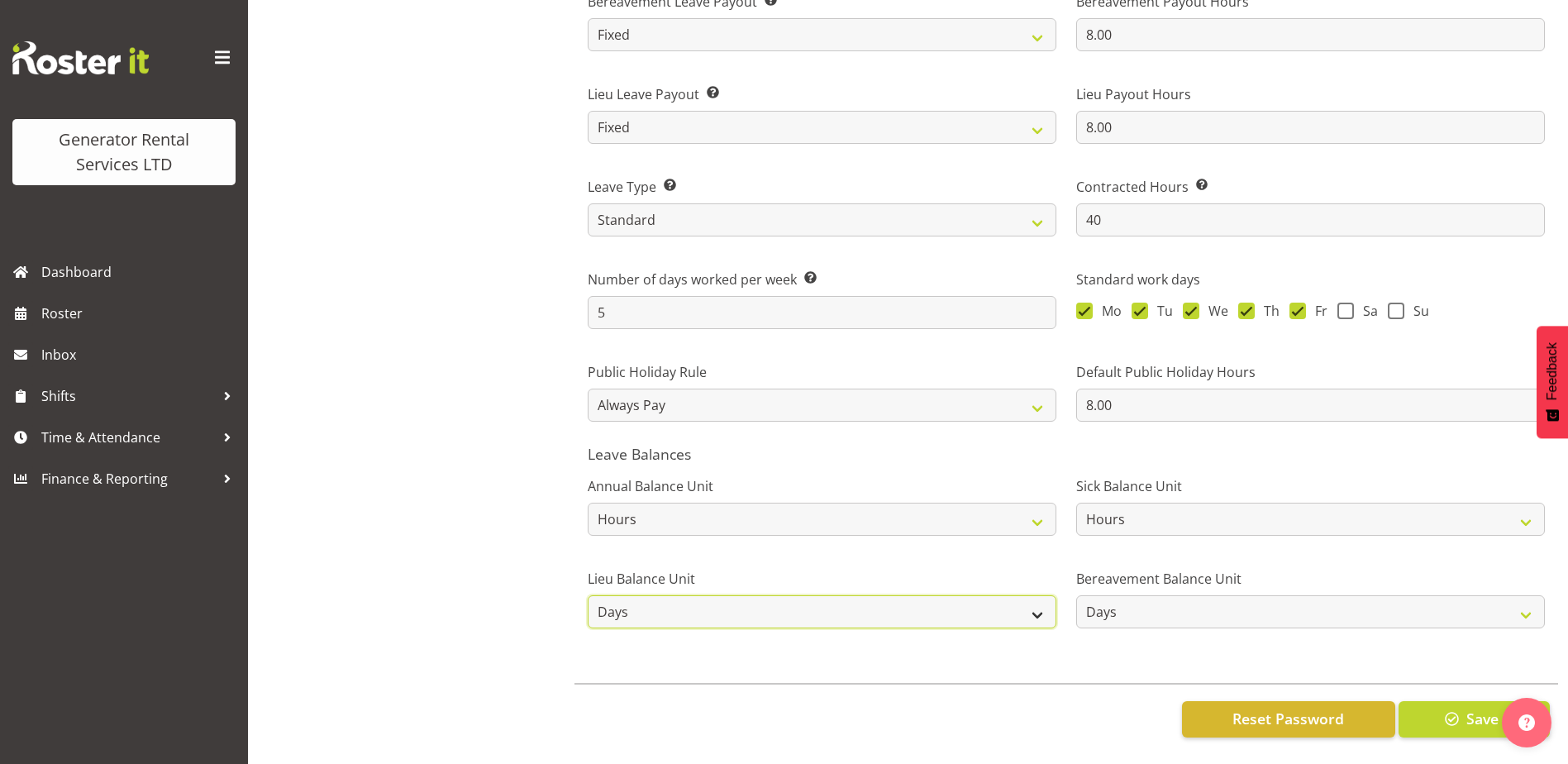
click at [935, 596] on select "Hours Days" at bounding box center [822, 612] width 469 height 33
select select "hour"
click at [587, 596] on select "Hours Days" at bounding box center [822, 612] width 469 height 33
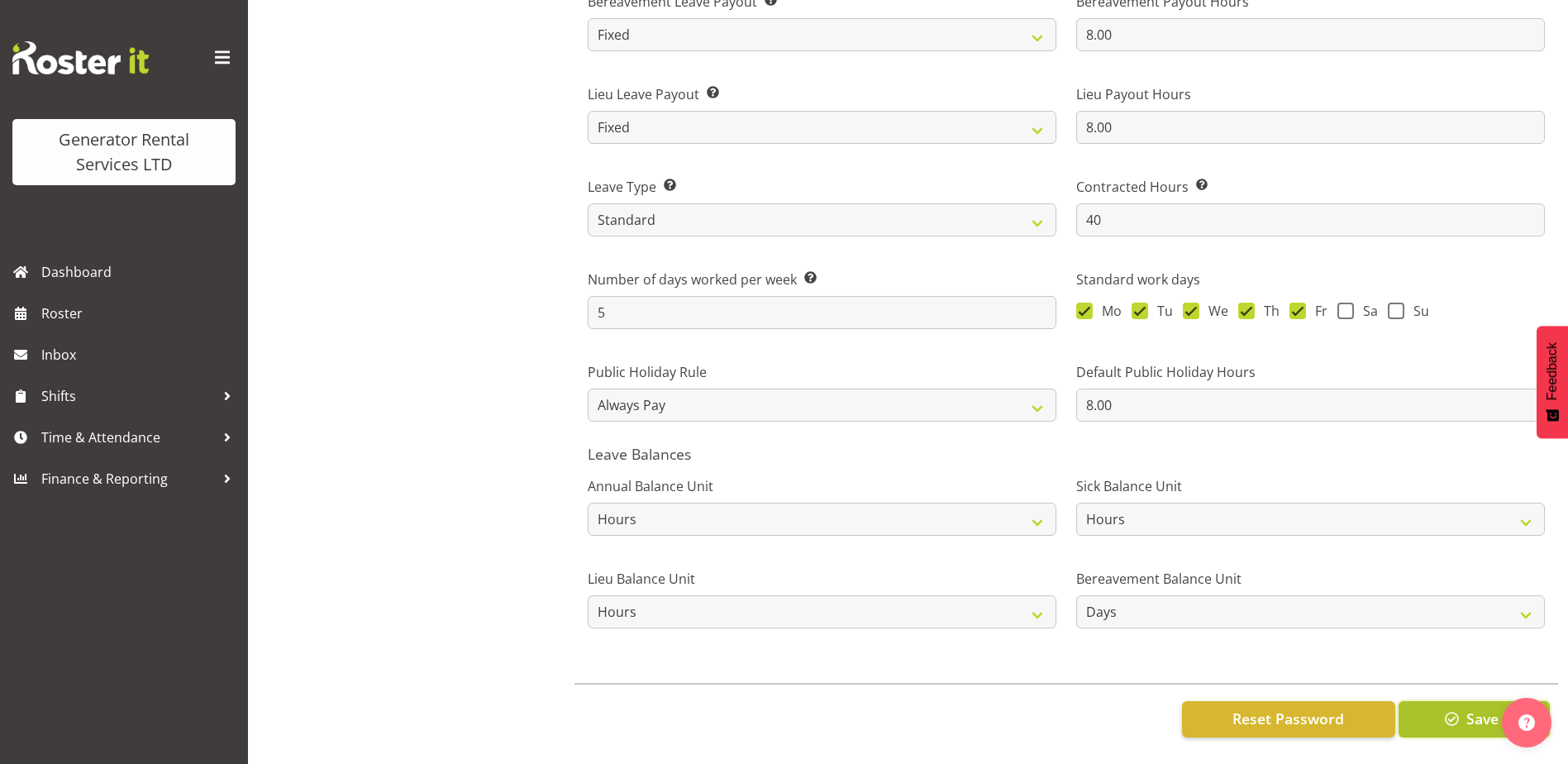
click at [1457, 708] on span "button" at bounding box center [1452, 719] width 21 height 21
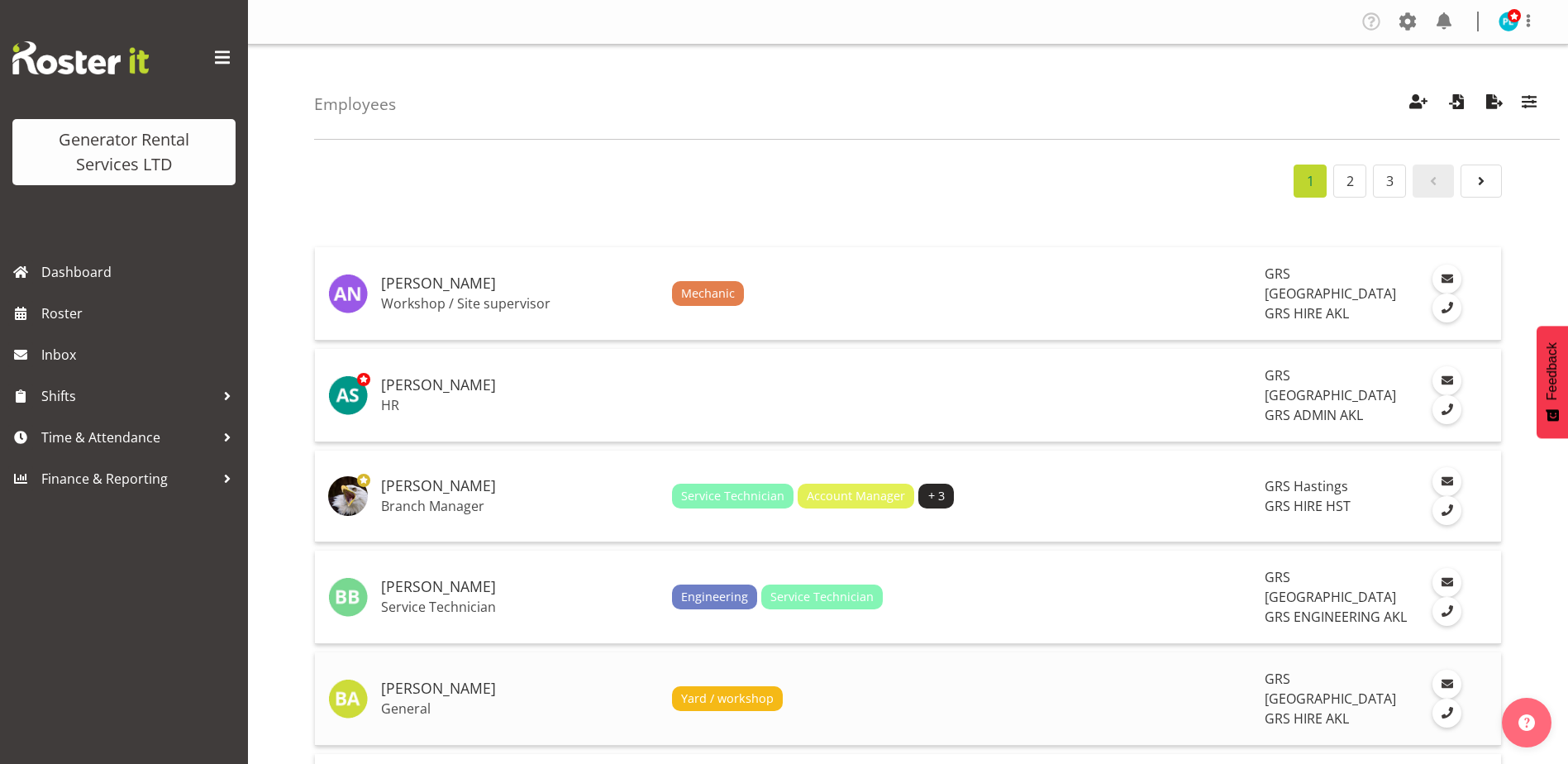
click at [414, 680] on h5 "[PERSON_NAME]" at bounding box center [520, 688] width 278 height 17
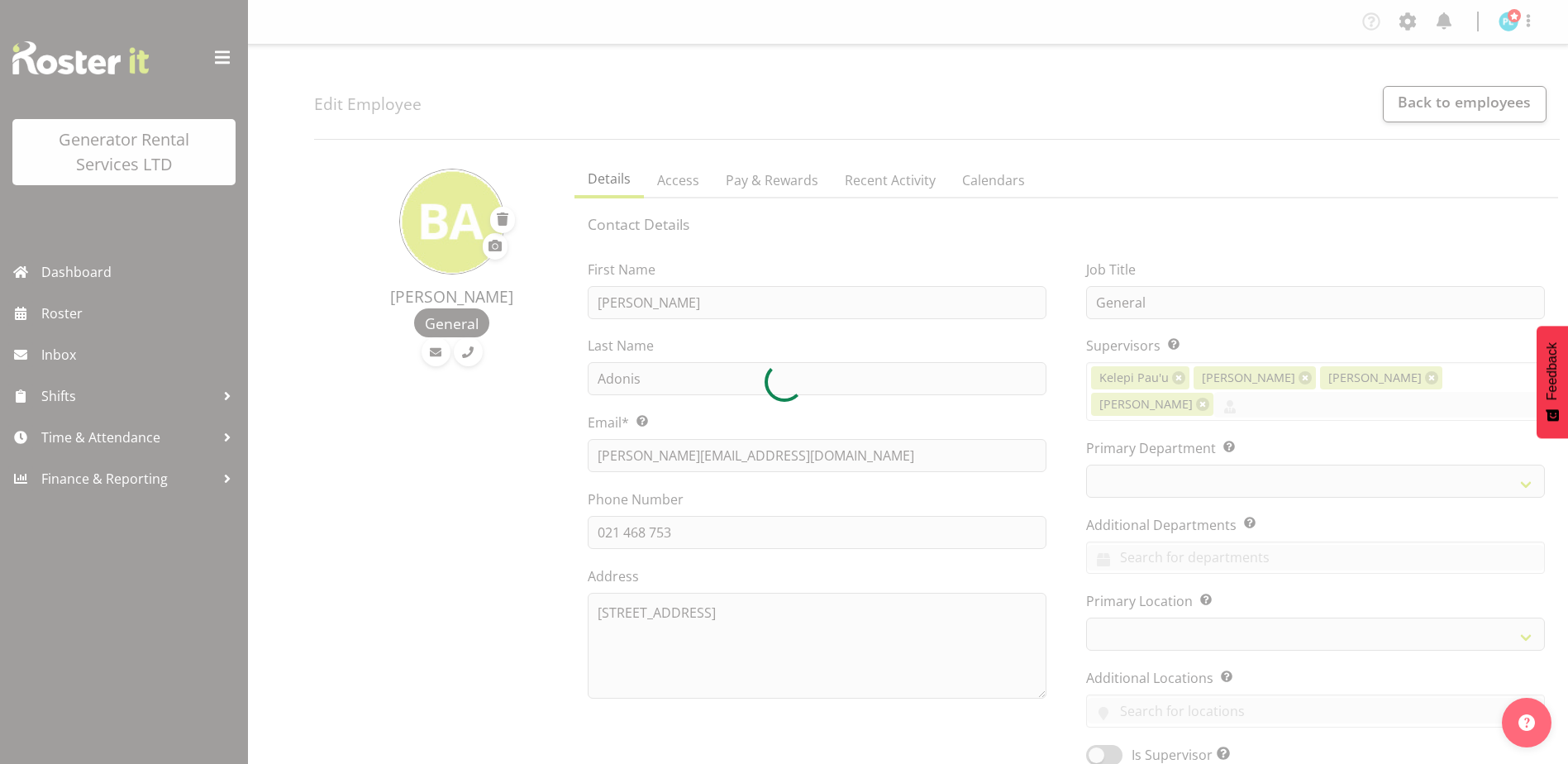
select select "shift"
select select "TimelineWeek"
select select
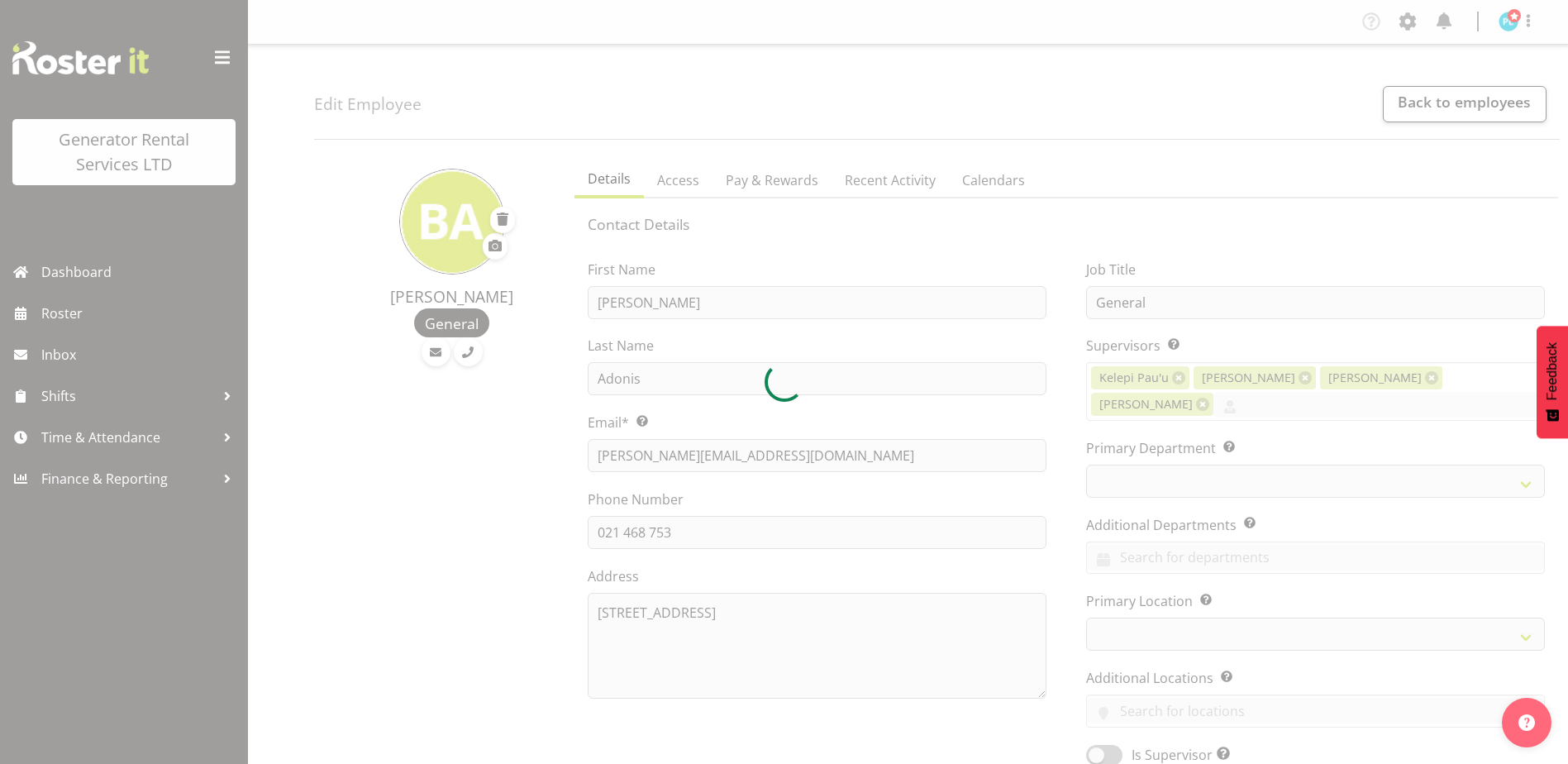
select select
select select "20"
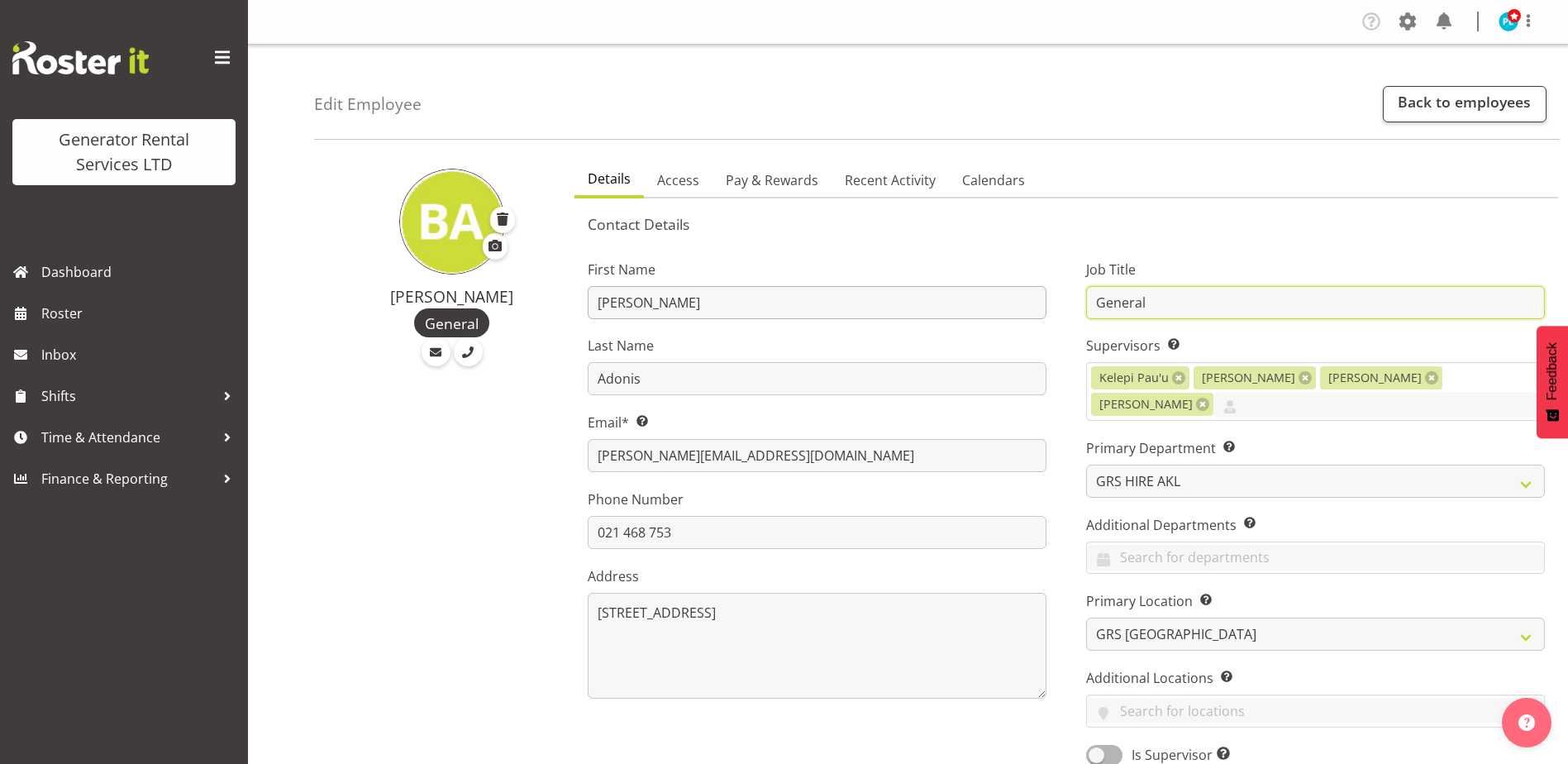
drag, startPoint x: 1178, startPoint y: 304, endPoint x: 989, endPoint y: 307, distance: 189.0
click at [989, 307] on div "First Name Brandon Last Name Adonis Email* This is a required field. brandon@gr…" at bounding box center [1066, 506] width 997 height 541
type input "Service Technician - Apprentice"
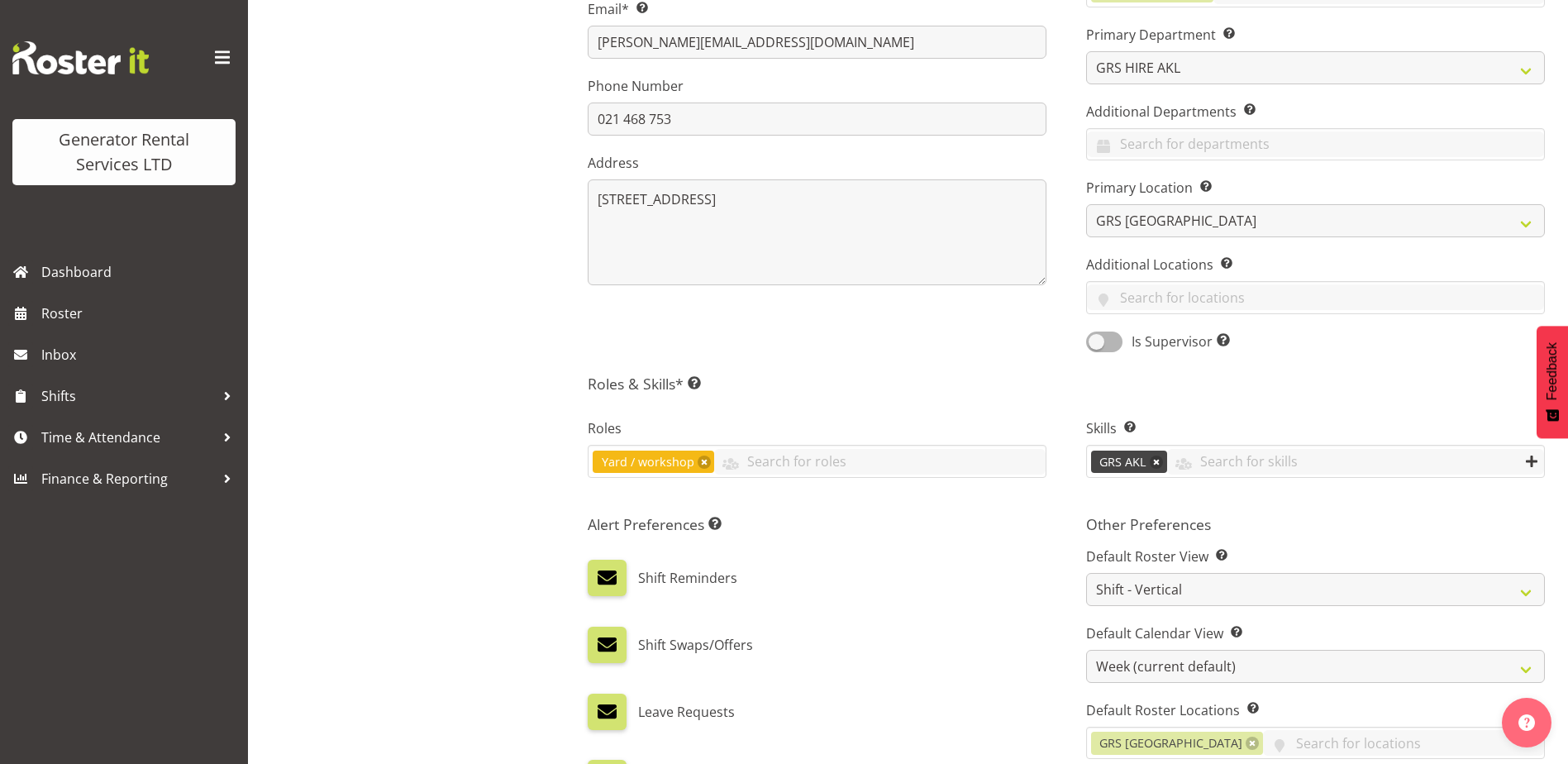
scroll to position [743, 0]
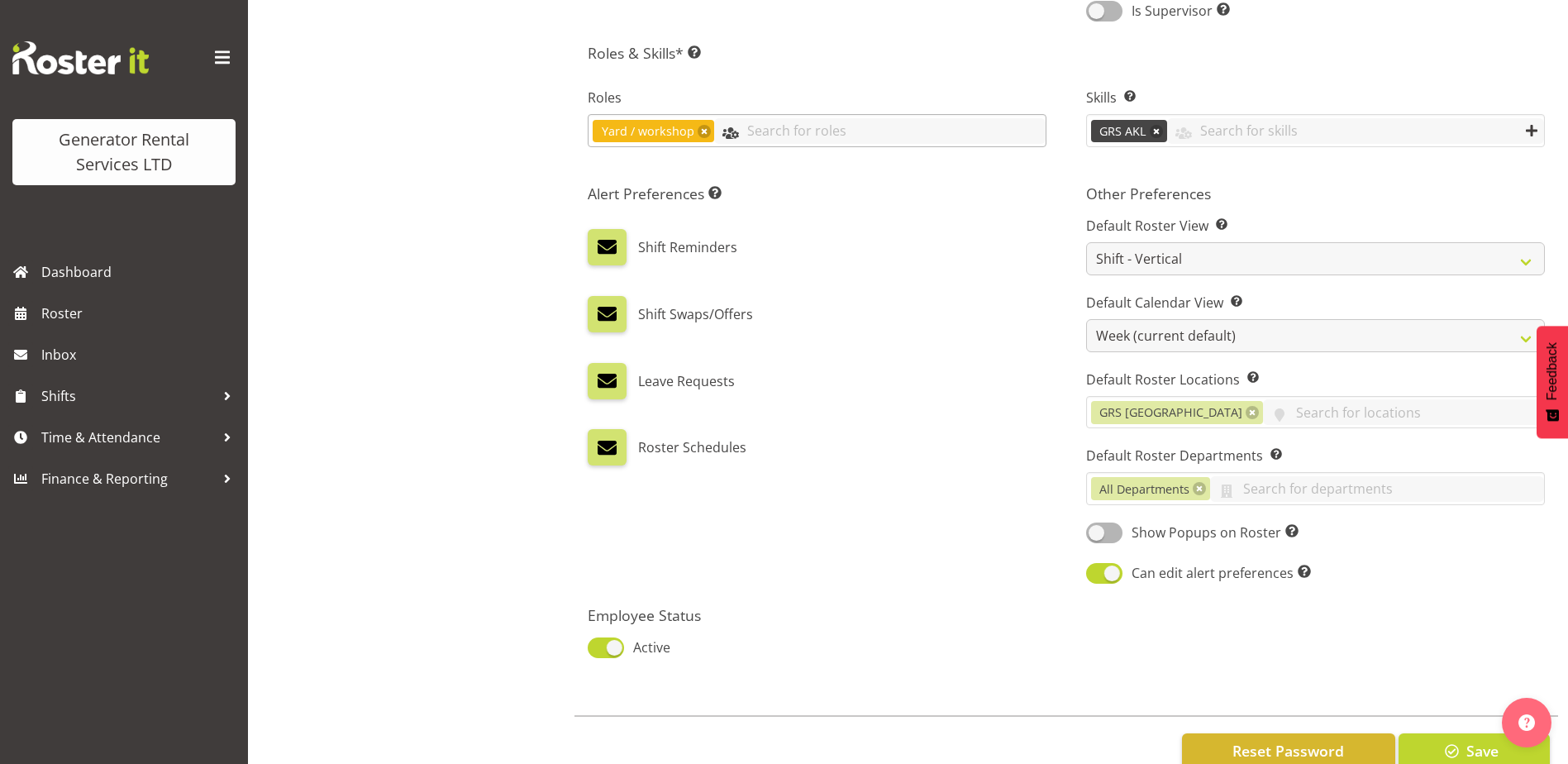
click at [800, 133] on input "text" at bounding box center [880, 131] width 332 height 26
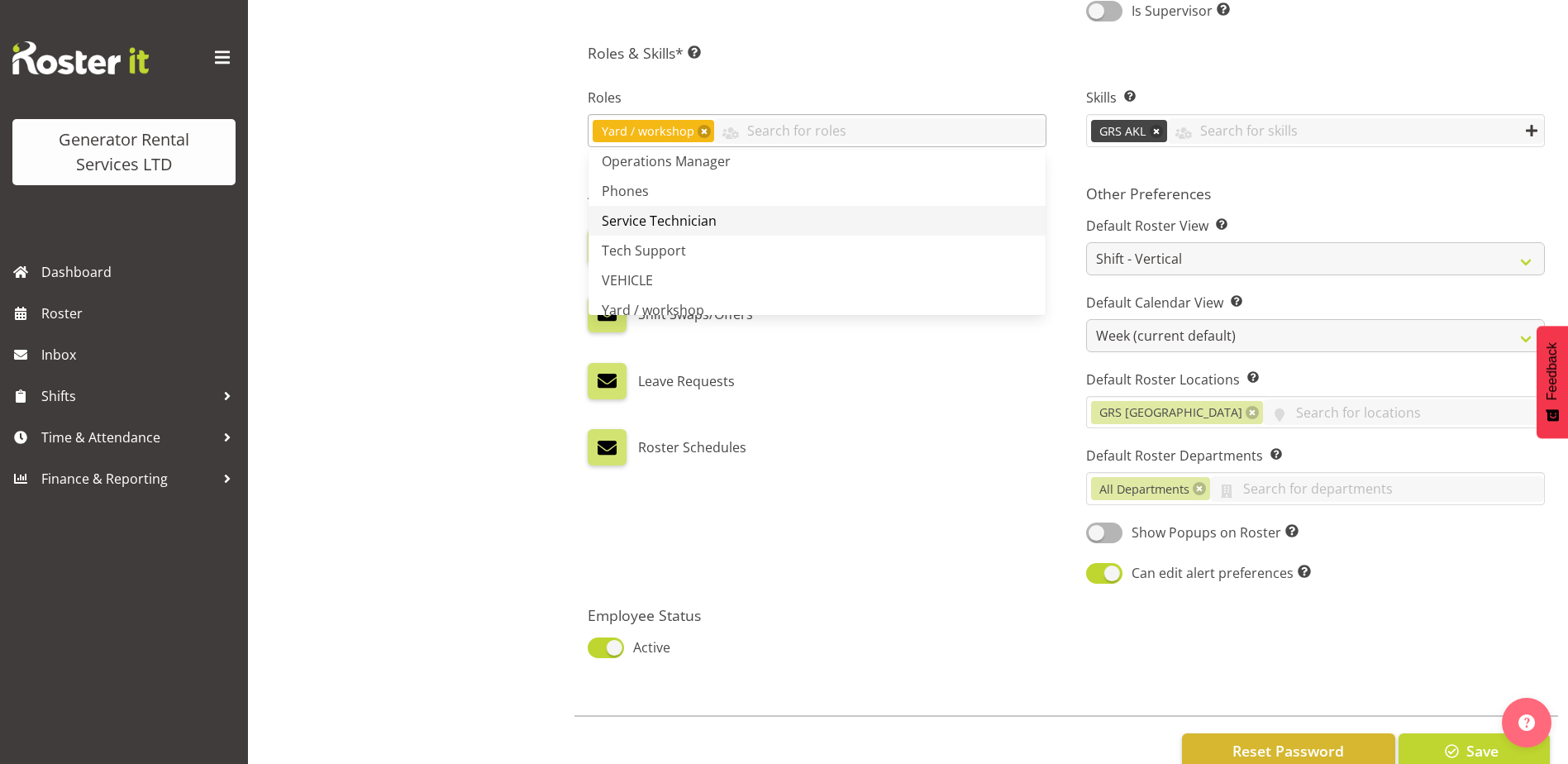
click at [715, 213] on span "Service Technician" at bounding box center [659, 220] width 115 height 18
click at [416, 412] on div "Brandon Adonis General" at bounding box center [439, 102] width 250 height 1388
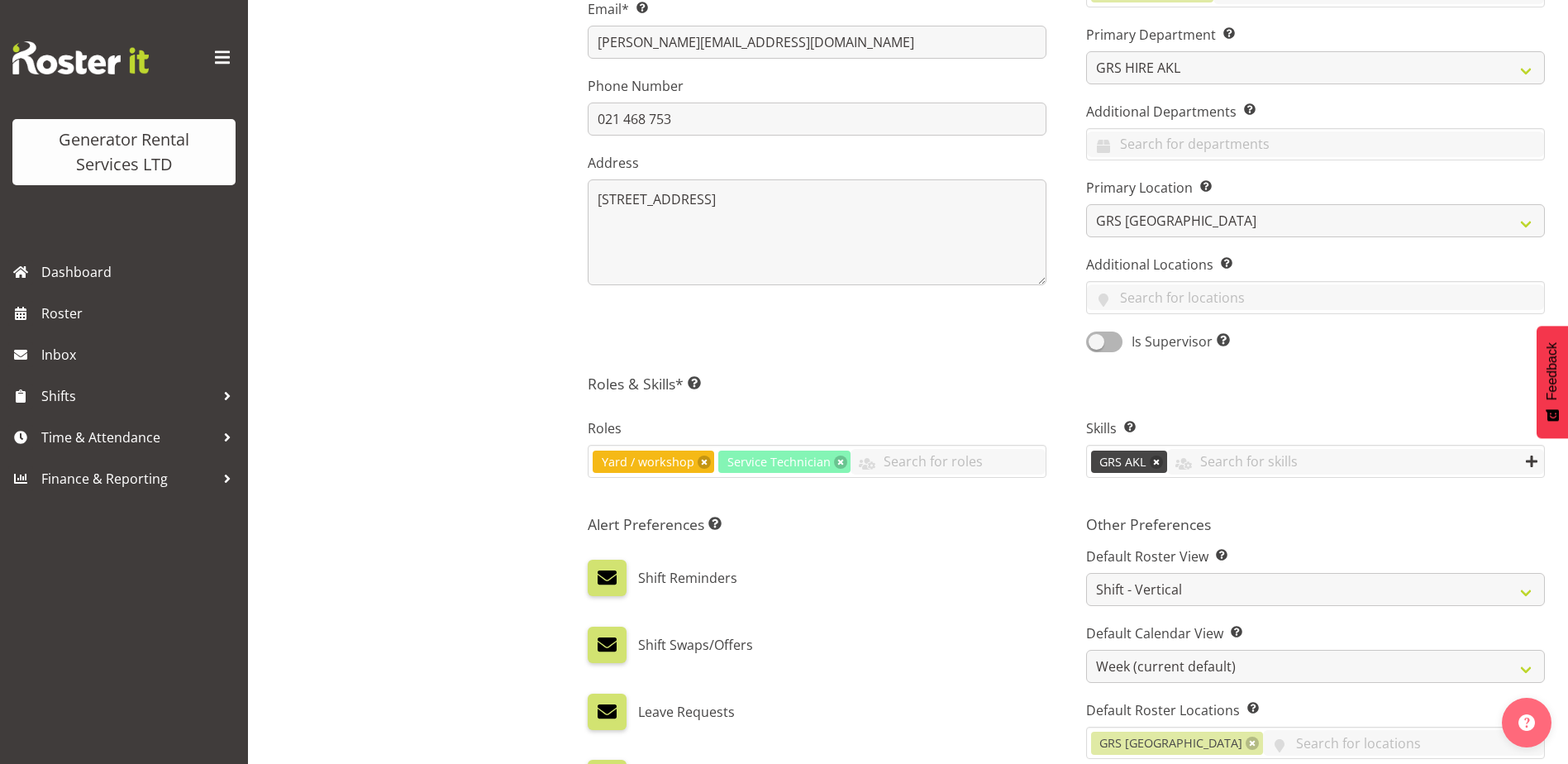
scroll to position [0, 0]
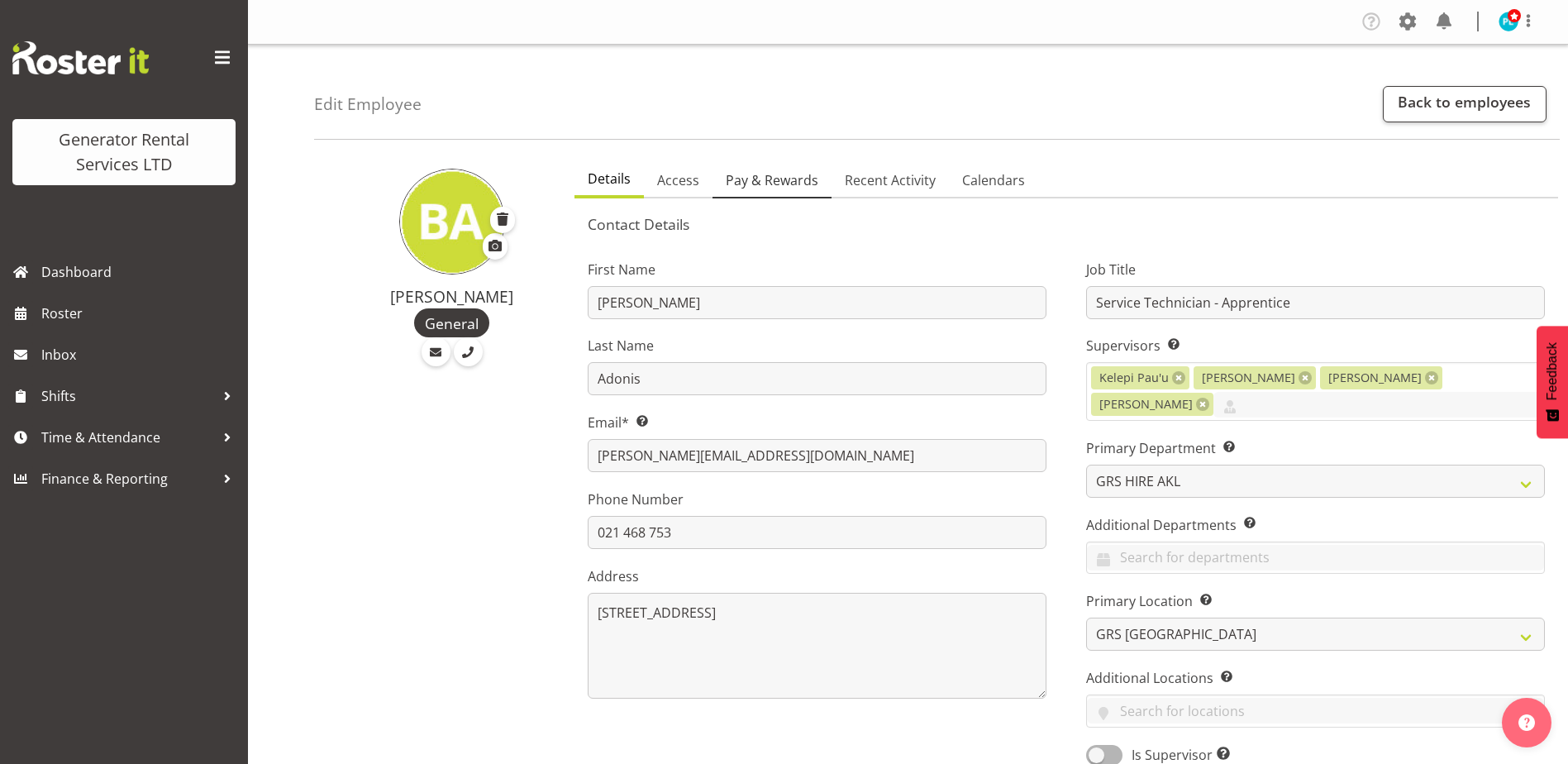
click at [770, 181] on span "Pay & Rewards" at bounding box center [772, 180] width 93 height 20
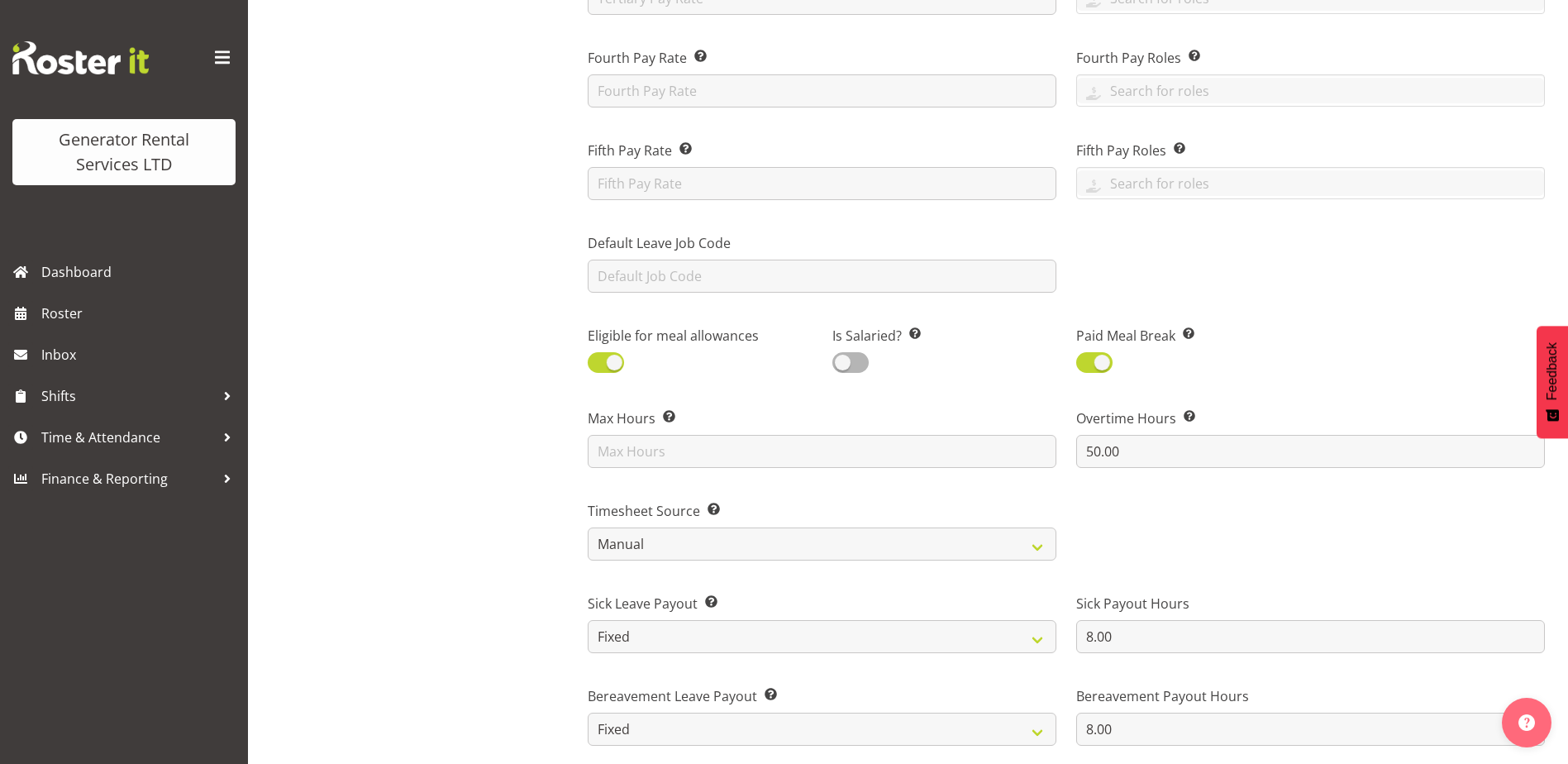
scroll to position [579, 0]
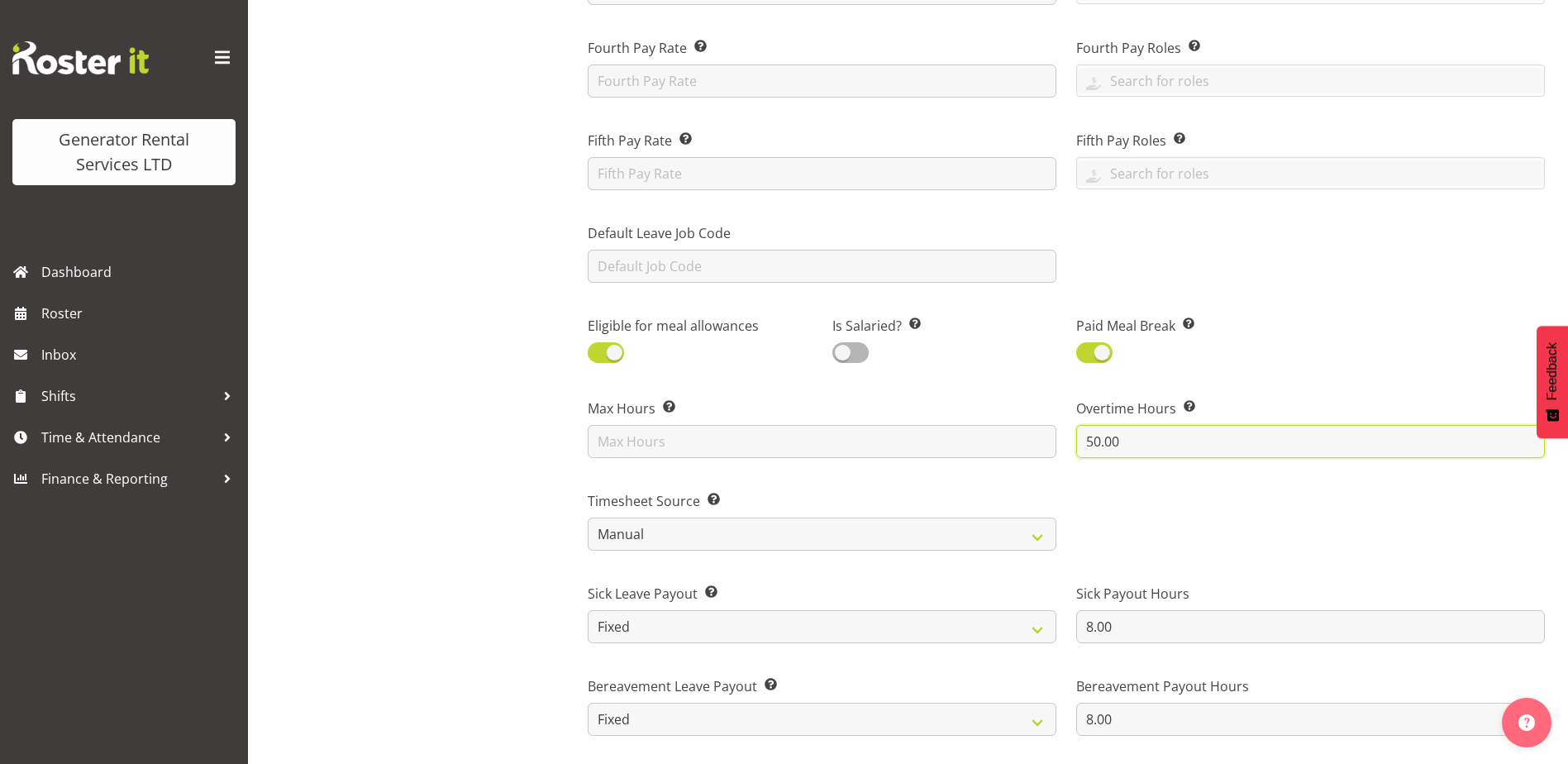
drag, startPoint x: 1168, startPoint y: 437, endPoint x: 1062, endPoint y: 450, distance: 106.8
click at [1065, 449] on div "Payroll ID This number should match the Payroll ID in your payroll system. 119 …" at bounding box center [1066, 380] width 977 height 1471
type input "40"
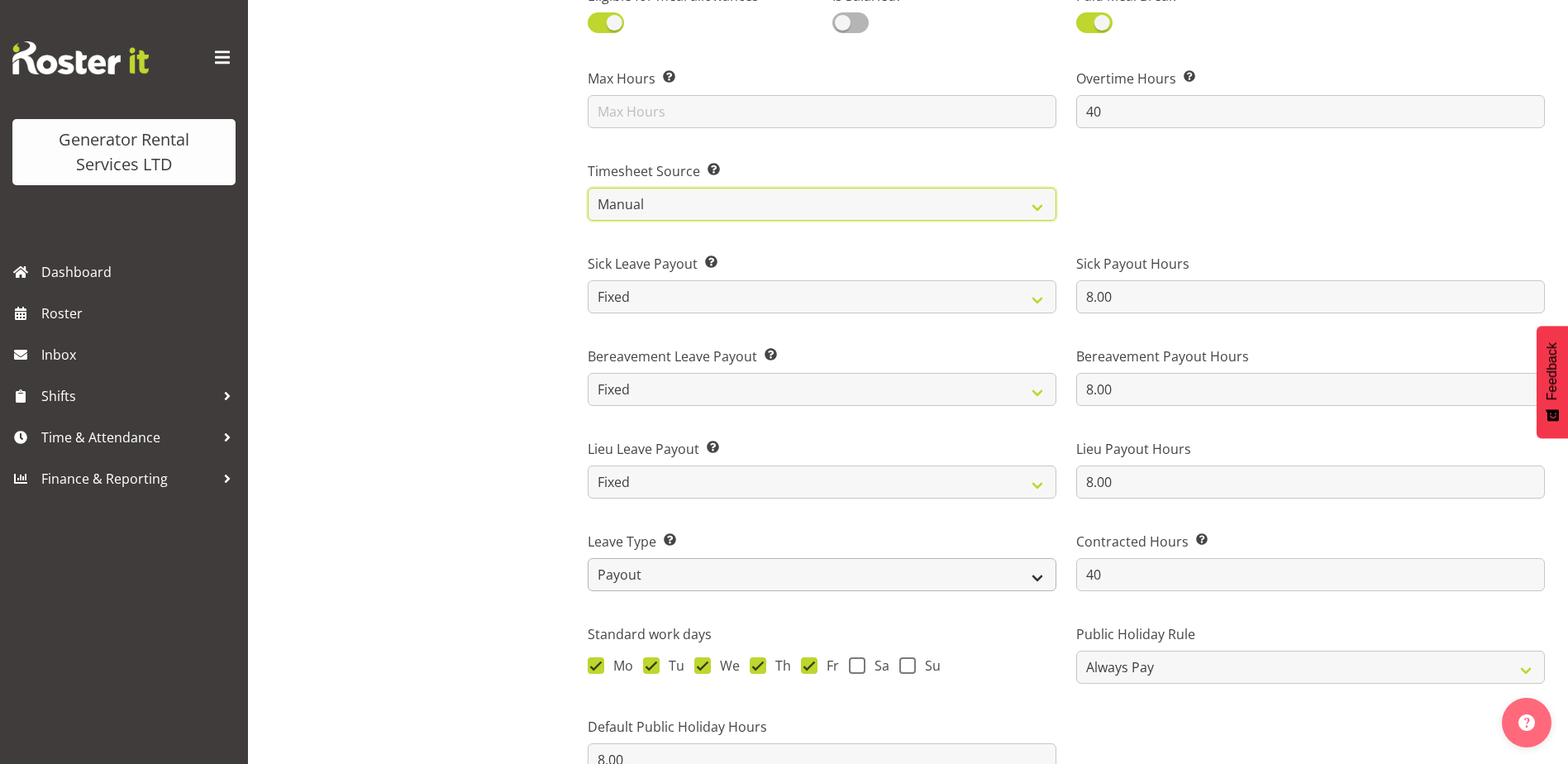
scroll to position [909, 0]
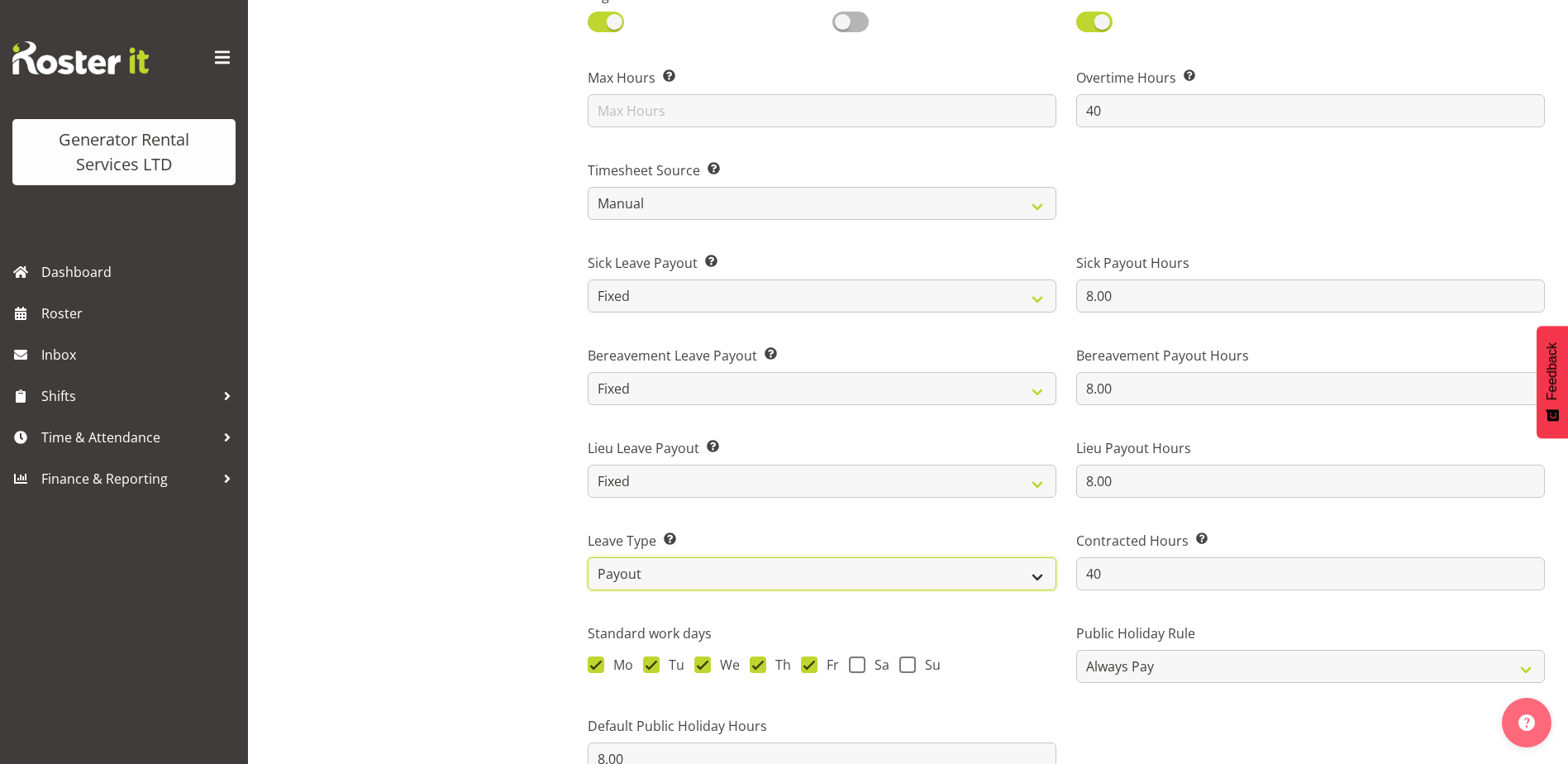
click at [1018, 571] on select "Standard History Payout Roster Roster - Fixed" at bounding box center [822, 573] width 469 height 33
select select "standard"
click at [587, 557] on select "Standard History Payout Roster Roster - Fixed" at bounding box center [822, 573] width 469 height 33
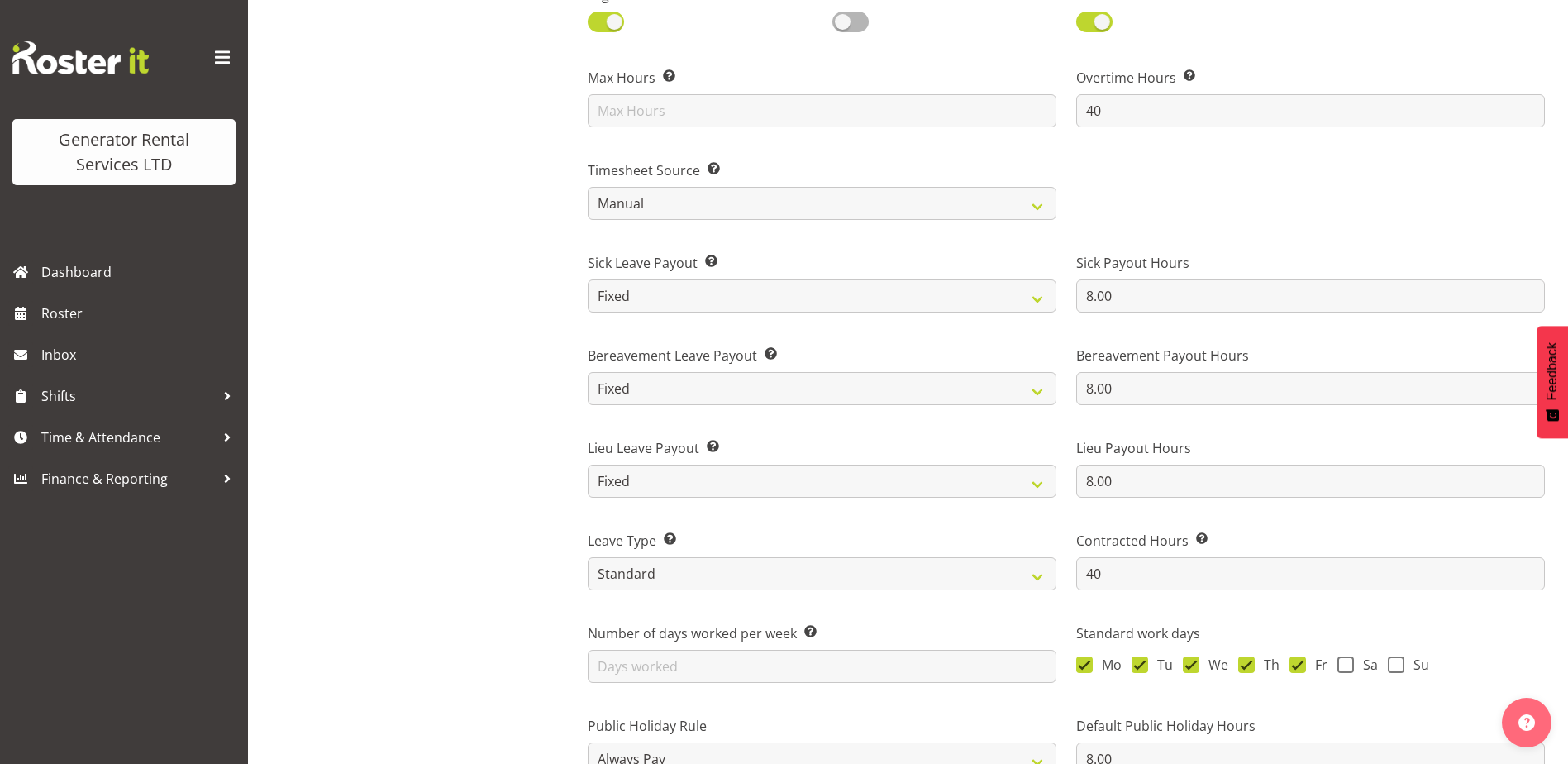
click at [507, 530] on div "Brandon Adonis General" at bounding box center [439, 180] width 250 height 1875
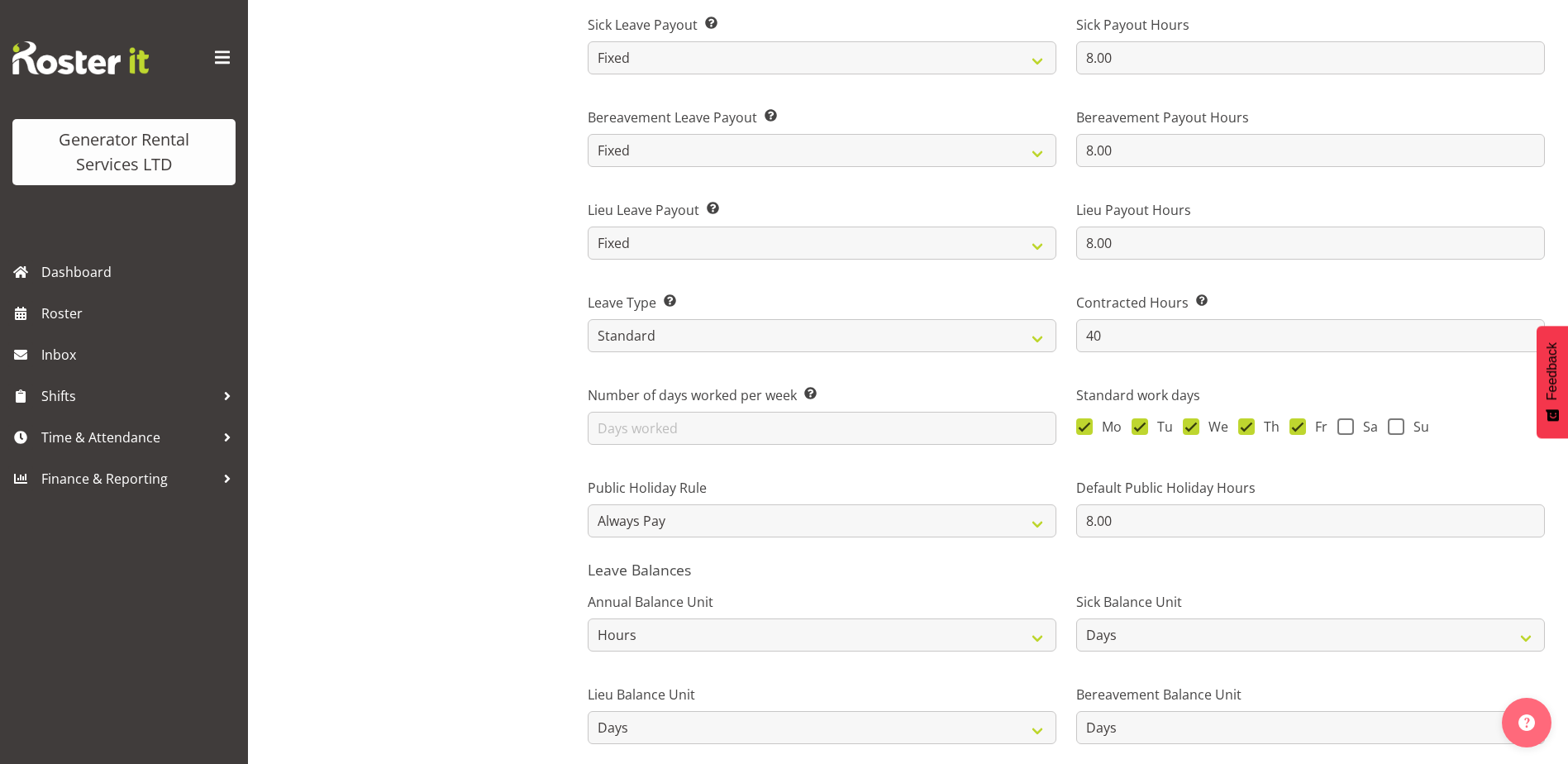
scroll to position [1157, 0]
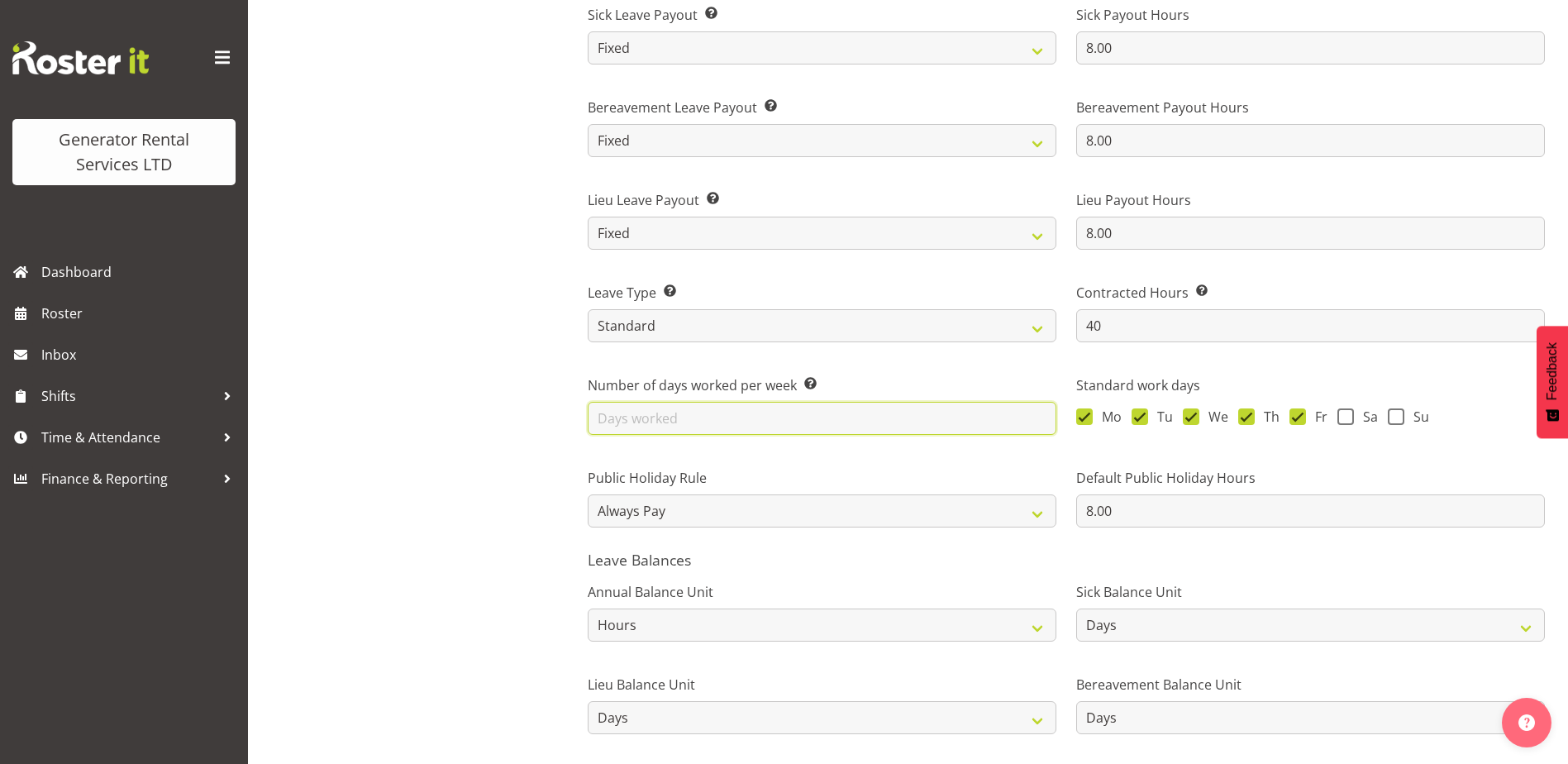
click at [704, 417] on input "text" at bounding box center [822, 418] width 469 height 33
type input "5"
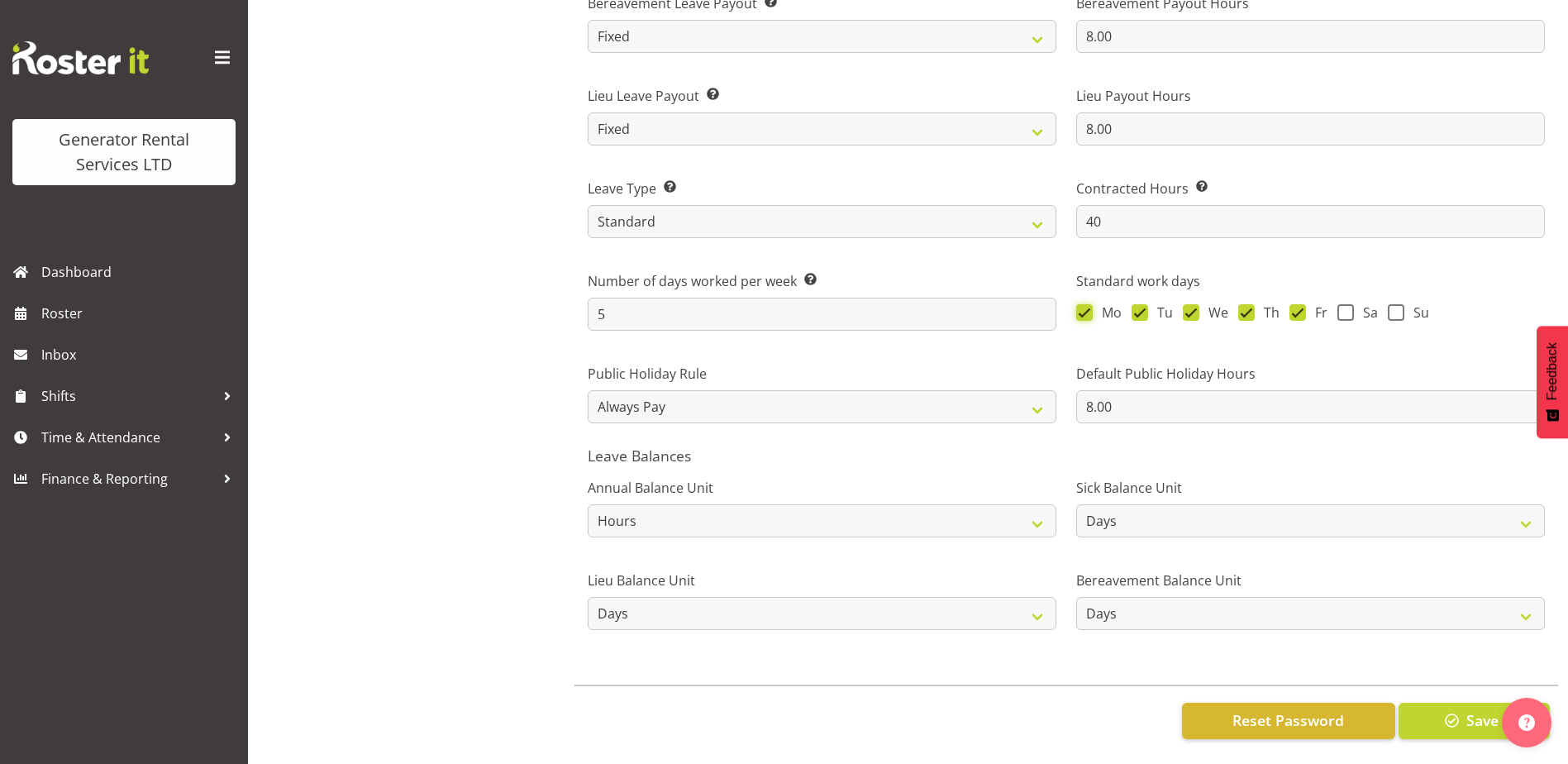
scroll to position [1276, 0]
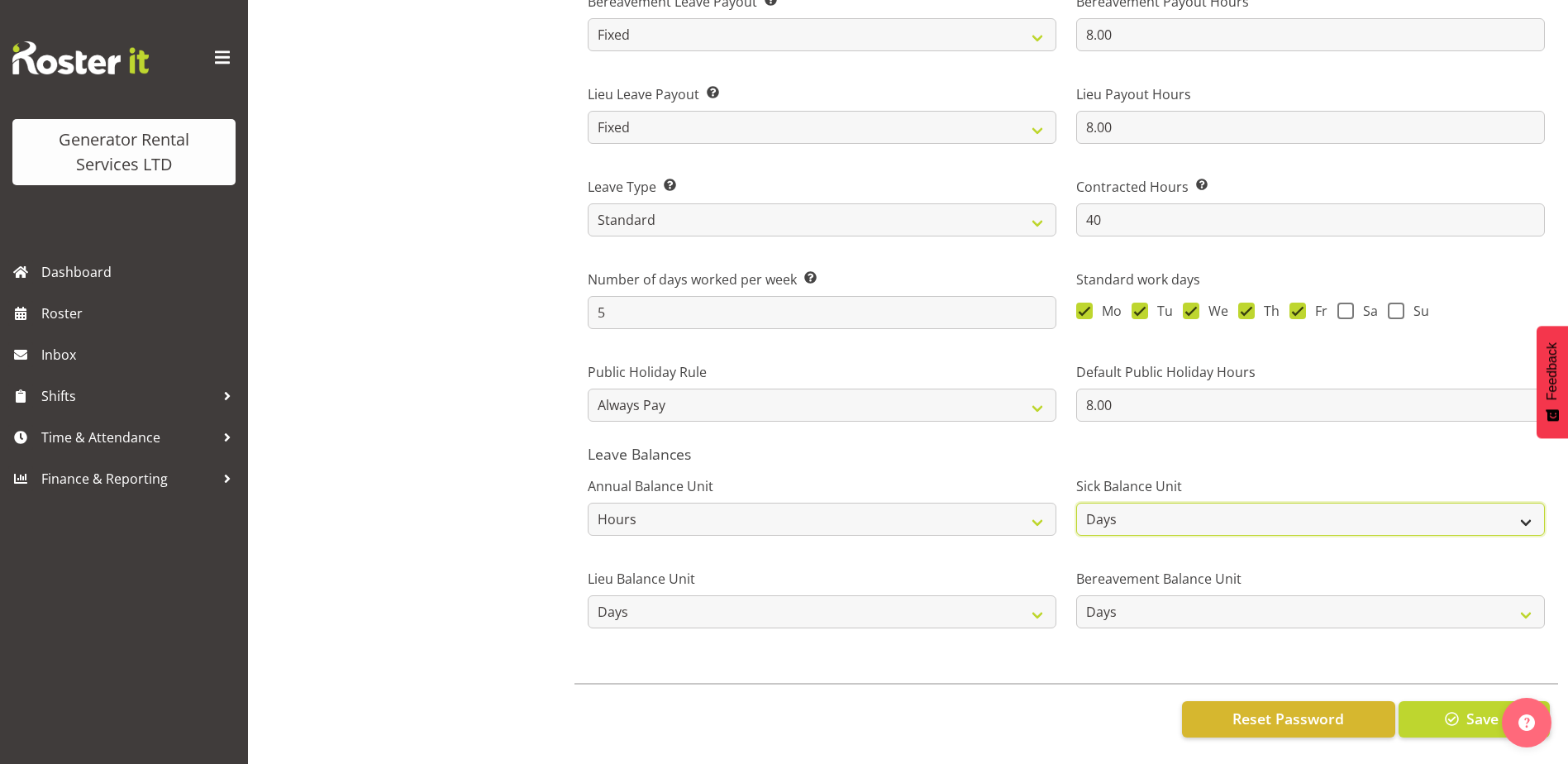
click at [1117, 508] on select "Hours Days" at bounding box center [1310, 519] width 469 height 33
select select "hour"
click at [1076, 503] on select "Hours Days" at bounding box center [1310, 519] width 469 height 33
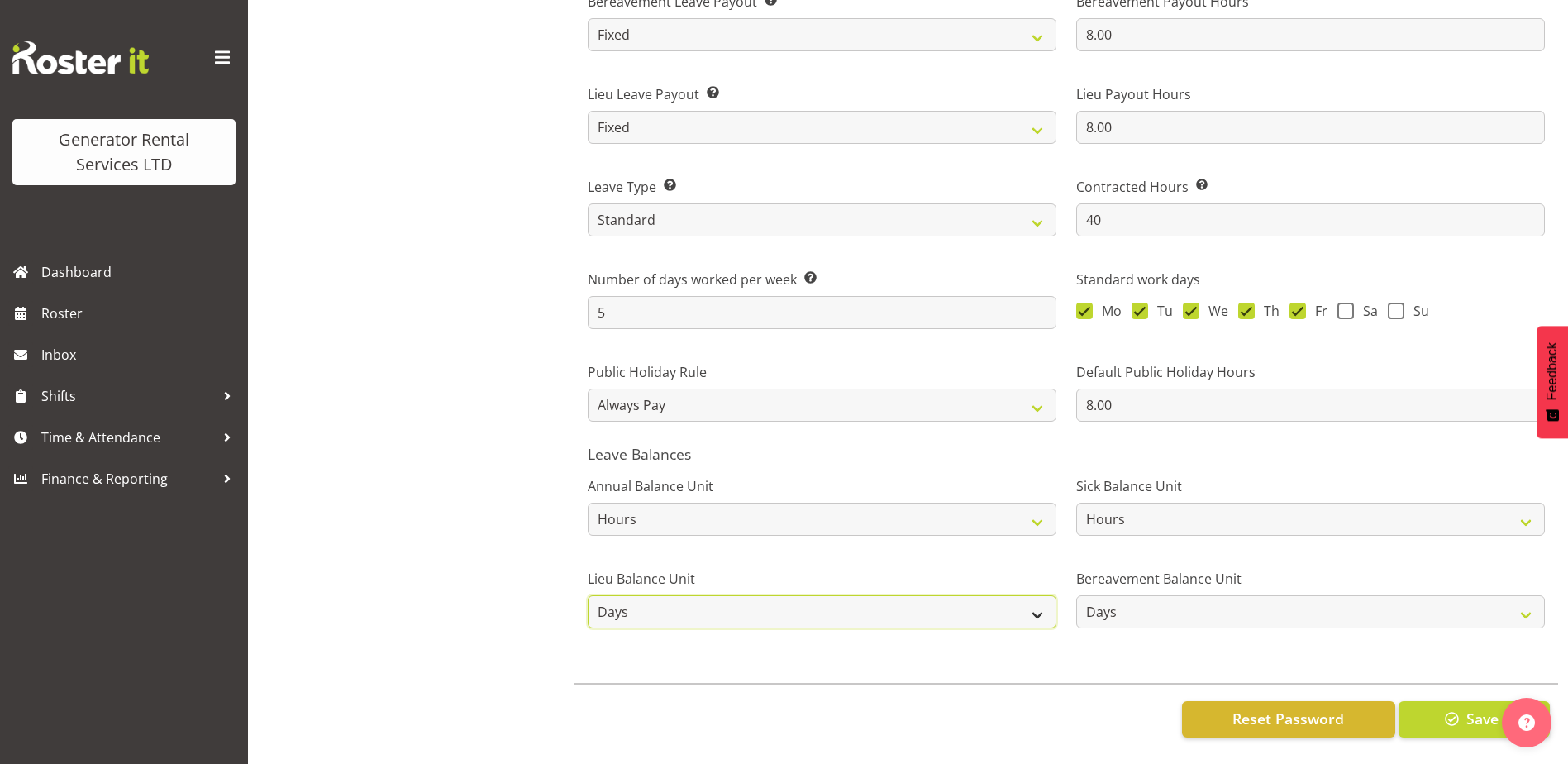
click at [873, 599] on select "Hours Days" at bounding box center [822, 612] width 469 height 33
select select "hour"
click at [587, 596] on select "Hours Days" at bounding box center [822, 612] width 469 height 33
click at [1438, 704] on button "Save" at bounding box center [1474, 719] width 152 height 37
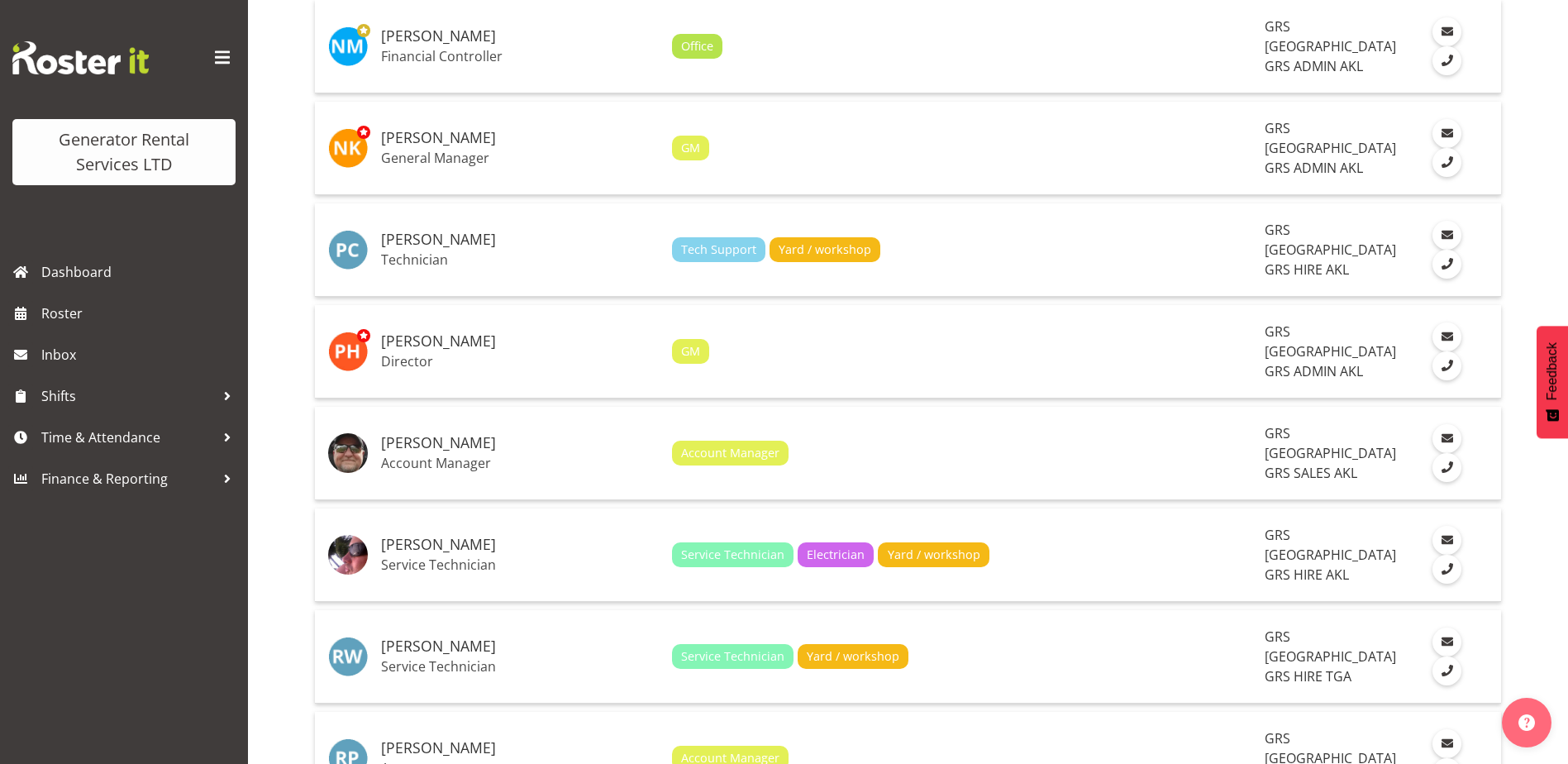
scroll to position [3307, 0]
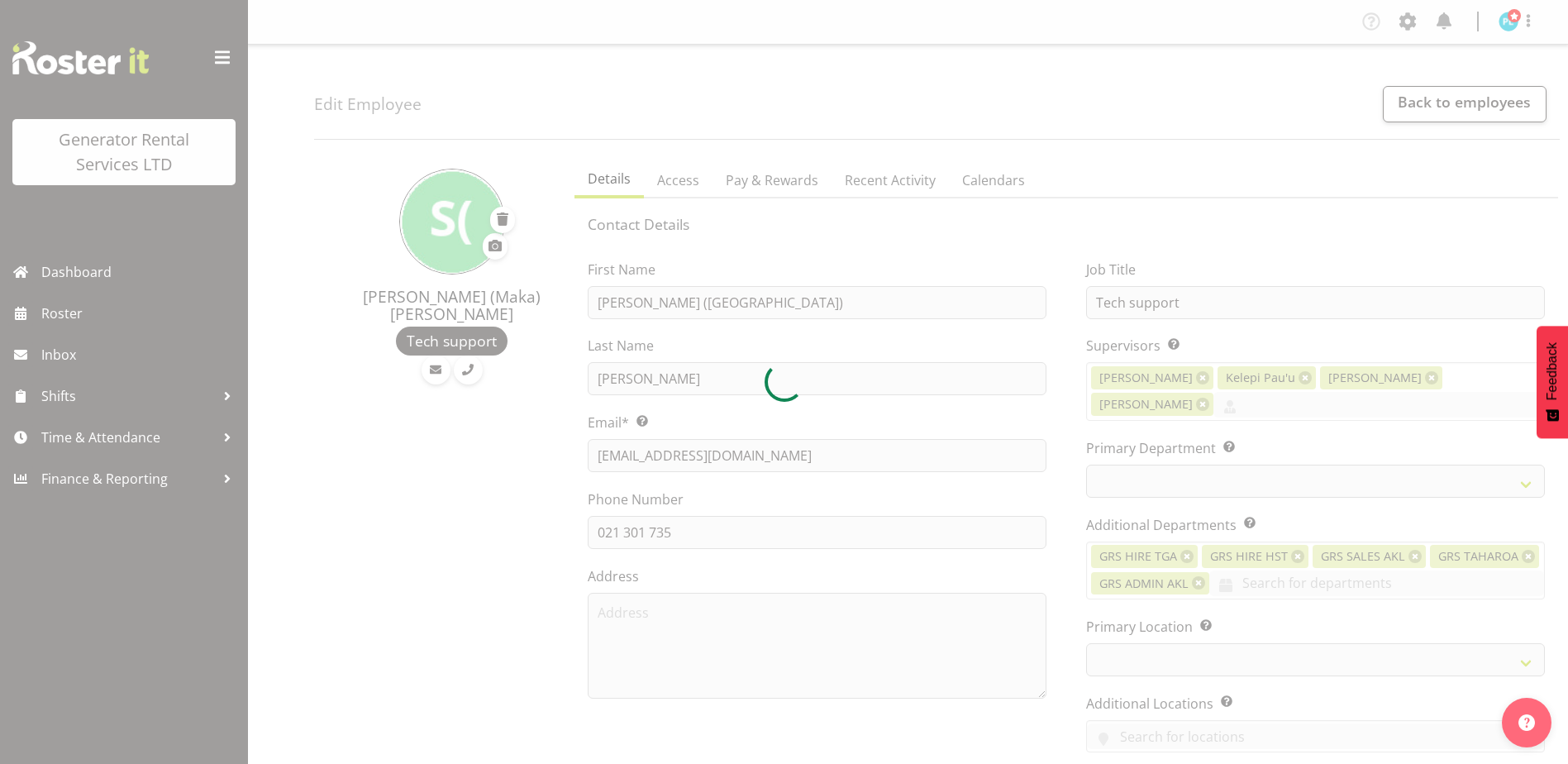
select select "shift"
select select "TimelineWeek"
select select
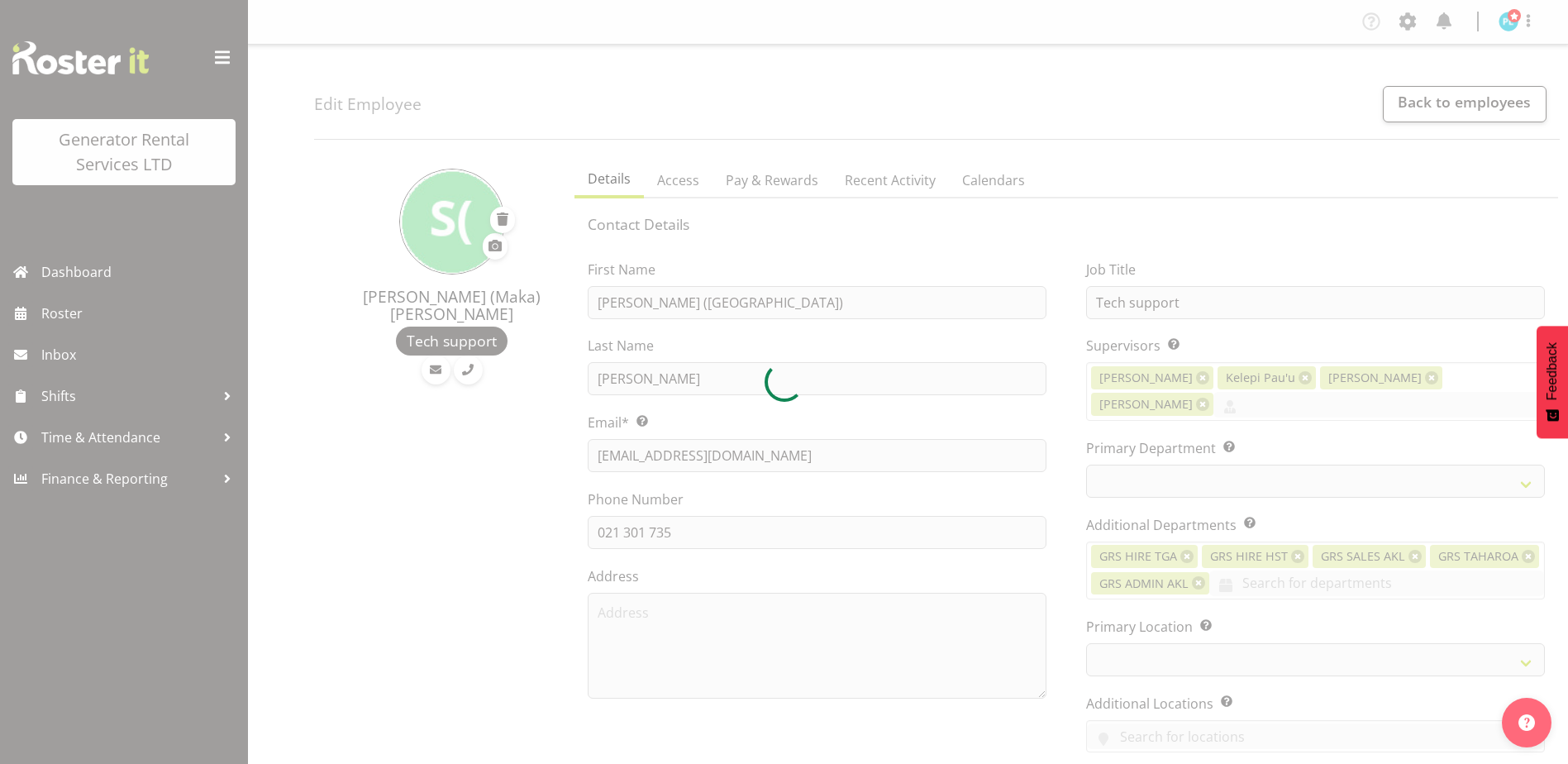
select select
select select "20"
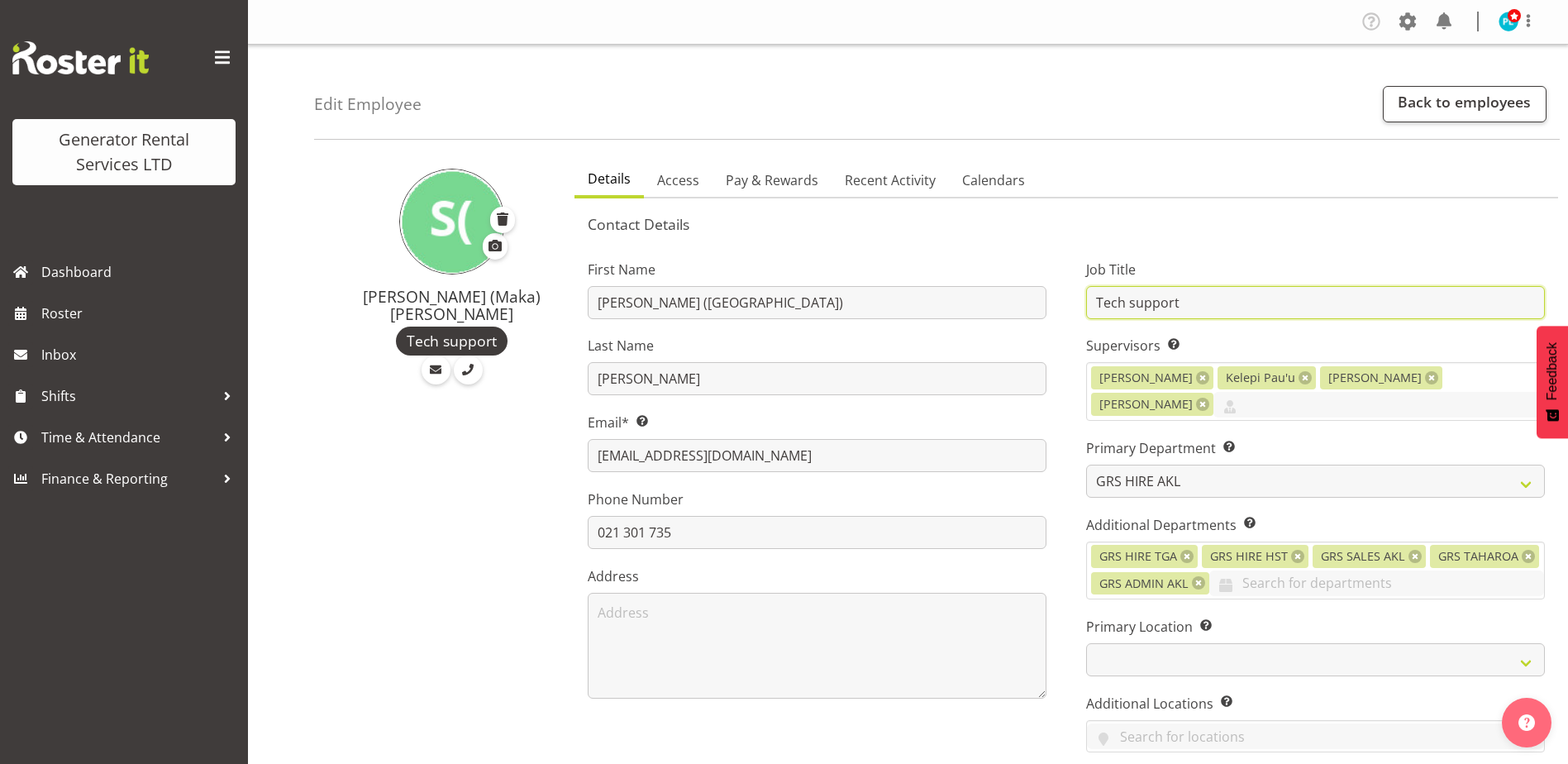
drag, startPoint x: 1260, startPoint y: 300, endPoint x: 1070, endPoint y: 311, distance: 190.3
click at [1070, 311] on div "Job Title Tech support Supervisors Select the employee’s supervisors, or the pe…" at bounding box center [1315, 520] width 498 height 567
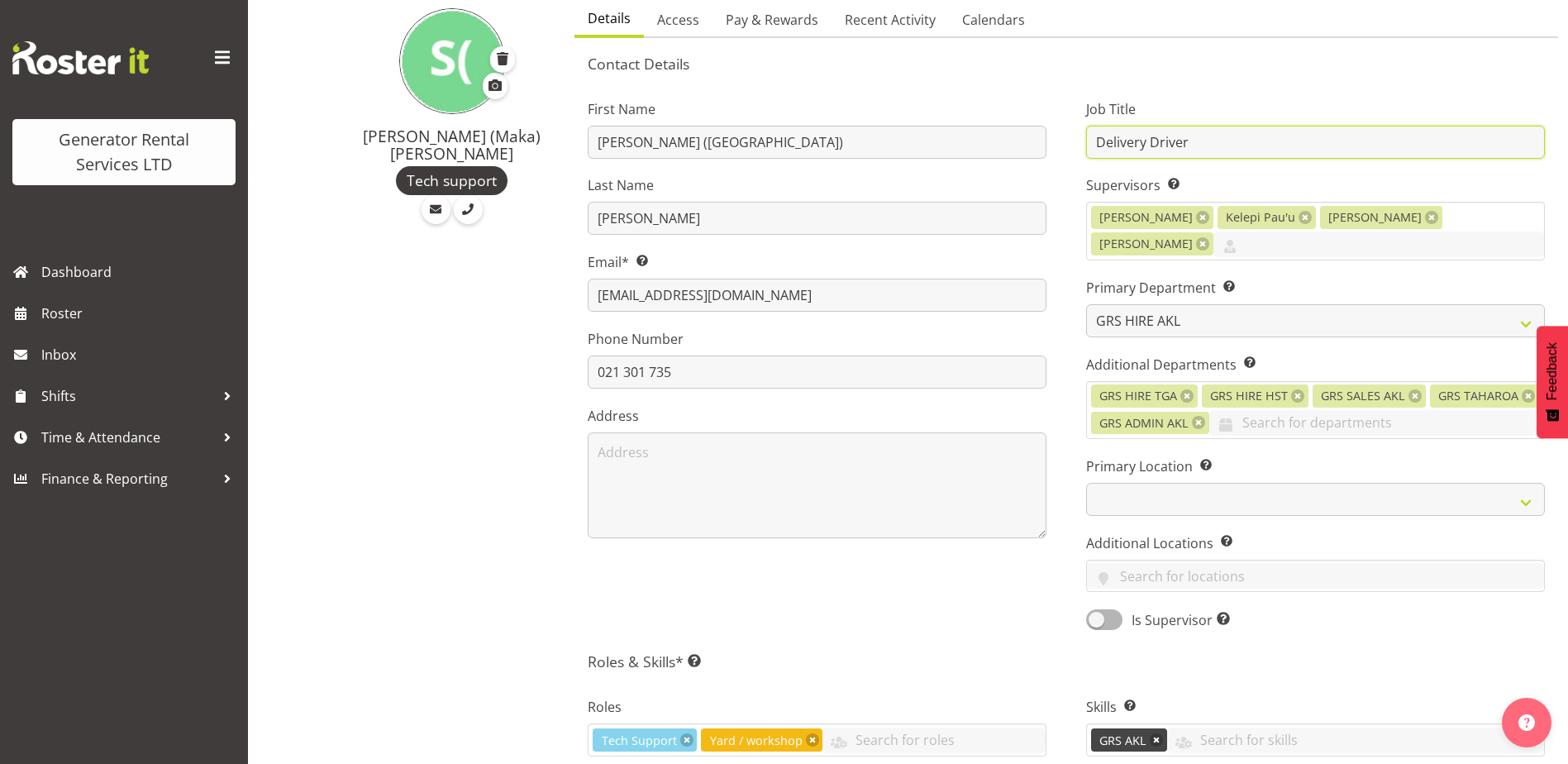
scroll to position [414, 0]
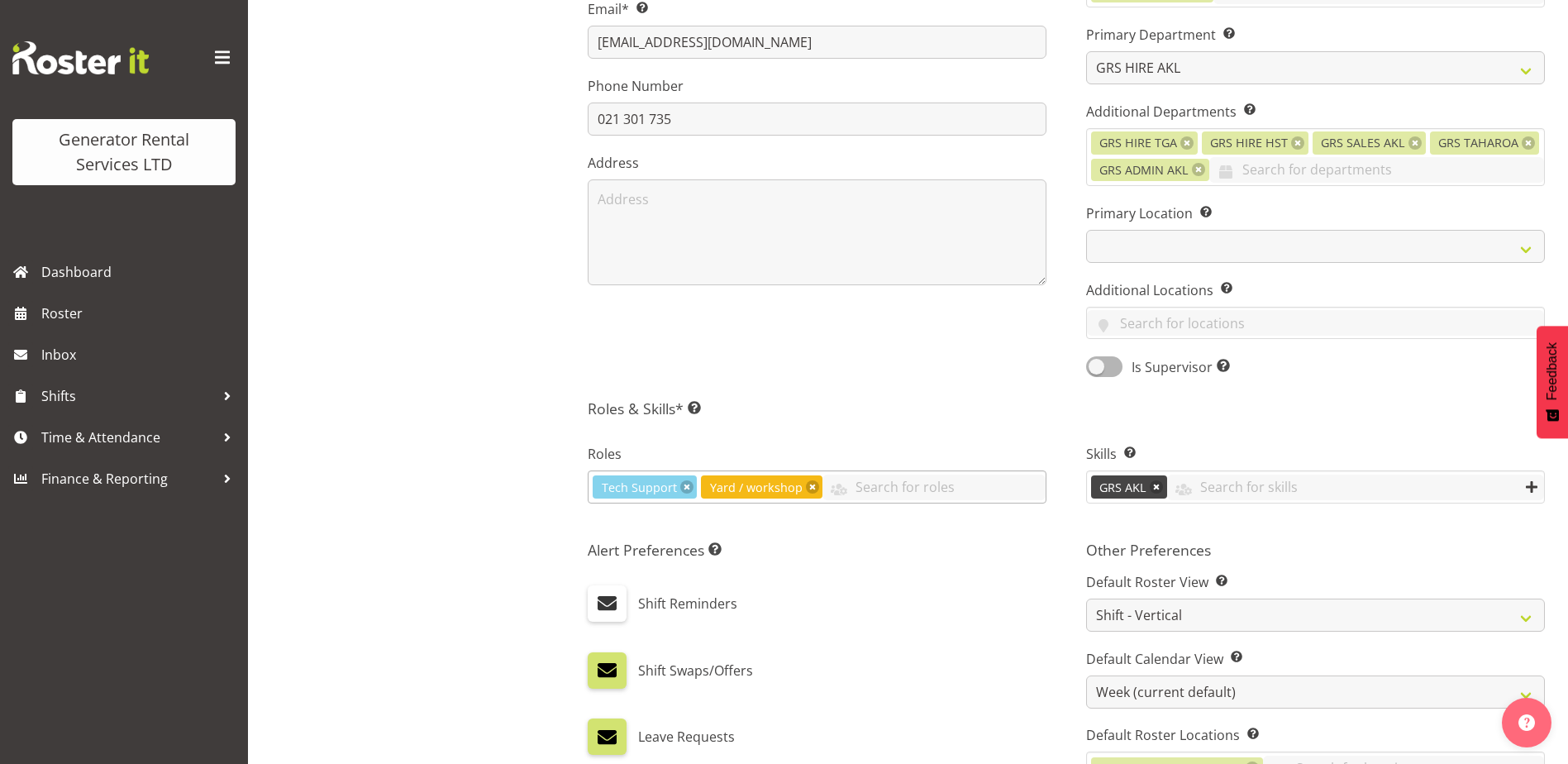
type input "Delivery Driver"
click at [996, 484] on input "text" at bounding box center [934, 487] width 223 height 26
click at [933, 436] on div "Roles Tech Support Yard / workshop Account Manager Electrician Engineering GM H…" at bounding box center [817, 475] width 498 height 110
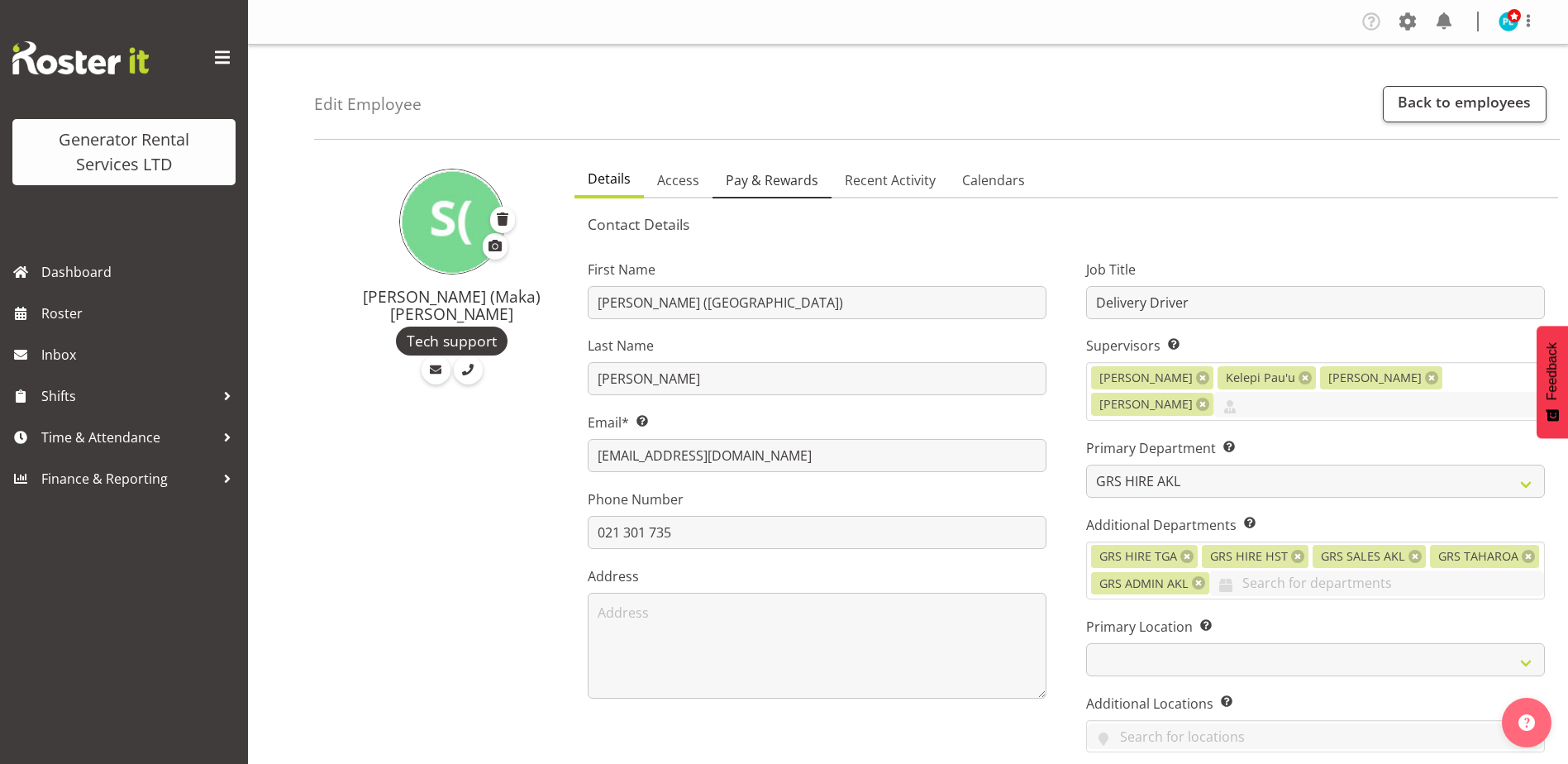
click at [768, 172] on span "Pay & Rewards" at bounding box center [772, 180] width 93 height 20
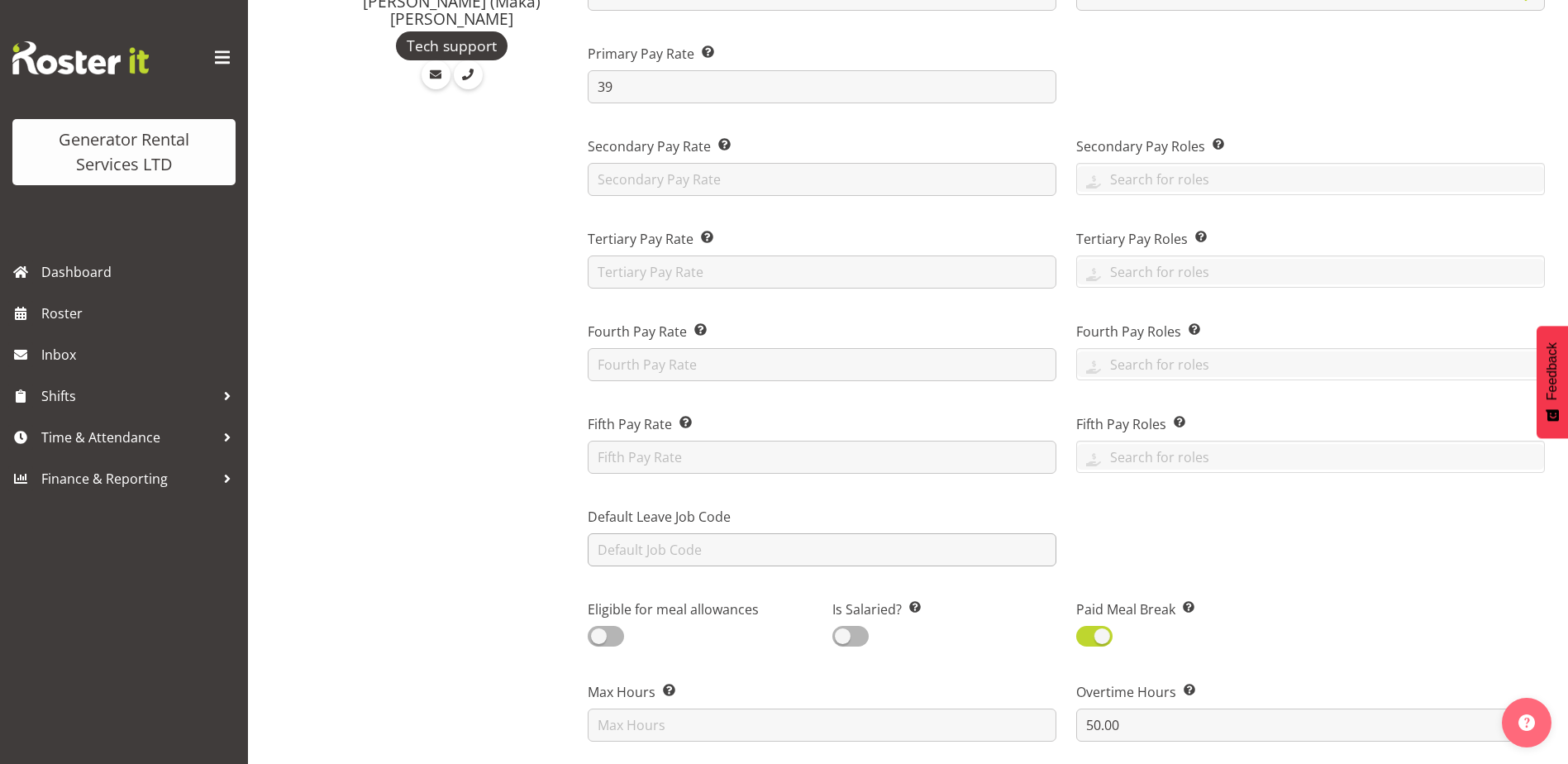
scroll to position [414, 0]
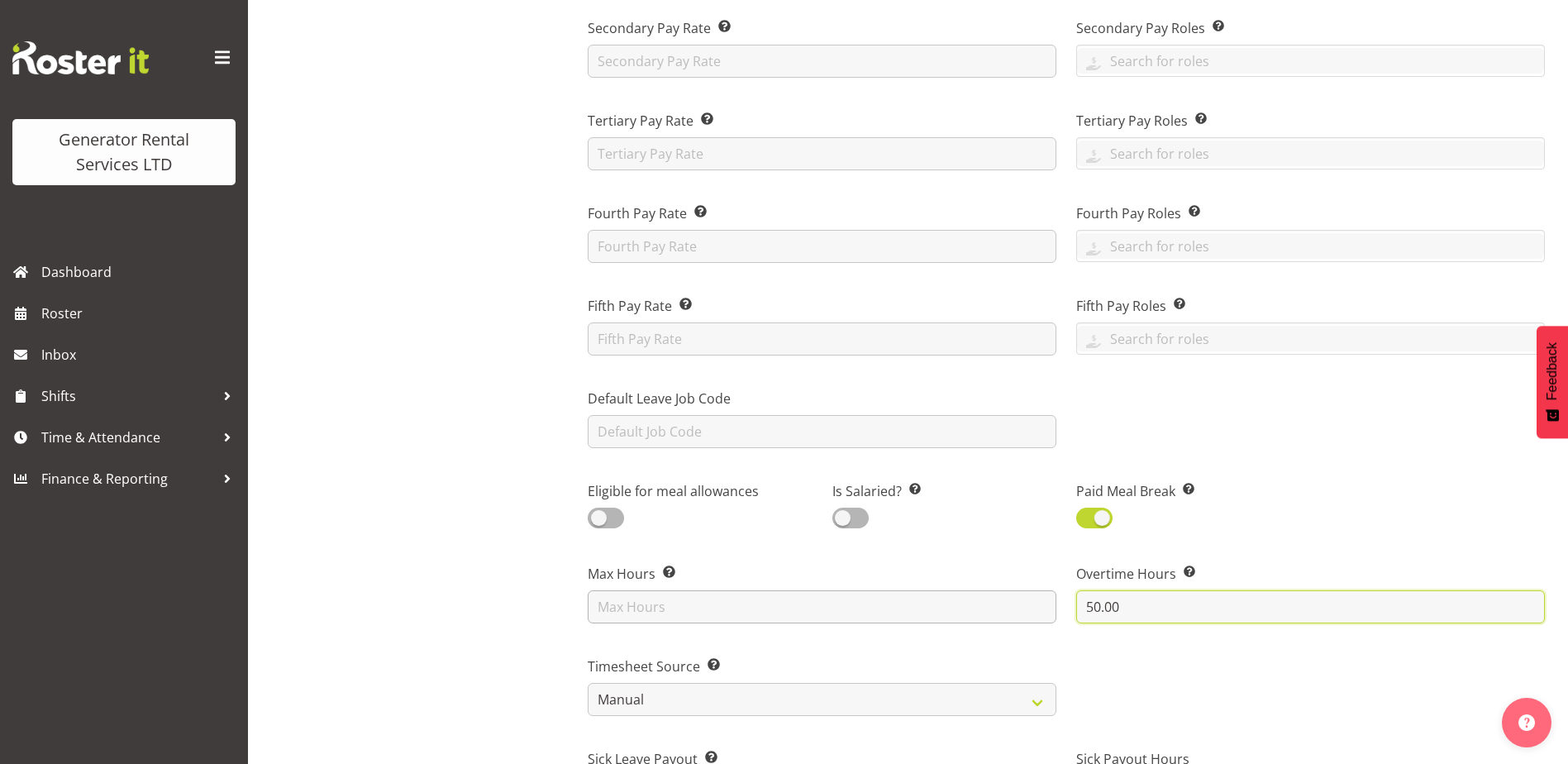
drag, startPoint x: 1252, startPoint y: 603, endPoint x: 920, endPoint y: 599, distance: 332.0
click at [925, 599] on div "Payroll ID This number should match the Payroll ID in your payroll system. 55 P…" at bounding box center [1066, 546] width 977 height 1471
type input "40"
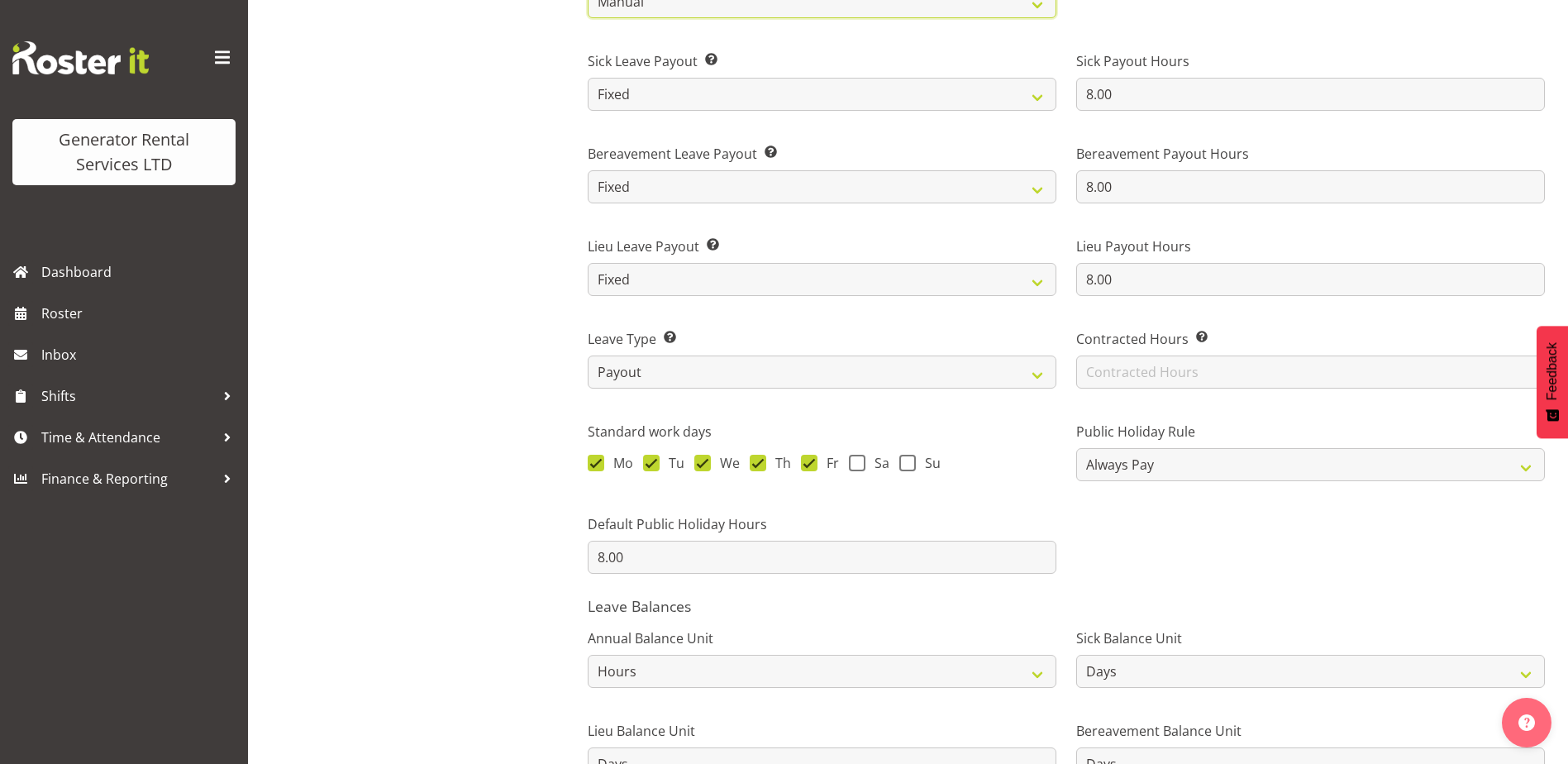
scroll to position [1157, 0]
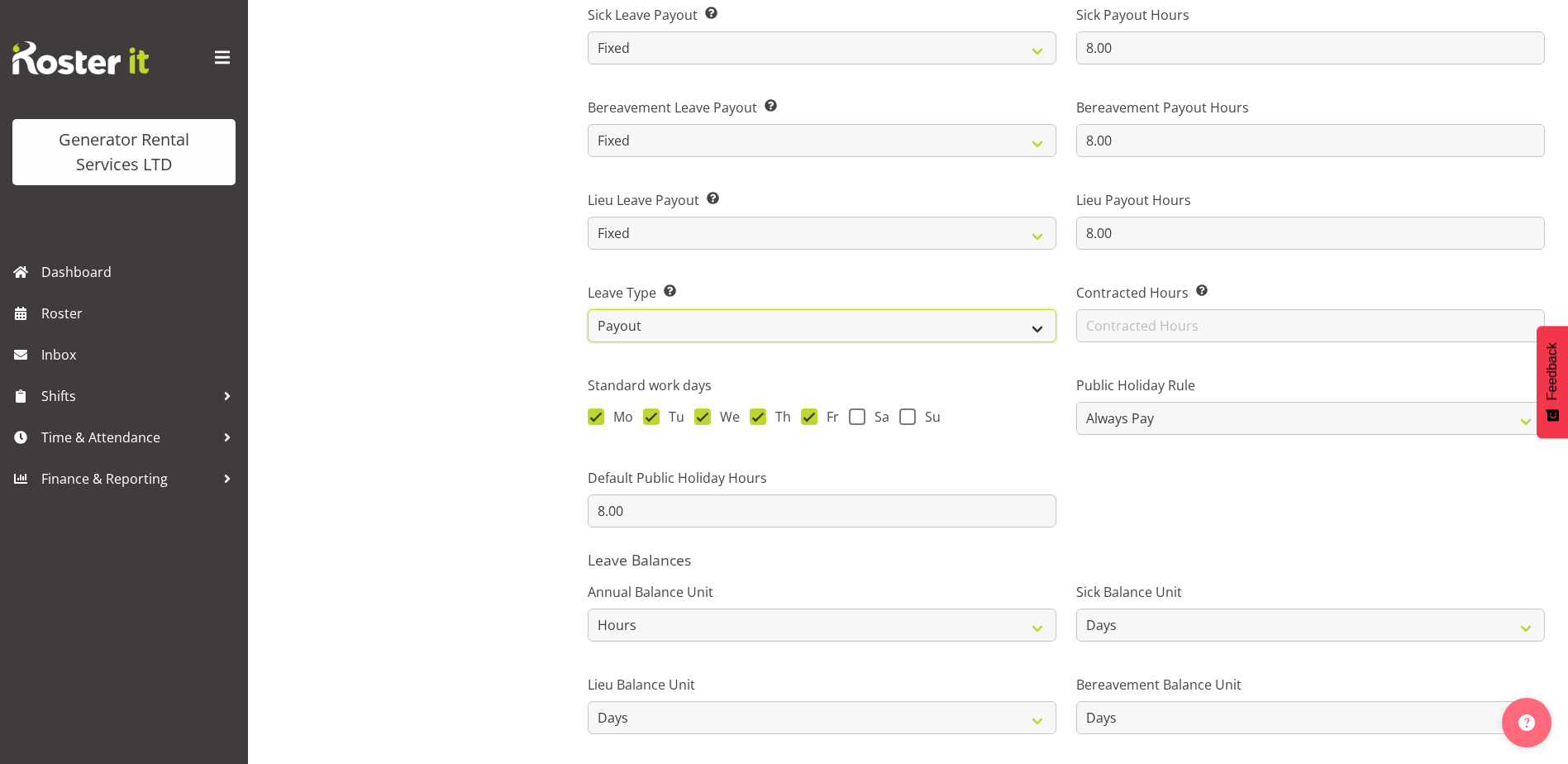
click at [743, 324] on select "Standard History Payout Roster Roster - Fixed" at bounding box center [822, 325] width 469 height 33
select select "standard"
click at [587, 309] on select "Standard History Payout Roster Roster - Fixed" at bounding box center [822, 325] width 469 height 33
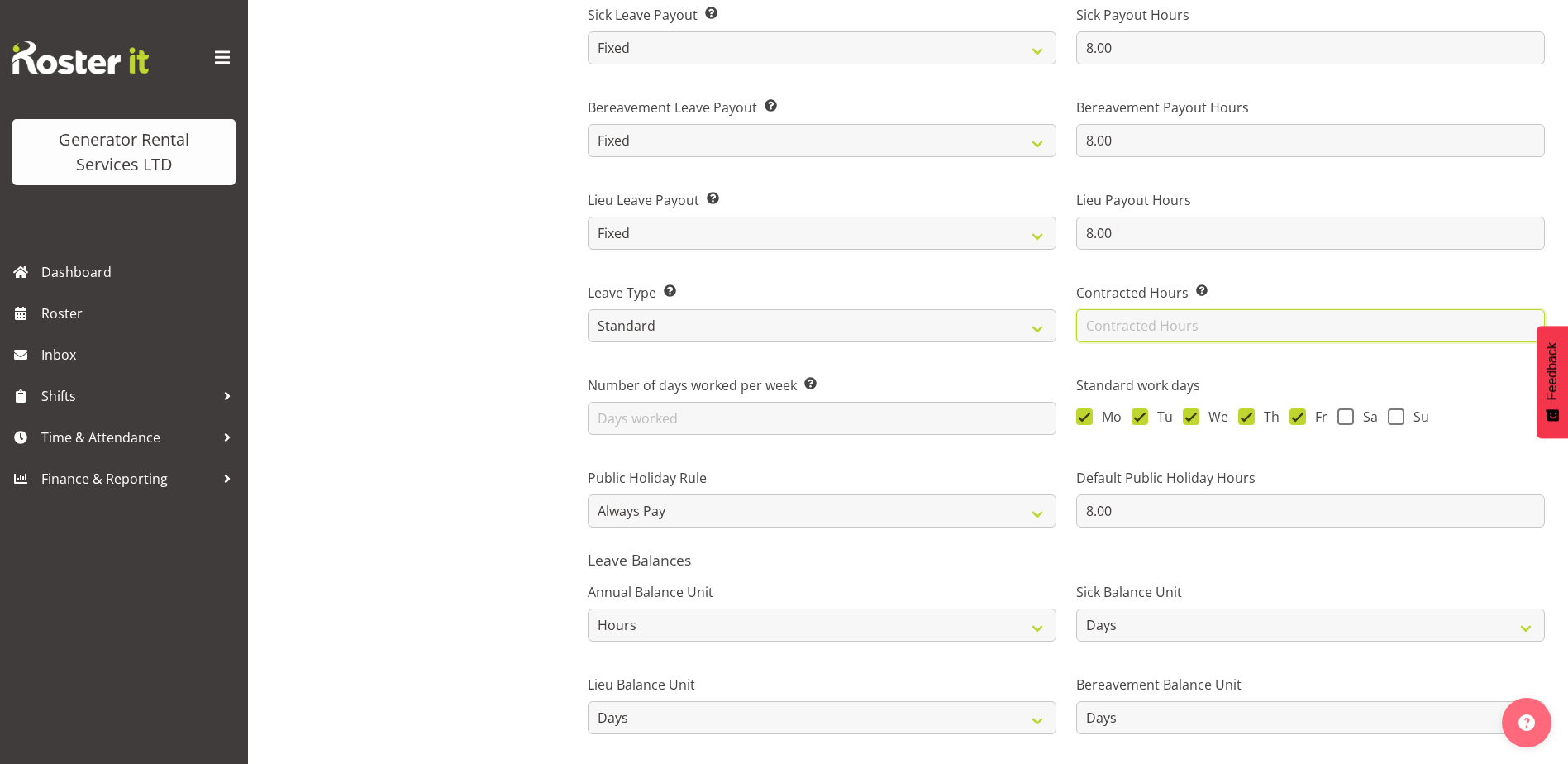
click at [1094, 333] on input "text" at bounding box center [1310, 325] width 469 height 33
type input "40"
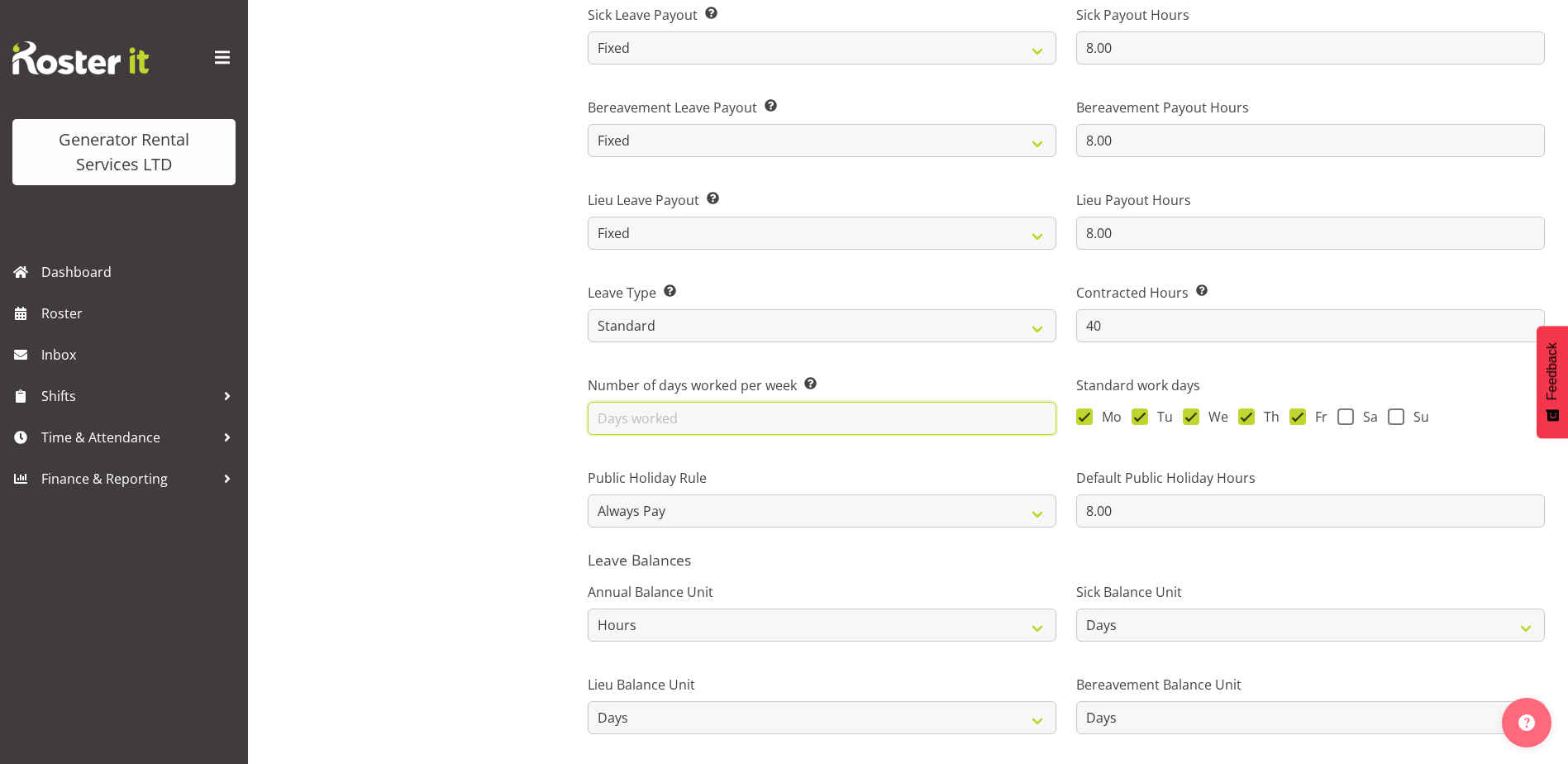
click at [760, 415] on input "text" at bounding box center [822, 418] width 469 height 33
type input "5"
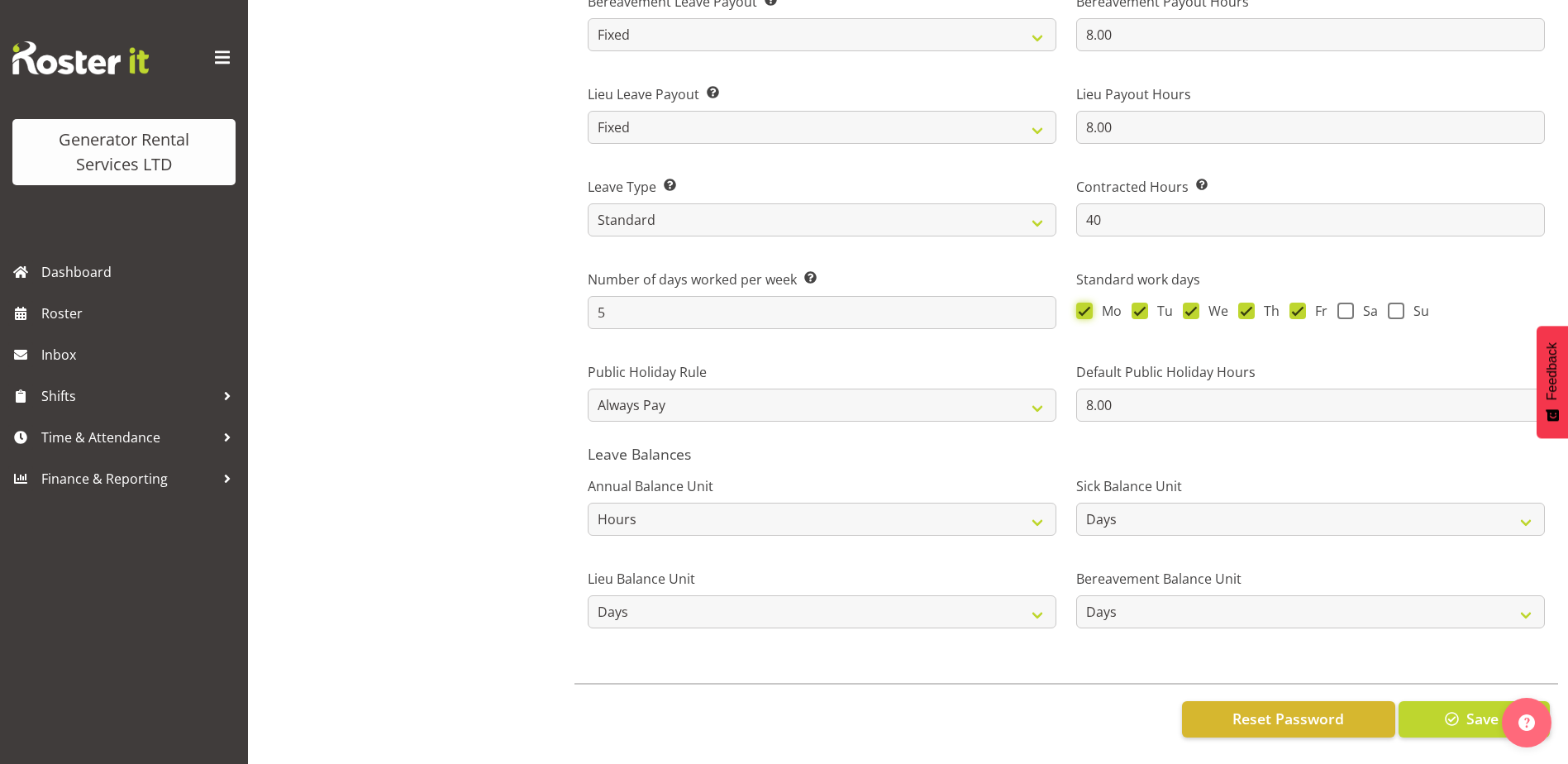
scroll to position [1276, 0]
click at [1146, 503] on select "Hours Days" at bounding box center [1310, 519] width 469 height 33
select select "hour"
click at [1076, 503] on select "Hours Days" at bounding box center [1310, 519] width 469 height 33
click at [748, 597] on select "Hours Days" at bounding box center [822, 612] width 469 height 33
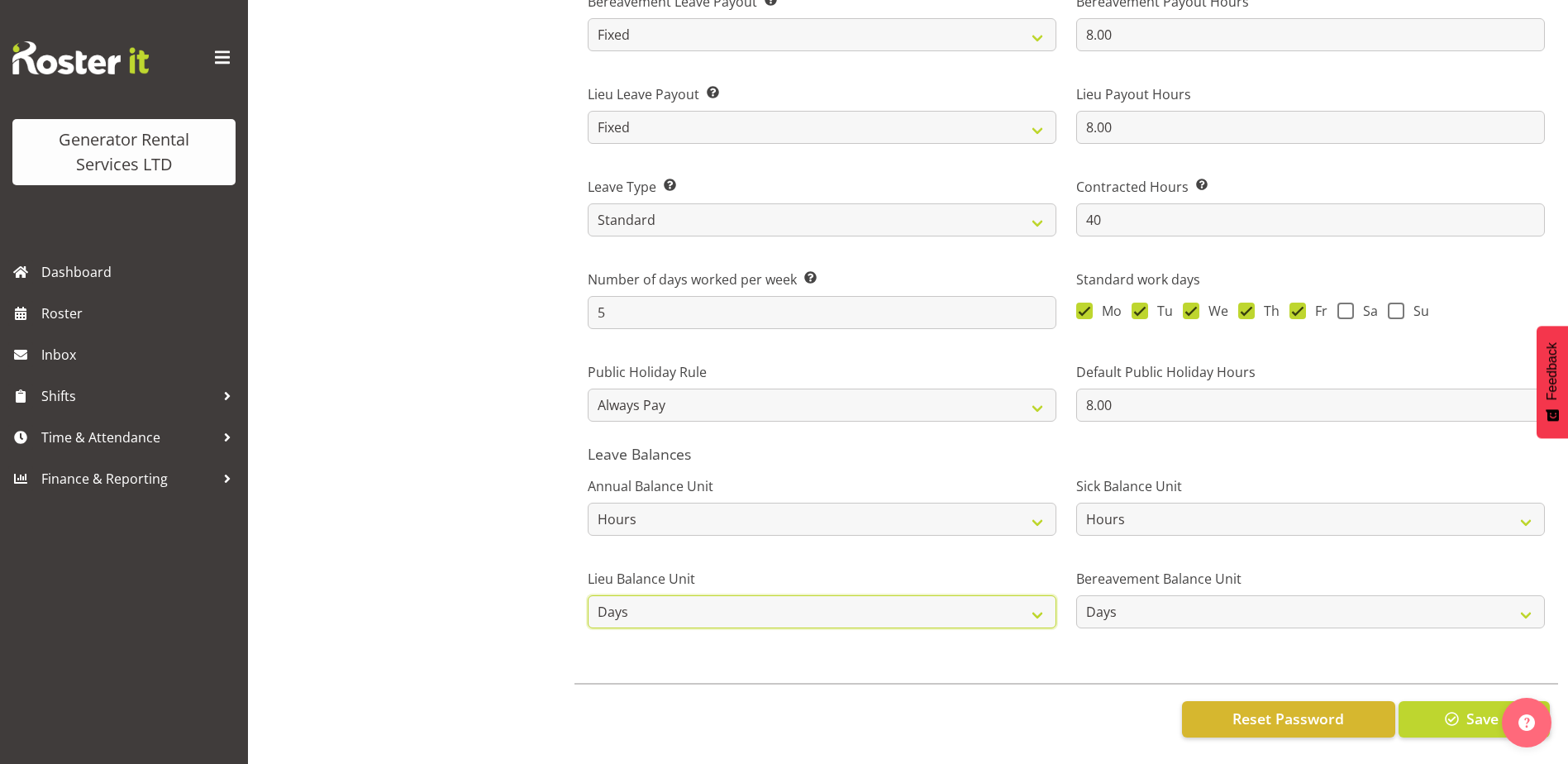
select select "hour"
click at [587, 596] on select "Hours Days" at bounding box center [822, 612] width 469 height 33
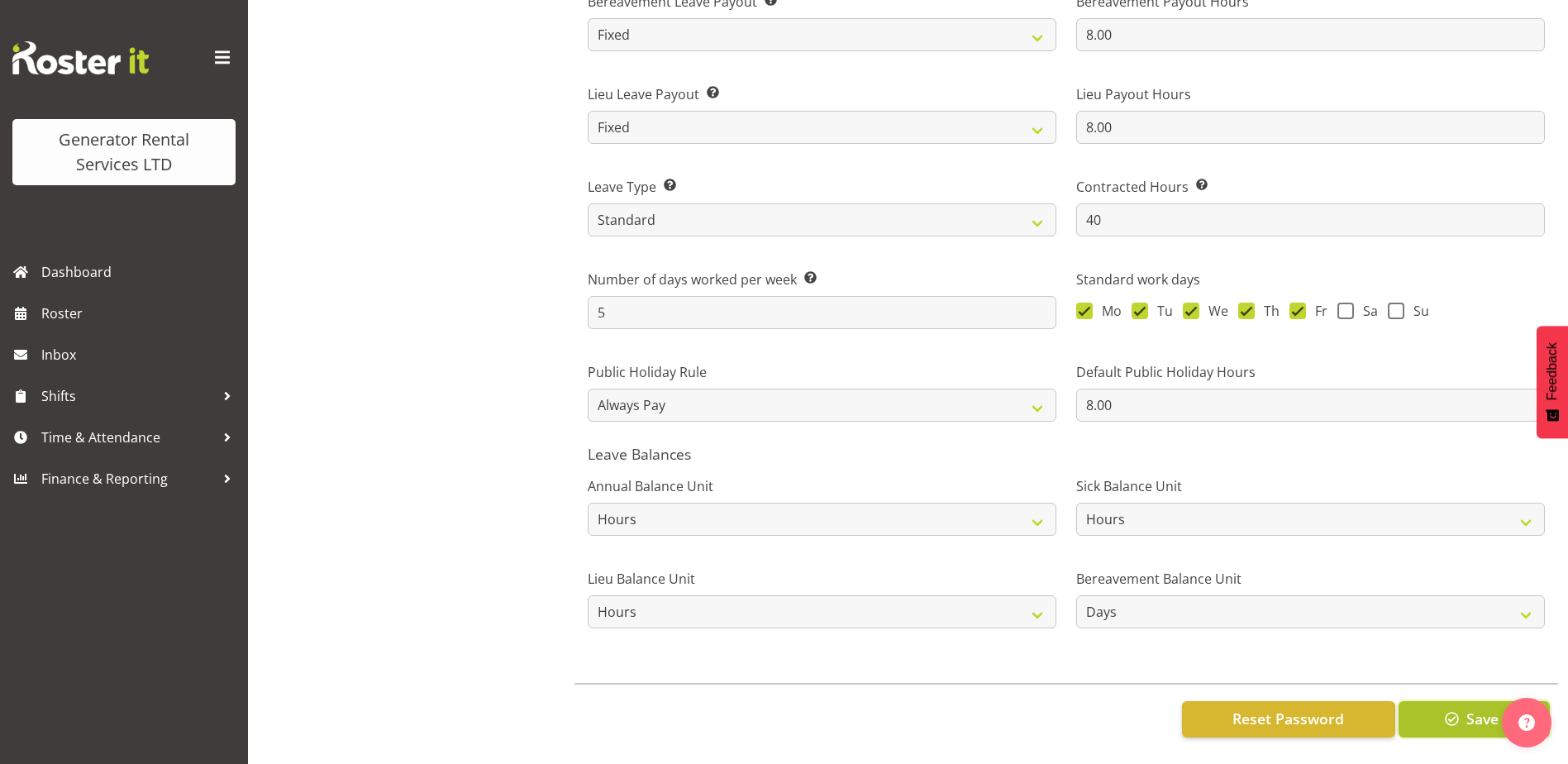
click at [1441, 718] on button "Save" at bounding box center [1474, 719] width 152 height 37
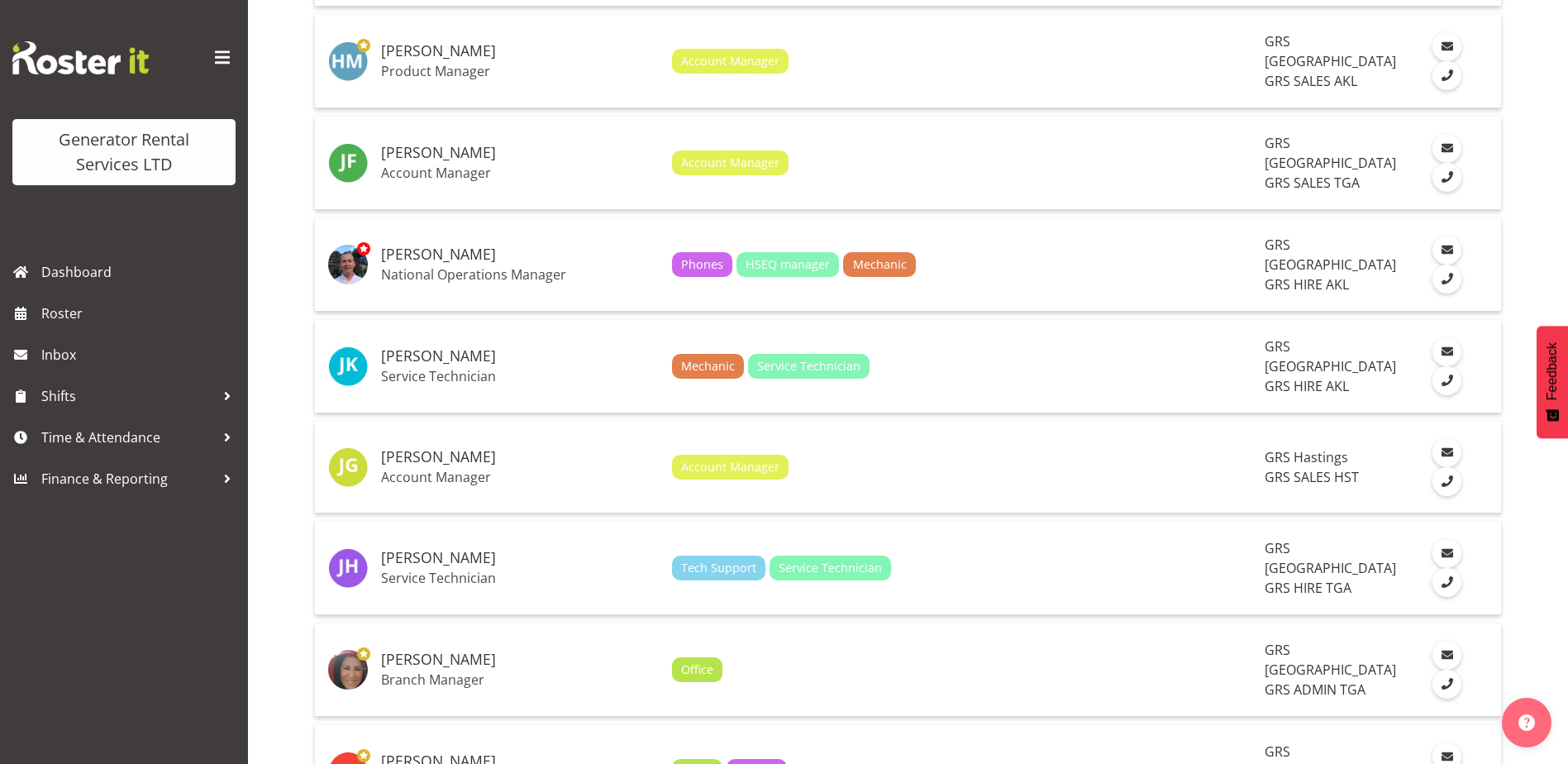
scroll to position [1653, 0]
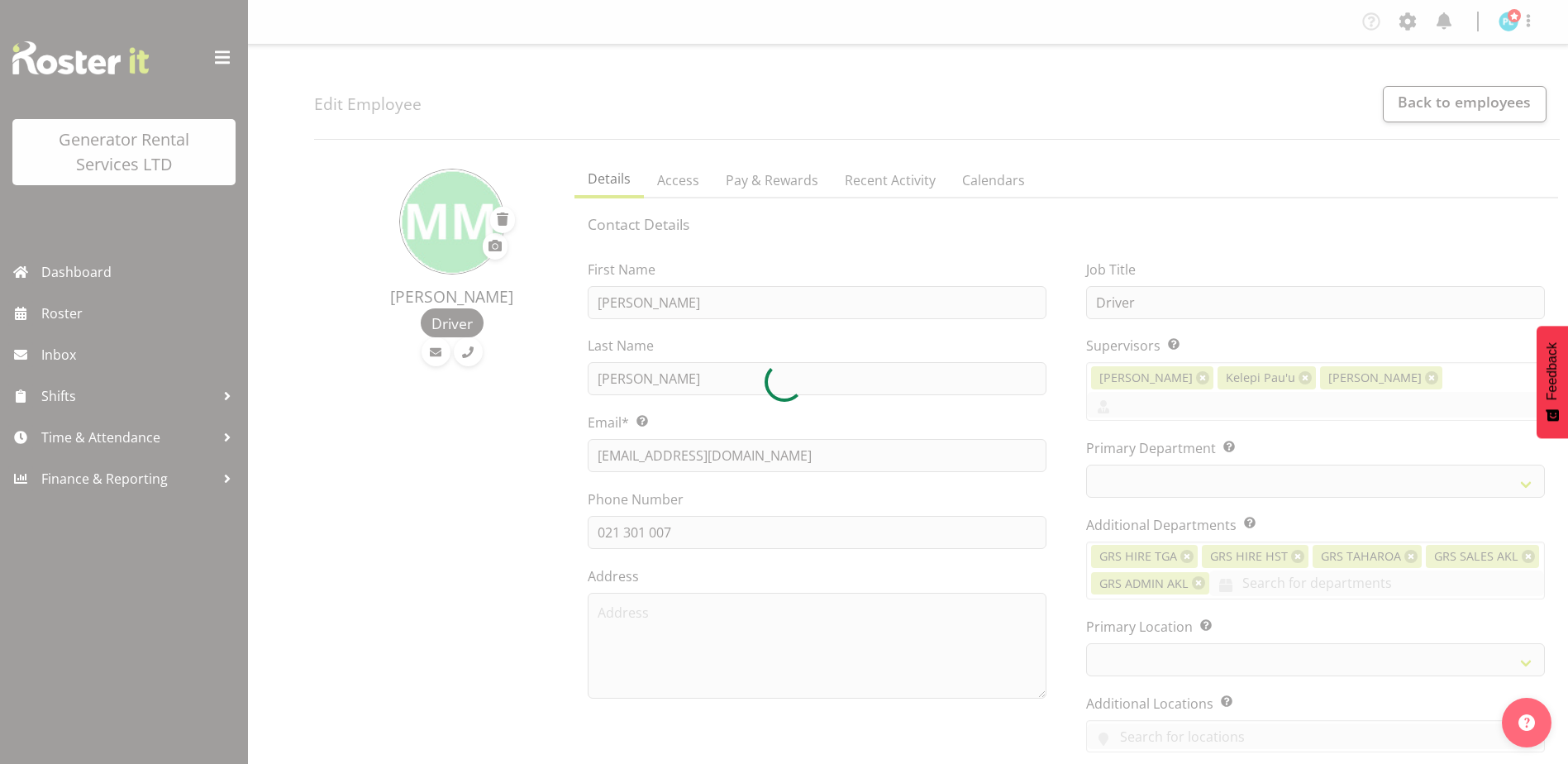
select select "shift"
select select "TimelineWeek"
select select
select select "20"
select select
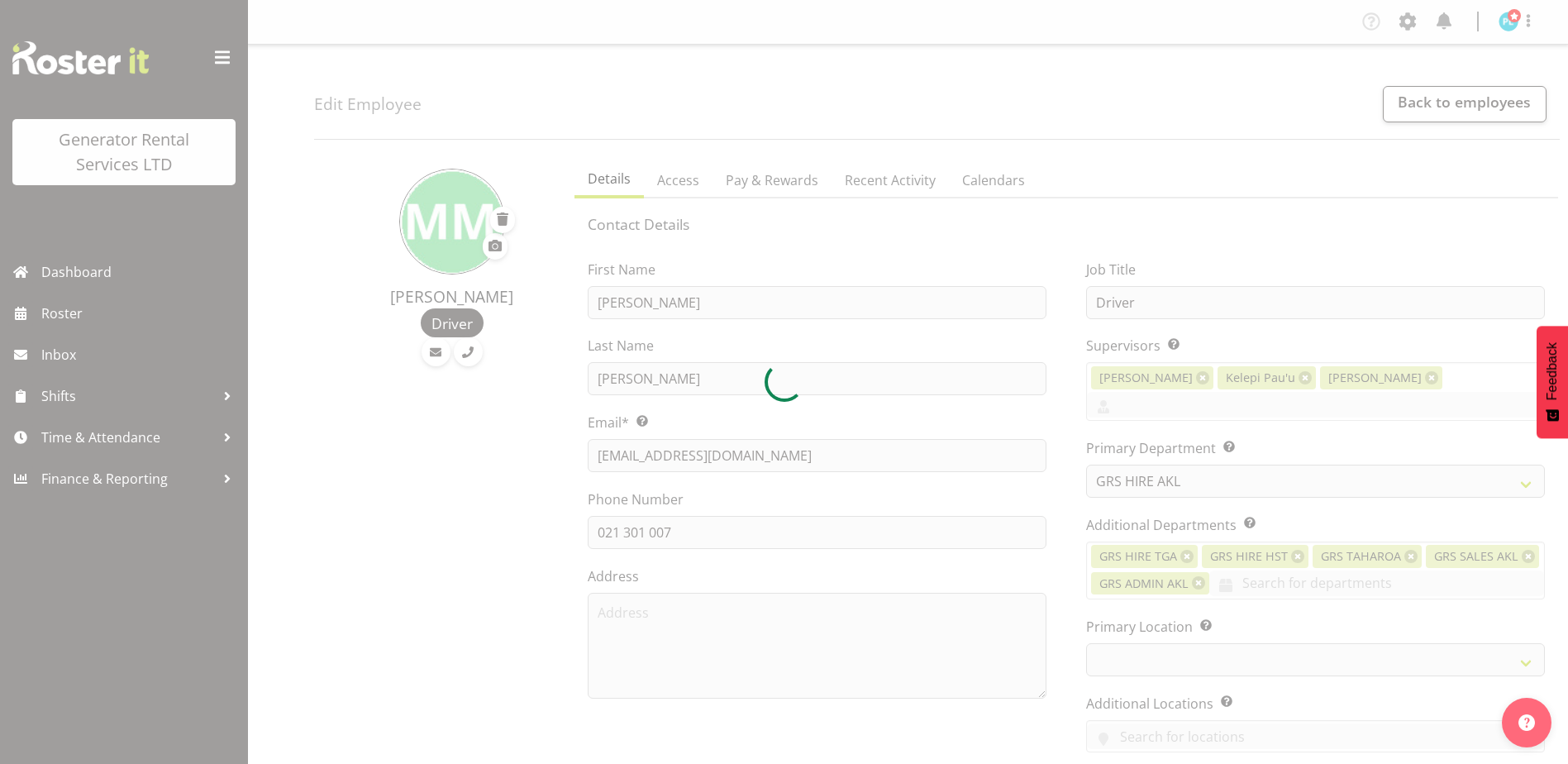
click at [1150, 304] on div at bounding box center [784, 382] width 1568 height 764
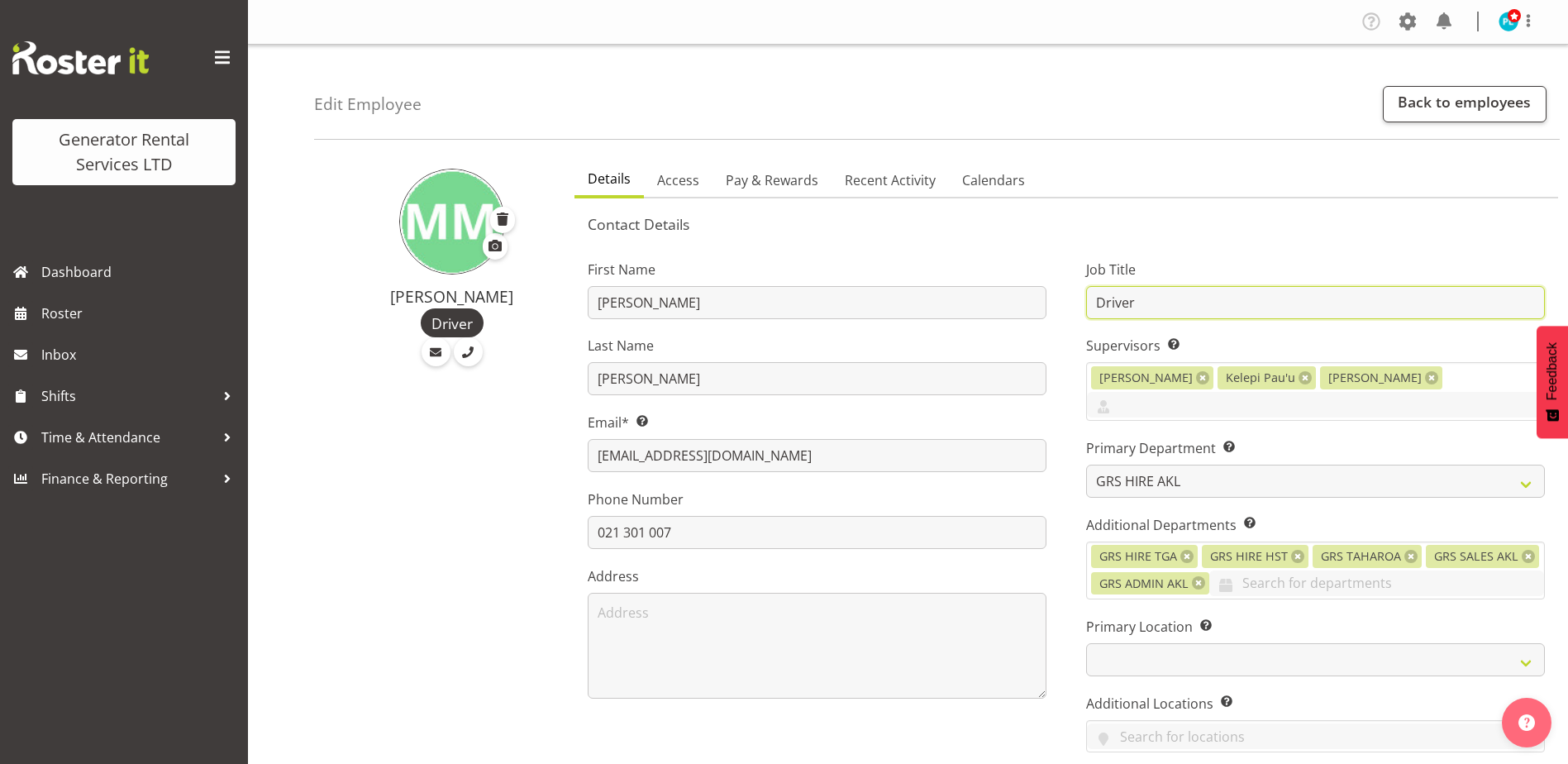
click at [1160, 293] on input "Driver" at bounding box center [1315, 302] width 459 height 33
type input "Delivery Driver"
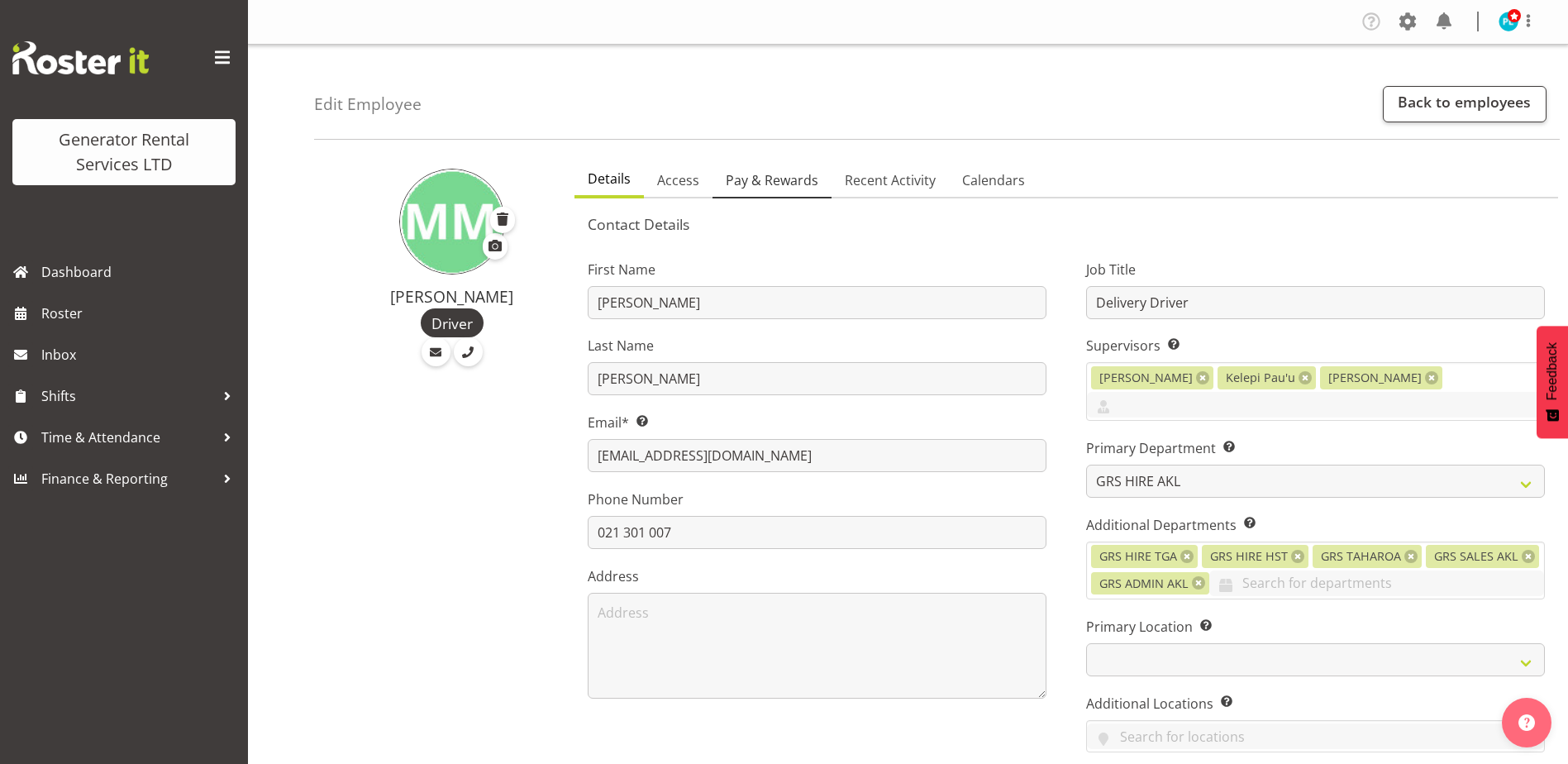
click at [779, 186] on span "Pay & Rewards" at bounding box center [772, 180] width 93 height 20
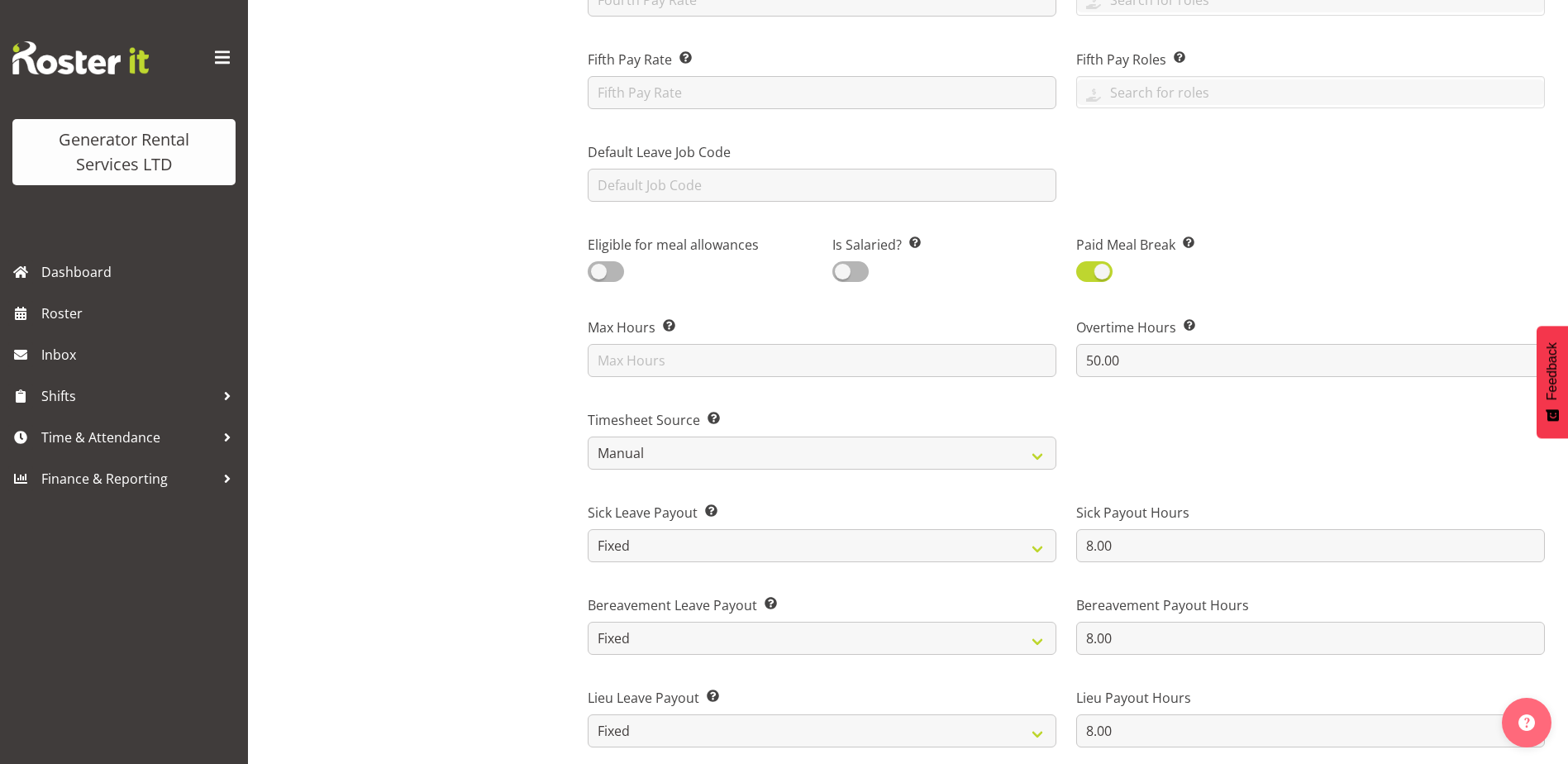
scroll to position [661, 0]
drag, startPoint x: 1131, startPoint y: 359, endPoint x: 1077, endPoint y: 357, distance: 54.0
click at [1080, 357] on input "50.00" at bounding box center [1310, 358] width 469 height 33
type input "40.00"
click at [1326, 300] on div "Overtime Hours Do you pay overtime rate? Enter the number of hours here before …" at bounding box center [1310, 339] width 488 height 93
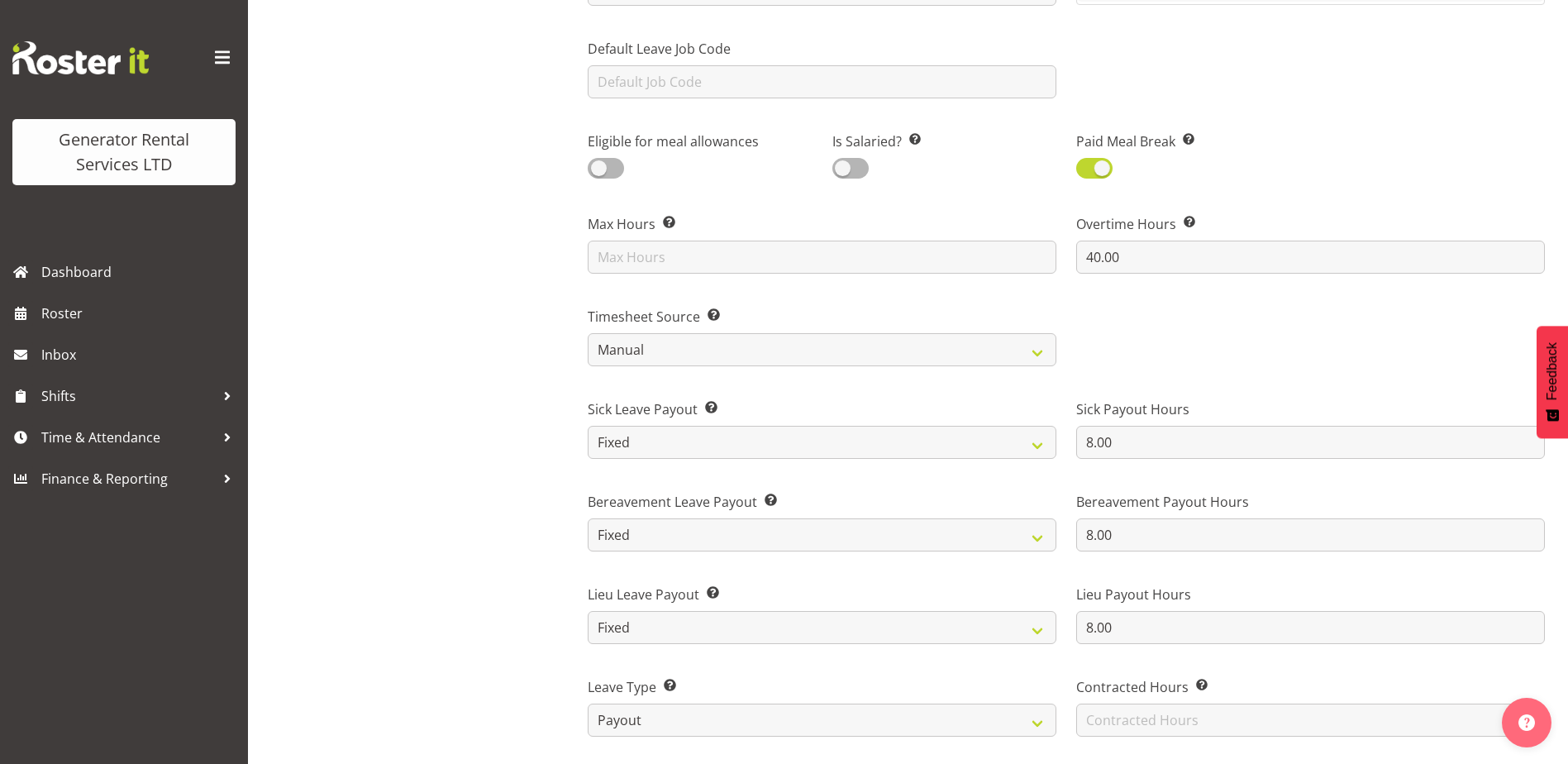
scroll to position [992, 0]
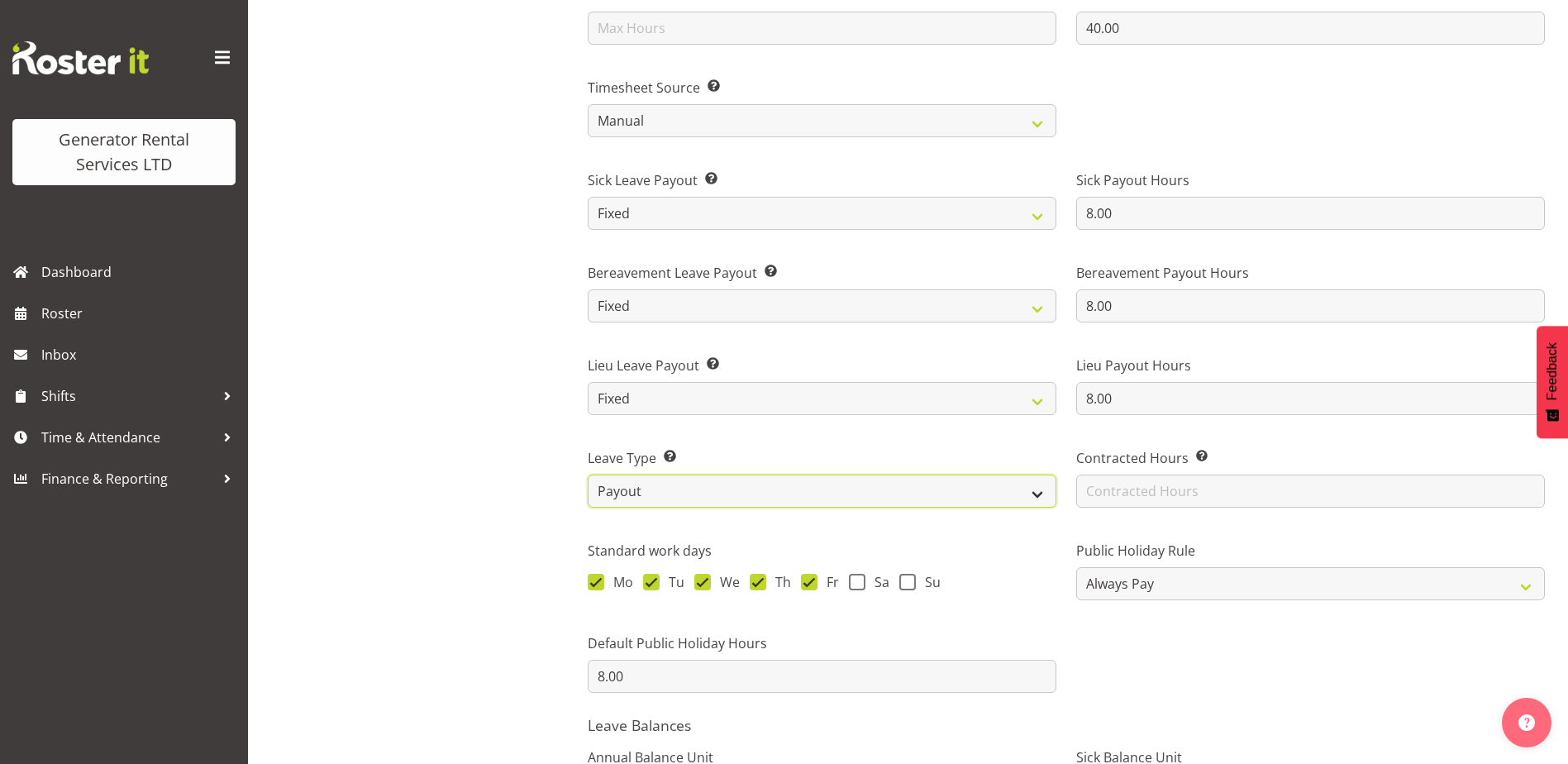
click at [1047, 496] on select "Standard History Payout Roster Roster - Fixed" at bounding box center [822, 490] width 469 height 33
select select "standard"
click at [587, 474] on select "Standard History Payout Roster Roster - Fixed" at bounding box center [822, 490] width 469 height 33
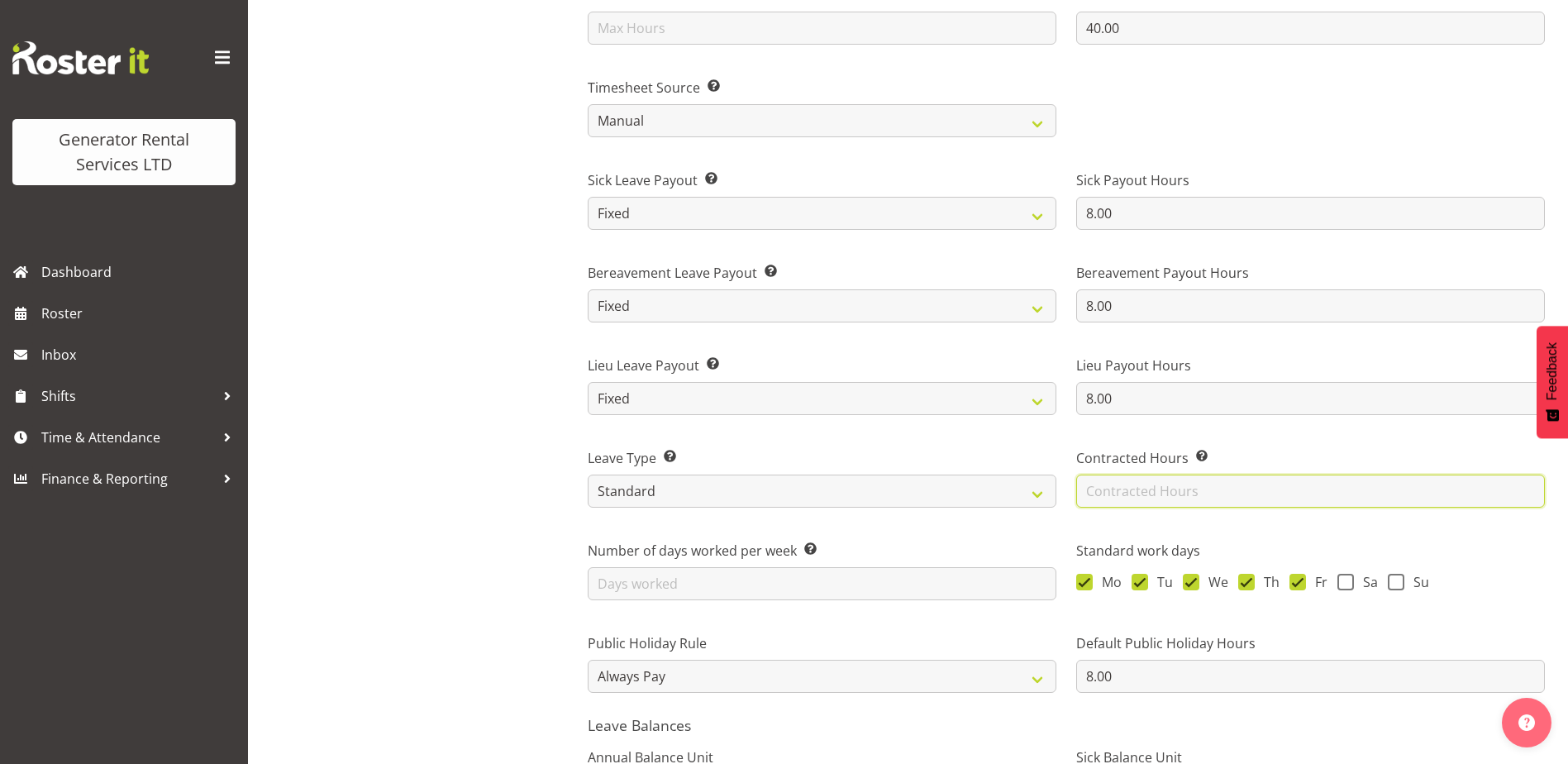
click at [1147, 482] on input "text" at bounding box center [1310, 490] width 469 height 33
type input "40"
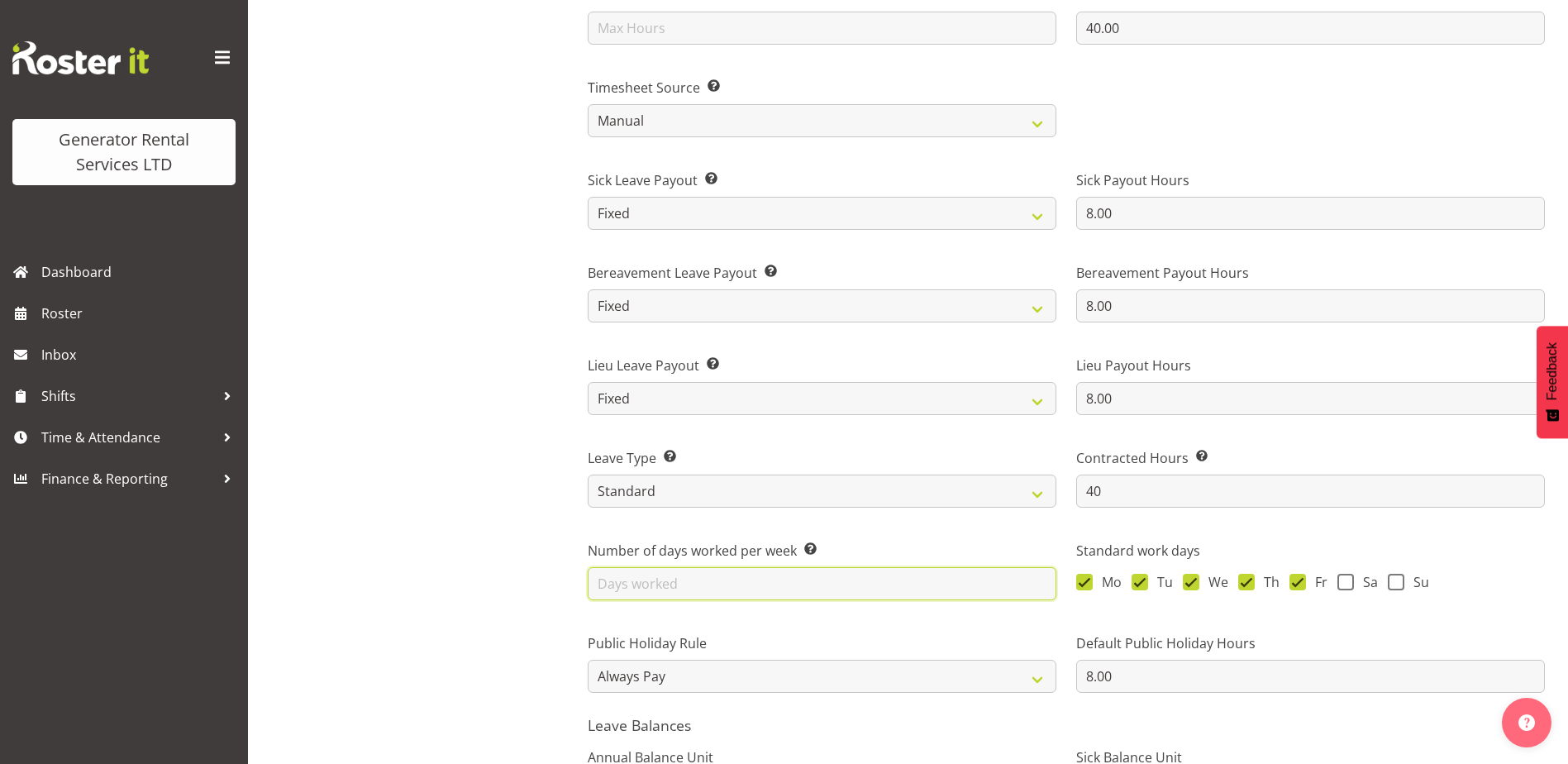
click at [613, 596] on input "text" at bounding box center [822, 583] width 469 height 33
type input "5"
click at [437, 509] on div "[PERSON_NAME] Driver" at bounding box center [439, 97] width 250 height 1875
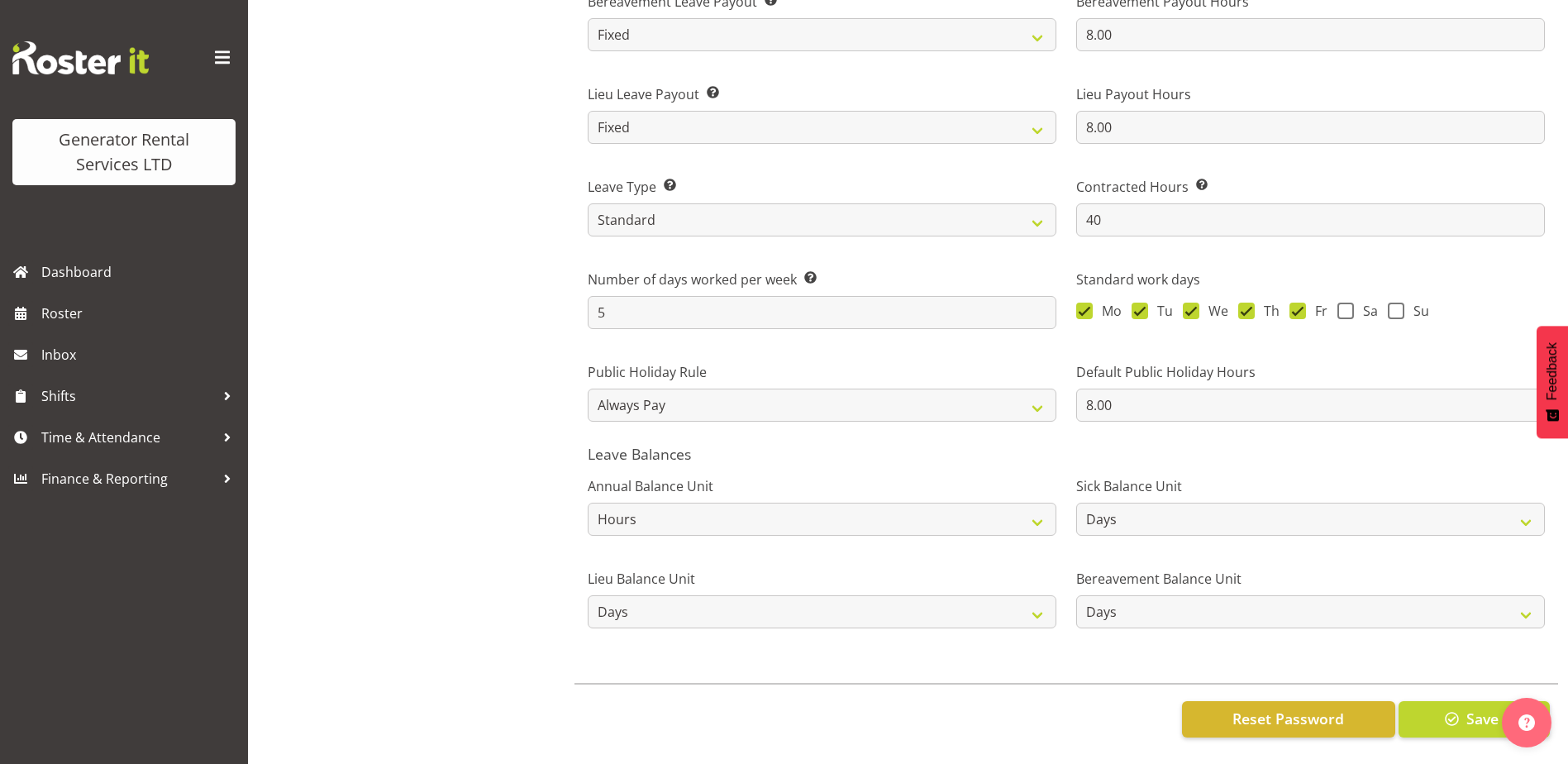
scroll to position [1276, 0]
click at [1128, 510] on select "Hours Days" at bounding box center [1310, 519] width 469 height 33
select select "hour"
click at [1076, 503] on select "Hours Days" at bounding box center [1310, 519] width 469 height 33
click at [896, 603] on select "Hours Days" at bounding box center [822, 612] width 469 height 33
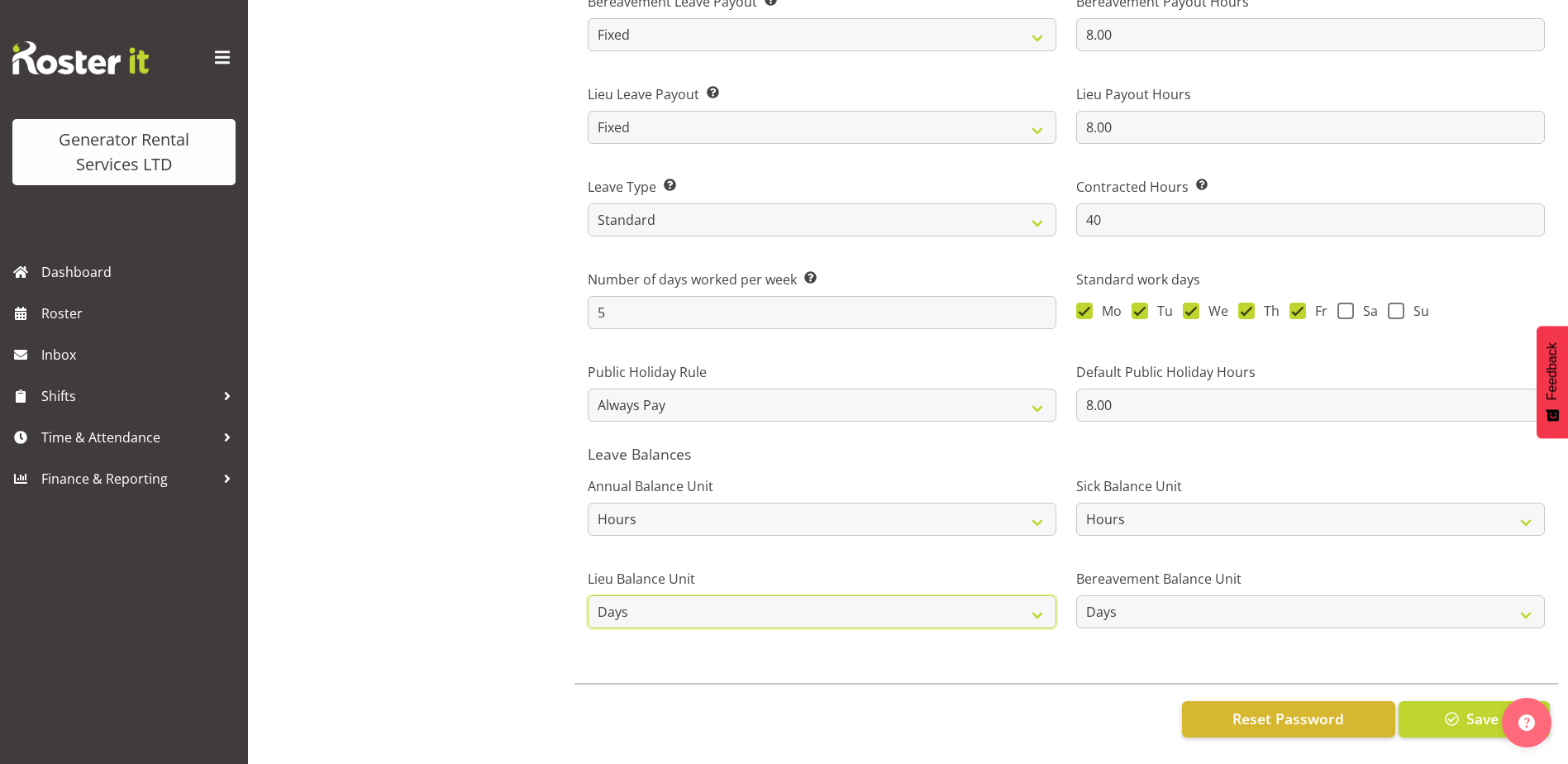
select select "hour"
click at [587, 596] on select "Hours Days" at bounding box center [822, 612] width 469 height 33
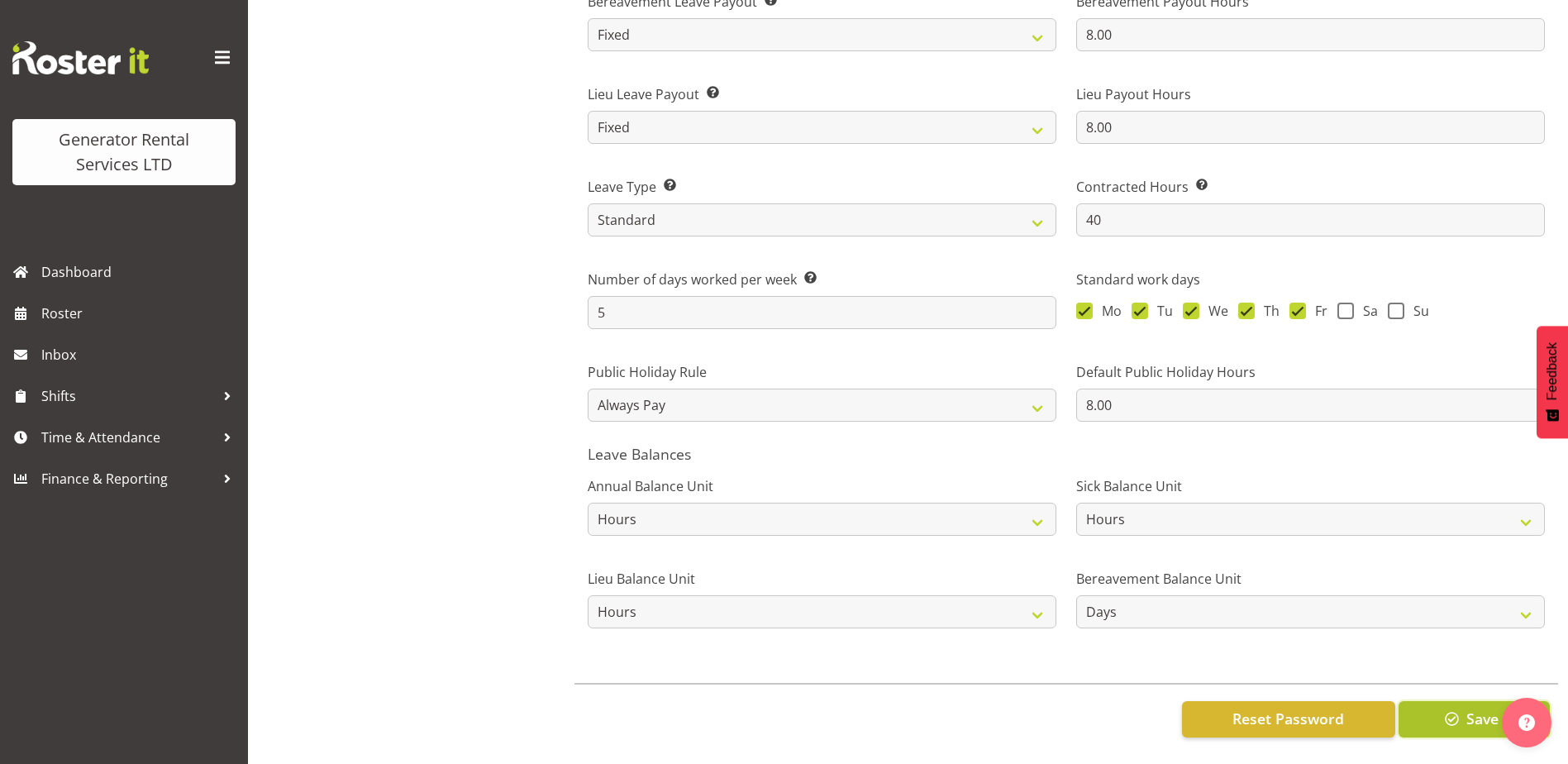
click at [1416, 702] on button "Save" at bounding box center [1474, 719] width 152 height 37
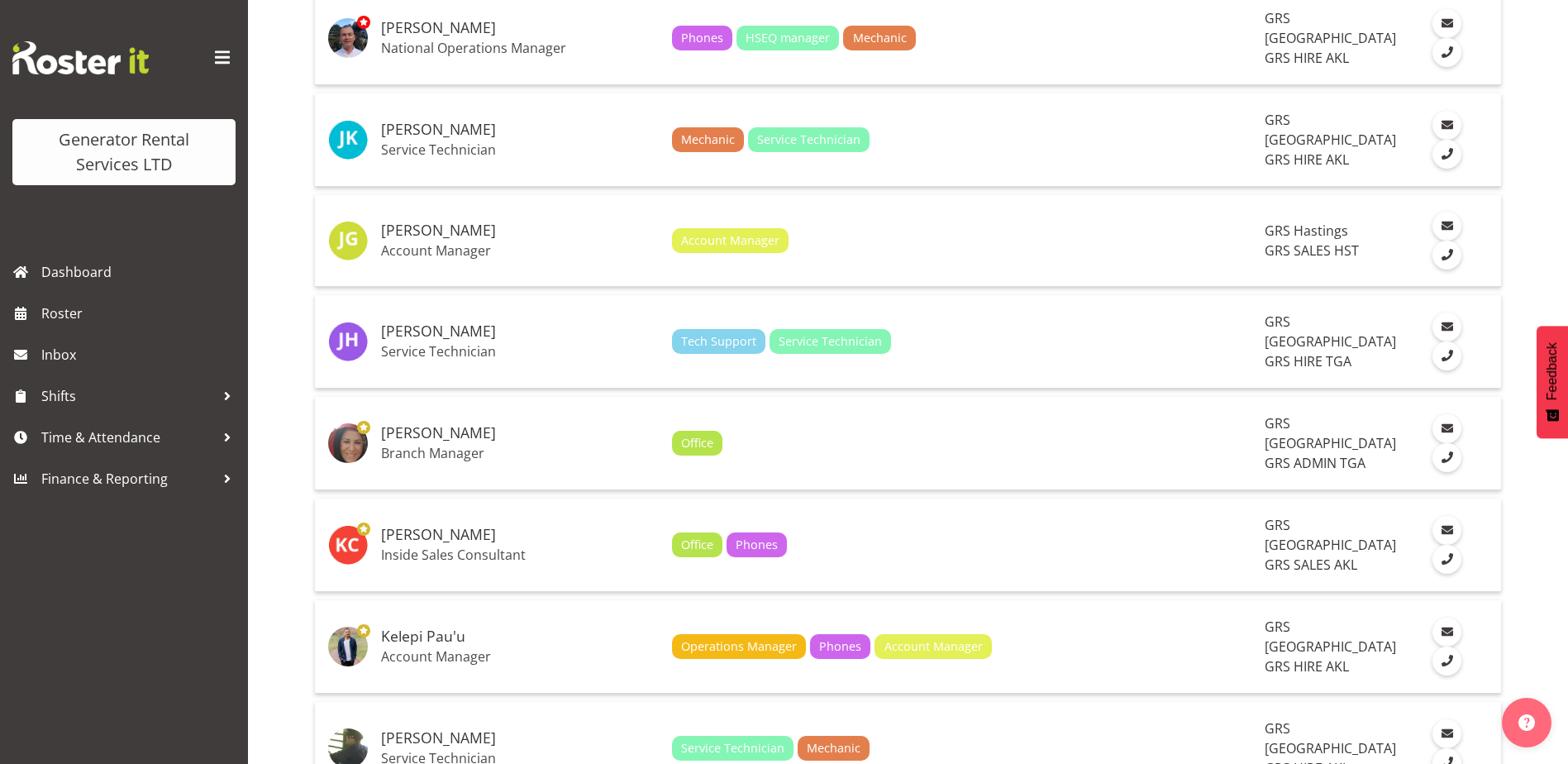
scroll to position [1902, 0]
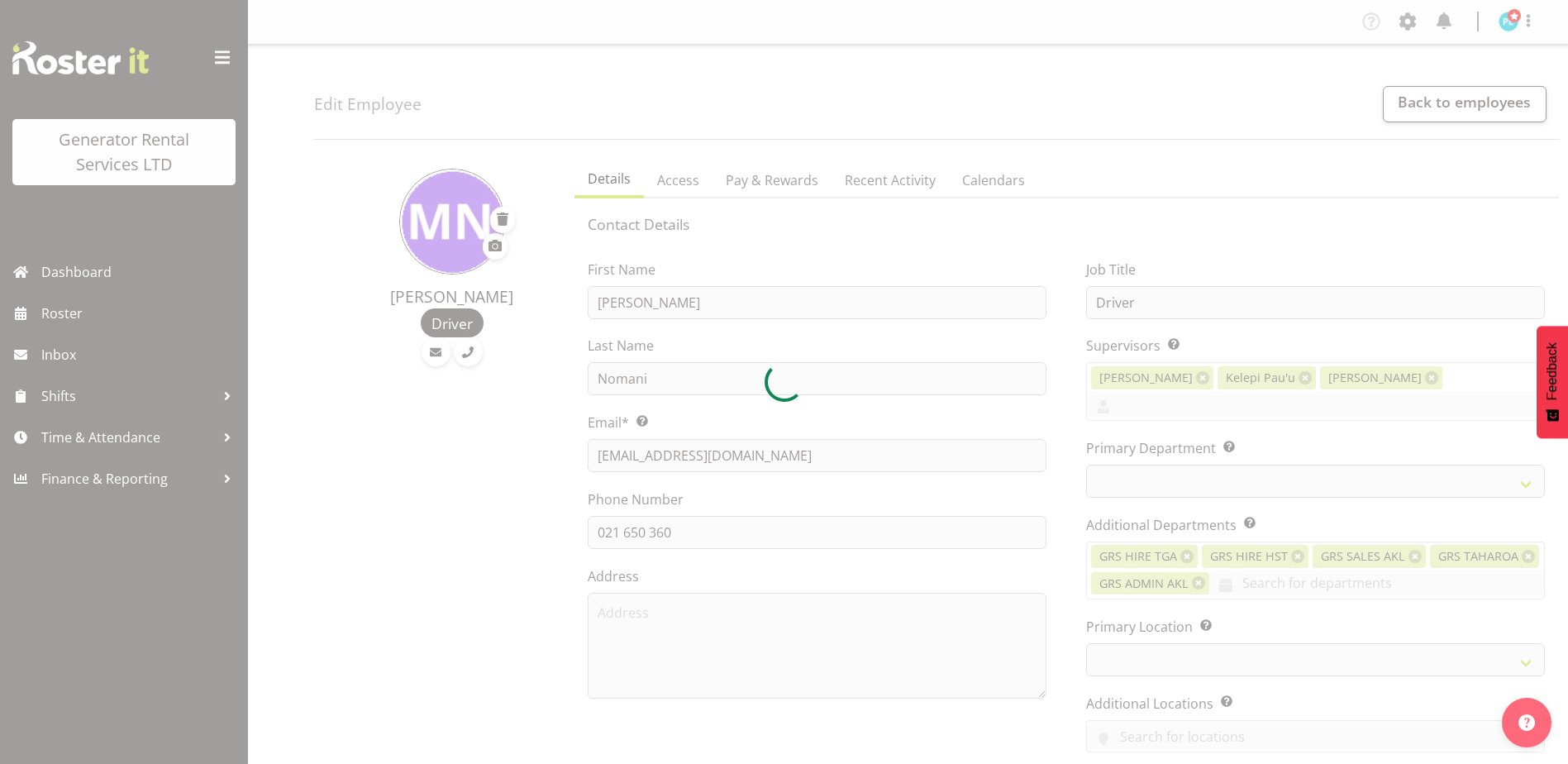
select select "shift"
select select "TimelineWeek"
select select
select select "20"
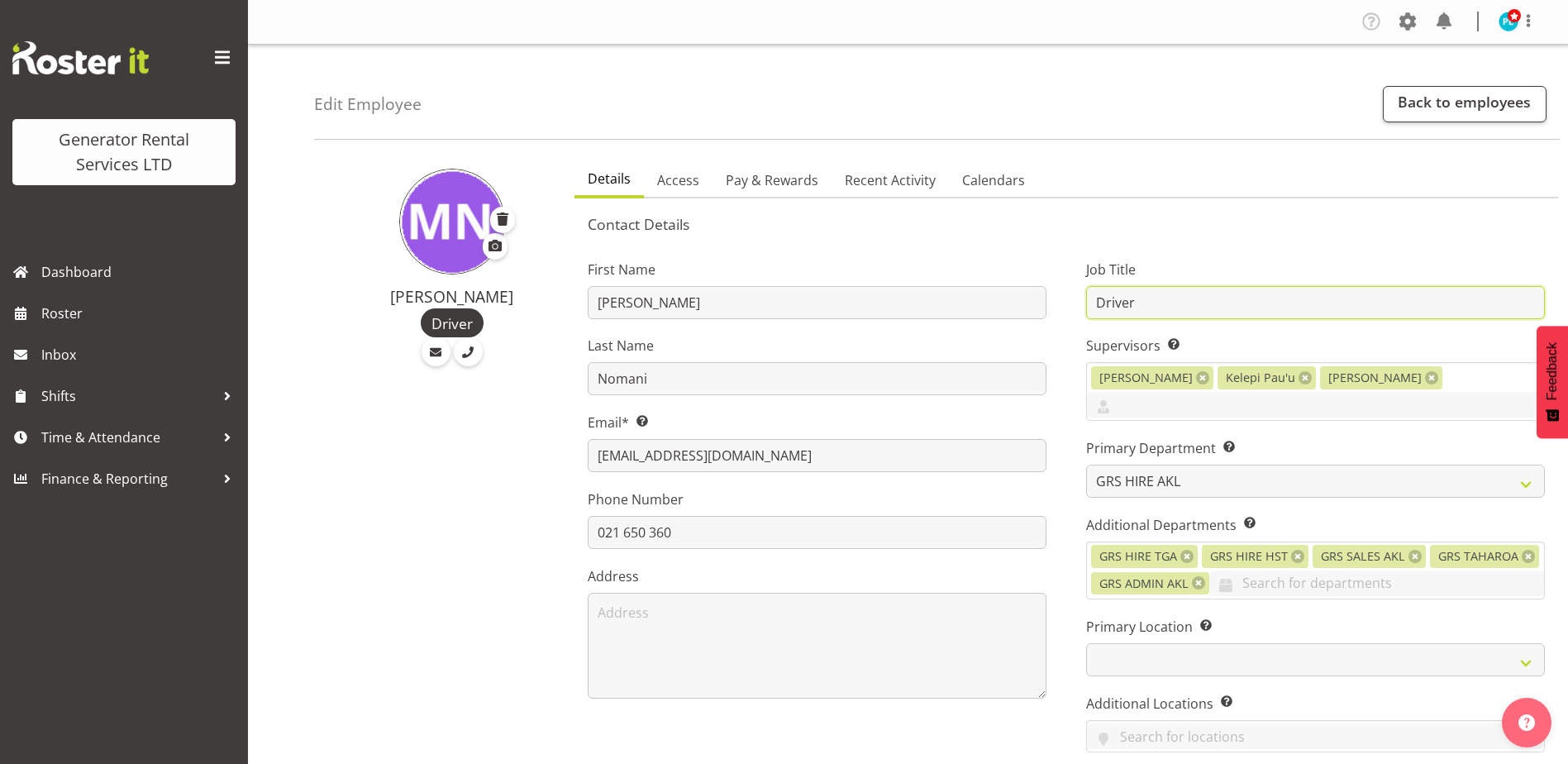
click at [1088, 300] on input "Driver" at bounding box center [1315, 302] width 459 height 33
type input "Delivery Driver"
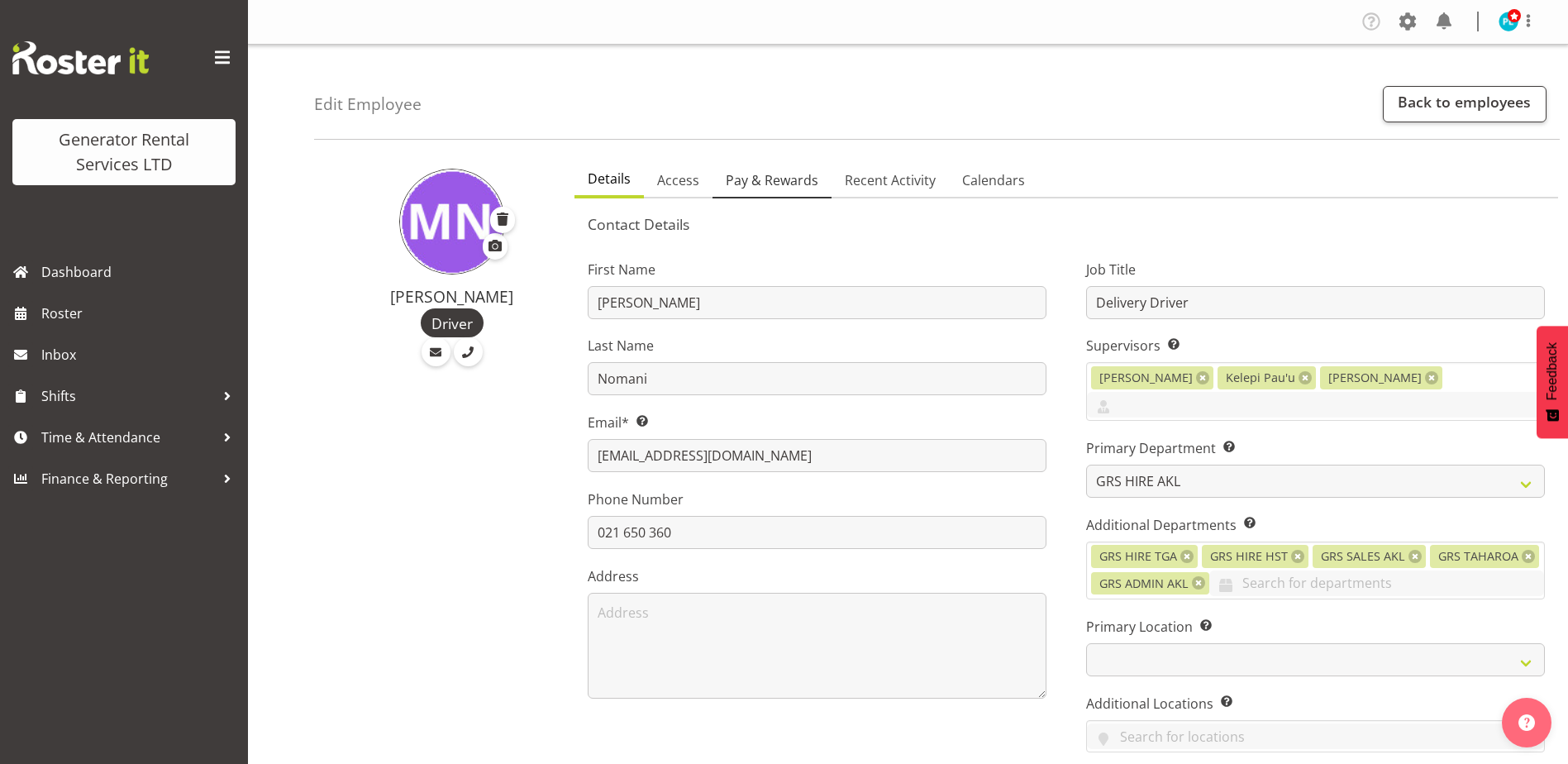
click at [757, 175] on span "Pay & Rewards" at bounding box center [772, 180] width 93 height 20
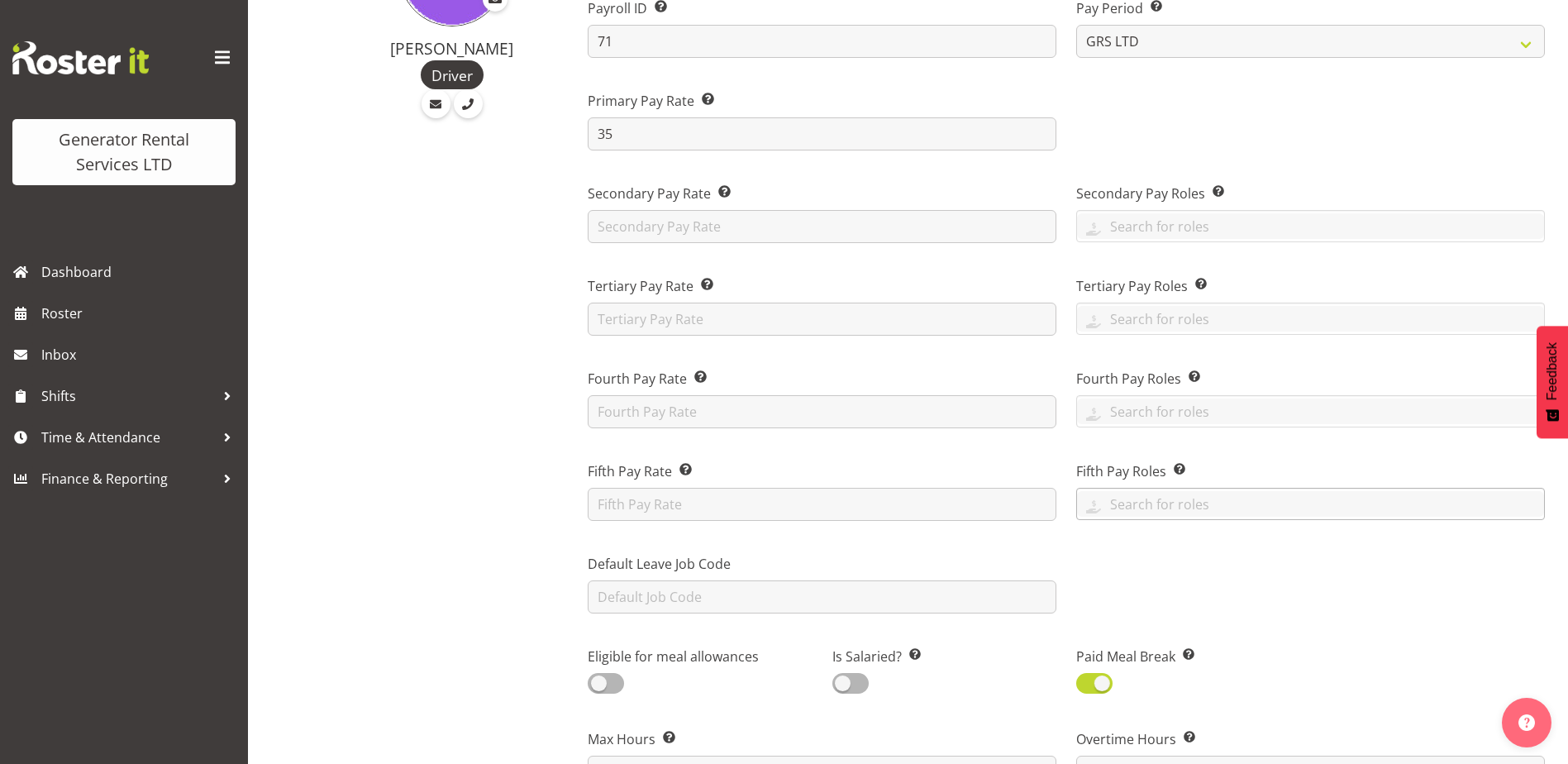
scroll to position [579, 0]
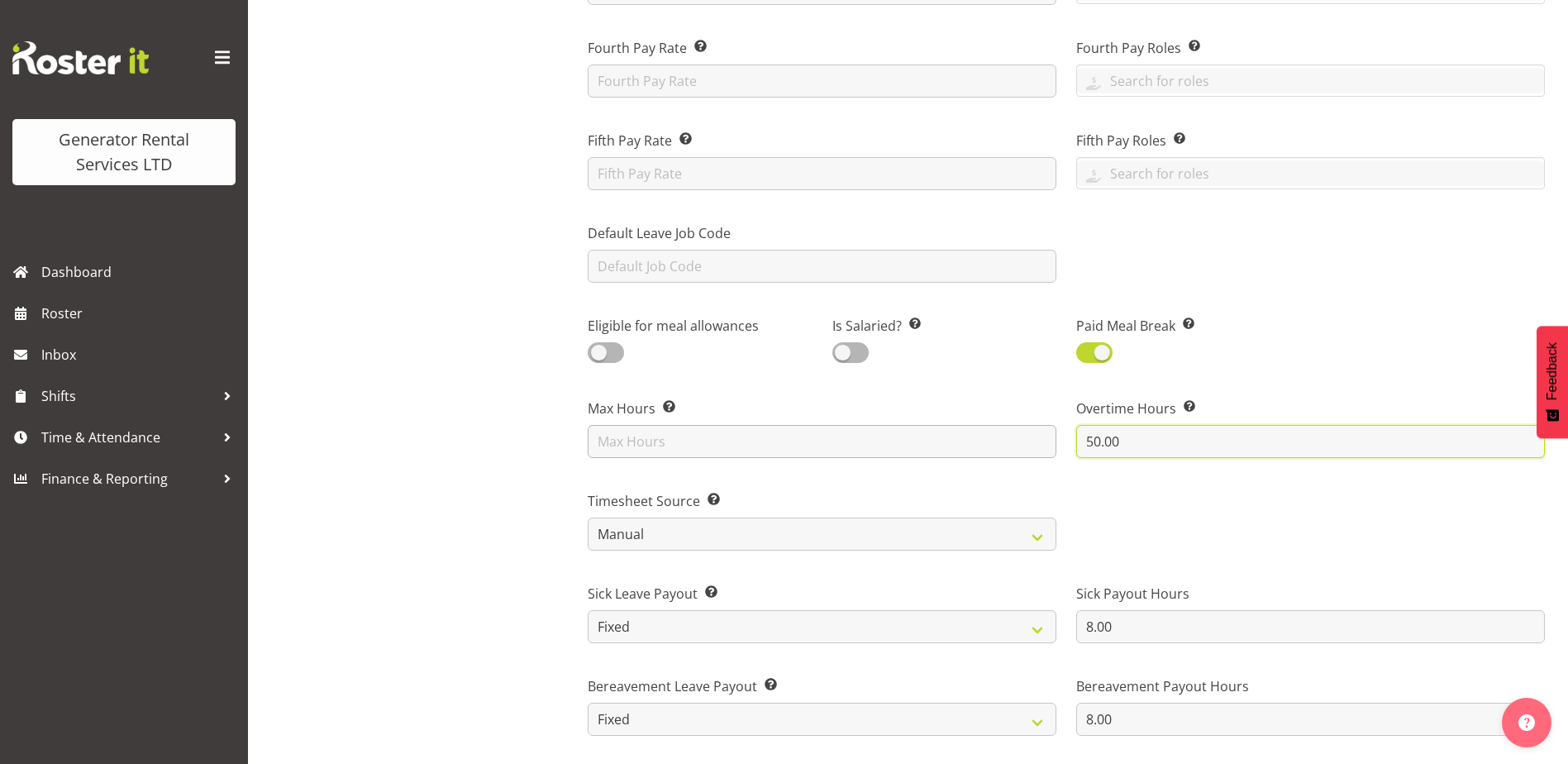
drag, startPoint x: 1178, startPoint y: 446, endPoint x: 1037, endPoint y: 437, distance: 141.3
click at [1050, 439] on div "Payroll ID This number should match the Payroll ID in your payroll system. 71 P…" at bounding box center [1066, 380] width 977 height 1471
type input "40.00"
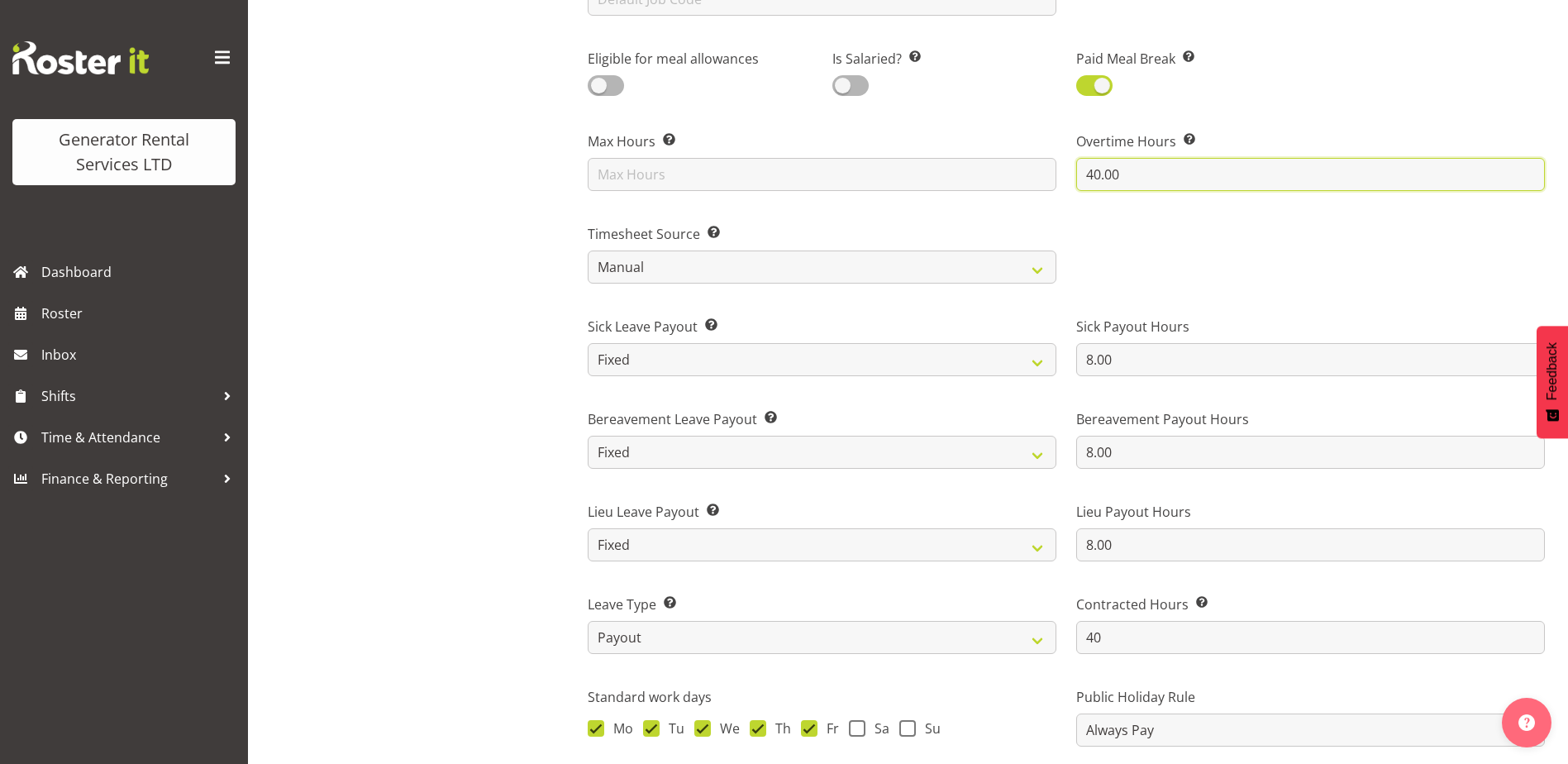
scroll to position [992, 0]
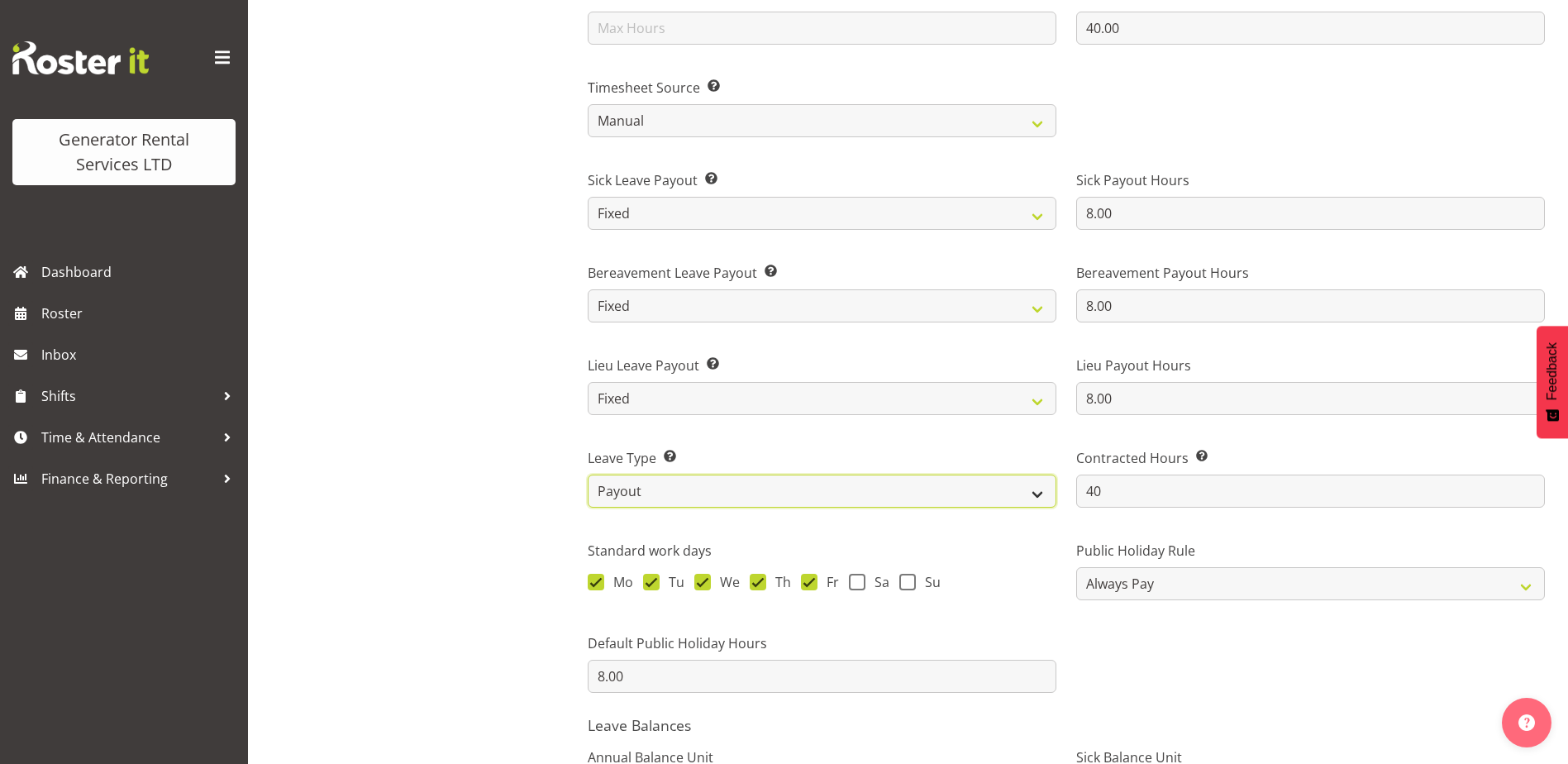
click at [858, 504] on select "Standard History Payout Roster Roster - Fixed" at bounding box center [822, 490] width 469 height 33
select select "standard"
click at [587, 474] on select "Standard History Payout Roster Roster - Fixed" at bounding box center [822, 490] width 469 height 33
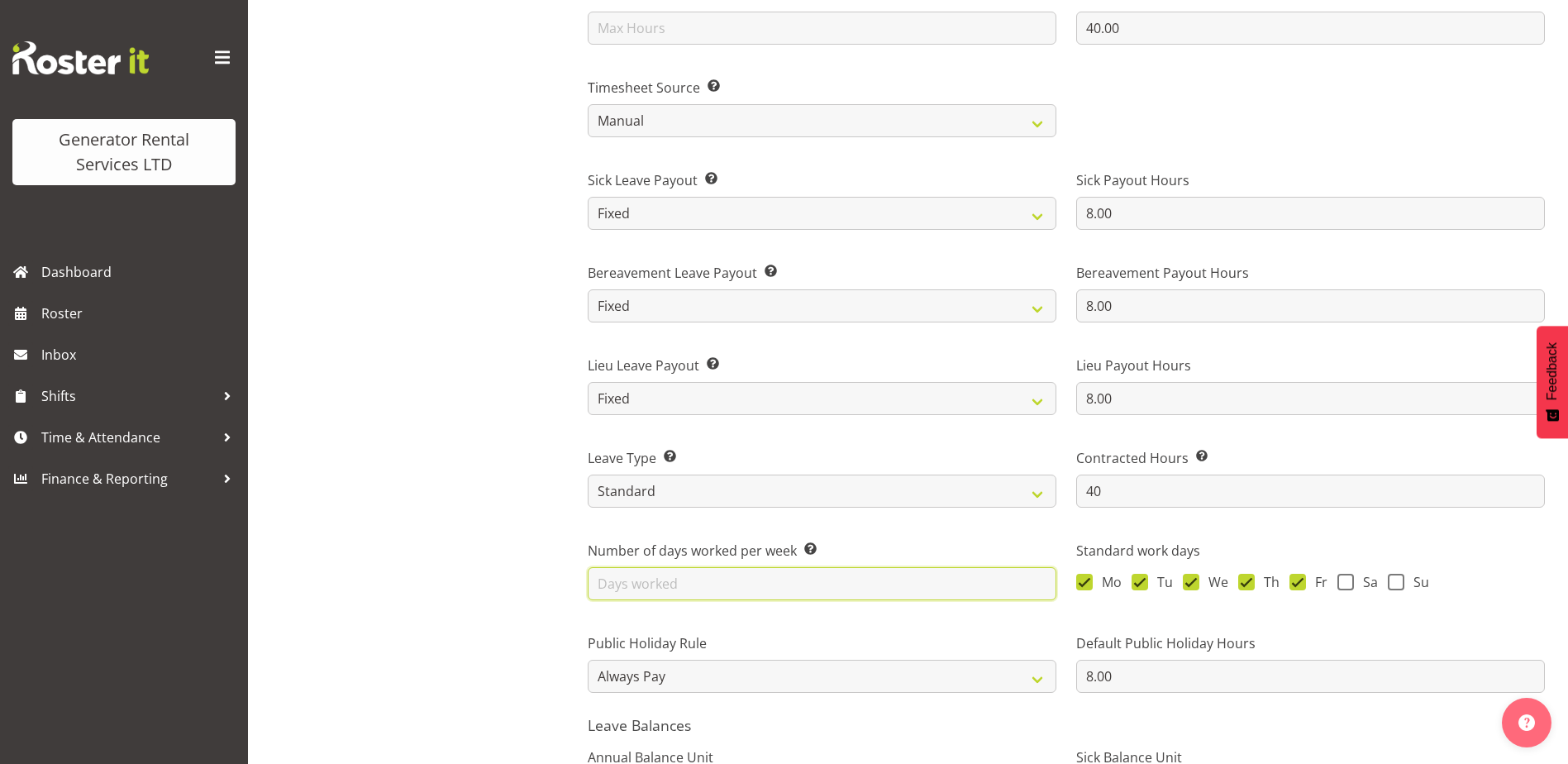
click at [880, 590] on input "text" at bounding box center [822, 583] width 469 height 33
type input "5"
click at [517, 537] on div "[PERSON_NAME] Driver" at bounding box center [439, 97] width 250 height 1875
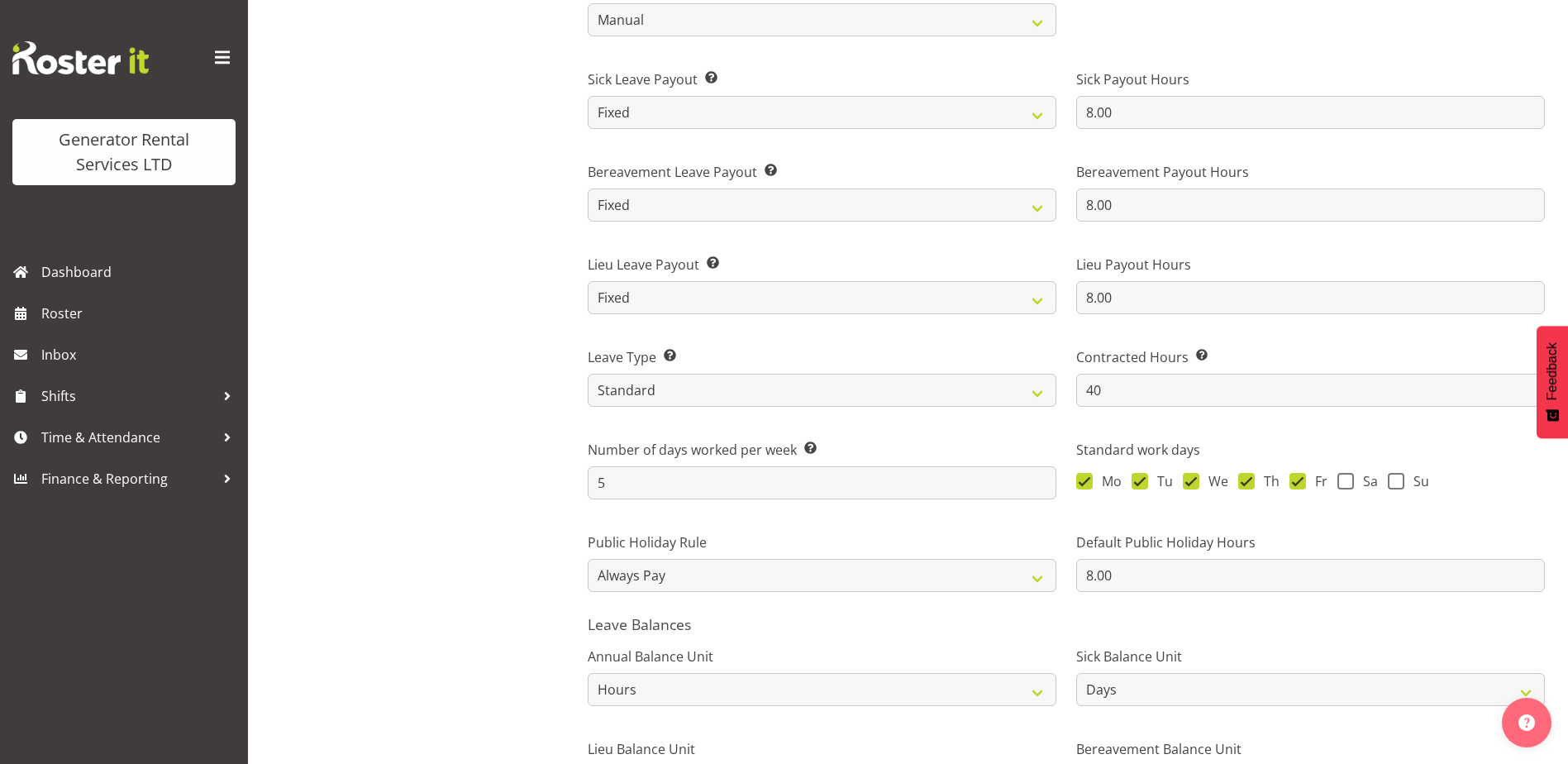
scroll to position [1276, 0]
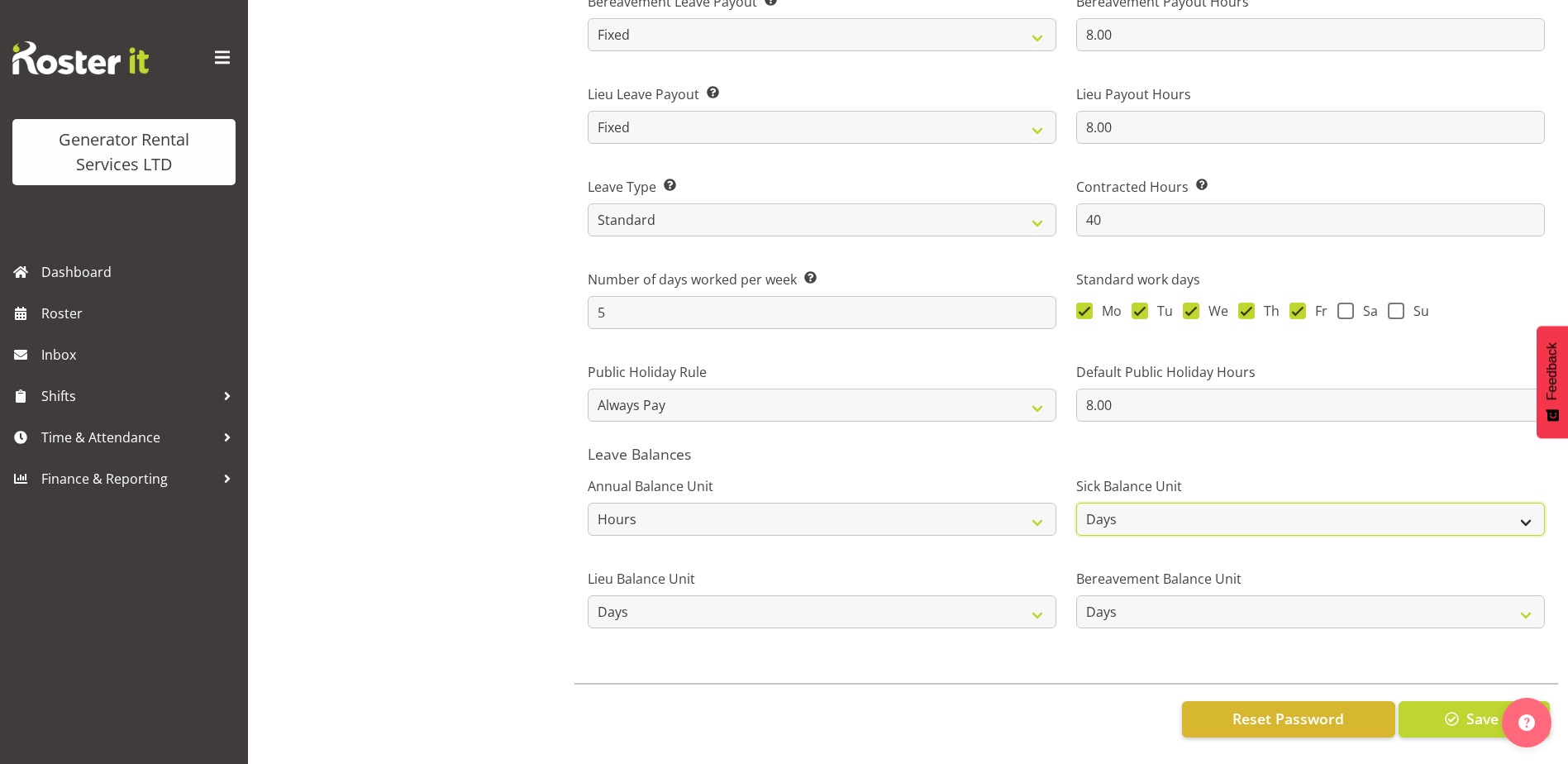
click at [1212, 513] on select "Hours Days" at bounding box center [1310, 519] width 469 height 33
select select "hour"
click at [1076, 503] on select "Hours Days" at bounding box center [1310, 519] width 469 height 33
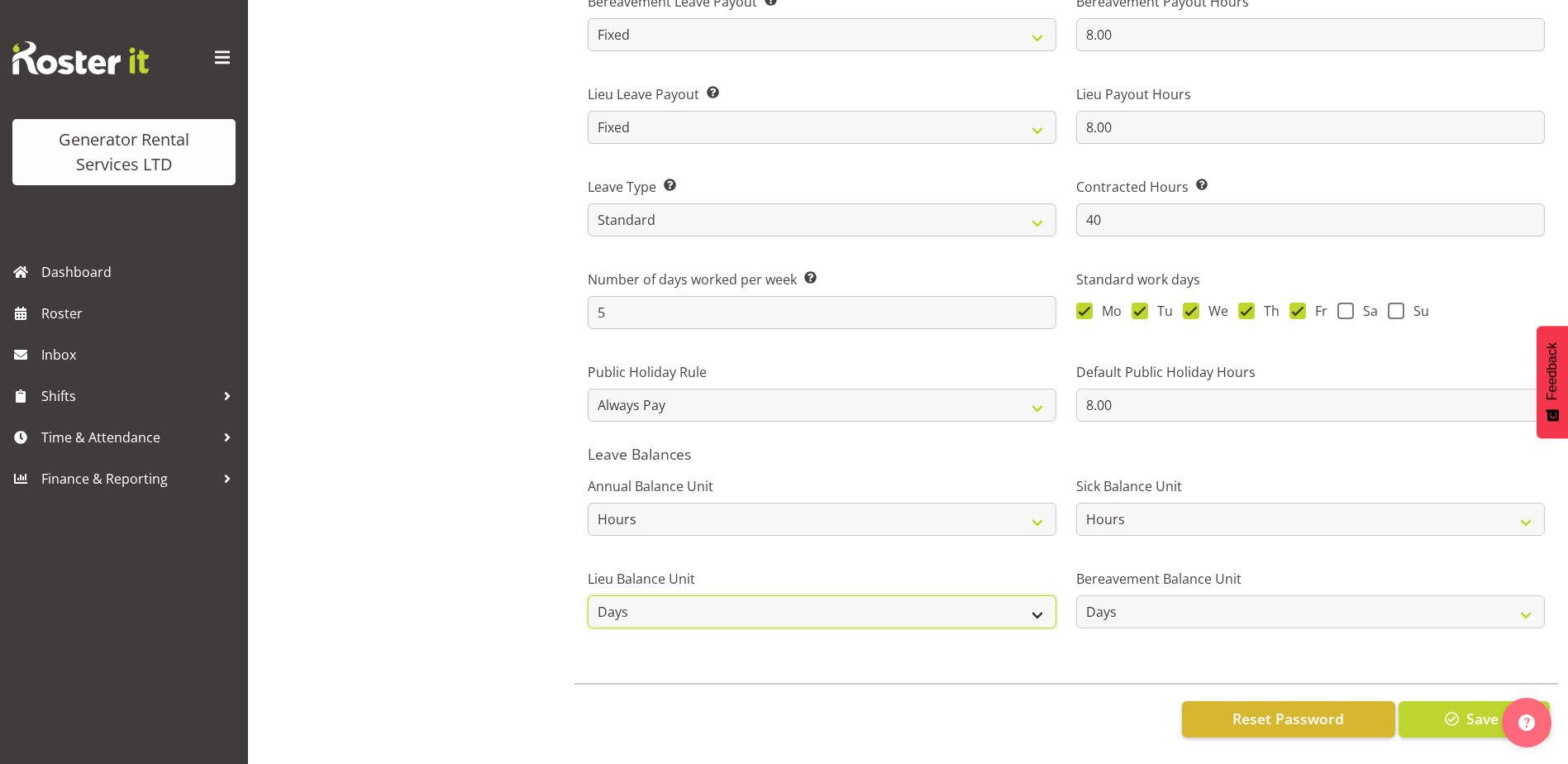
click at [831, 606] on select "Hours Days" at bounding box center [822, 612] width 469 height 33
select select "hour"
click at [587, 596] on select "Hours Days" at bounding box center [822, 612] width 469 height 33
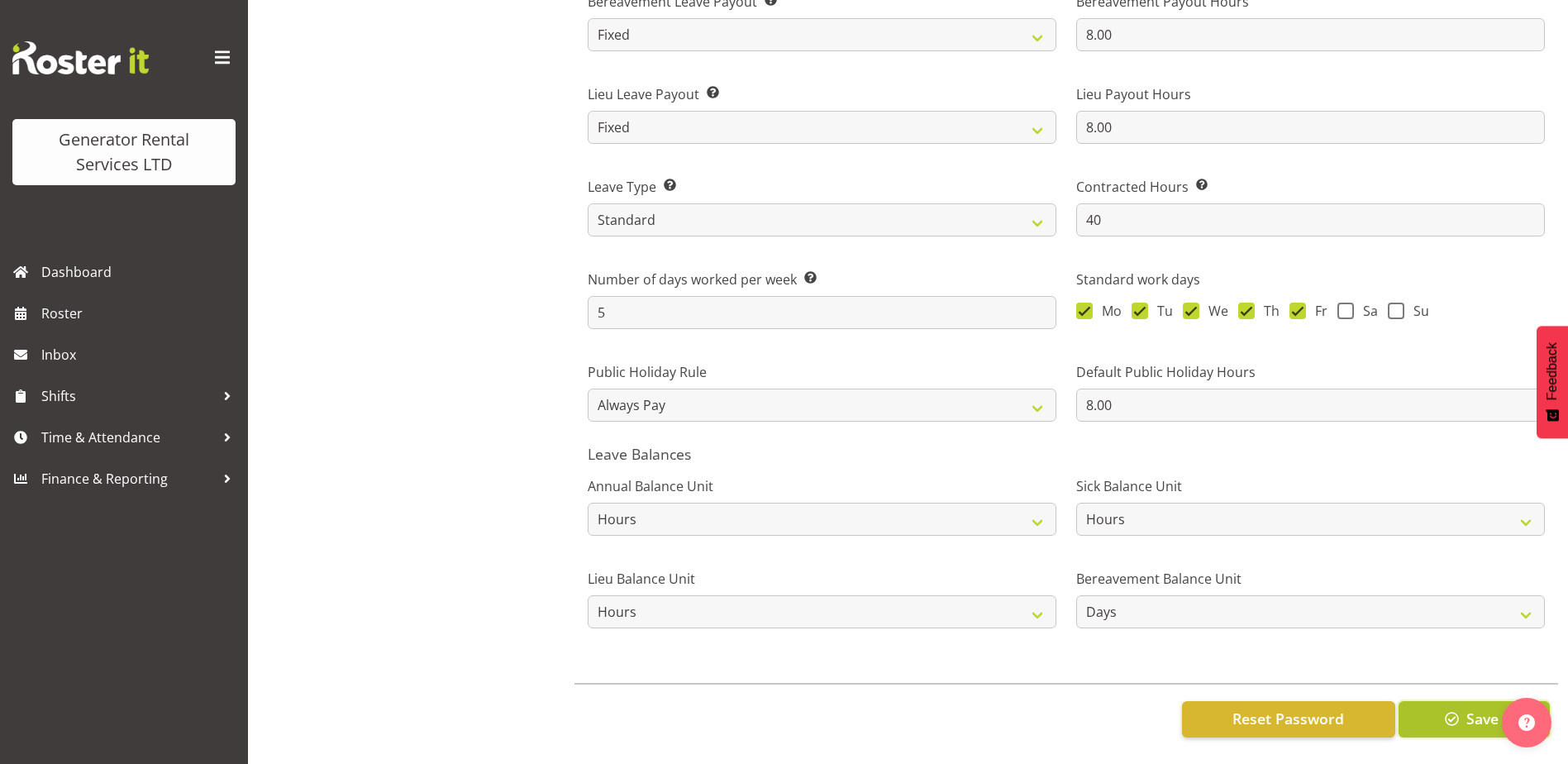
click at [1428, 701] on button "Save" at bounding box center [1474, 719] width 152 height 37
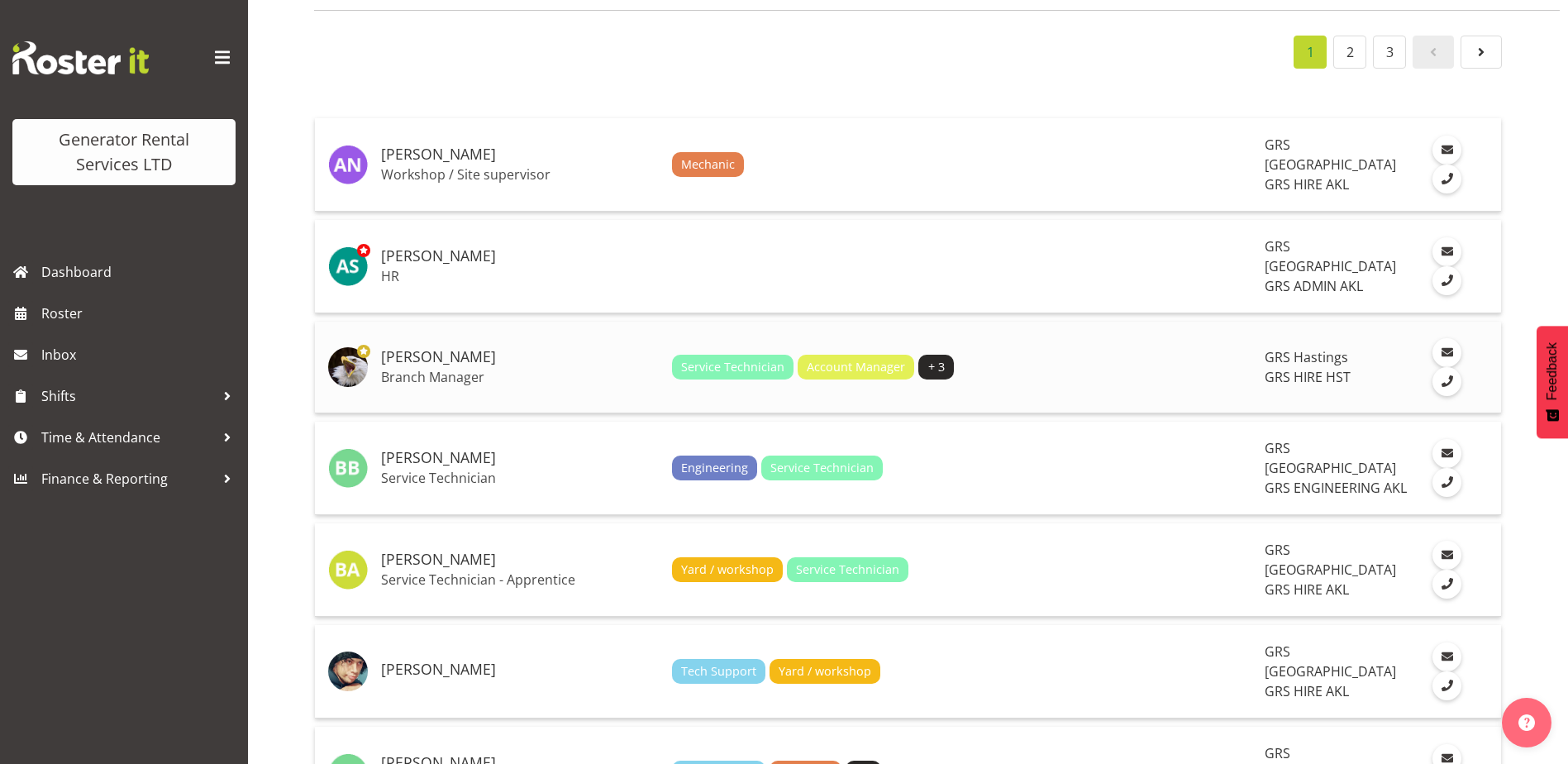
scroll to position [248, 0]
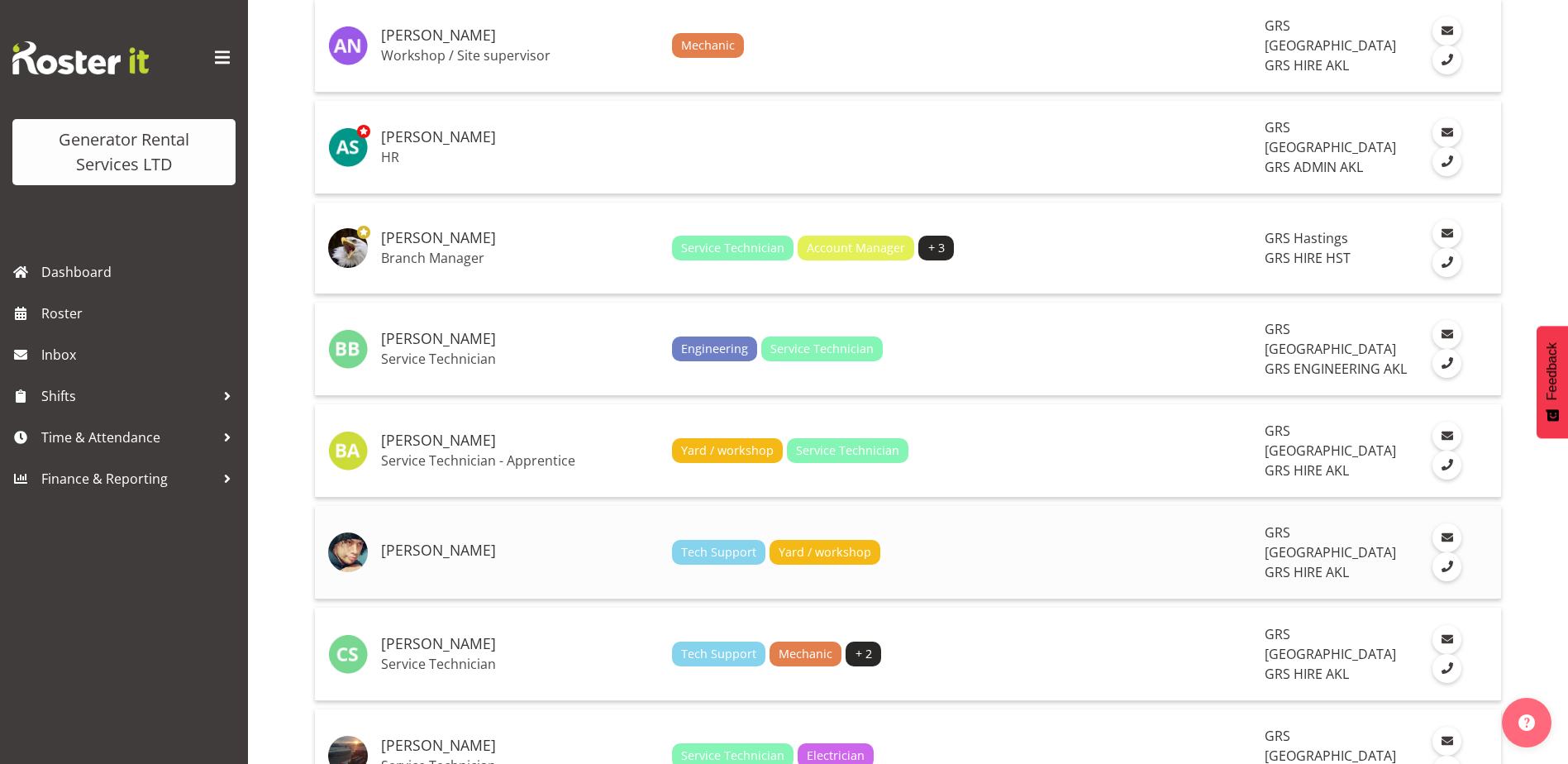
click at [454, 542] on h5 "[PERSON_NAME]" at bounding box center [520, 550] width 278 height 17
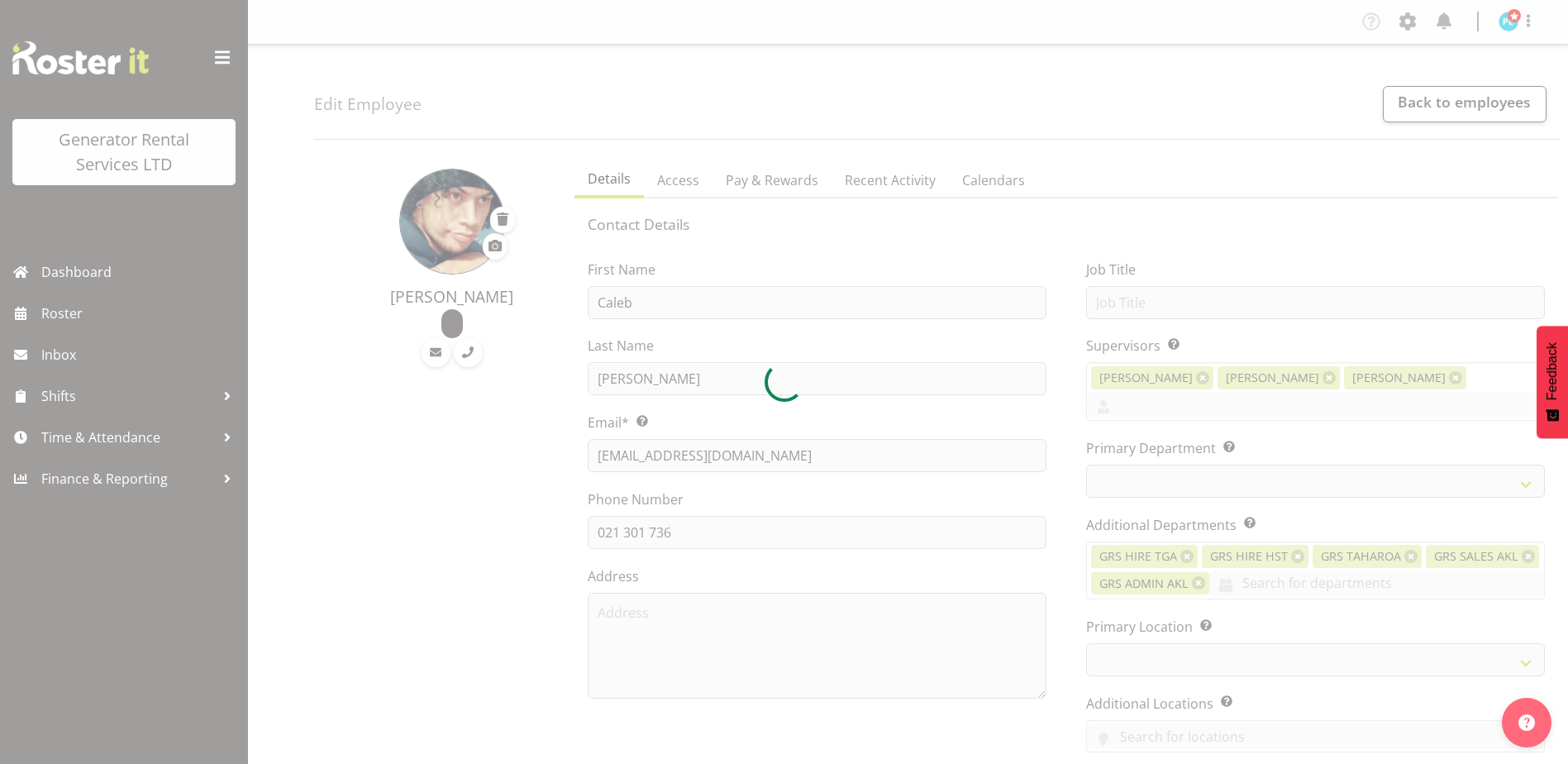
select select "shift"
select select "TimelineWeek"
select select
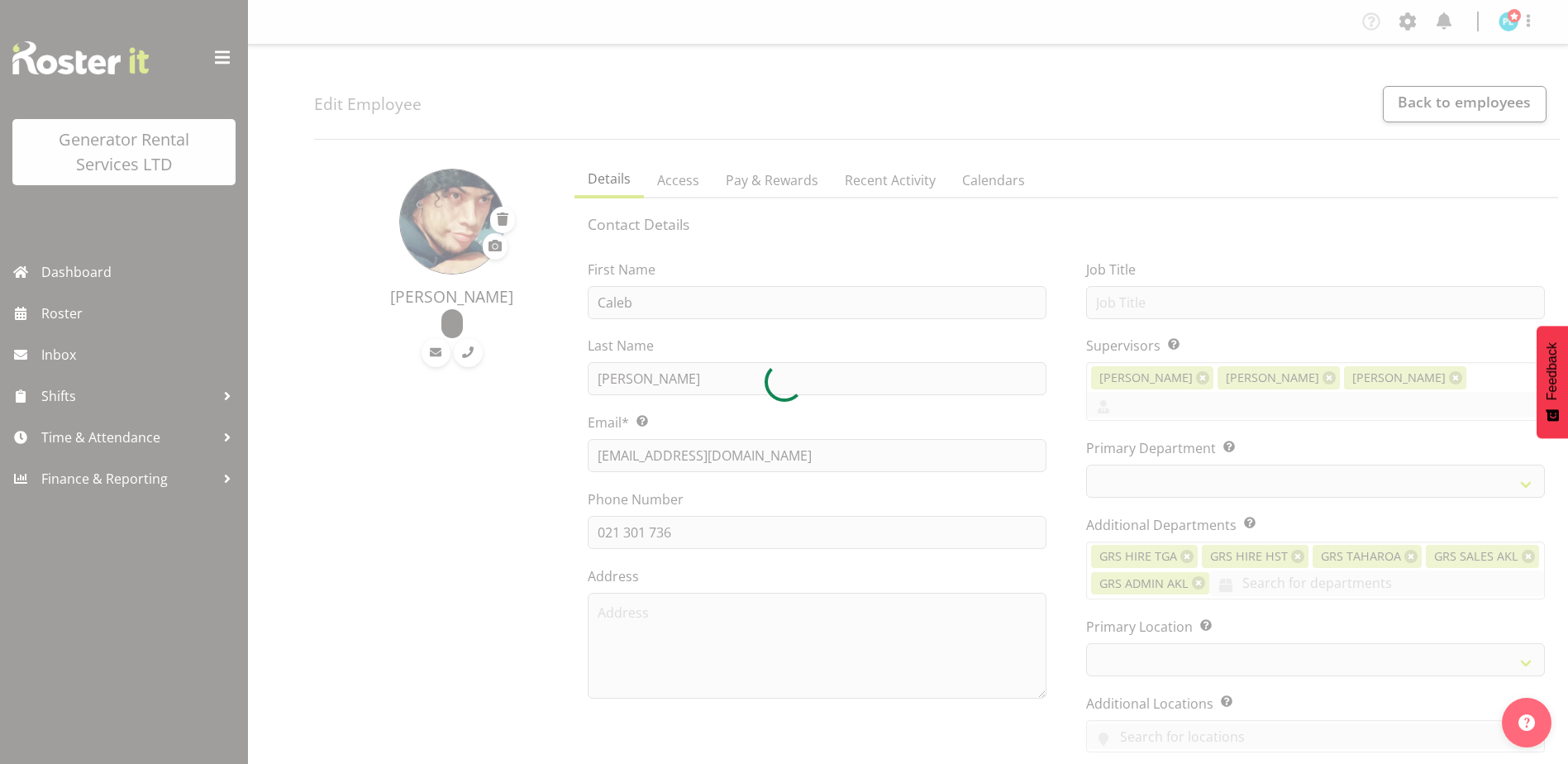
select select
select select "20"
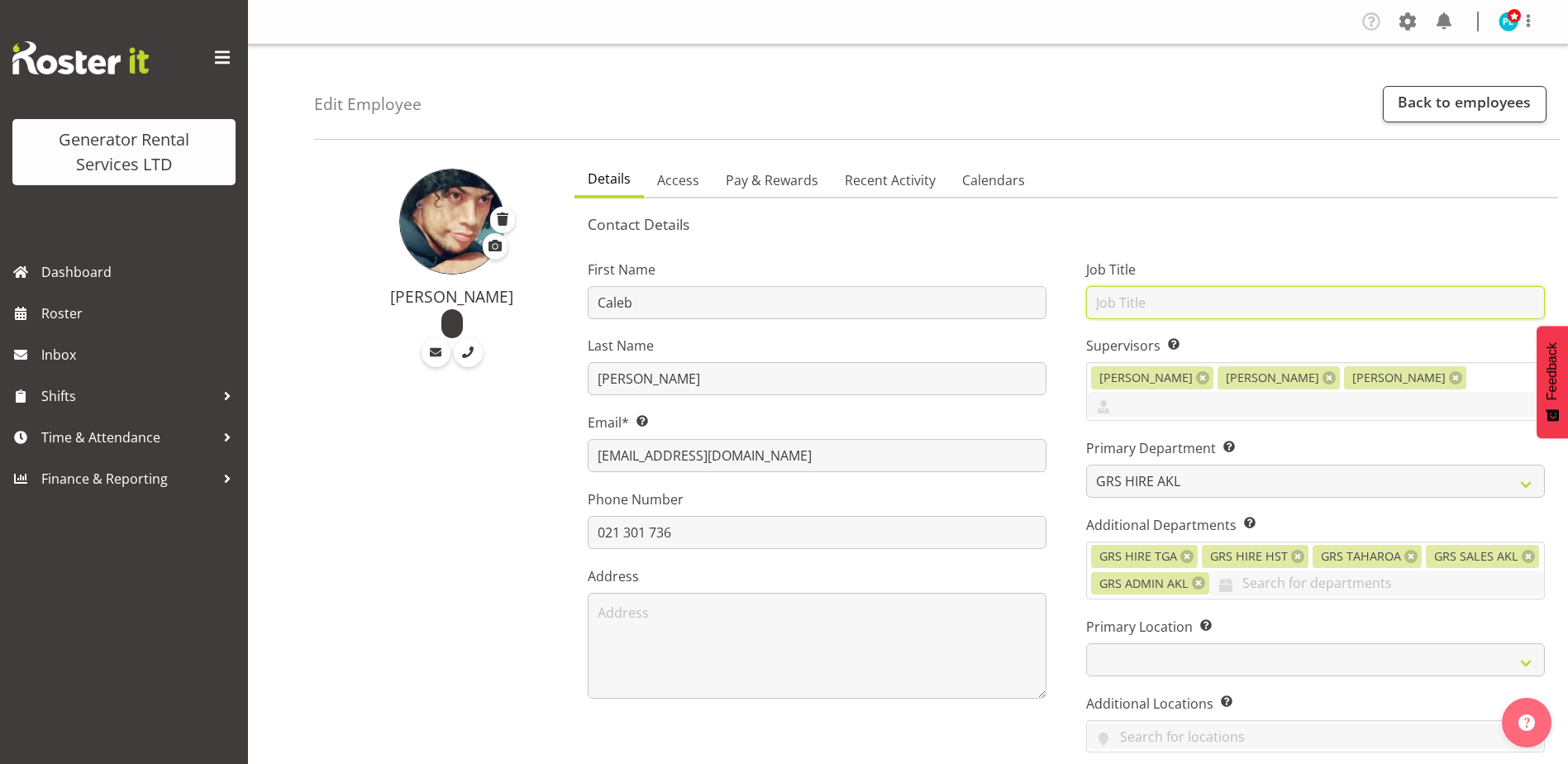
click at [1173, 308] on input "text" at bounding box center [1315, 302] width 459 height 33
type input "Delivery Driver"
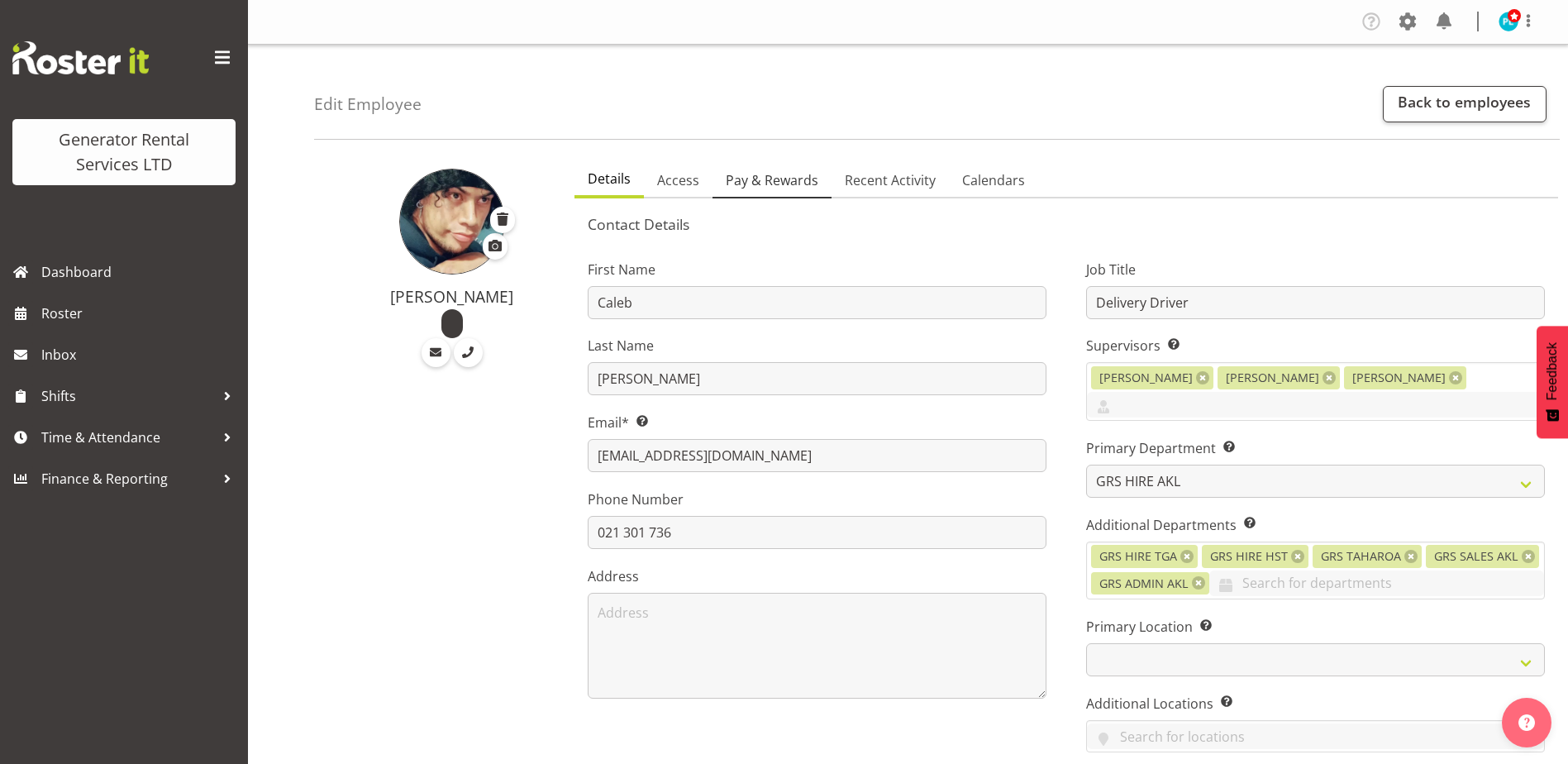
click at [777, 176] on span "Pay & Rewards" at bounding box center [772, 180] width 93 height 20
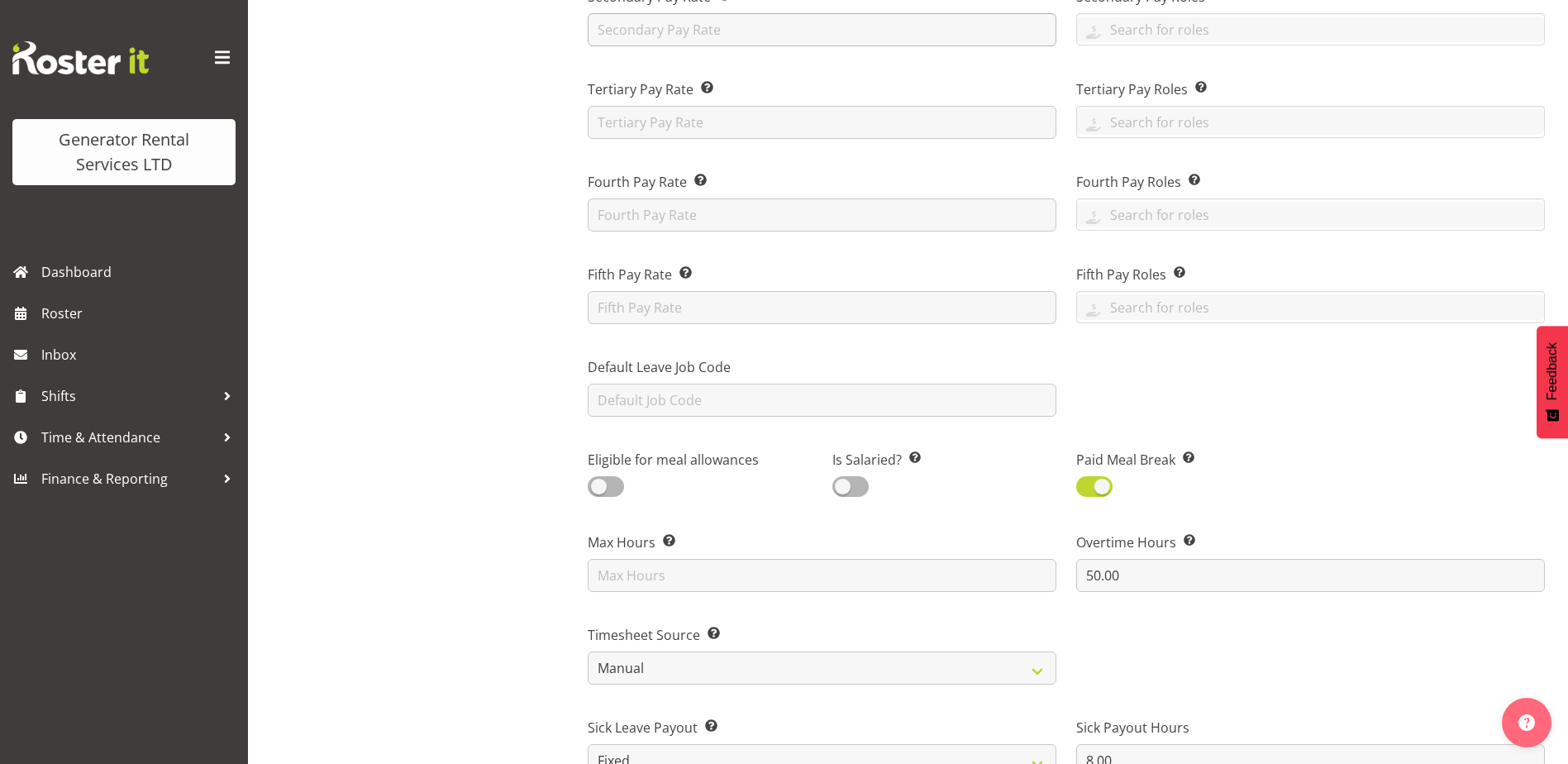
scroll to position [579, 0]
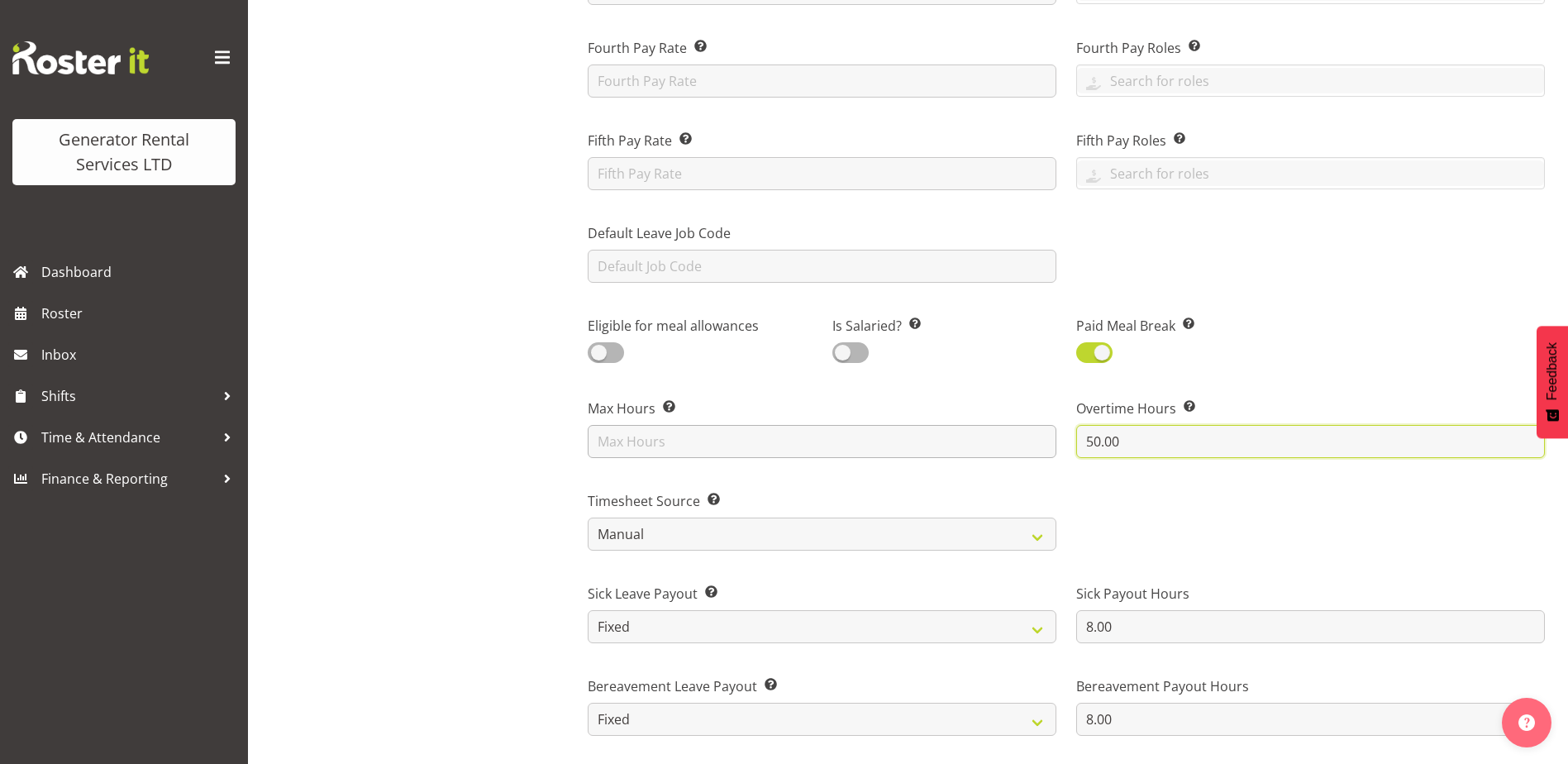
drag, startPoint x: 1140, startPoint y: 442, endPoint x: 1005, endPoint y: 431, distance: 135.4
click at [1012, 431] on div "Payroll ID This number should match the Payroll ID in your payroll system. 5001…" at bounding box center [1066, 380] width 977 height 1471
type input "40.00"
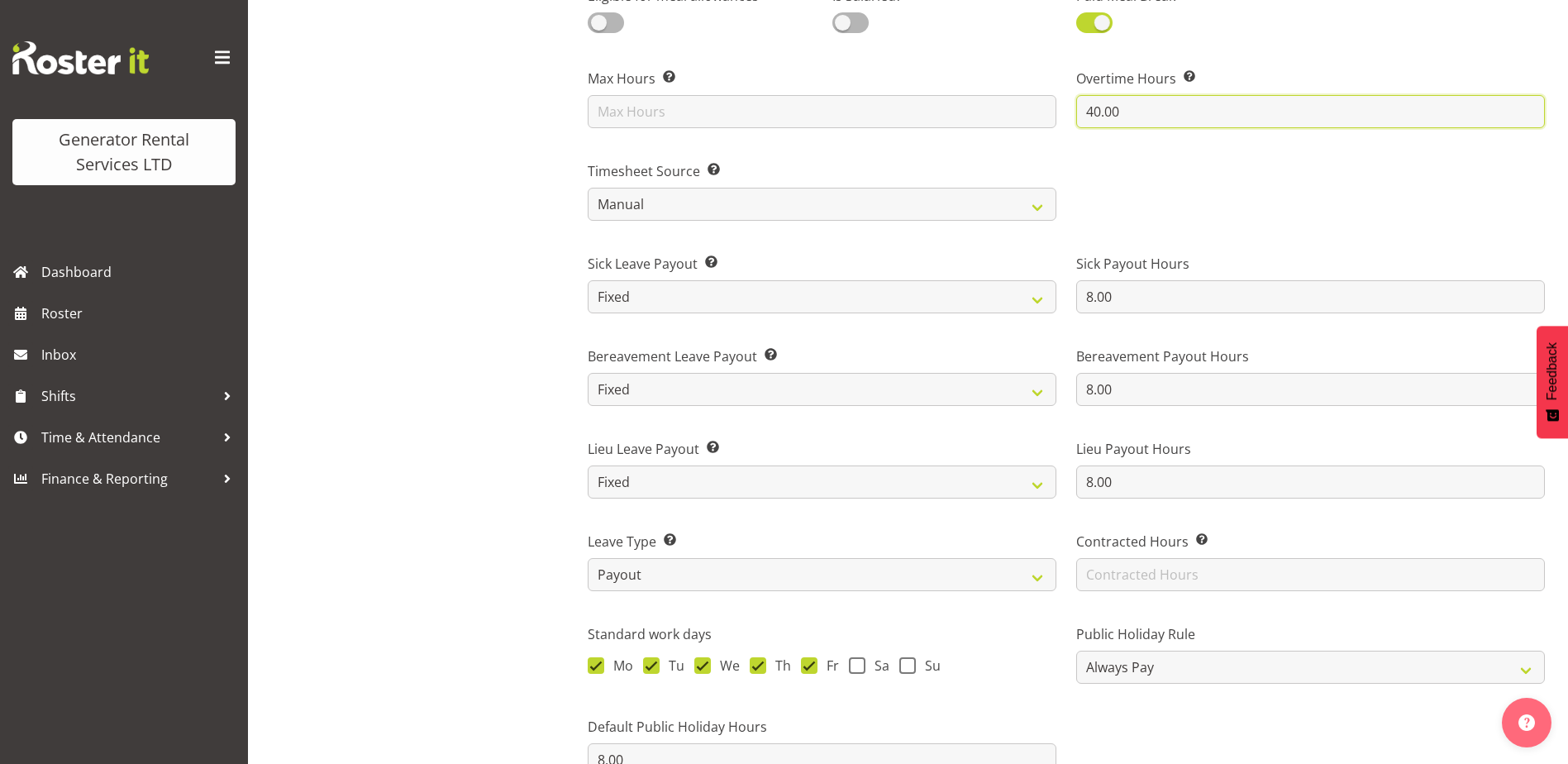
scroll to position [909, 0]
click at [889, 567] on select "Standard History Payout Roster Roster - Fixed" at bounding box center [822, 573] width 469 height 33
select select "standard"
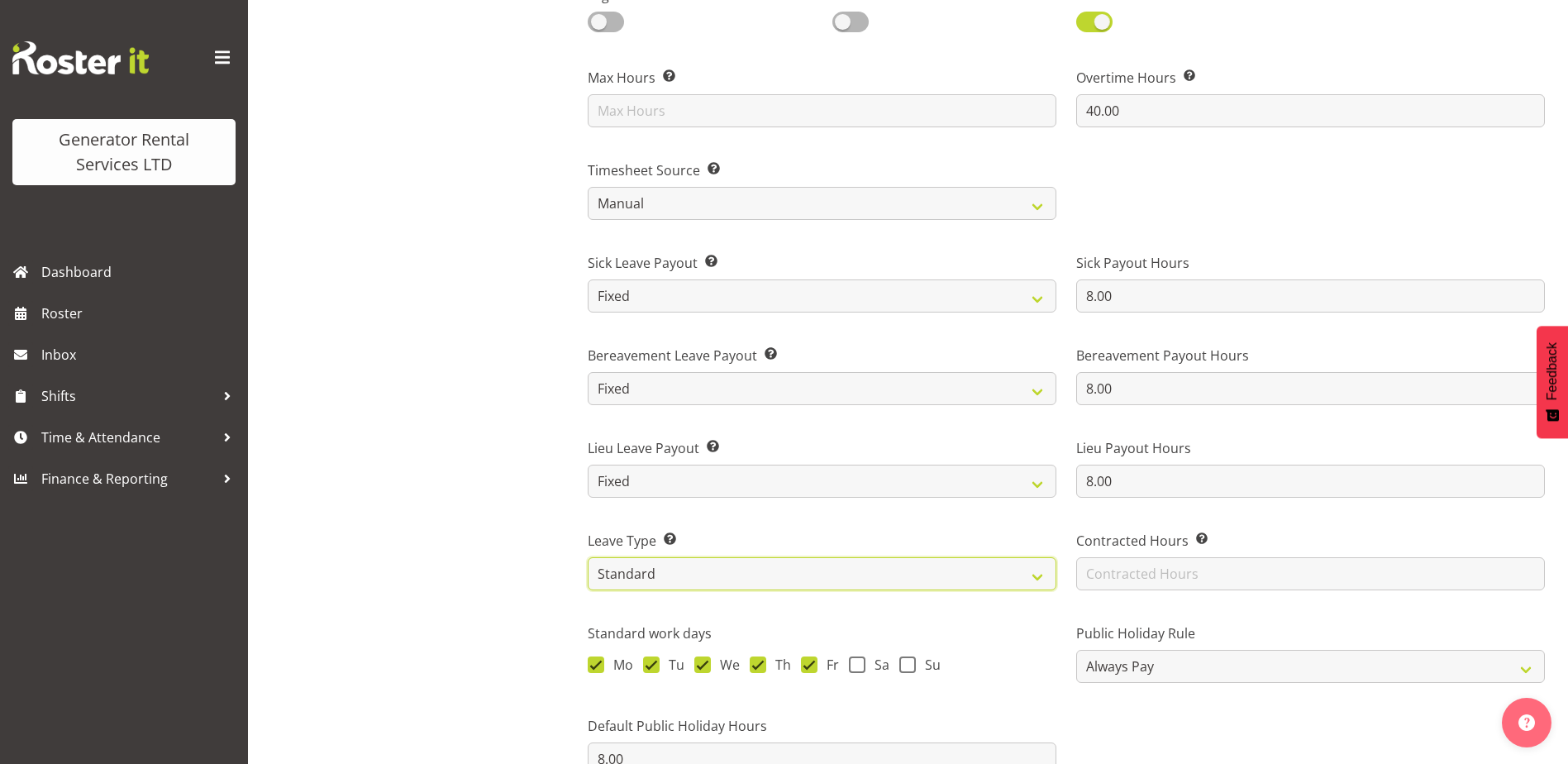
click at [587, 557] on select "Standard History Payout Roster Roster - Fixed" at bounding box center [822, 573] width 469 height 33
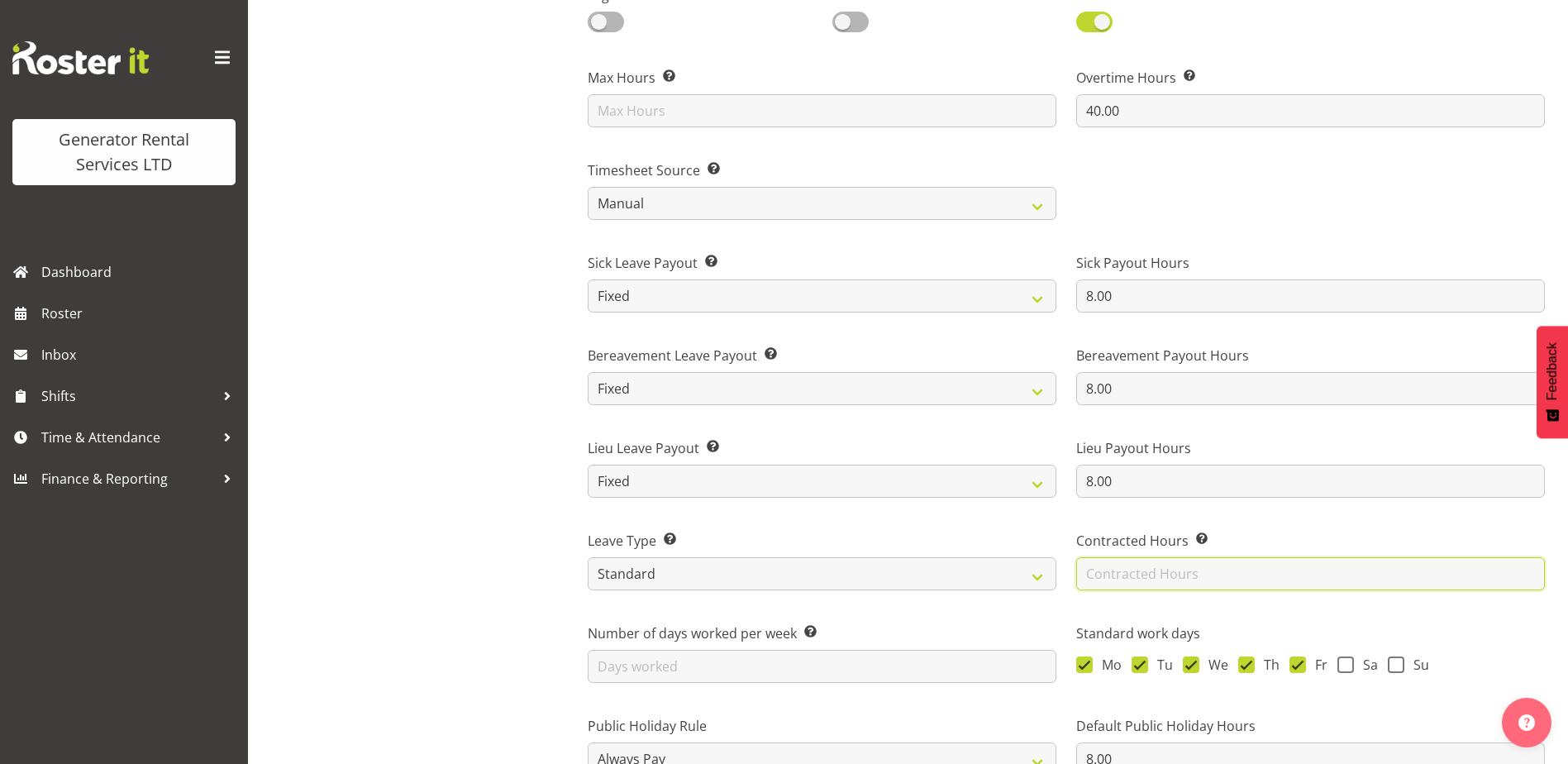
click at [1115, 587] on input "text" at bounding box center [1310, 573] width 469 height 33
type input "40"
drag, startPoint x: 769, startPoint y: 669, endPoint x: 777, endPoint y: 668, distance: 8.1
click at [769, 669] on input "text" at bounding box center [822, 666] width 469 height 33
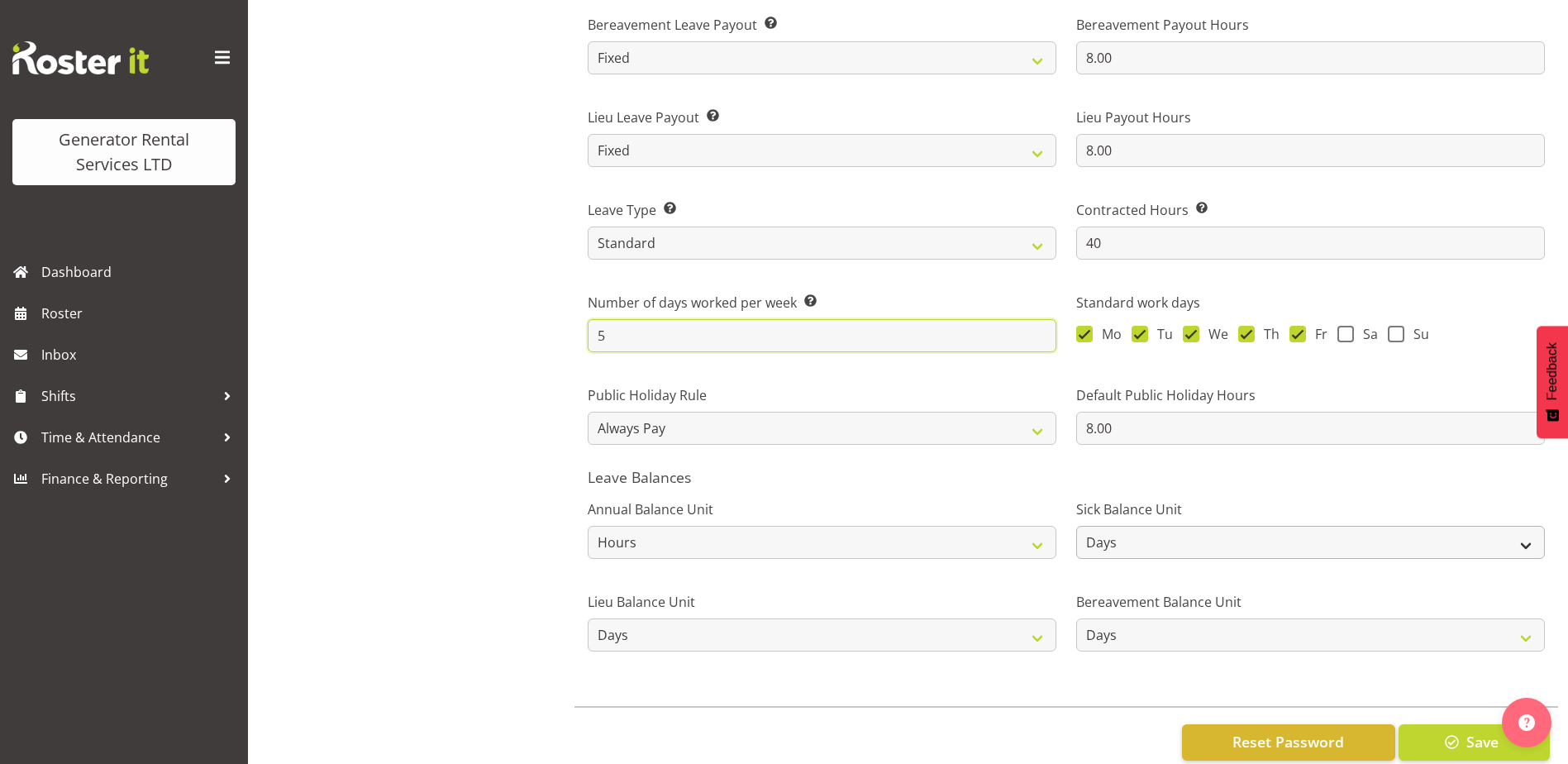
type input "5"
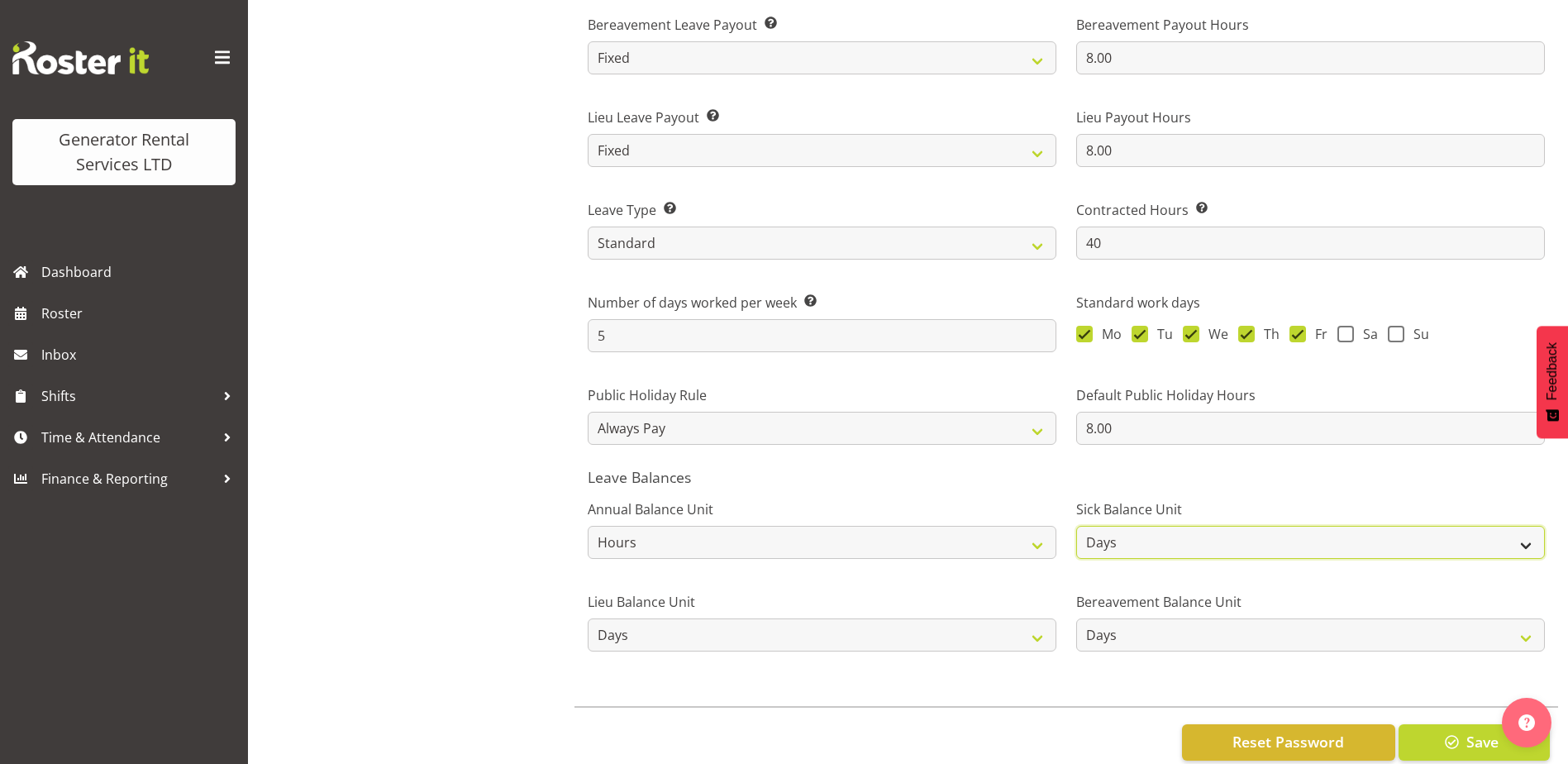
click at [1162, 534] on select "Hours Days" at bounding box center [1310, 542] width 469 height 33
select select "hour"
click at [1076, 526] on select "Hours Days" at bounding box center [1310, 542] width 469 height 33
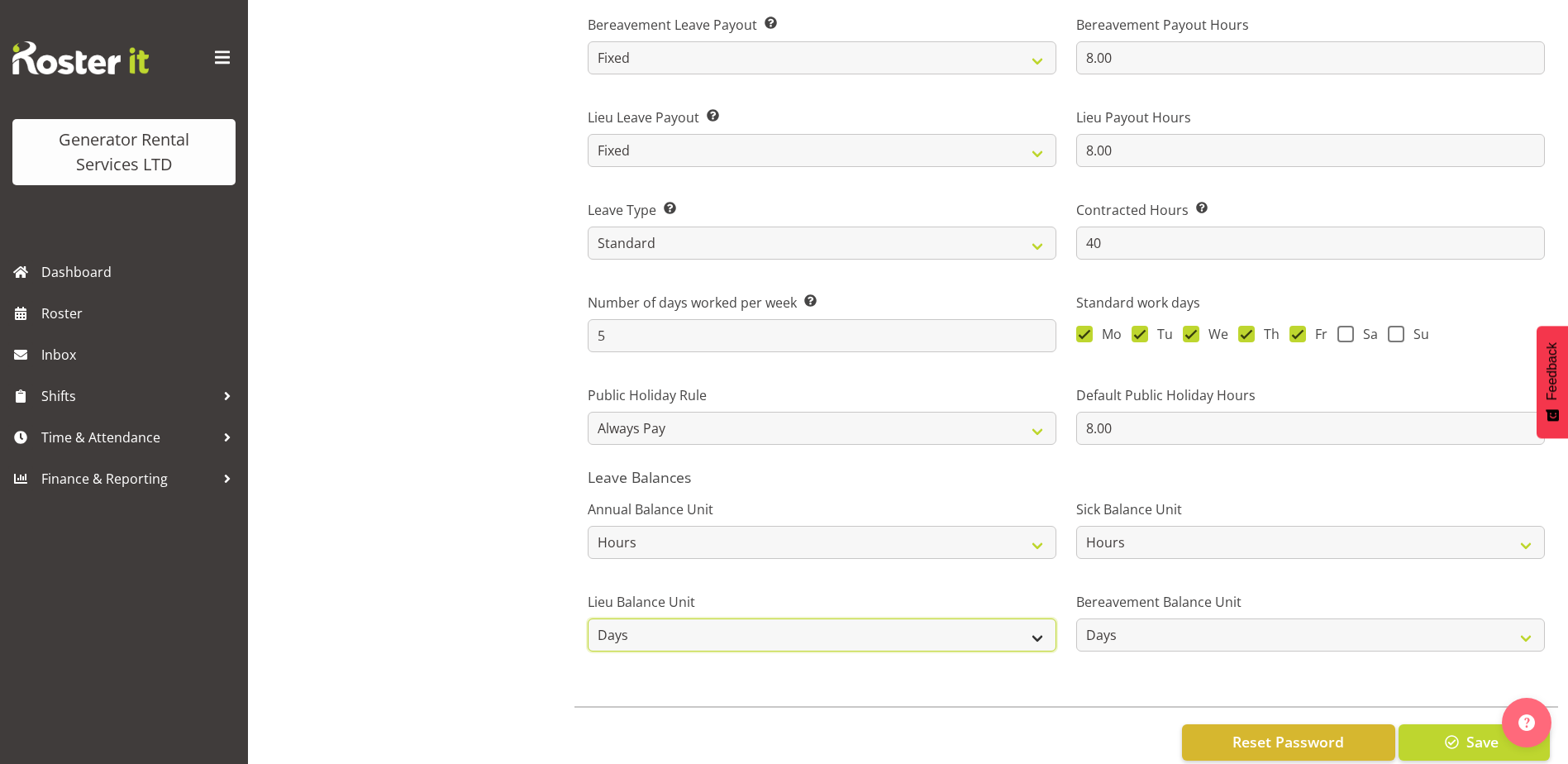
click at [817, 651] on select "Hours Days" at bounding box center [822, 635] width 469 height 33
select select "hour"
click at [587, 619] on select "Hours Days" at bounding box center [822, 635] width 469 height 33
click at [1441, 734] on span "button" at bounding box center [1452, 742] width 21 height 21
